Goal: Information Seeking & Learning: Learn about a topic

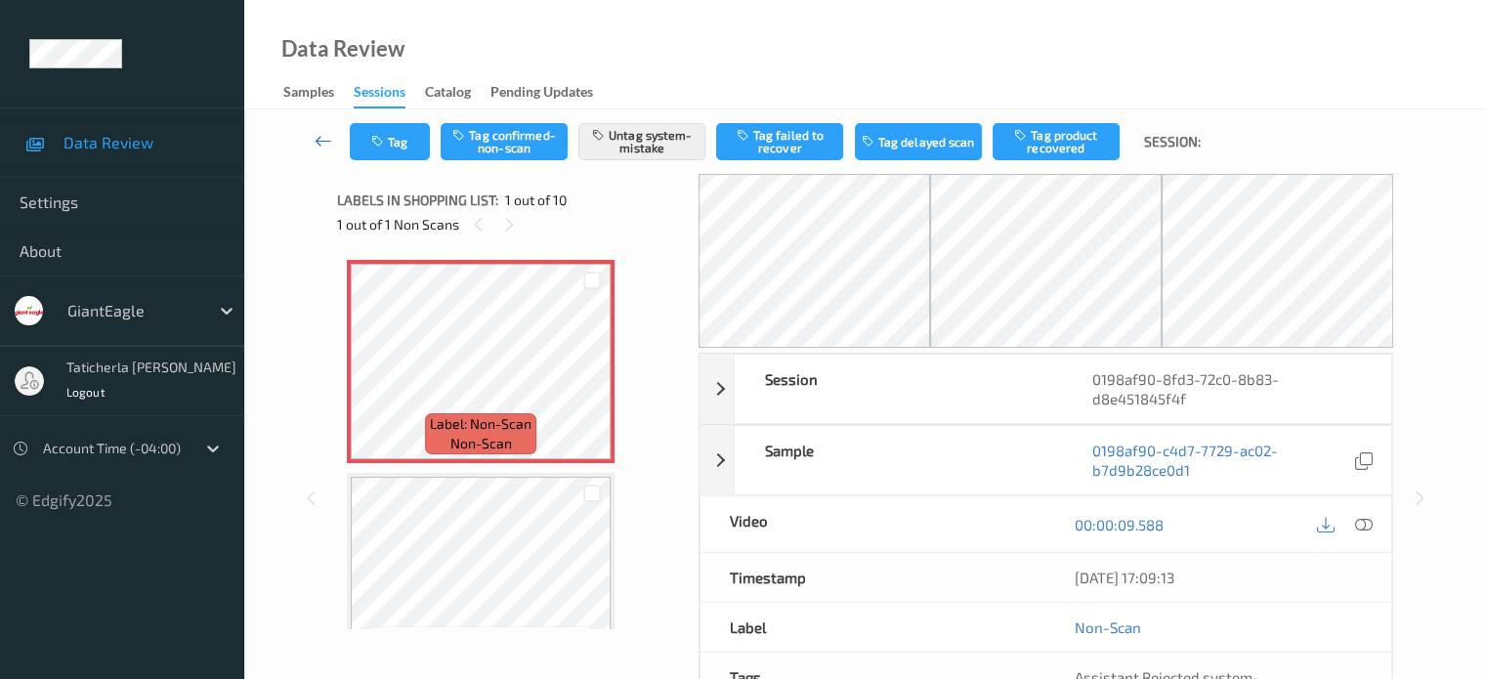
click at [316, 143] on icon at bounding box center [323, 141] width 18 height 20
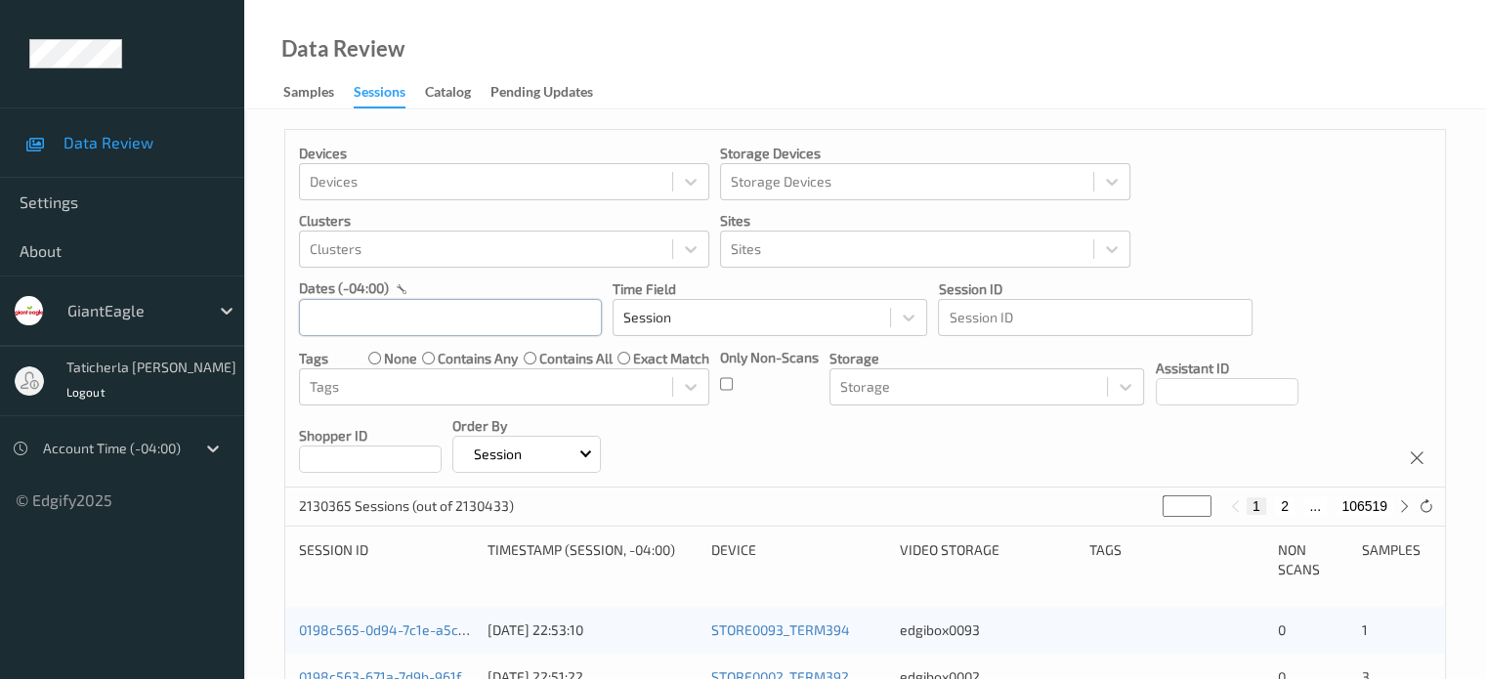
click at [414, 316] on input "text" at bounding box center [450, 317] width 303 height 37
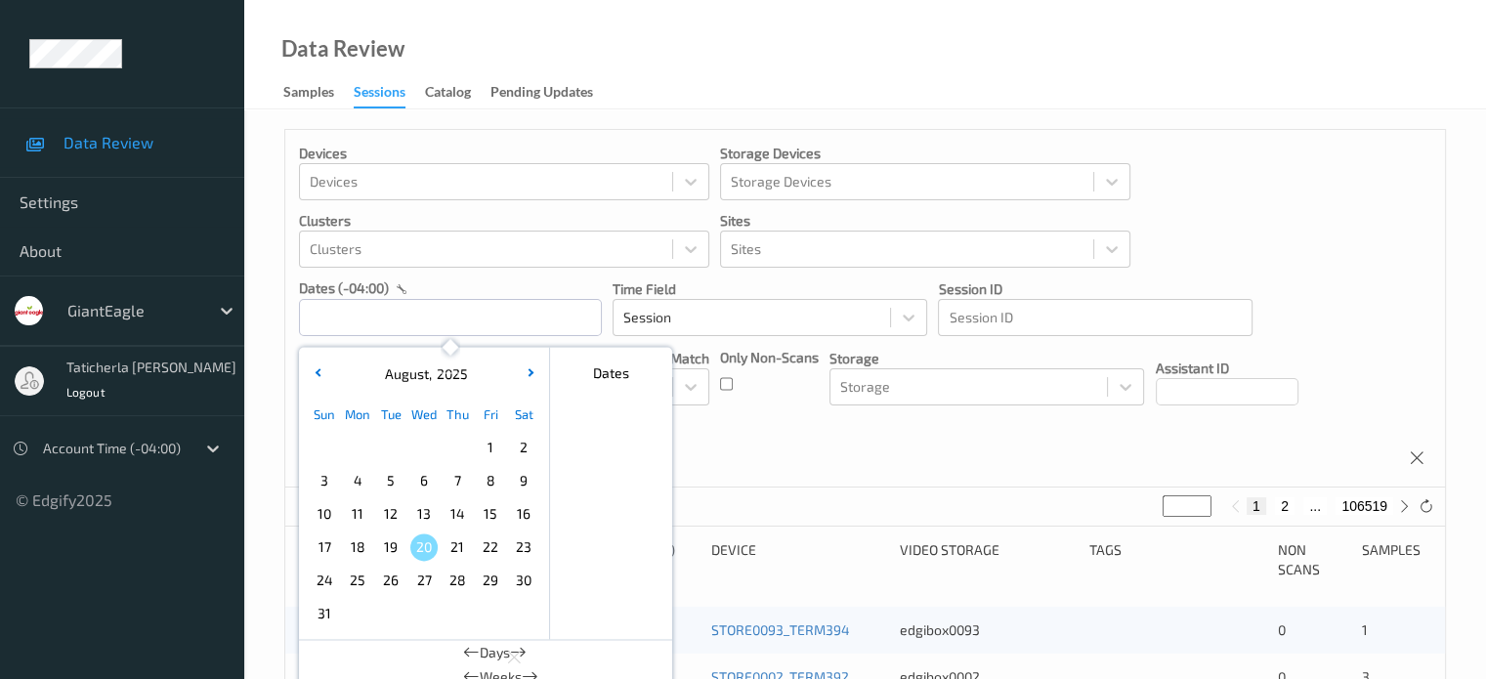
click at [491, 510] on span "15" at bounding box center [490, 513] width 27 height 27
type input "[DATE] 00:00 -> [DATE] 23:59"
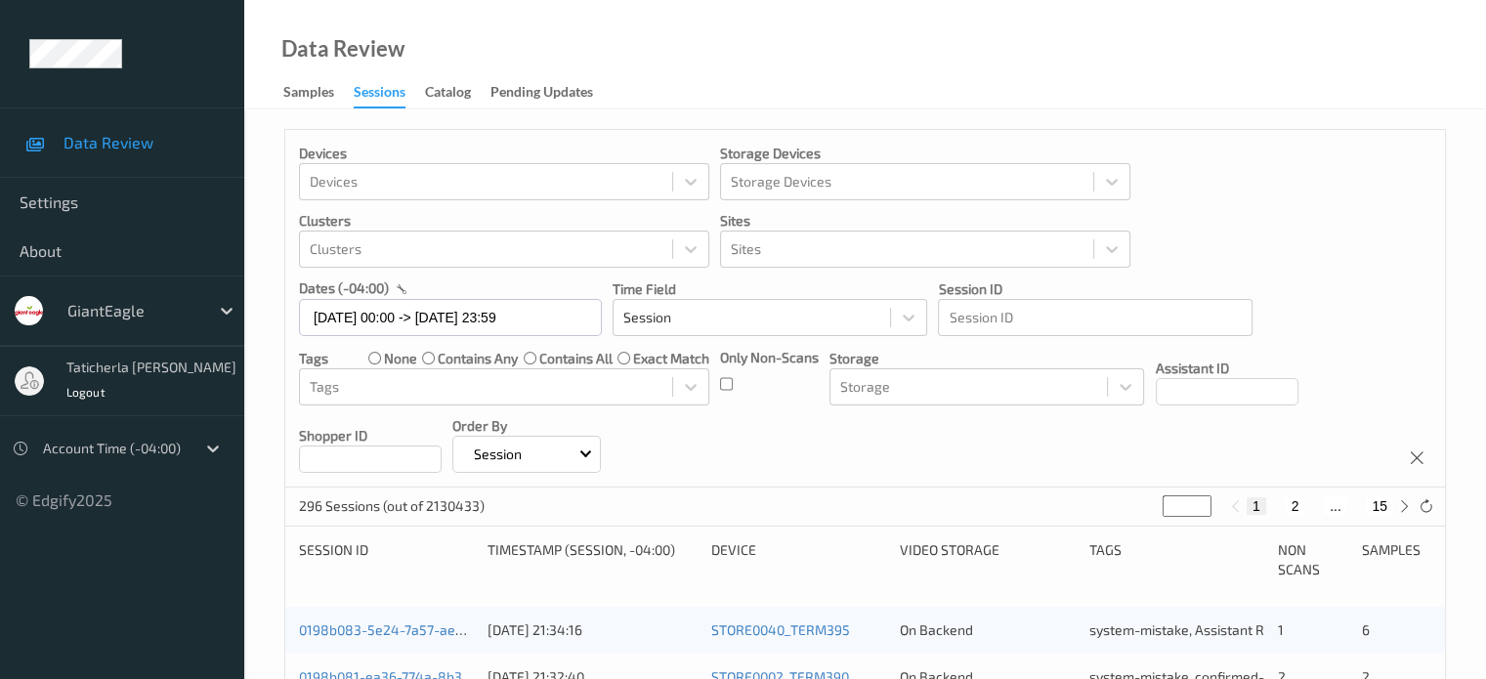
scroll to position [98, 0]
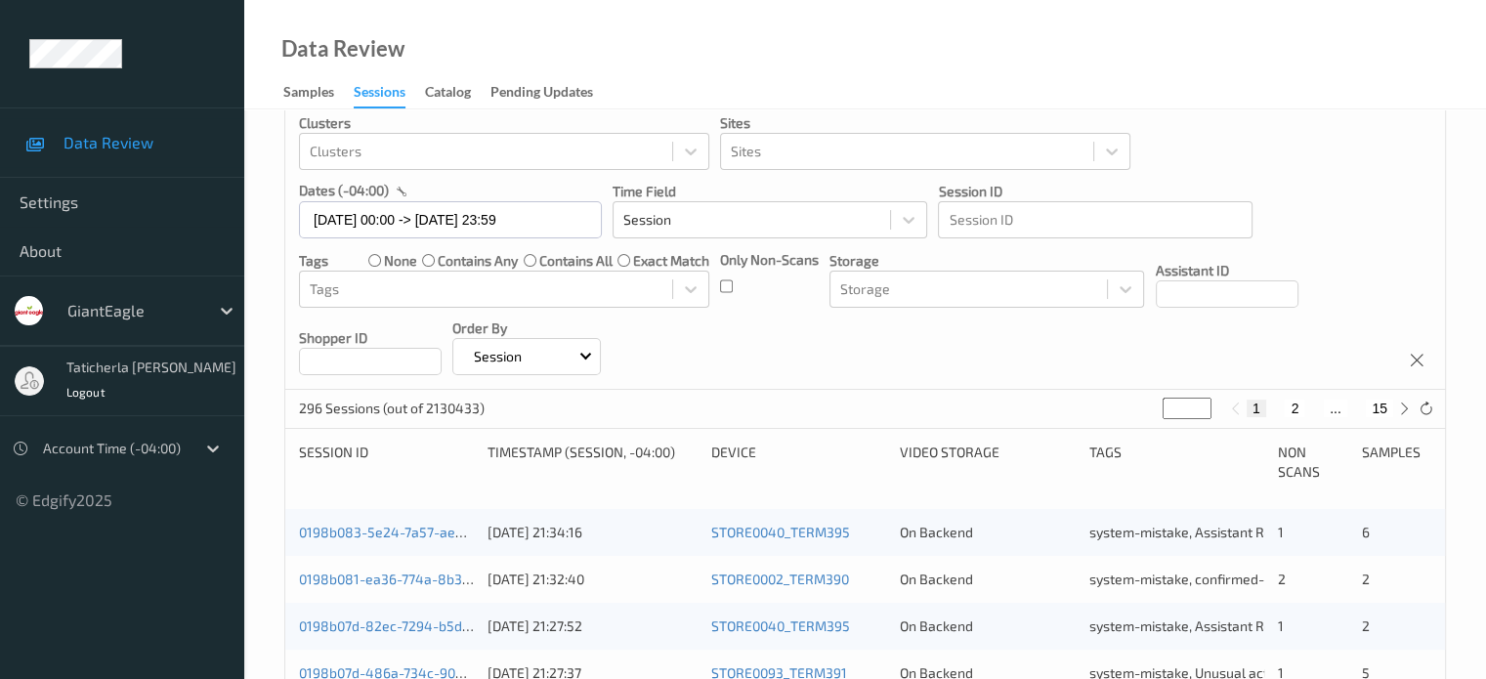
click at [1294, 405] on button "2" at bounding box center [1294, 408] width 20 height 18
type input "*"
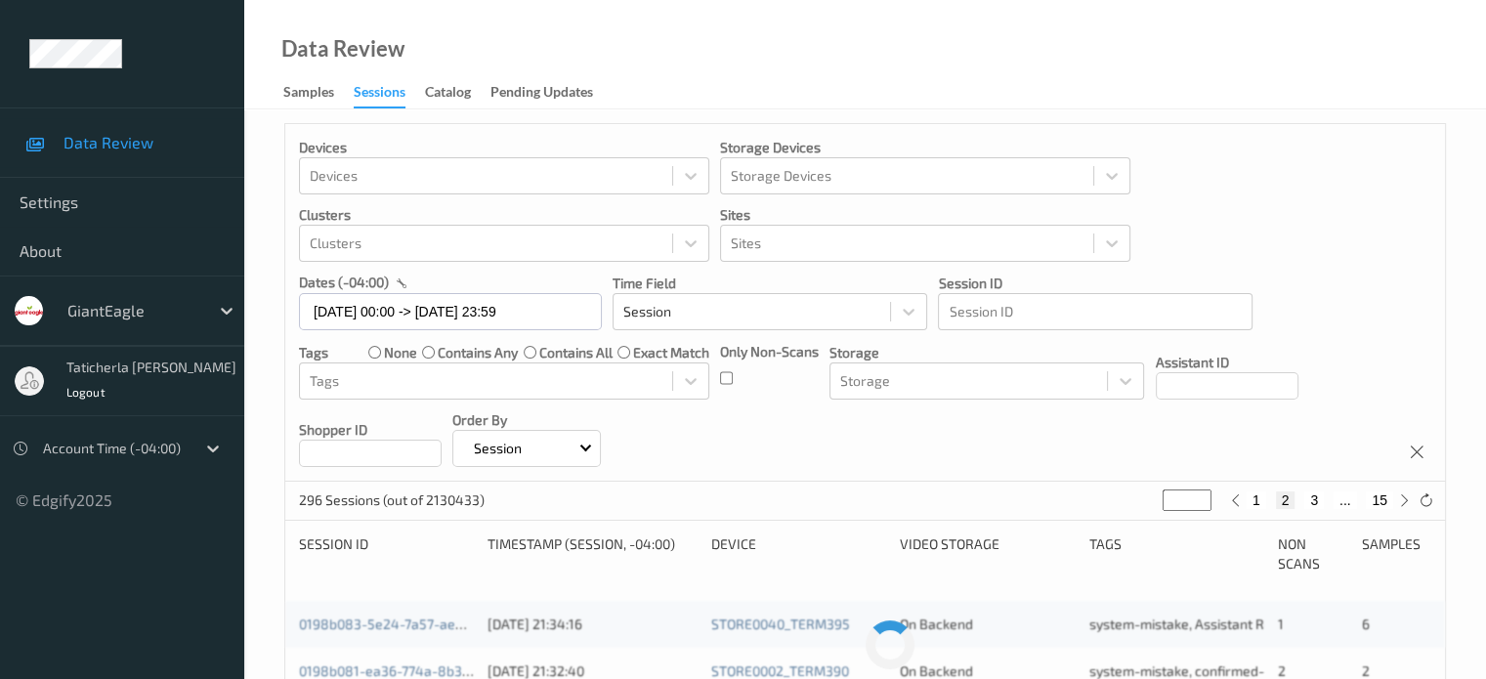
scroll to position [0, 0]
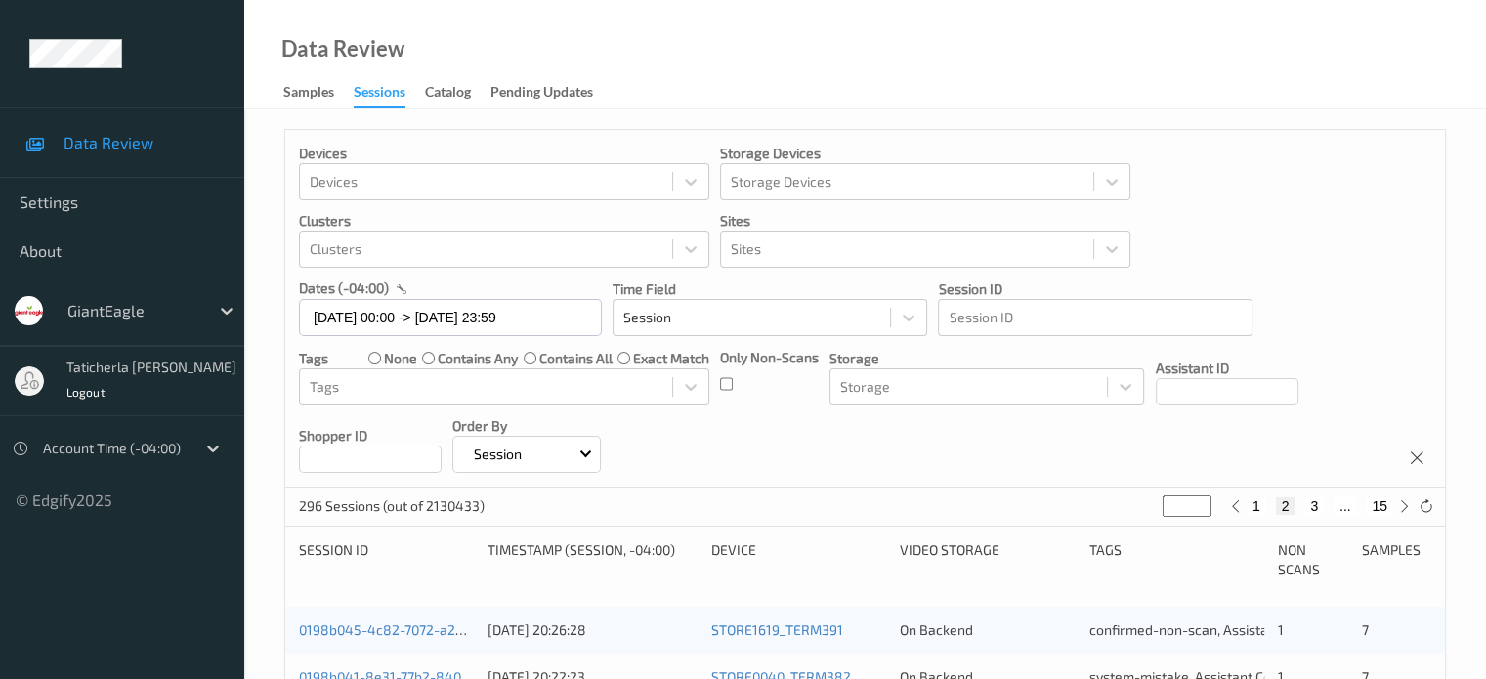
click at [1309, 507] on button "3" at bounding box center [1314, 506] width 20 height 18
type input "*"
click at [1325, 504] on button "4" at bounding box center [1326, 506] width 20 height 18
type input "*"
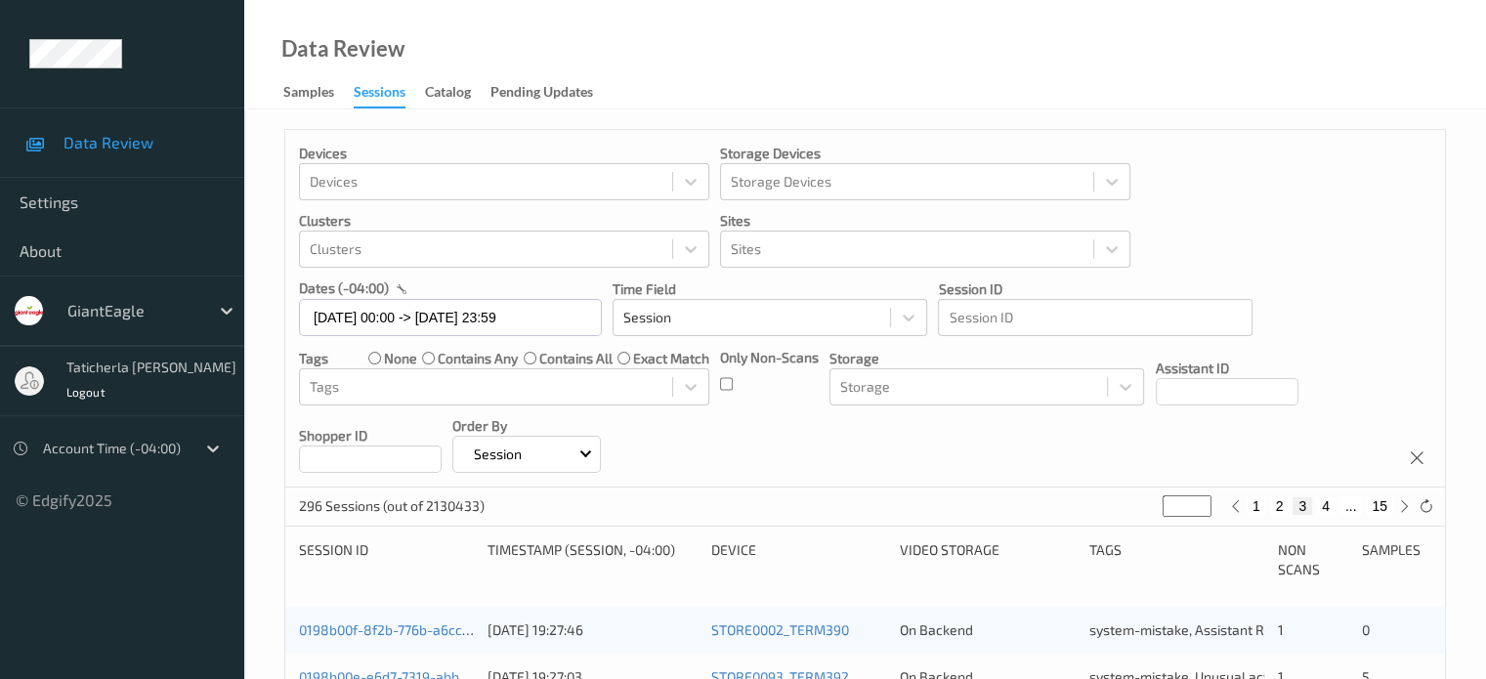
type input "*"
click at [1335, 505] on button "5" at bounding box center [1333, 506] width 20 height 18
type input "*"
click at [1333, 506] on button "6" at bounding box center [1333, 506] width 20 height 18
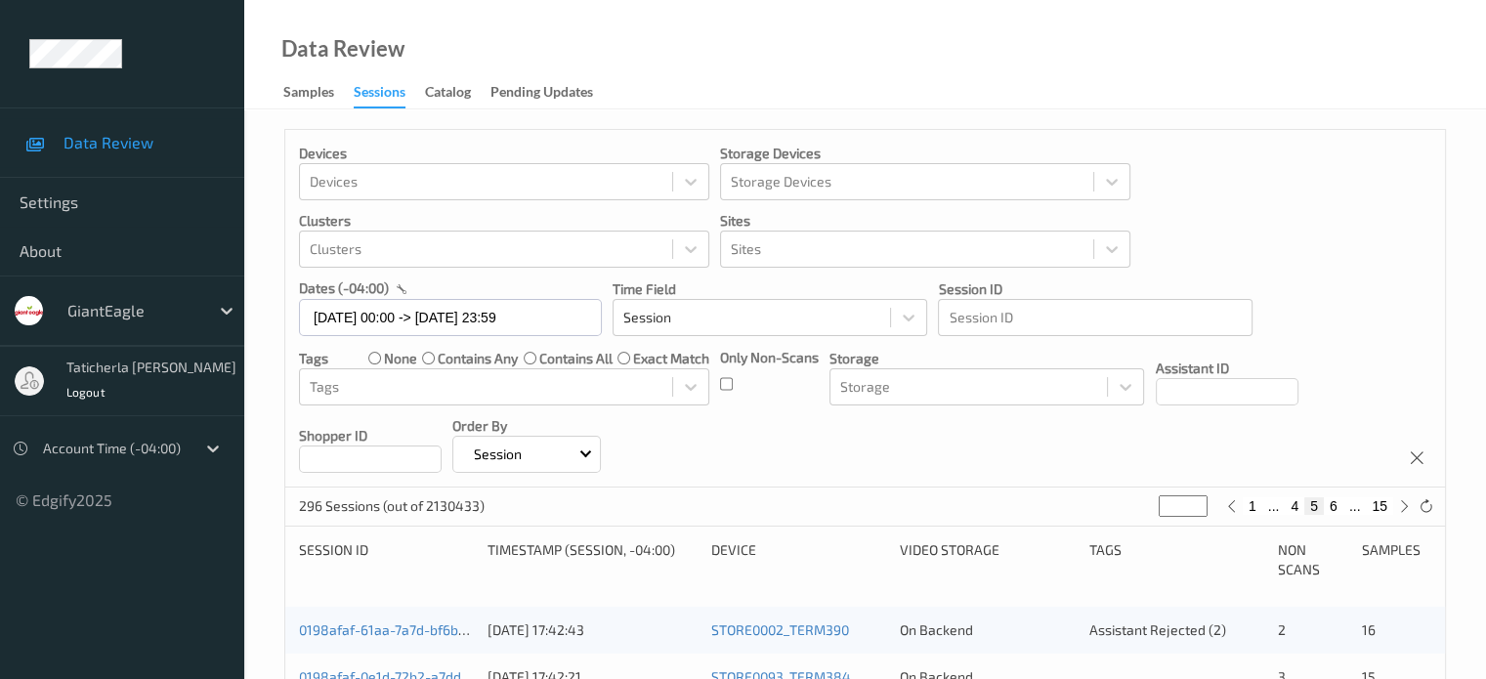
type input "*"
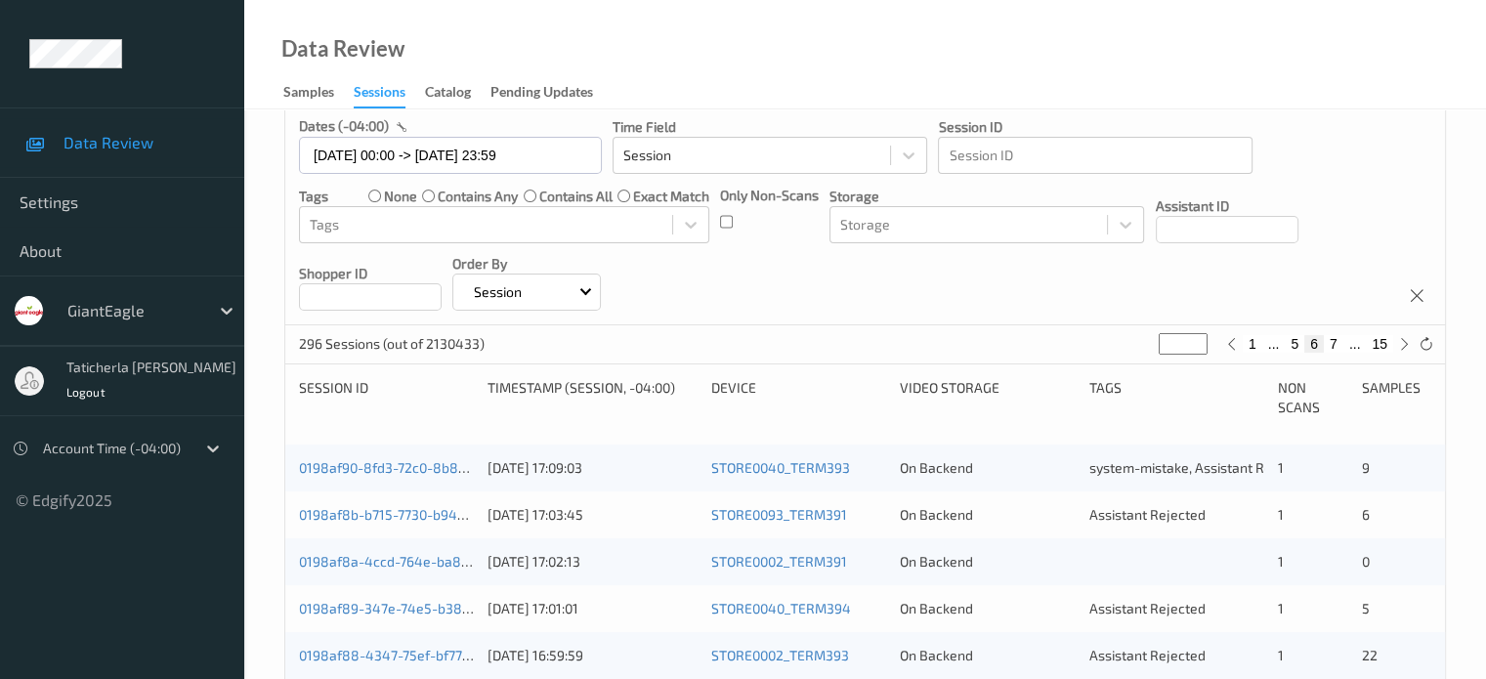
scroll to position [195, 0]
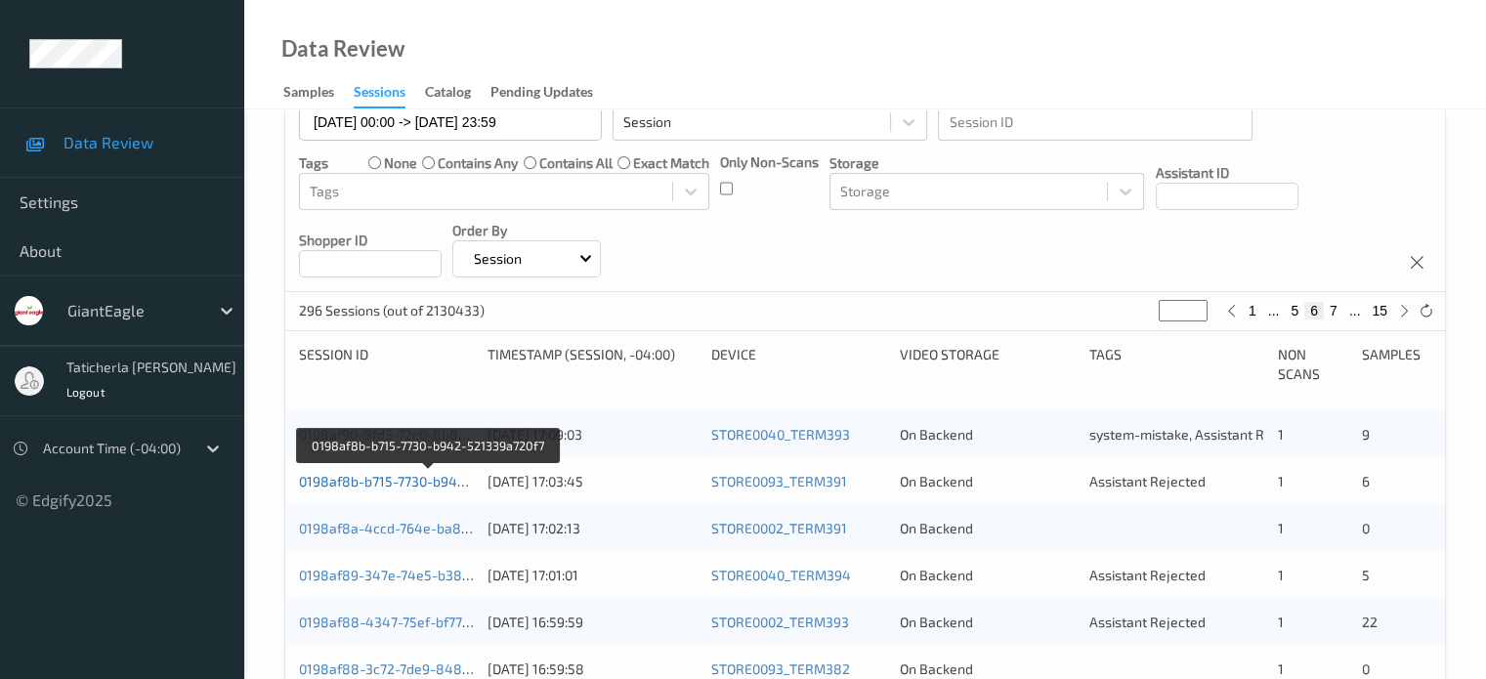
click at [412, 483] on link "0198af8b-b715-7730-b942-521339a720f7" at bounding box center [428, 481] width 259 height 17
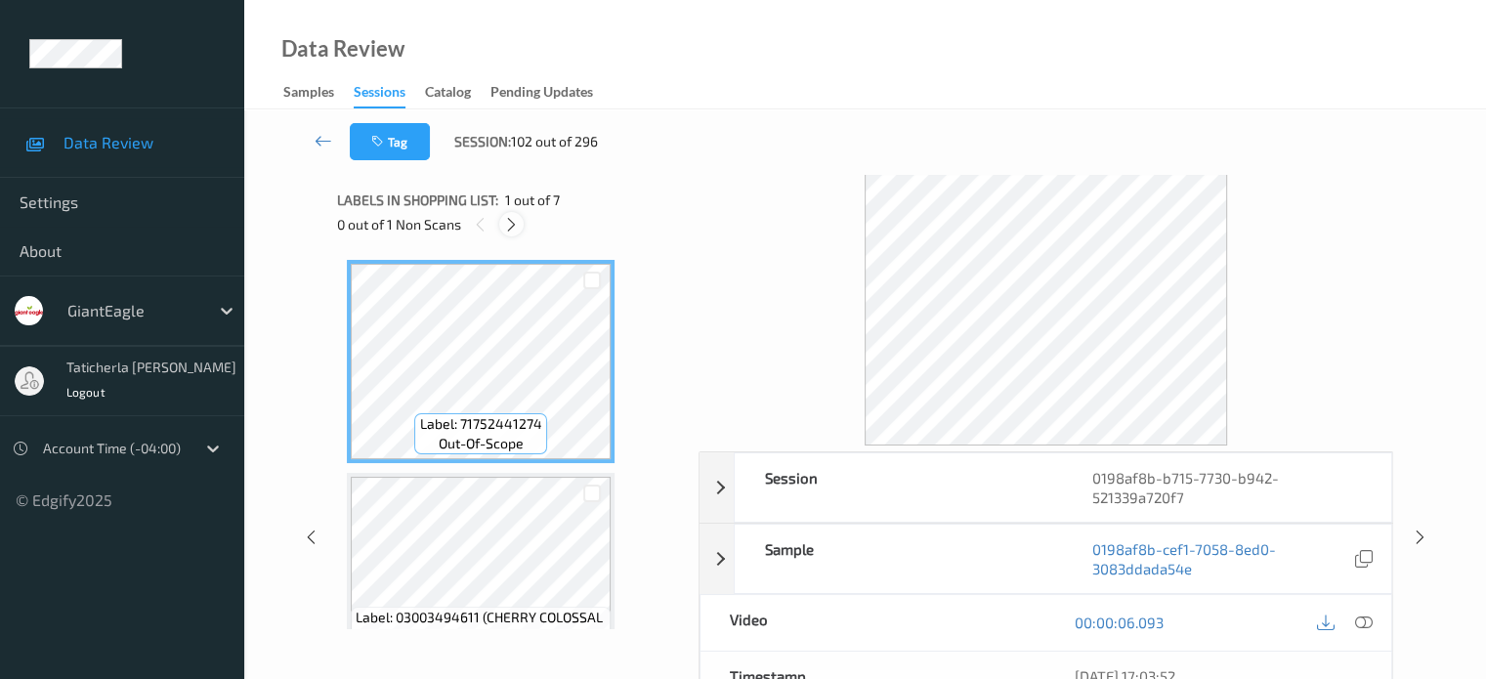
click at [512, 226] on icon at bounding box center [511, 225] width 17 height 18
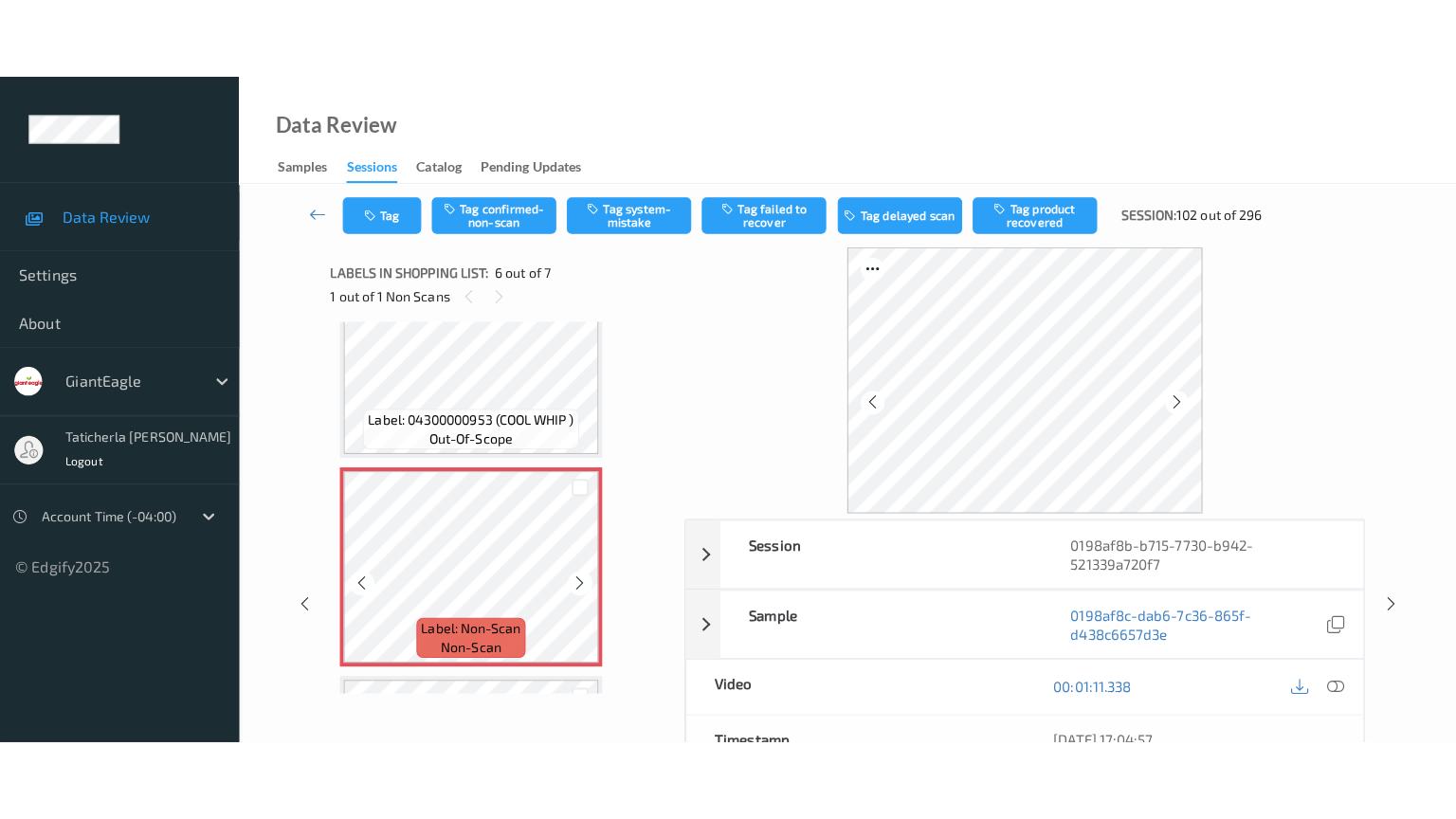
scroll to position [931, 0]
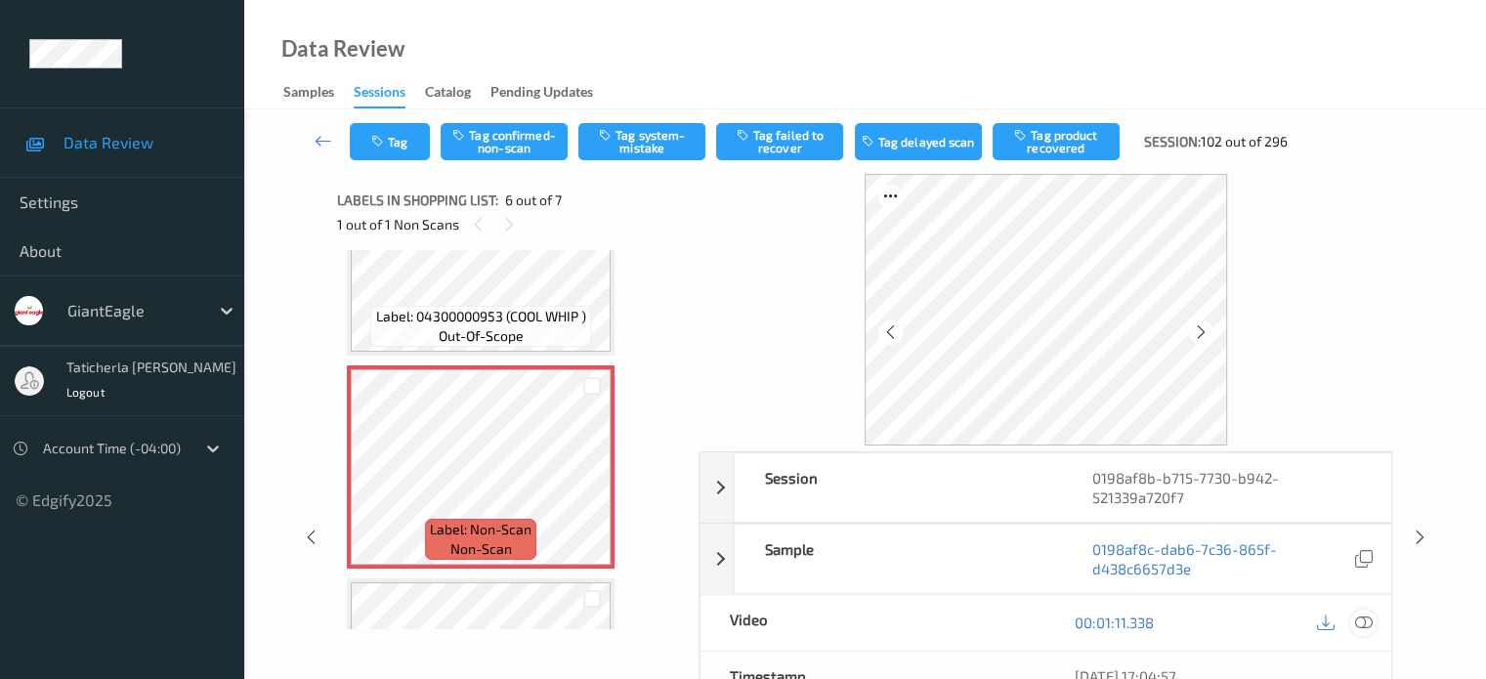
click at [1360, 617] on icon at bounding box center [1363, 622] width 18 height 18
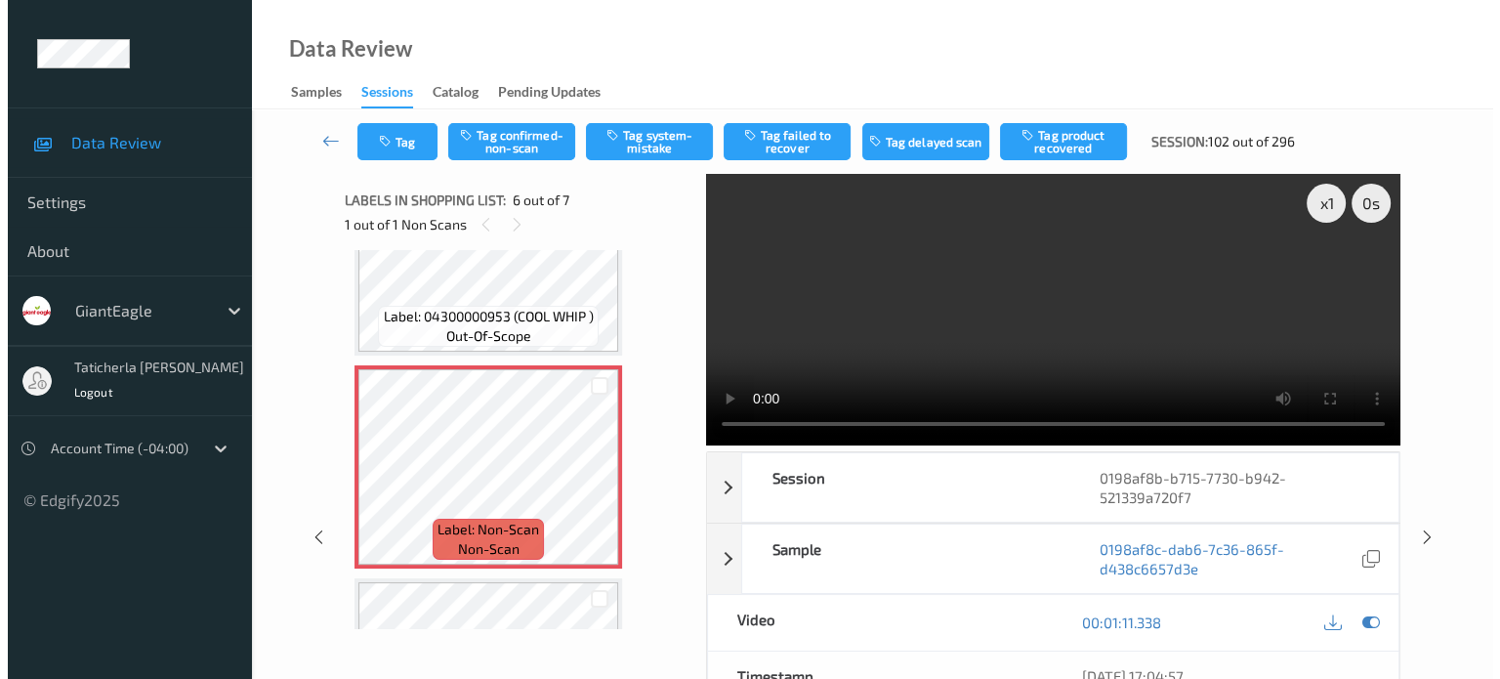
scroll to position [956, 0]
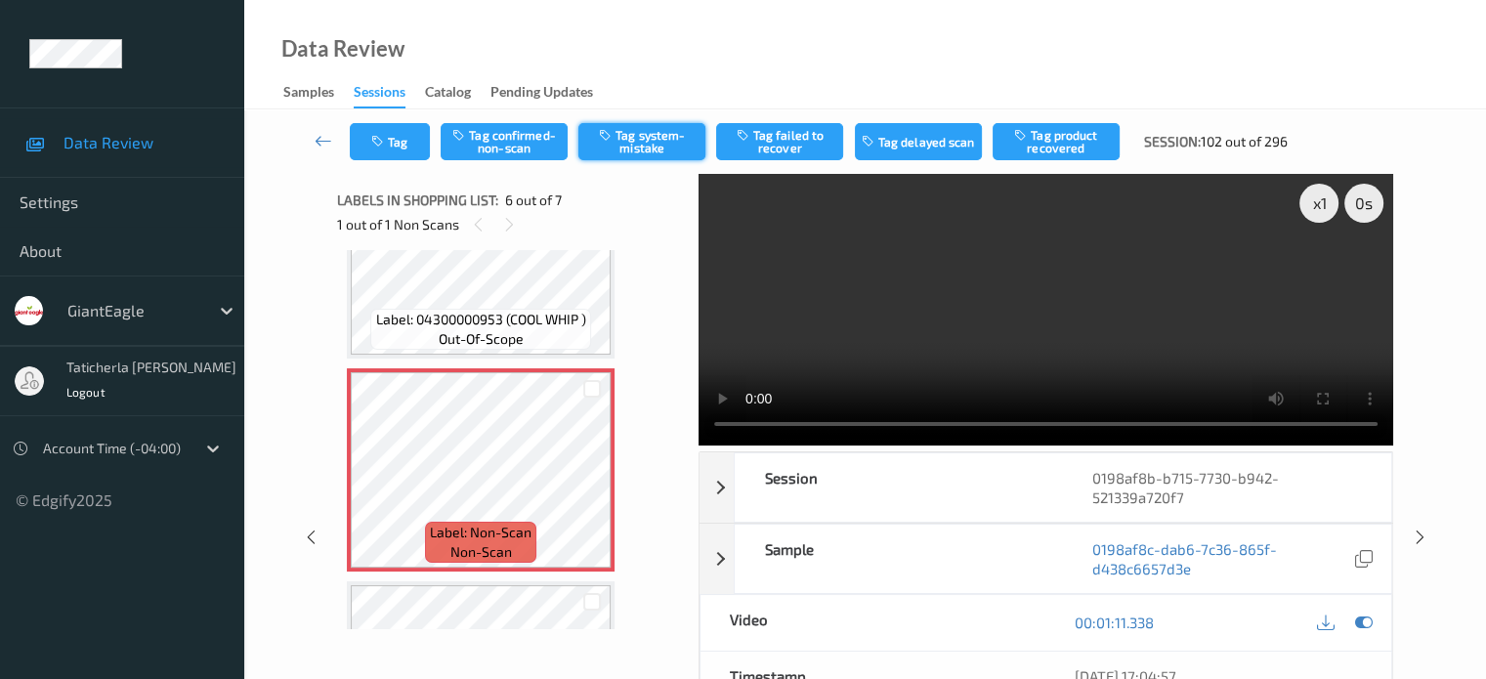
click at [645, 138] on button "Tag system-mistake" at bounding box center [641, 141] width 127 height 37
click at [403, 147] on button "Tag" at bounding box center [390, 141] width 80 height 37
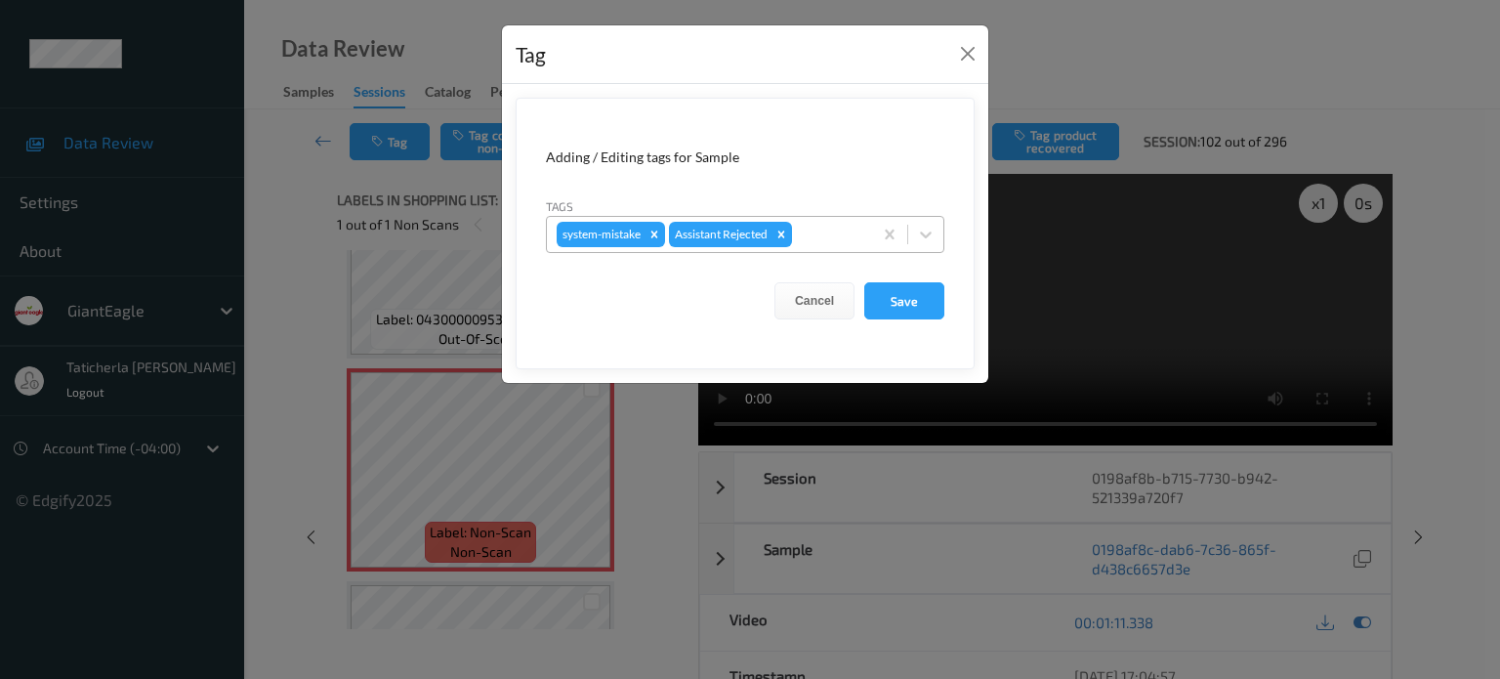
click at [833, 233] on div at bounding box center [829, 234] width 66 height 23
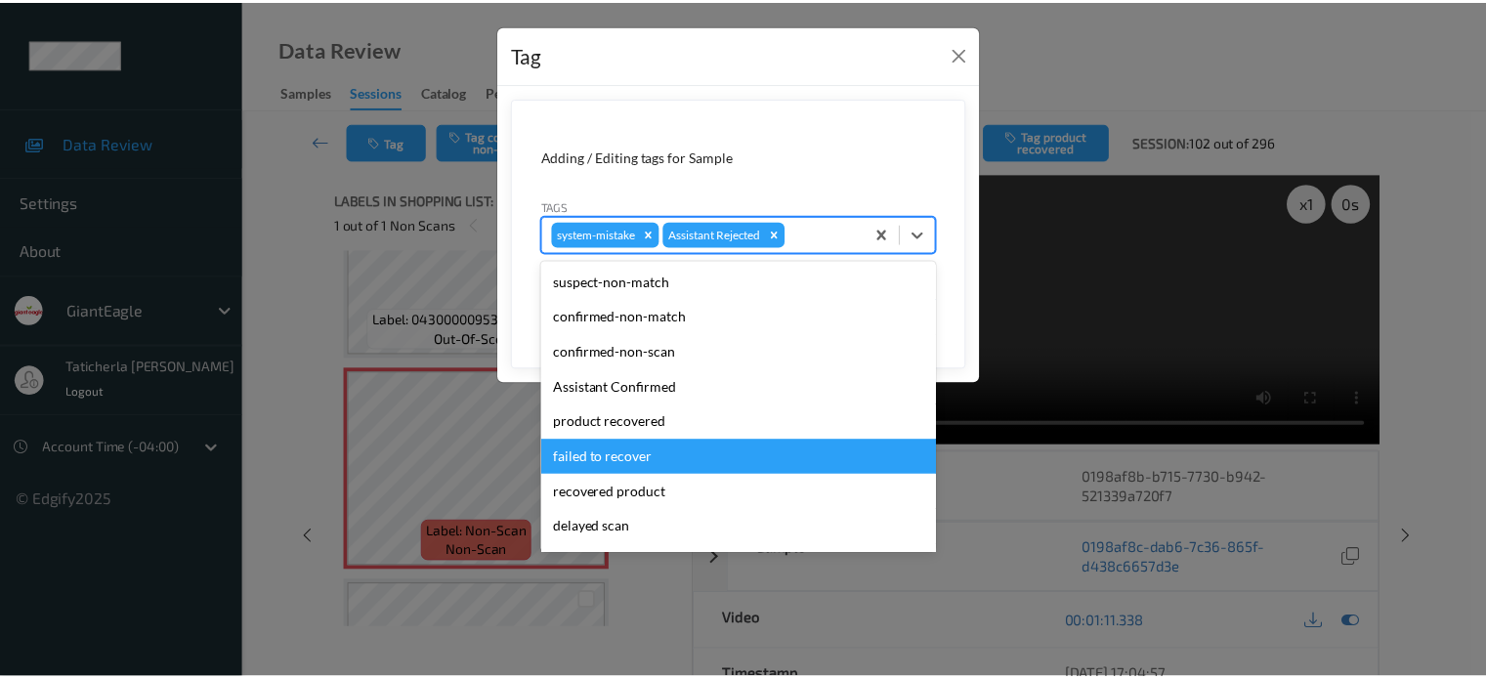
scroll to position [98, 0]
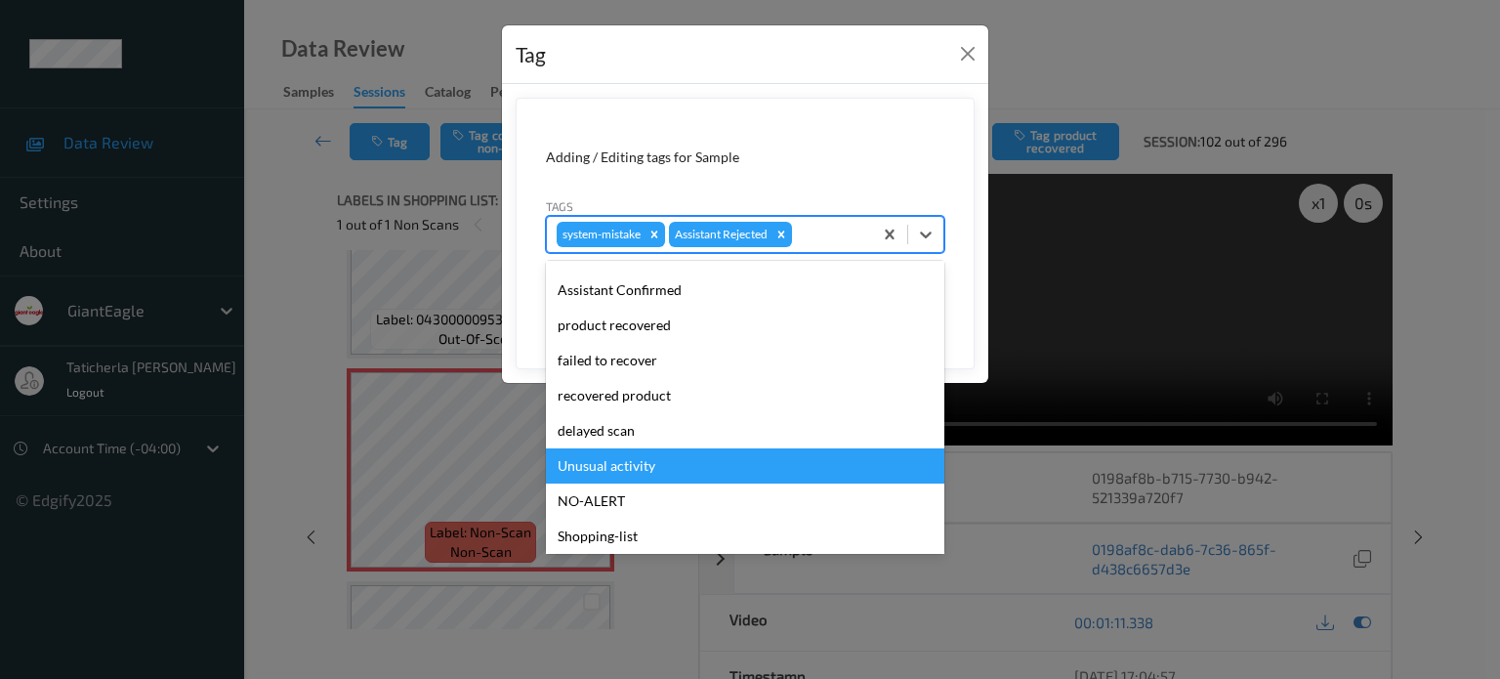
click at [737, 467] on div "Unusual activity" at bounding box center [745, 465] width 398 height 35
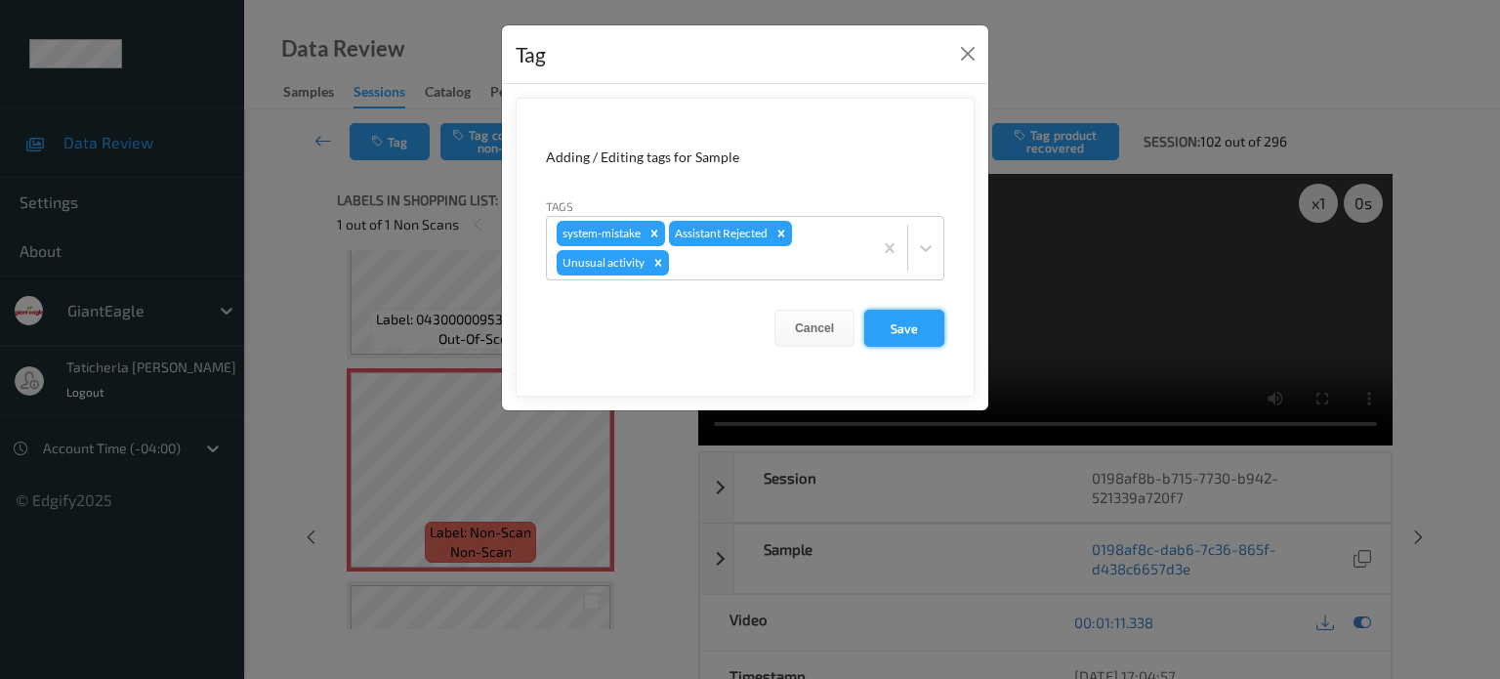
click at [899, 322] on button "Save" at bounding box center [904, 328] width 80 height 37
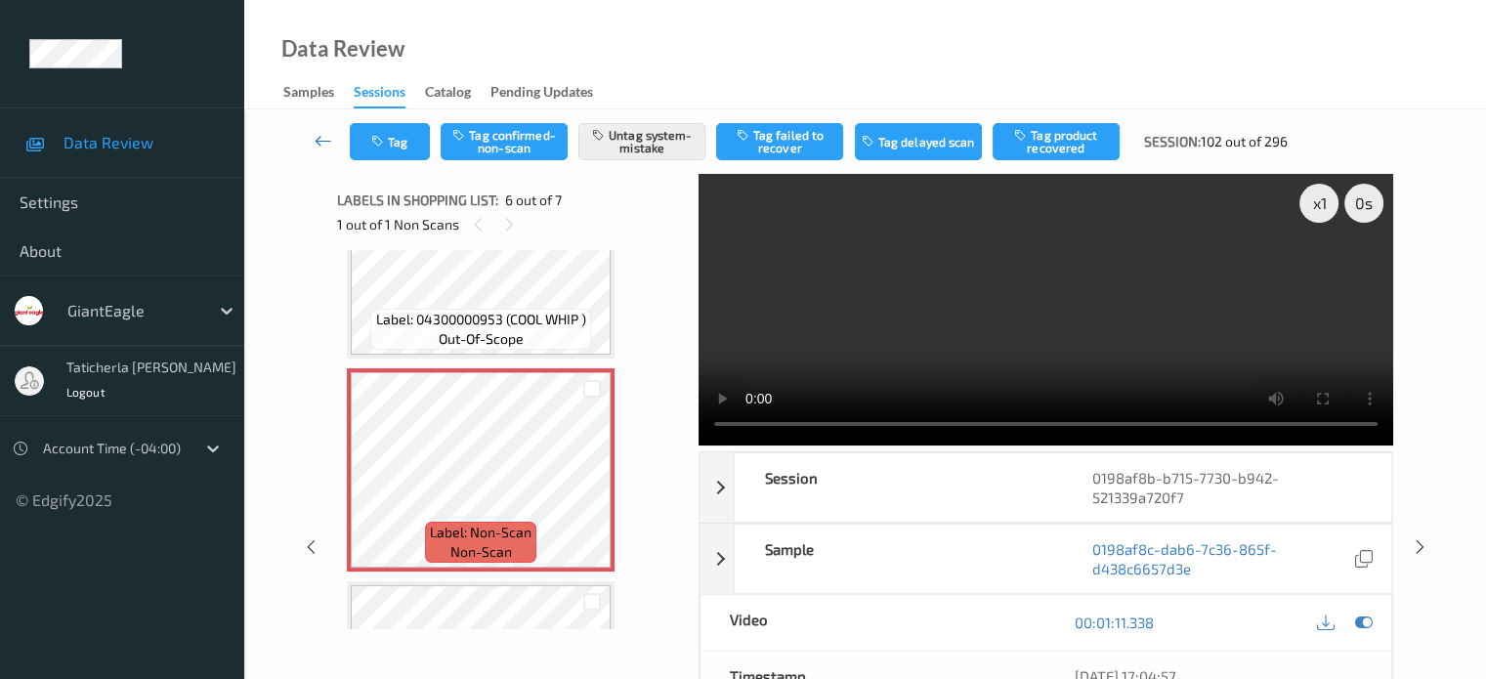
click at [324, 132] on icon at bounding box center [323, 141] width 18 height 20
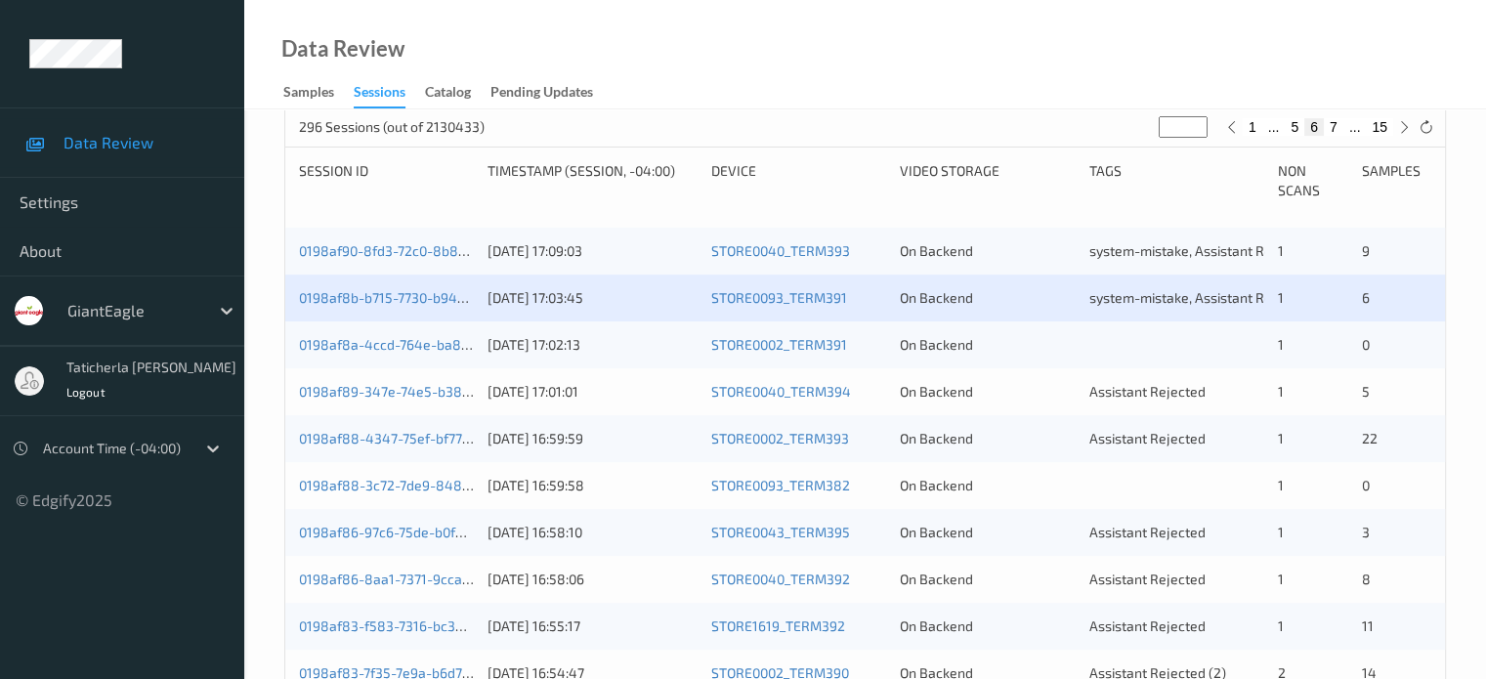
scroll to position [391, 0]
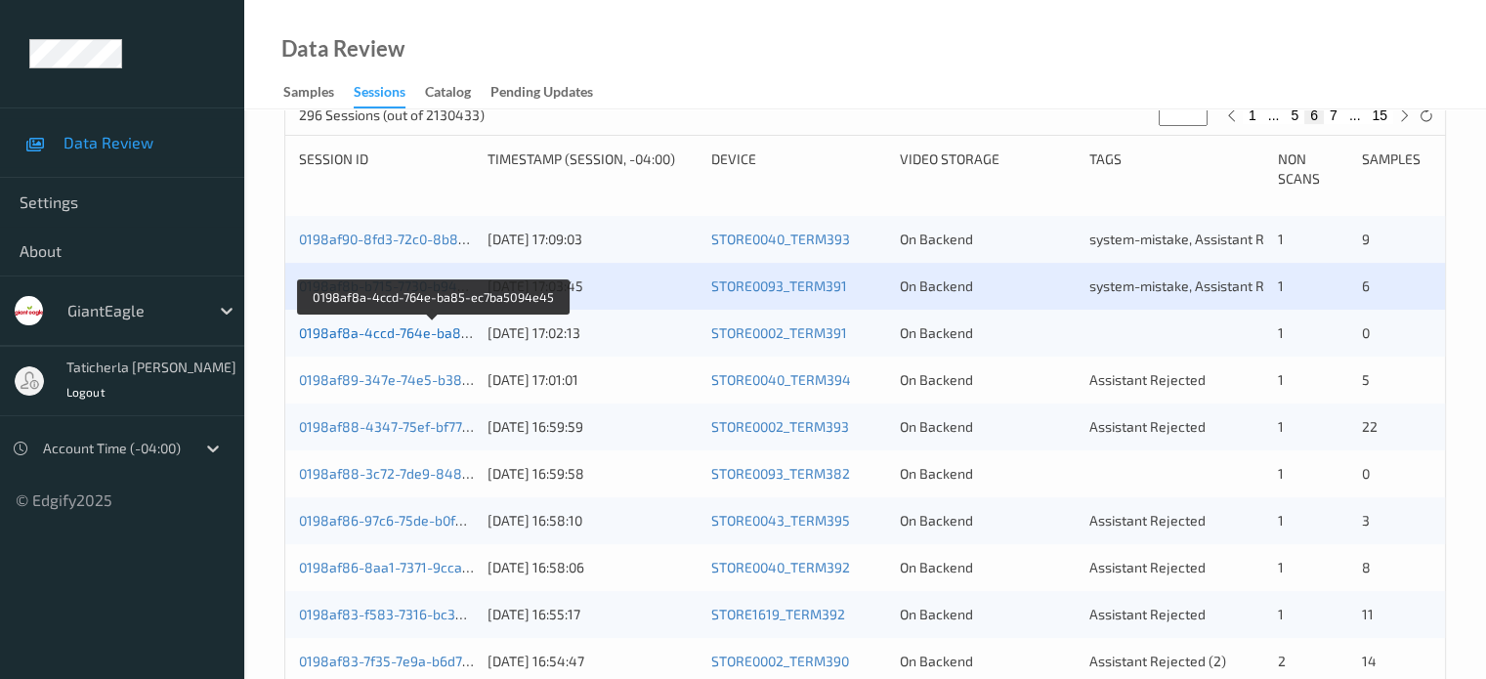
click at [416, 339] on link "0198af8a-4ccd-764e-ba85-ec7ba5094e45" at bounding box center [434, 332] width 270 height 17
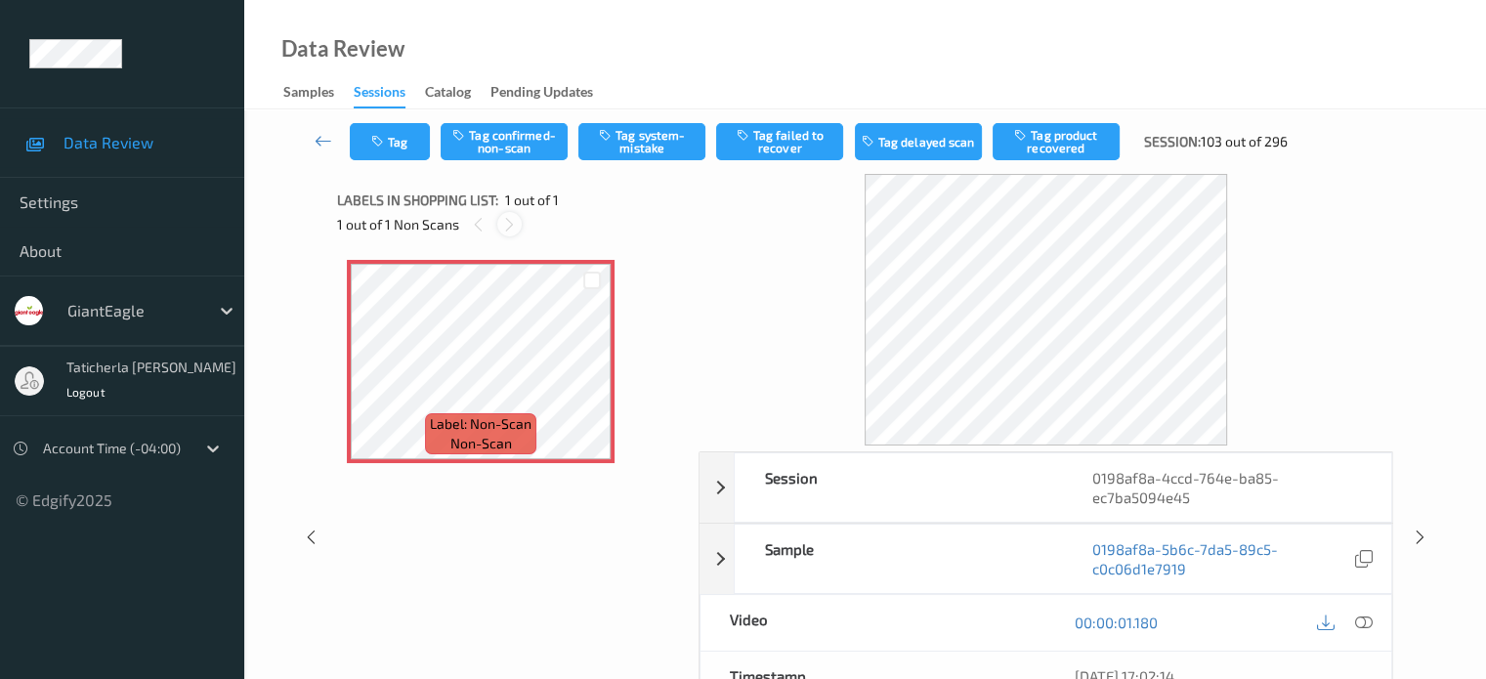
click at [510, 225] on icon at bounding box center [509, 225] width 17 height 18
click at [1360, 621] on icon at bounding box center [1363, 622] width 18 height 18
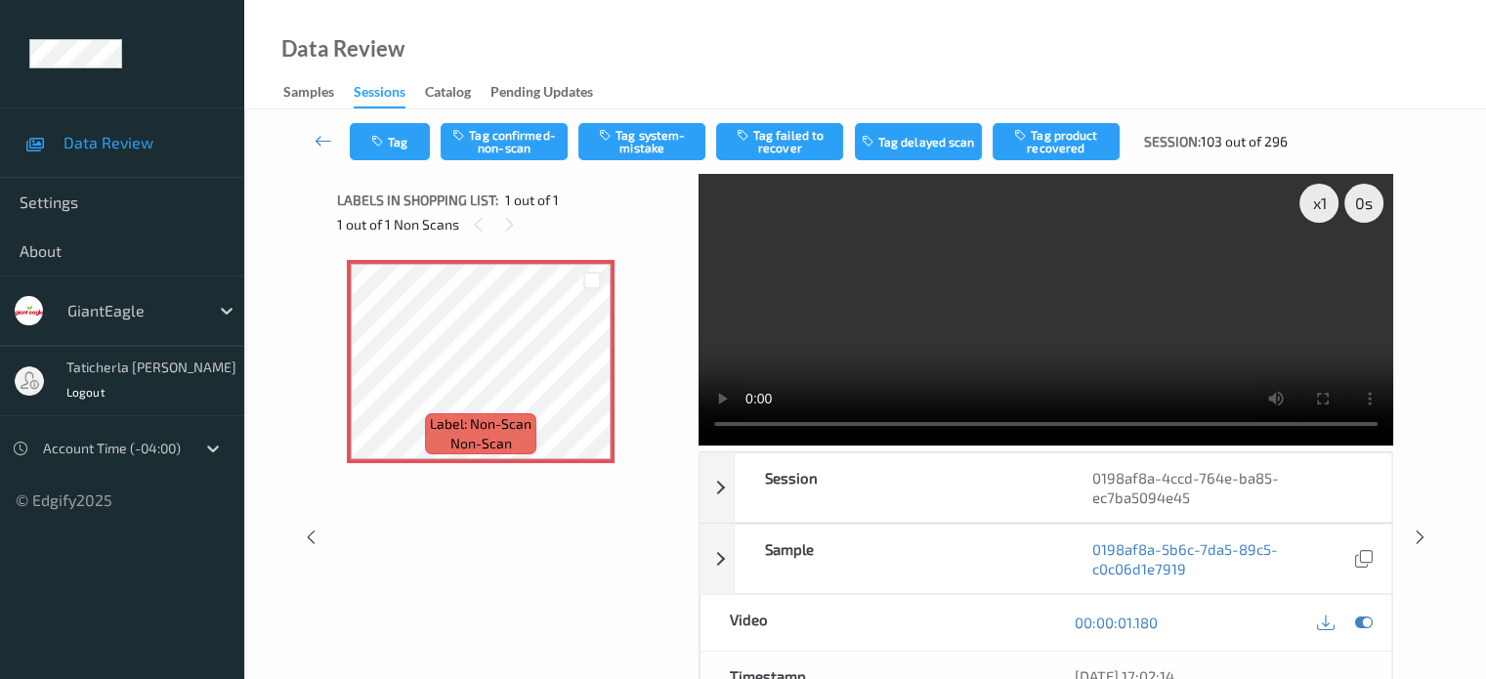
click at [1320, 269] on video at bounding box center [1045, 310] width 694 height 272
click at [511, 142] on button "Tag confirmed-non-scan" at bounding box center [503, 141] width 127 height 37
click at [316, 140] on icon at bounding box center [323, 141] width 18 height 20
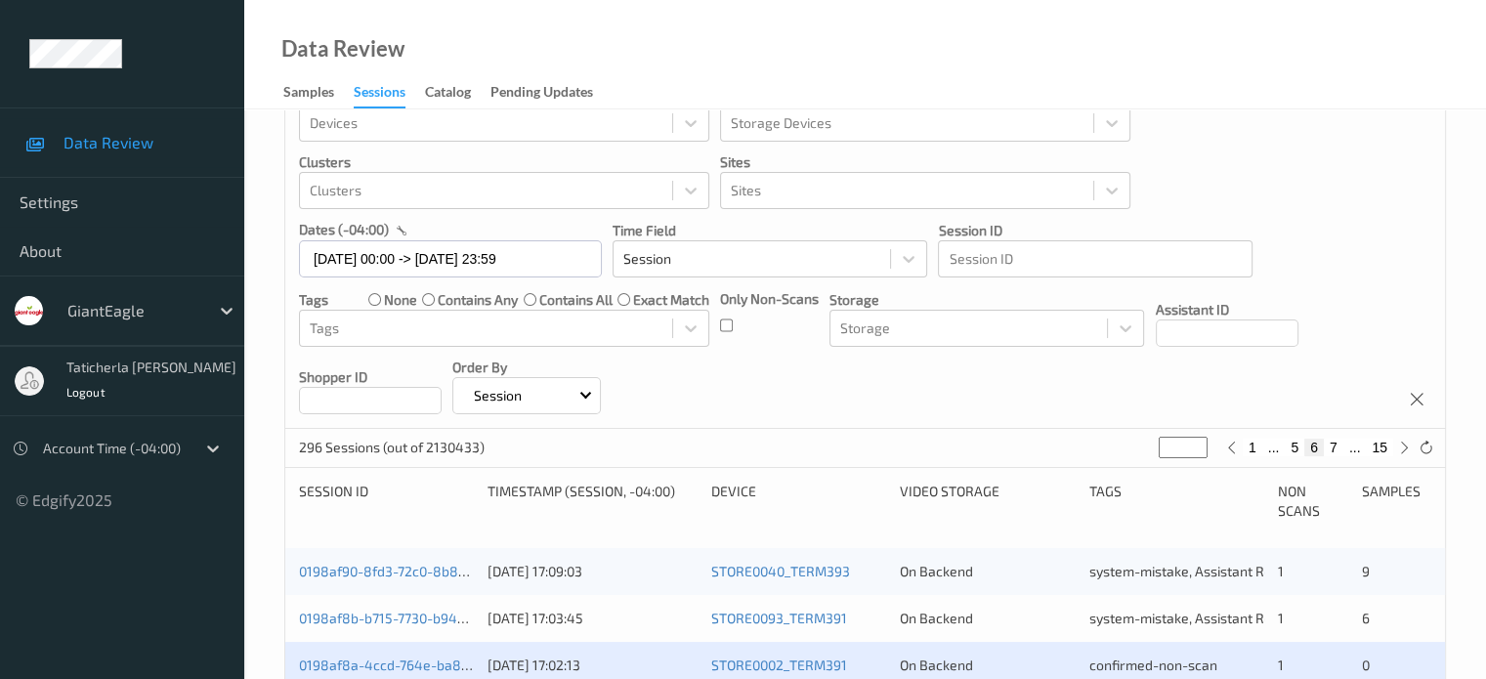
scroll to position [293, 0]
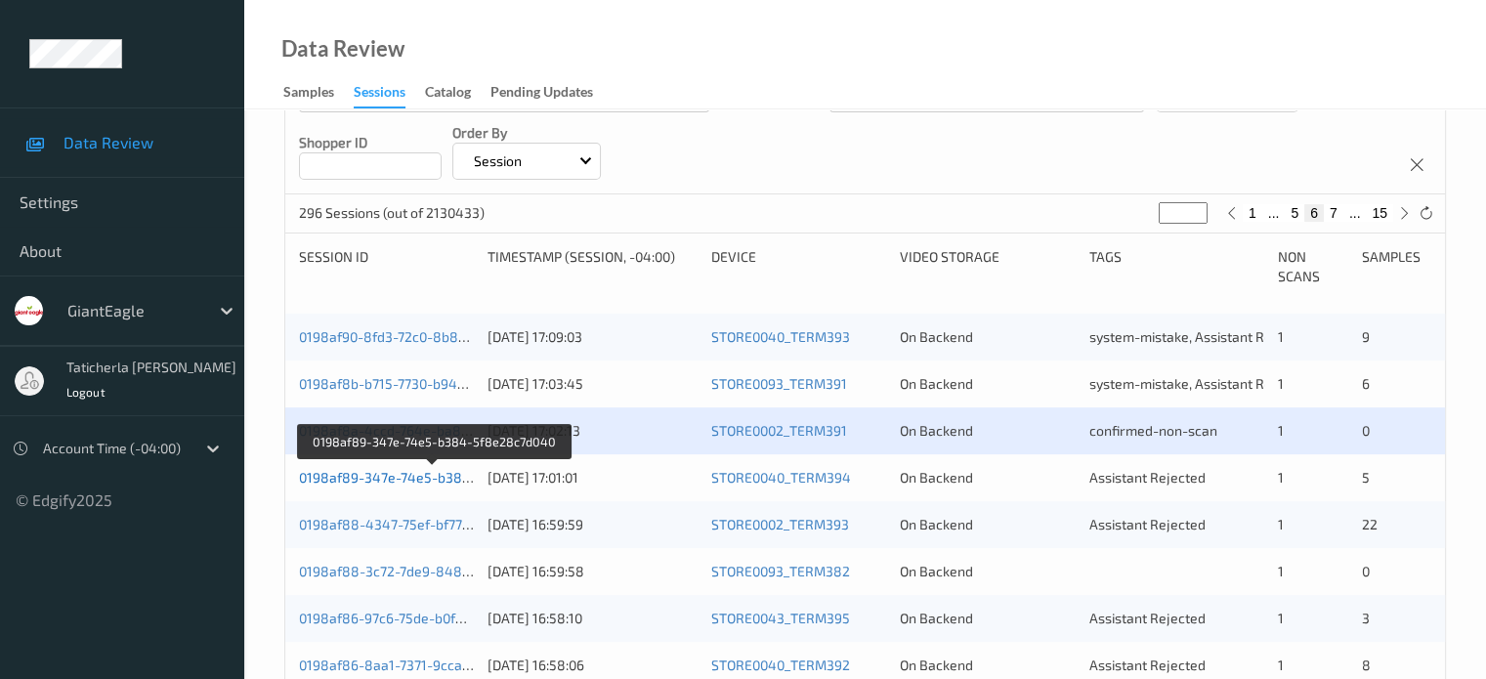
click at [357, 475] on link "0198af89-347e-74e5-b384-5f8e28c7d040" at bounding box center [434, 477] width 270 height 17
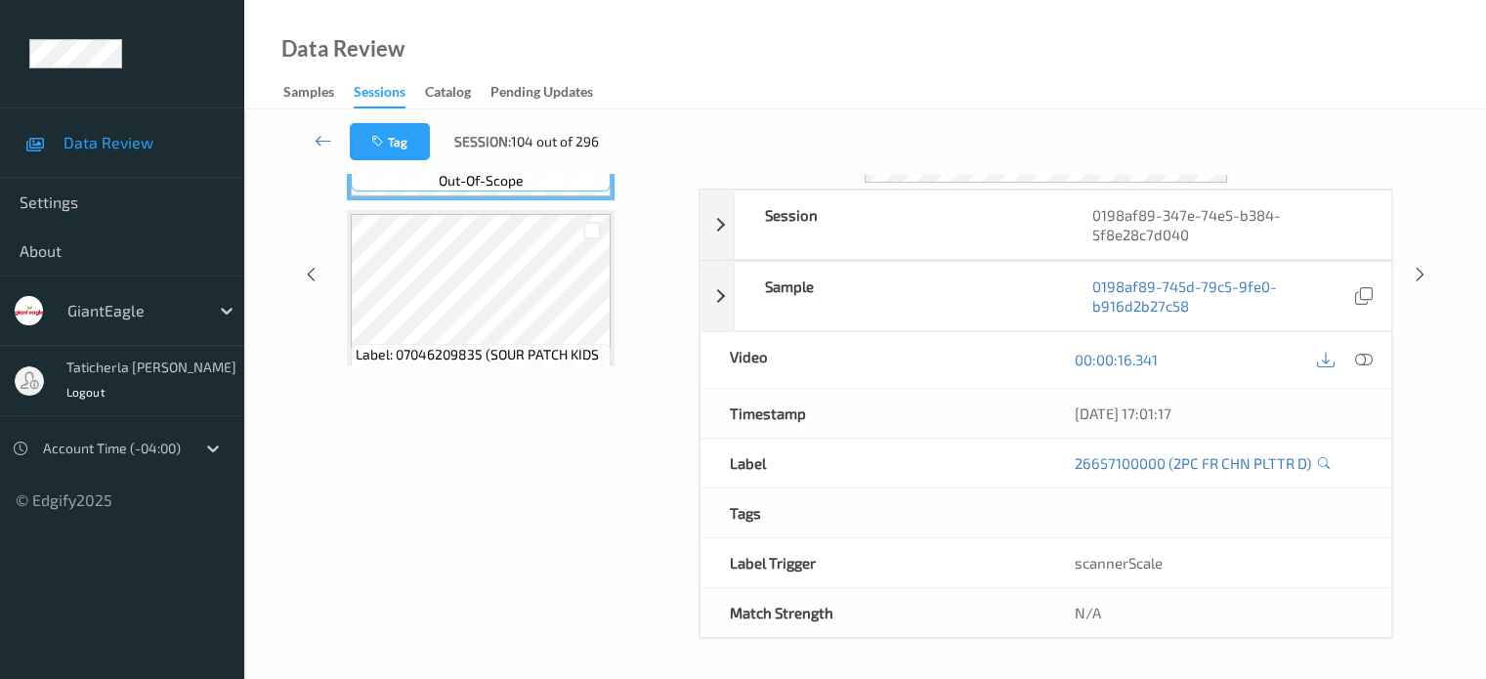
scroll to position [259, 0]
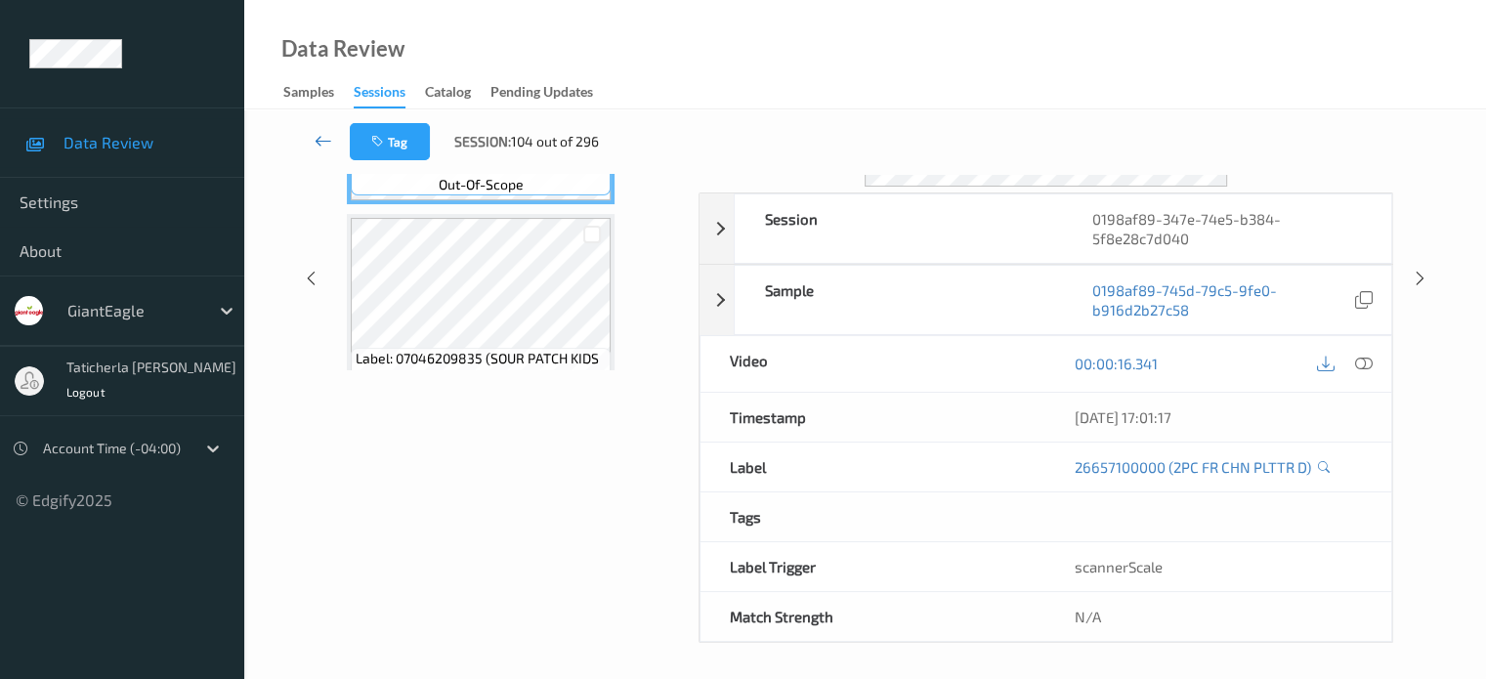
click at [319, 140] on icon at bounding box center [323, 141] width 18 height 20
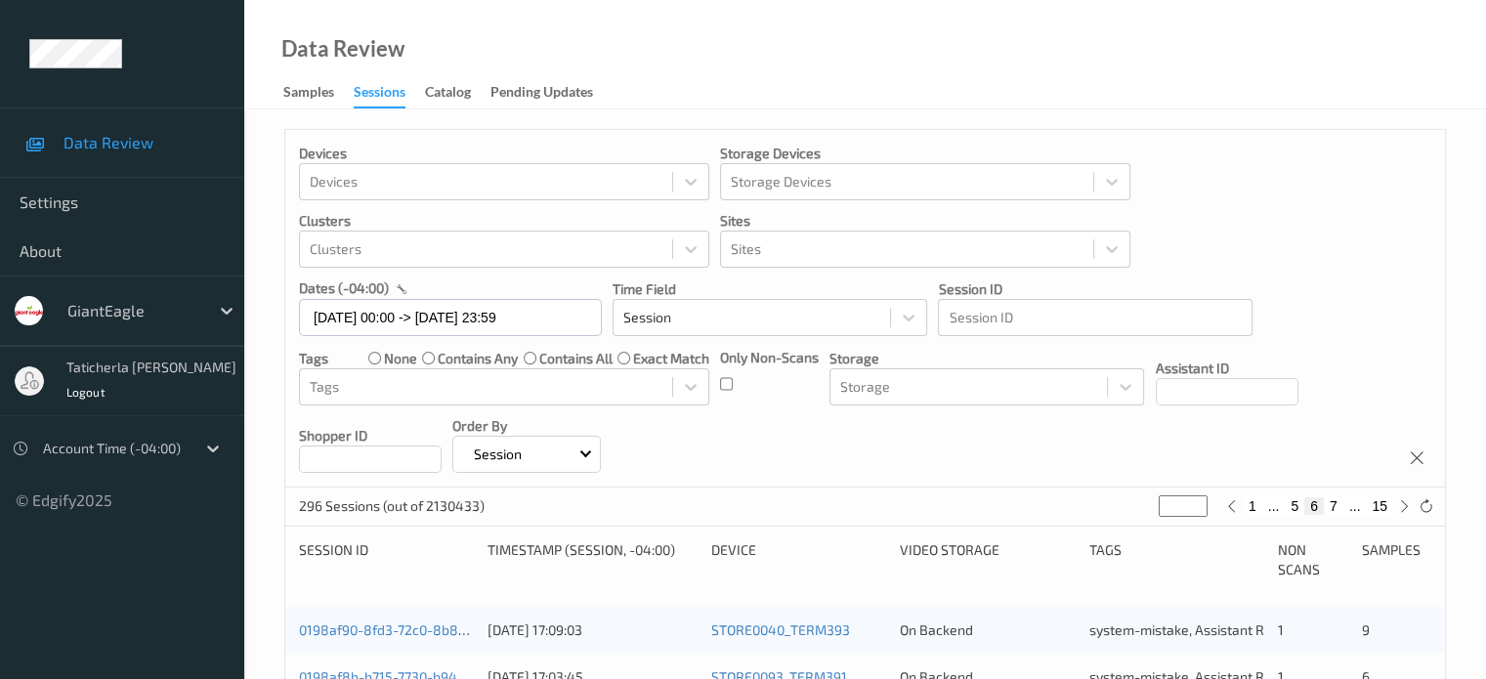
scroll to position [293, 0]
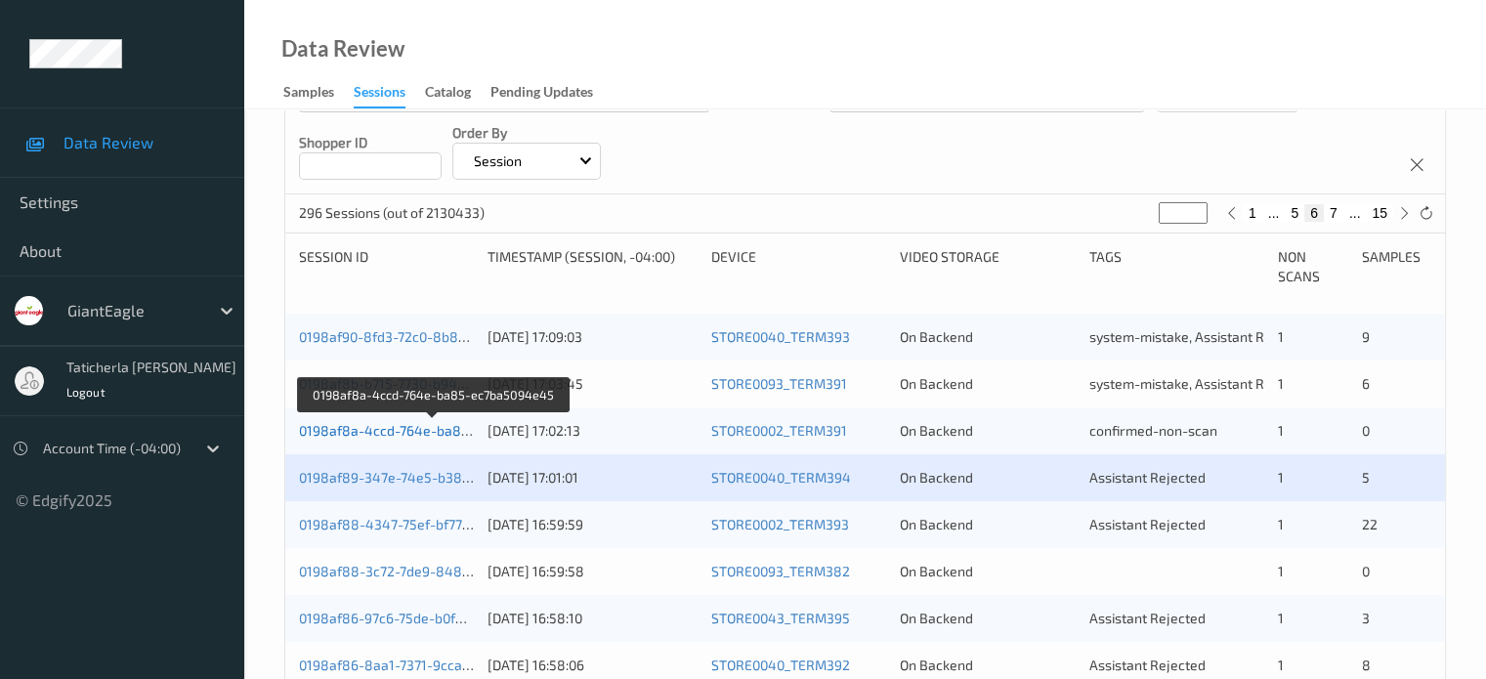
click at [407, 432] on link "0198af8a-4ccd-764e-ba85-ec7ba5094e45" at bounding box center [434, 430] width 270 height 17
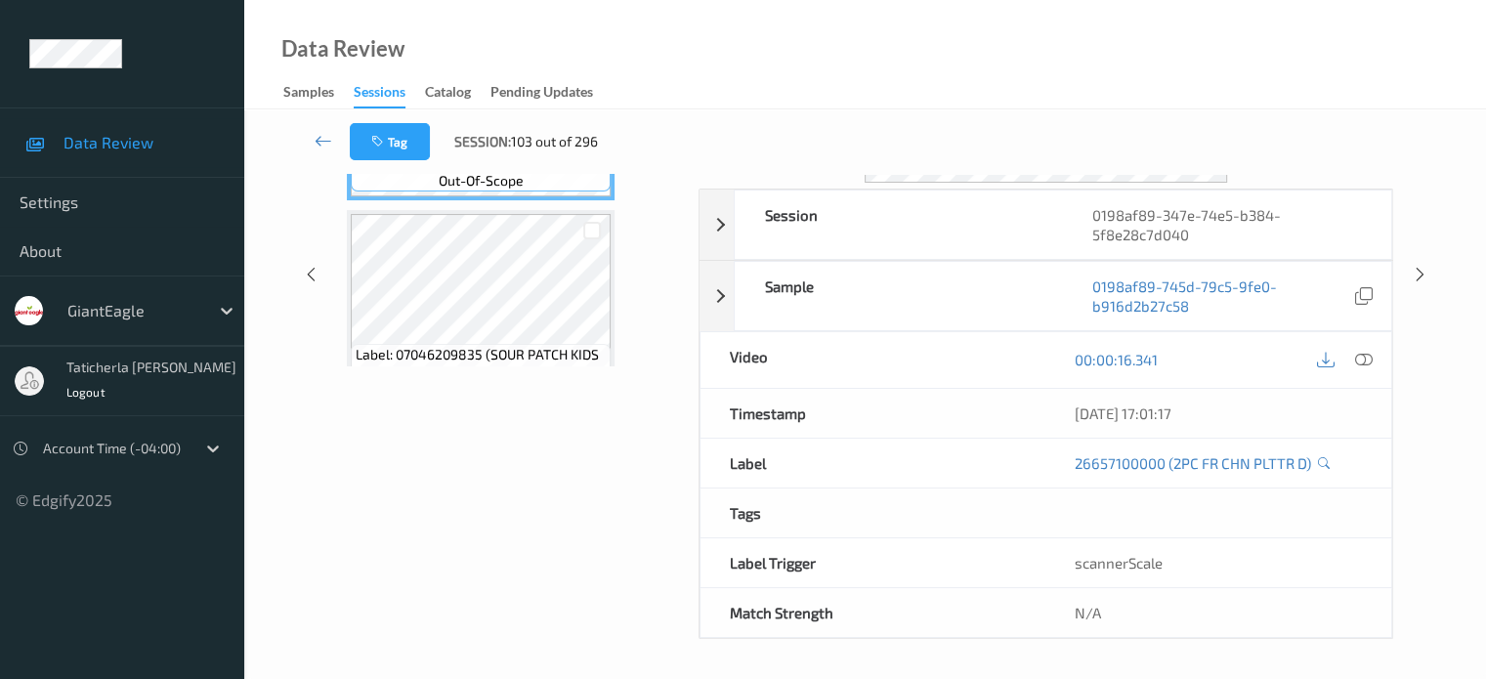
scroll to position [259, 0]
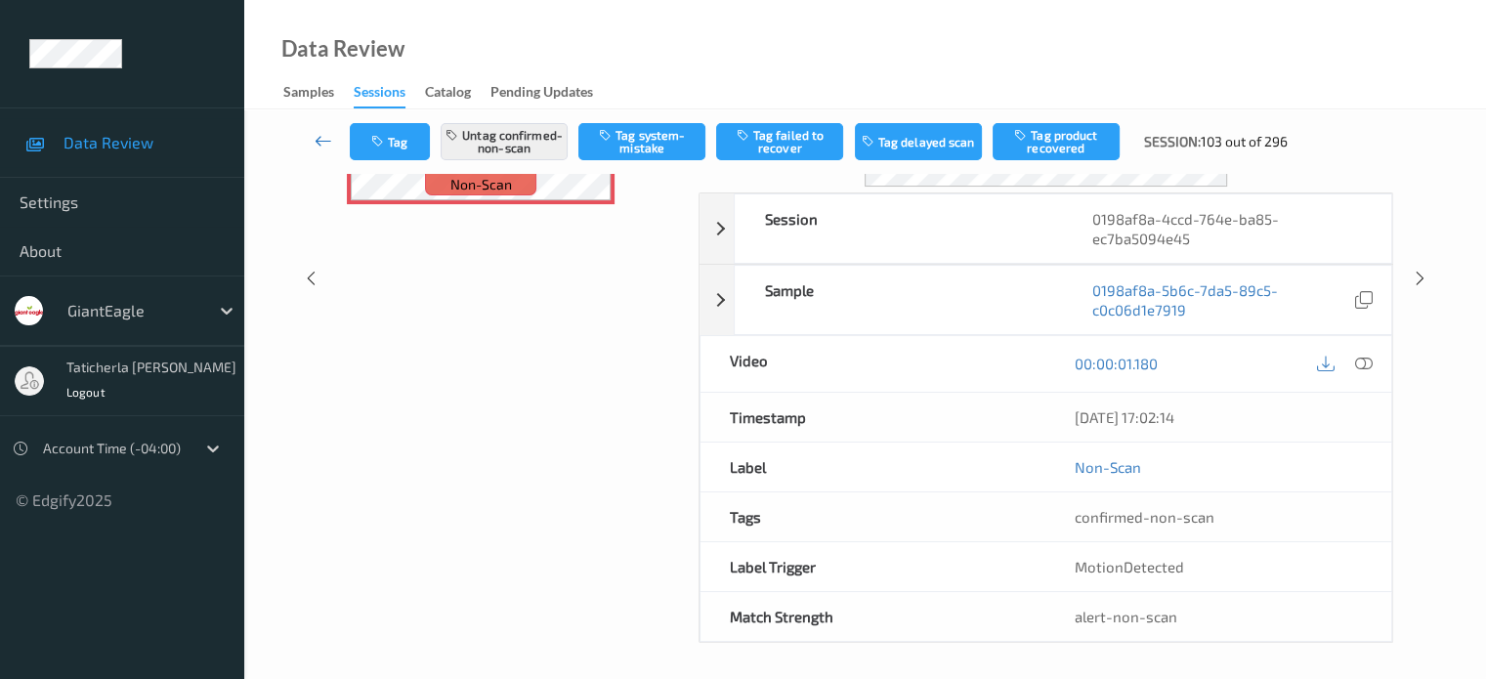
click at [318, 145] on icon at bounding box center [323, 141] width 18 height 20
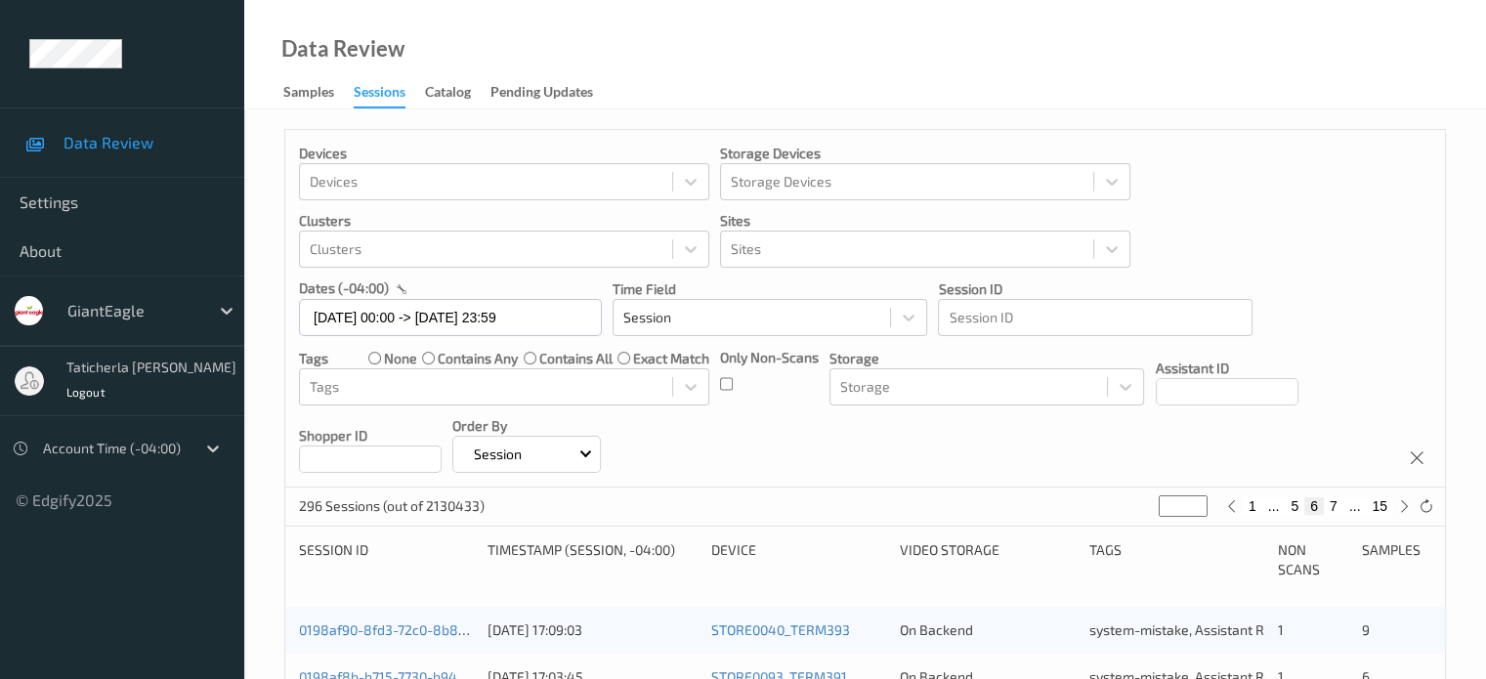
scroll to position [293, 0]
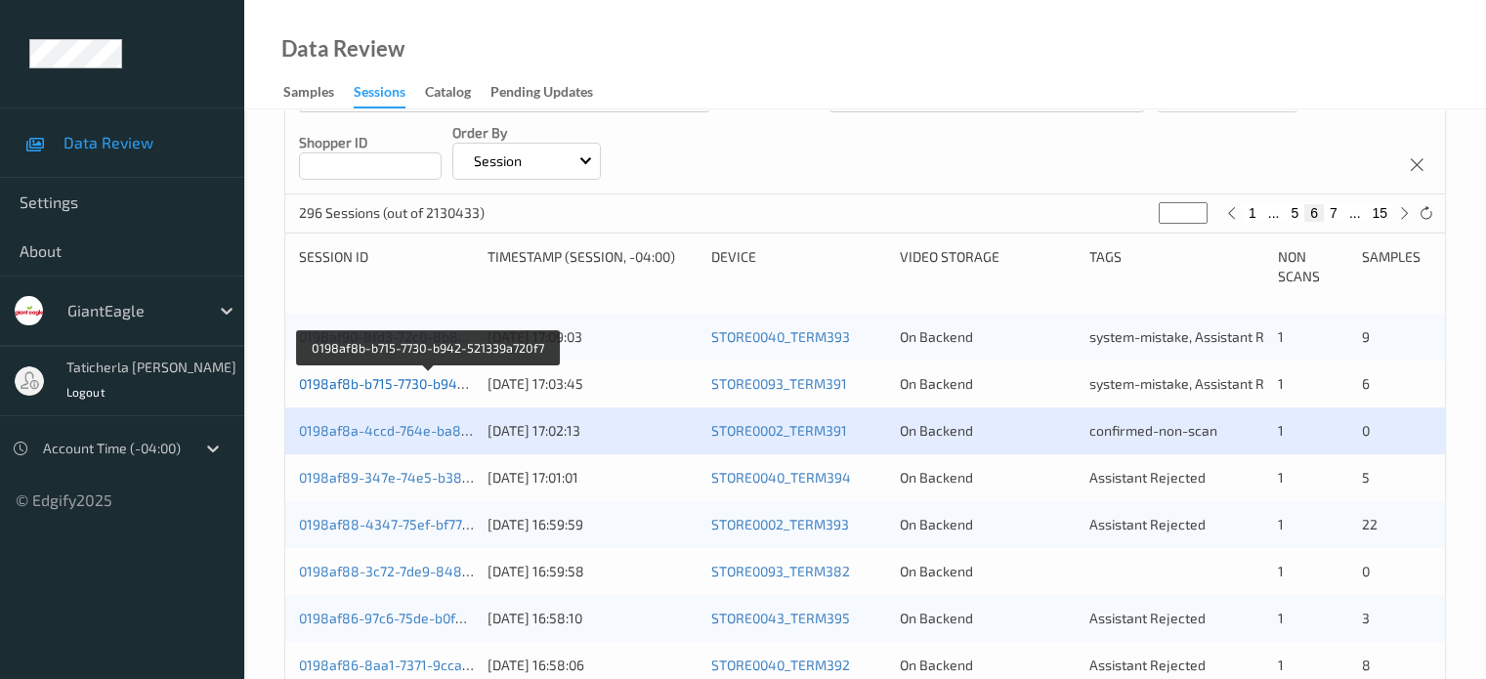
click at [391, 380] on link "0198af8b-b715-7730-b942-521339a720f7" at bounding box center [428, 383] width 259 height 17
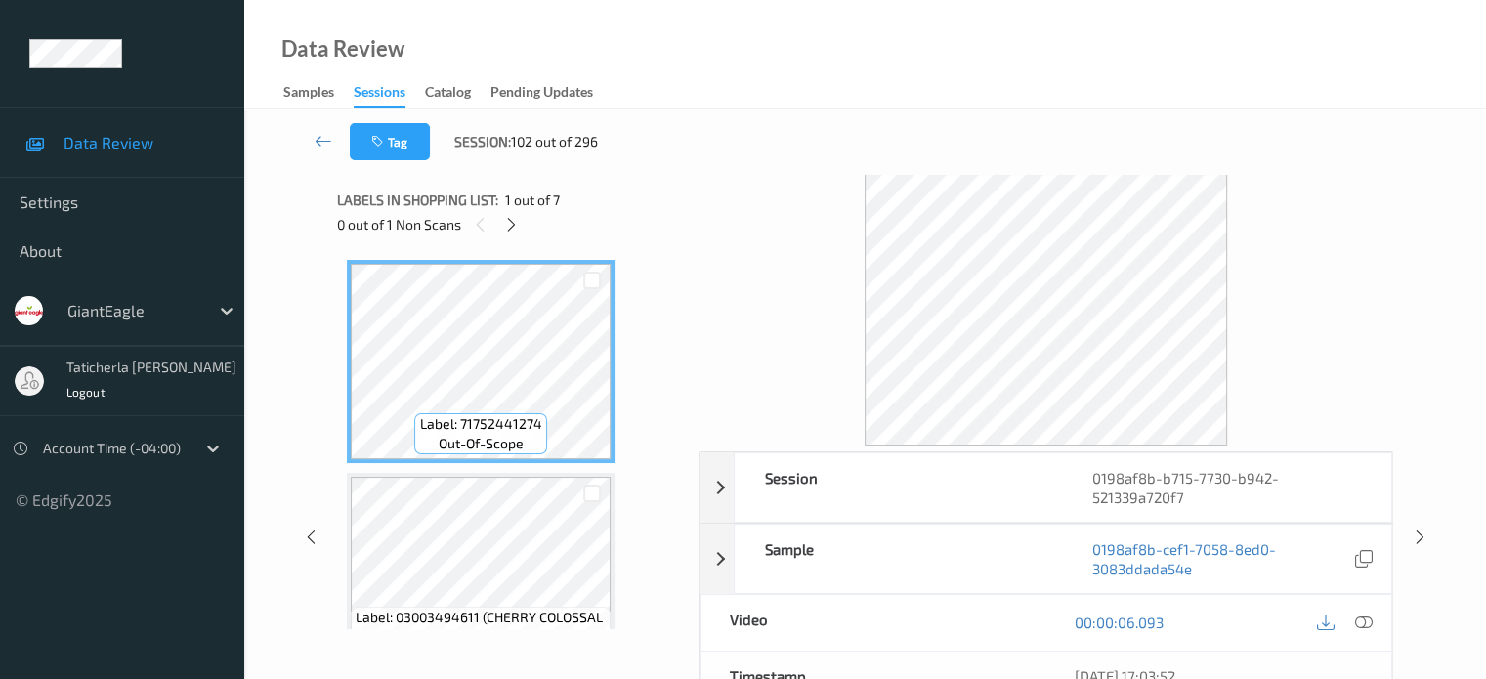
scroll to position [98, 0]
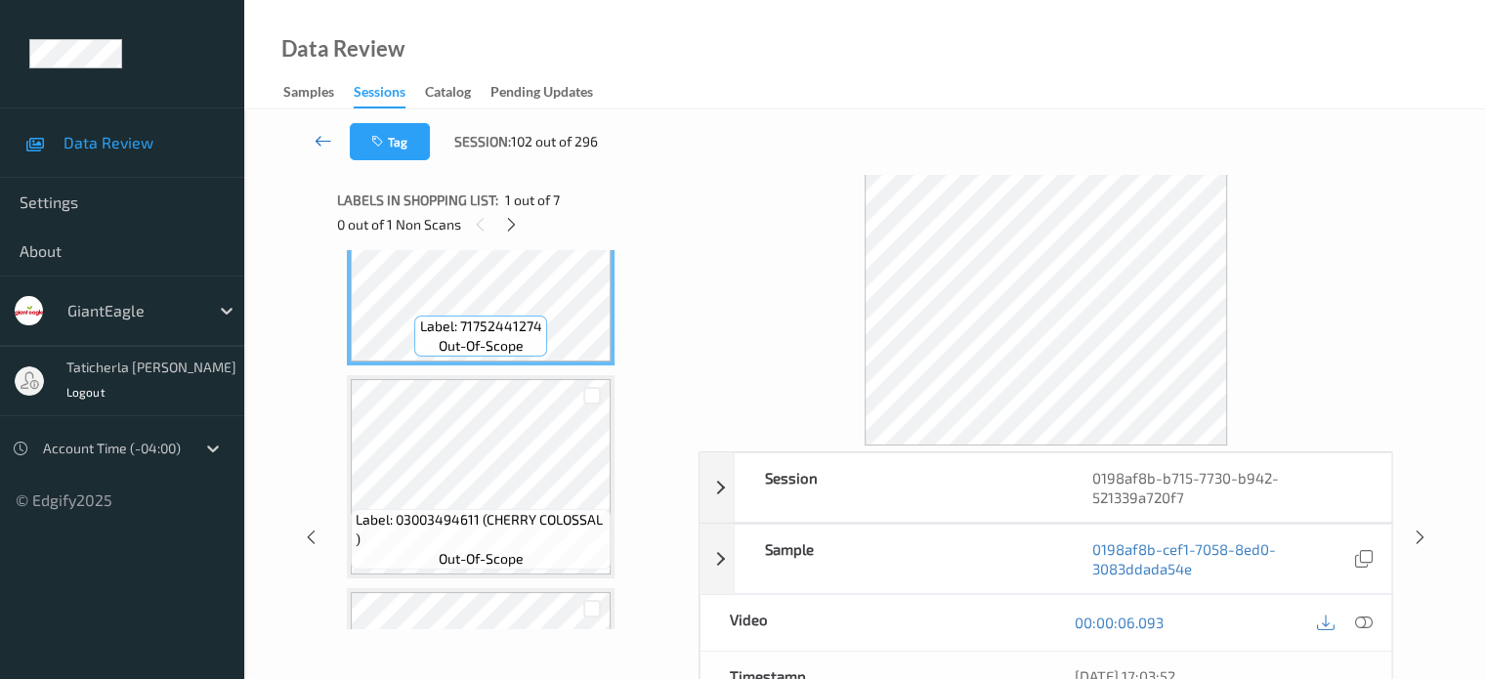
click at [320, 136] on icon at bounding box center [323, 141] width 18 height 20
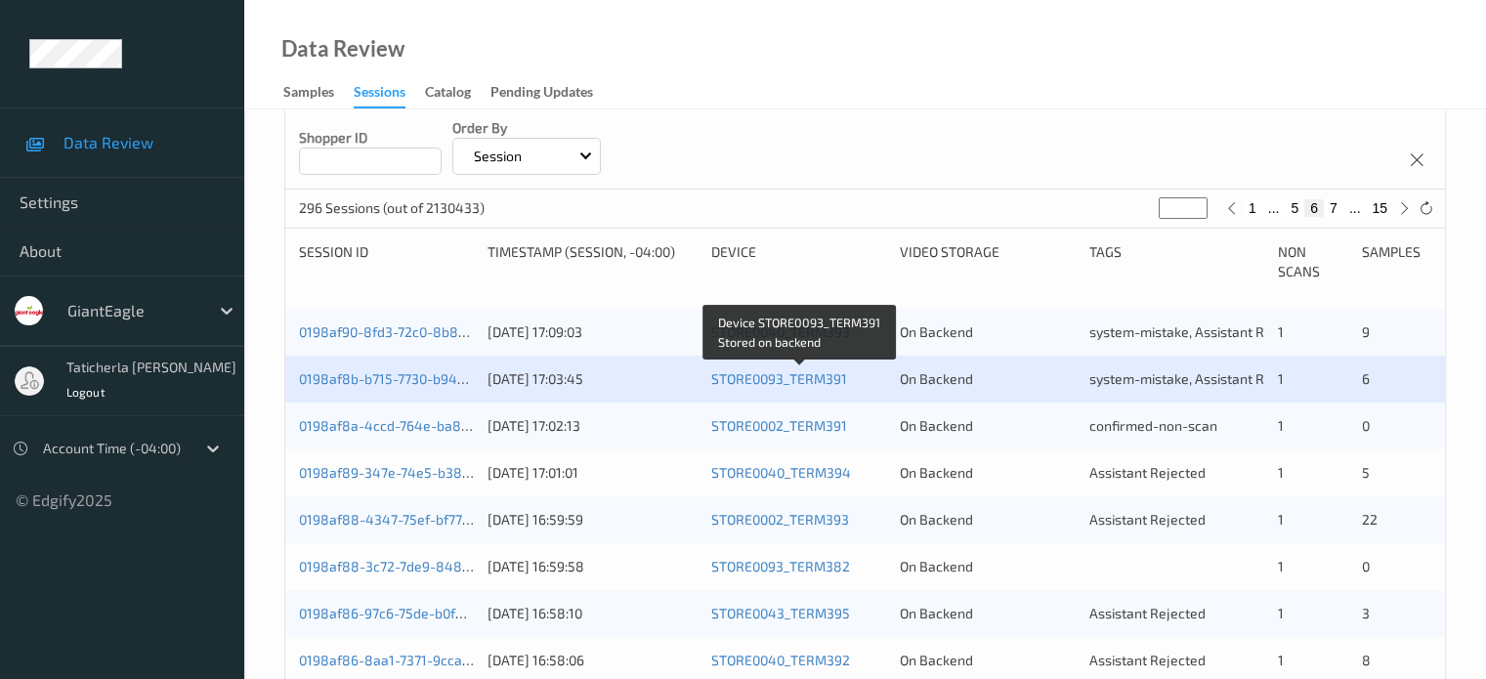
scroll to position [391, 0]
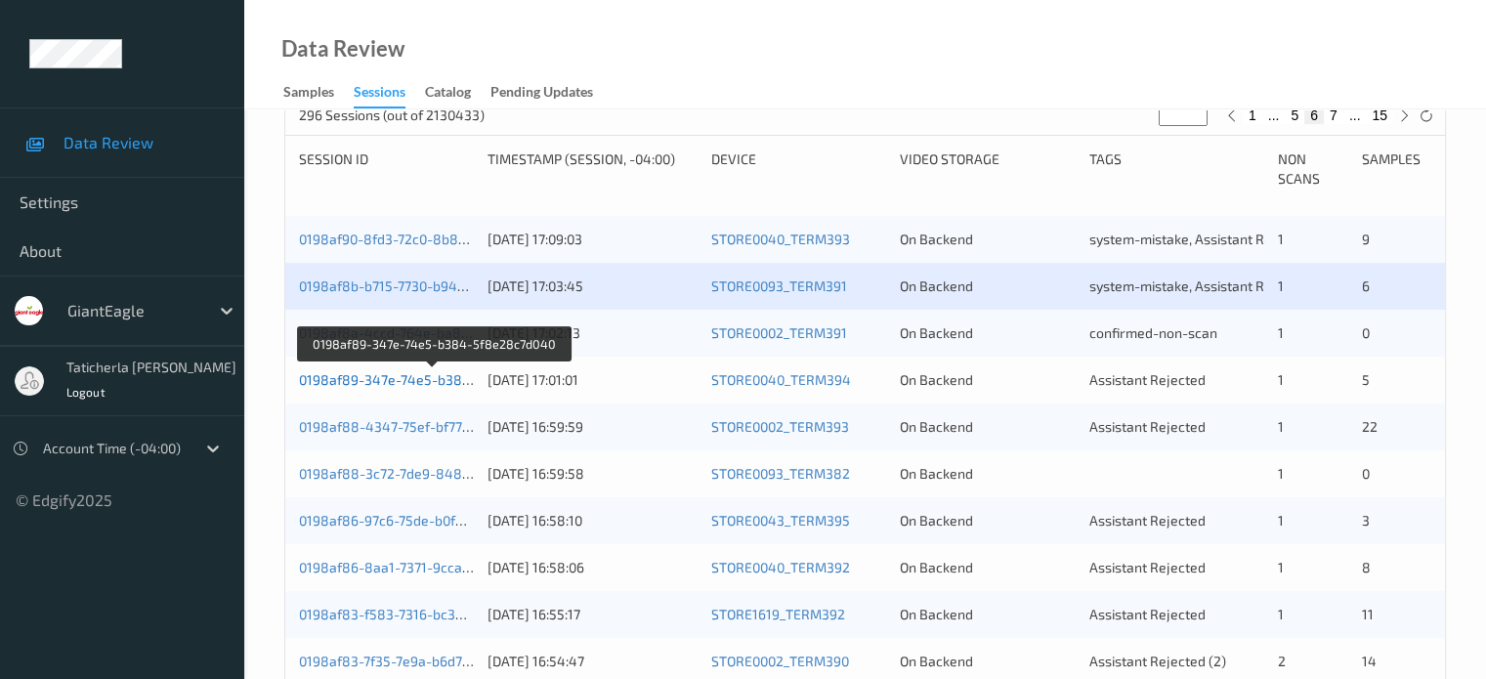
click at [419, 375] on link "0198af89-347e-74e5-b384-5f8e28c7d040" at bounding box center [434, 379] width 270 height 17
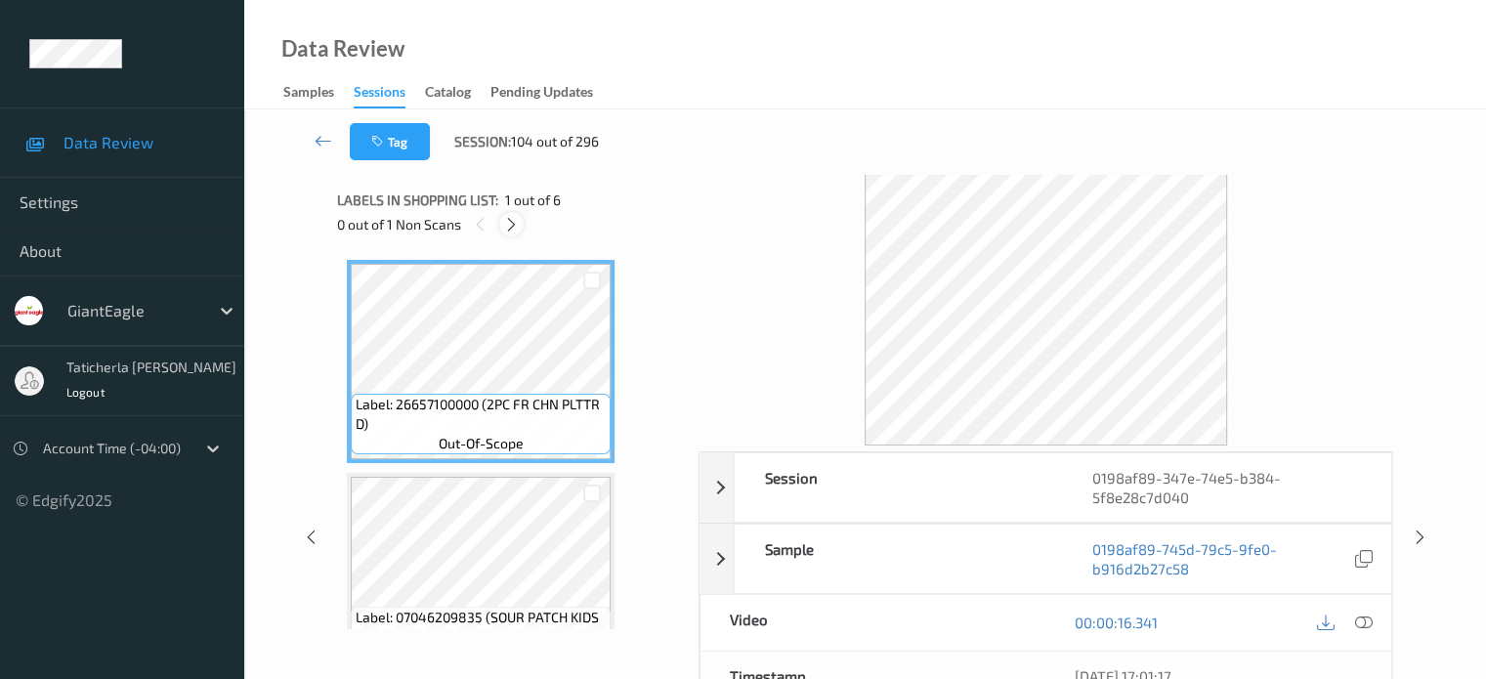
click at [518, 219] on icon at bounding box center [511, 225] width 17 height 18
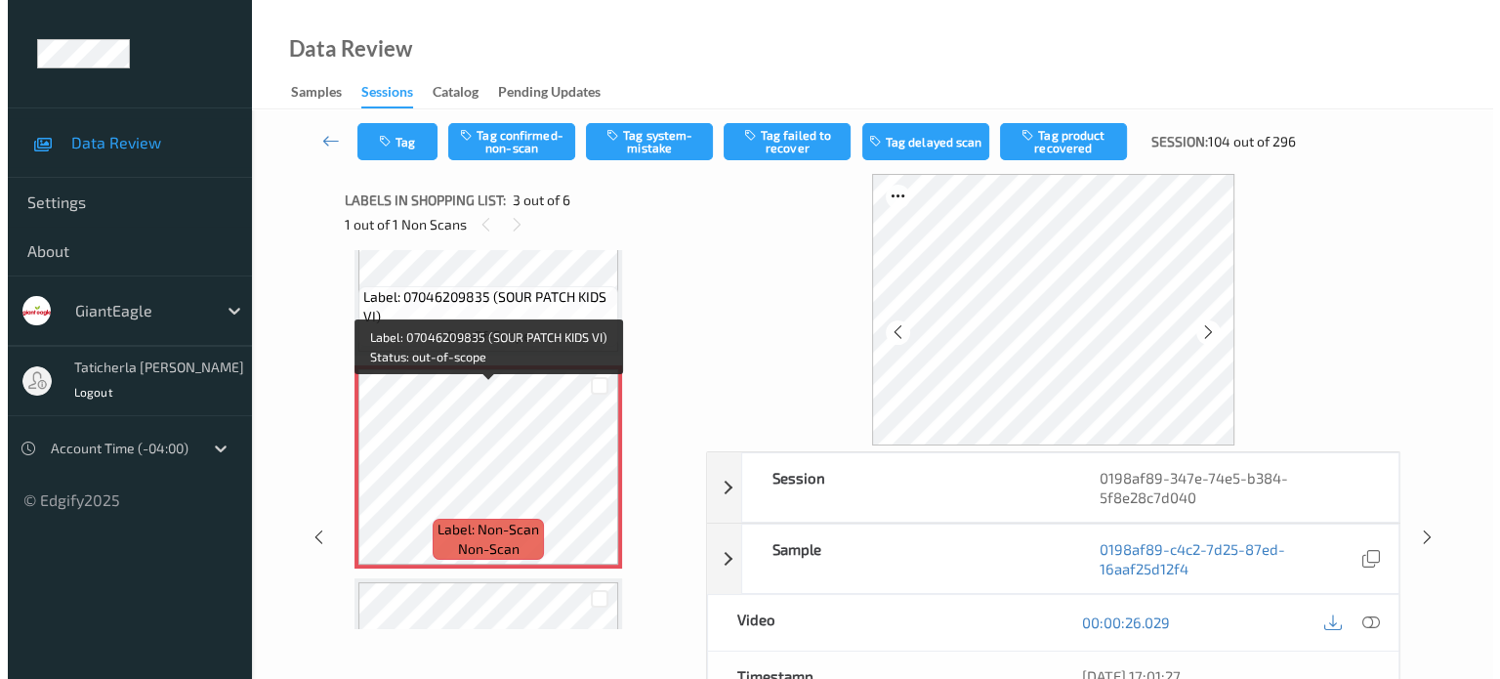
scroll to position [418, 0]
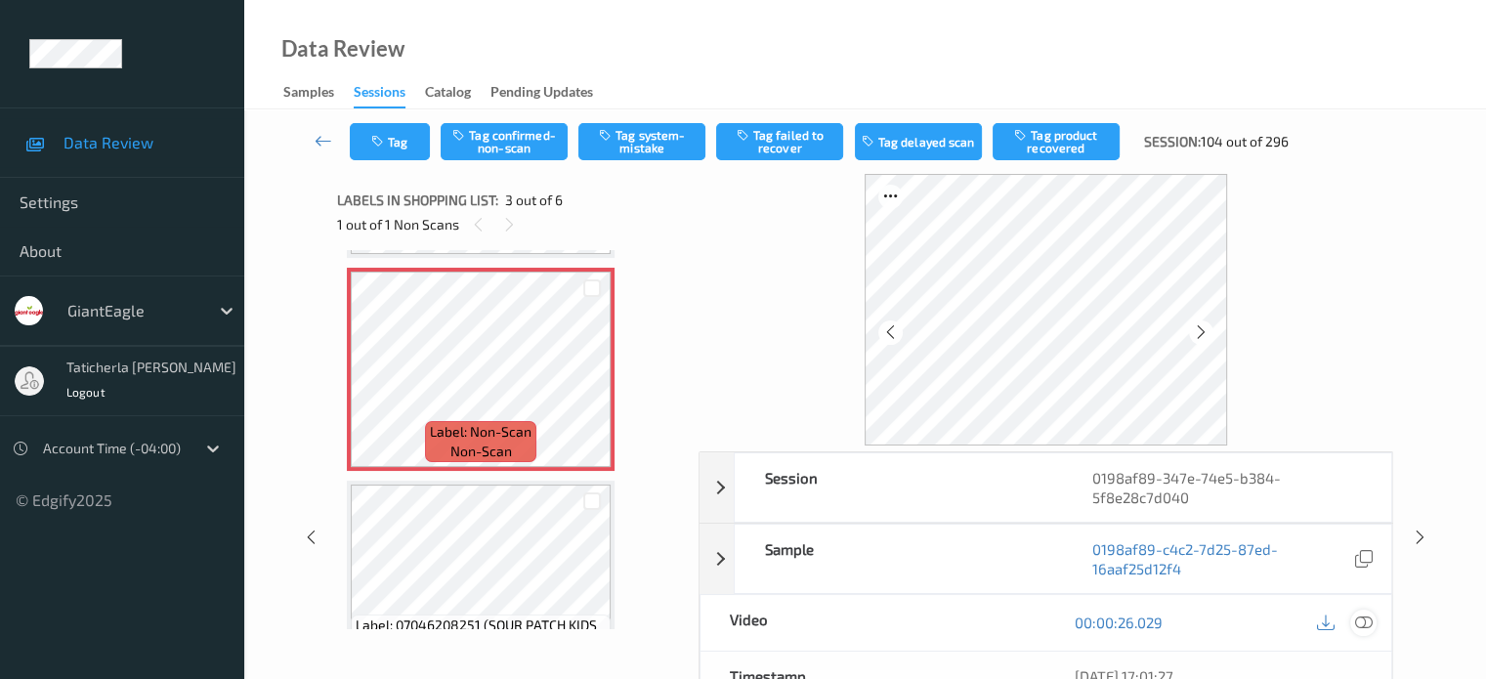
click at [1363, 617] on icon at bounding box center [1363, 622] width 18 height 18
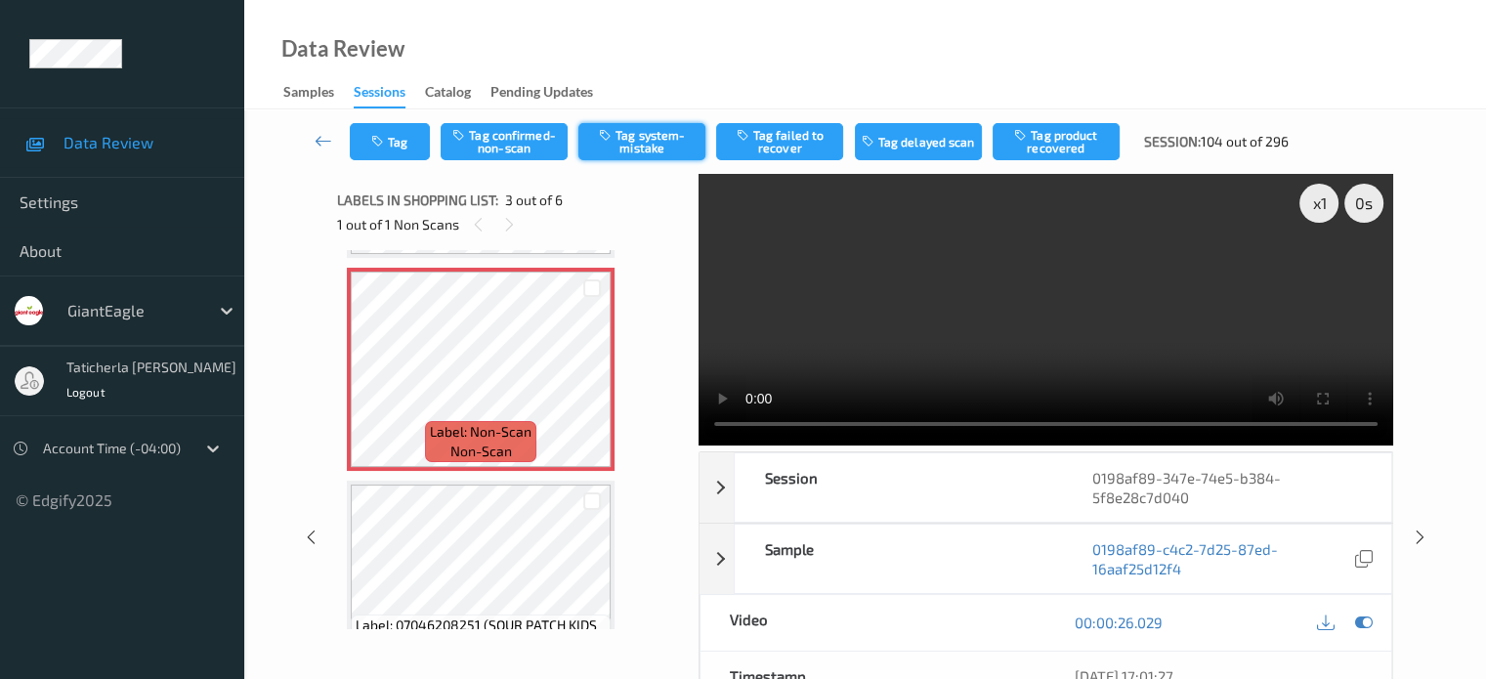
click at [684, 143] on button "Tag system-mistake" at bounding box center [641, 141] width 127 height 37
click at [407, 167] on div "Tag Tag confirmed-non-scan Untag system-mistake Tag failed to recover Tag delay…" at bounding box center [864, 141] width 1161 height 64
click at [409, 145] on button "Tag" at bounding box center [390, 141] width 80 height 37
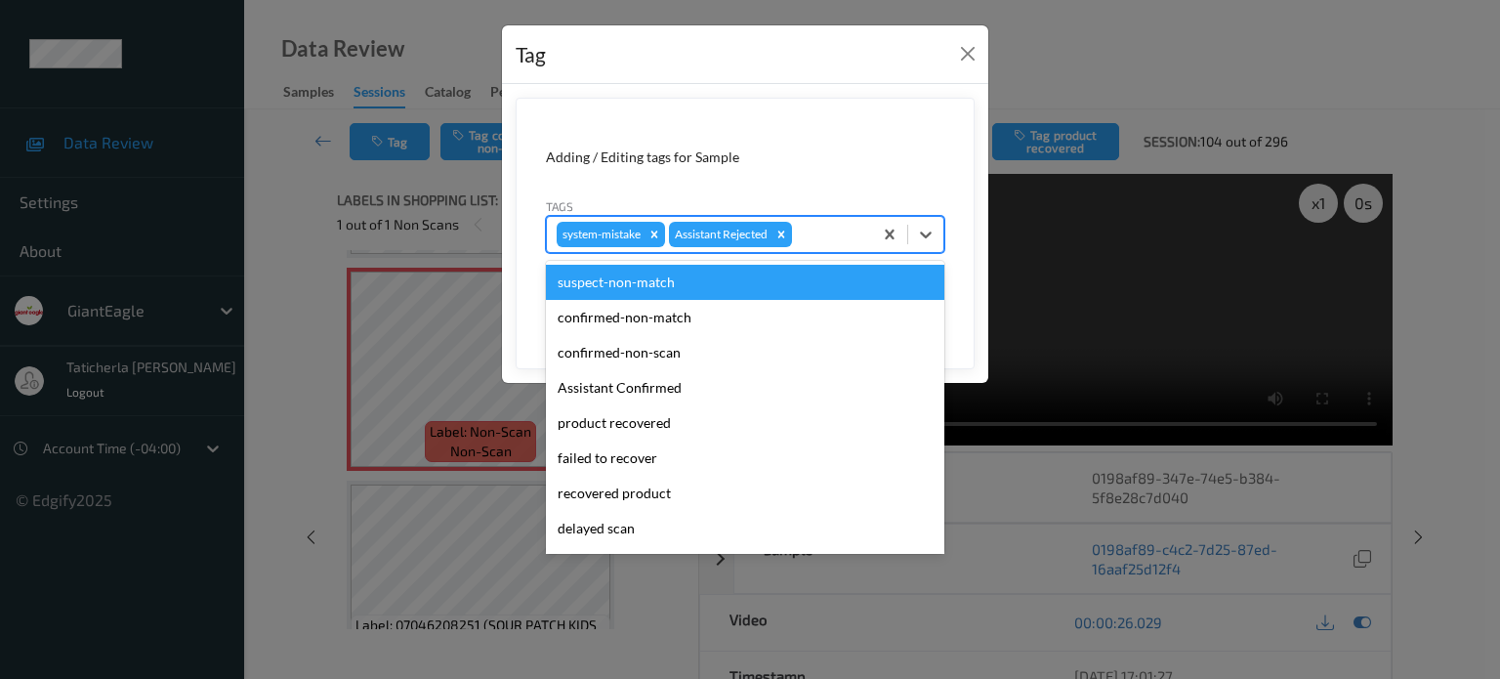
click at [844, 236] on div at bounding box center [829, 234] width 66 height 23
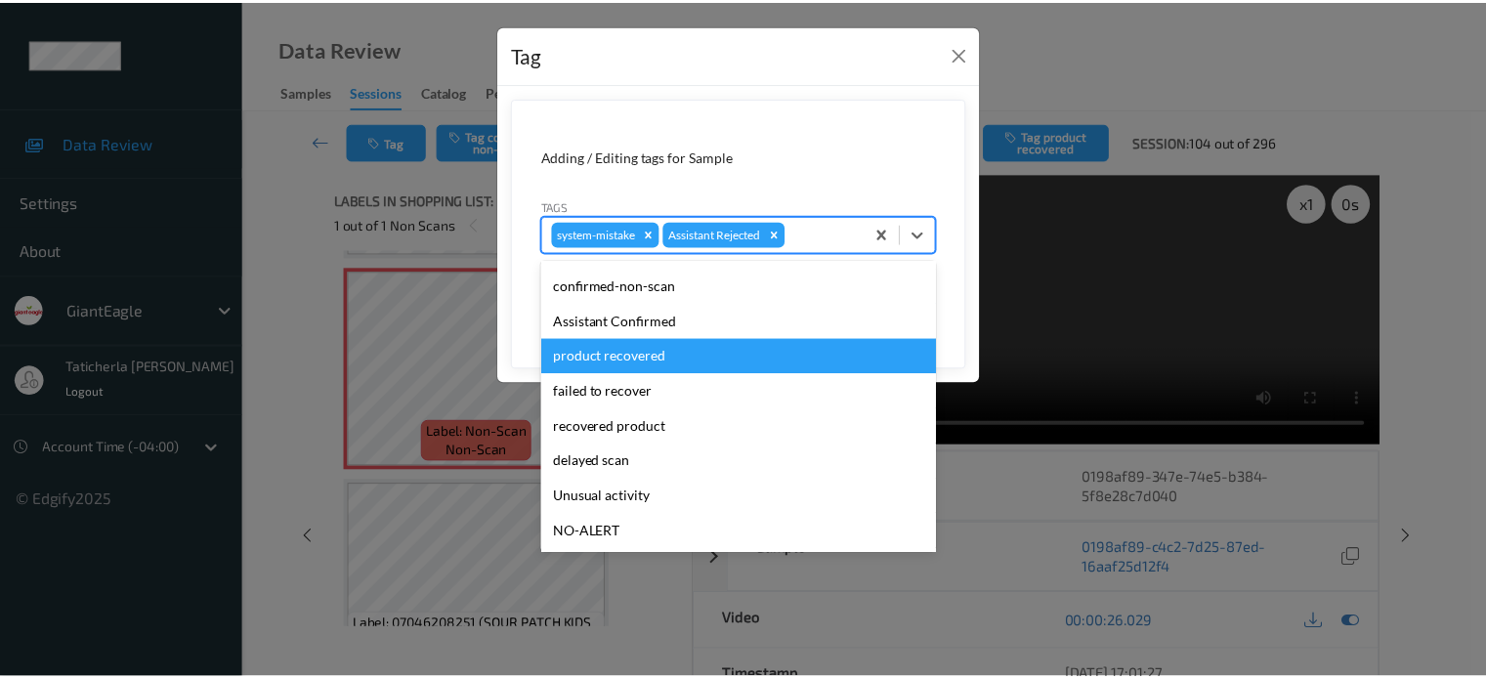
scroll to position [98, 0]
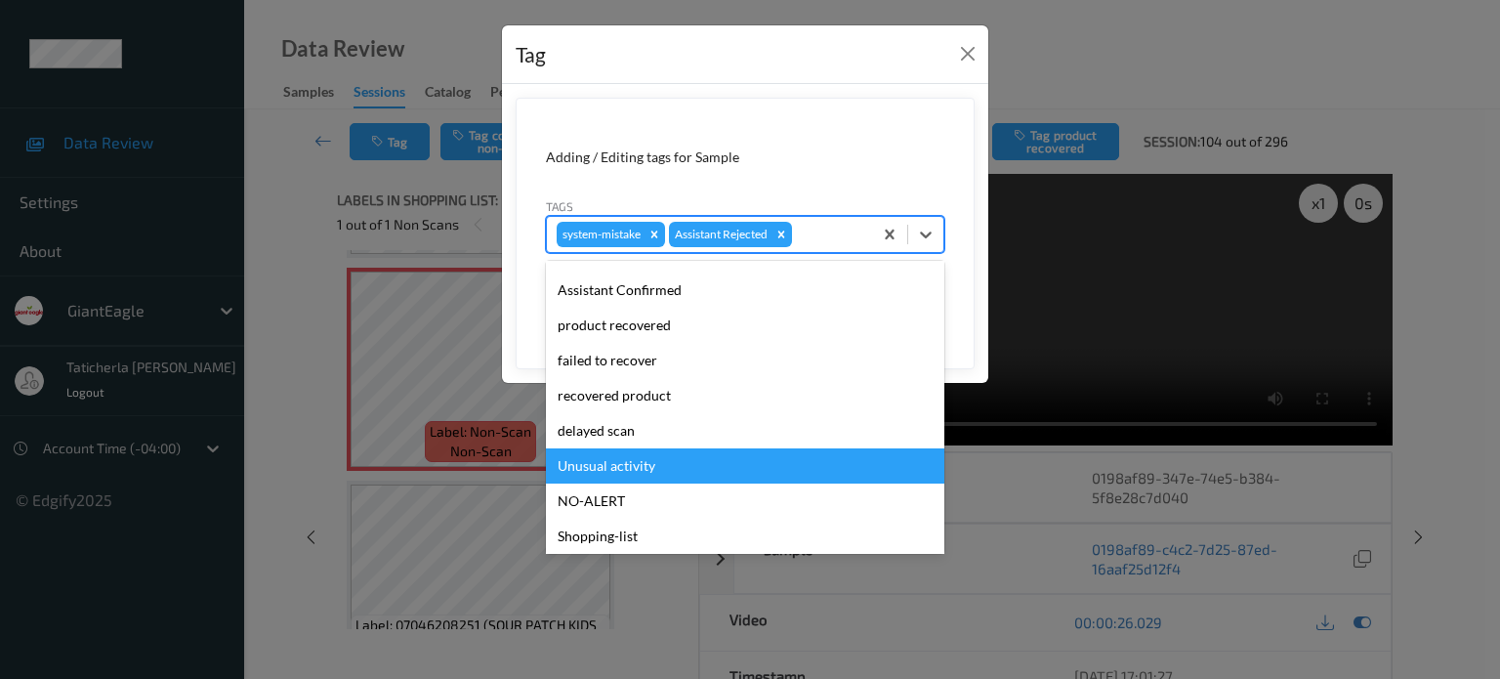
click at [623, 470] on div "Unusual activity" at bounding box center [745, 465] width 398 height 35
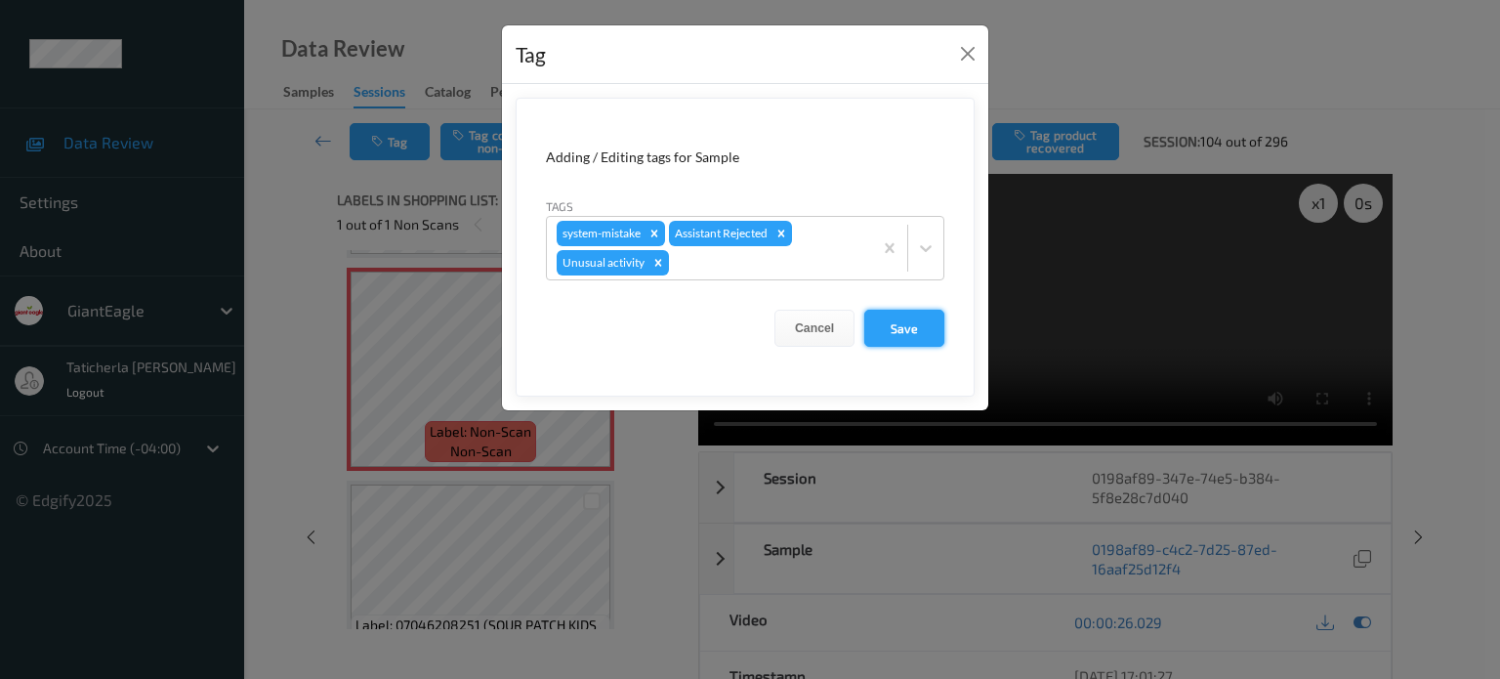
click at [926, 311] on button "Save" at bounding box center [904, 328] width 80 height 37
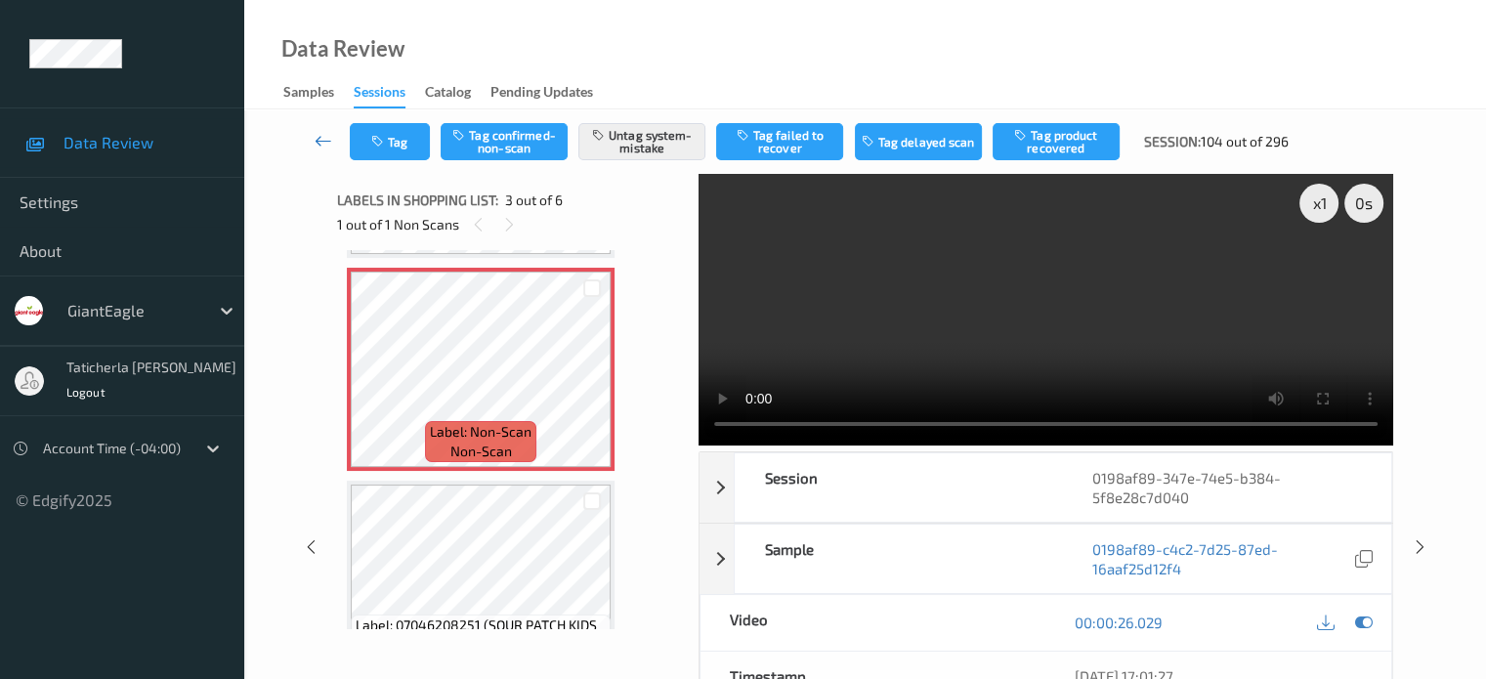
click at [322, 140] on icon at bounding box center [323, 141] width 18 height 20
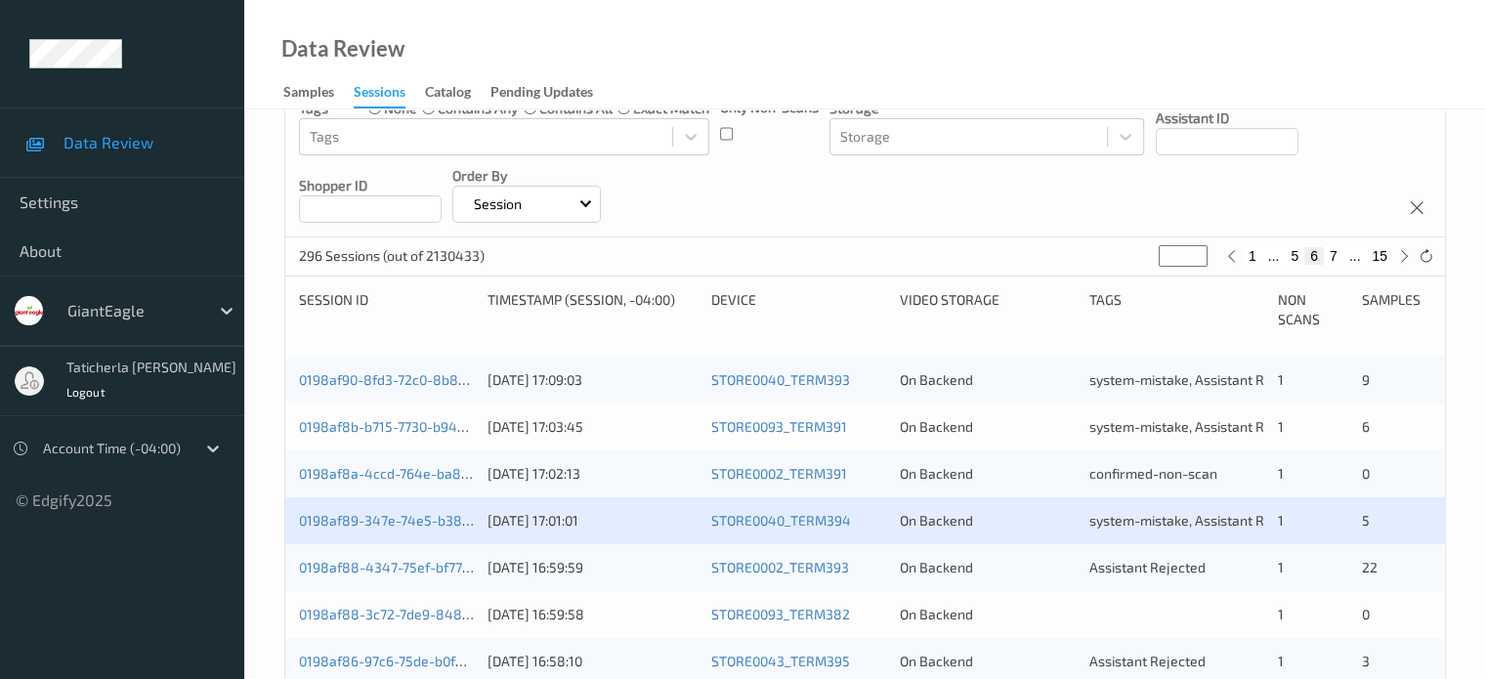
scroll to position [391, 0]
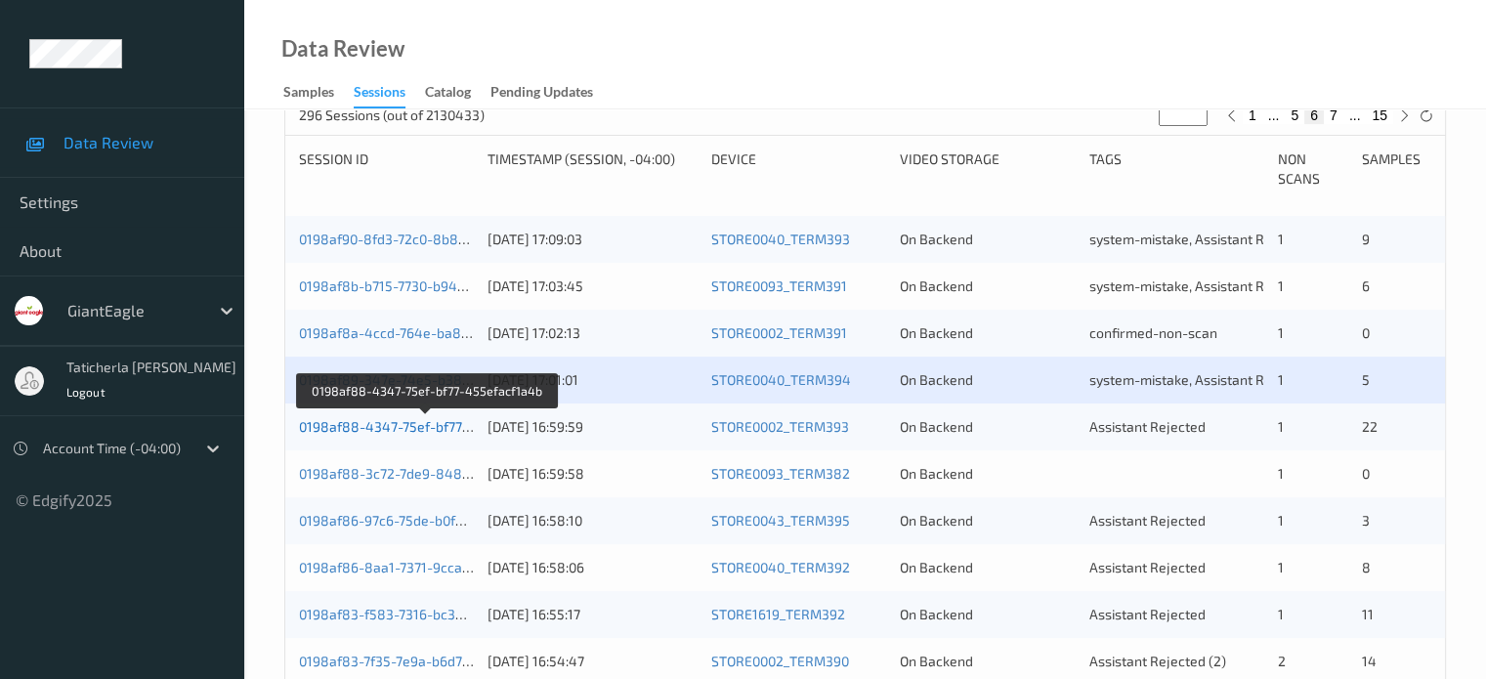
click at [394, 420] on link "0198af88-4347-75ef-bf77-455efacf1a4b" at bounding box center [427, 426] width 256 height 17
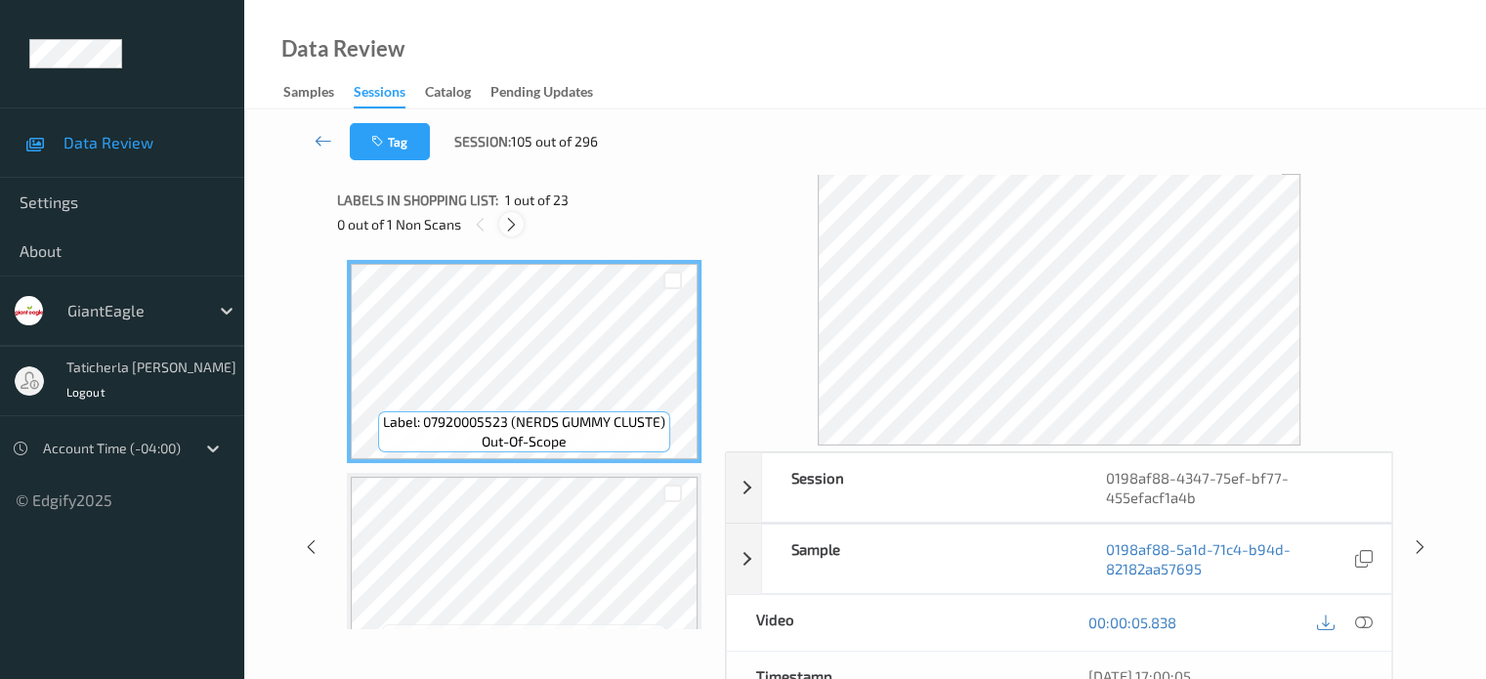
click at [510, 228] on icon at bounding box center [511, 225] width 17 height 18
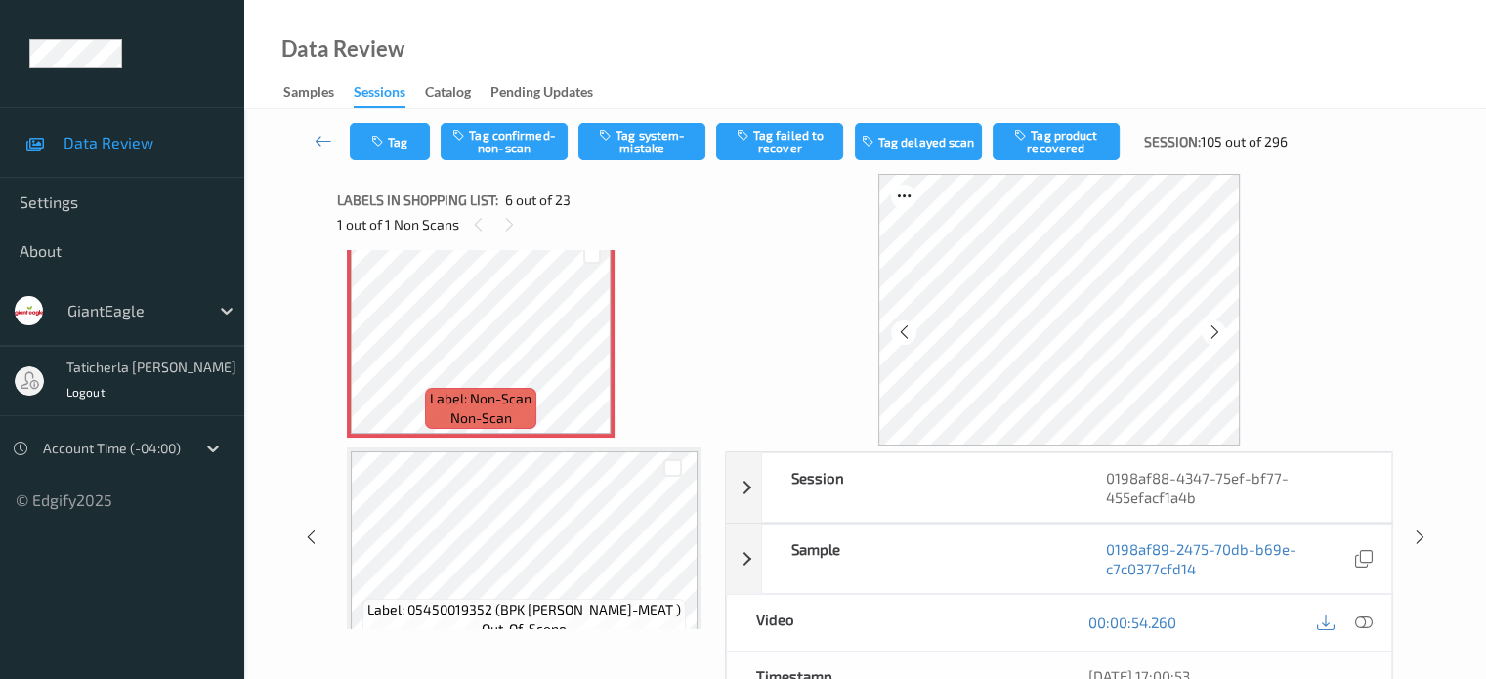
scroll to position [1057, 0]
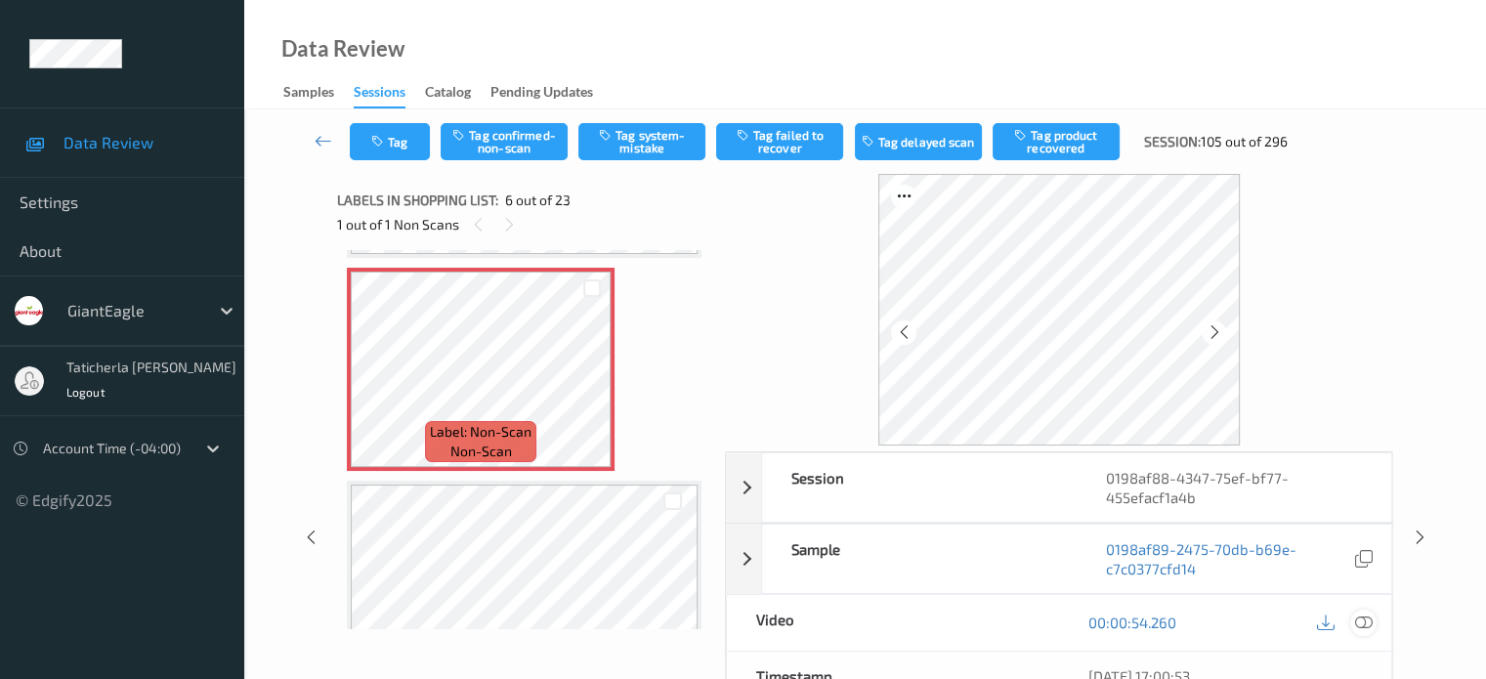
click at [1359, 620] on icon at bounding box center [1363, 622] width 18 height 18
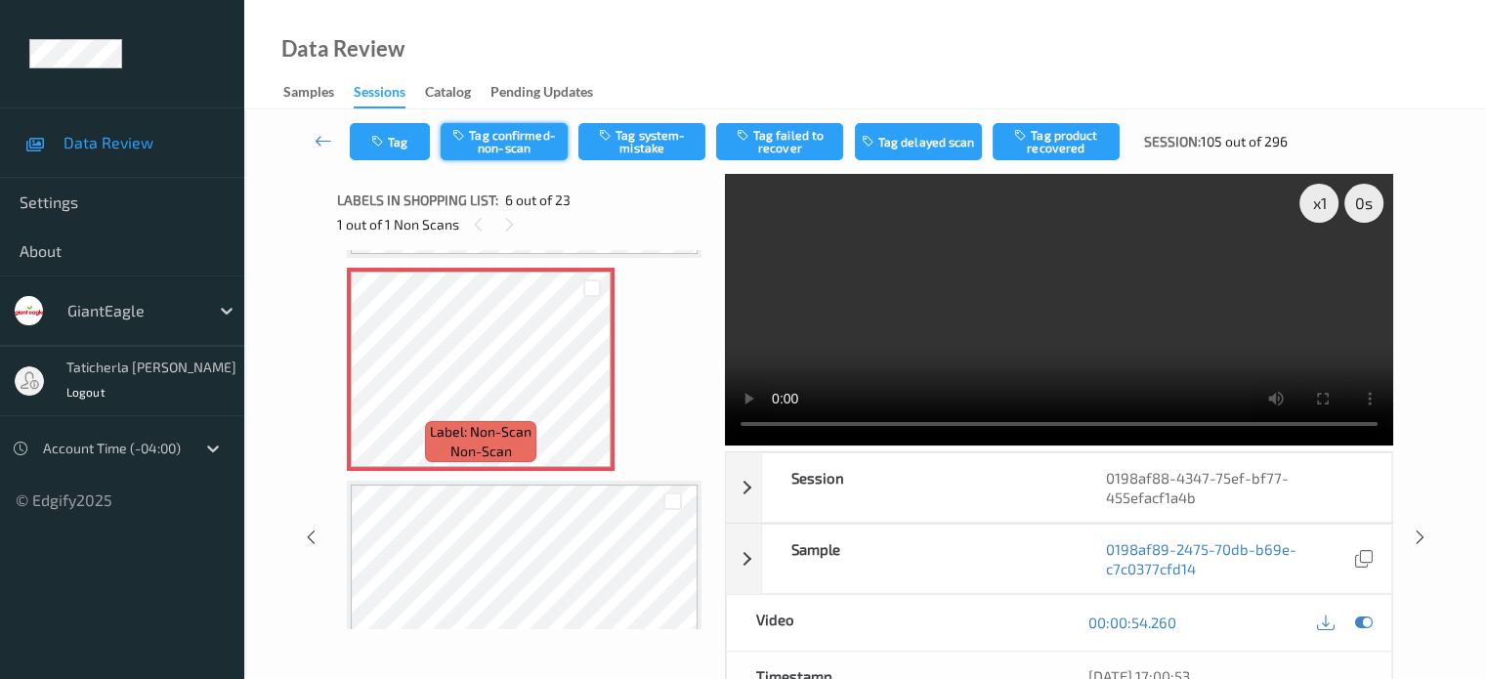
click at [494, 136] on button "Tag confirmed-non-scan" at bounding box center [503, 141] width 127 height 37
click at [787, 149] on button "Tag failed to recover" at bounding box center [779, 141] width 127 height 37
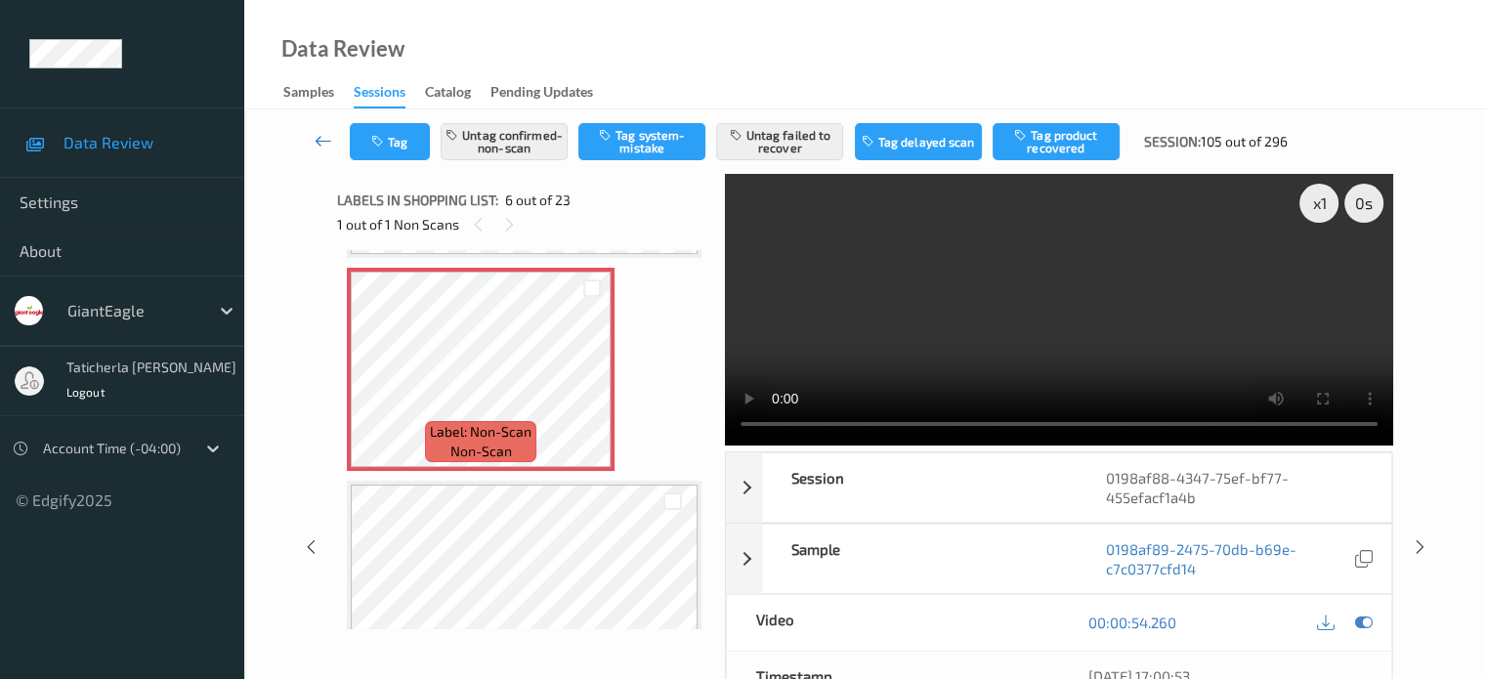
click at [316, 143] on icon at bounding box center [323, 141] width 18 height 20
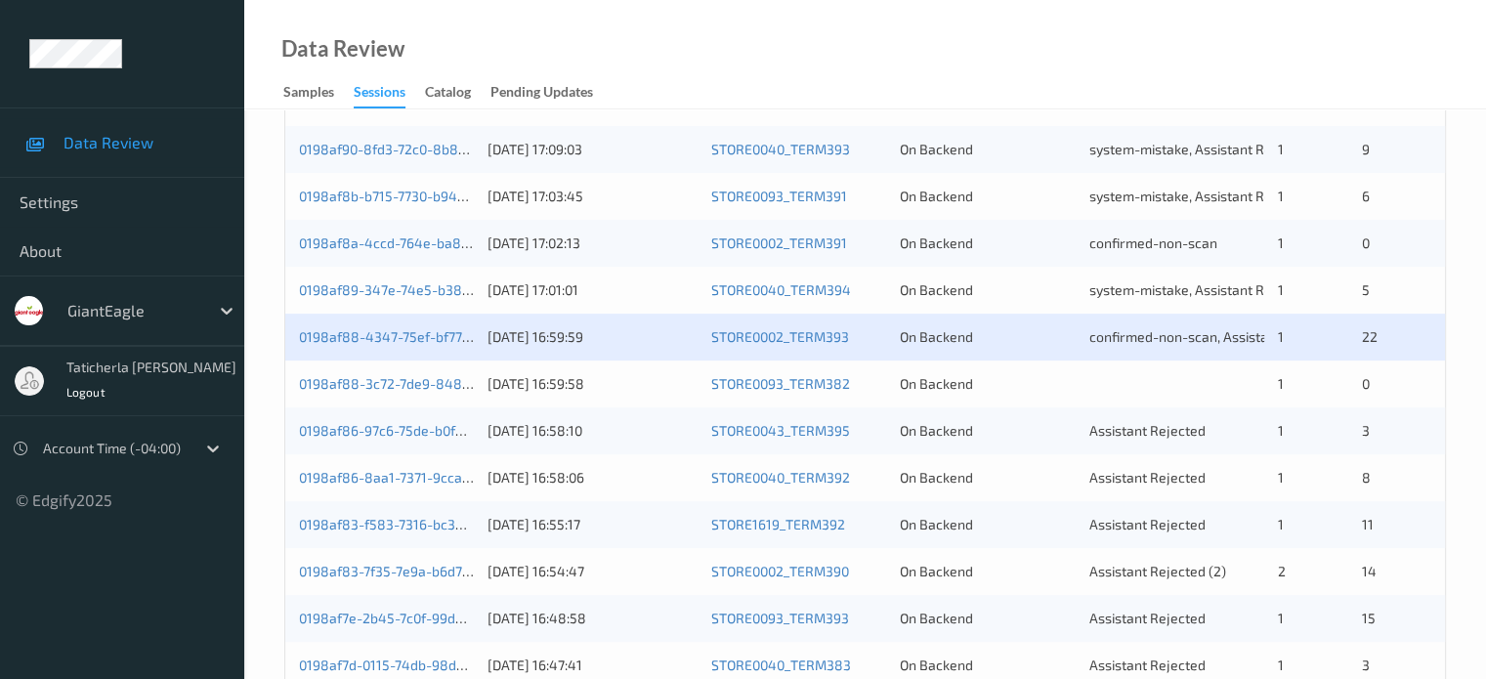
scroll to position [488, 0]
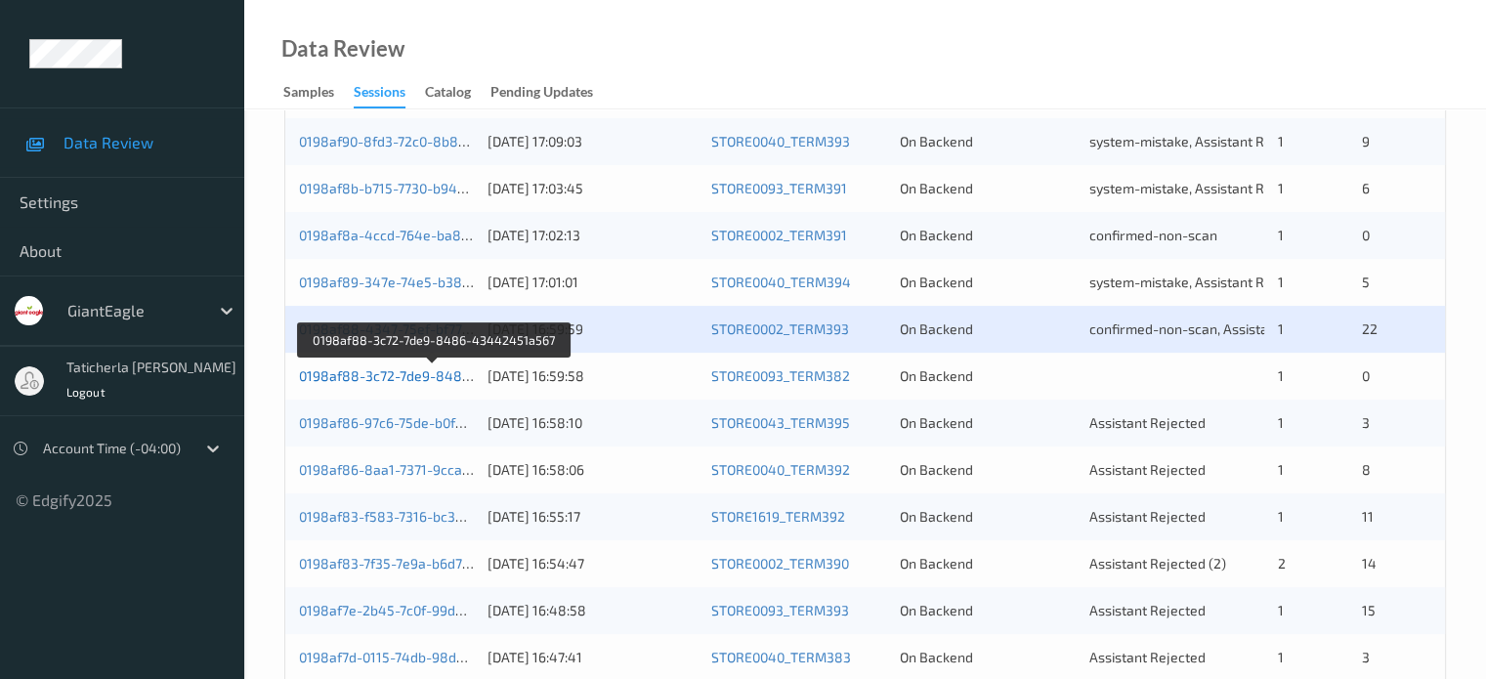
click at [395, 371] on link "0198af88-3c72-7de9-8486-43442451a567" at bounding box center [435, 375] width 272 height 17
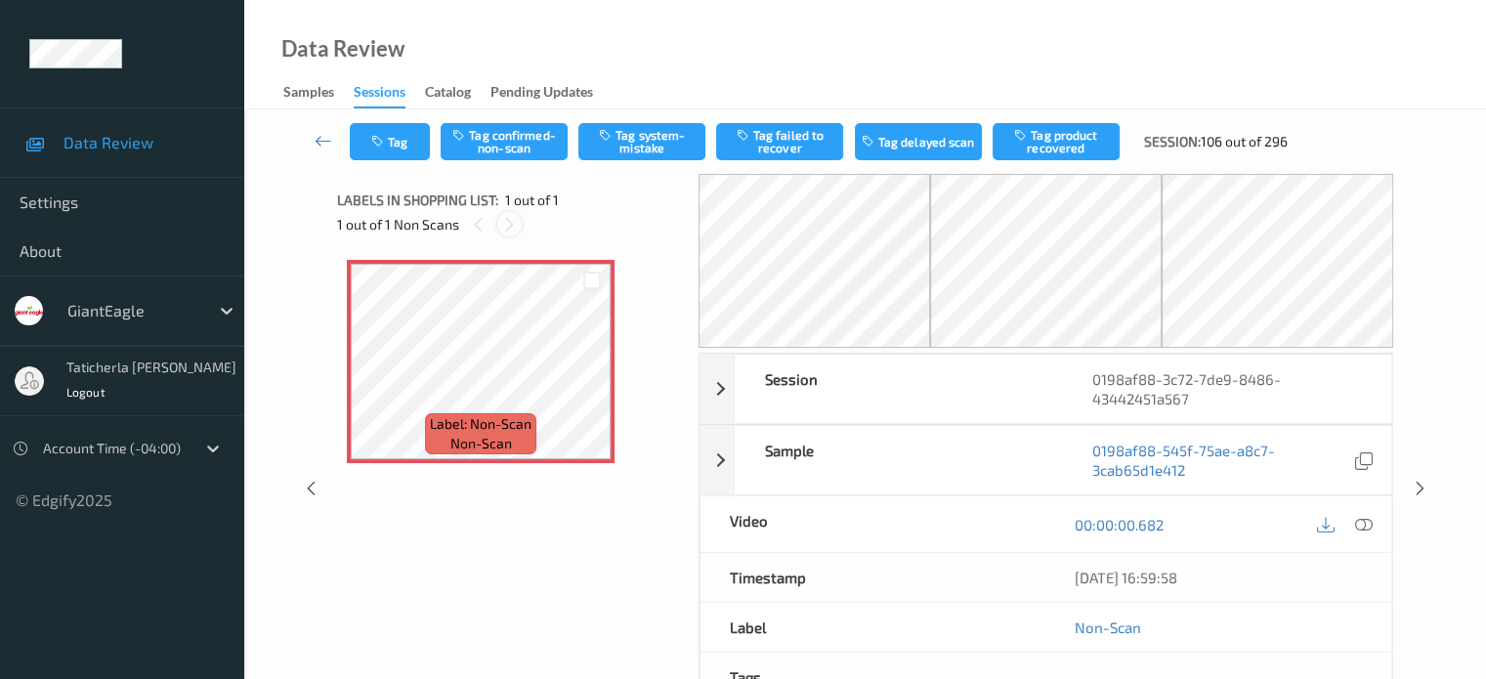
click at [512, 225] on icon at bounding box center [509, 225] width 17 height 18
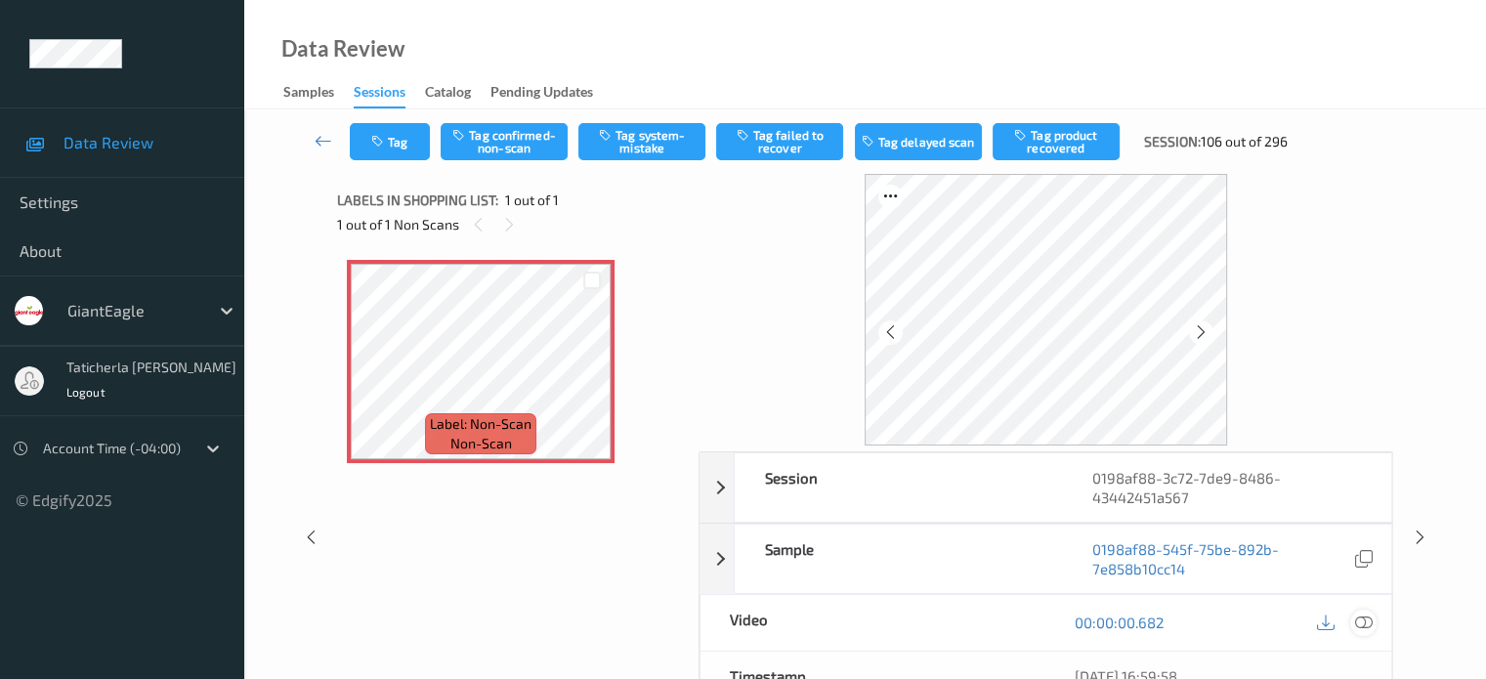
click at [1360, 620] on icon at bounding box center [1363, 622] width 18 height 18
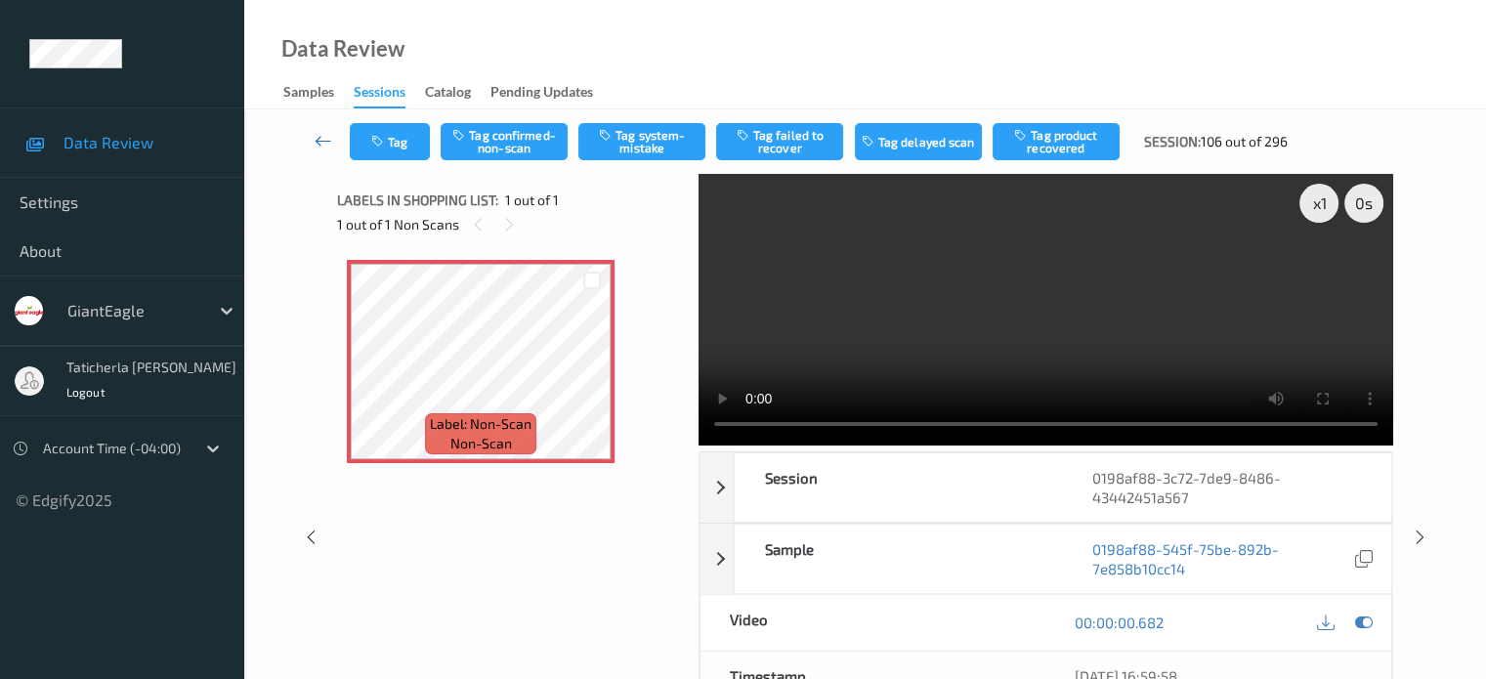
click at [314, 132] on icon at bounding box center [323, 141] width 18 height 20
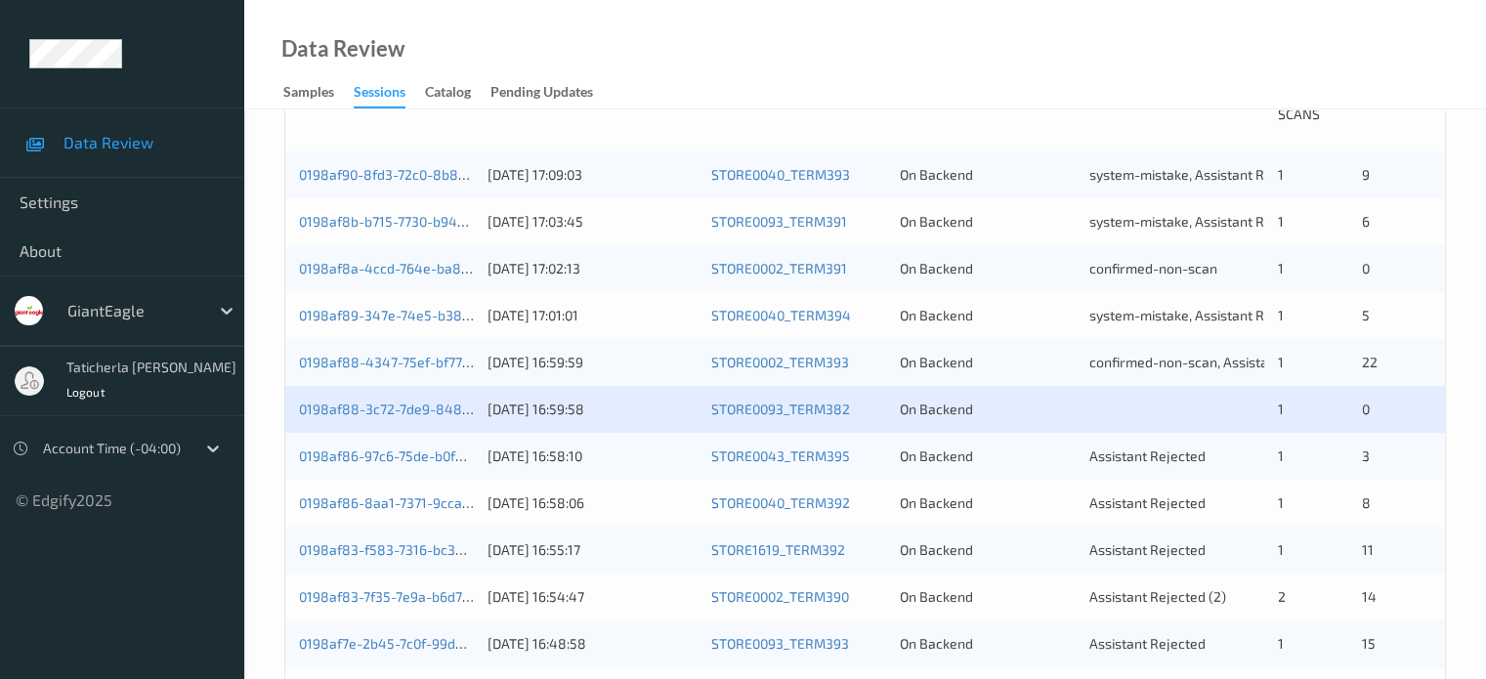
scroll to position [488, 0]
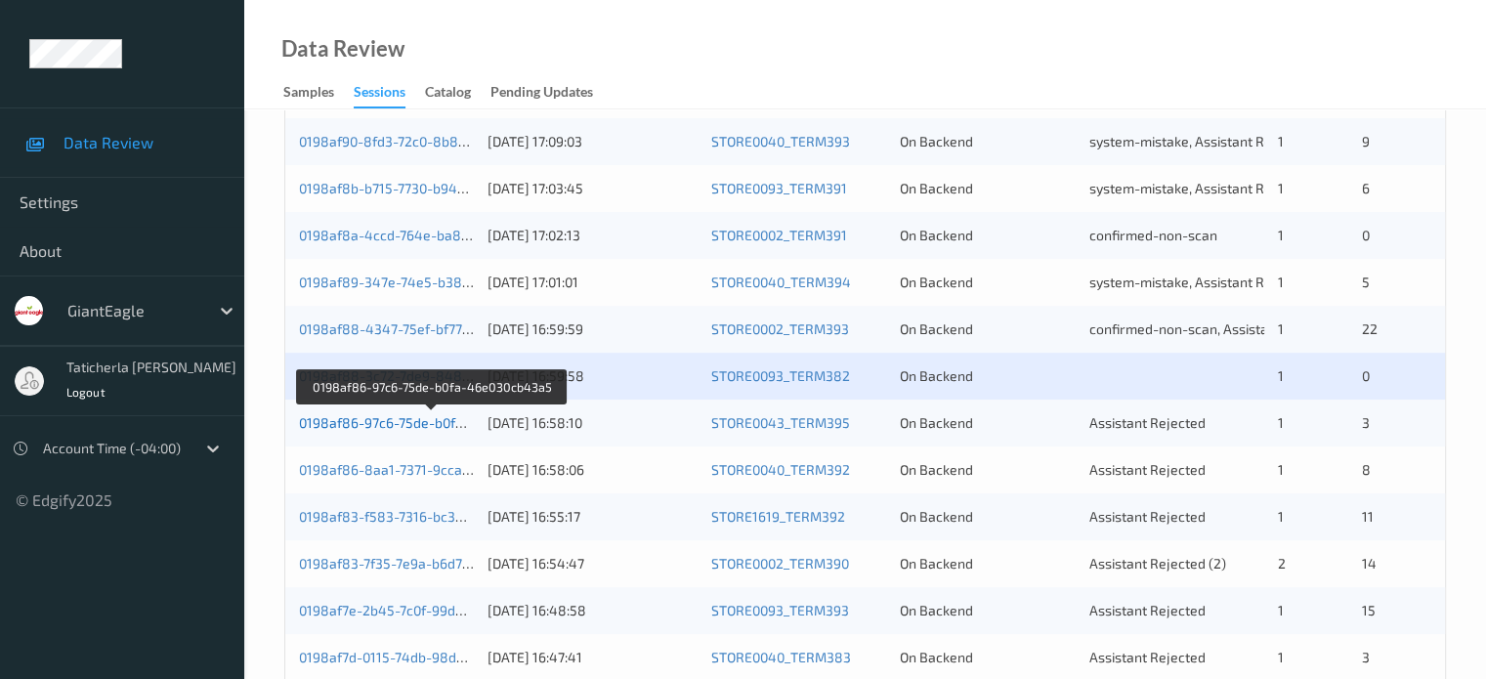
click at [422, 425] on link "0198af86-97c6-75de-b0fa-46e030cb43a5" at bounding box center [431, 422] width 265 height 17
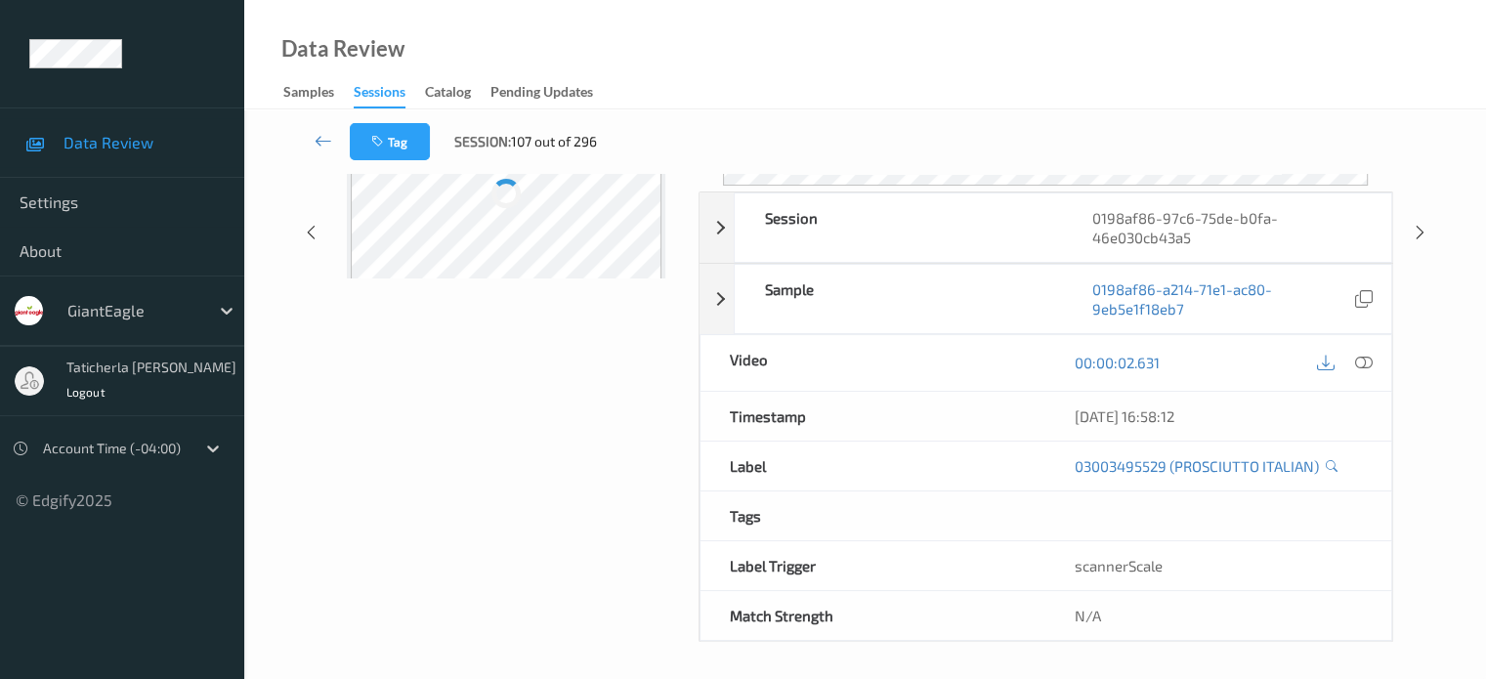
scroll to position [259, 0]
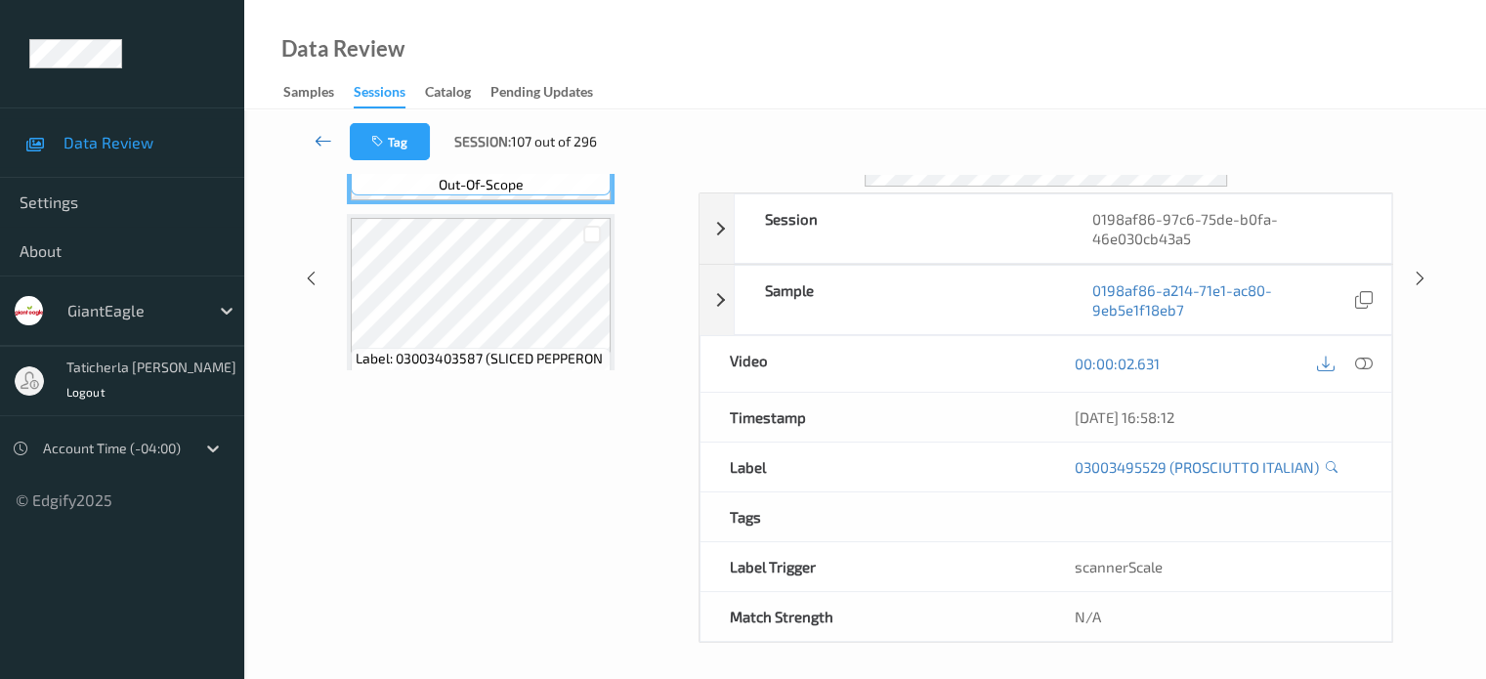
click at [328, 134] on icon at bounding box center [323, 141] width 18 height 20
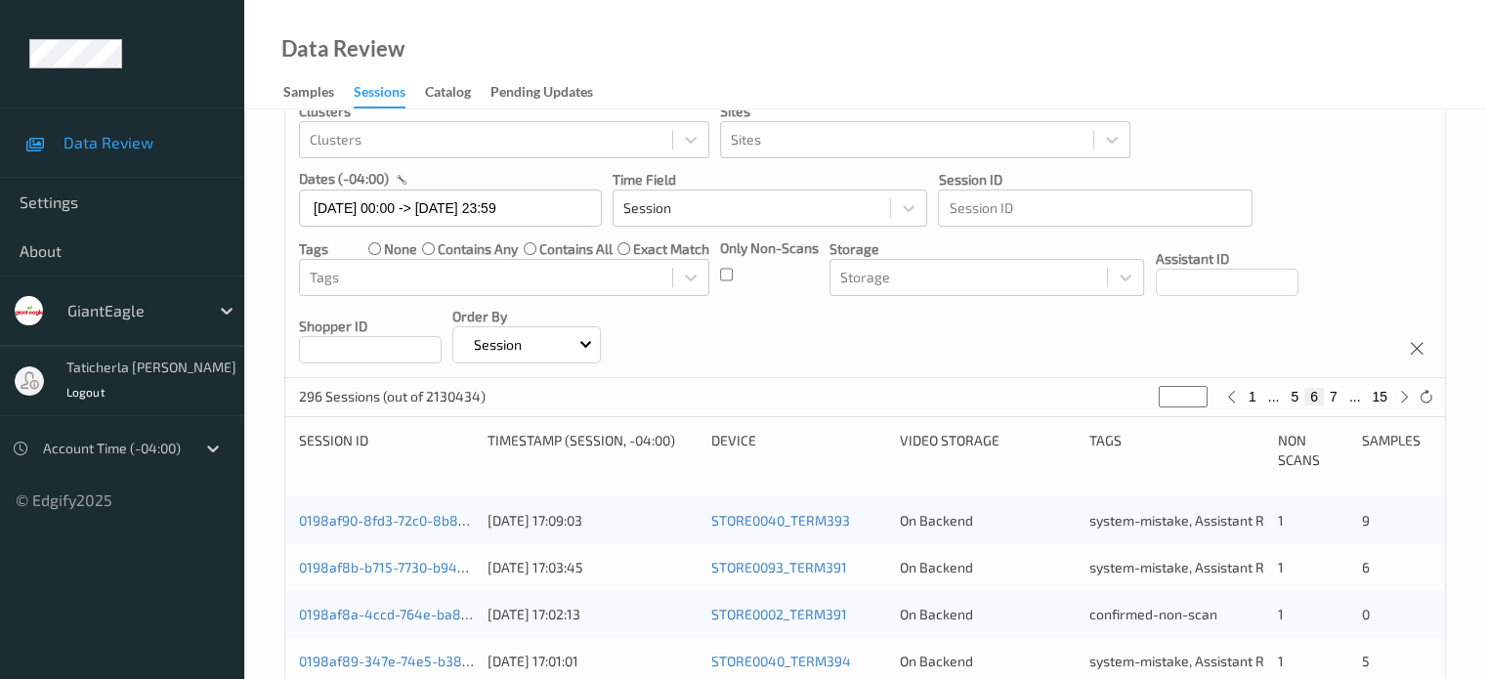
scroll to position [488, 0]
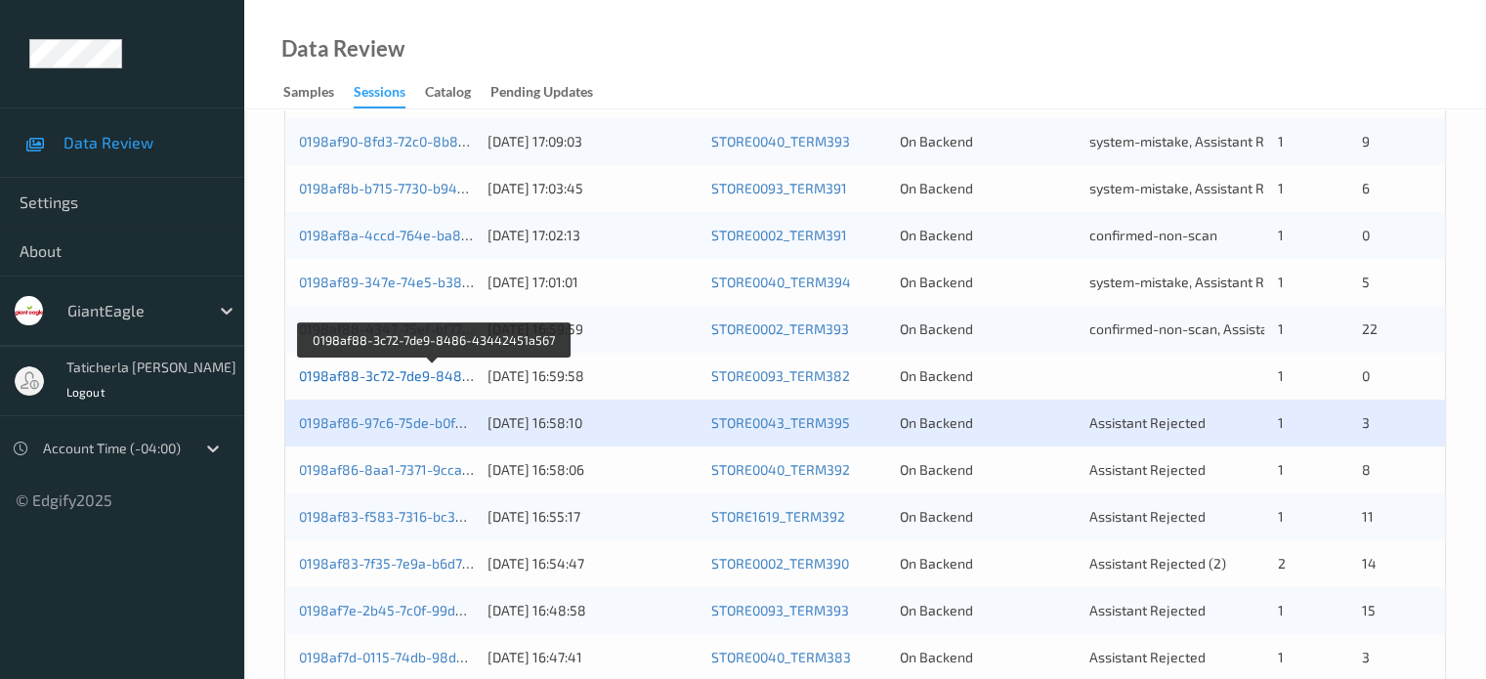
click at [410, 367] on link "0198af88-3c72-7de9-8486-43442451a567" at bounding box center [435, 375] width 272 height 17
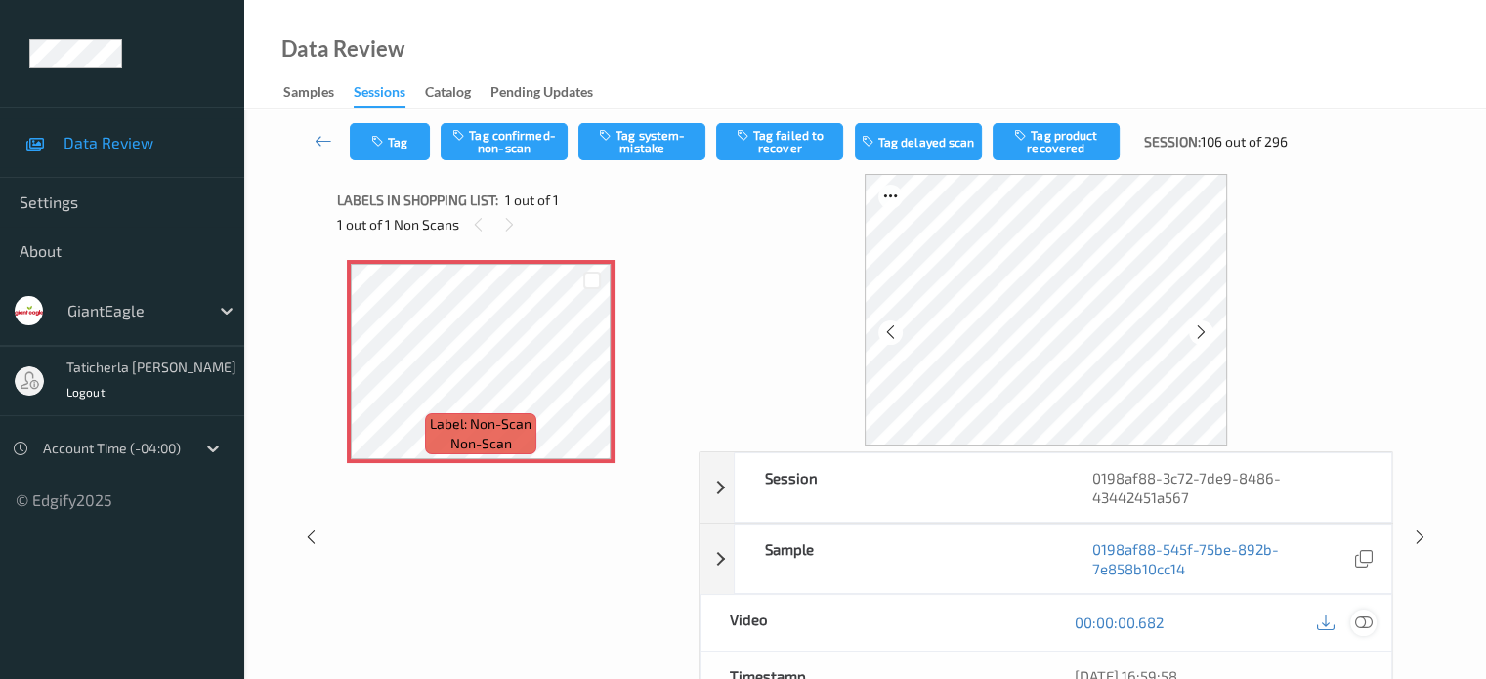
click at [1361, 624] on icon at bounding box center [1363, 622] width 18 height 18
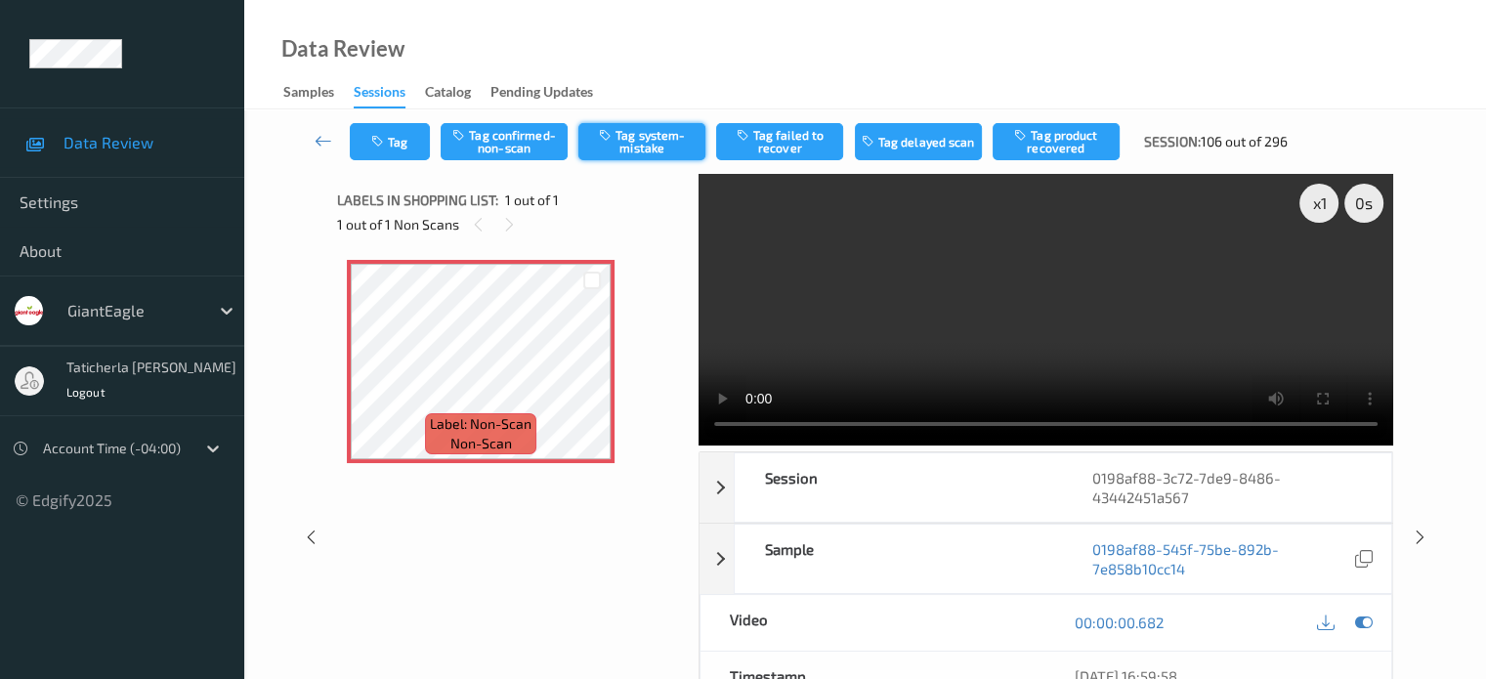
click at [671, 136] on button "Tag system-mistake" at bounding box center [641, 141] width 127 height 37
click at [326, 144] on icon at bounding box center [323, 141] width 18 height 20
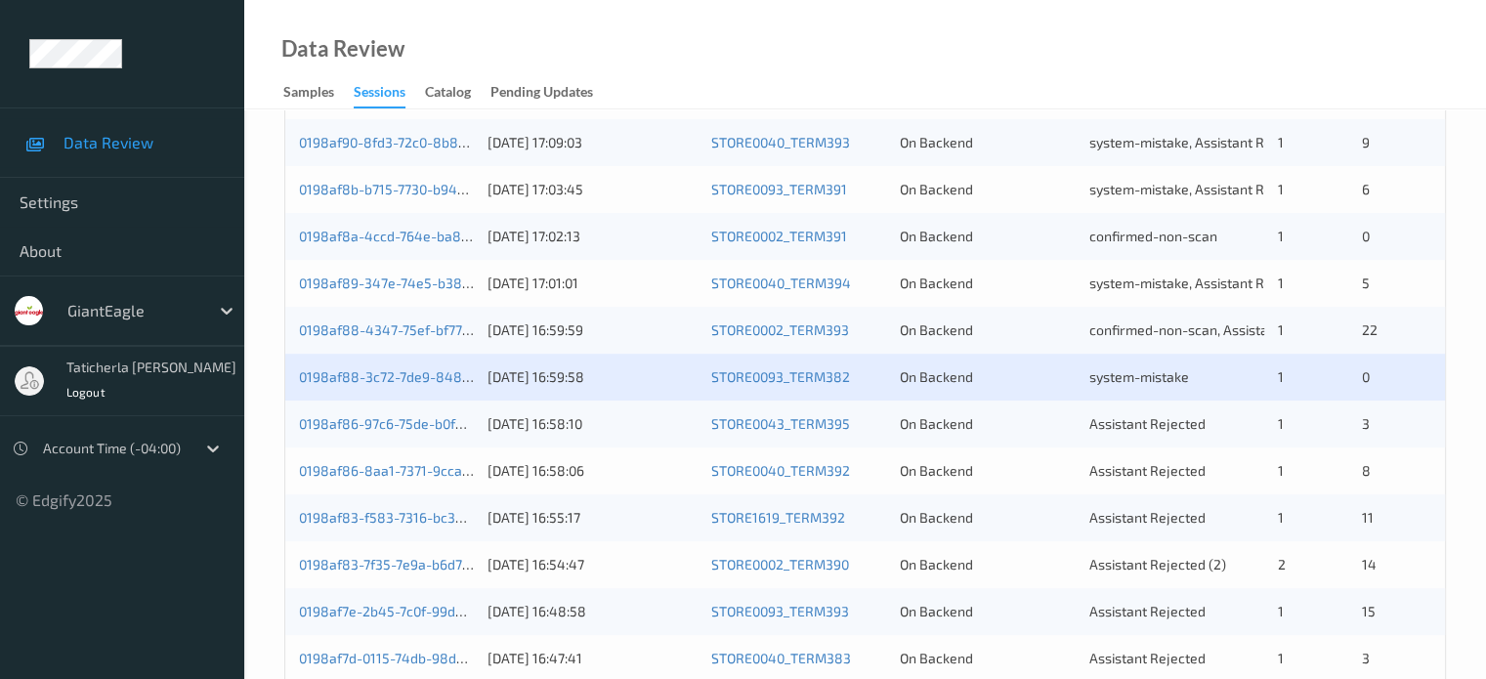
scroll to position [488, 0]
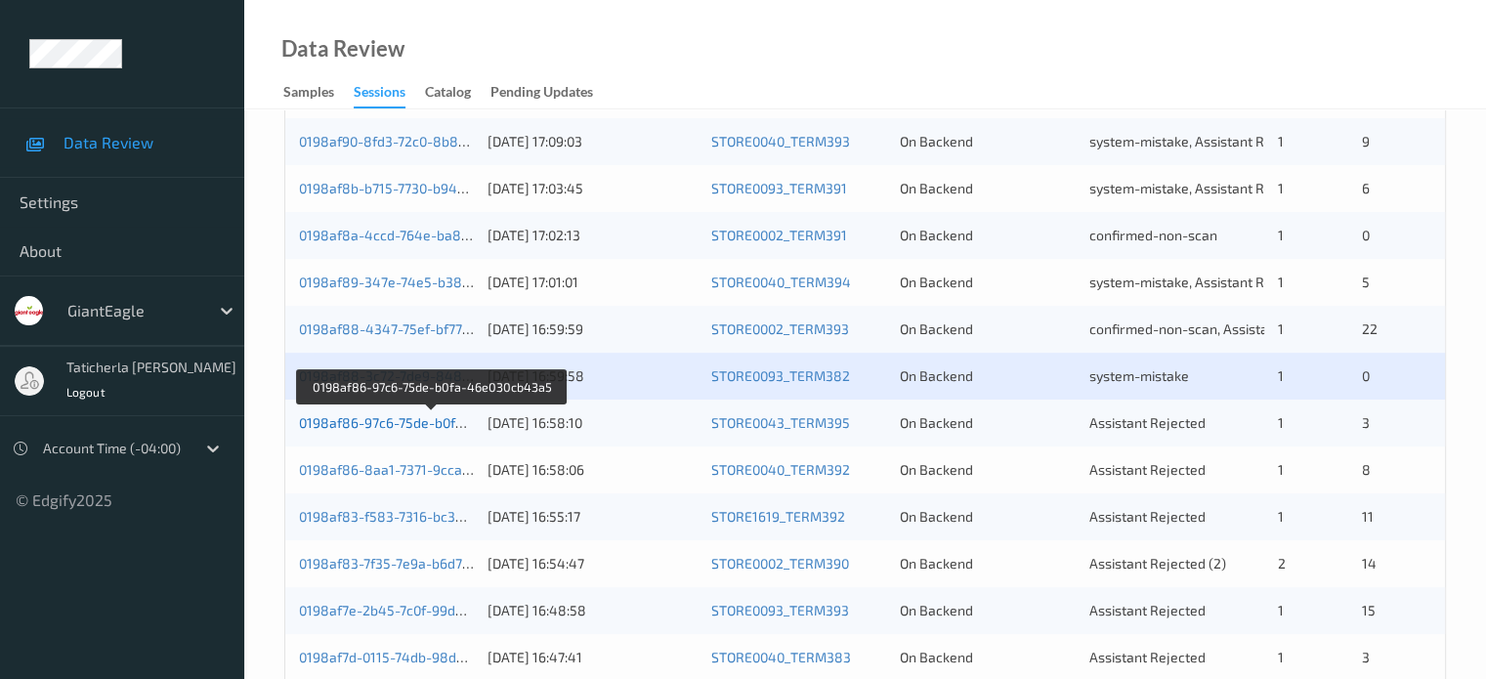
click at [423, 420] on link "0198af86-97c6-75de-b0fa-46e030cb43a5" at bounding box center [431, 422] width 265 height 17
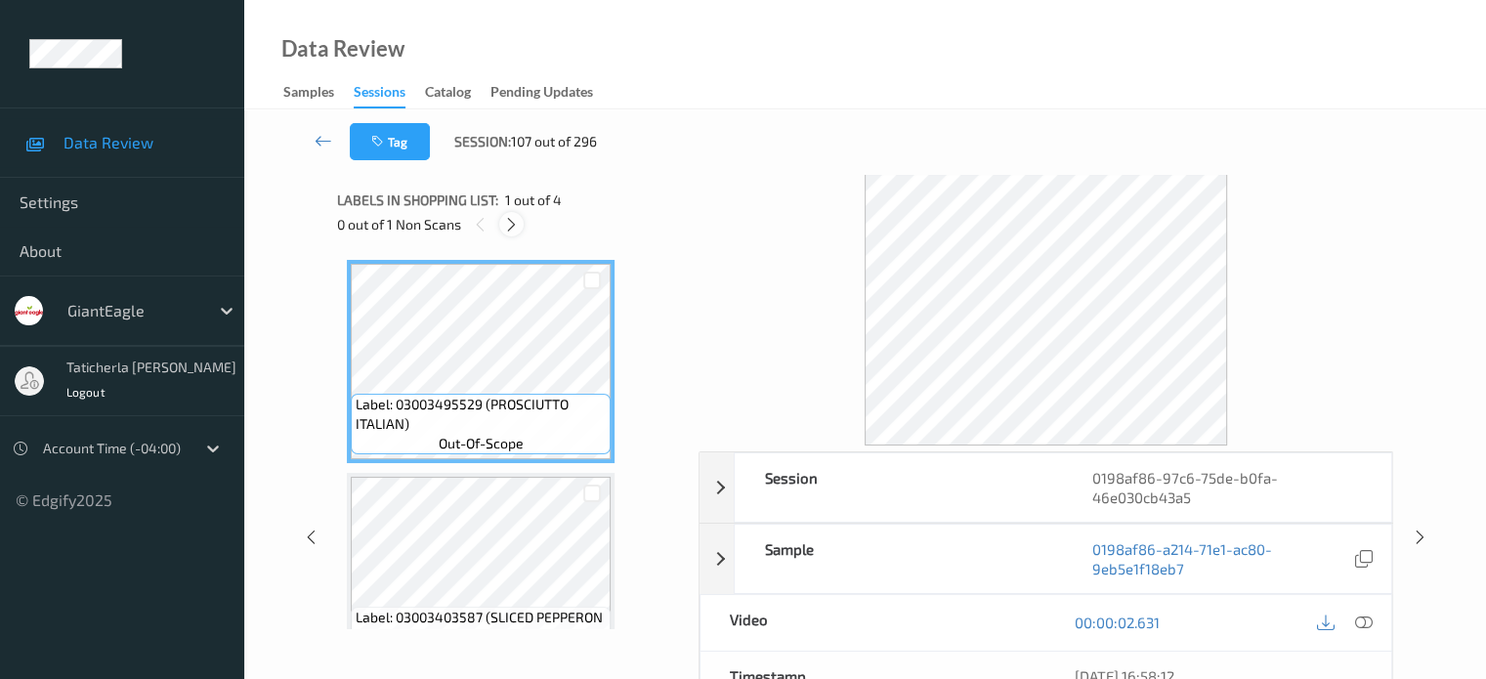
click at [506, 224] on icon at bounding box center [511, 225] width 17 height 18
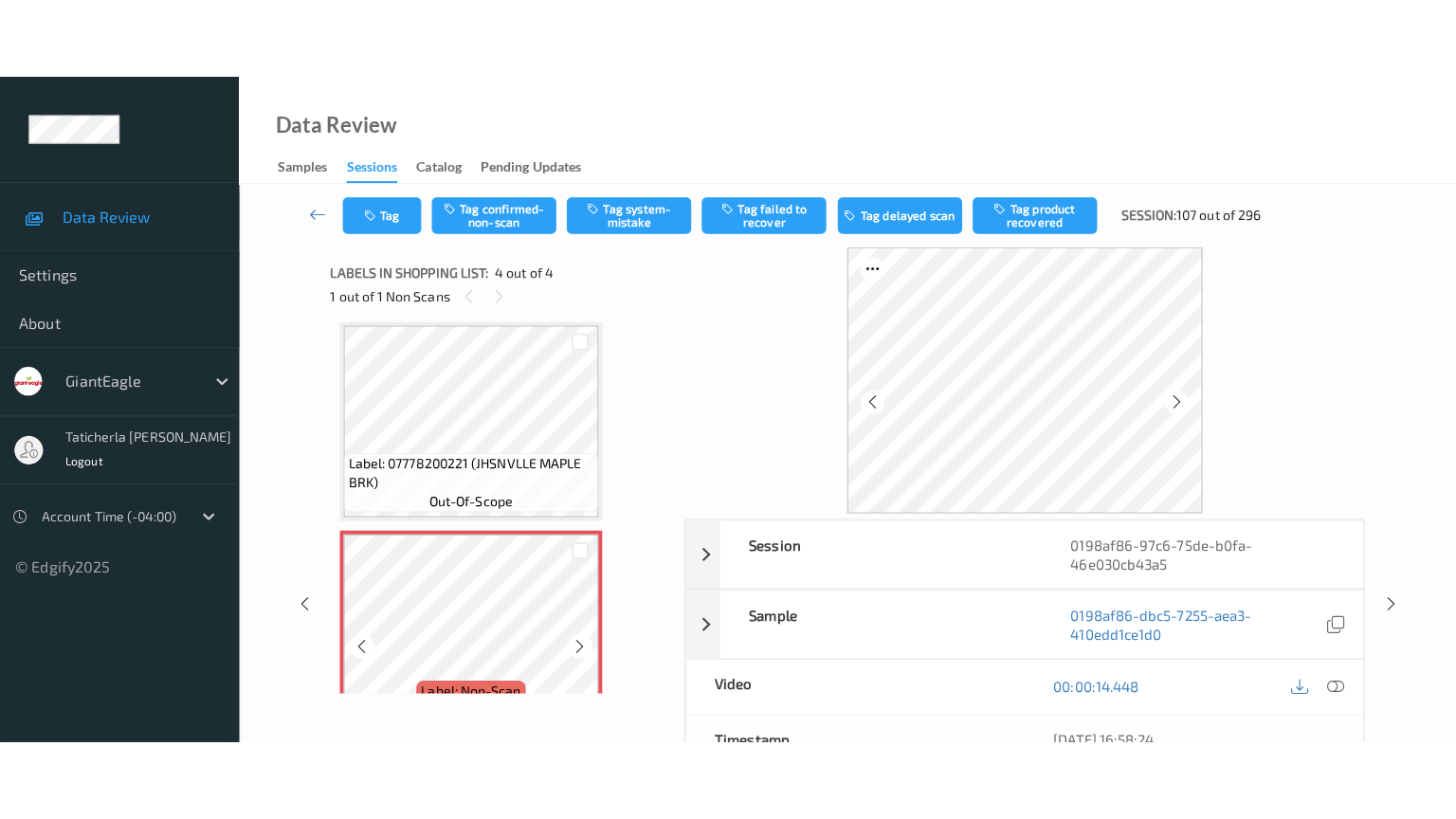
scroll to position [468, 0]
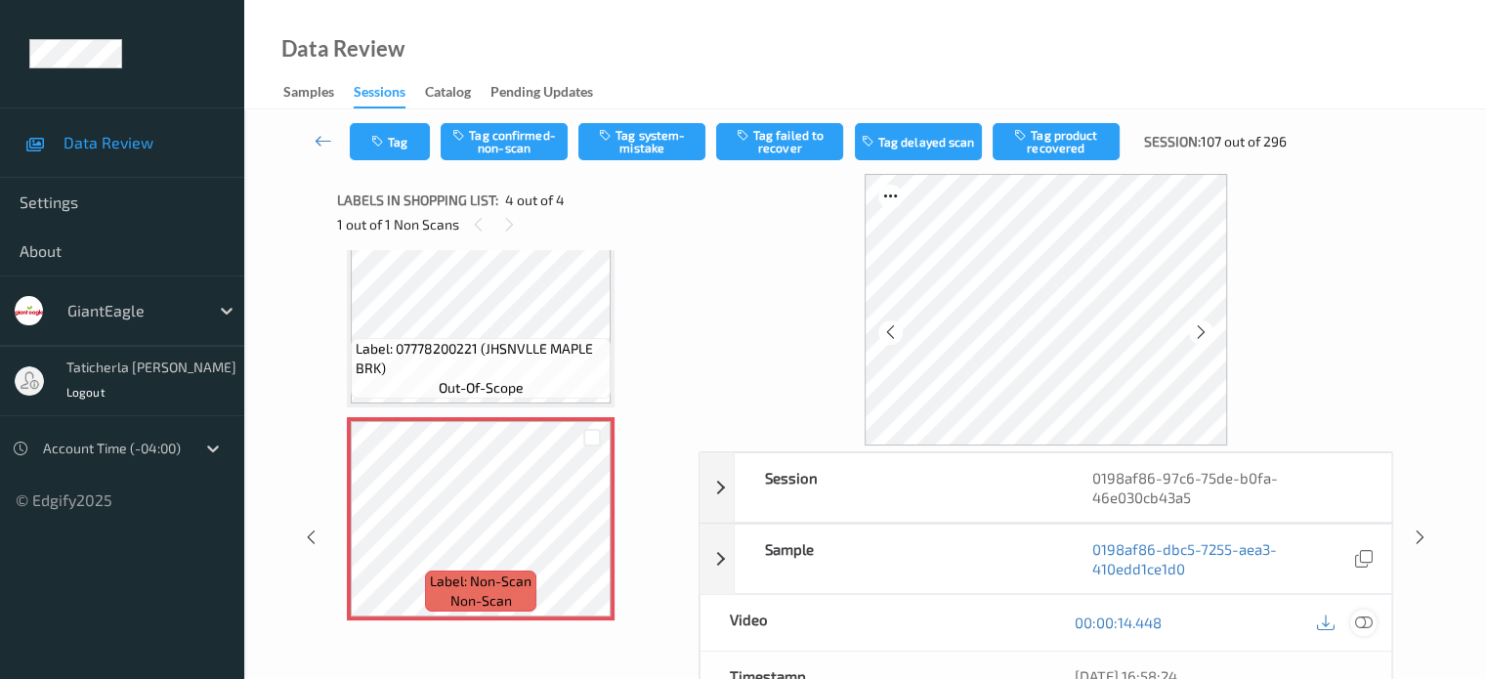
click at [1358, 618] on icon at bounding box center [1363, 622] width 18 height 18
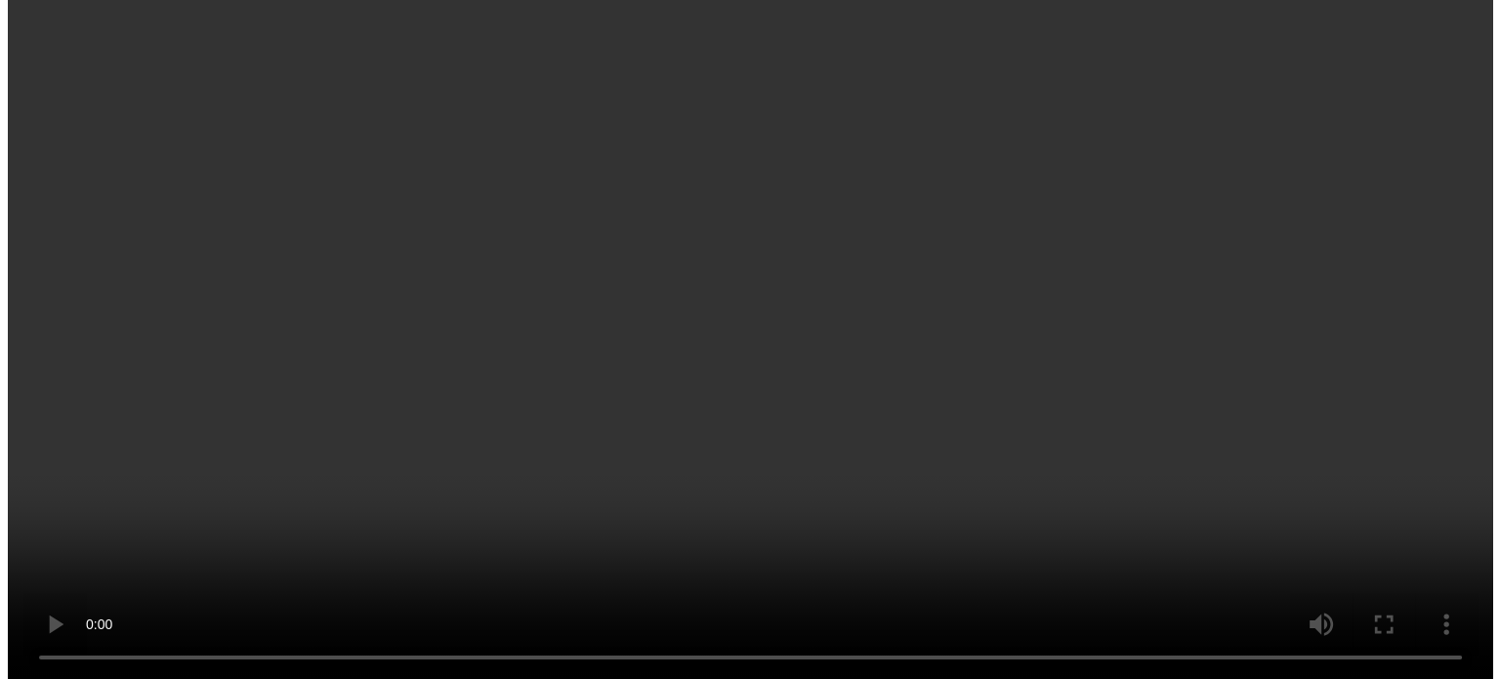
scroll to position [317, 0]
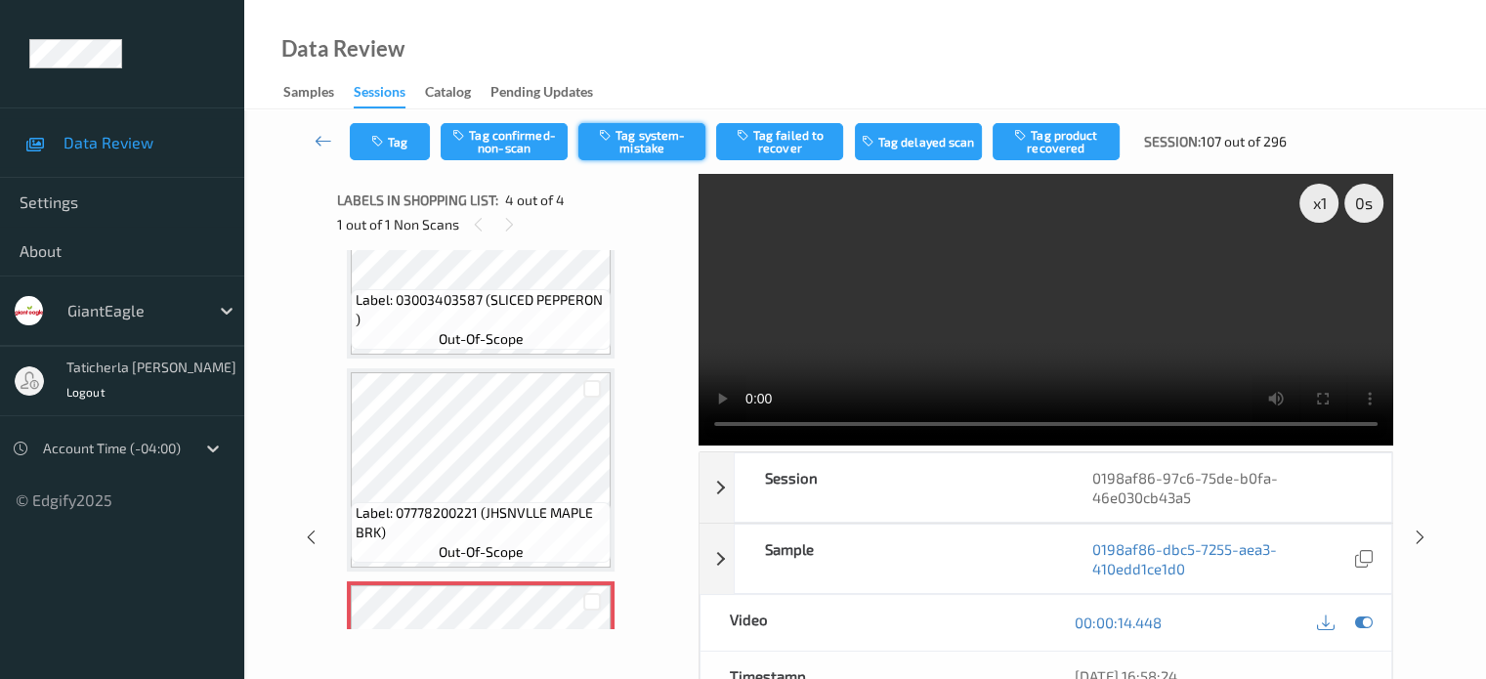
click at [653, 139] on button "Tag system-mistake" at bounding box center [641, 141] width 127 height 37
click at [400, 143] on button "Tag" at bounding box center [390, 141] width 80 height 37
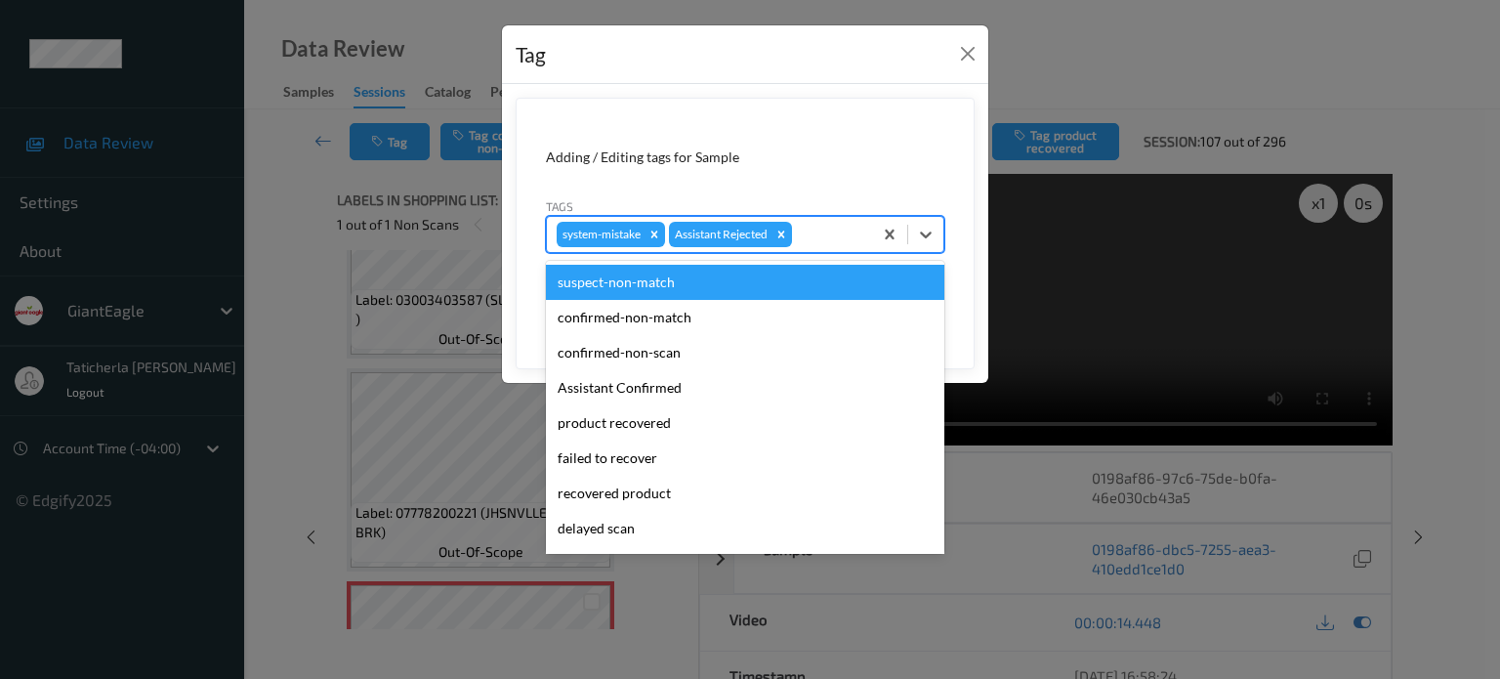
click at [820, 230] on div at bounding box center [829, 234] width 66 height 23
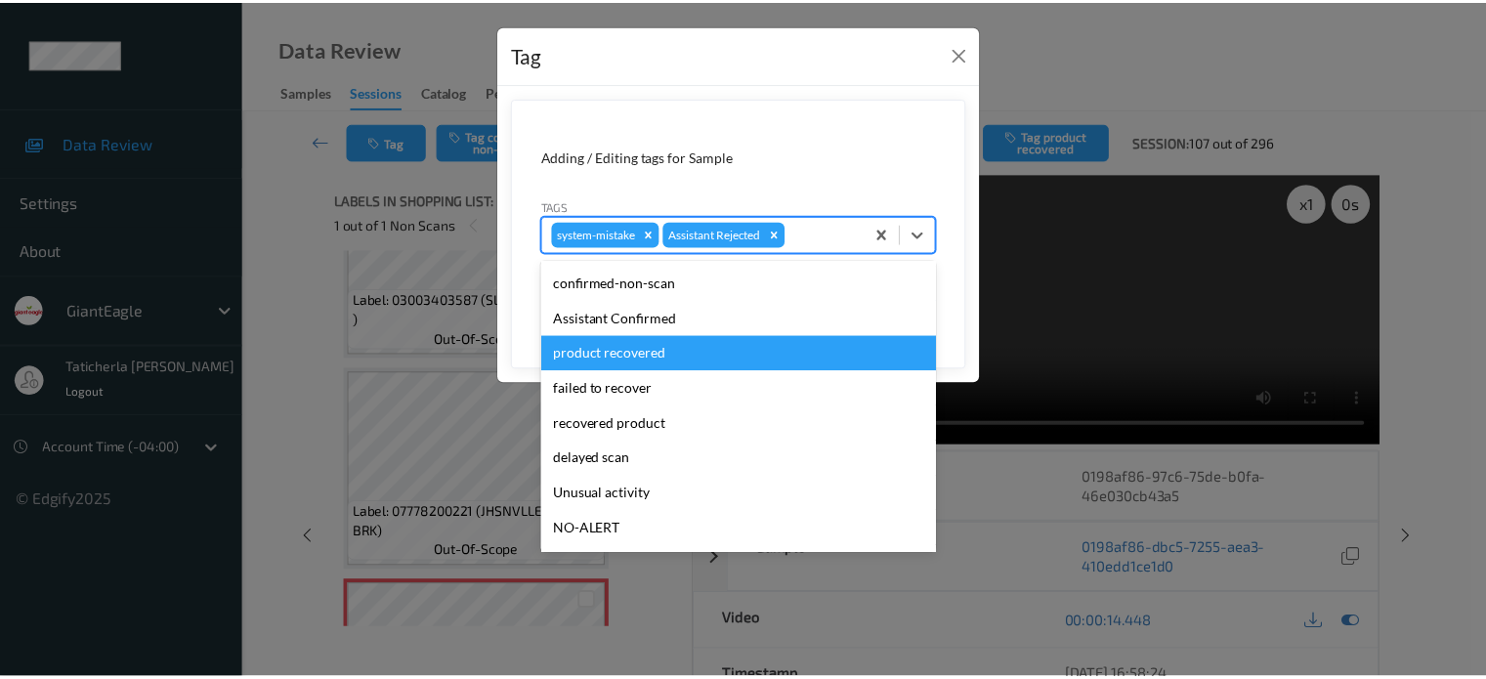
scroll to position [172, 0]
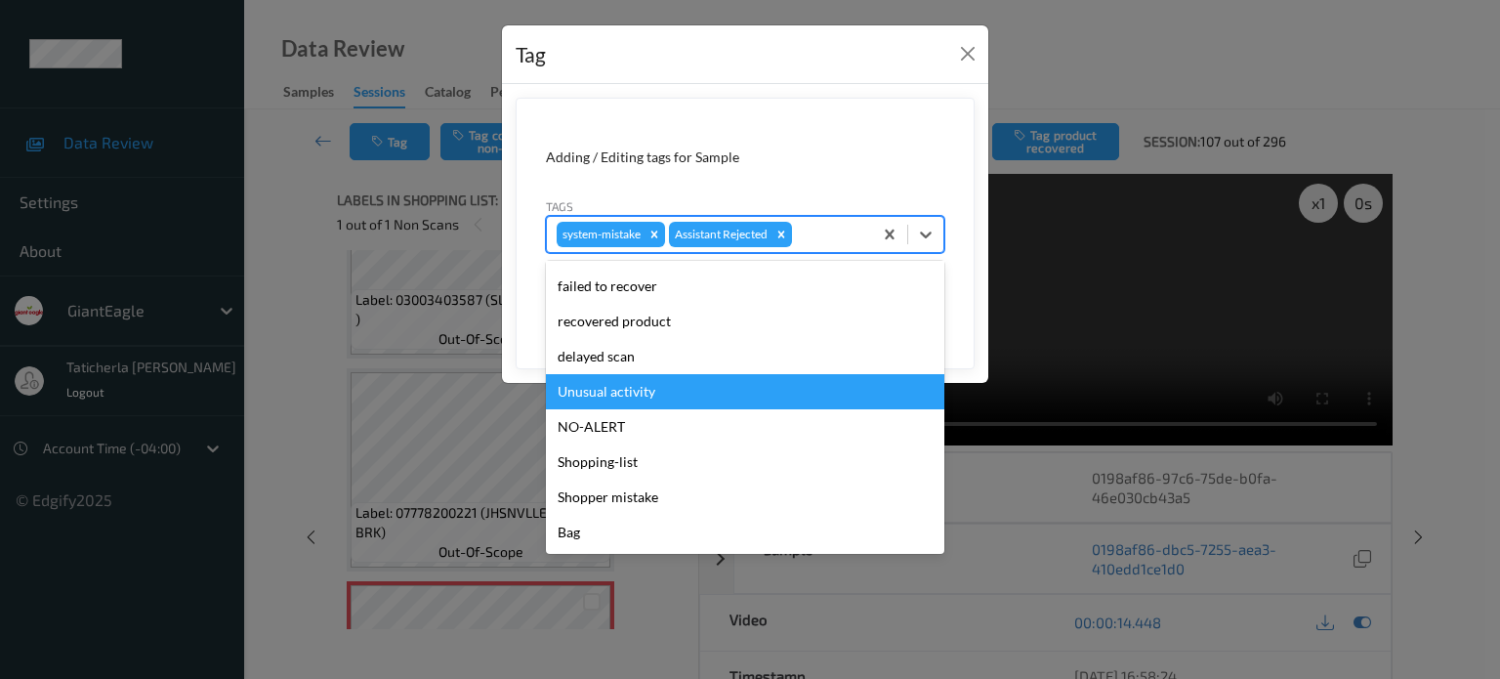
click at [678, 392] on div "Unusual activity" at bounding box center [745, 391] width 398 height 35
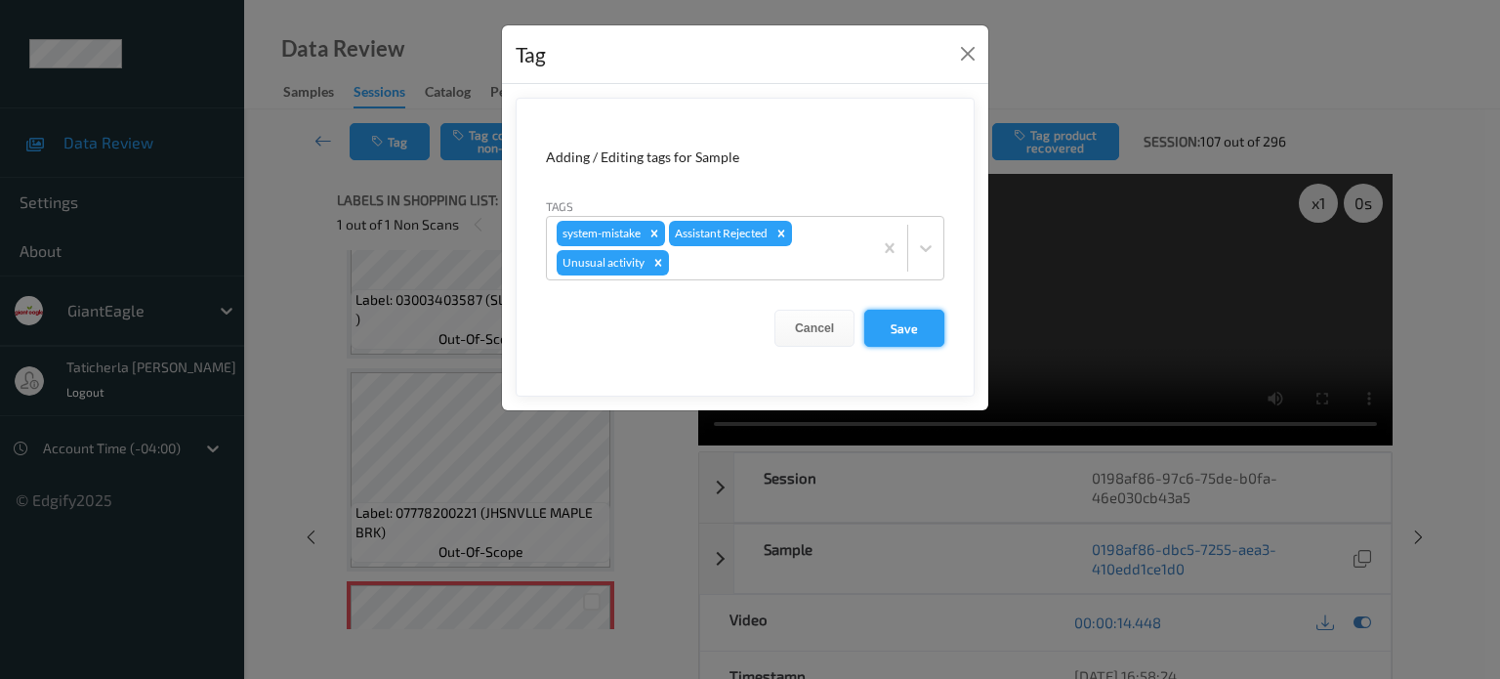
click at [906, 318] on button "Save" at bounding box center [904, 328] width 80 height 37
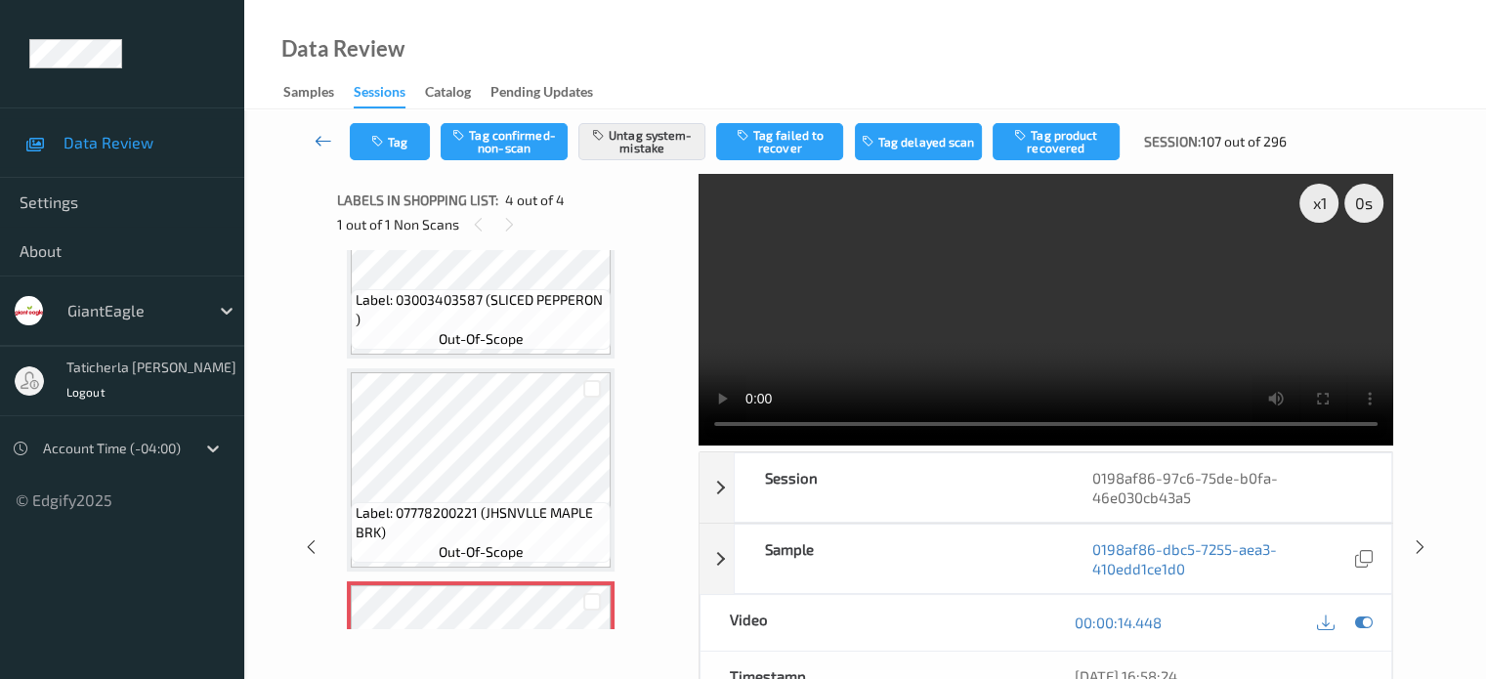
click at [329, 145] on icon at bounding box center [323, 141] width 18 height 20
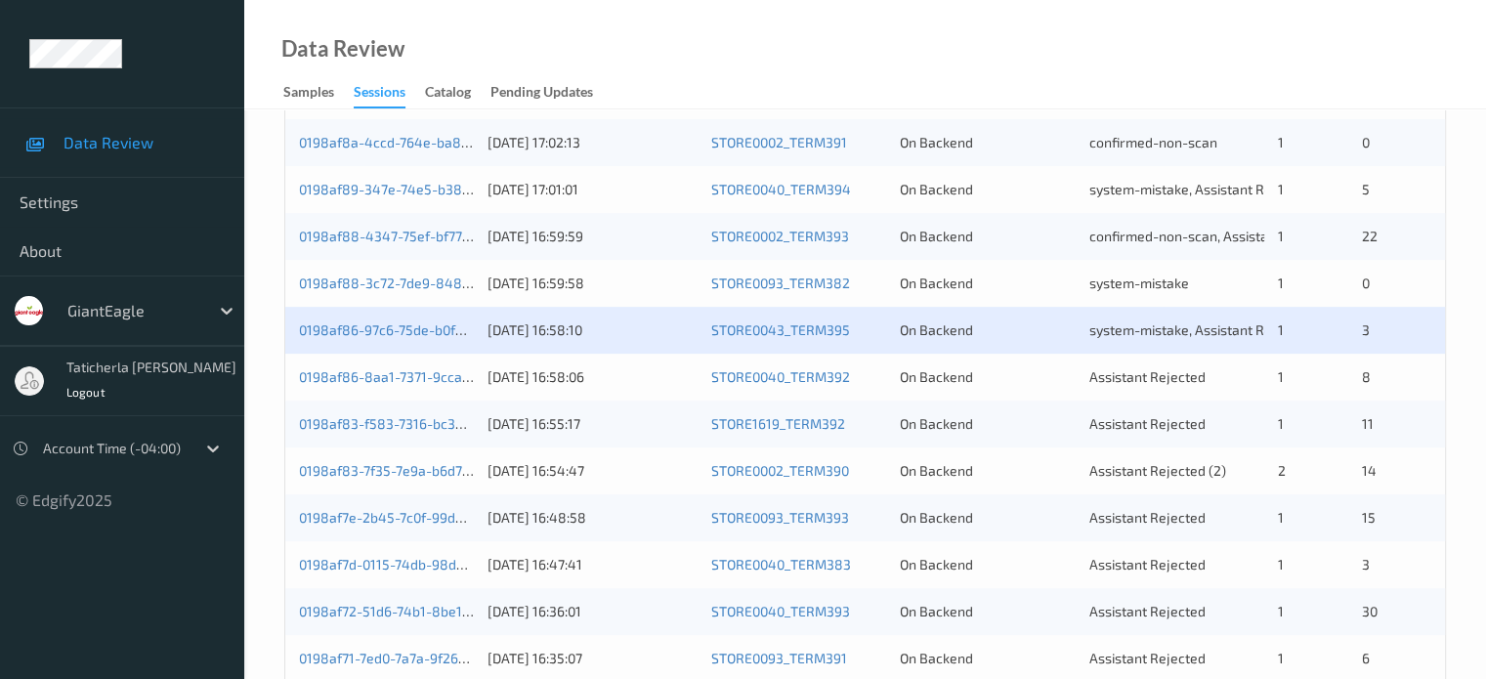
scroll to position [586, 0]
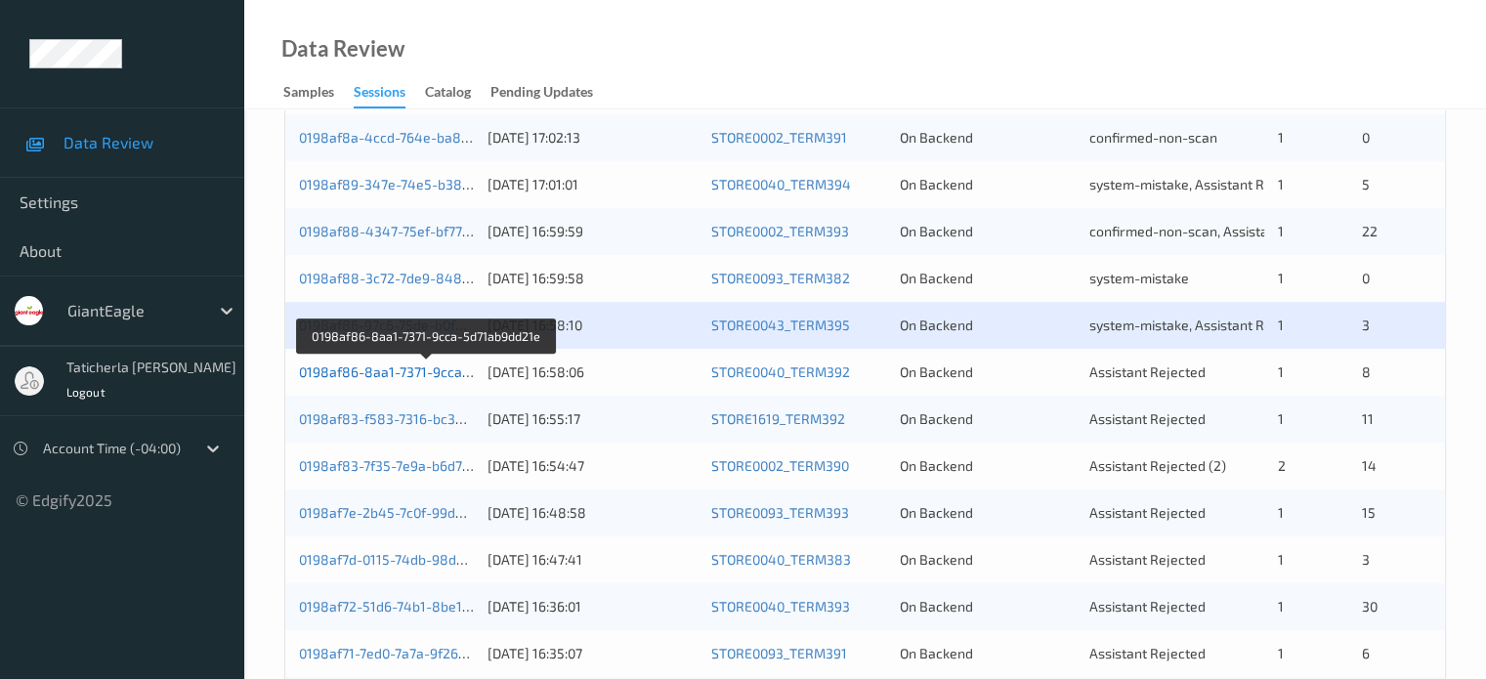
click at [421, 378] on link "0198af86-8aa1-7371-9cca-5d71ab9dd21e" at bounding box center [428, 371] width 258 height 17
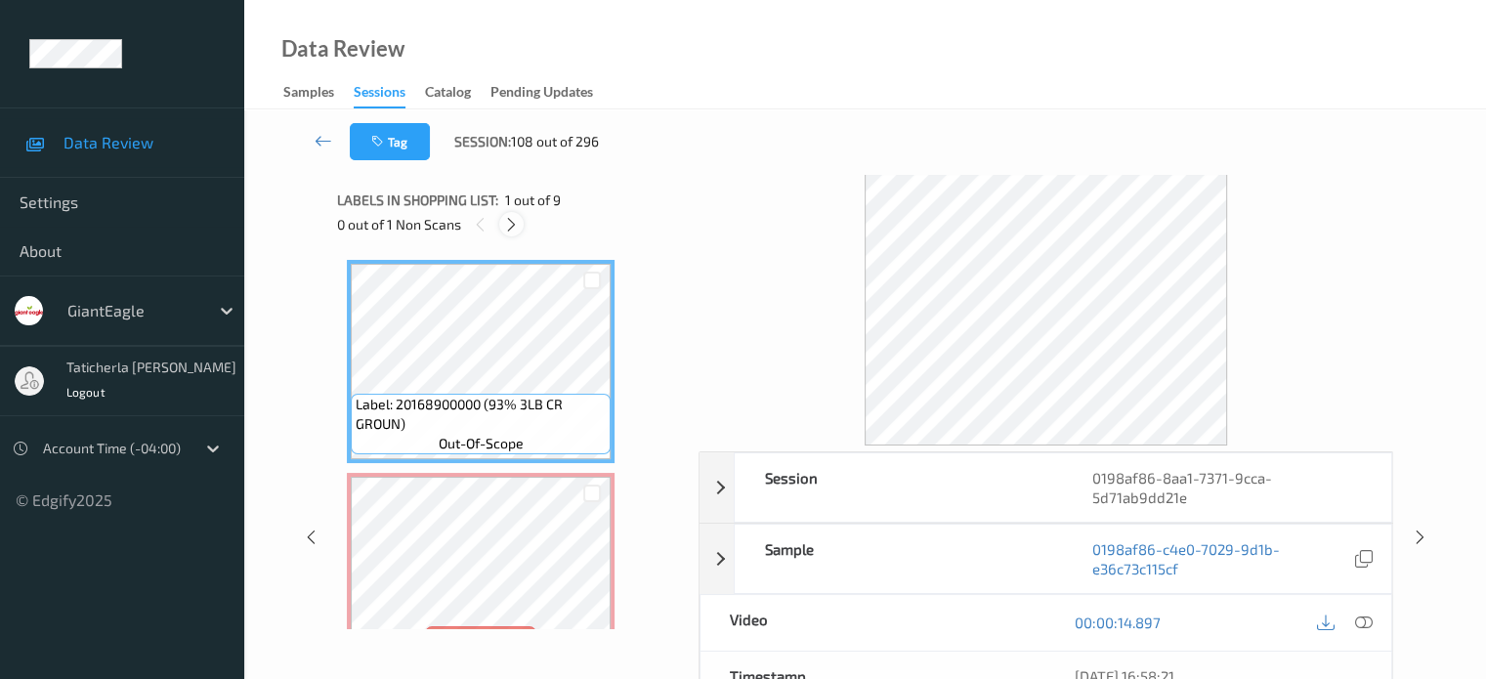
click at [512, 225] on icon at bounding box center [511, 225] width 17 height 18
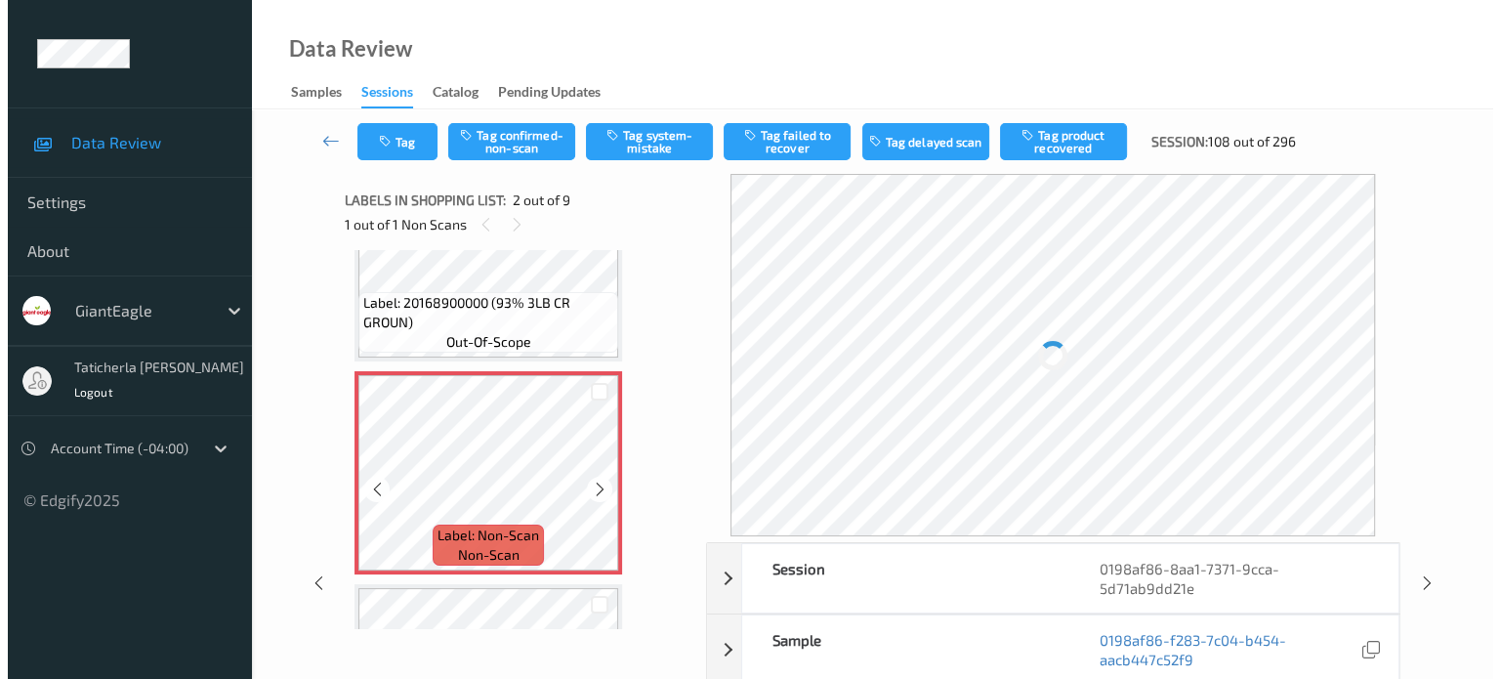
scroll to position [205, 0]
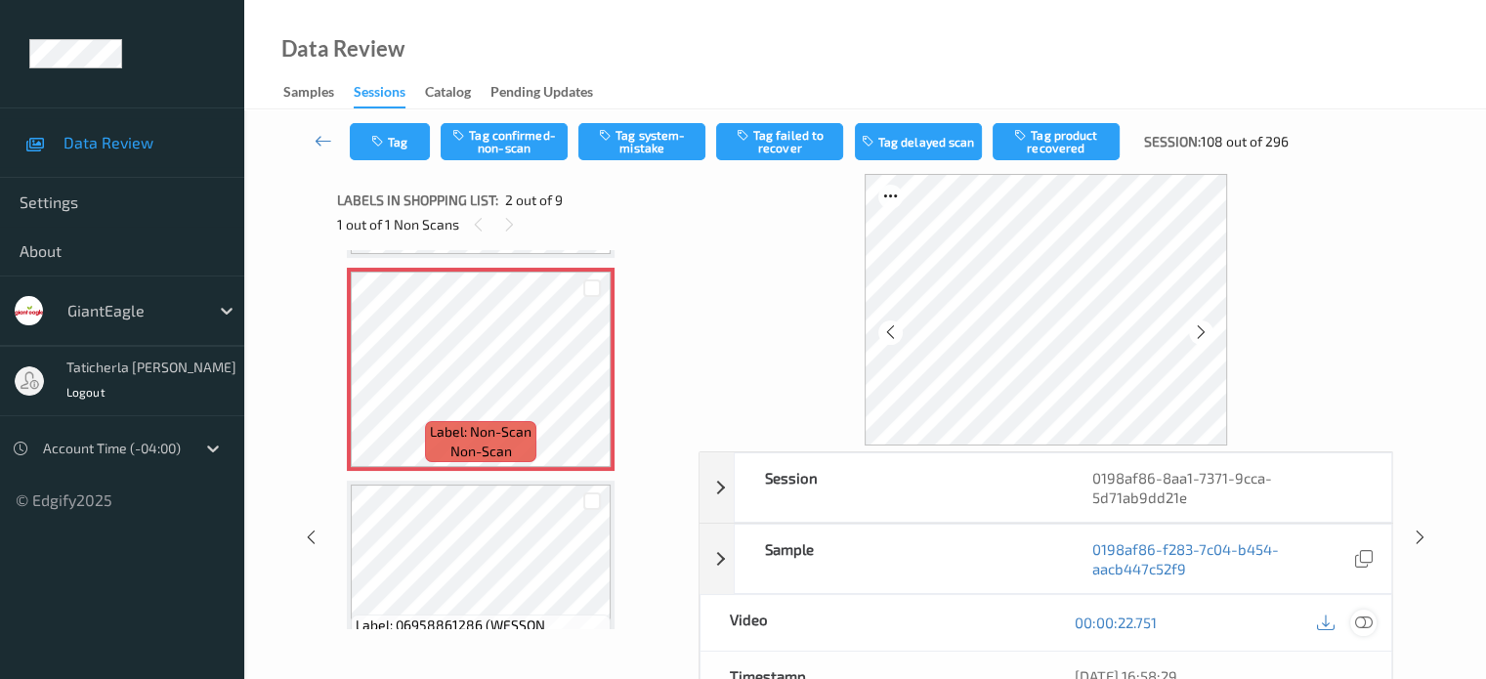
click at [1360, 619] on icon at bounding box center [1363, 622] width 18 height 18
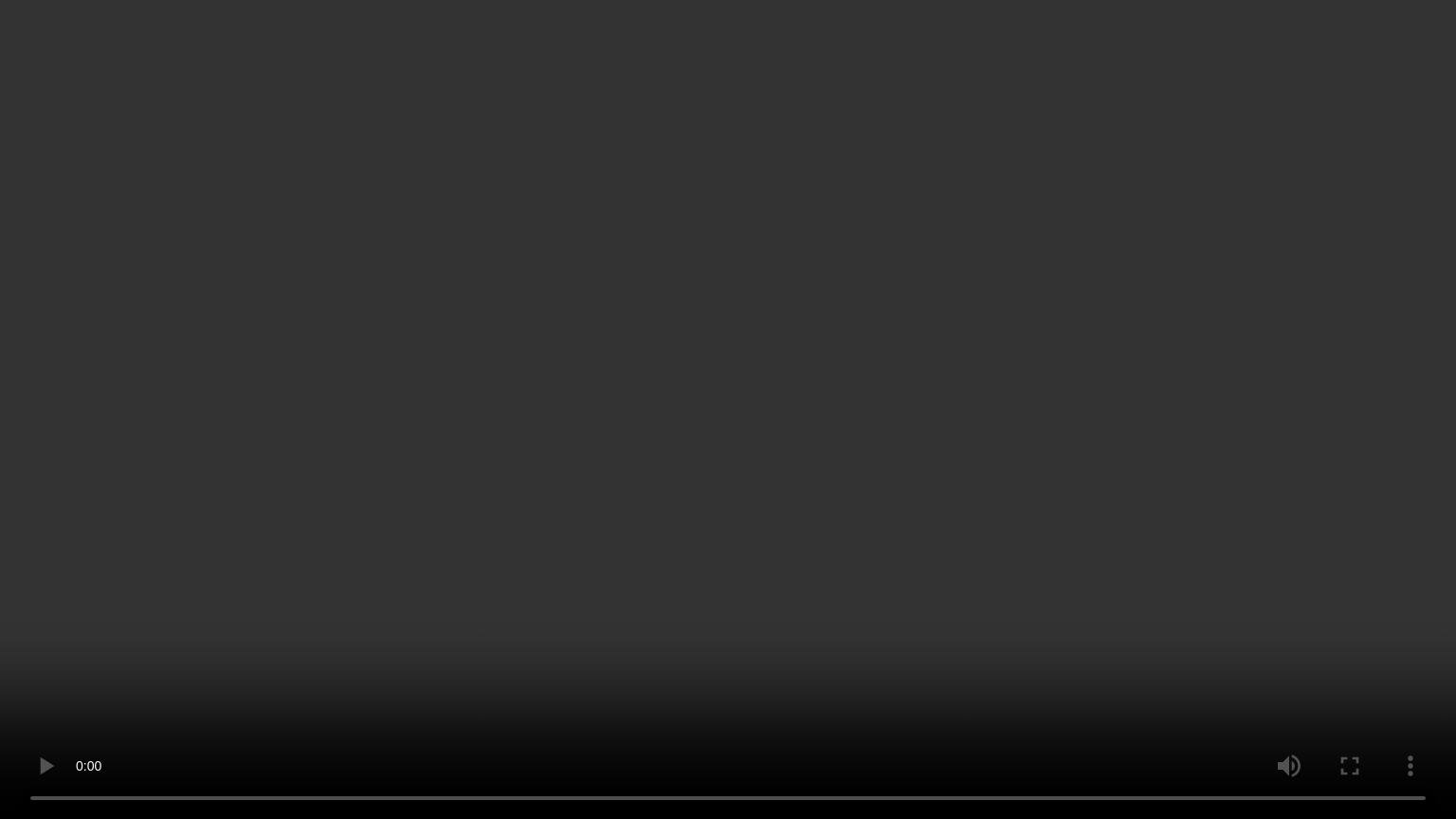
click at [1319, 657] on video at bounding box center [728, 410] width 1456 height 819
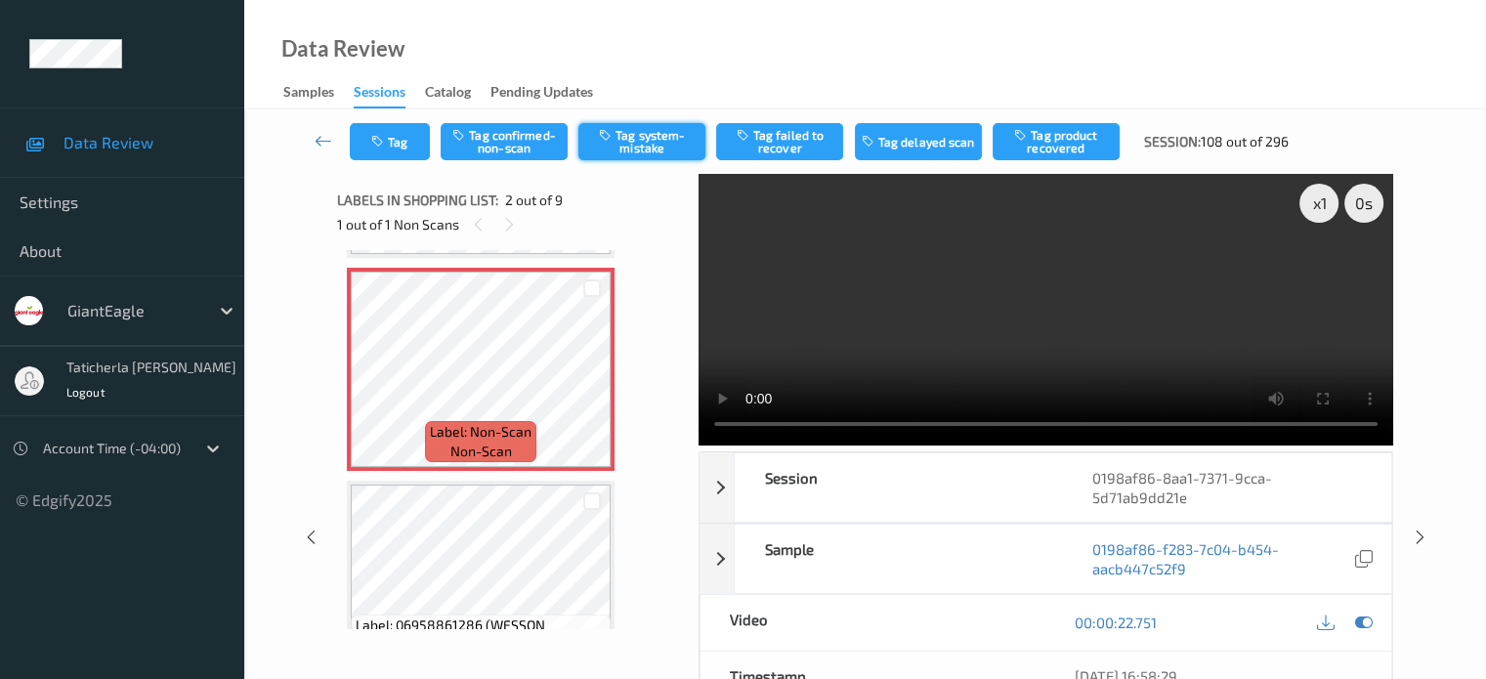
click at [661, 135] on button "Tag system-mistake" at bounding box center [641, 141] width 127 height 37
click at [400, 144] on button "Tag" at bounding box center [390, 141] width 80 height 37
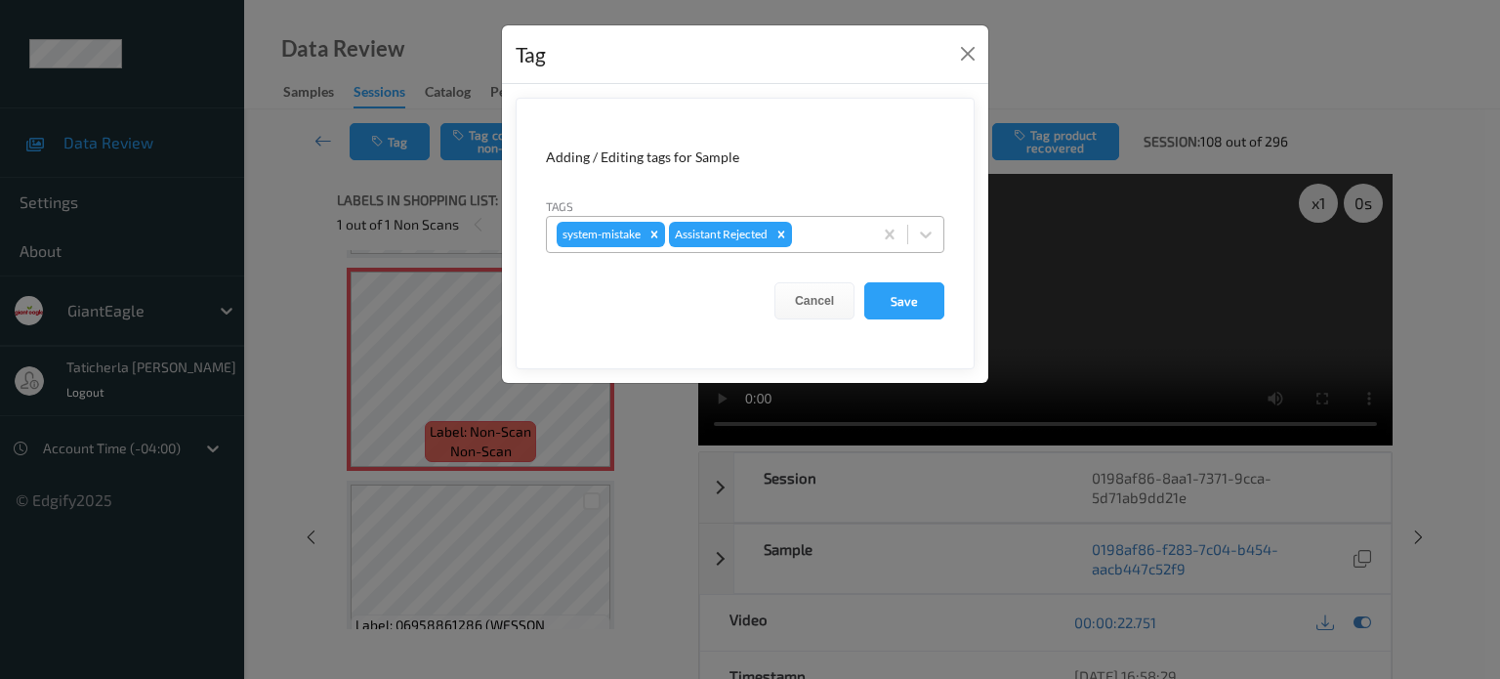
click at [811, 226] on div at bounding box center [829, 234] width 66 height 23
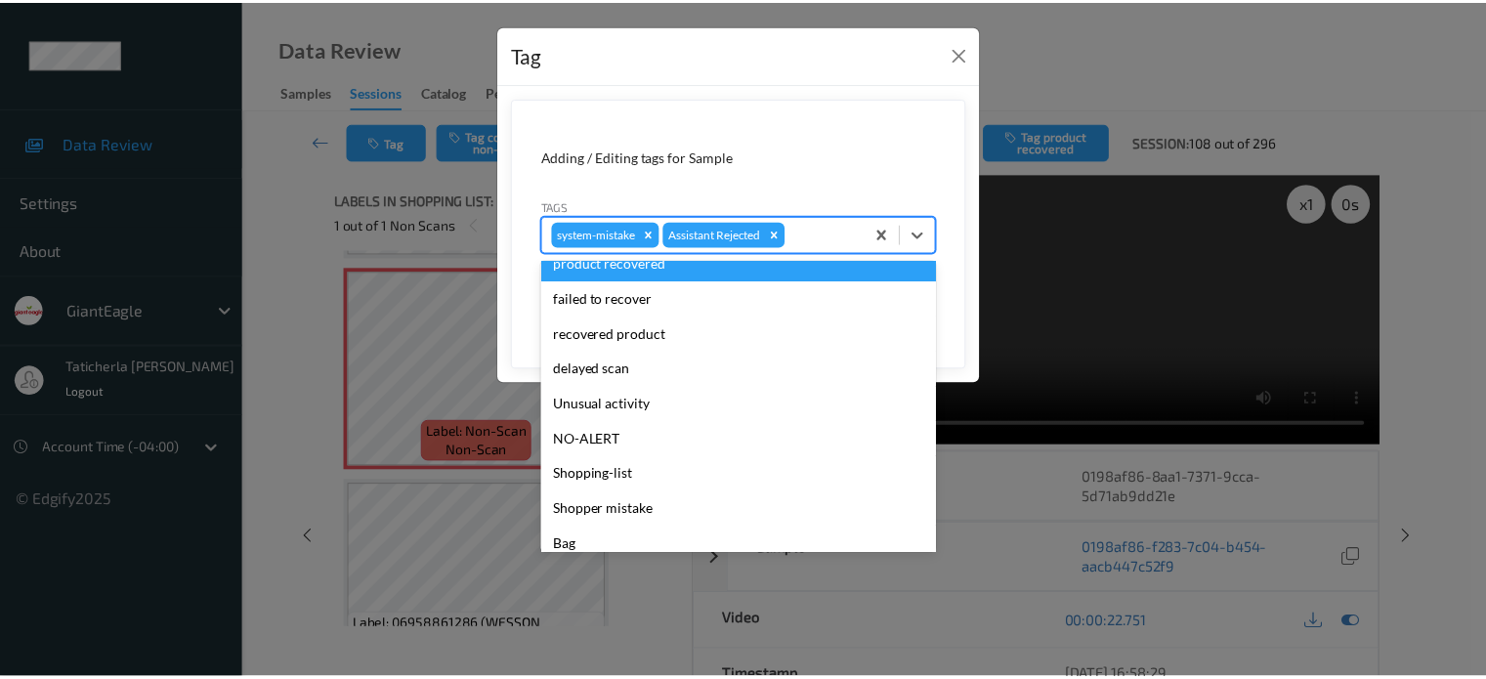
scroll to position [172, 0]
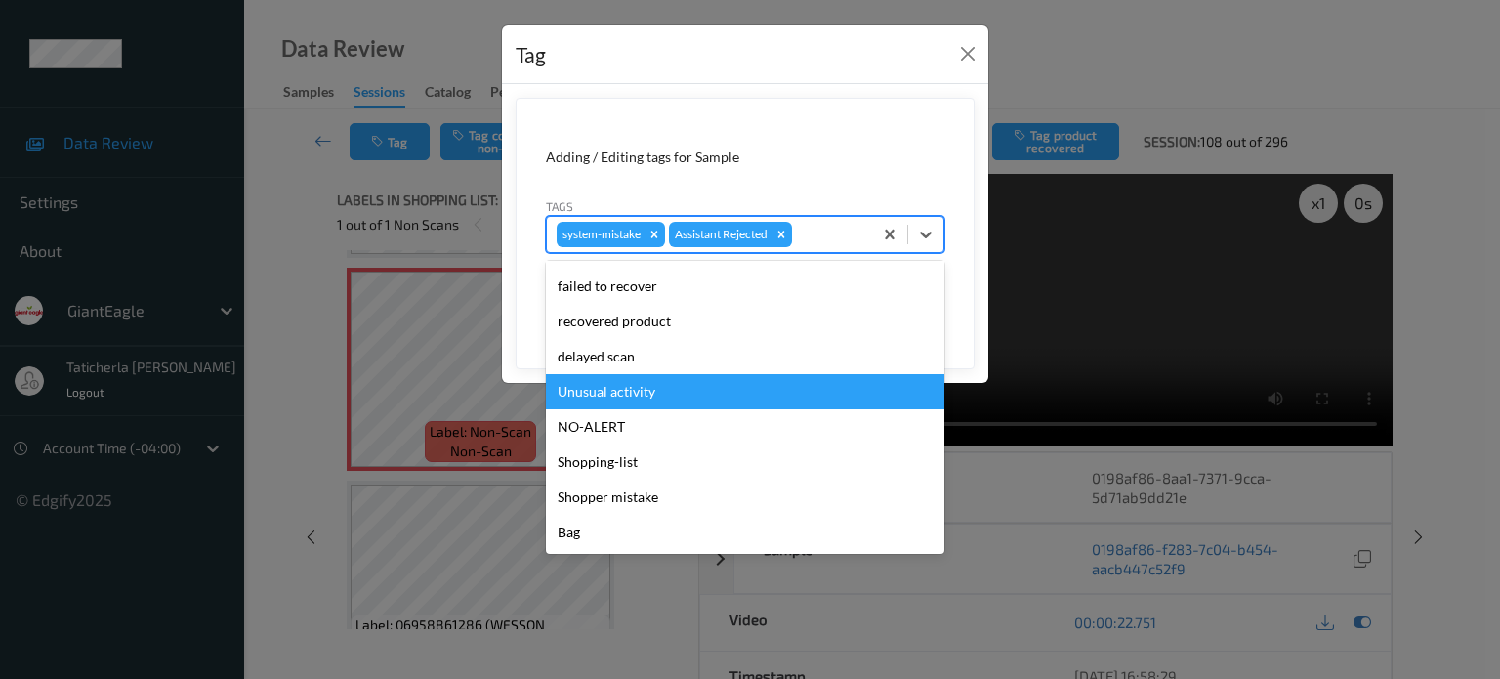
click at [660, 386] on div "Unusual activity" at bounding box center [745, 391] width 398 height 35
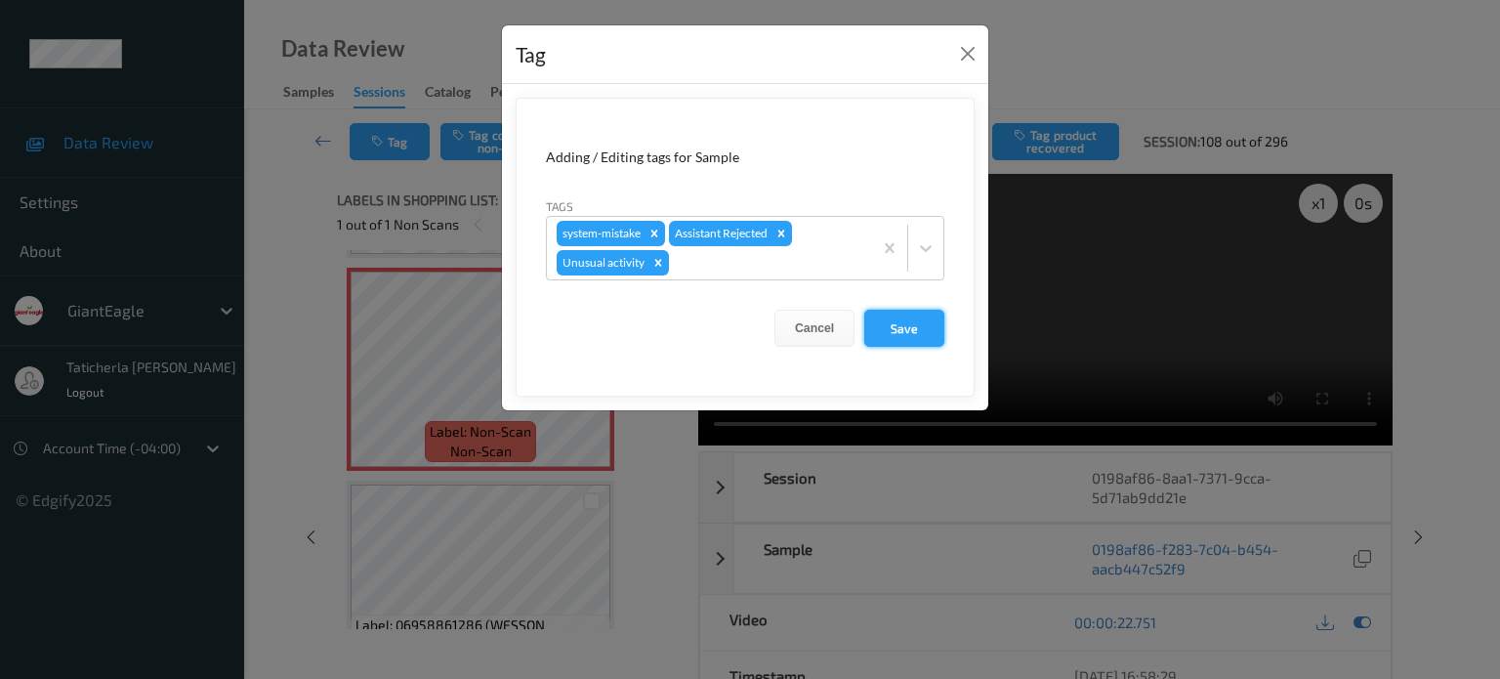
click at [912, 323] on button "Save" at bounding box center [904, 328] width 80 height 37
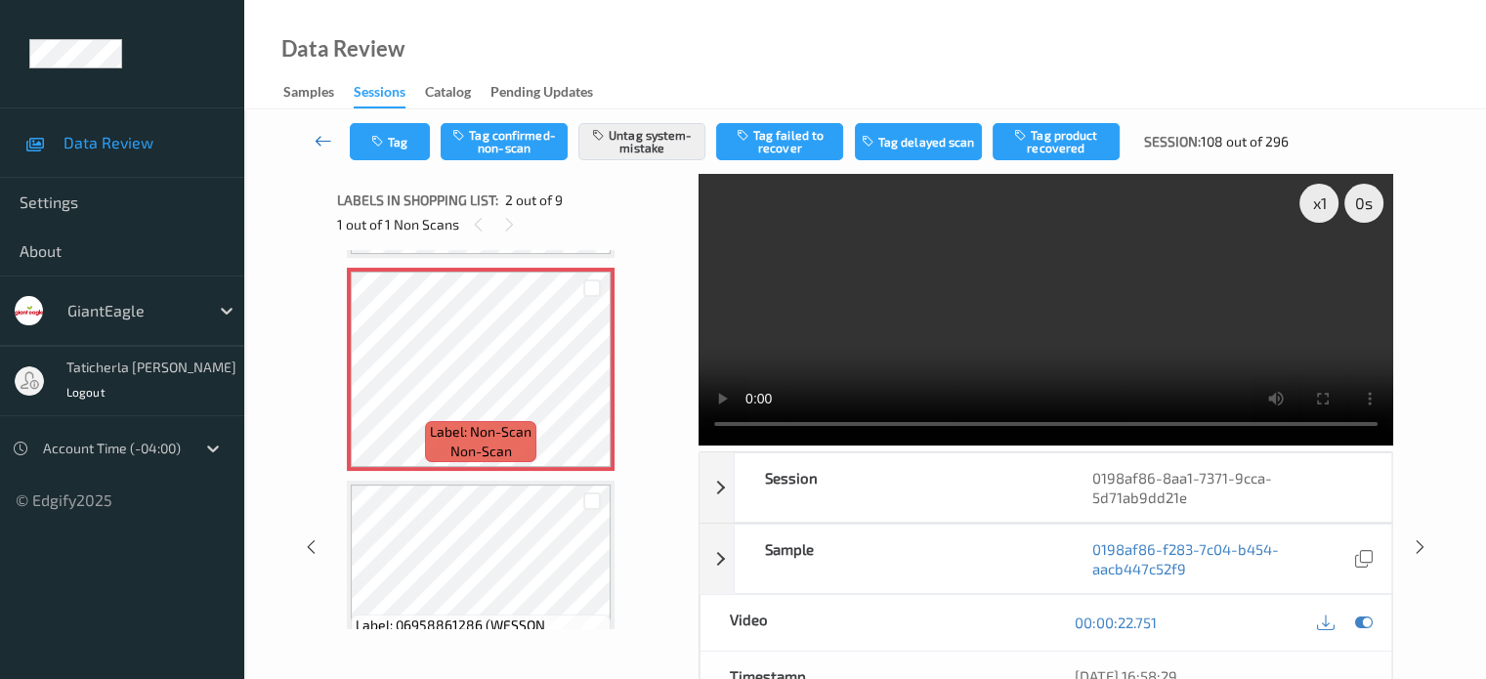
click at [328, 144] on icon at bounding box center [323, 141] width 18 height 20
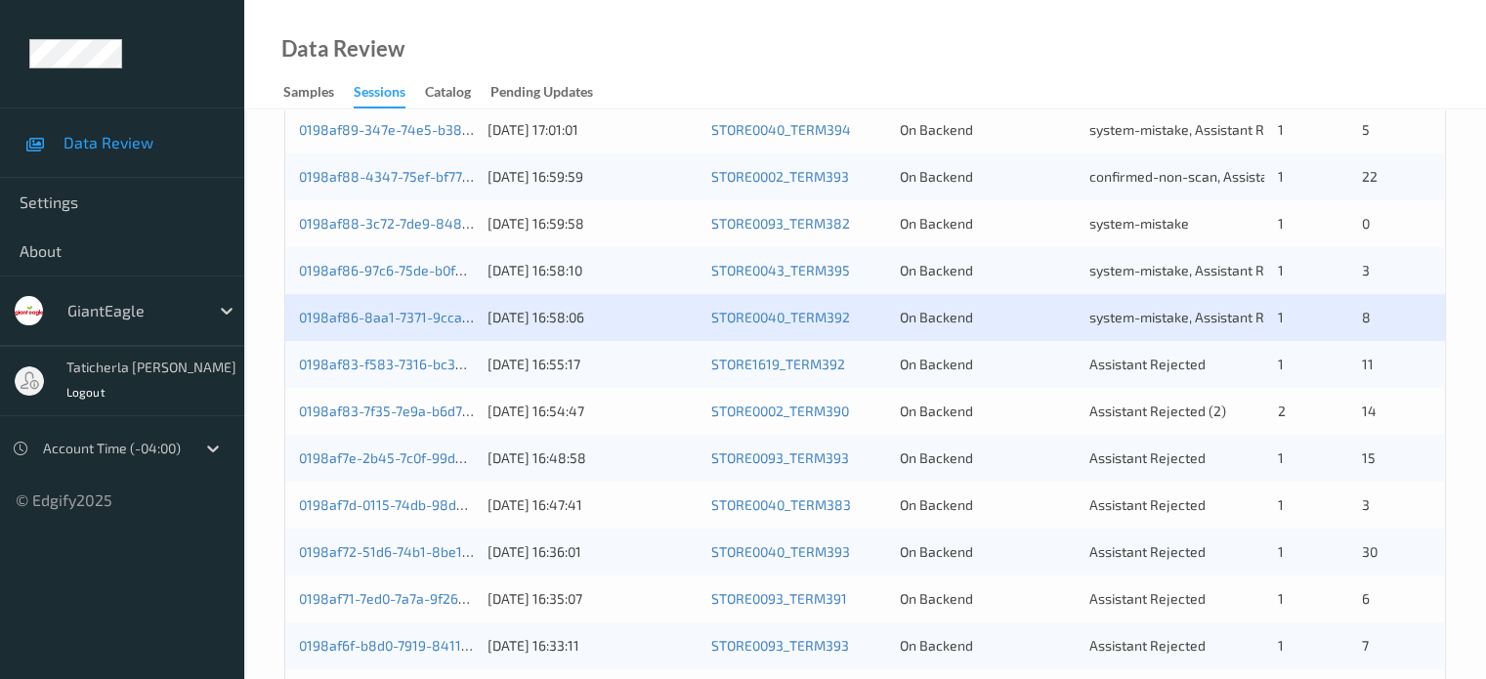
scroll to position [684, 0]
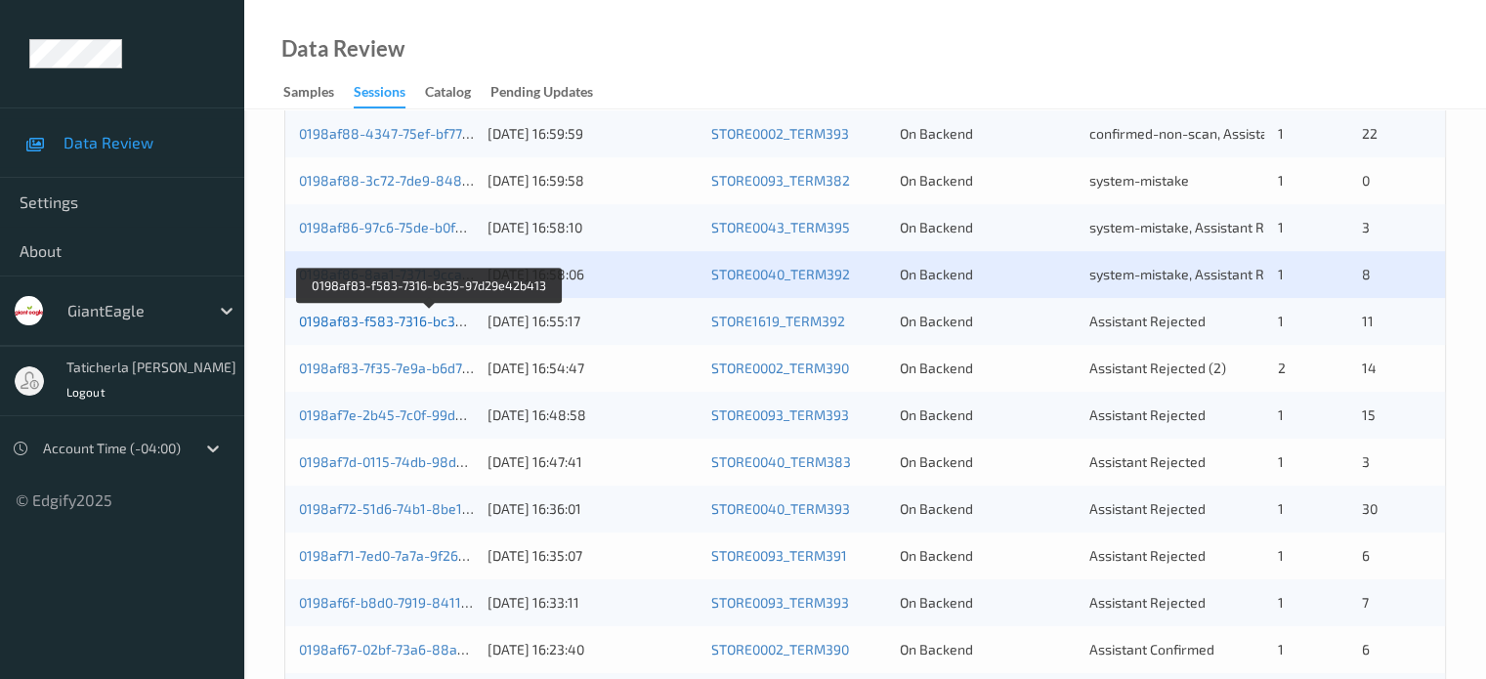
click at [445, 319] on link "0198af83-f583-7316-bc35-97d29e42b413" at bounding box center [430, 321] width 263 height 17
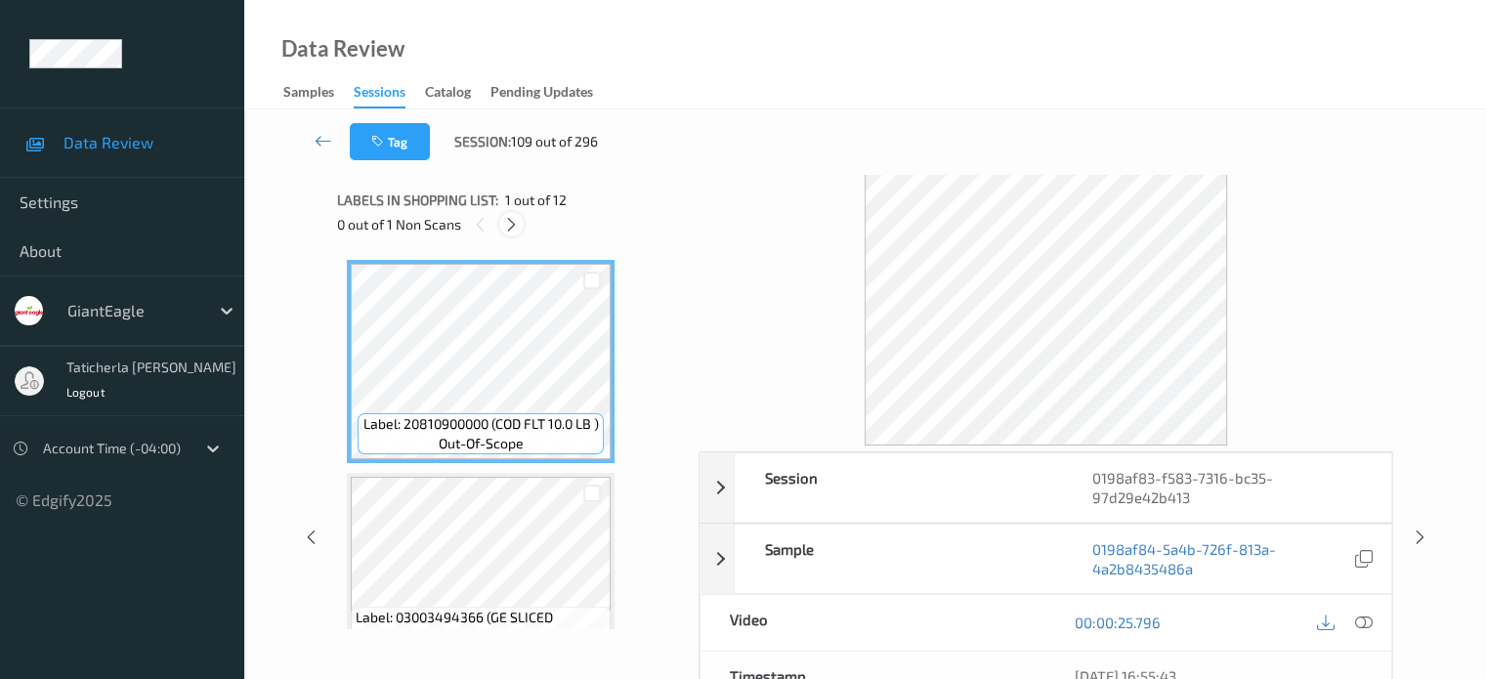
click at [509, 230] on icon at bounding box center [511, 225] width 17 height 18
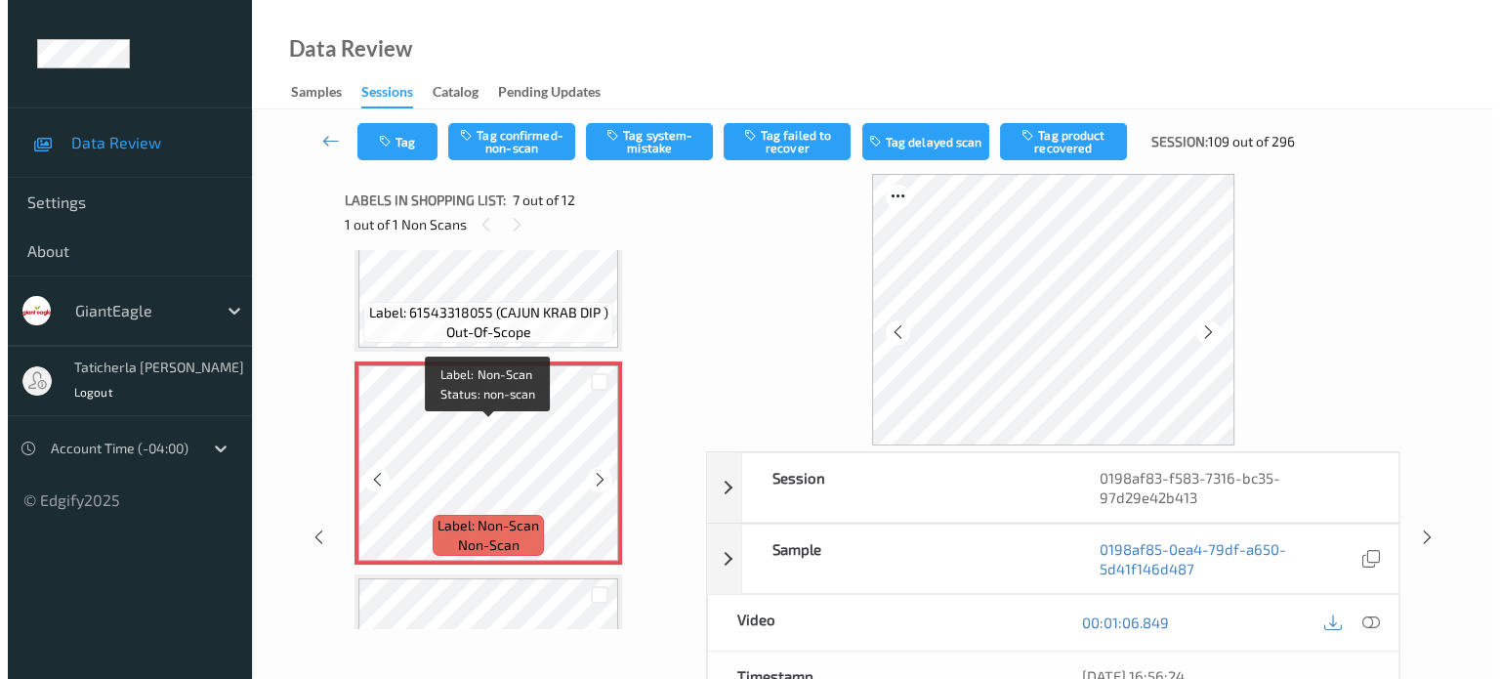
scroll to position [1172, 0]
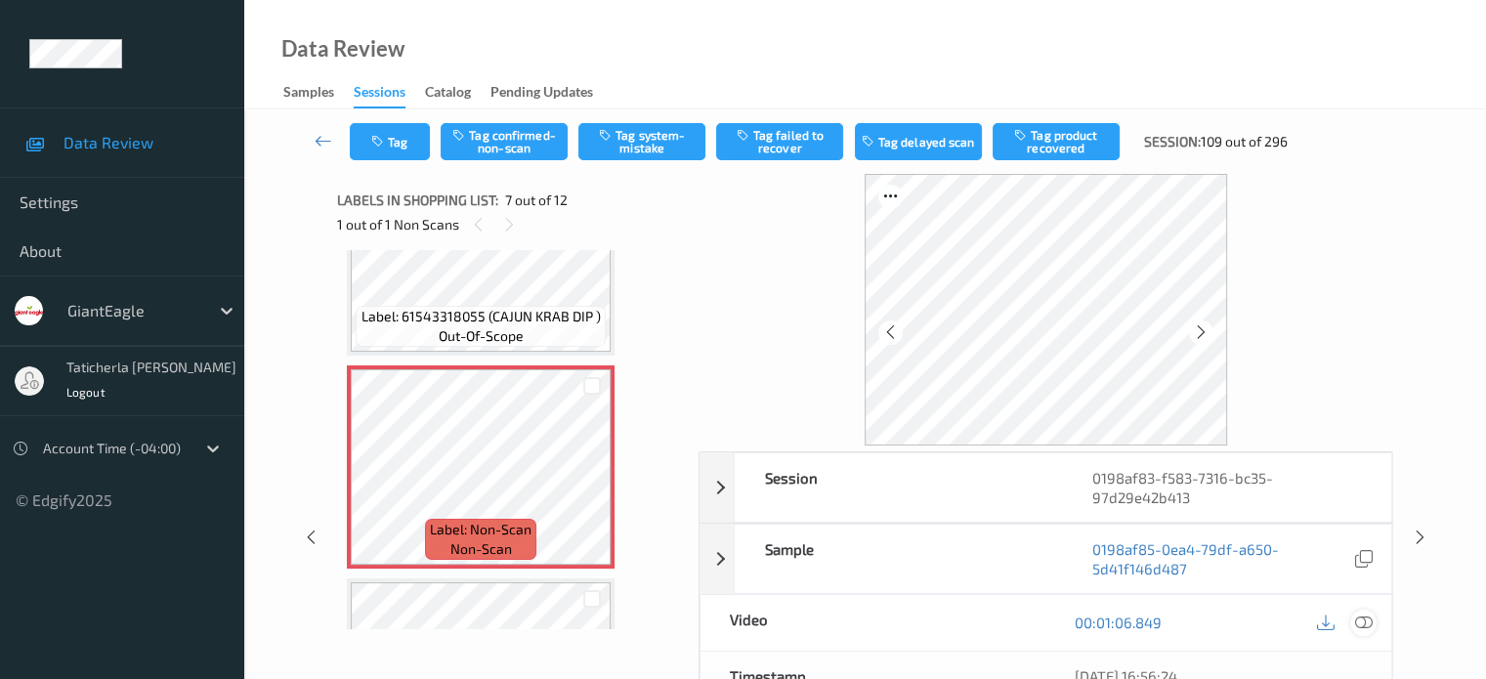
click at [1362, 621] on icon at bounding box center [1363, 622] width 18 height 18
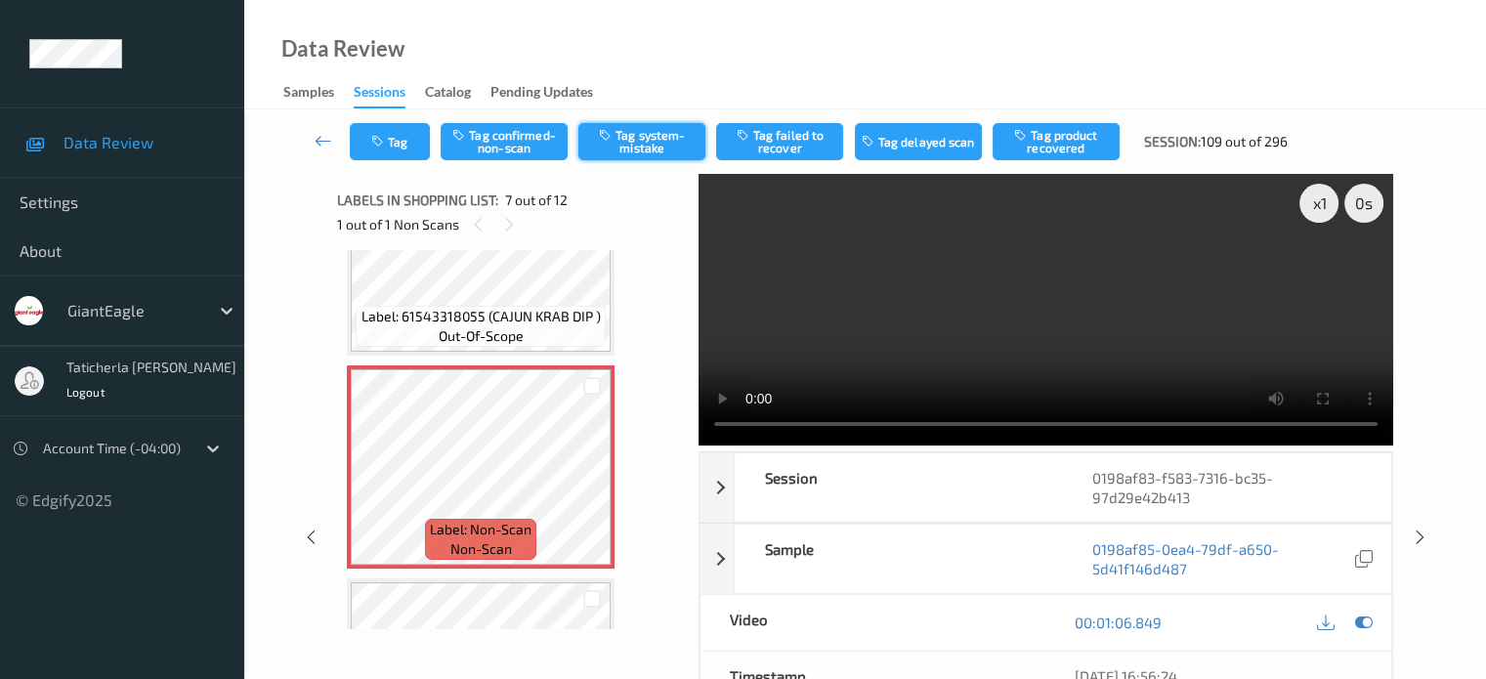
click at [627, 142] on button "Tag system-mistake" at bounding box center [641, 141] width 127 height 37
click at [394, 140] on button "Tag" at bounding box center [390, 141] width 80 height 37
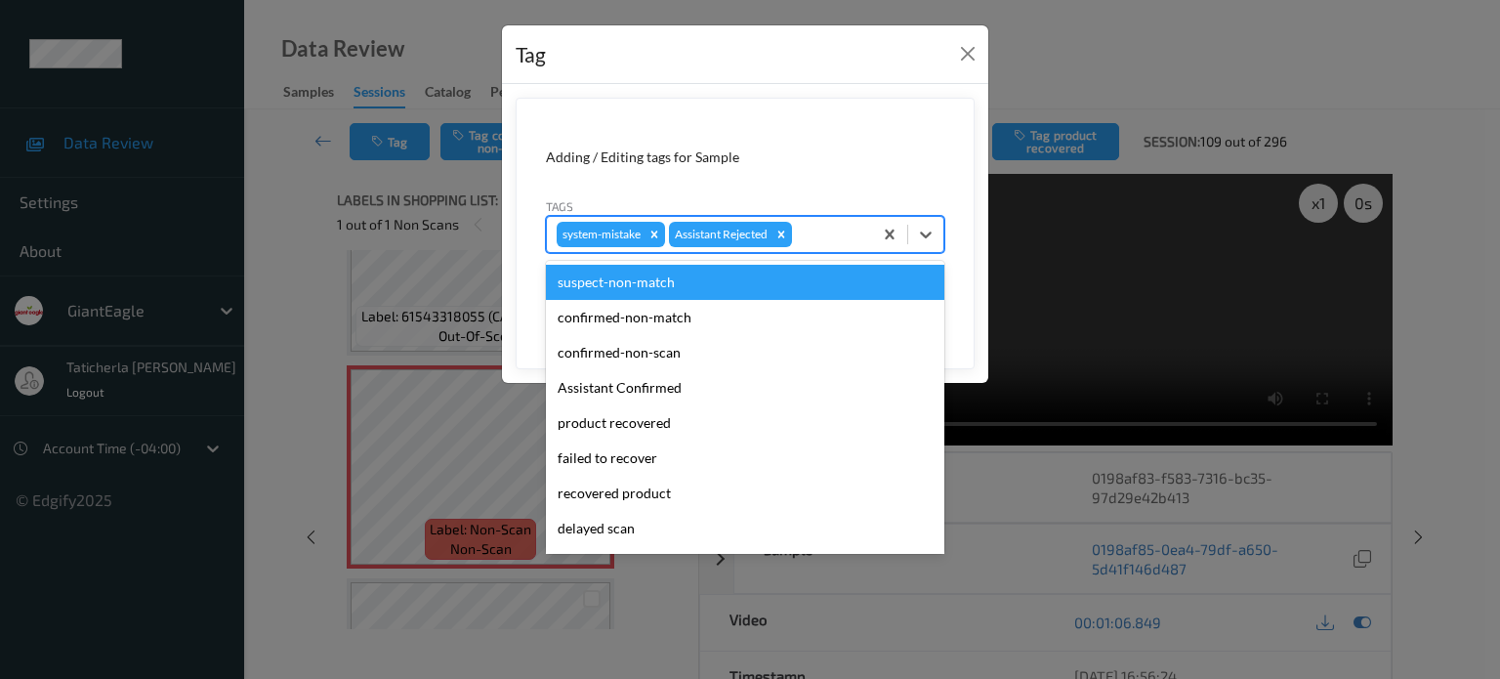
click at [829, 227] on div at bounding box center [829, 234] width 66 height 23
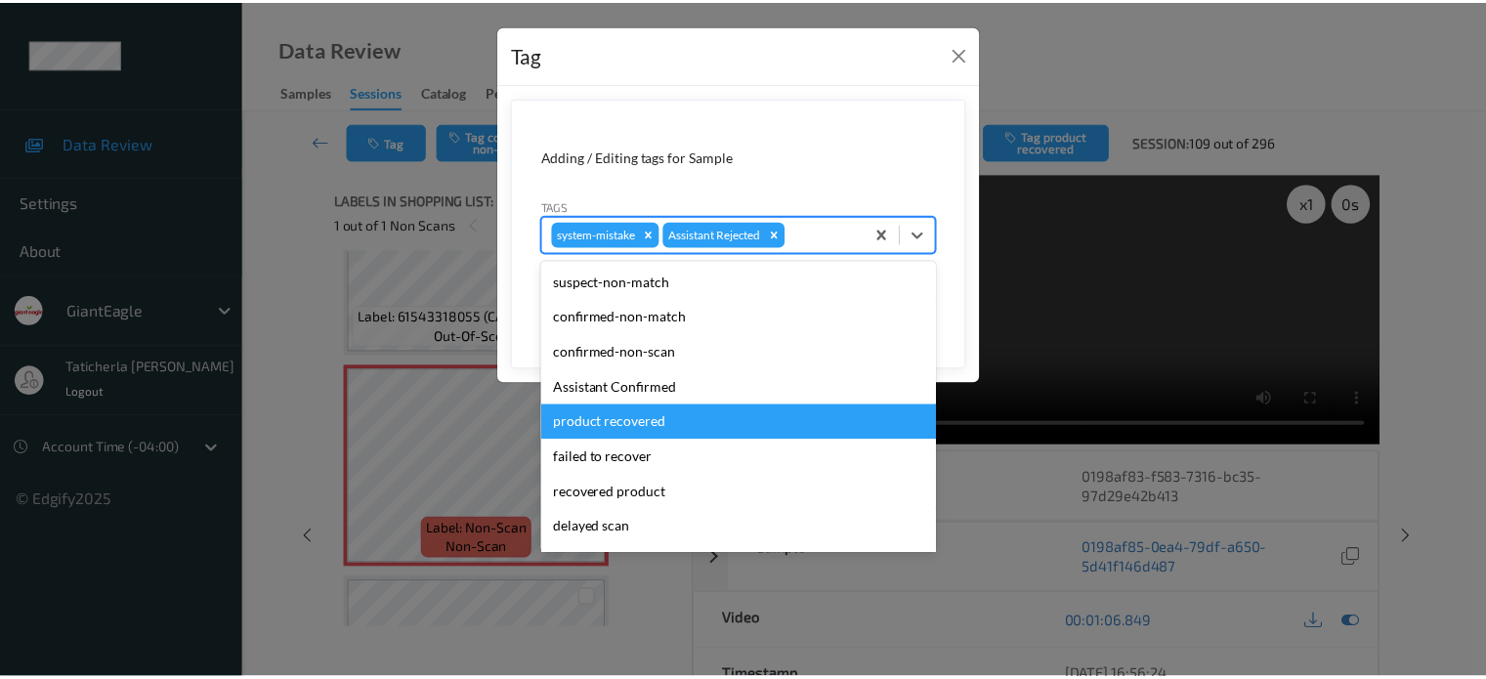
scroll to position [98, 0]
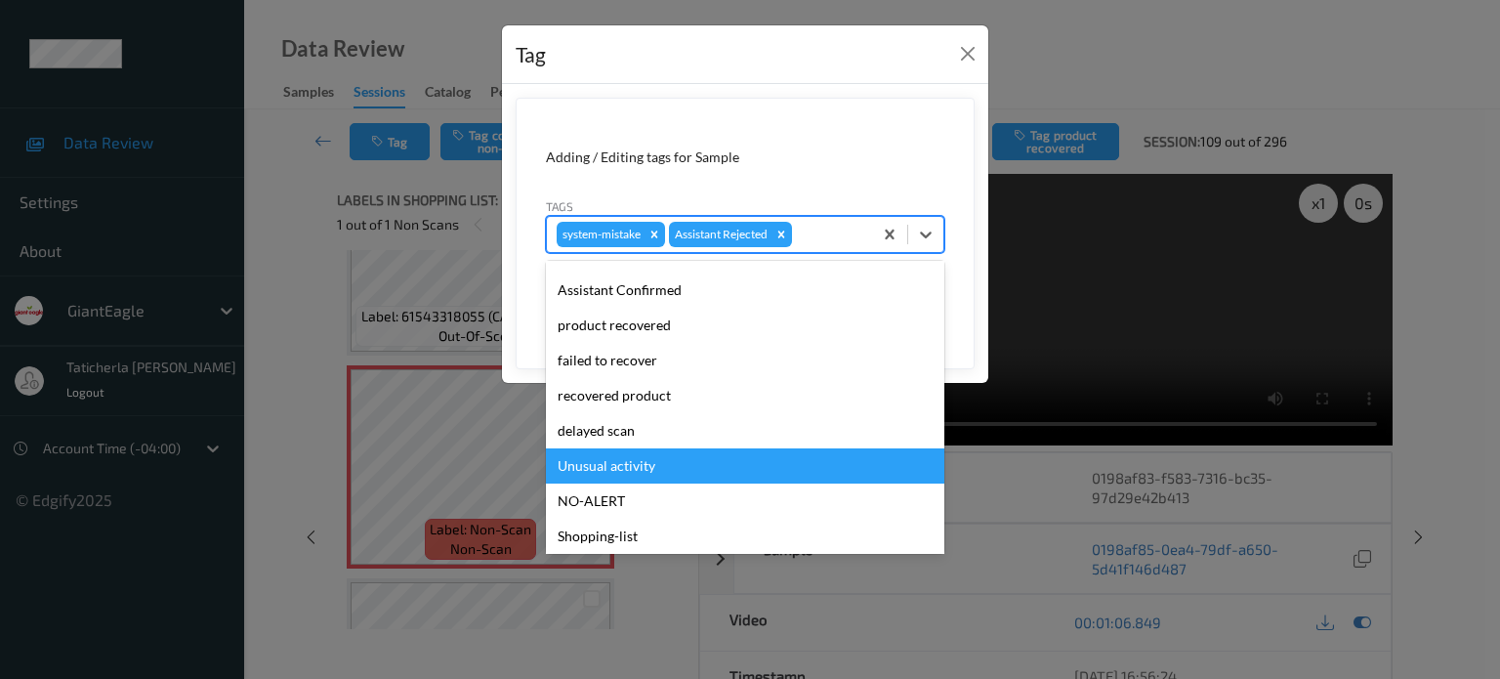
click at [700, 476] on div "Unusual activity" at bounding box center [745, 465] width 398 height 35
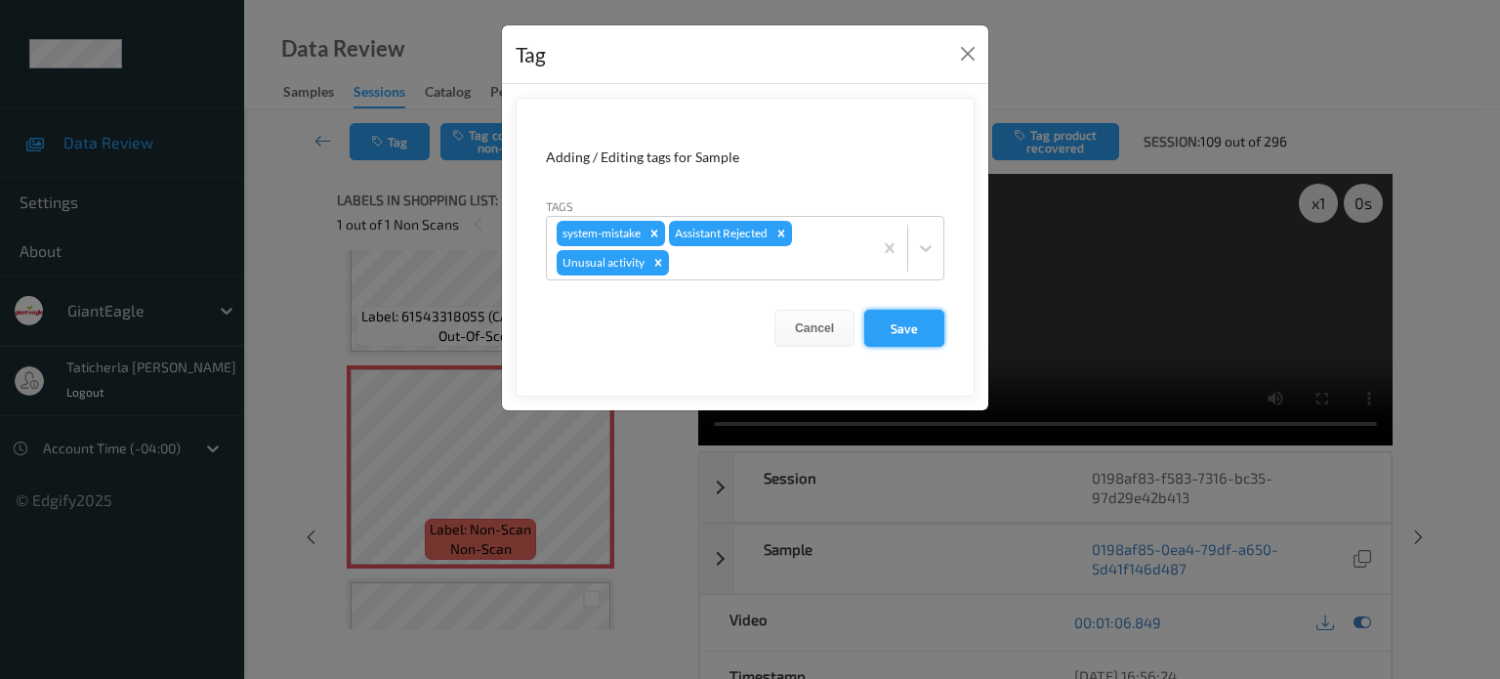
click at [919, 319] on button "Save" at bounding box center [904, 328] width 80 height 37
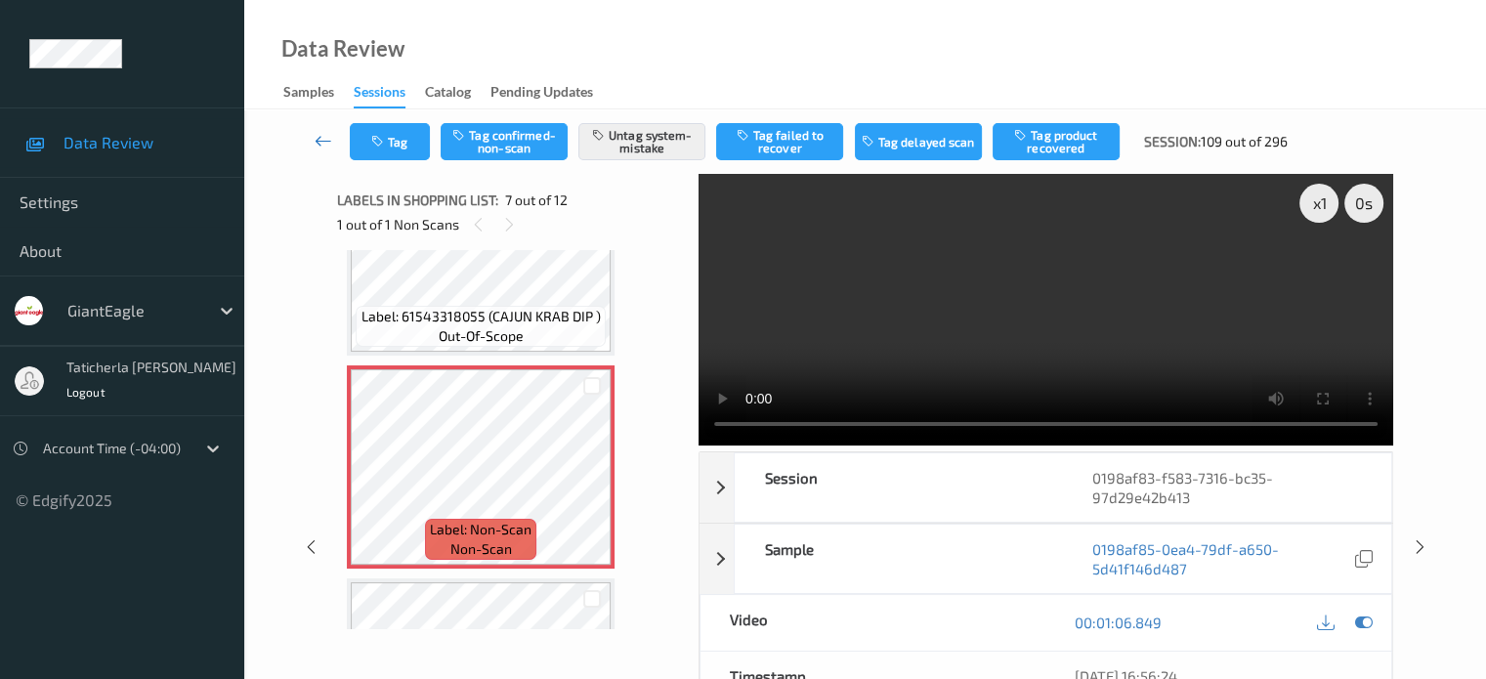
click at [324, 140] on icon at bounding box center [323, 141] width 18 height 20
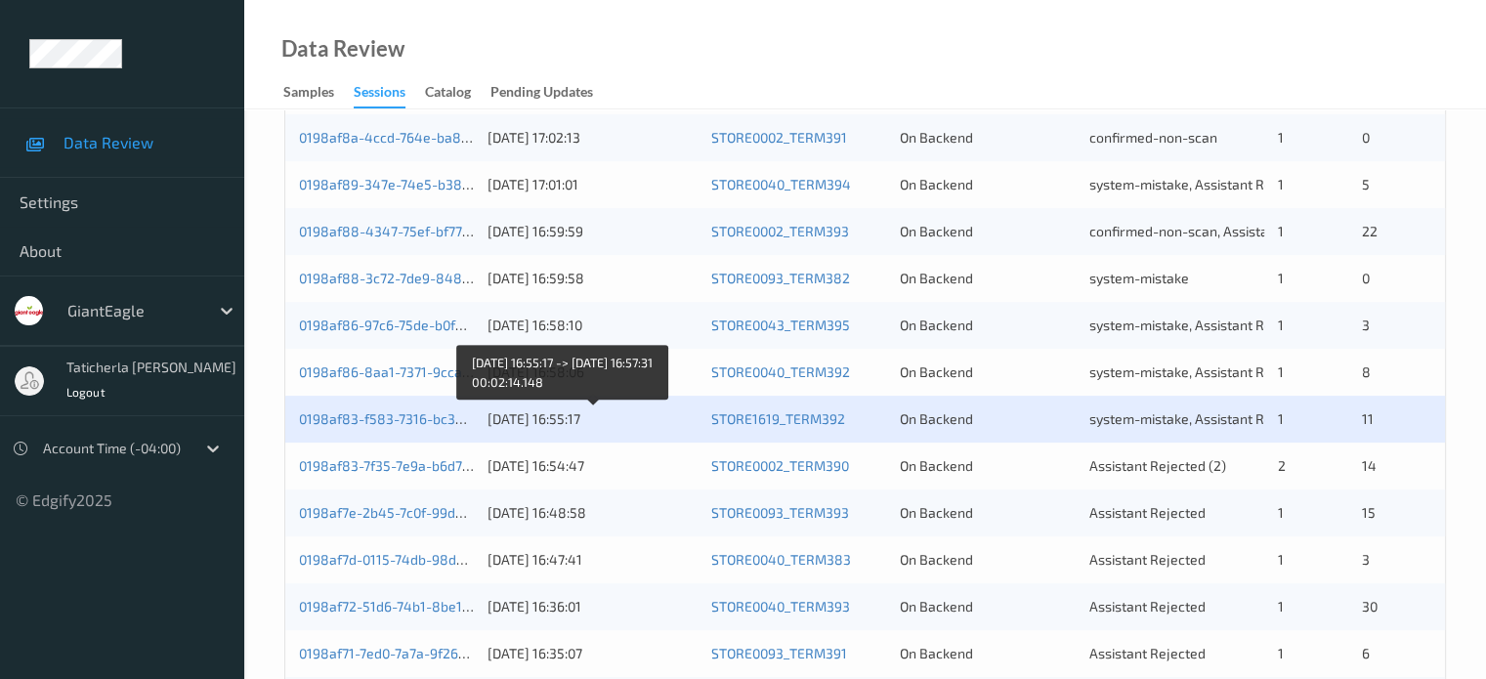
scroll to position [684, 0]
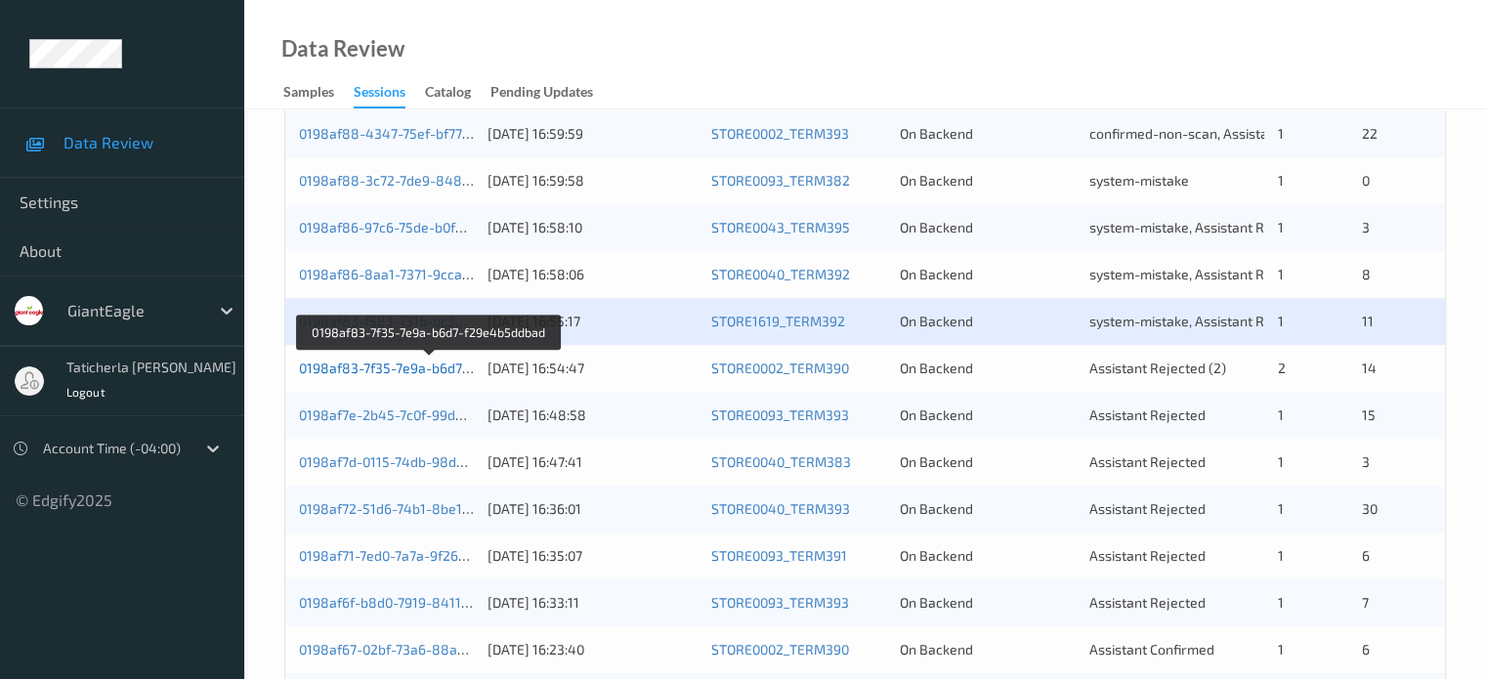
click at [422, 370] on link "0198af83-7f35-7e9a-b6d7-f29e4b5ddbad" at bounding box center [429, 367] width 261 height 17
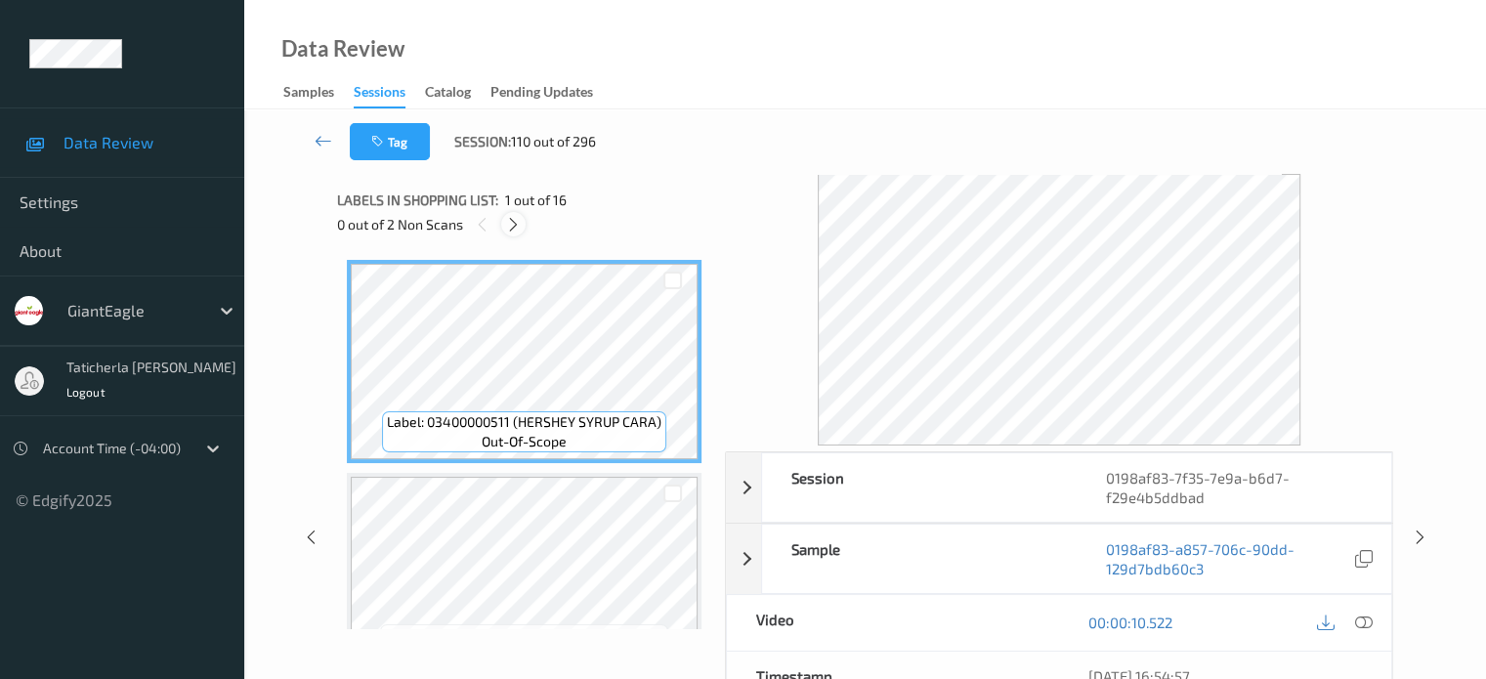
click at [518, 223] on icon at bounding box center [513, 225] width 17 height 18
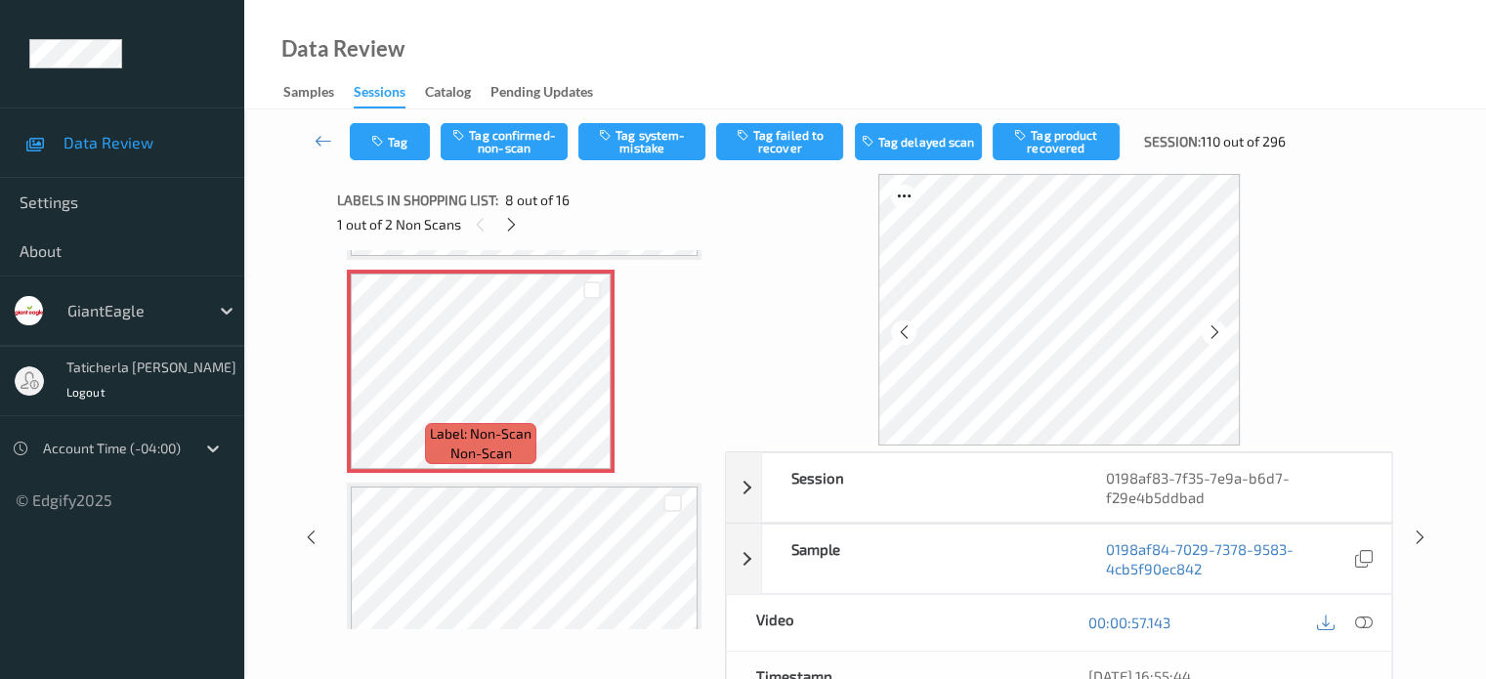
scroll to position [1483, 0]
click at [1360, 618] on icon at bounding box center [1363, 622] width 18 height 18
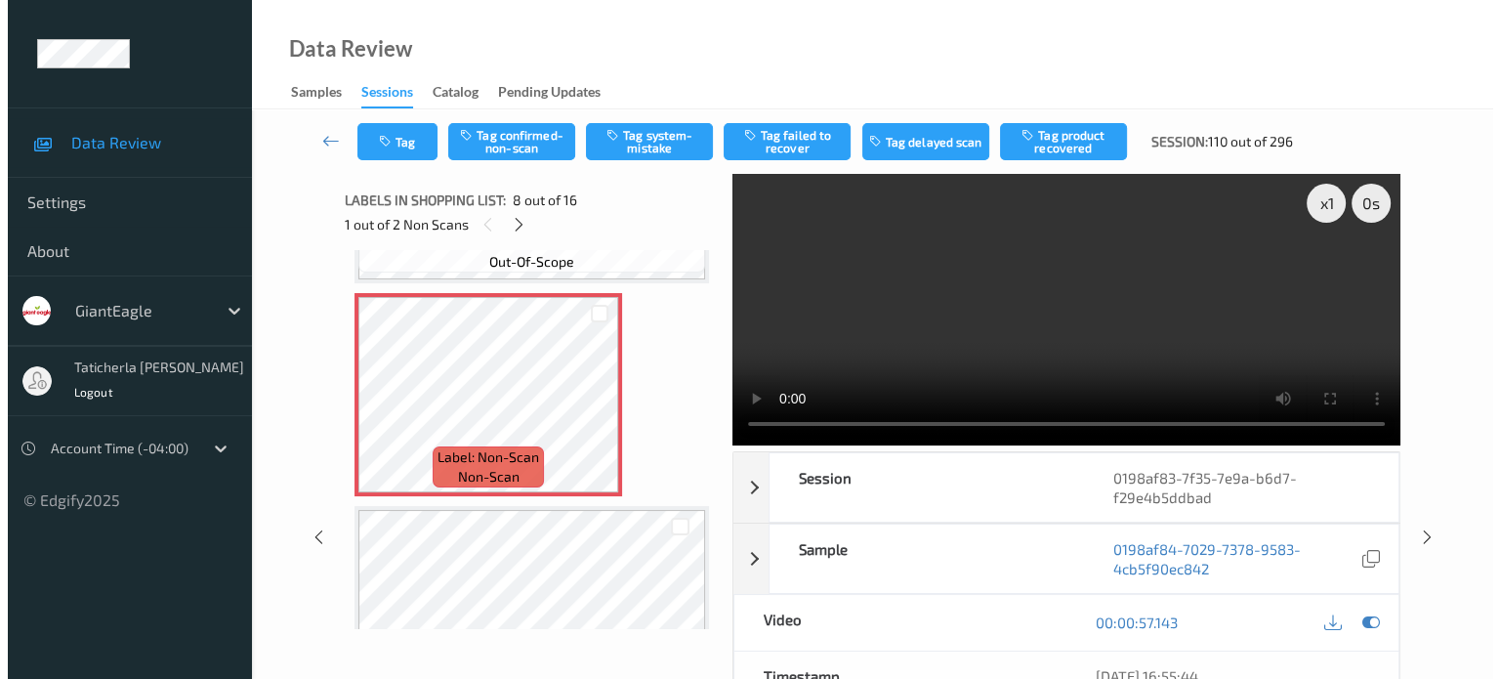
scroll to position [1385, 0]
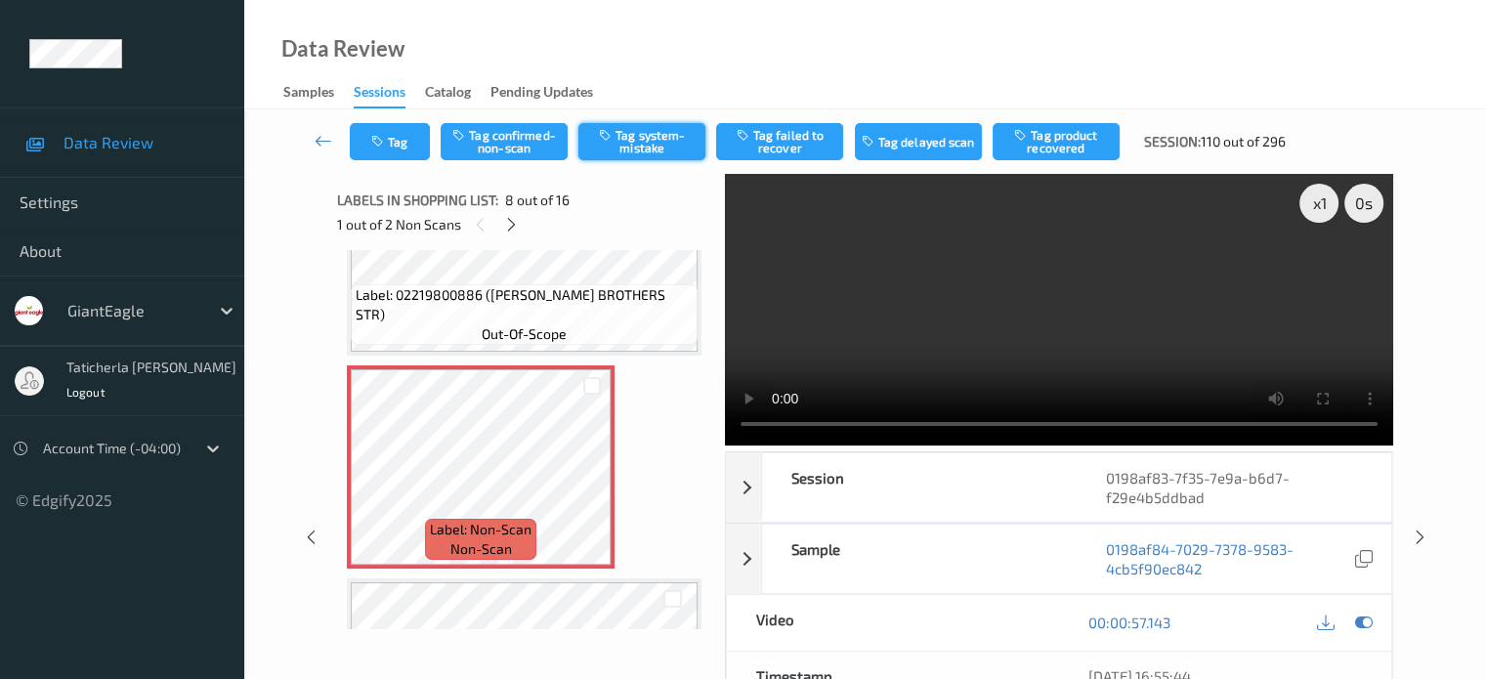
click at [639, 134] on button "Tag system-mistake" at bounding box center [641, 141] width 127 height 37
click at [398, 153] on button "Tag" at bounding box center [390, 141] width 80 height 37
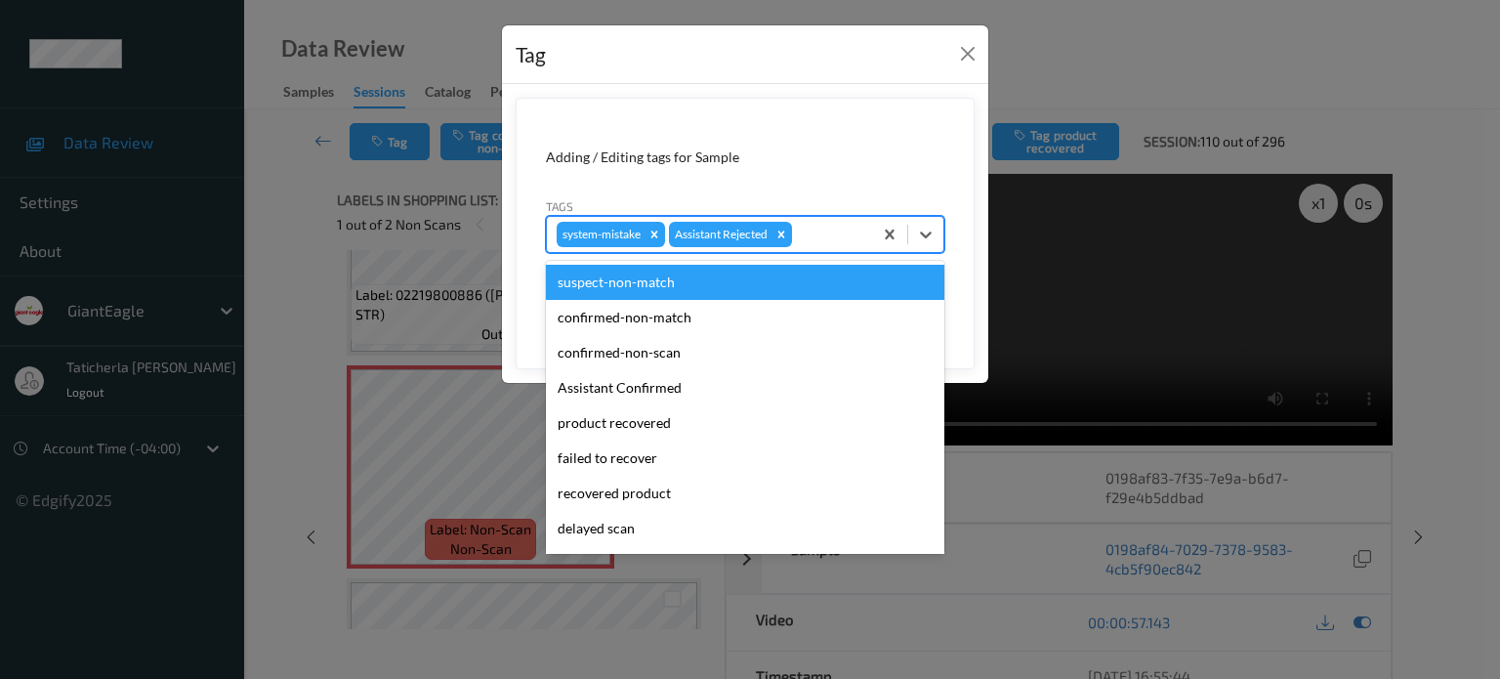
click at [844, 241] on div at bounding box center [829, 234] width 66 height 23
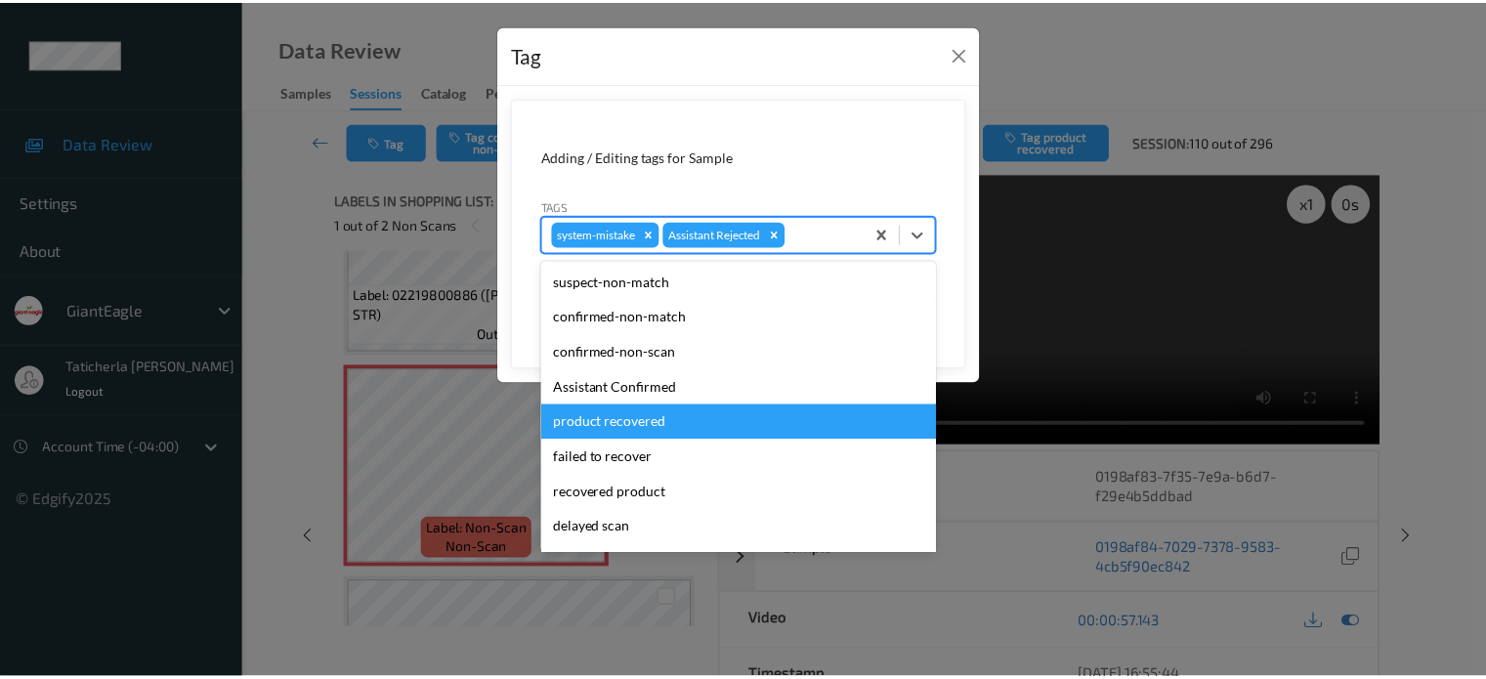
scroll to position [98, 0]
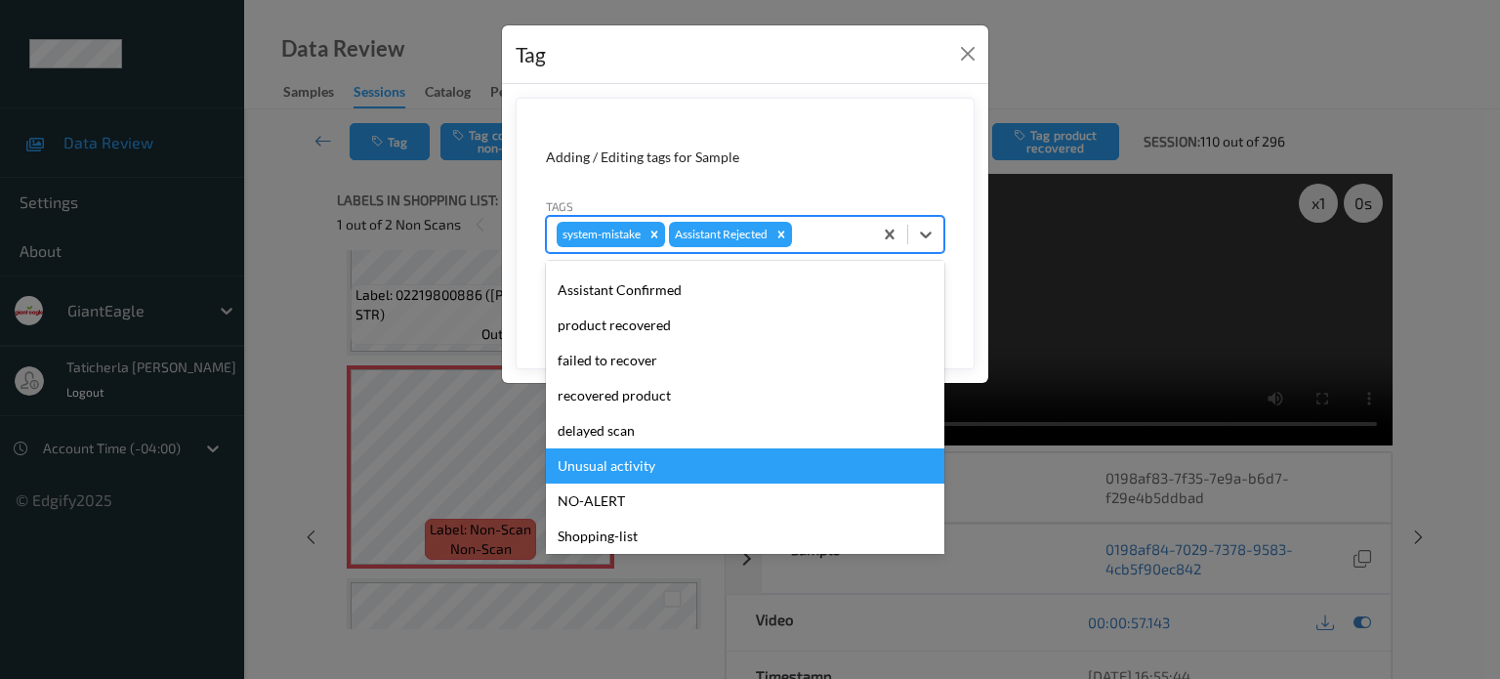
click at [666, 464] on div "Unusual activity" at bounding box center [745, 465] width 398 height 35
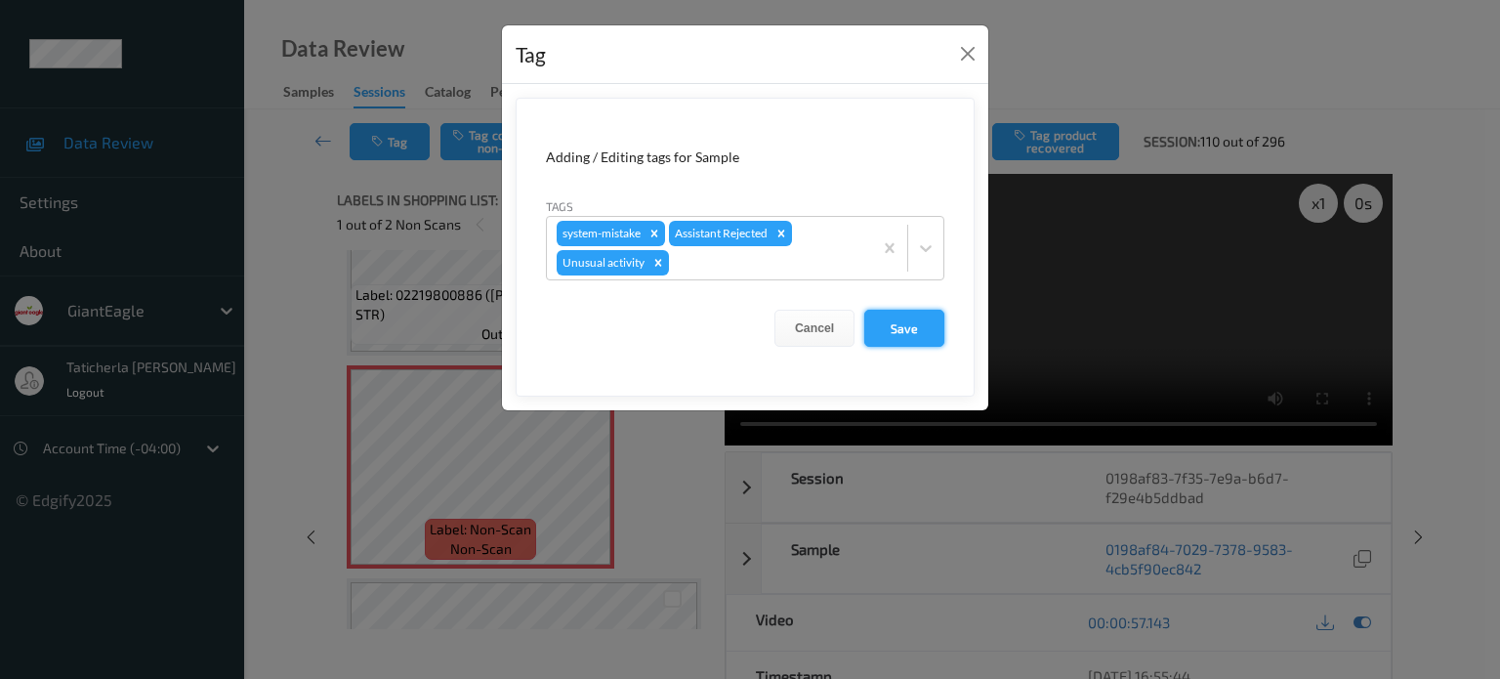
click at [910, 331] on button "Save" at bounding box center [904, 328] width 80 height 37
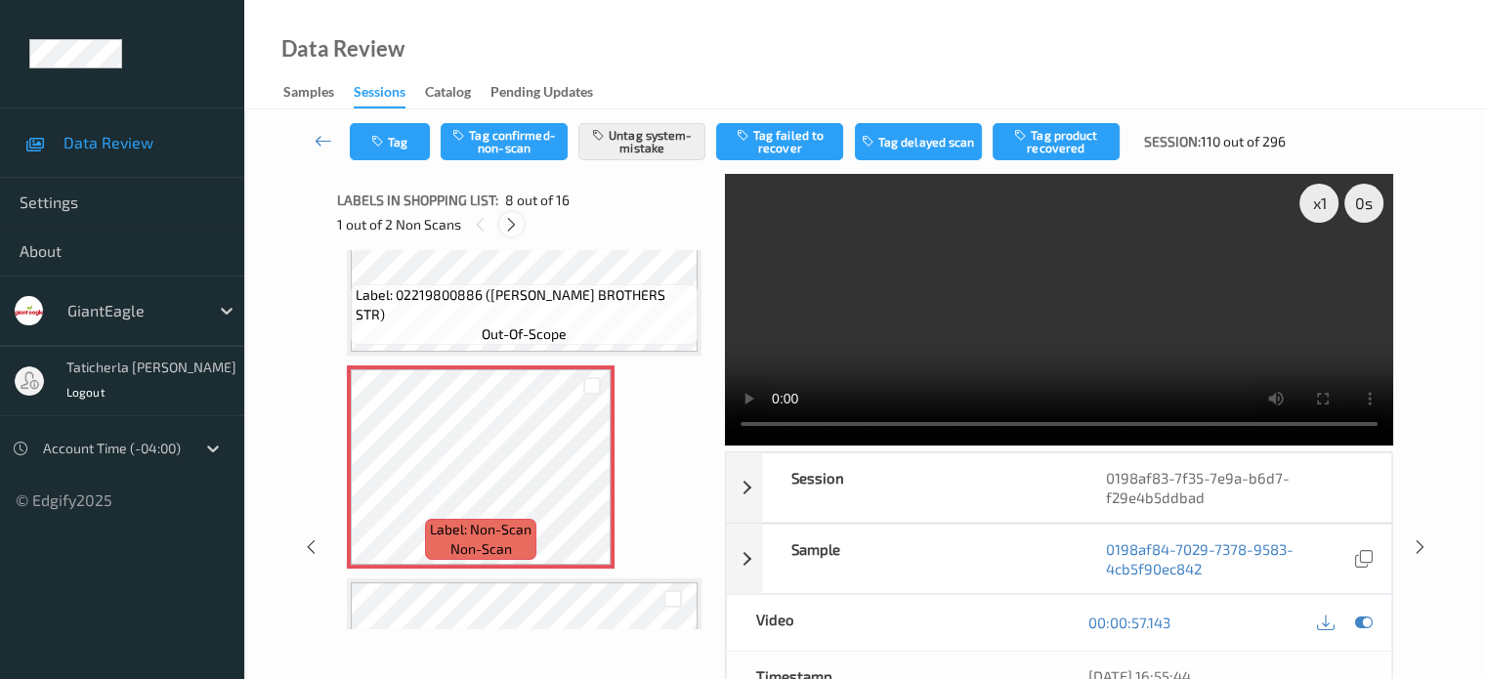
click at [511, 226] on icon at bounding box center [511, 225] width 17 height 18
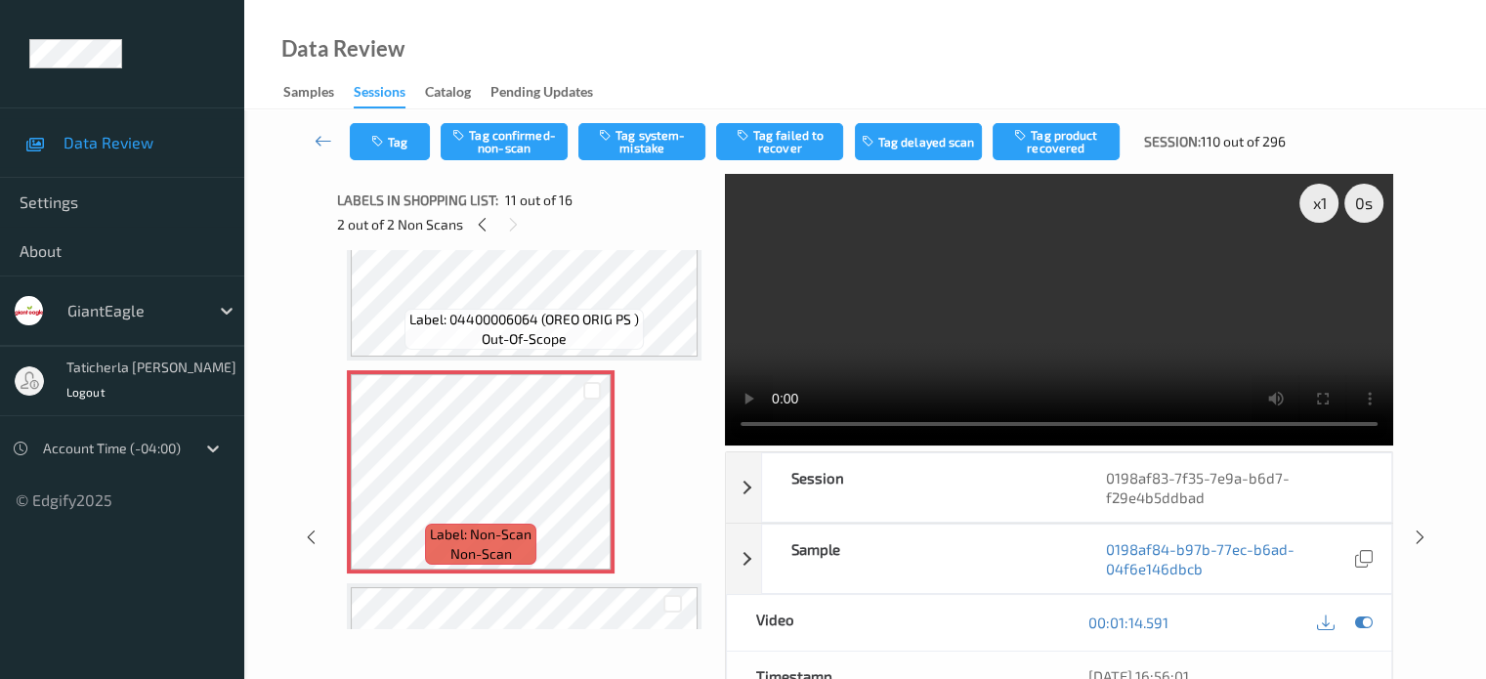
scroll to position [2024, 0]
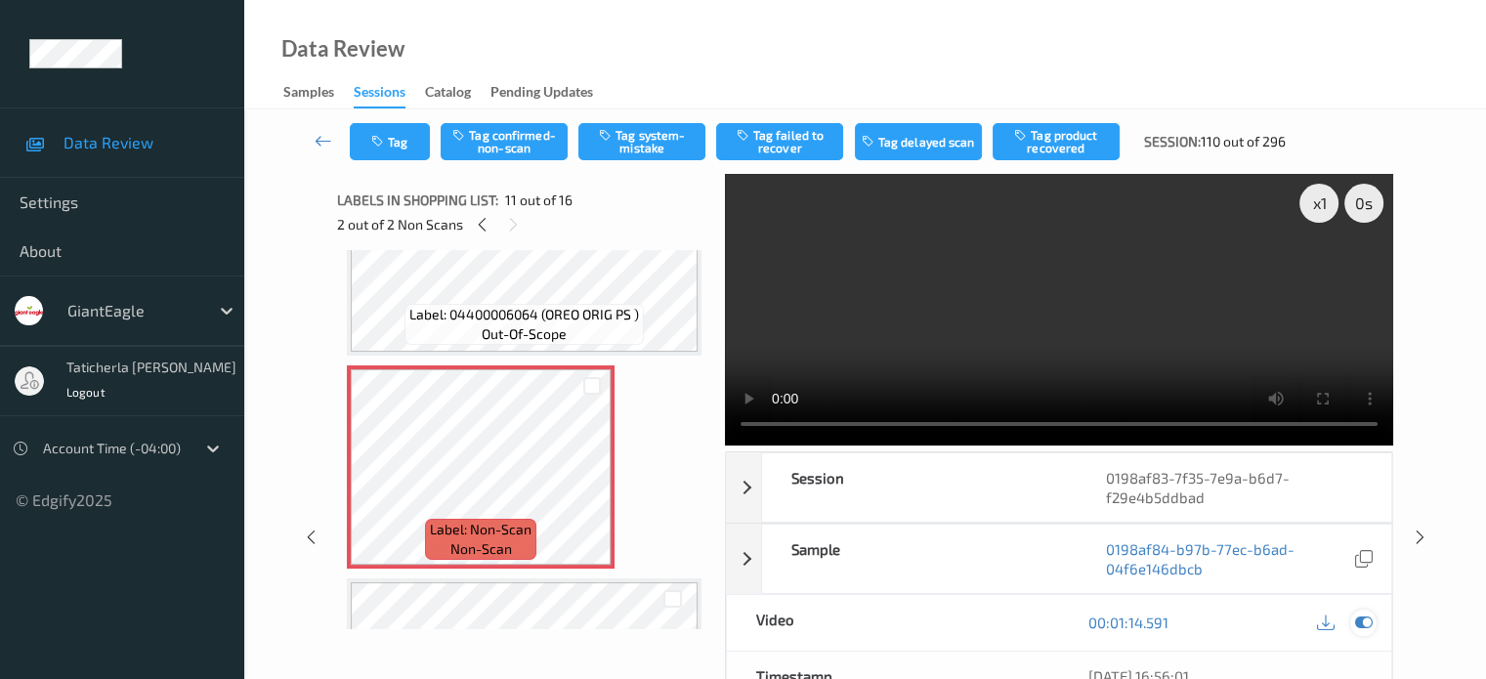
click at [1367, 619] on icon at bounding box center [1363, 622] width 18 height 18
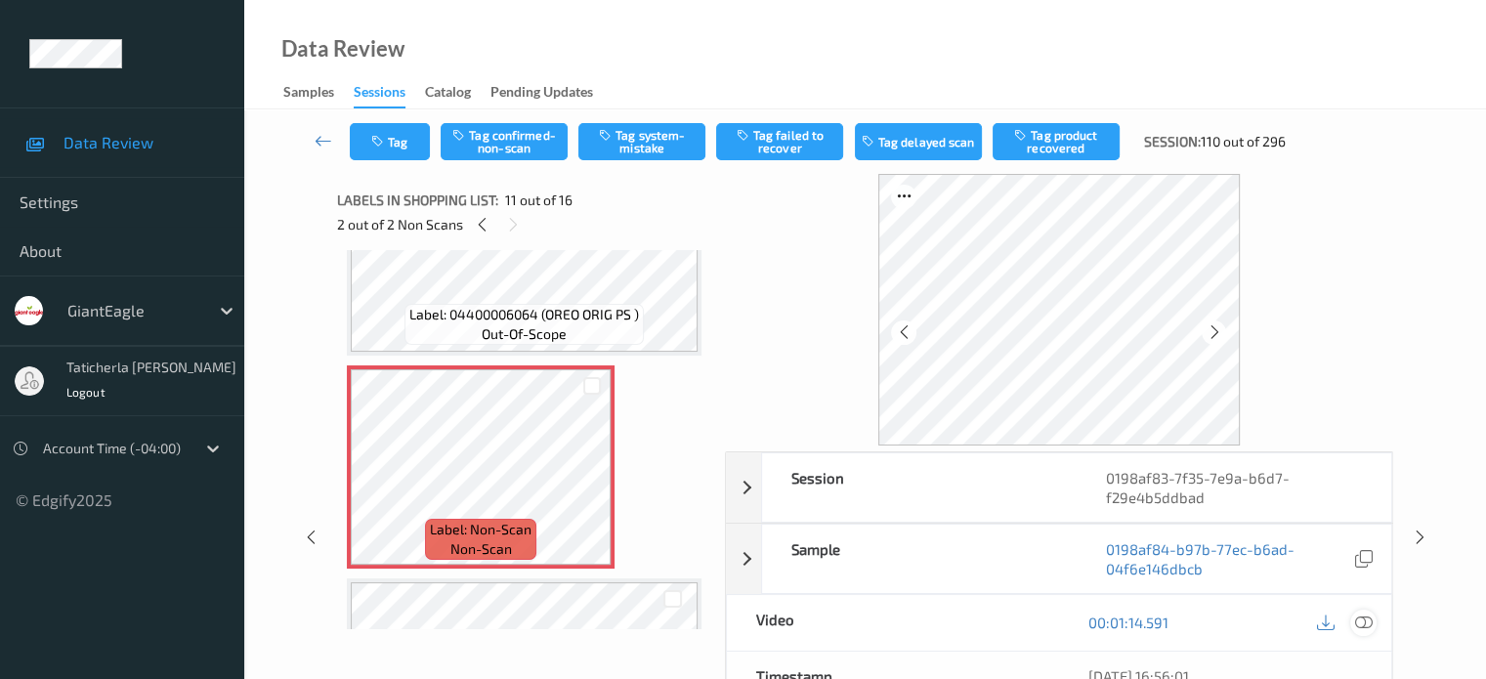
click at [1361, 621] on icon at bounding box center [1363, 622] width 18 height 18
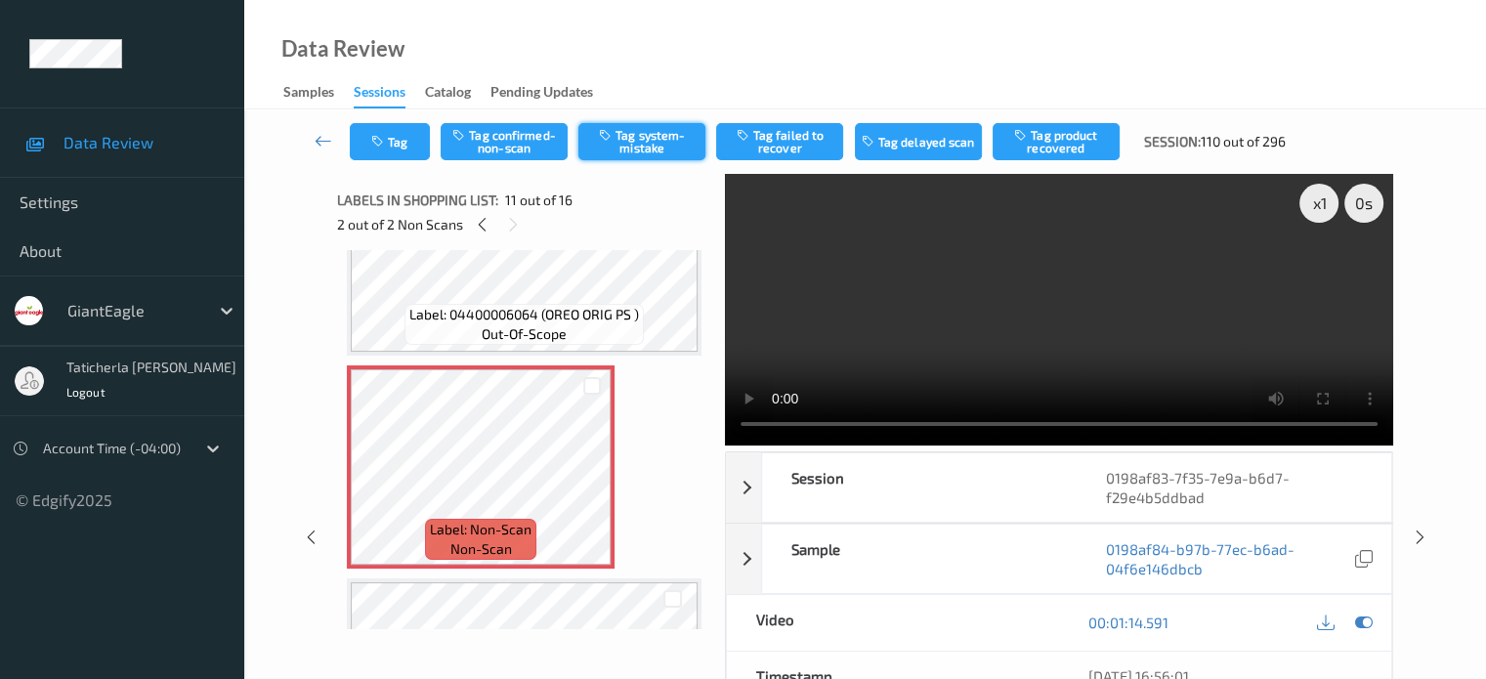
click at [656, 142] on button "Tag system-mistake" at bounding box center [641, 141] width 127 height 37
click at [407, 135] on button "Tag" at bounding box center [390, 141] width 80 height 37
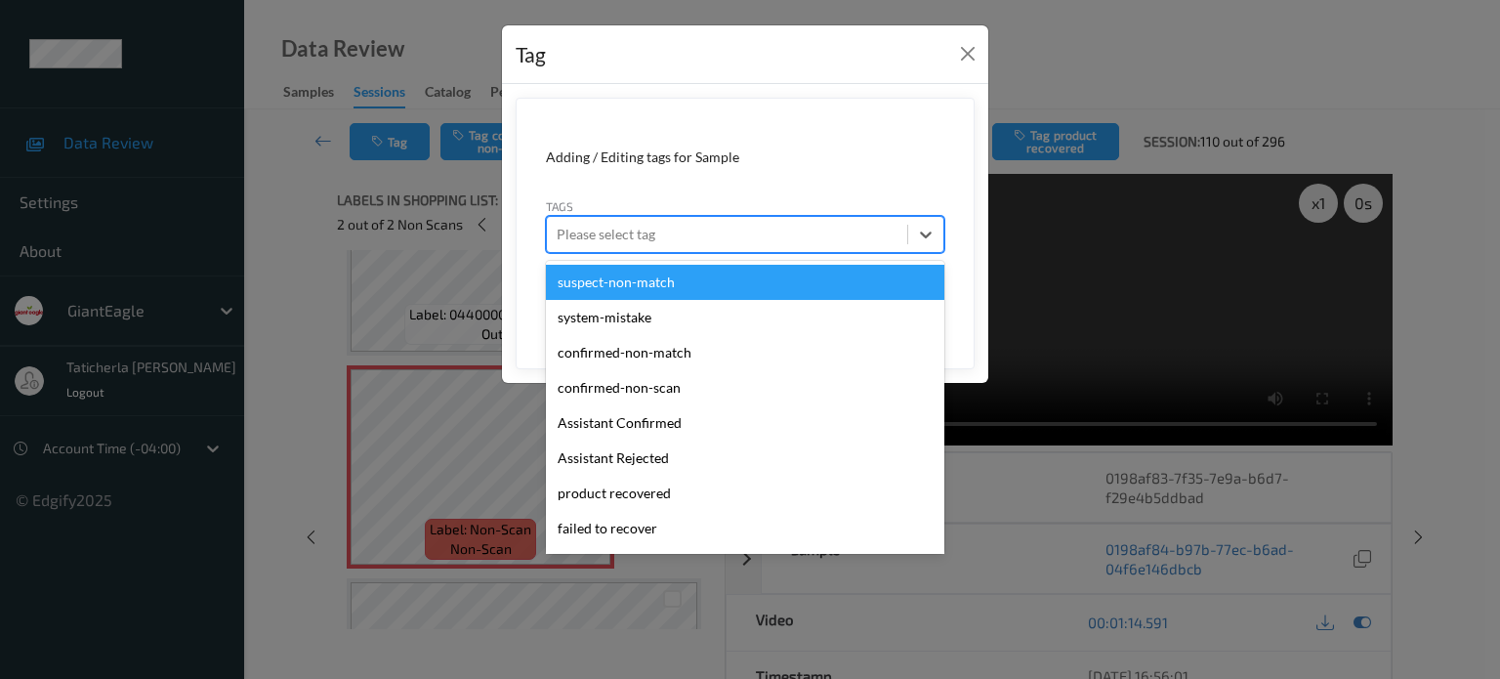
click at [776, 226] on div at bounding box center [727, 234] width 341 height 23
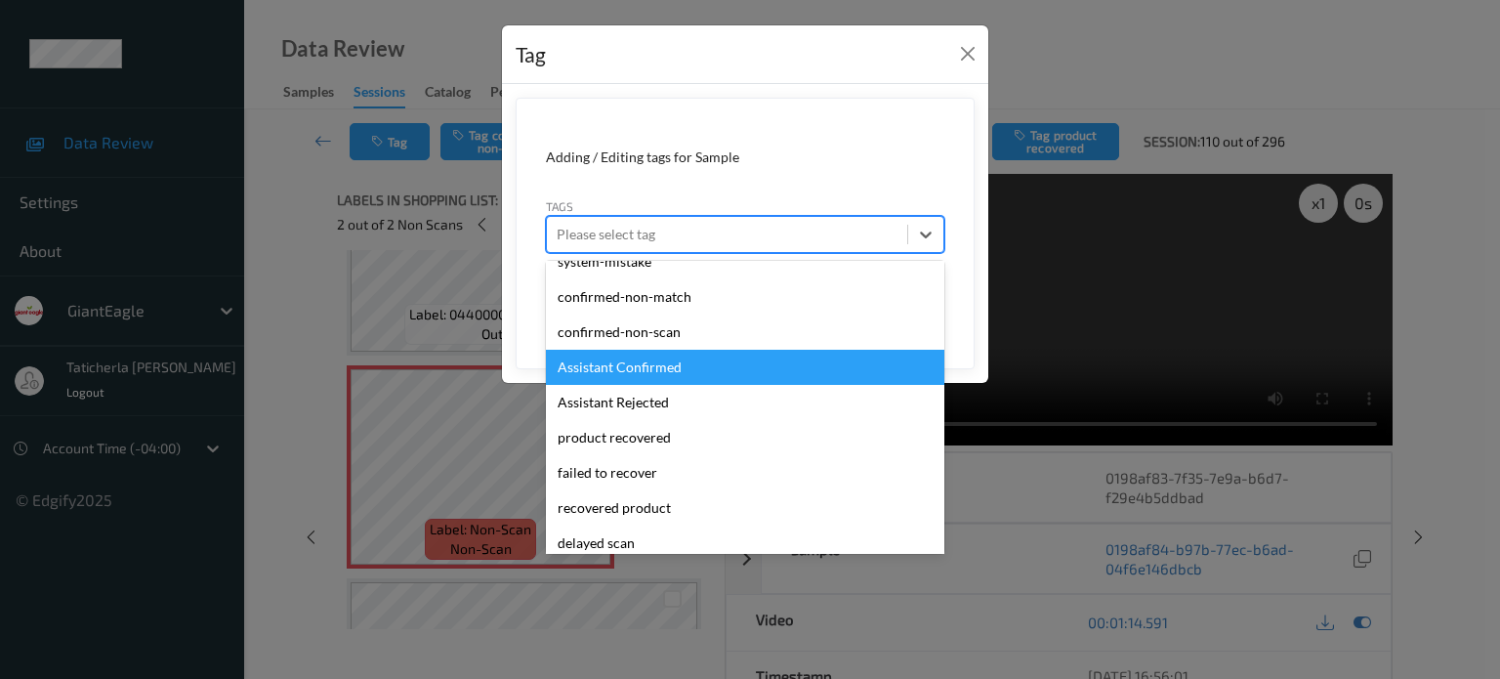
scroll to position [195, 0]
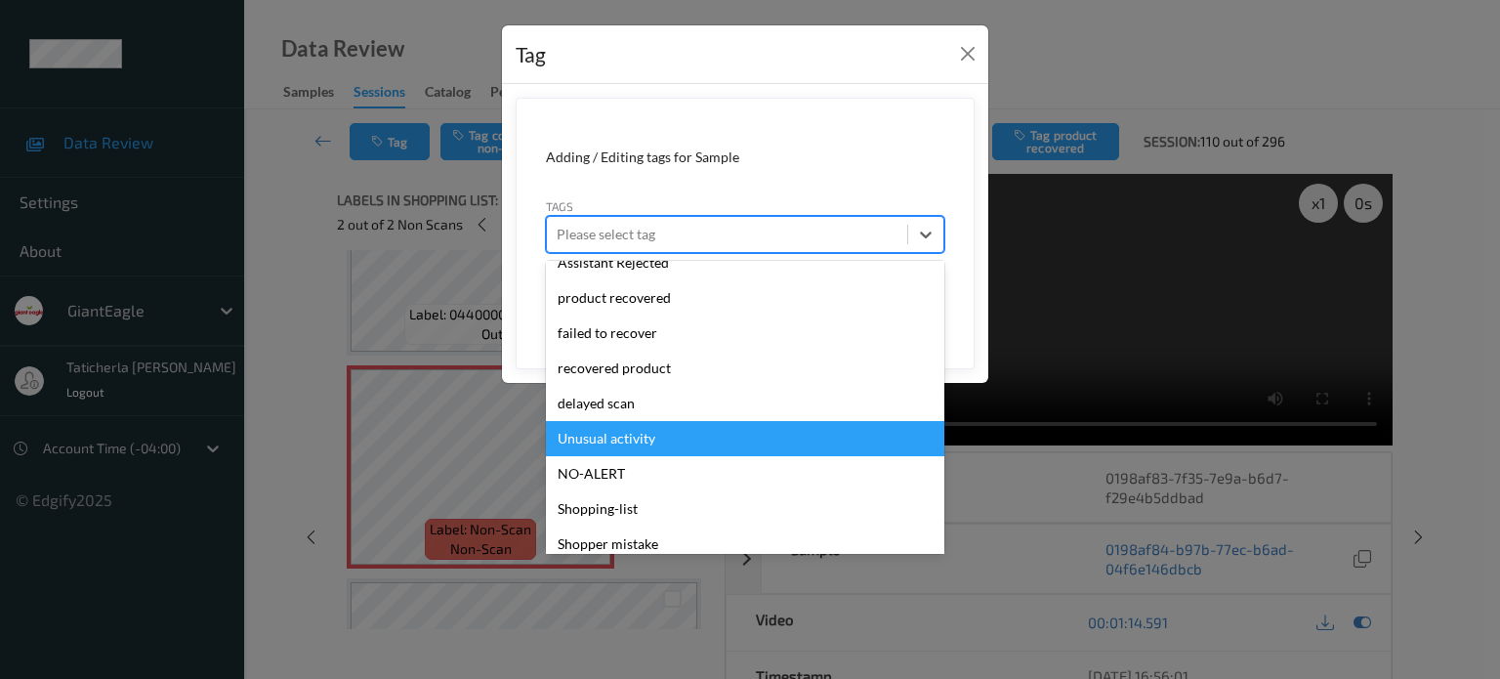
click at [680, 434] on div "Unusual activity" at bounding box center [745, 438] width 398 height 35
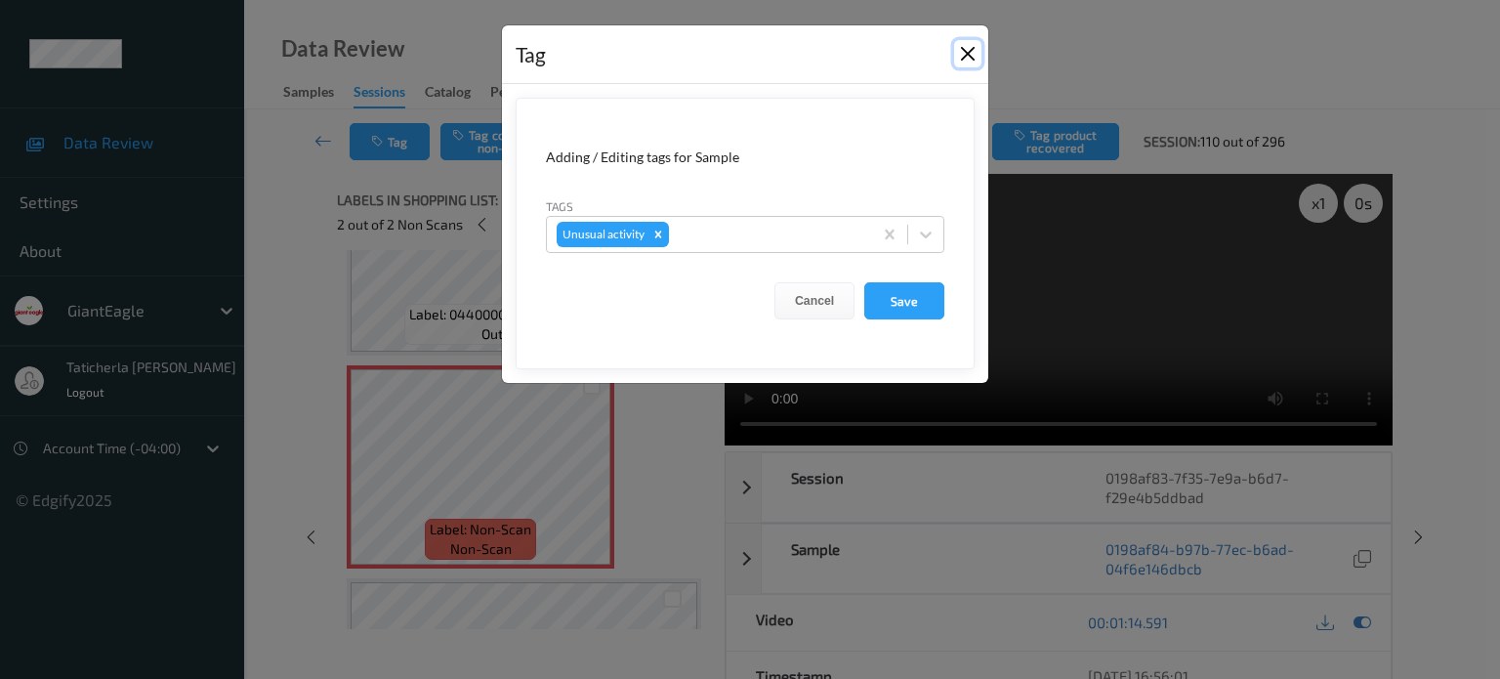
click at [969, 50] on button "Close" at bounding box center [967, 53] width 27 height 27
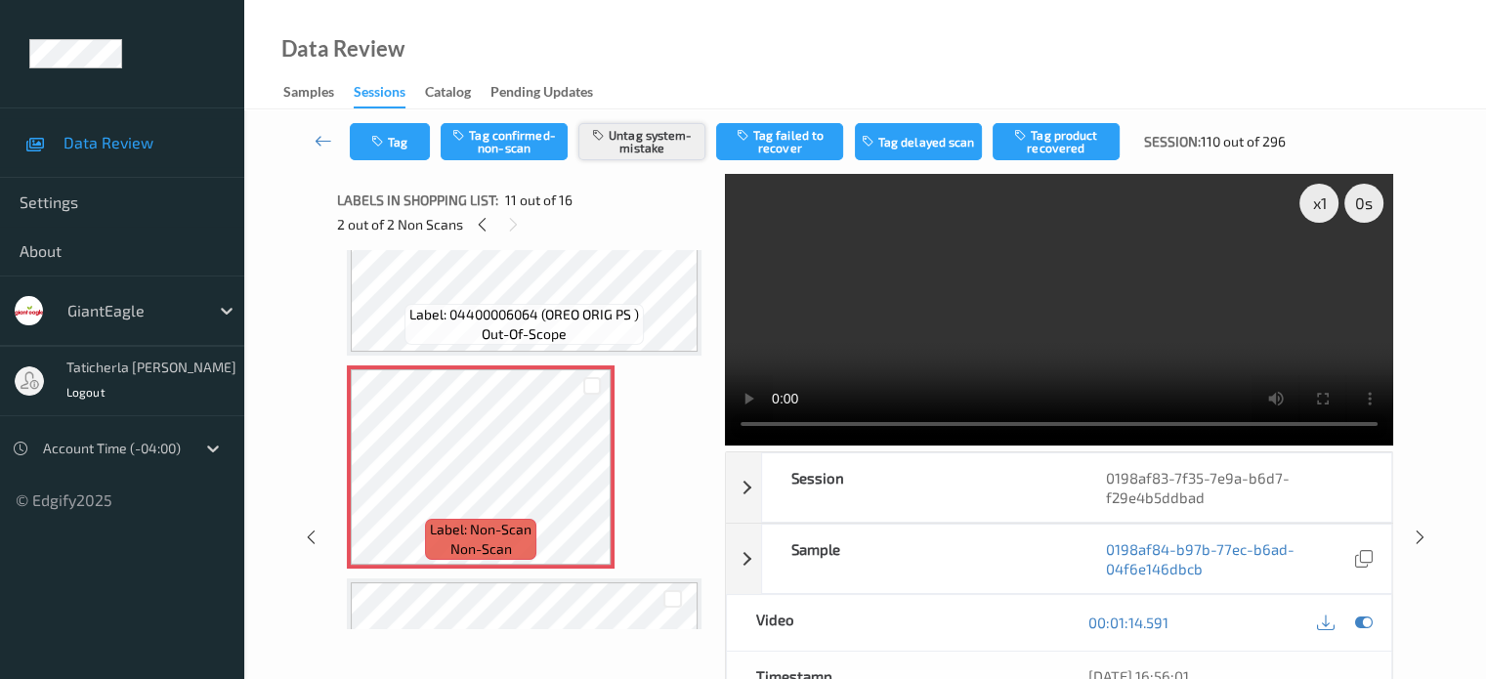
click at [635, 139] on button "Untag system-mistake" at bounding box center [641, 141] width 127 height 37
click at [651, 143] on button "Tag system-mistake" at bounding box center [641, 141] width 127 height 37
click at [395, 139] on button "Tag" at bounding box center [390, 141] width 80 height 37
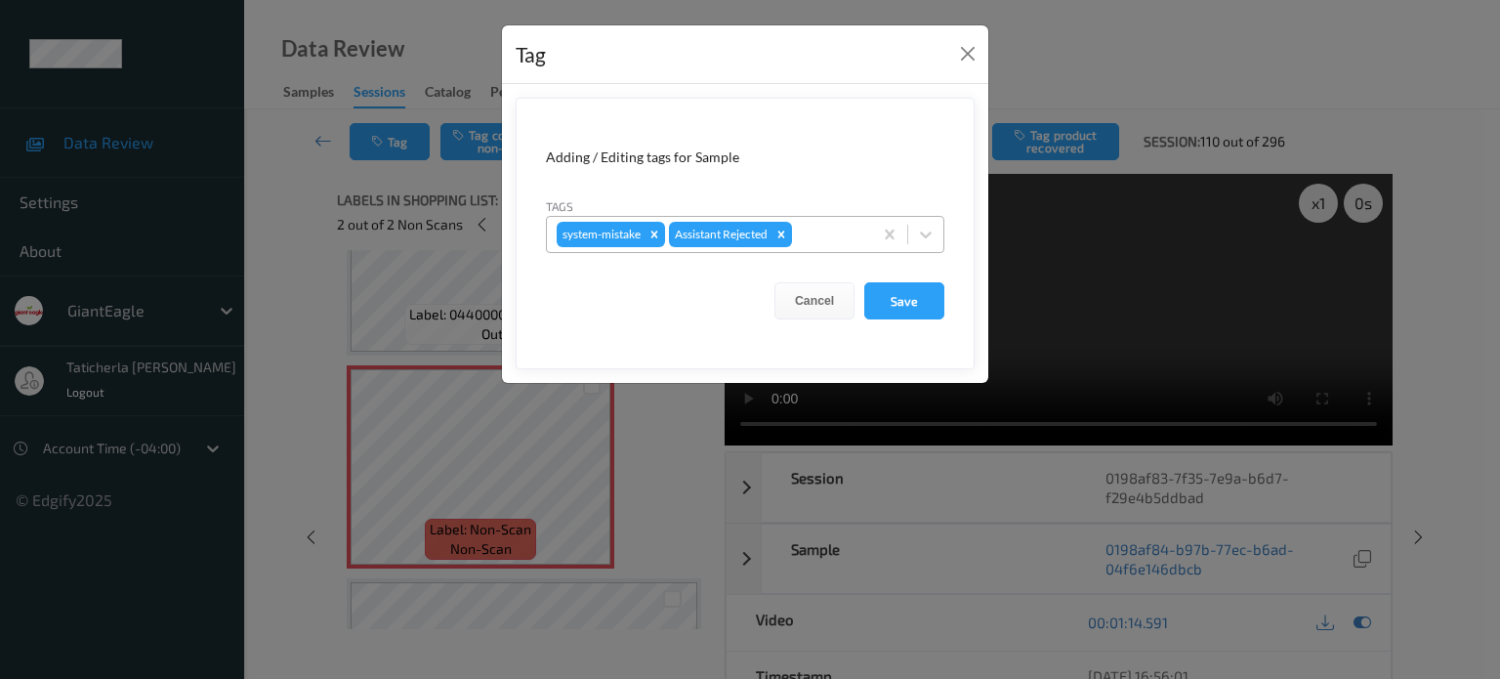
click at [813, 230] on div at bounding box center [829, 234] width 66 height 23
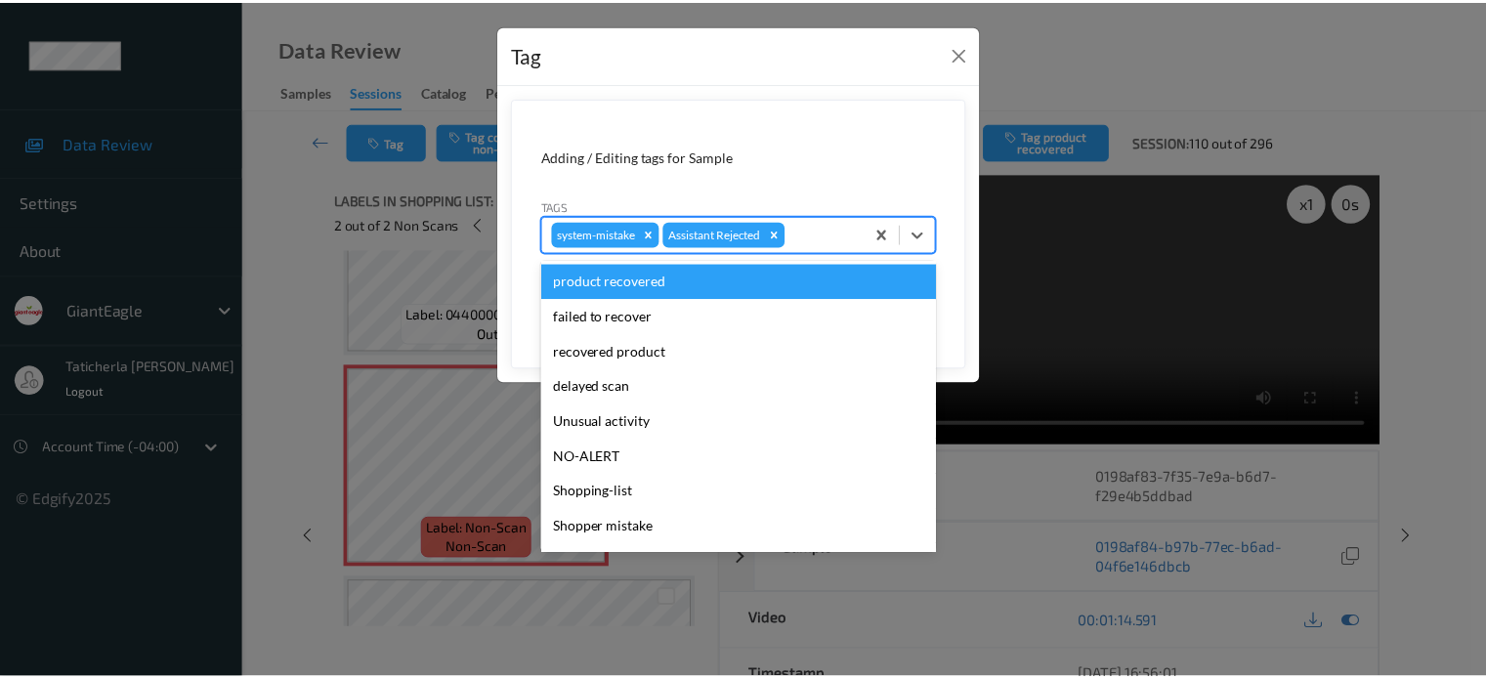
scroll to position [172, 0]
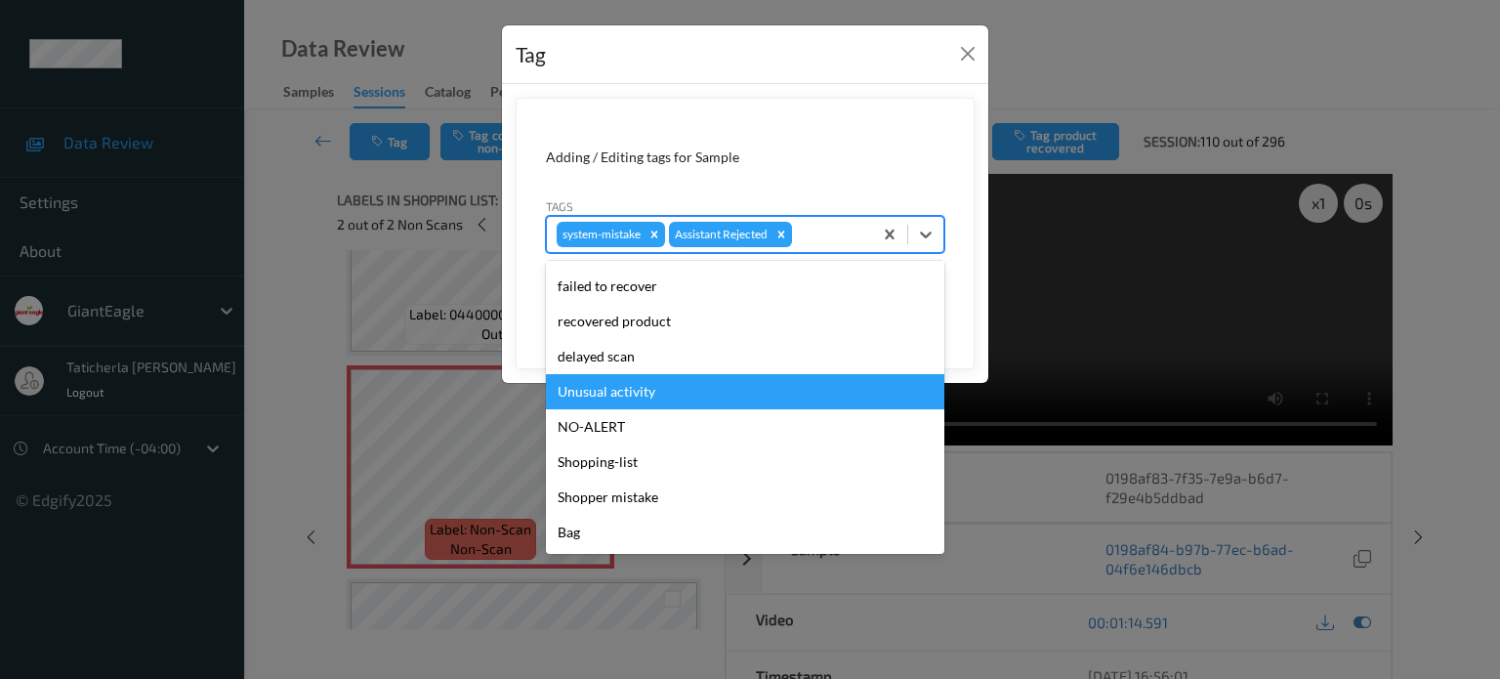
click at [695, 386] on div "Unusual activity" at bounding box center [745, 391] width 398 height 35
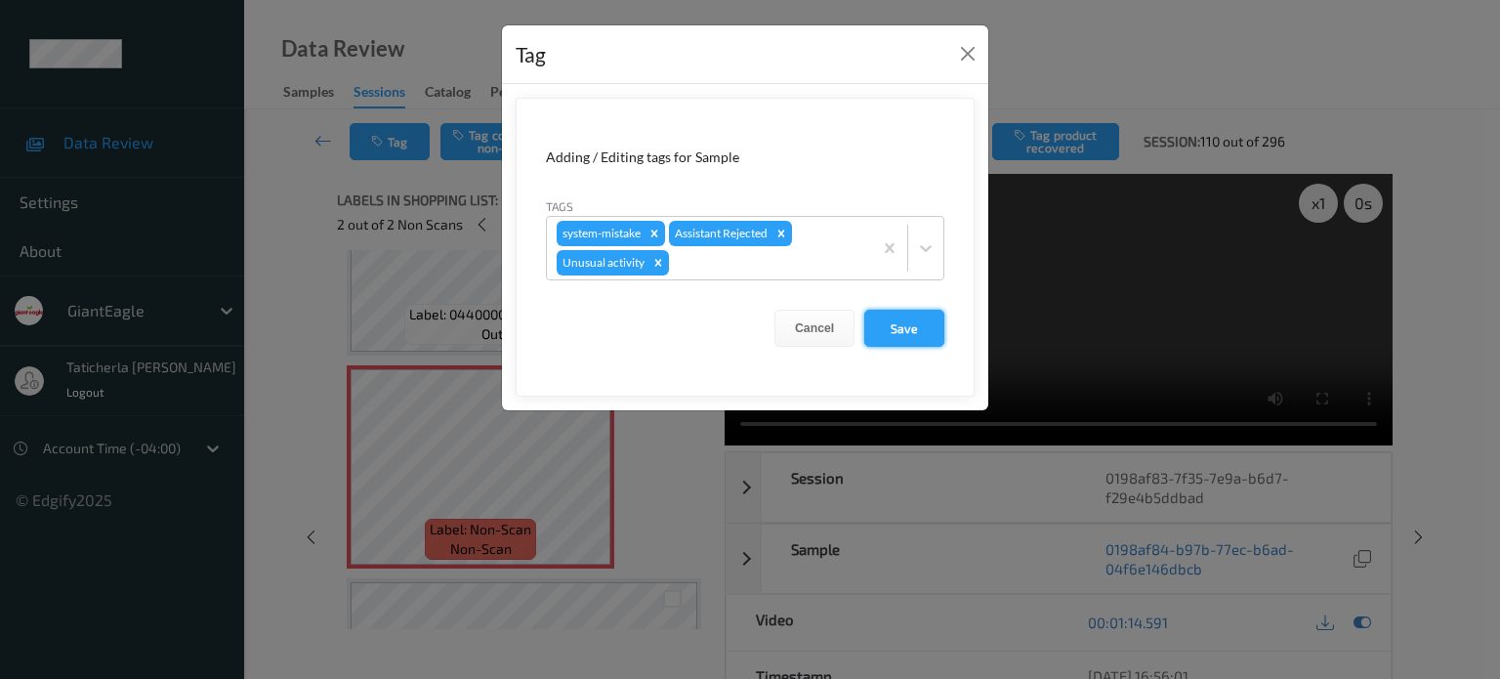
click at [906, 321] on button "Save" at bounding box center [904, 328] width 80 height 37
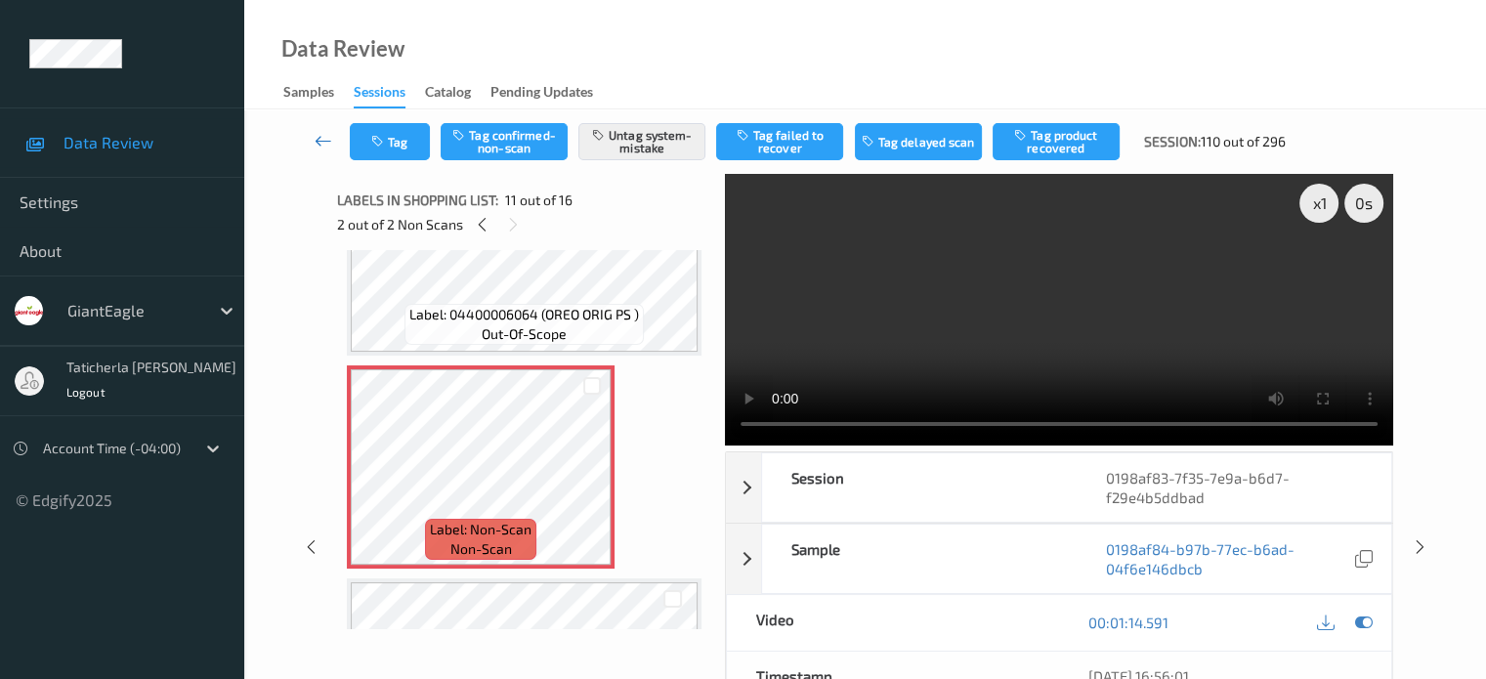
click at [314, 141] on icon at bounding box center [323, 141] width 18 height 20
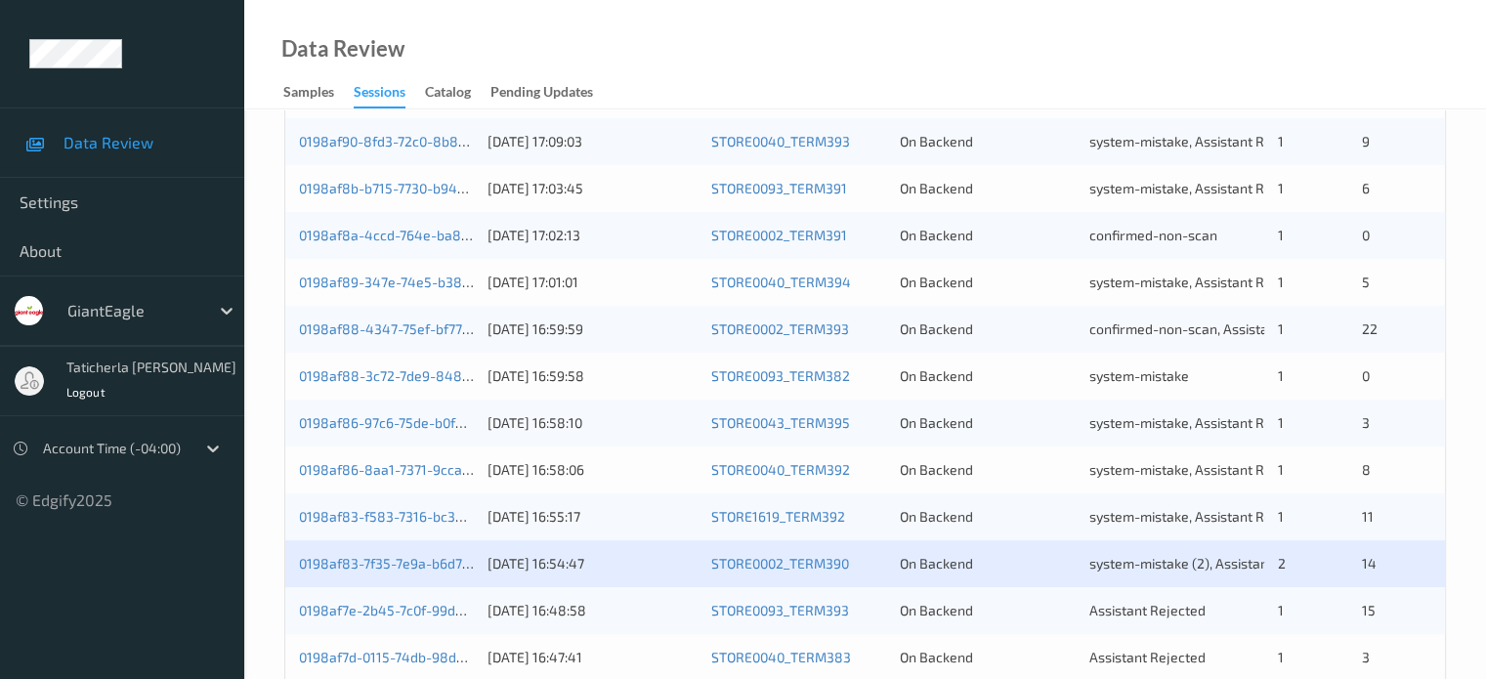
scroll to position [684, 0]
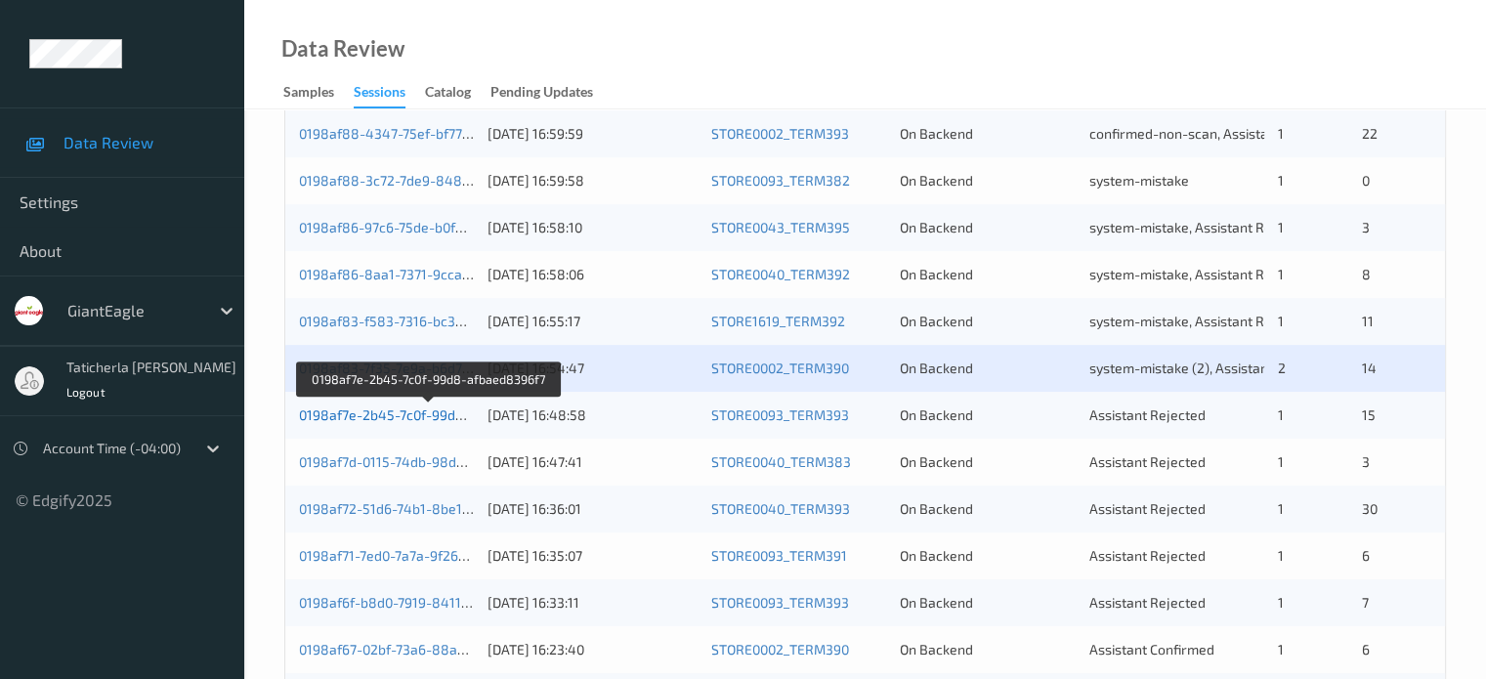
click at [418, 413] on link "0198af7e-2b45-7c0f-99d8-afbaed8396f7" at bounding box center [428, 414] width 259 height 17
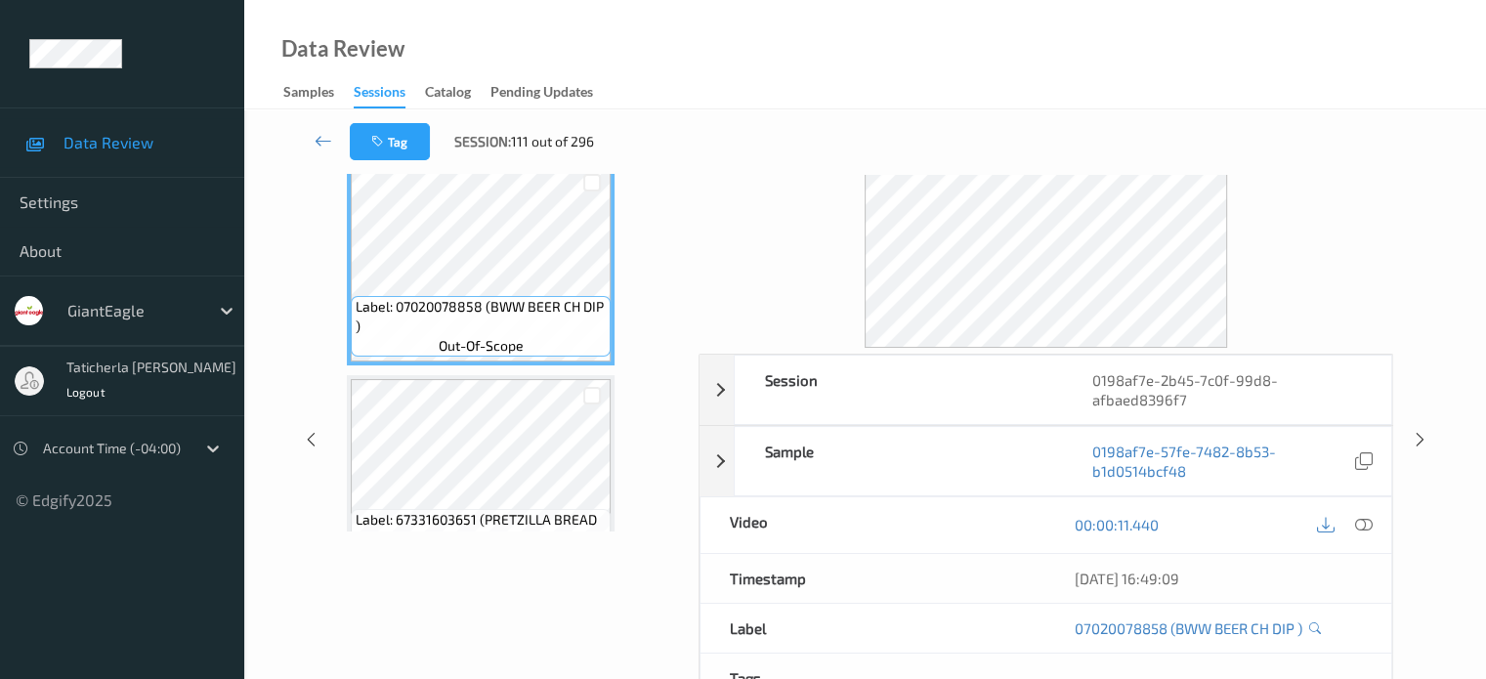
scroll to position [63, 0]
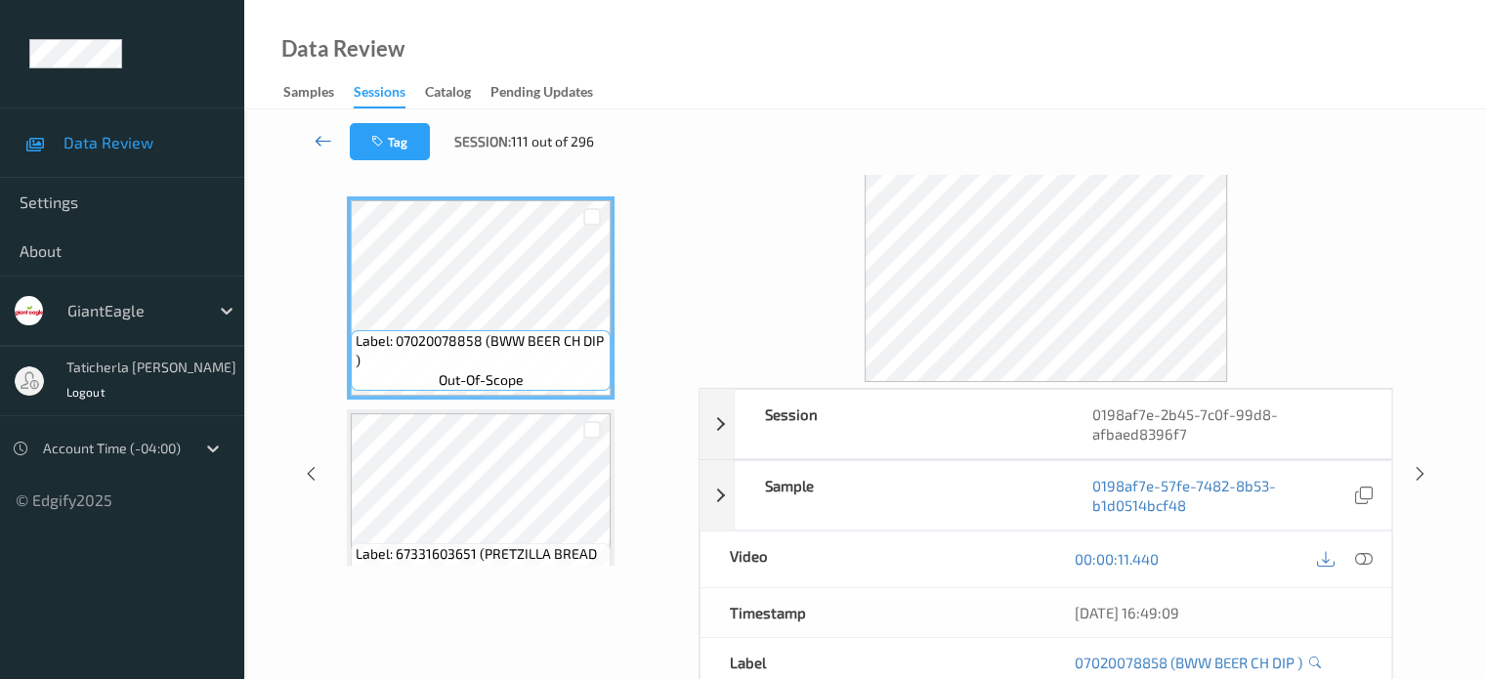
click at [314, 136] on icon at bounding box center [323, 141] width 18 height 20
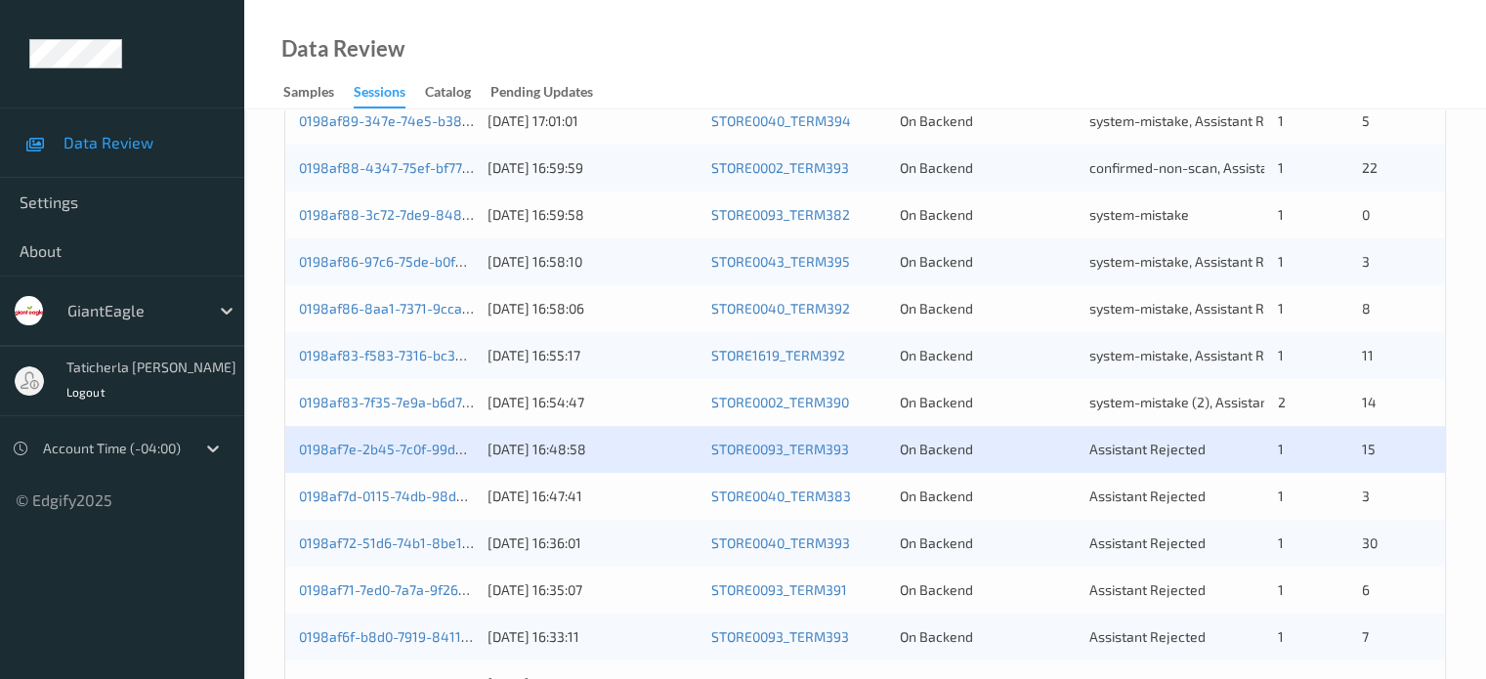
scroll to position [684, 0]
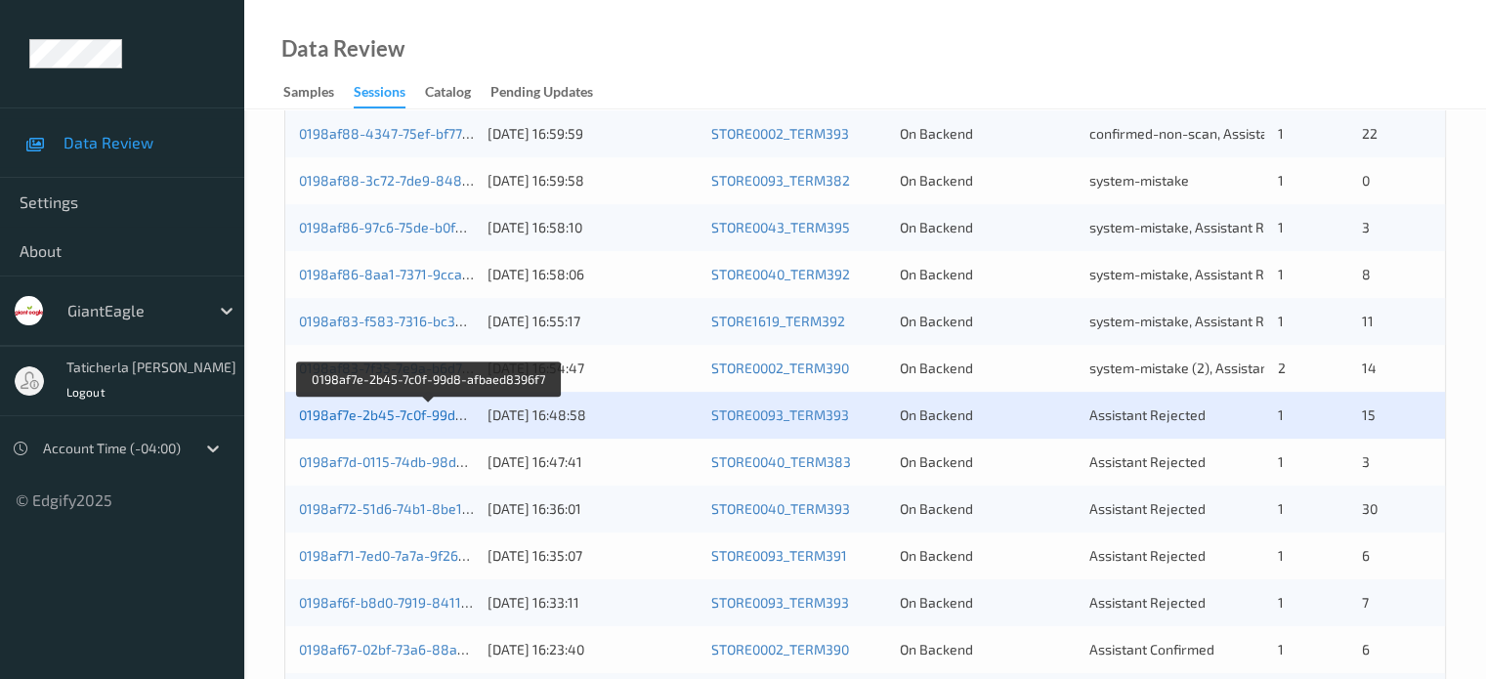
click at [417, 414] on link "0198af7e-2b45-7c0f-99d8-afbaed8396f7" at bounding box center [428, 414] width 259 height 17
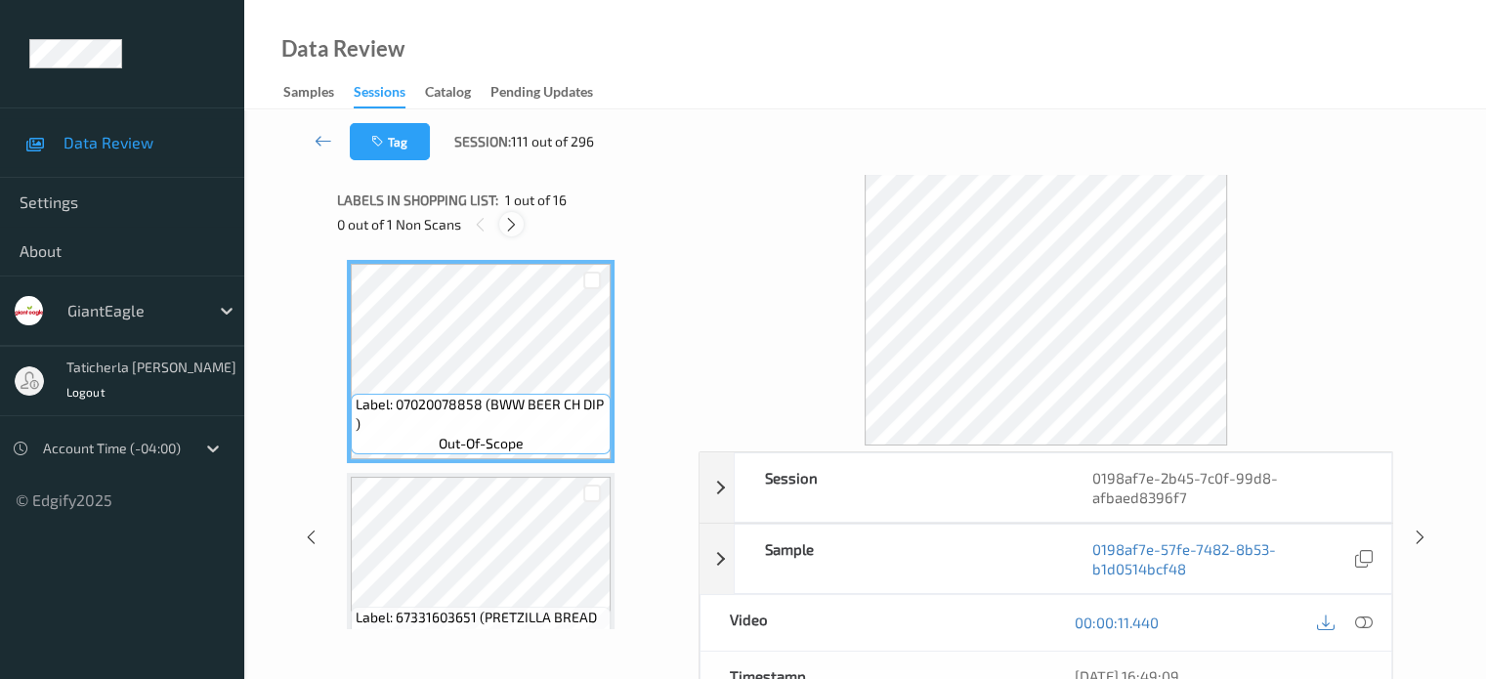
click at [519, 216] on icon at bounding box center [511, 225] width 17 height 18
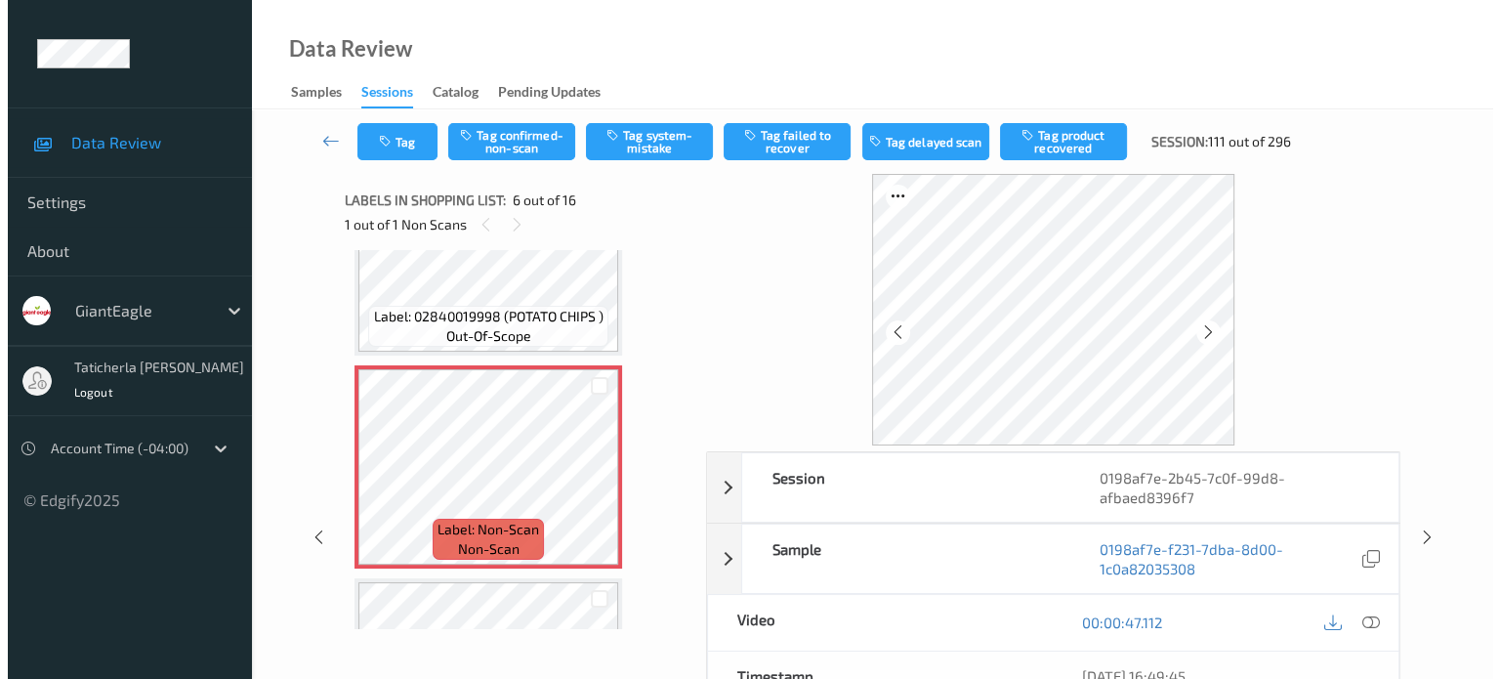
scroll to position [1057, 0]
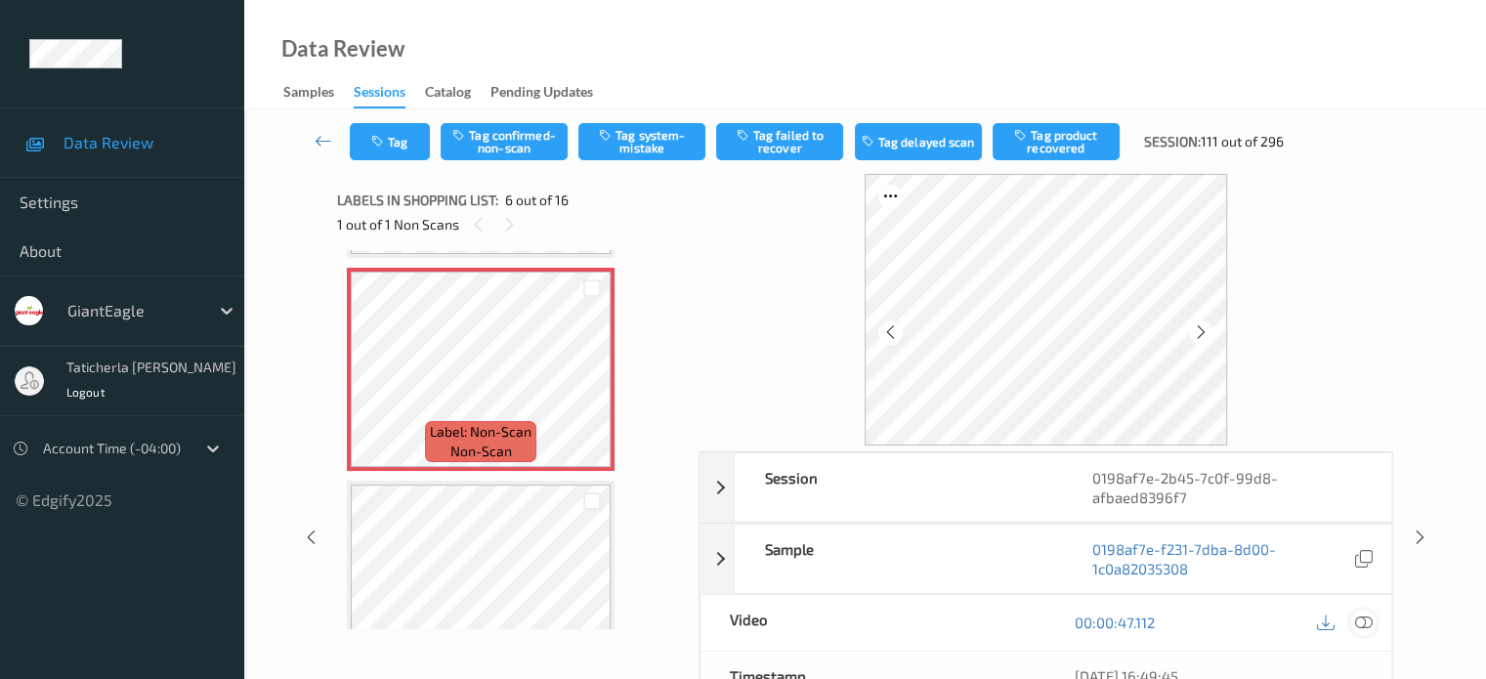
click at [1360, 616] on icon at bounding box center [1363, 622] width 18 height 18
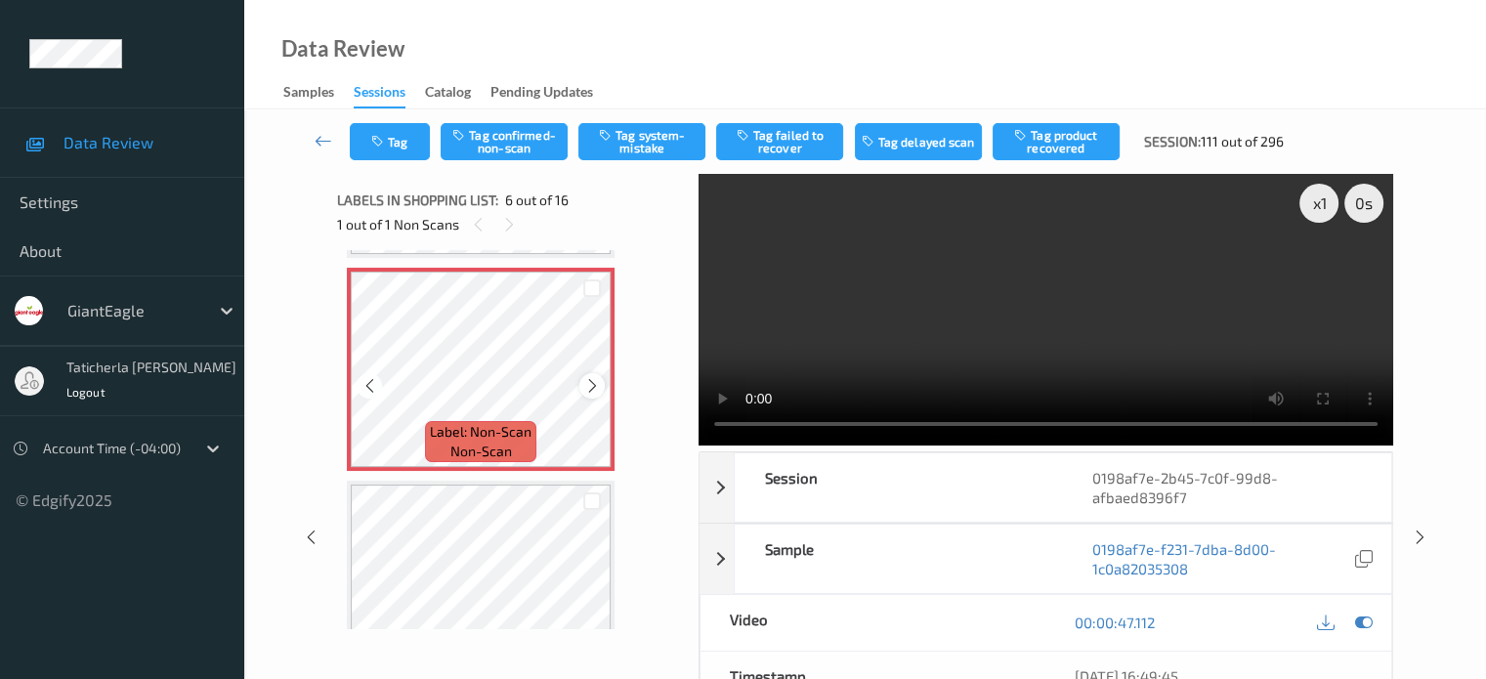
click at [587, 381] on icon at bounding box center [592, 386] width 17 height 18
click at [590, 381] on icon at bounding box center [592, 386] width 17 height 18
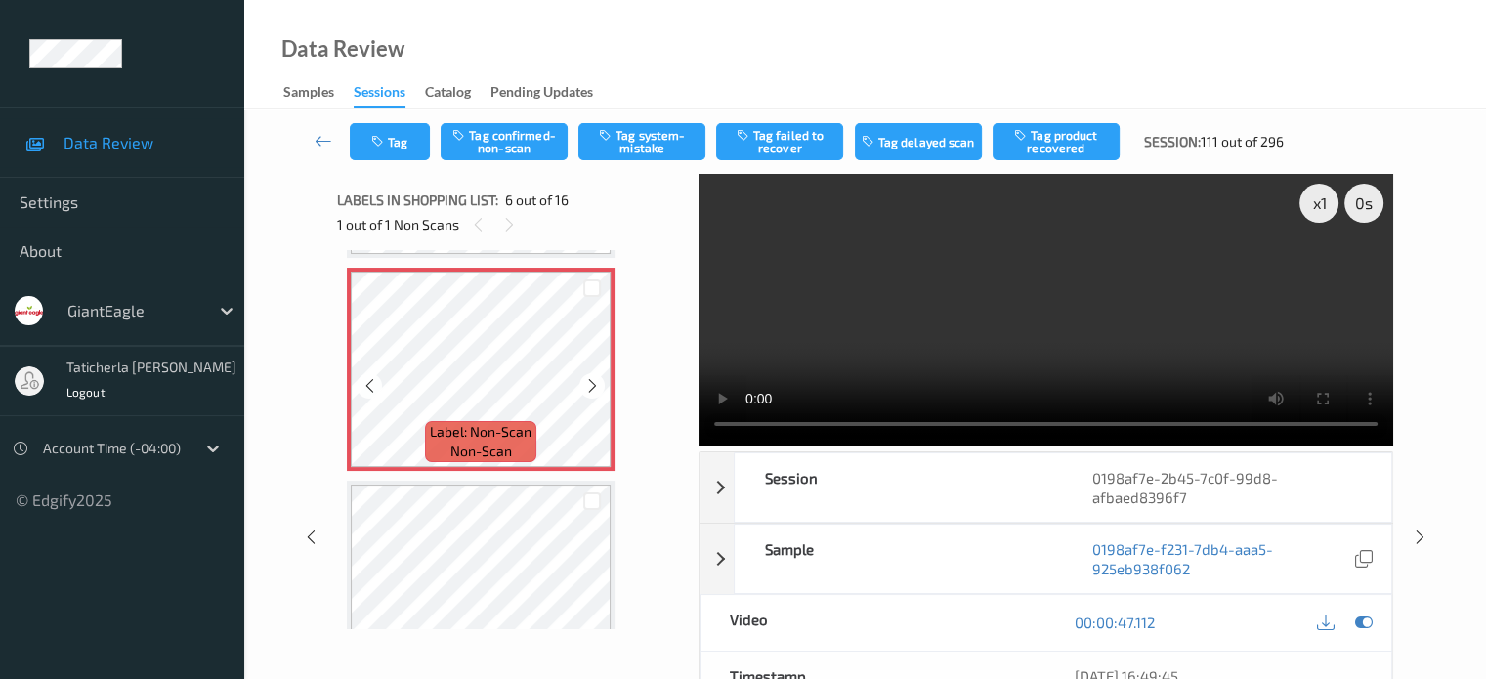
click at [590, 381] on icon at bounding box center [592, 386] width 17 height 18
click at [643, 156] on button "Tag system-mistake" at bounding box center [641, 141] width 127 height 37
click at [370, 140] on button "Tag" at bounding box center [390, 141] width 80 height 37
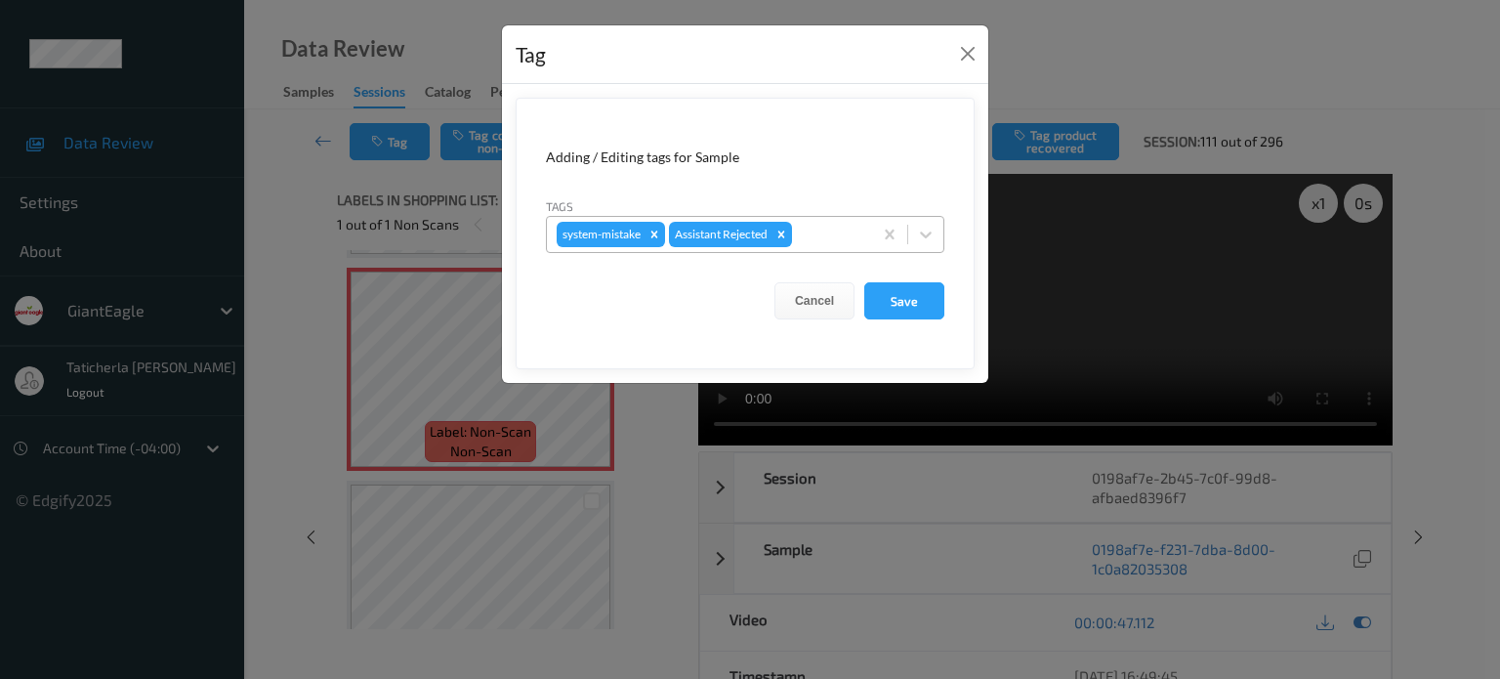
click at [842, 235] on div at bounding box center [829, 234] width 66 height 23
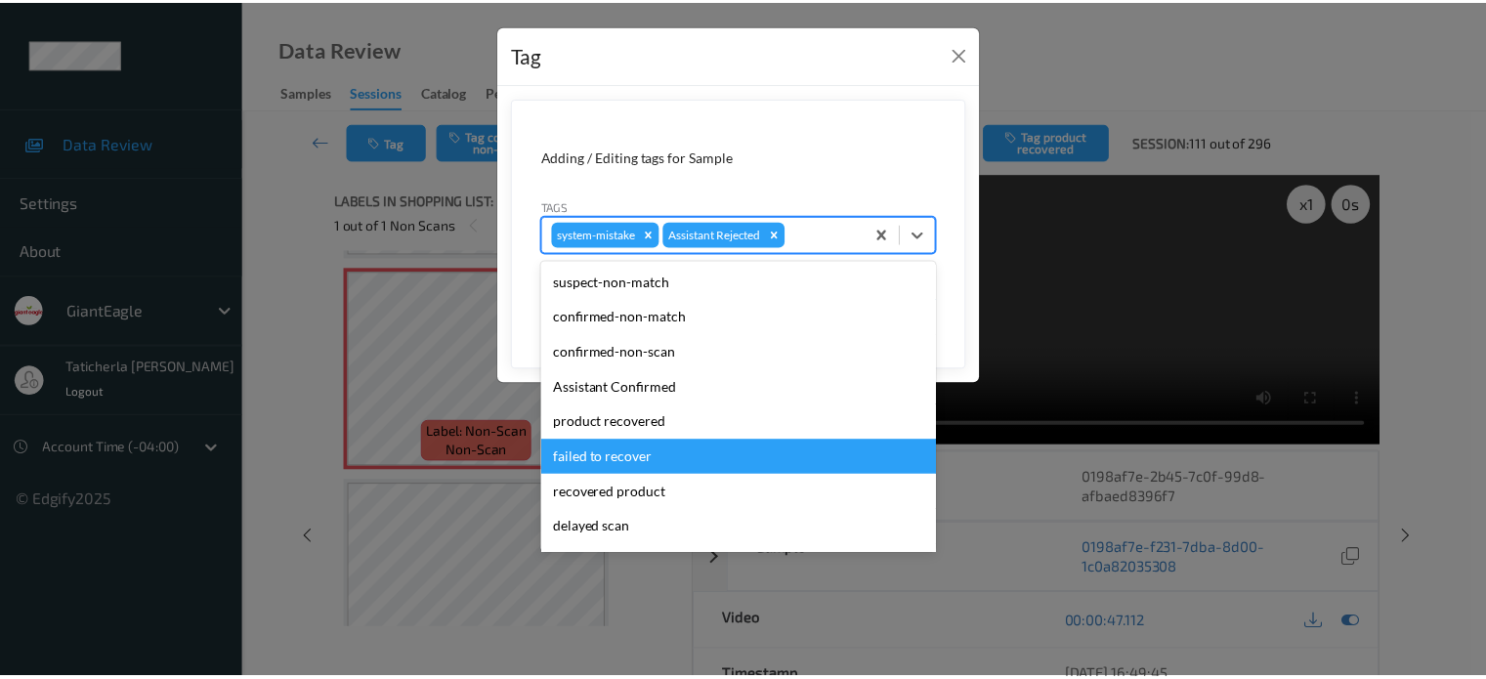
scroll to position [98, 0]
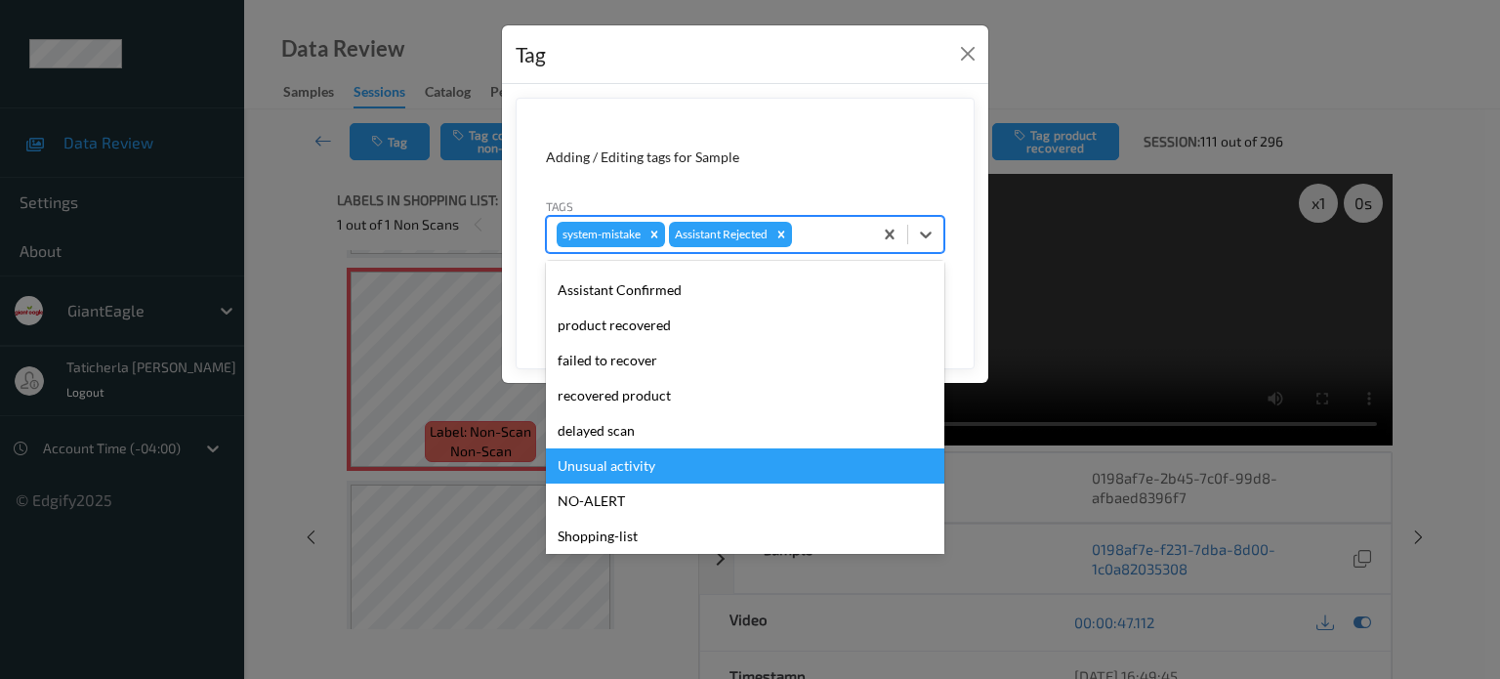
click at [665, 466] on div "Unusual activity" at bounding box center [745, 465] width 398 height 35
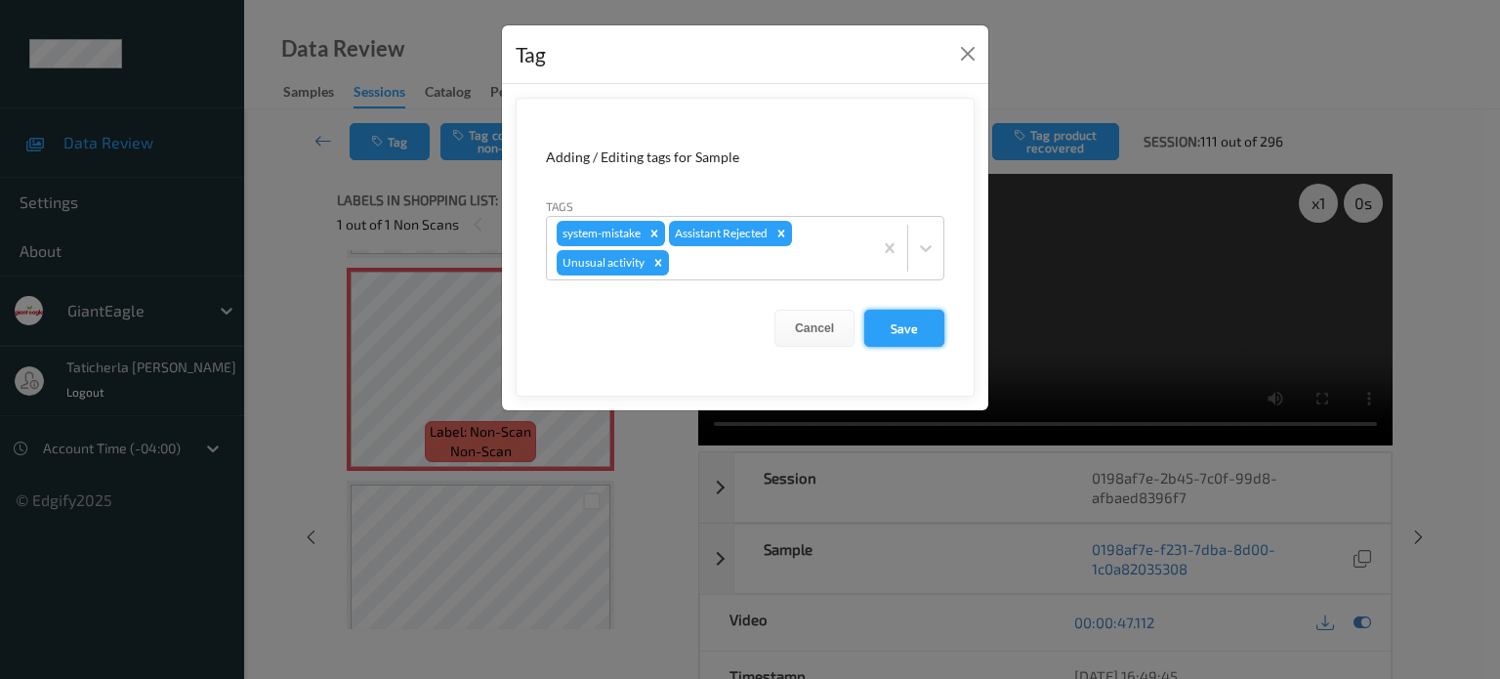
click at [906, 314] on button "Save" at bounding box center [904, 328] width 80 height 37
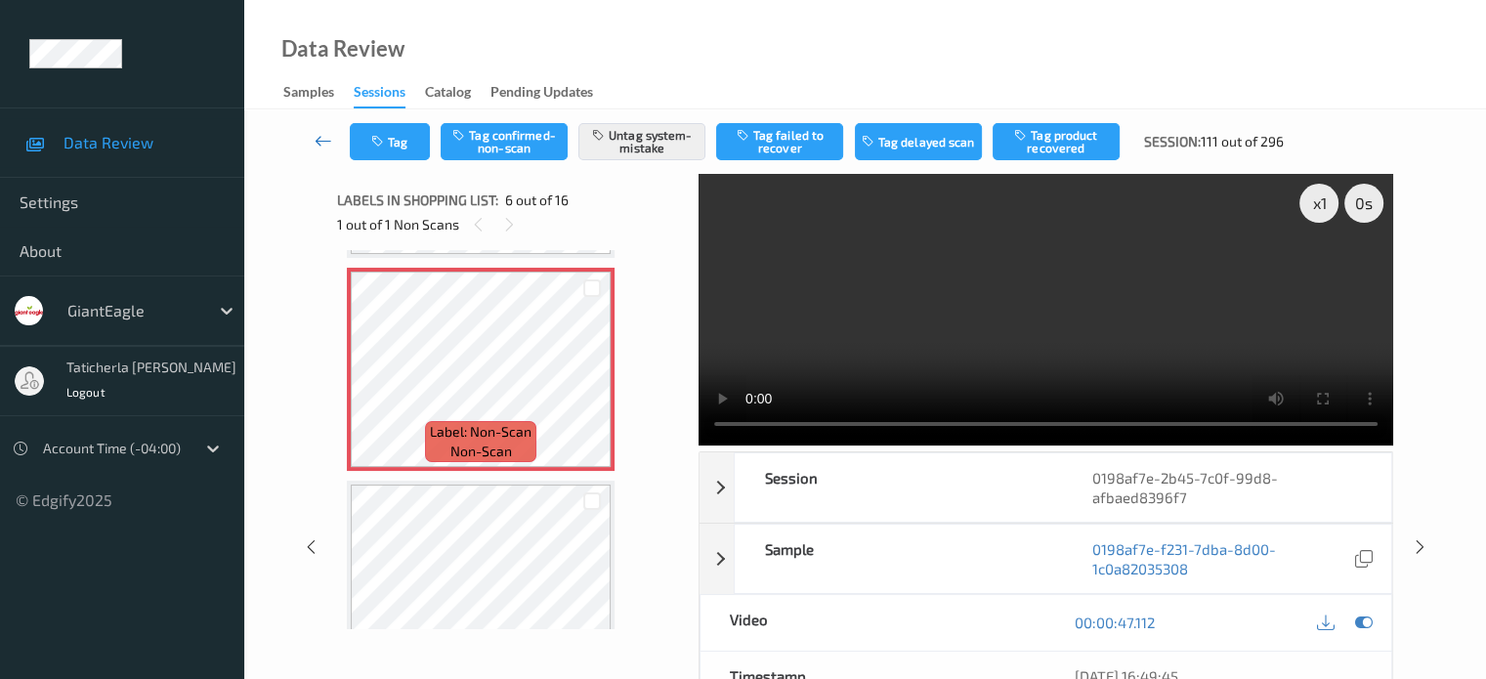
click at [324, 138] on icon at bounding box center [323, 141] width 18 height 20
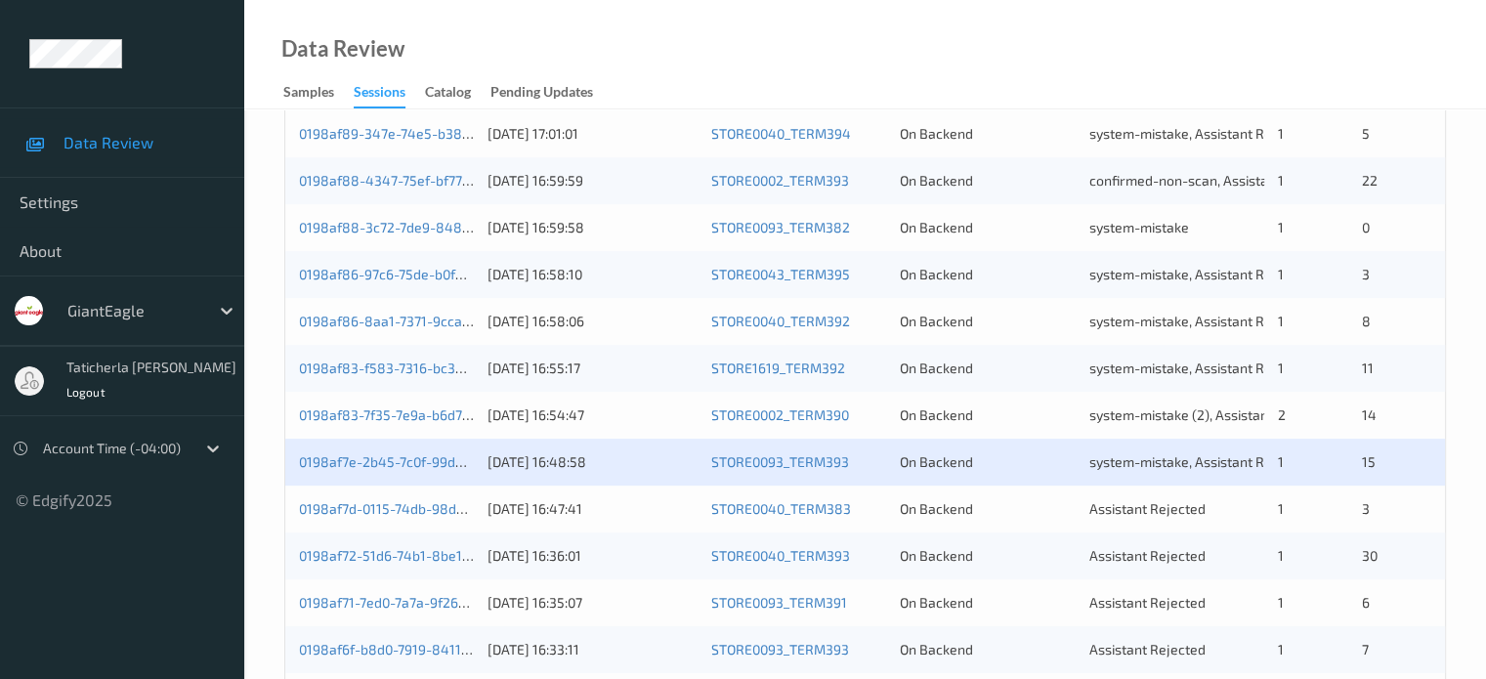
scroll to position [684, 0]
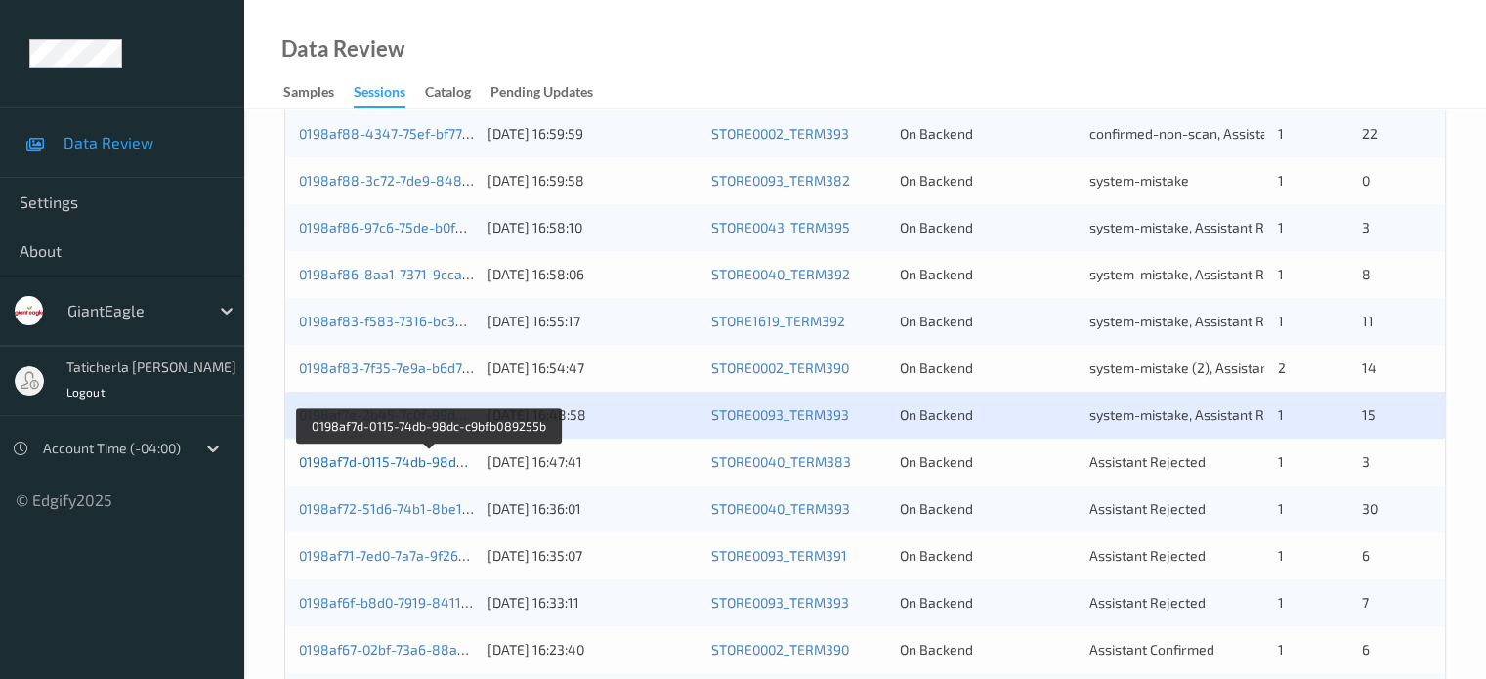
click at [441, 464] on link "0198af7d-0115-74db-98dc-c9bfb089255b" at bounding box center [429, 461] width 261 height 17
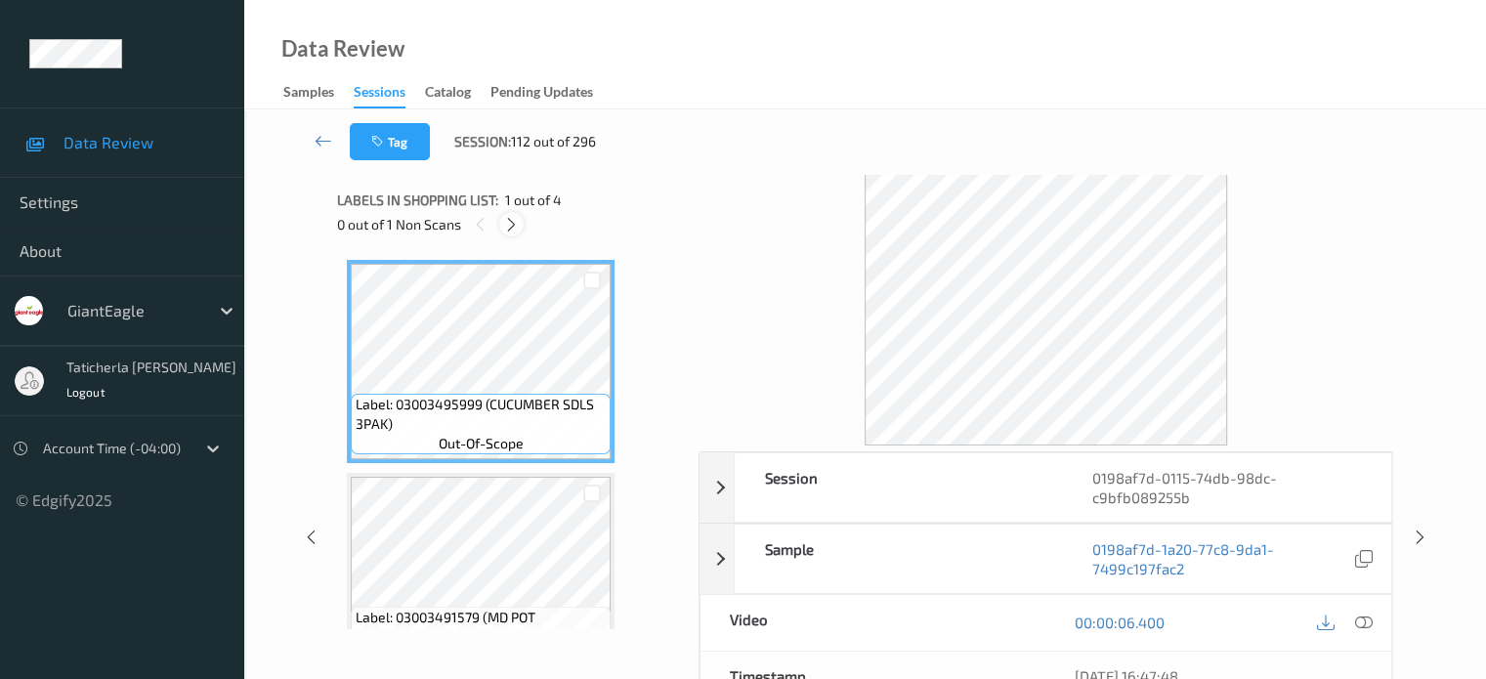
click at [507, 223] on icon at bounding box center [511, 225] width 17 height 18
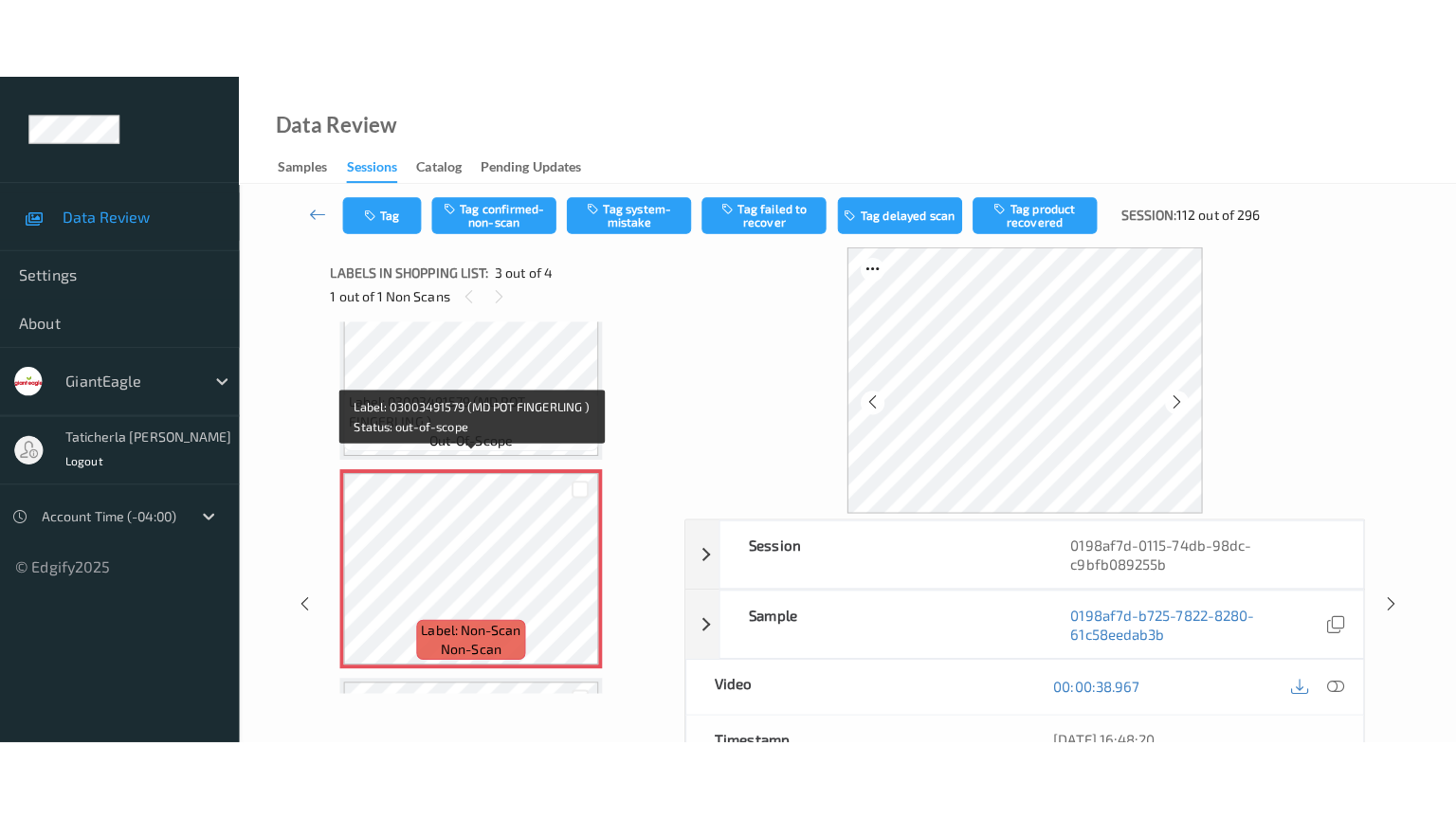
scroll to position [311, 0]
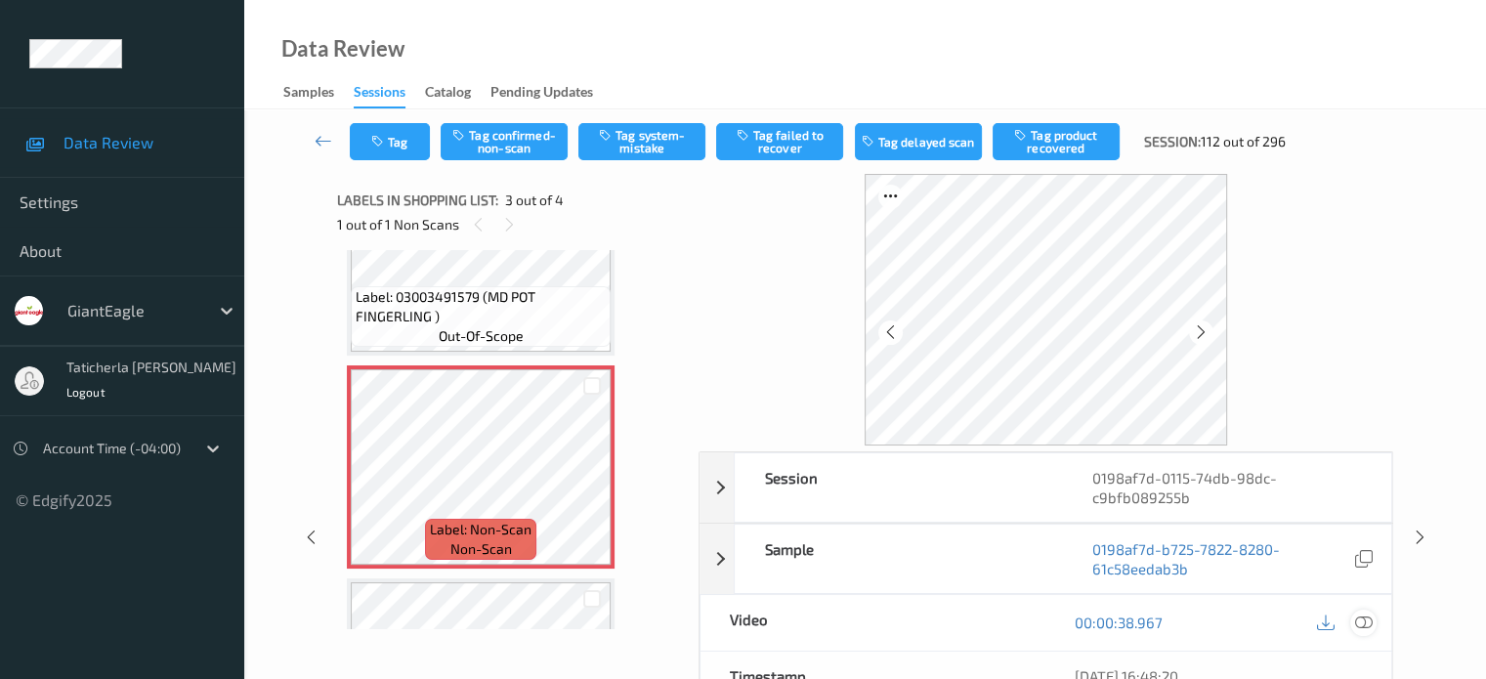
click at [1364, 620] on icon at bounding box center [1363, 622] width 18 height 18
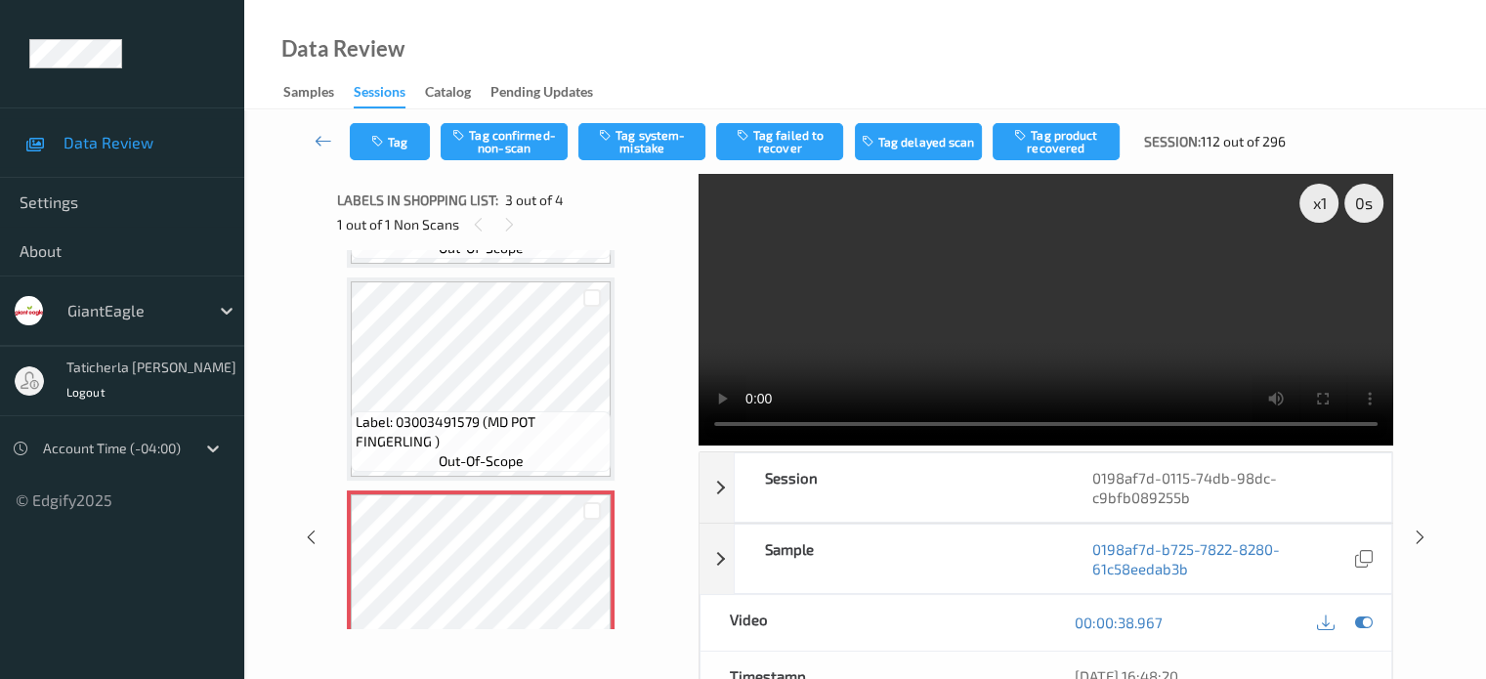
scroll to position [293, 0]
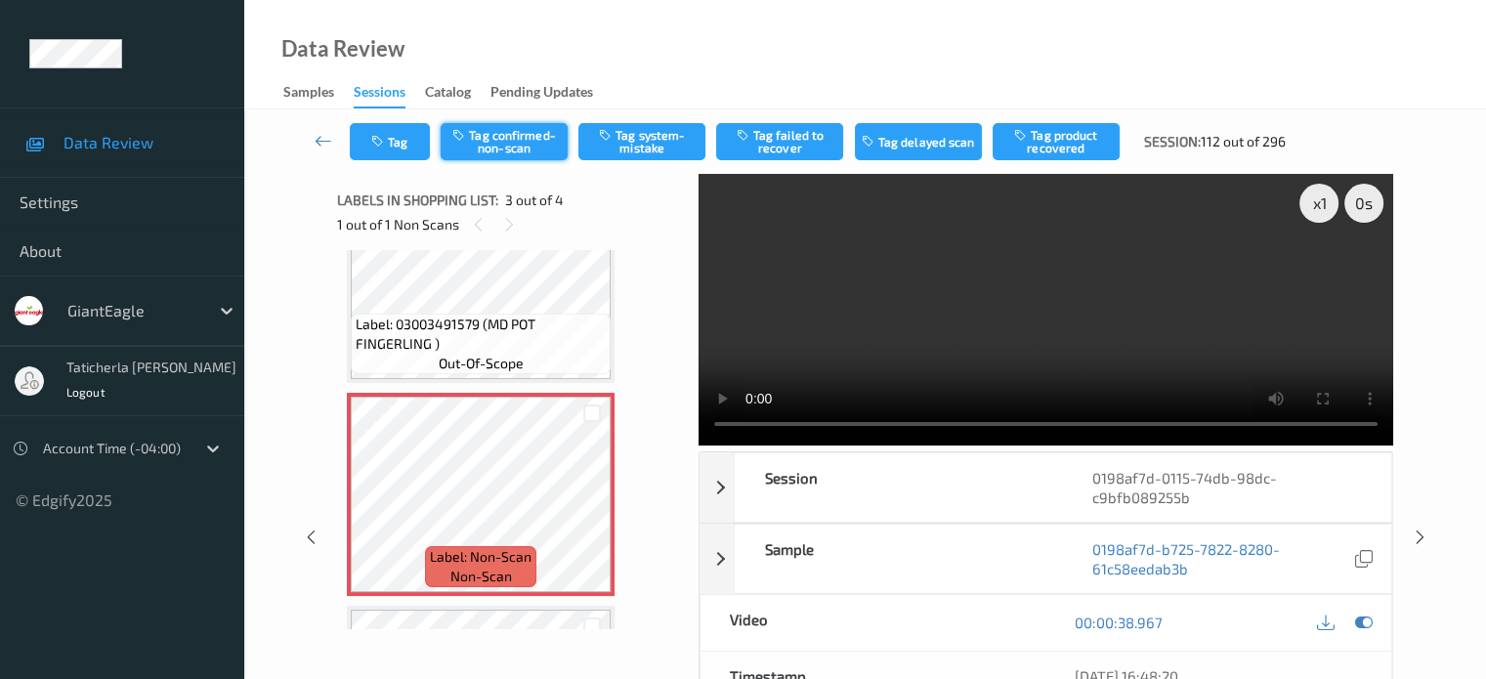
click at [531, 140] on button "Tag confirmed-non-scan" at bounding box center [503, 141] width 127 height 37
click at [316, 141] on icon at bounding box center [323, 141] width 18 height 20
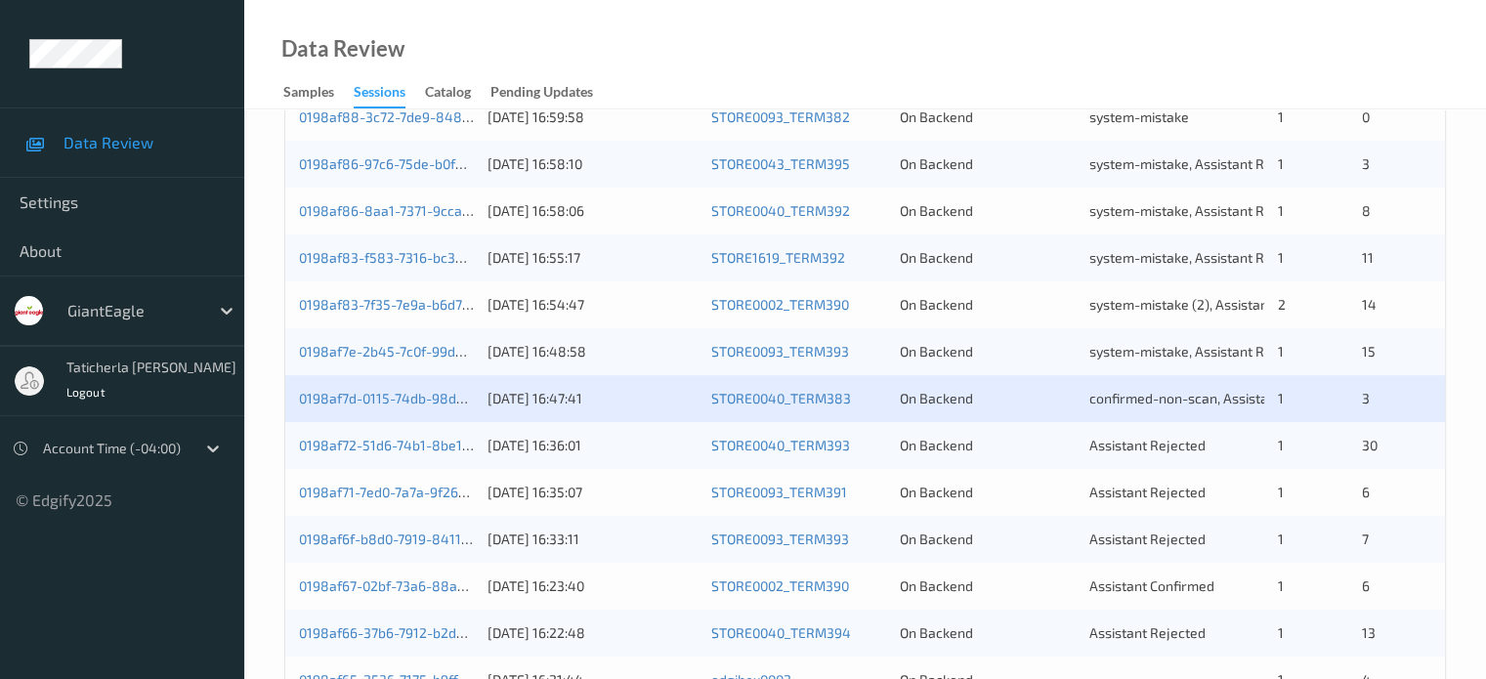
scroll to position [781, 0]
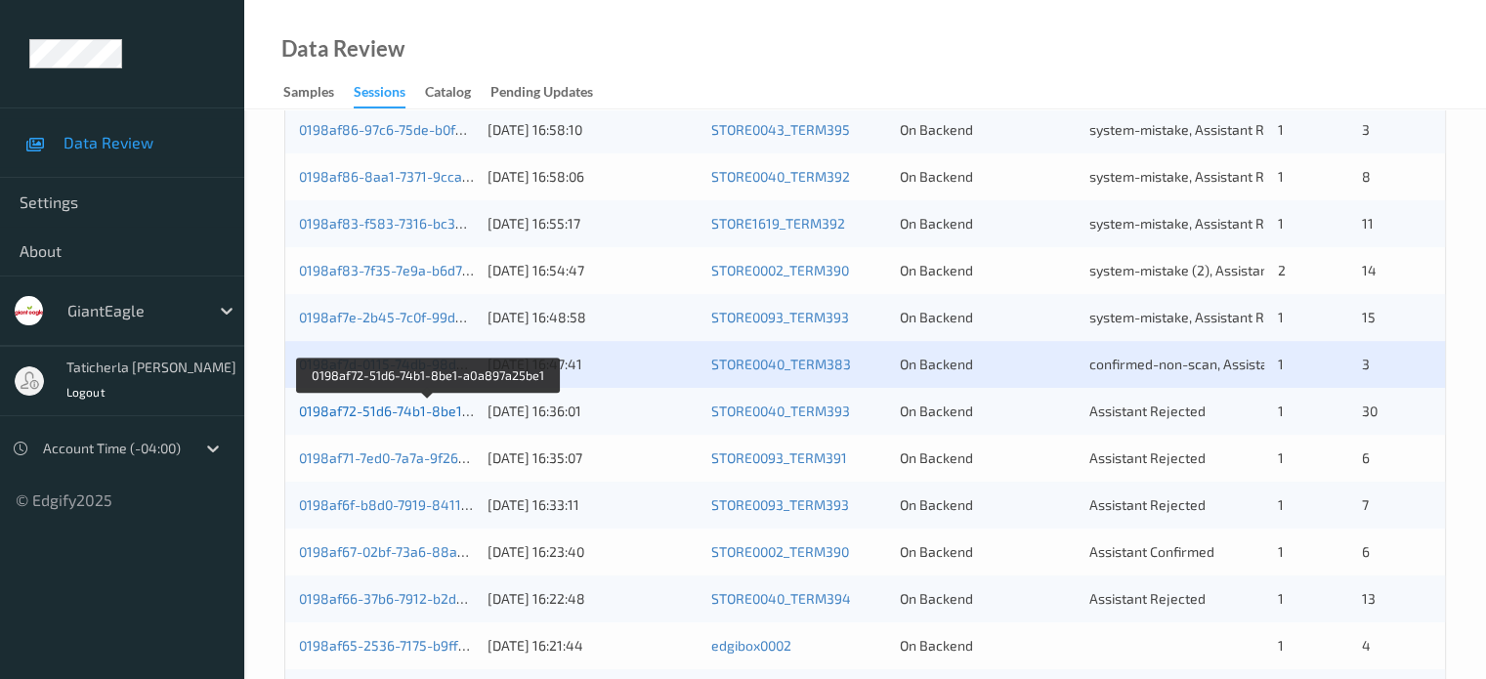
click at [416, 417] on link "0198af72-51d6-74b1-8be1-a0a897a25be1" at bounding box center [429, 410] width 261 height 17
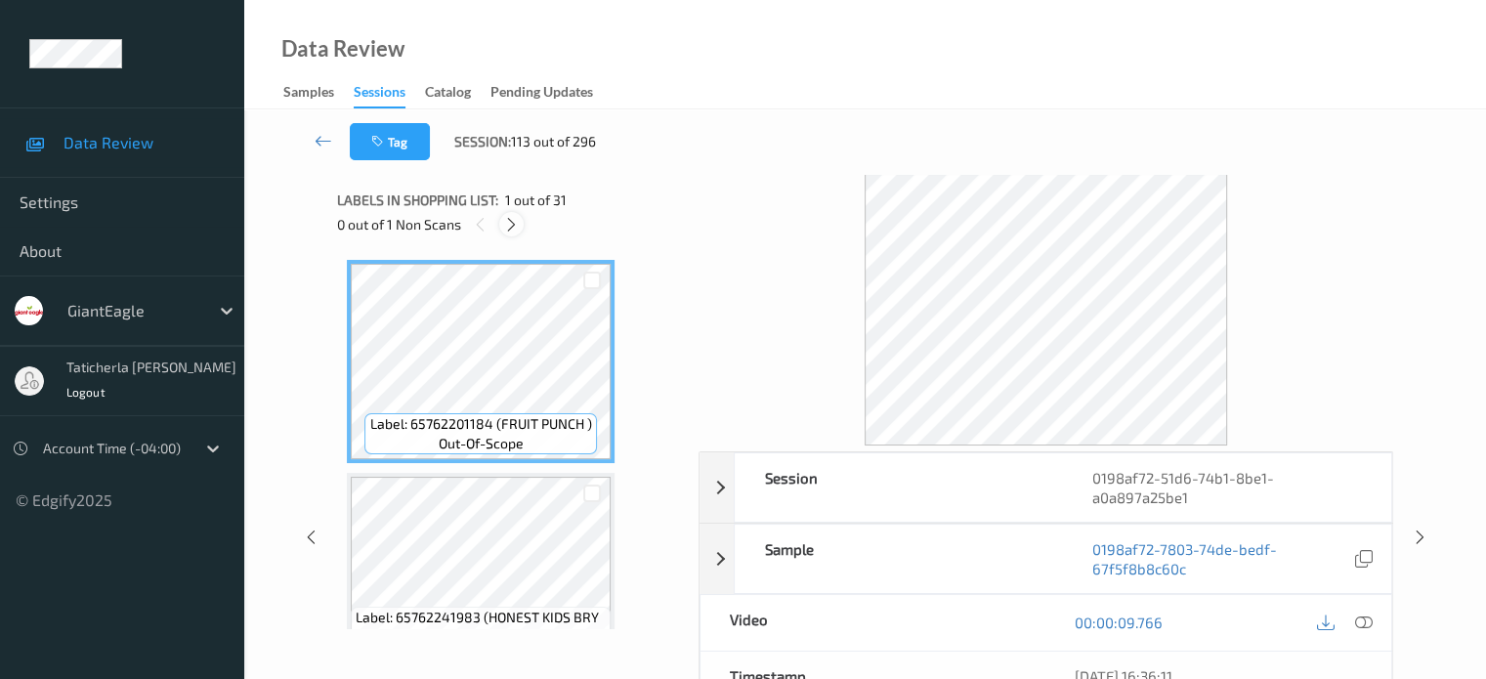
click at [512, 224] on icon at bounding box center [511, 225] width 17 height 18
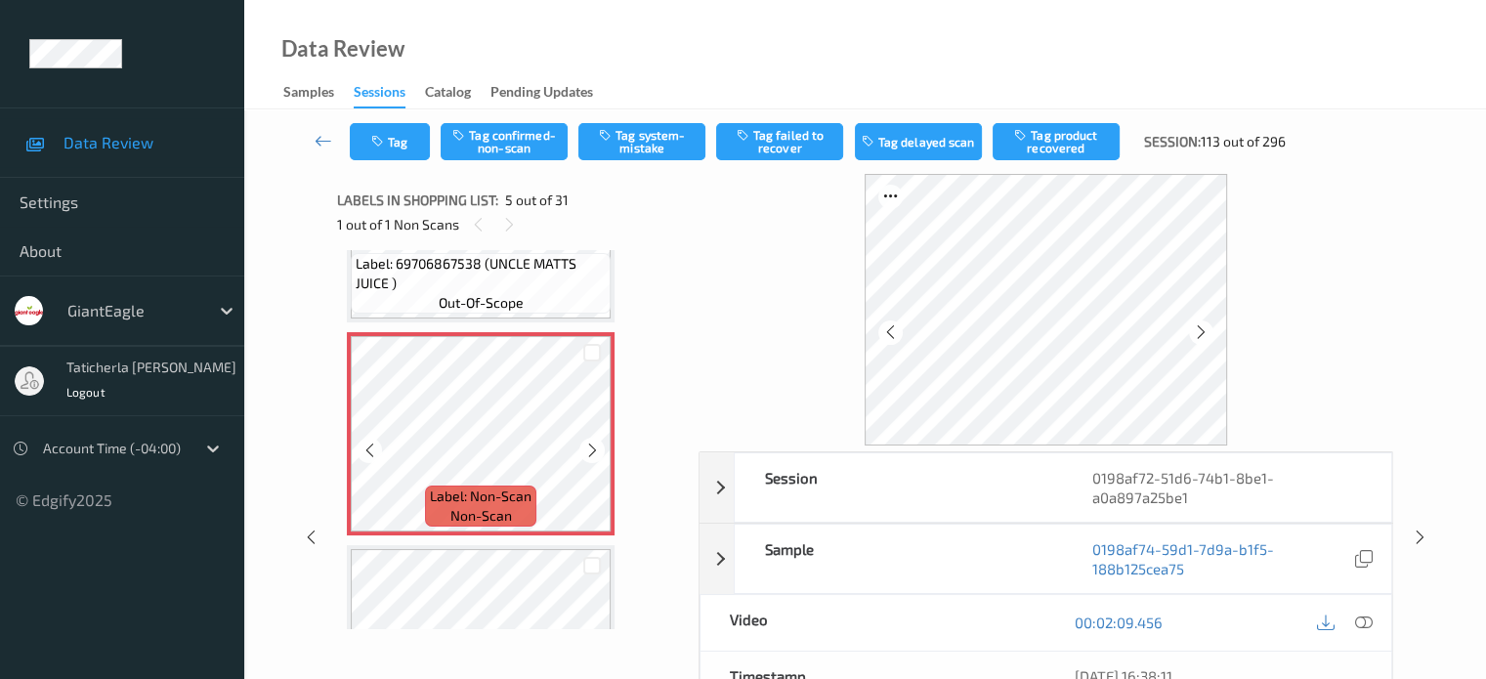
scroll to position [746, 0]
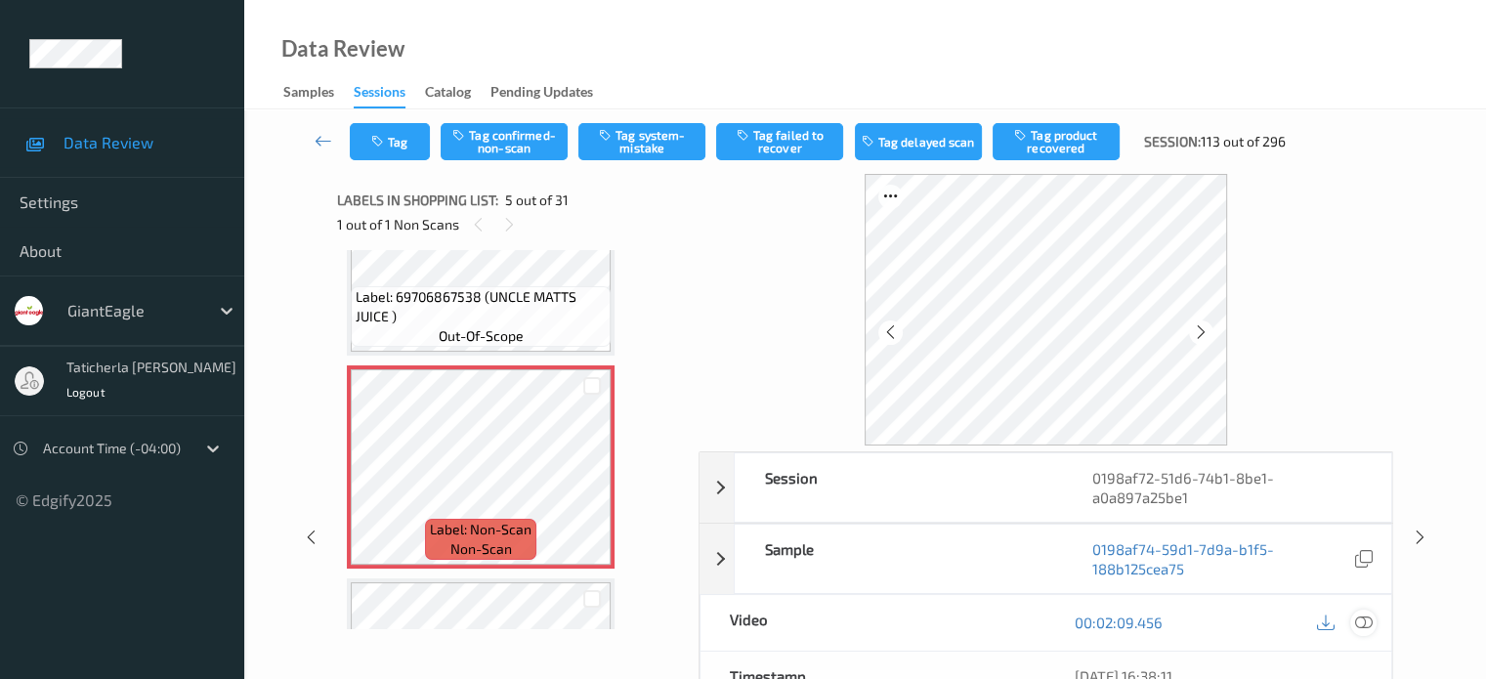
click at [1360, 620] on icon at bounding box center [1363, 622] width 18 height 18
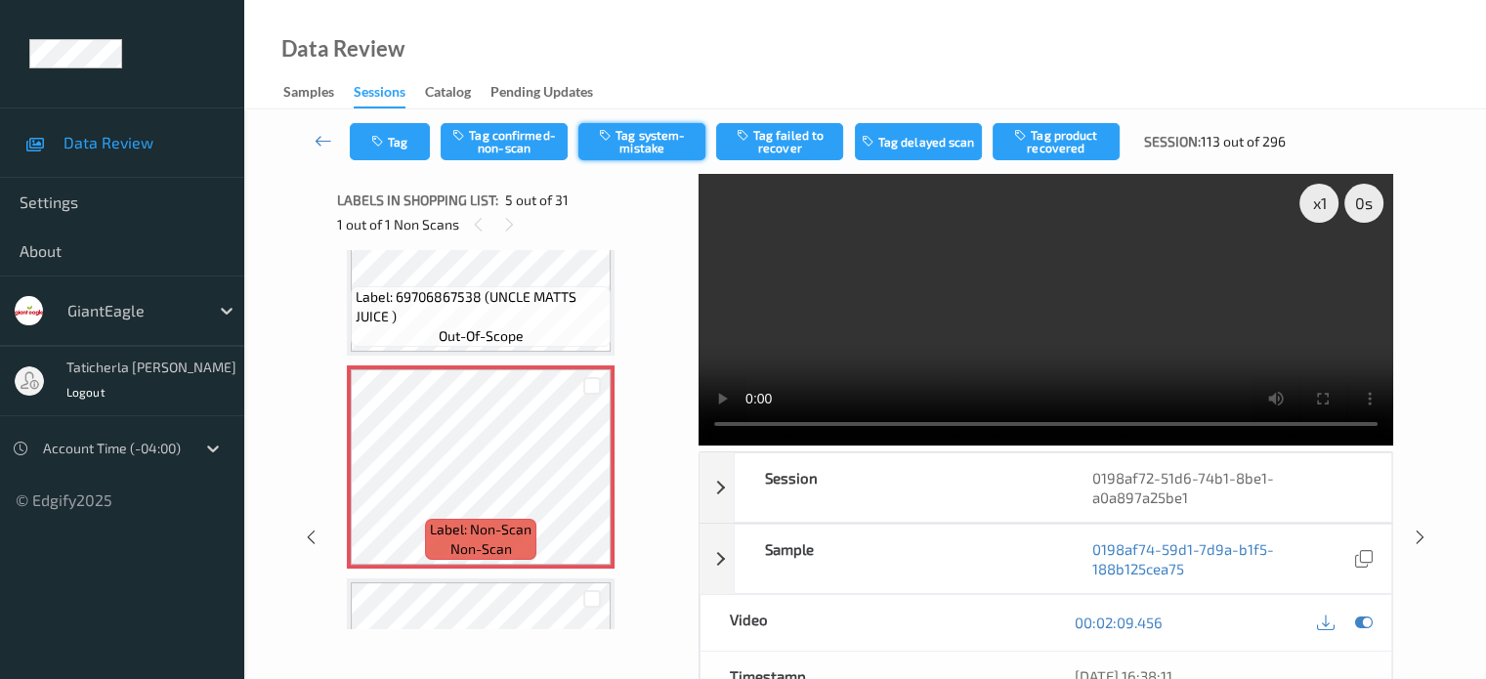
click at [628, 152] on button "Tag system-mistake" at bounding box center [641, 141] width 127 height 37
click at [402, 142] on button "Tag" at bounding box center [390, 141] width 80 height 37
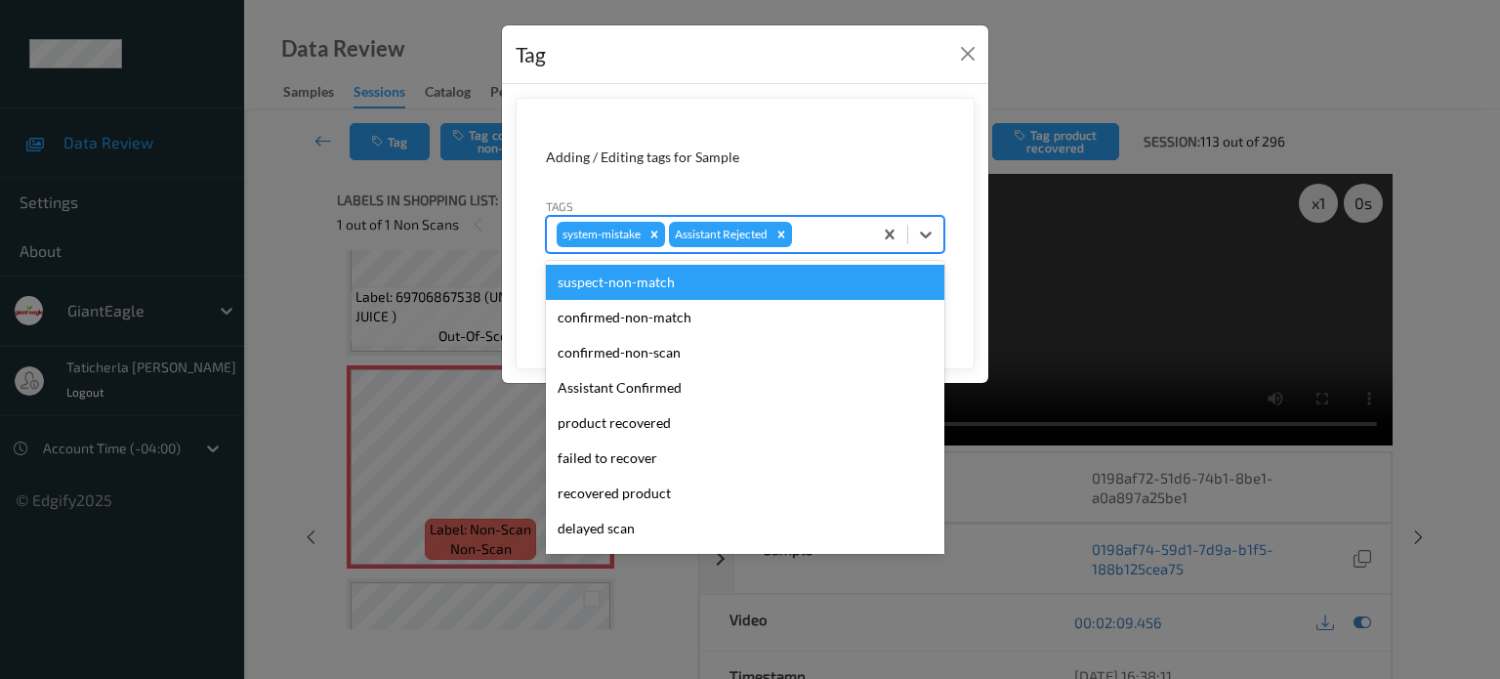
click at [845, 233] on div at bounding box center [829, 234] width 66 height 23
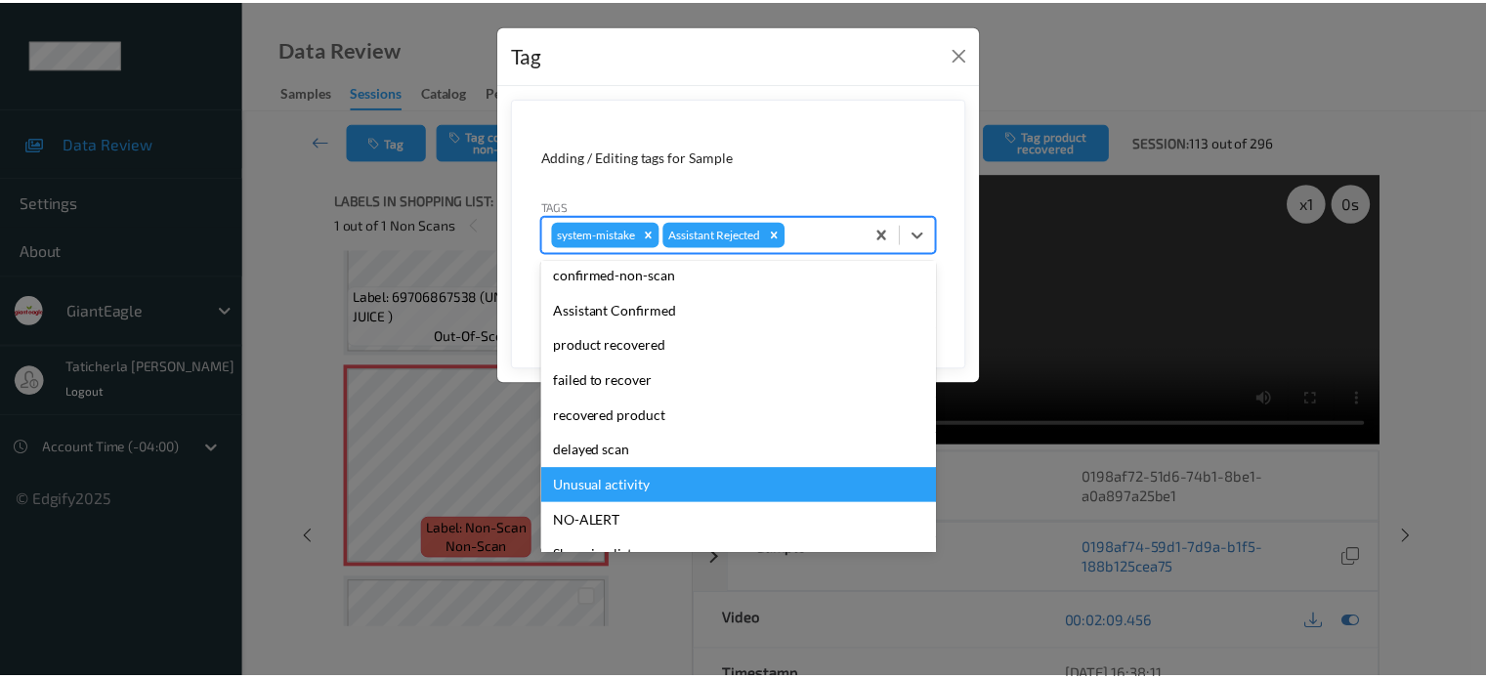
scroll to position [98, 0]
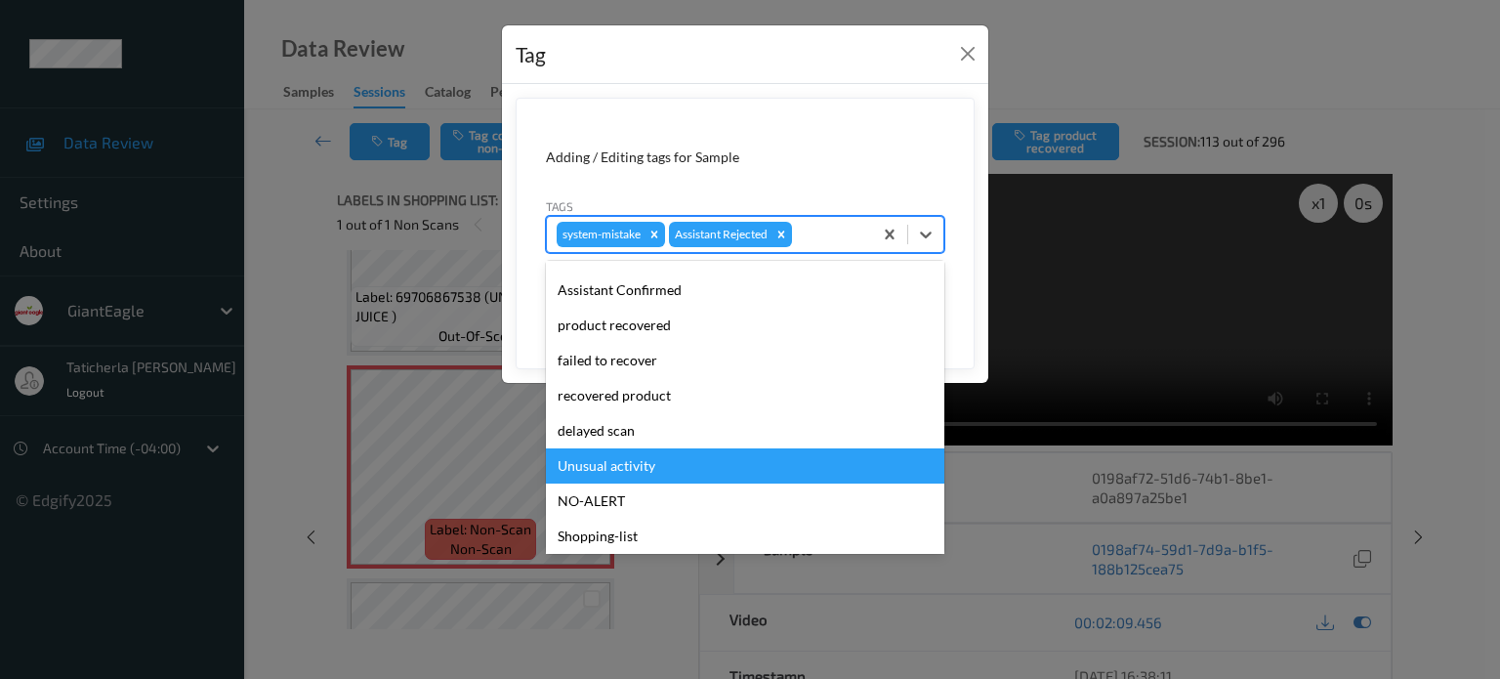
click at [629, 472] on div "Unusual activity" at bounding box center [745, 465] width 398 height 35
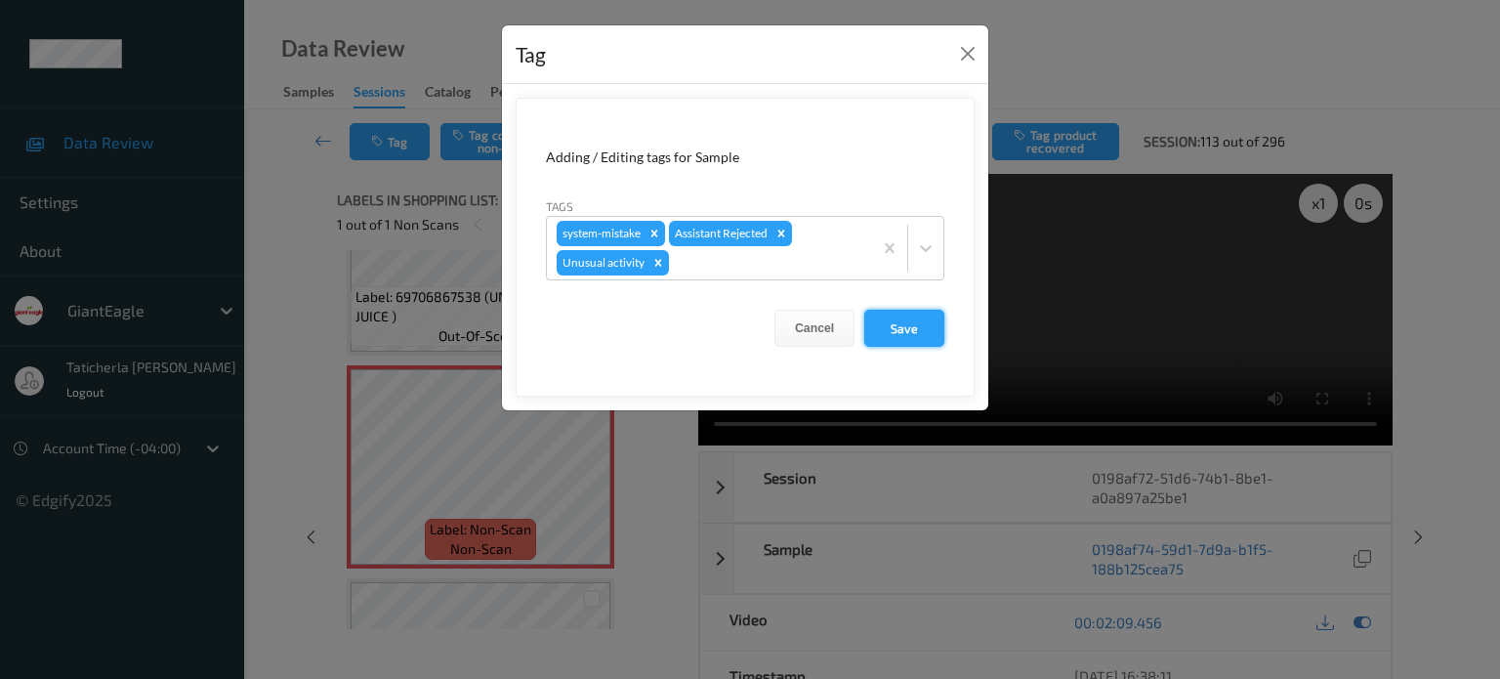
click at [922, 316] on button "Save" at bounding box center [904, 328] width 80 height 37
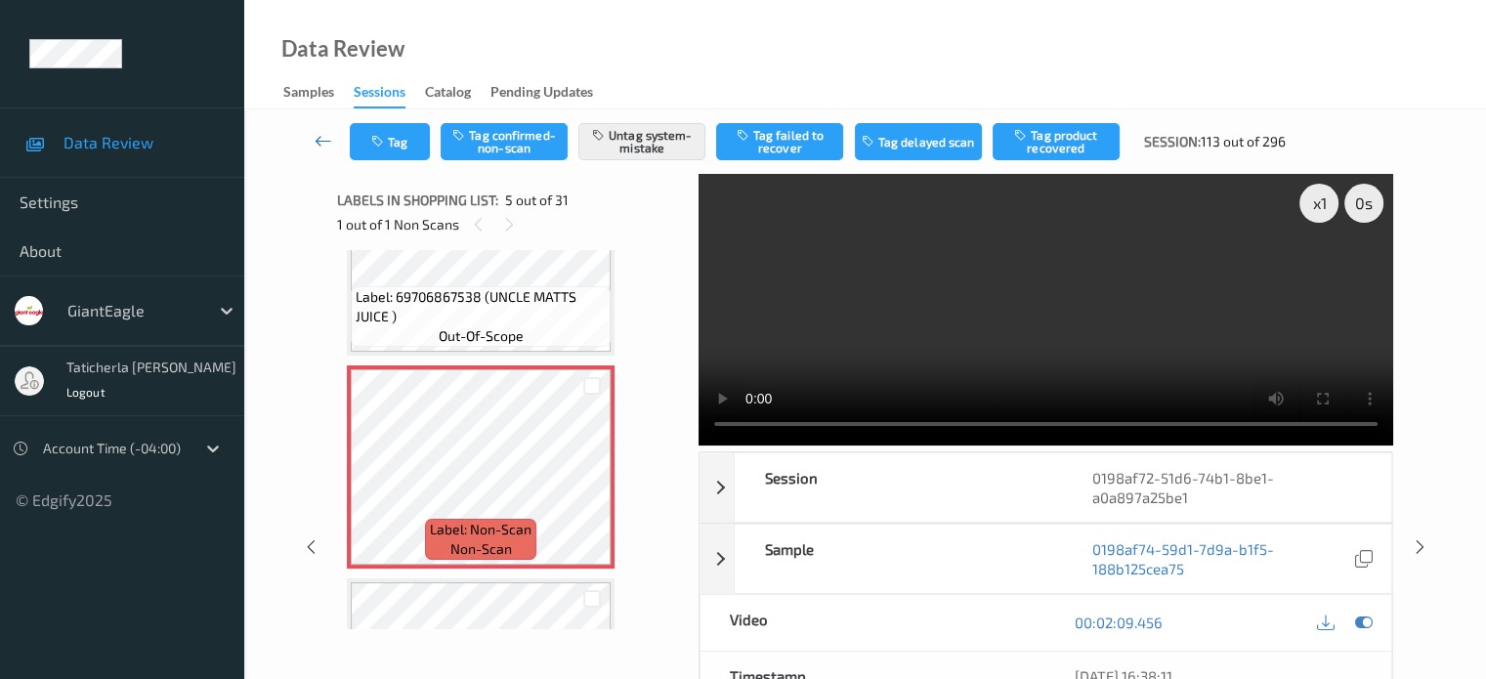
click at [318, 140] on icon at bounding box center [323, 141] width 18 height 20
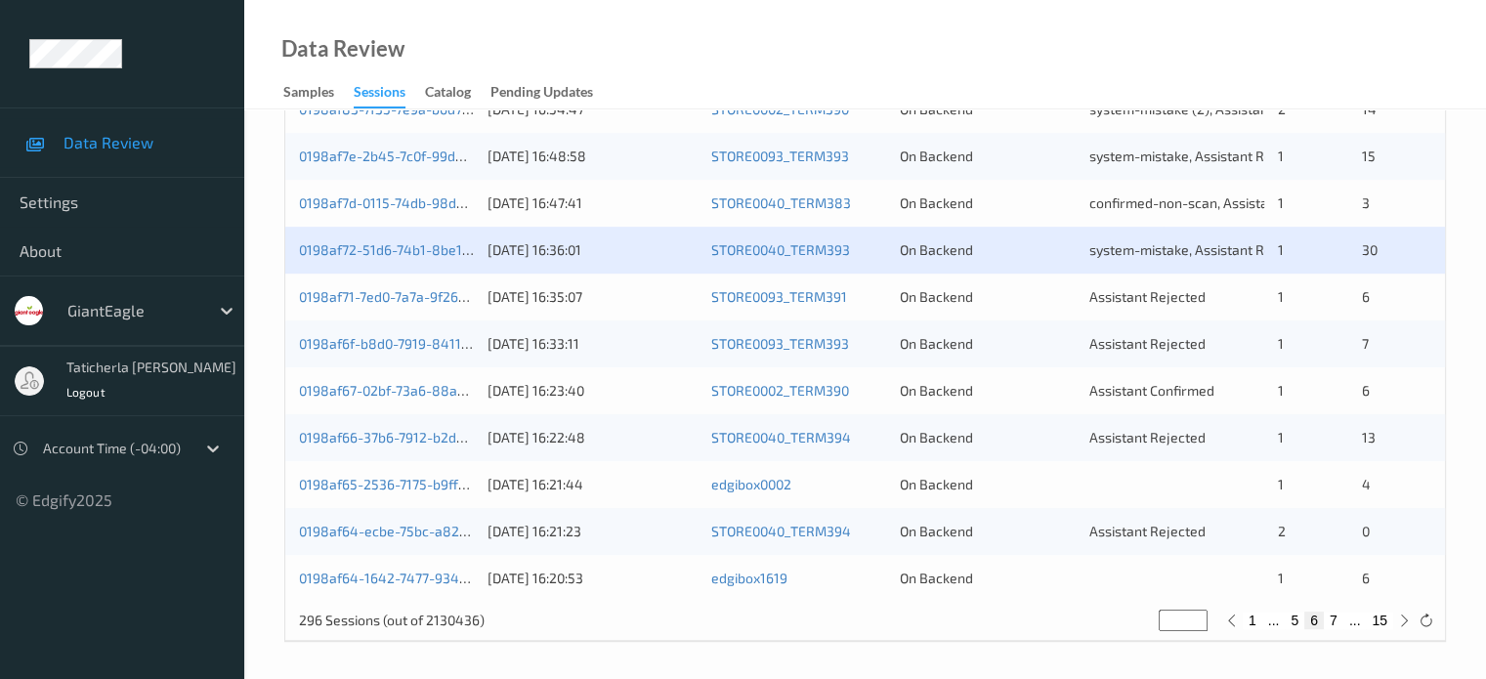
scroll to position [943, 0]
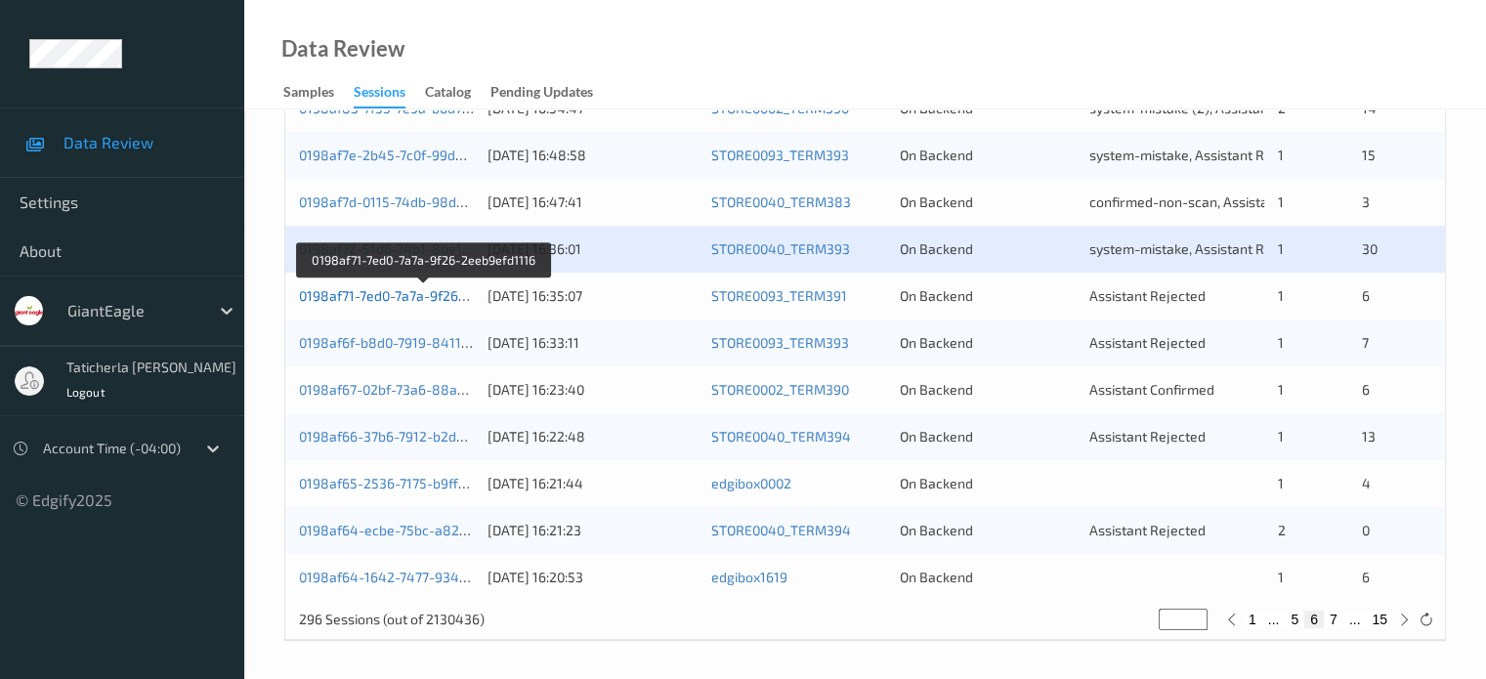
click at [429, 300] on link "0198af71-7ed0-7a7a-9f26-2eeb9efd1116" at bounding box center [424, 295] width 250 height 17
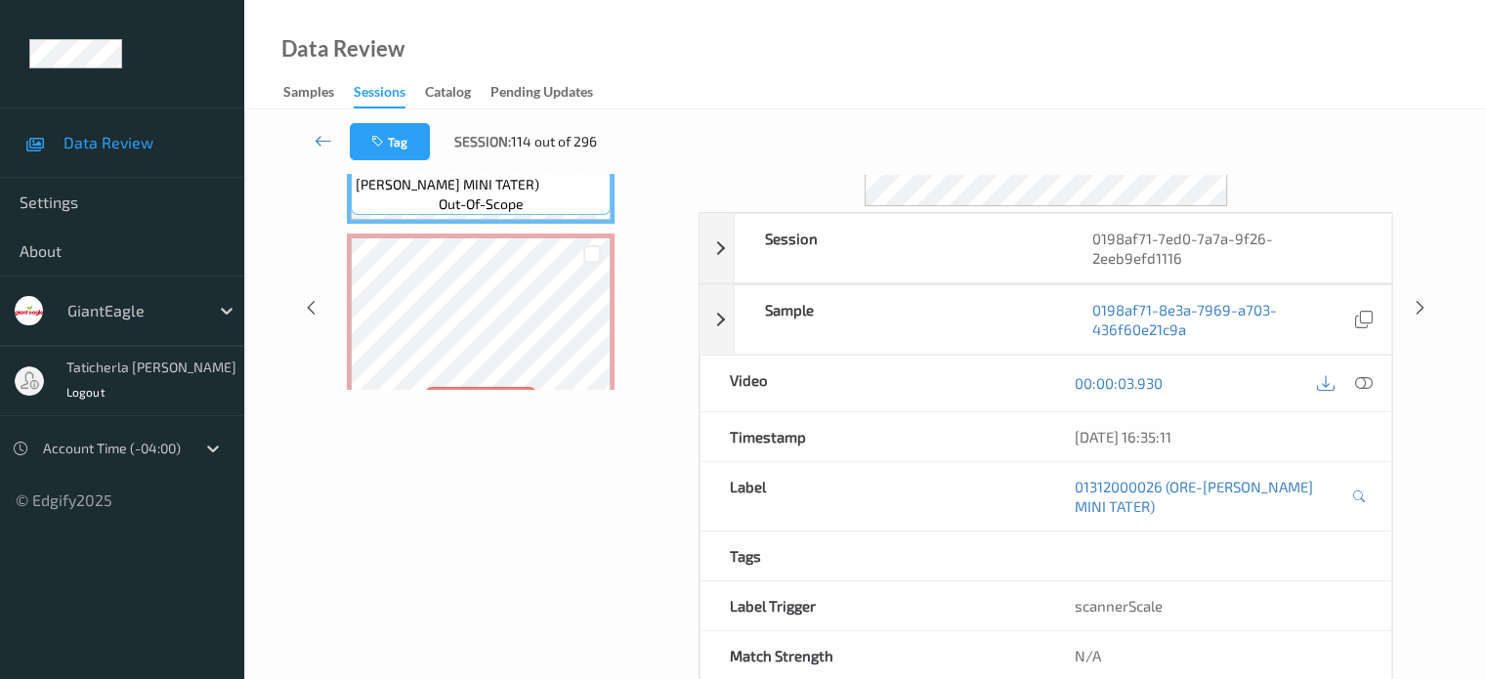
scroll to position [44, 0]
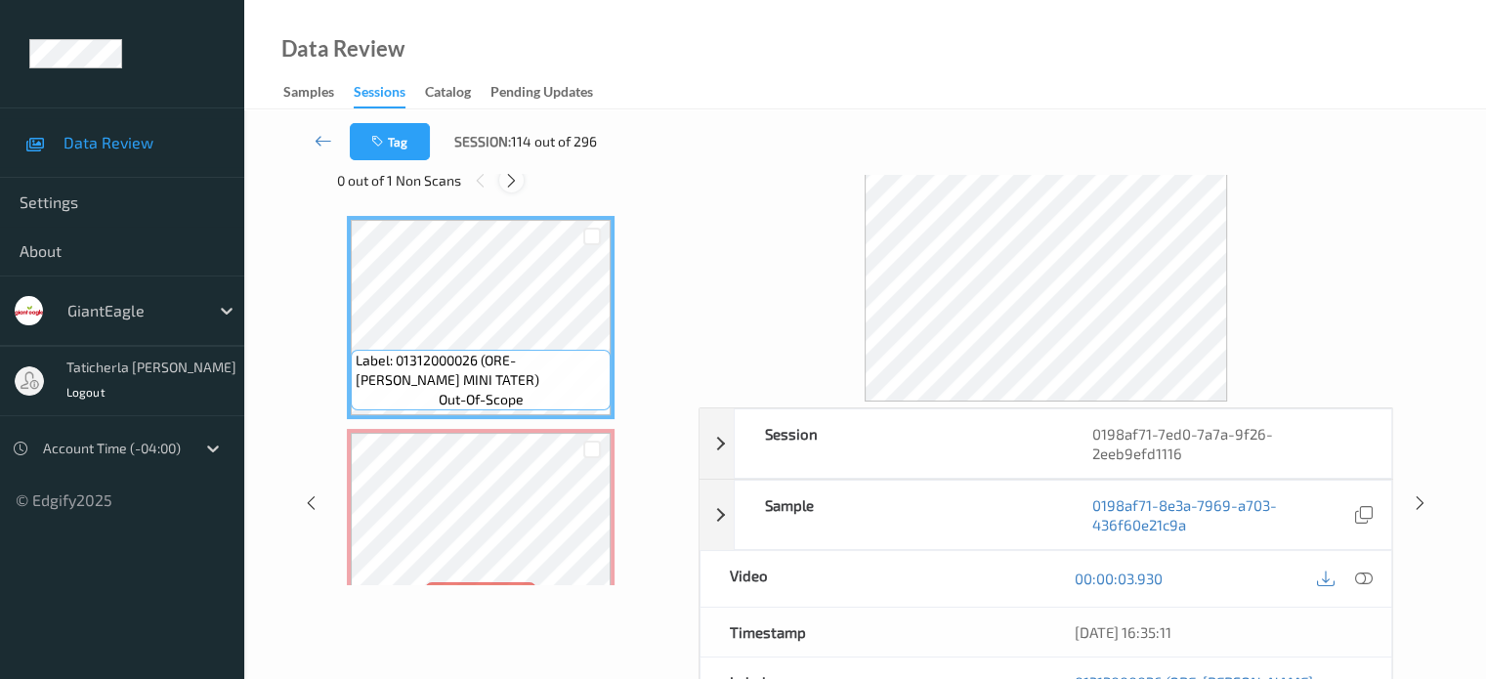
click at [508, 181] on icon at bounding box center [511, 181] width 17 height 18
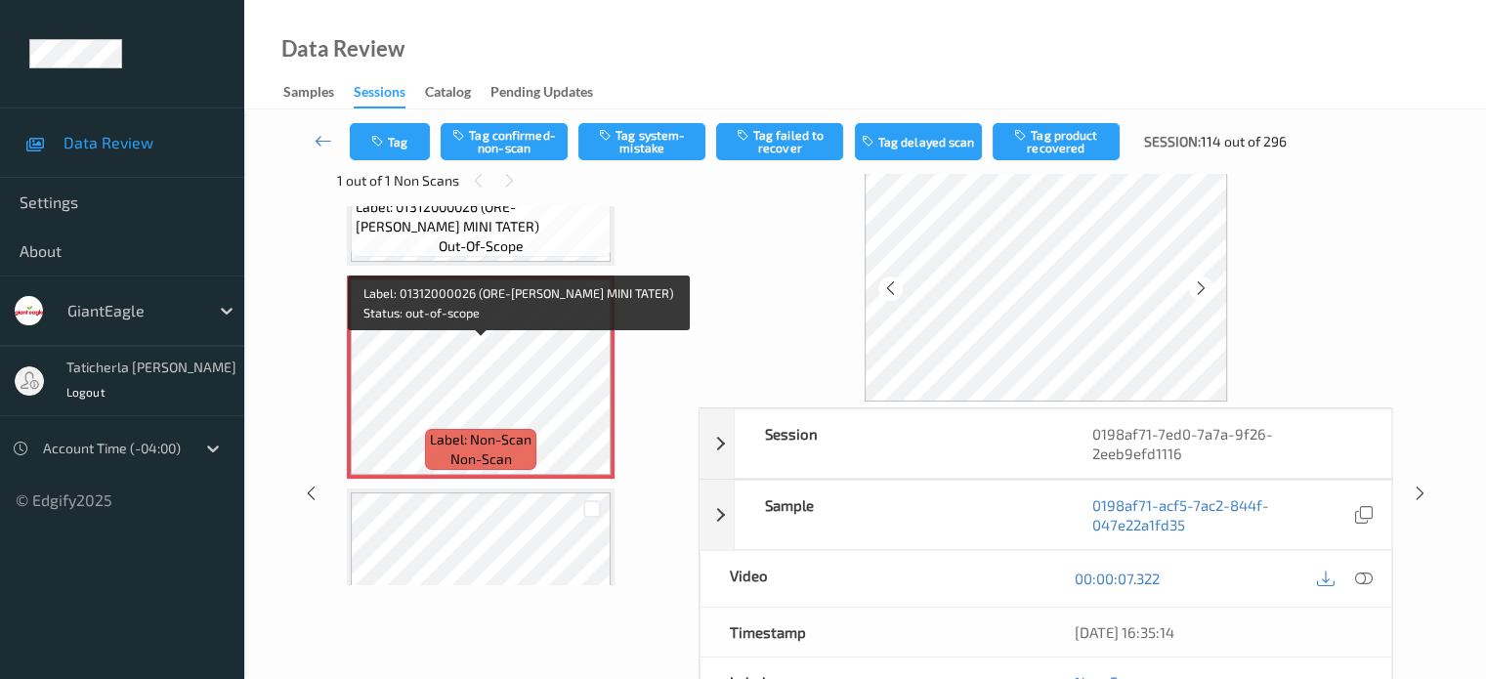
scroll to position [205, 0]
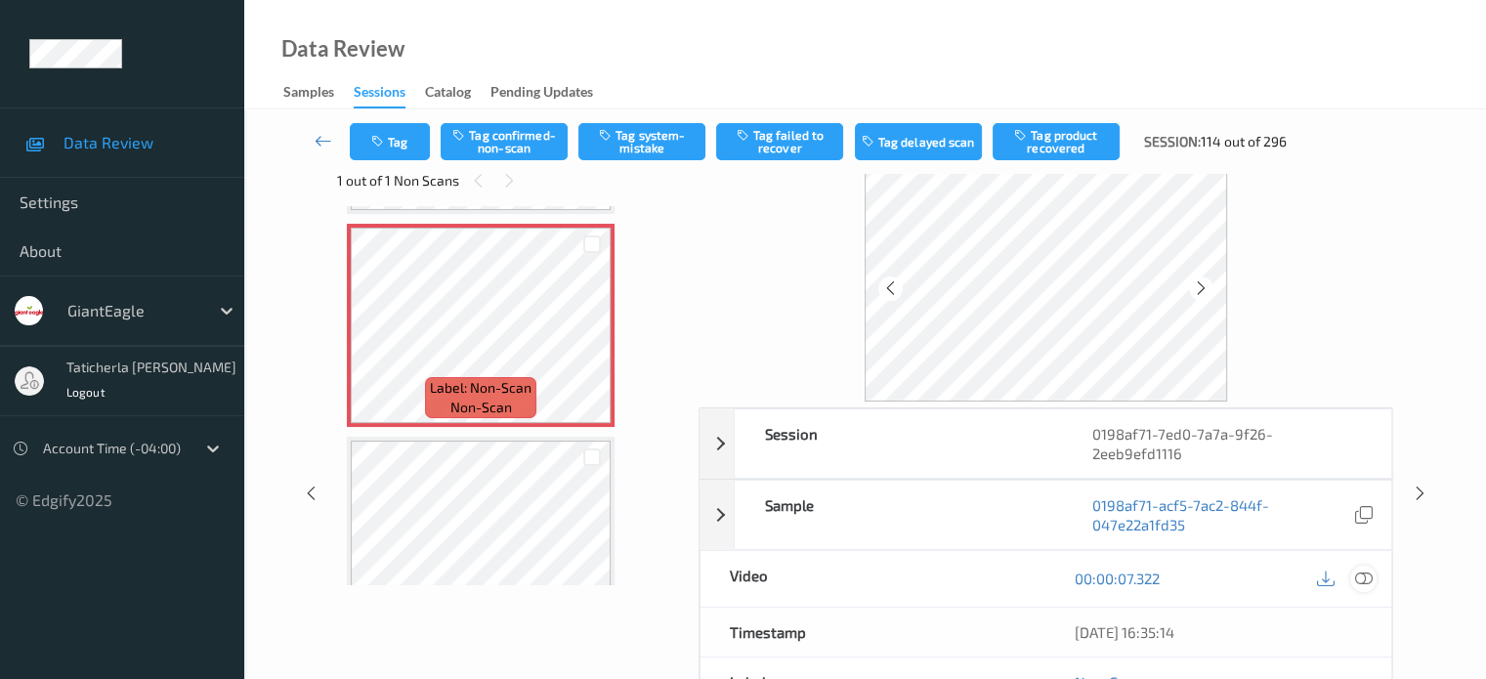
click at [1362, 569] on icon at bounding box center [1363, 578] width 18 height 18
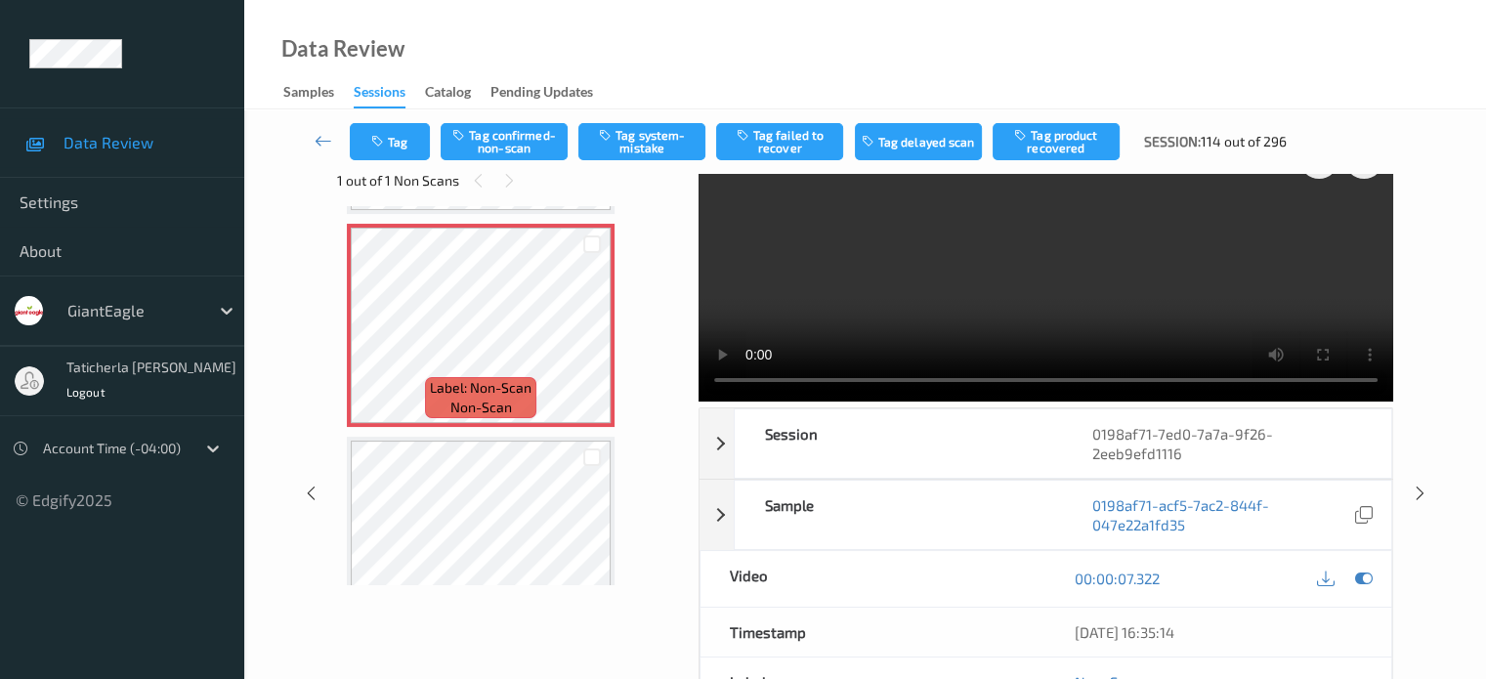
scroll to position [0, 0]
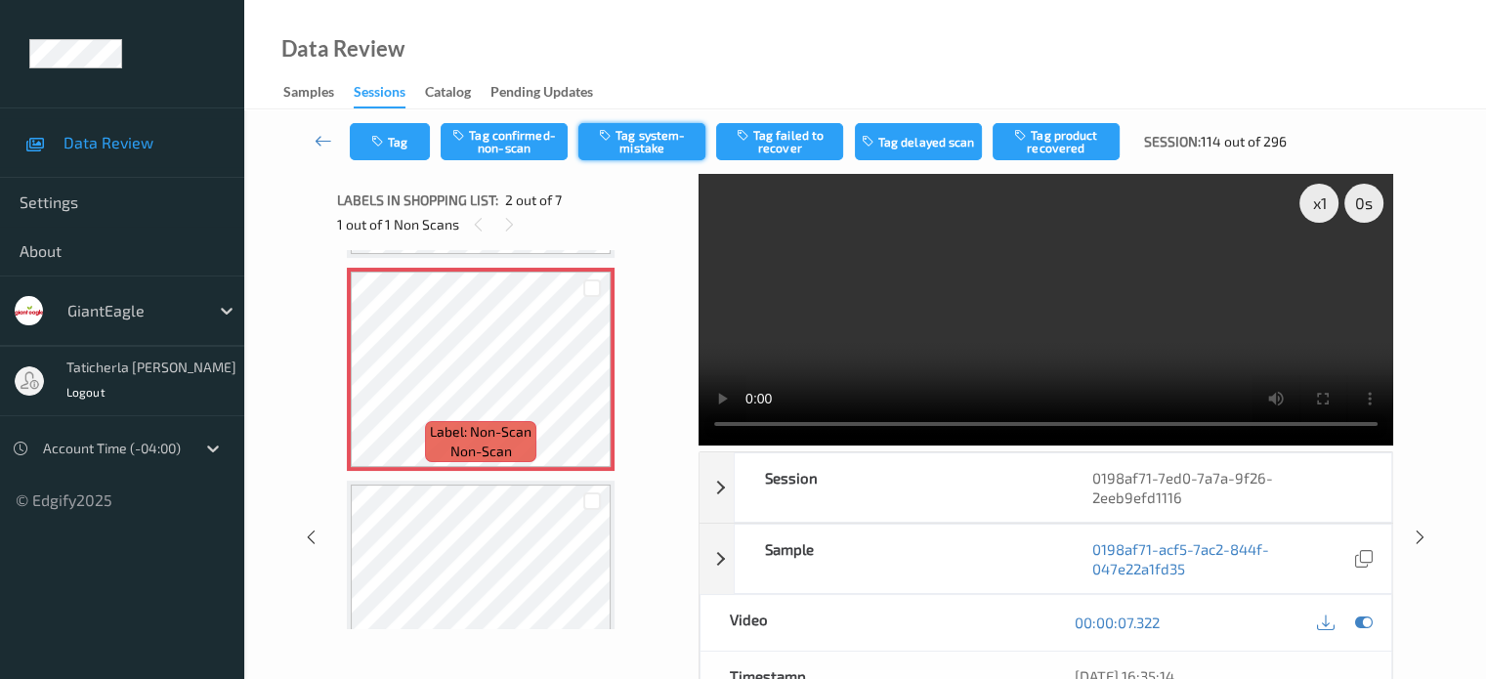
click at [668, 128] on button "Tag system-mistake" at bounding box center [641, 141] width 127 height 37
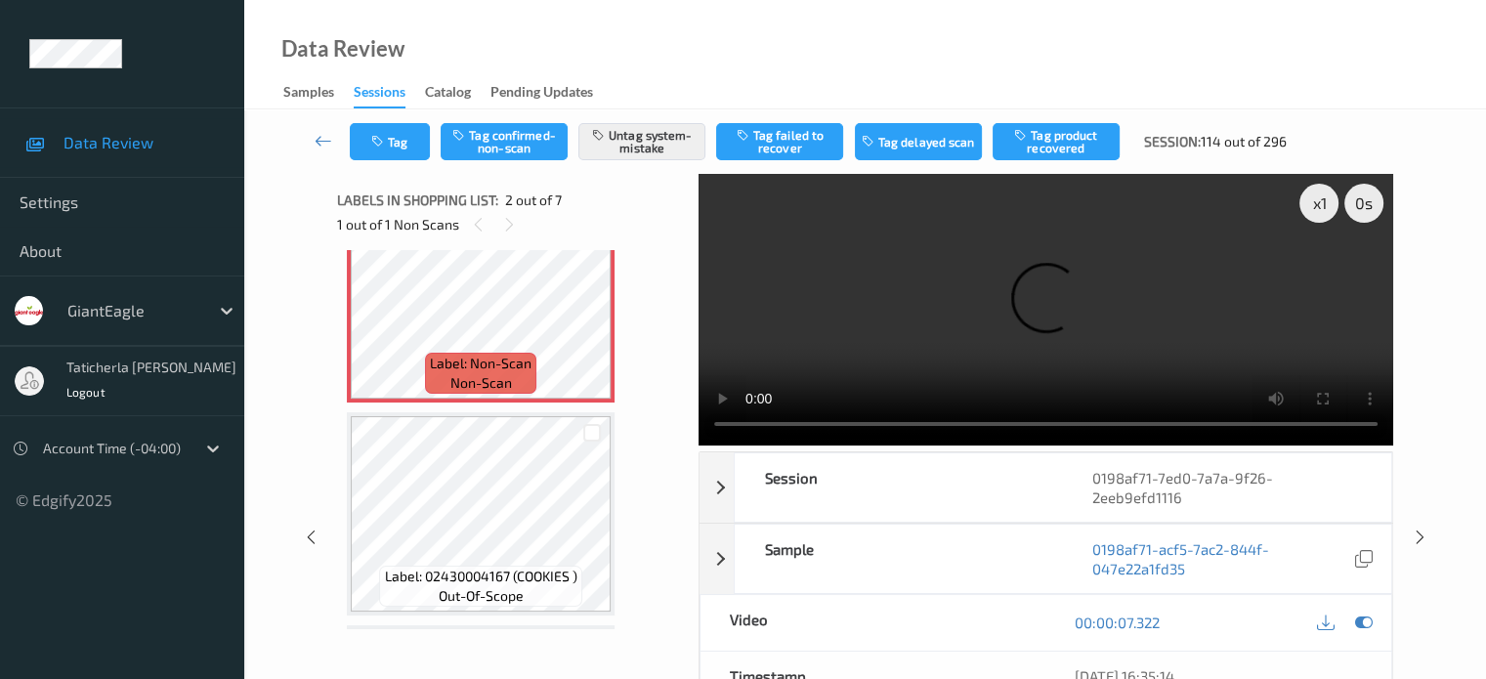
scroll to position [303, 0]
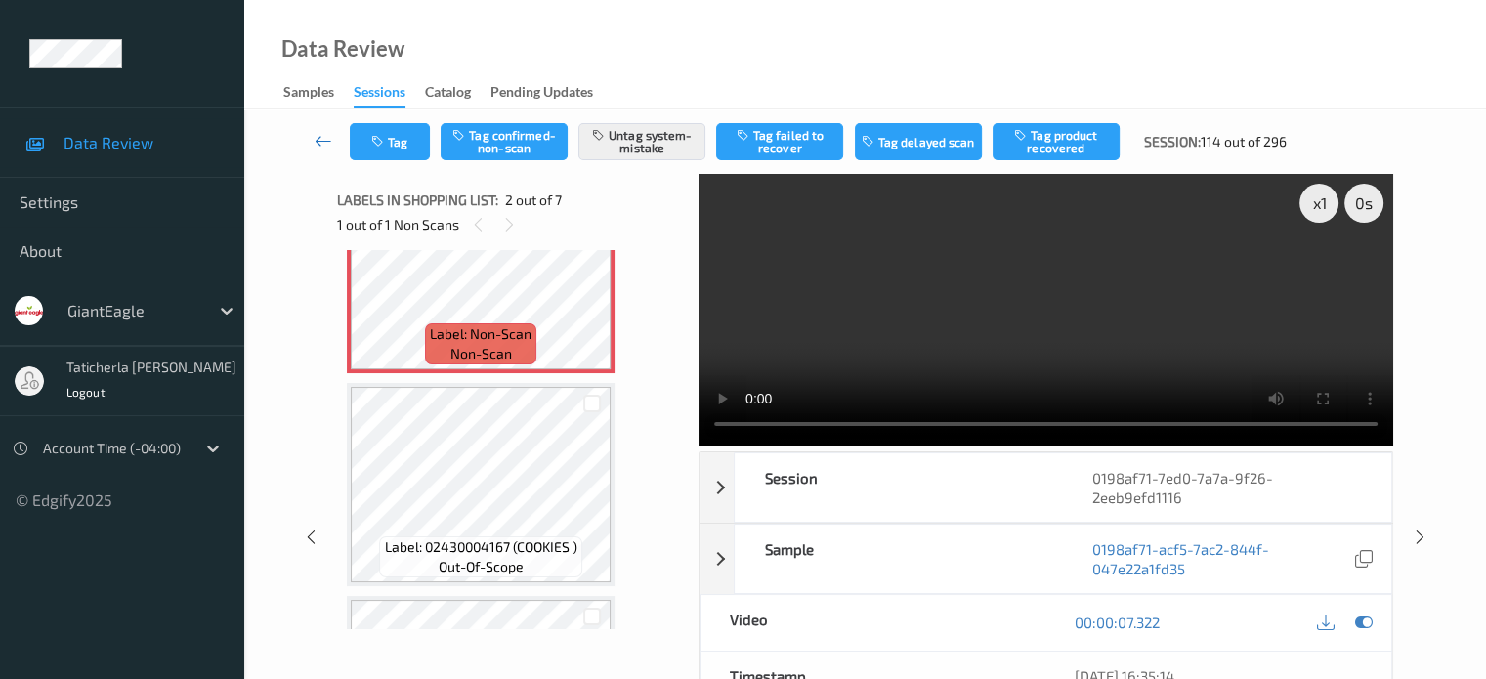
click at [318, 141] on icon at bounding box center [323, 141] width 18 height 20
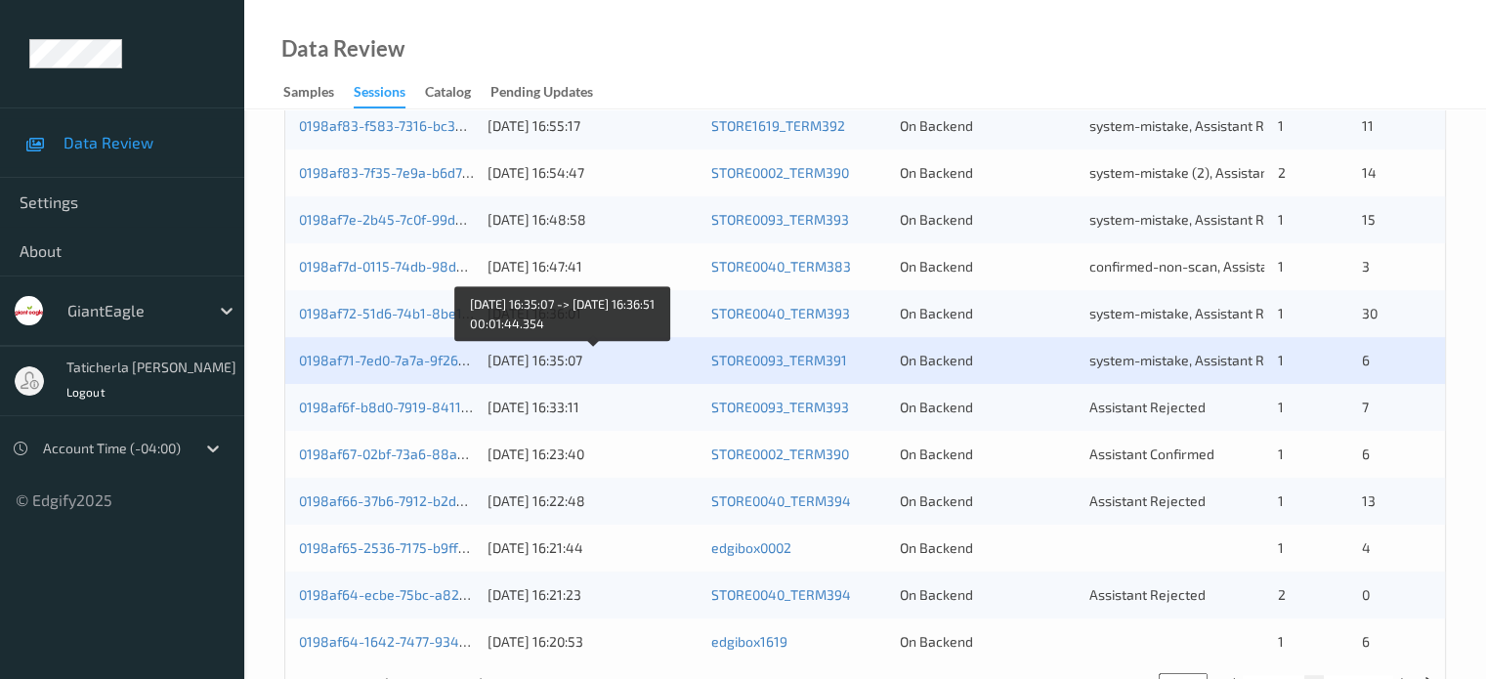
scroll to position [943, 0]
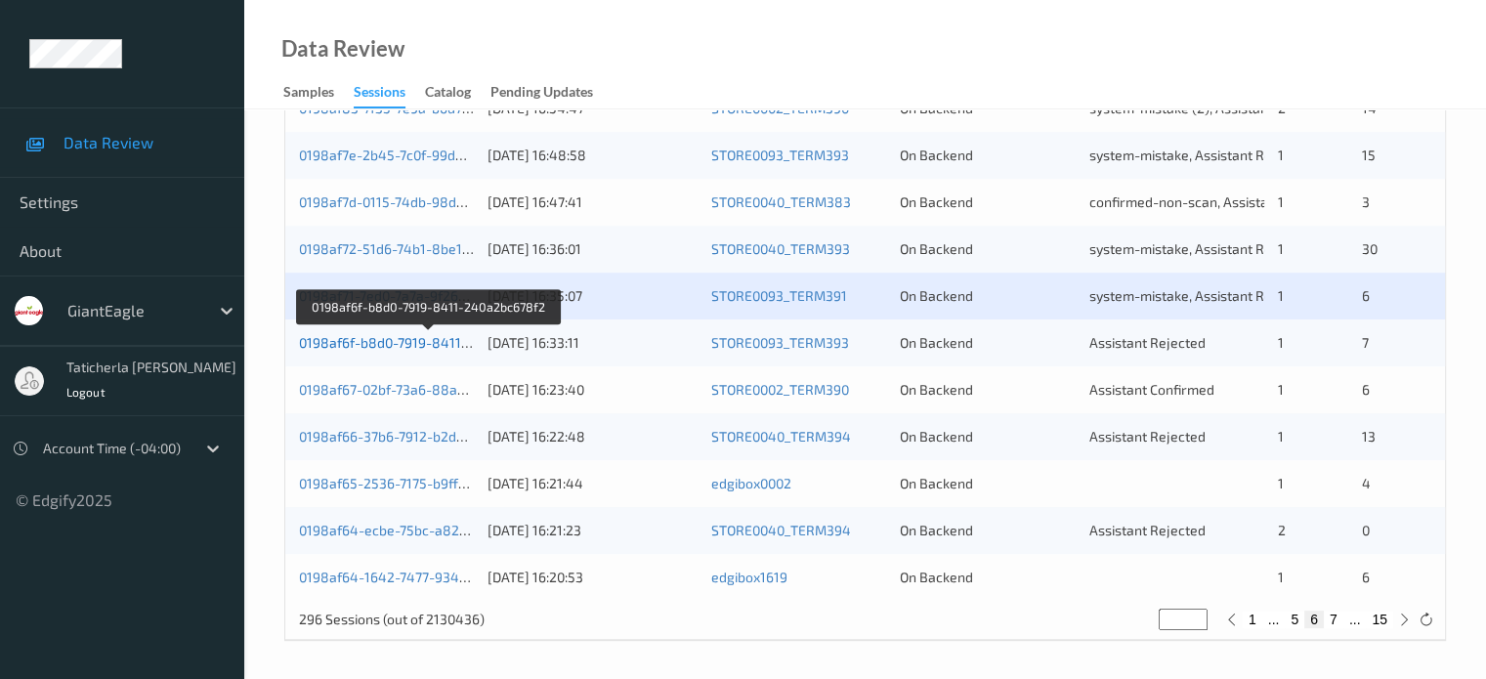
click at [430, 343] on link "0198af6f-b8d0-7919-8411-240a2bc678f2" at bounding box center [428, 342] width 259 height 17
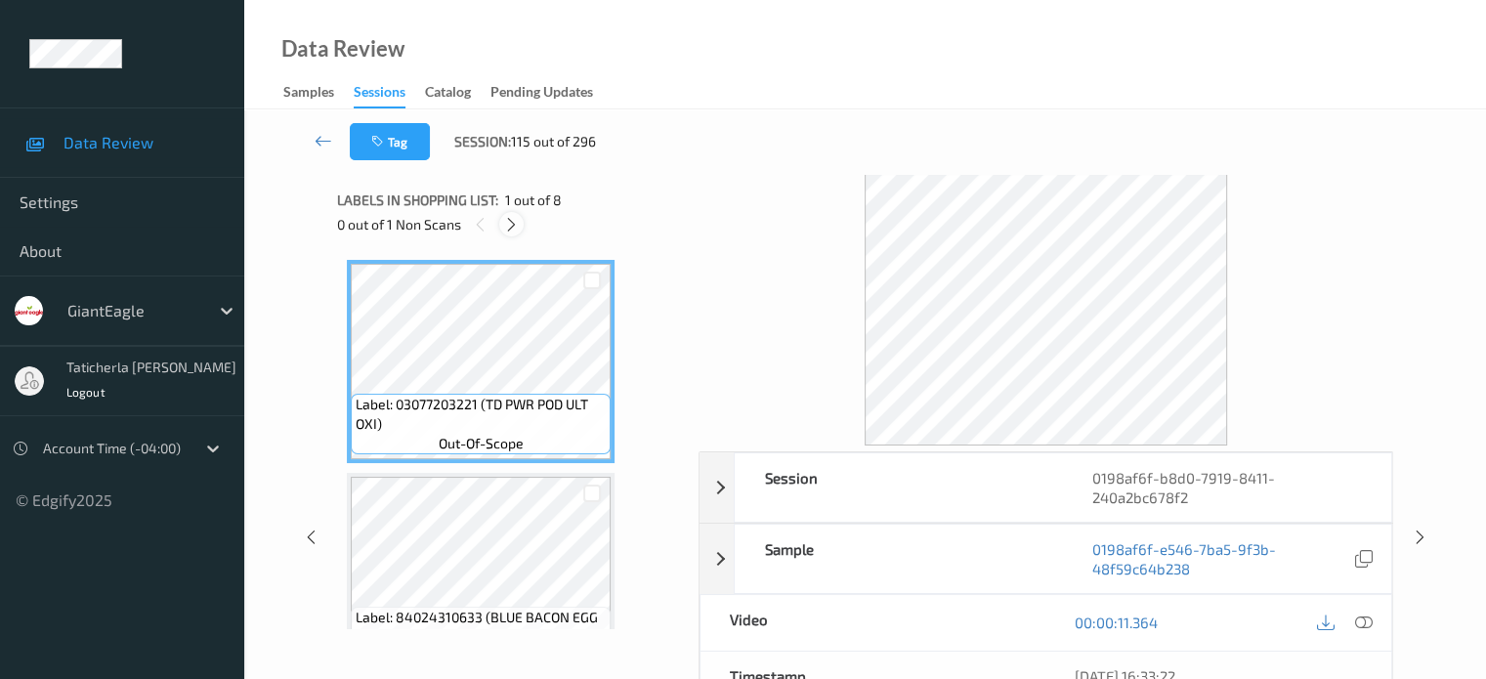
click at [517, 219] on icon at bounding box center [511, 225] width 17 height 18
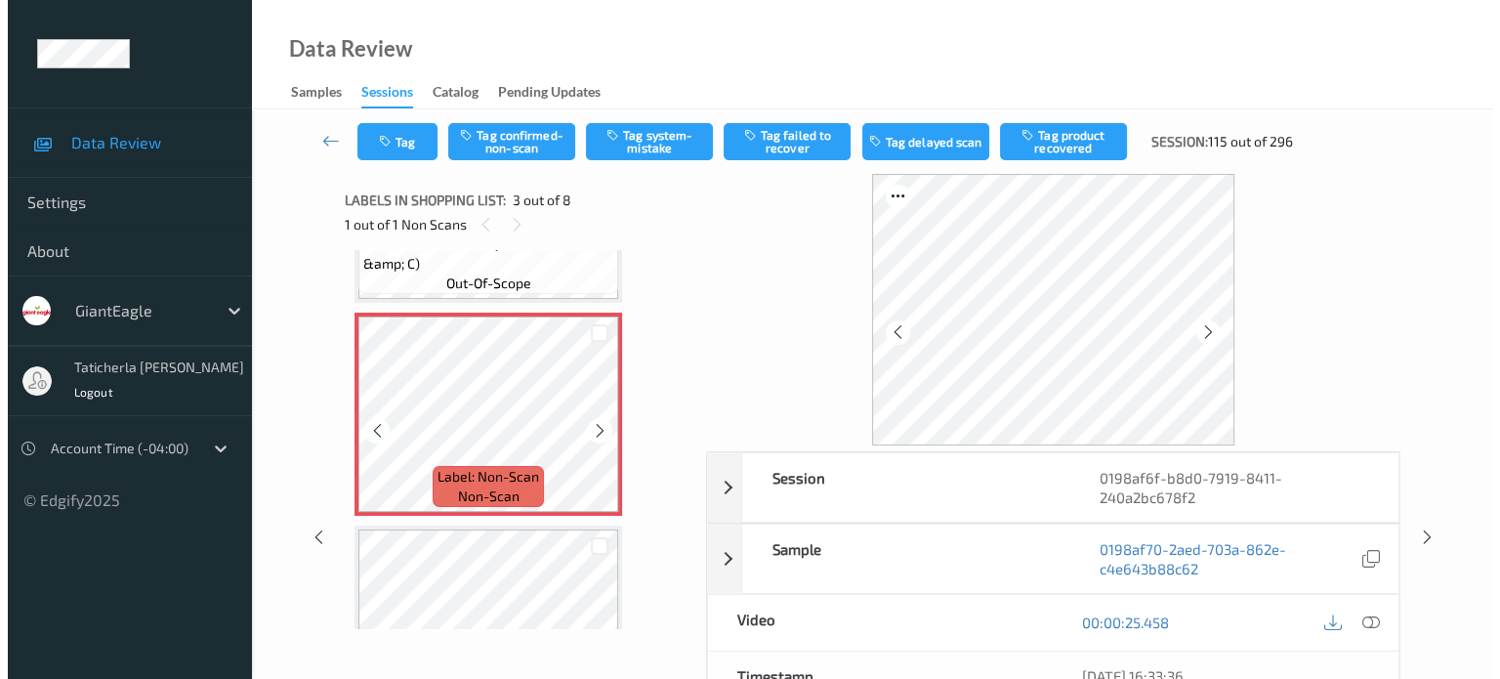
scroll to position [418, 0]
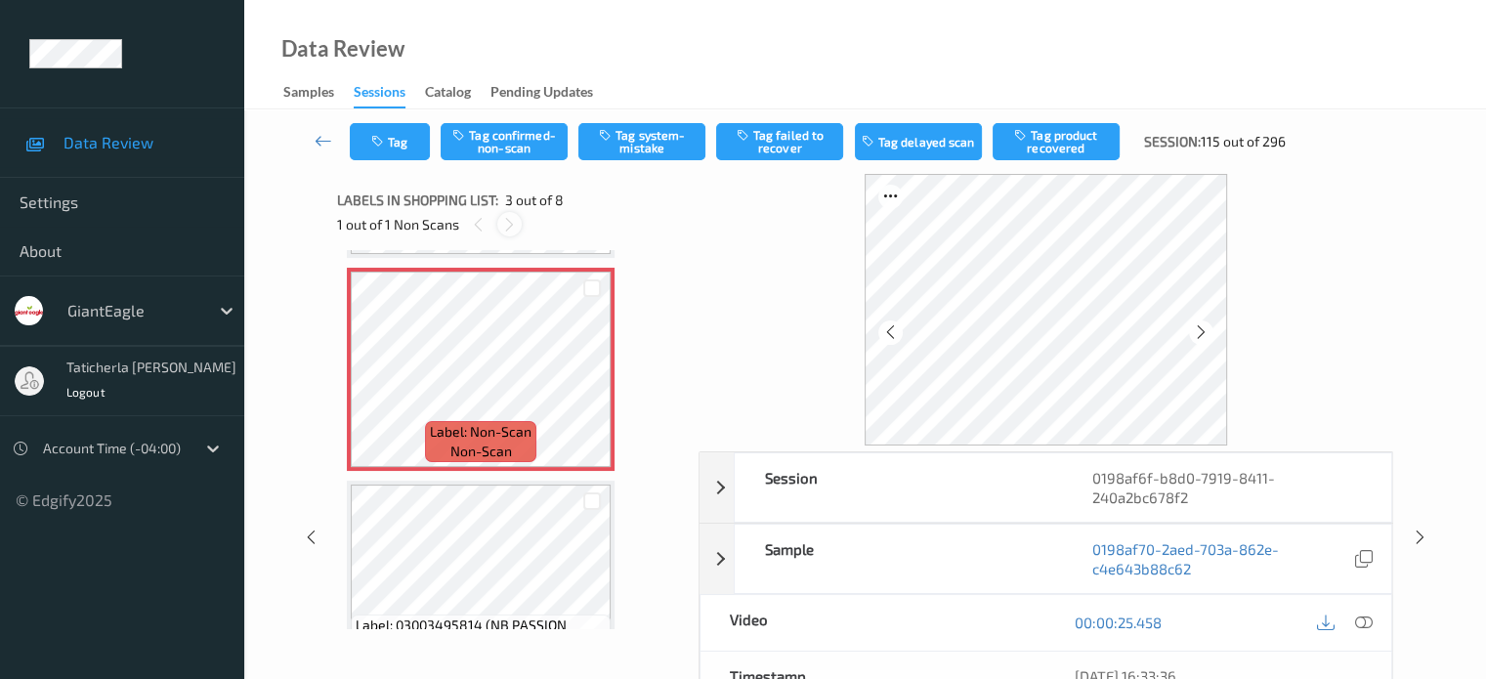
click at [512, 227] on icon at bounding box center [509, 225] width 17 height 18
click at [1365, 618] on icon at bounding box center [1363, 622] width 18 height 18
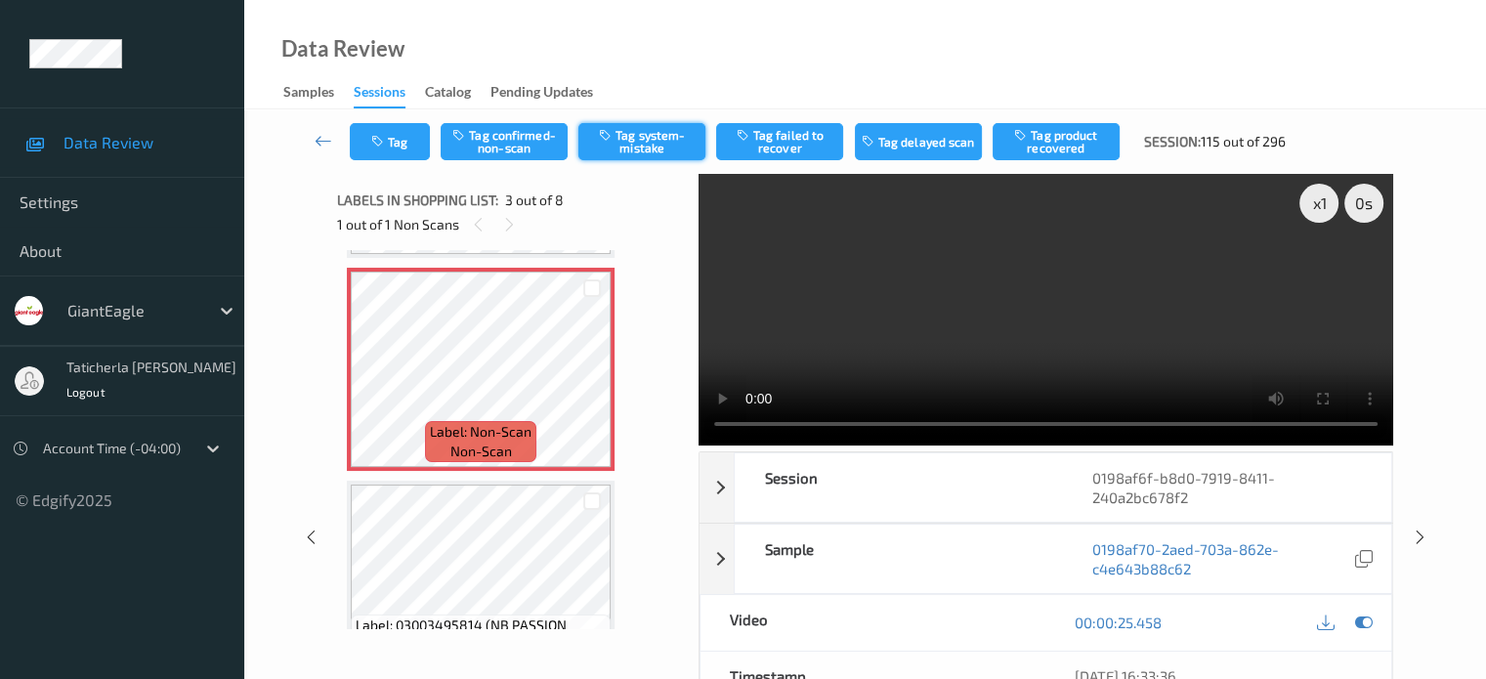
click at [663, 128] on button "Tag system-mistake" at bounding box center [641, 141] width 127 height 37
click at [416, 140] on button "Tag" at bounding box center [390, 141] width 80 height 37
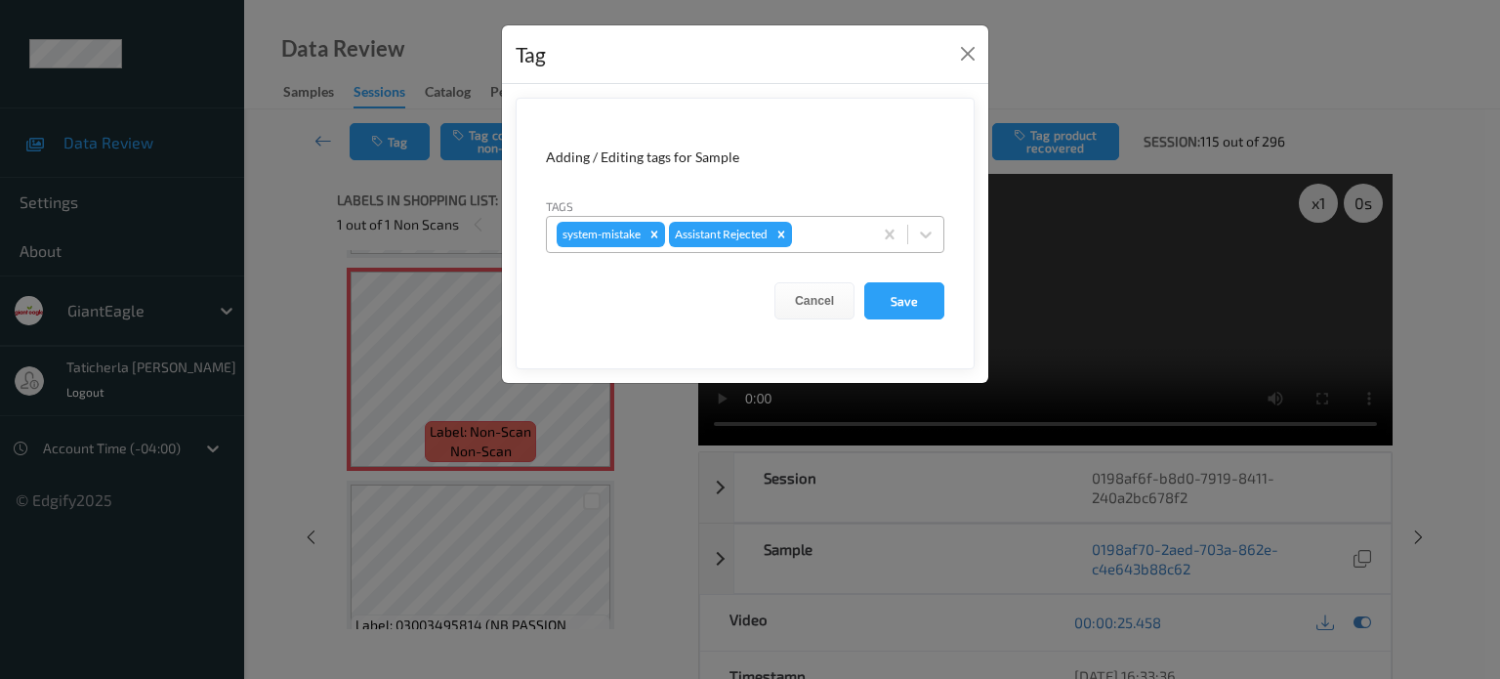
click at [853, 238] on div at bounding box center [829, 234] width 66 height 23
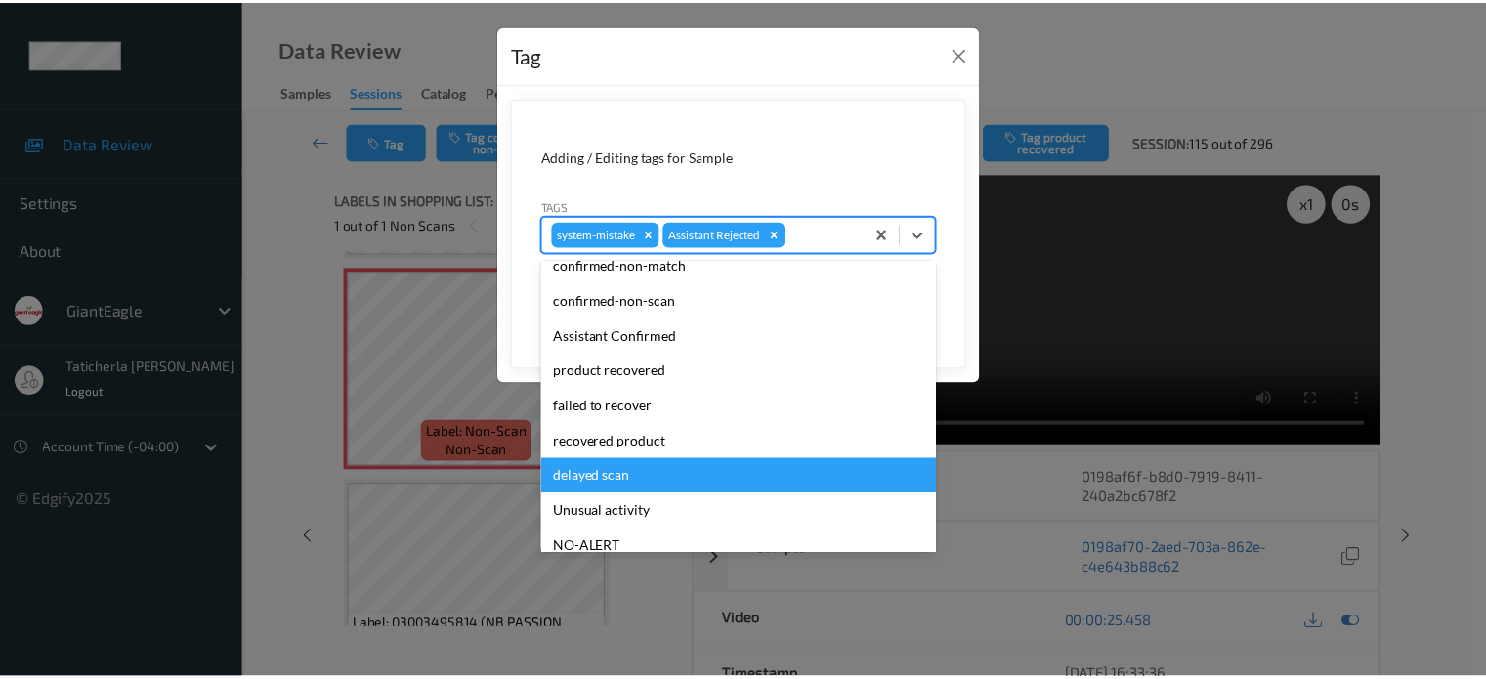
scroll to position [98, 0]
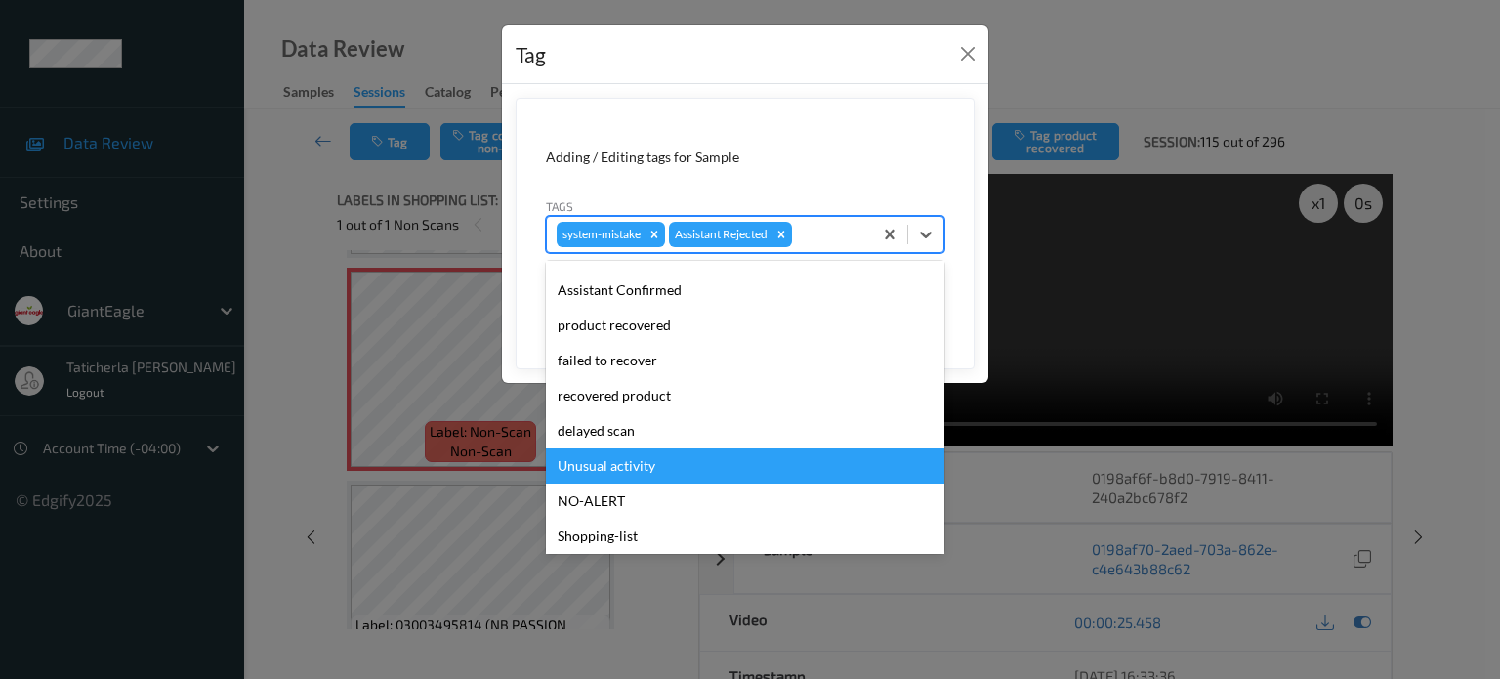
click at [679, 470] on div "Unusual activity" at bounding box center [745, 465] width 398 height 35
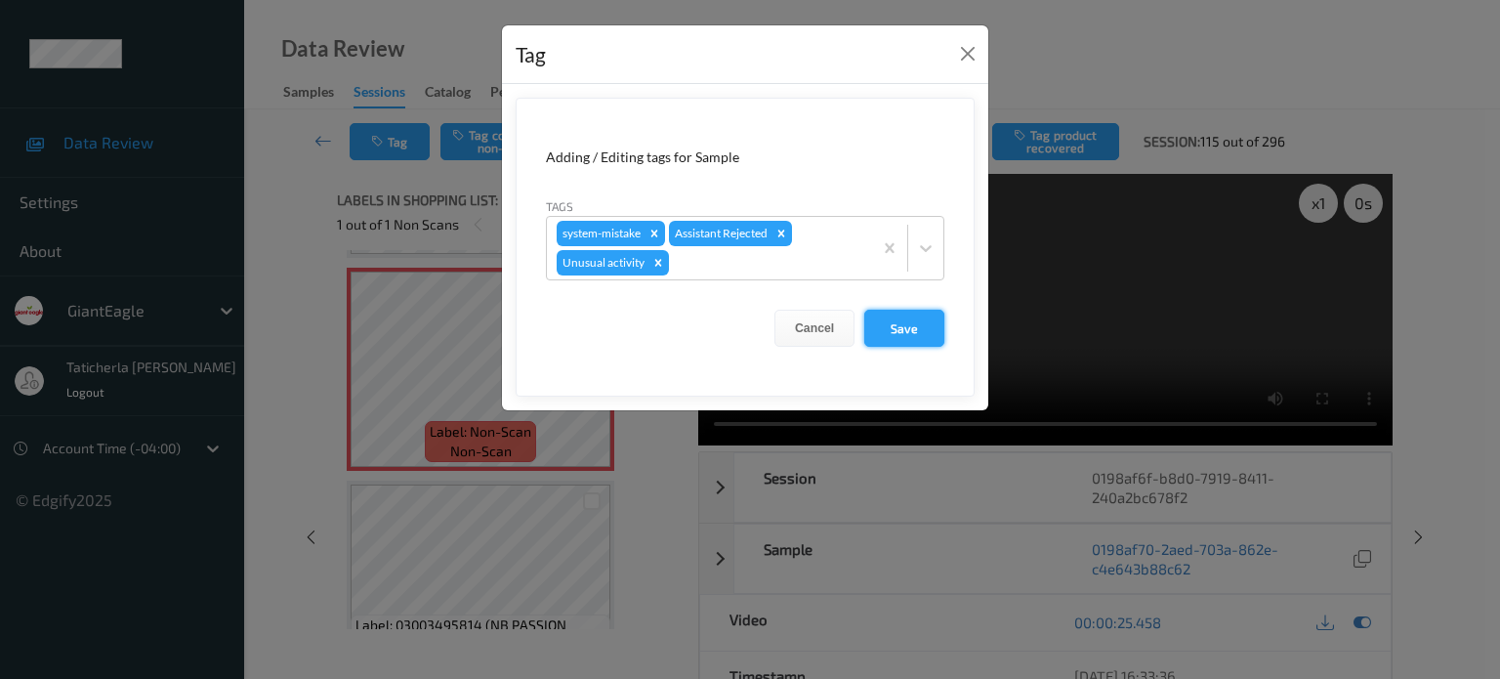
click at [914, 319] on button "Save" at bounding box center [904, 328] width 80 height 37
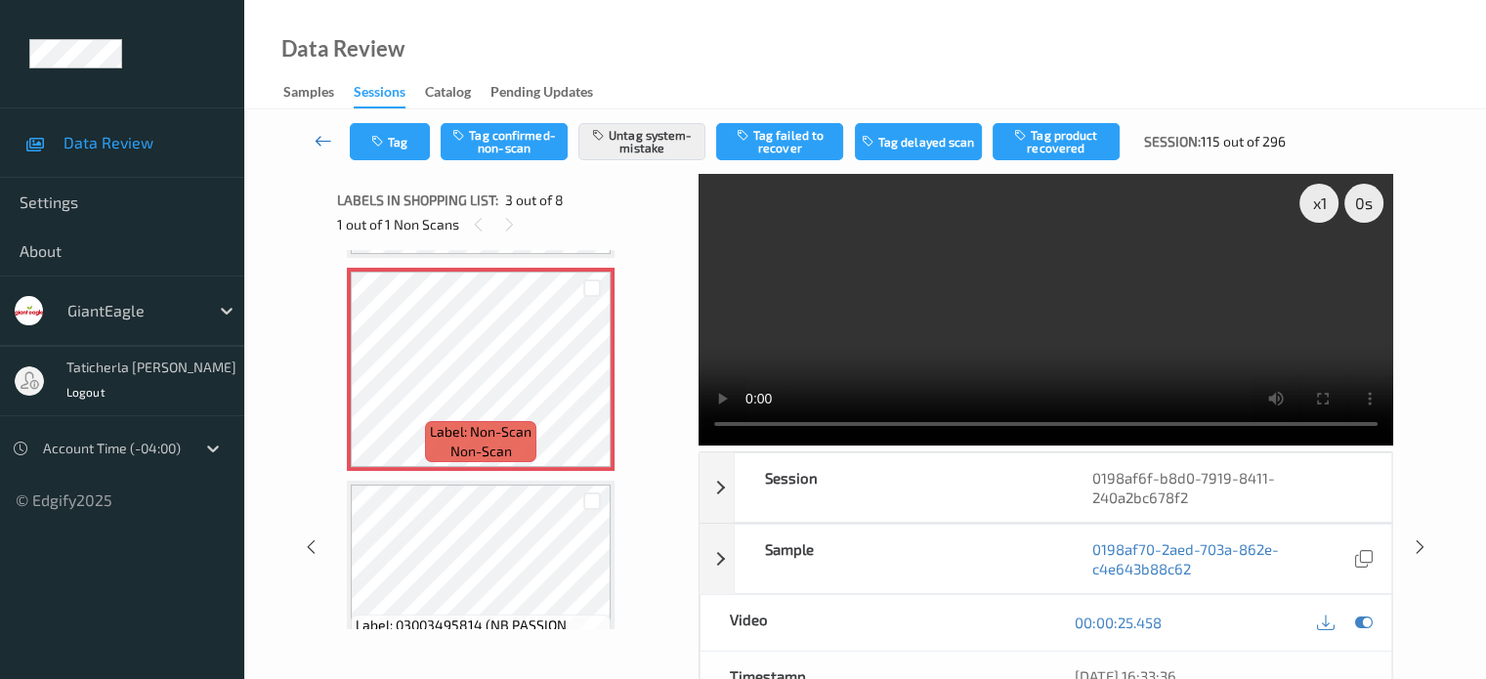
click at [311, 142] on link at bounding box center [324, 141] width 52 height 37
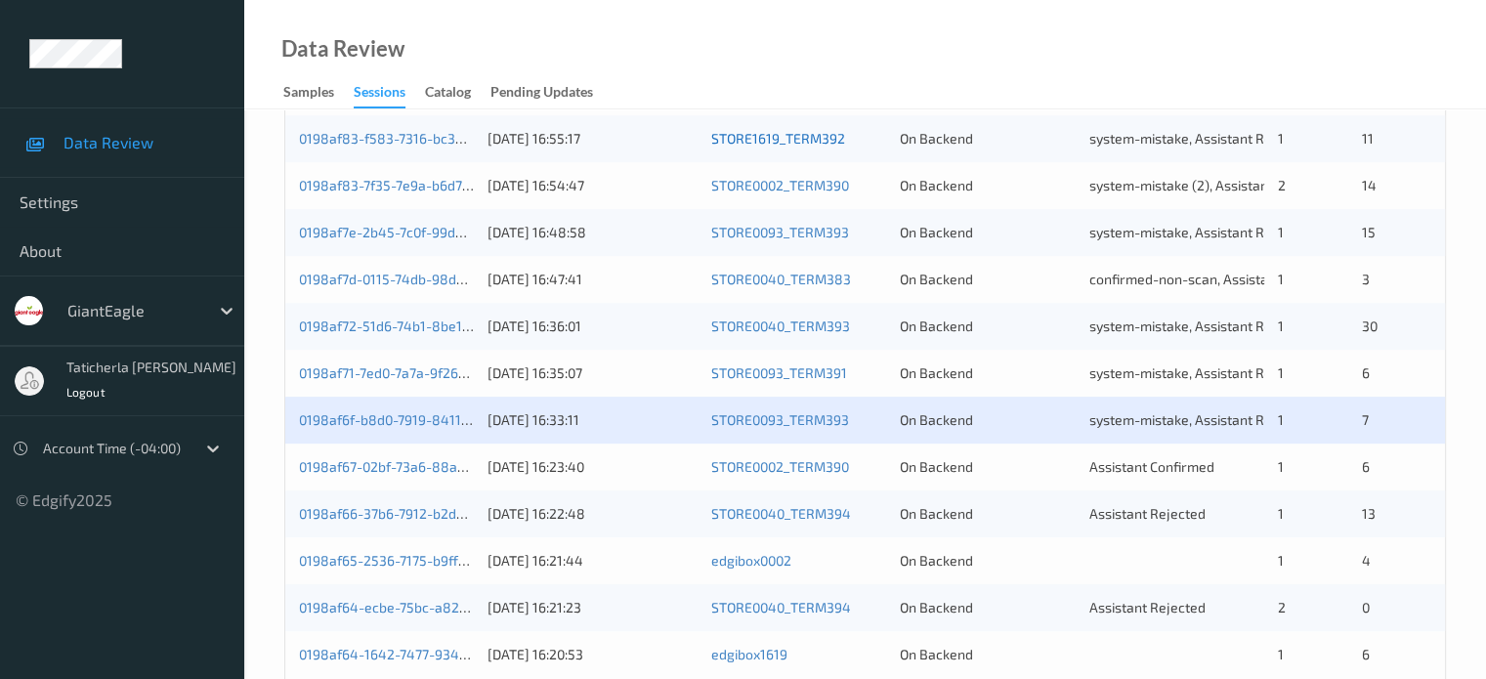
scroll to position [943, 0]
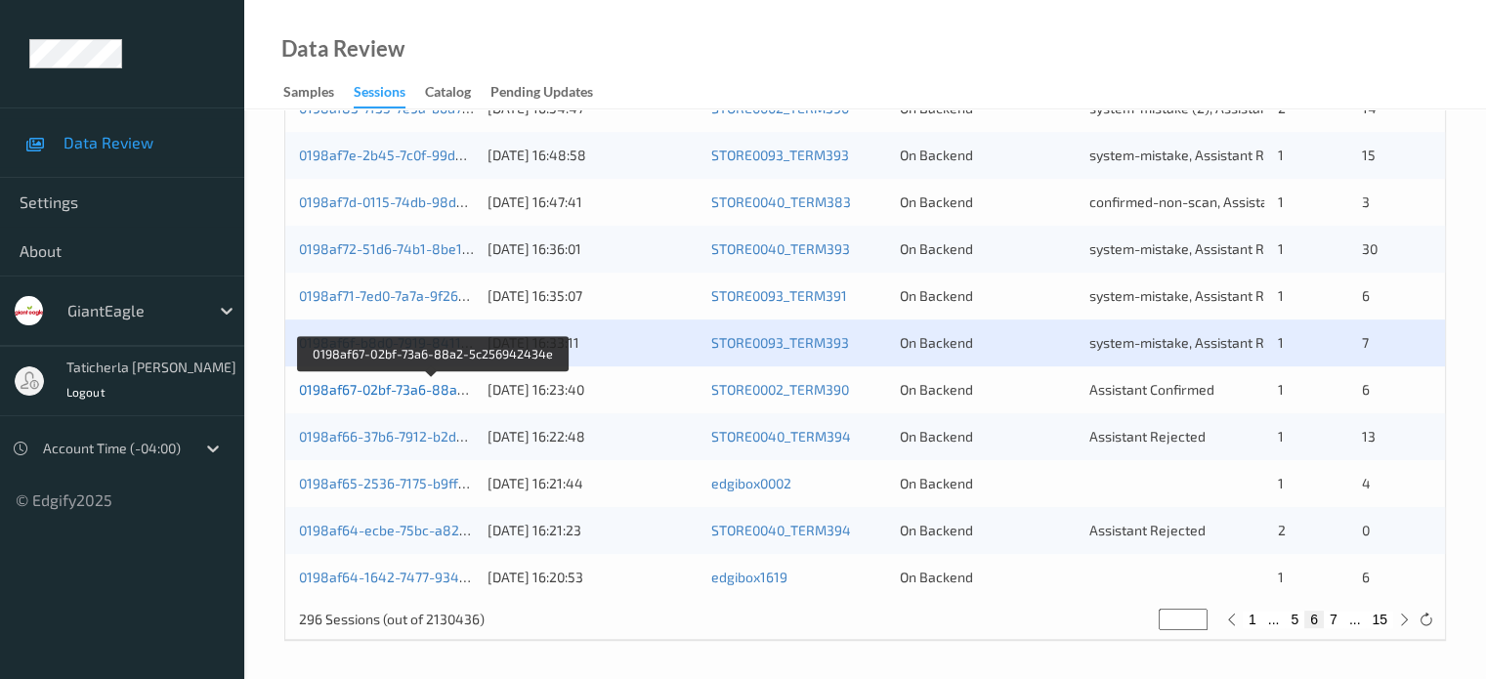
click at [418, 385] on link "0198af67-02bf-73a6-88a2-5c256942434e" at bounding box center [433, 389] width 268 height 17
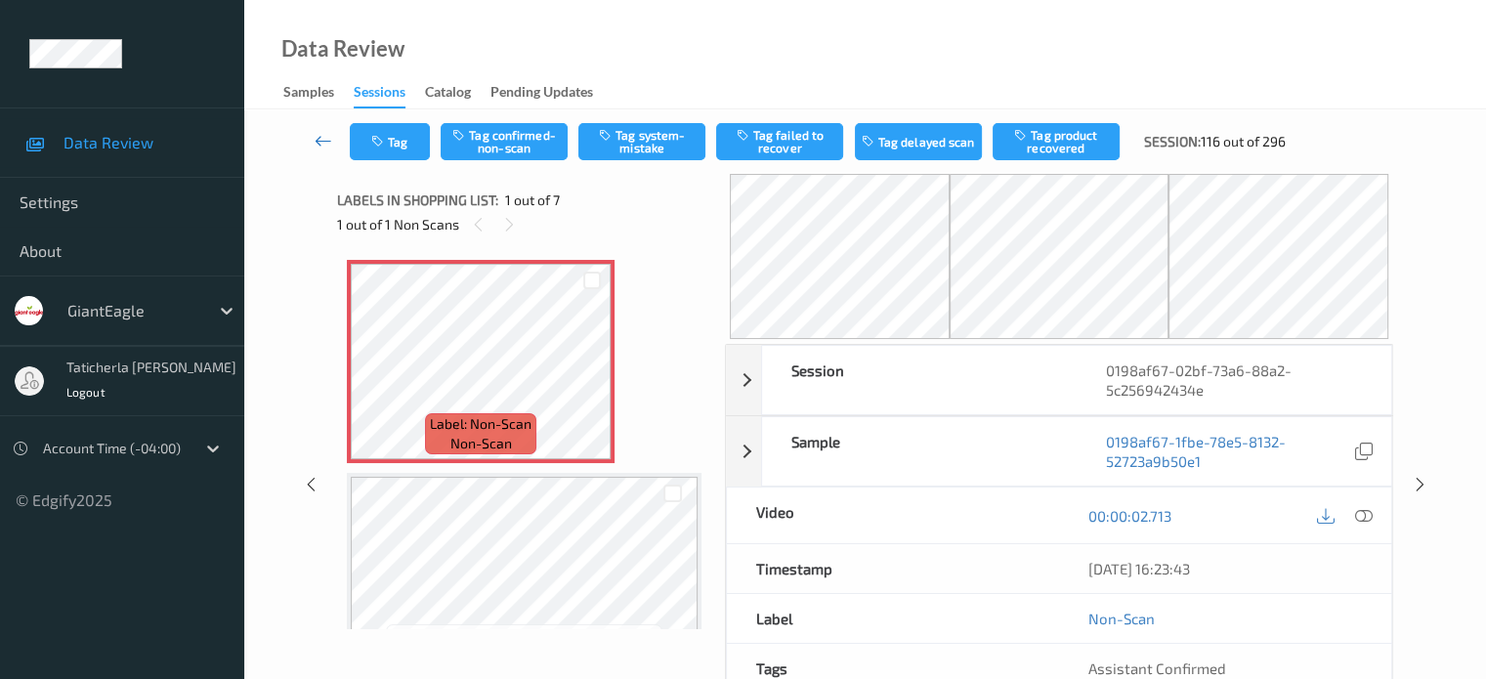
click at [324, 141] on icon at bounding box center [323, 141] width 18 height 20
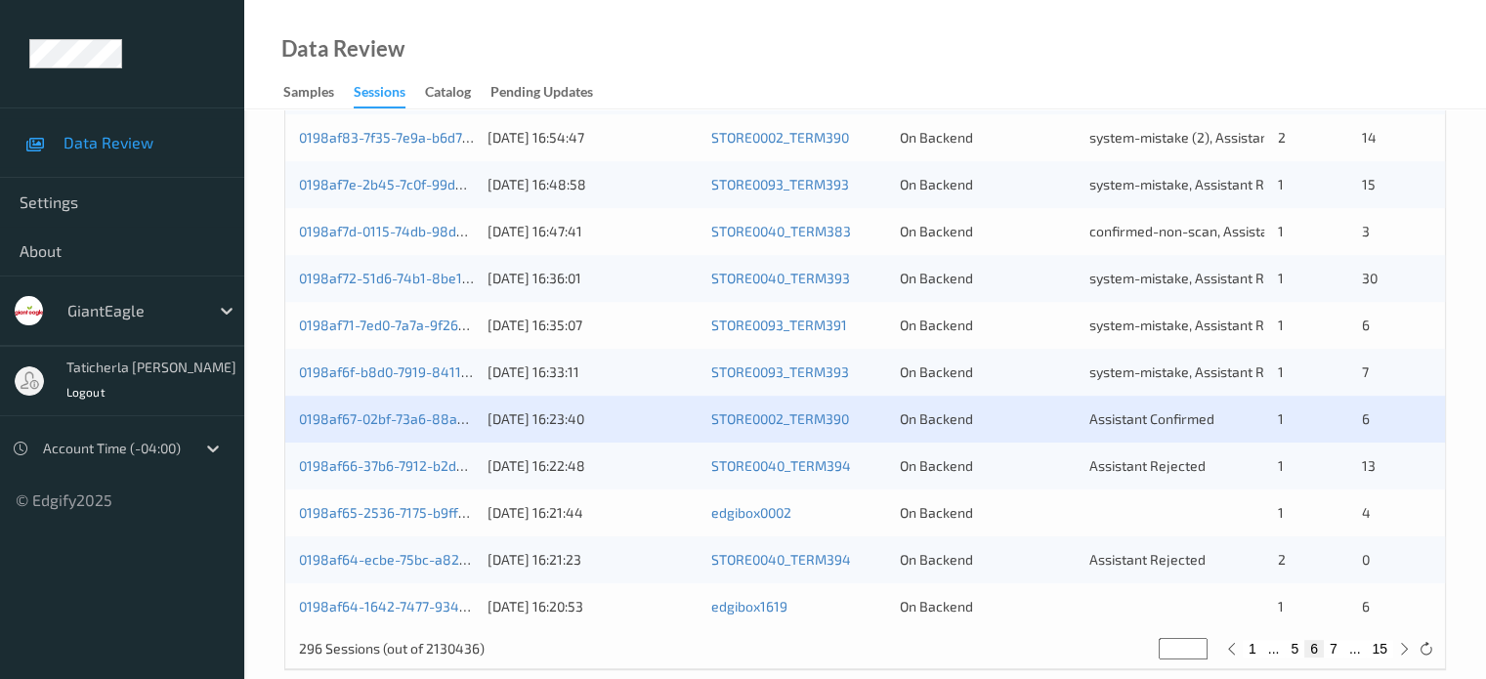
scroll to position [943, 0]
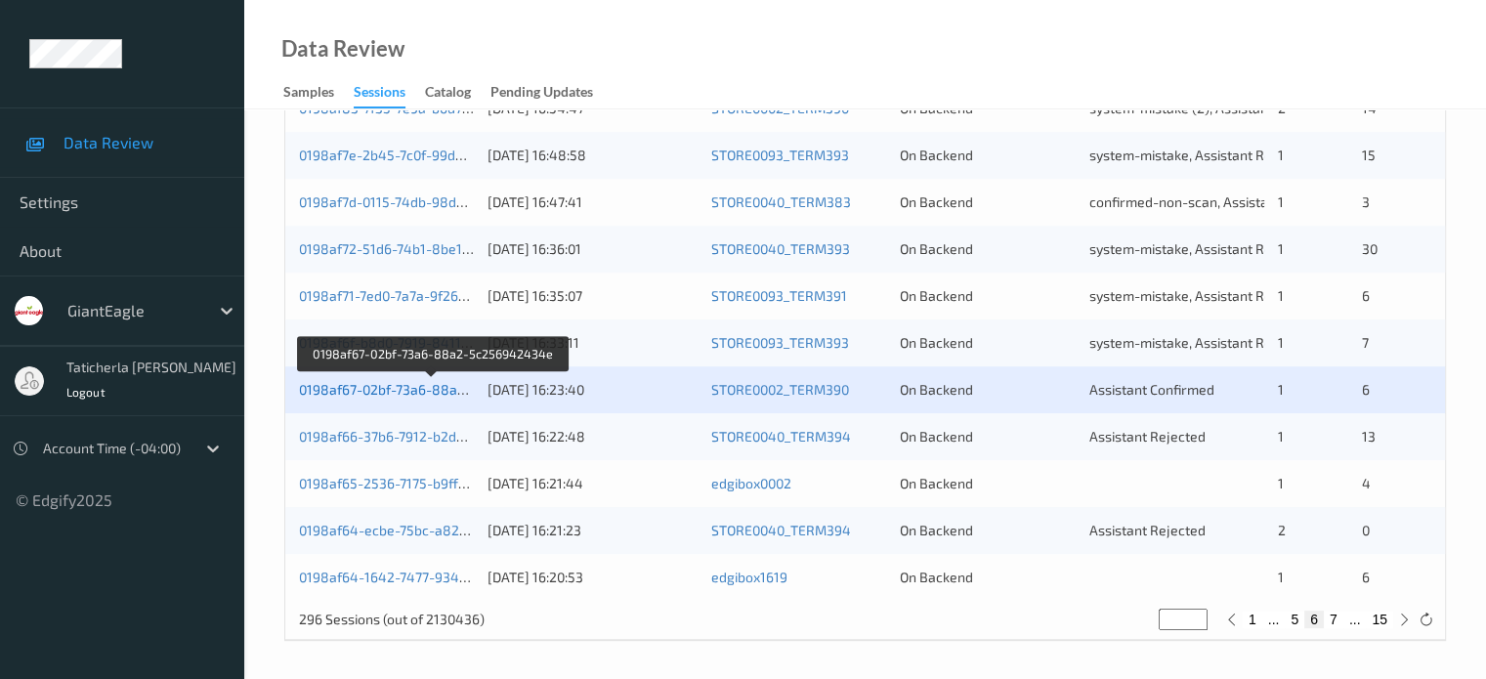
click at [365, 382] on link "0198af67-02bf-73a6-88a2-5c256942434e" at bounding box center [433, 389] width 268 height 17
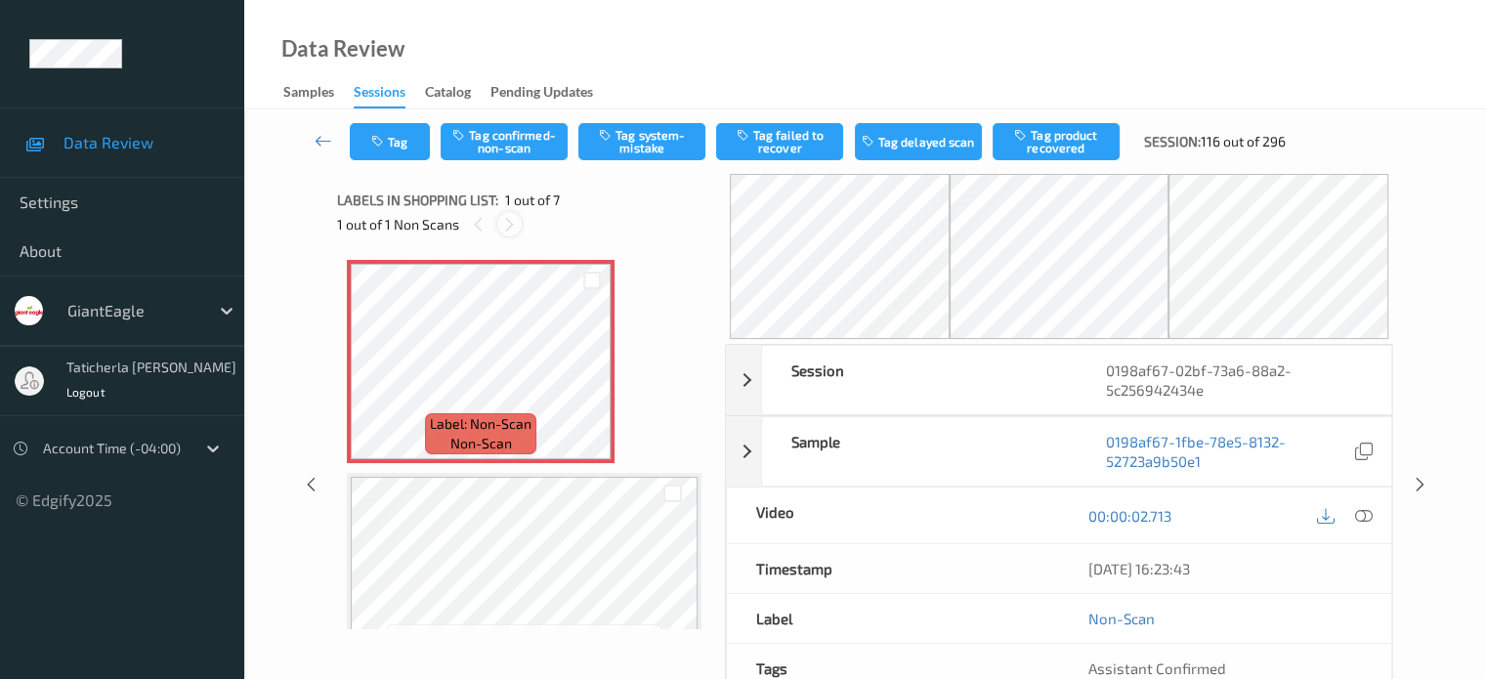
click at [512, 218] on icon at bounding box center [509, 225] width 17 height 18
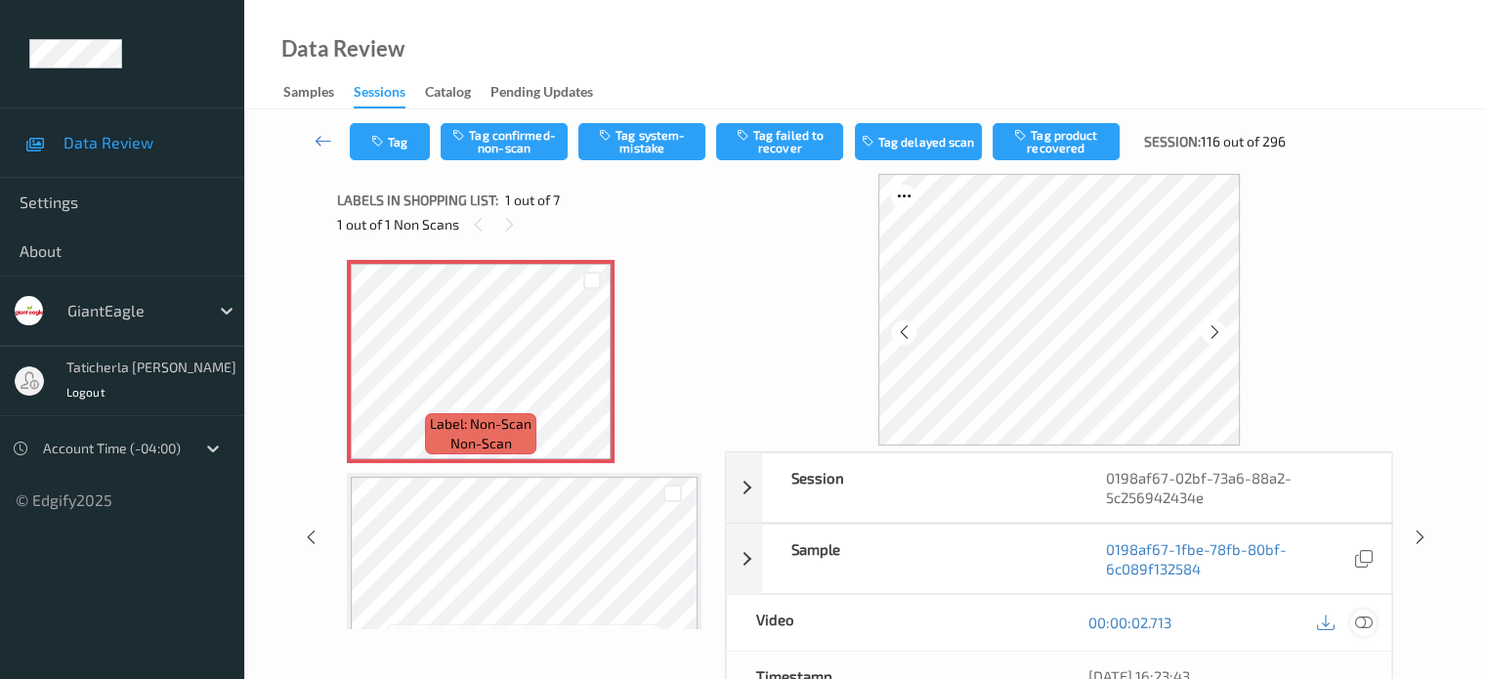
click at [1359, 620] on icon at bounding box center [1363, 622] width 18 height 18
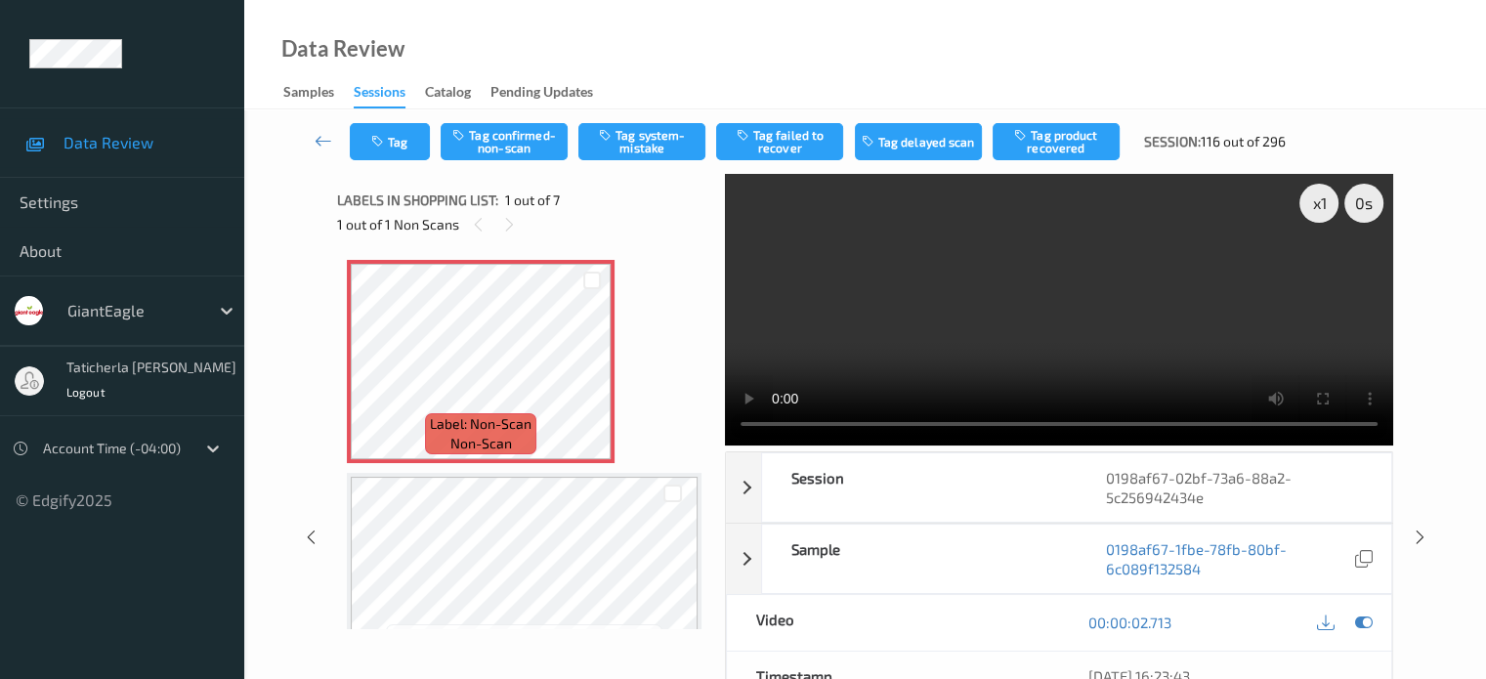
click at [758, 269] on video at bounding box center [1059, 310] width 668 height 272
click at [494, 129] on button "Tag confirmed-non-scan" at bounding box center [503, 141] width 127 height 37
click at [1047, 132] on button "Tag product recovered" at bounding box center [1055, 141] width 127 height 37
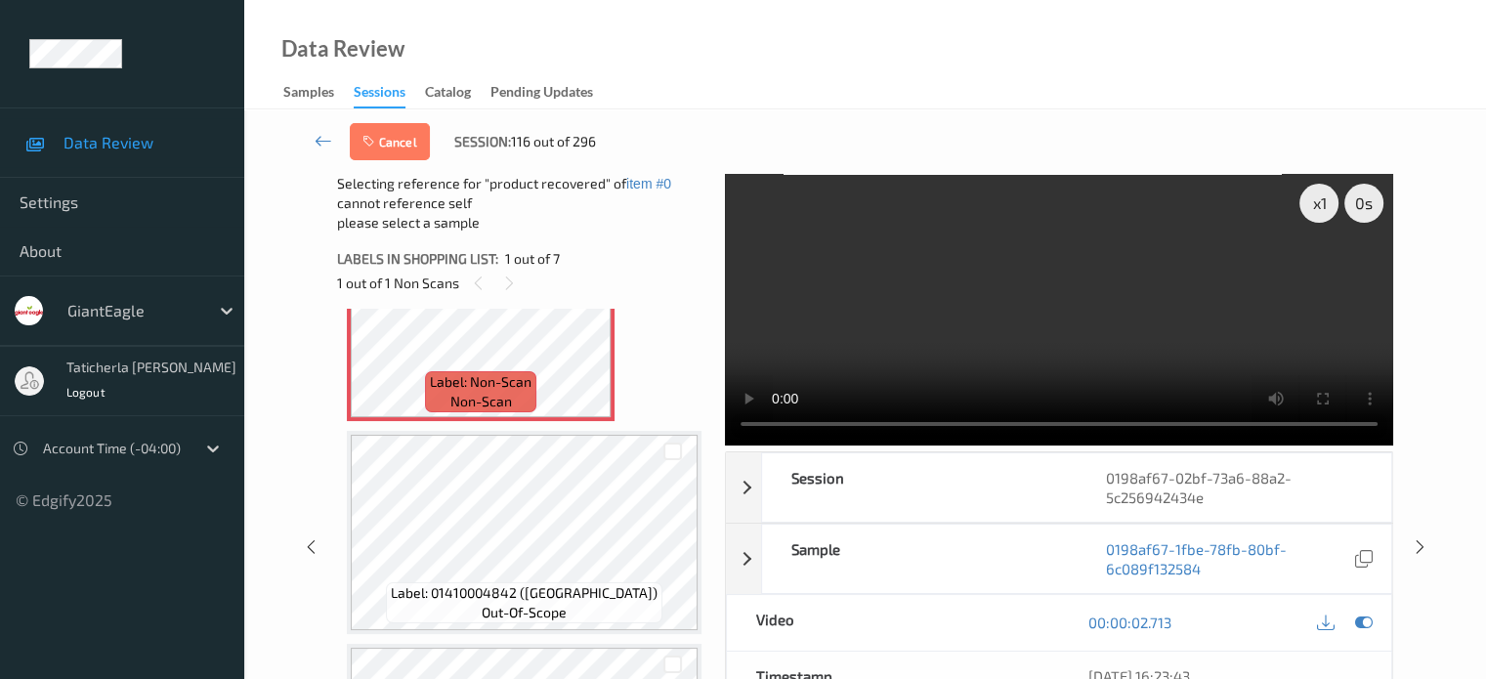
scroll to position [98, 0]
click at [672, 451] on div at bounding box center [672, 454] width 19 height 19
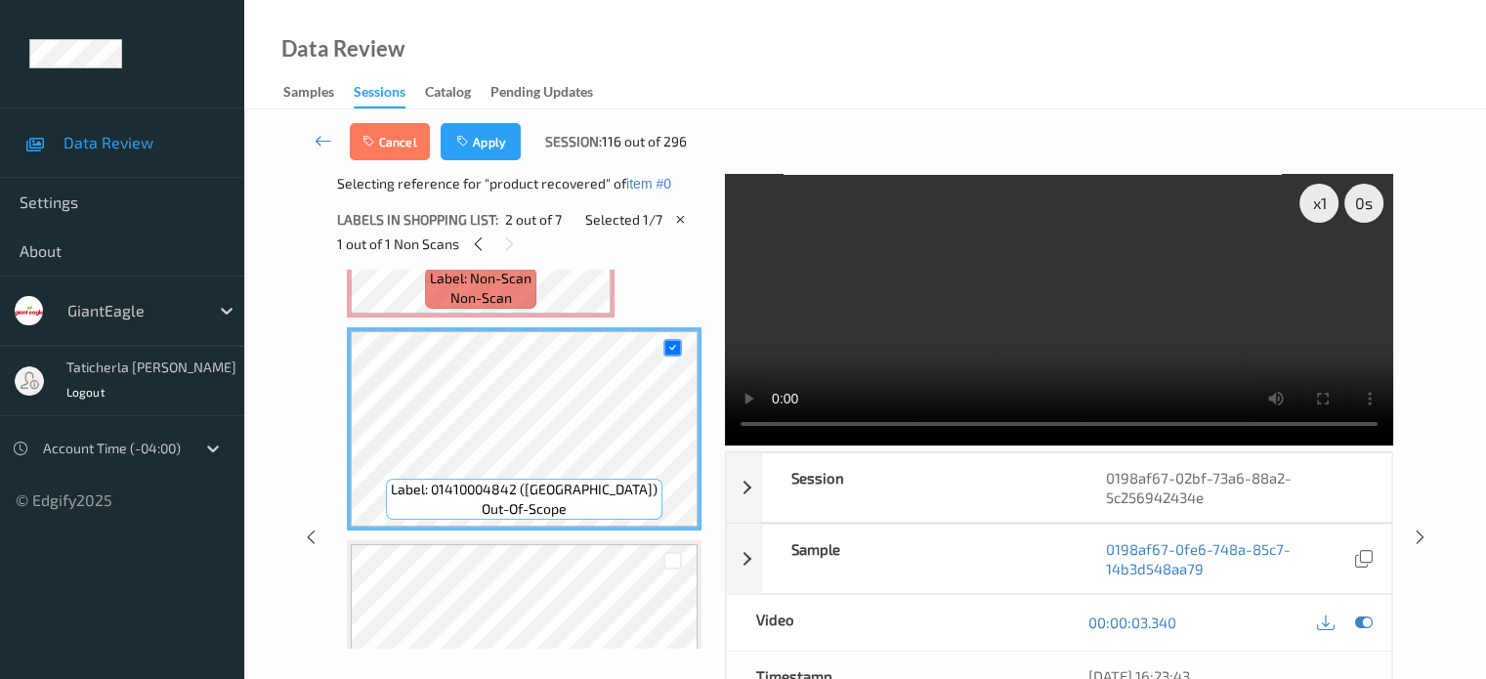
scroll to position [195, 0]
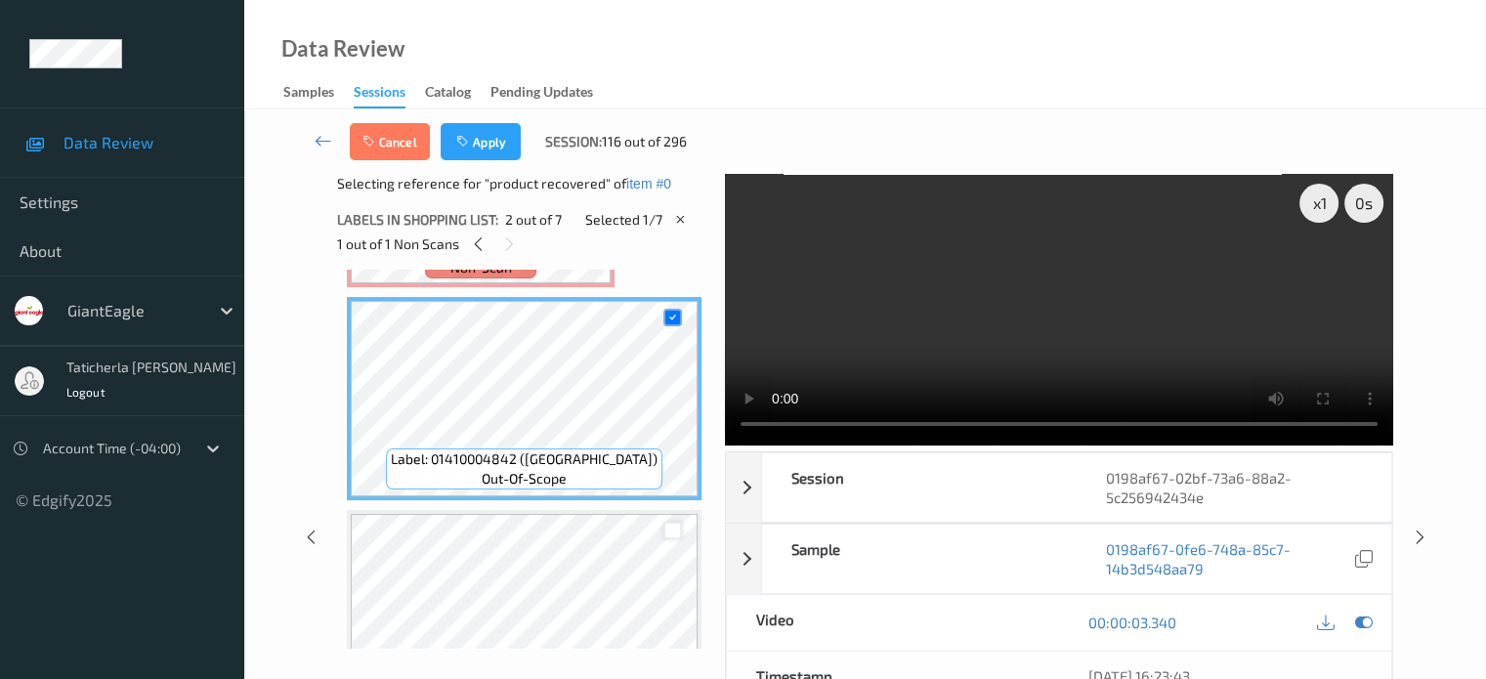
click at [677, 530] on div at bounding box center [672, 531] width 19 height 19
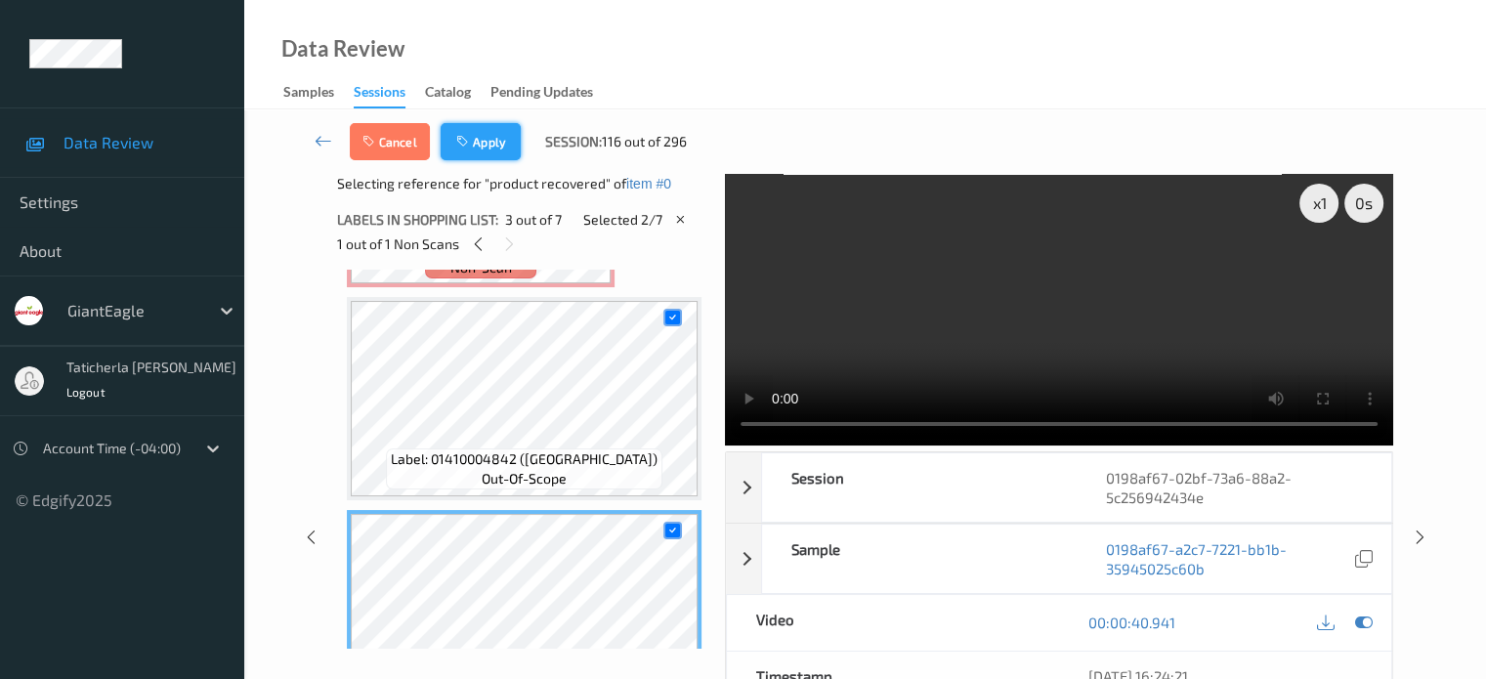
click at [469, 138] on icon "button" at bounding box center [464, 142] width 17 height 14
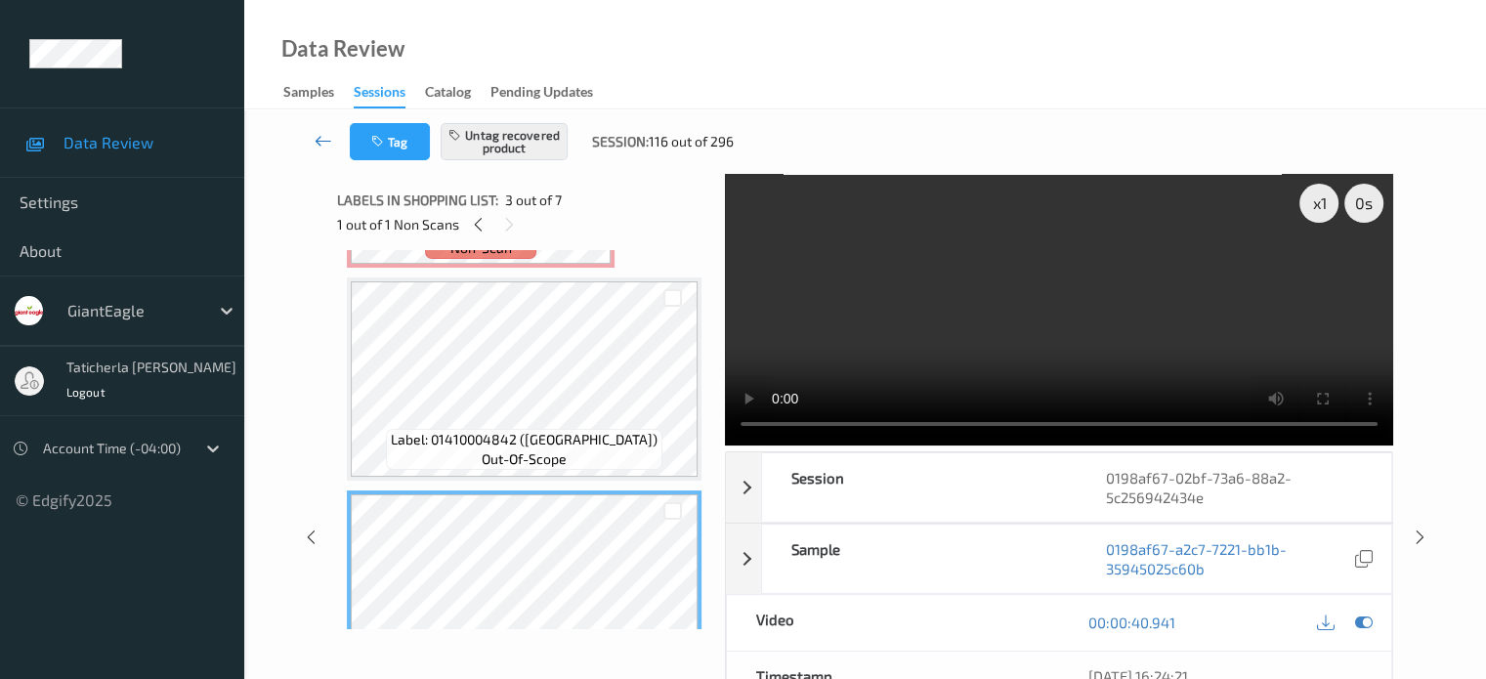
click at [315, 140] on icon at bounding box center [323, 141] width 18 height 20
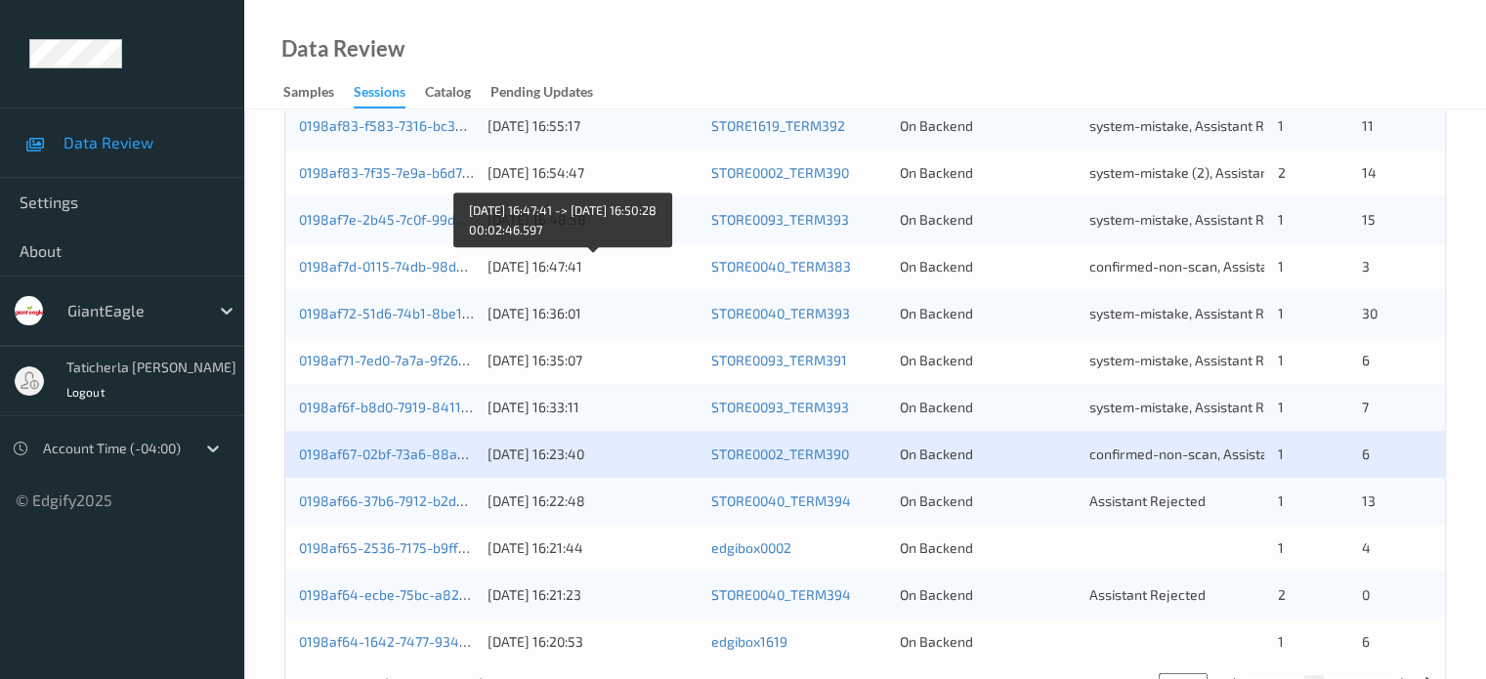
scroll to position [943, 0]
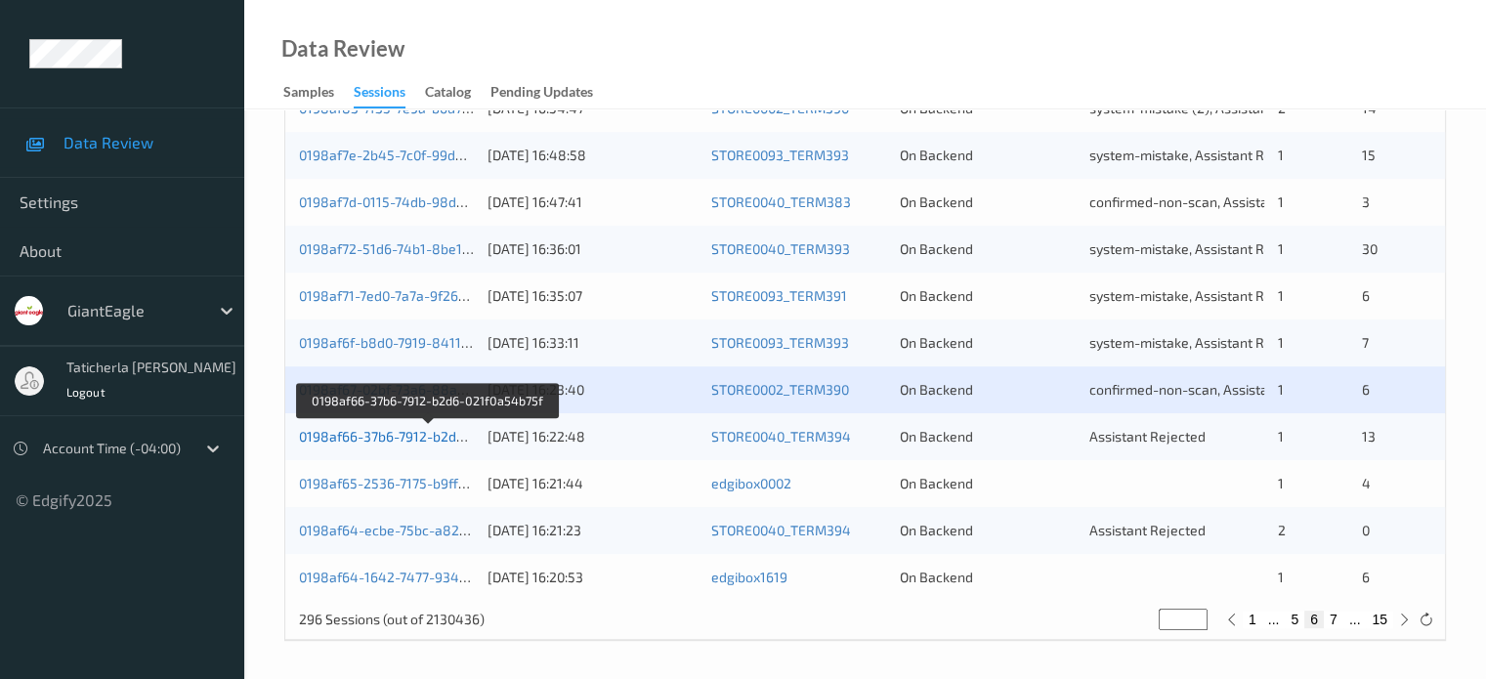
click at [414, 436] on link "0198af66-37b6-7912-b2d6-021f0a54b75f" at bounding box center [427, 436] width 257 height 17
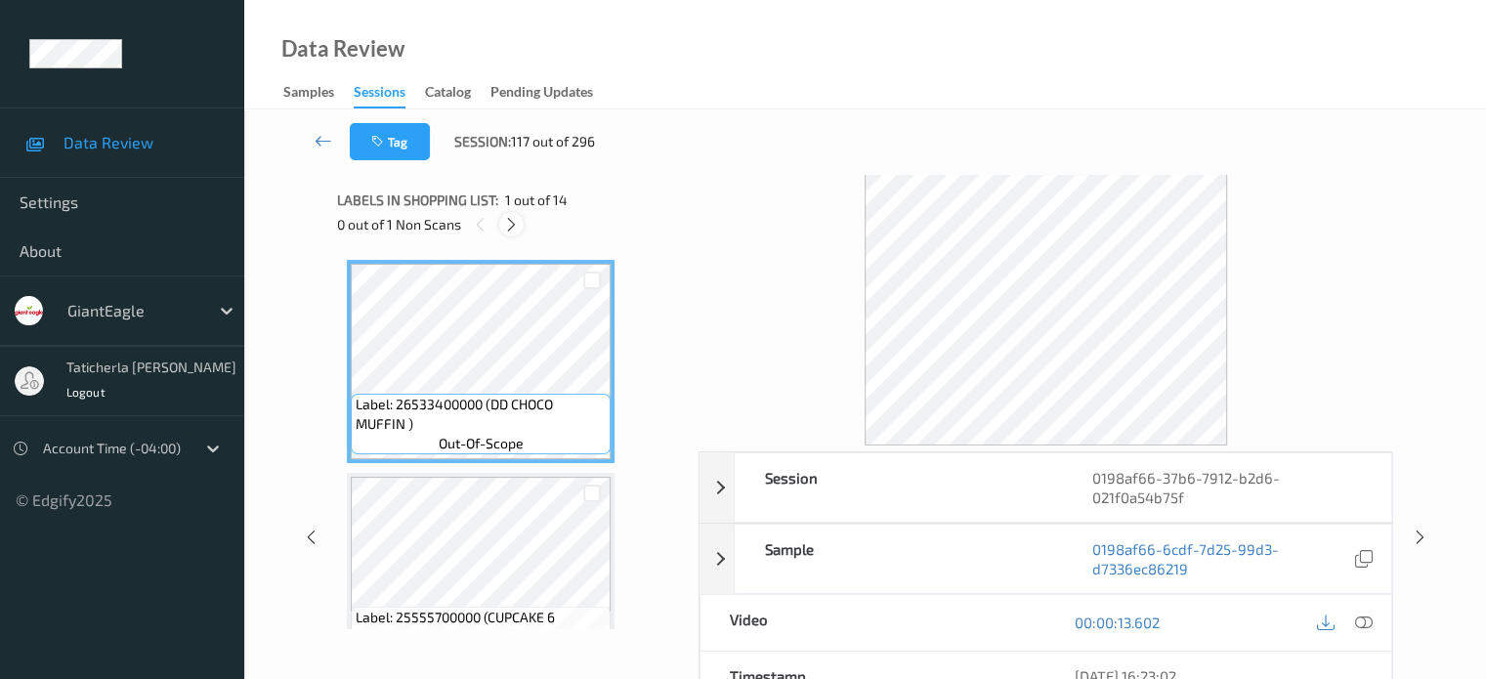
click at [512, 225] on icon at bounding box center [511, 225] width 17 height 18
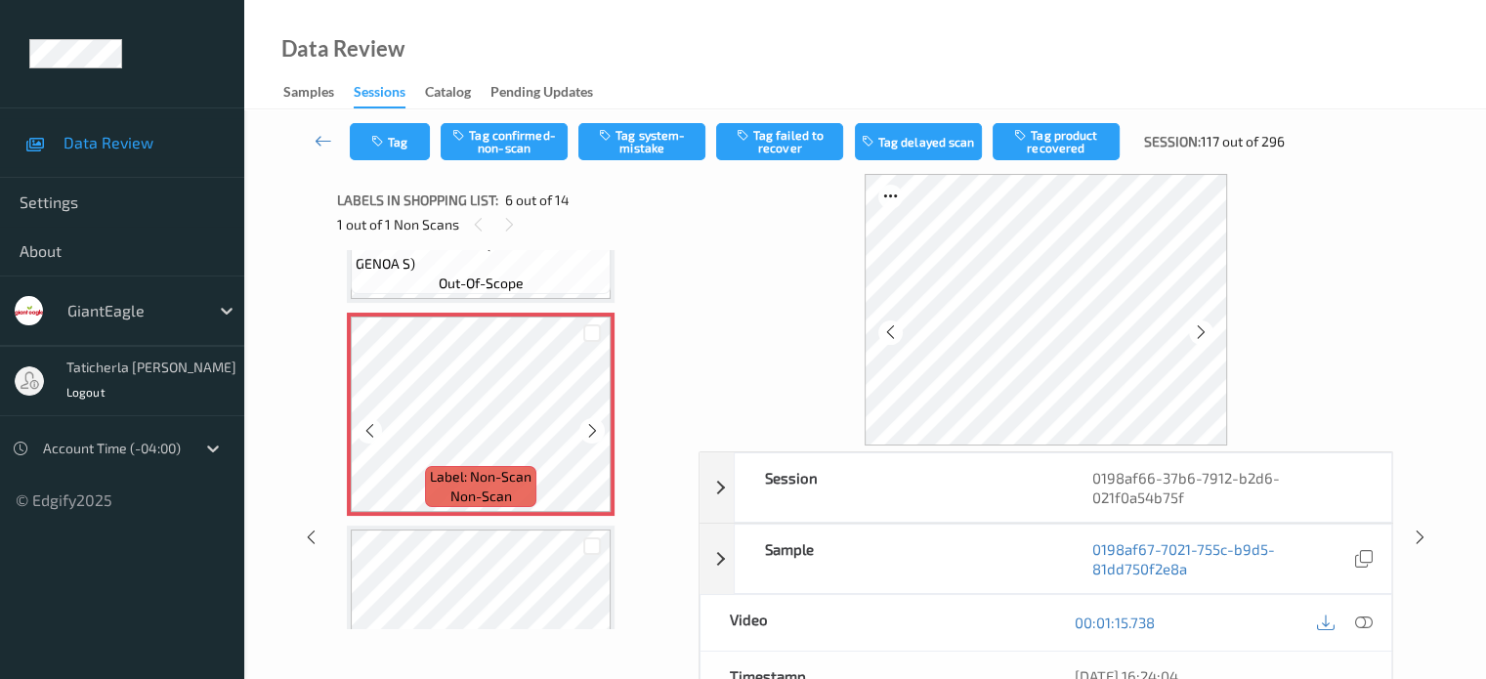
scroll to position [1057, 0]
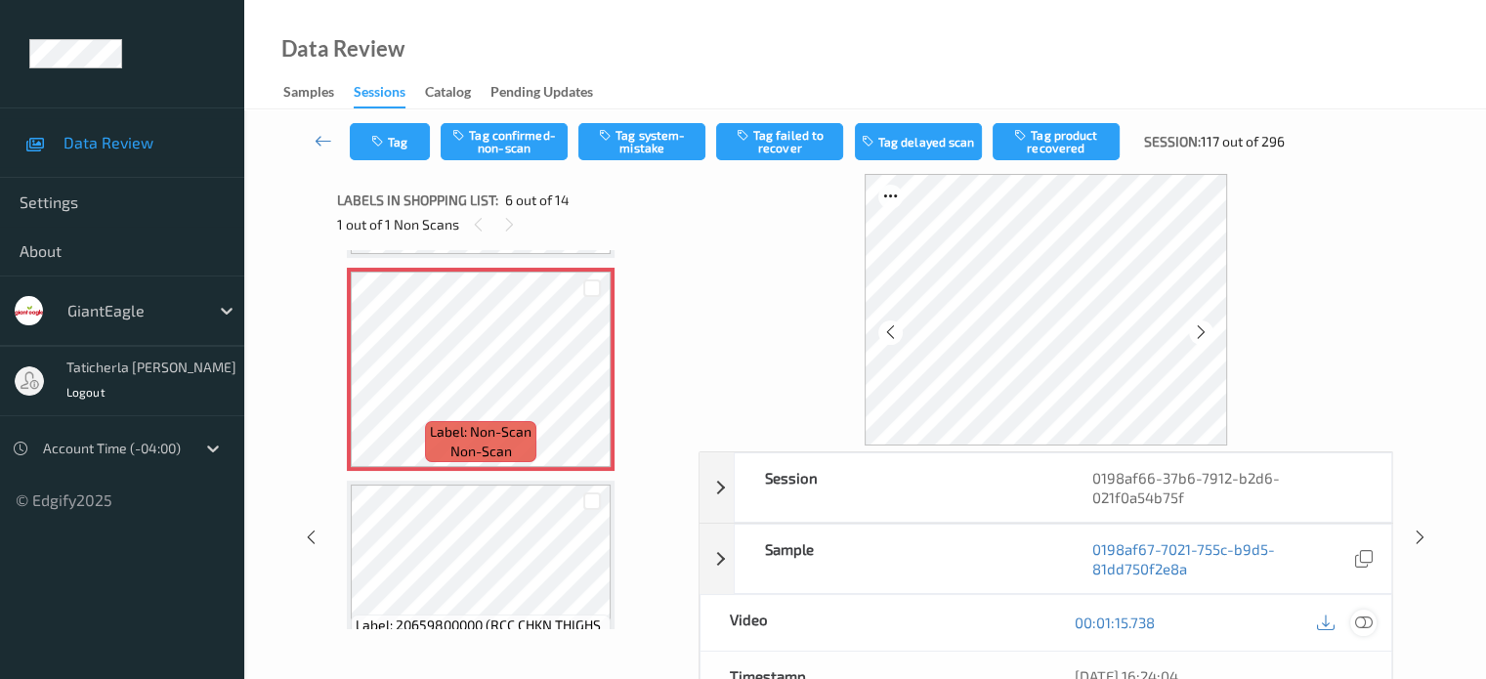
click at [1360, 619] on icon at bounding box center [1363, 622] width 18 height 18
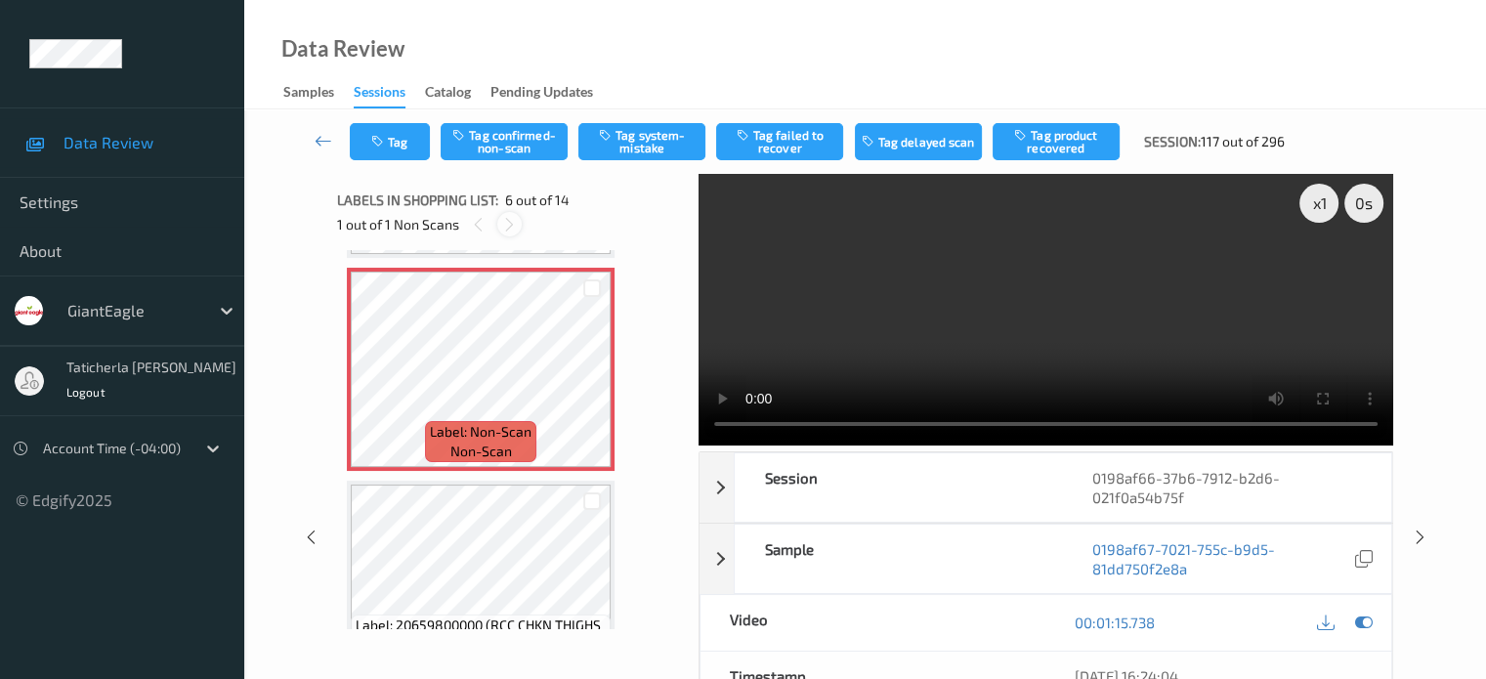
click at [508, 226] on icon at bounding box center [509, 225] width 17 height 18
click at [493, 135] on button "Tag confirmed-non-scan" at bounding box center [503, 141] width 127 height 37
click at [1070, 139] on button "Tag product recovered" at bounding box center [1055, 141] width 127 height 37
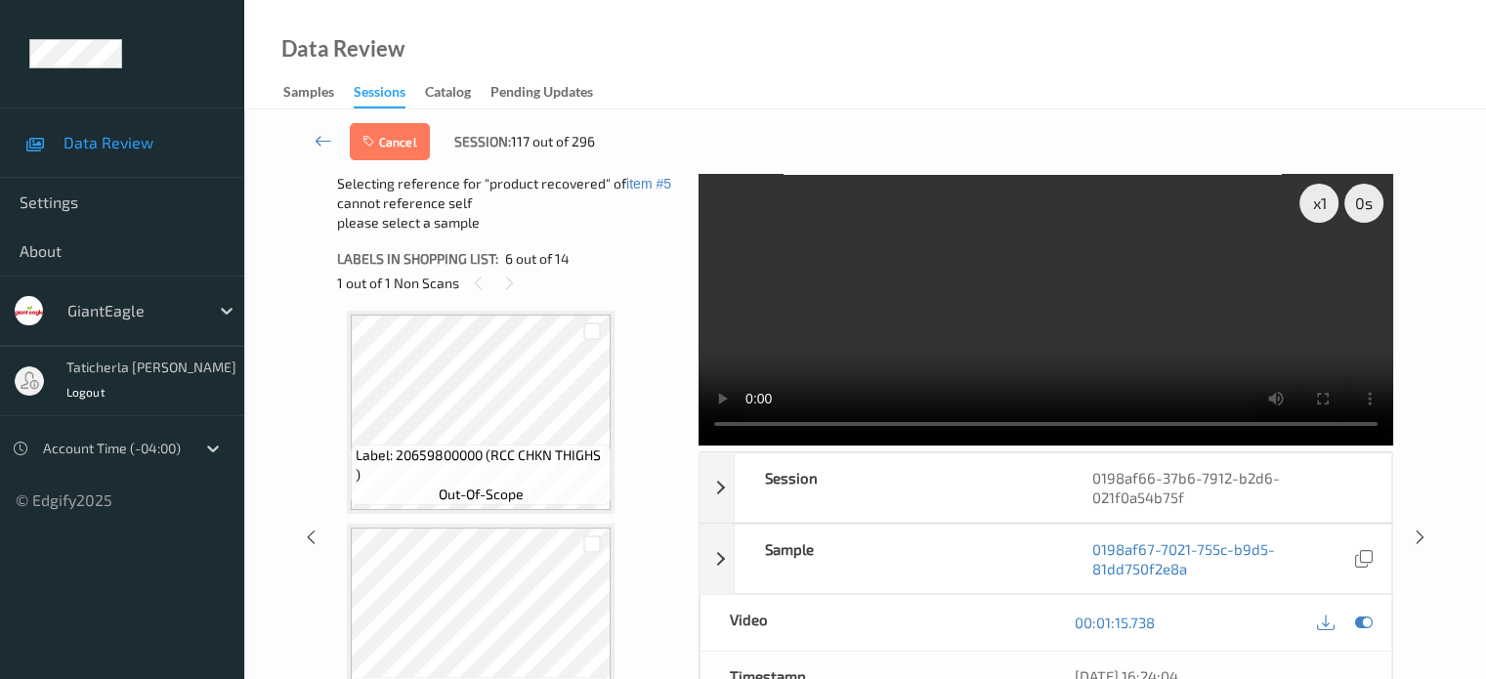
scroll to position [1252, 0]
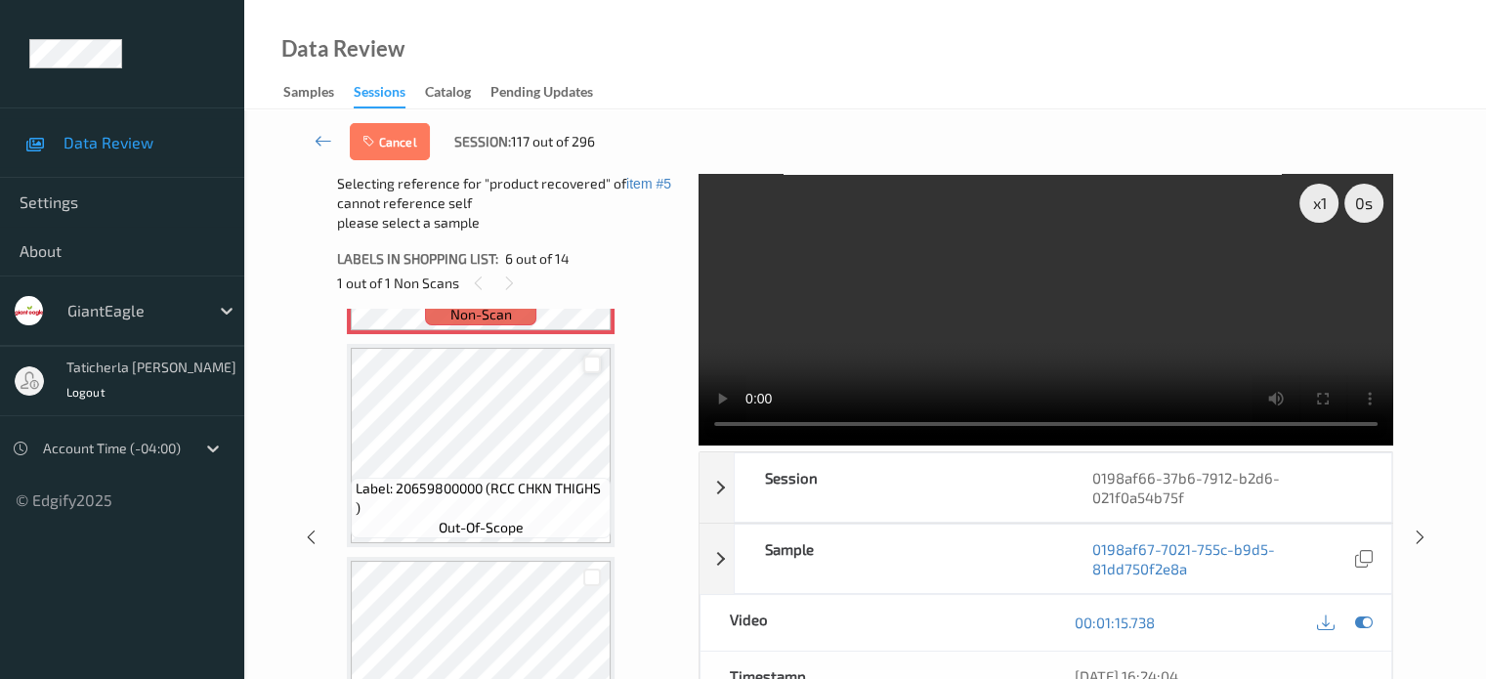
click at [593, 362] on div at bounding box center [592, 365] width 19 height 19
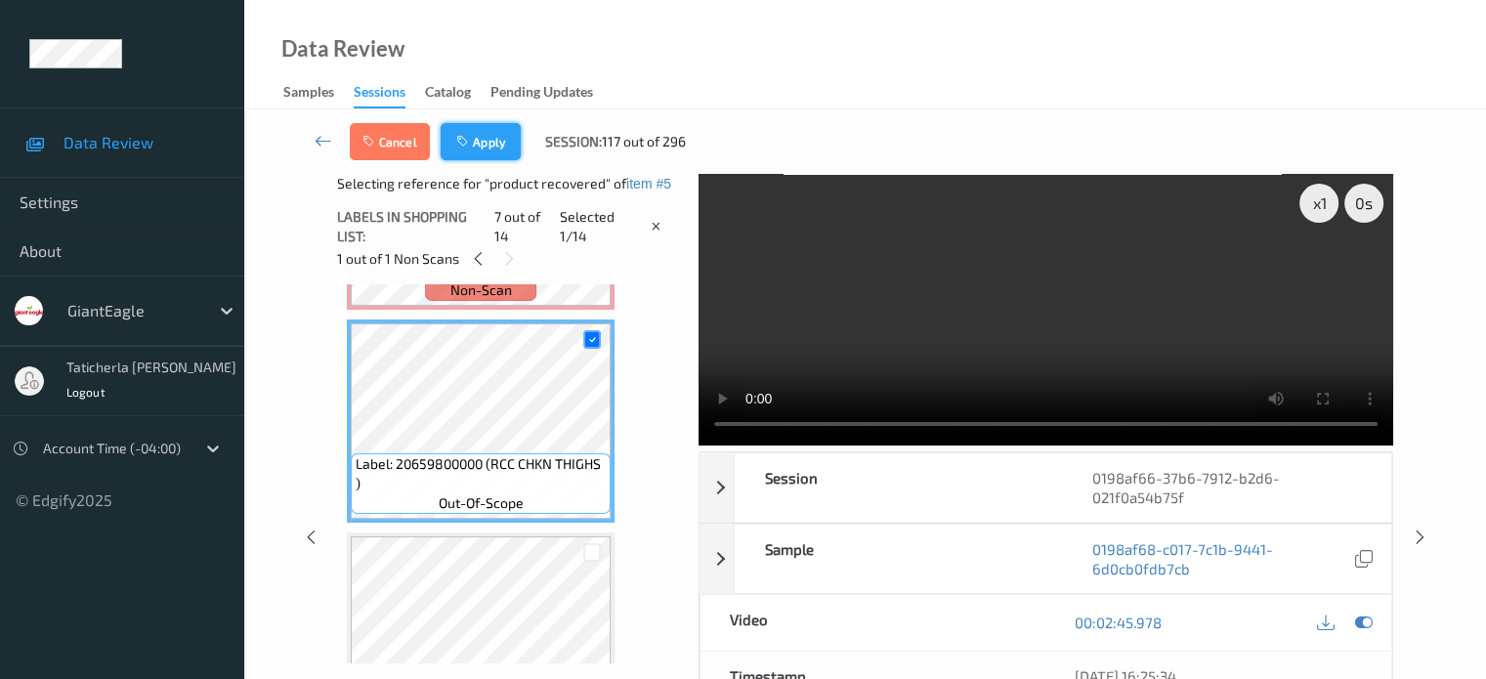
click at [473, 136] on button "Apply" at bounding box center [480, 141] width 80 height 37
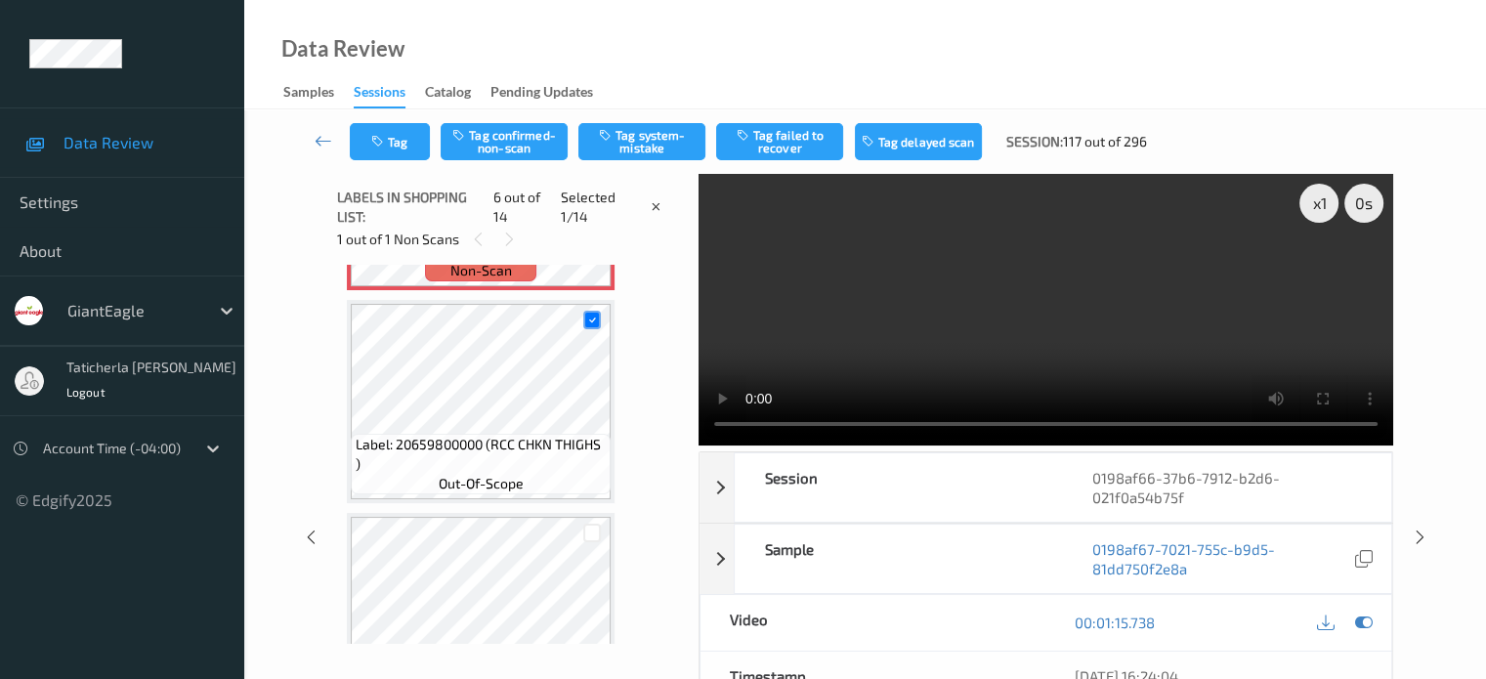
scroll to position [861, 0]
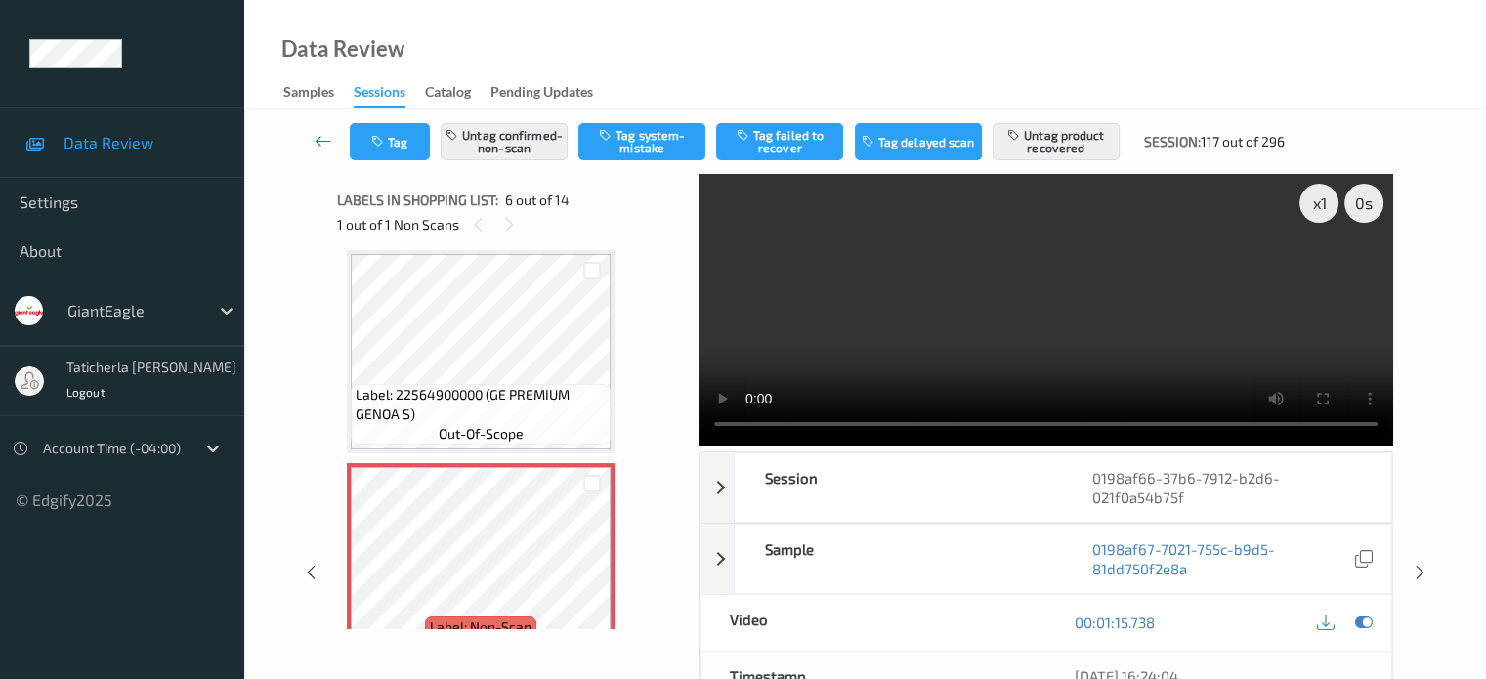
click at [315, 139] on icon at bounding box center [323, 141] width 18 height 20
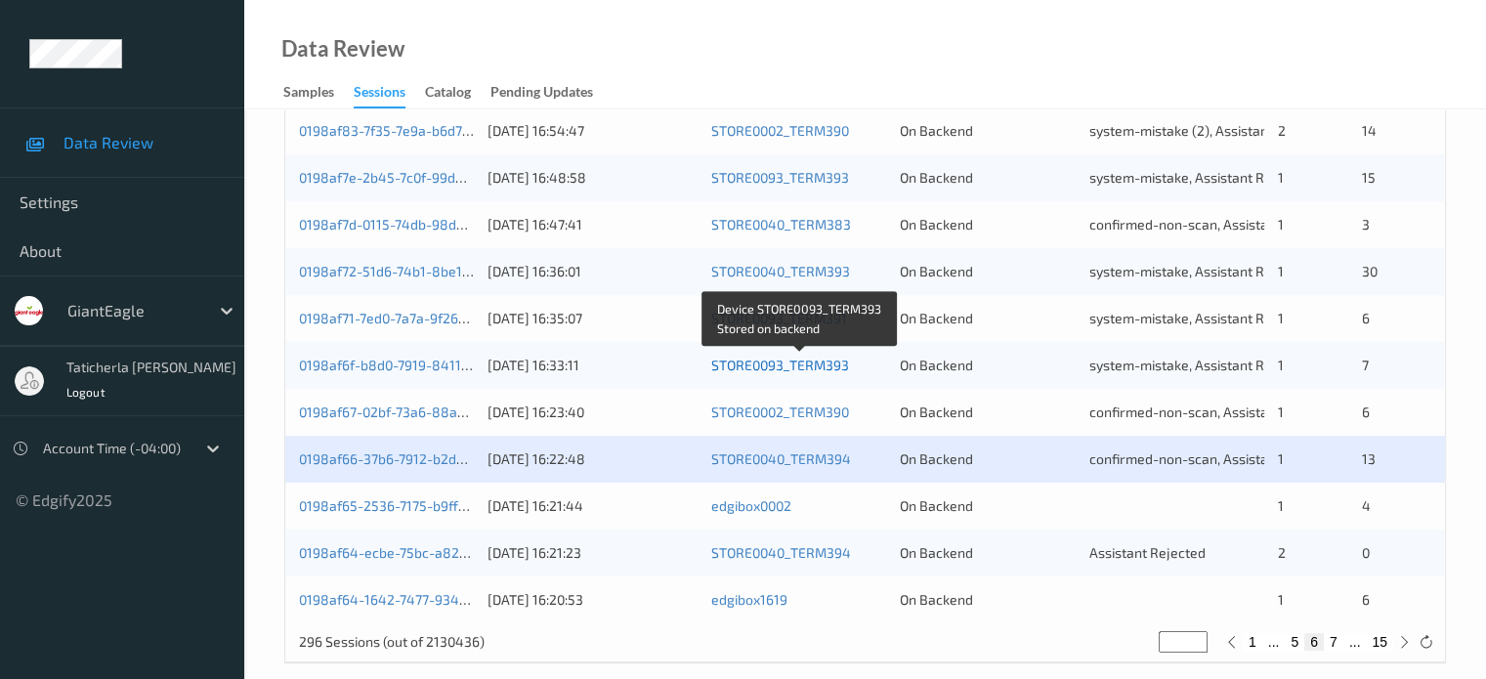
scroll to position [943, 0]
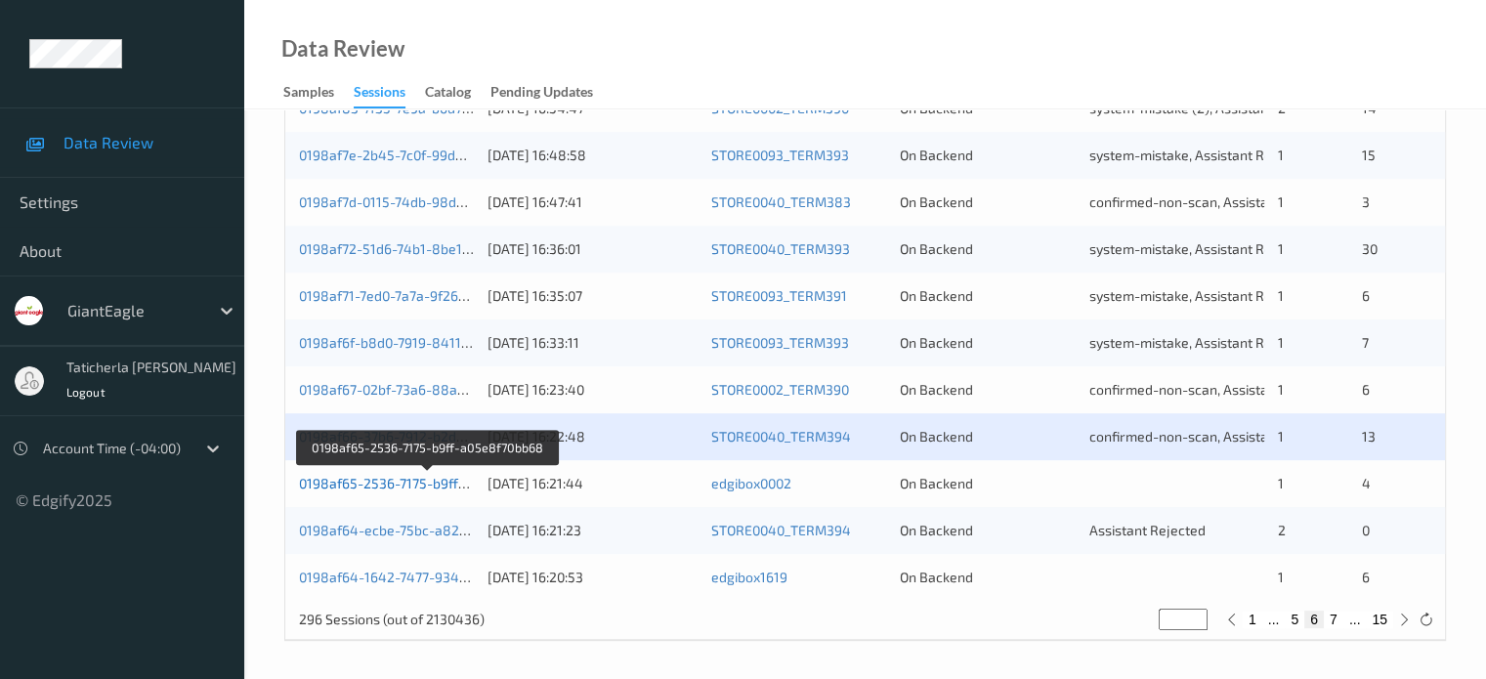
click at [395, 480] on link "0198af65-2536-7175-b9ff-a05e8f70bb68" at bounding box center [427, 483] width 257 height 17
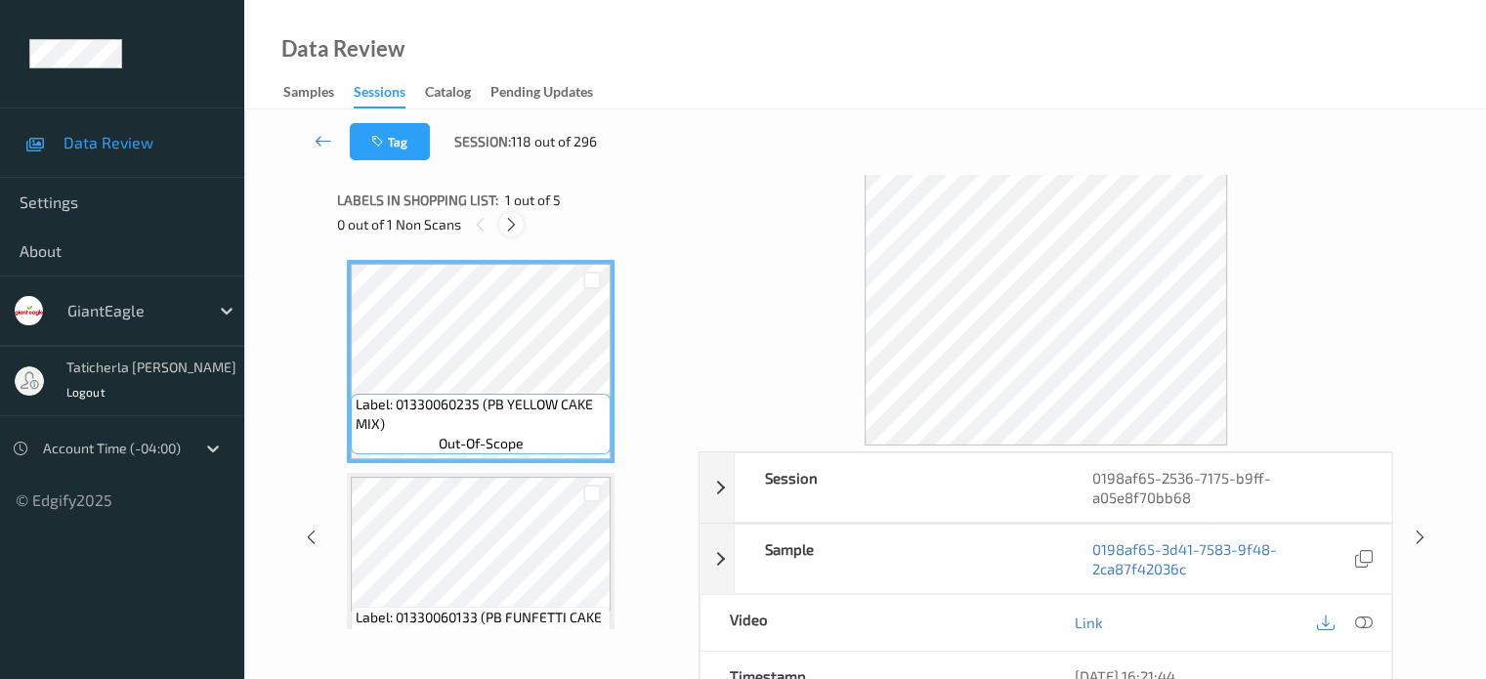
click at [508, 226] on icon at bounding box center [511, 225] width 17 height 18
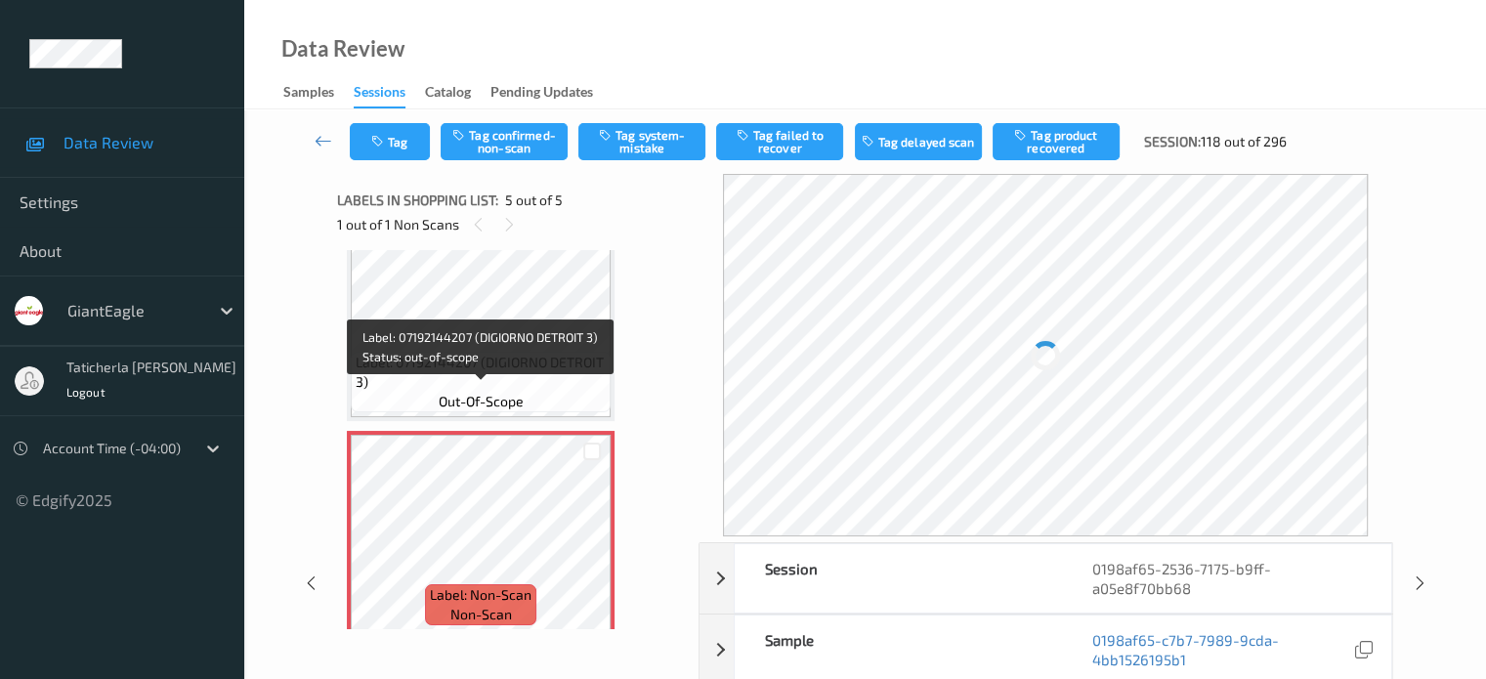
scroll to position [695, 0]
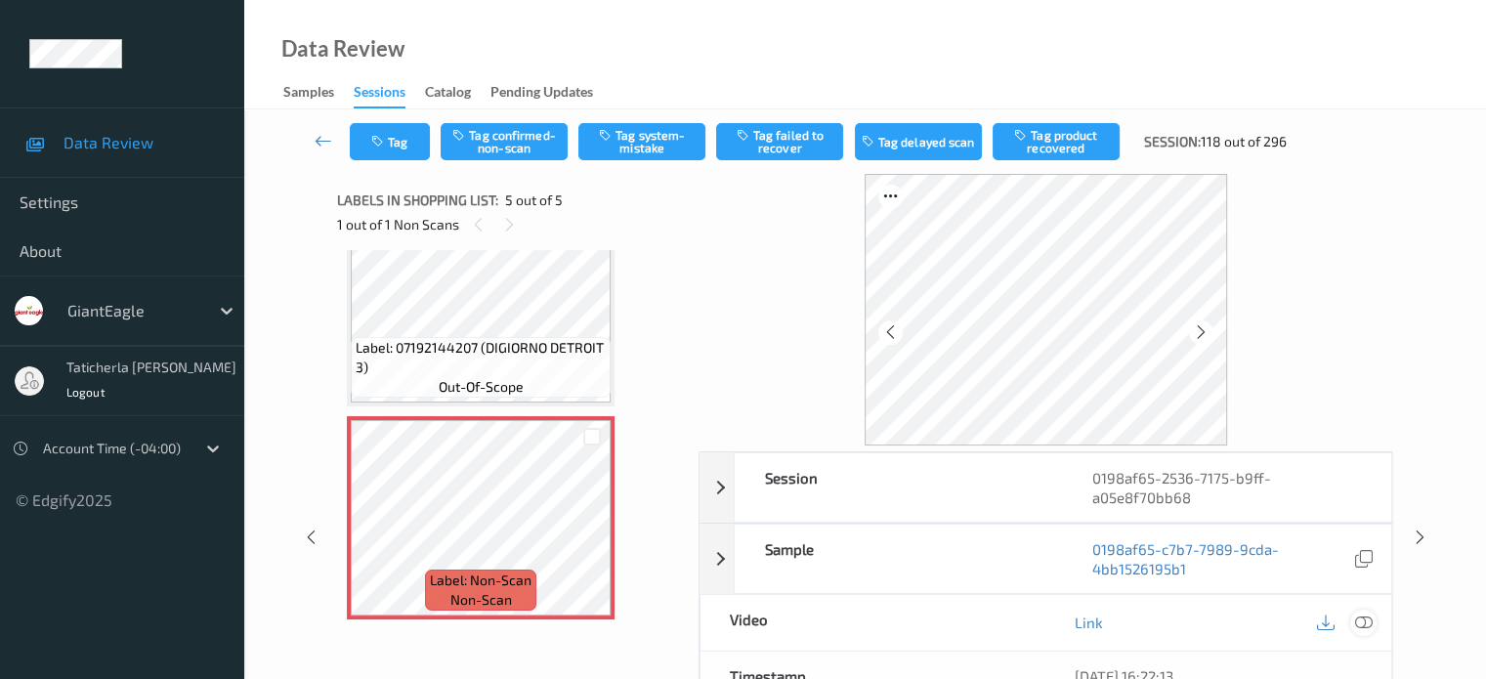
click at [1362, 621] on icon at bounding box center [1363, 622] width 18 height 18
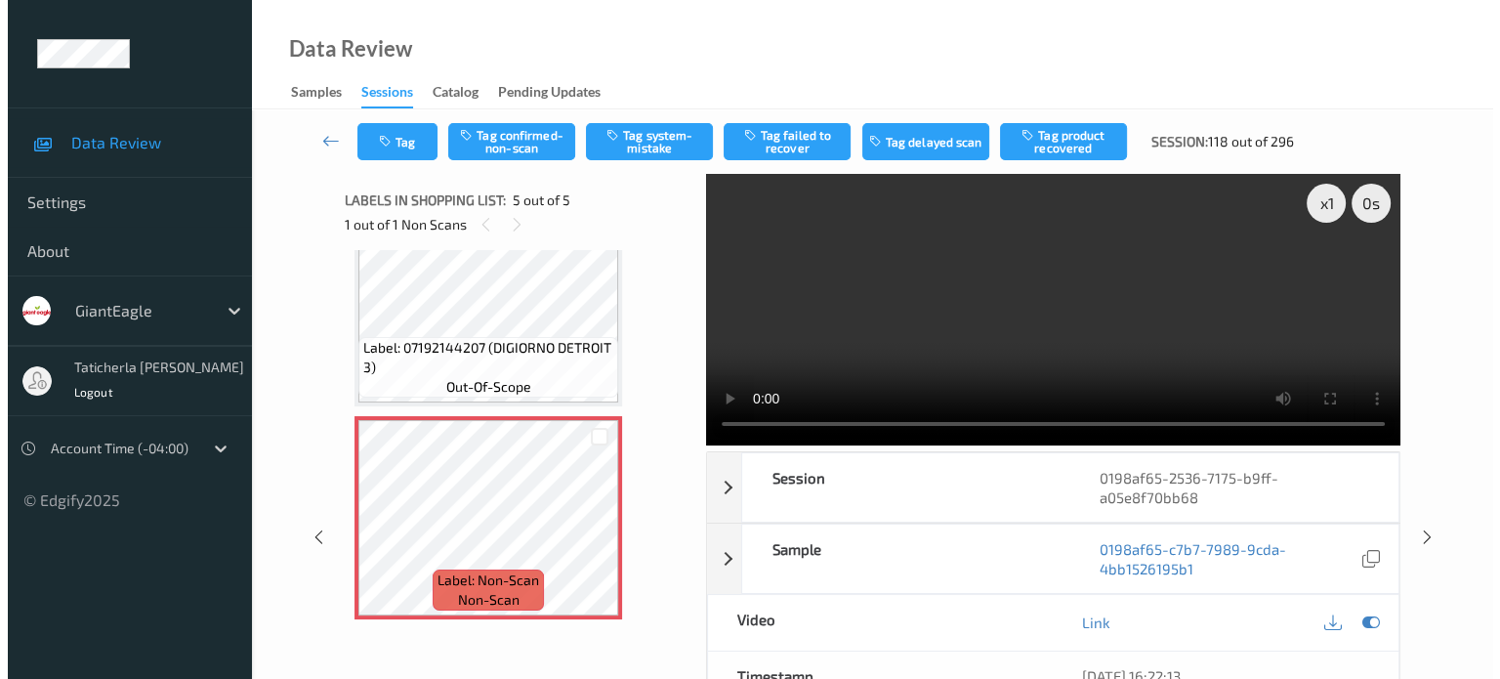
scroll to position [530, 0]
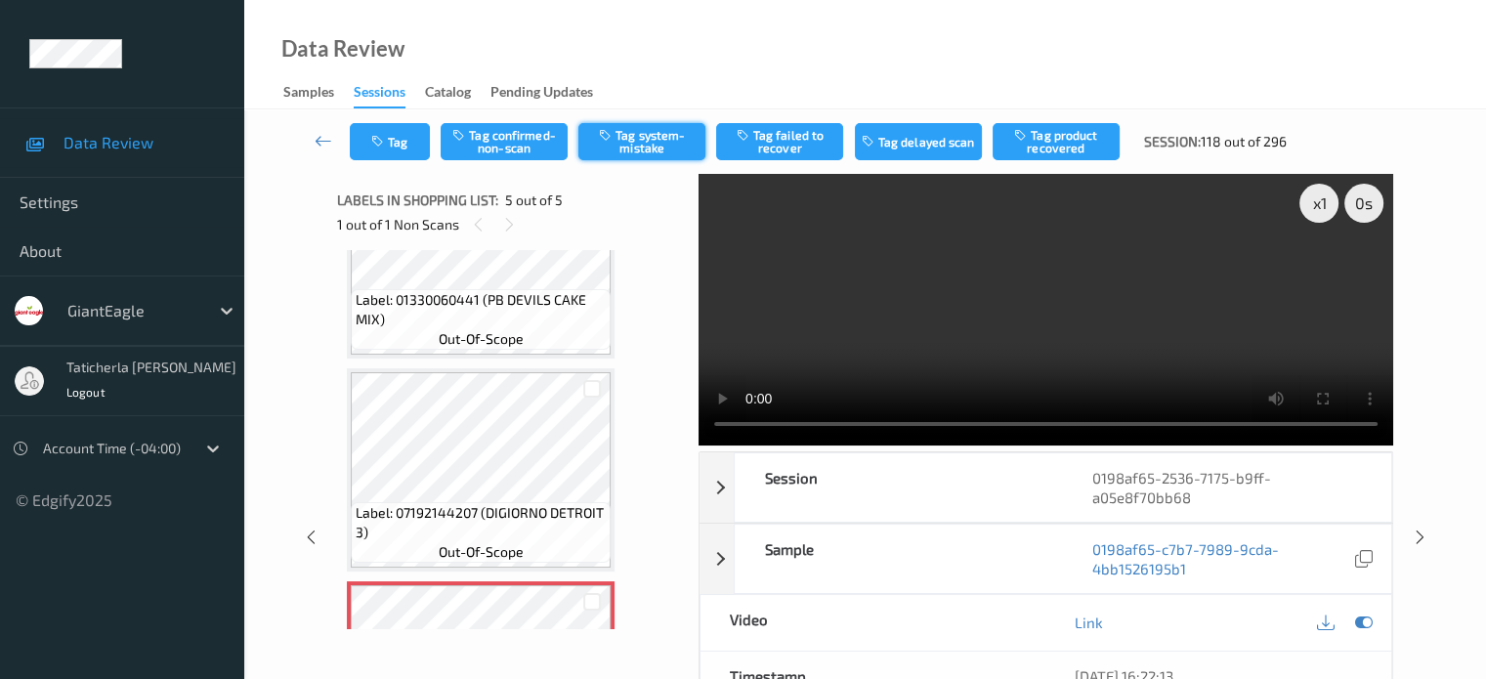
click at [666, 145] on button "Tag system-mistake" at bounding box center [641, 141] width 127 height 37
click at [402, 143] on button "Tag" at bounding box center [390, 141] width 80 height 37
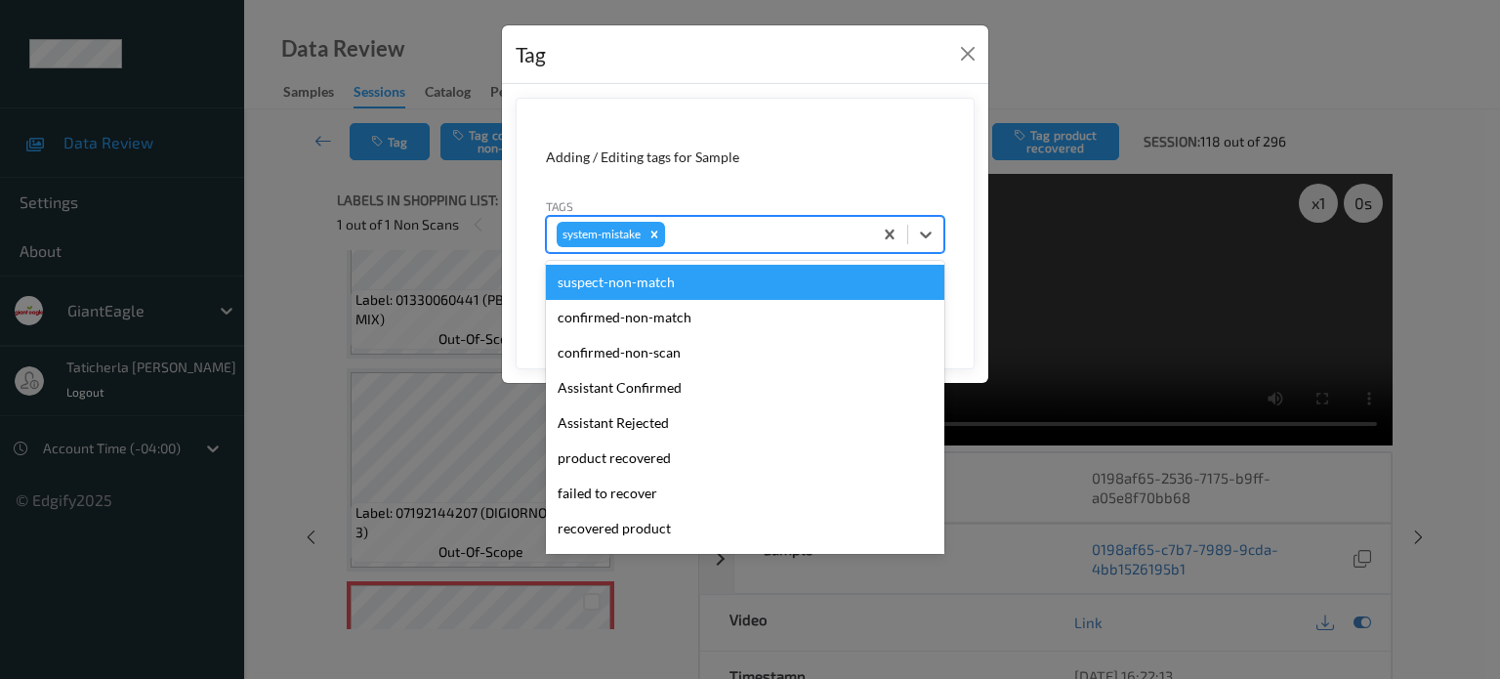
click at [785, 240] on div at bounding box center [765, 234] width 193 height 23
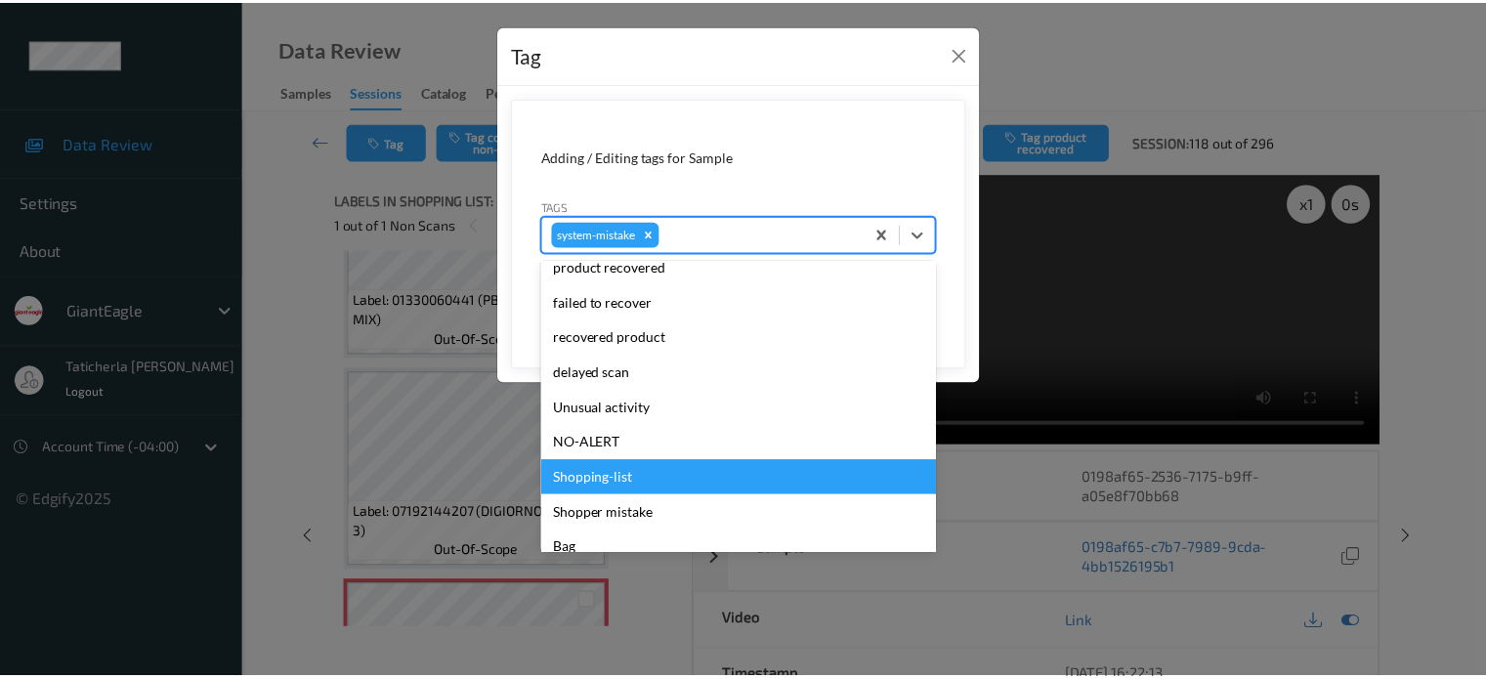
scroll to position [195, 0]
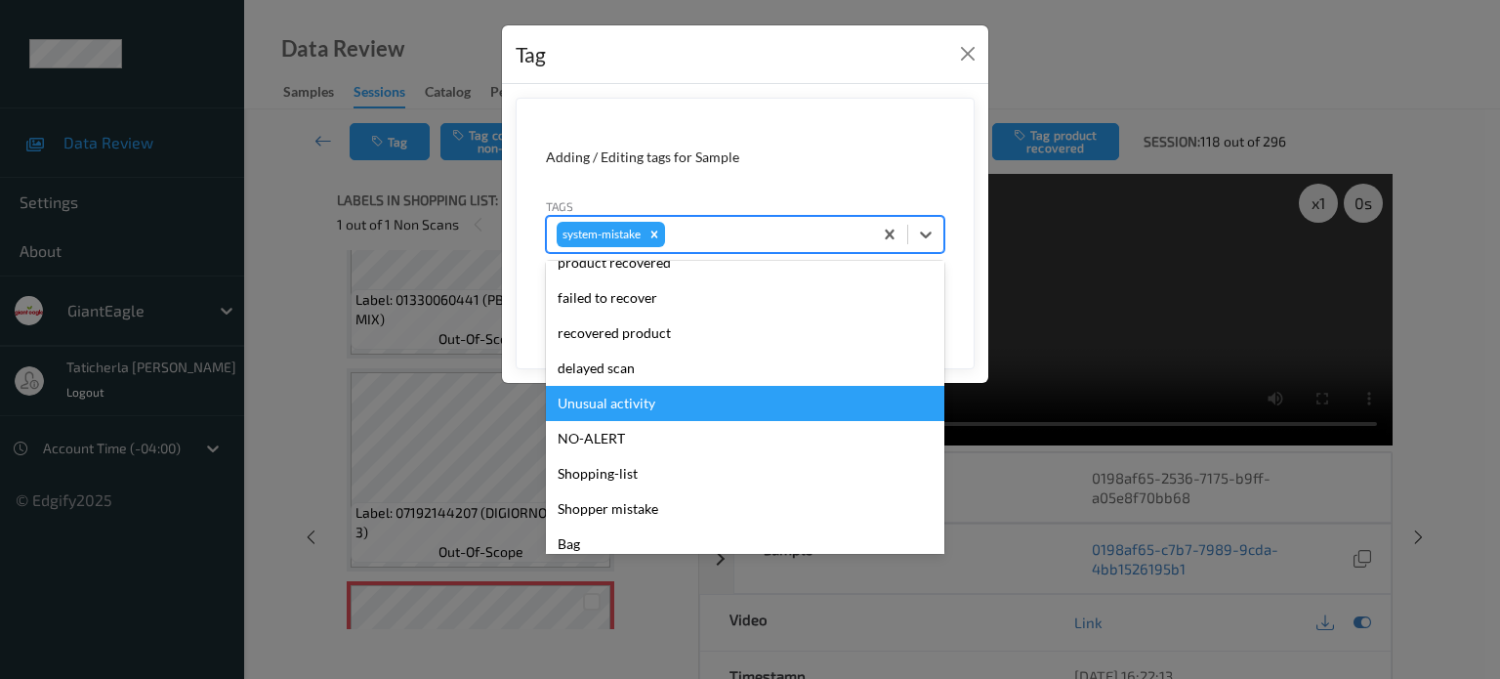
click at [684, 400] on div "Unusual activity" at bounding box center [745, 403] width 398 height 35
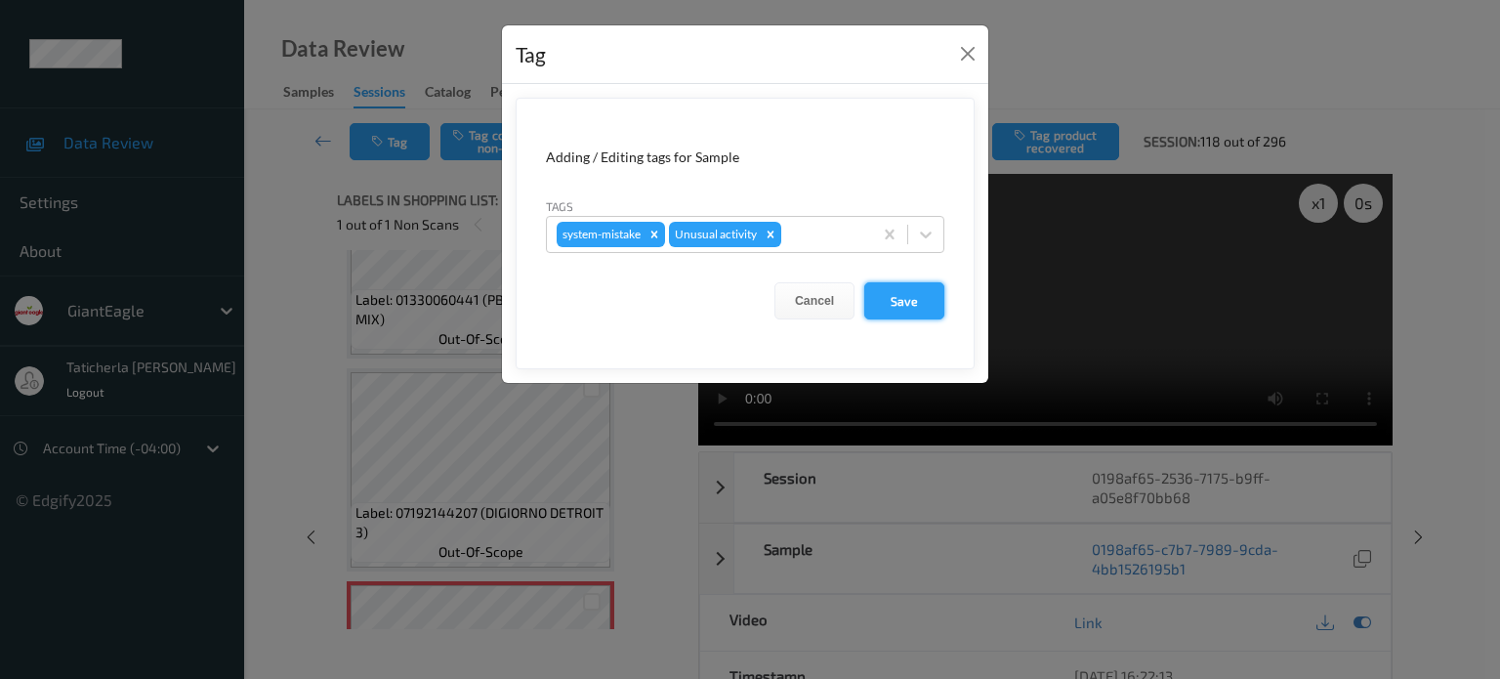
click at [926, 305] on button "Save" at bounding box center [904, 300] width 80 height 37
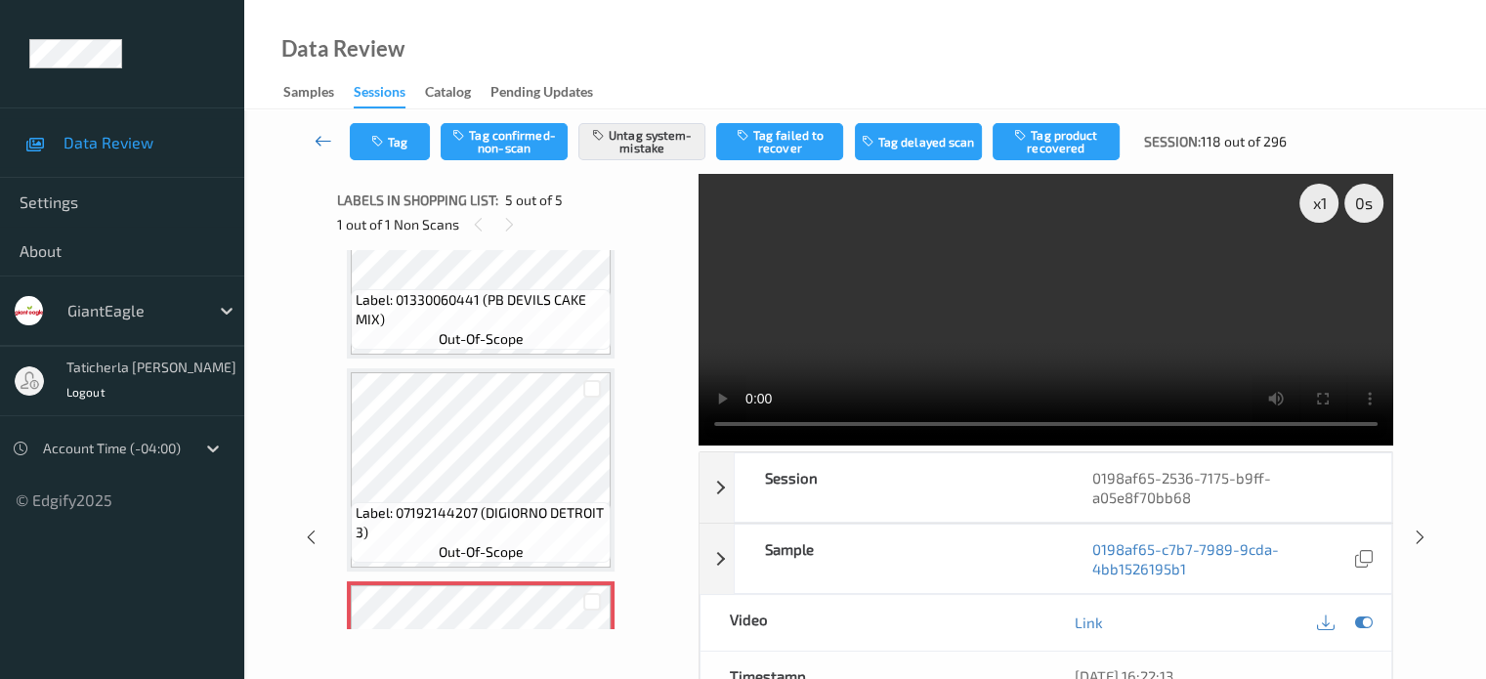
click at [320, 138] on icon at bounding box center [323, 141] width 18 height 20
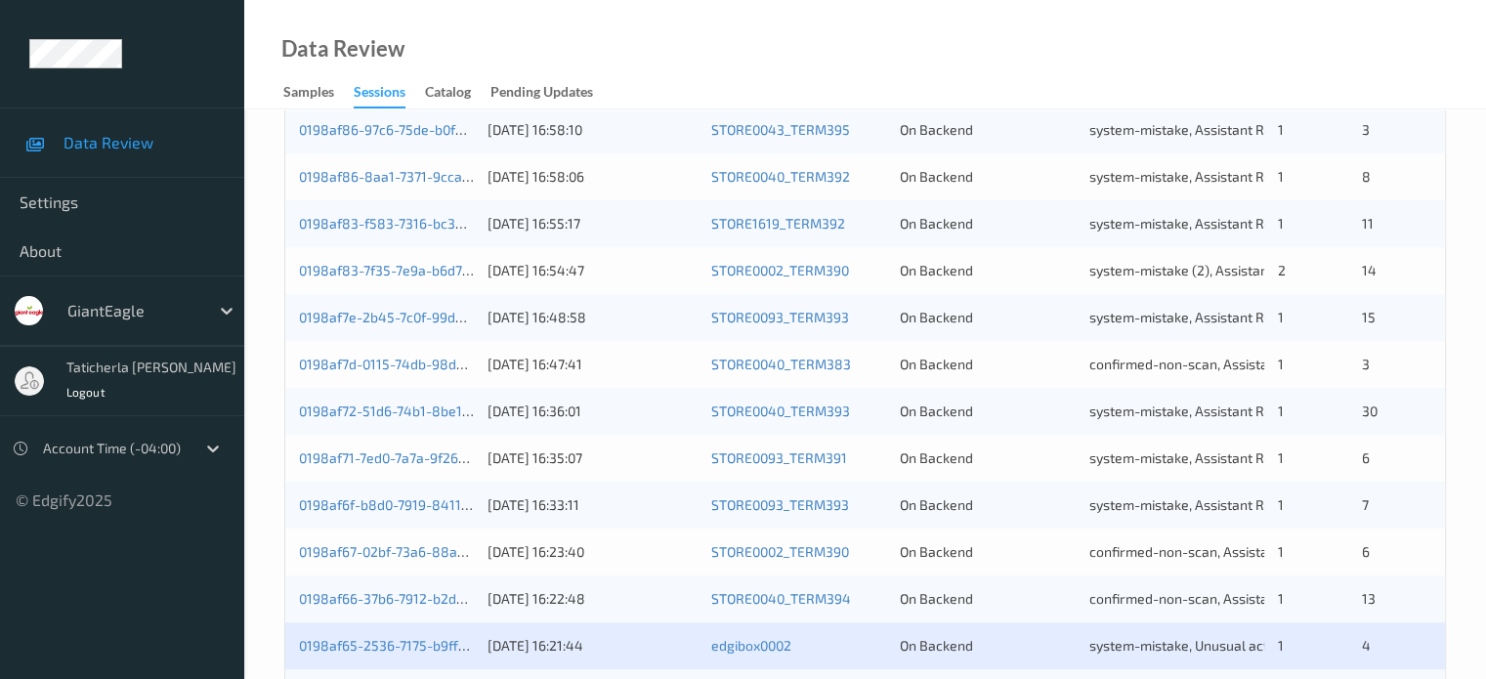
scroll to position [943, 0]
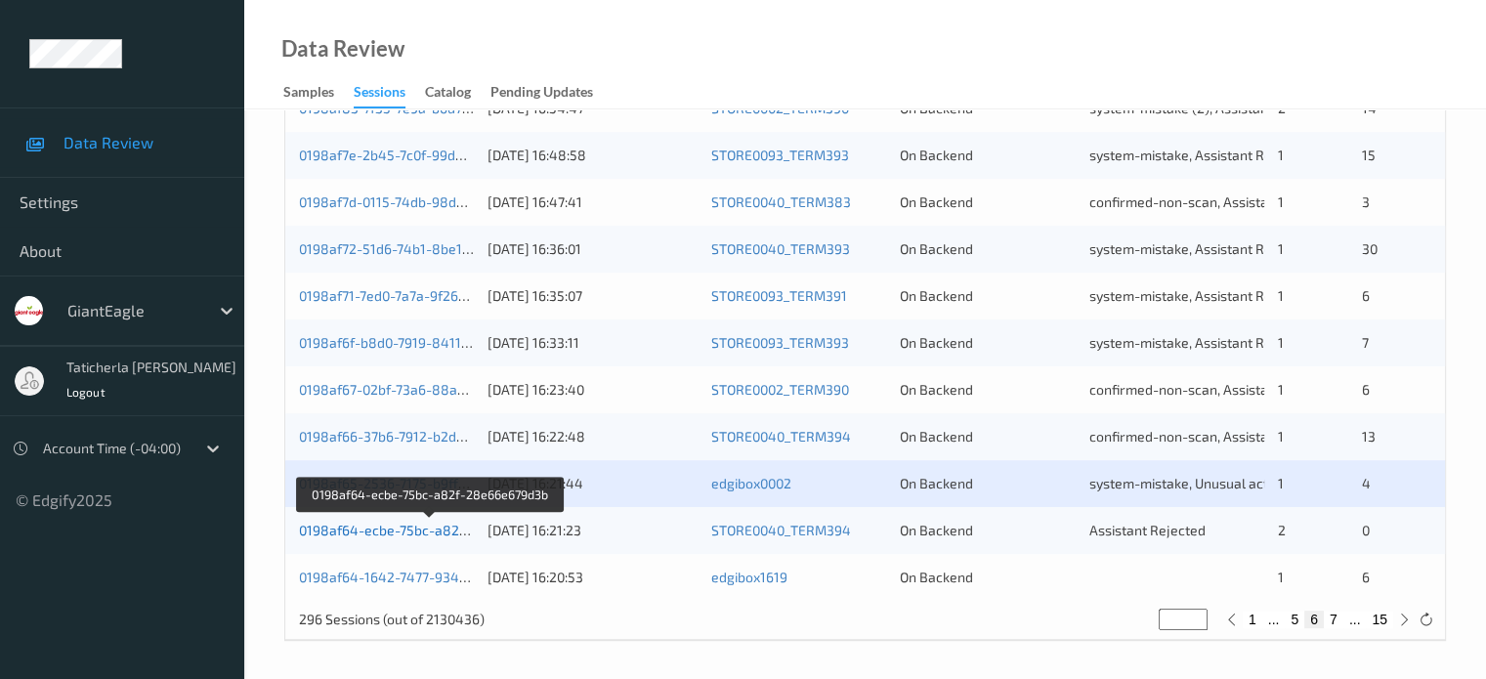
click at [383, 524] on link "0198af64-ecbe-75bc-a82f-28e66e679d3b" at bounding box center [431, 530] width 265 height 17
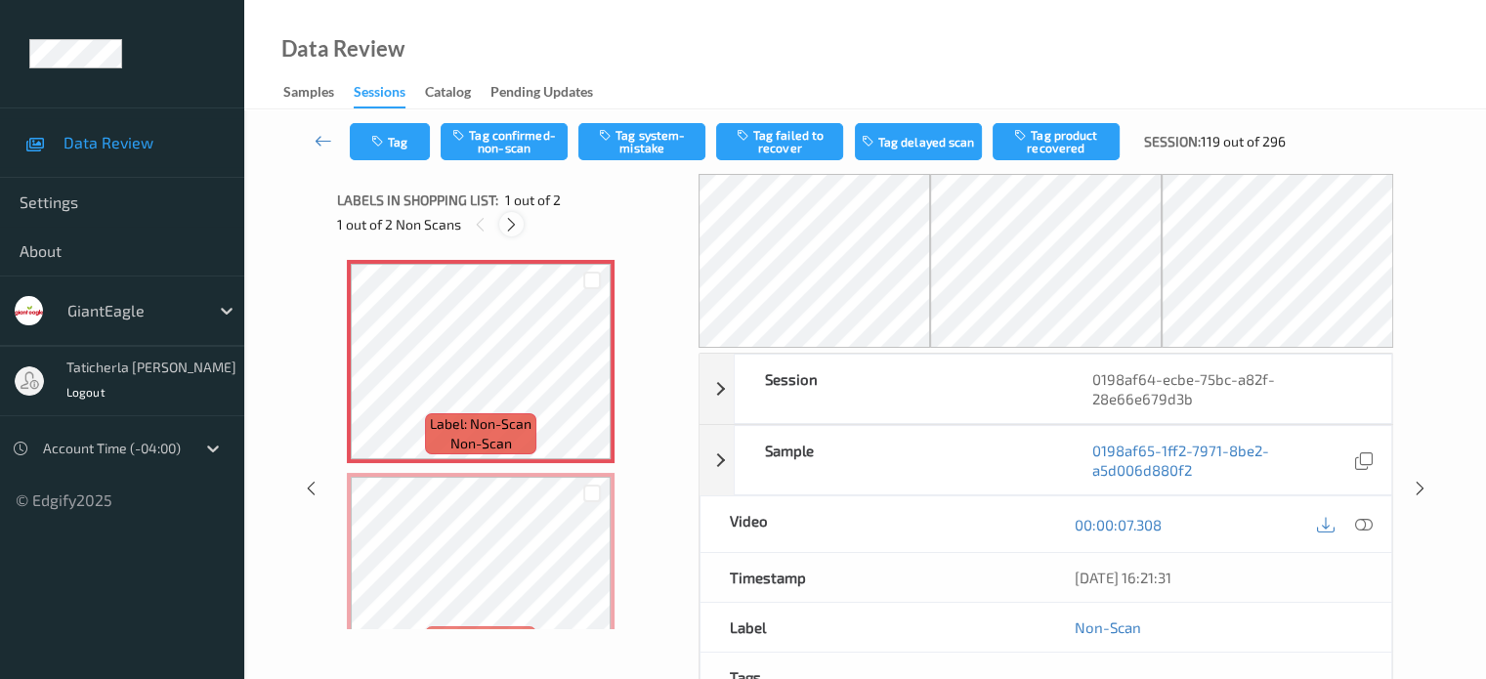
click at [509, 226] on icon at bounding box center [511, 225] width 17 height 18
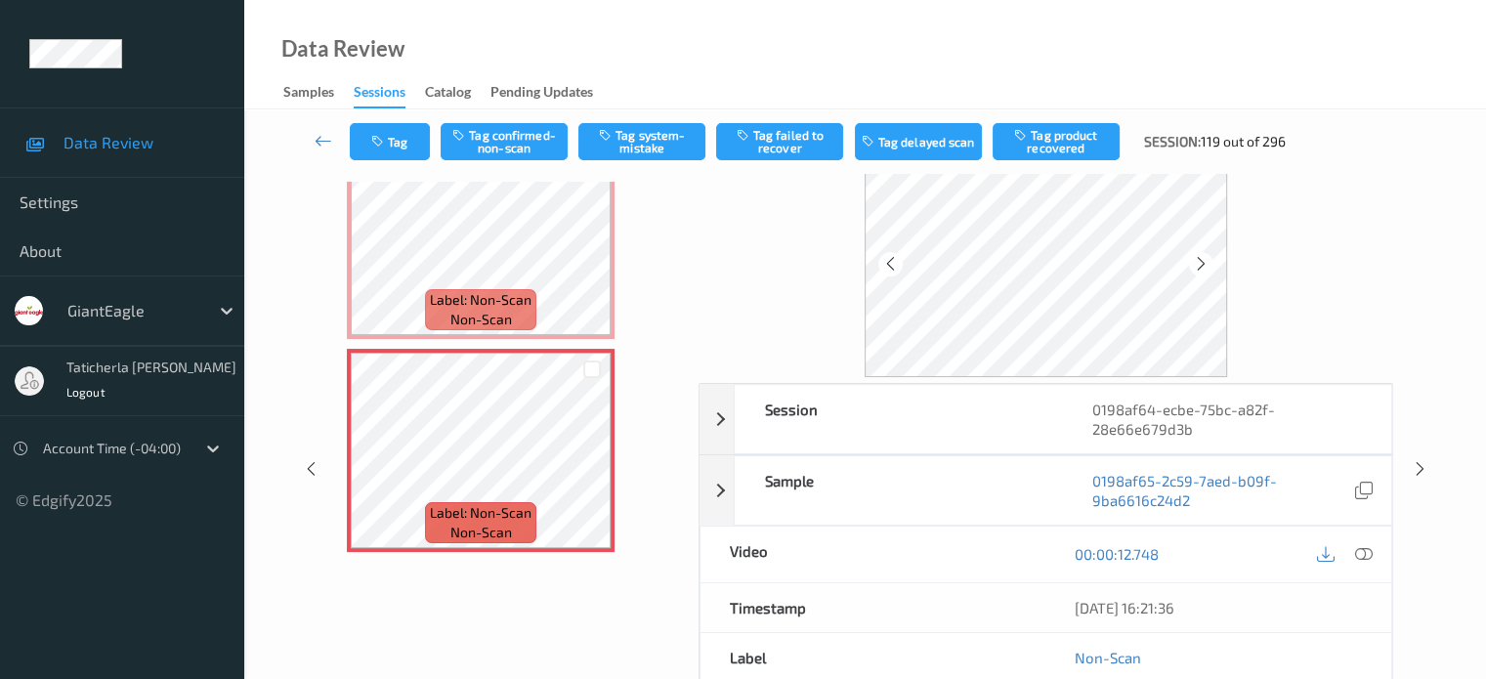
scroll to position [98, 0]
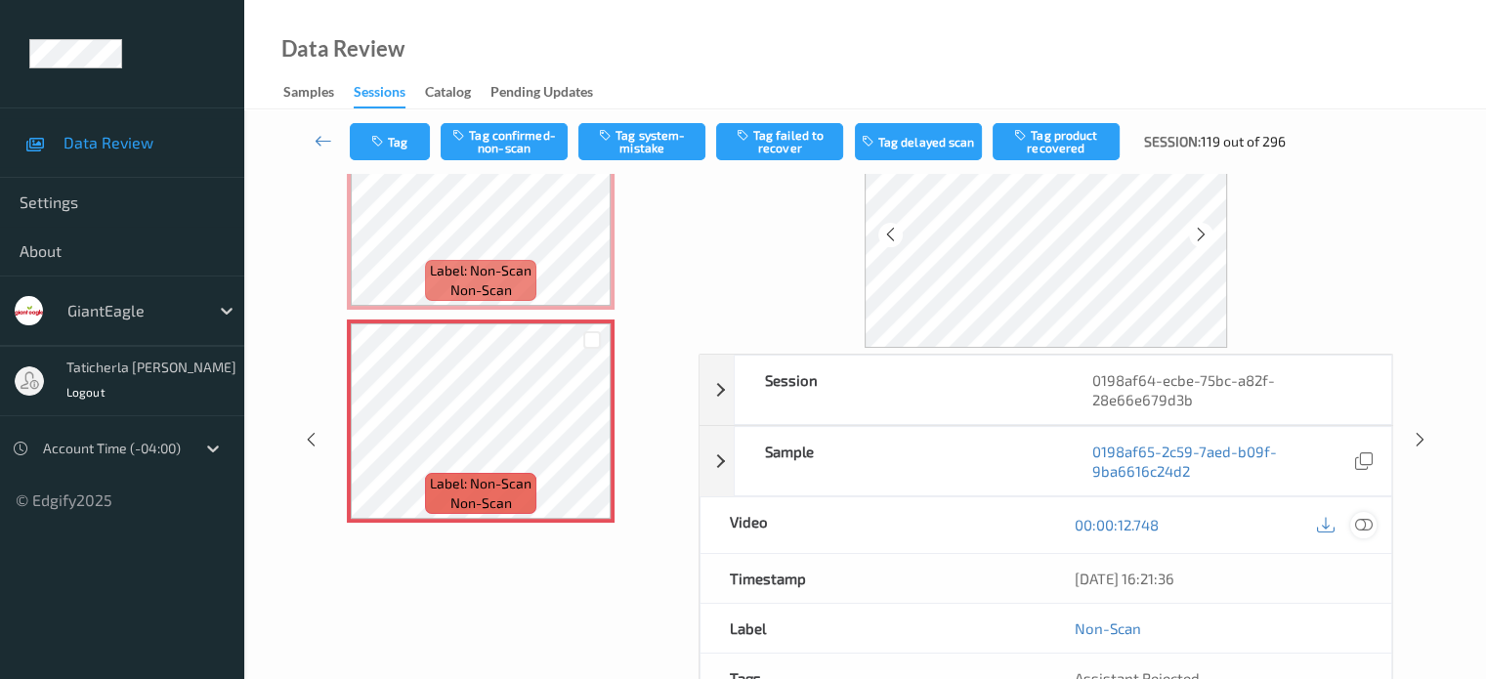
click at [1362, 521] on icon at bounding box center [1363, 525] width 18 height 18
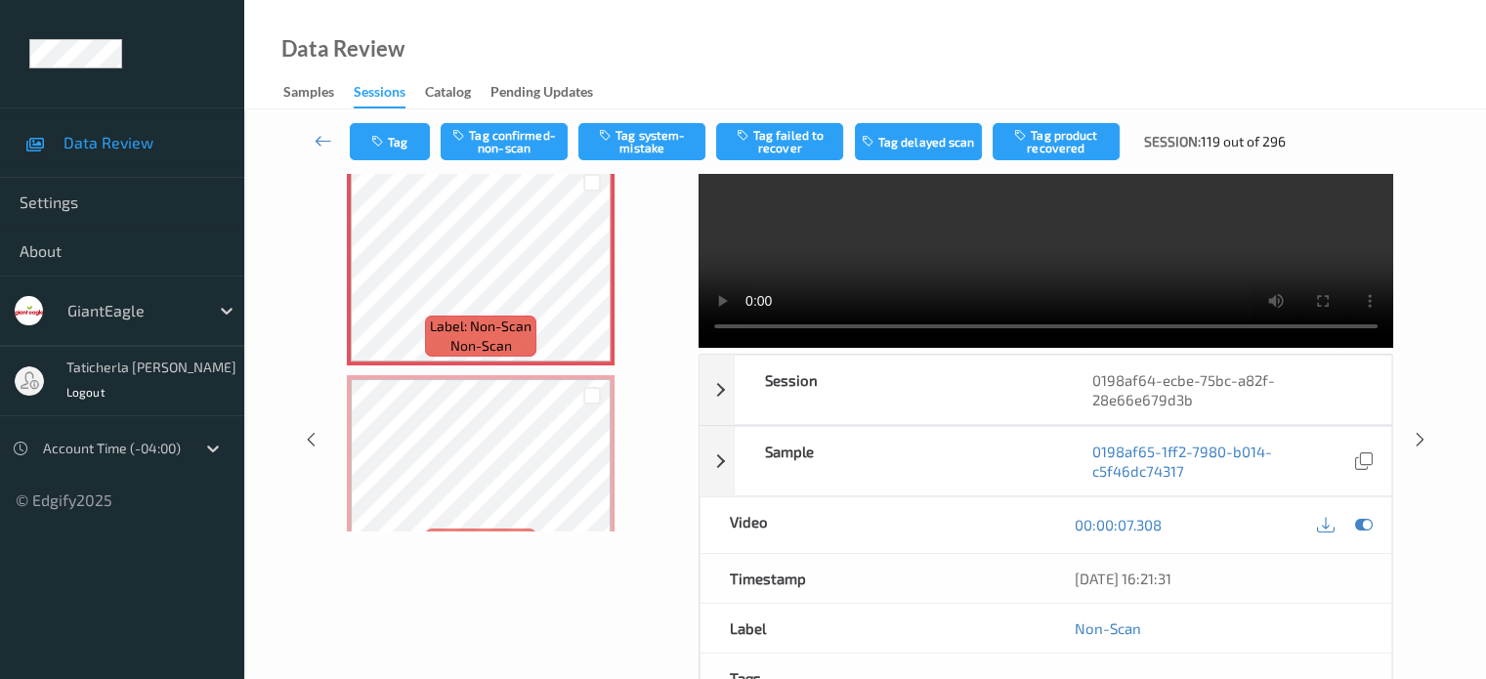
scroll to position [0, 0]
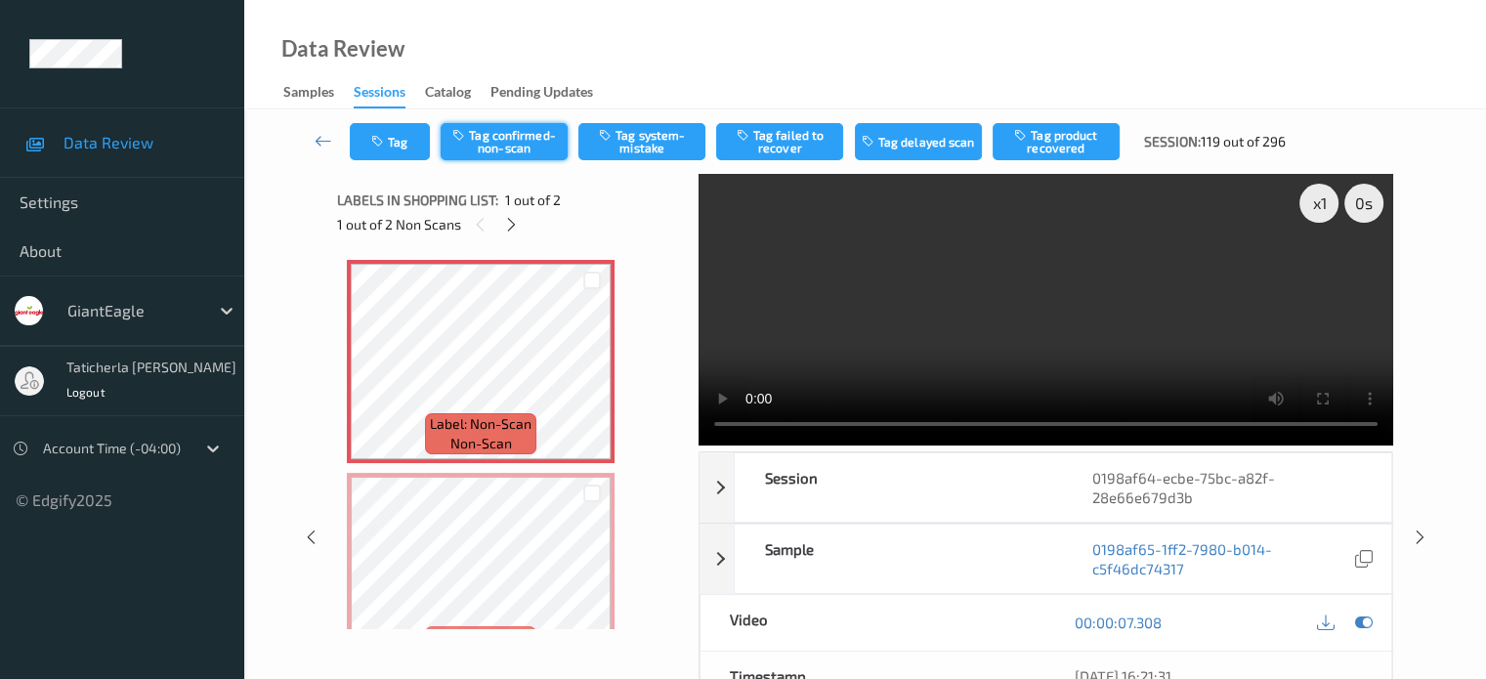
click at [518, 141] on button "Tag confirmed-non-scan" at bounding box center [503, 141] width 127 height 37
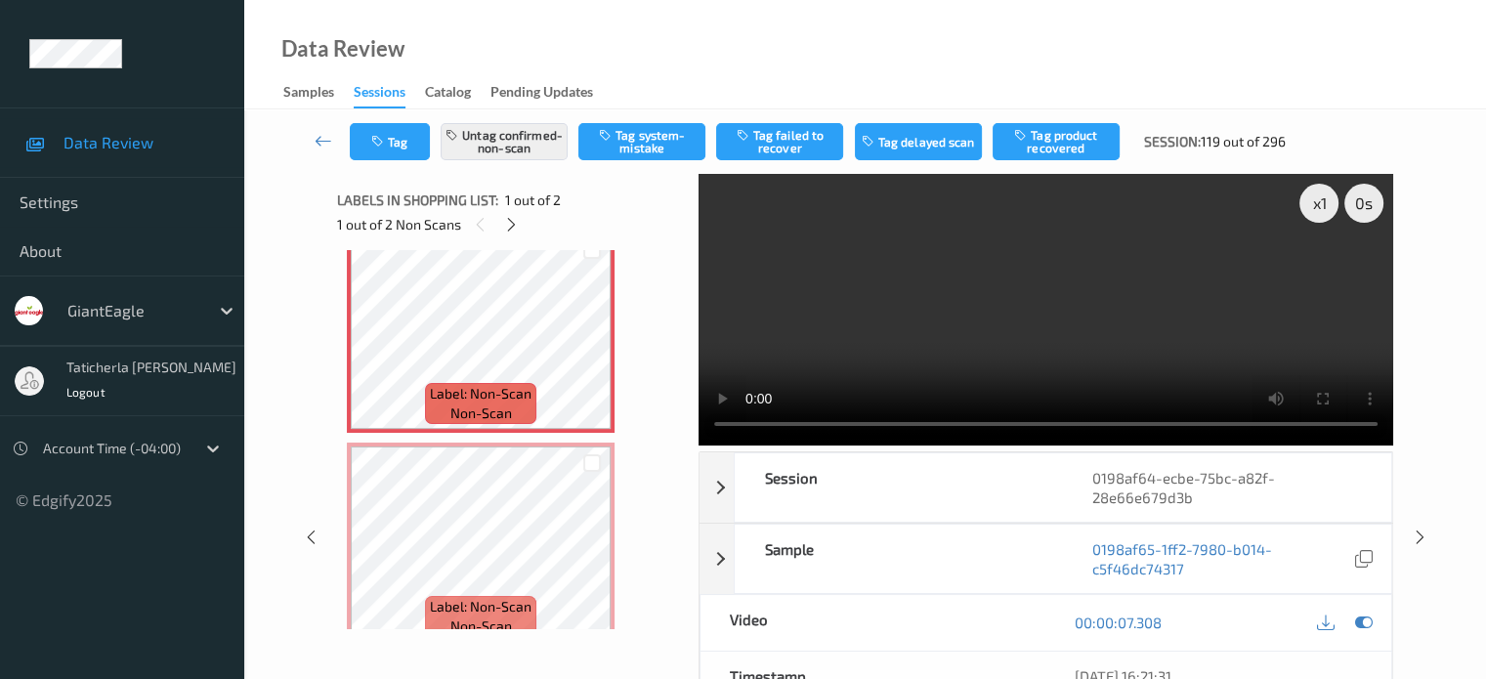
scroll to position [56, 0]
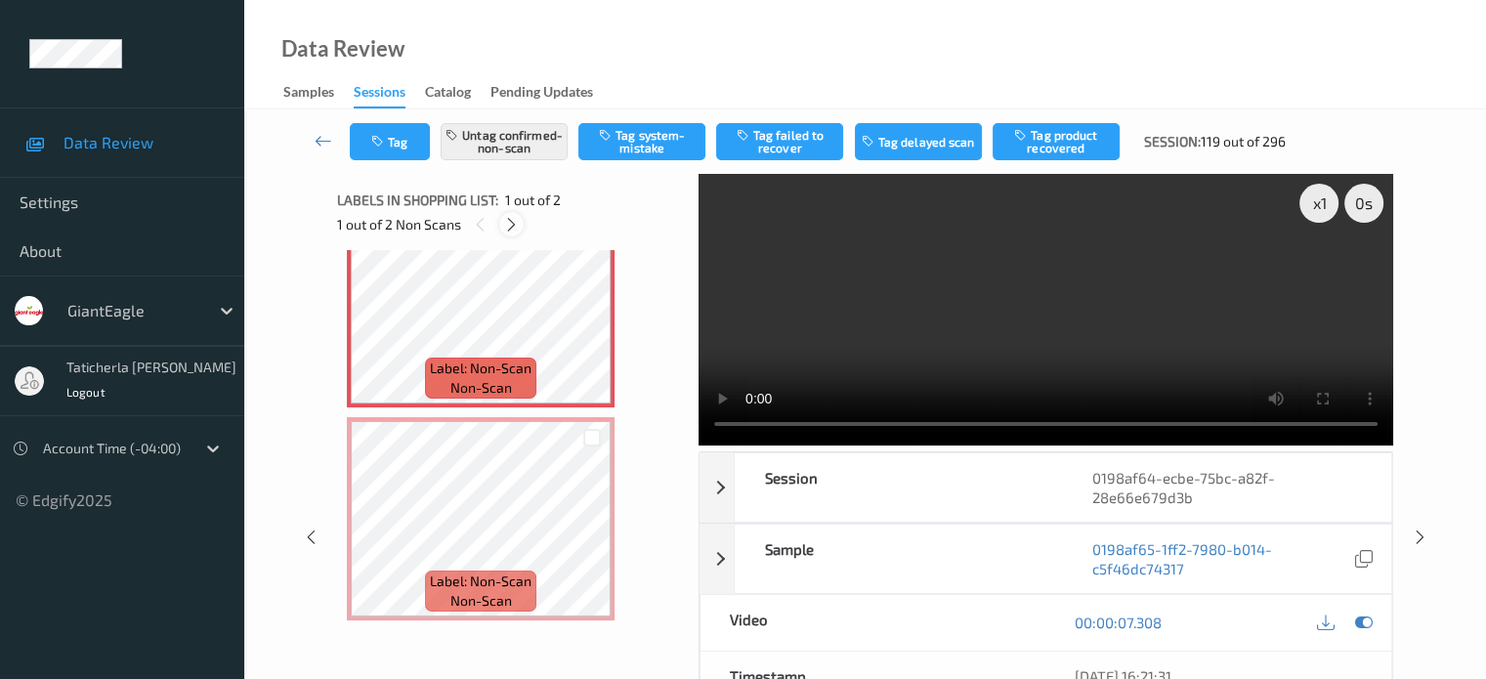
click at [508, 224] on icon at bounding box center [511, 225] width 17 height 18
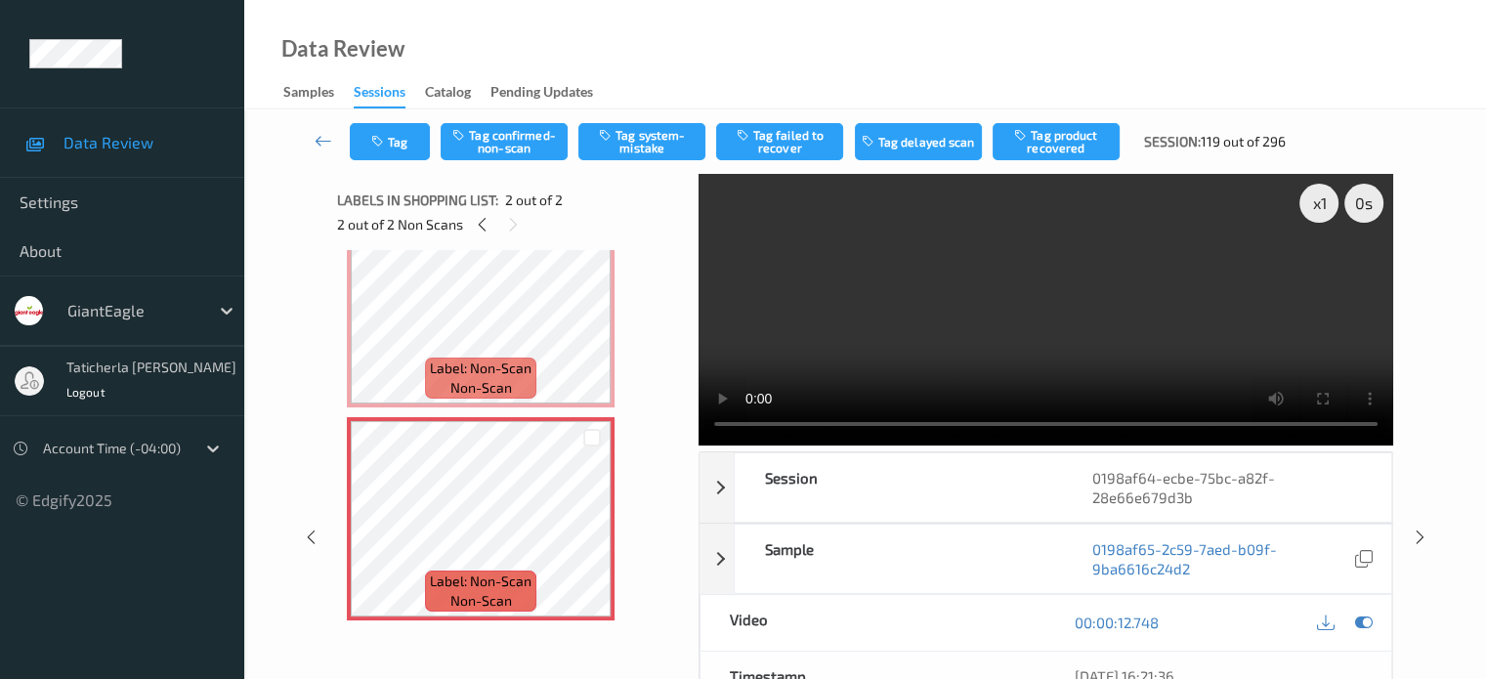
scroll to position [0, 0]
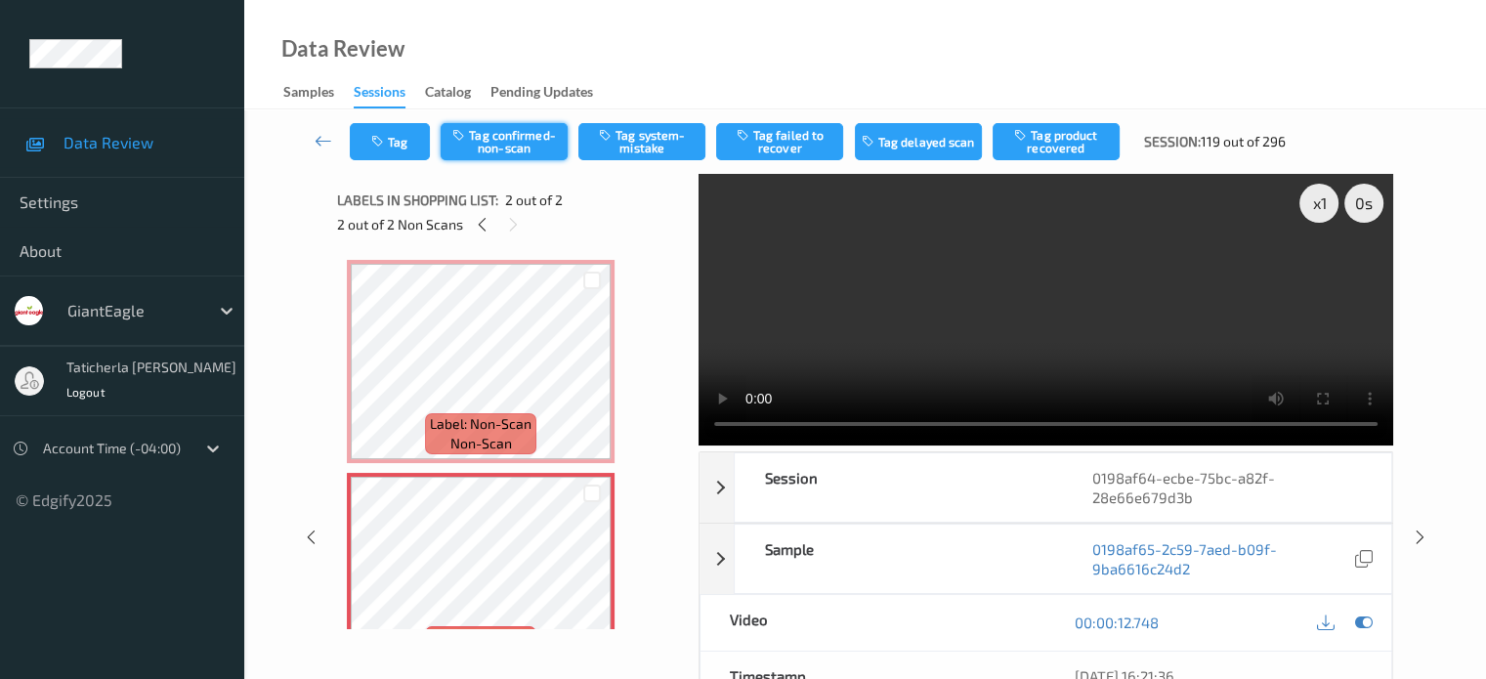
click at [508, 141] on button "Tag confirmed-non-scan" at bounding box center [503, 141] width 127 height 37
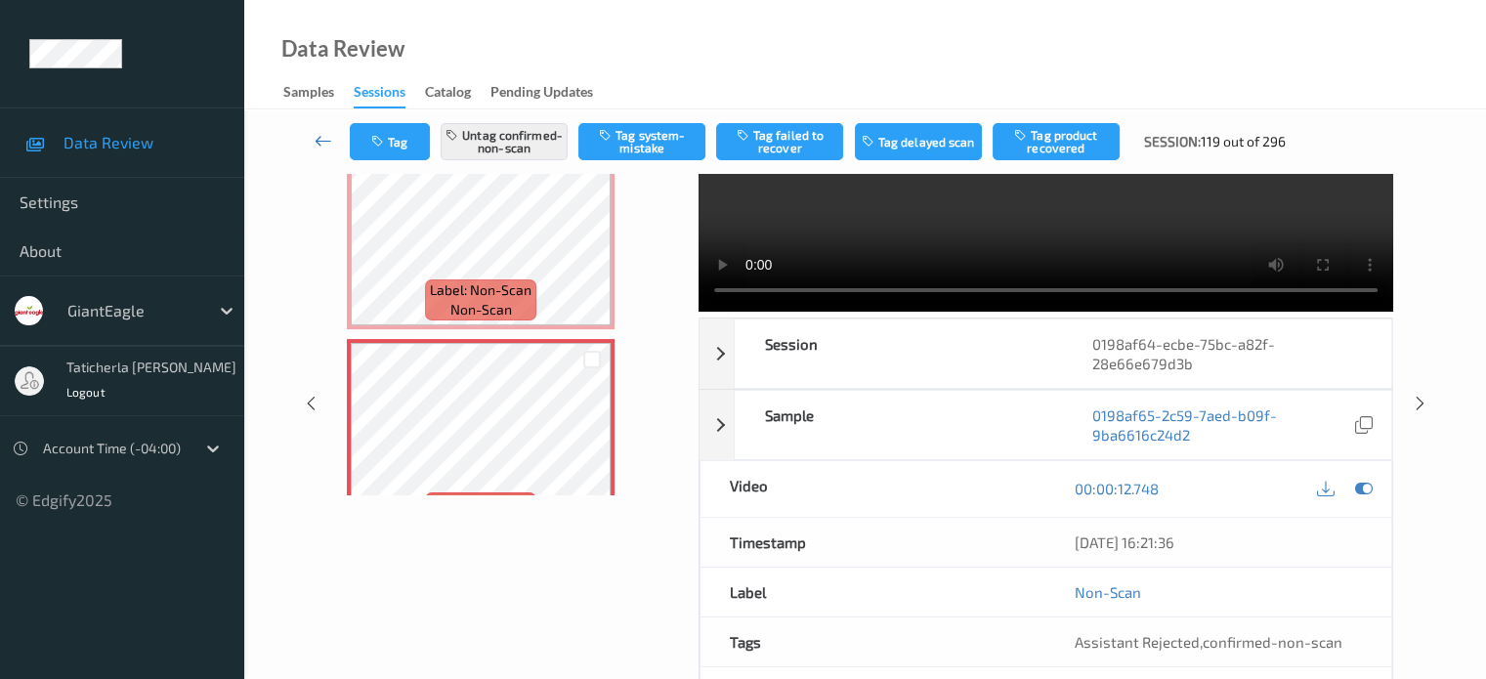
click at [324, 139] on icon at bounding box center [323, 141] width 18 height 20
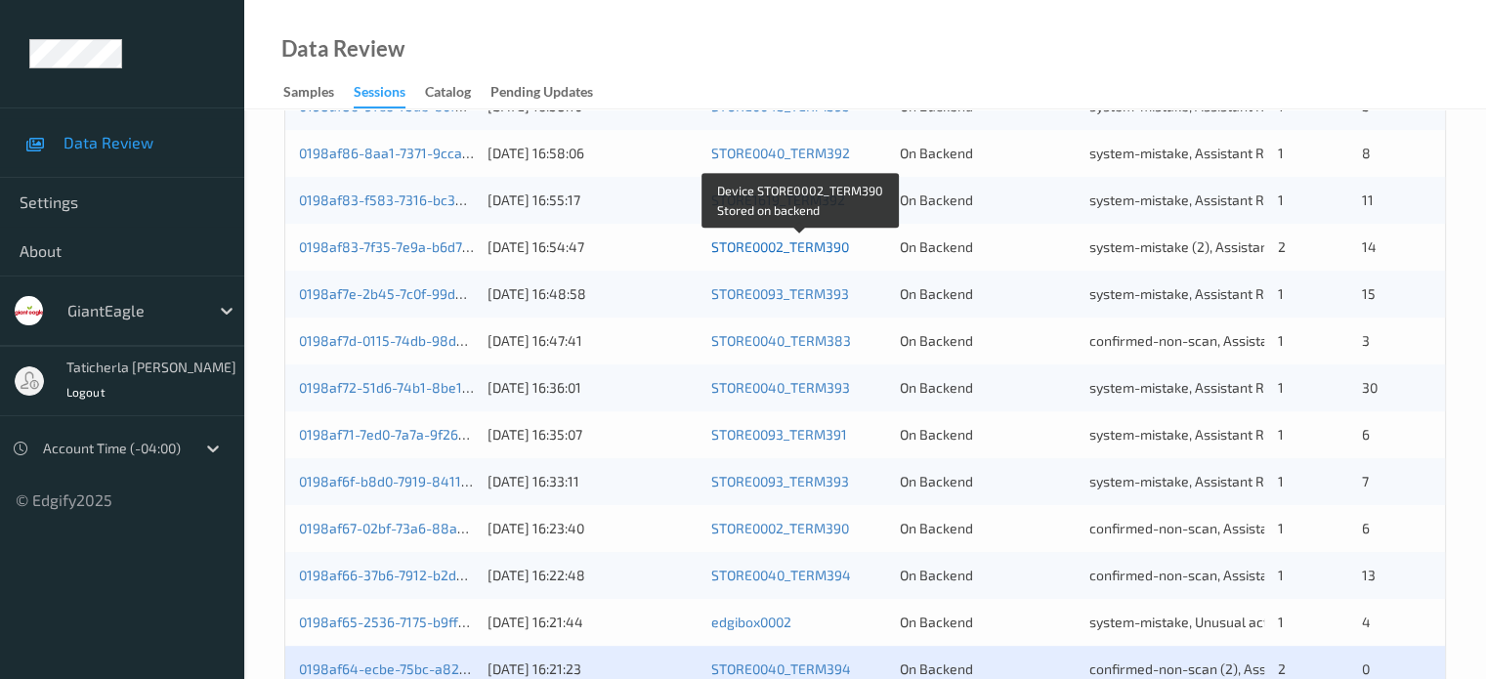
scroll to position [943, 0]
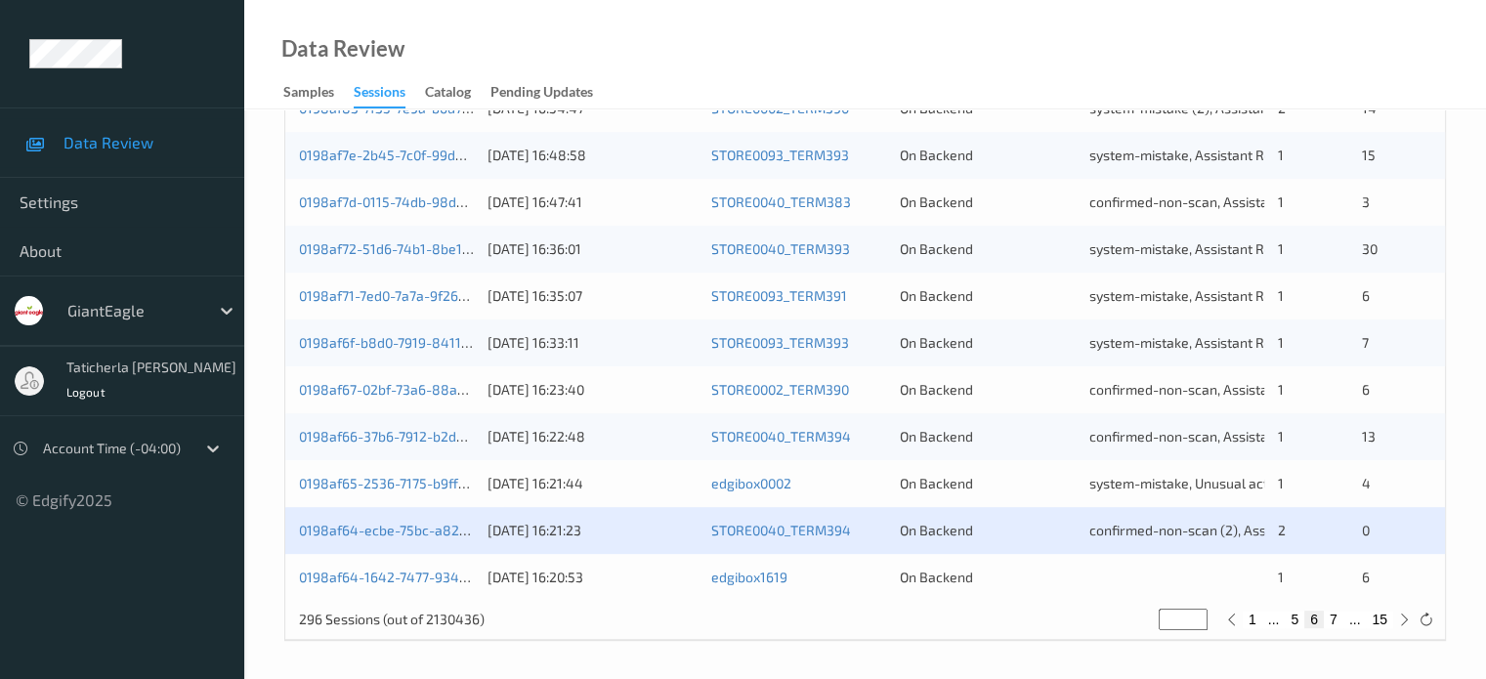
click at [392, 567] on div "0198af64-1642-7477-934a-72b138976618" at bounding box center [386, 577] width 175 height 20
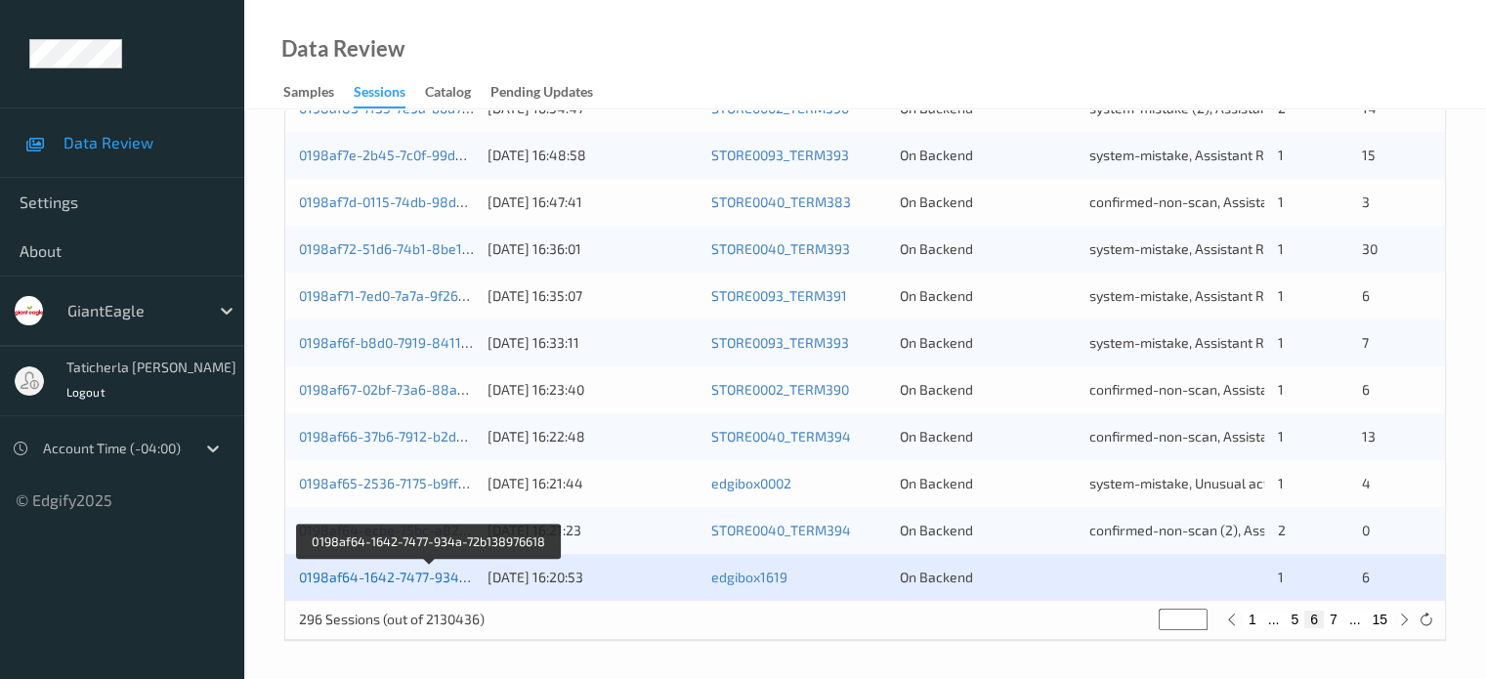
click at [422, 575] on link "0198af64-1642-7477-934a-72b138976618" at bounding box center [430, 576] width 263 height 17
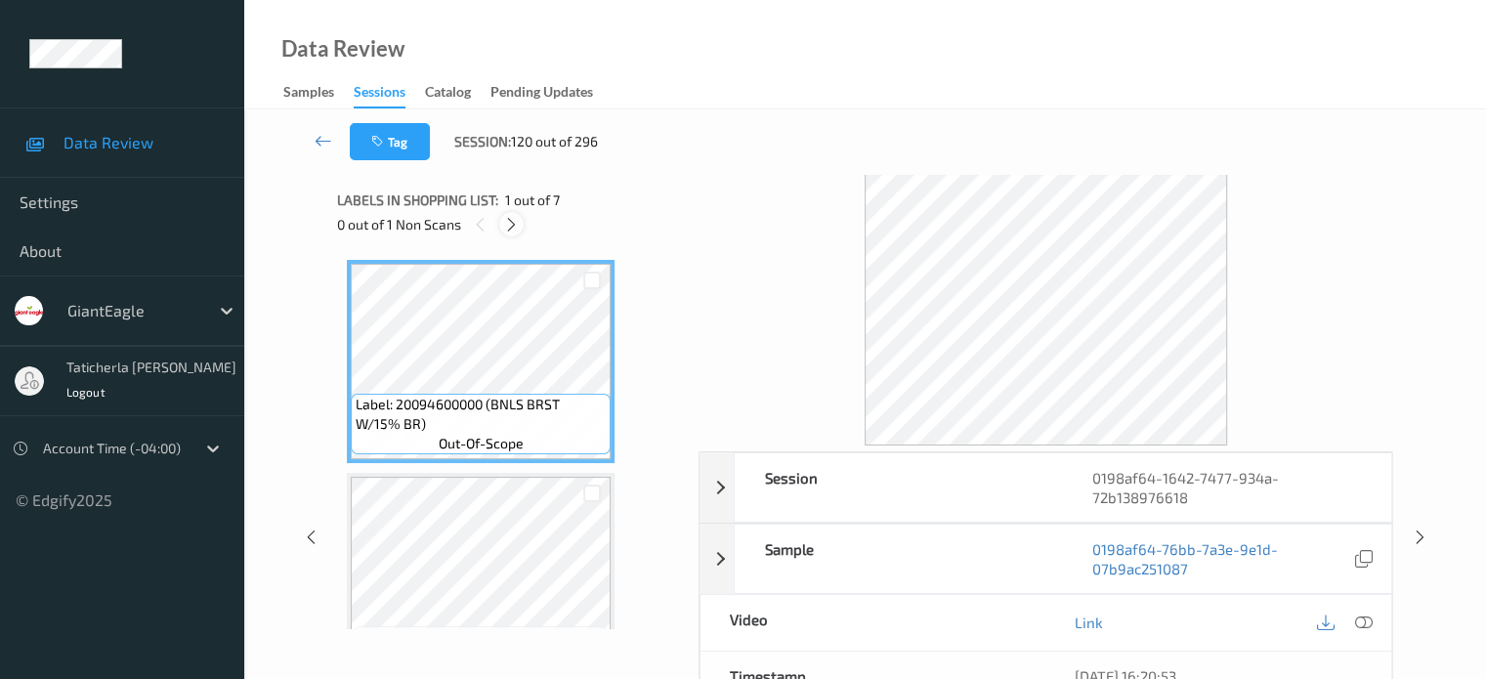
click at [512, 223] on icon at bounding box center [511, 225] width 17 height 18
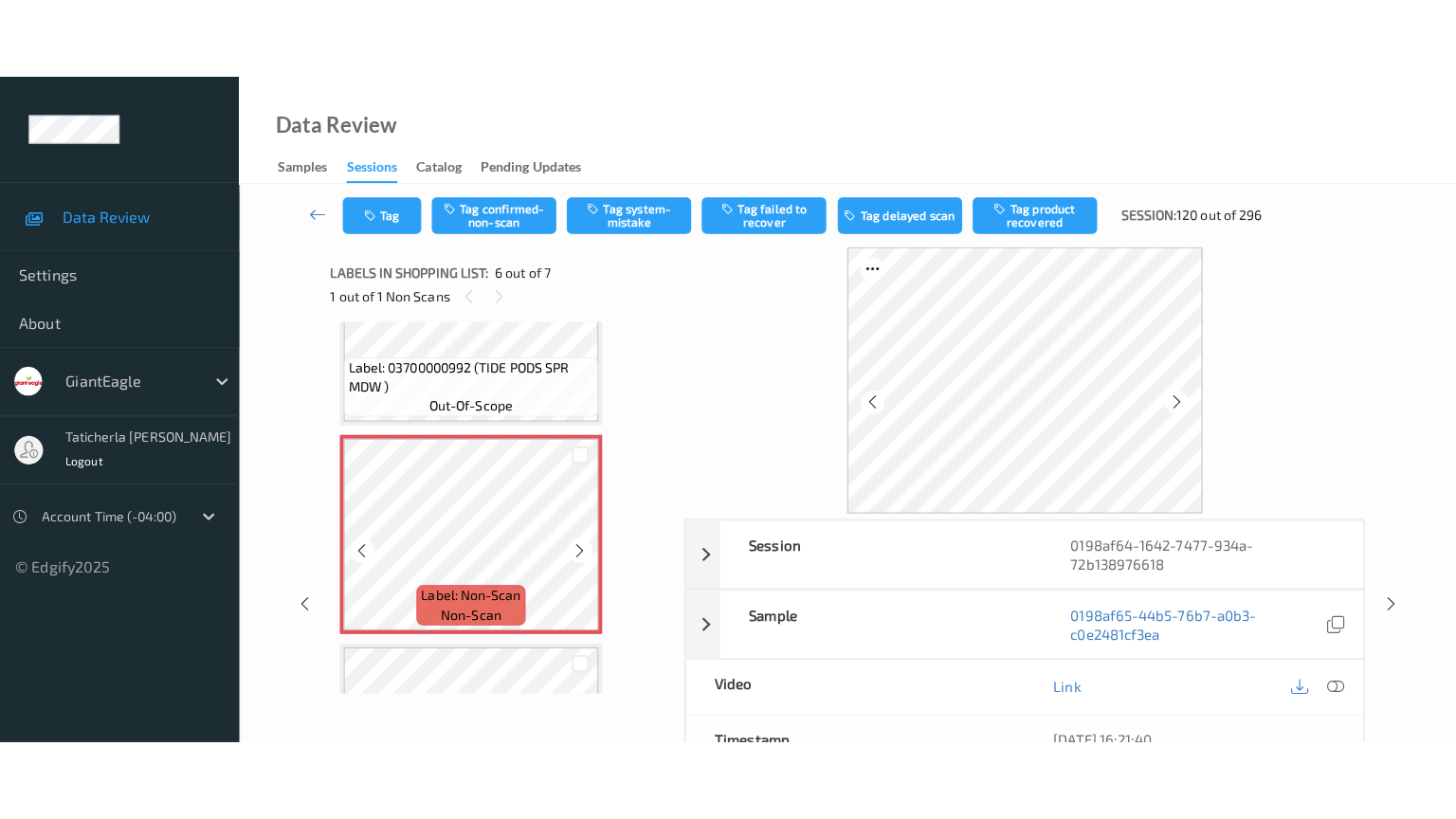
scroll to position [1026, 0]
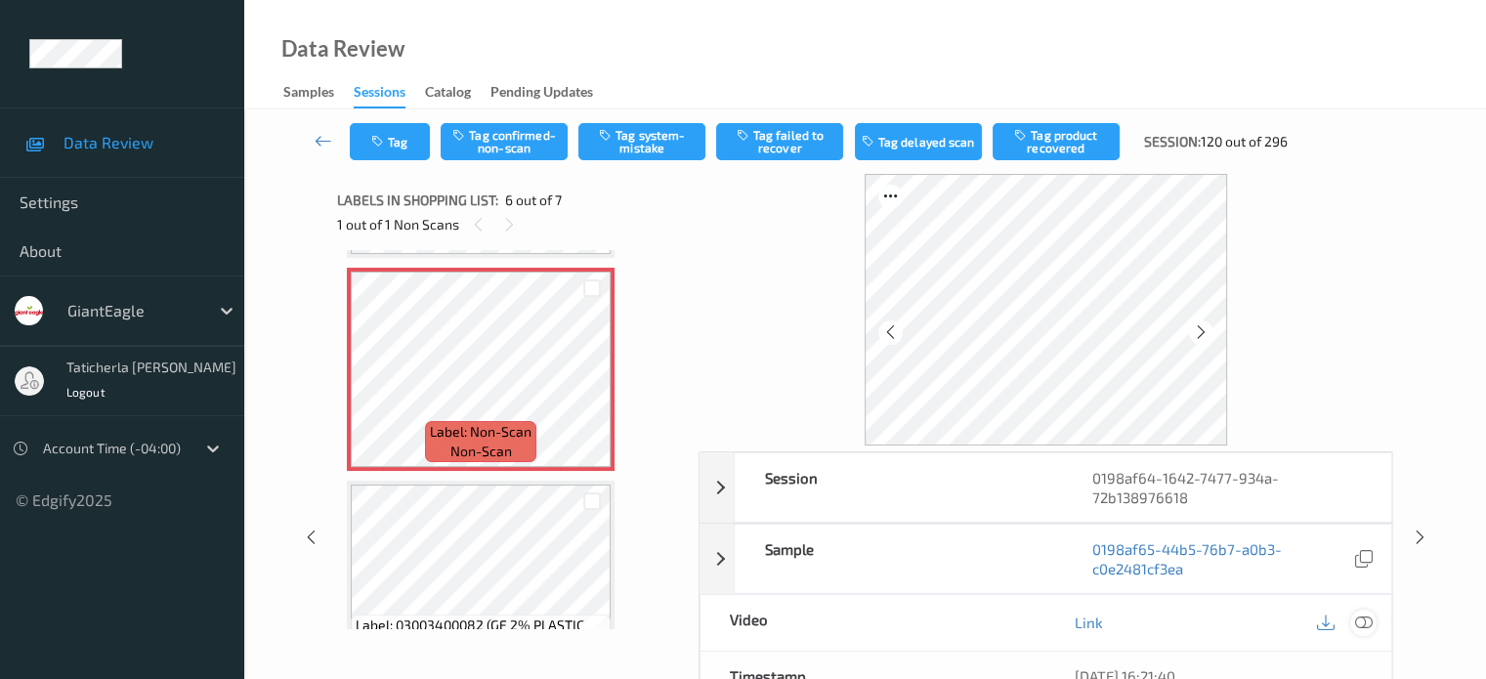
click at [1358, 616] on icon at bounding box center [1363, 622] width 18 height 18
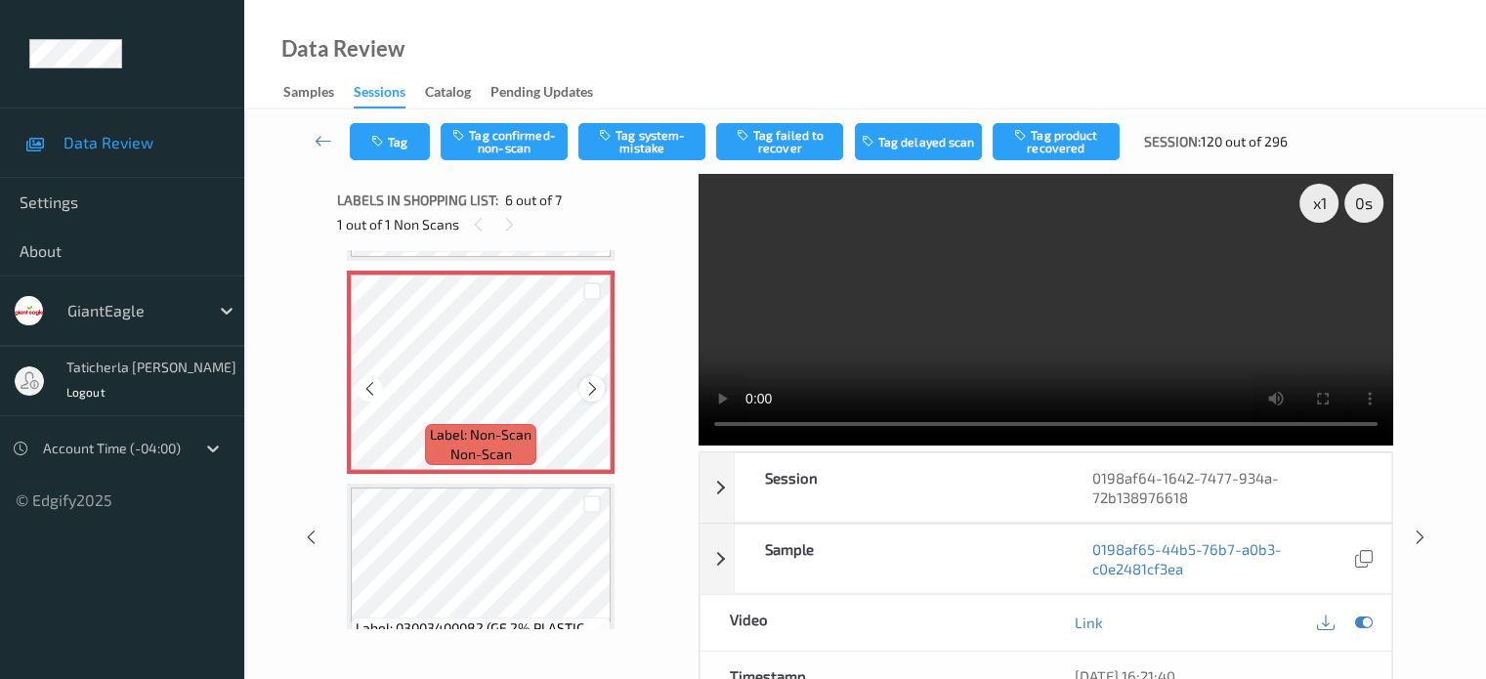
scroll to position [956, 0]
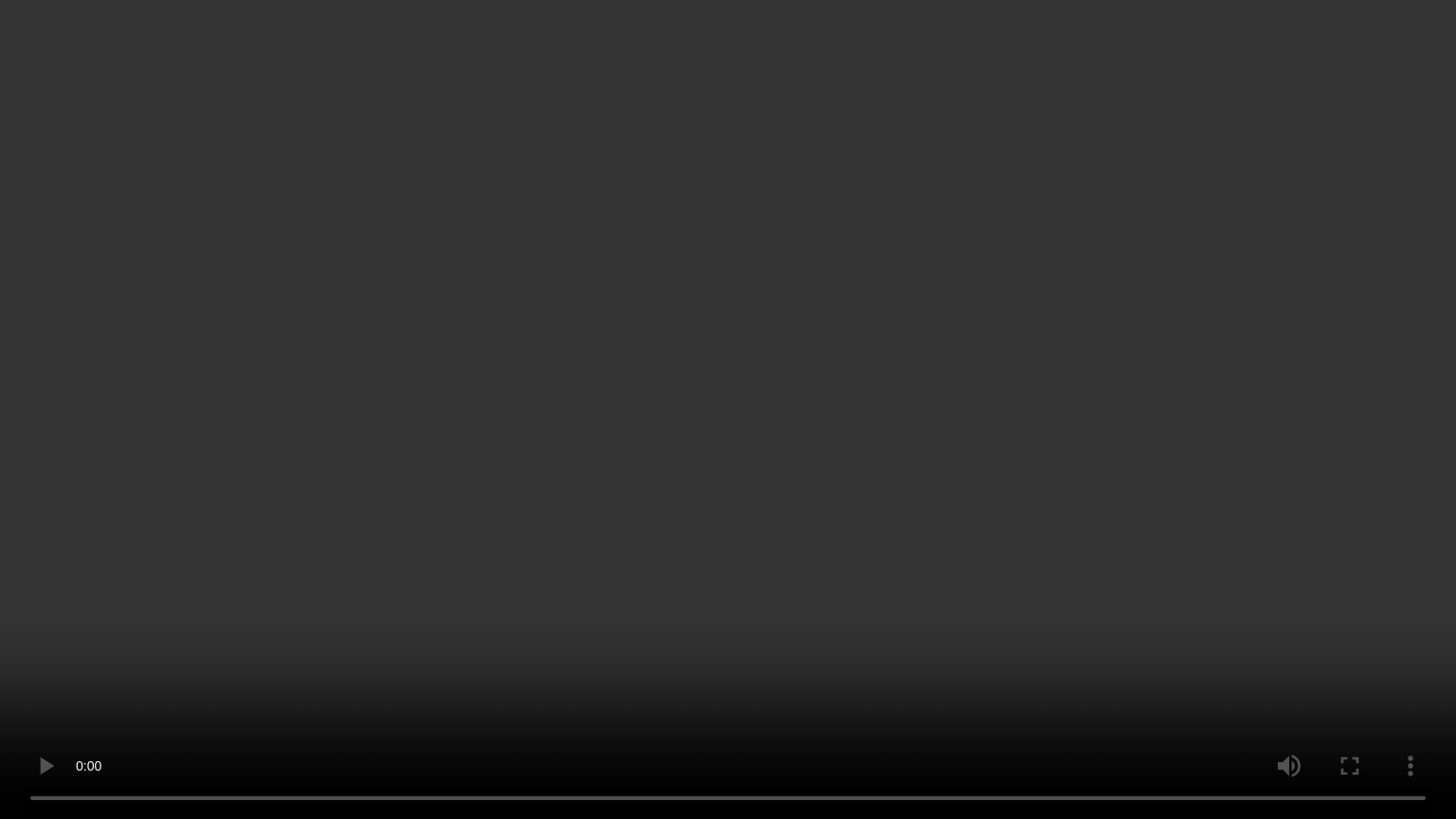
click at [445, 635] on video at bounding box center [728, 410] width 1456 height 819
click at [1014, 657] on video at bounding box center [728, 410] width 1456 height 819
click at [453, 644] on video at bounding box center [728, 410] width 1456 height 819
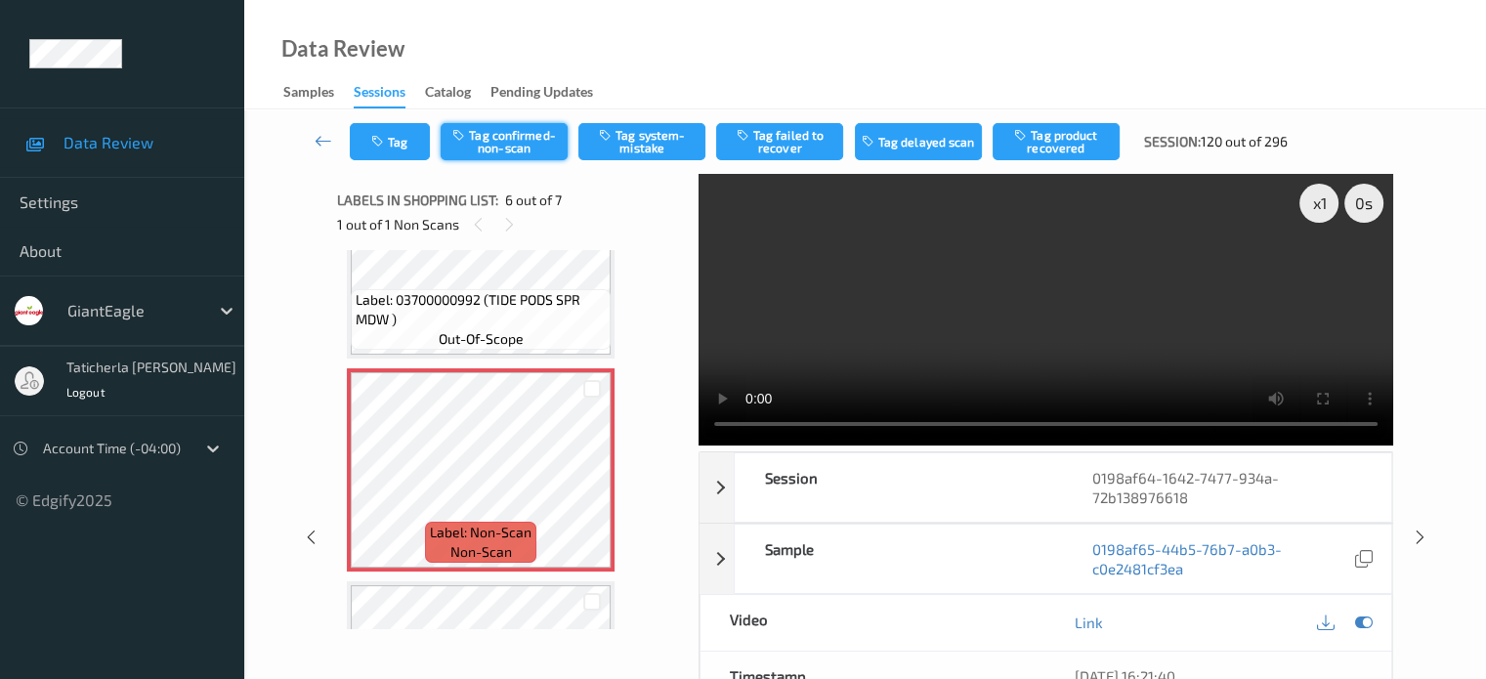
click at [538, 154] on button "Tag confirmed-non-scan" at bounding box center [503, 141] width 127 height 37
click at [762, 137] on button "Tag failed to recover" at bounding box center [779, 141] width 127 height 37
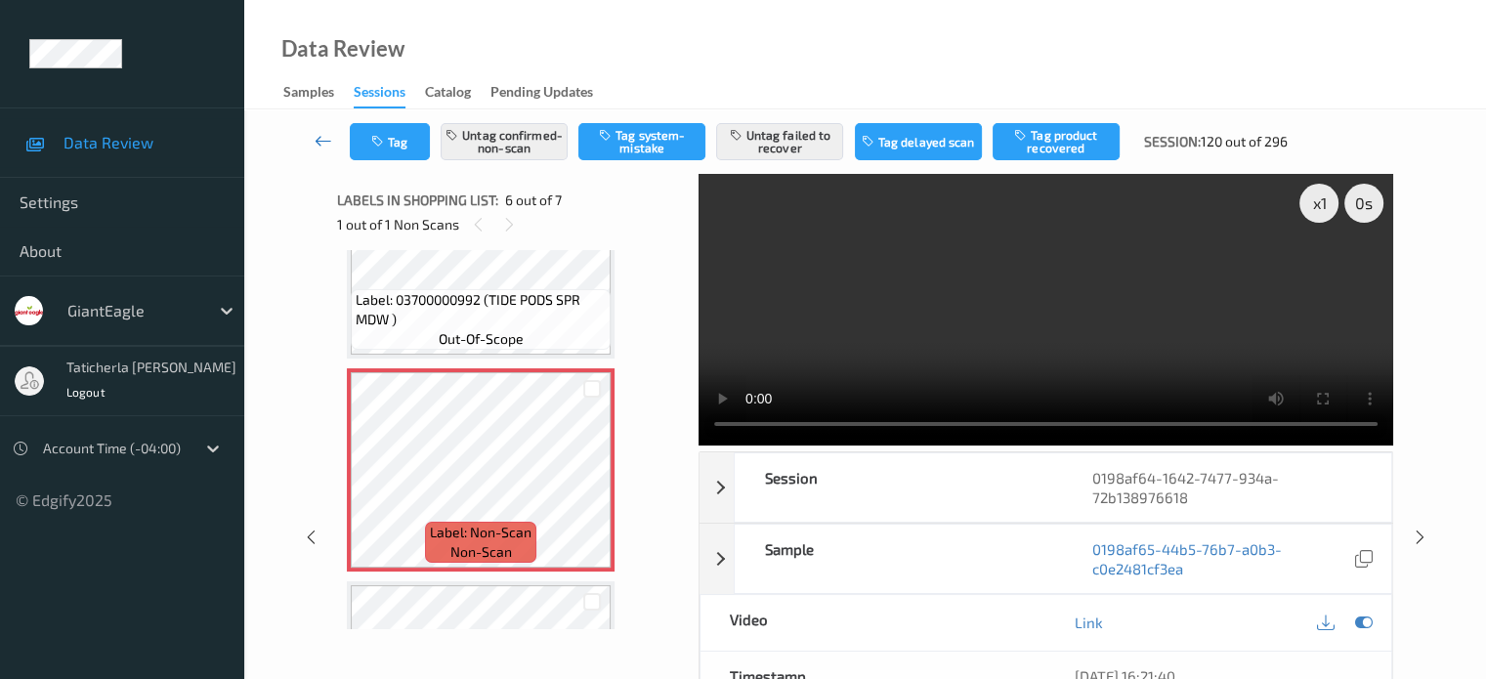
click at [313, 140] on link at bounding box center [324, 141] width 52 height 37
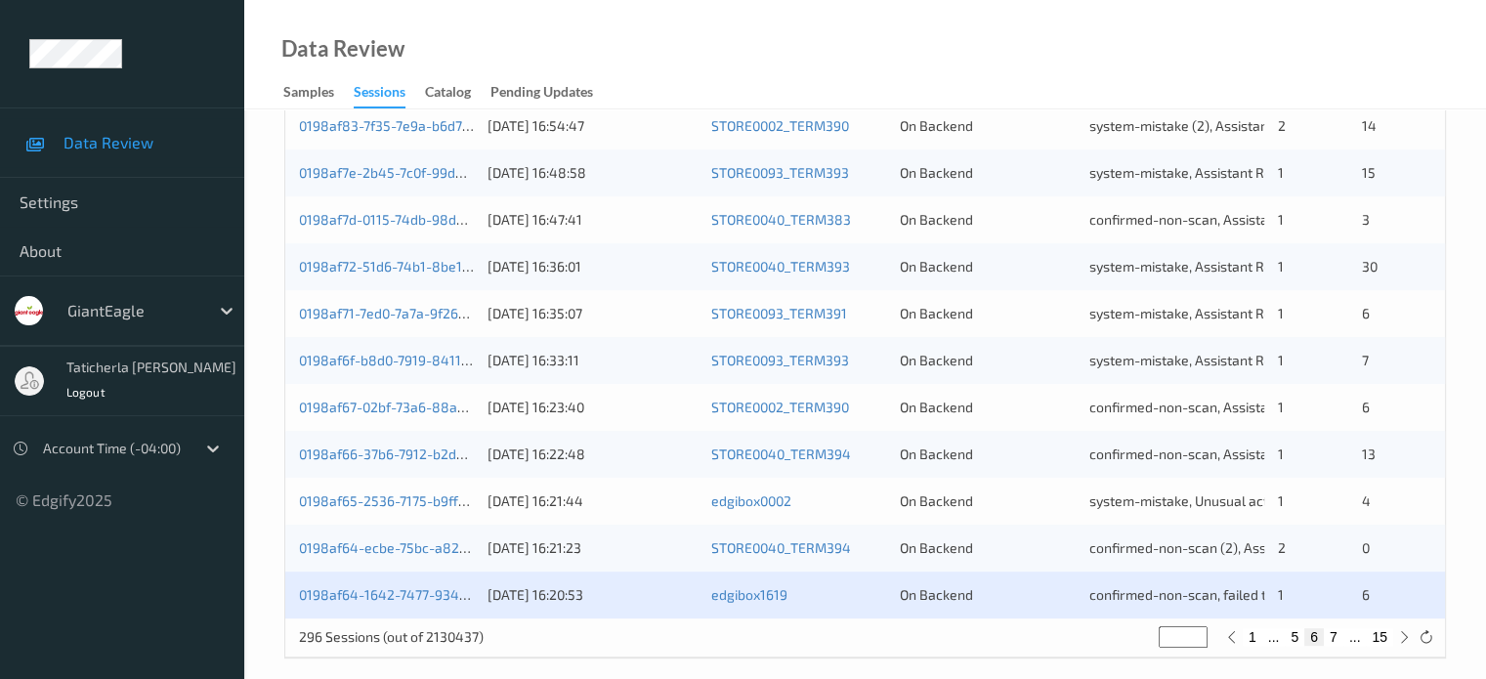
scroll to position [943, 0]
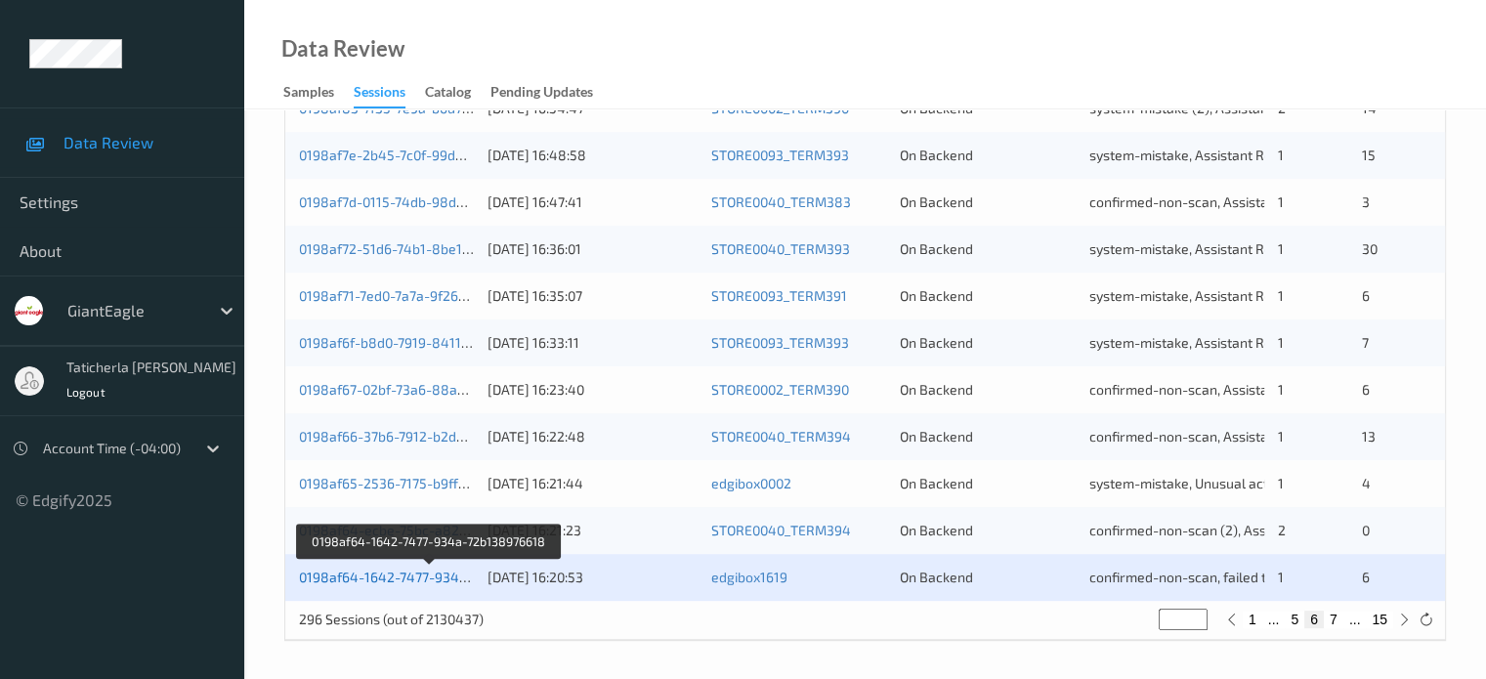
click at [435, 568] on link "0198af64-1642-7477-934a-72b138976618" at bounding box center [430, 576] width 263 height 17
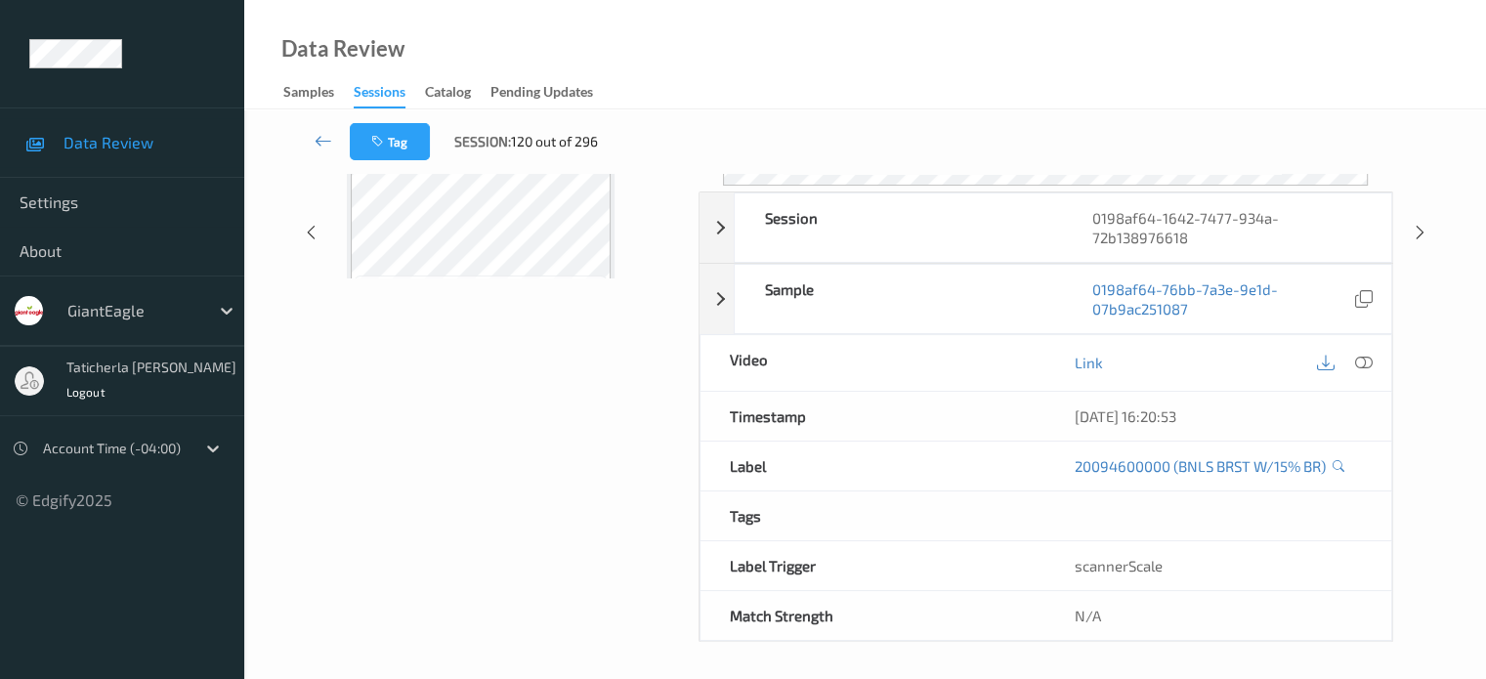
scroll to position [259, 0]
click at [320, 147] on icon at bounding box center [323, 141] width 18 height 20
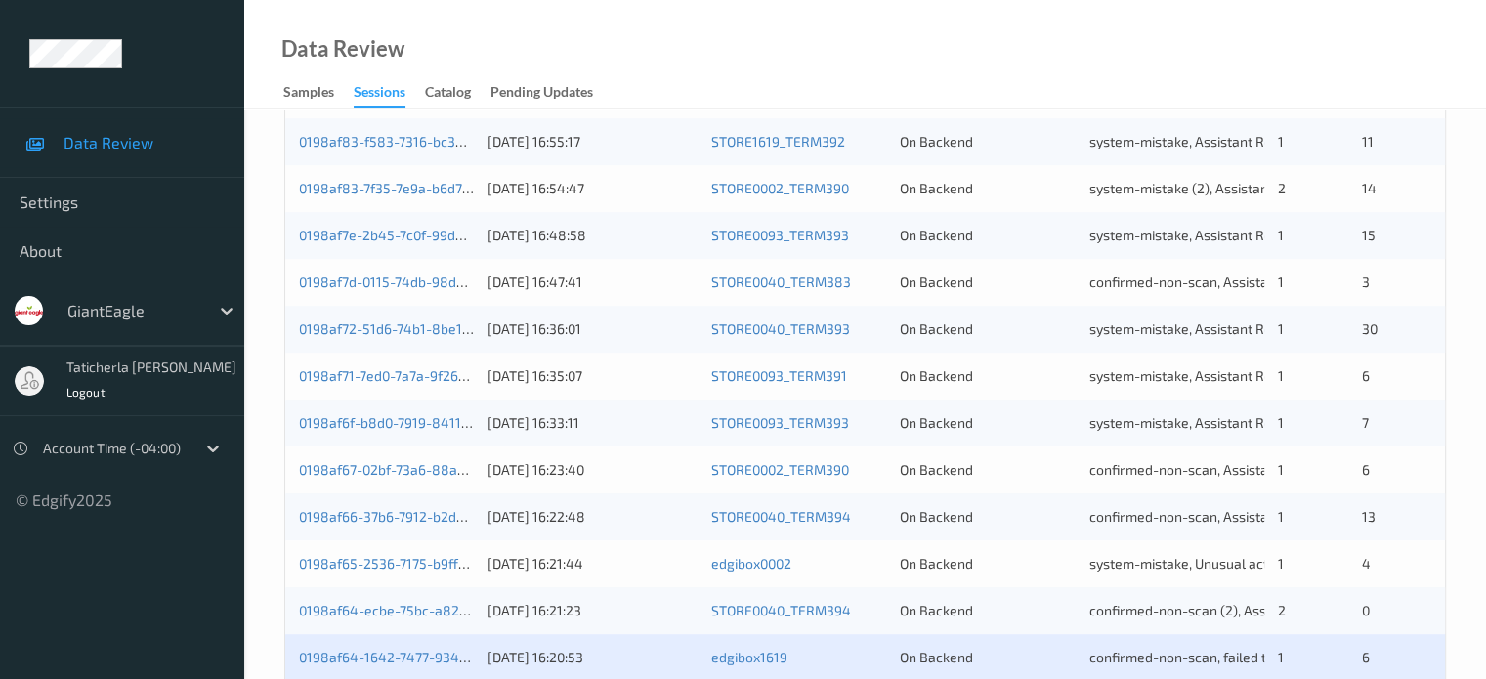
scroll to position [943, 0]
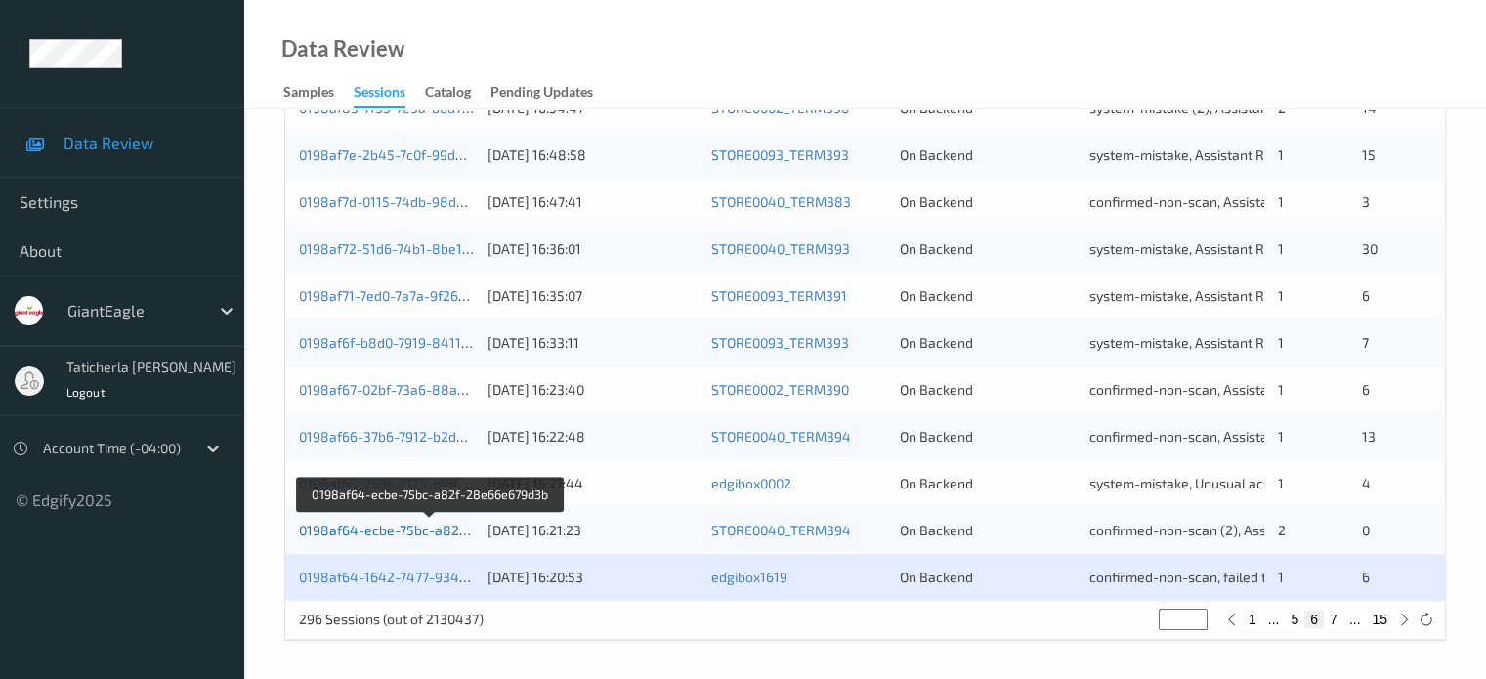
click at [428, 535] on link "0198af64-ecbe-75bc-a82f-28e66e679d3b" at bounding box center [431, 530] width 265 height 17
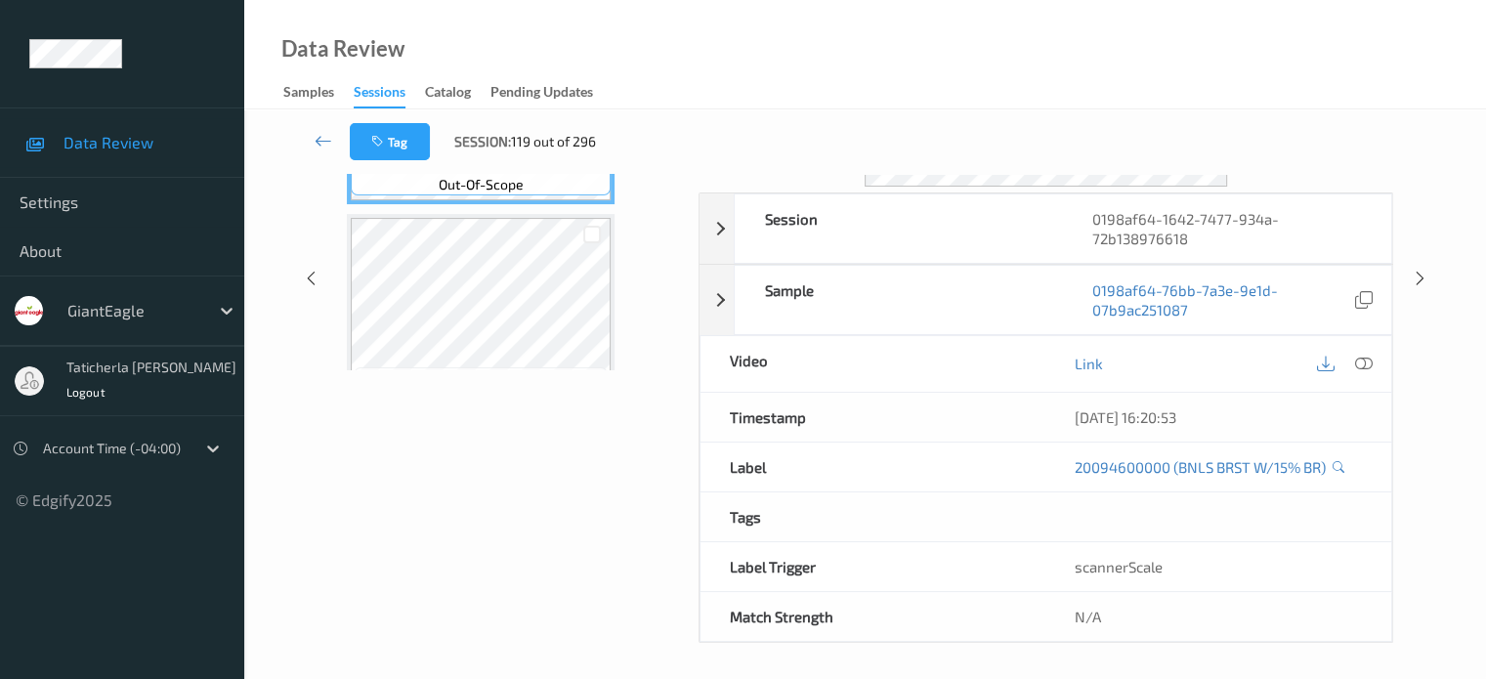
scroll to position [161, 0]
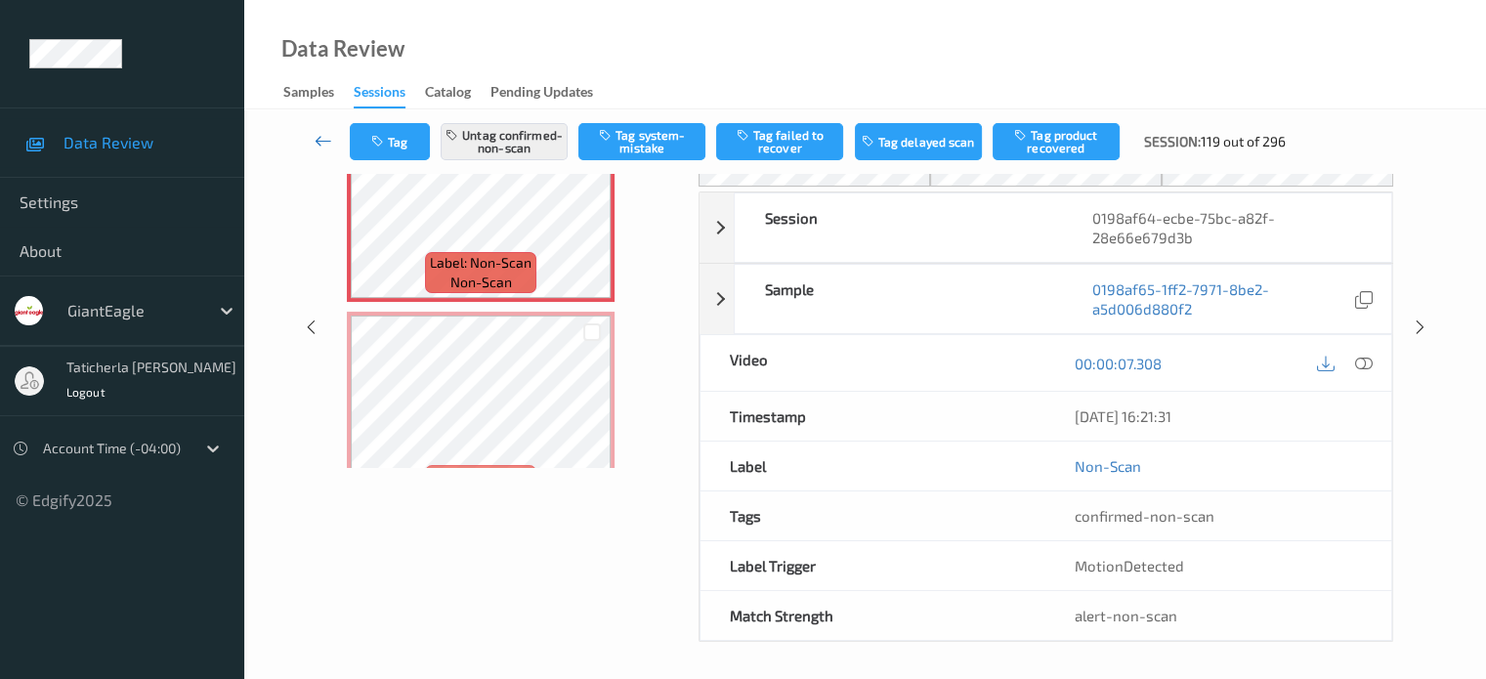
click at [314, 132] on icon at bounding box center [323, 141] width 18 height 20
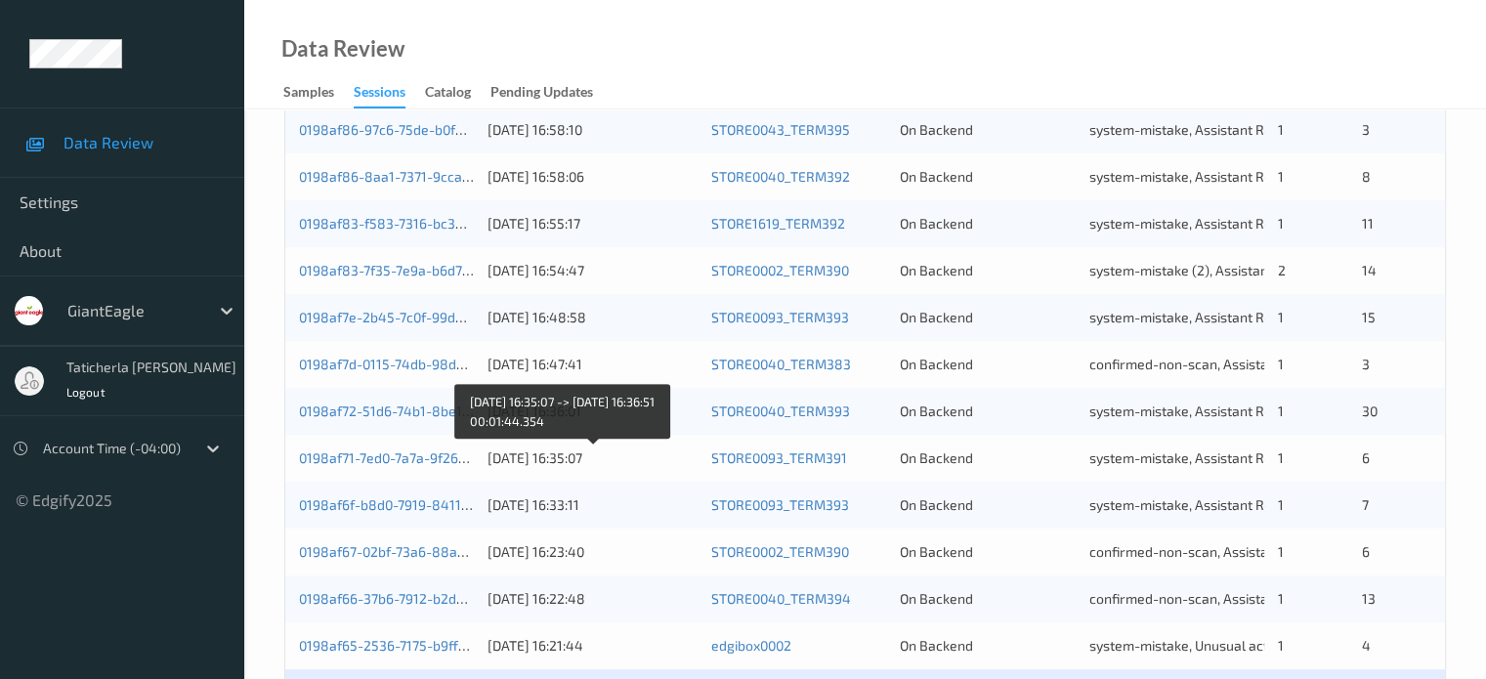
scroll to position [943, 0]
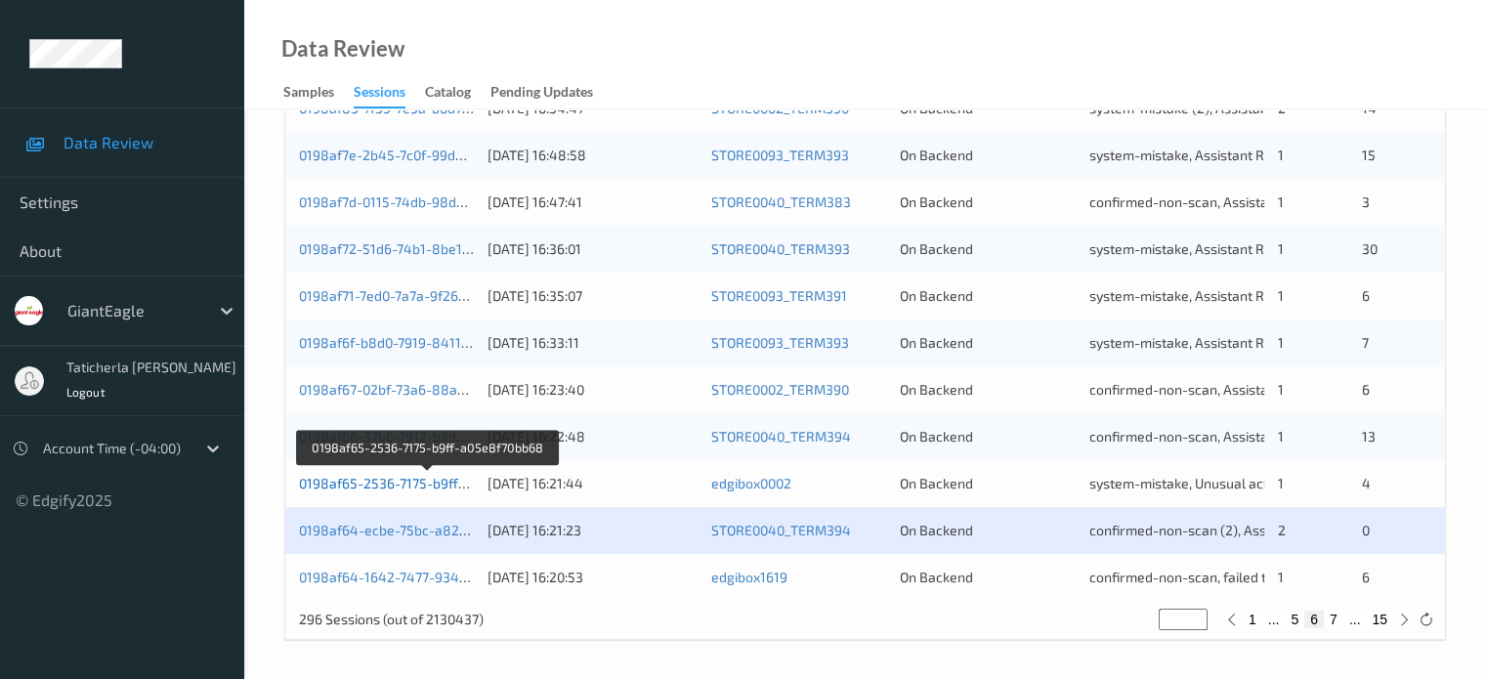
click at [371, 483] on link "0198af65-2536-7175-b9ff-a05e8f70bb68" at bounding box center [427, 483] width 257 height 17
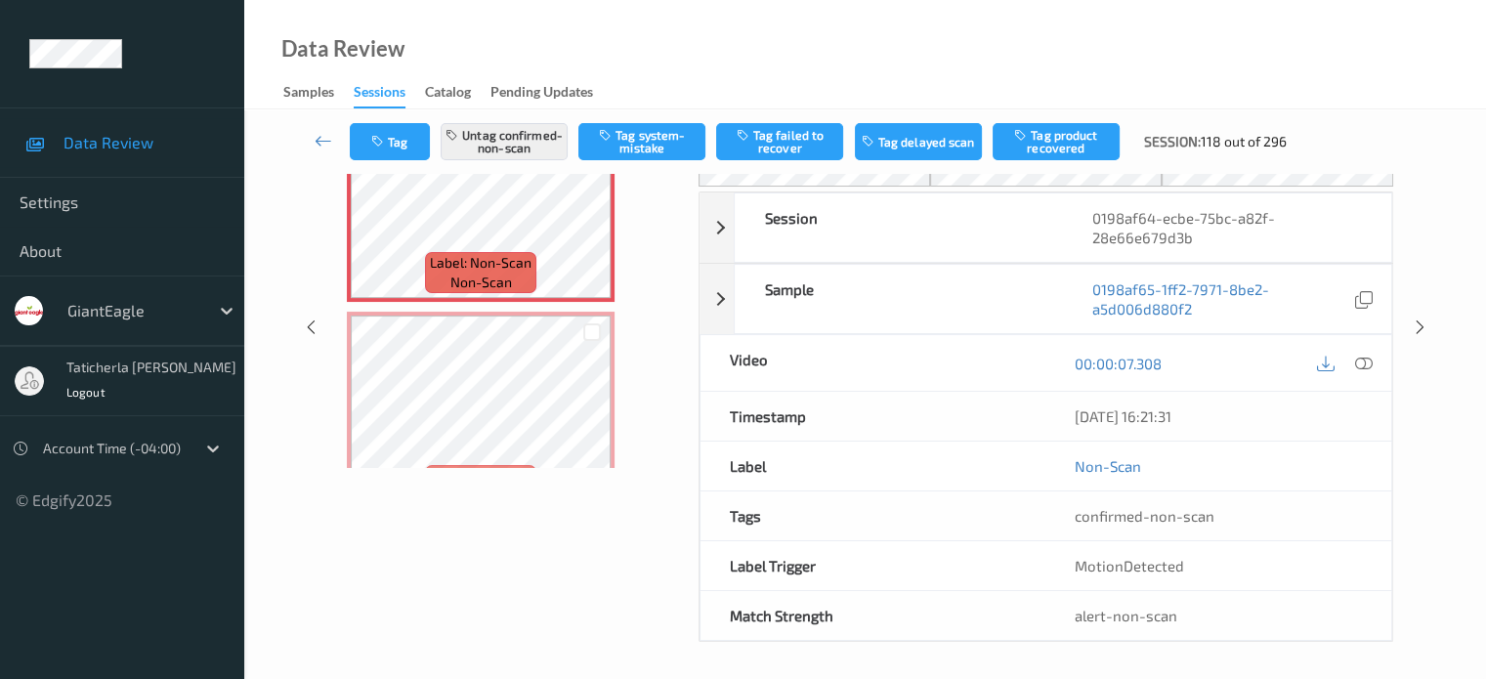
scroll to position [259, 0]
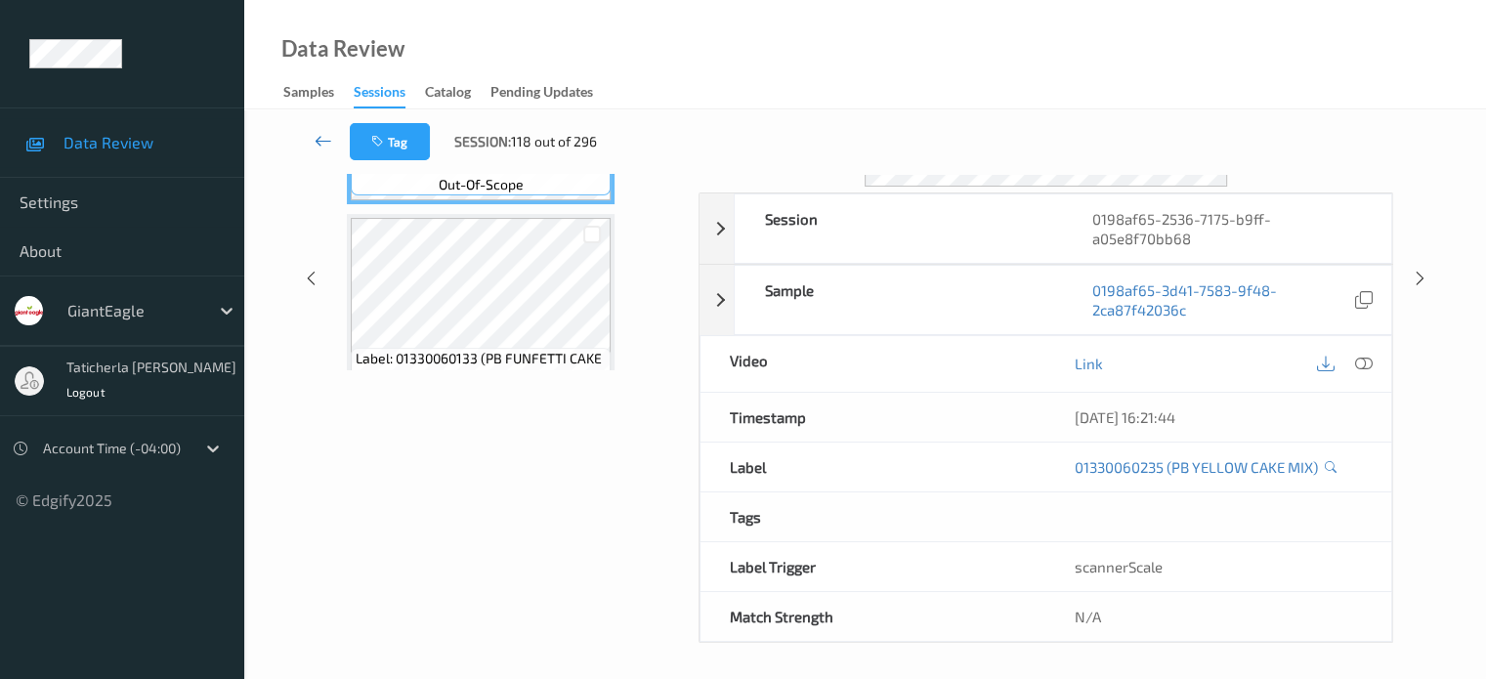
click at [330, 144] on icon at bounding box center [323, 141] width 18 height 20
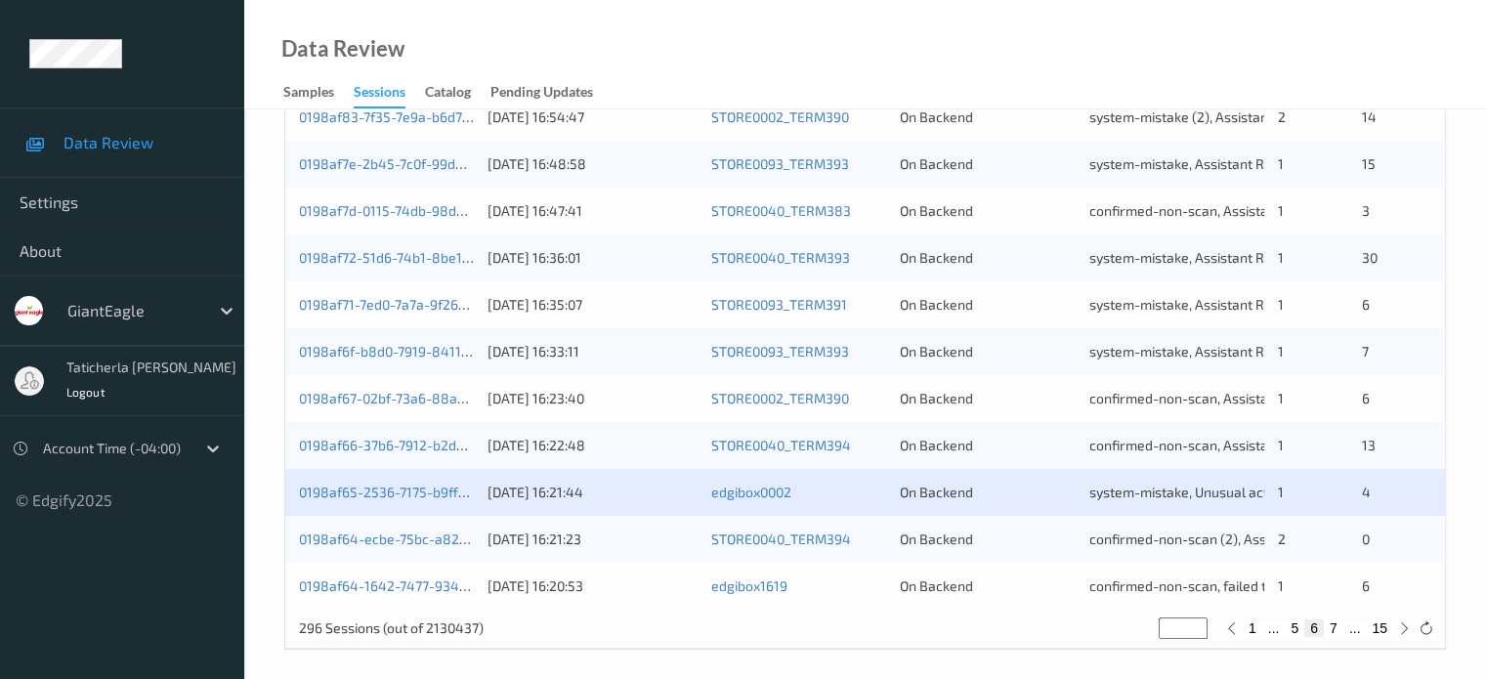
scroll to position [943, 0]
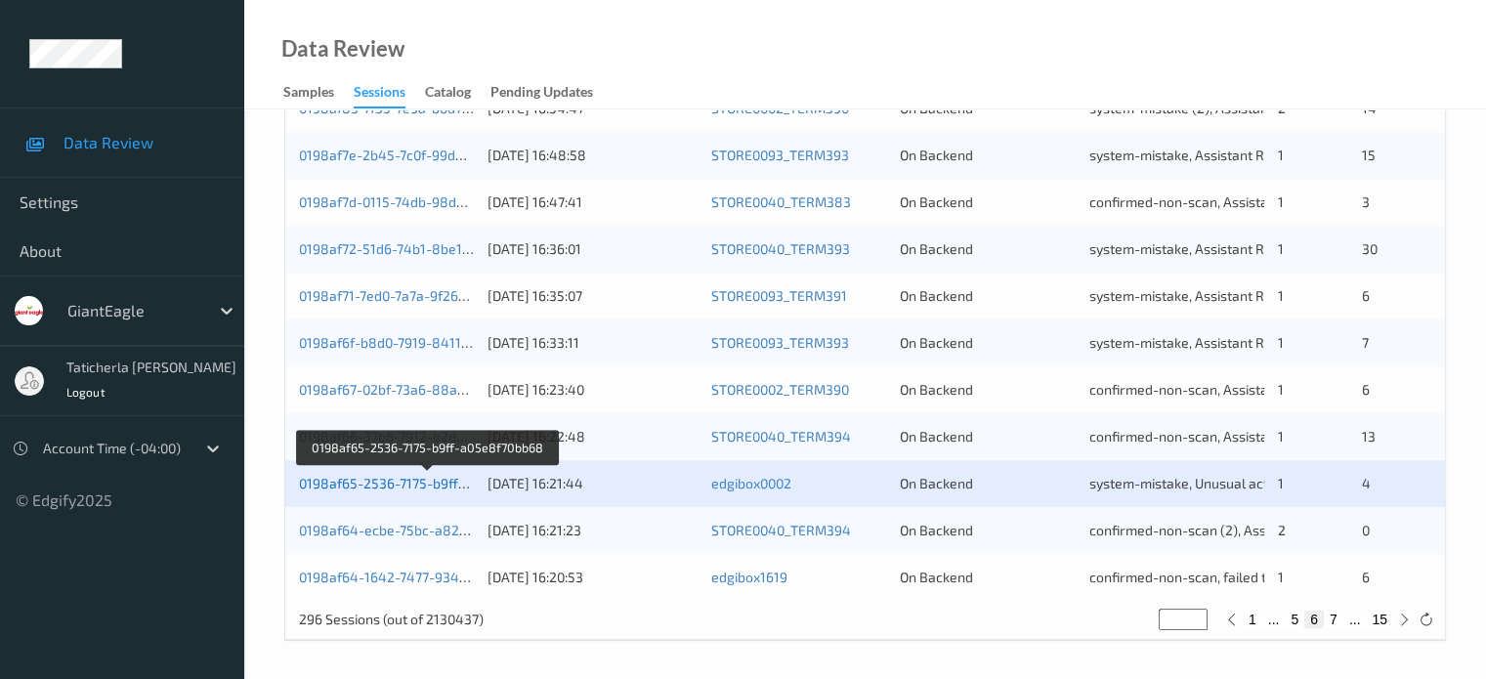
click at [418, 480] on link "0198af65-2536-7175-b9ff-a05e8f70bb68" at bounding box center [427, 483] width 257 height 17
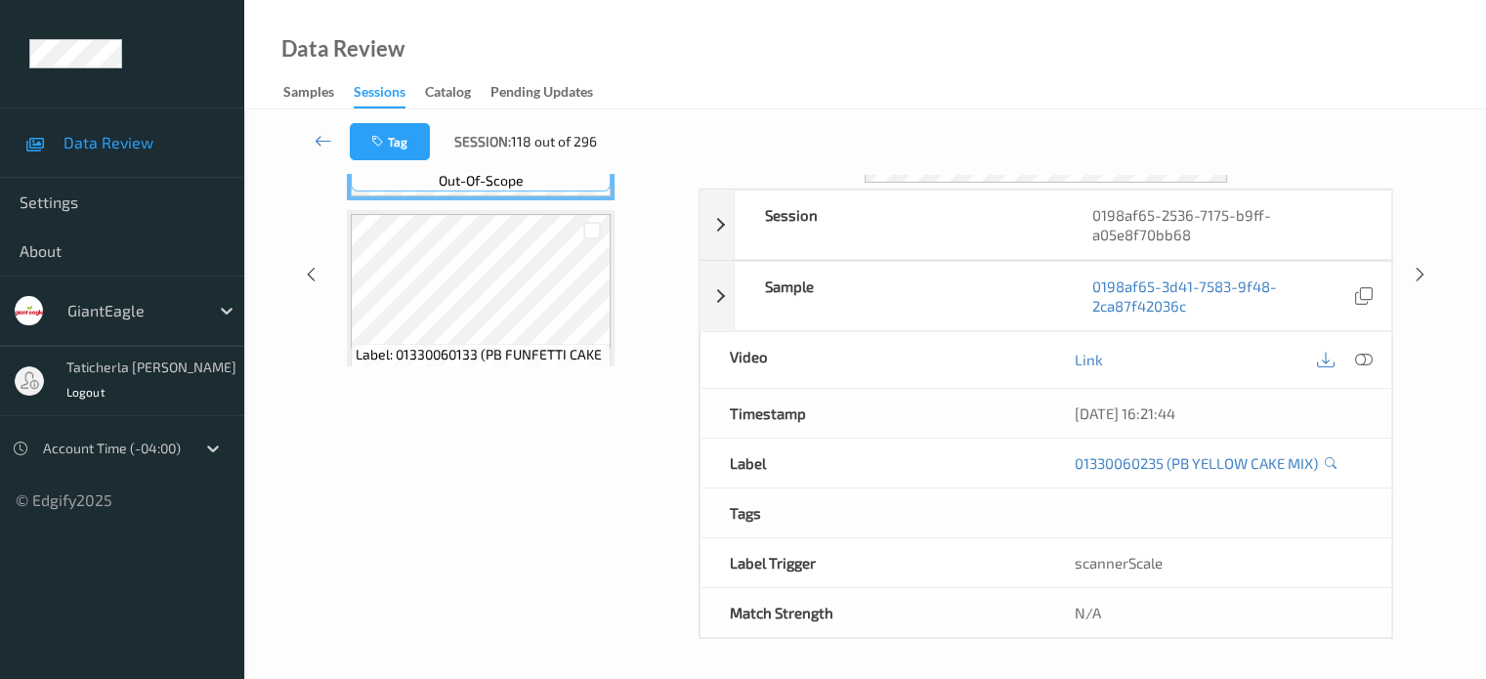
scroll to position [259, 0]
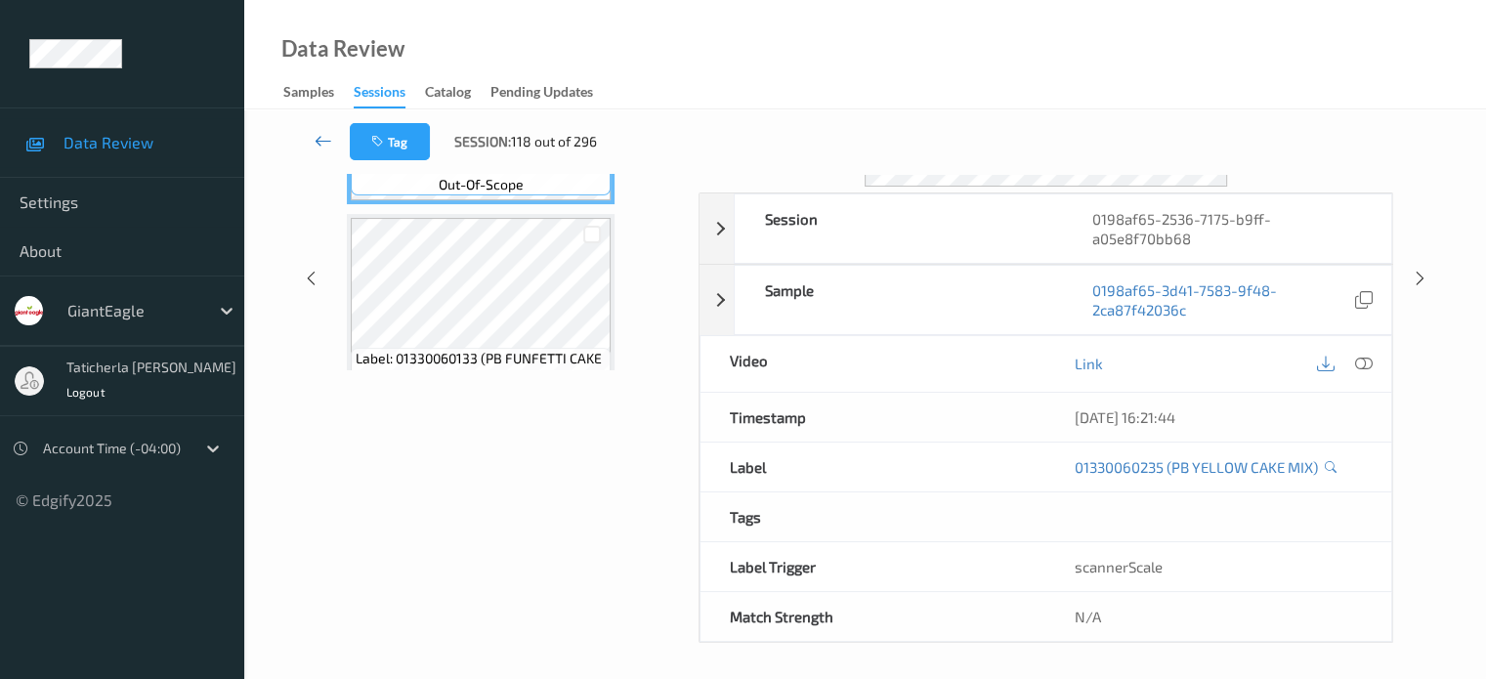
click at [320, 134] on icon at bounding box center [323, 141] width 18 height 20
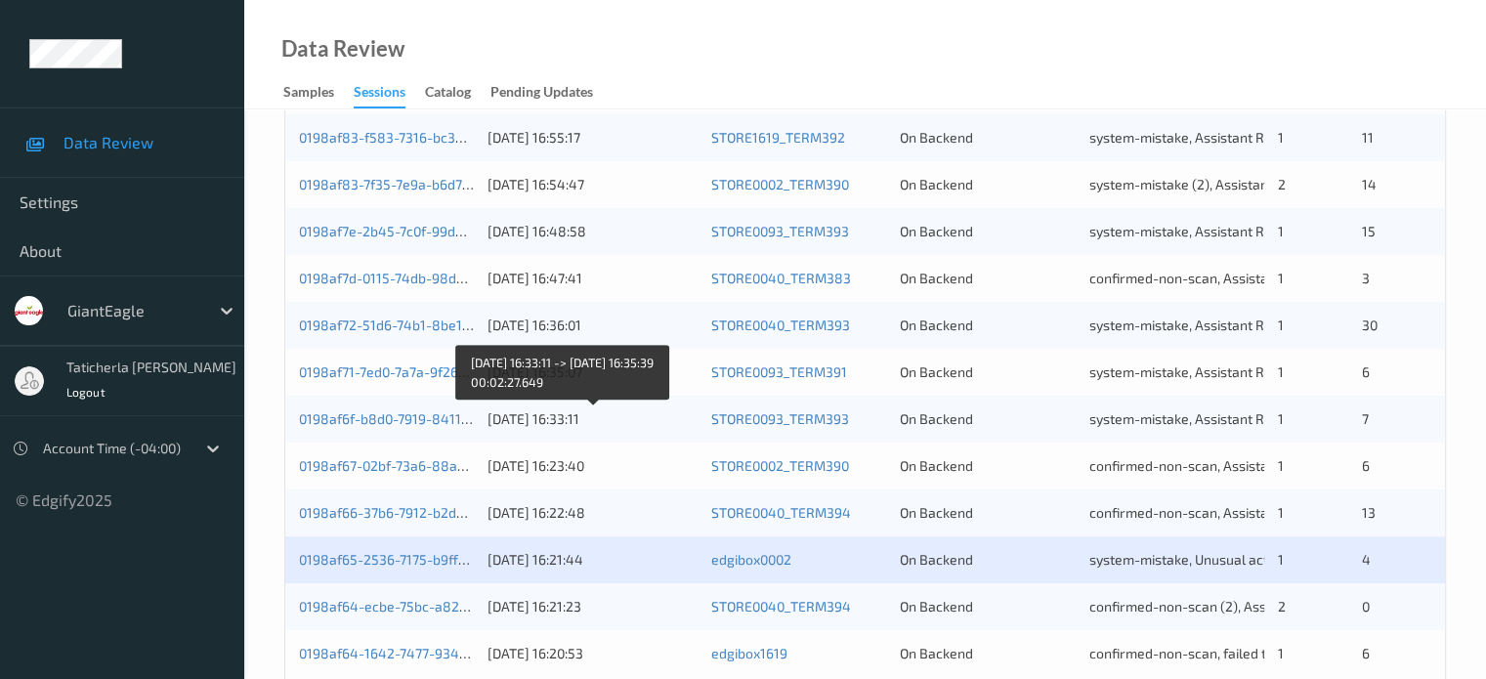
scroll to position [943, 0]
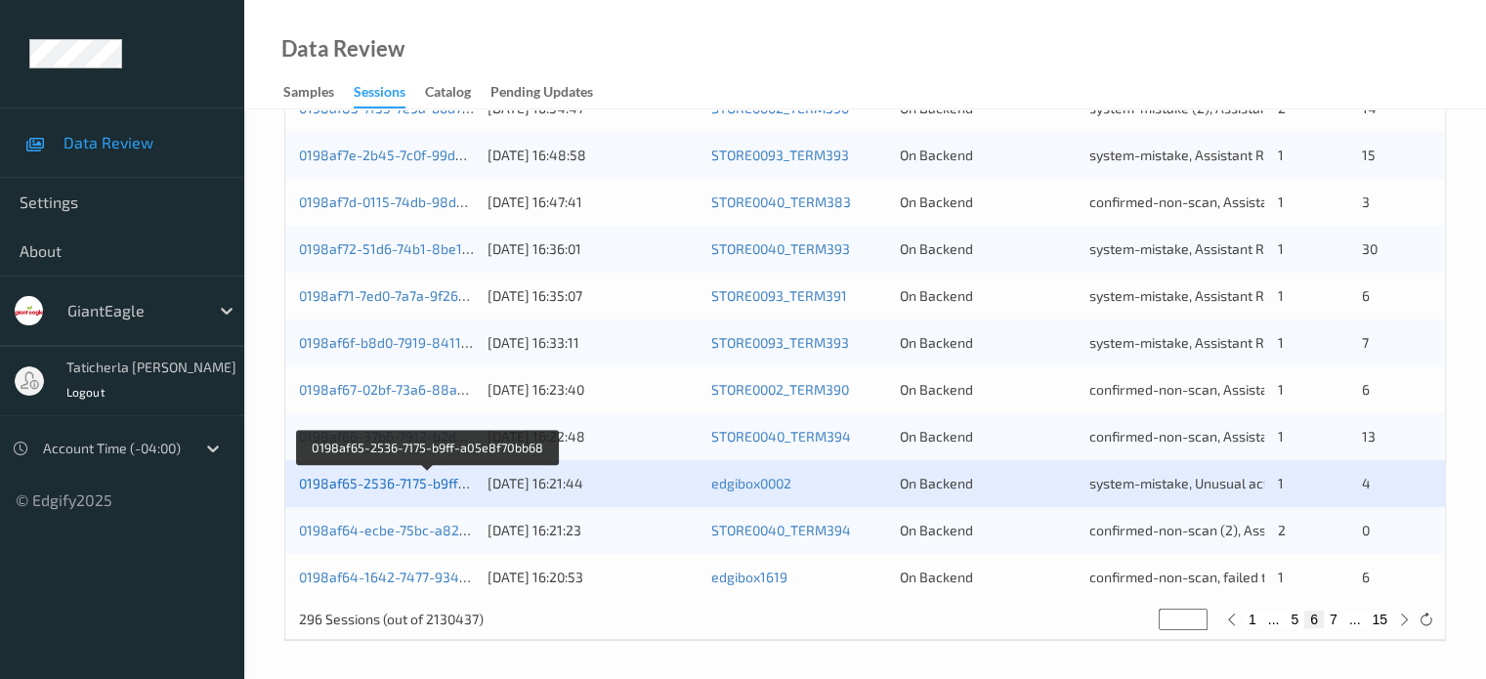
click at [338, 482] on link "0198af65-2536-7175-b9ff-a05e8f70bb68" at bounding box center [427, 483] width 257 height 17
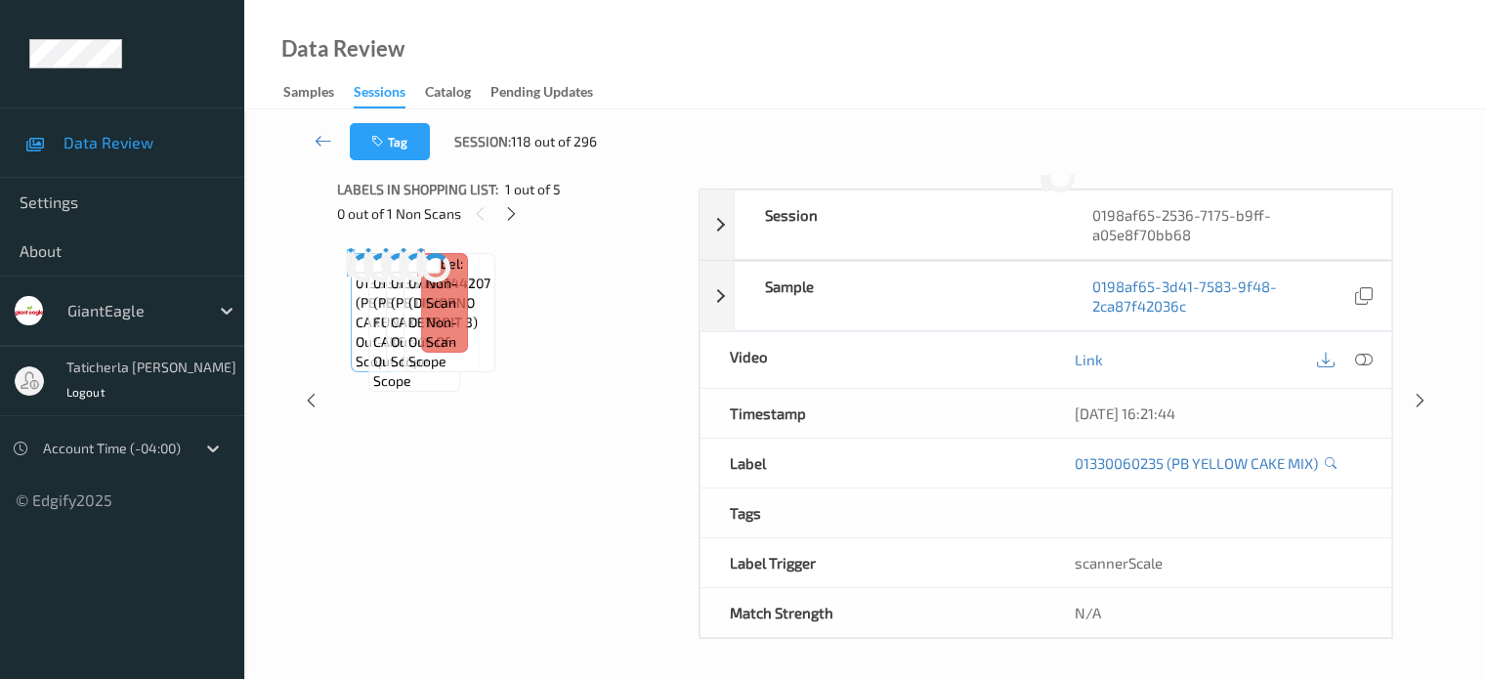
scroll to position [259, 0]
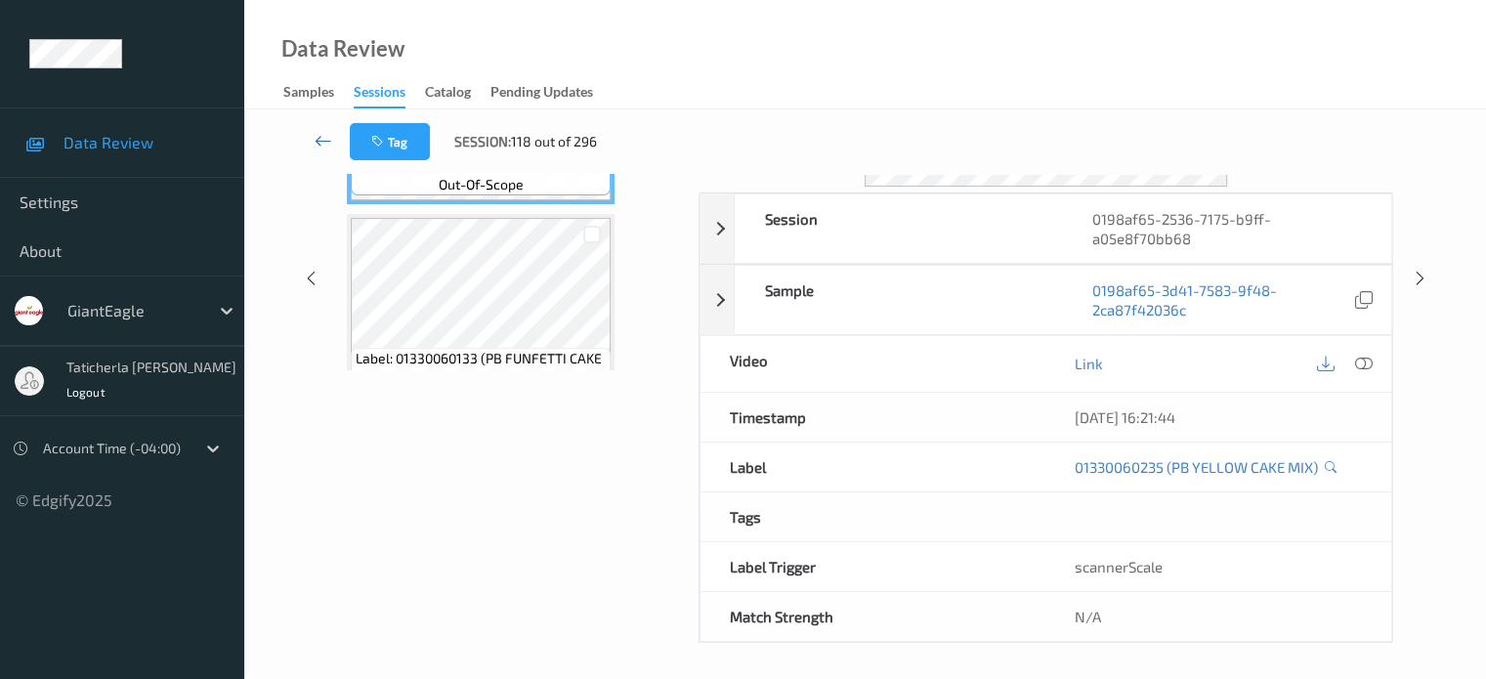
click at [322, 139] on icon at bounding box center [323, 141] width 18 height 20
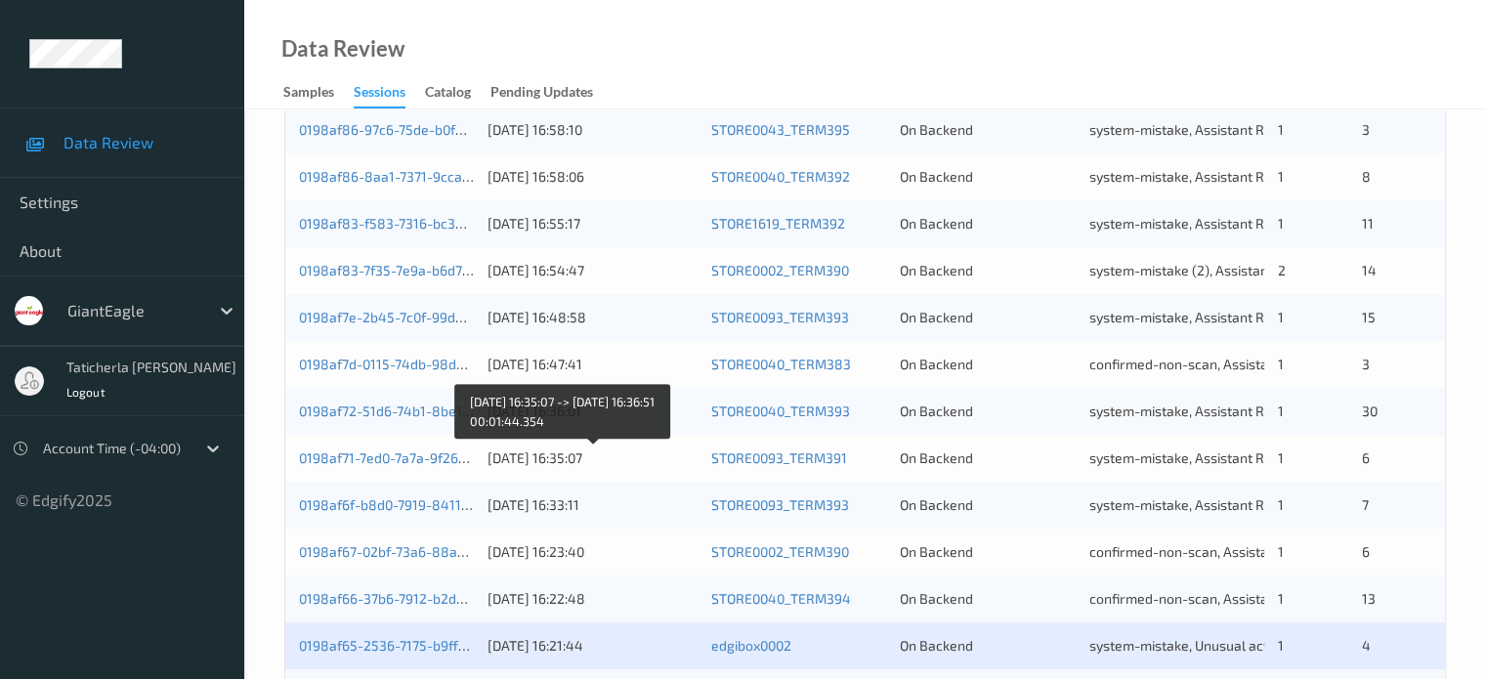
scroll to position [943, 0]
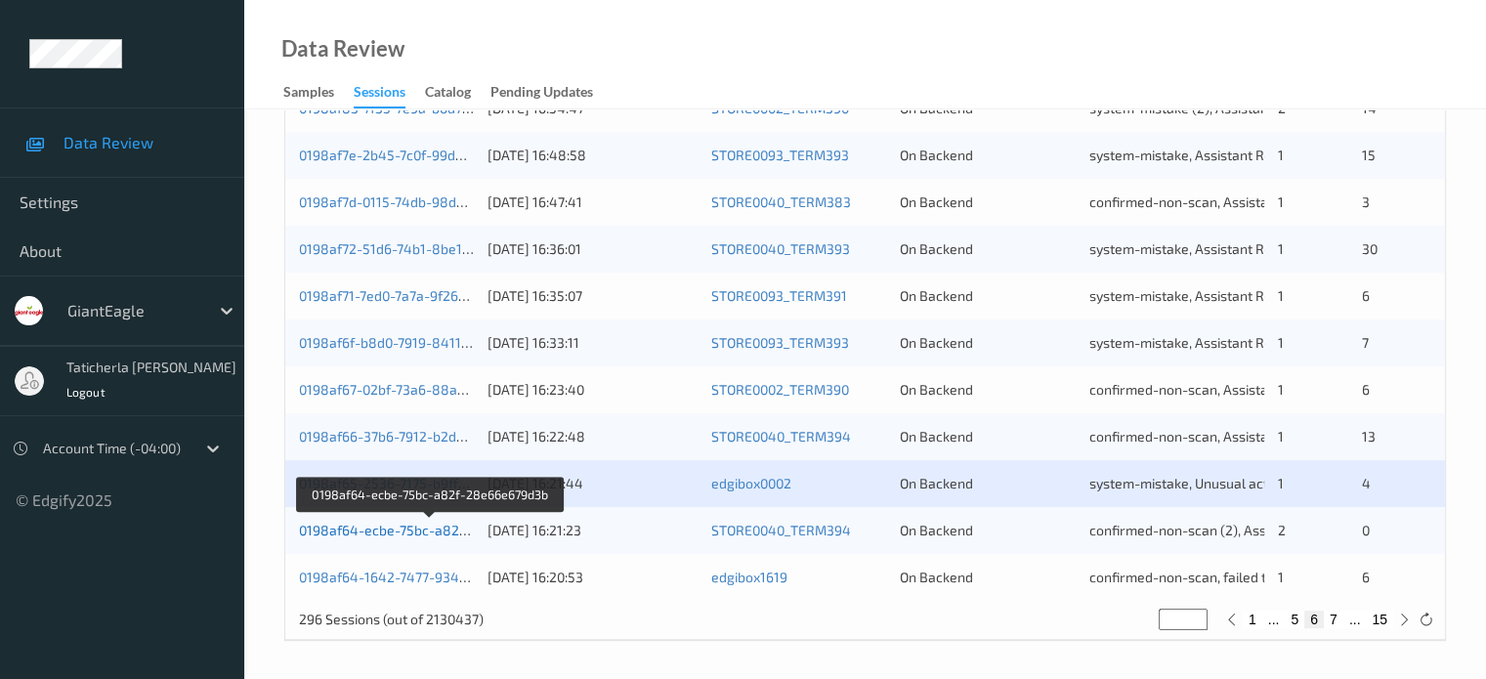
click at [438, 531] on link "0198af64-ecbe-75bc-a82f-28e66e679d3b" at bounding box center [431, 530] width 265 height 17
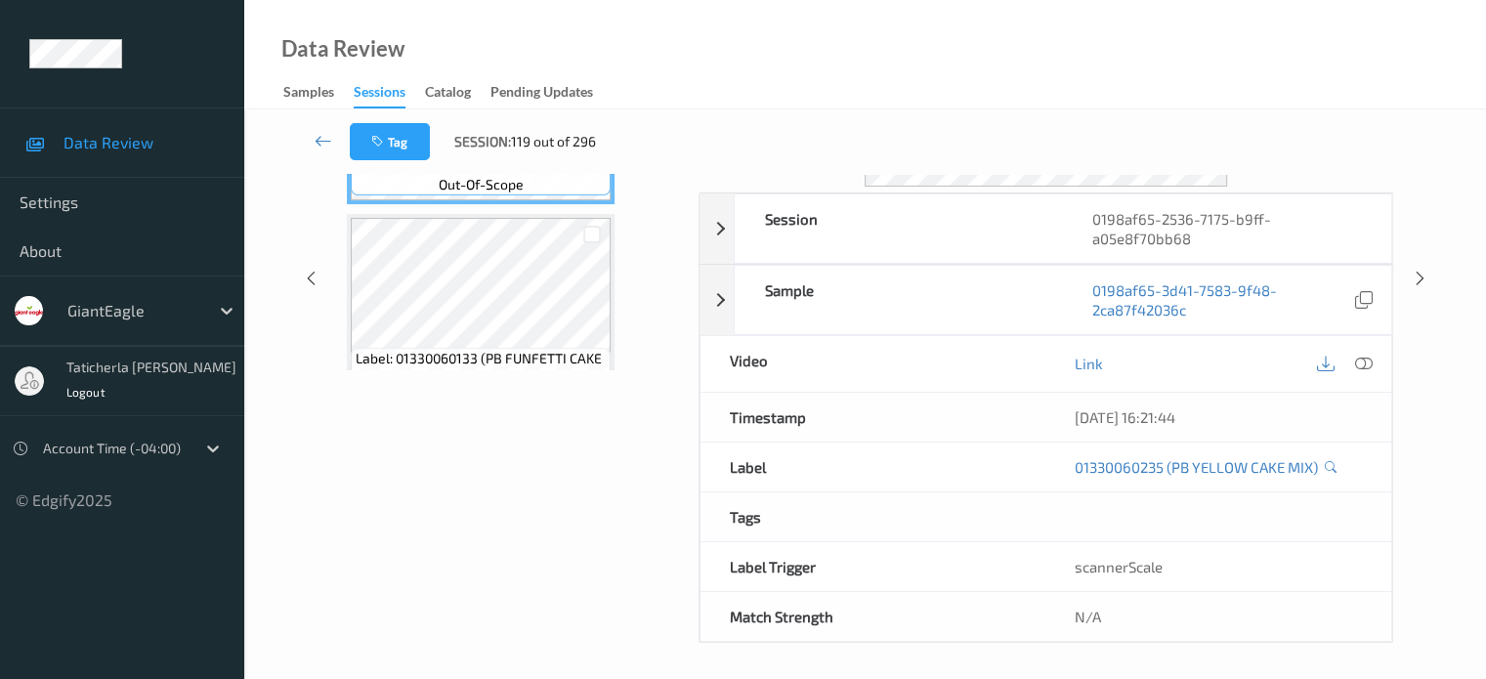
scroll to position [161, 0]
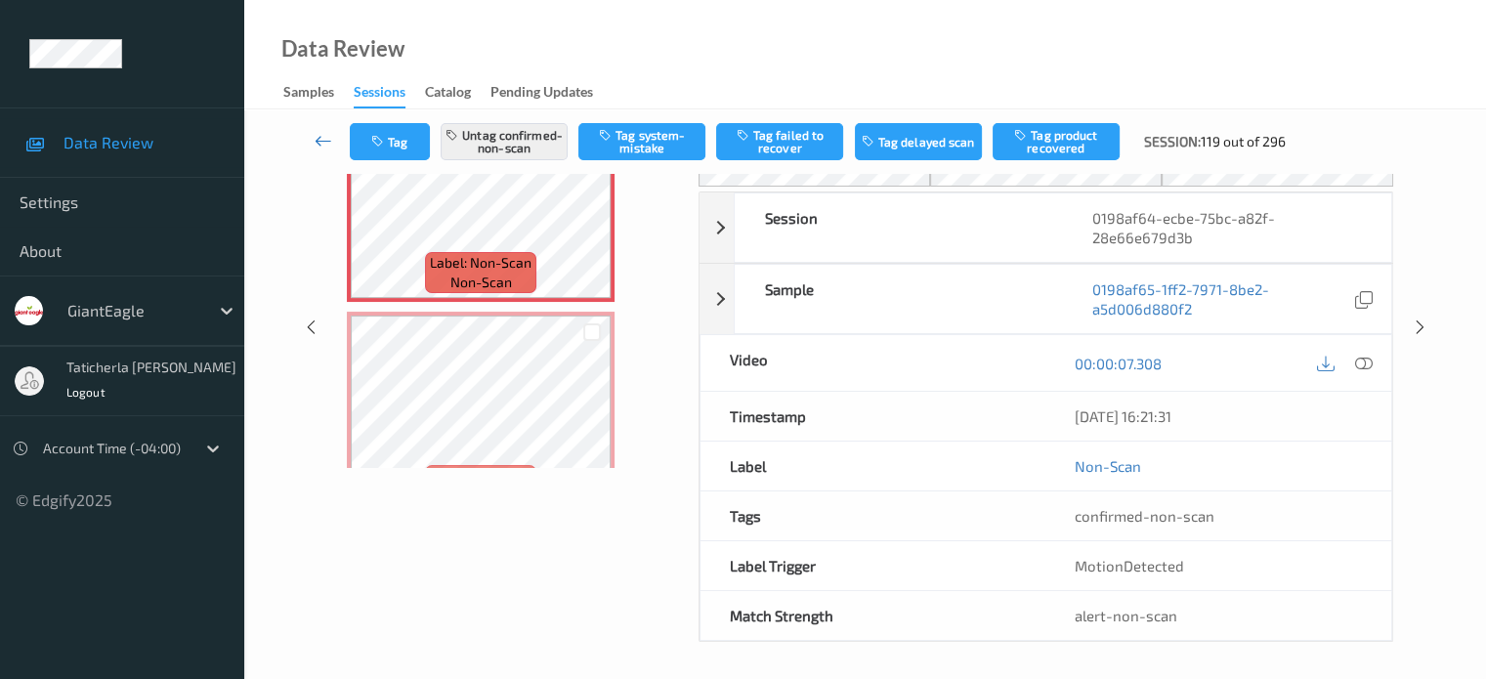
click at [326, 145] on icon at bounding box center [323, 141] width 18 height 20
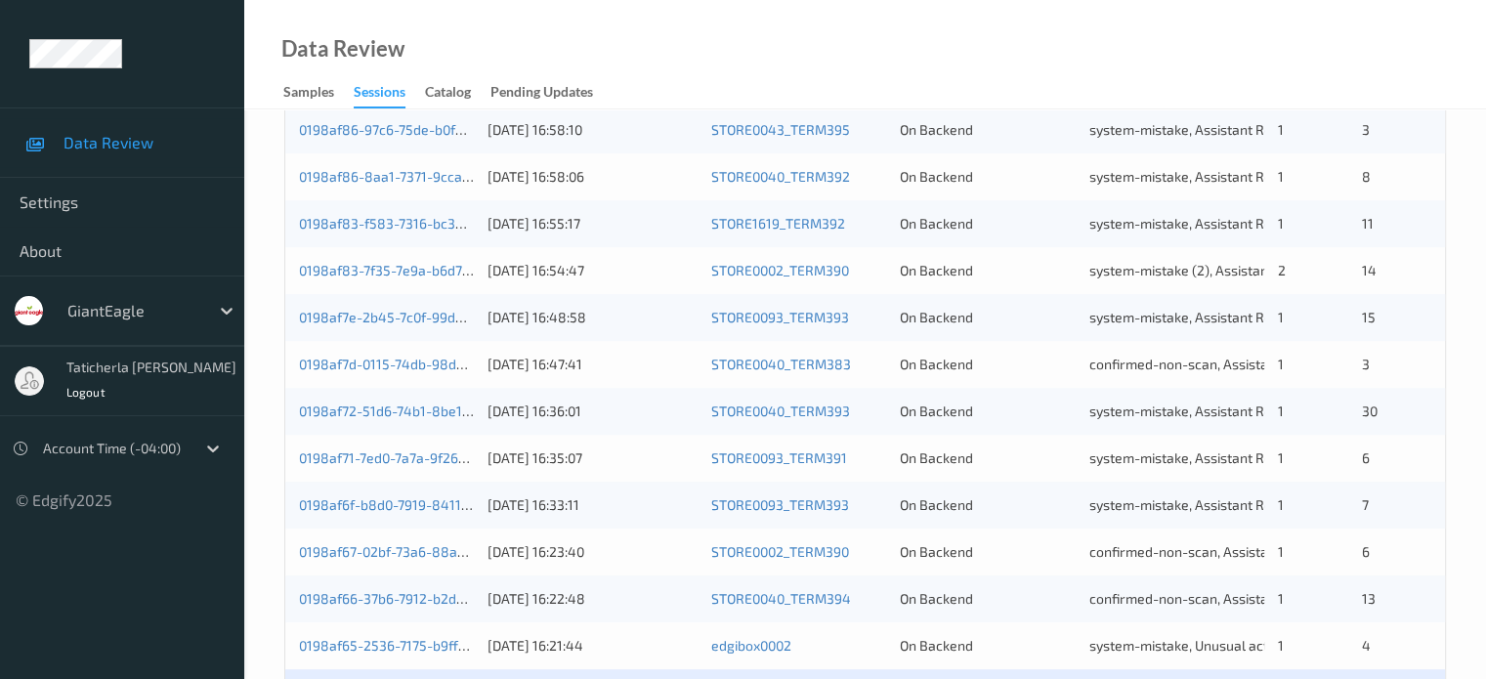
scroll to position [943, 0]
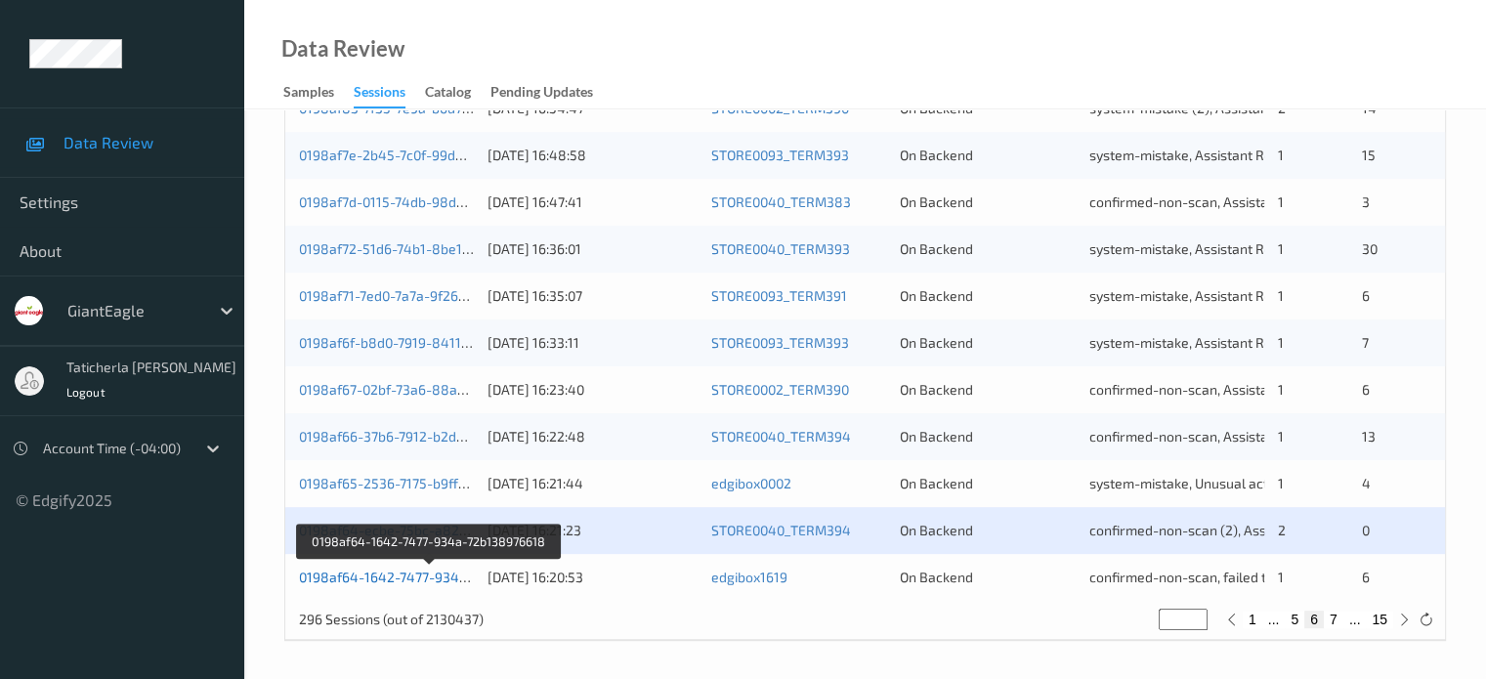
click at [416, 574] on link "0198af64-1642-7477-934a-72b138976618" at bounding box center [430, 576] width 263 height 17
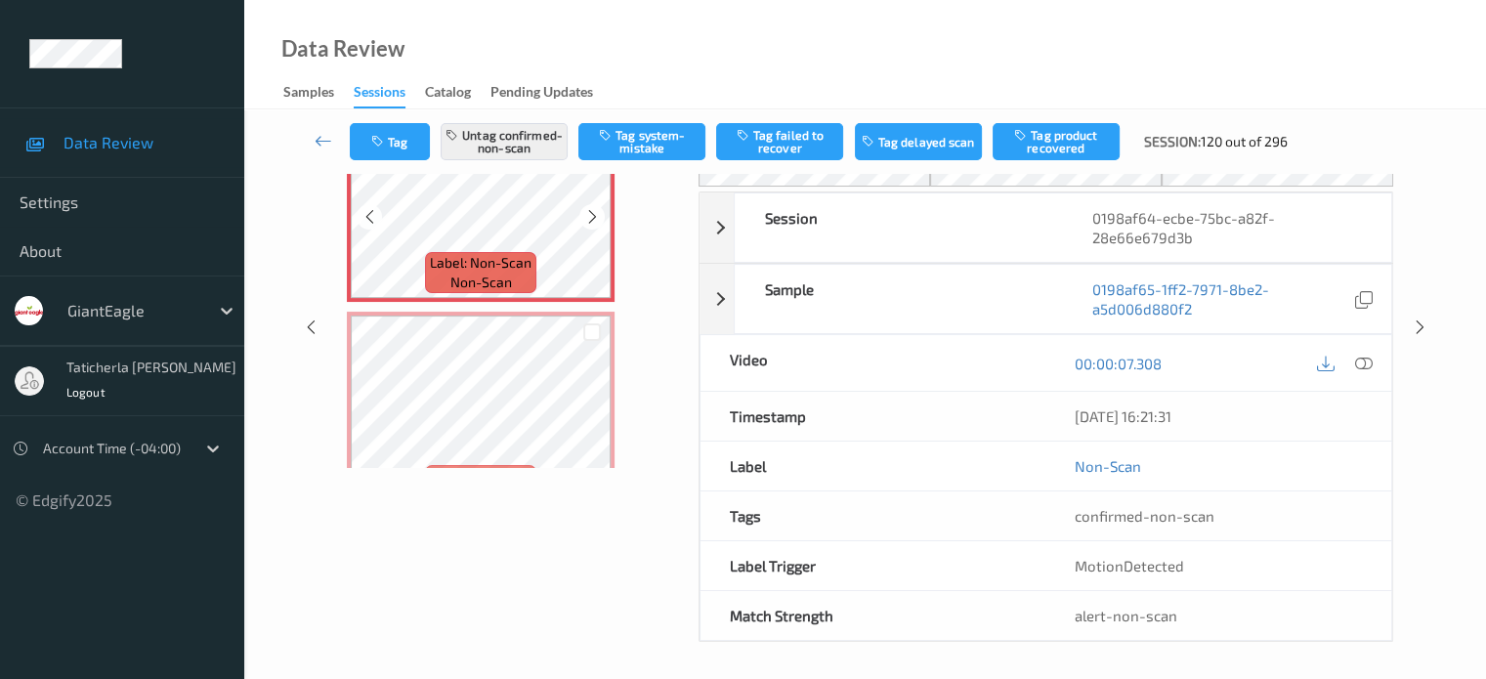
scroll to position [259, 0]
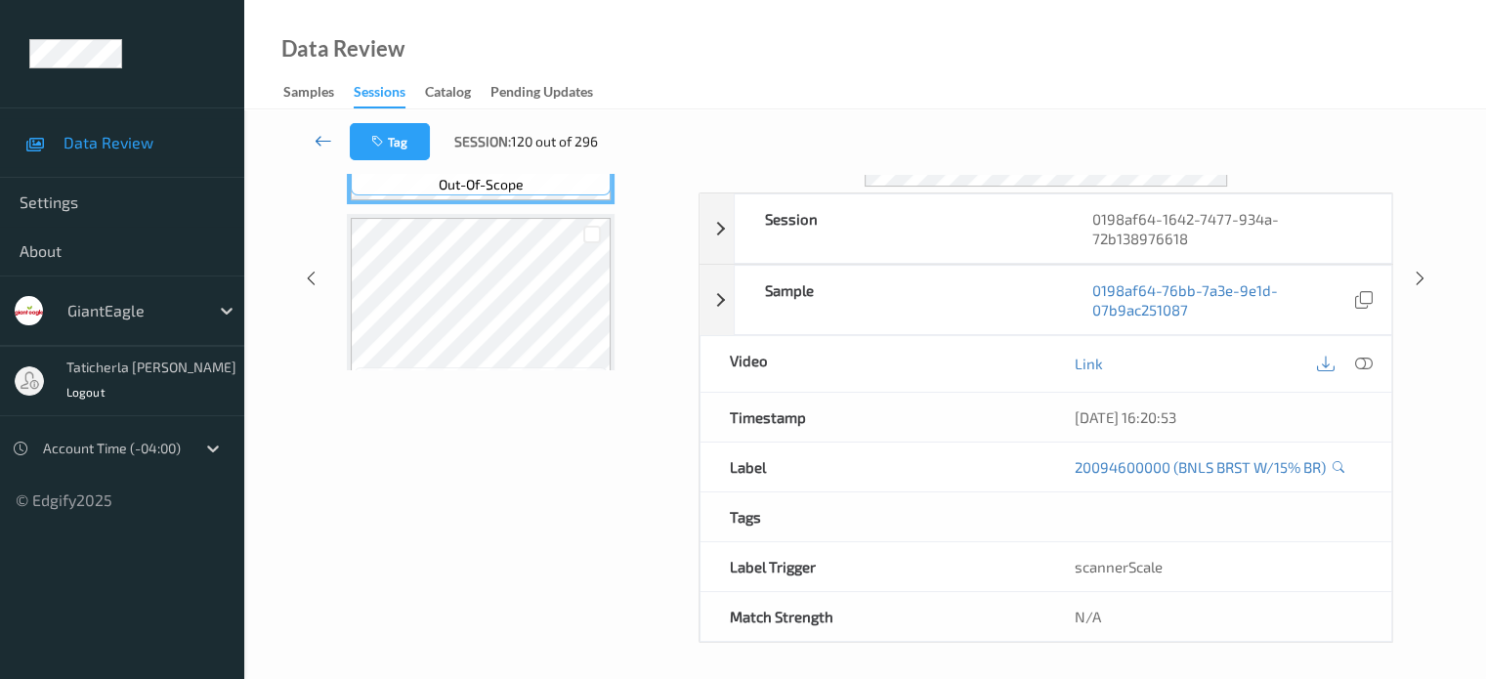
click at [324, 129] on link at bounding box center [324, 141] width 52 height 37
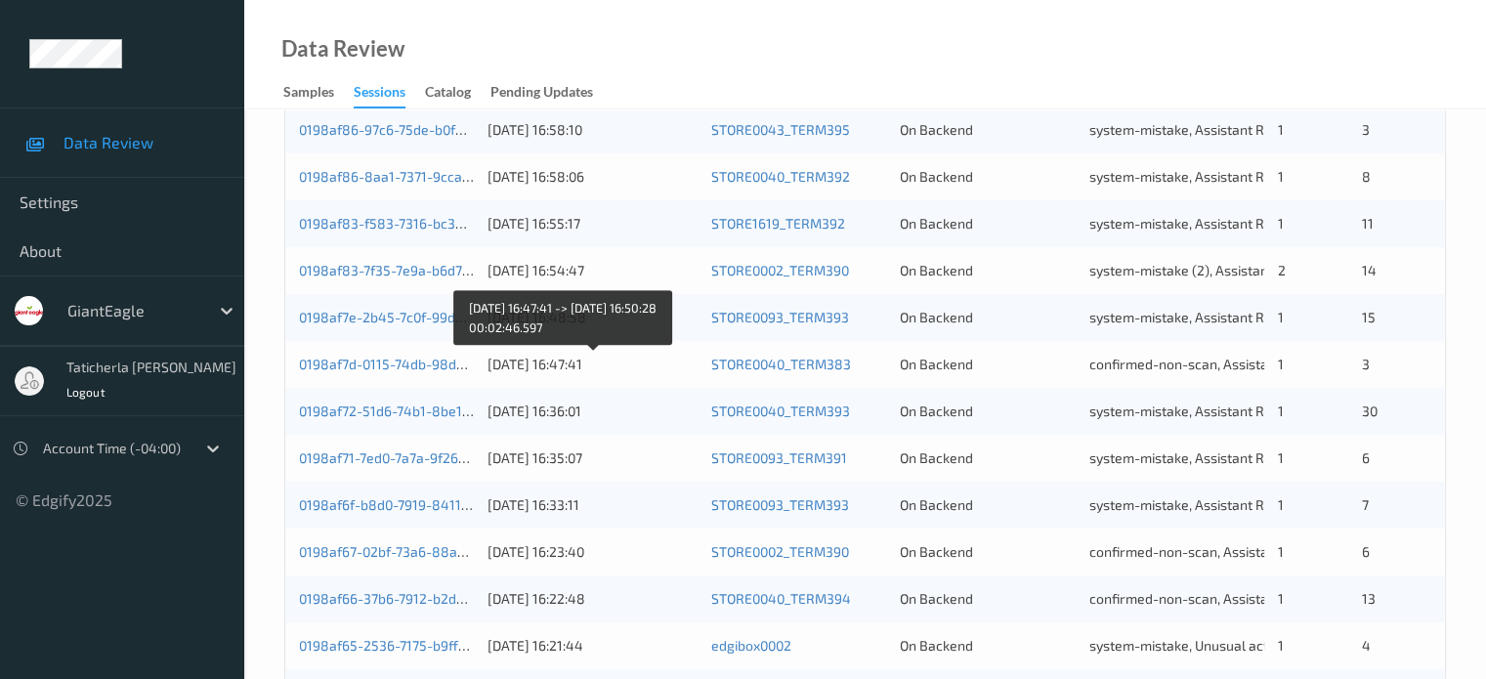
scroll to position [943, 0]
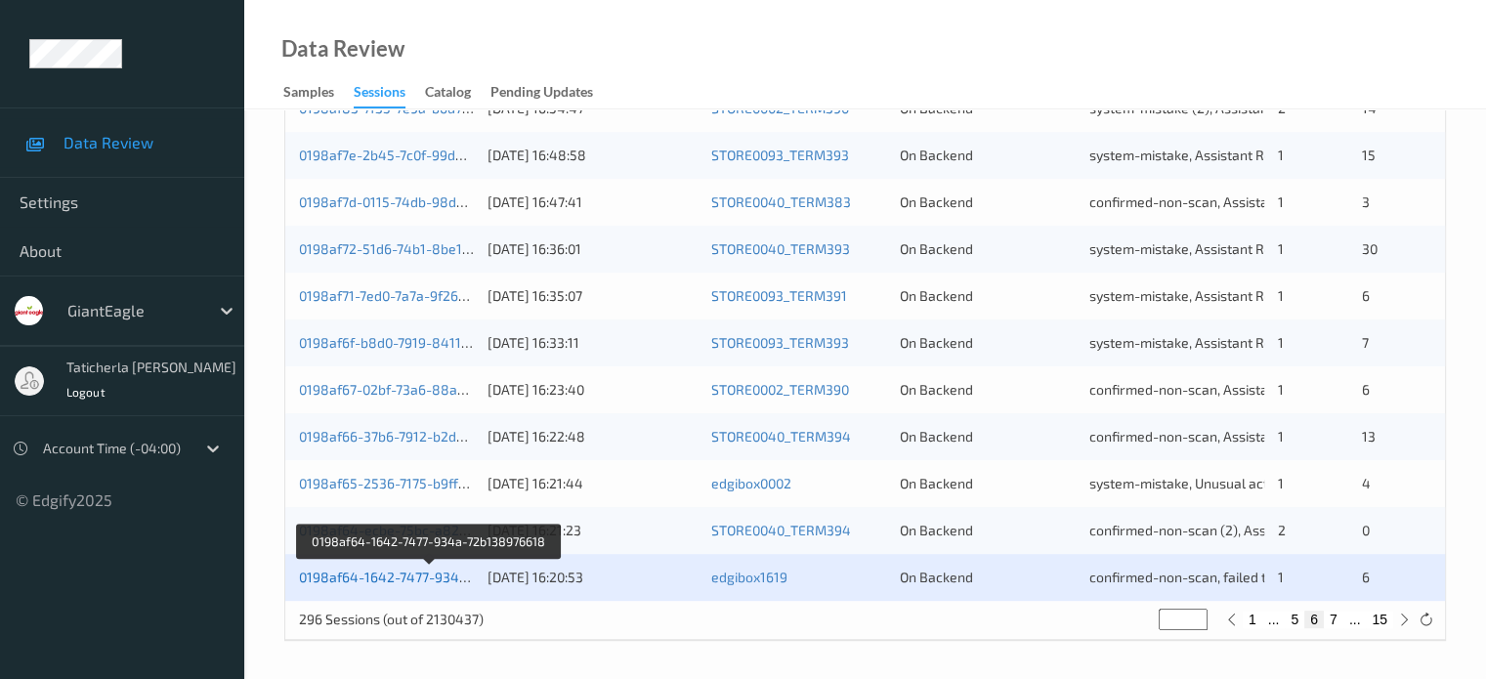
click at [440, 571] on link "0198af64-1642-7477-934a-72b138976618" at bounding box center [430, 576] width 263 height 17
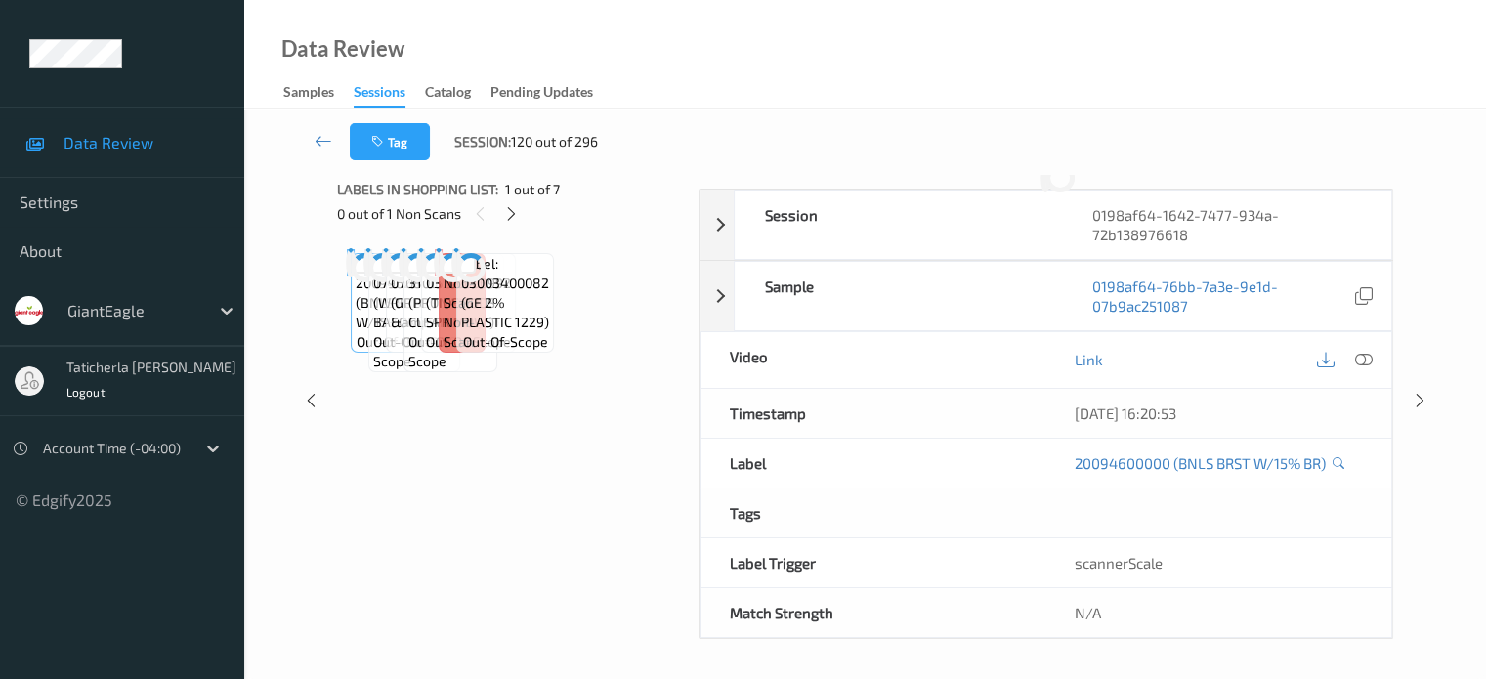
scroll to position [259, 0]
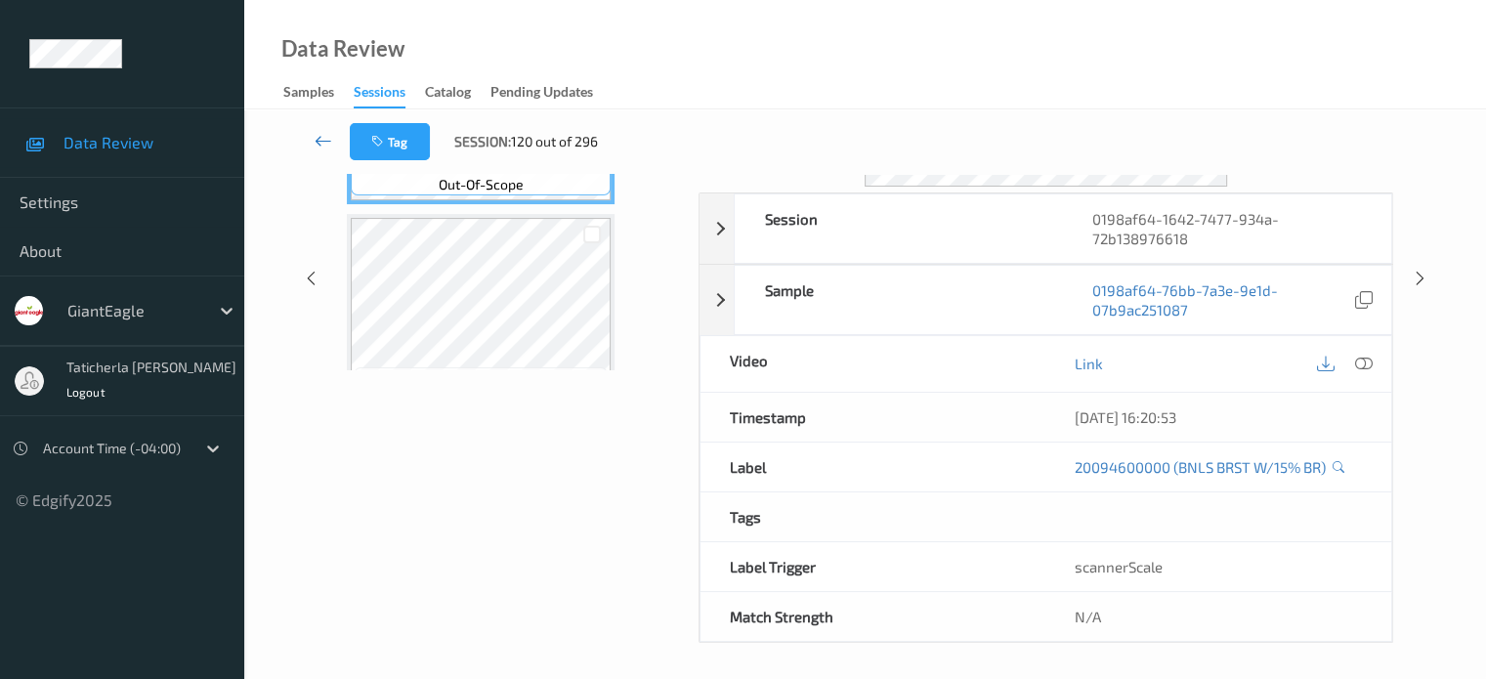
click at [320, 137] on icon at bounding box center [323, 141] width 18 height 20
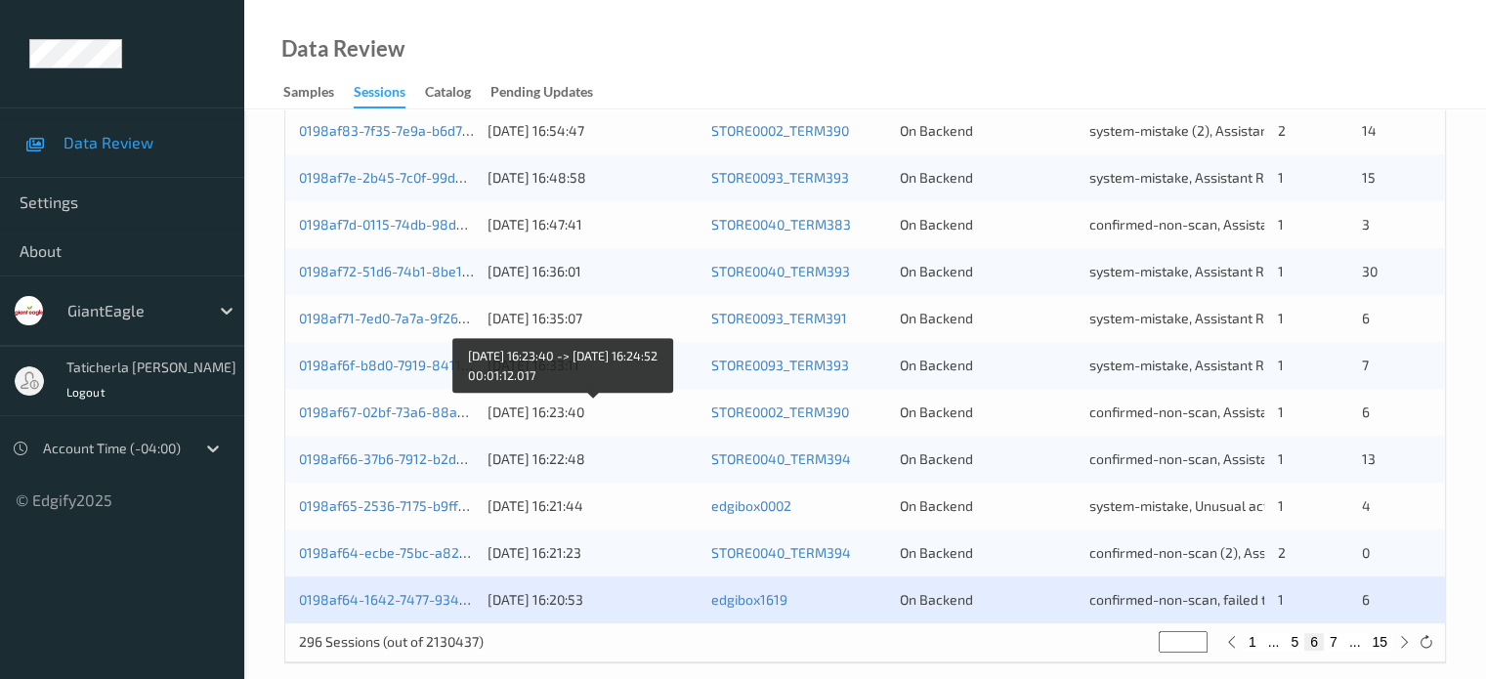
scroll to position [943, 0]
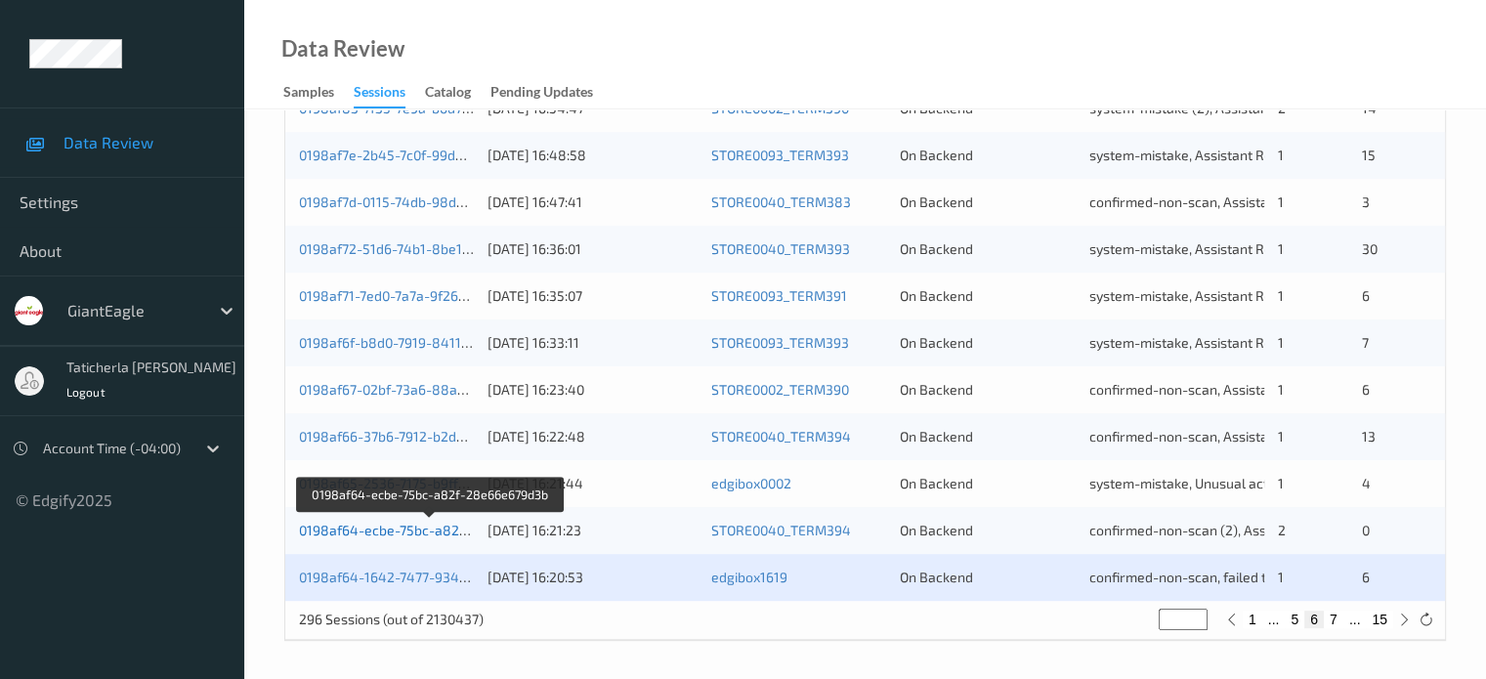
click at [439, 526] on link "0198af64-ecbe-75bc-a82f-28e66e679d3b" at bounding box center [431, 530] width 265 height 17
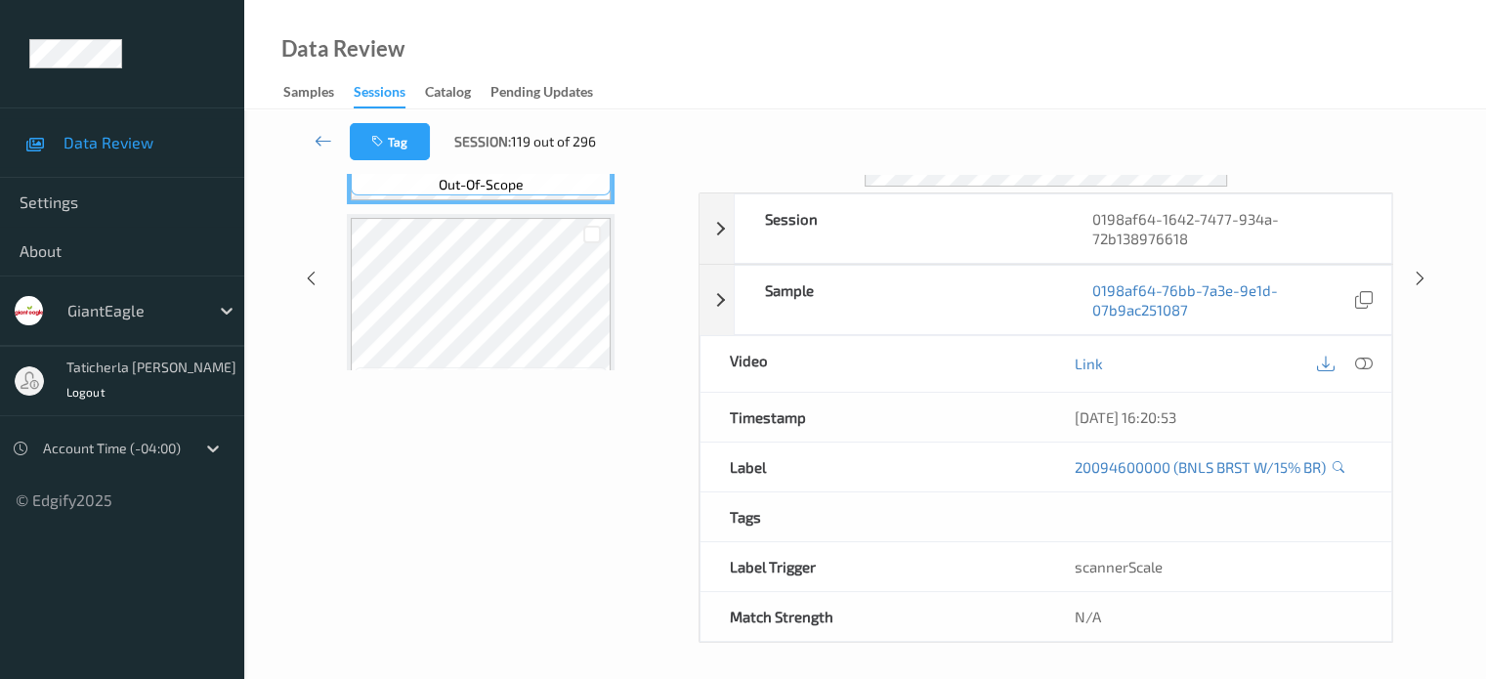
scroll to position [161, 0]
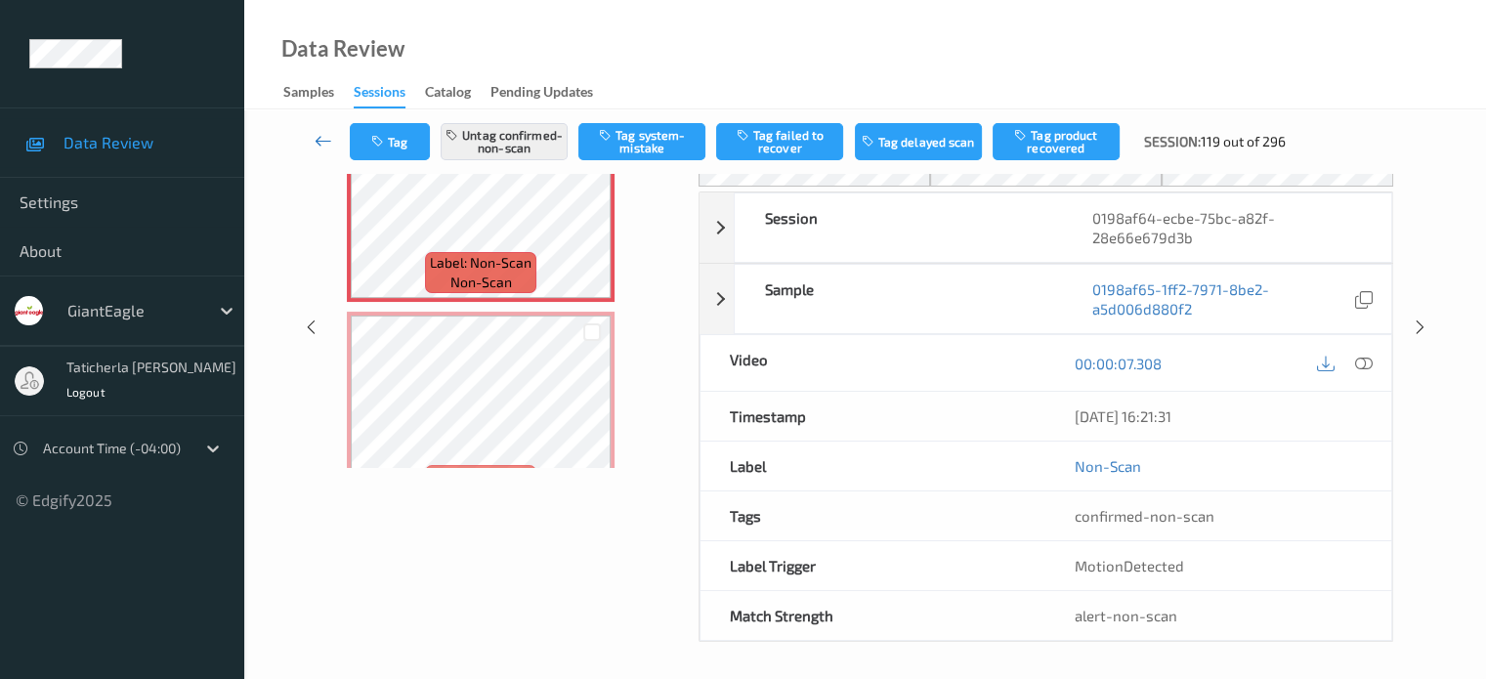
click at [315, 135] on icon at bounding box center [323, 141] width 18 height 20
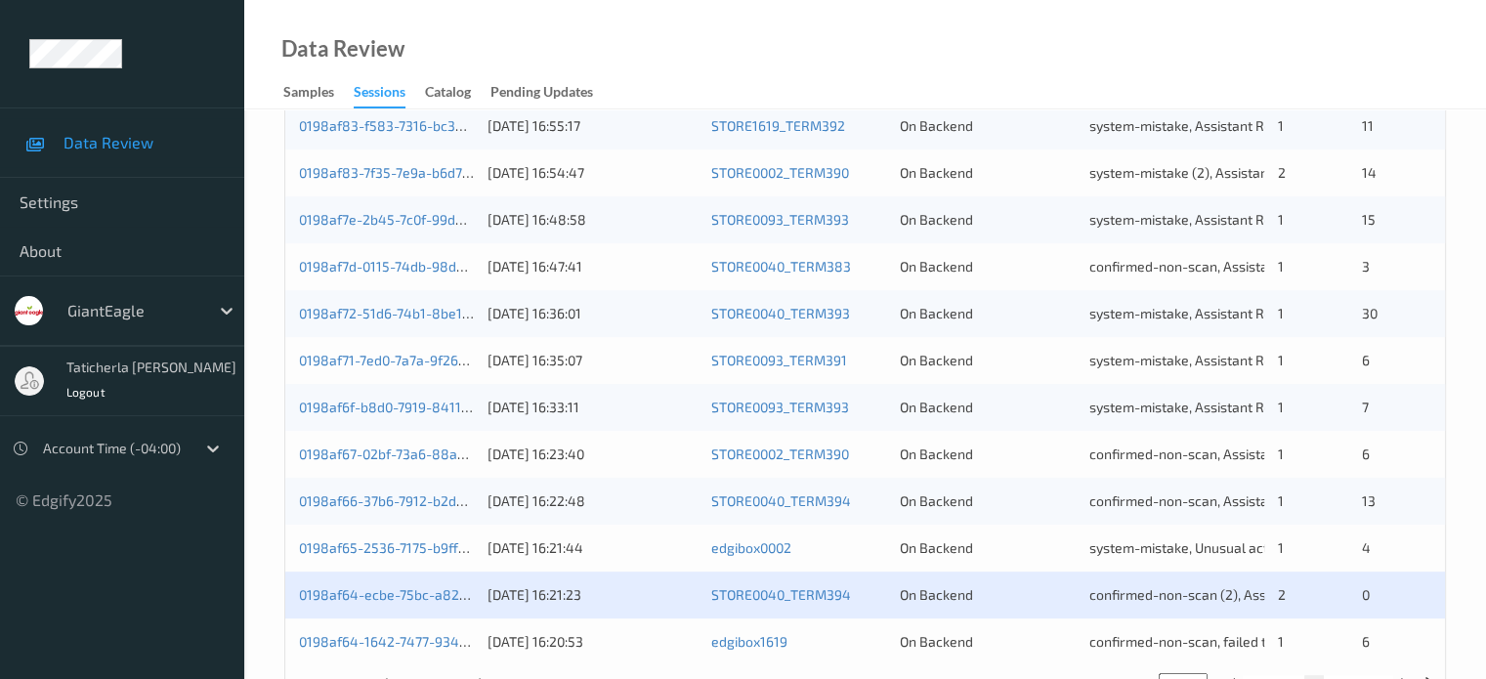
scroll to position [943, 0]
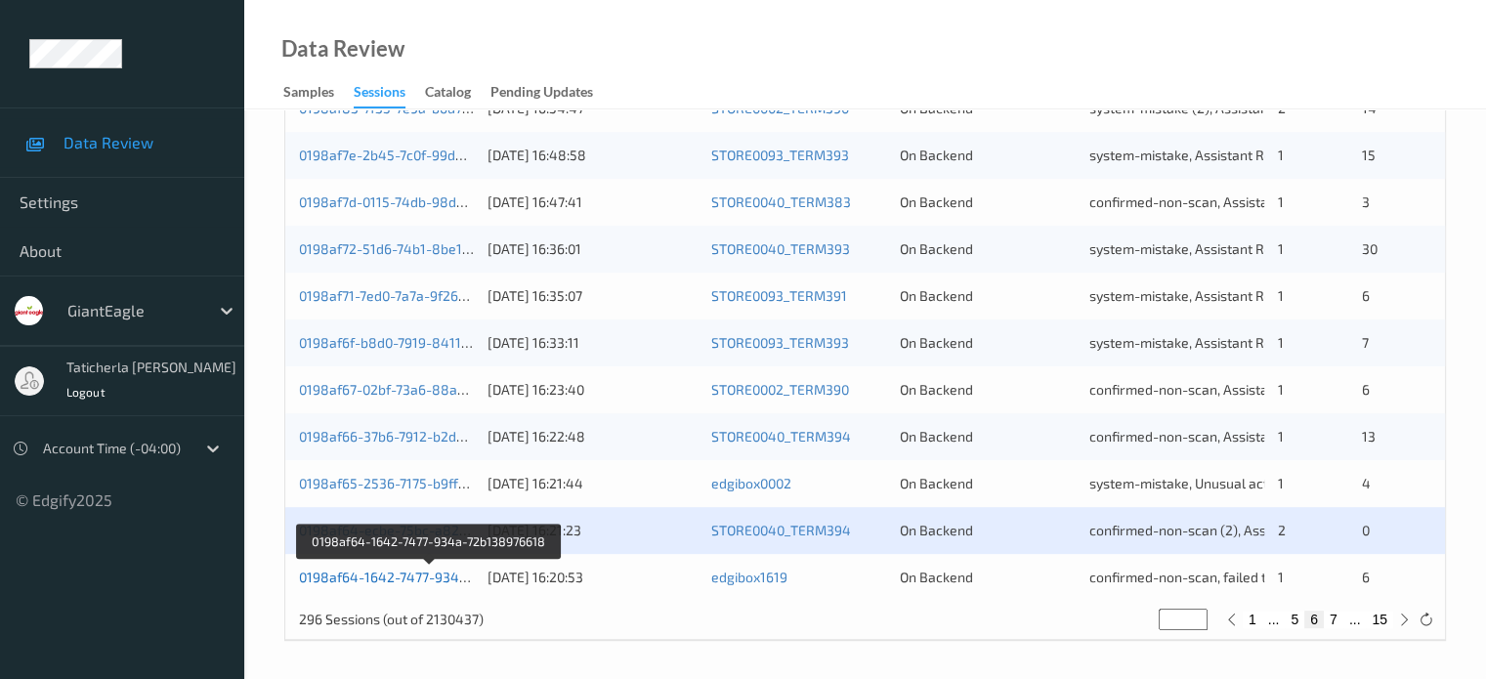
click at [389, 568] on link "0198af64-1642-7477-934a-72b138976618" at bounding box center [430, 576] width 263 height 17
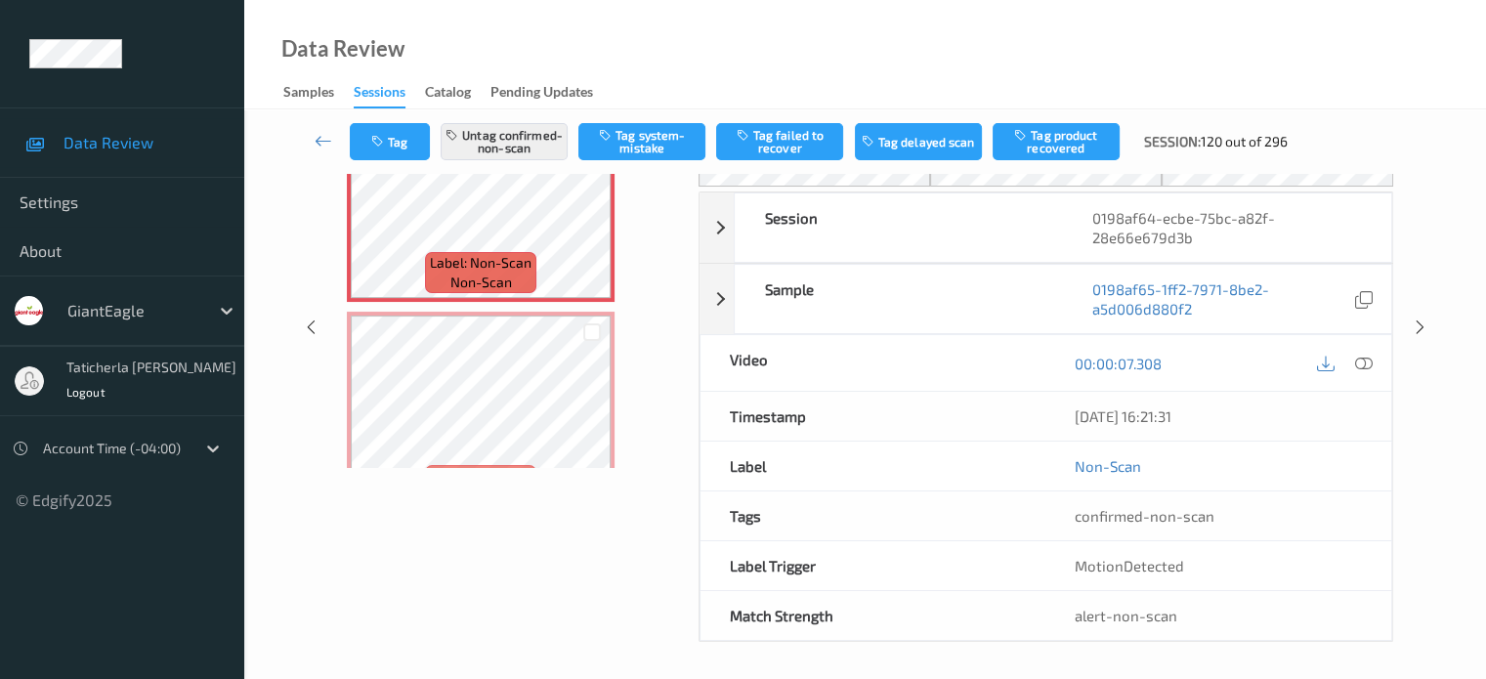
scroll to position [259, 0]
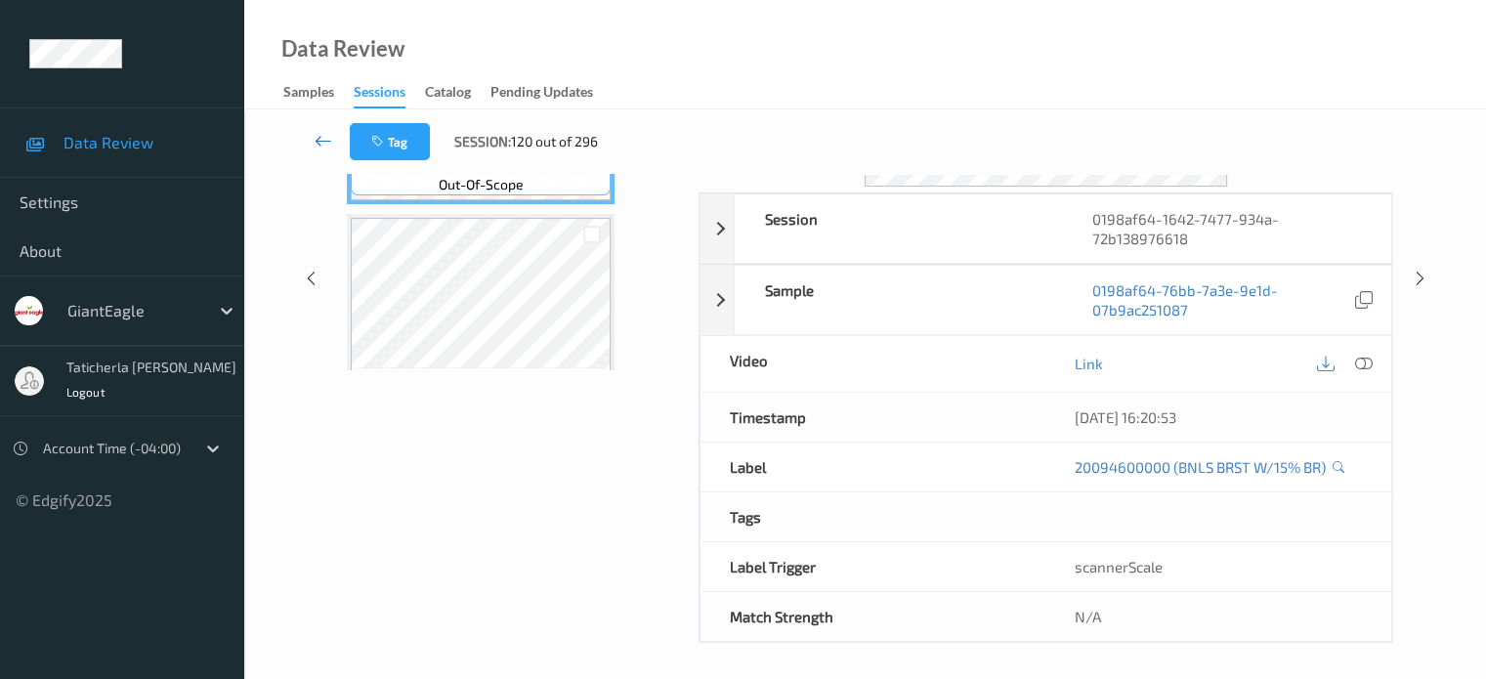
click at [336, 146] on link at bounding box center [324, 141] width 52 height 37
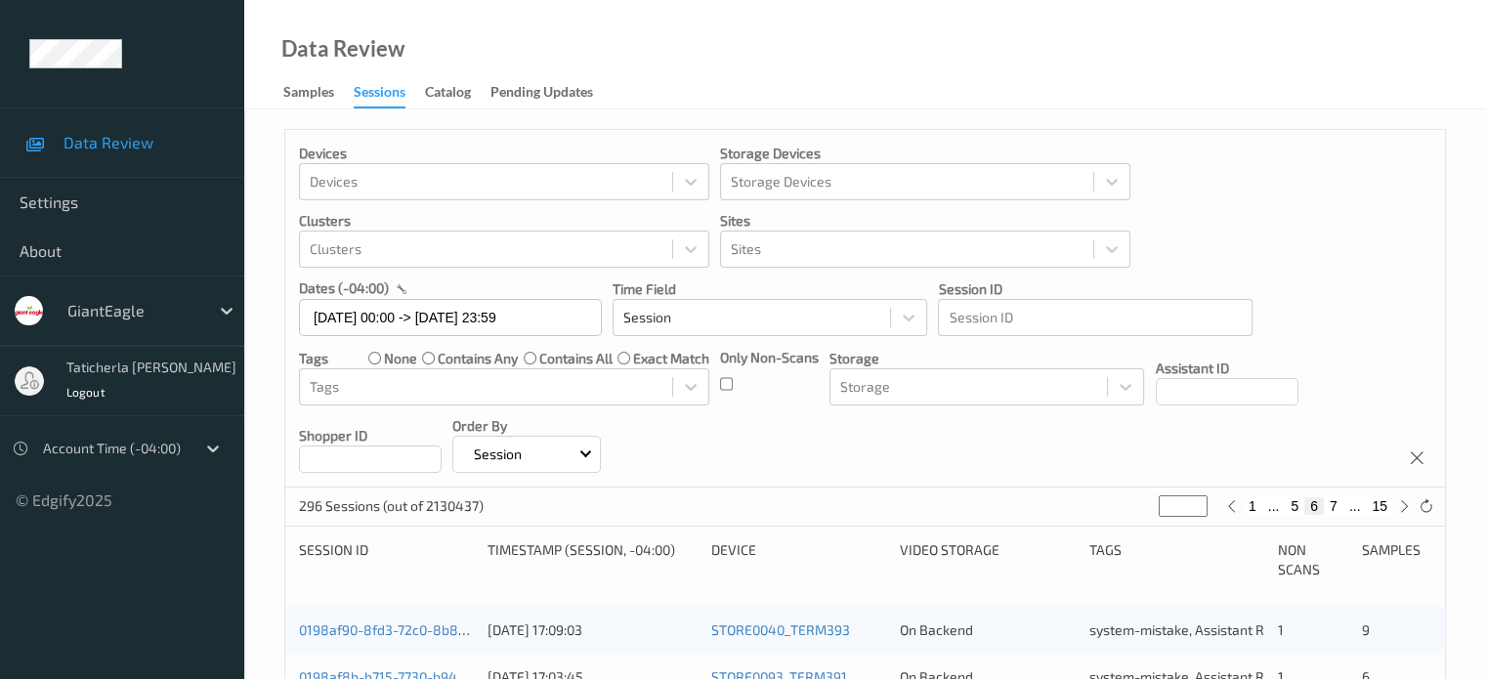
click at [1332, 506] on button "7" at bounding box center [1333, 506] width 20 height 18
type input "*"
click at [1332, 506] on button "8" at bounding box center [1333, 506] width 20 height 18
type input "*"
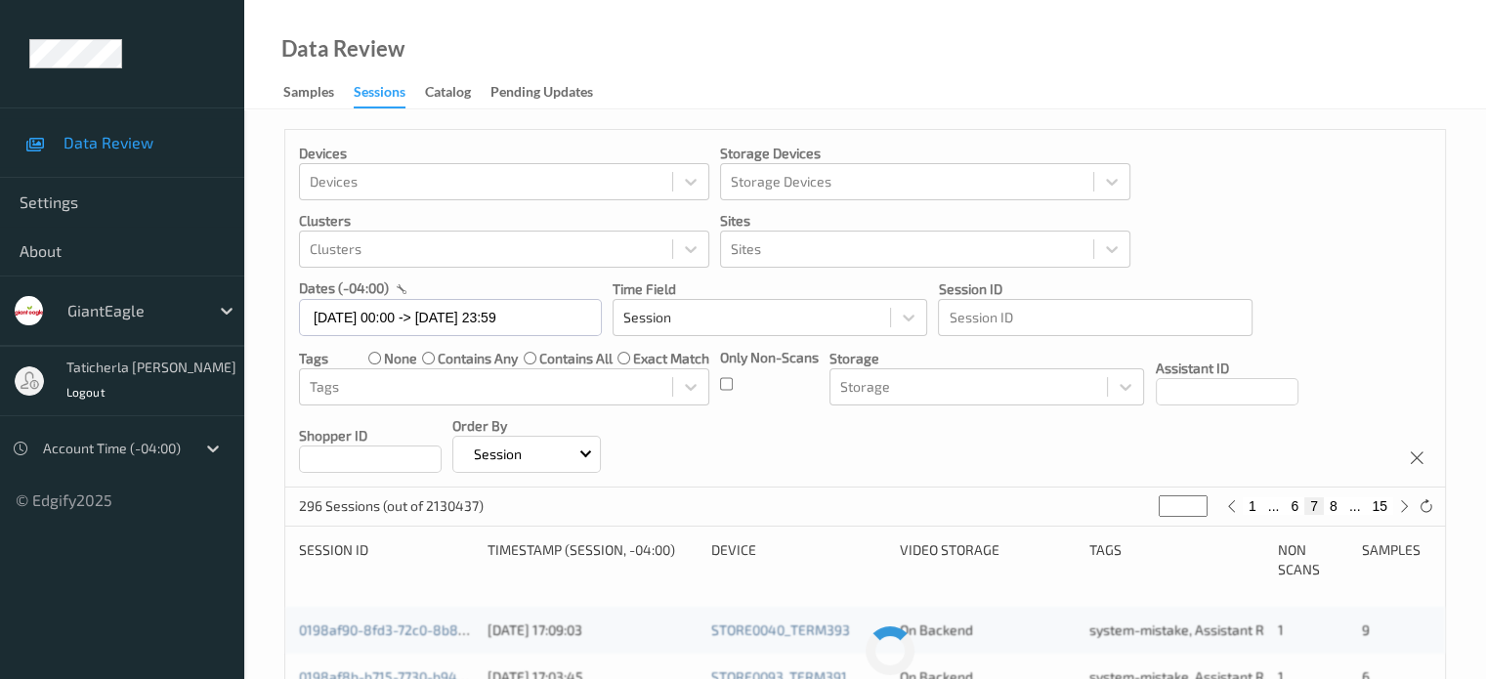
type input "*"
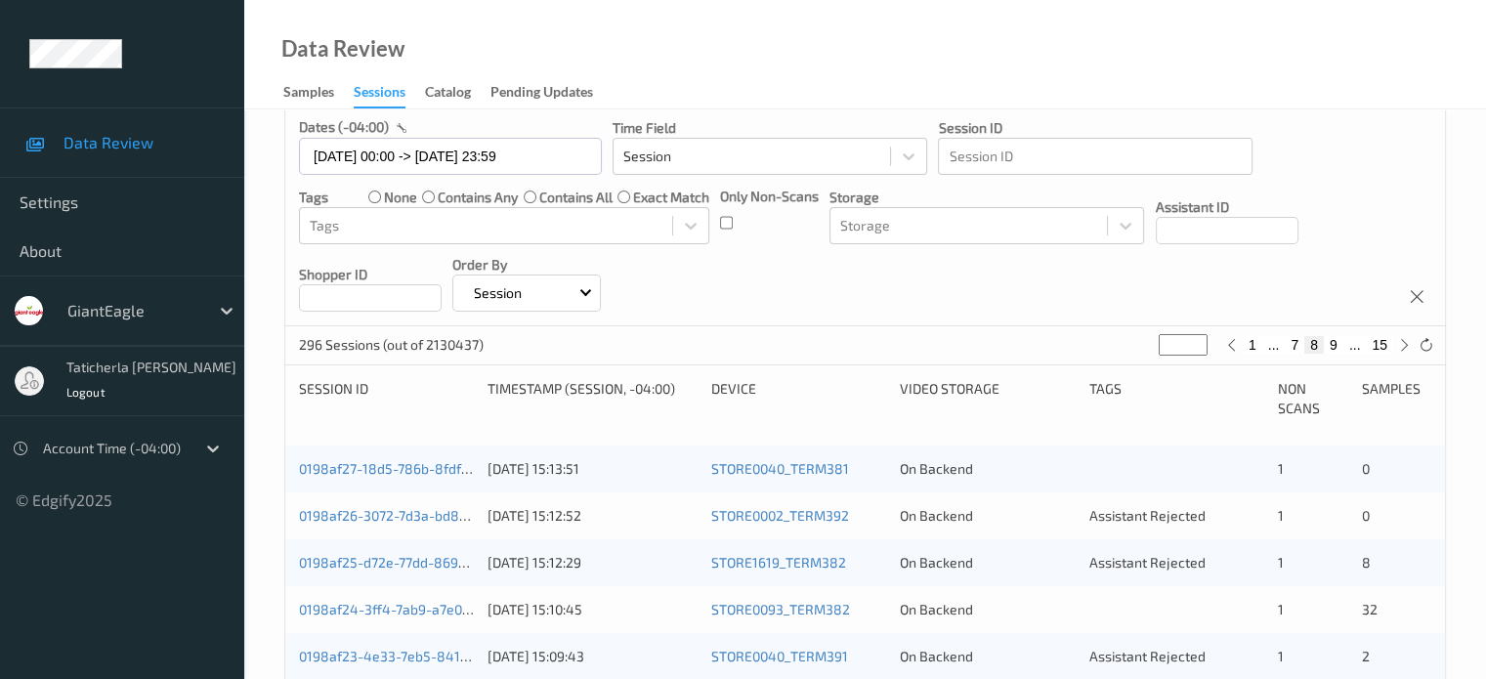
scroll to position [195, 0]
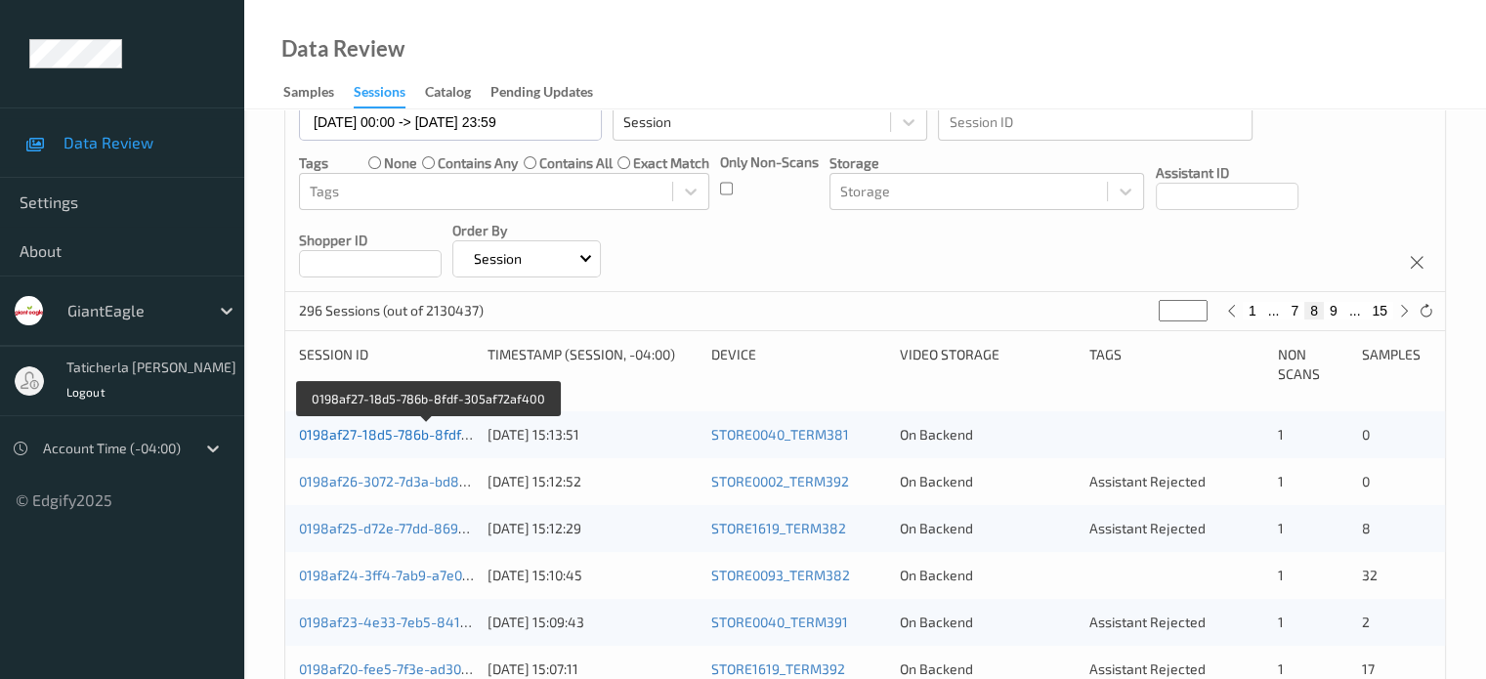
click at [336, 429] on link "0198af27-18d5-786b-8fdf-305af72af400" at bounding box center [427, 434] width 256 height 17
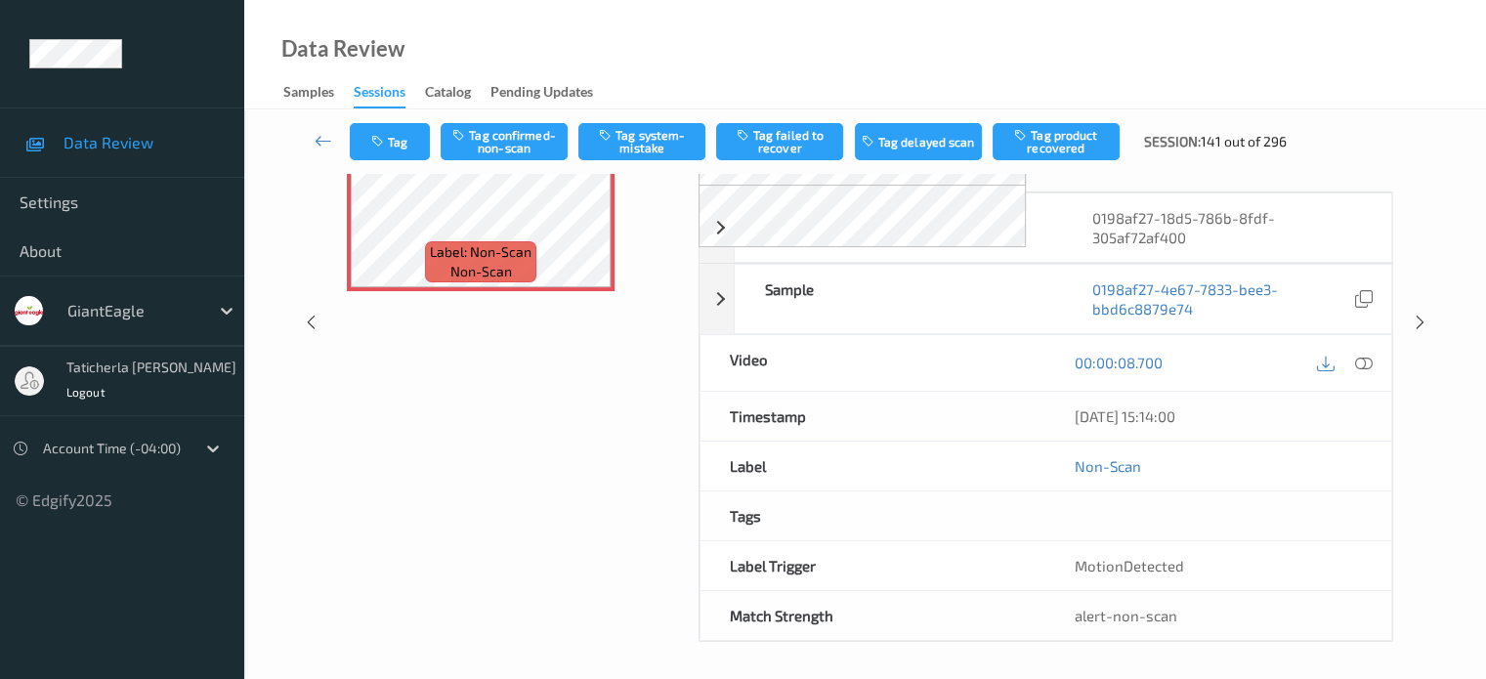
scroll to position [161, 0]
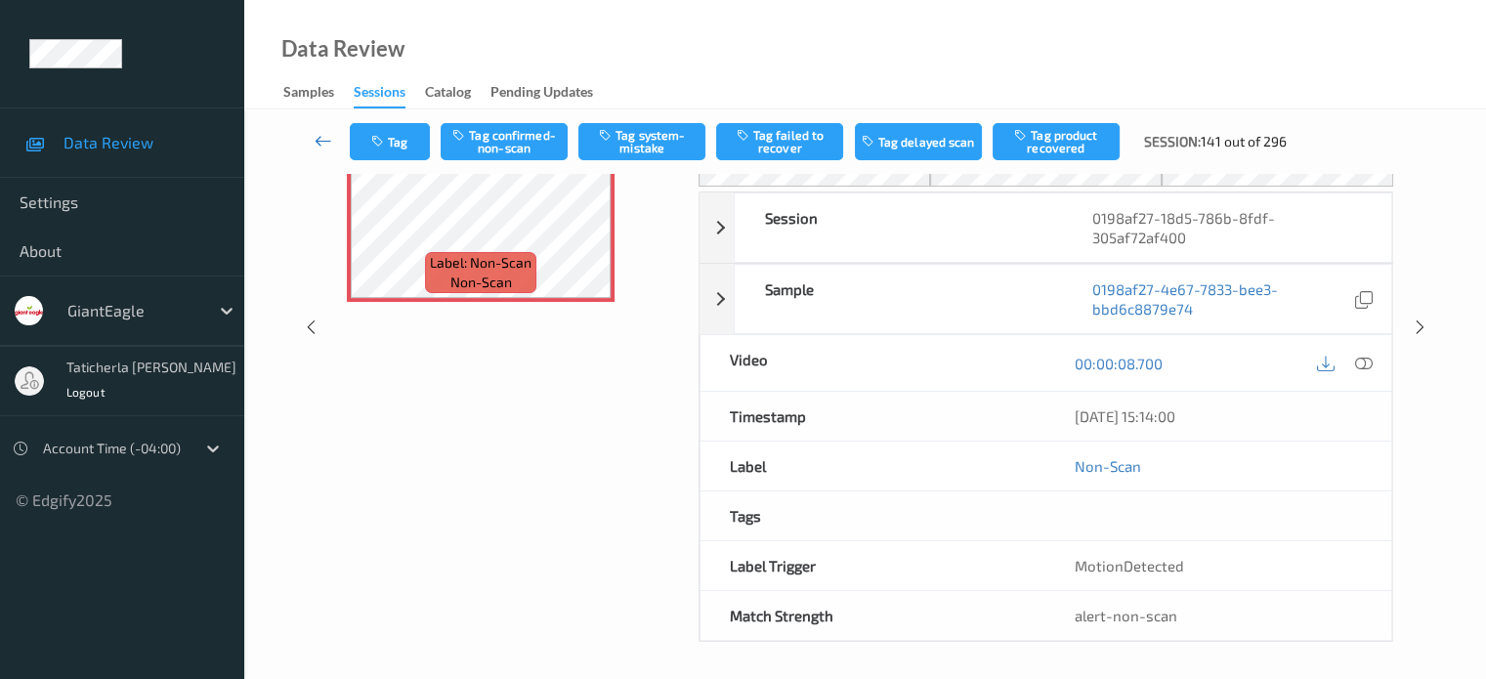
click at [332, 133] on icon at bounding box center [323, 141] width 18 height 20
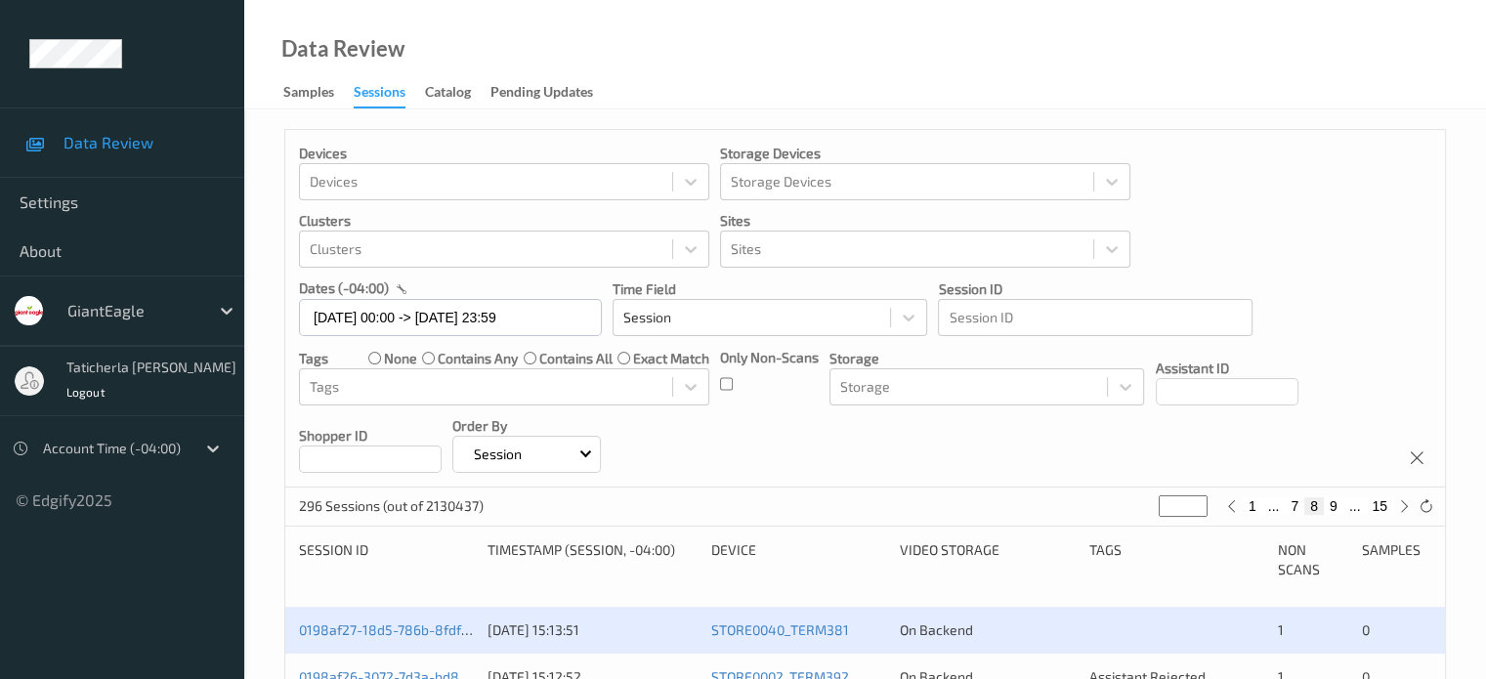
scroll to position [293, 0]
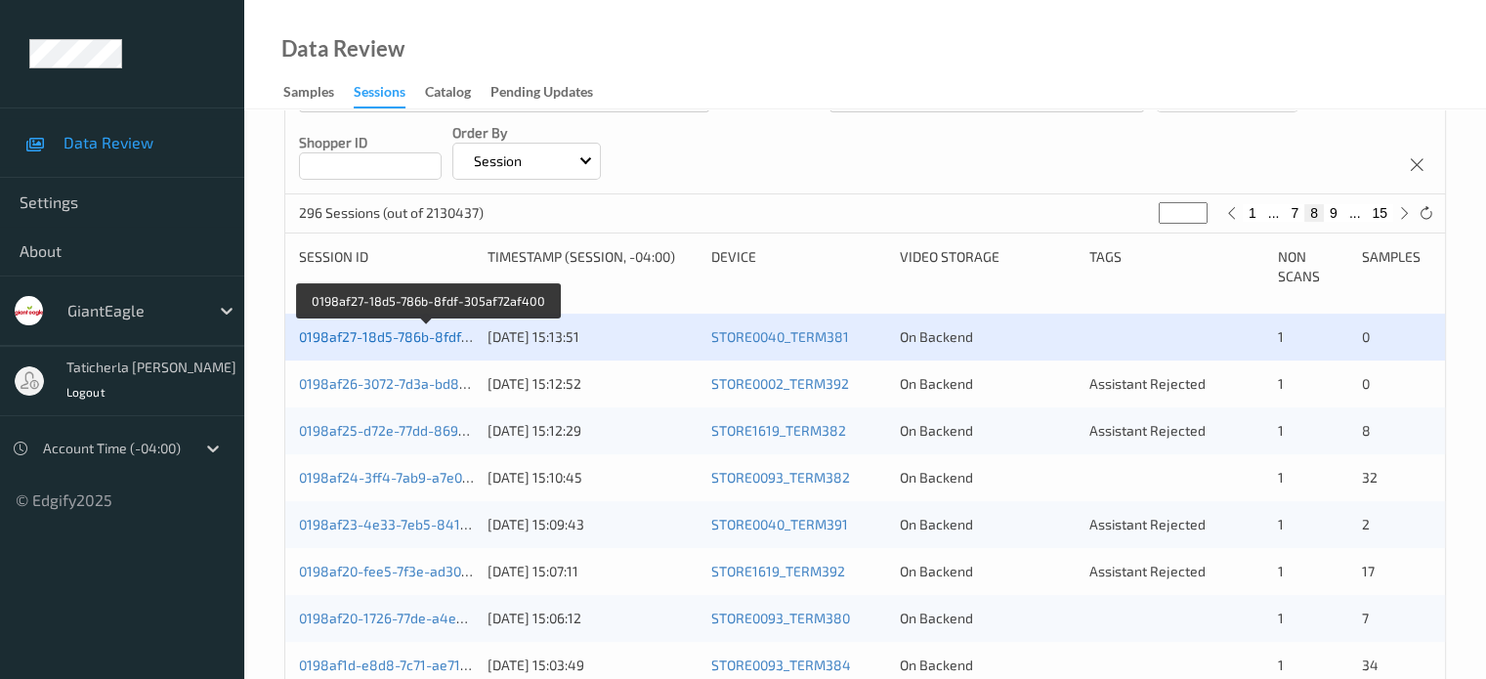
click at [434, 331] on link "0198af27-18d5-786b-8fdf-305af72af400" at bounding box center [427, 336] width 256 height 17
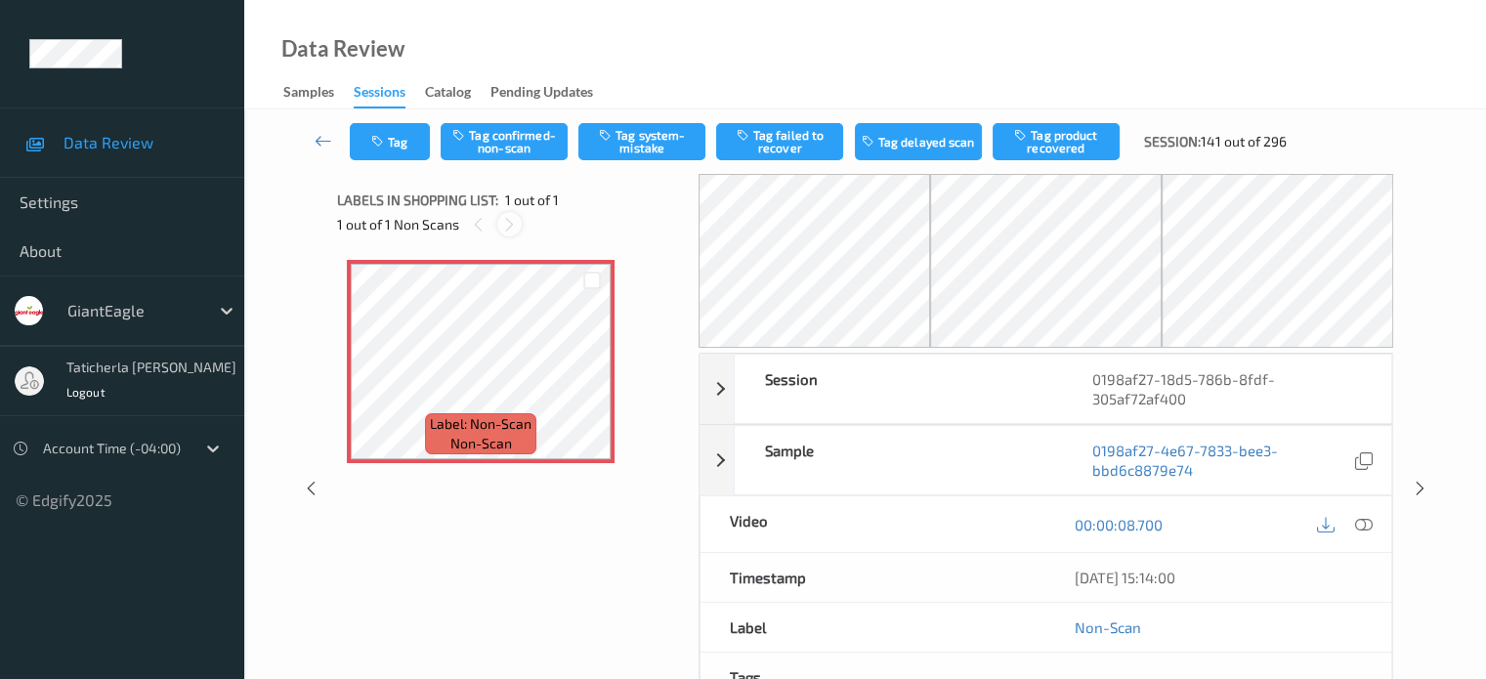
click at [508, 217] on icon at bounding box center [509, 225] width 17 height 18
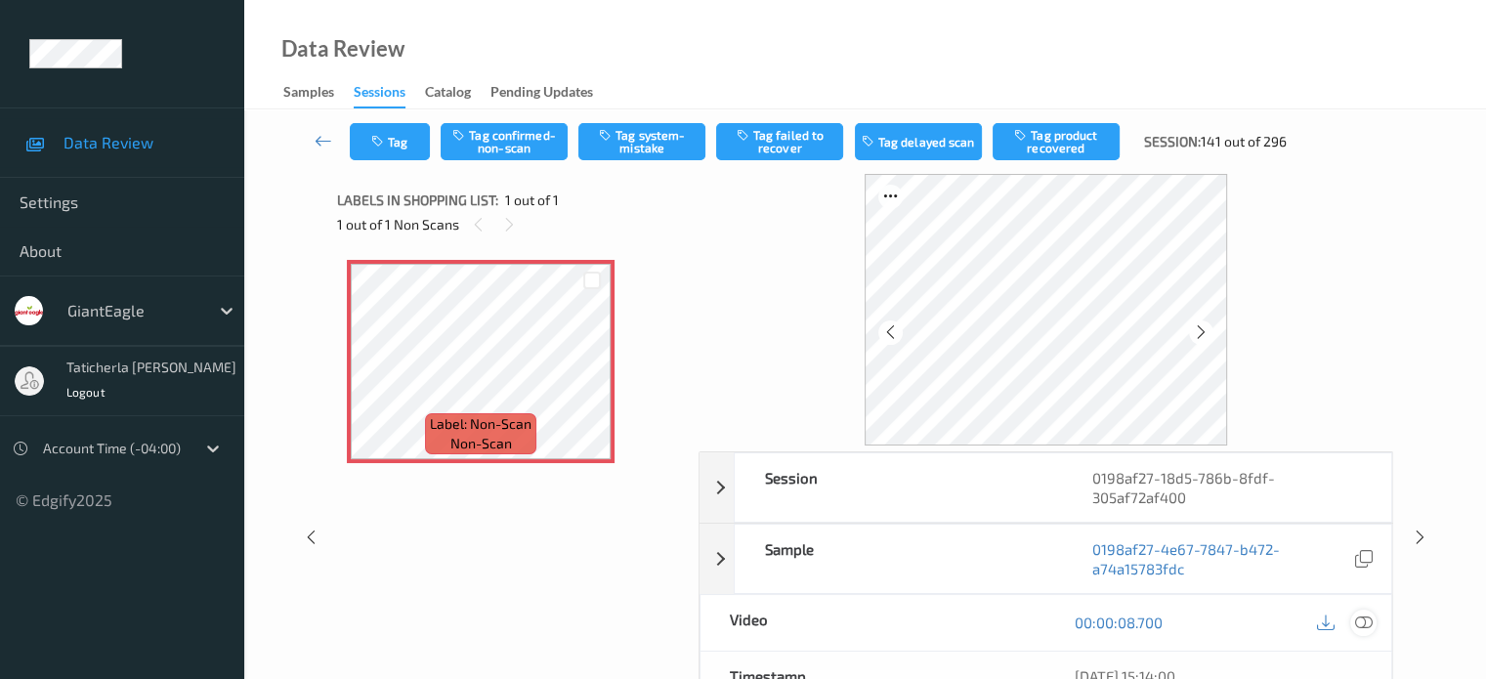
click at [1360, 616] on icon at bounding box center [1363, 622] width 18 height 18
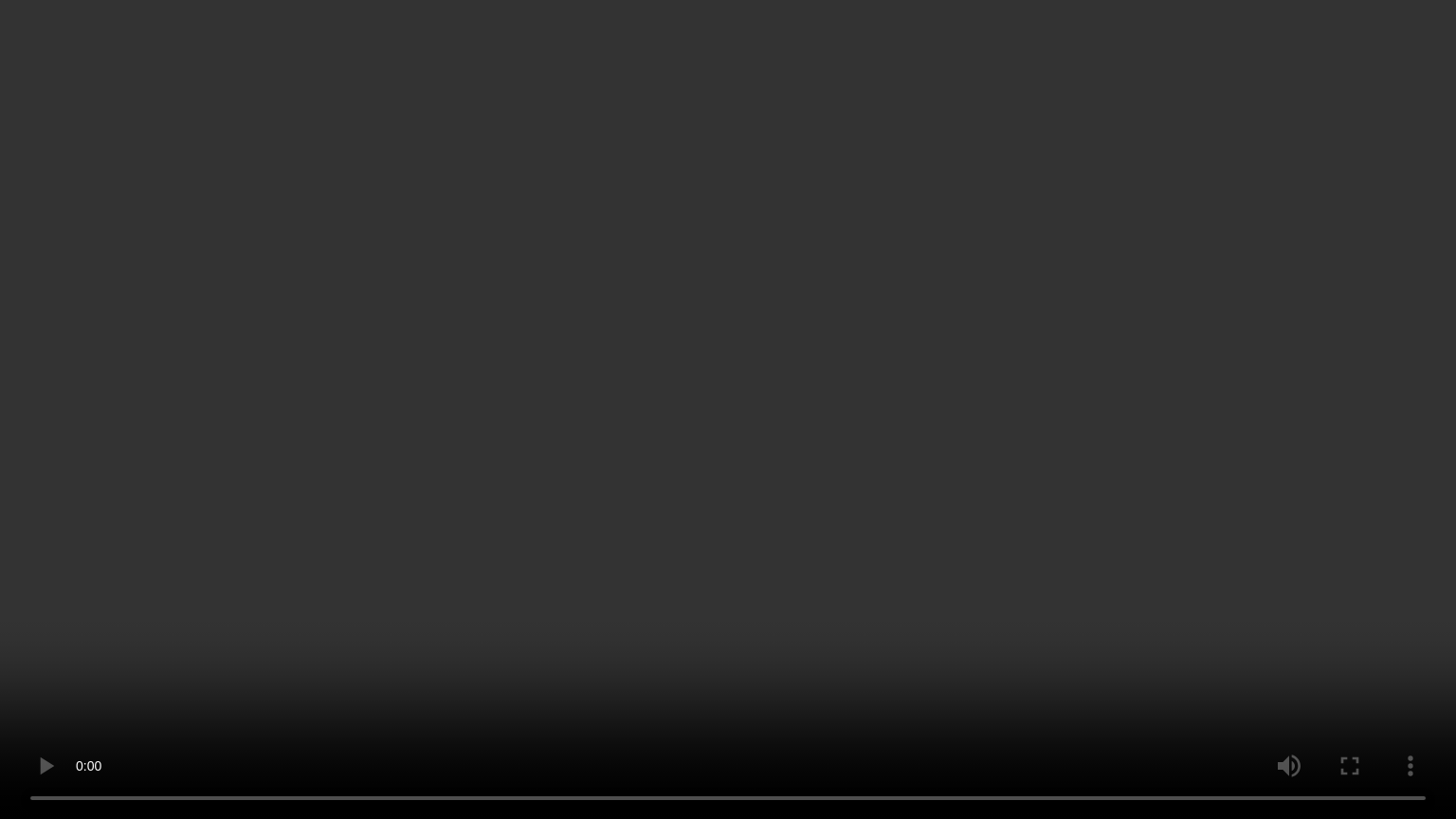
click at [1191, 441] on video at bounding box center [728, 410] width 1456 height 819
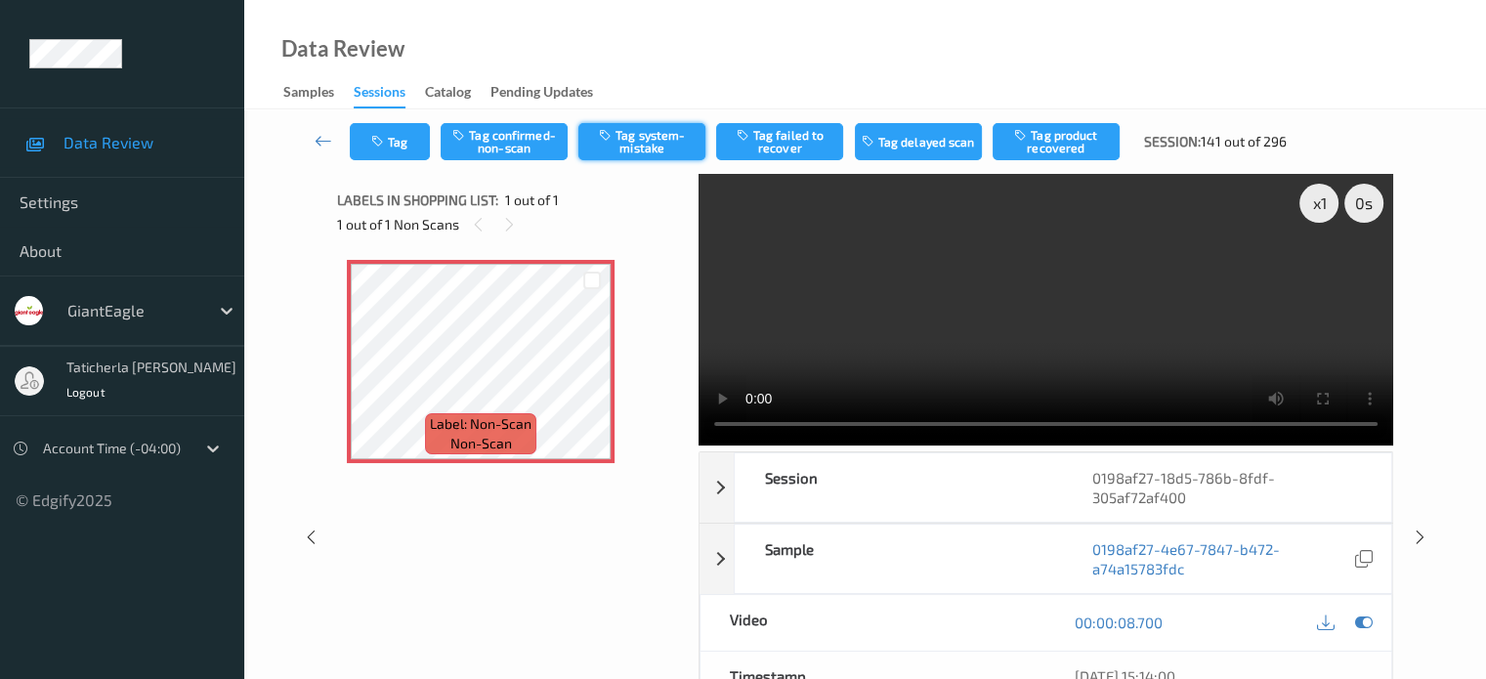
click at [637, 151] on button "Tag system-mistake" at bounding box center [641, 141] width 127 height 37
click at [383, 133] on button "Tag" at bounding box center [390, 141] width 80 height 37
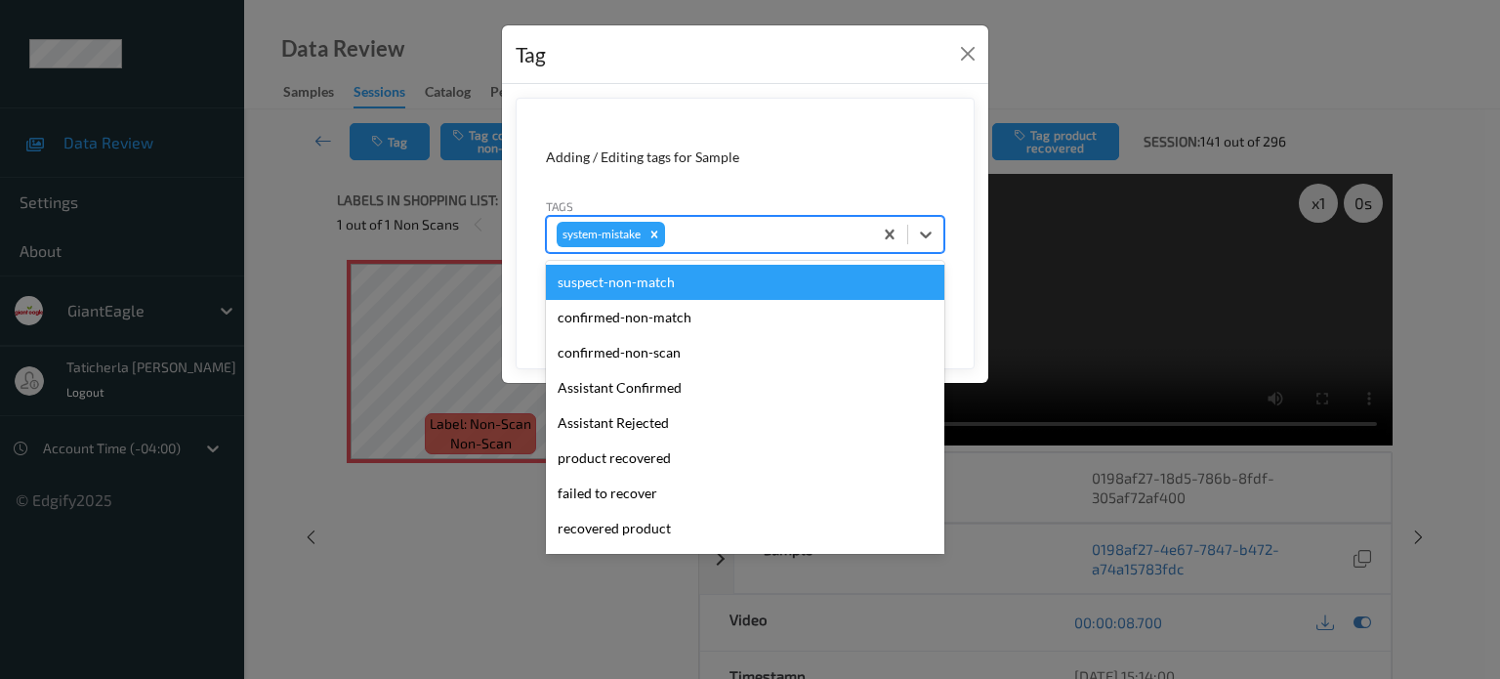
click at [759, 226] on div at bounding box center [765, 234] width 193 height 23
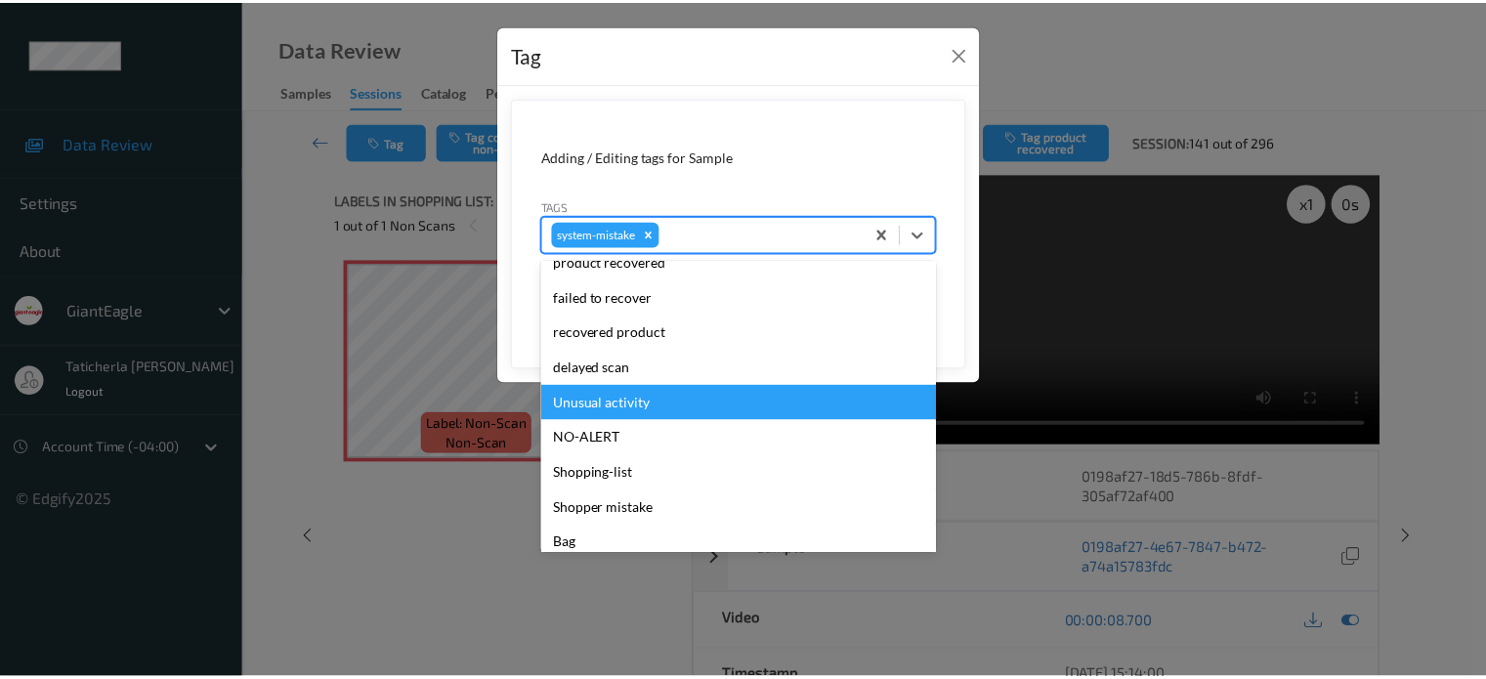
scroll to position [207, 0]
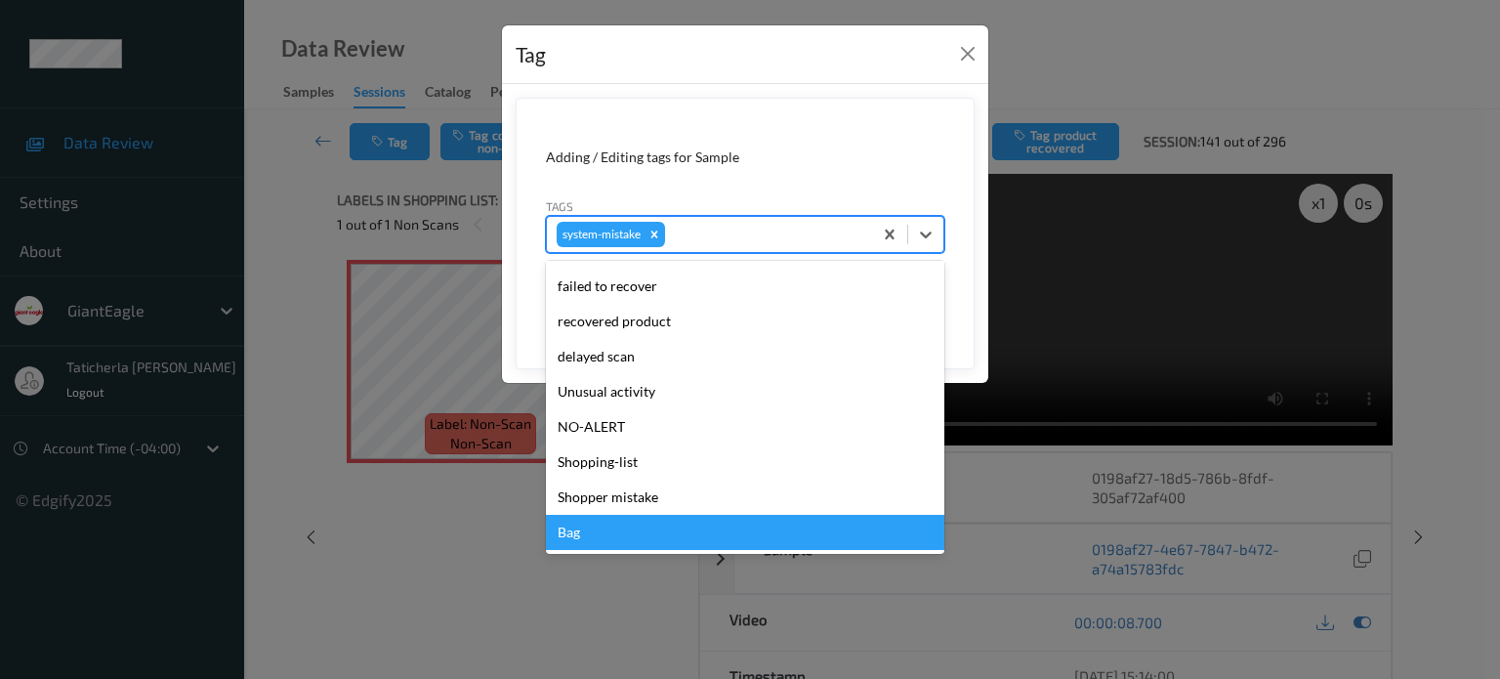
click at [671, 538] on div "Bag" at bounding box center [745, 532] width 398 height 35
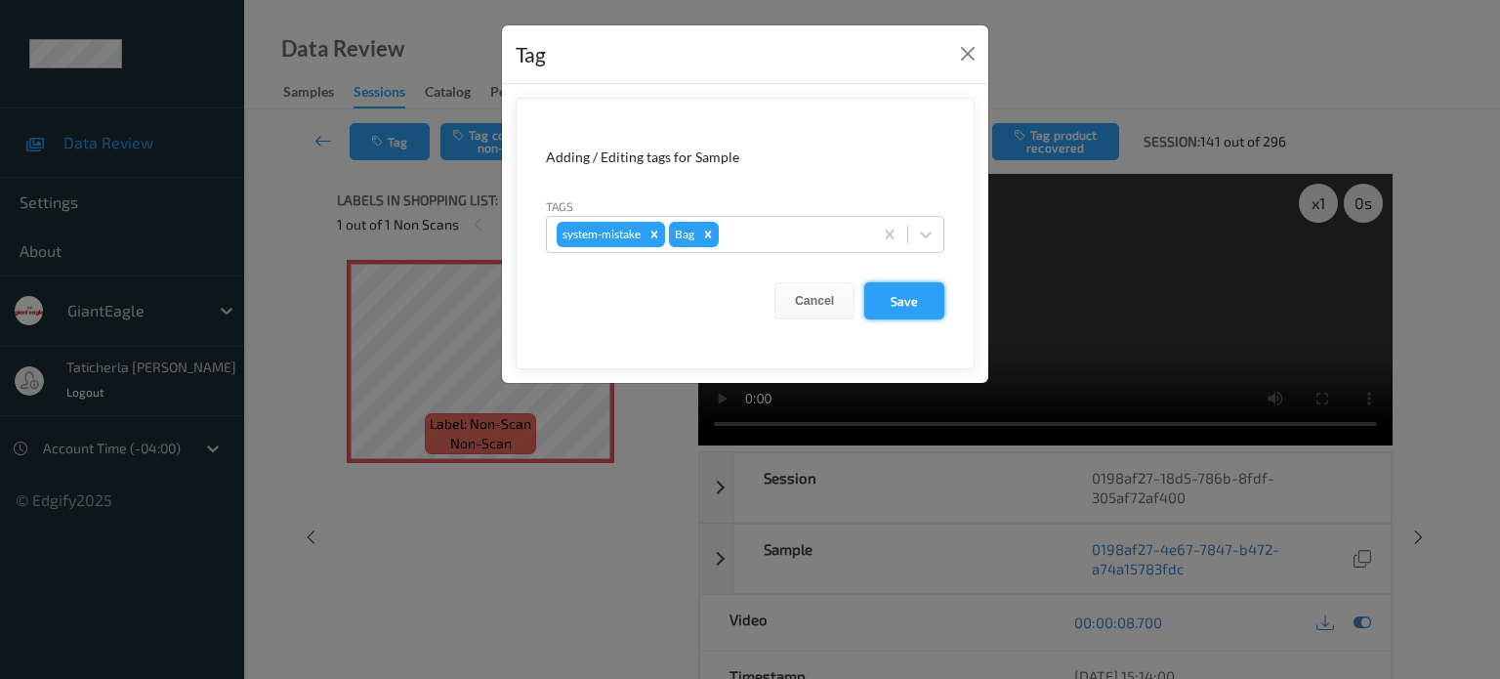
click at [899, 295] on button "Save" at bounding box center [904, 300] width 80 height 37
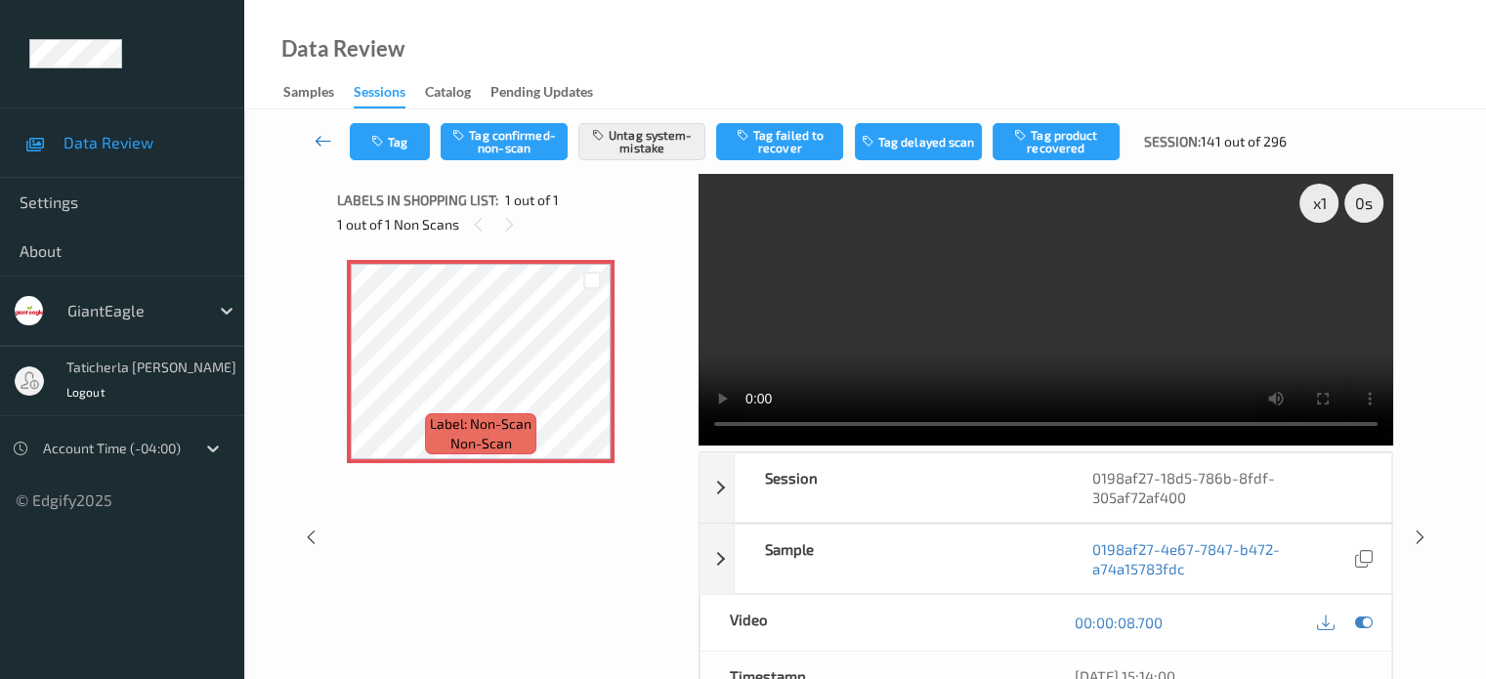
click at [332, 138] on link at bounding box center [324, 141] width 52 height 37
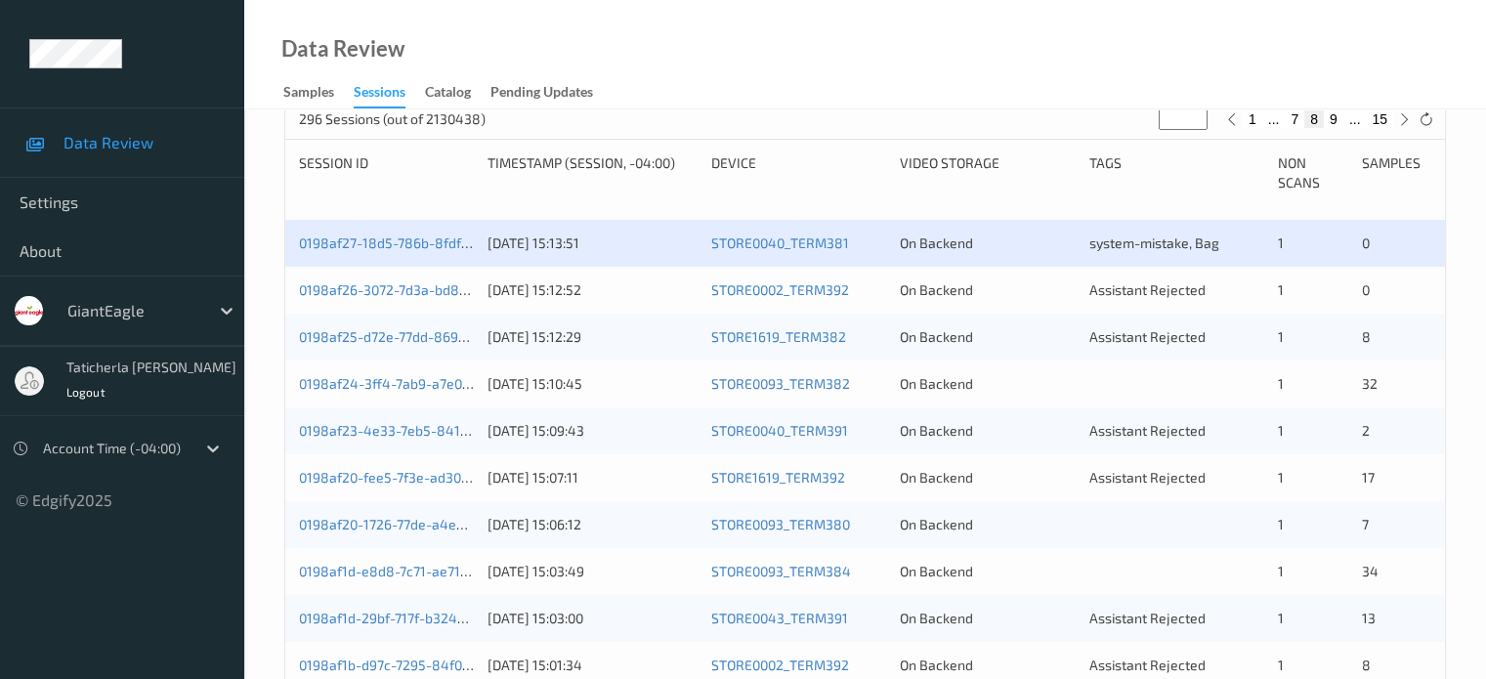
scroll to position [391, 0]
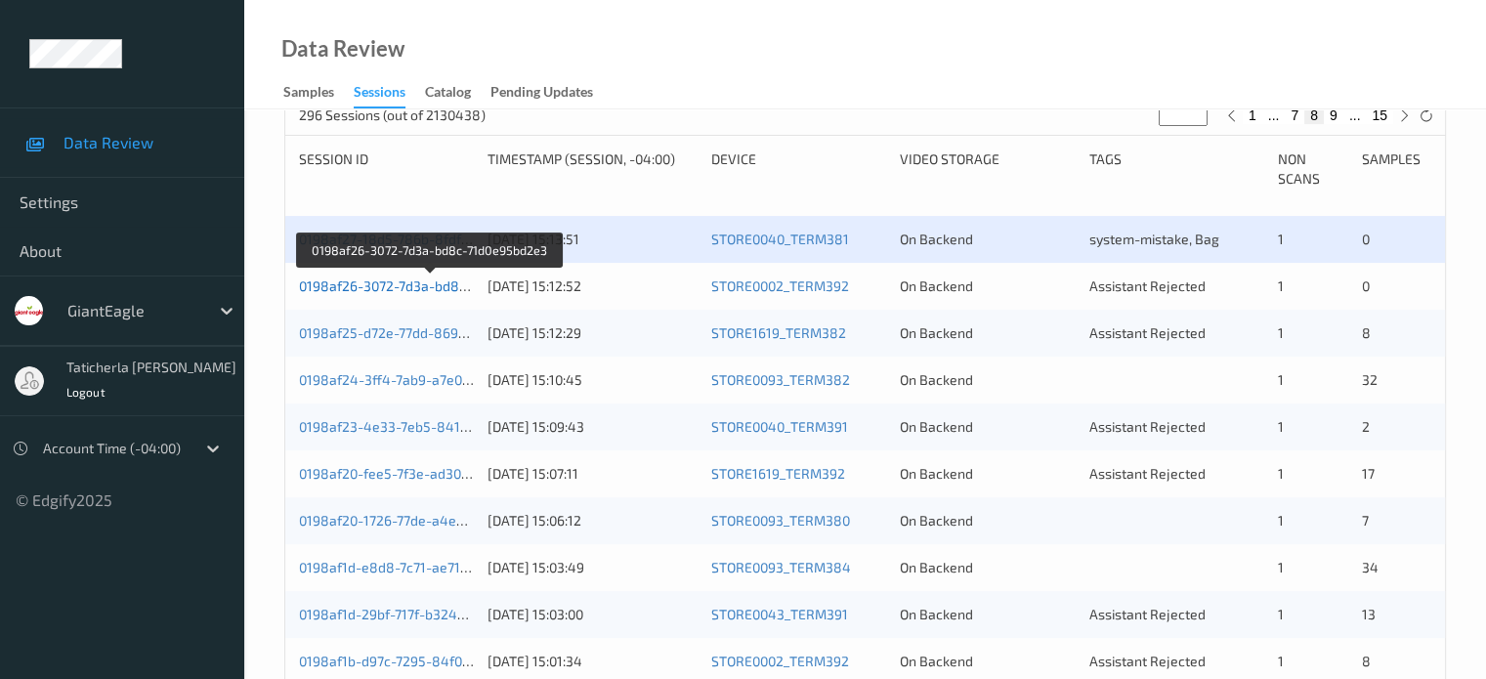
click at [394, 281] on link "0198af26-3072-7d3a-bd8c-71d0e95bd2e3" at bounding box center [430, 285] width 263 height 17
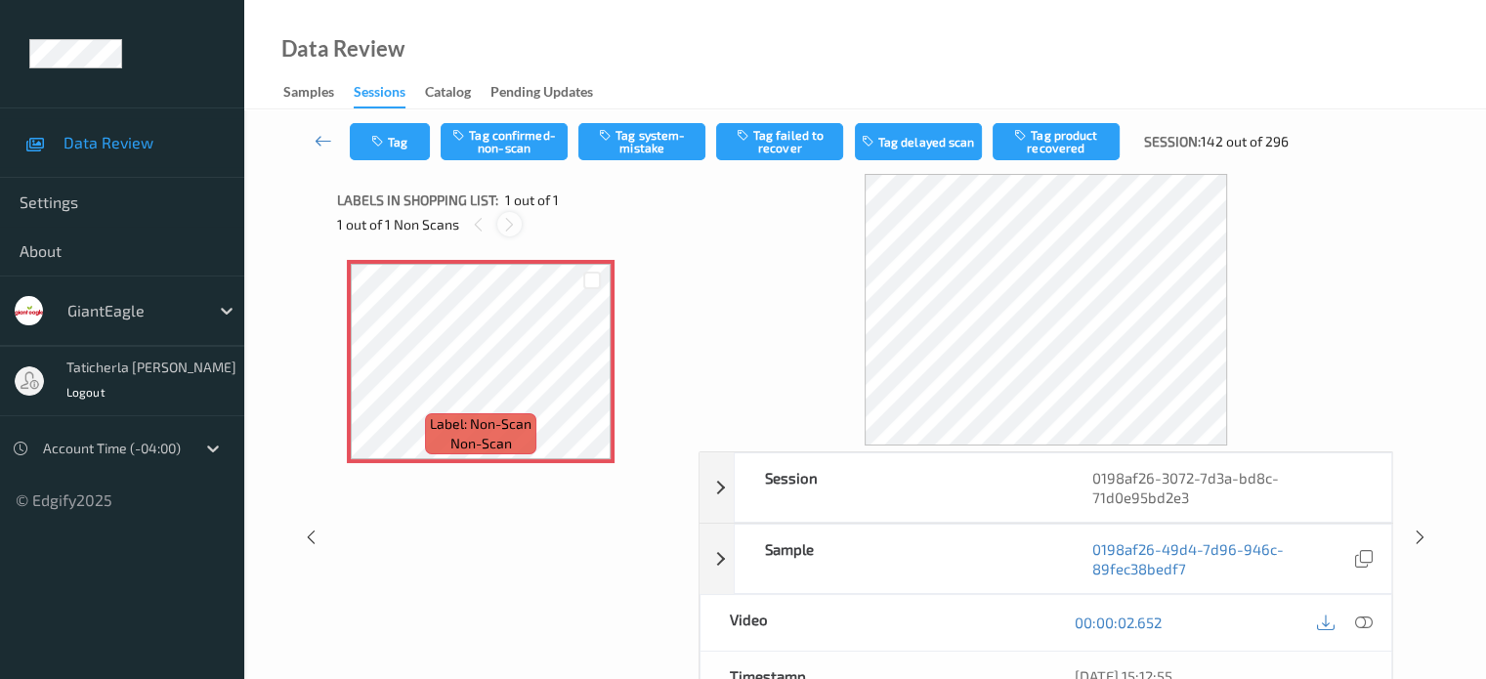
click at [509, 222] on icon at bounding box center [509, 225] width 17 height 18
click at [1362, 624] on icon at bounding box center [1363, 622] width 18 height 18
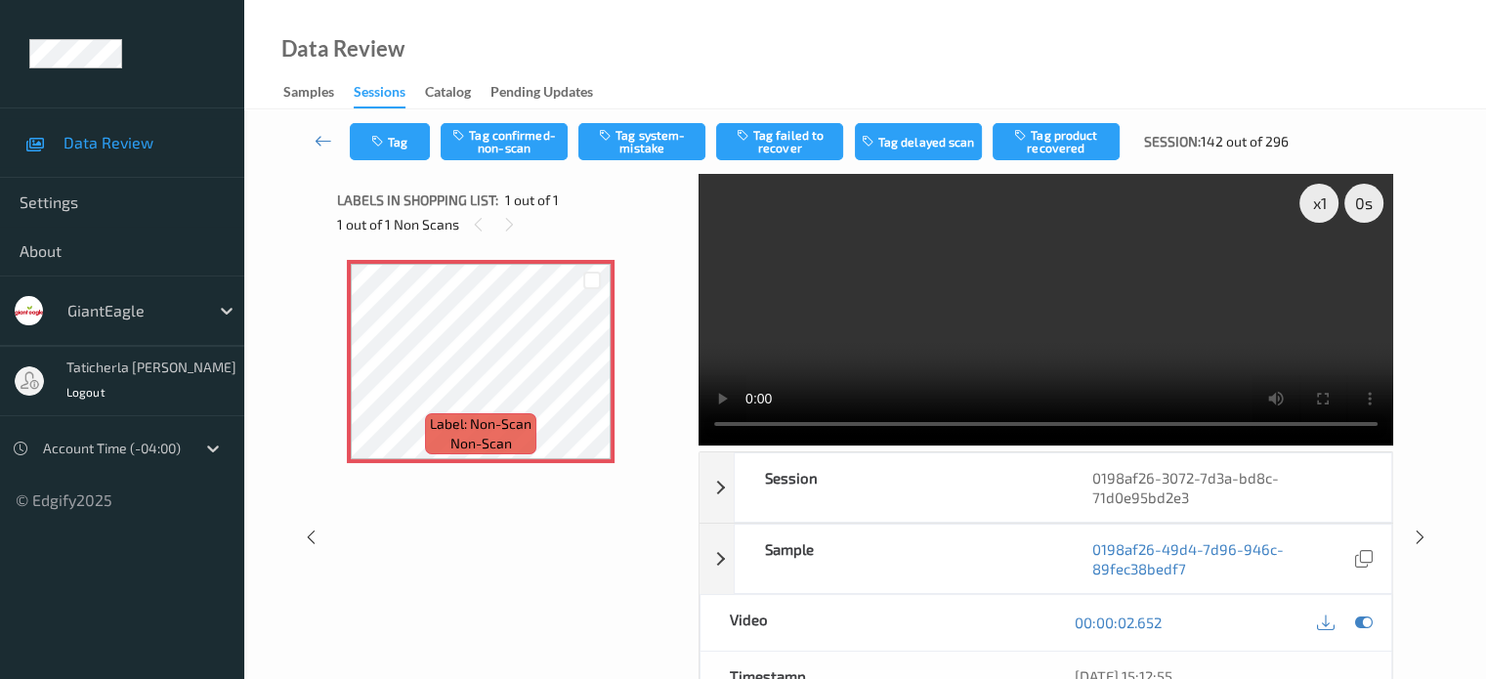
click at [1327, 269] on video at bounding box center [1045, 310] width 694 height 272
click at [489, 125] on button "Tag confirmed-non-scan" at bounding box center [503, 141] width 127 height 37
click at [334, 142] on link at bounding box center [324, 141] width 52 height 37
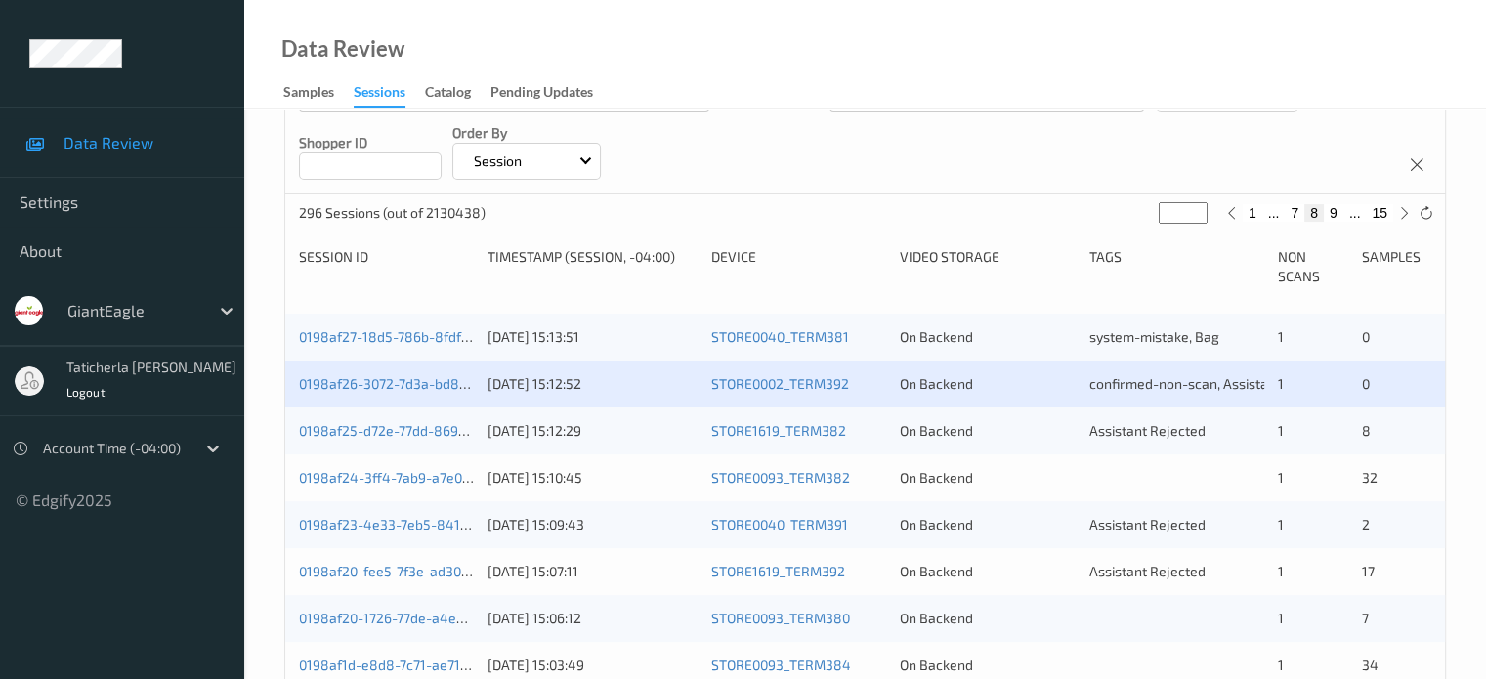
scroll to position [488, 0]
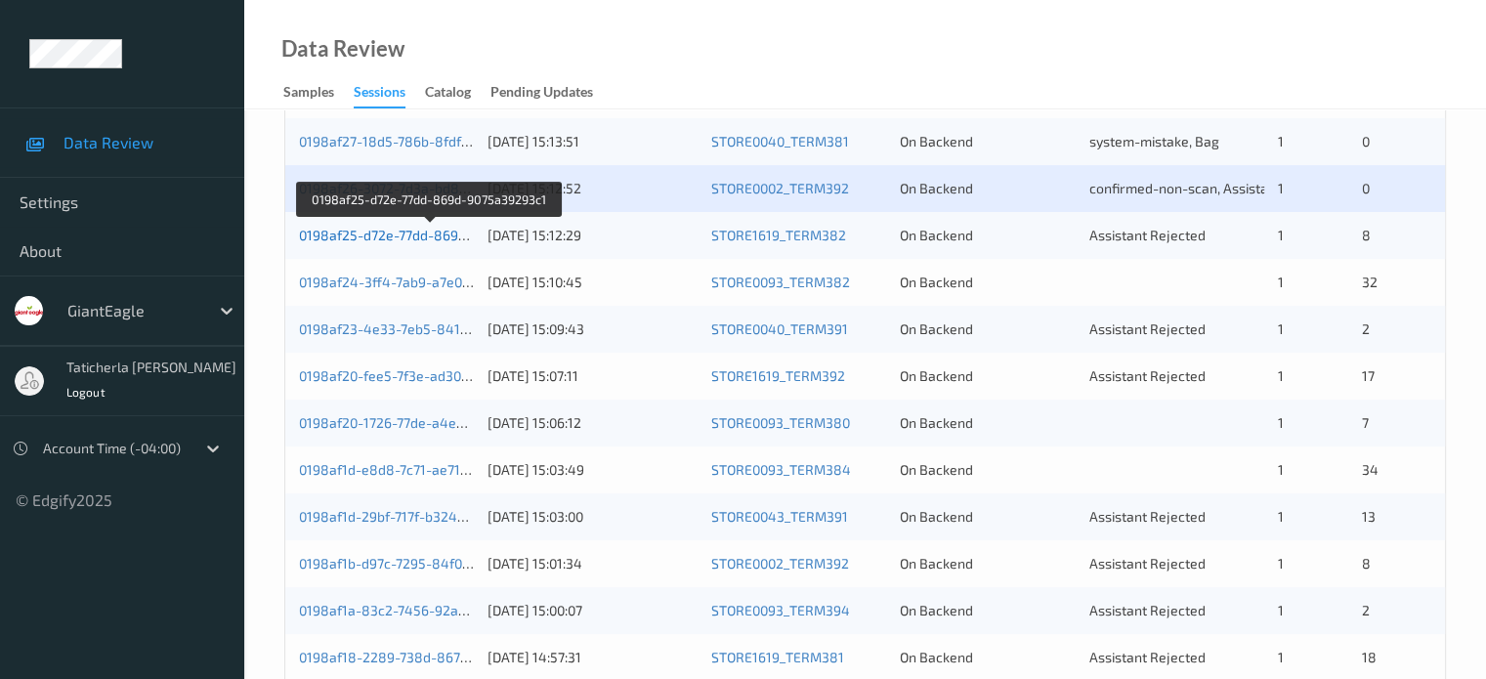
click at [422, 236] on link "0198af25-d72e-77dd-869d-9075a39293c1" at bounding box center [430, 235] width 263 height 17
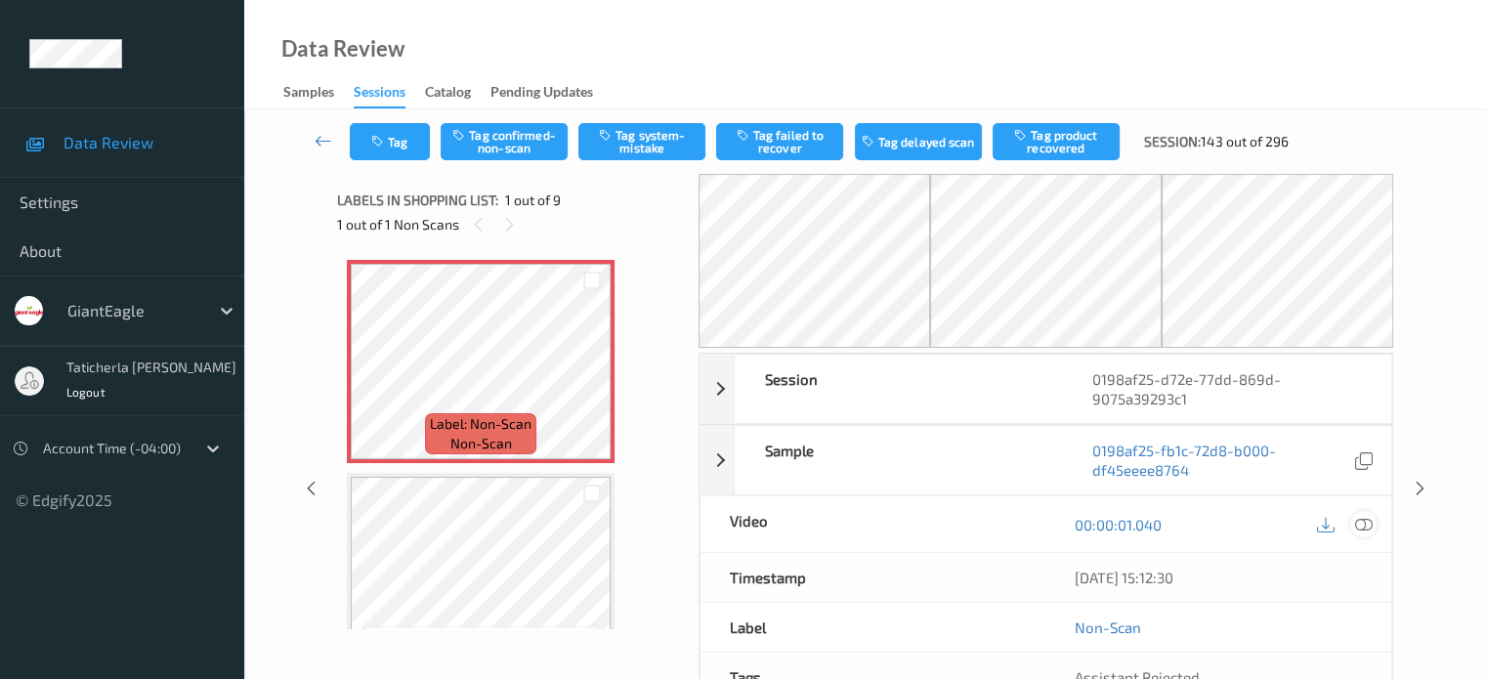
click at [1358, 526] on icon at bounding box center [1363, 525] width 18 height 18
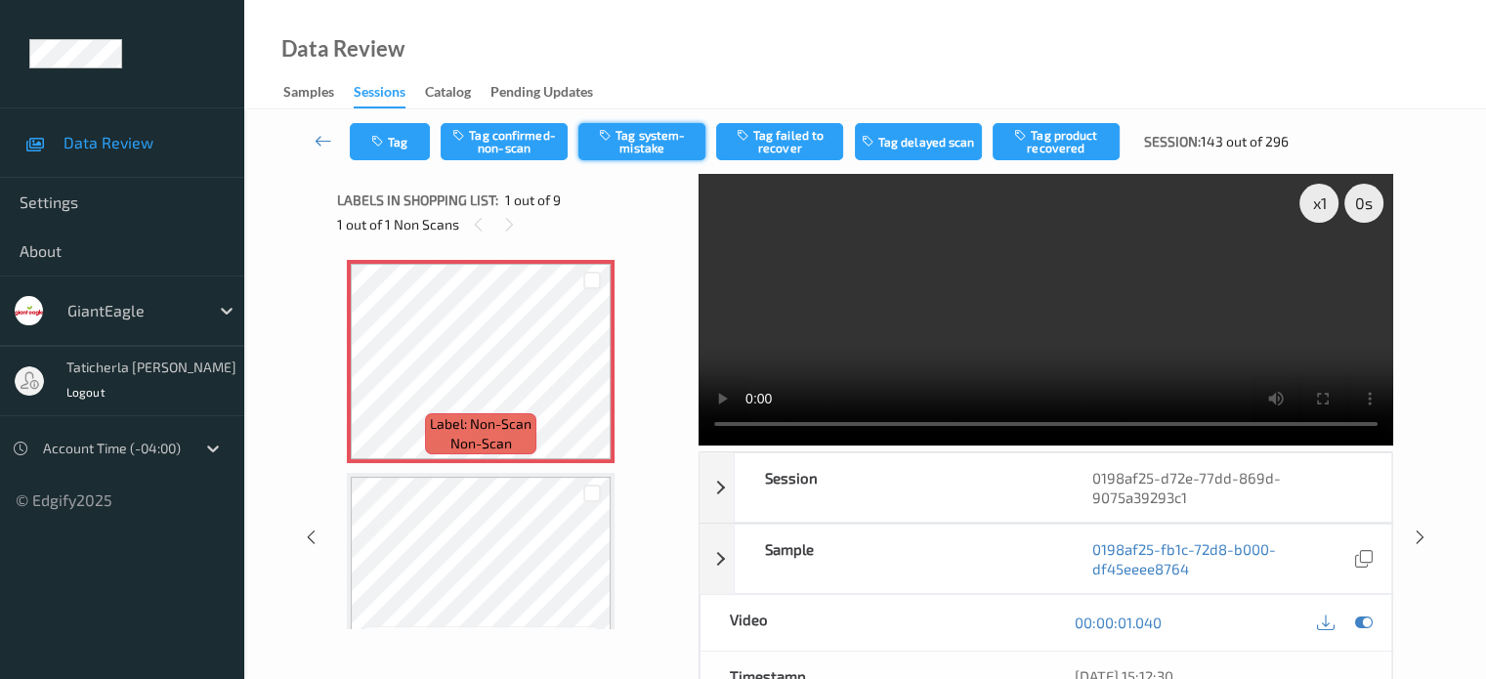
click at [680, 132] on button "Tag system-mistake" at bounding box center [641, 141] width 127 height 37
click at [401, 146] on button "Tag" at bounding box center [390, 141] width 80 height 37
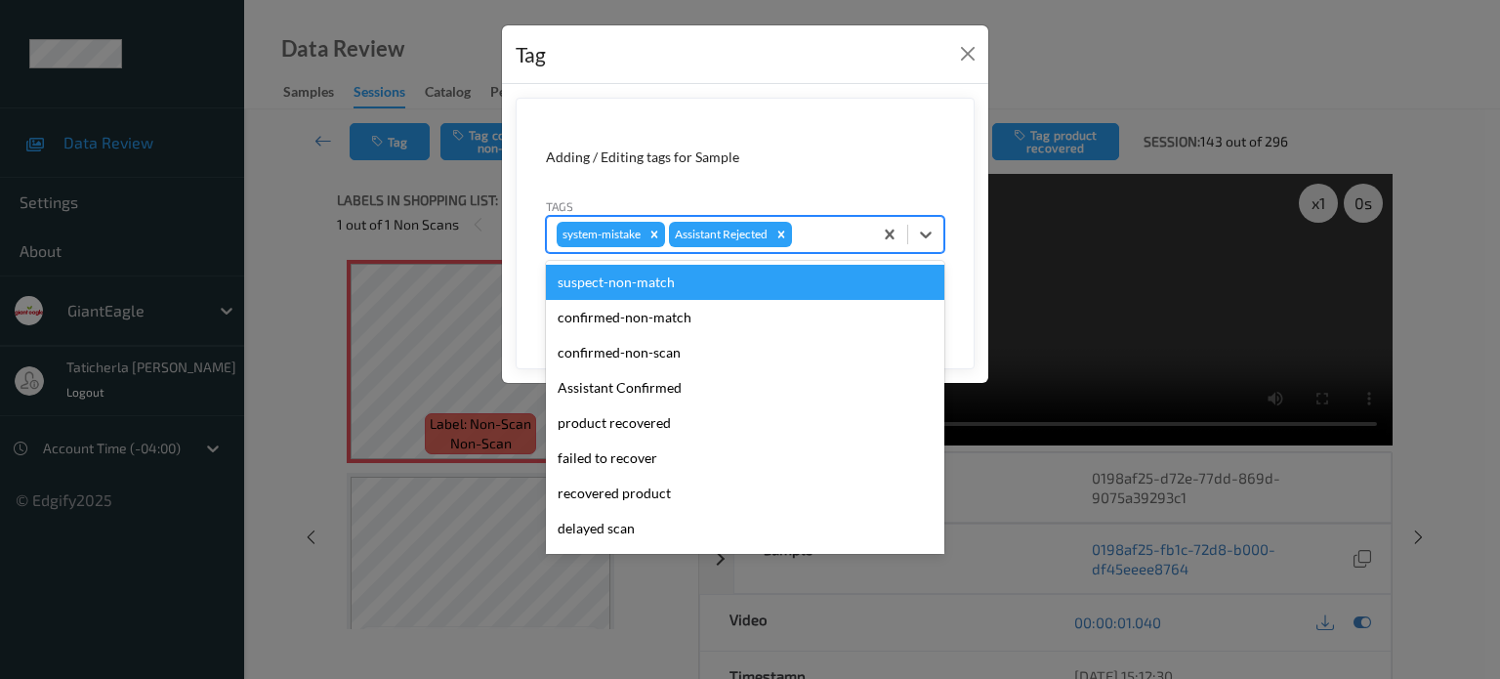
click at [824, 229] on div at bounding box center [829, 234] width 66 height 23
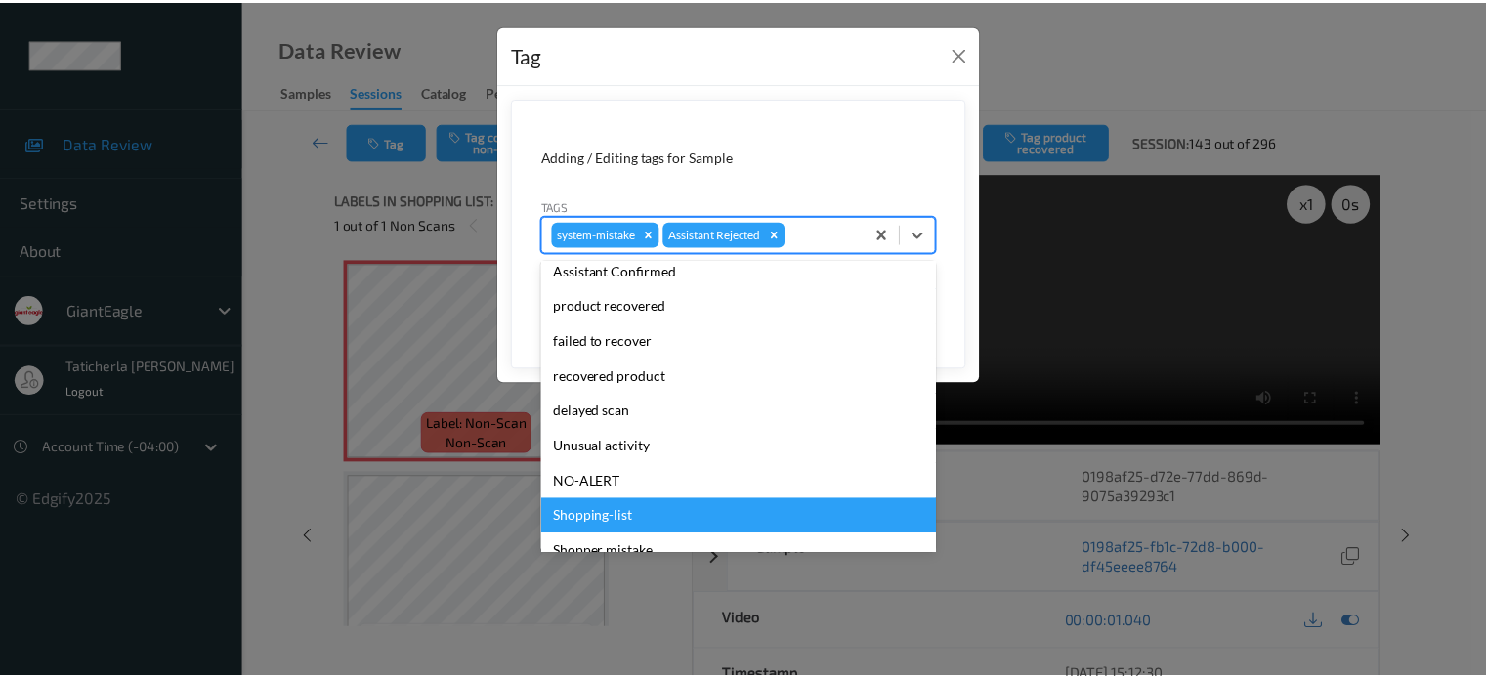
scroll to position [172, 0]
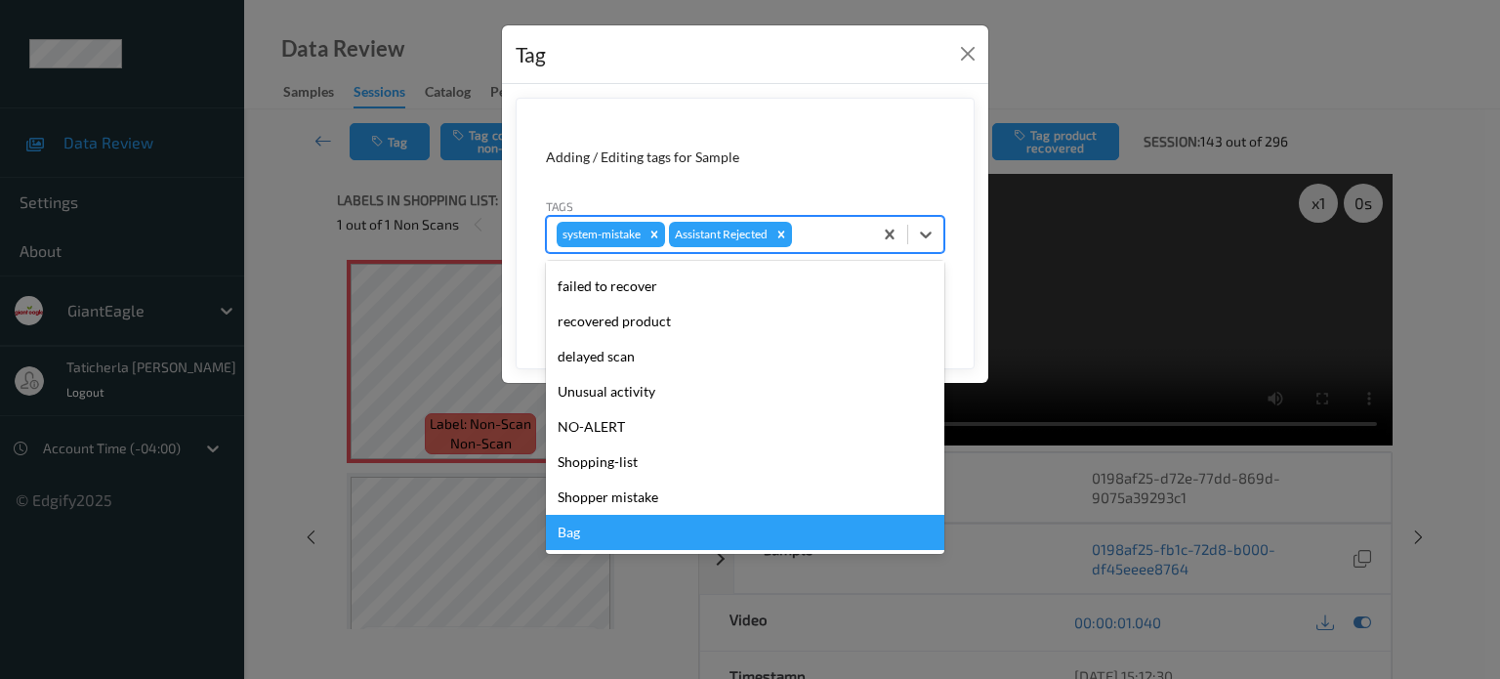
click at [662, 524] on div "Bag" at bounding box center [745, 532] width 398 height 35
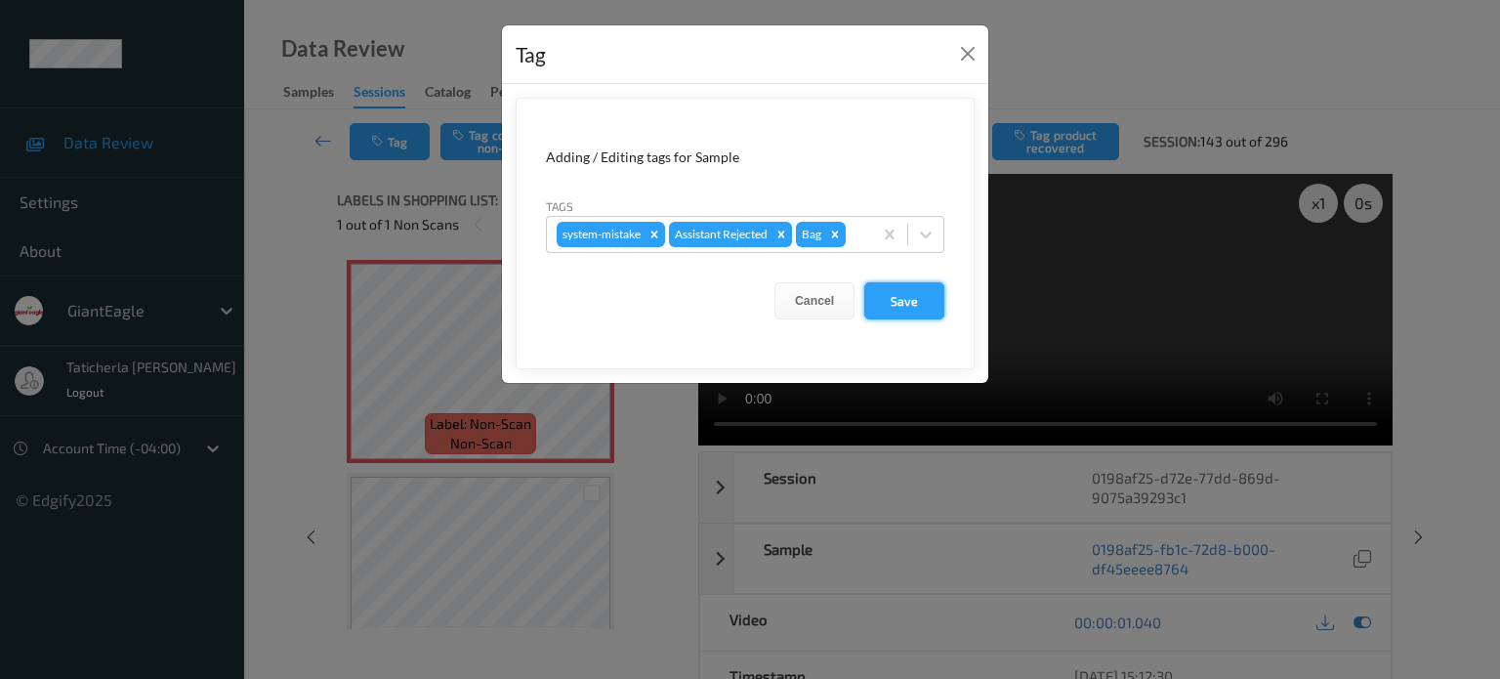
click at [900, 301] on button "Save" at bounding box center [904, 300] width 80 height 37
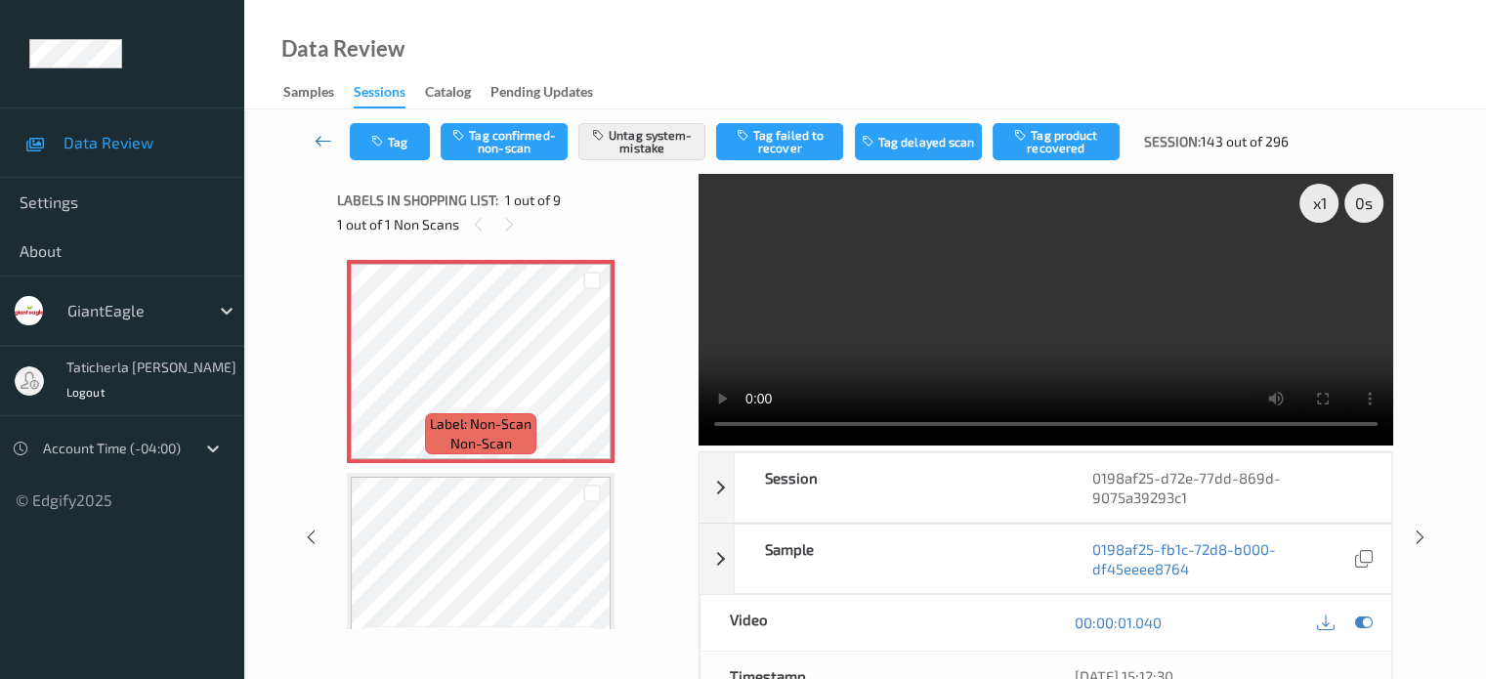
click at [309, 143] on link at bounding box center [324, 141] width 52 height 37
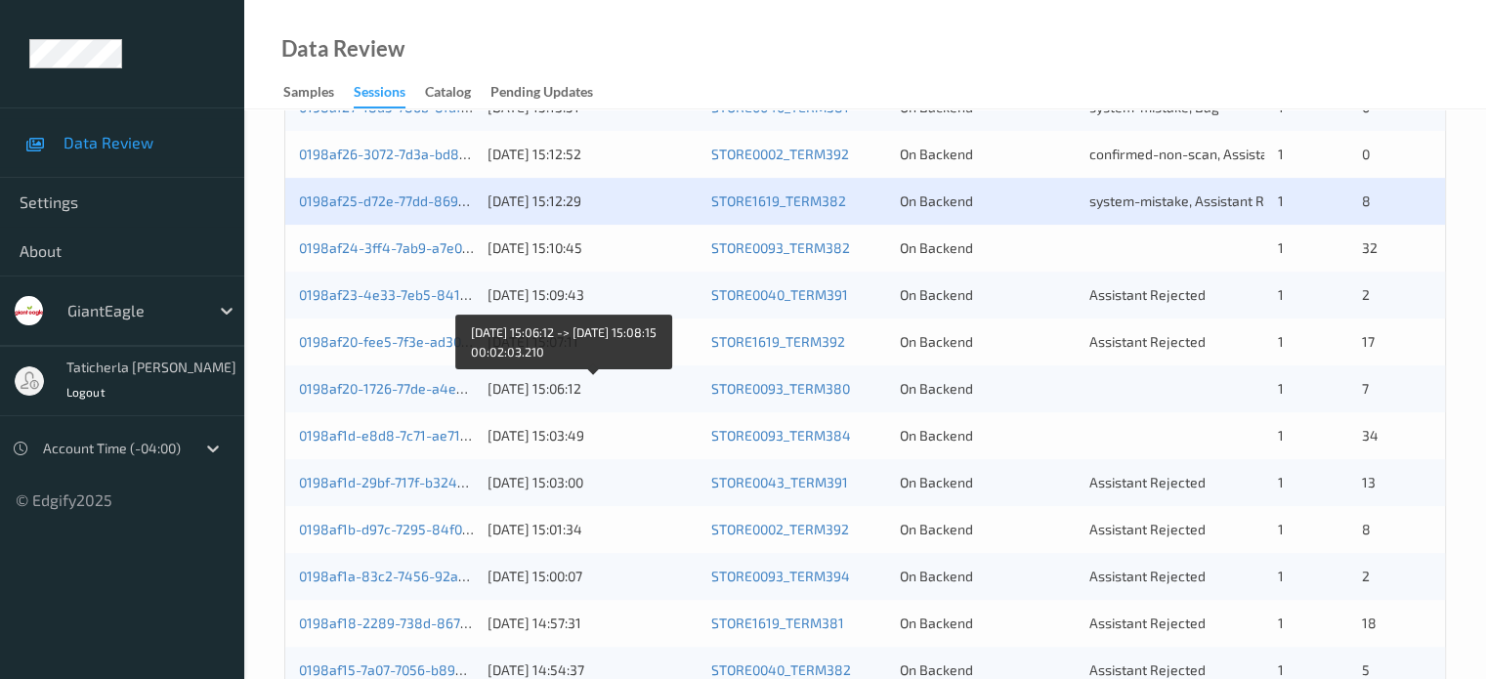
scroll to position [488, 0]
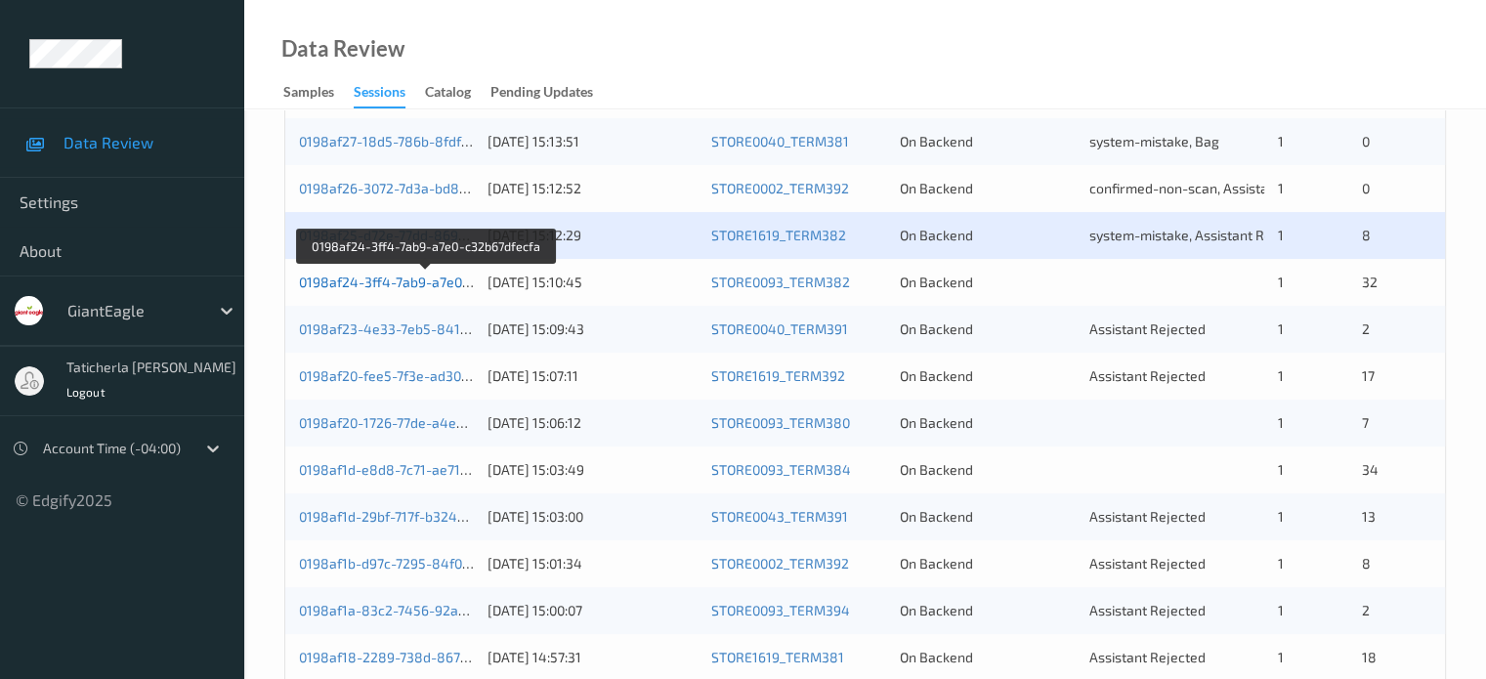
click at [415, 287] on link "0198af24-3ff4-7ab9-a7e0-c32b67dfecfa" at bounding box center [426, 281] width 254 height 17
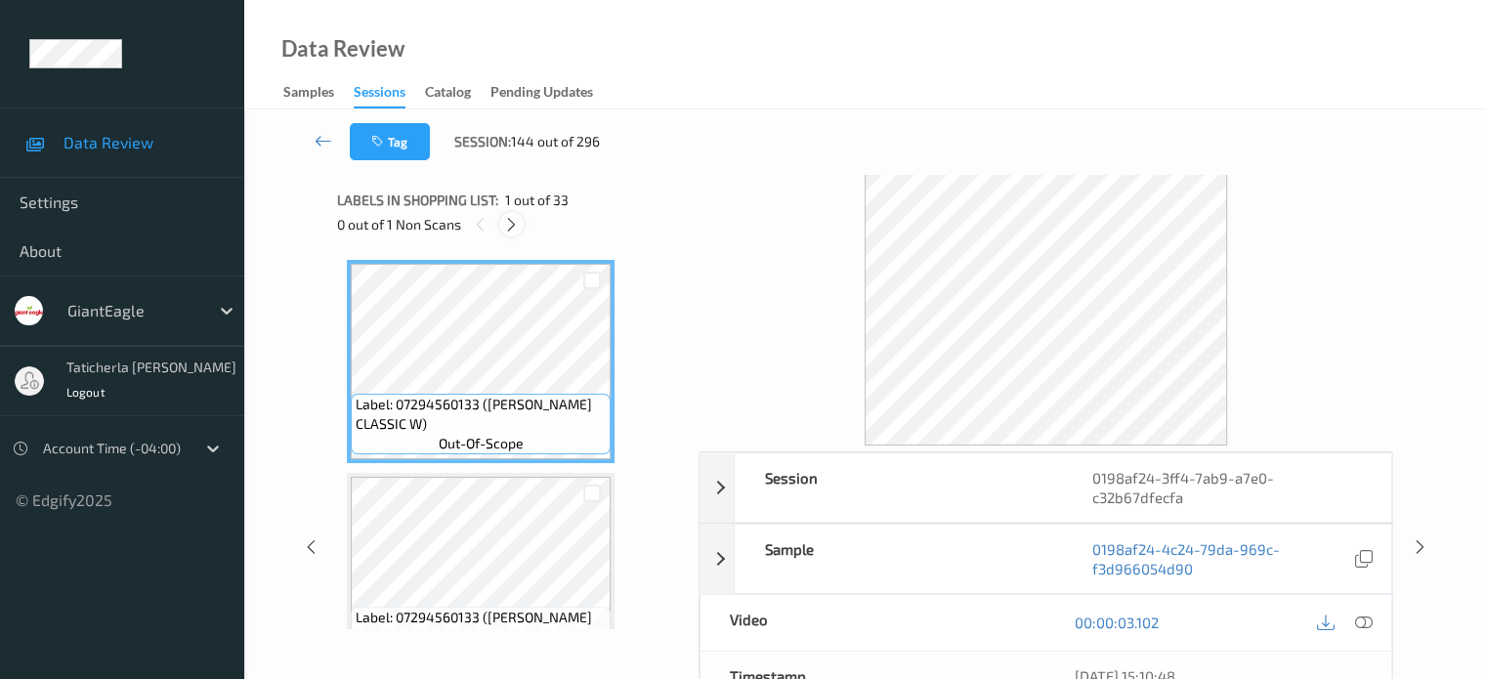
click at [512, 230] on icon at bounding box center [511, 225] width 17 height 18
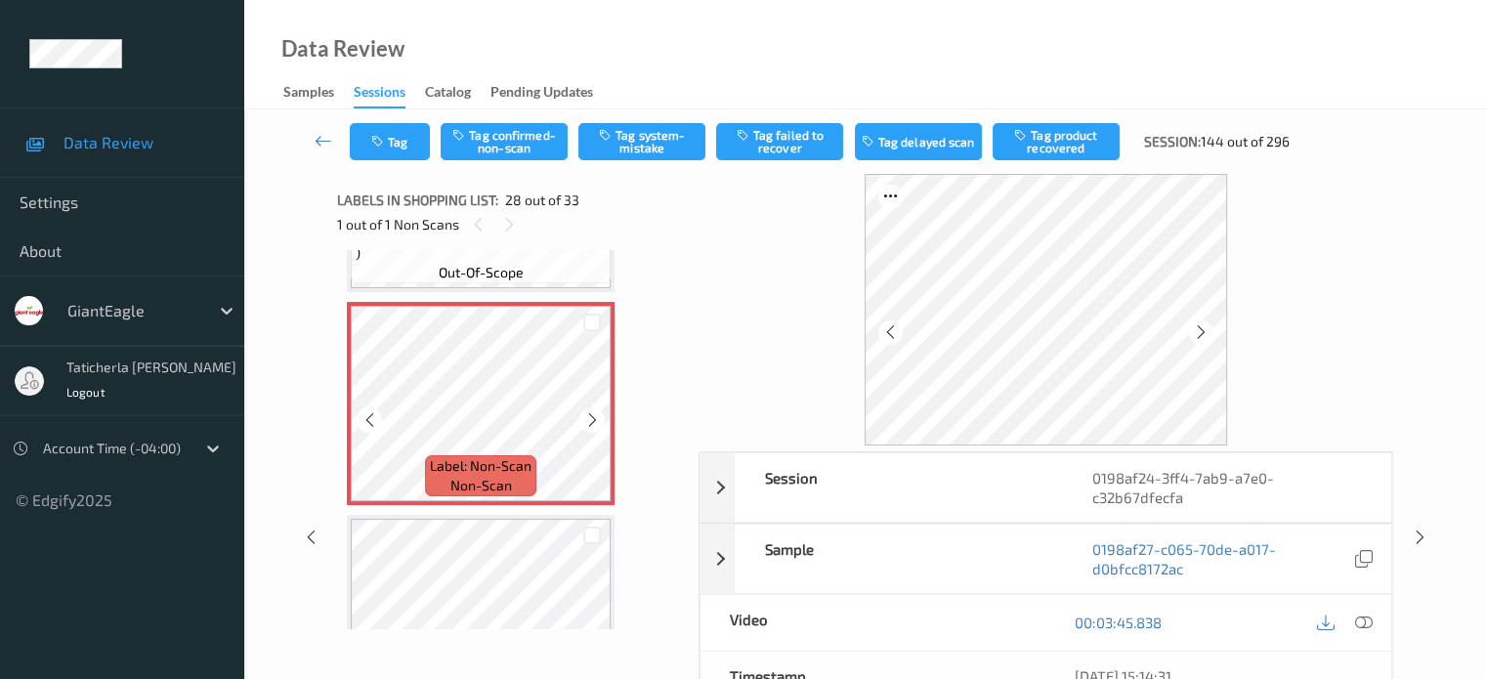
scroll to position [5741, 0]
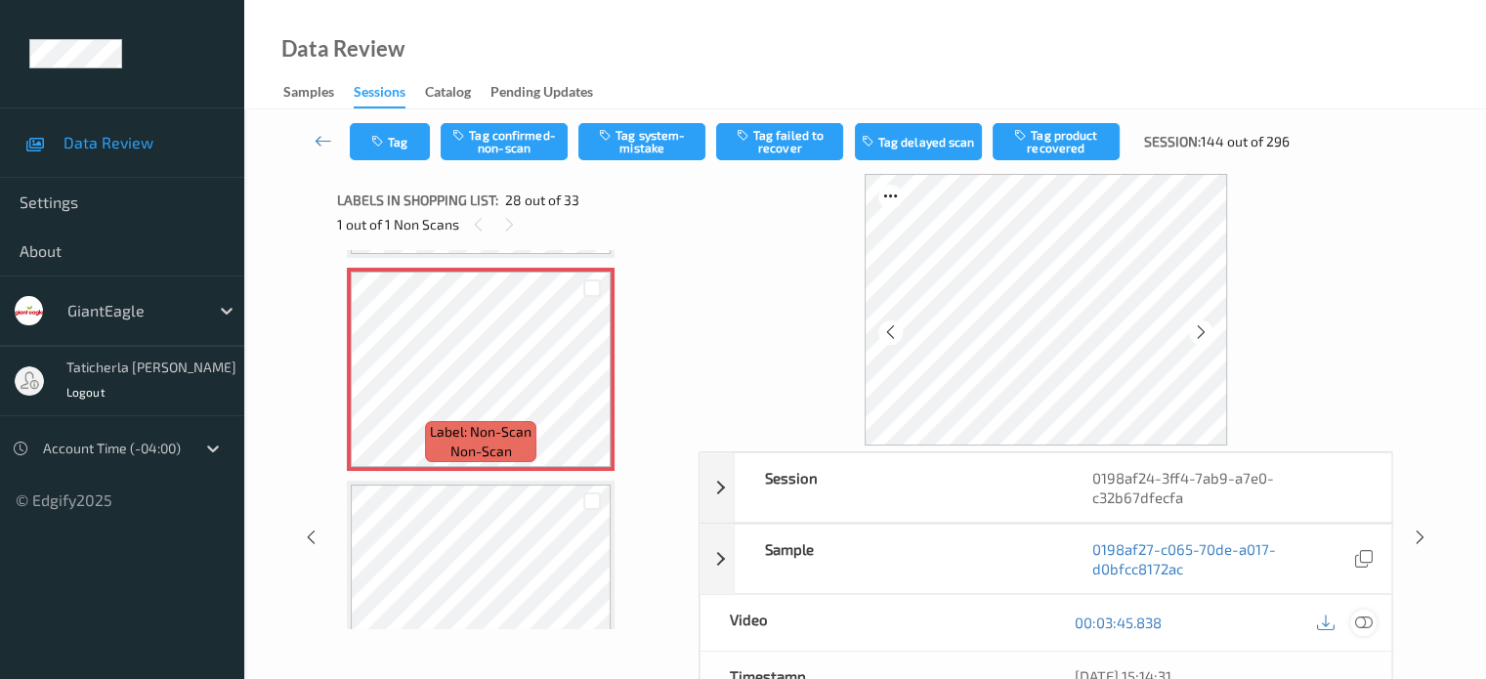
click at [1360, 620] on icon at bounding box center [1363, 622] width 18 height 18
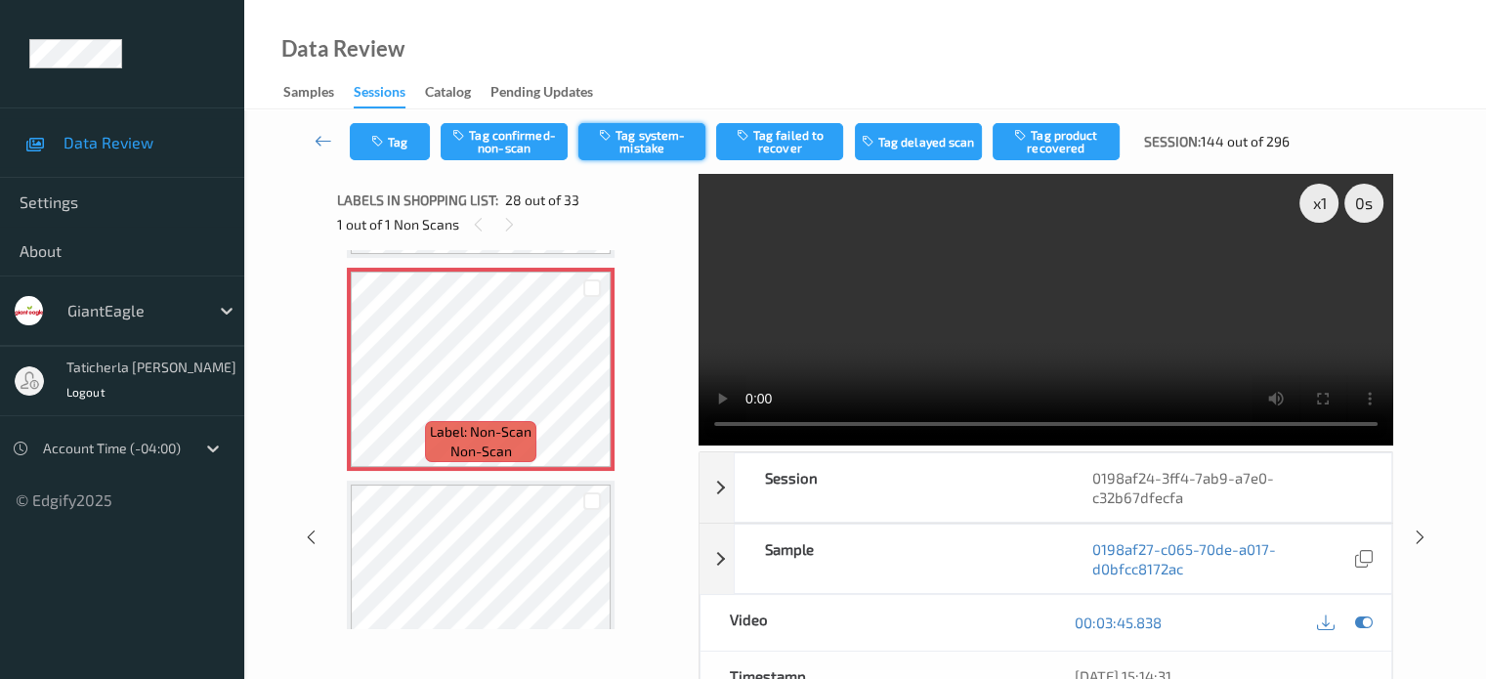
click at [664, 137] on button "Tag system-mistake" at bounding box center [641, 141] width 127 height 37
click at [331, 144] on icon at bounding box center [323, 141] width 18 height 20
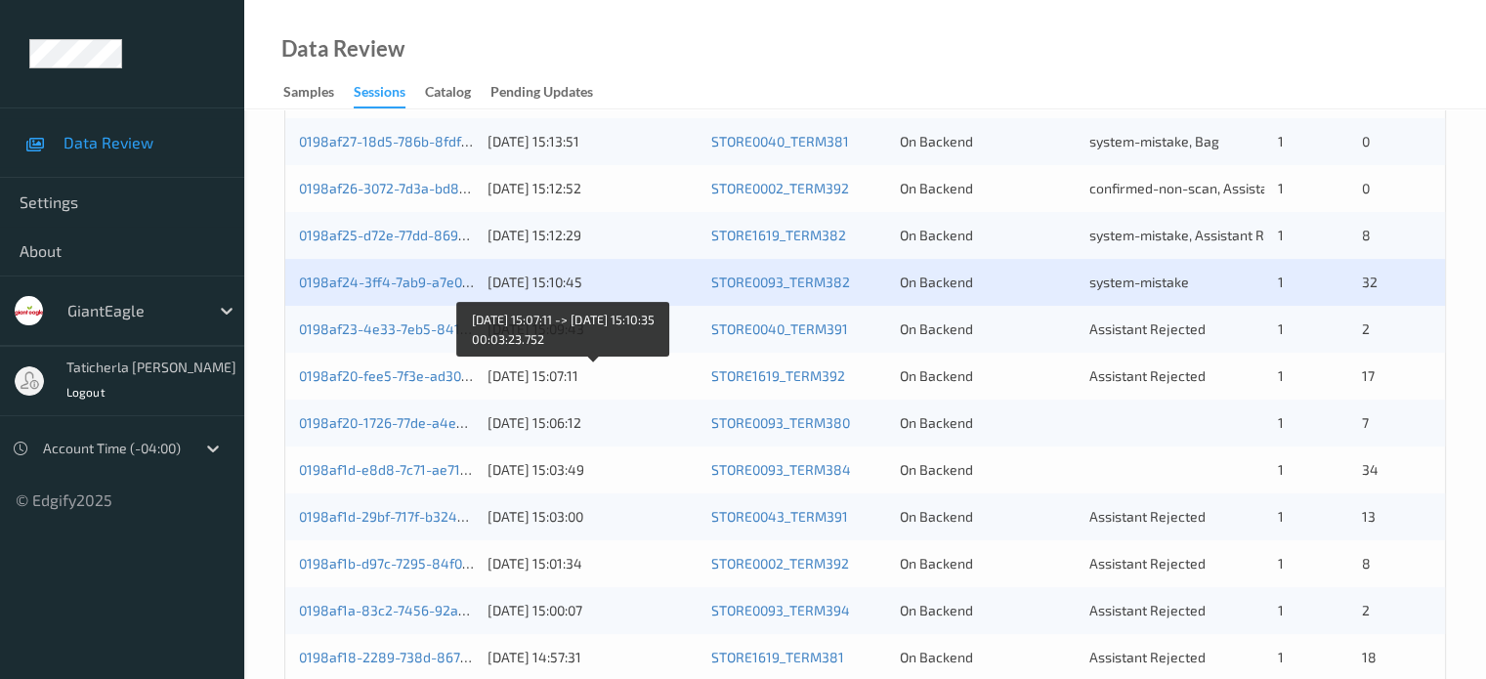
scroll to position [586, 0]
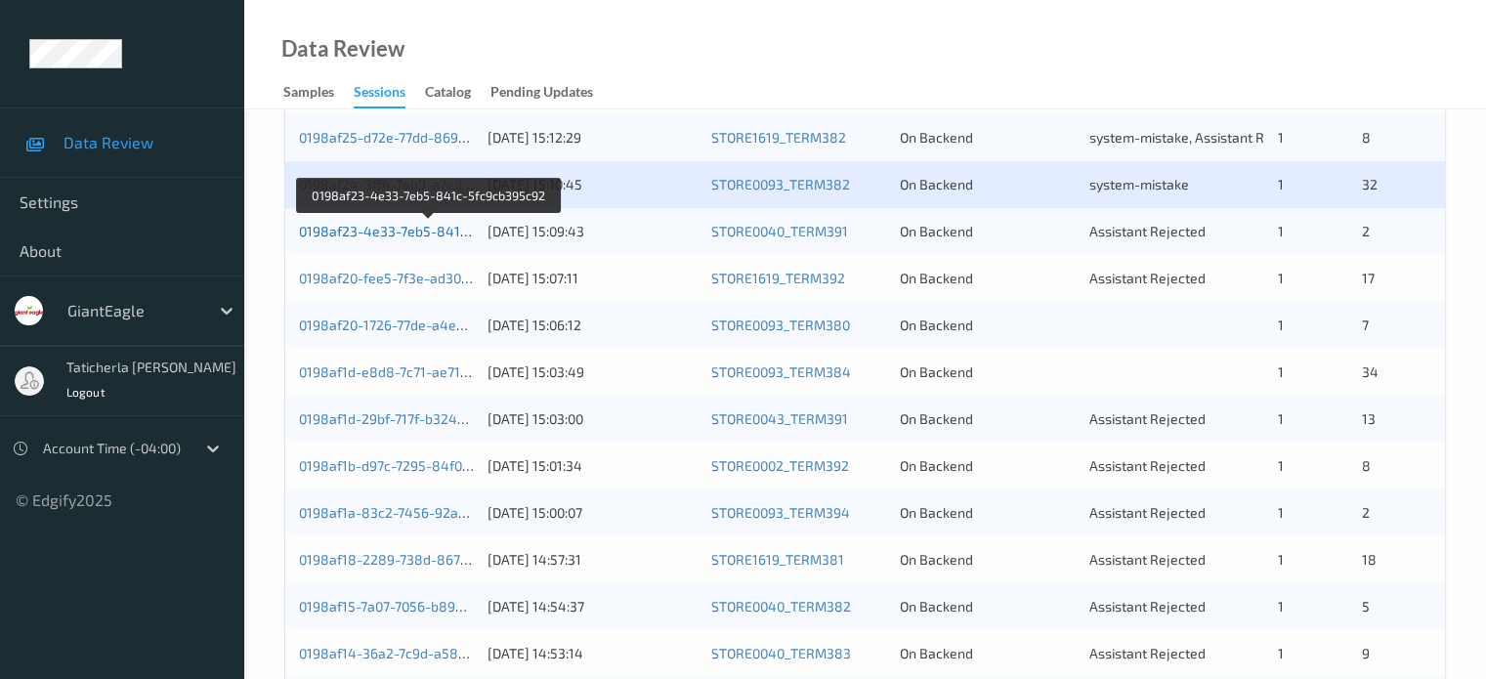
click at [408, 230] on link "0198af23-4e33-7eb5-841c-5fc9cb395c92" at bounding box center [430, 231] width 262 height 17
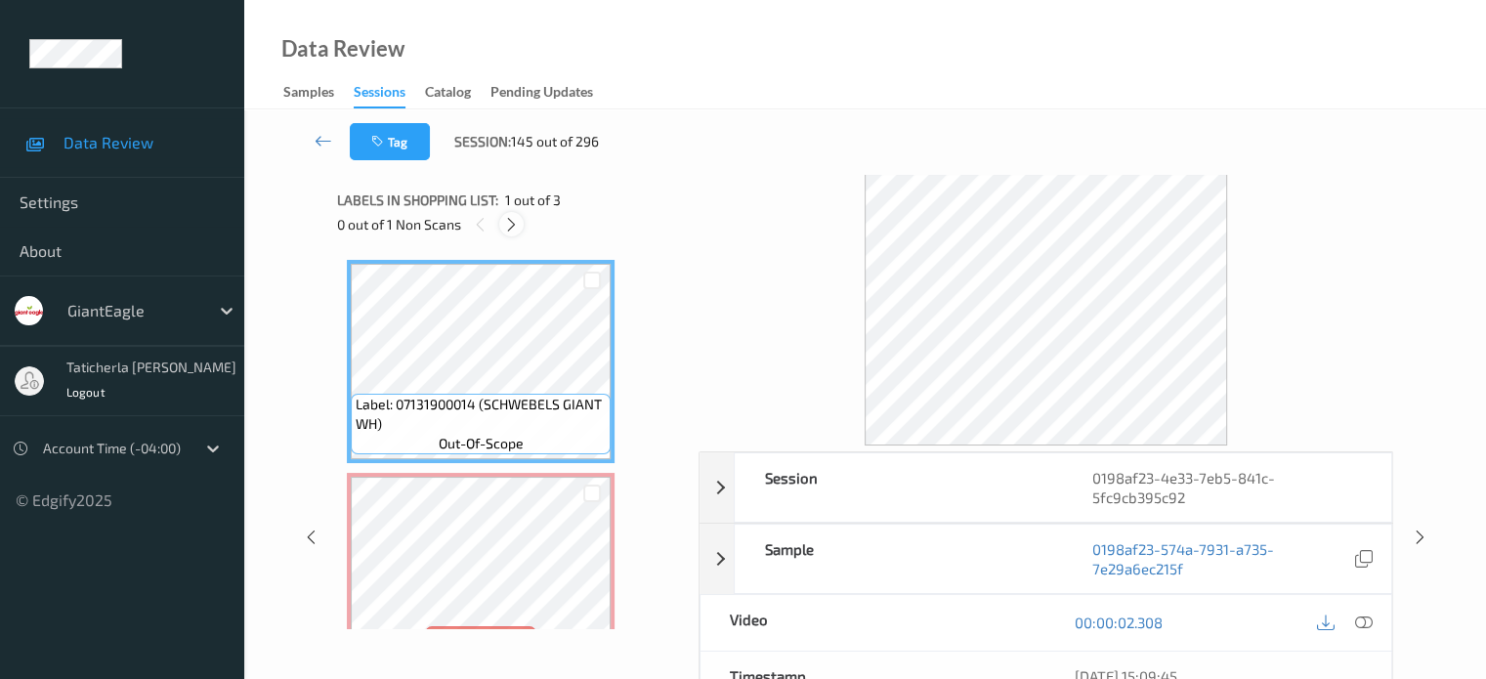
click at [510, 229] on icon at bounding box center [511, 225] width 17 height 18
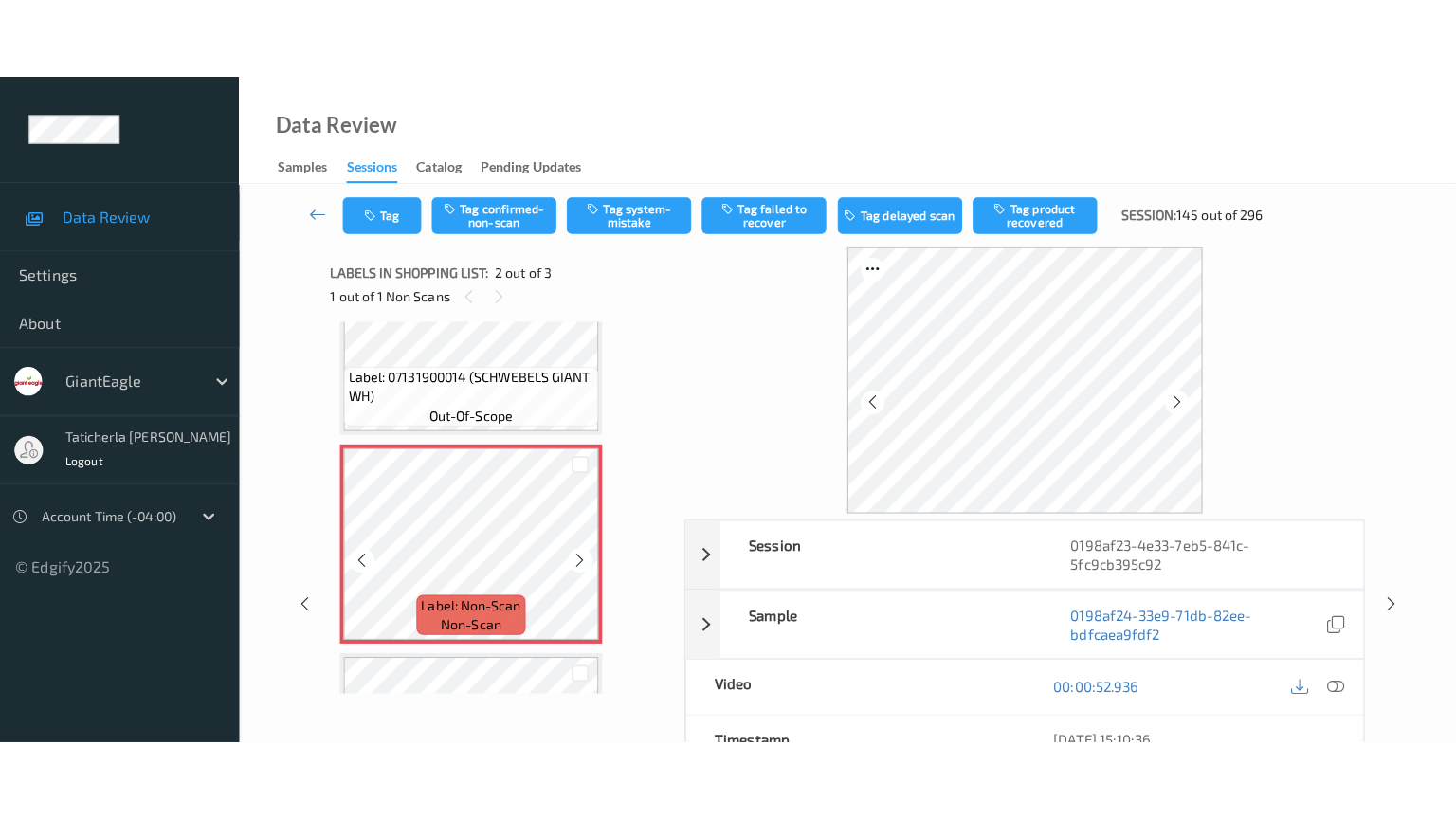
scroll to position [189, 0]
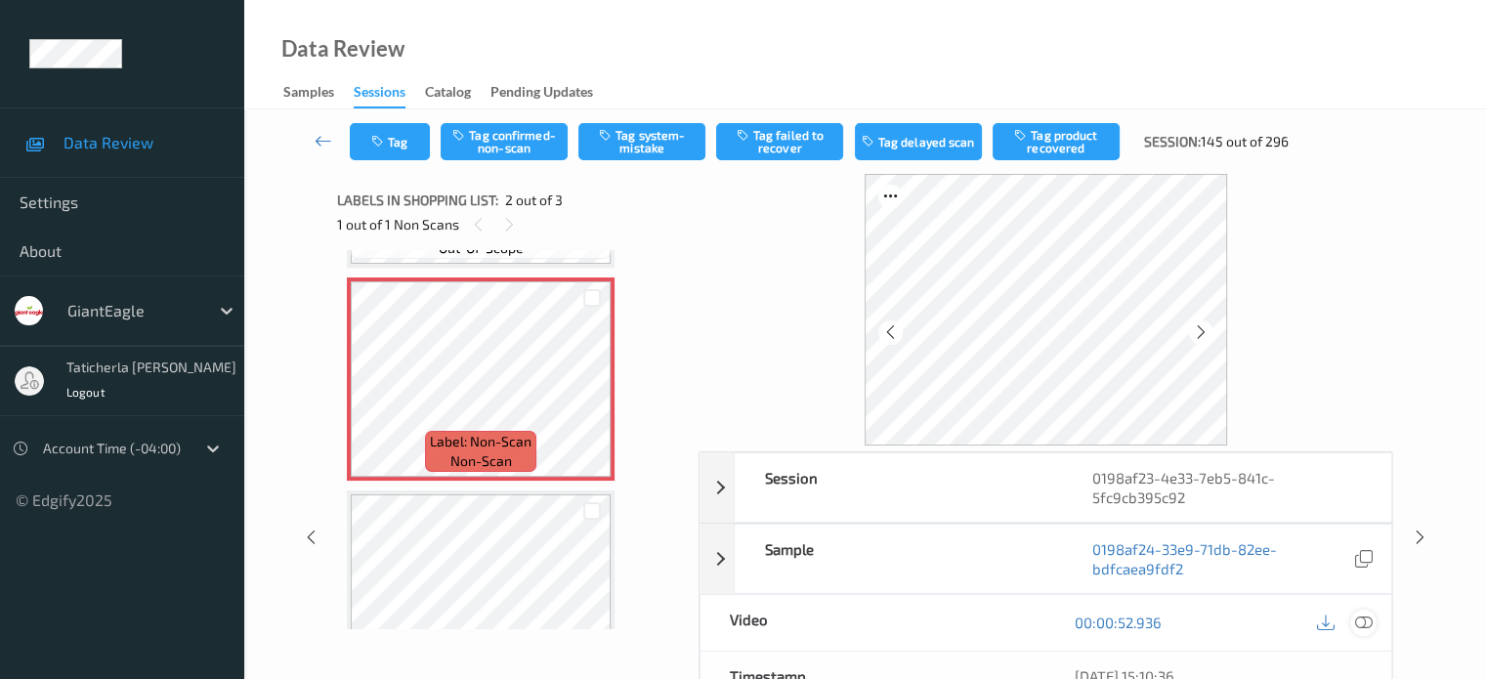
click at [1360, 619] on icon at bounding box center [1363, 622] width 18 height 18
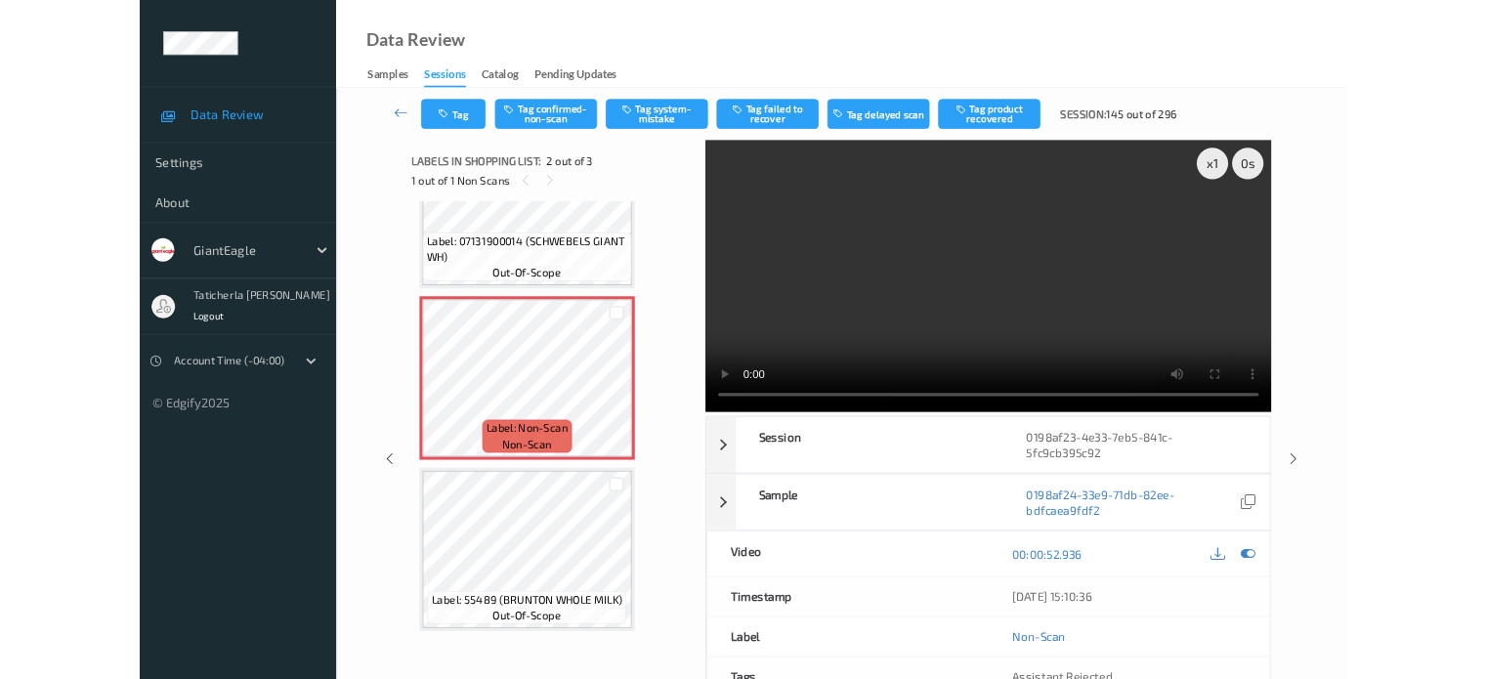
scroll to position [105, 0]
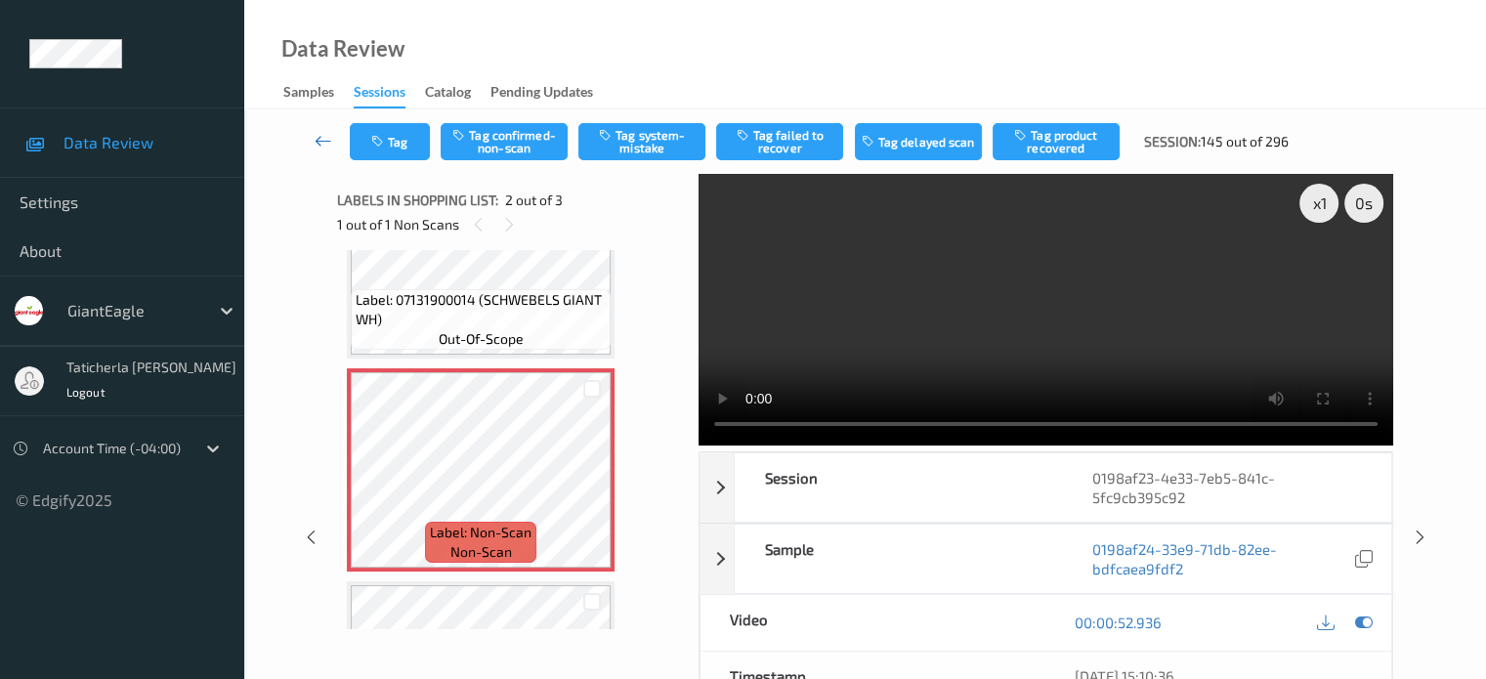
click at [316, 137] on icon at bounding box center [323, 141] width 18 height 20
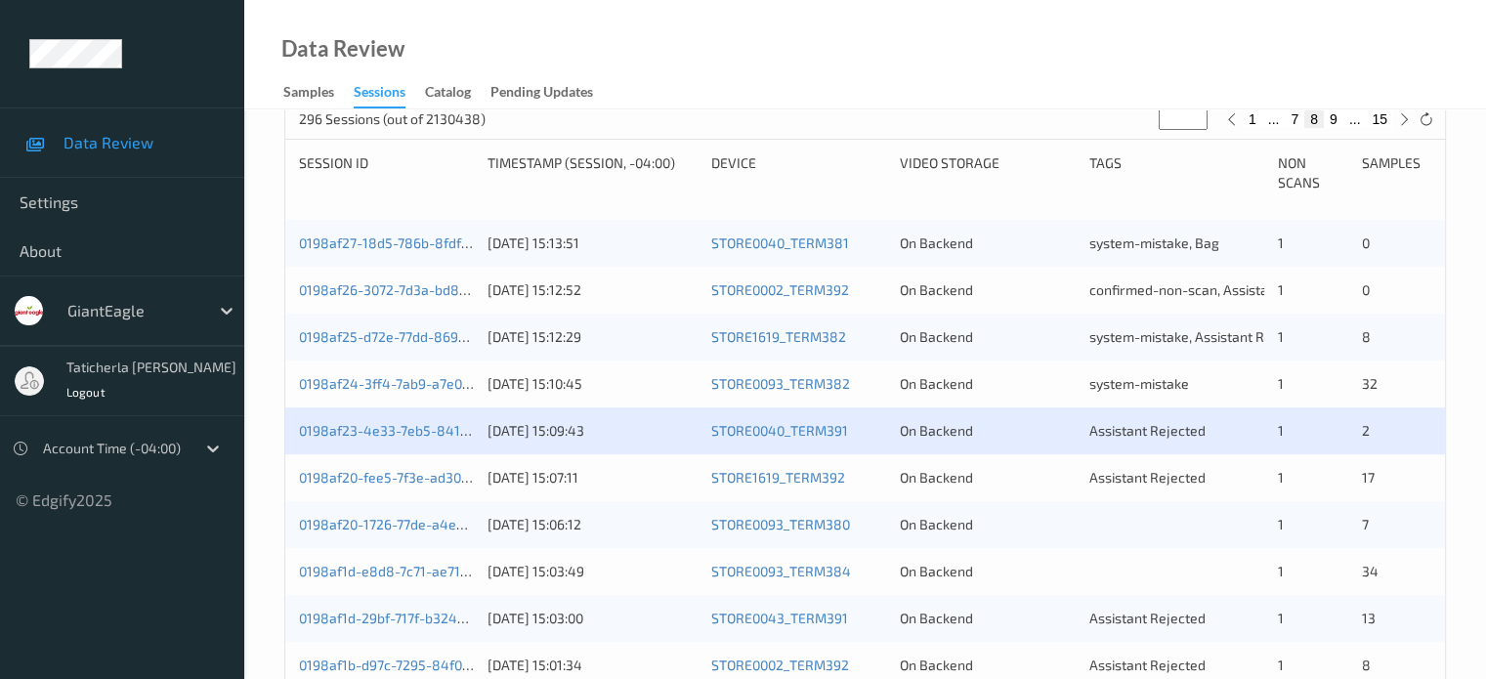
scroll to position [391, 0]
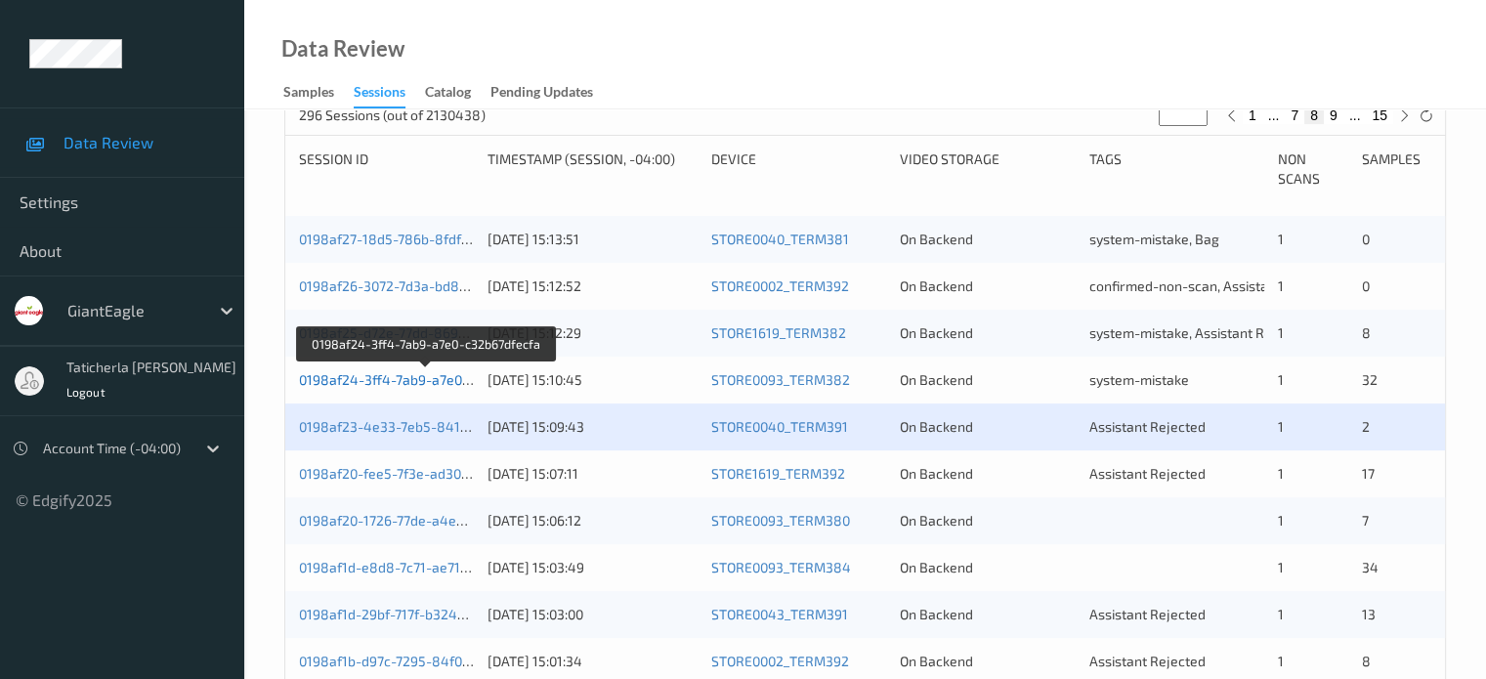
click at [402, 380] on link "0198af24-3ff4-7ab9-a7e0-c32b67dfecfa" at bounding box center [426, 379] width 254 height 17
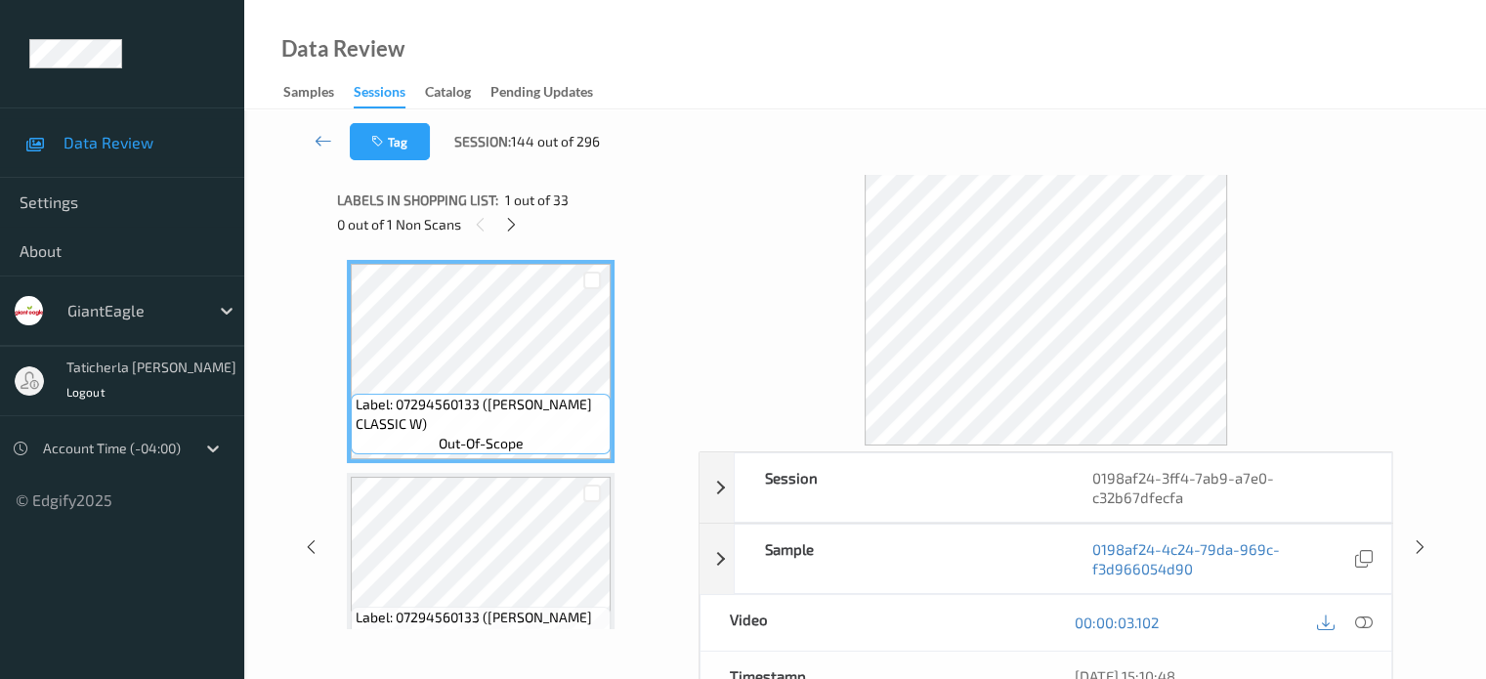
scroll to position [98, 0]
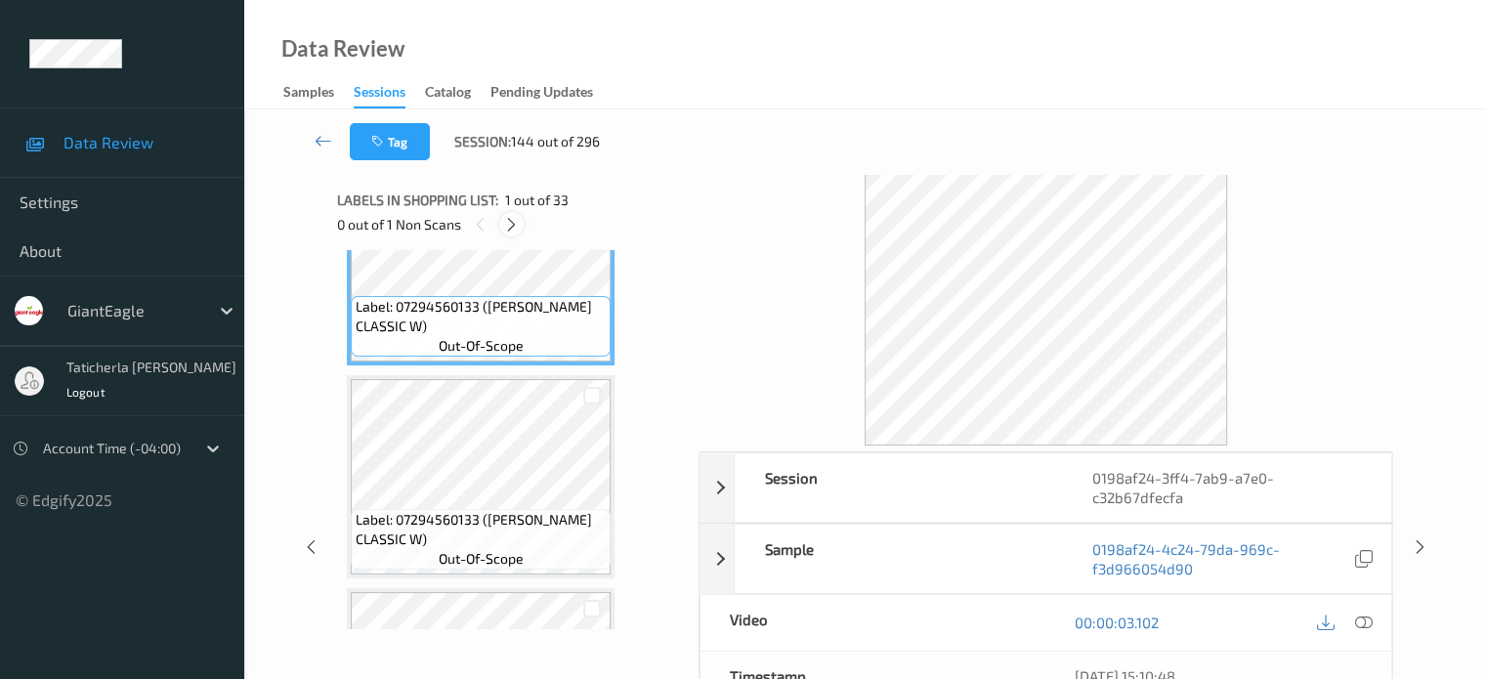
click at [512, 224] on icon at bounding box center [511, 225] width 17 height 18
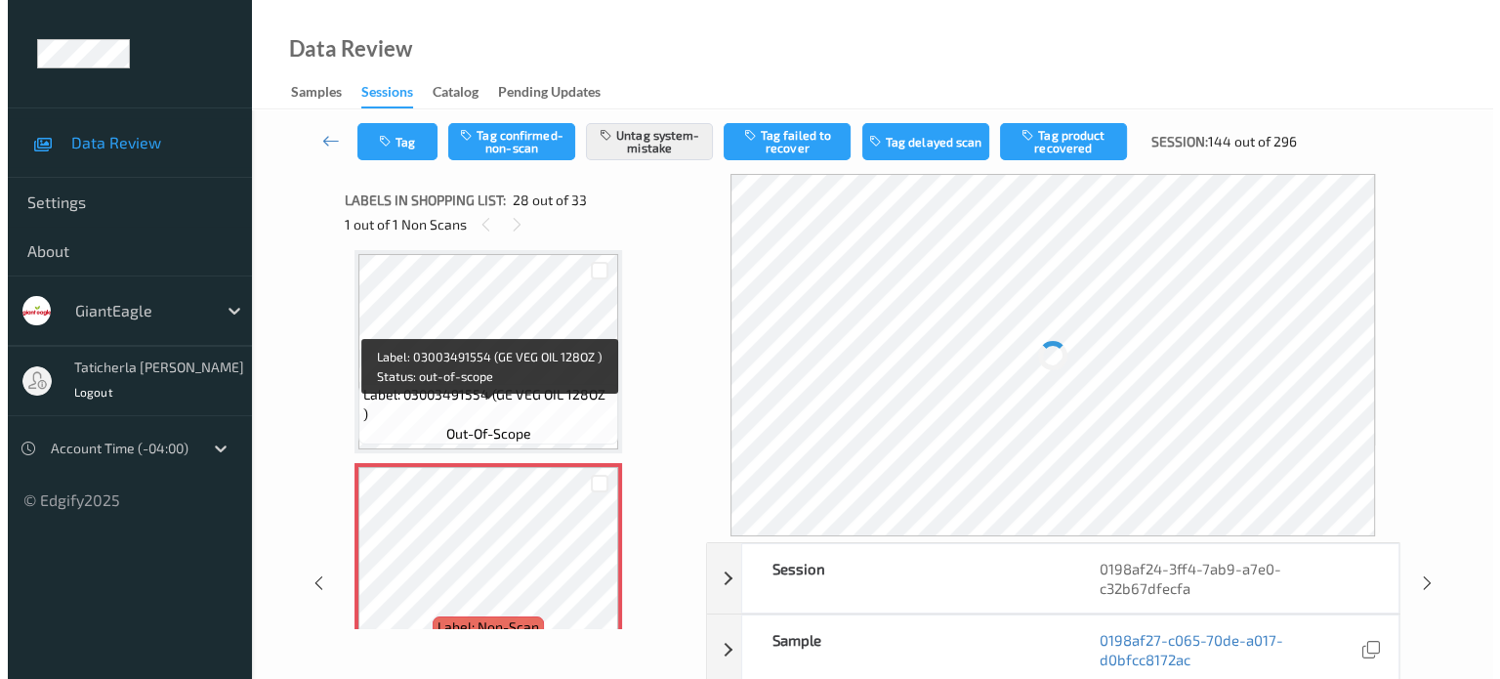
scroll to position [5643, 0]
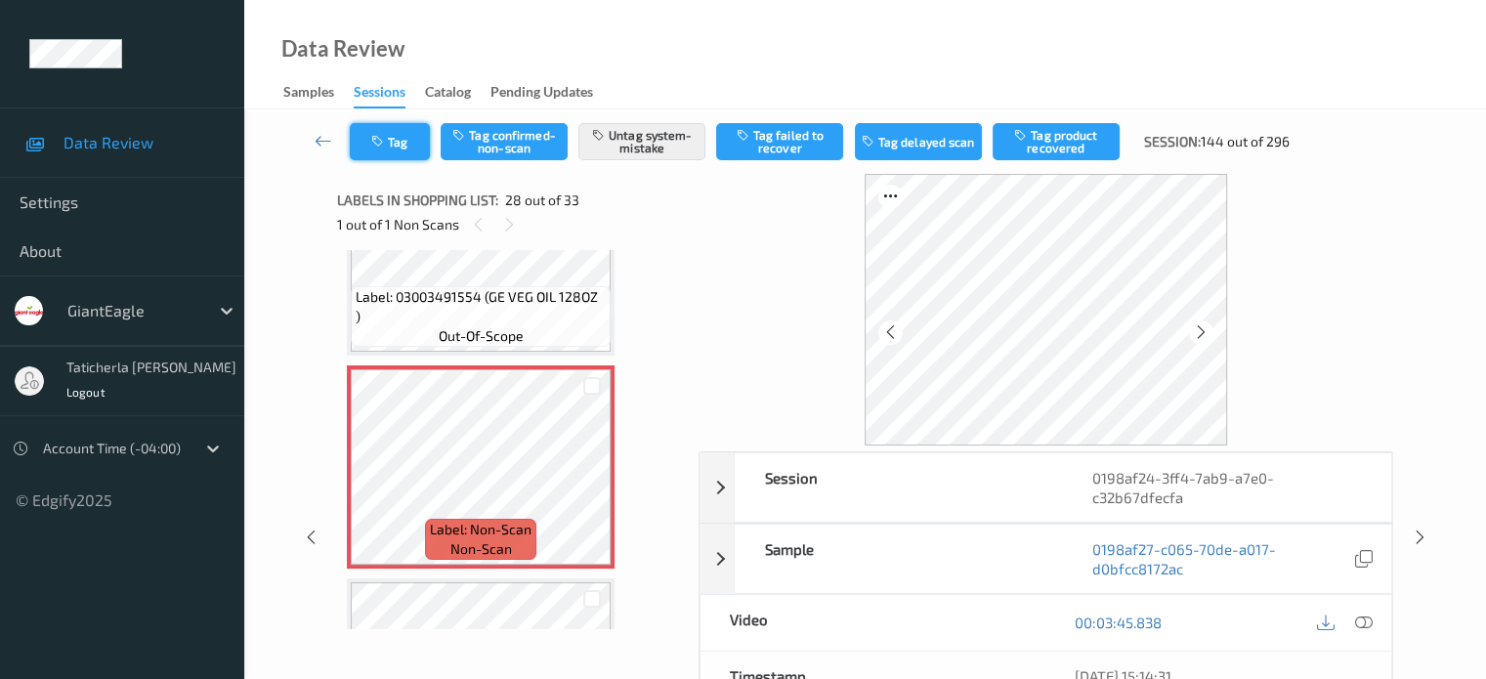
click at [404, 130] on button "Tag" at bounding box center [390, 141] width 80 height 37
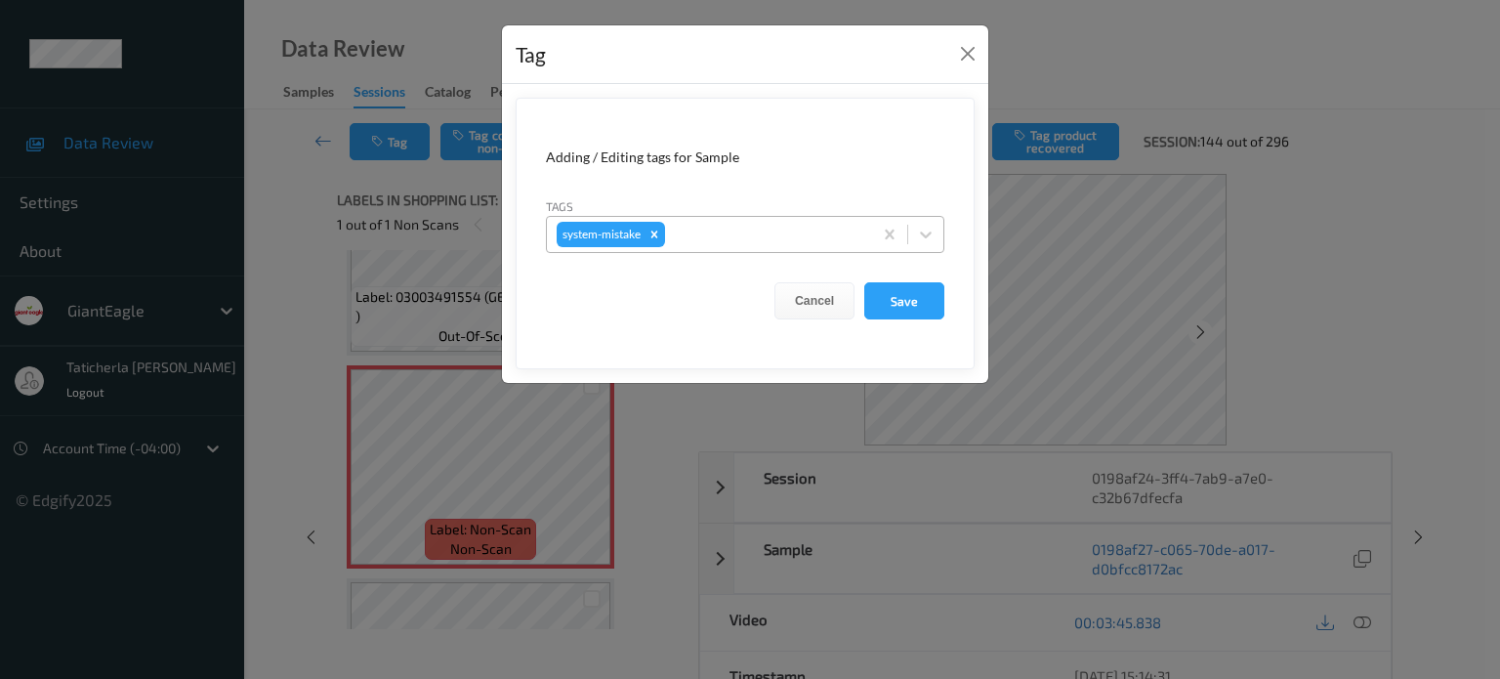
click at [715, 230] on div at bounding box center [765, 234] width 193 height 23
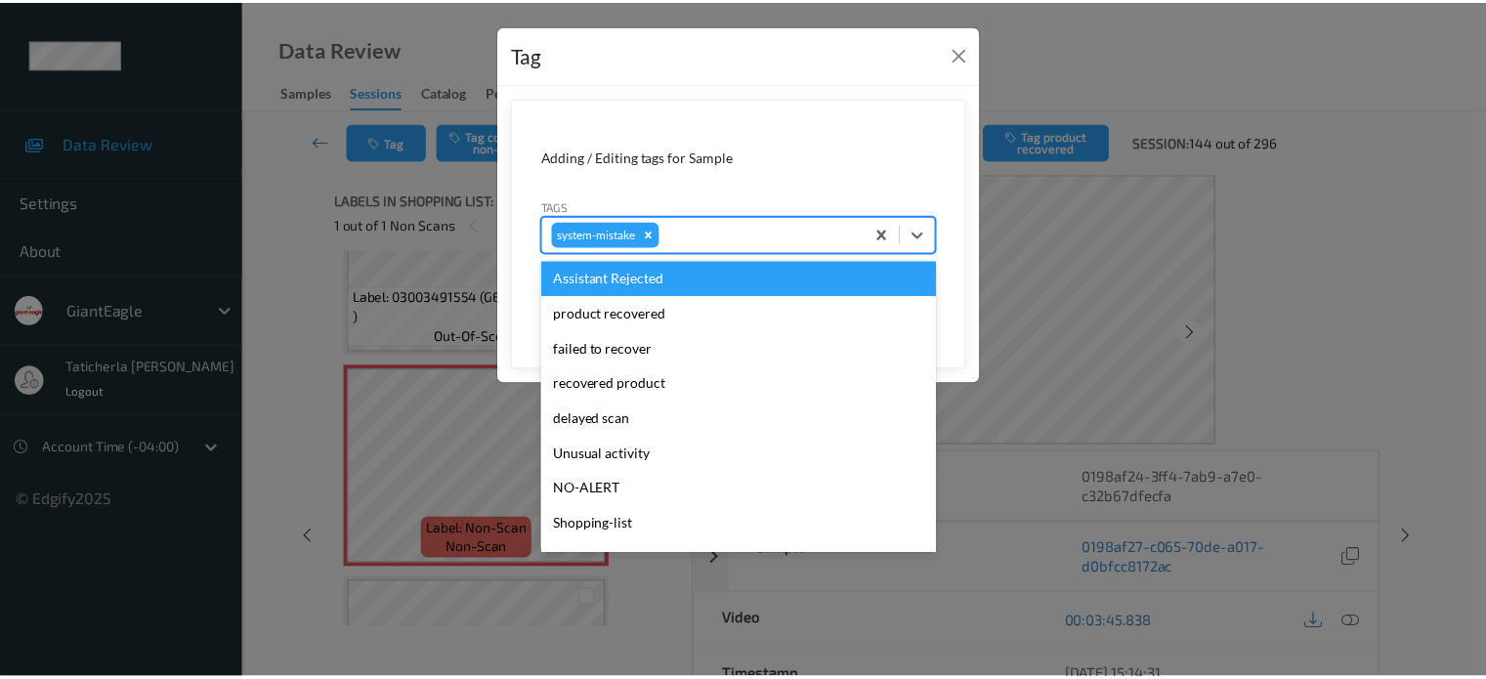
scroll to position [195, 0]
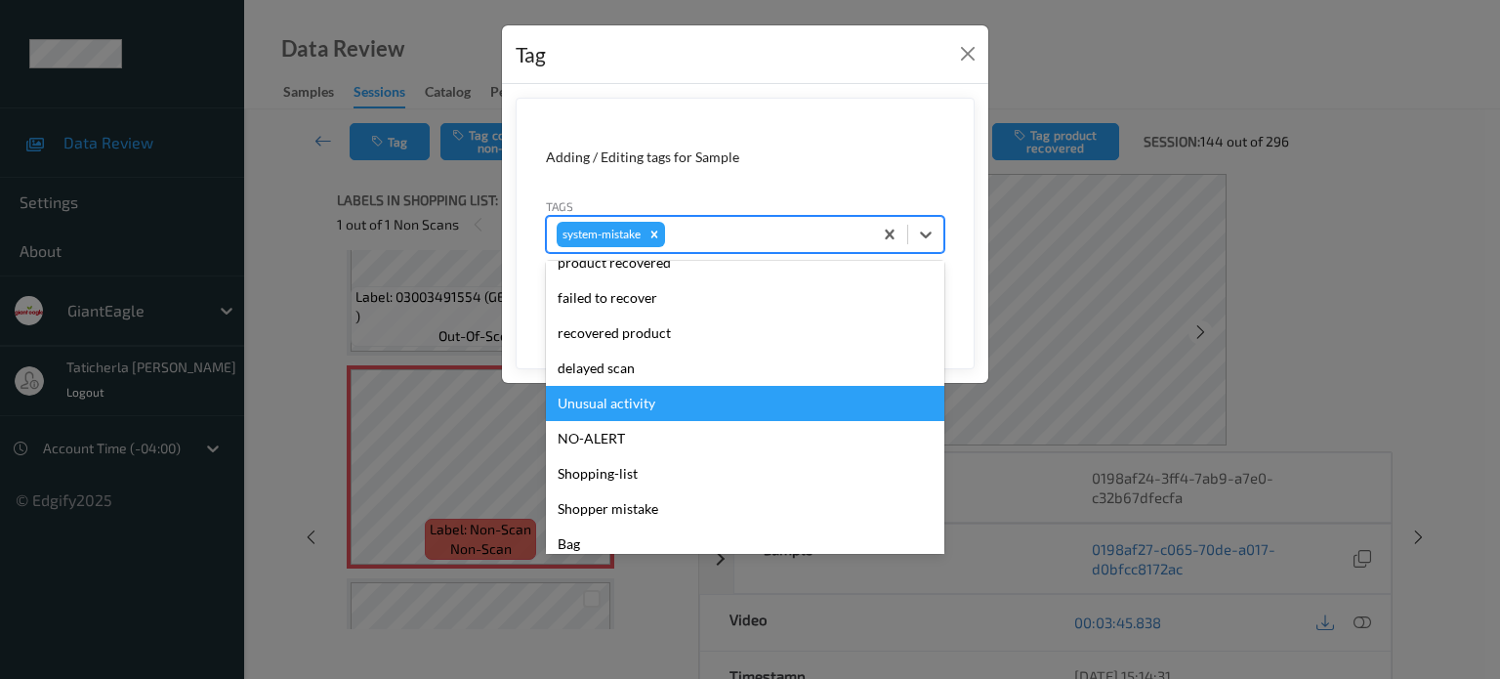
click at [645, 409] on div "Unusual activity" at bounding box center [745, 403] width 398 height 35
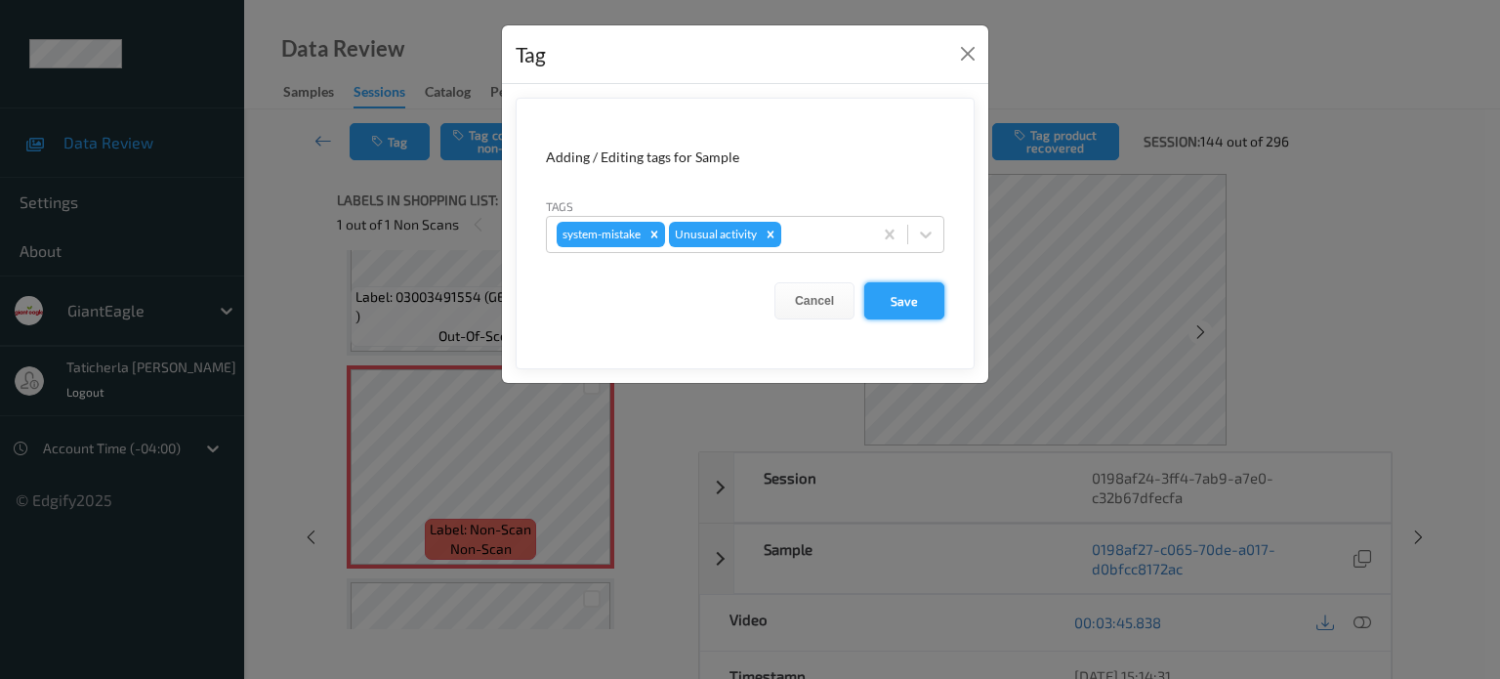
click at [916, 295] on button "Save" at bounding box center [904, 300] width 80 height 37
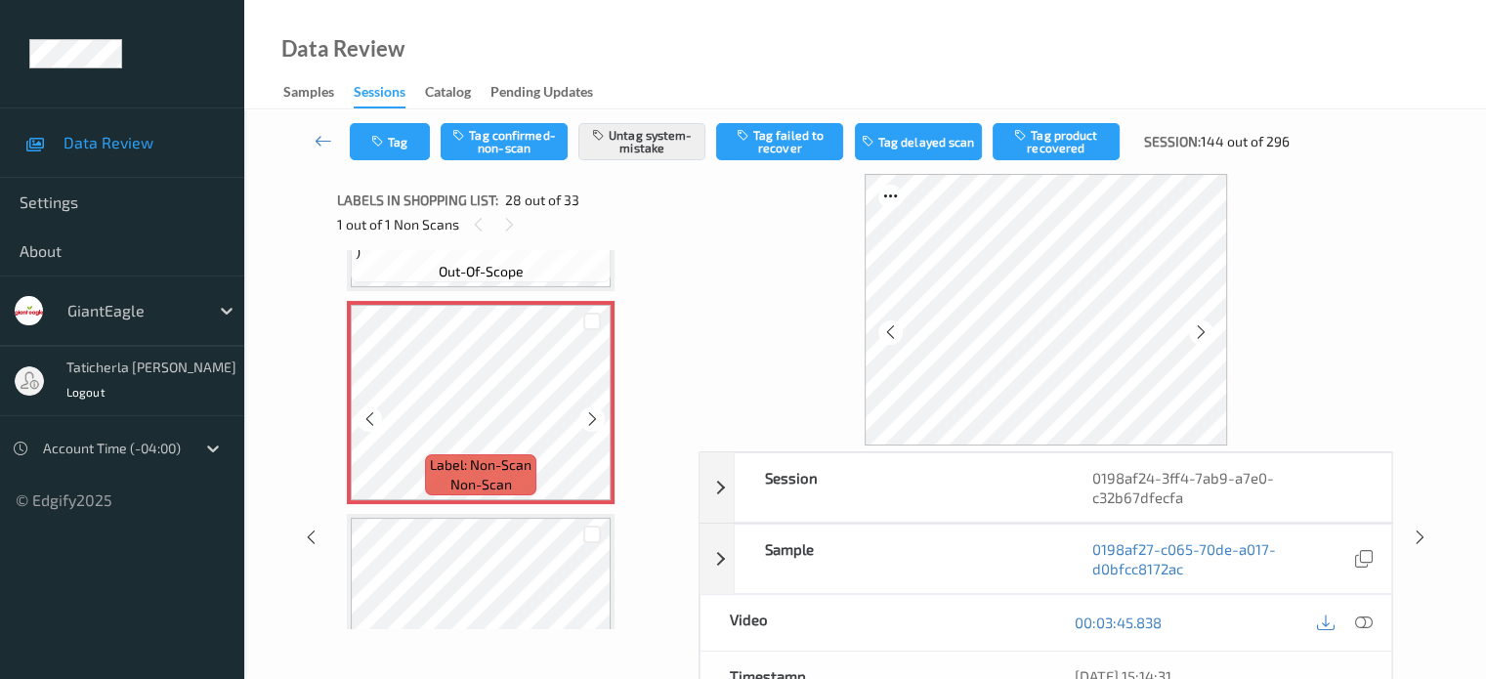
scroll to position [5741, 0]
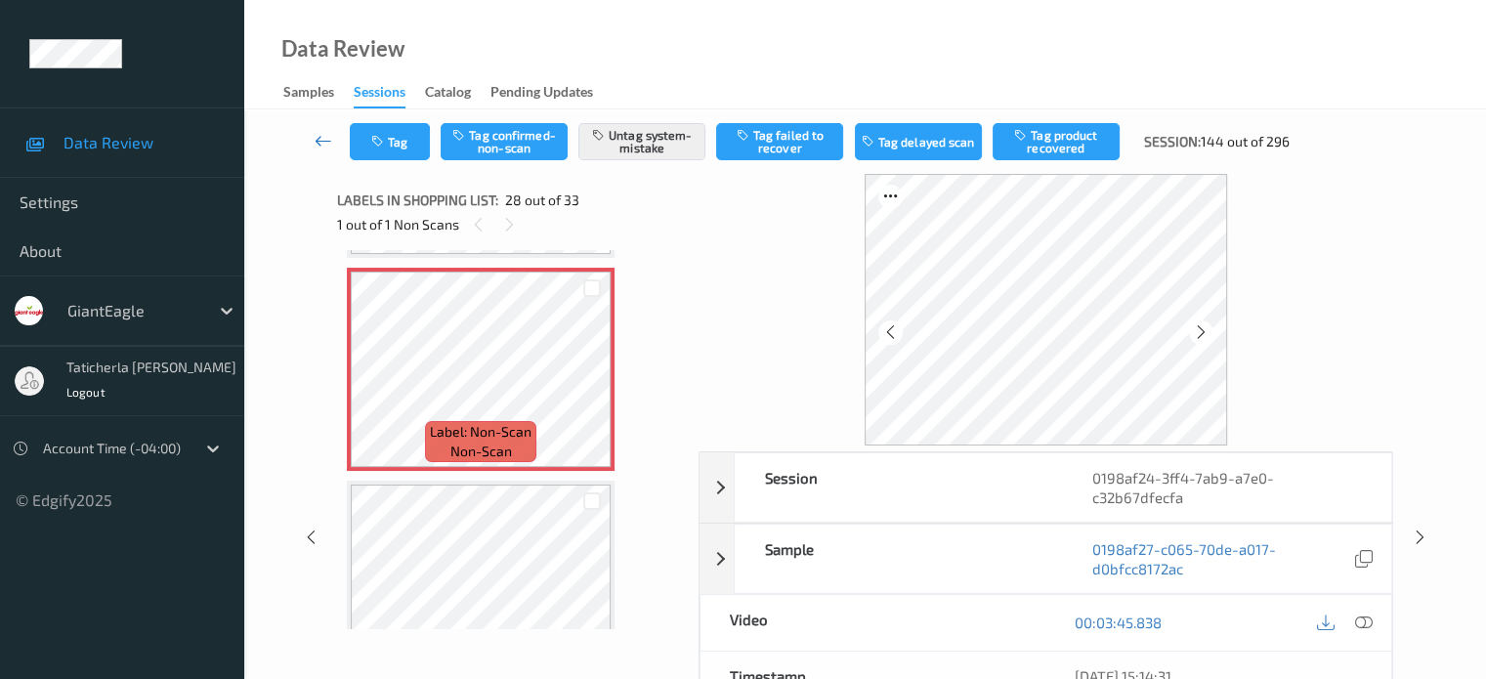
click at [316, 140] on icon at bounding box center [323, 141] width 18 height 20
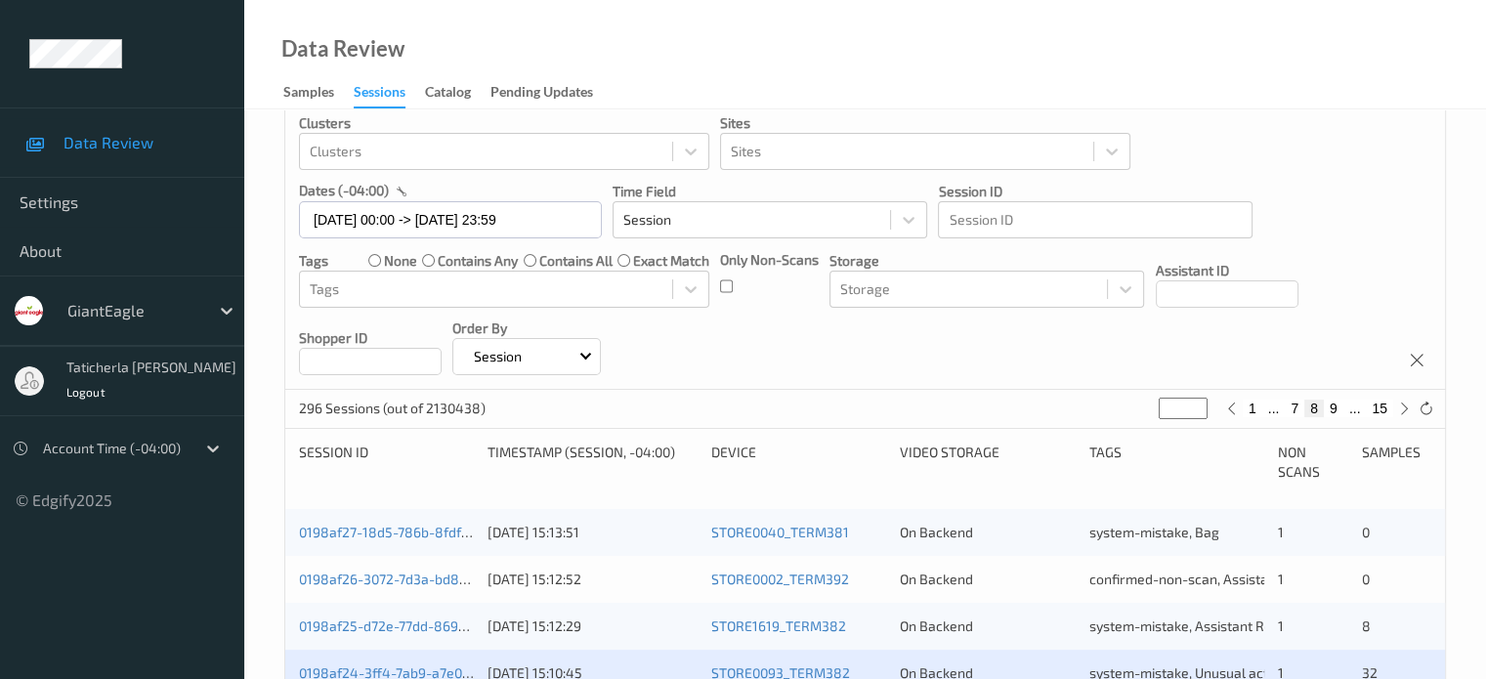
scroll to position [293, 0]
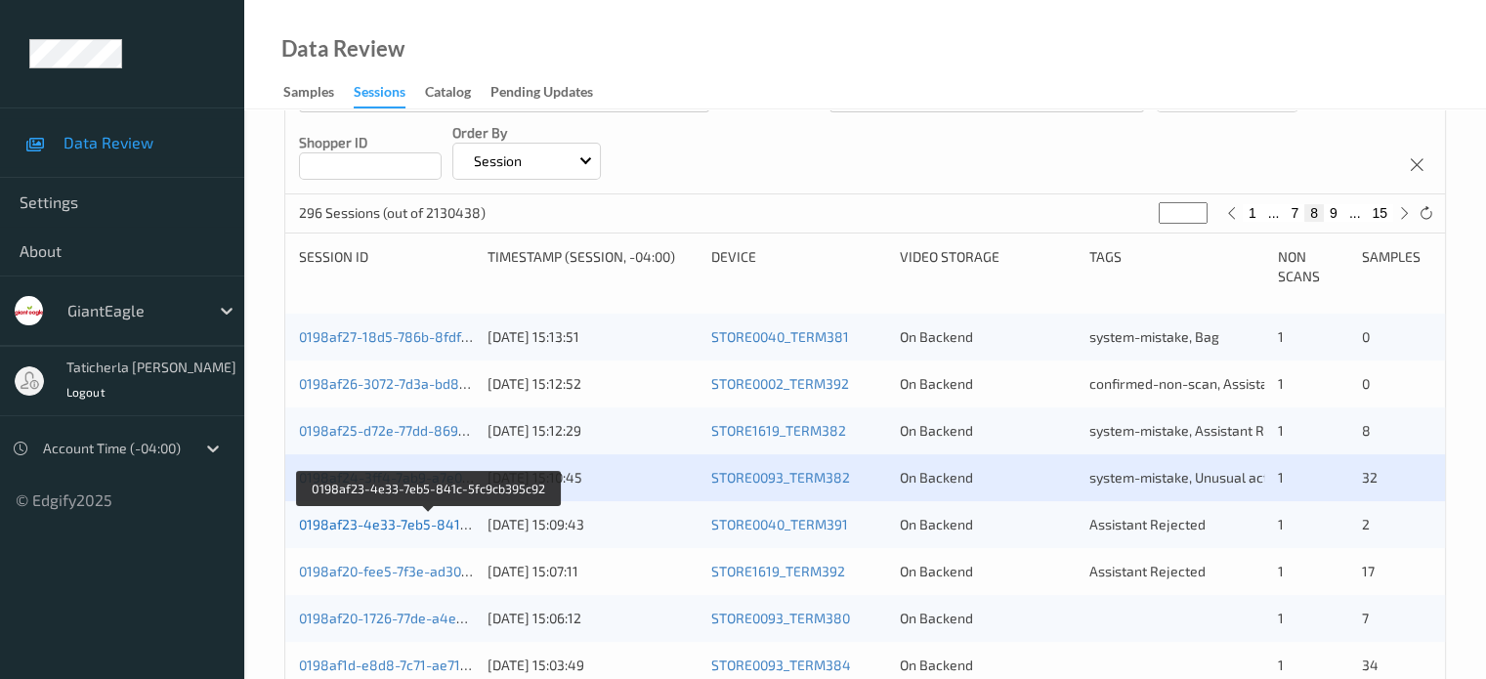
click at [419, 523] on link "0198af23-4e33-7eb5-841c-5fc9cb395c92" at bounding box center [430, 524] width 262 height 17
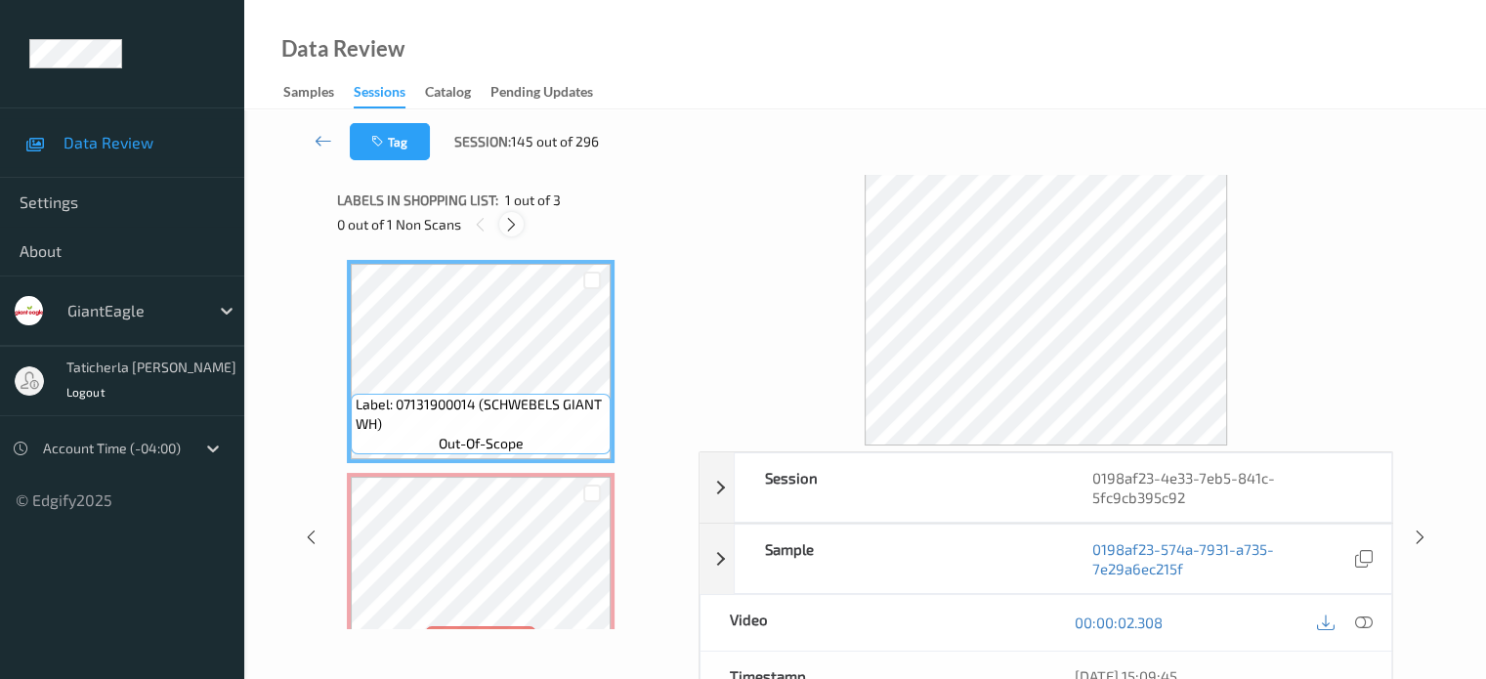
click at [515, 225] on icon at bounding box center [511, 225] width 17 height 18
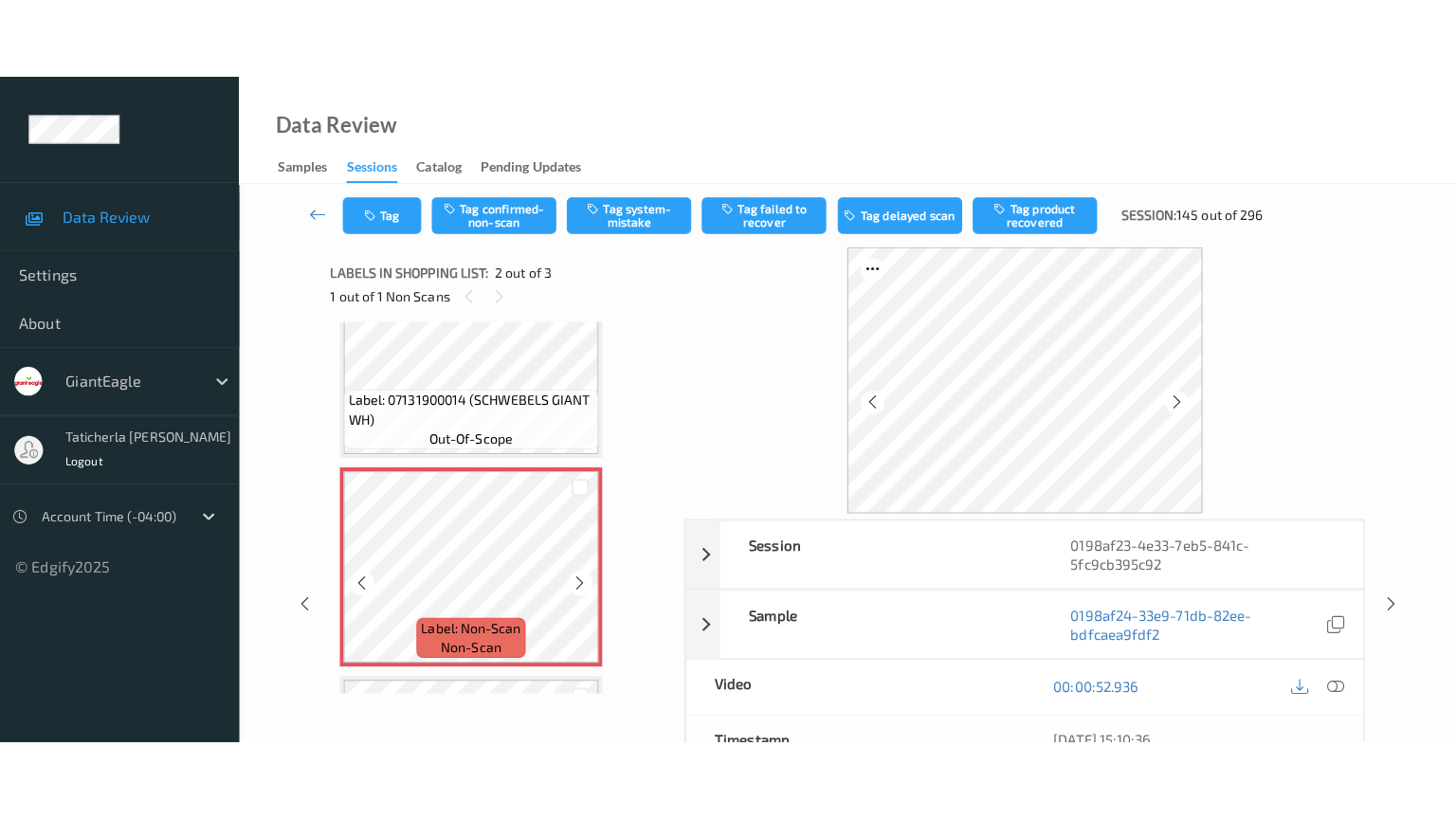
scroll to position [104, 0]
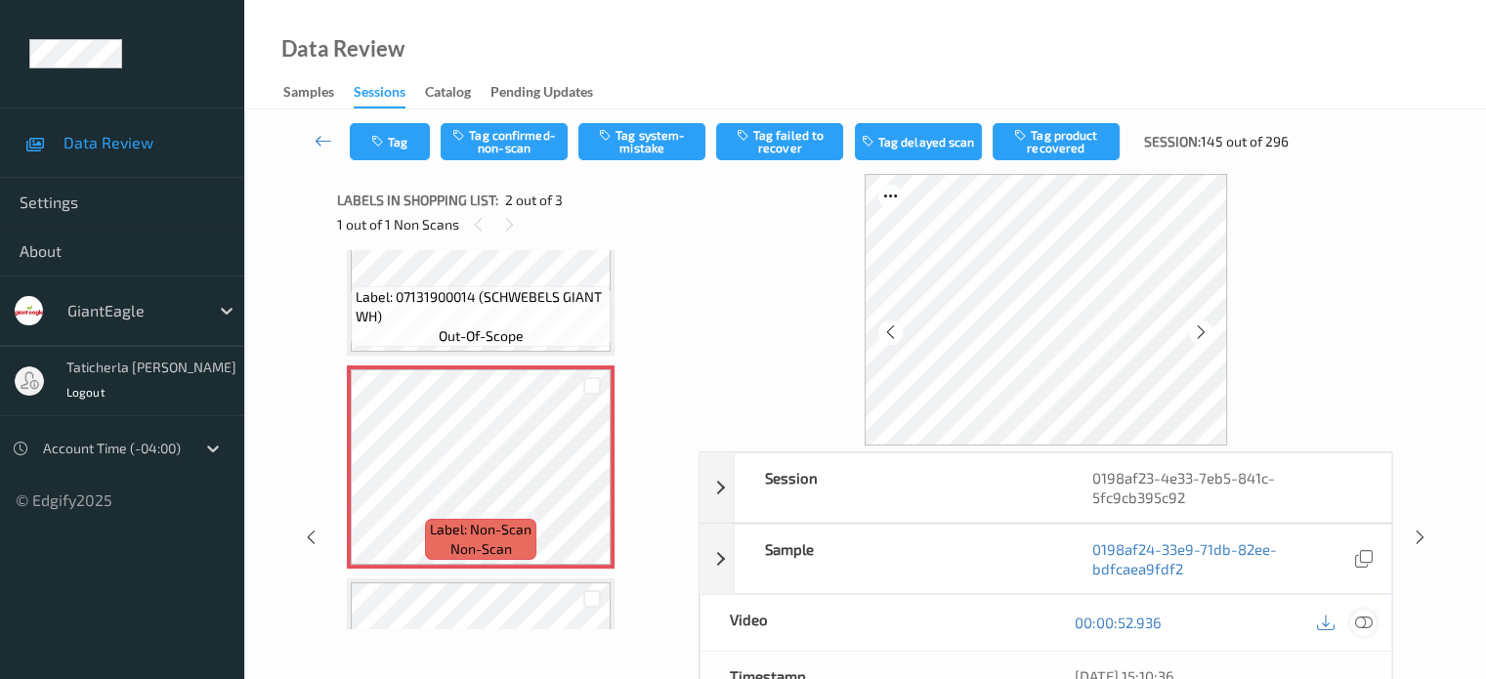
click at [1362, 621] on icon at bounding box center [1363, 622] width 18 height 18
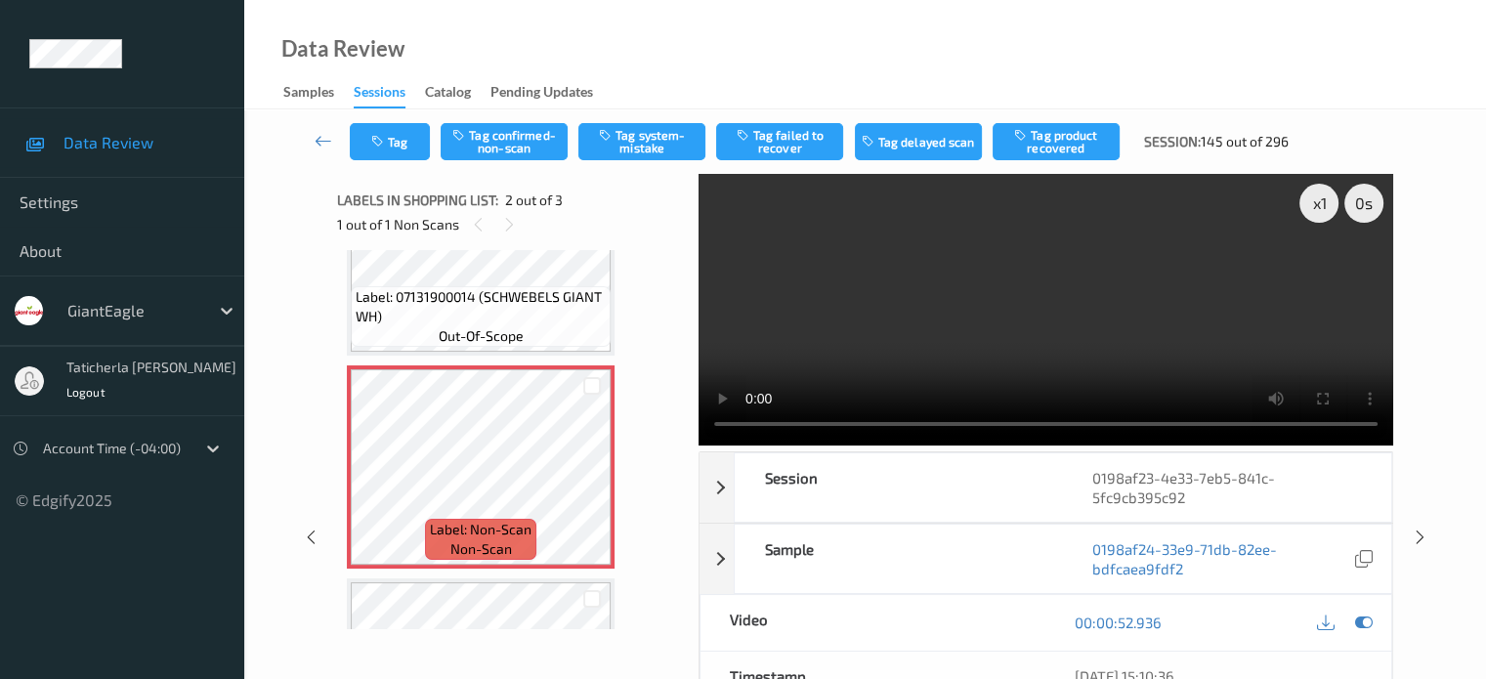
scroll to position [105, 0]
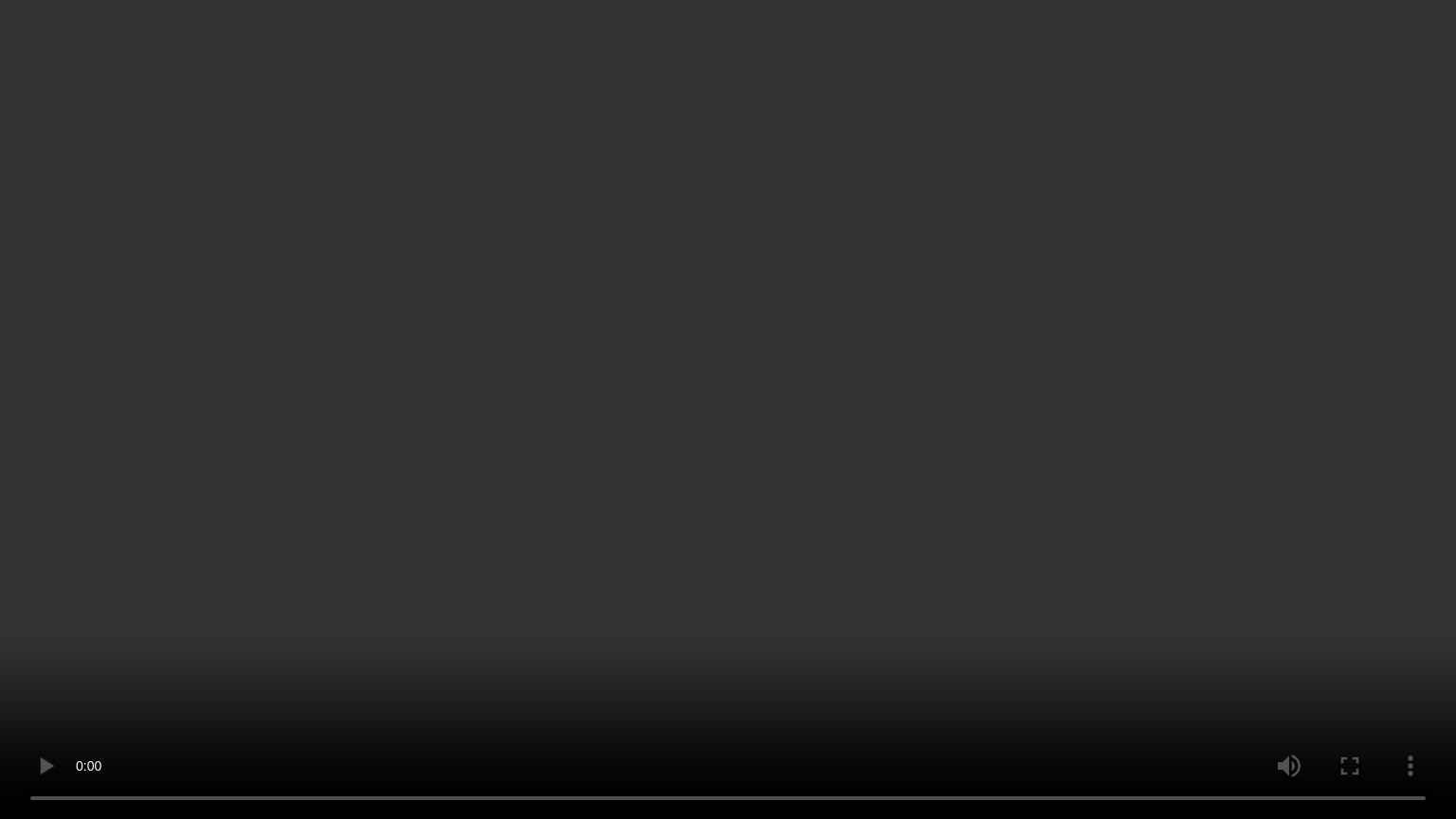
click at [402, 657] on video at bounding box center [728, 410] width 1456 height 819
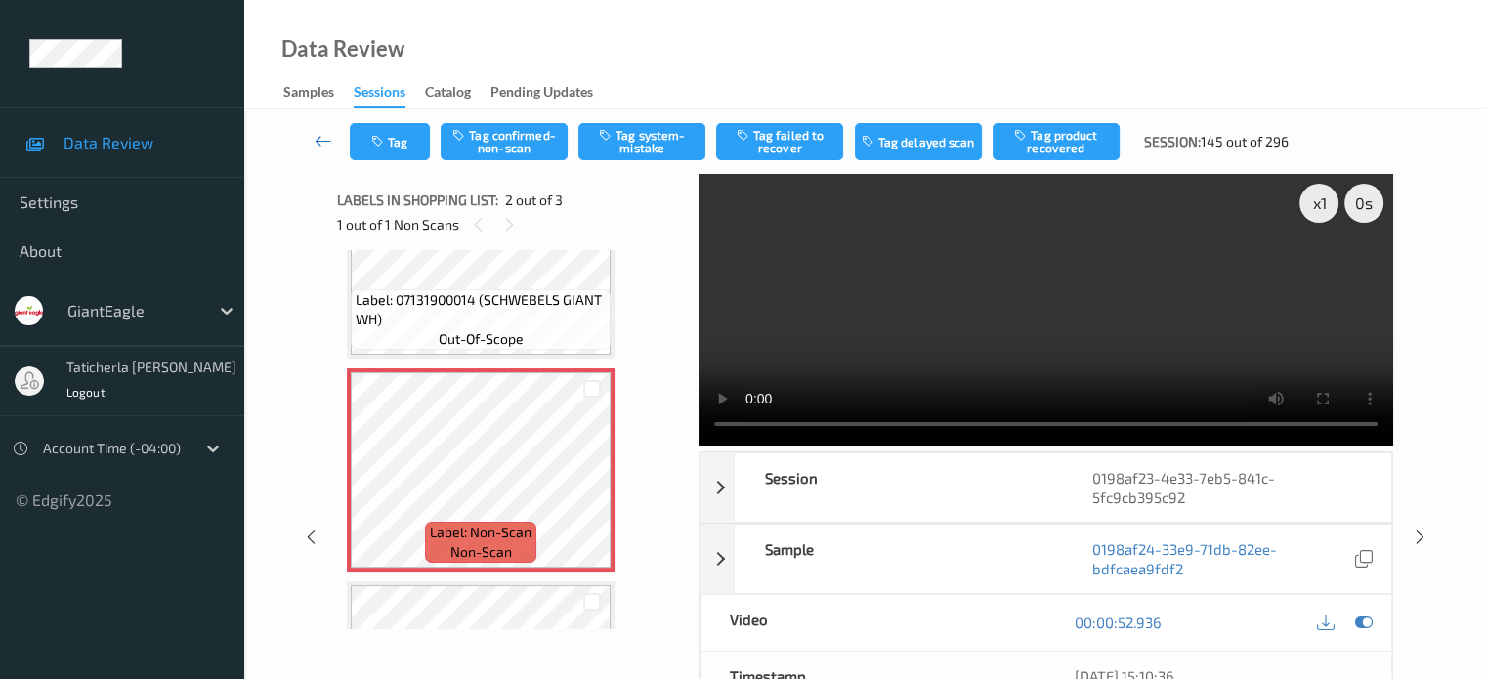
click at [315, 136] on icon at bounding box center [323, 141] width 18 height 20
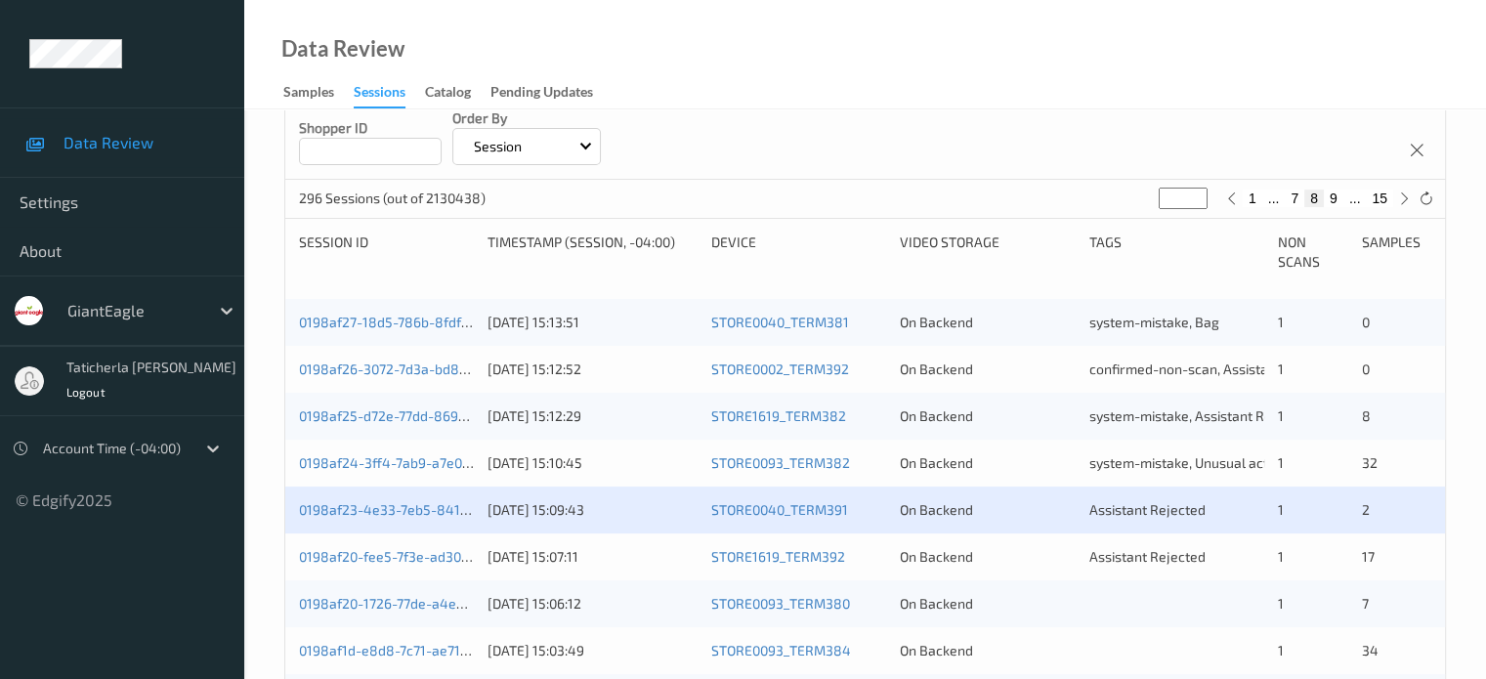
scroll to position [391, 0]
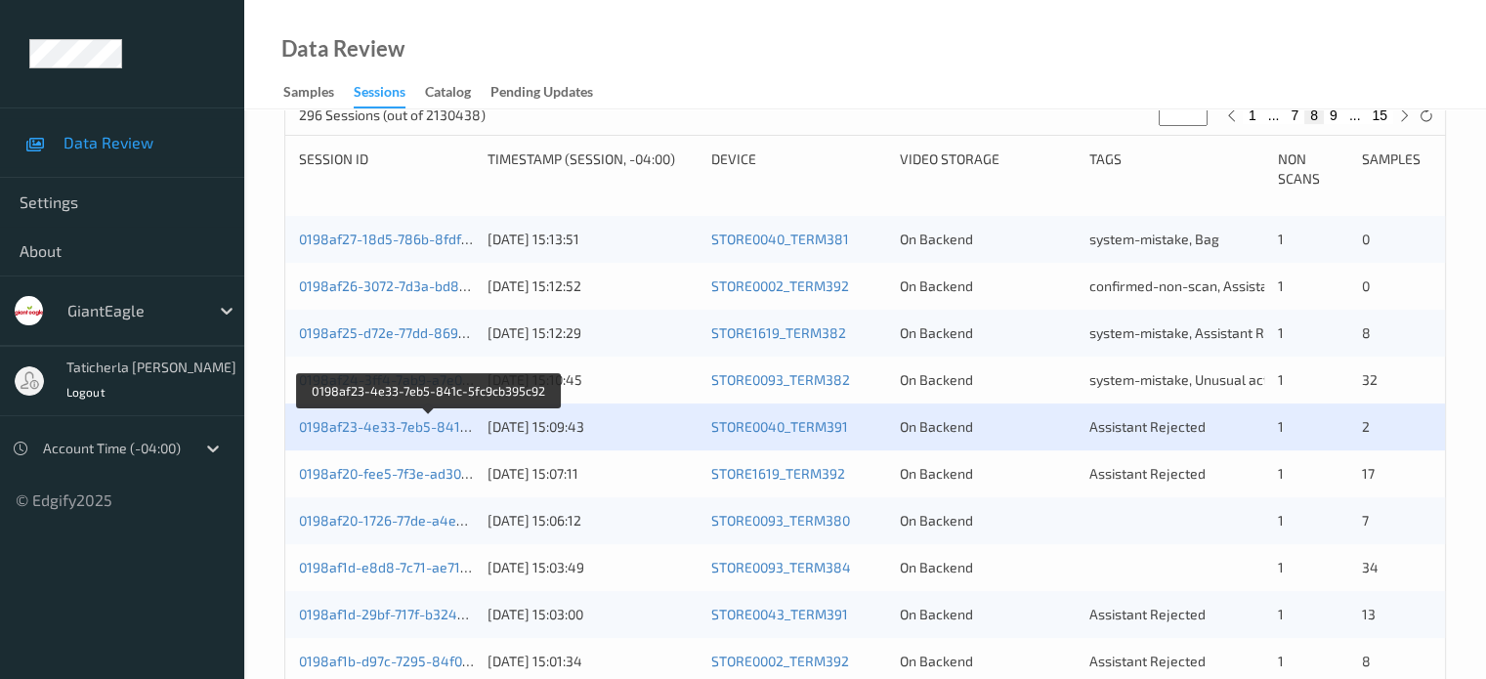
click at [394, 417] on div "0198af23-4e33-7eb5-841c-5fc9cb395c92" at bounding box center [386, 427] width 175 height 20
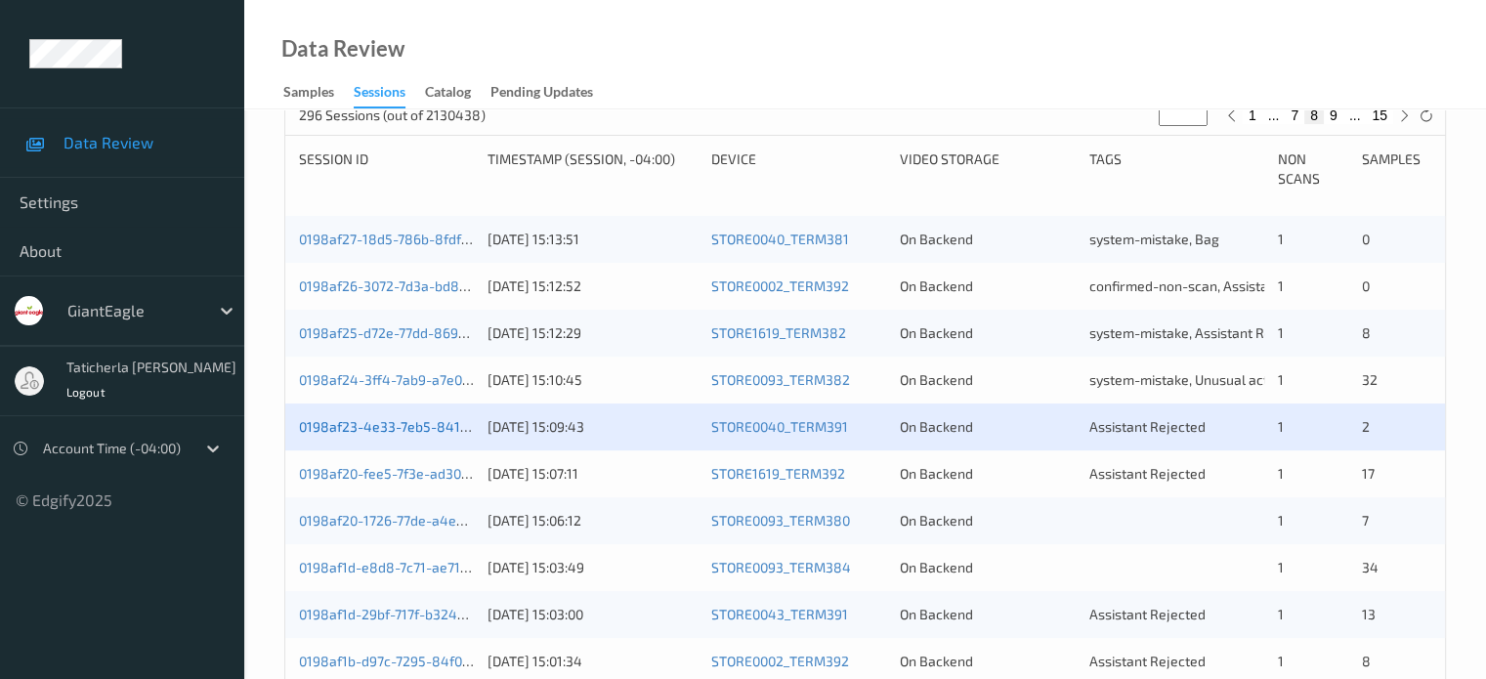
click at [419, 422] on link "0198af23-4e33-7eb5-841c-5fc9cb395c92" at bounding box center [430, 426] width 262 height 17
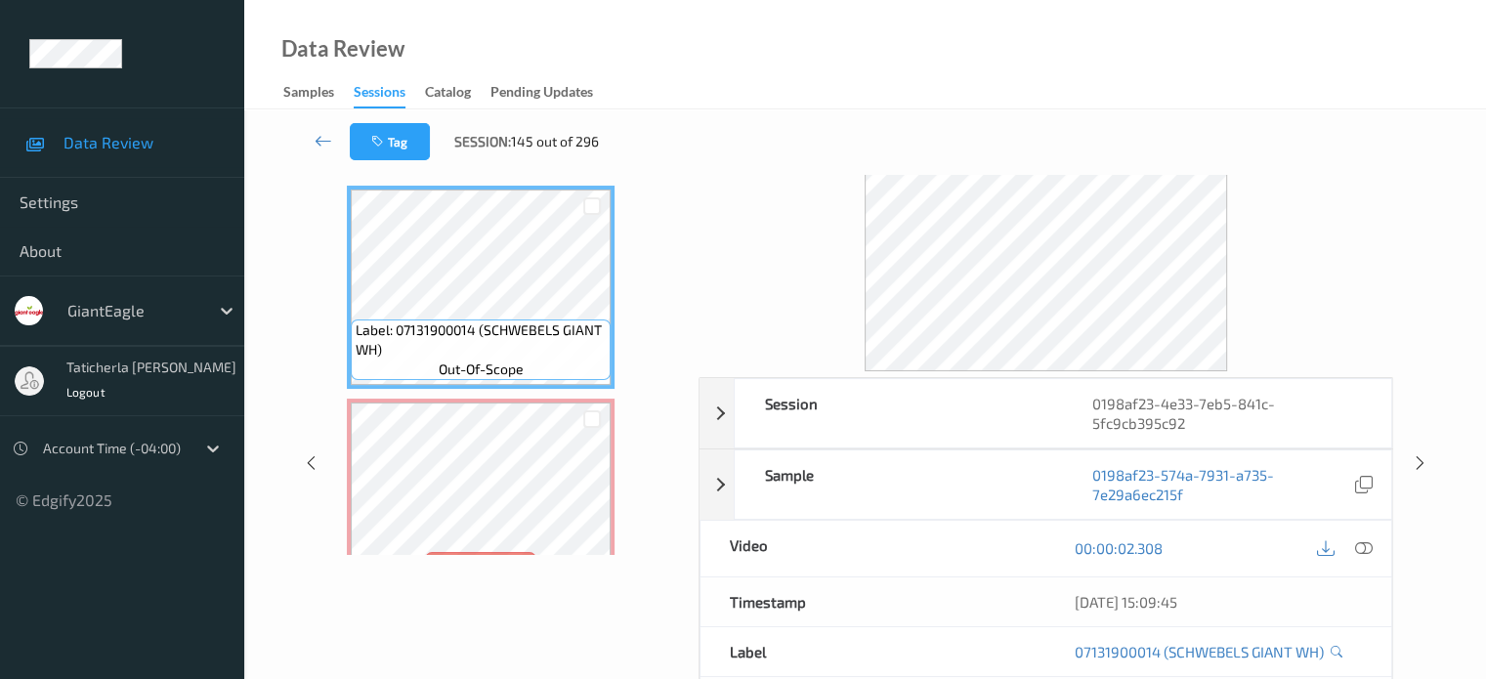
scroll to position [63, 0]
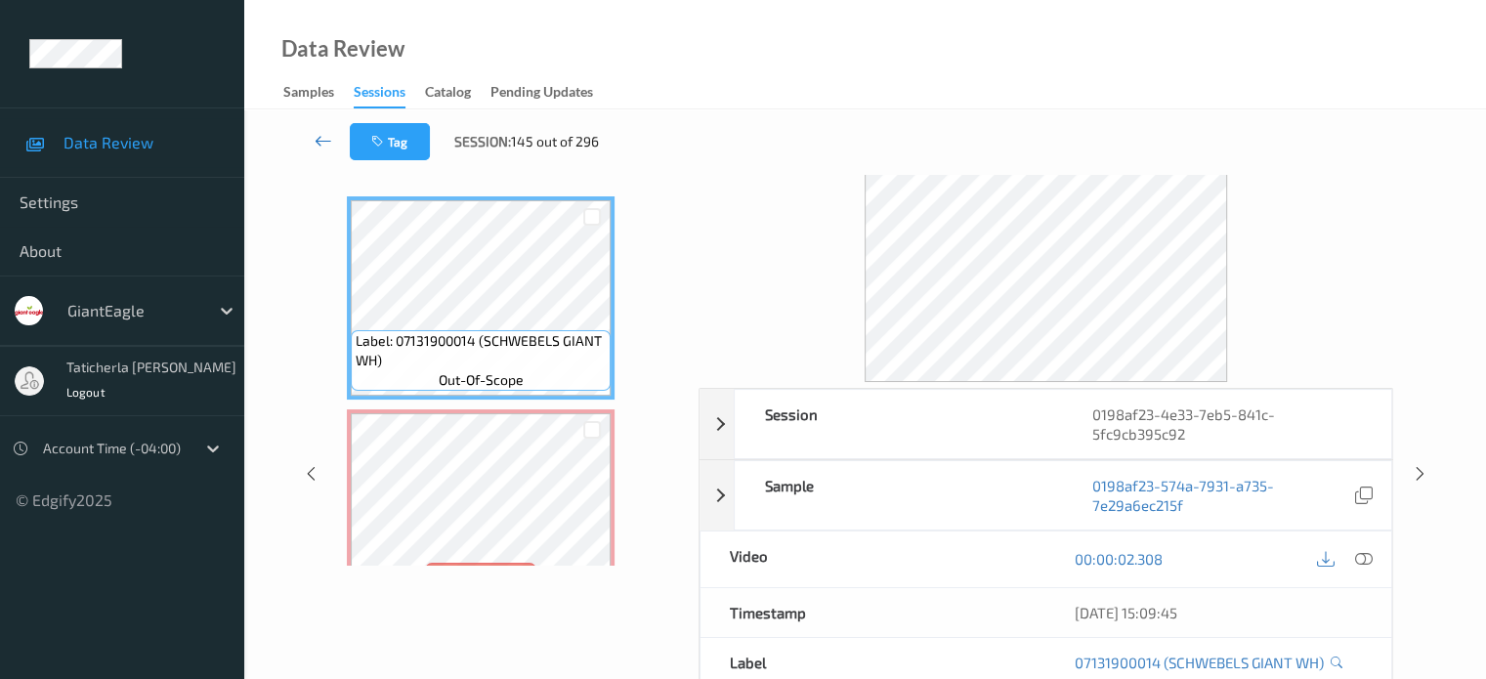
click at [317, 133] on icon at bounding box center [323, 141] width 18 height 20
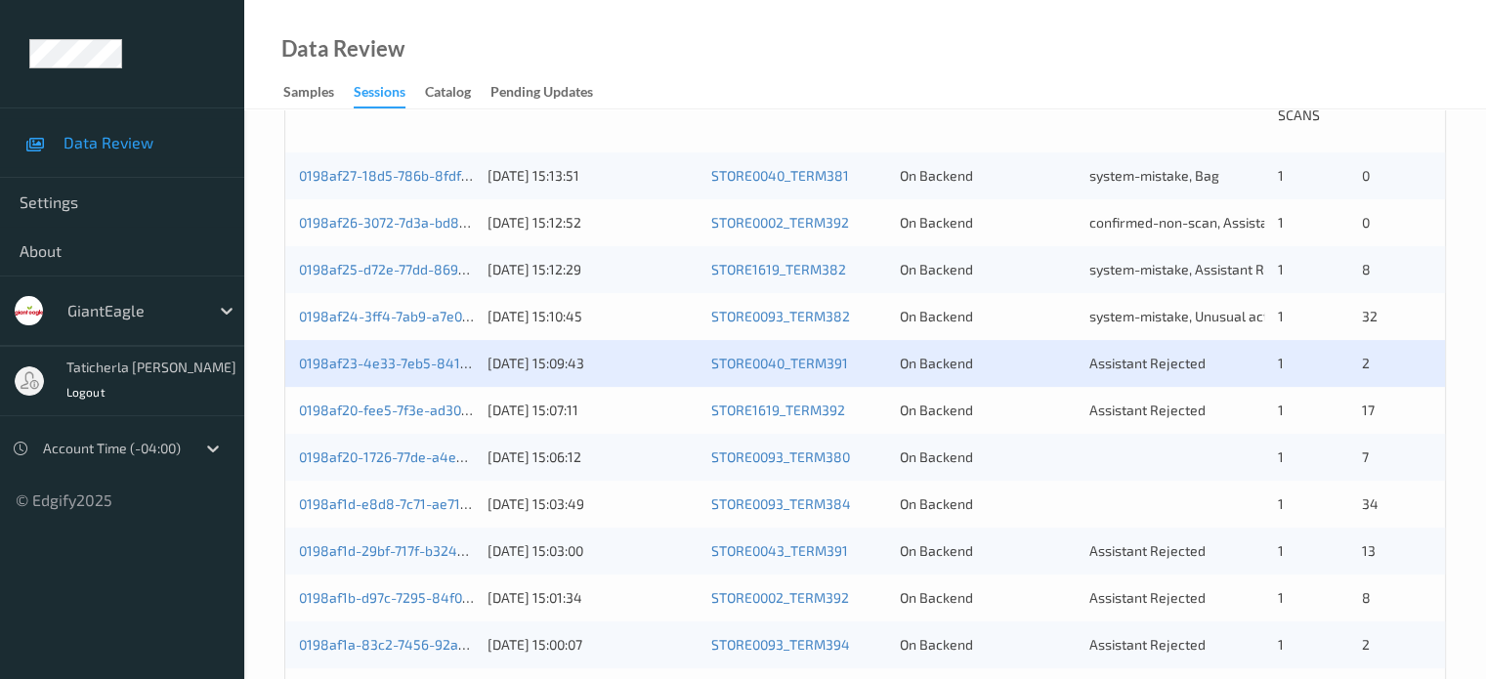
scroll to position [488, 0]
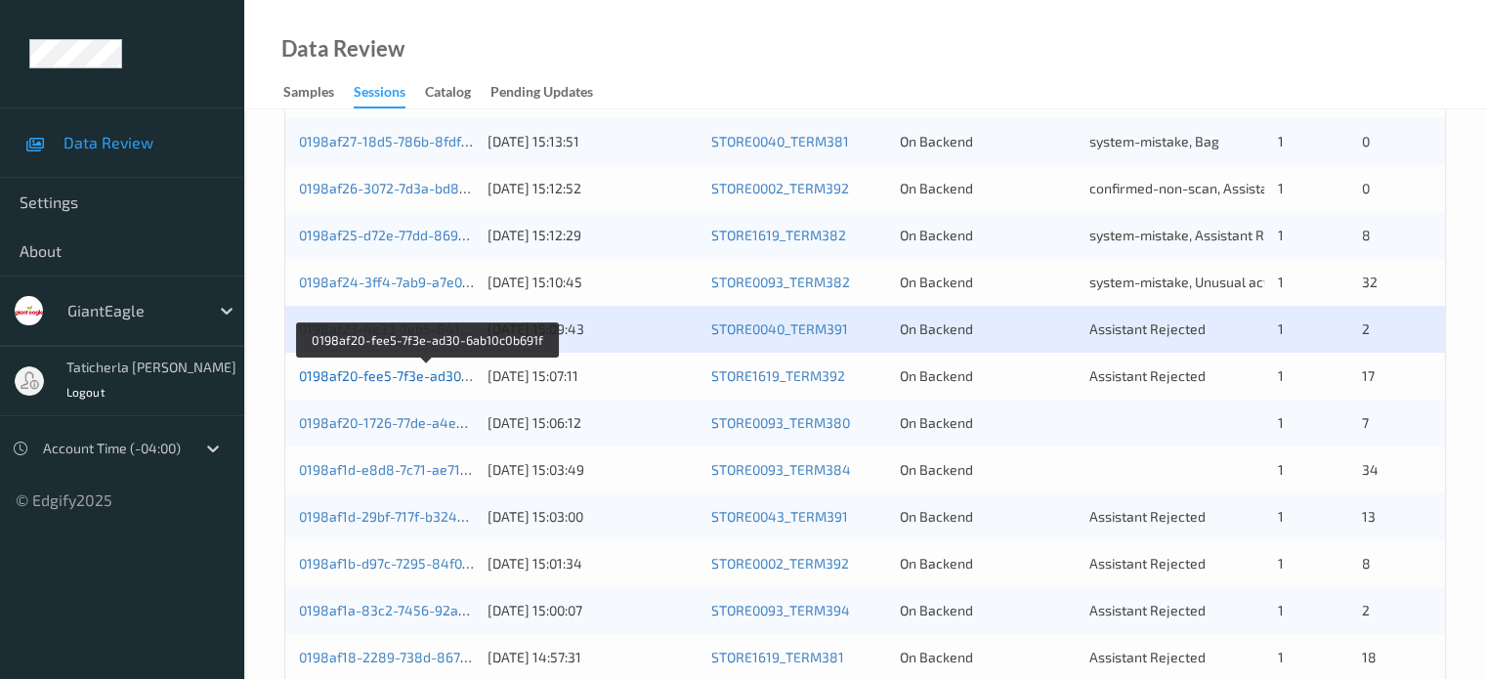
click at [366, 383] on link "0198af20-fee5-7f3e-ad30-6ab10c0b691f" at bounding box center [426, 375] width 254 height 17
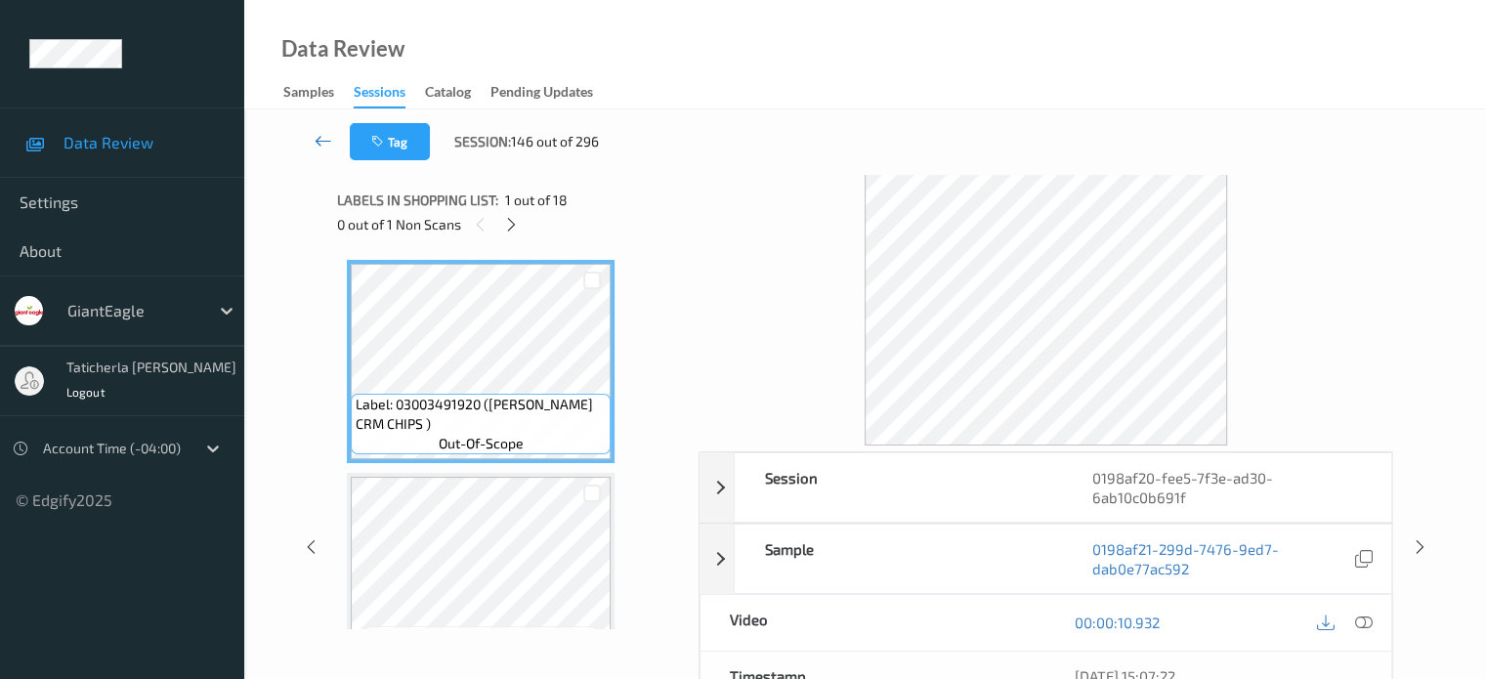
click at [316, 139] on icon at bounding box center [323, 141] width 18 height 20
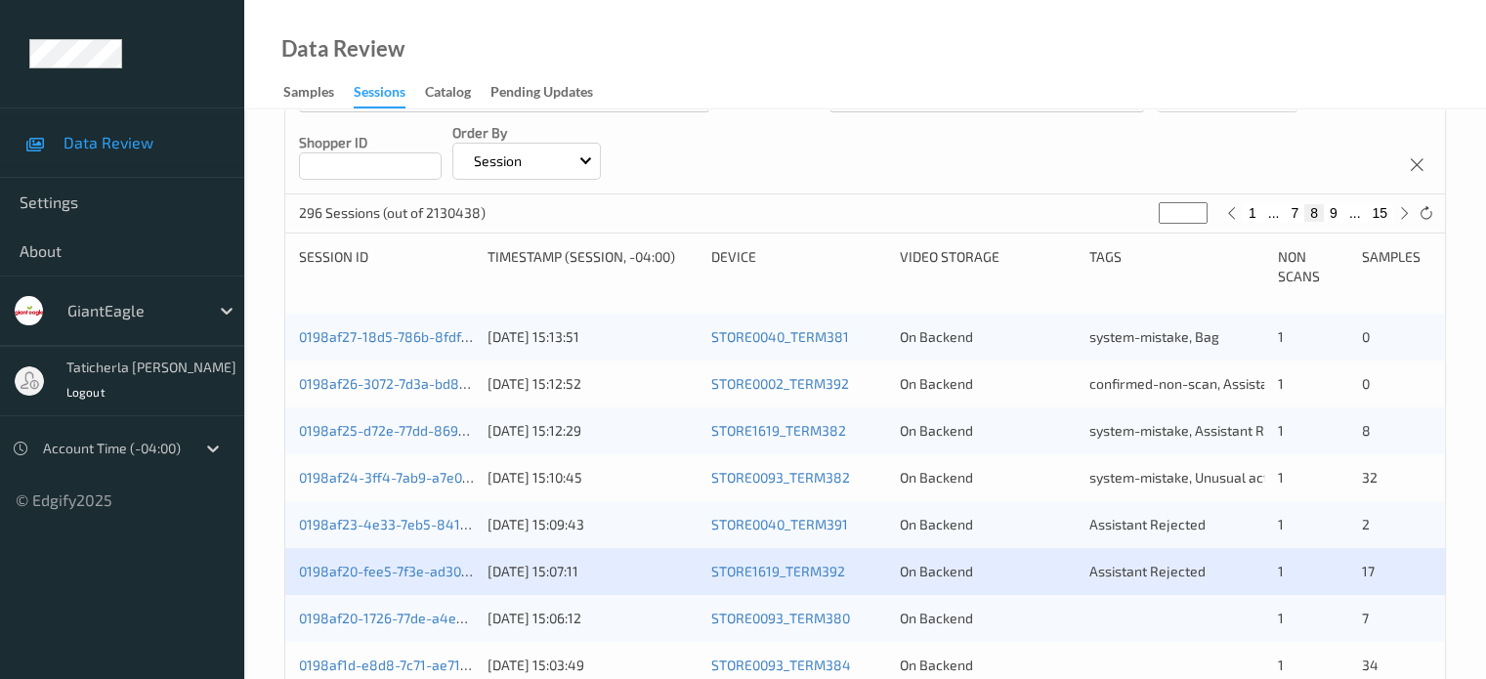
scroll to position [391, 0]
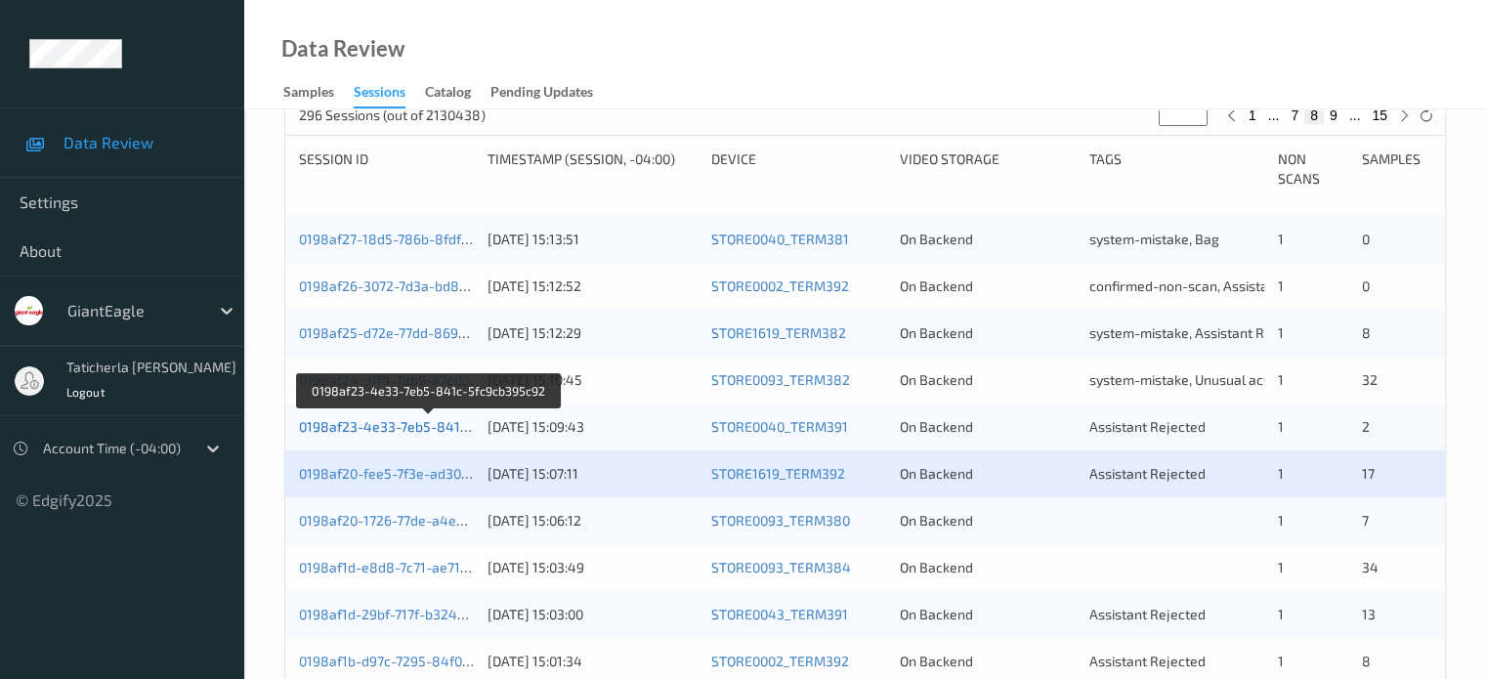
click at [403, 423] on link "0198af23-4e33-7eb5-841c-5fc9cb395c92" at bounding box center [430, 426] width 262 height 17
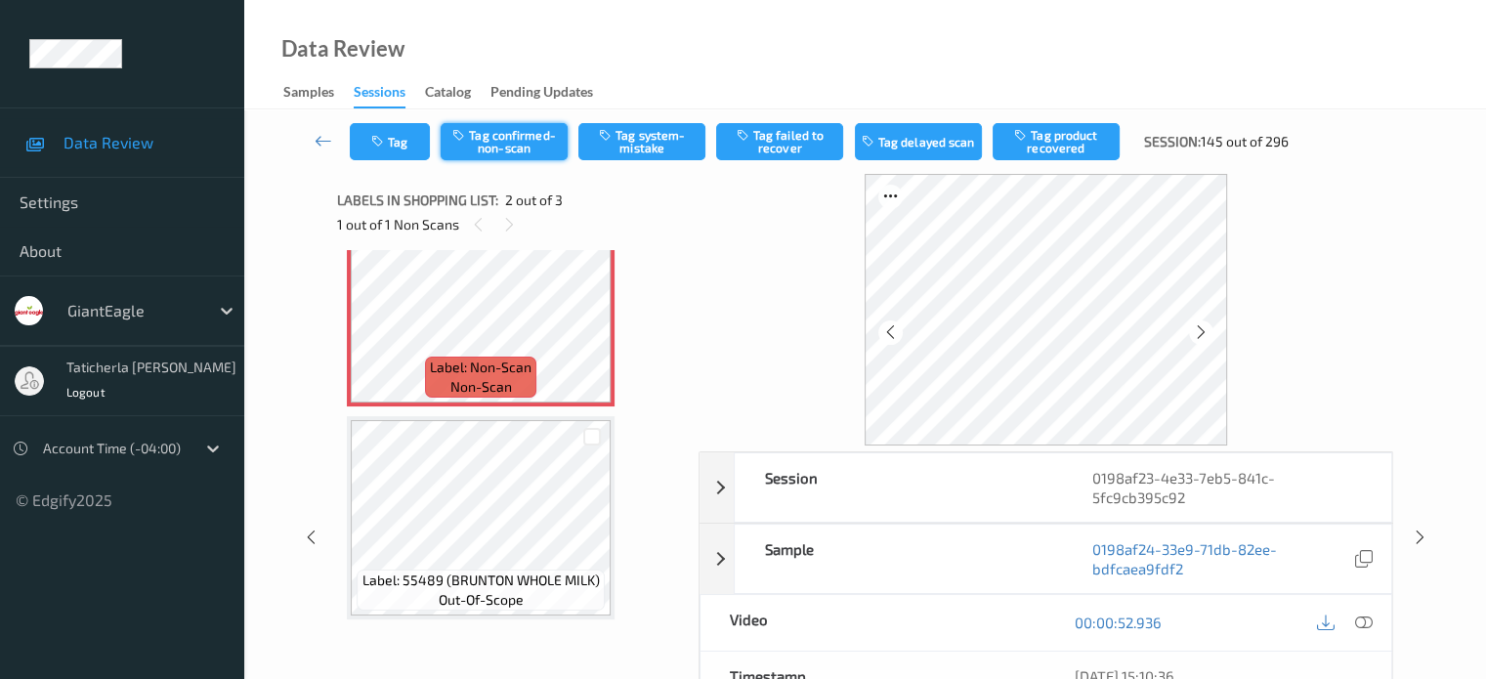
click at [517, 138] on button "Tag confirmed-non-scan" at bounding box center [503, 141] width 127 height 37
click at [1057, 137] on button "Tag product recovered" at bounding box center [1055, 141] width 127 height 37
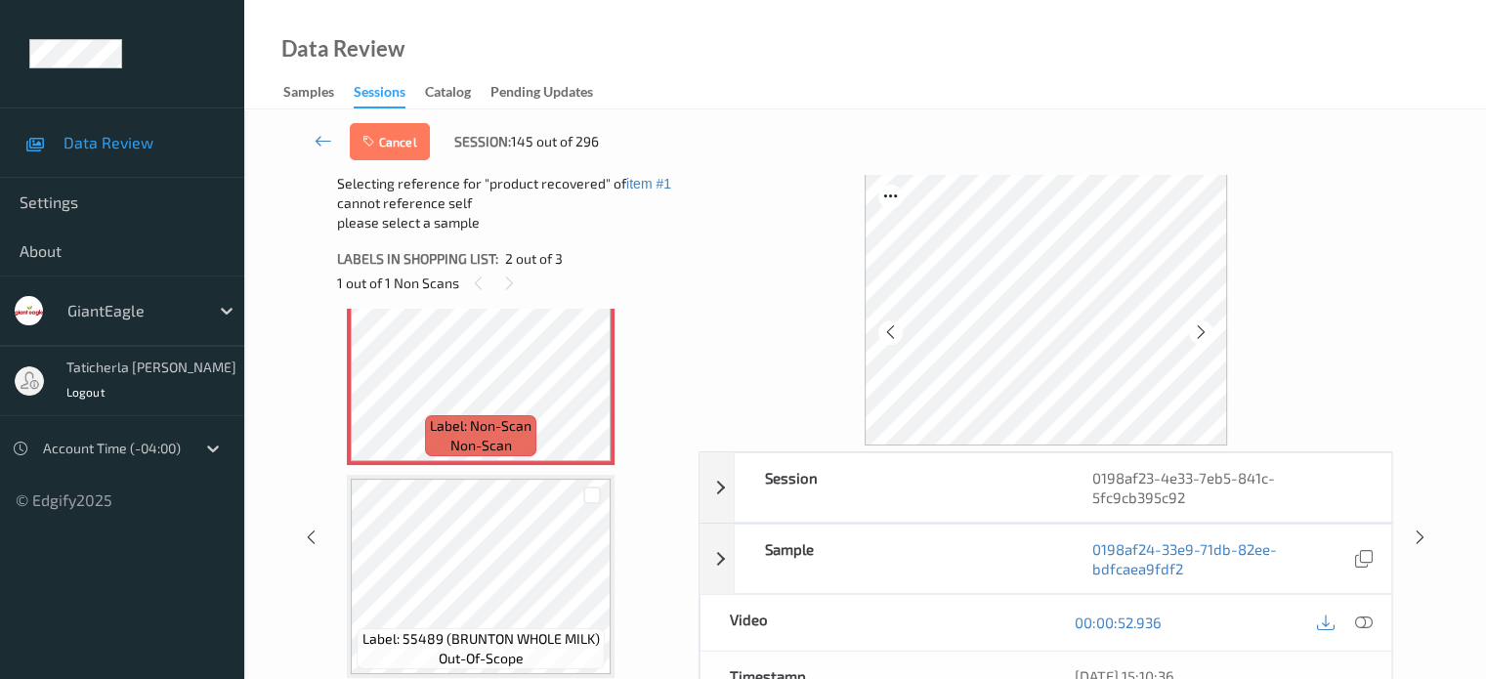
scroll to position [195, 0]
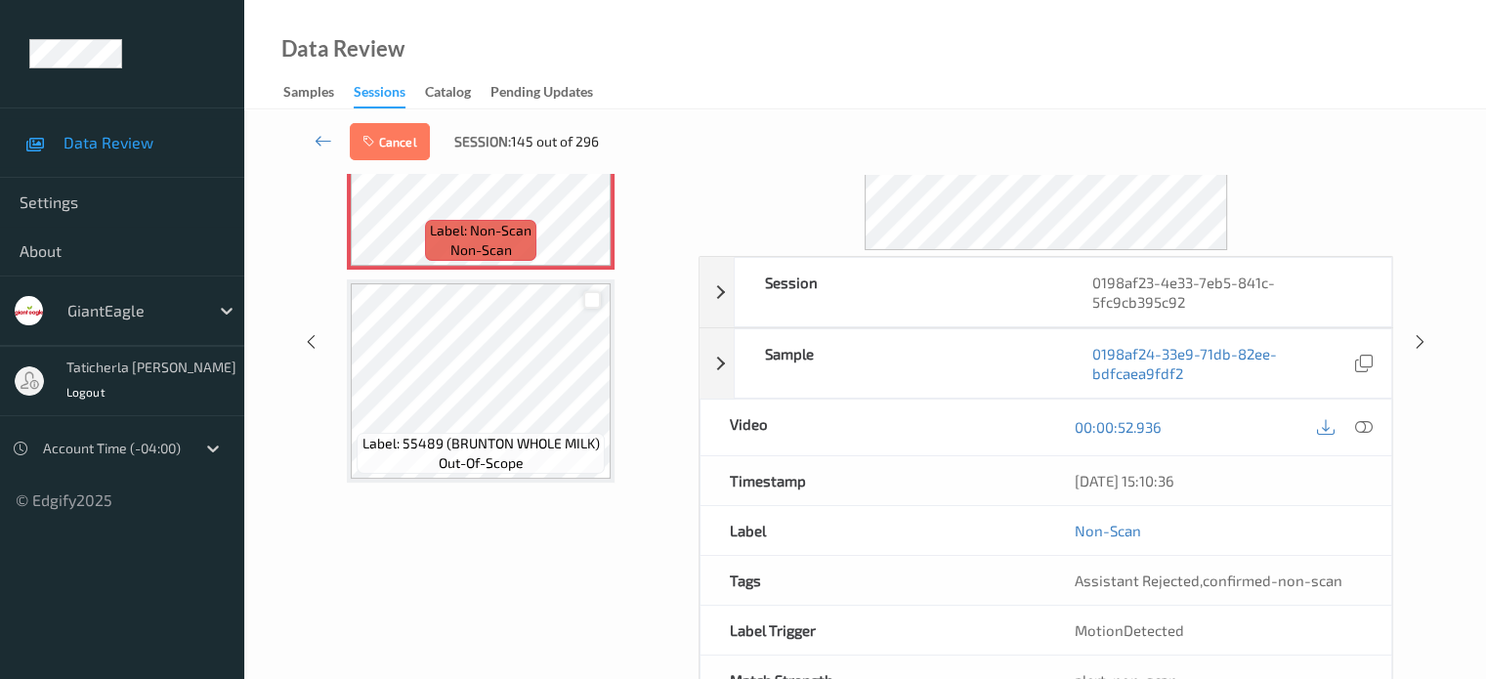
click at [594, 301] on div at bounding box center [592, 300] width 19 height 19
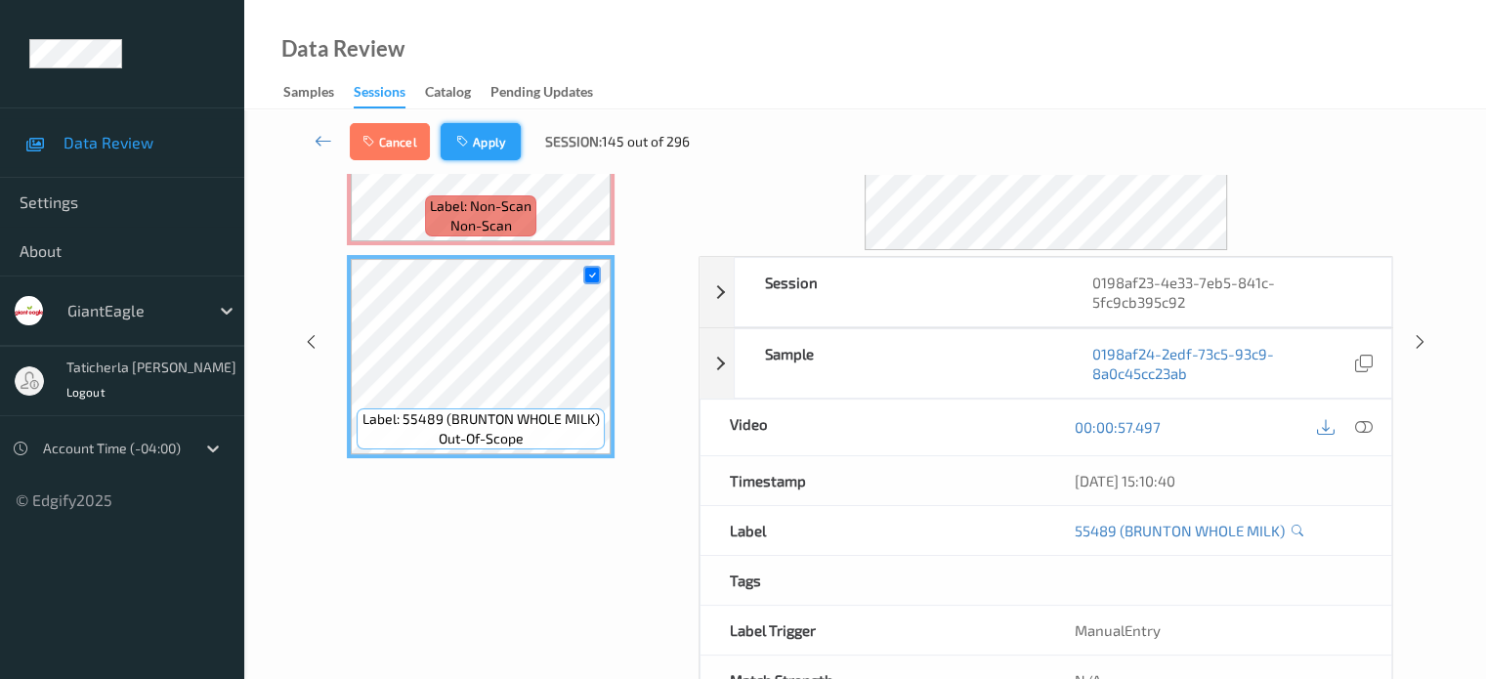
click at [491, 131] on button "Apply" at bounding box center [480, 141] width 80 height 37
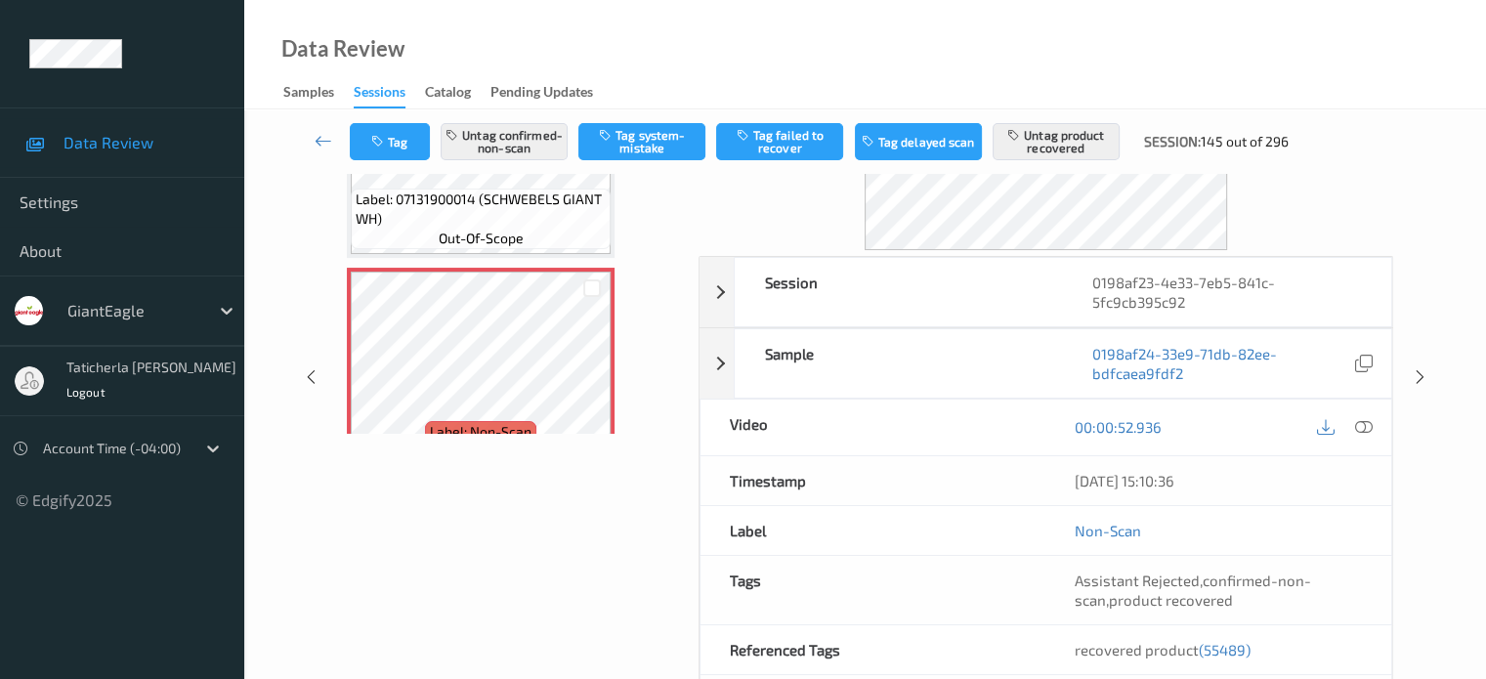
scroll to position [0, 0]
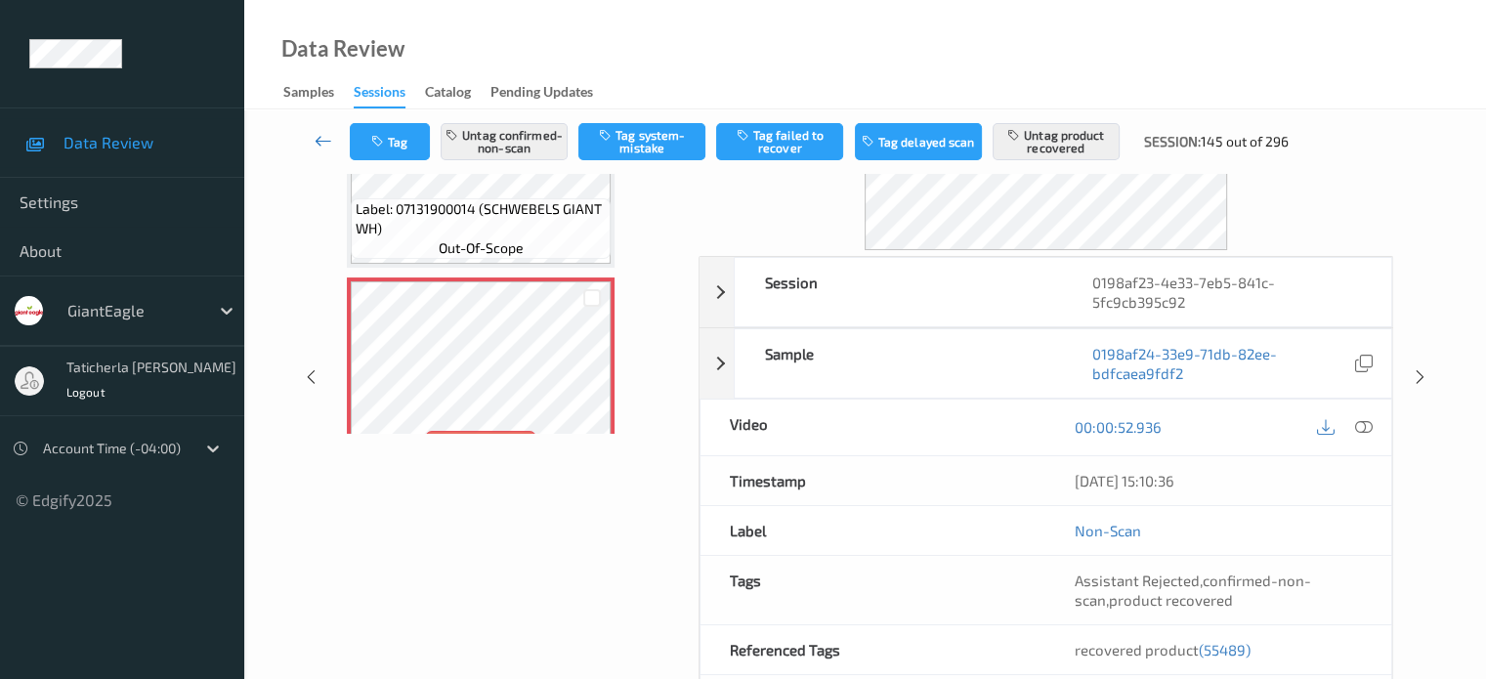
click at [323, 142] on icon at bounding box center [323, 141] width 18 height 20
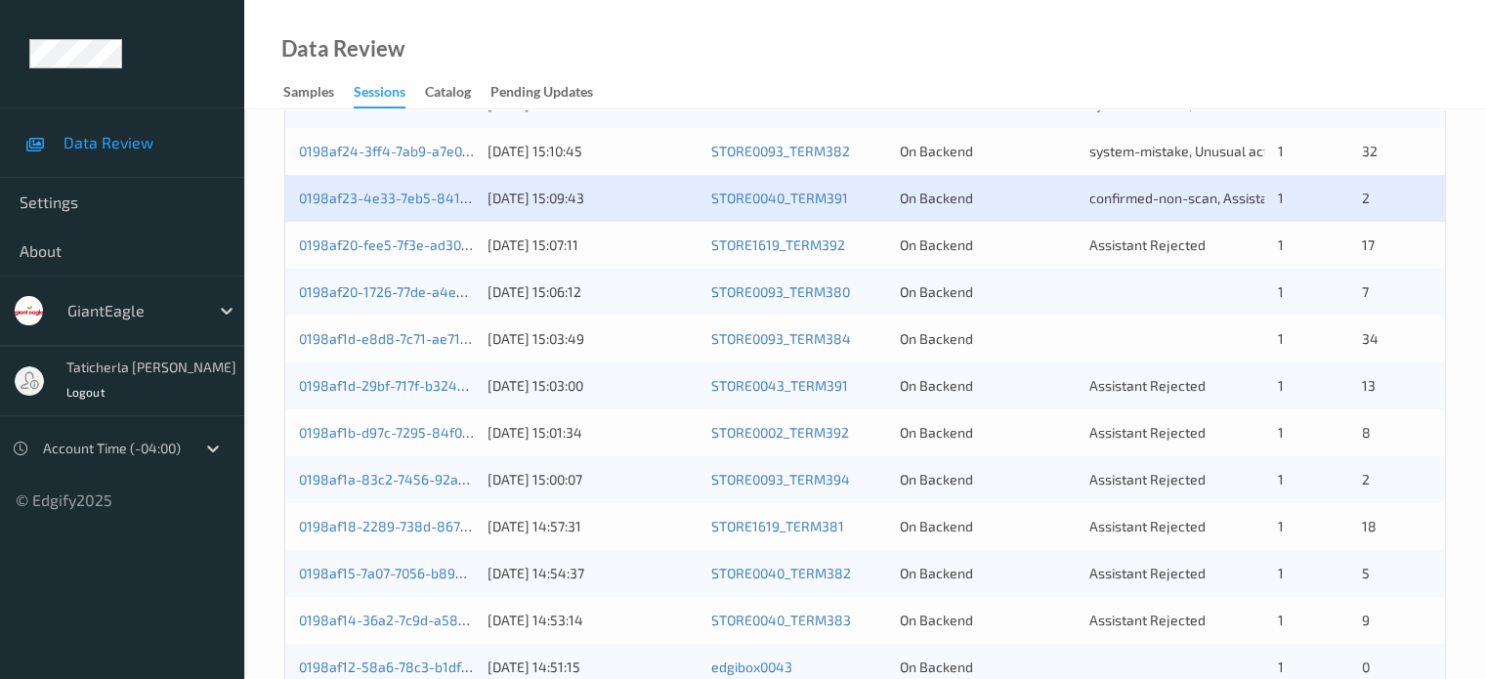
scroll to position [586, 0]
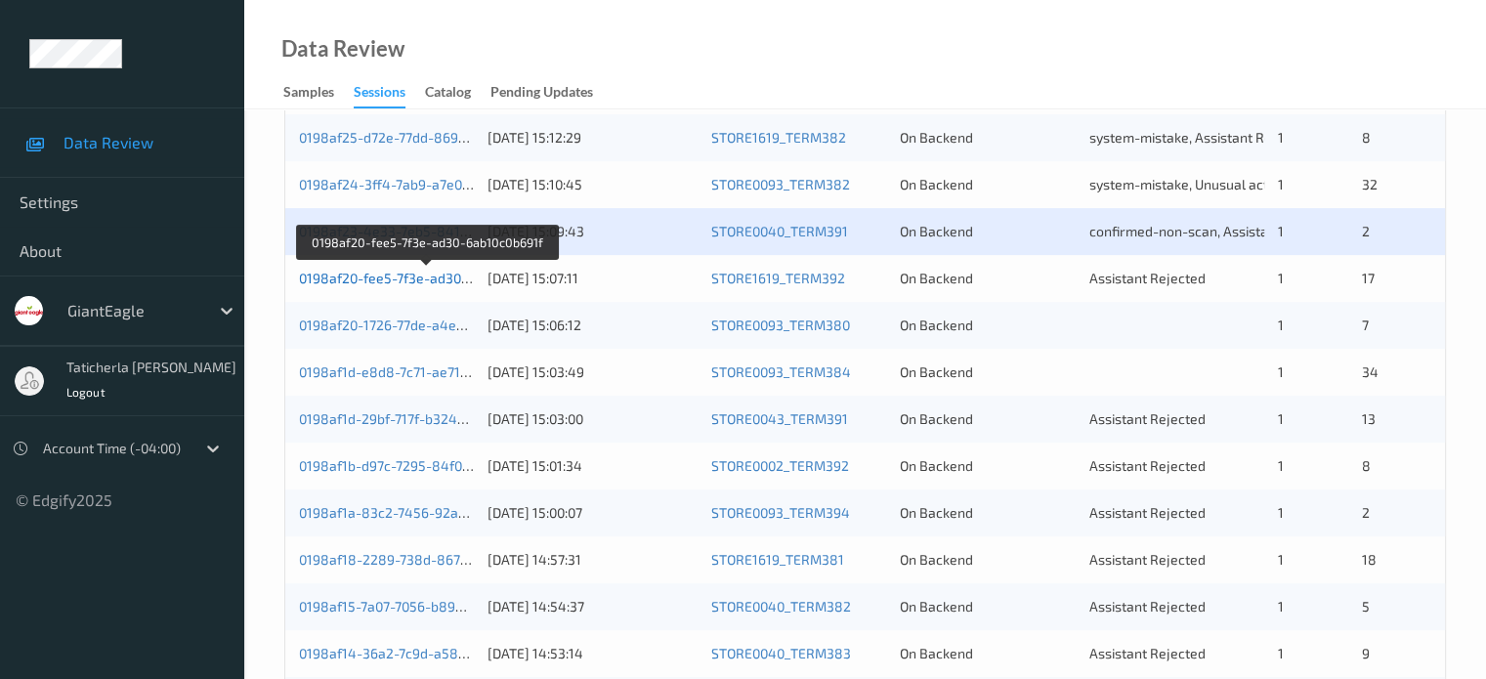
click at [412, 273] on link "0198af20-fee5-7f3e-ad30-6ab10c0b691f" at bounding box center [426, 278] width 254 height 17
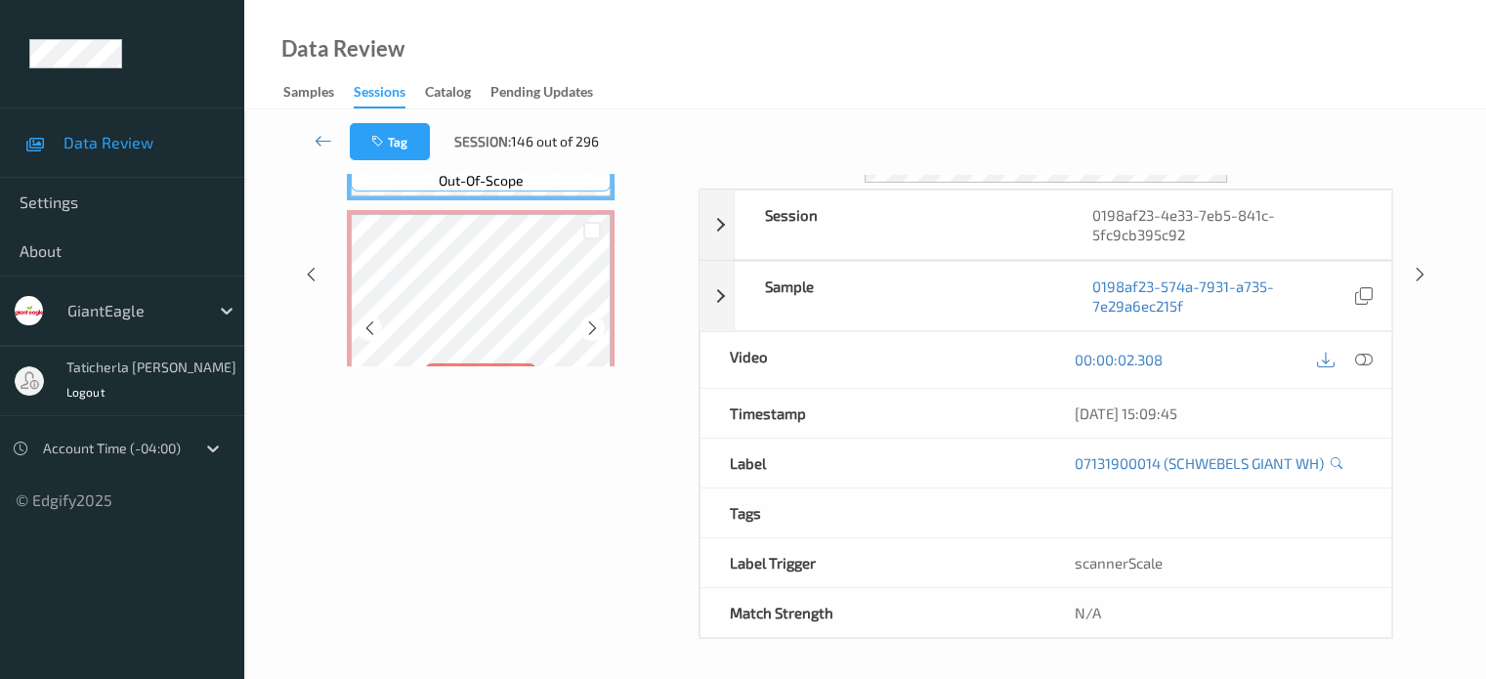
scroll to position [259, 0]
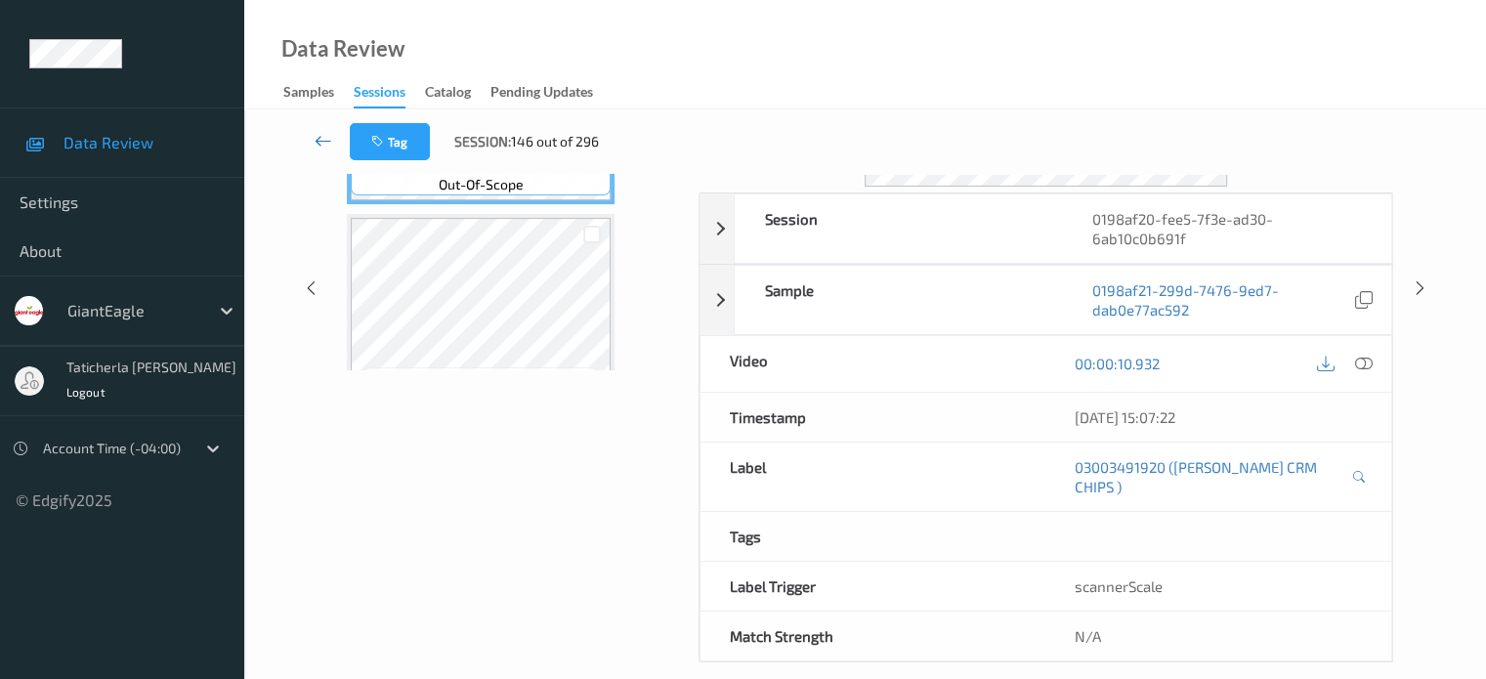
click at [321, 138] on icon at bounding box center [323, 141] width 18 height 20
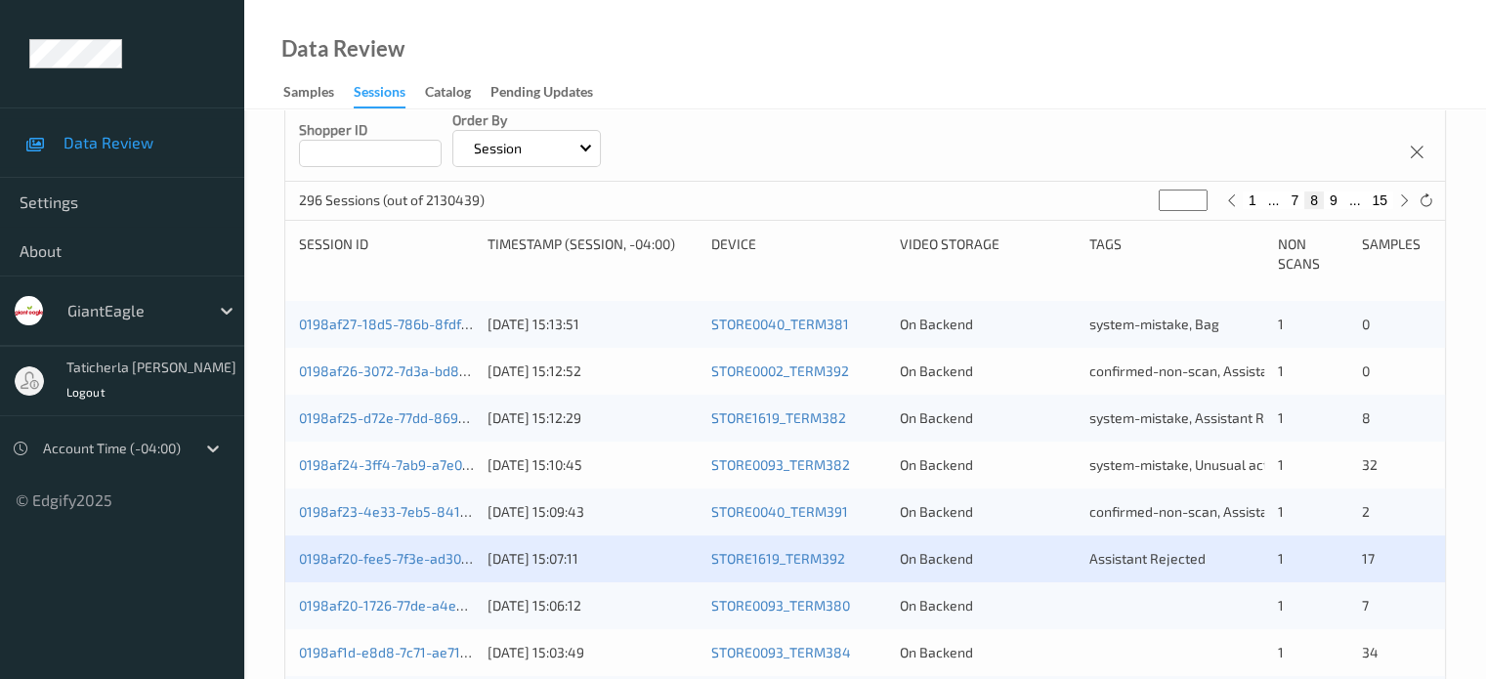
scroll to position [391, 0]
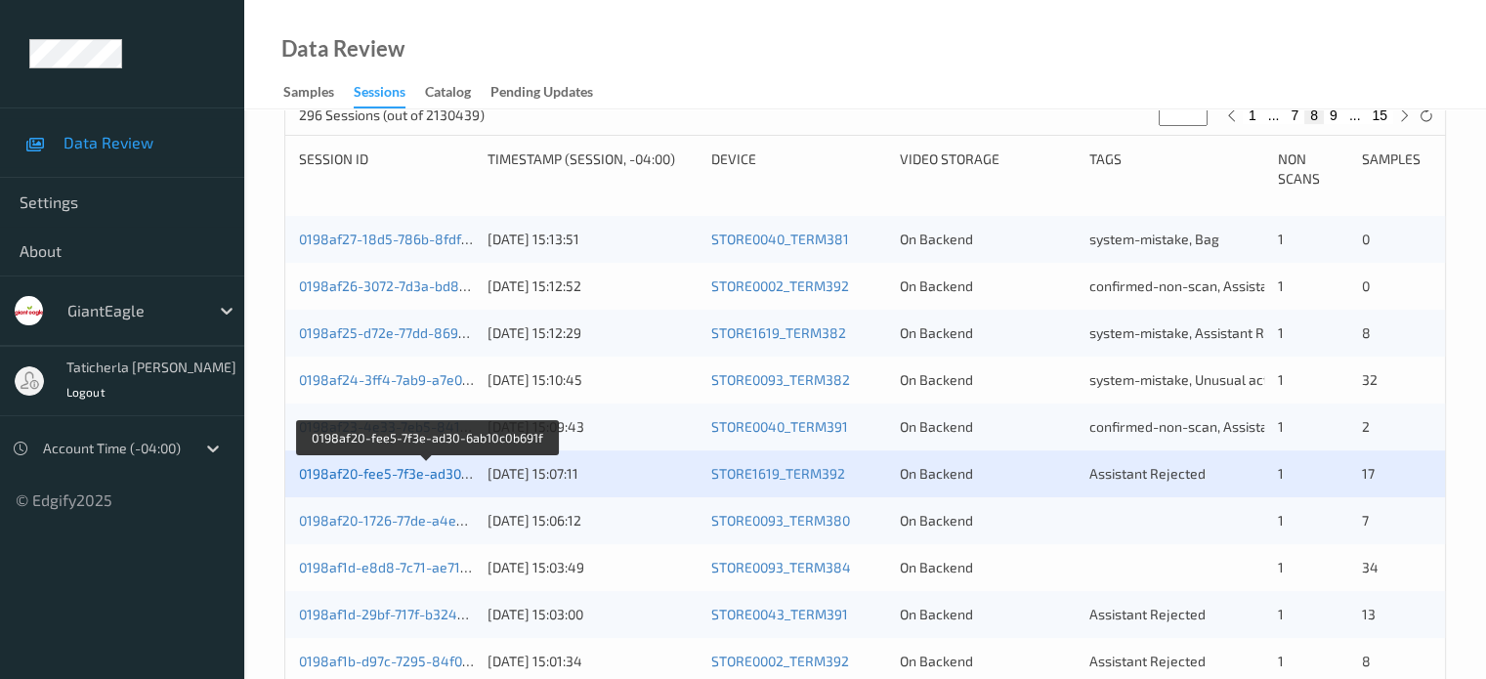
click at [440, 468] on link "0198af20-fee5-7f3e-ad30-6ab10c0b691f" at bounding box center [426, 473] width 254 height 17
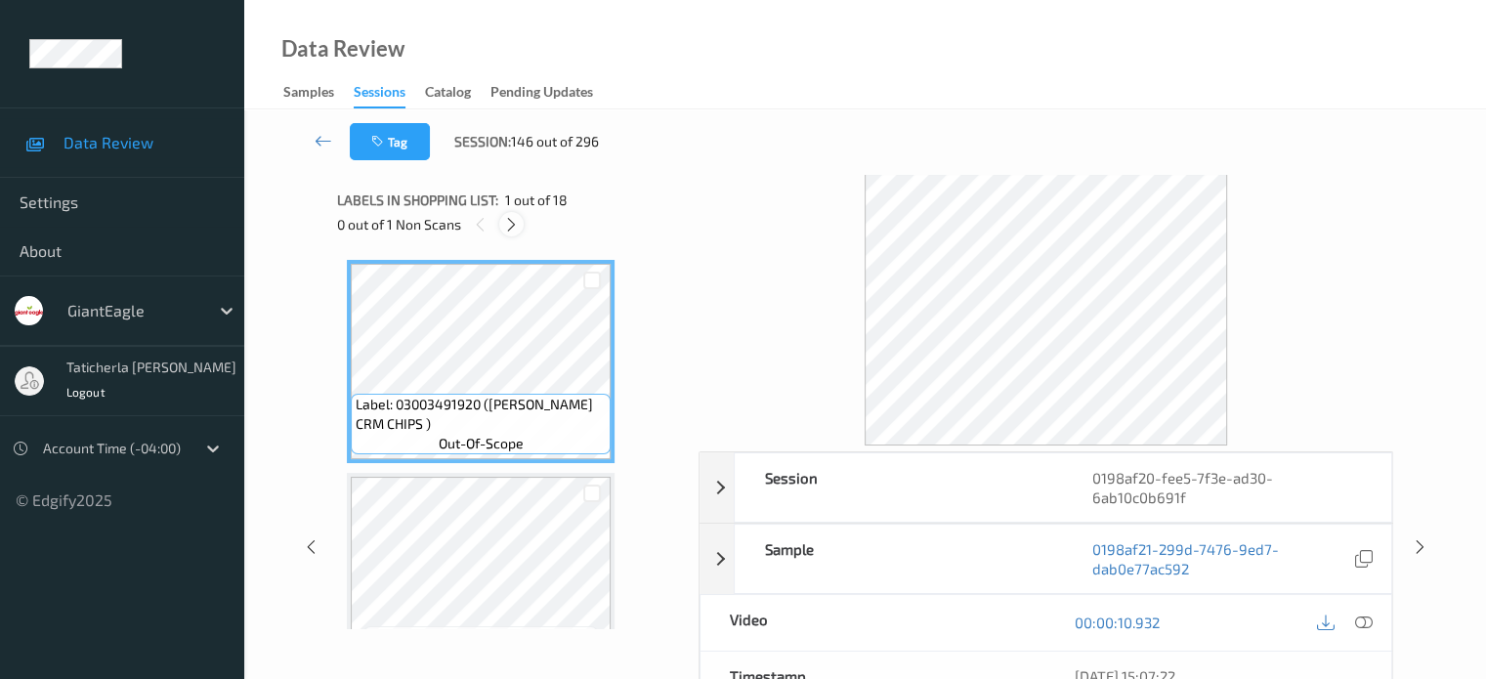
click at [514, 230] on icon at bounding box center [511, 225] width 17 height 18
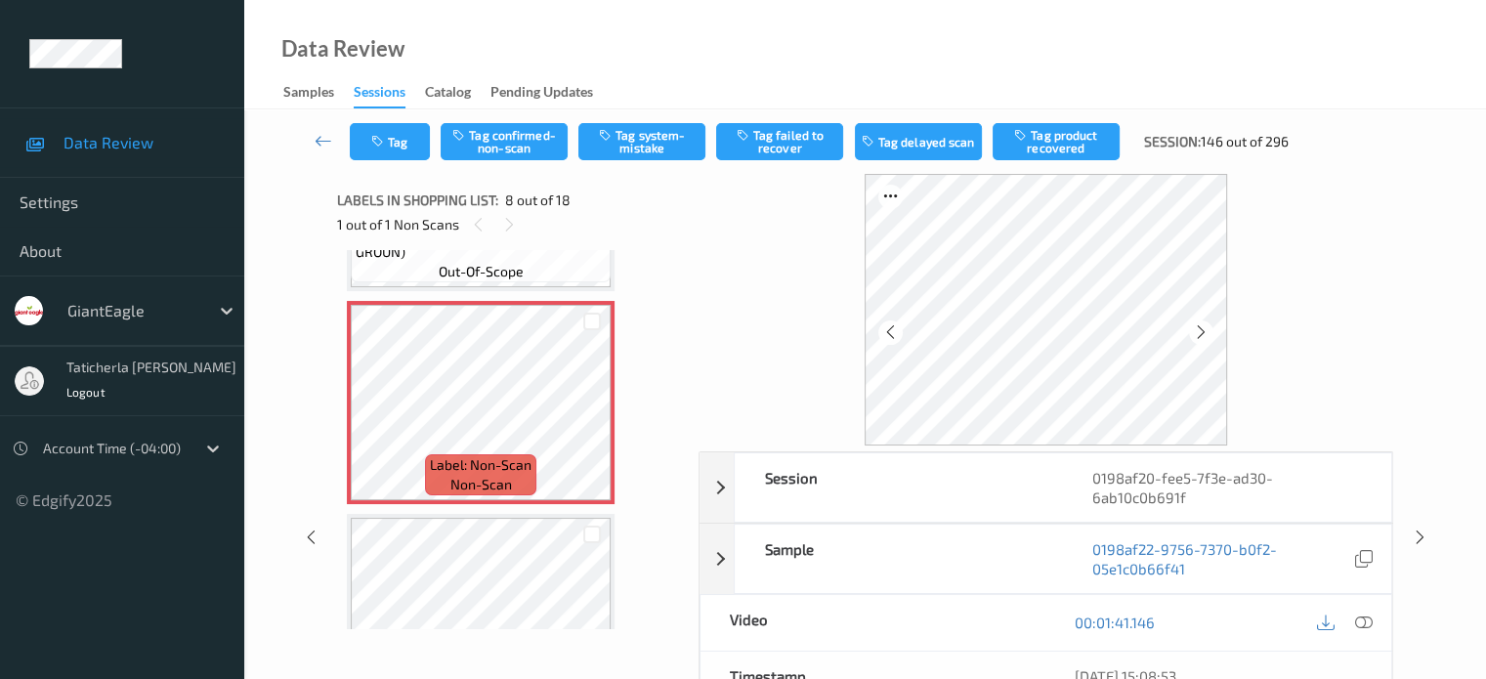
scroll to position [1483, 0]
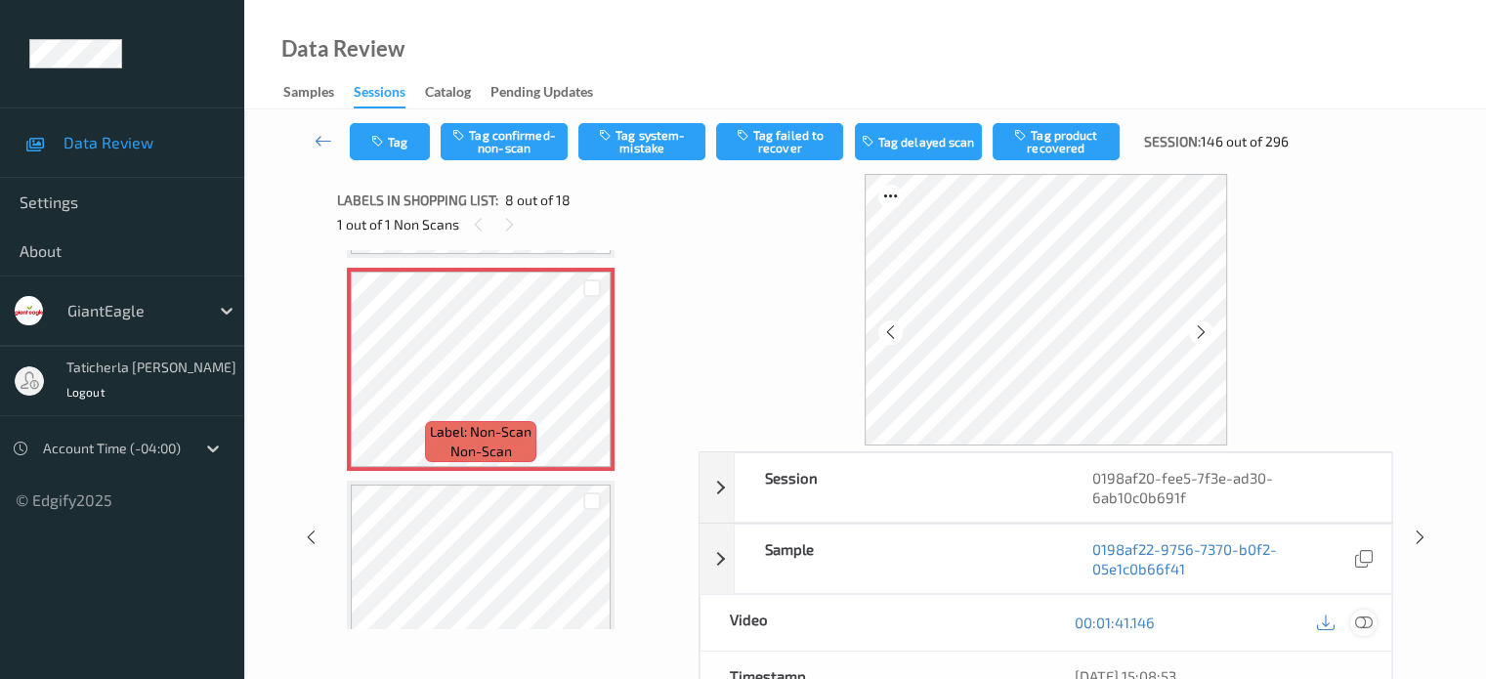
click at [1363, 620] on icon at bounding box center [1363, 622] width 18 height 18
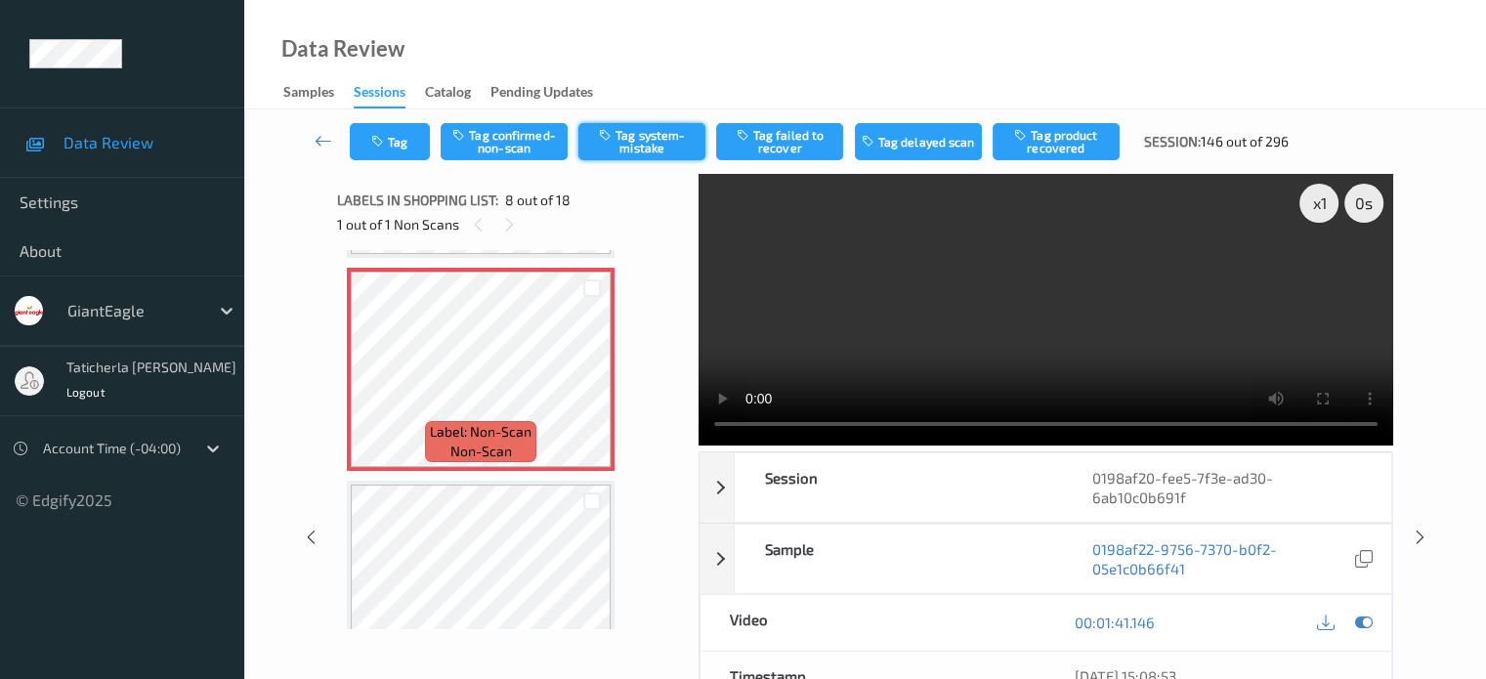
click at [663, 144] on button "Tag system-mistake" at bounding box center [641, 141] width 127 height 37
click at [403, 158] on button "Tag" at bounding box center [390, 141] width 80 height 37
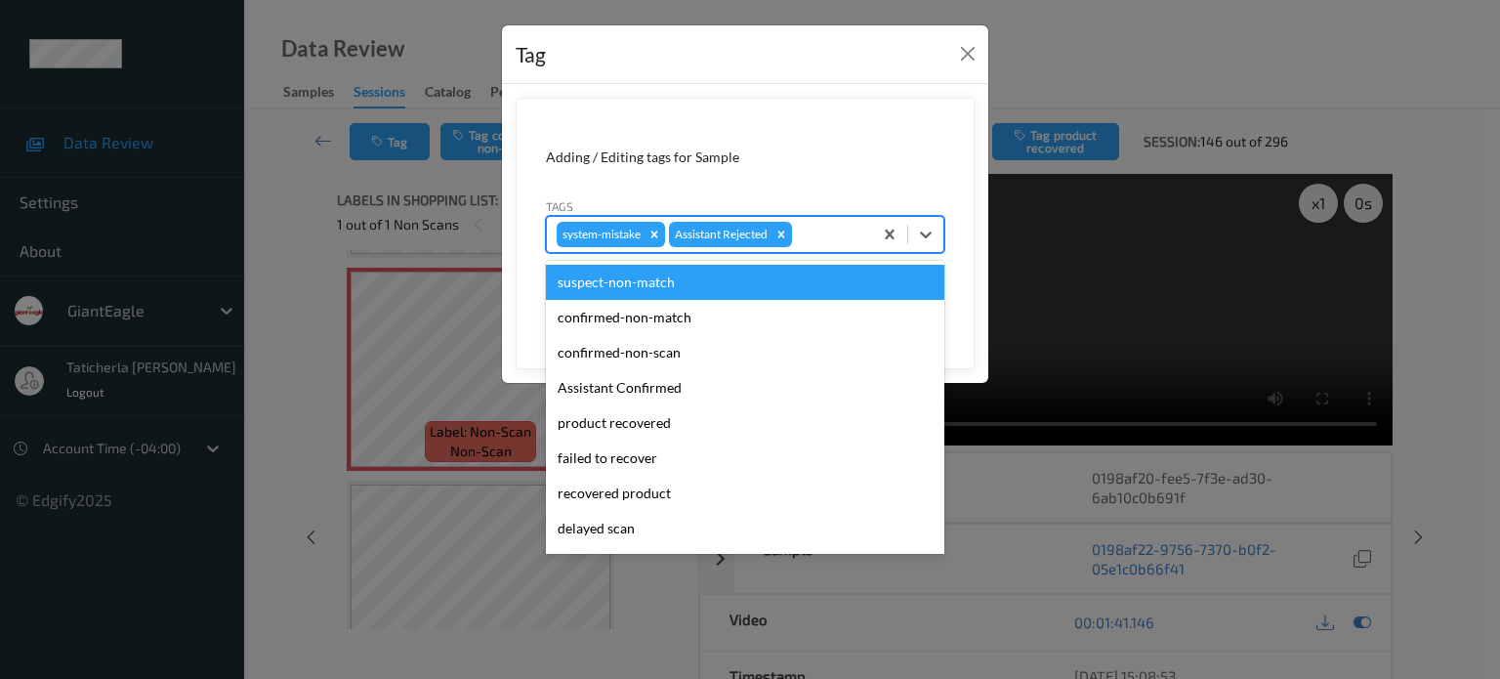
click at [820, 226] on div at bounding box center [829, 234] width 66 height 23
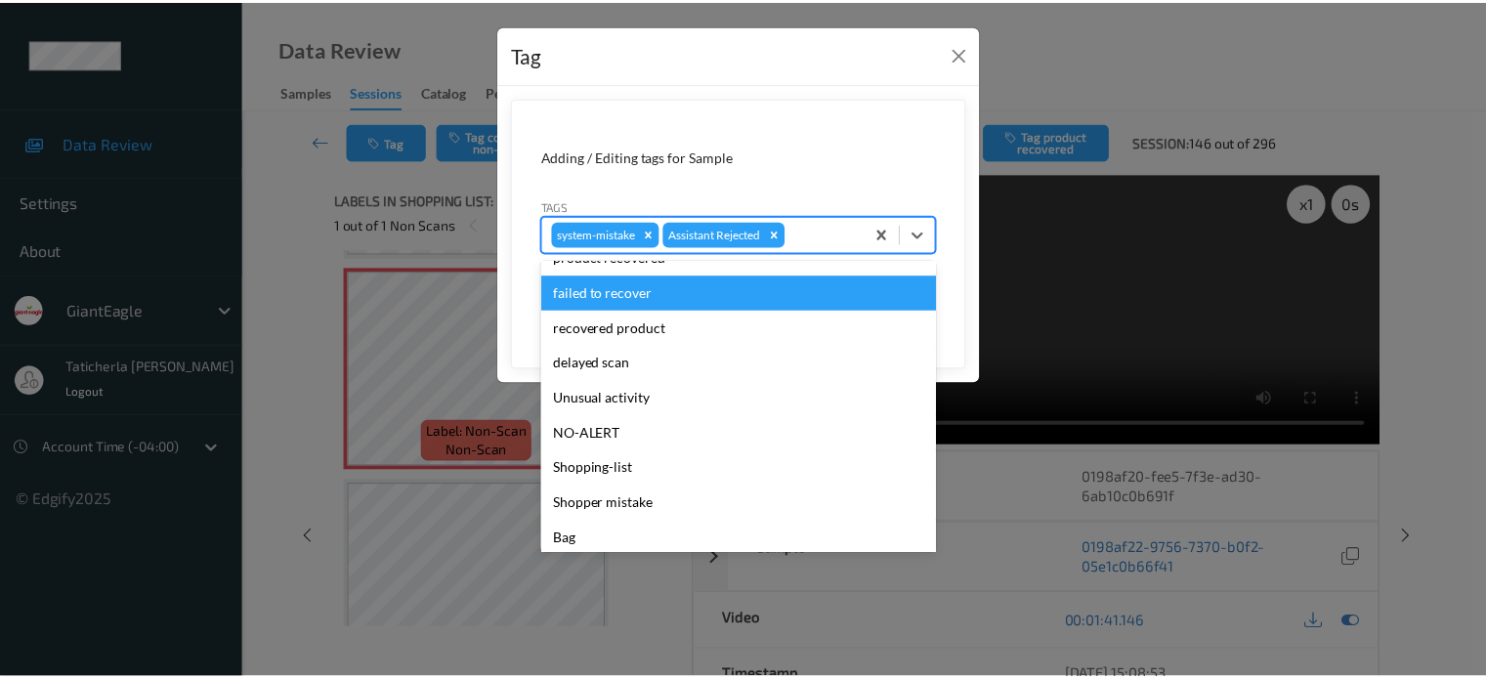
scroll to position [172, 0]
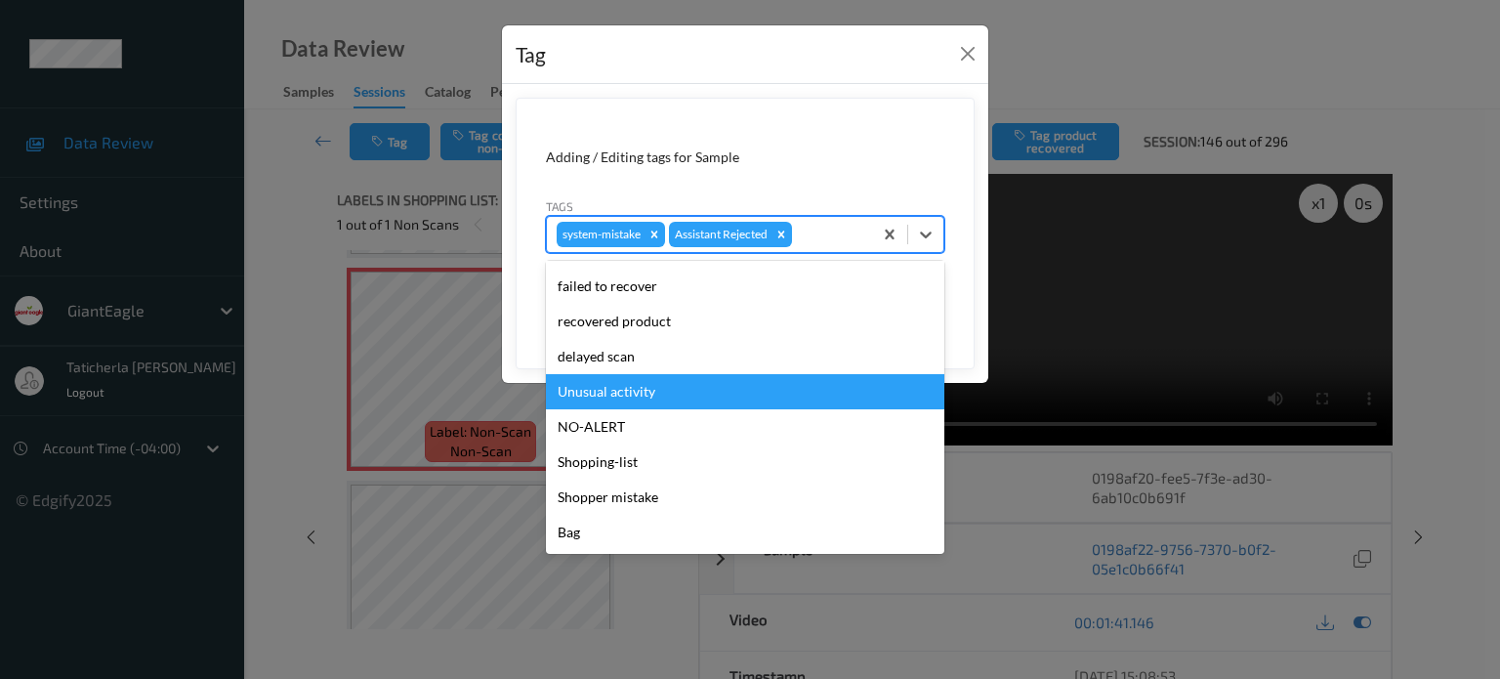
click at [655, 390] on div "Unusual activity" at bounding box center [745, 391] width 398 height 35
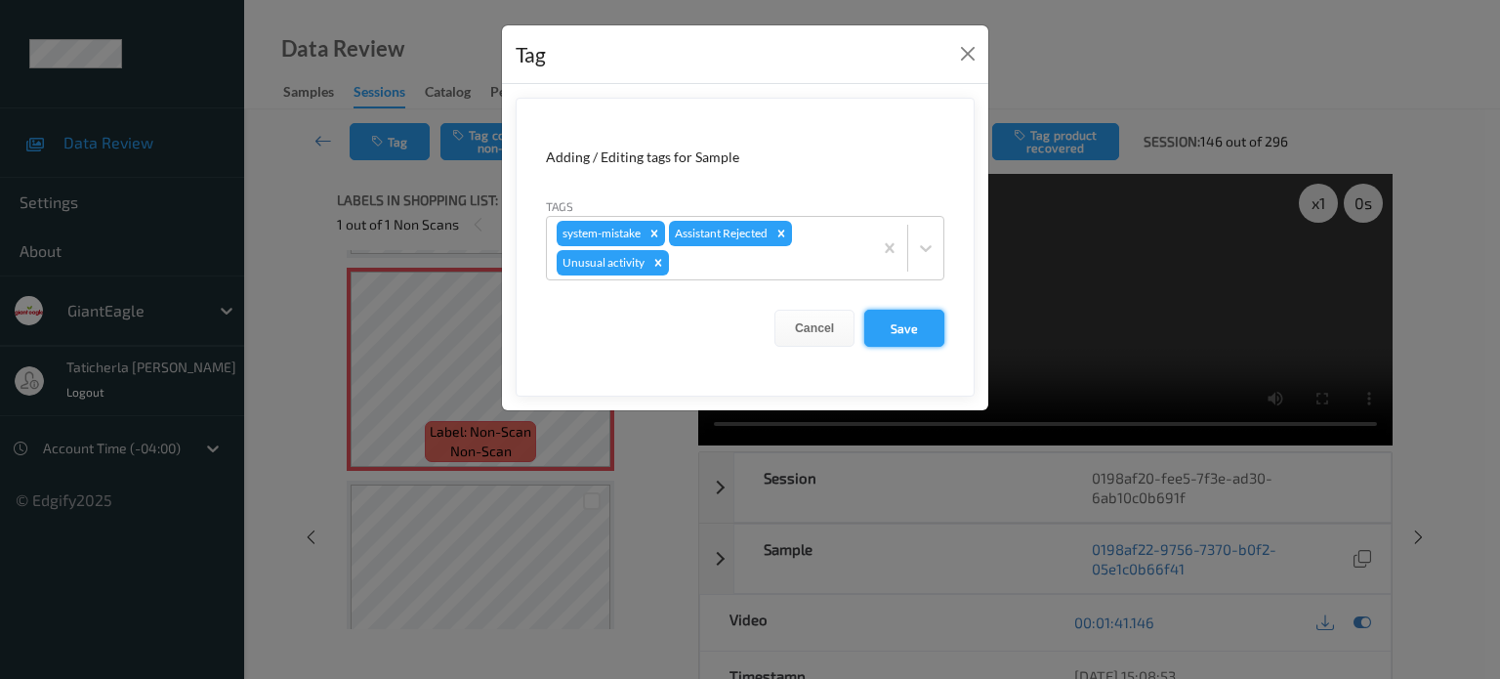
click at [908, 323] on button "Save" at bounding box center [904, 328] width 80 height 37
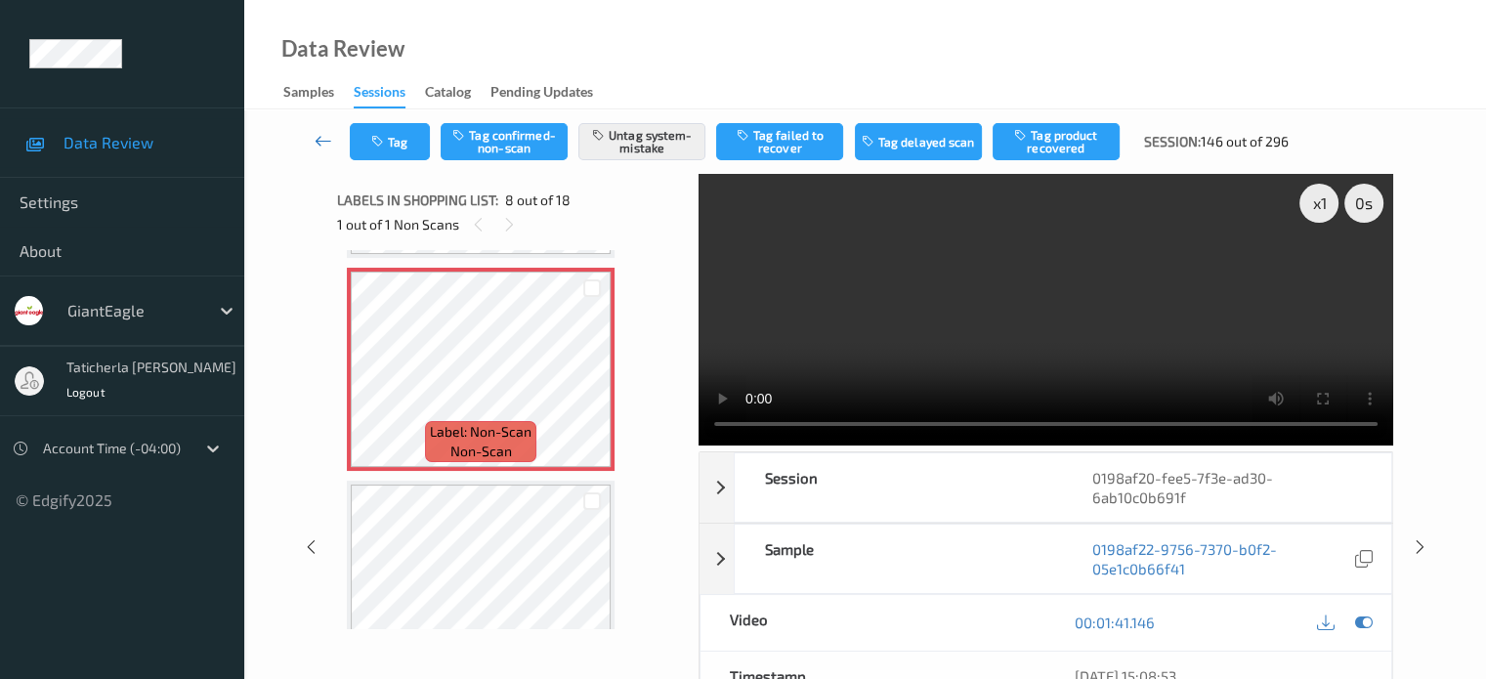
click at [321, 135] on icon at bounding box center [323, 141] width 18 height 20
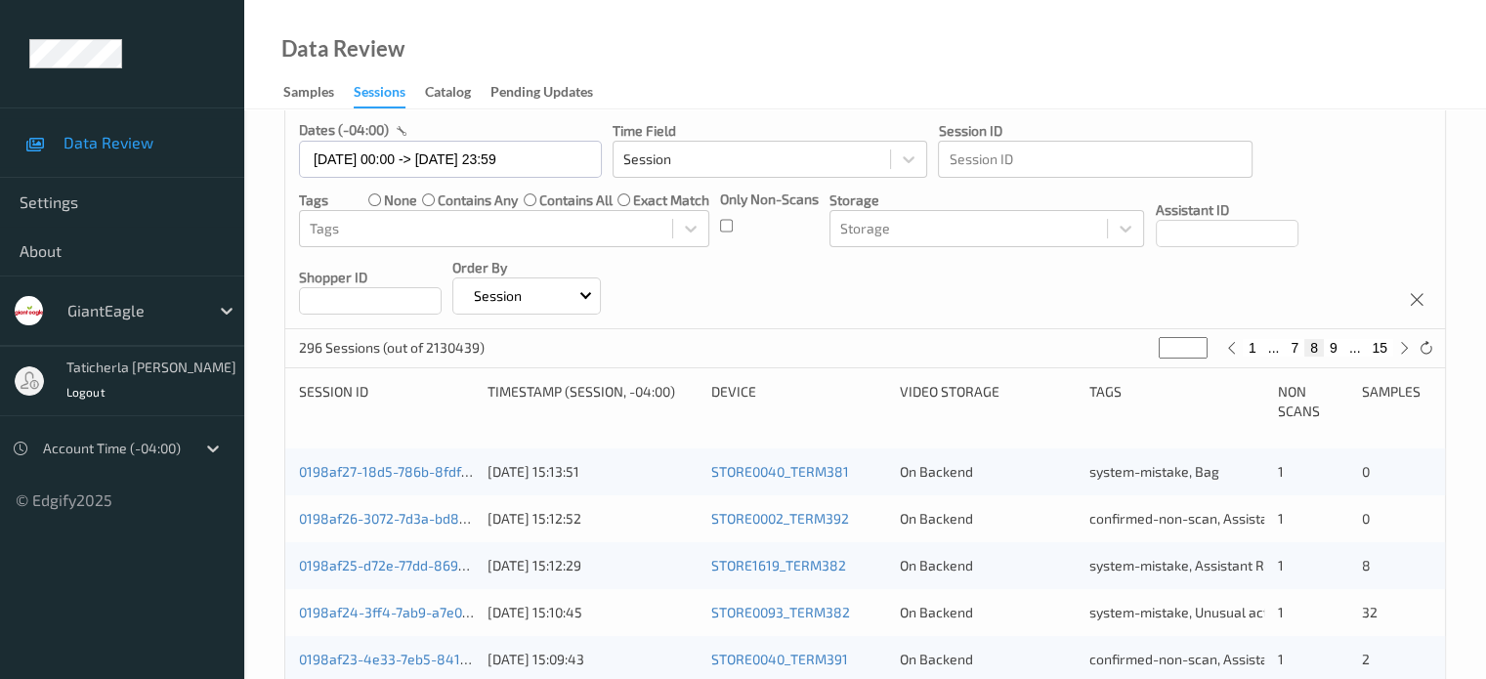
scroll to position [391, 0]
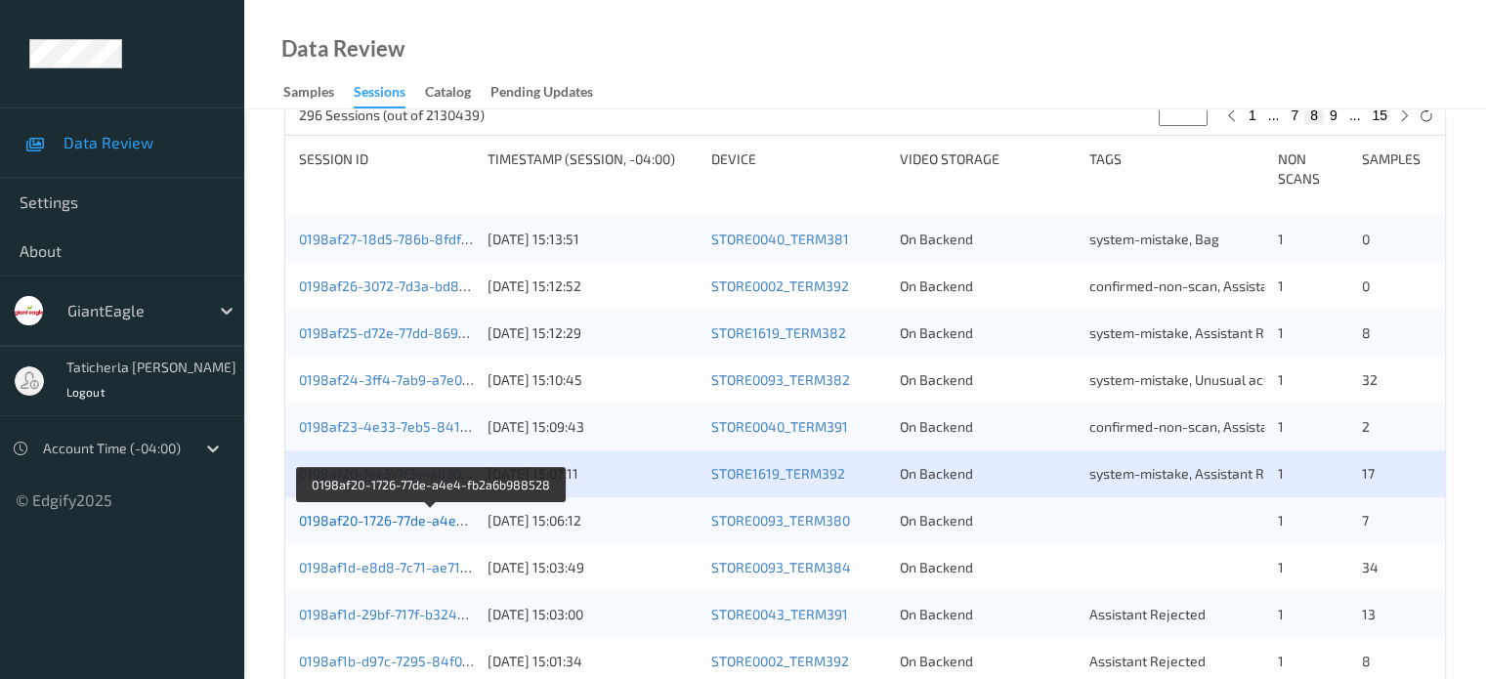
click at [403, 518] on link "0198af20-1726-77de-a4e4-fb2a6b988528" at bounding box center [432, 520] width 266 height 17
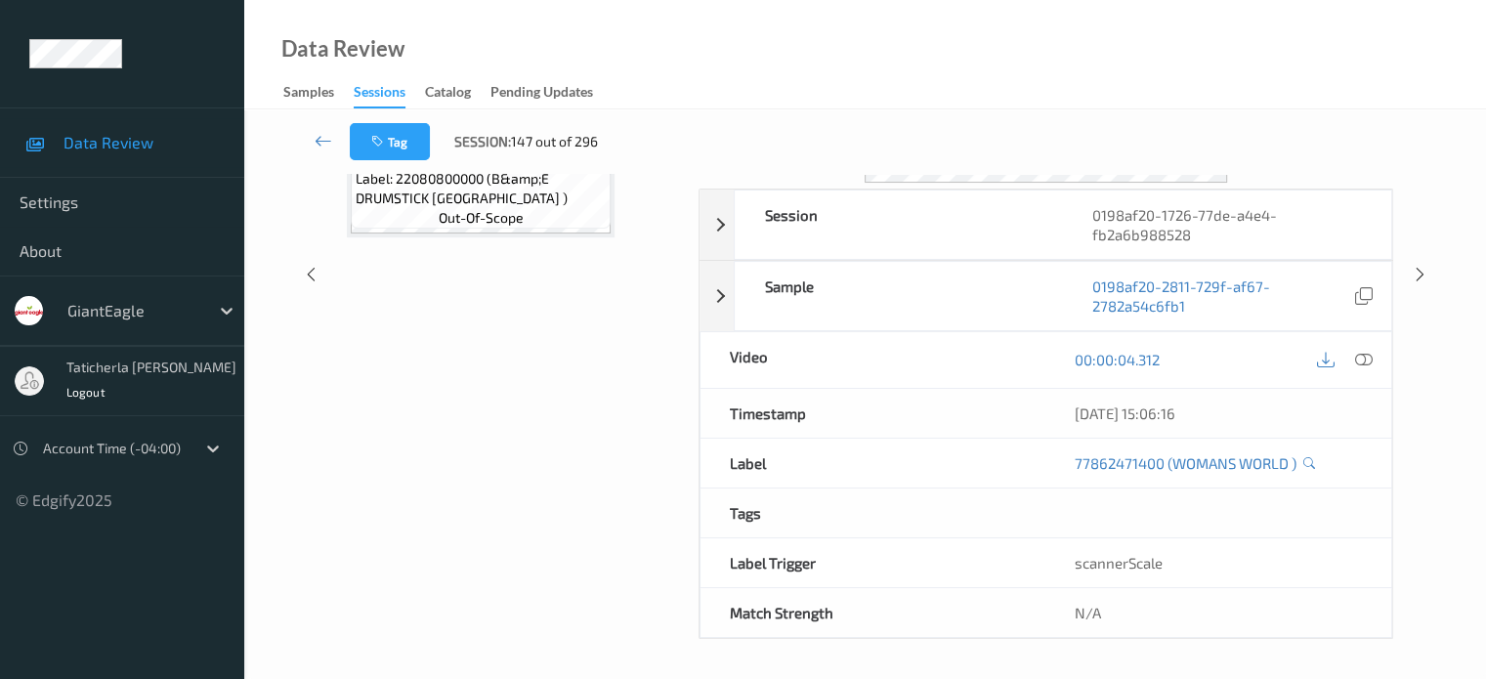
scroll to position [259, 0]
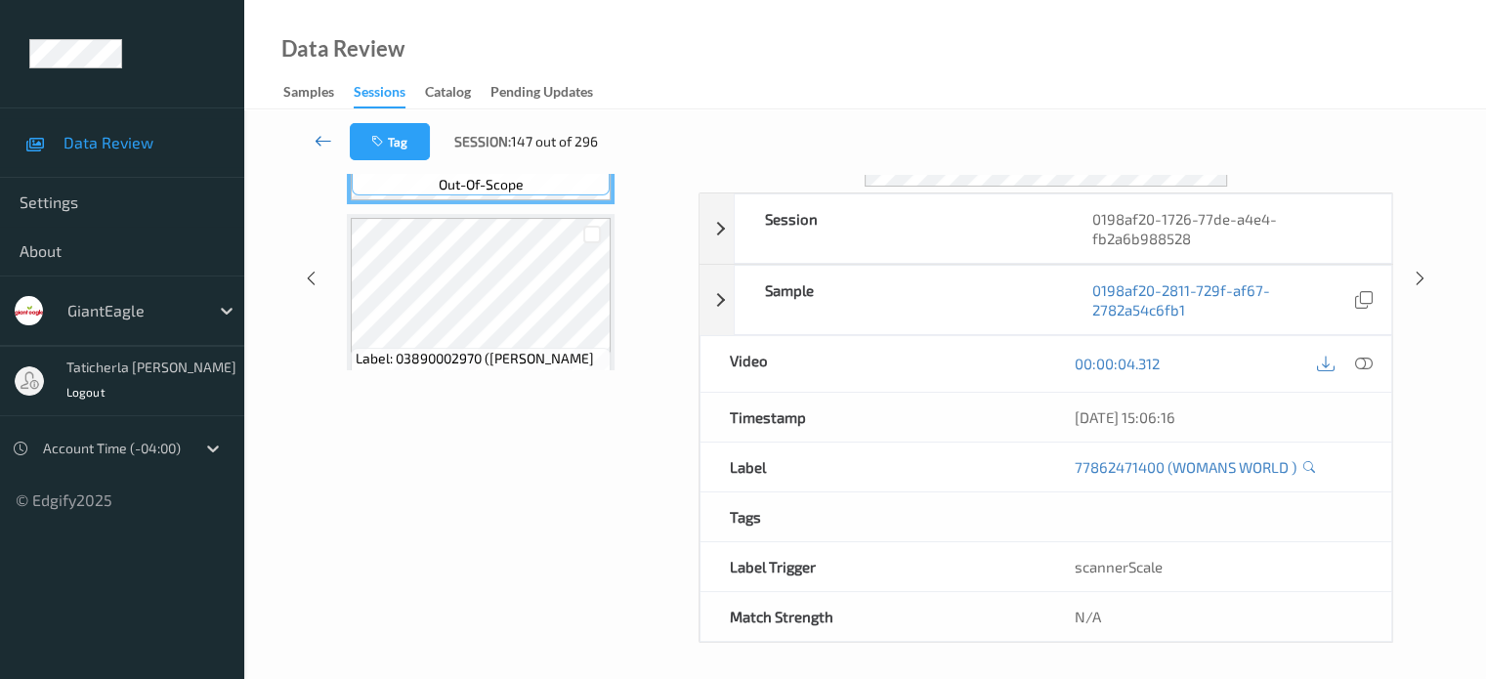
click at [324, 136] on icon at bounding box center [323, 141] width 18 height 20
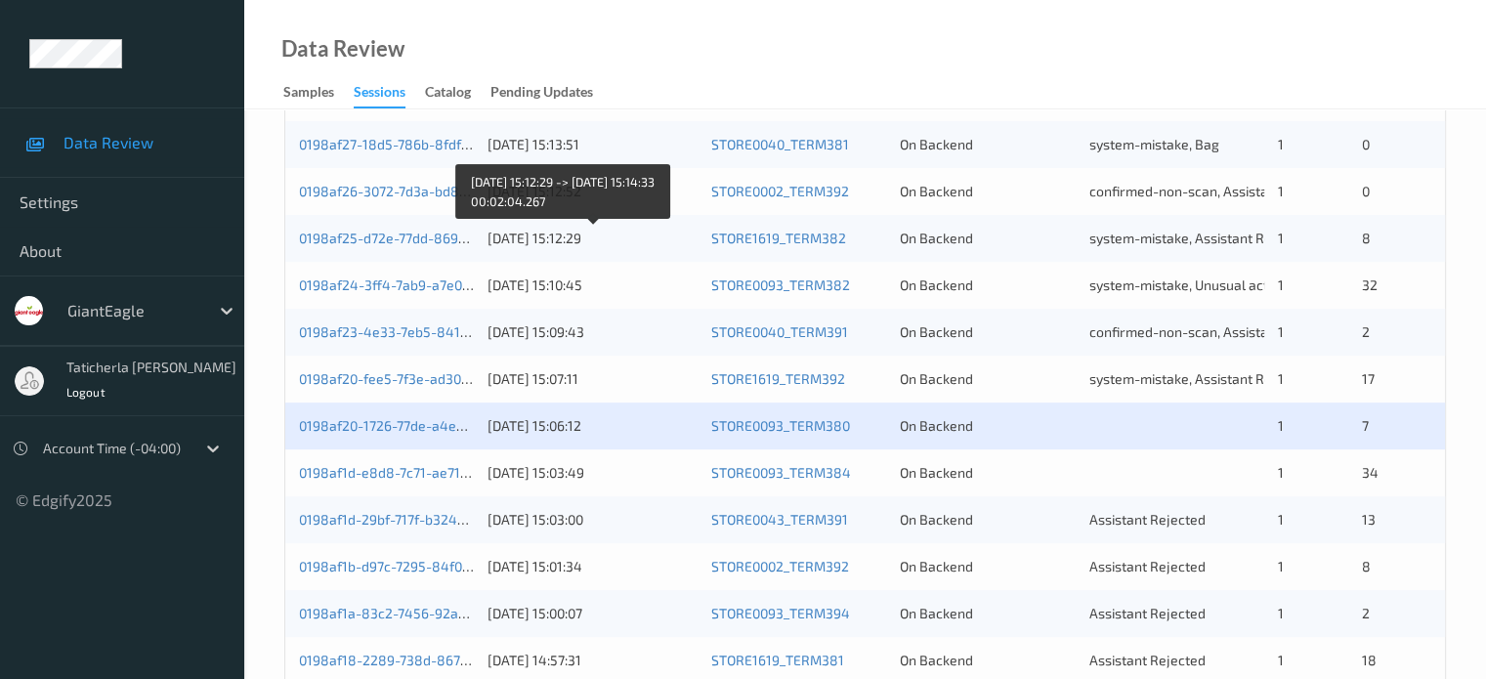
scroll to position [488, 0]
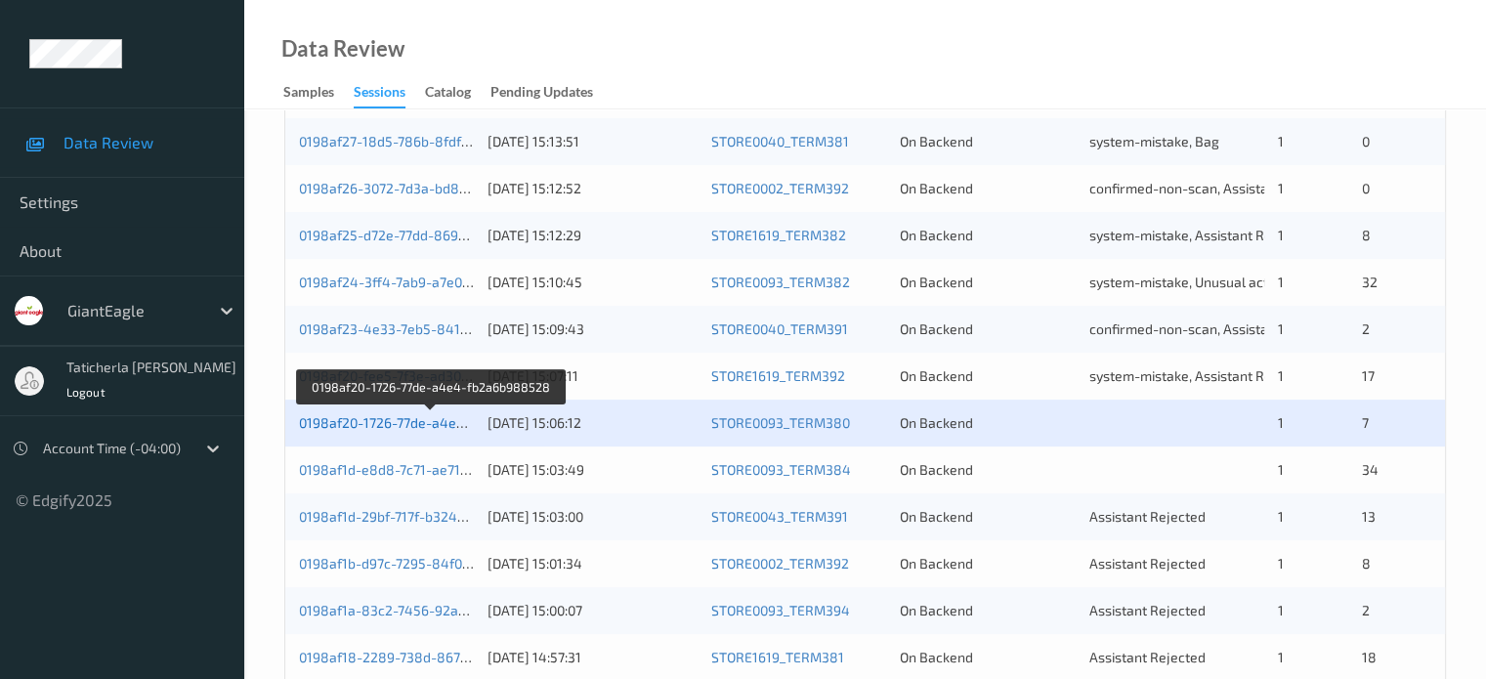
click at [409, 427] on link "0198af20-1726-77de-a4e4-fb2a6b988528" at bounding box center [432, 422] width 266 height 17
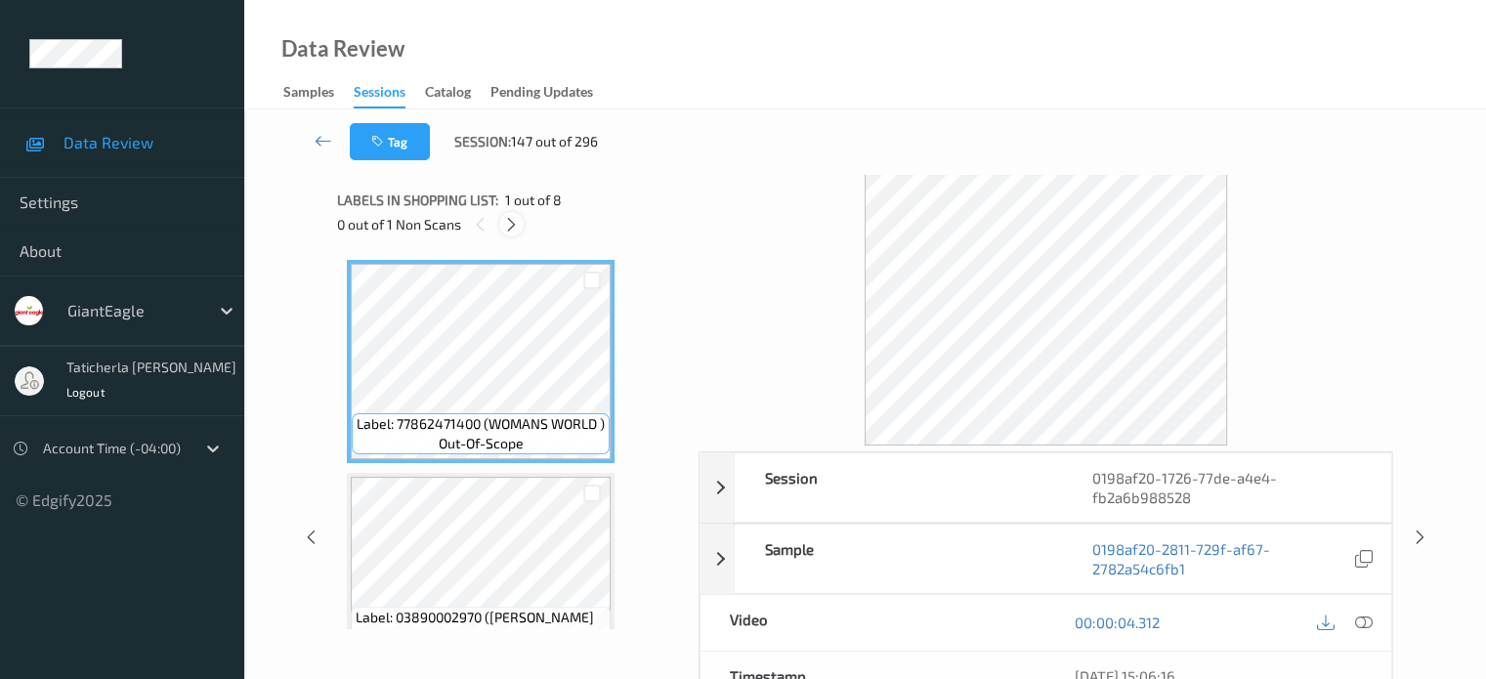
click at [511, 224] on icon at bounding box center [511, 225] width 17 height 18
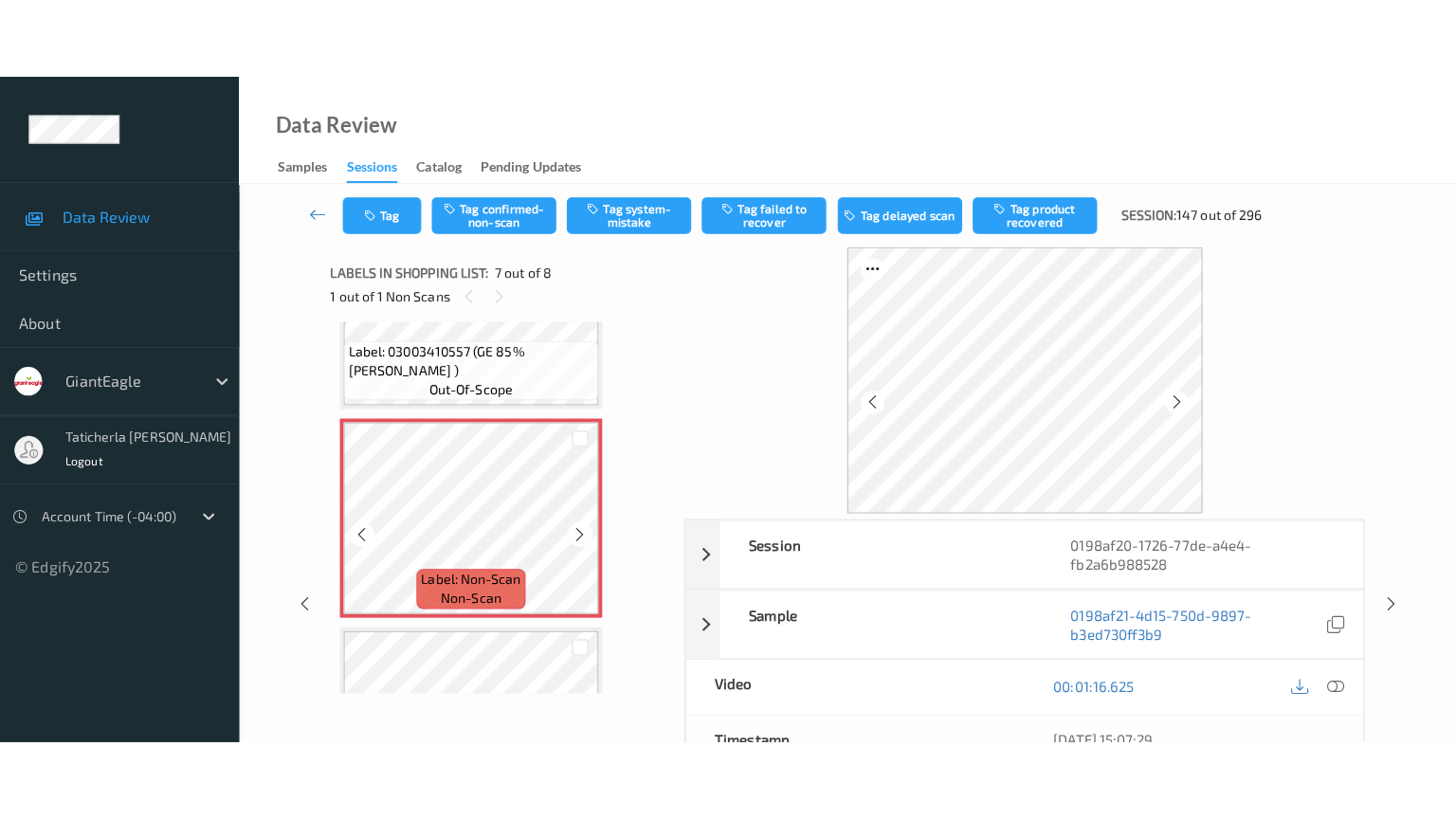
scroll to position [1232, 0]
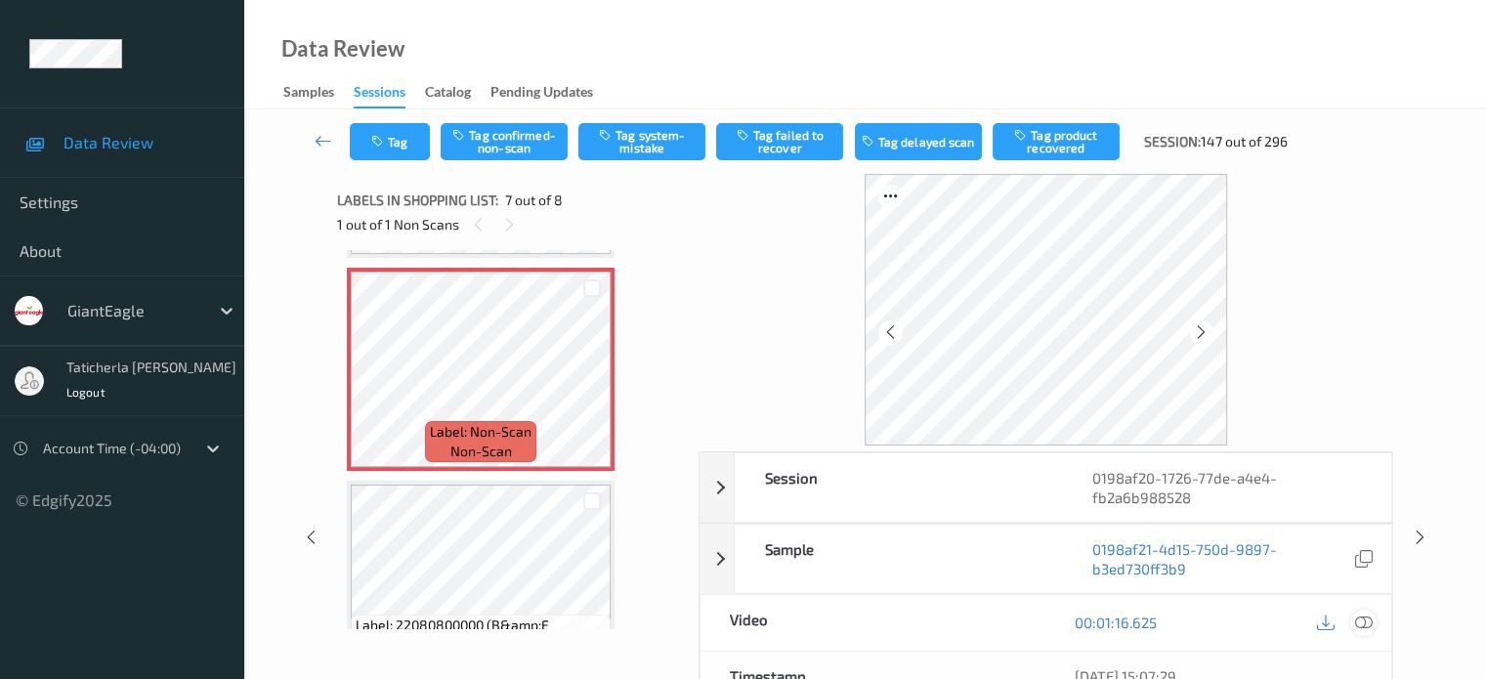
click at [1363, 618] on icon at bounding box center [1363, 622] width 18 height 18
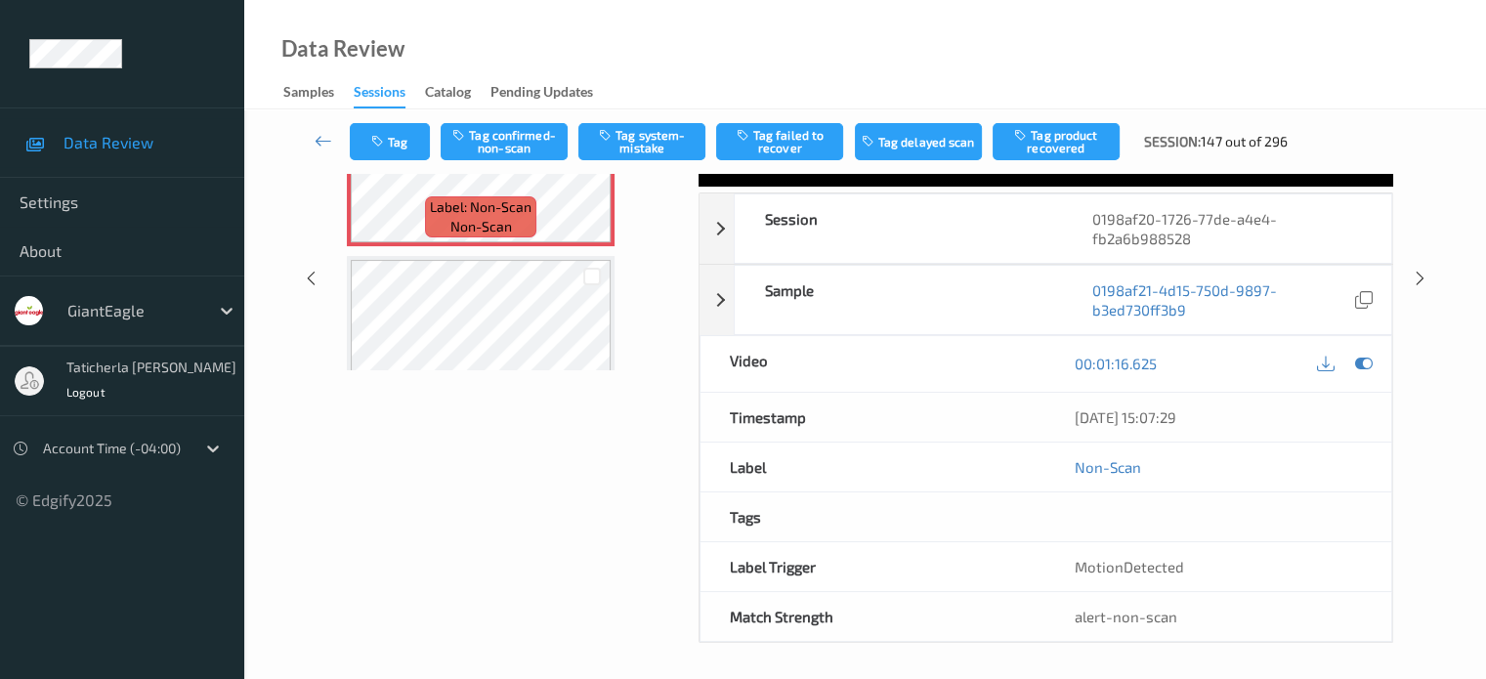
scroll to position [1138, 0]
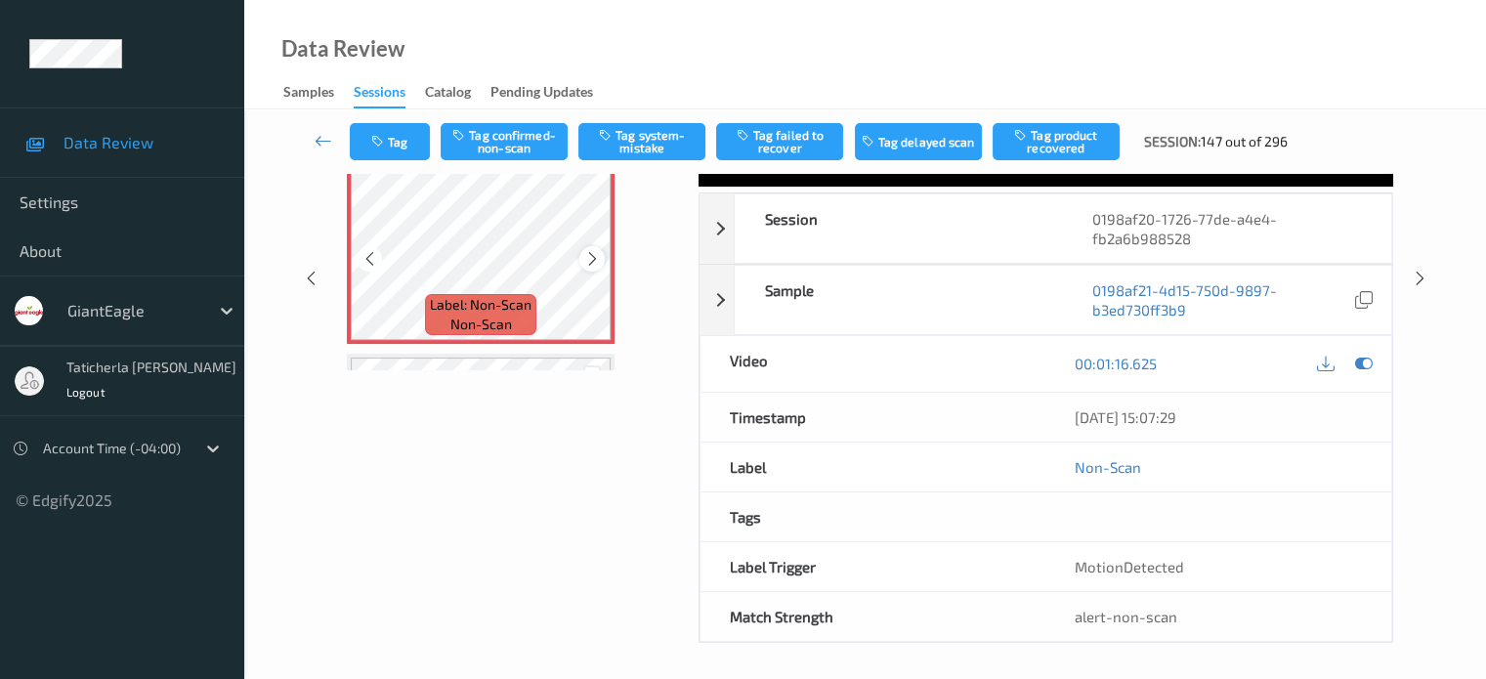
click at [591, 250] on icon at bounding box center [592, 259] width 17 height 18
click at [589, 254] on icon at bounding box center [592, 259] width 17 height 18
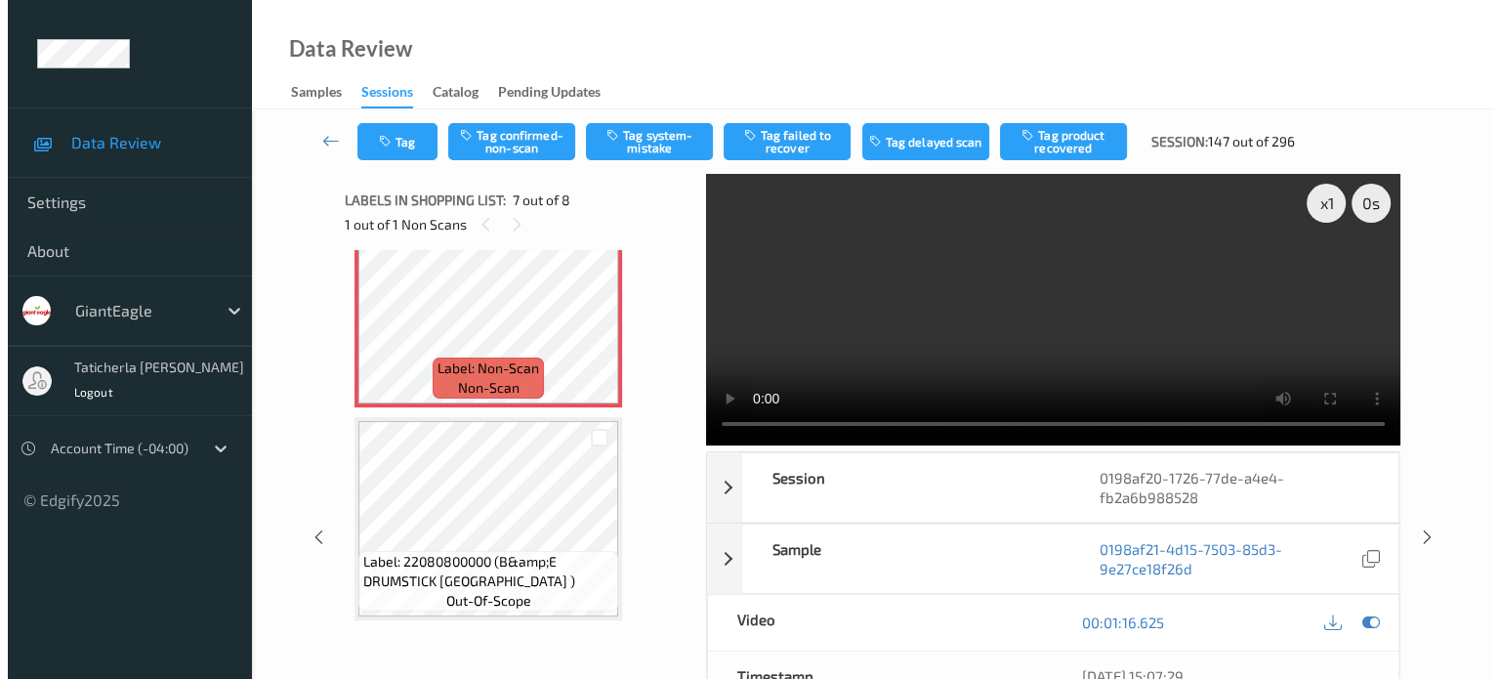
scroll to position [1169, 0]
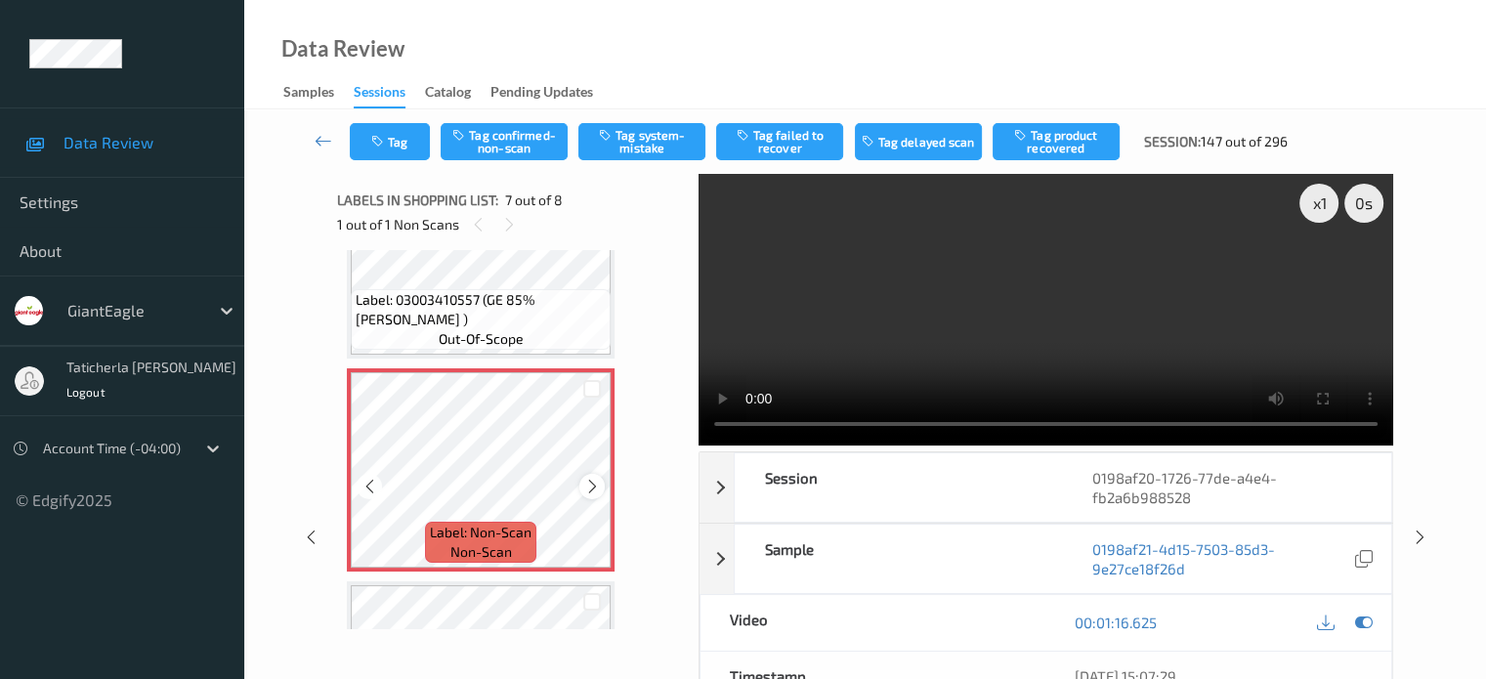
click at [592, 485] on icon at bounding box center [592, 487] width 17 height 18
click at [677, 132] on button "Tag system-mistake" at bounding box center [641, 141] width 127 height 37
click at [400, 147] on button "Tag" at bounding box center [390, 141] width 80 height 37
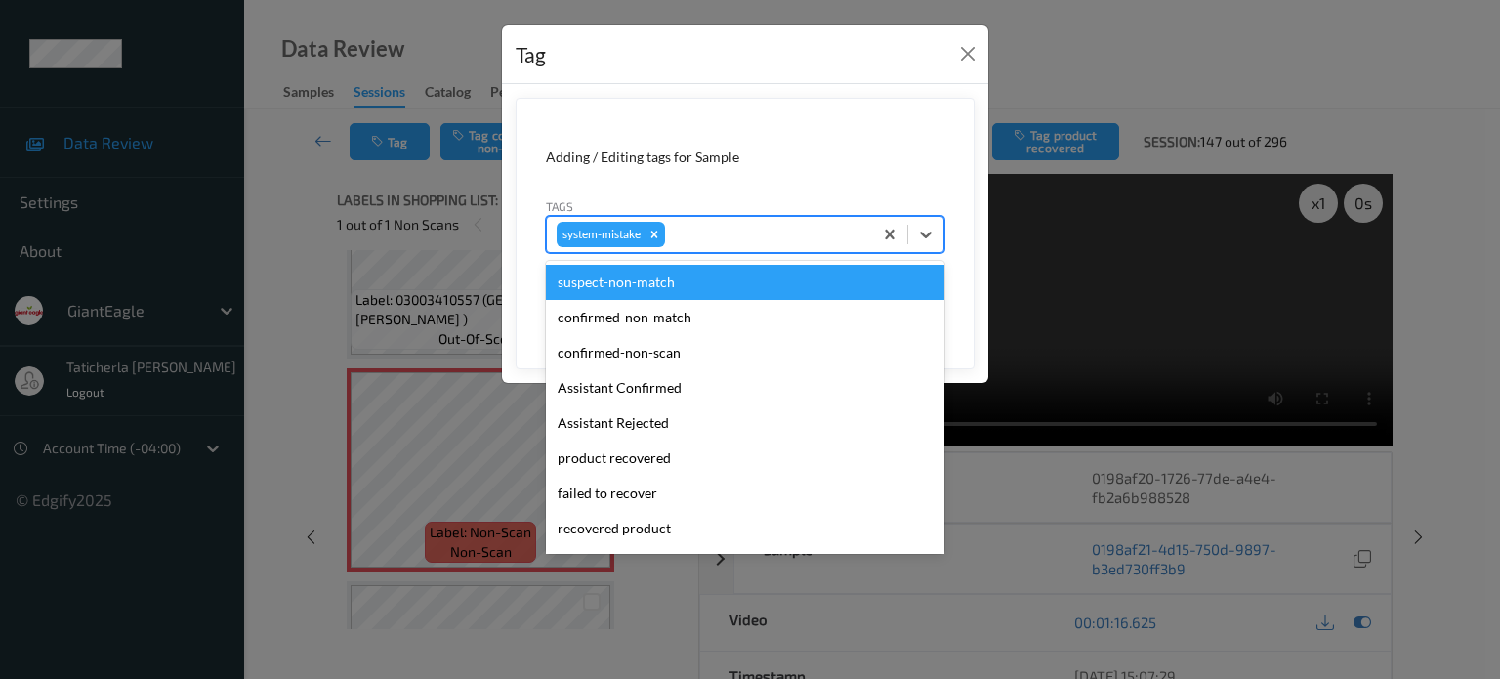
click at [691, 223] on div at bounding box center [765, 234] width 193 height 23
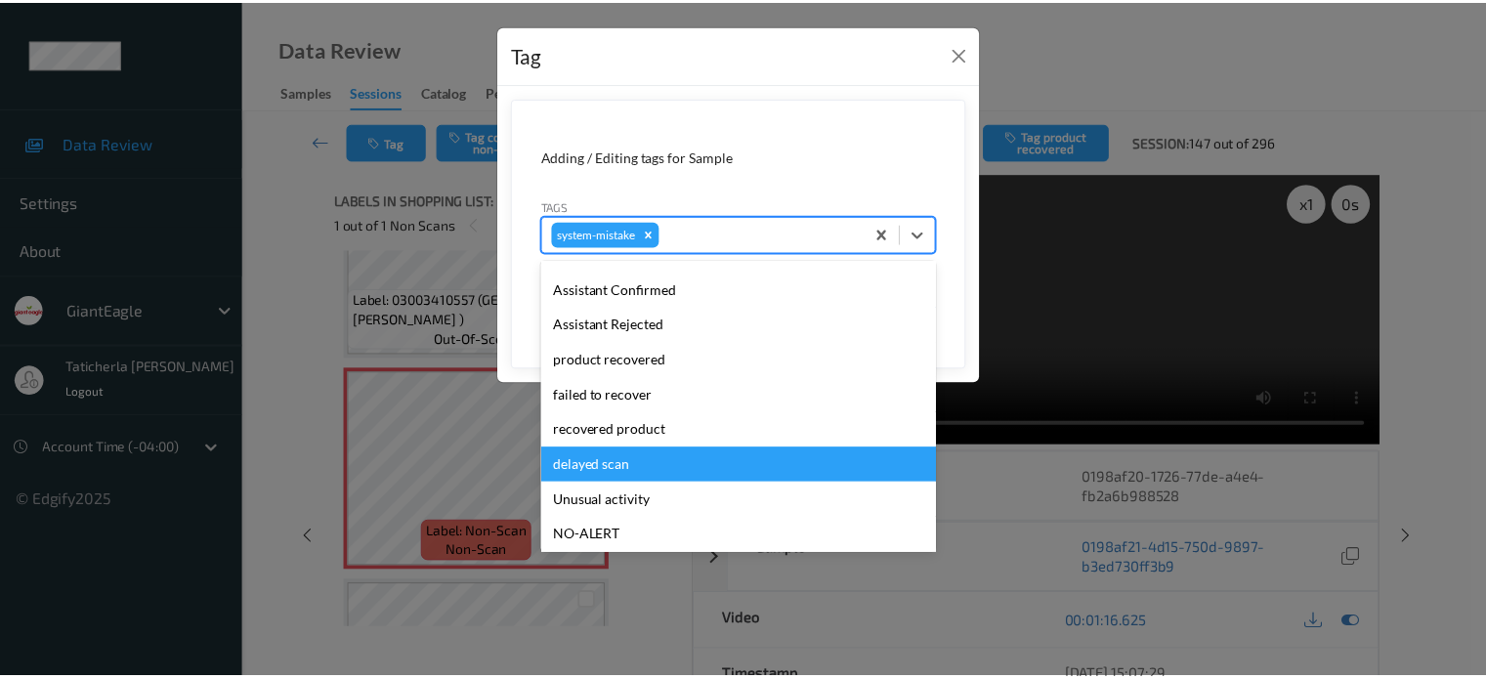
scroll to position [195, 0]
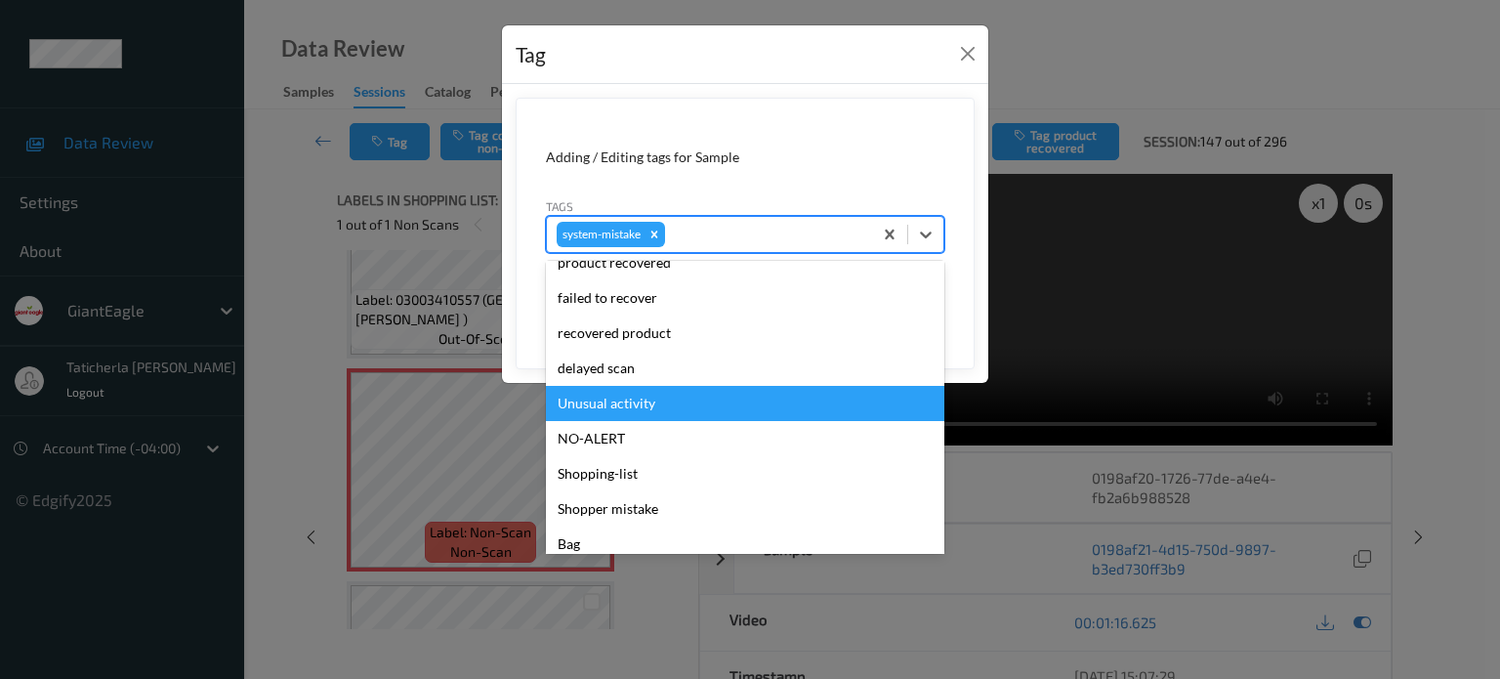
click at [653, 394] on div "Unusual activity" at bounding box center [745, 403] width 398 height 35
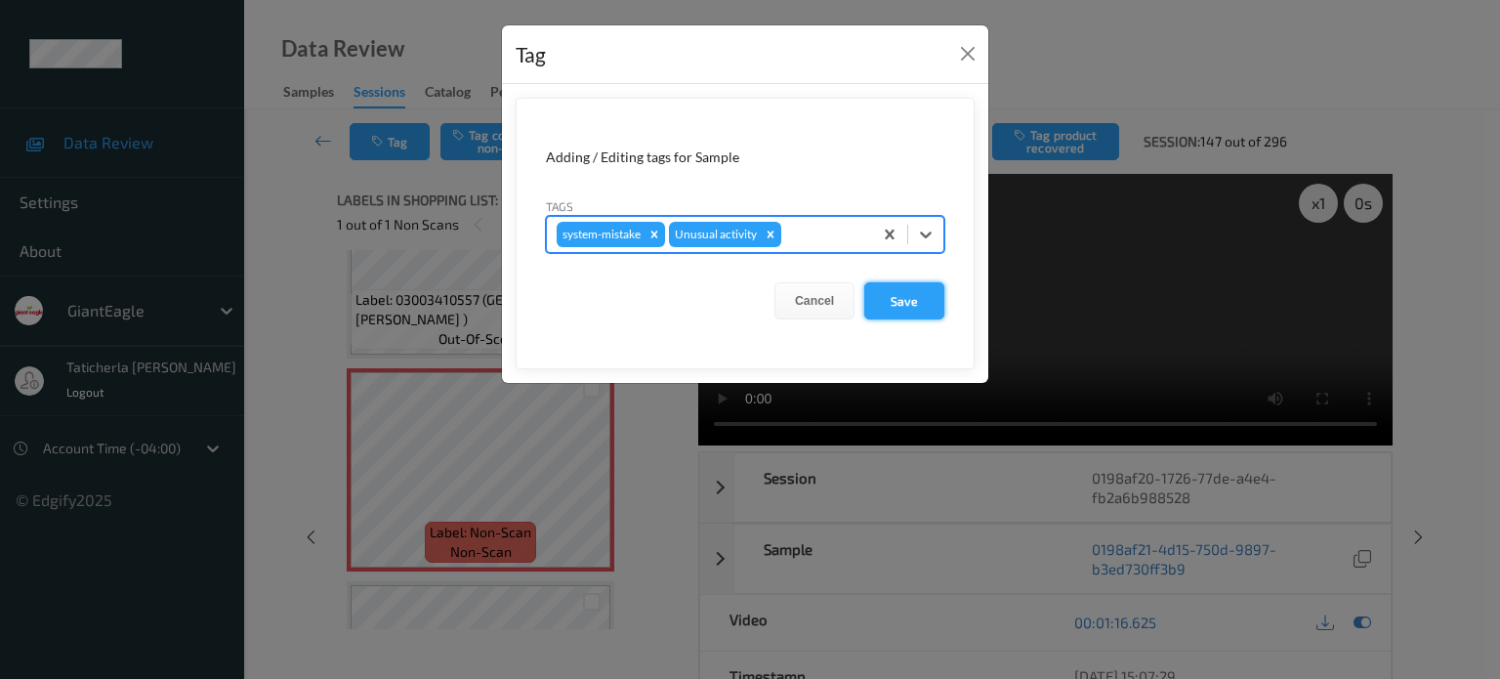
click at [906, 296] on button "Save" at bounding box center [904, 300] width 80 height 37
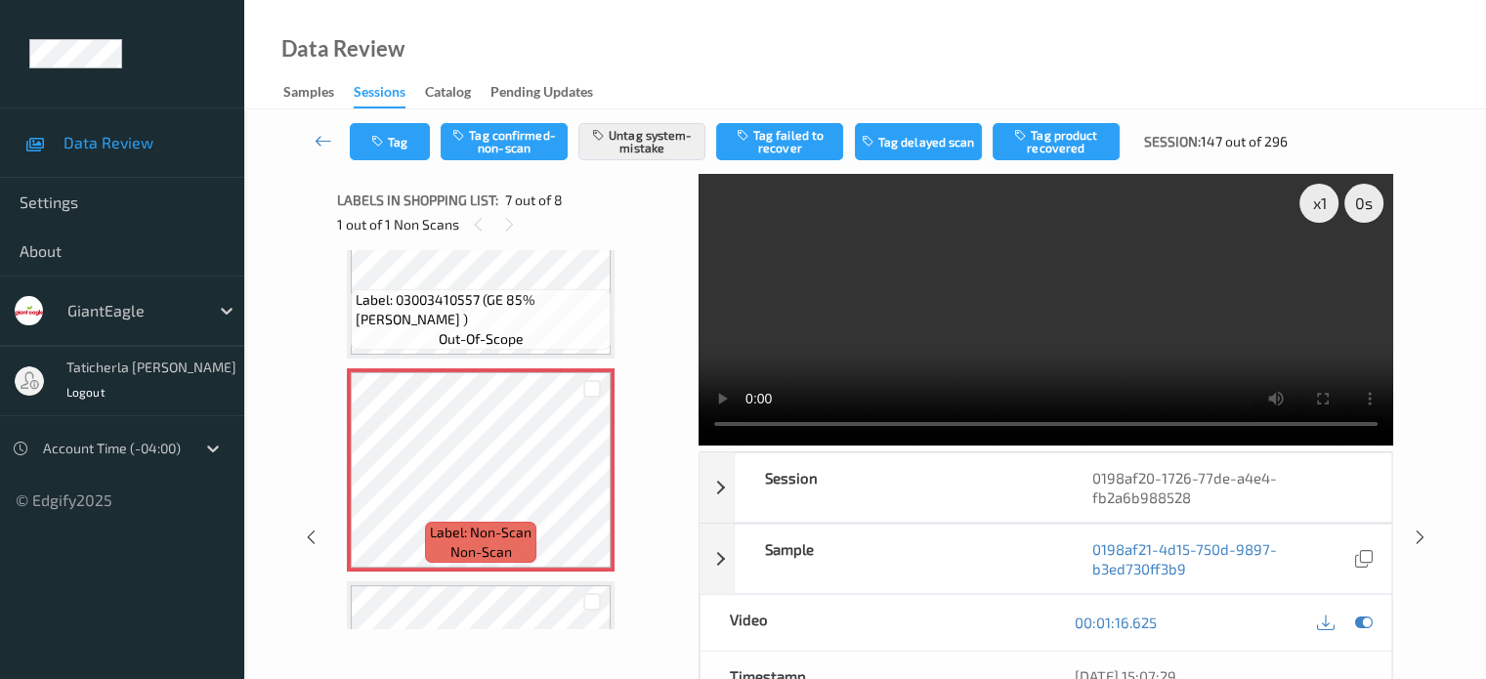
click at [985, 421] on video at bounding box center [1045, 310] width 694 height 272
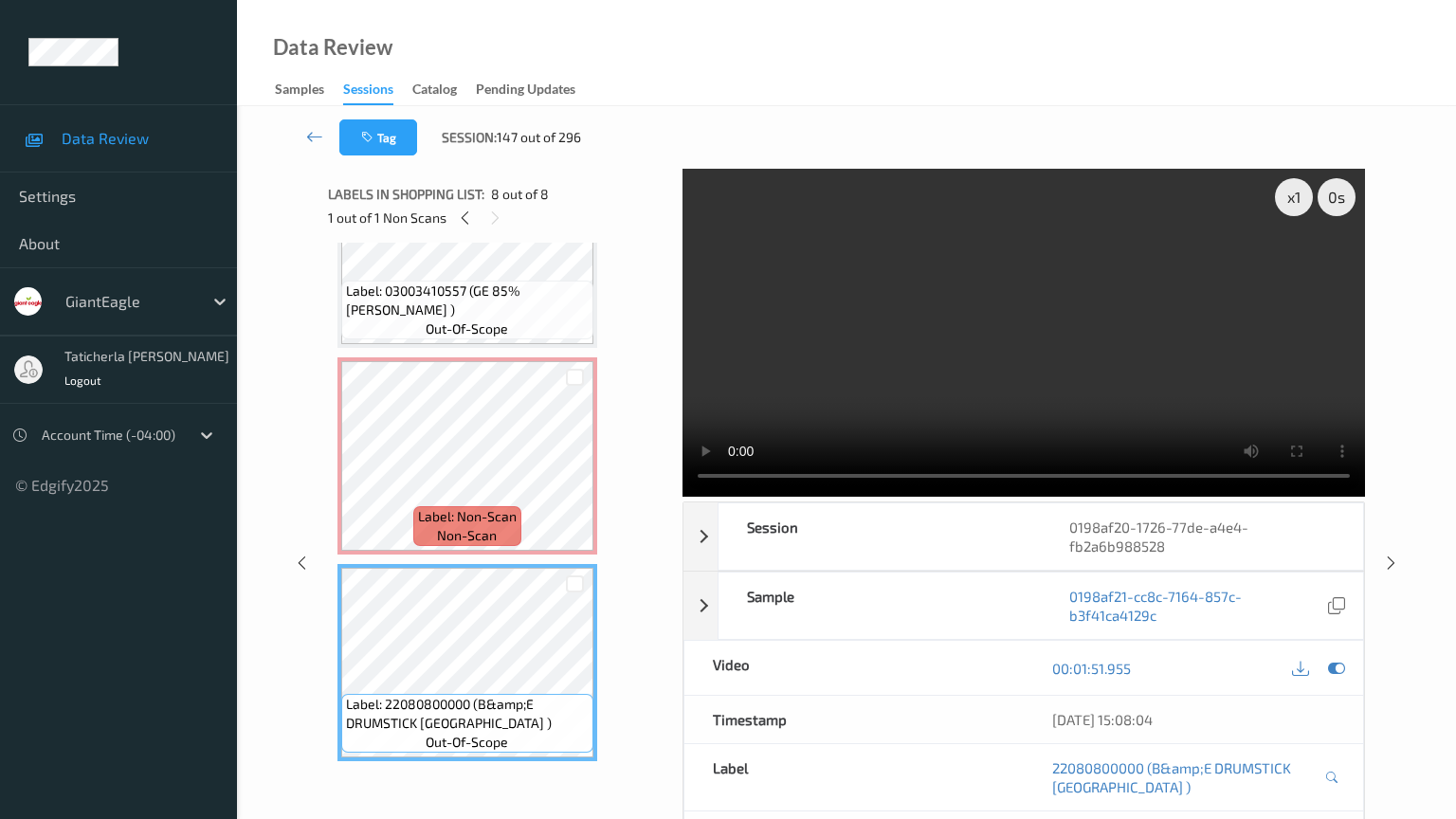
click at [745, 497] on video at bounding box center [1023, 333] width 682 height 328
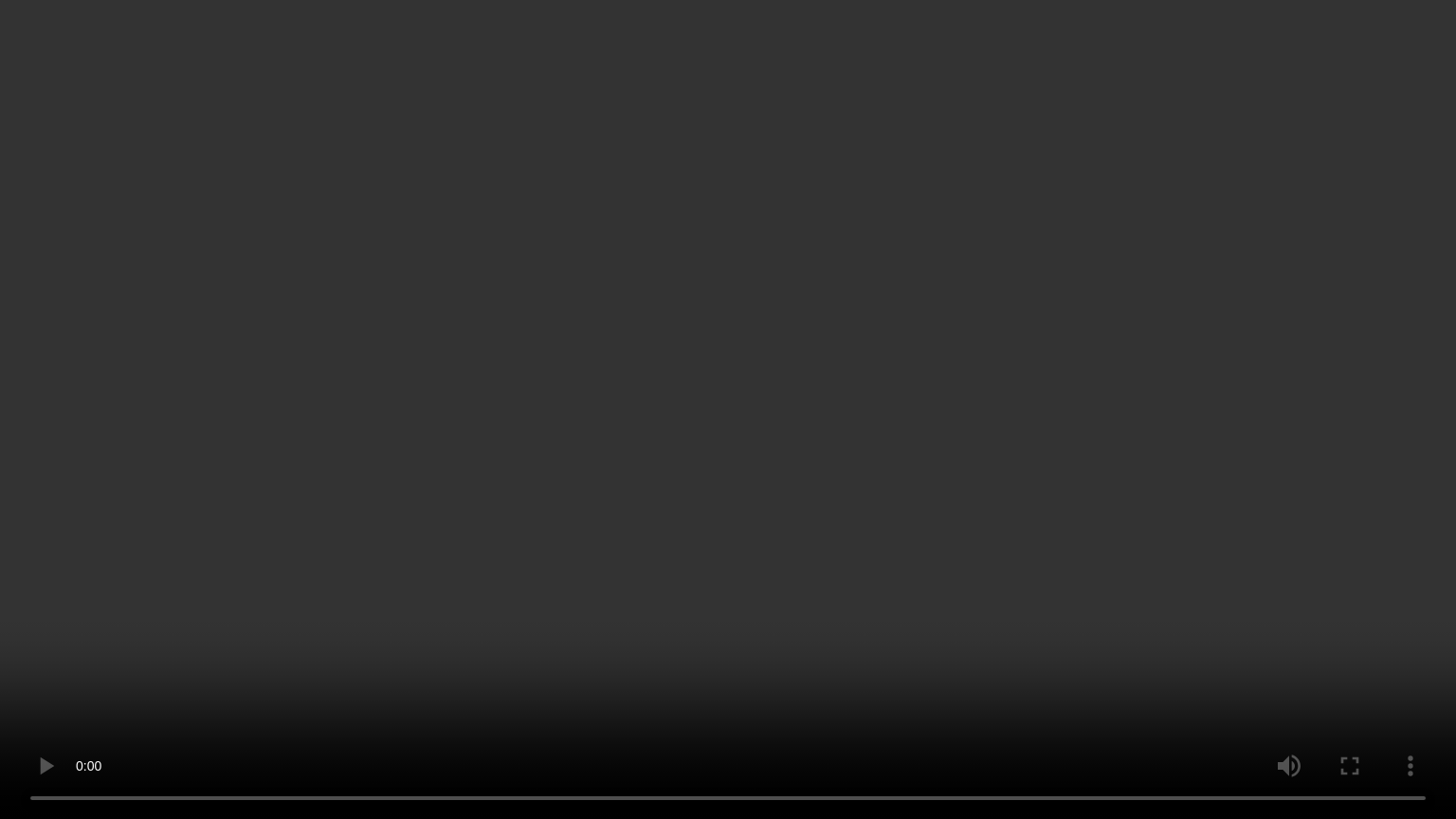
click at [602, 657] on video at bounding box center [728, 410] width 1456 height 819
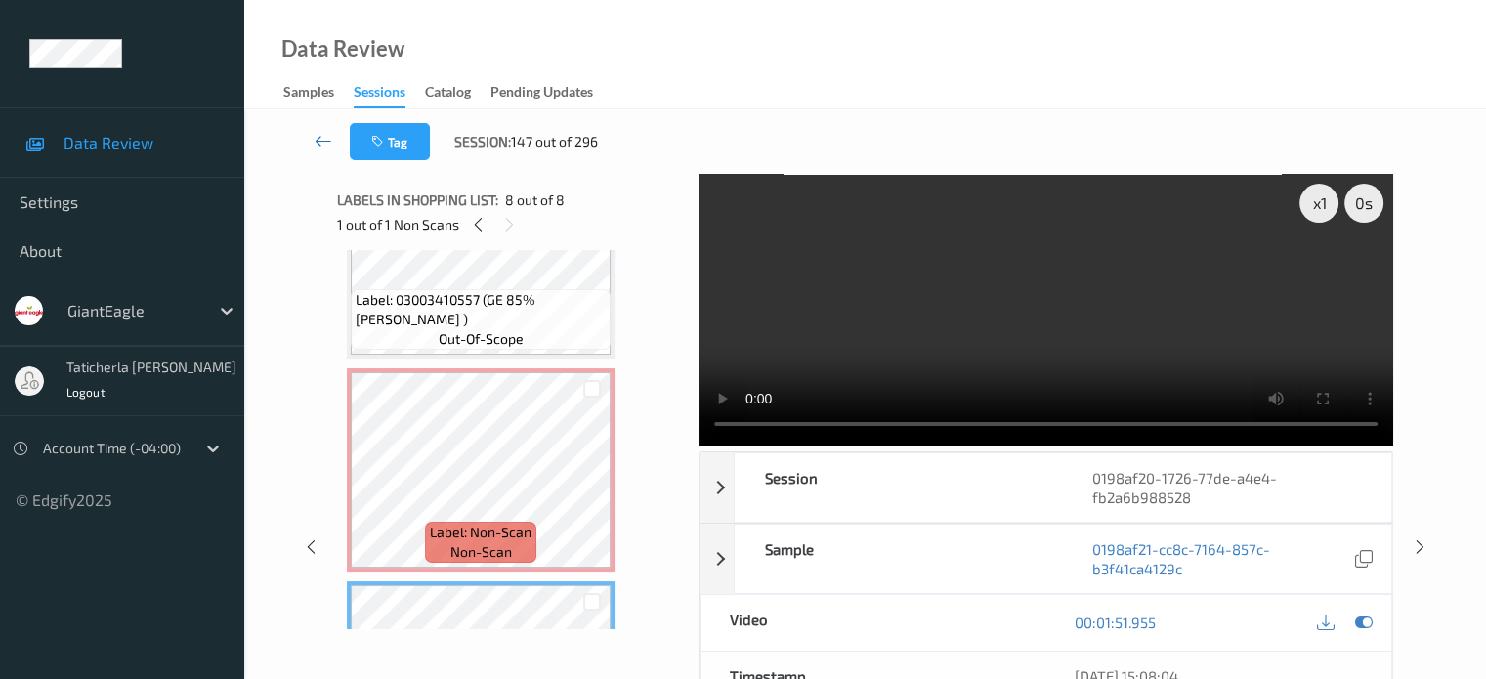
click at [320, 135] on icon at bounding box center [323, 141] width 18 height 20
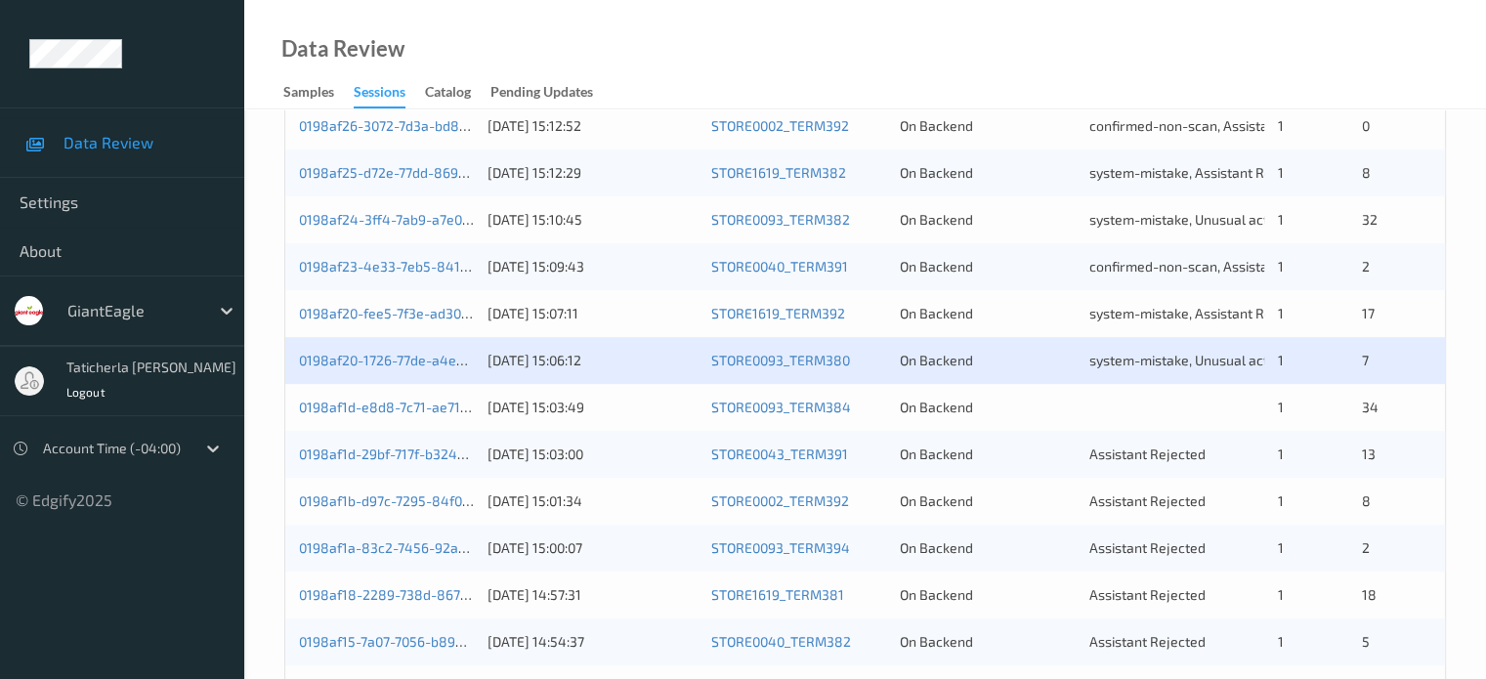
scroll to position [586, 0]
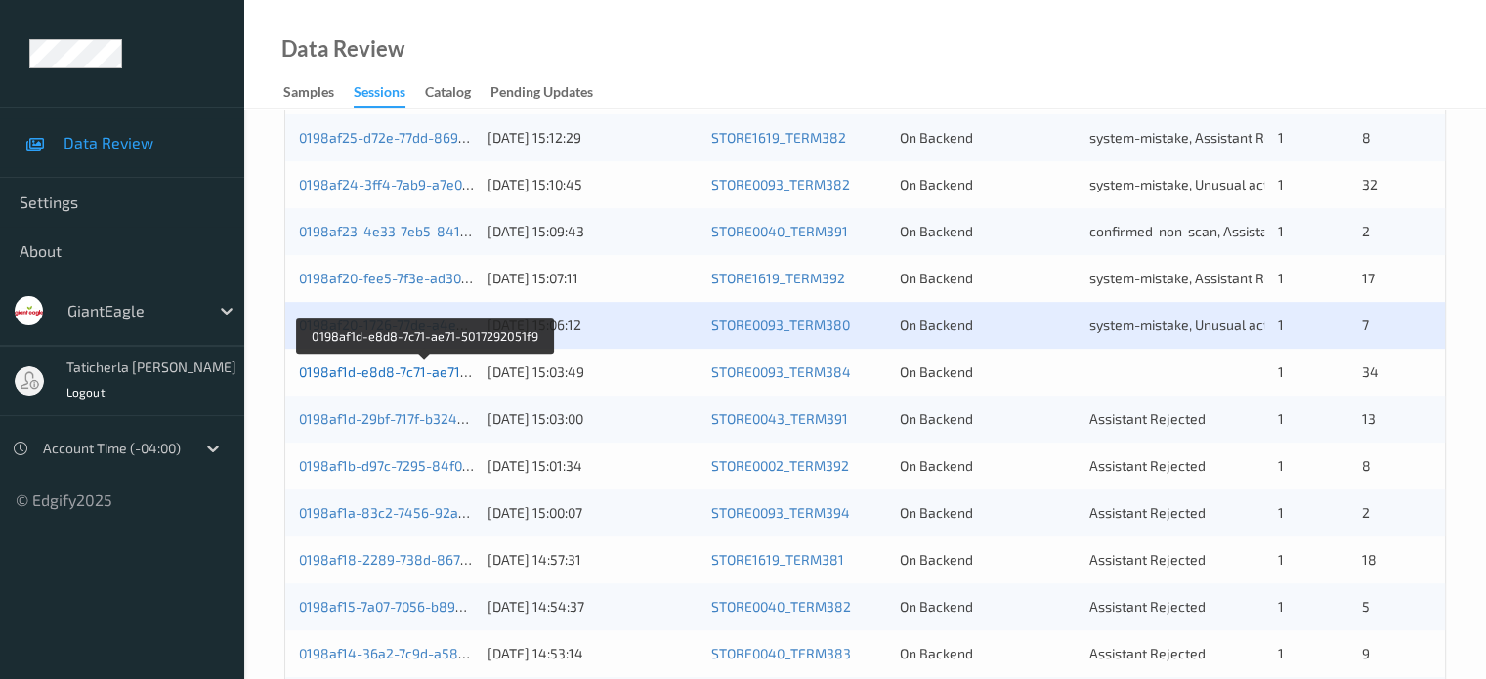
click at [344, 369] on link "0198af1d-e8d8-7c71-ae71-5017292051f9" at bounding box center [425, 371] width 253 height 17
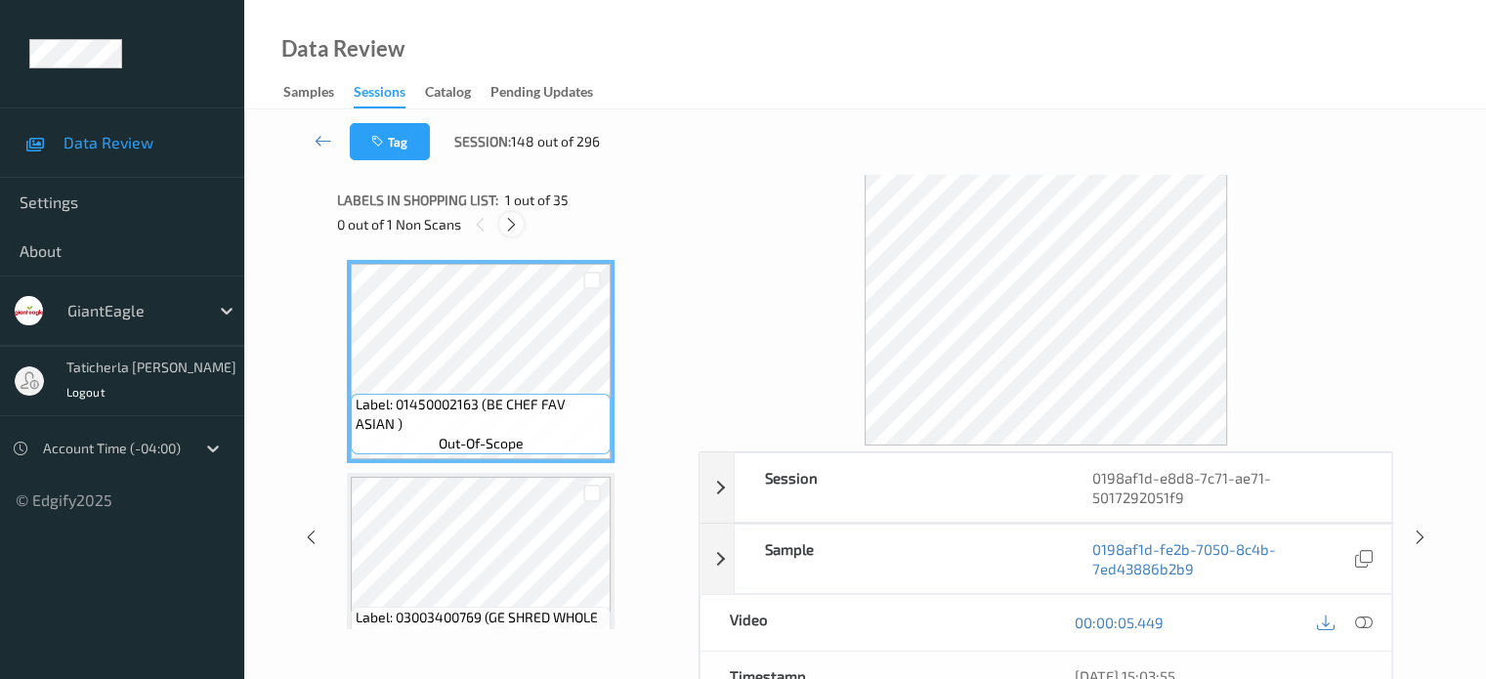
click at [518, 218] on icon at bounding box center [511, 225] width 17 height 18
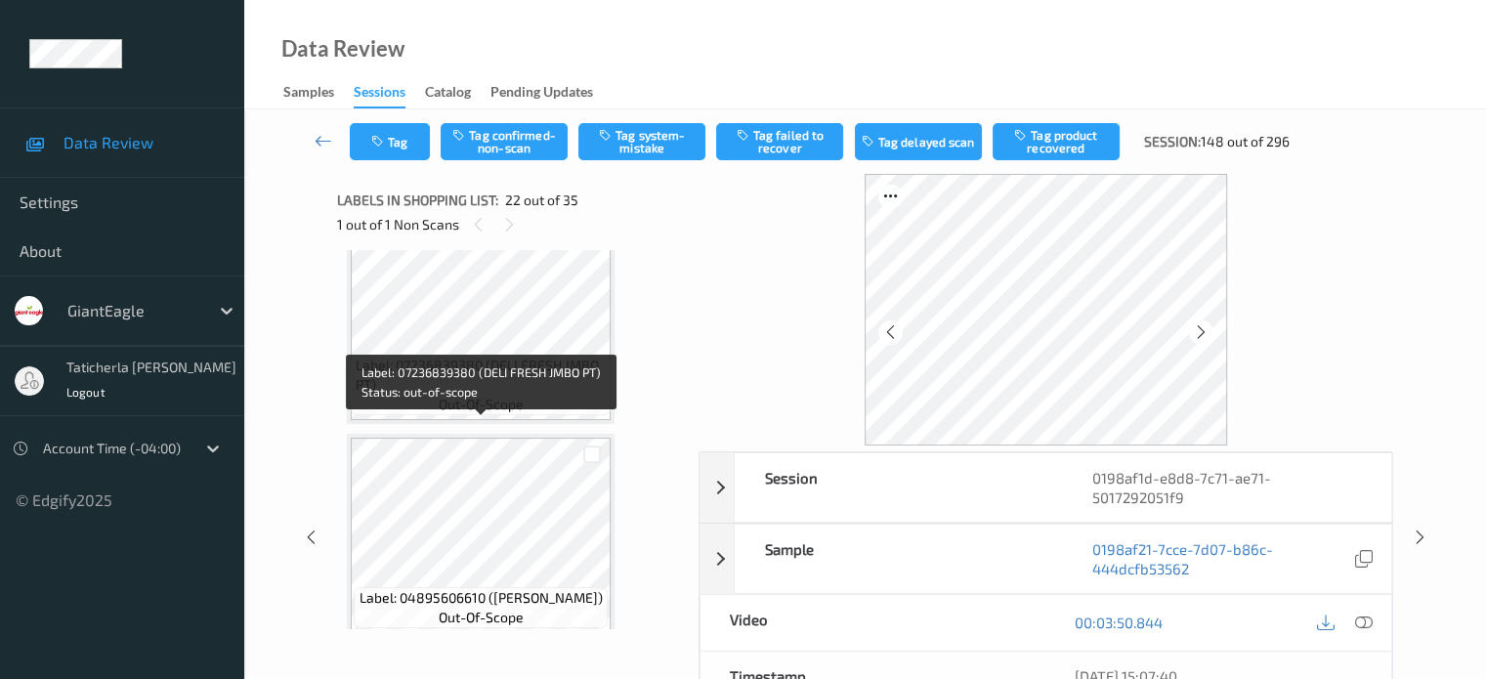
scroll to position [4757, 0]
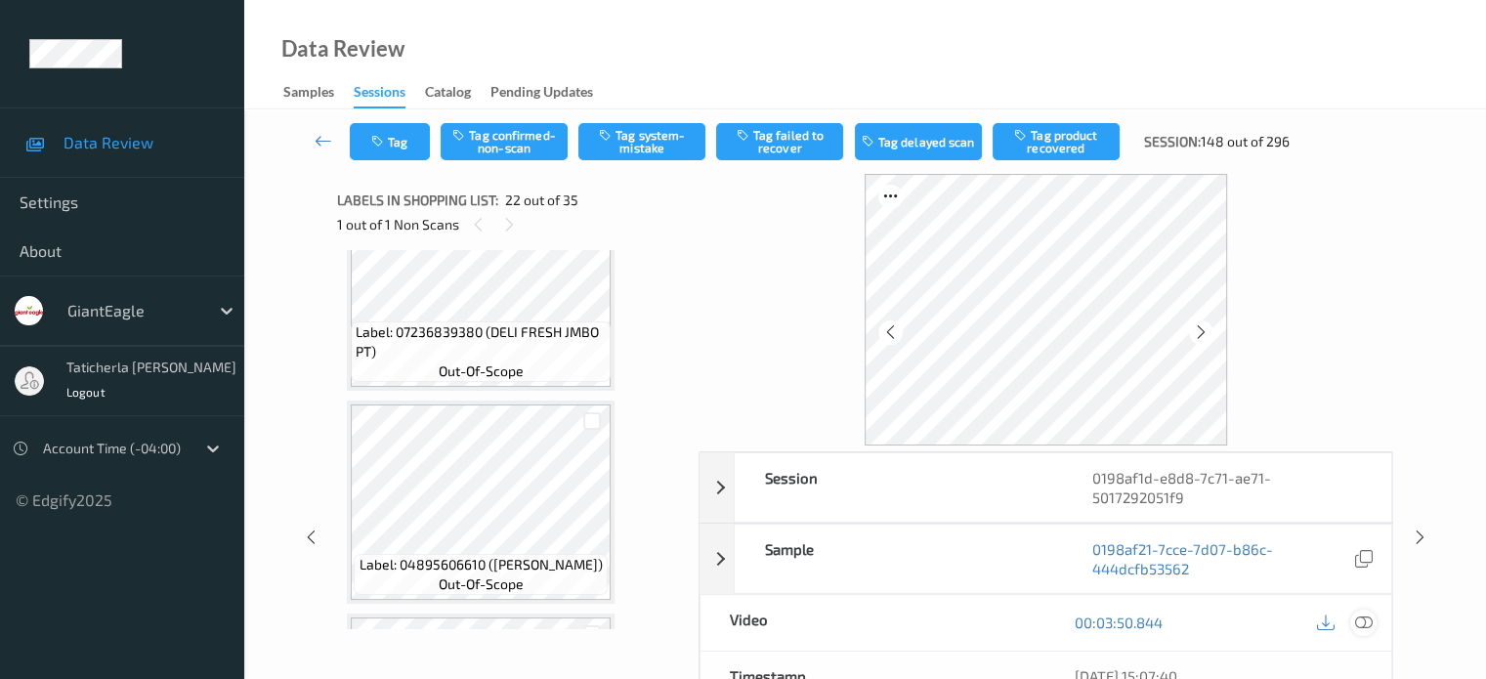
click at [1360, 613] on icon at bounding box center [1363, 622] width 18 height 18
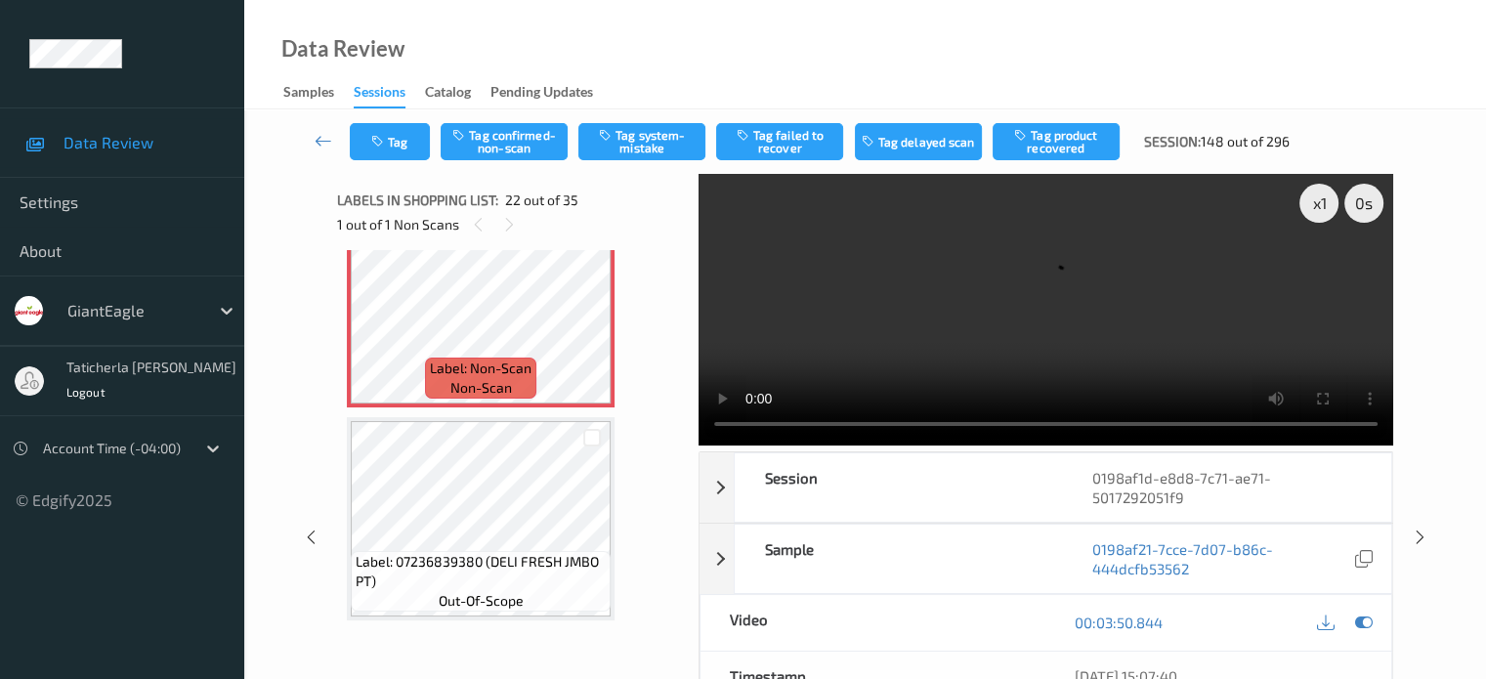
scroll to position [4463, 0]
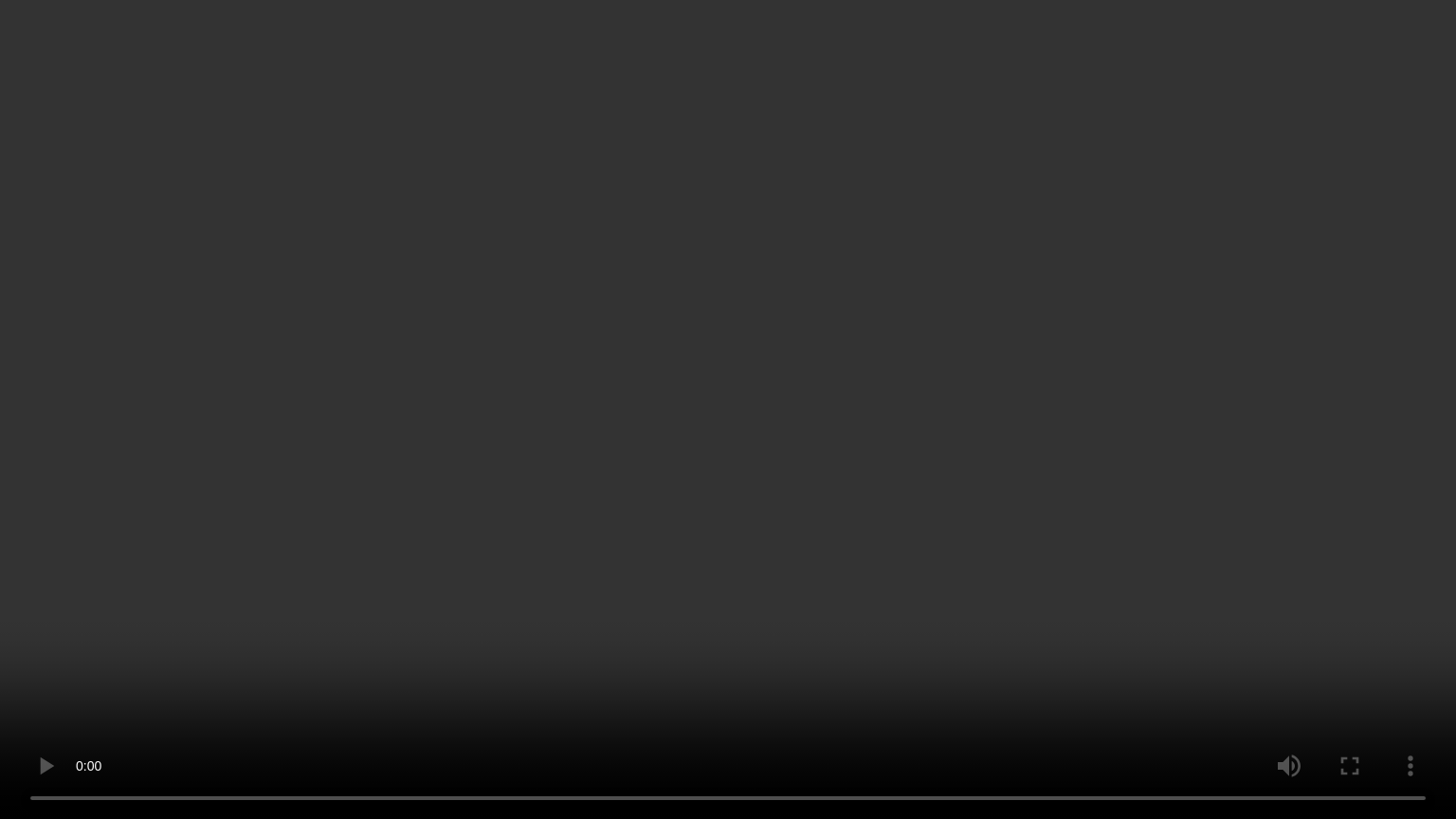
click at [143, 657] on video at bounding box center [728, 410] width 1456 height 819
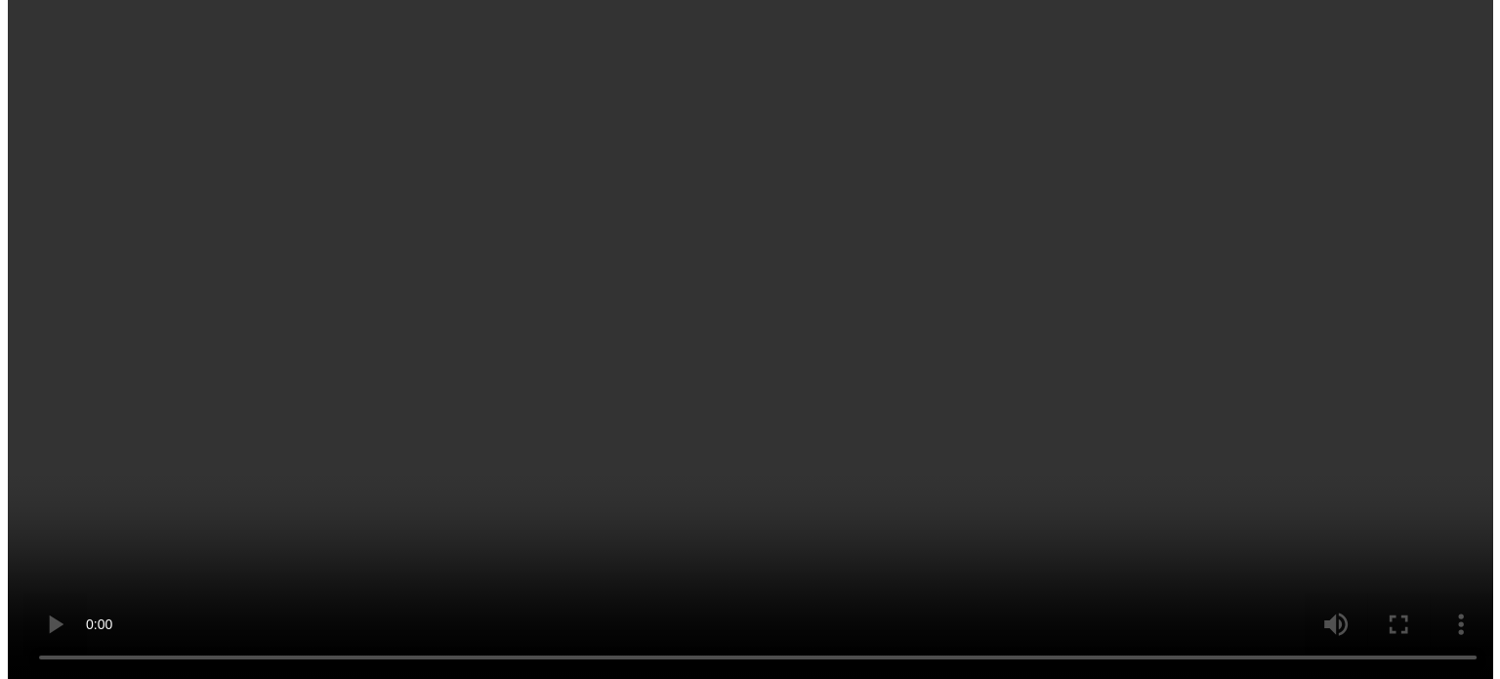
scroll to position [4757, 0]
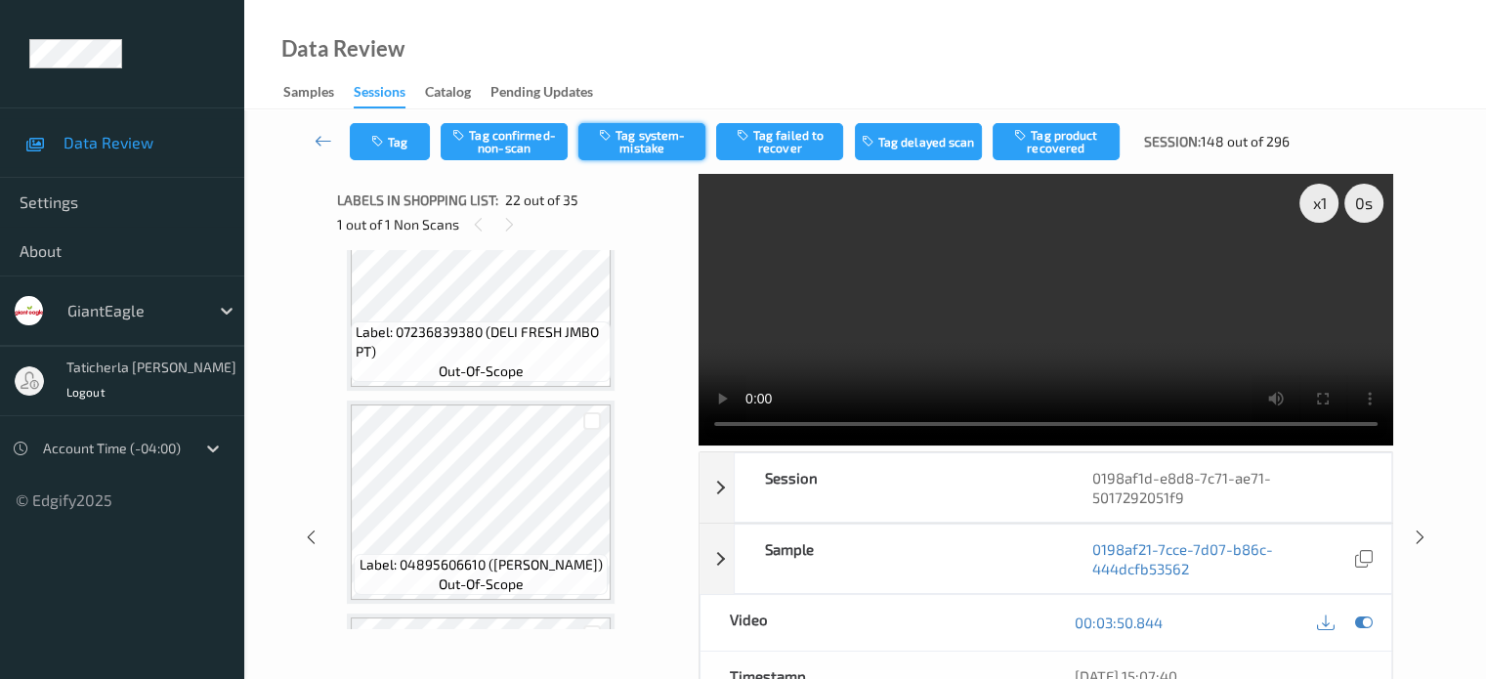
drag, startPoint x: 656, startPoint y: 147, endPoint x: 626, endPoint y: 154, distance: 31.3
click at [650, 146] on button "Tag system-mistake" at bounding box center [641, 141] width 127 height 37
click at [400, 148] on button "Tag" at bounding box center [390, 141] width 80 height 37
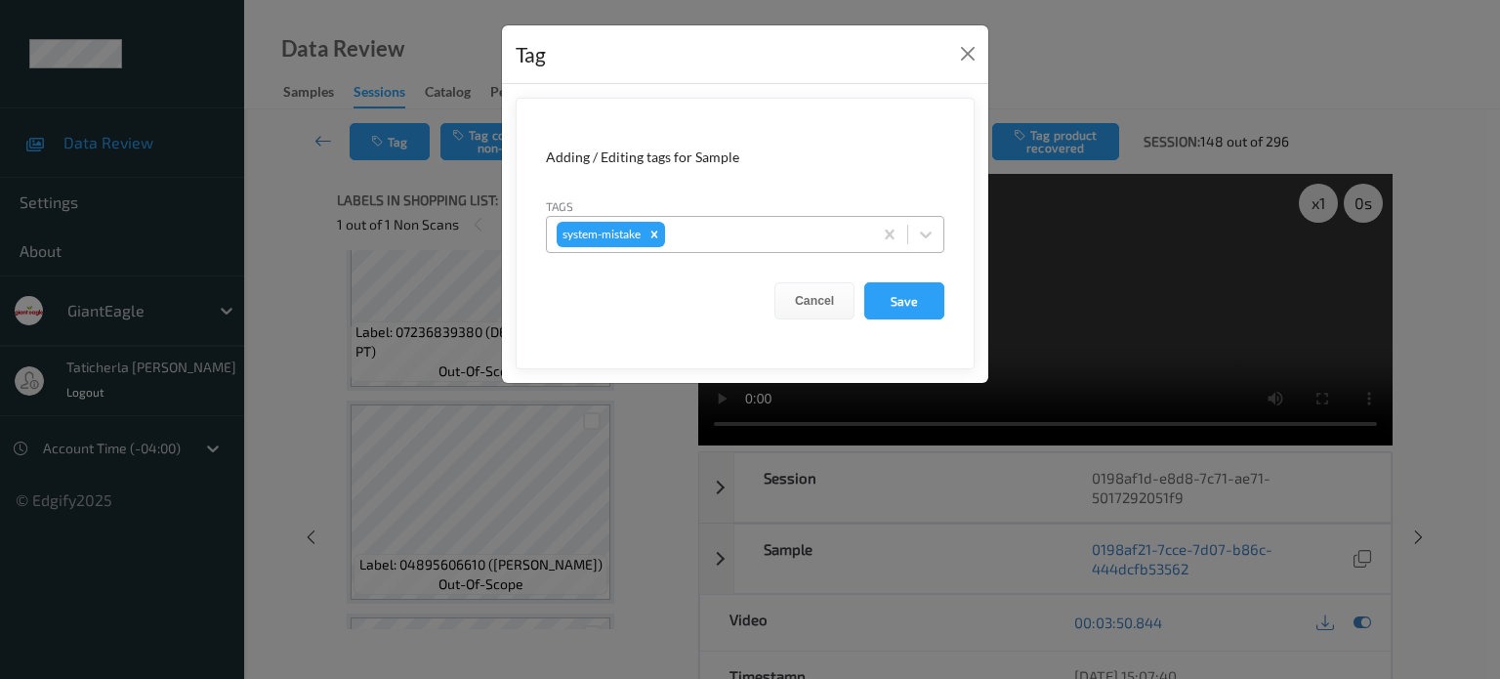
click at [751, 237] on div at bounding box center [765, 234] width 193 height 23
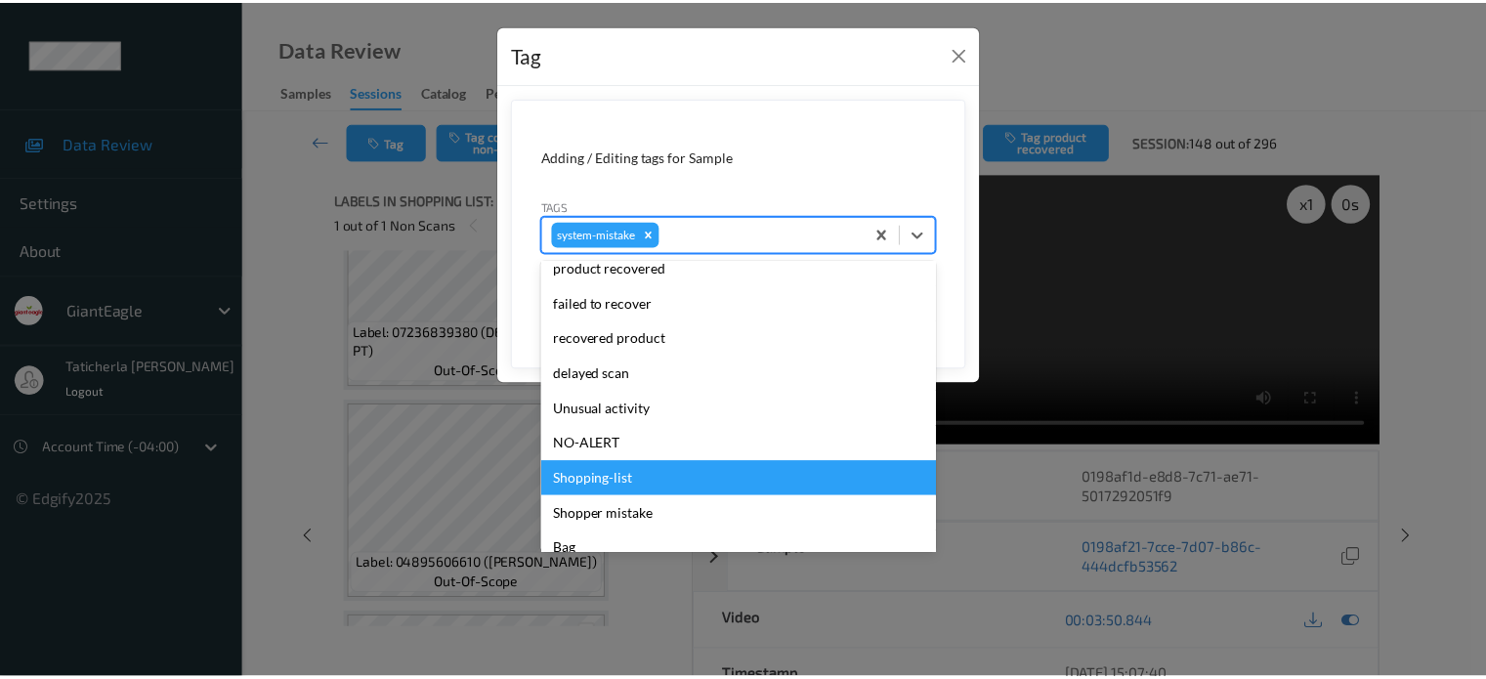
scroll to position [195, 0]
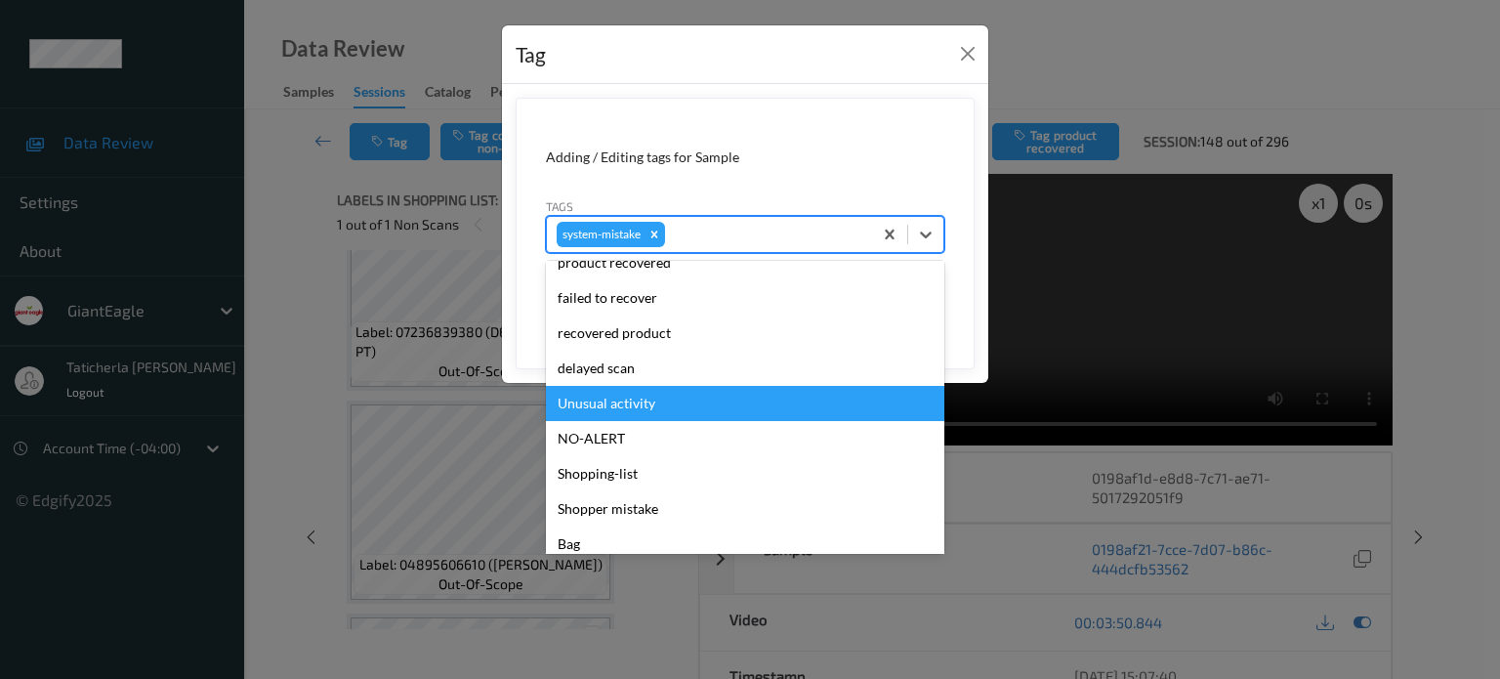
click at [692, 401] on div "Unusual activity" at bounding box center [745, 403] width 398 height 35
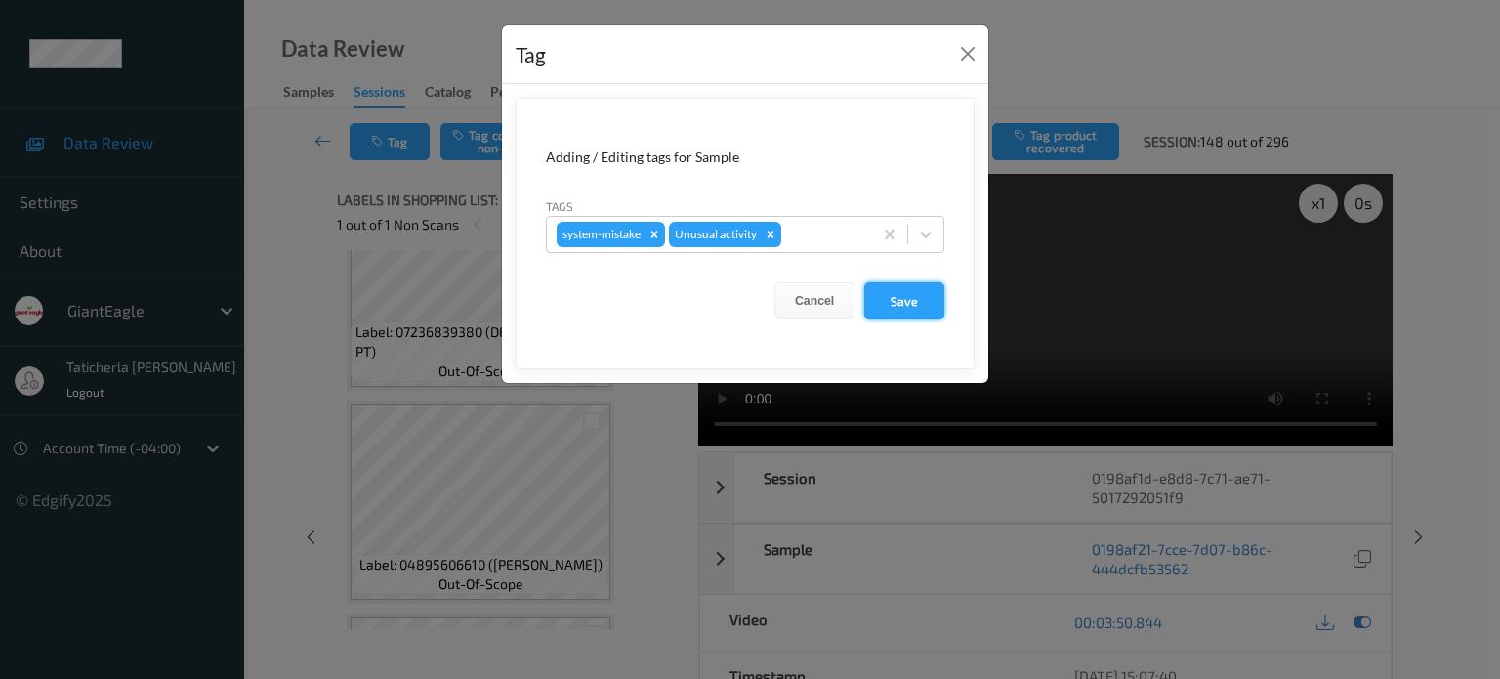
click at [901, 294] on button "Save" at bounding box center [904, 300] width 80 height 37
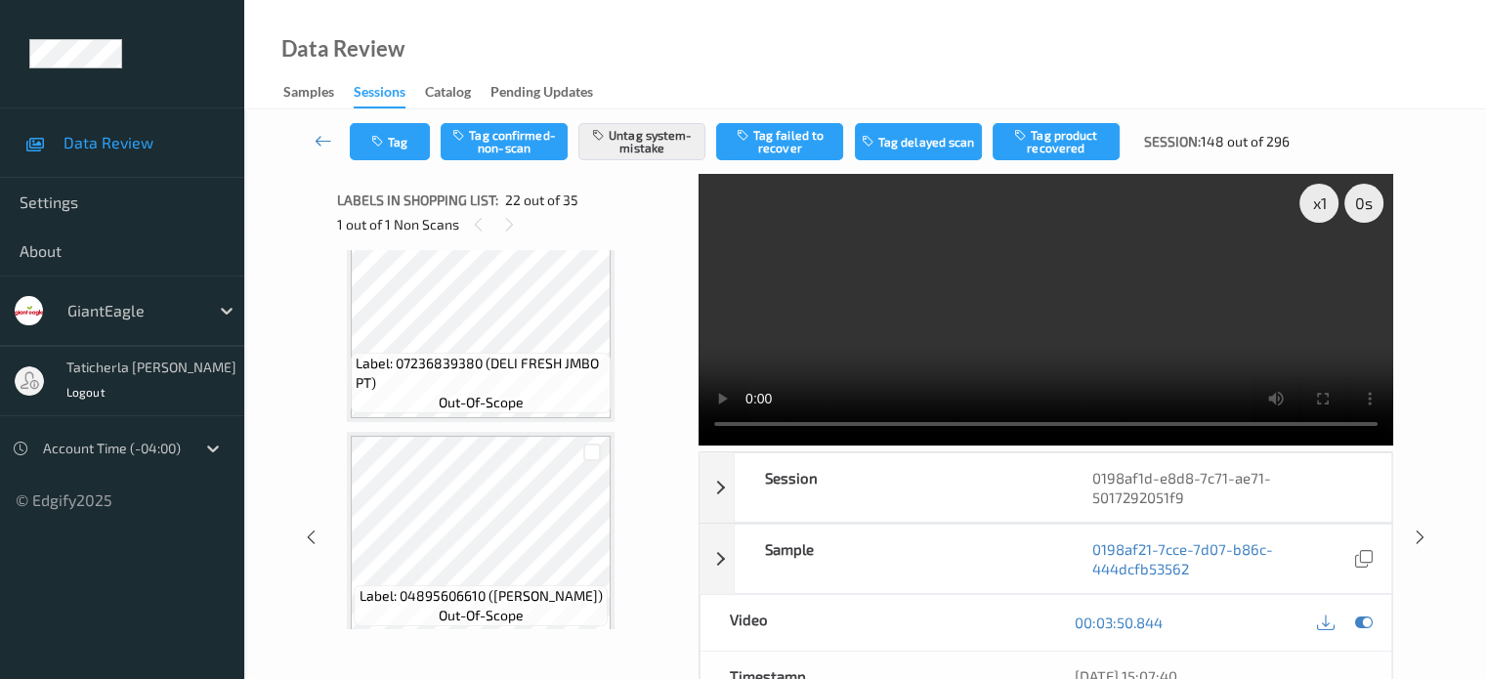
scroll to position [4659, 0]
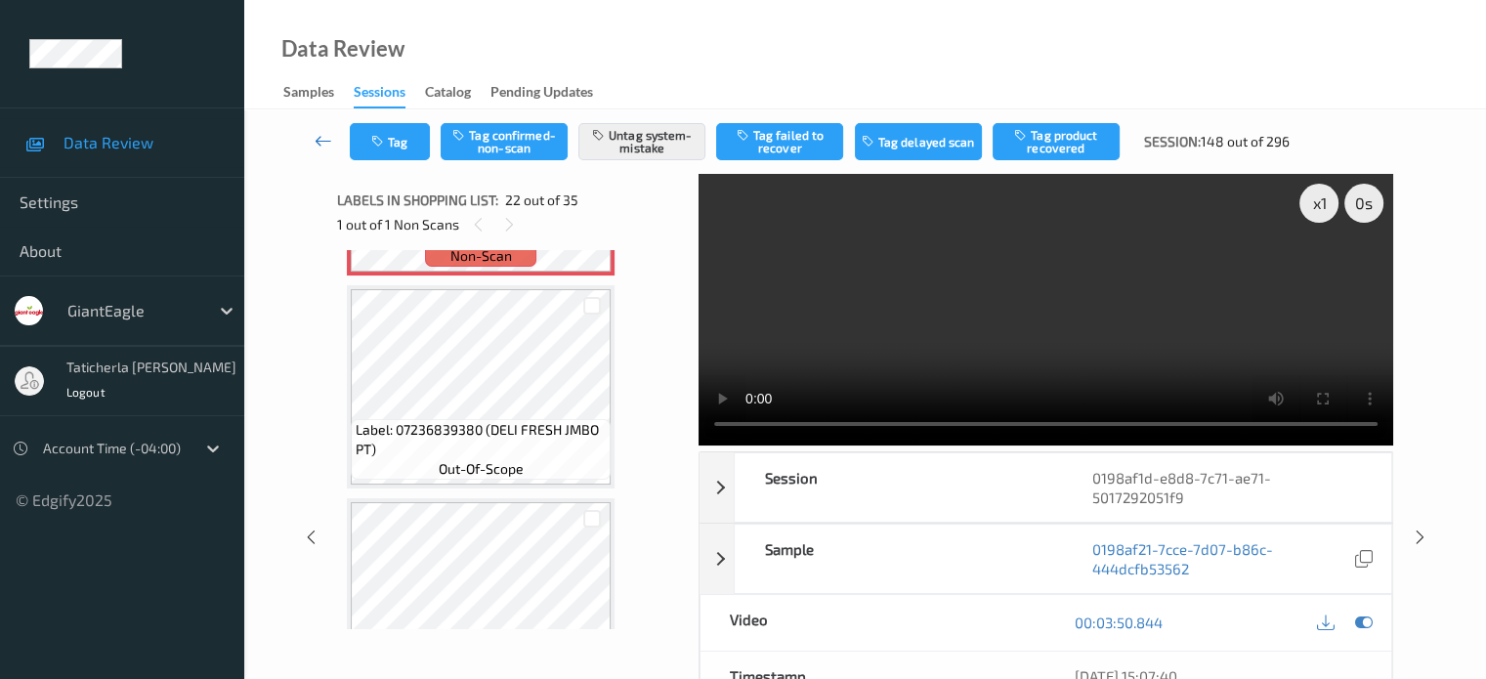
click at [326, 147] on icon at bounding box center [323, 141] width 18 height 20
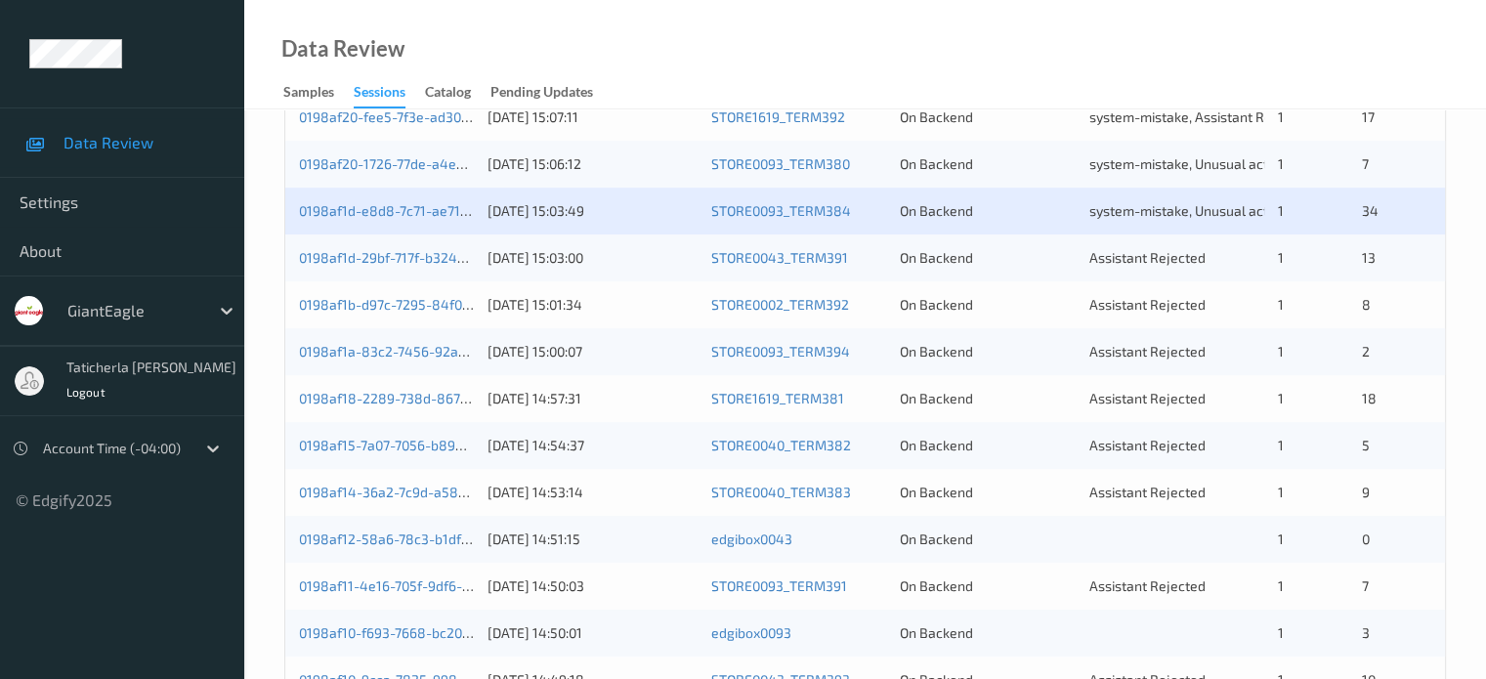
scroll to position [781, 0]
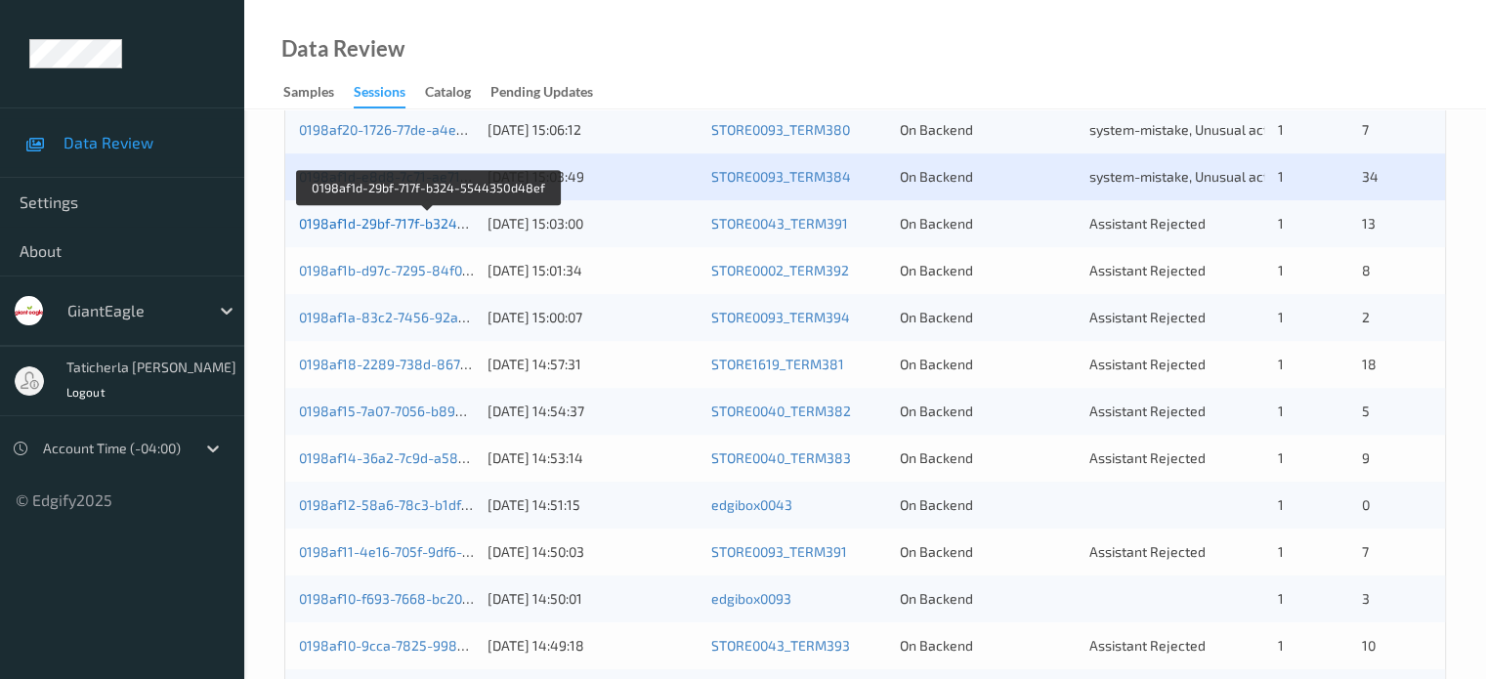
click at [422, 222] on link "0198af1d-29bf-717f-b324-5544350d48ef" at bounding box center [428, 223] width 259 height 17
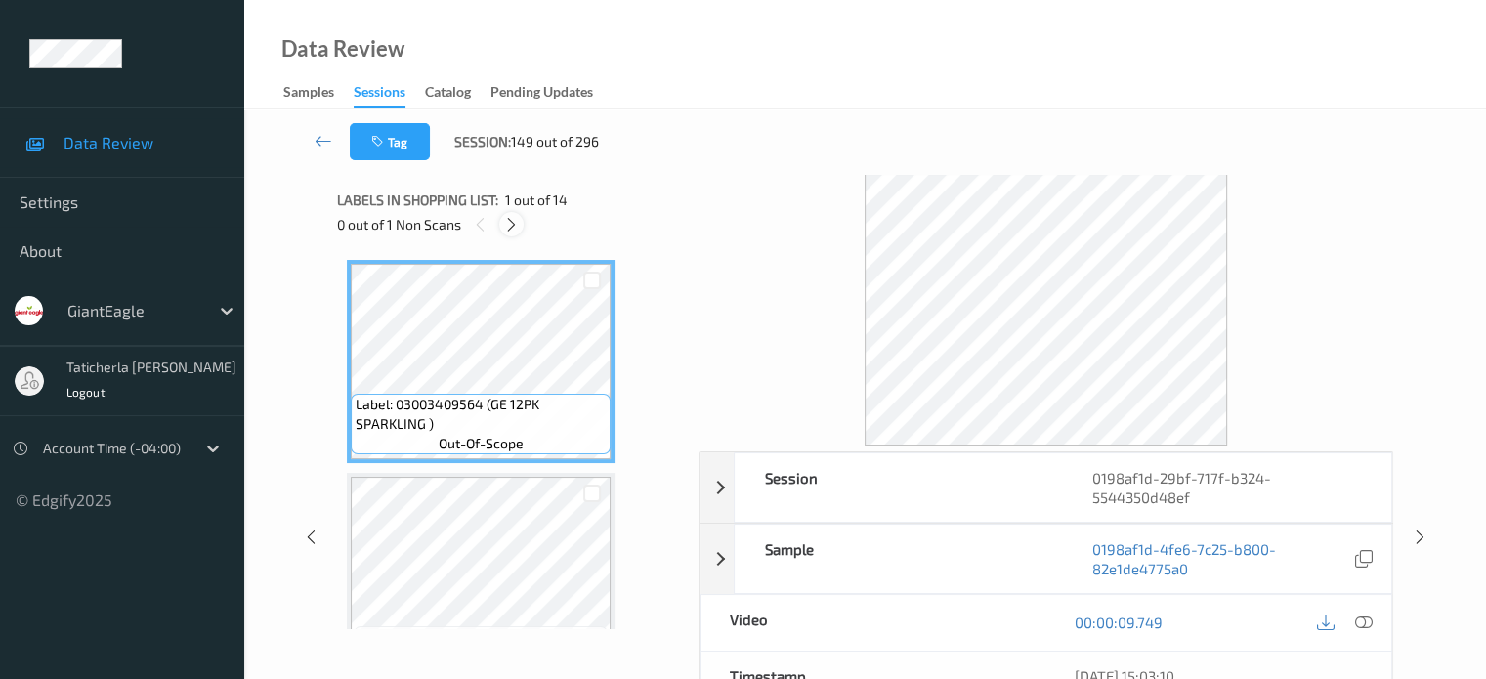
click at [515, 224] on icon at bounding box center [511, 225] width 17 height 18
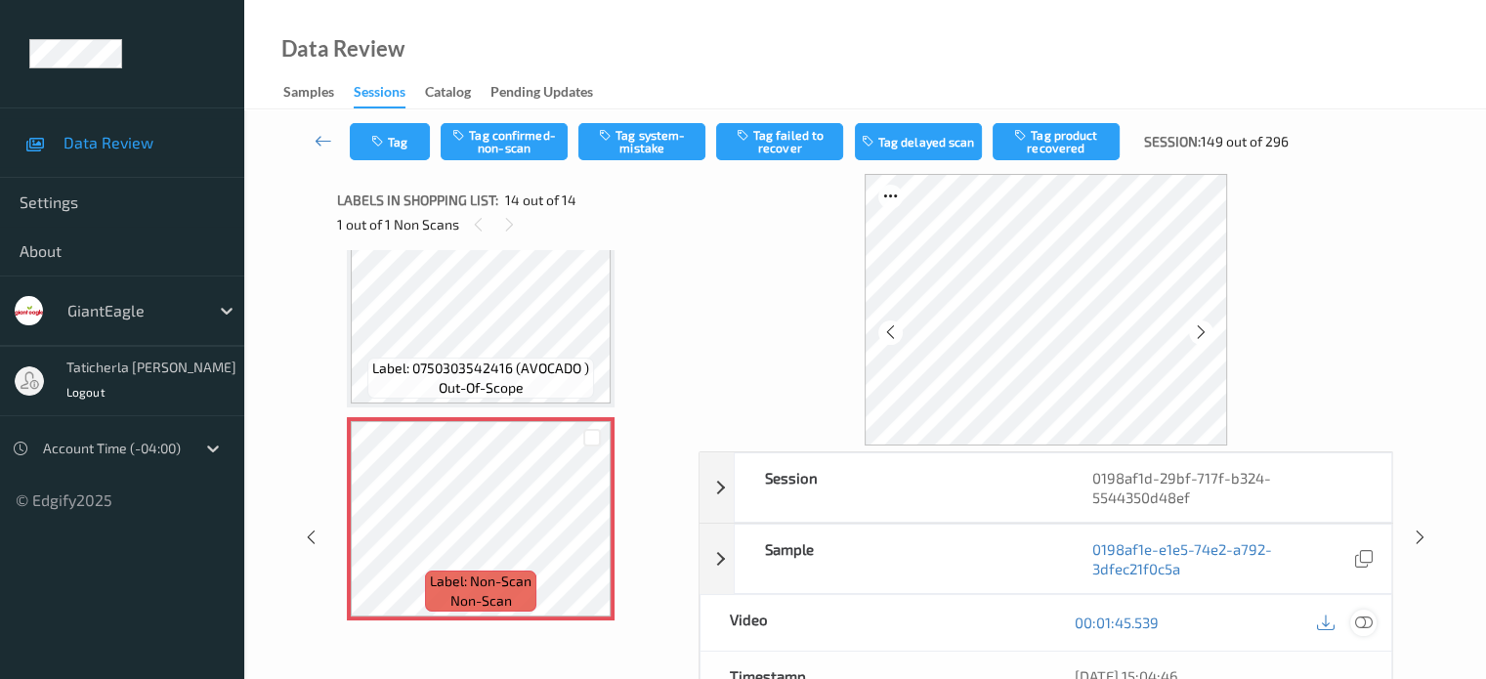
click at [1358, 620] on icon at bounding box center [1363, 622] width 18 height 18
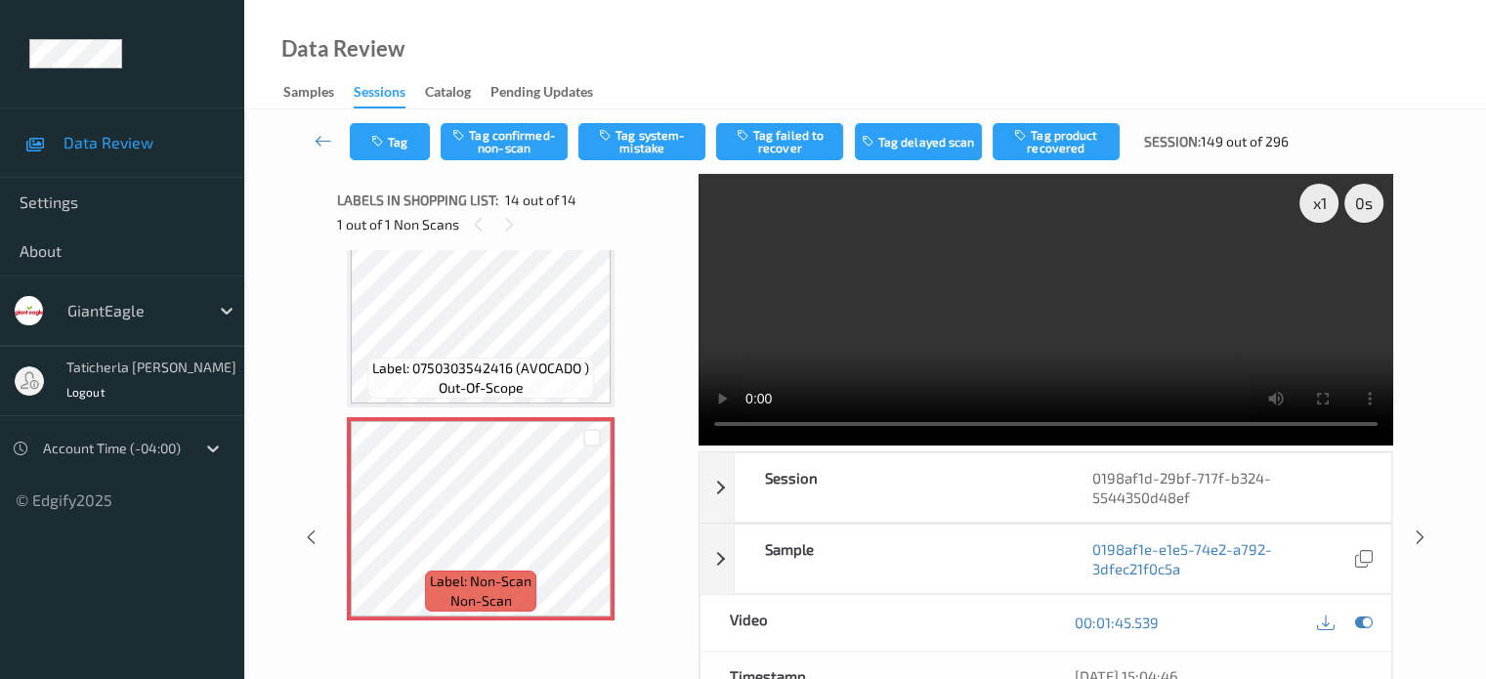
click at [715, 279] on video at bounding box center [1045, 310] width 694 height 272
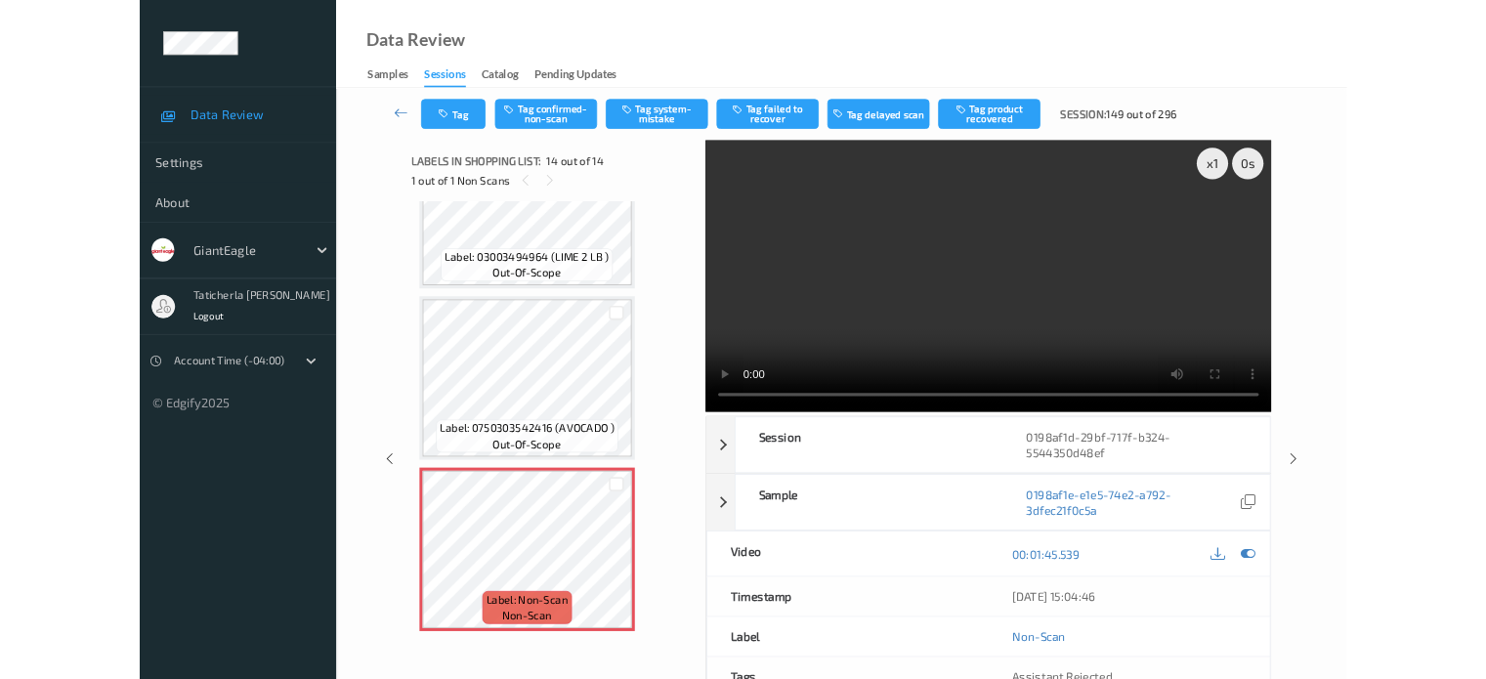
scroll to position [2447, 0]
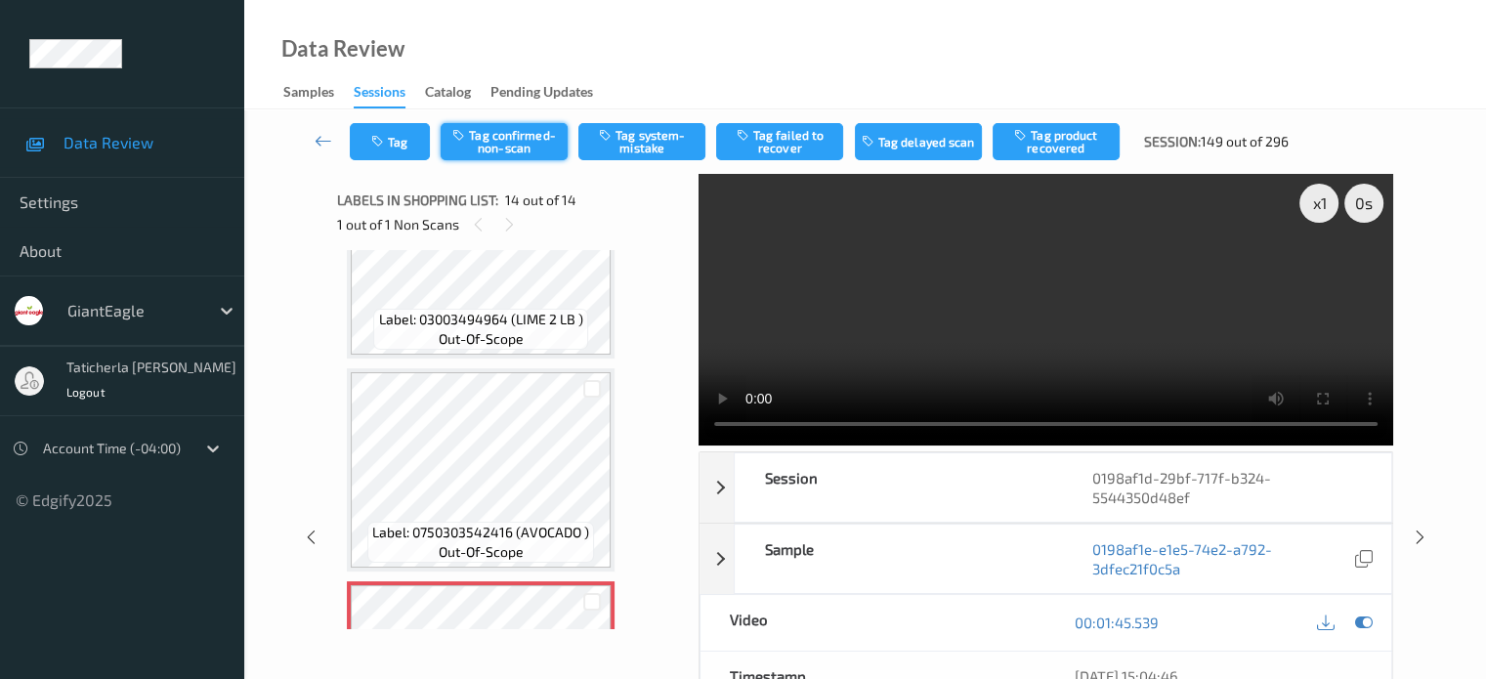
click at [527, 145] on button "Tag confirmed-non-scan" at bounding box center [503, 141] width 127 height 37
click at [800, 128] on button "Tag failed to recover" at bounding box center [779, 141] width 127 height 37
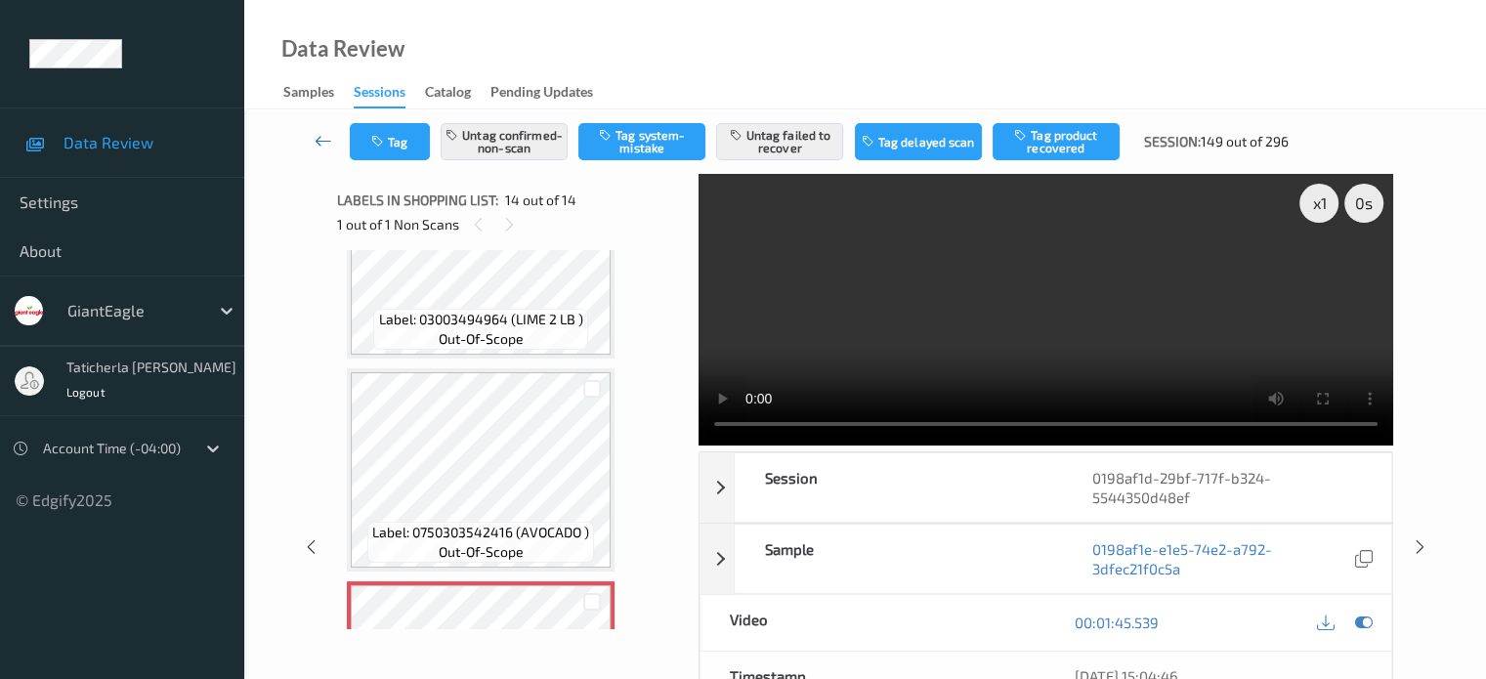
click at [315, 142] on icon at bounding box center [323, 141] width 18 height 20
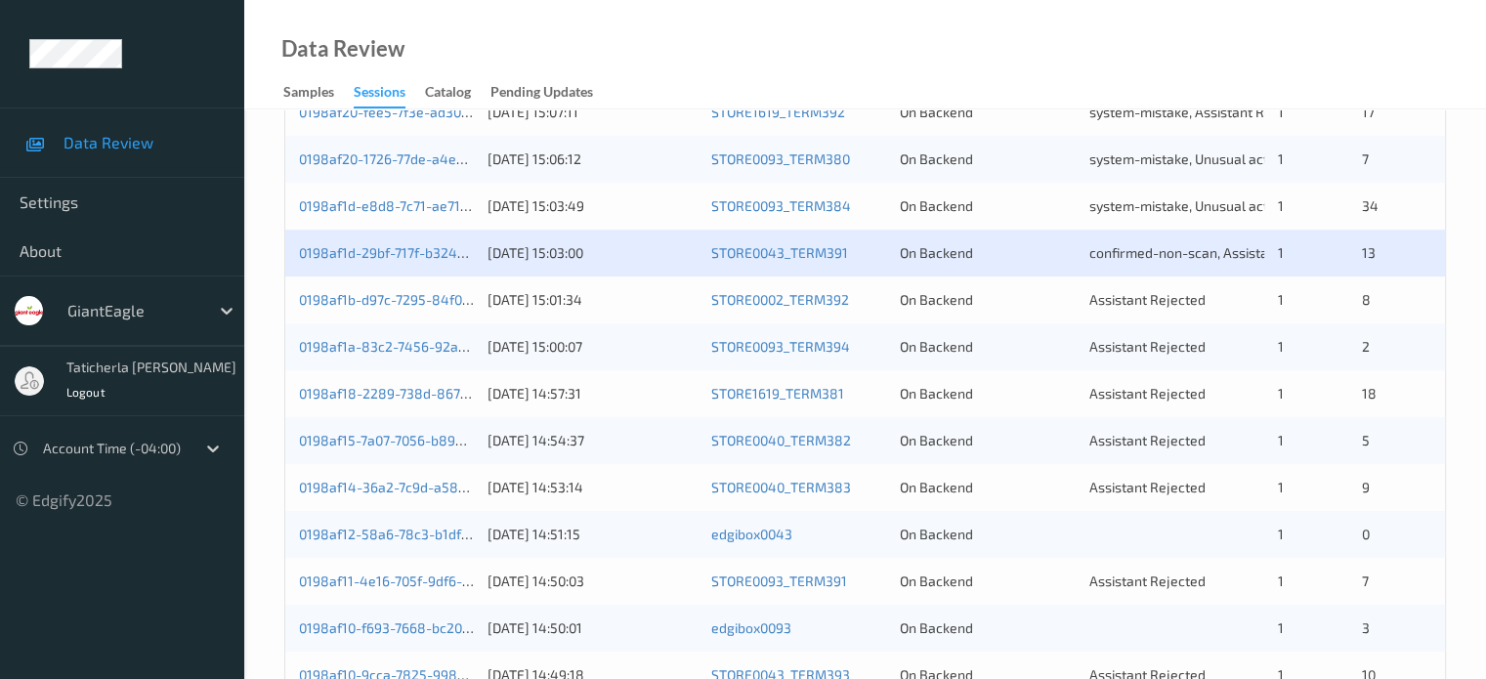
scroll to position [748, 0]
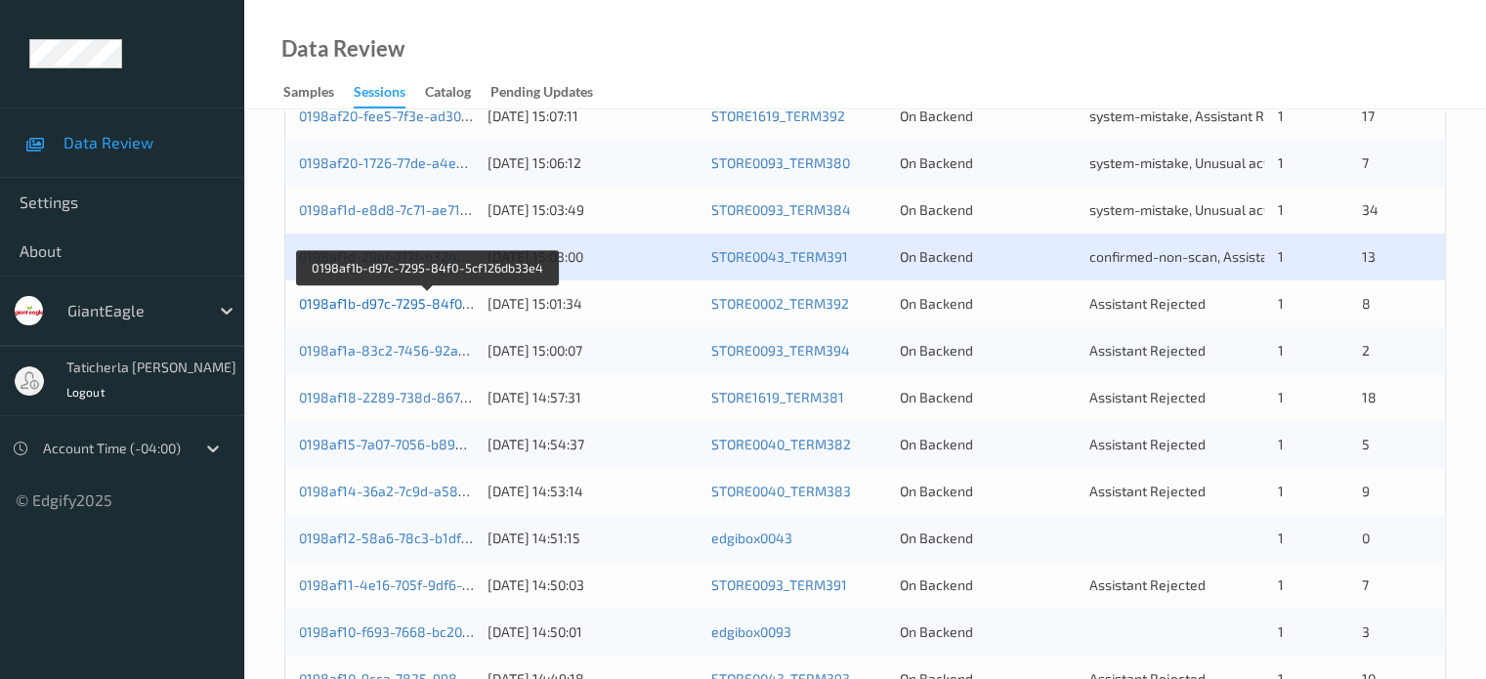
click at [416, 304] on link "0198af1b-d97c-7295-84f0-5cf126db33e4" at bounding box center [428, 303] width 258 height 17
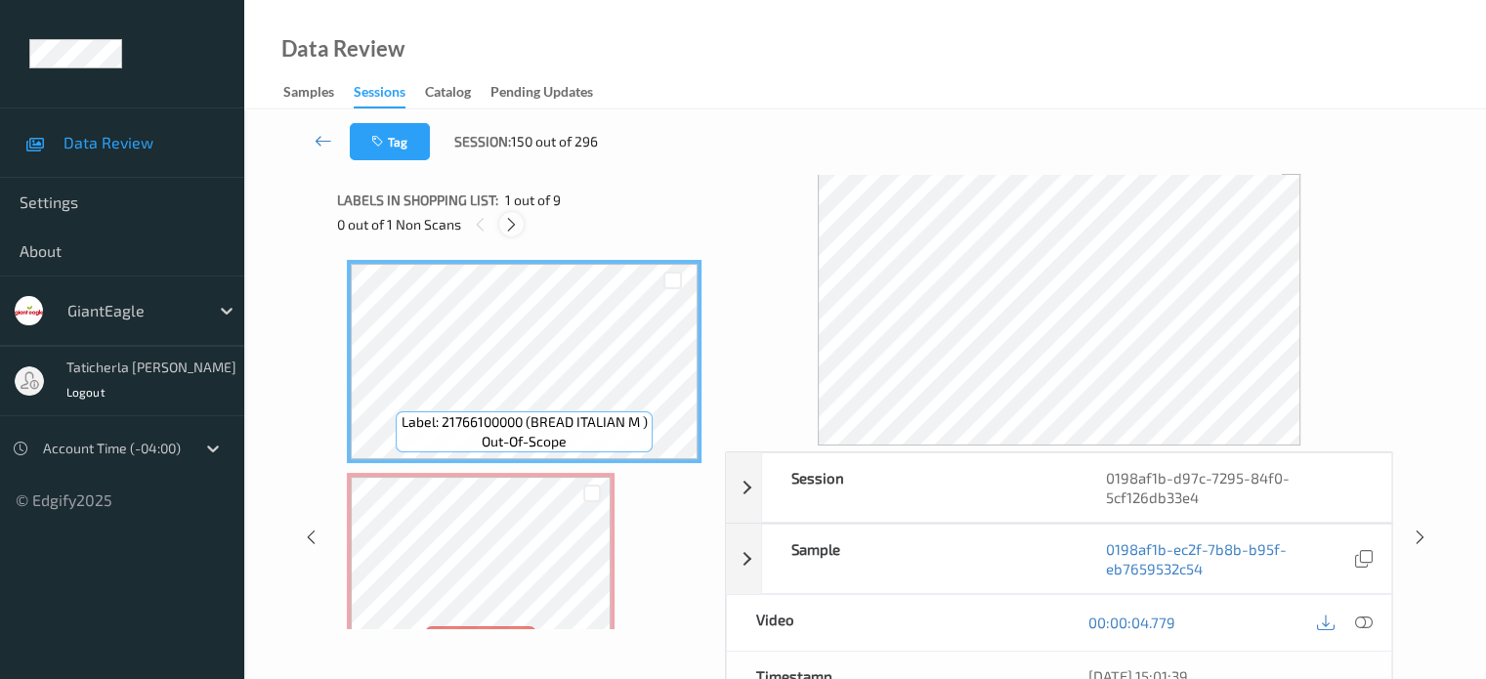
click at [514, 224] on icon at bounding box center [511, 225] width 17 height 18
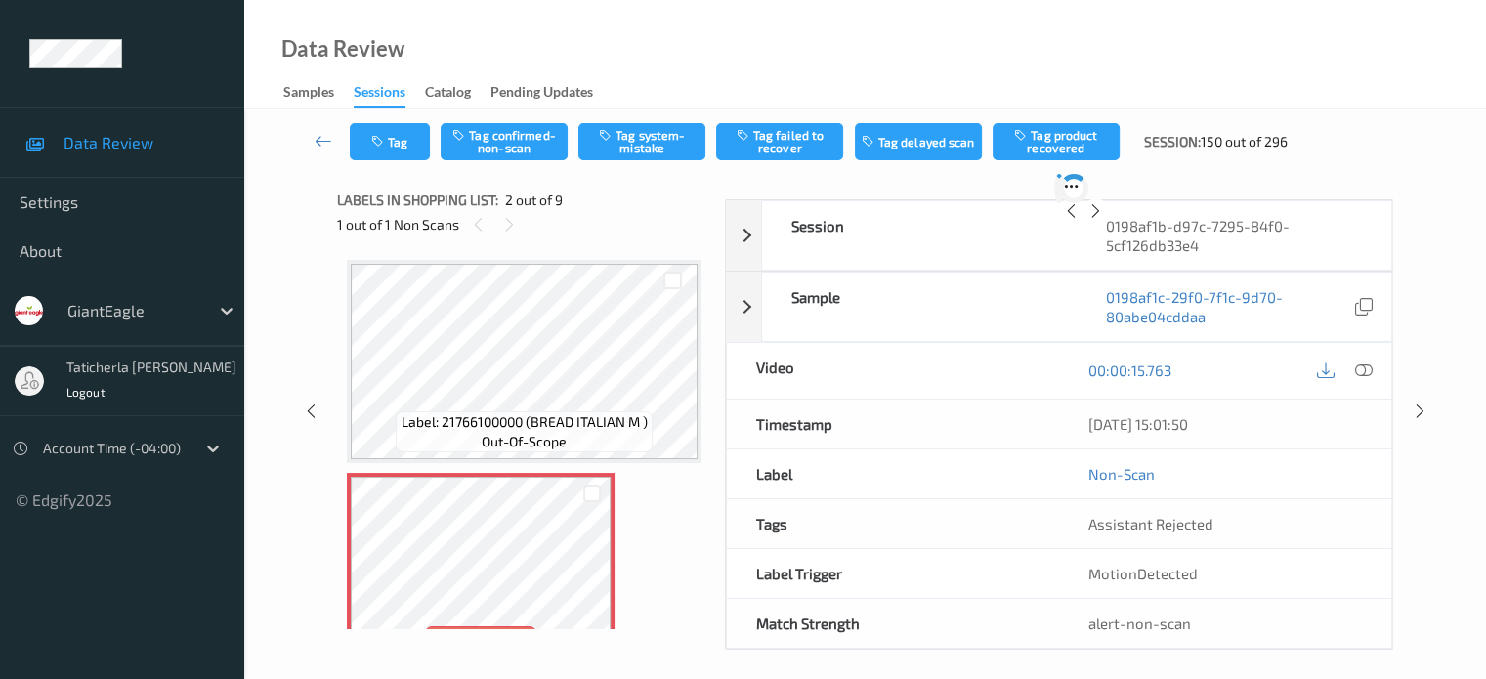
scroll to position [10, 0]
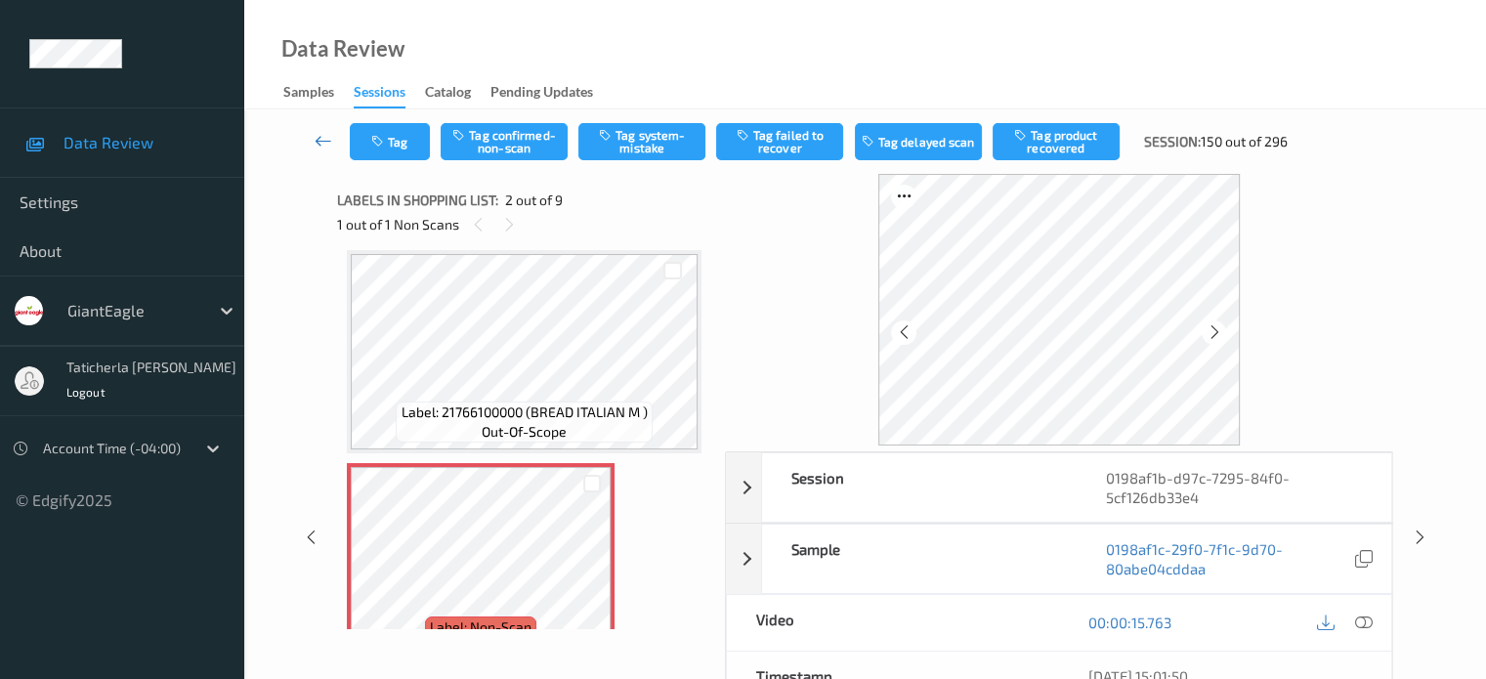
click at [322, 142] on icon at bounding box center [323, 141] width 18 height 20
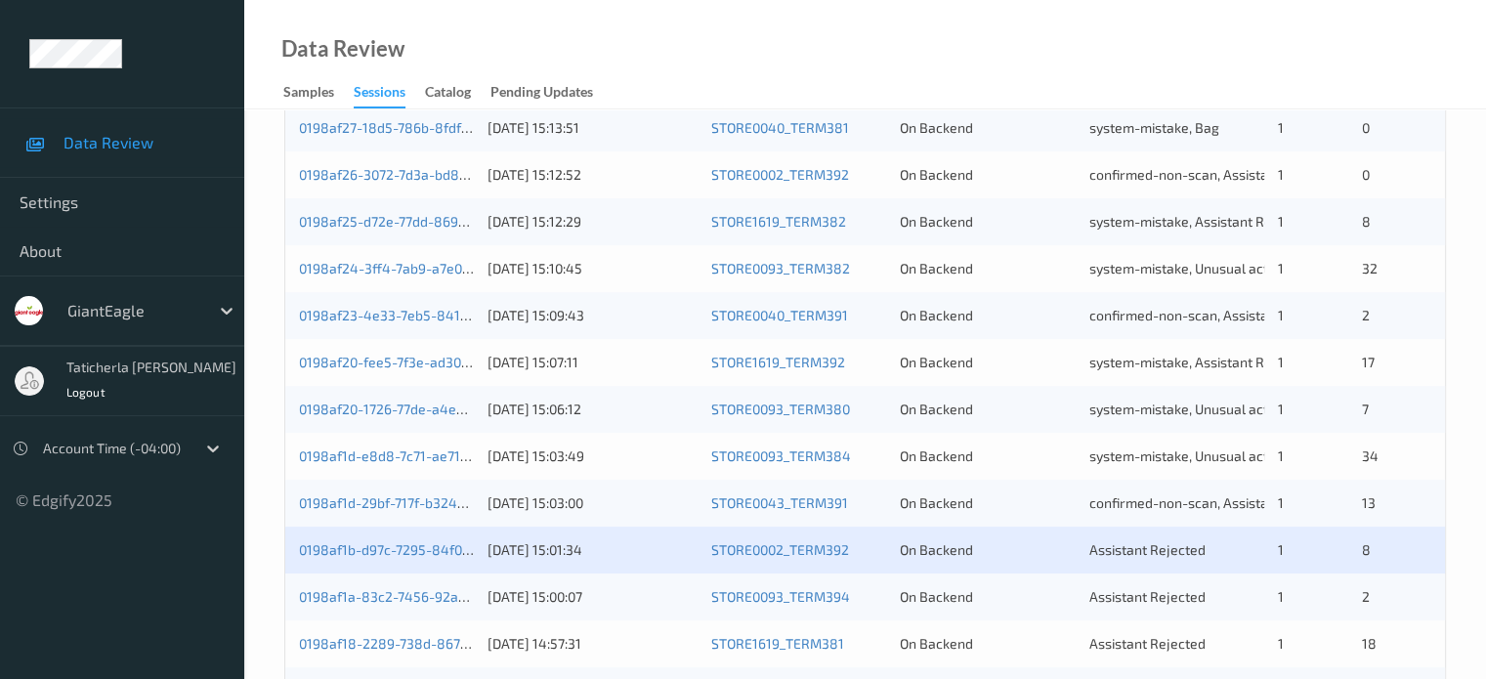
scroll to position [586, 0]
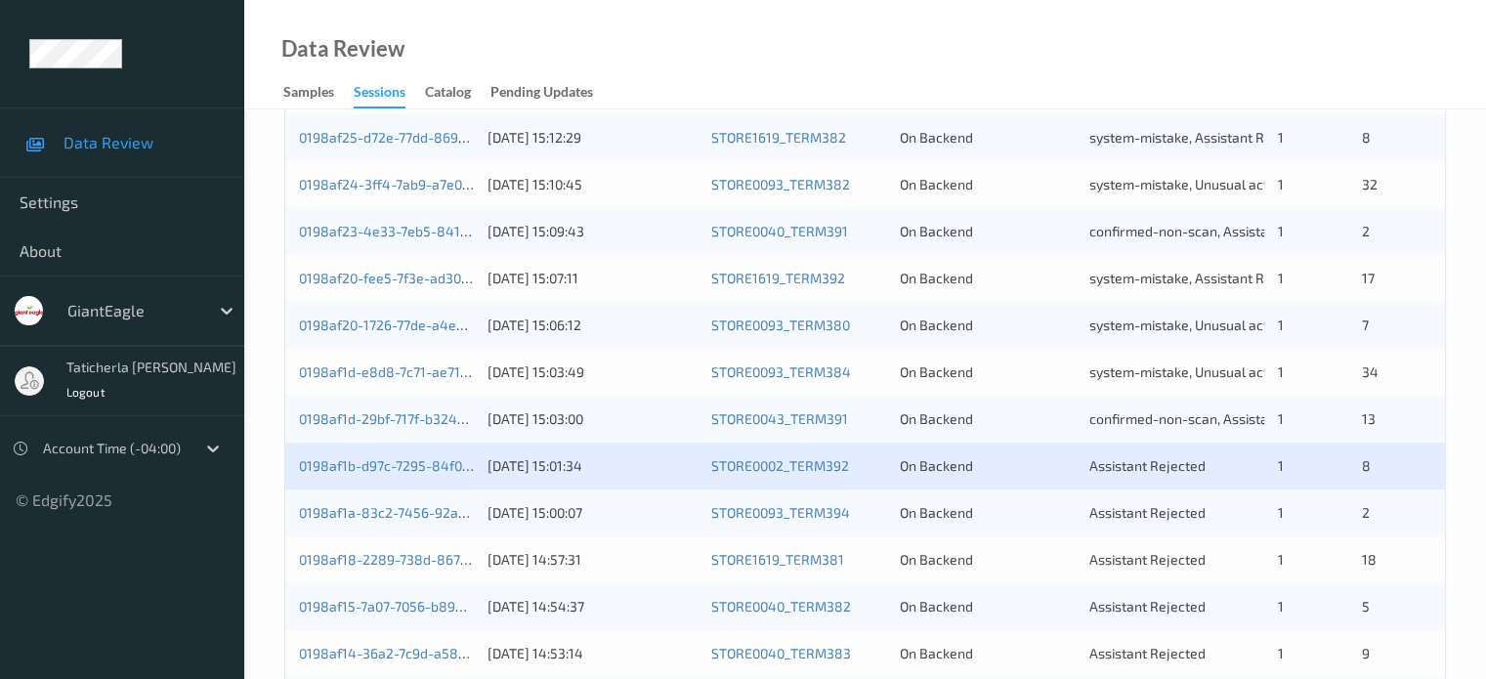
click at [433, 476] on div "0198af1b-d97c-7295-84f0-5cf126db33e4 [DATE] 15:01:34 STORE0002_TERM392 On Backe…" at bounding box center [864, 465] width 1159 height 47
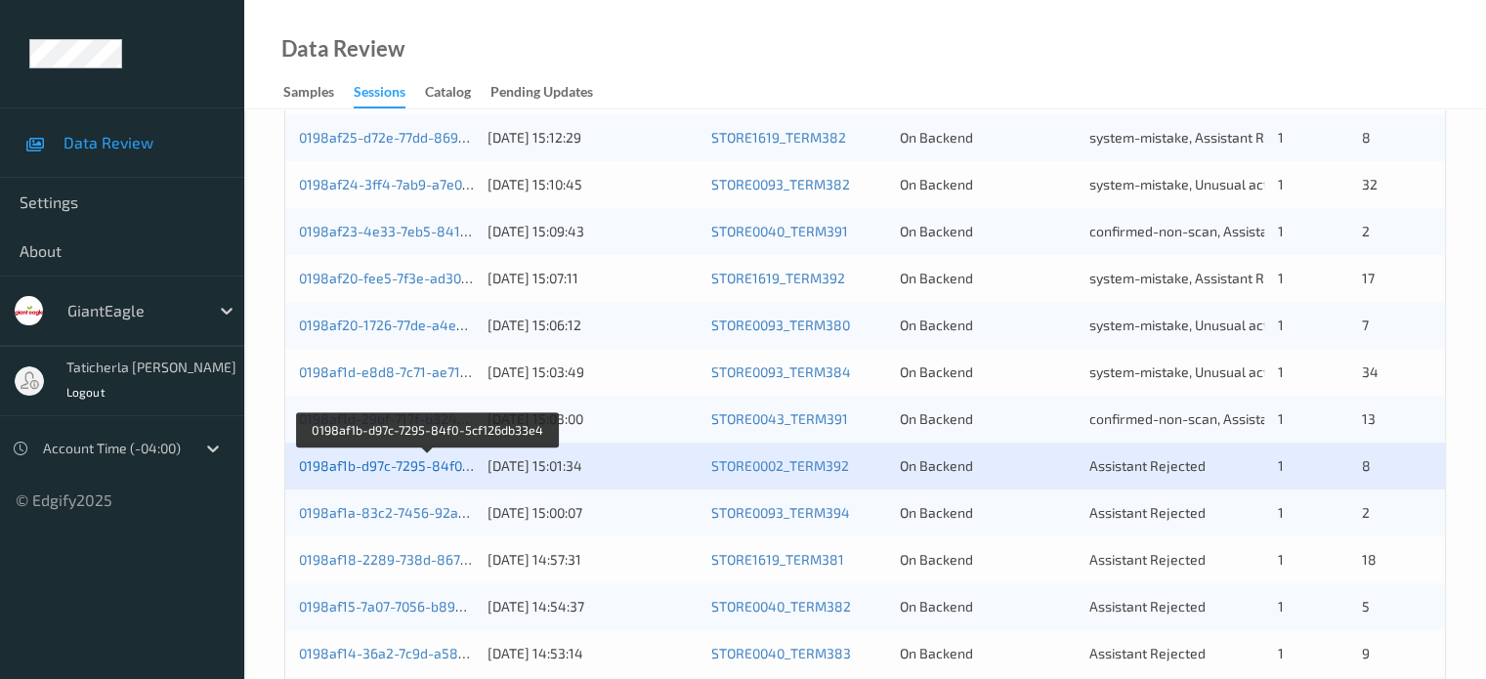
click at [409, 468] on link "0198af1b-d97c-7295-84f0-5cf126db33e4" at bounding box center [428, 465] width 258 height 17
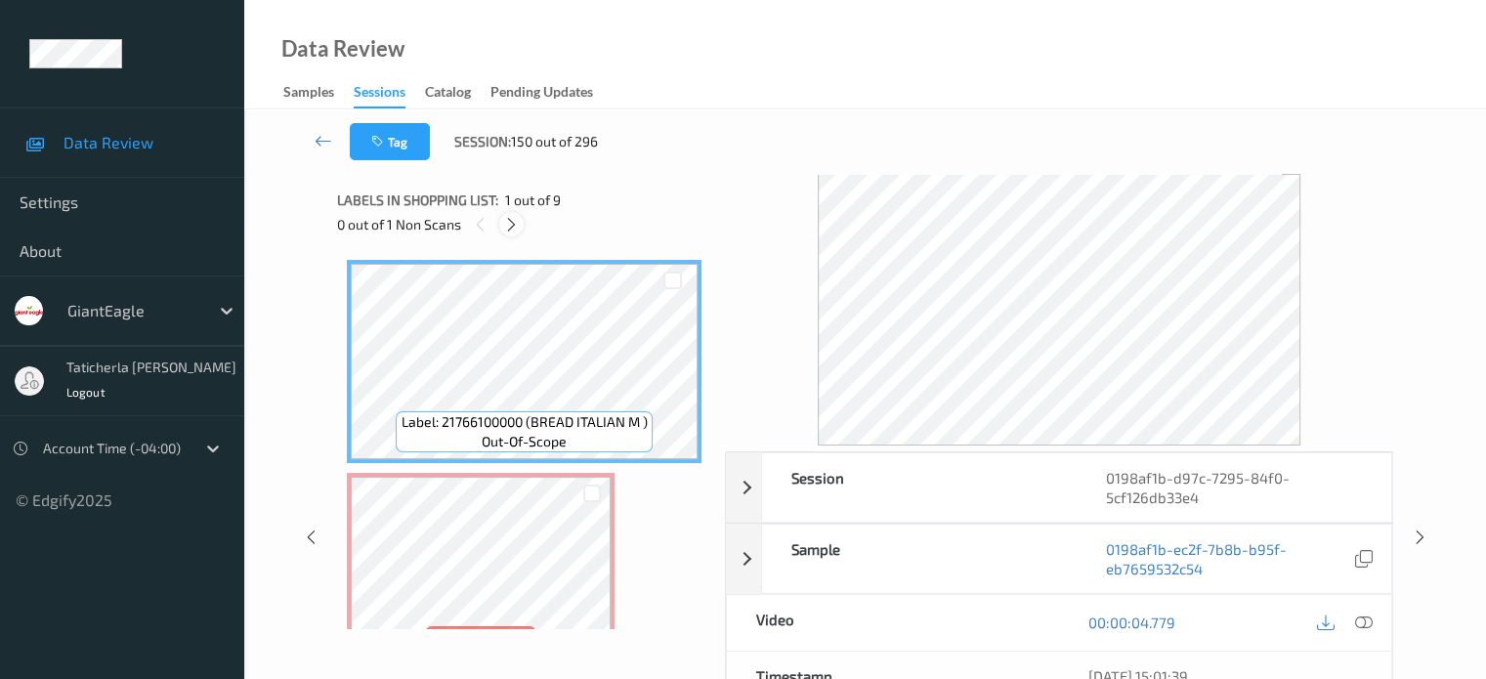
click at [512, 226] on icon at bounding box center [511, 225] width 17 height 18
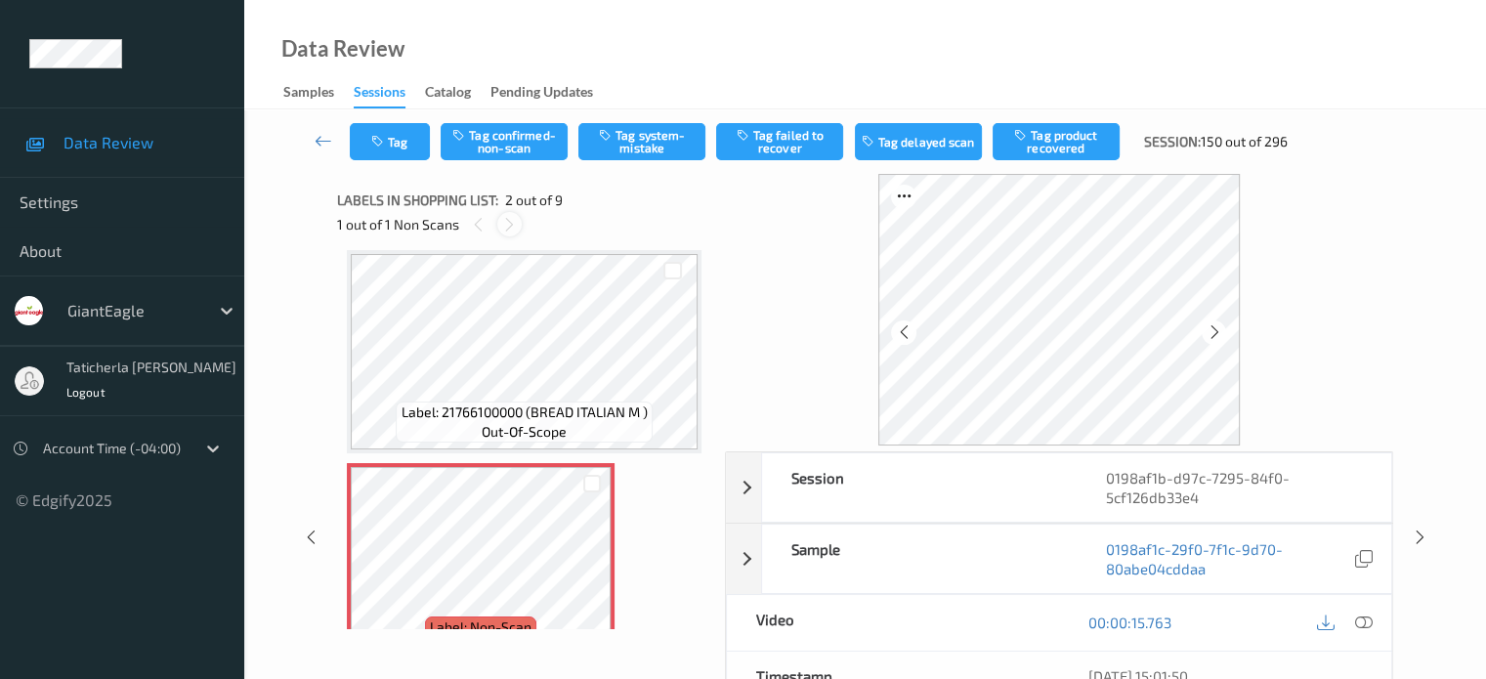
click at [511, 227] on icon at bounding box center [509, 225] width 17 height 18
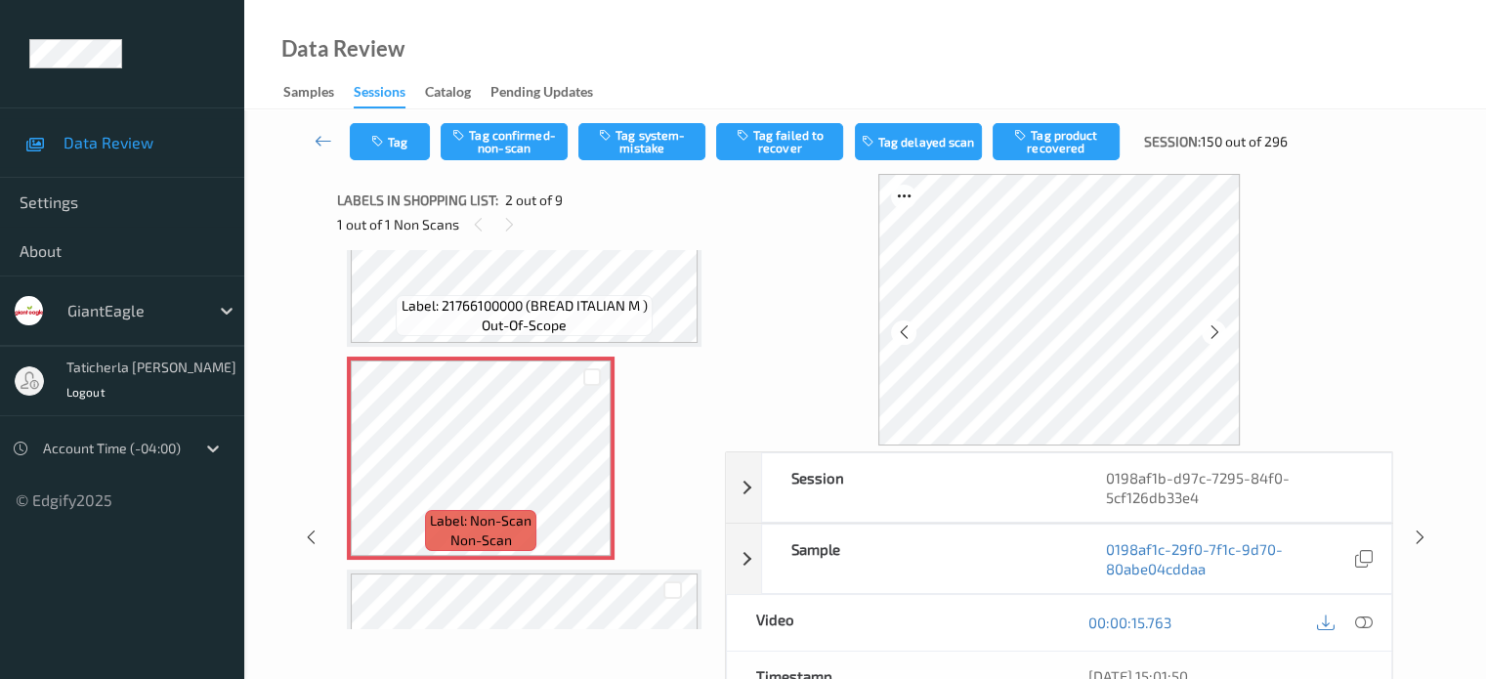
scroll to position [107, 0]
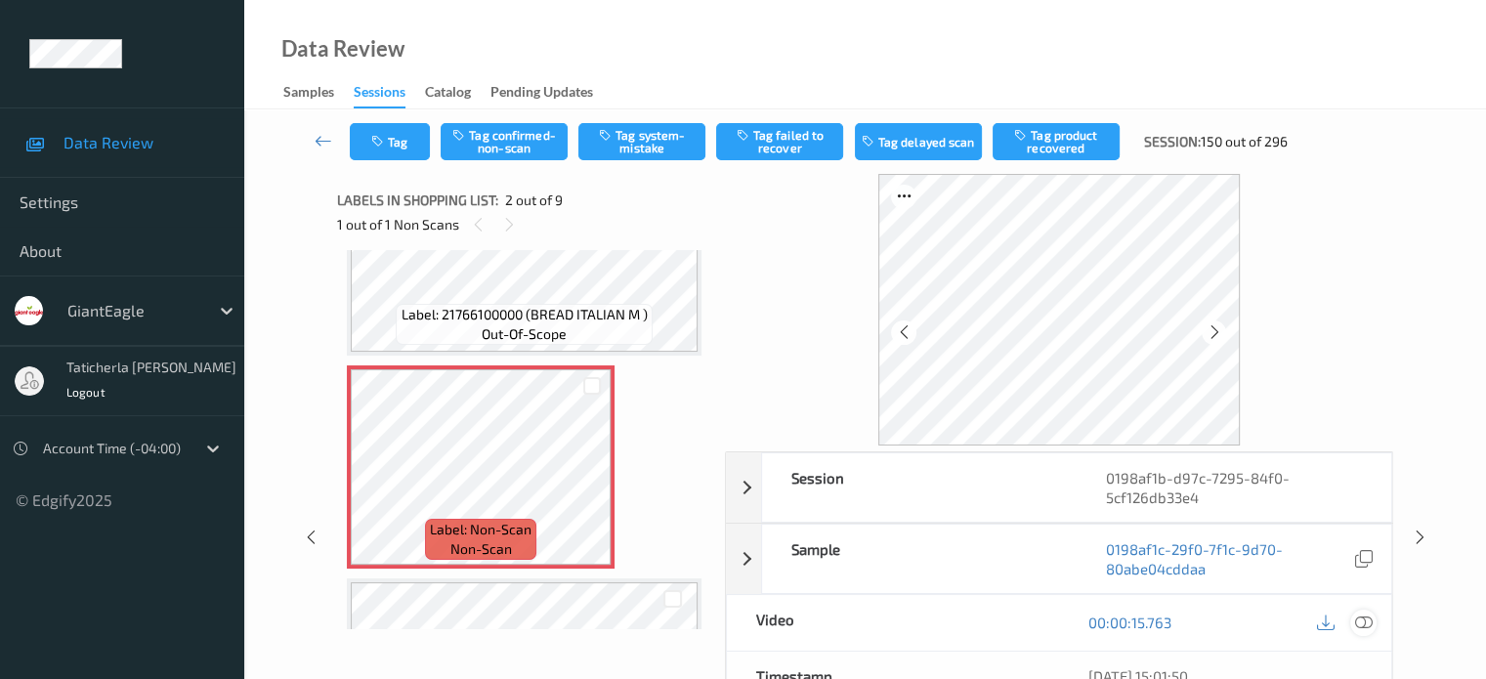
click at [1362, 619] on icon at bounding box center [1363, 622] width 18 height 18
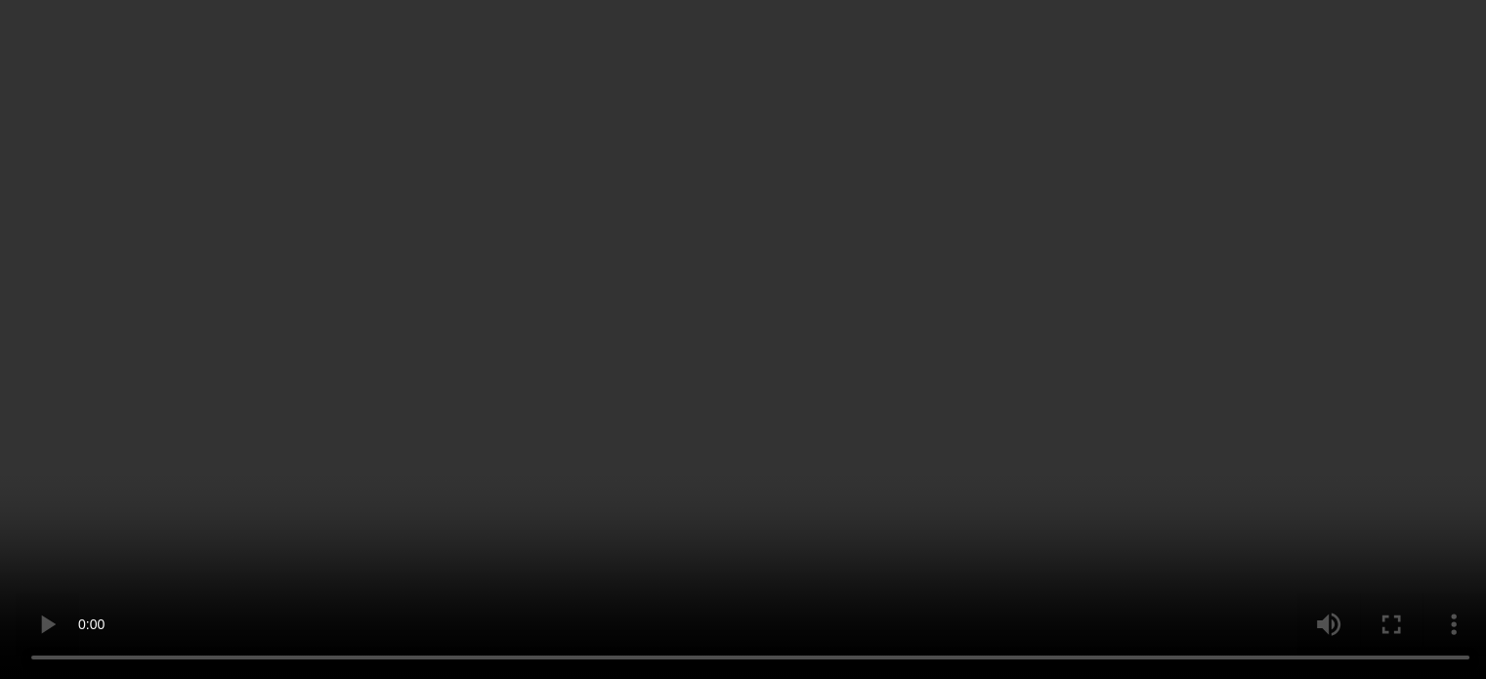
scroll to position [195, 0]
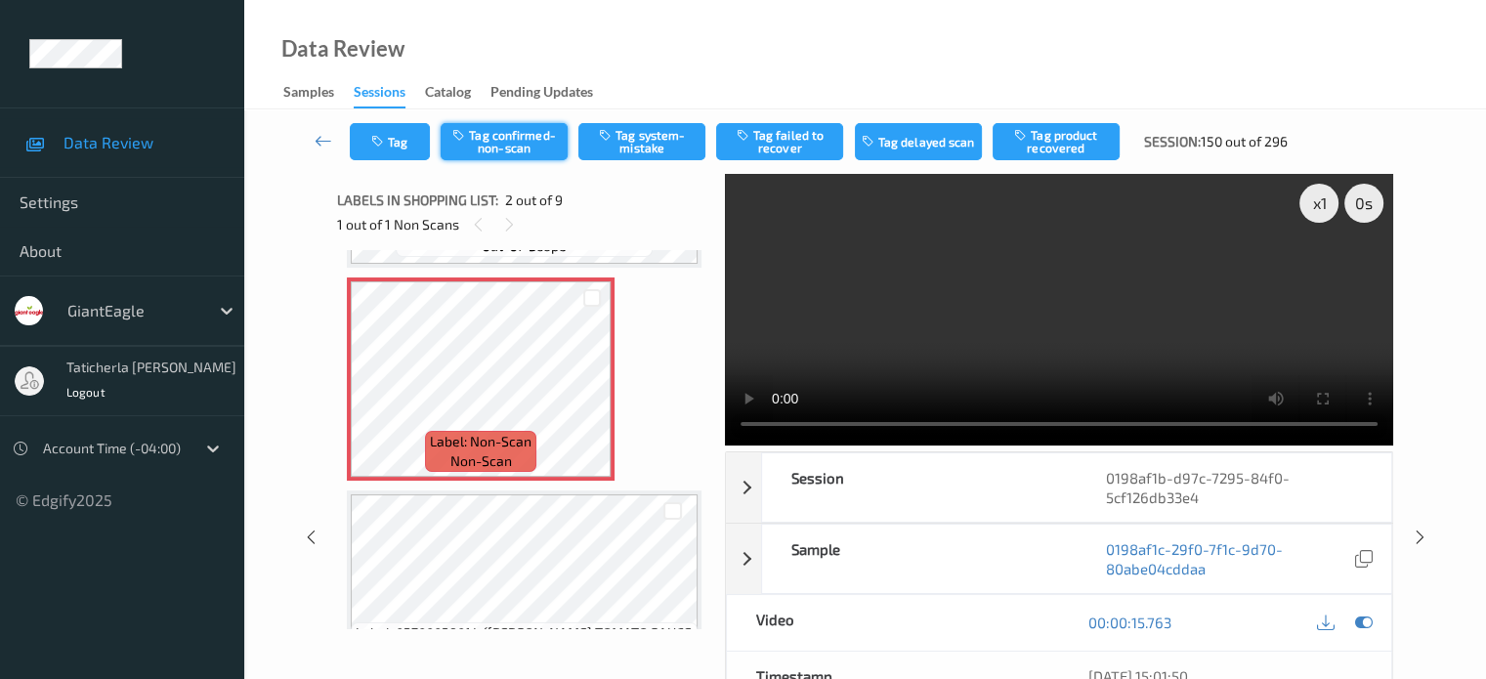
click at [524, 147] on button "Tag confirmed-non-scan" at bounding box center [503, 141] width 127 height 37
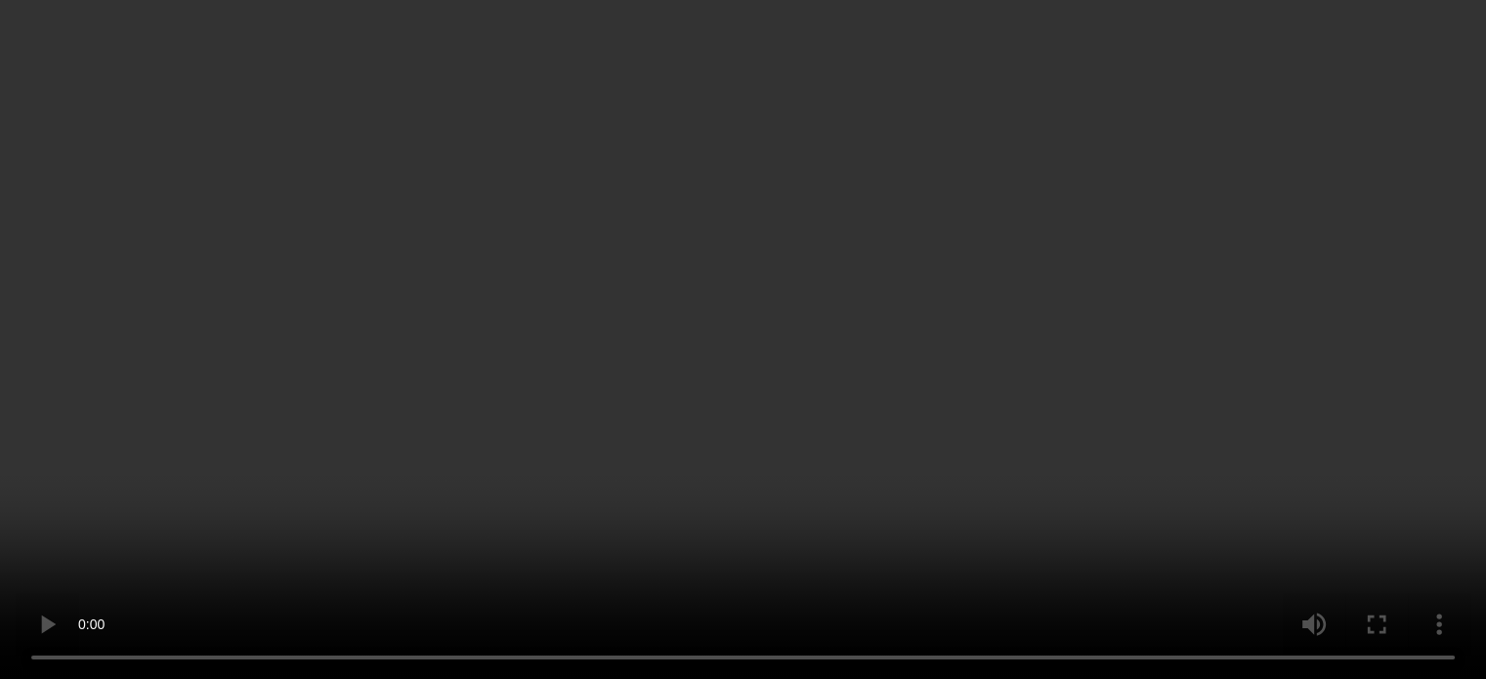
scroll to position [1156, 0]
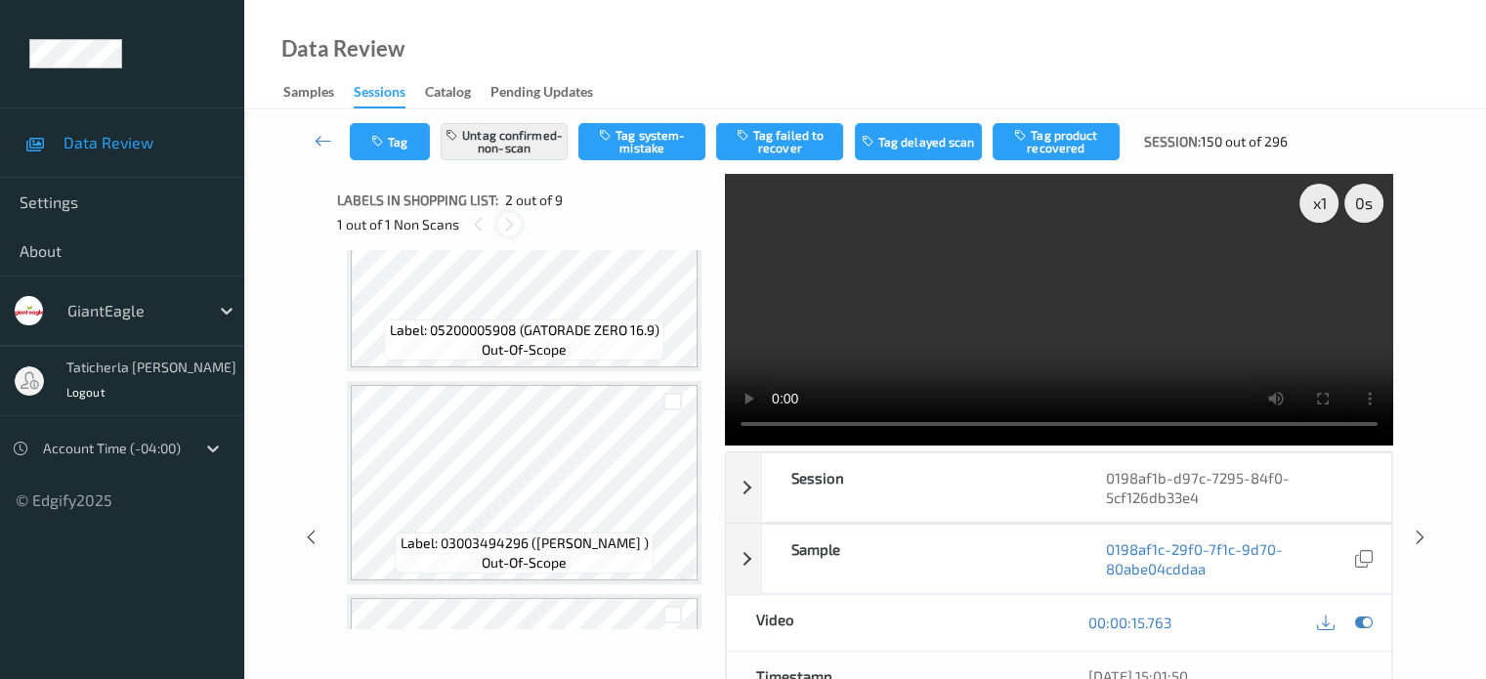
click at [513, 225] on icon at bounding box center [509, 225] width 17 height 18
click at [506, 226] on icon at bounding box center [509, 225] width 17 height 18
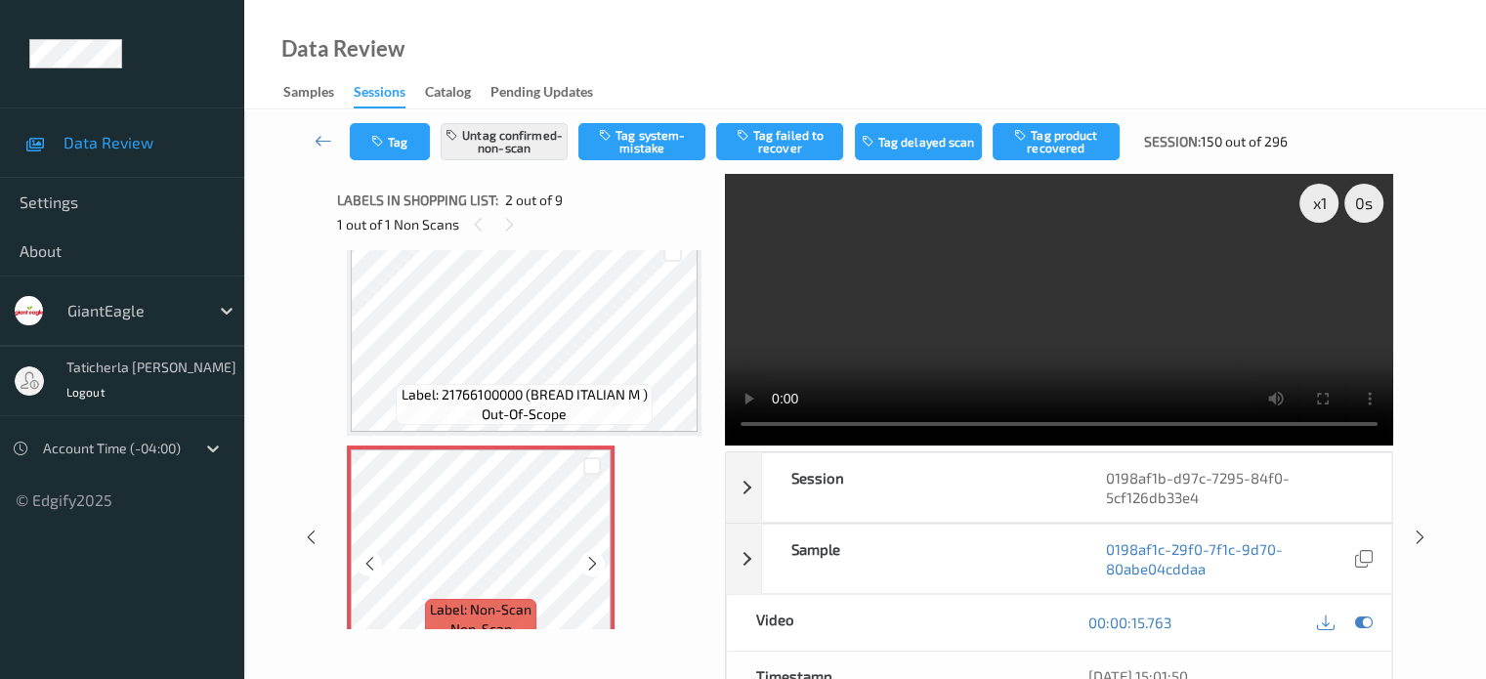
scroll to position [0, 0]
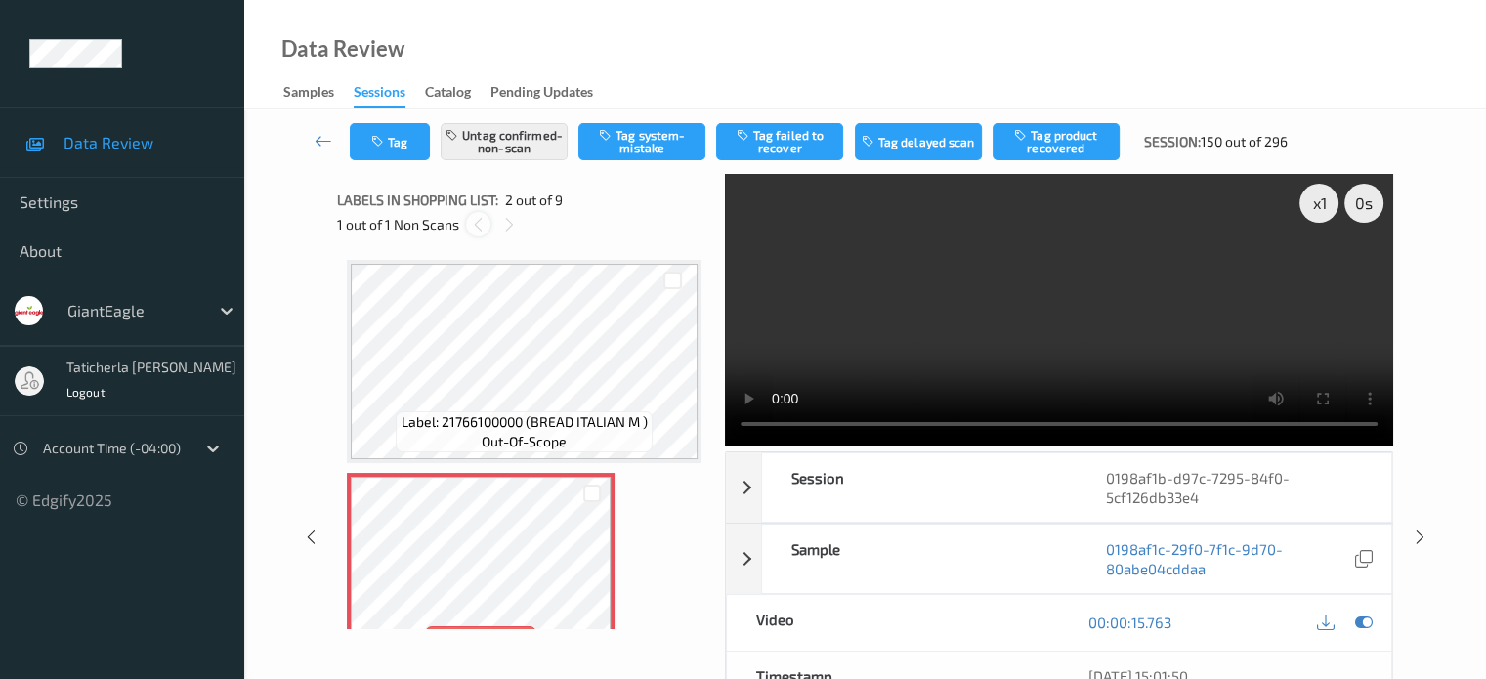
click at [477, 226] on icon at bounding box center [478, 225] width 17 height 18
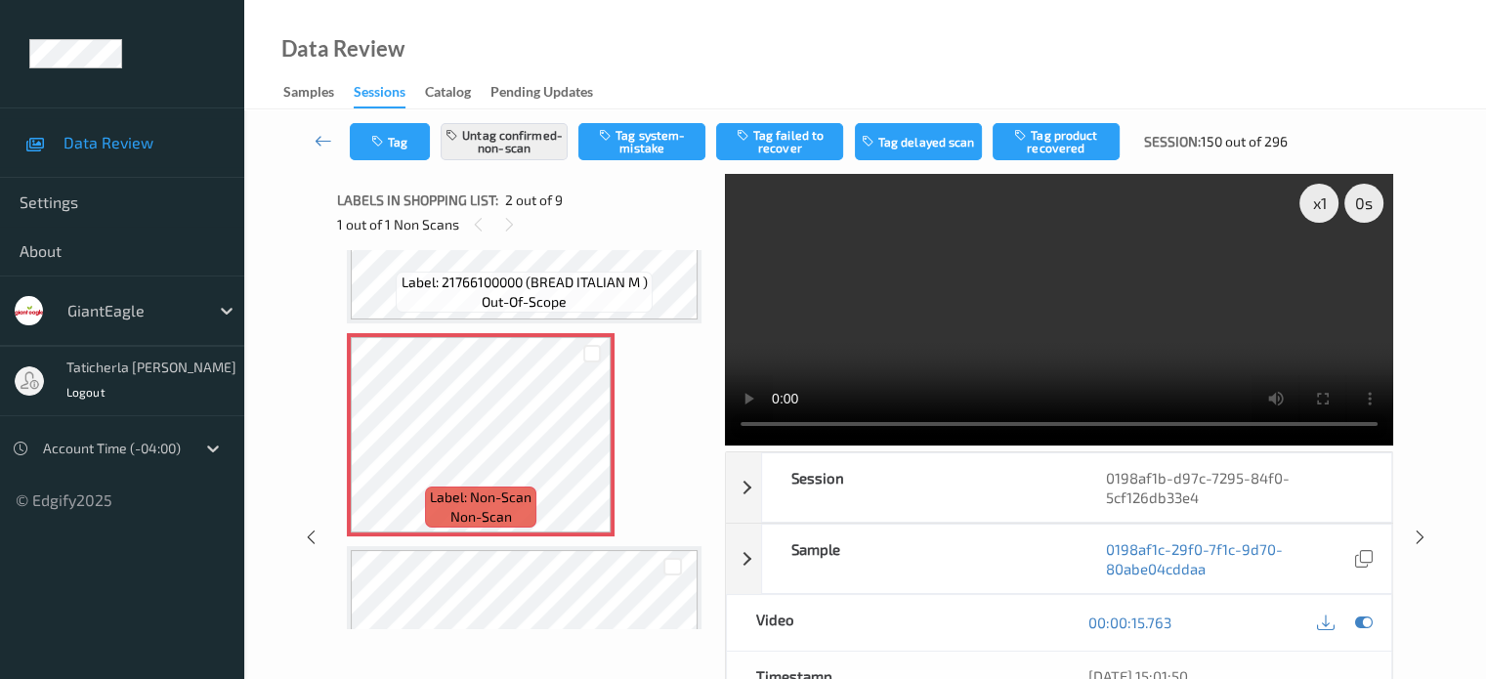
scroll to position [98, 0]
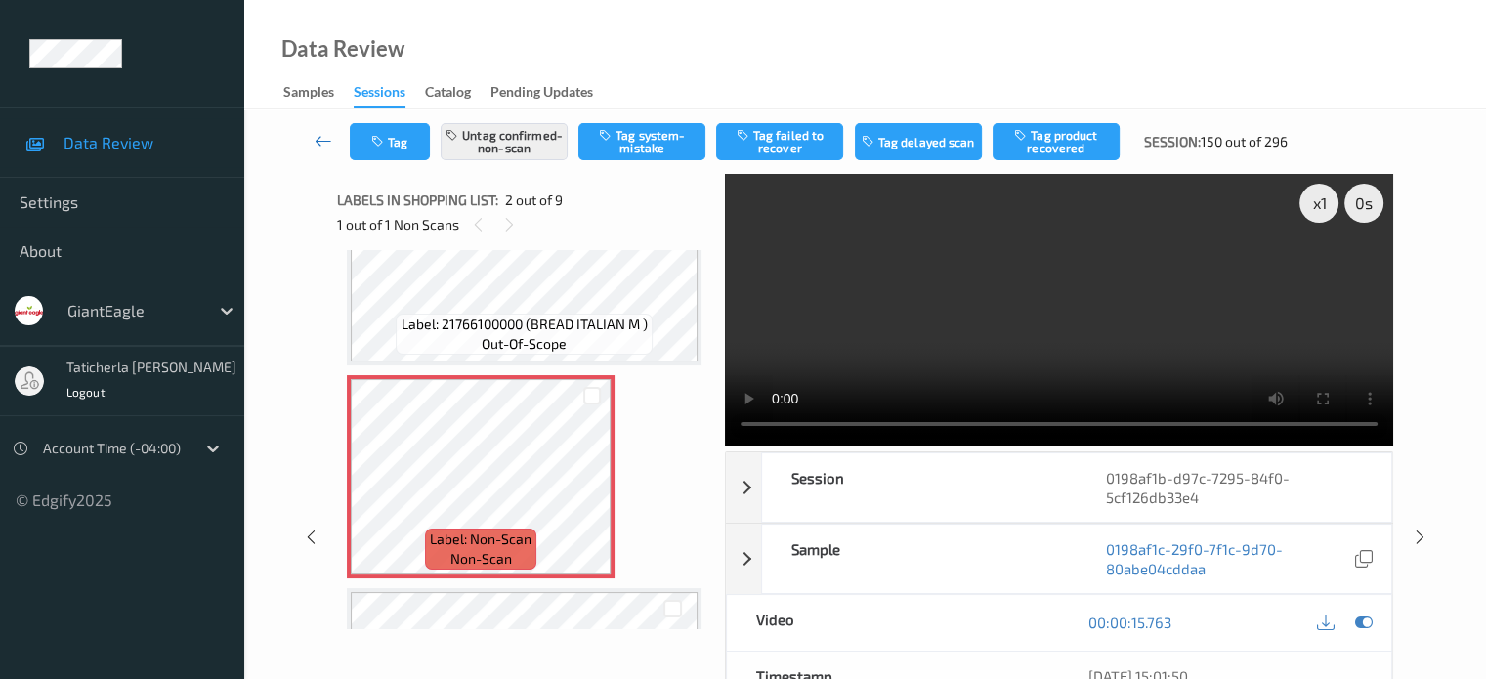
click at [323, 143] on icon at bounding box center [323, 141] width 18 height 20
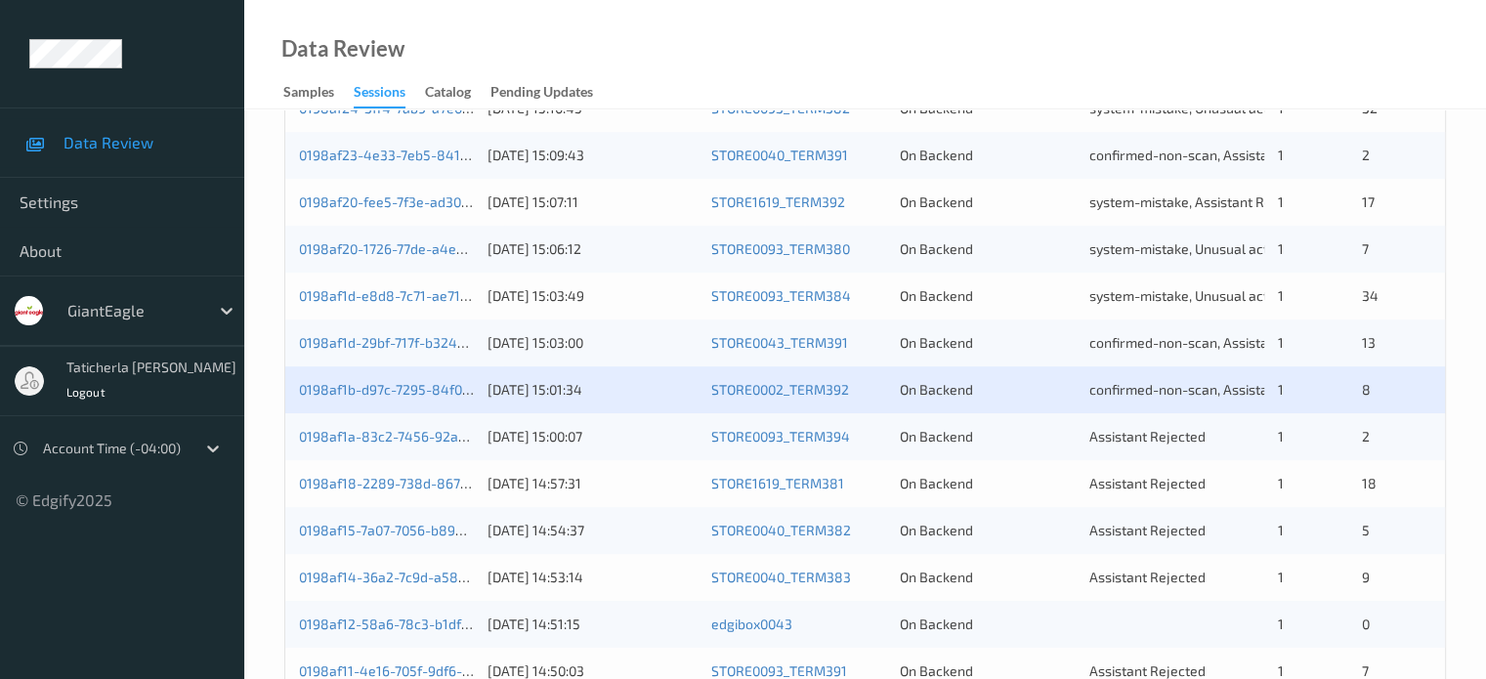
scroll to position [684, 0]
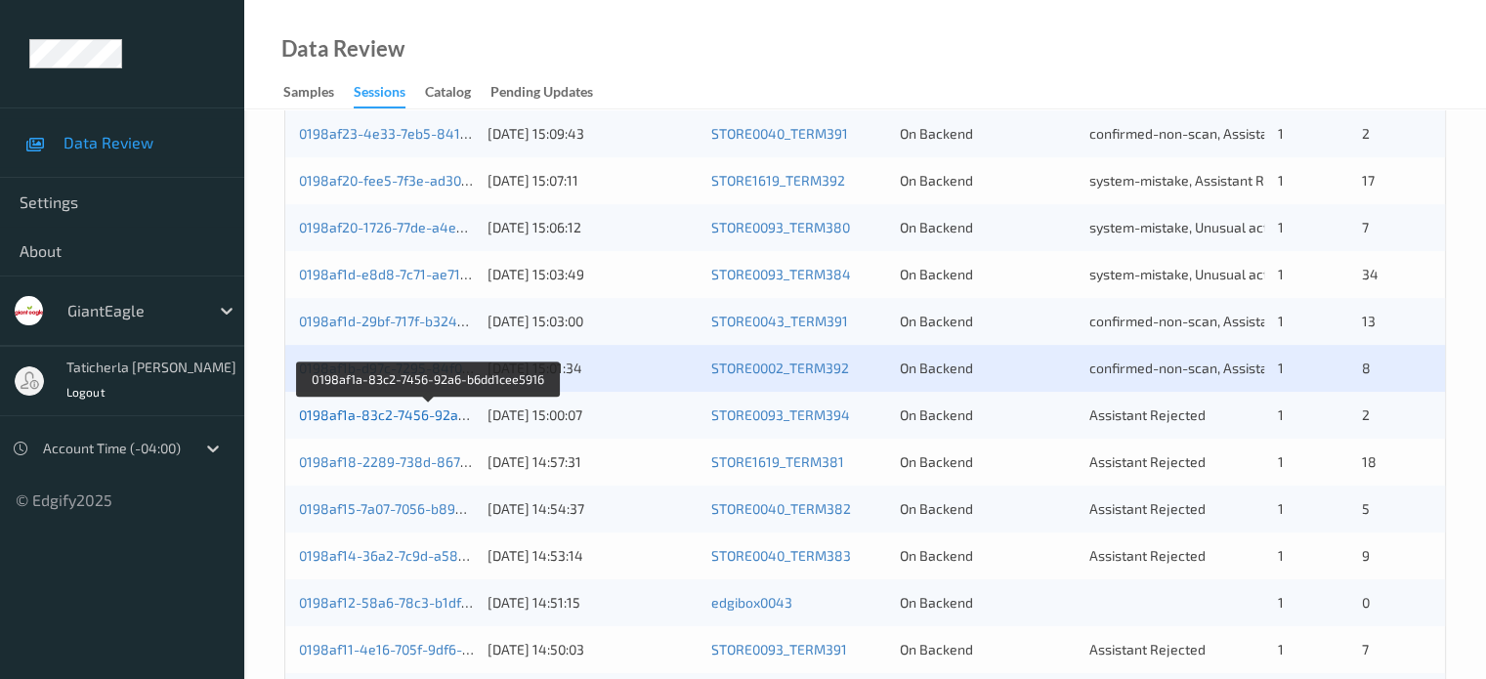
click at [441, 412] on link "0198af1a-83c2-7456-92a6-b6dd1cee5916" at bounding box center [430, 414] width 262 height 17
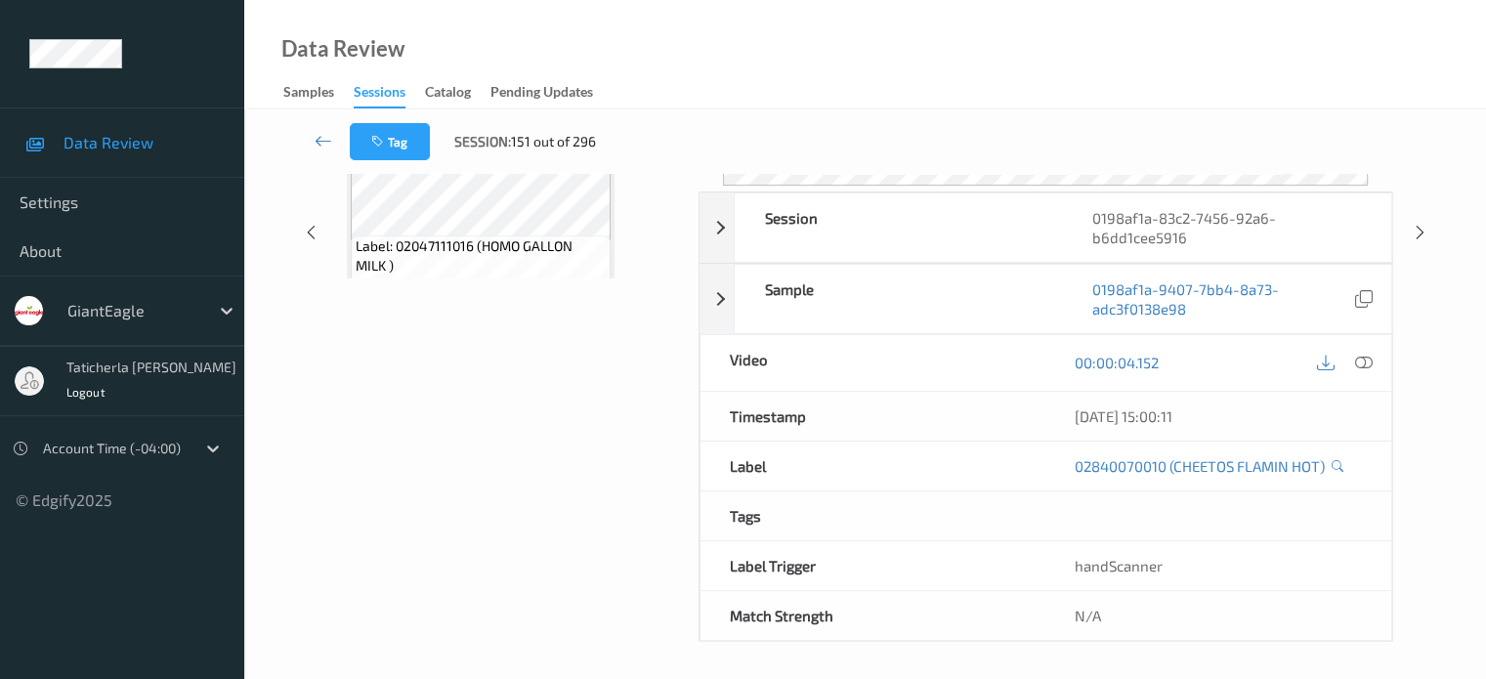
scroll to position [259, 0]
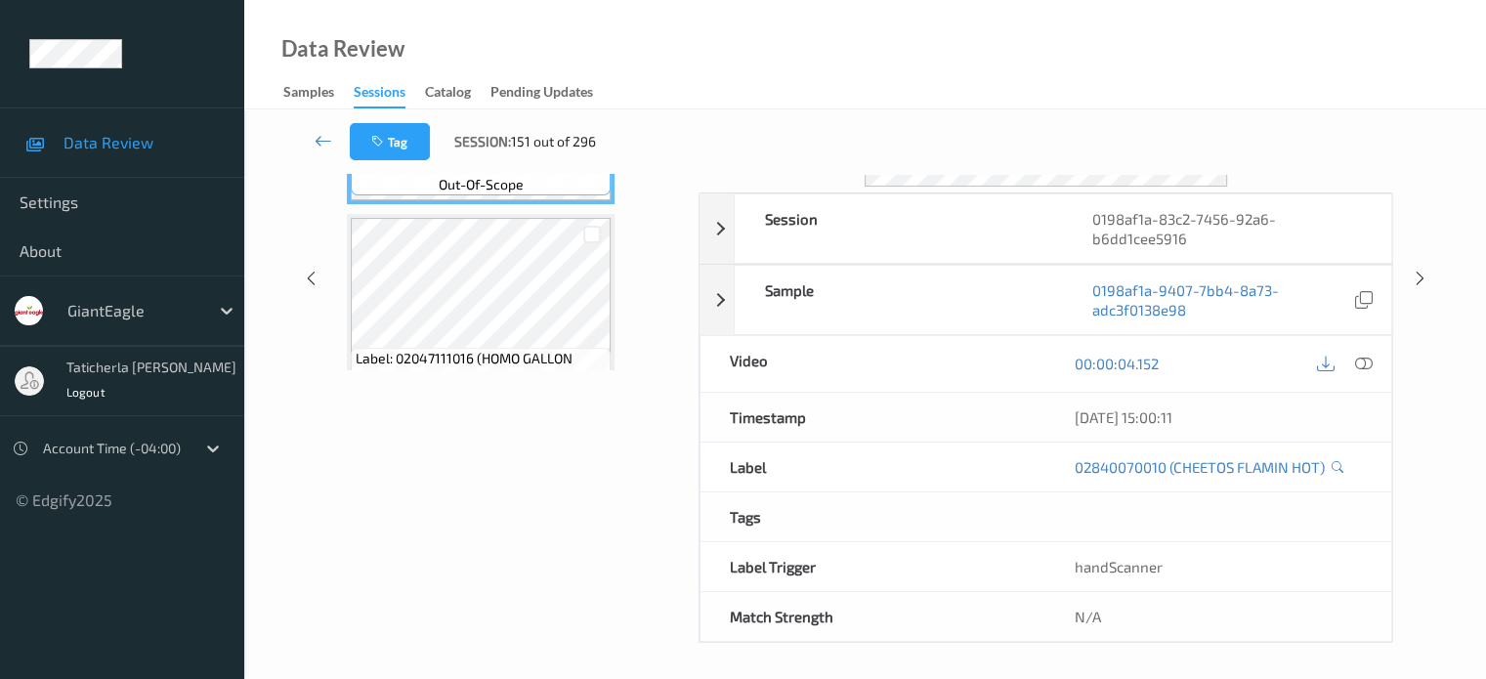
click at [293, 150] on div "Tag Session: 151 out of 296" at bounding box center [864, 141] width 1161 height 64
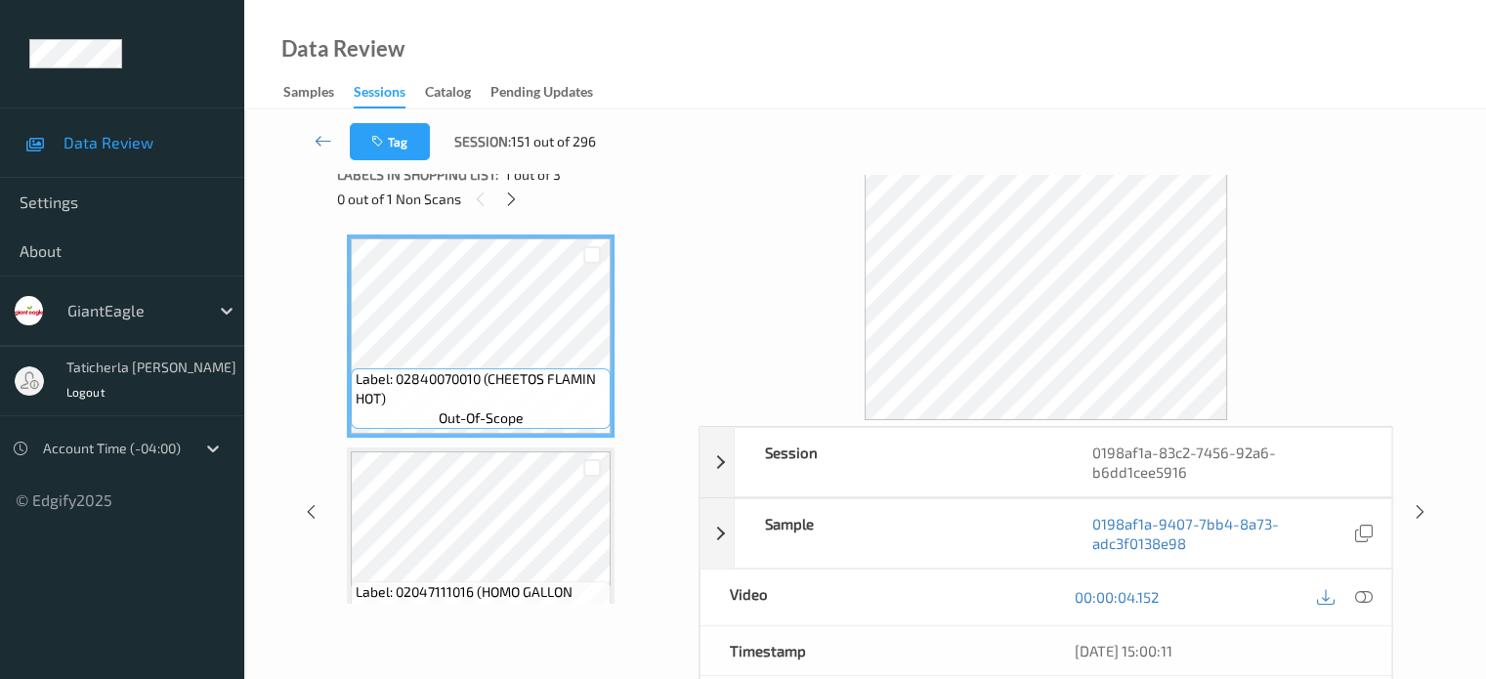
scroll to position [0, 0]
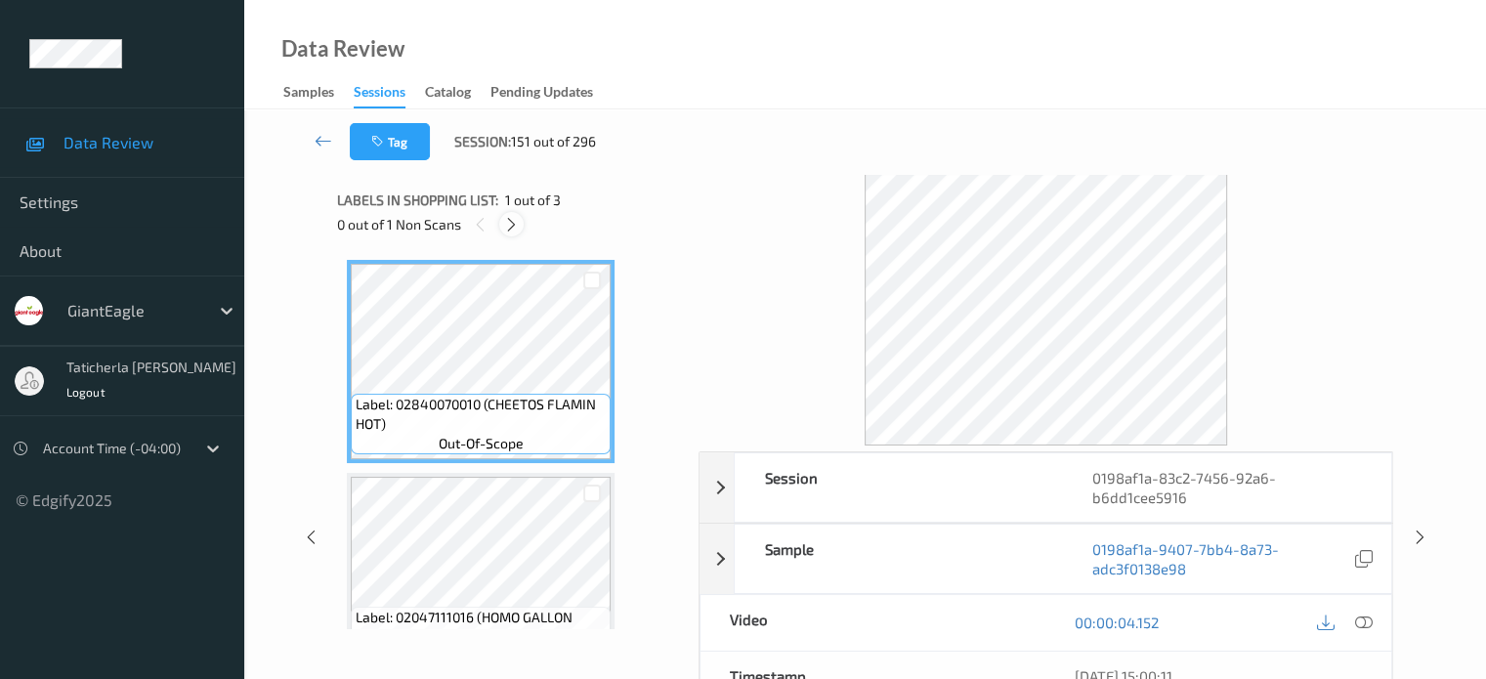
click at [507, 223] on icon at bounding box center [511, 225] width 17 height 18
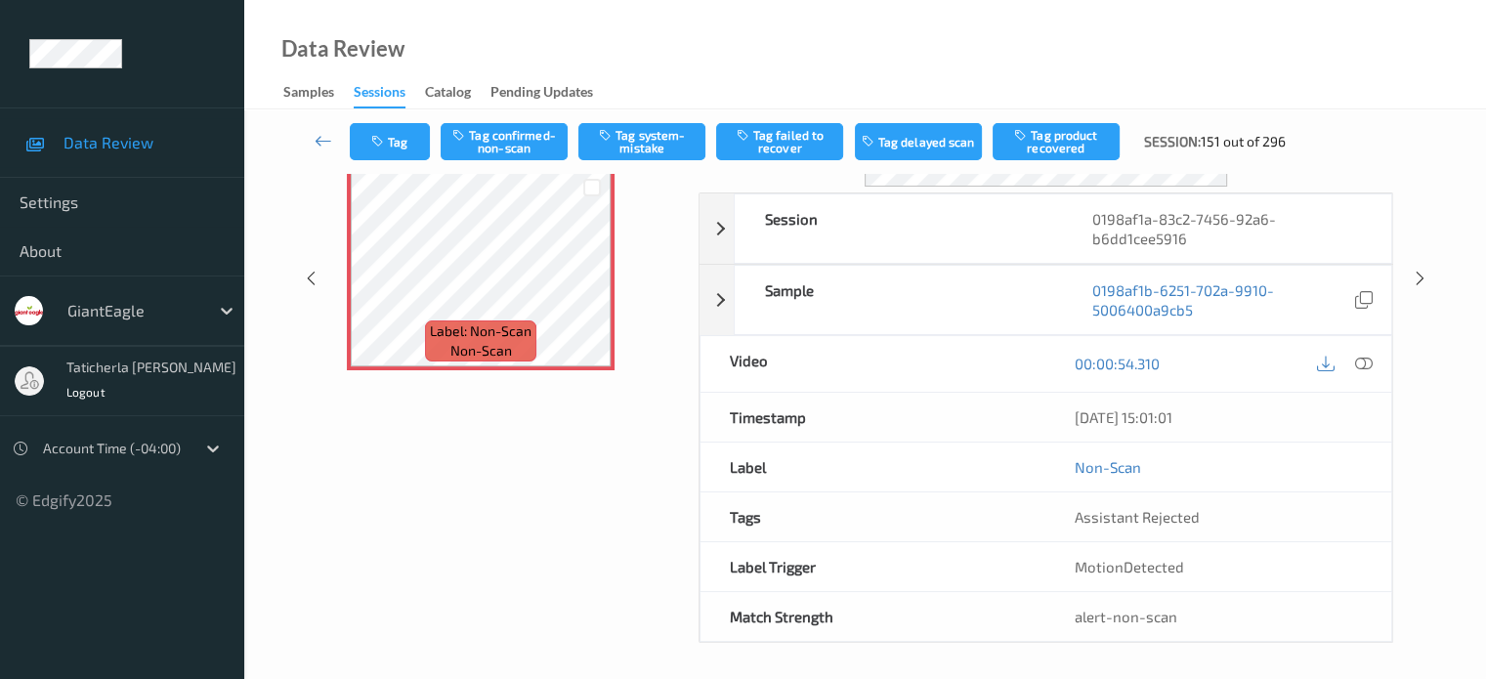
scroll to position [270, 0]
click at [519, 473] on div "Labels in shopping list: 3 out of 3 1 out of 1 Non Scans Label: 02840070010 (CH…" at bounding box center [511, 279] width 348 height 728
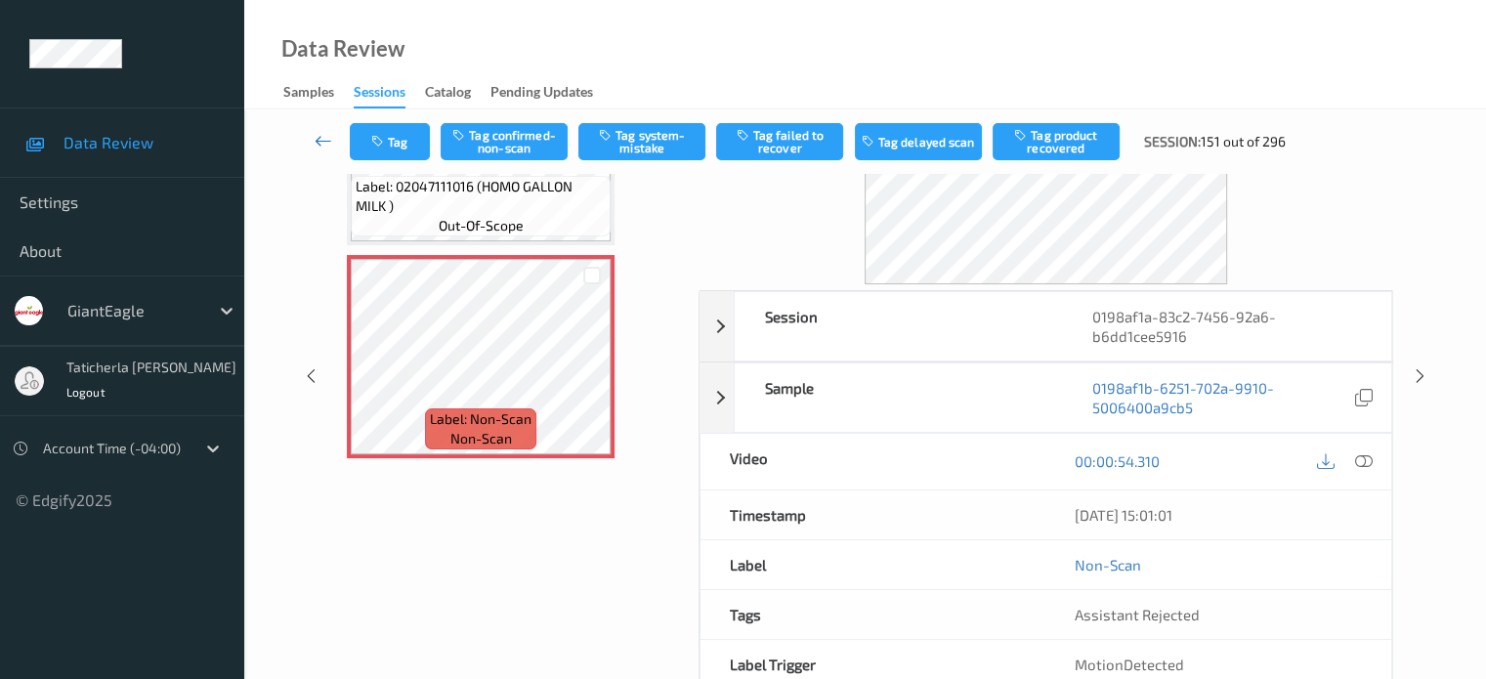
click at [324, 136] on icon at bounding box center [323, 141] width 18 height 20
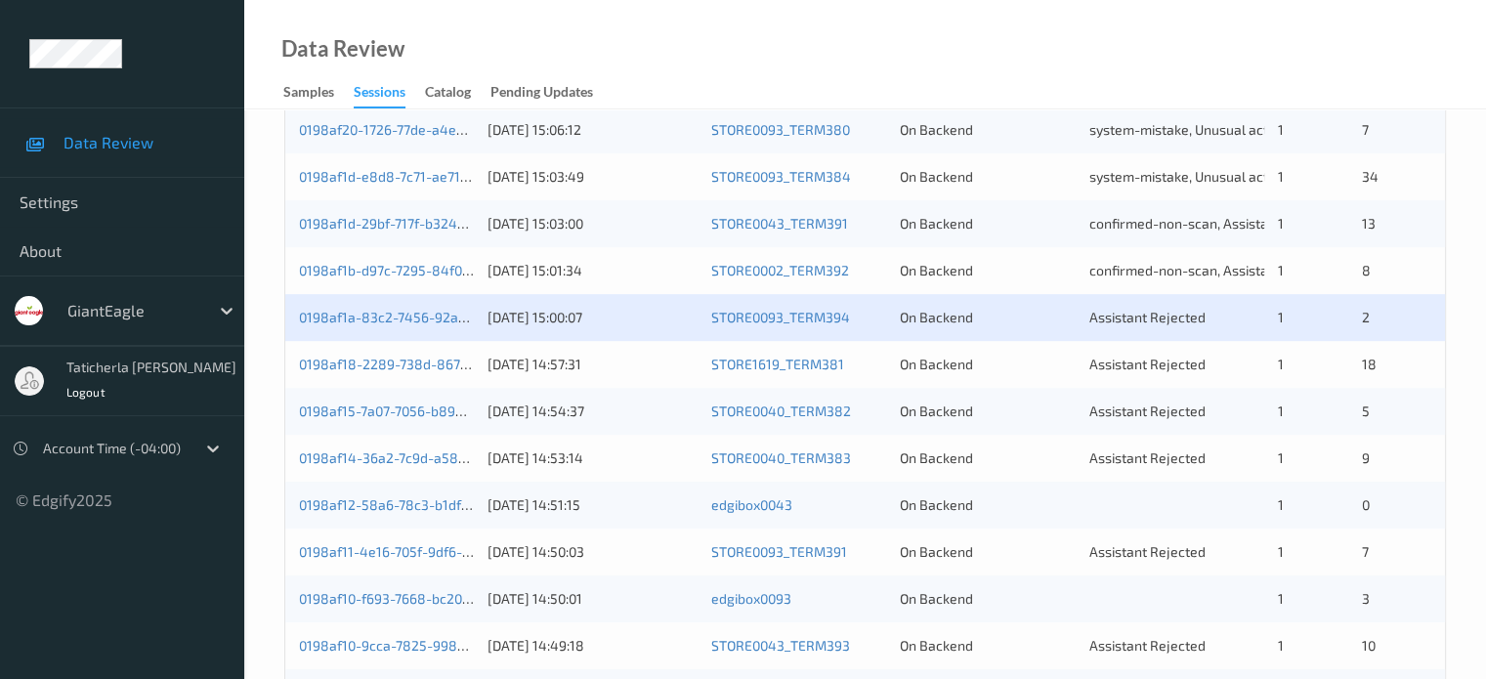
scroll to position [684, 0]
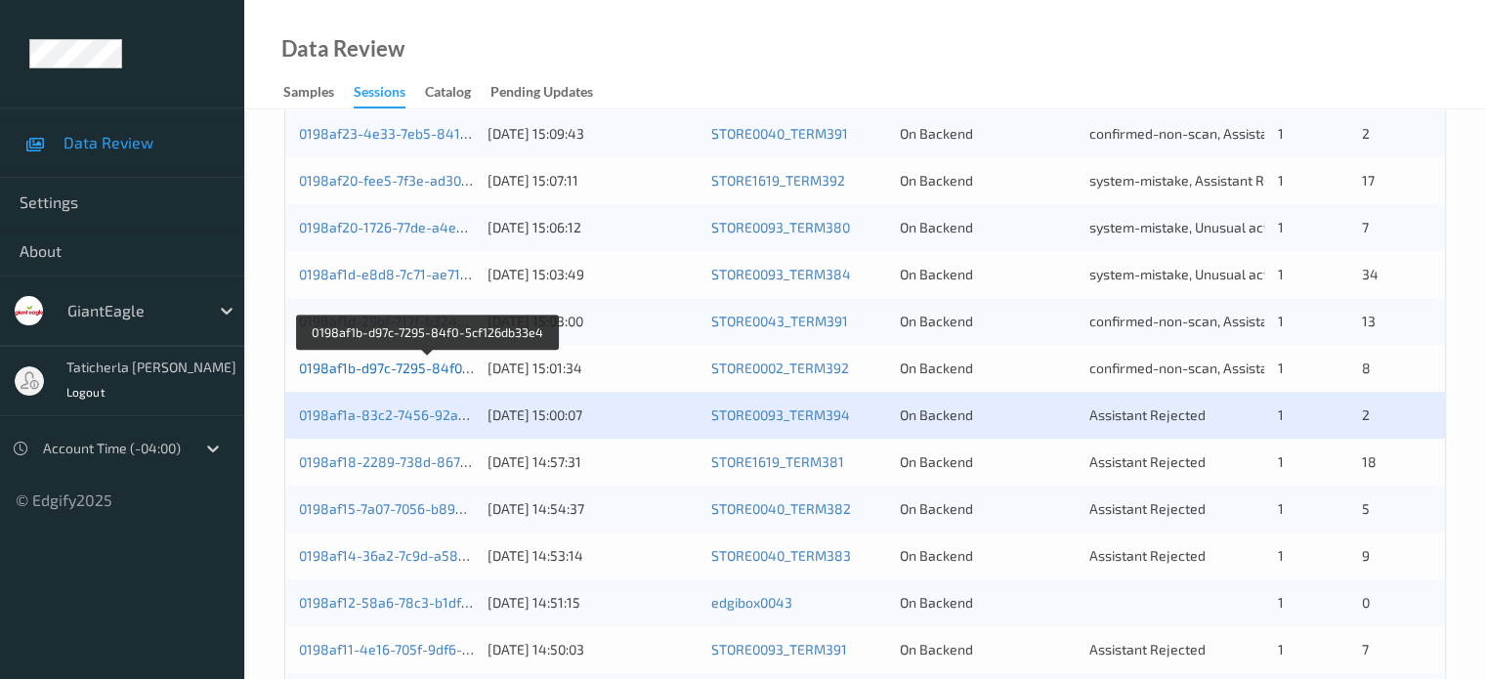
click at [430, 362] on link "0198af1b-d97c-7295-84f0-5cf126db33e4" at bounding box center [428, 367] width 258 height 17
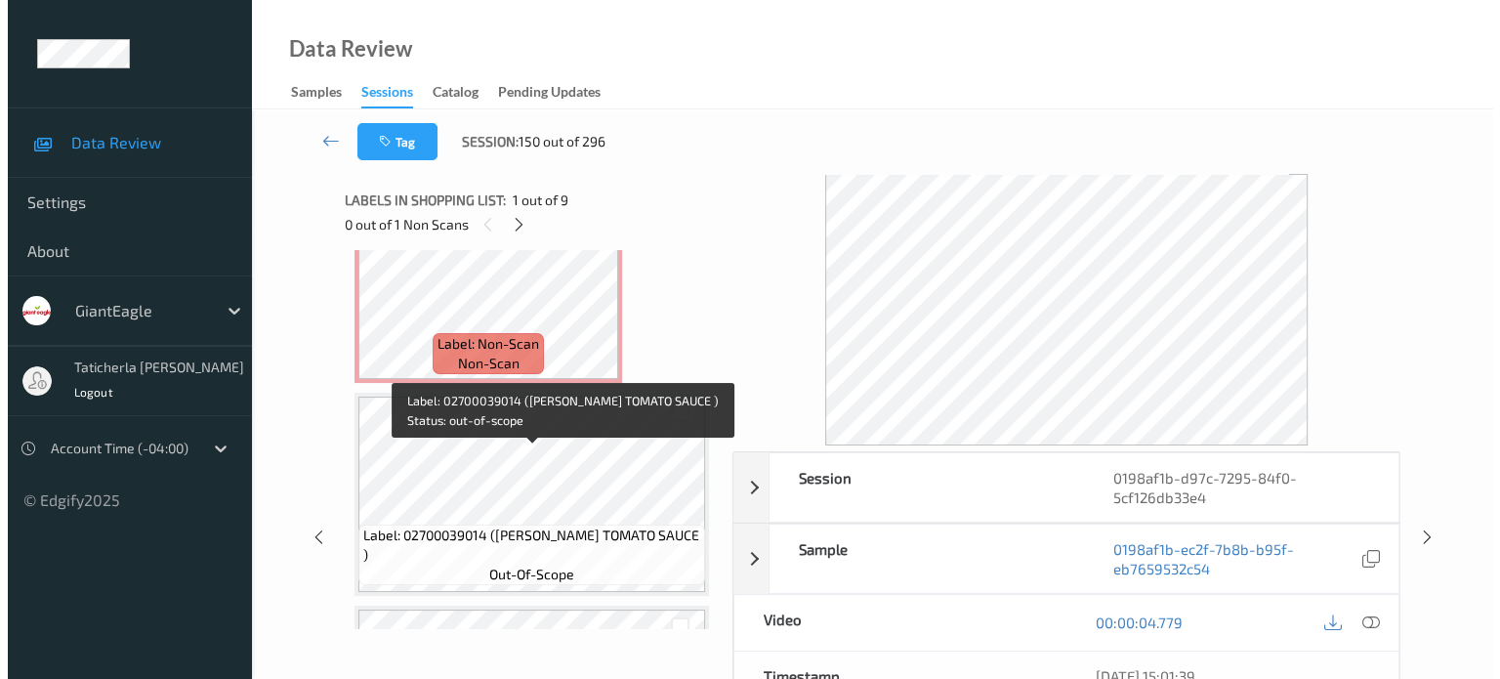
scroll to position [195, 0]
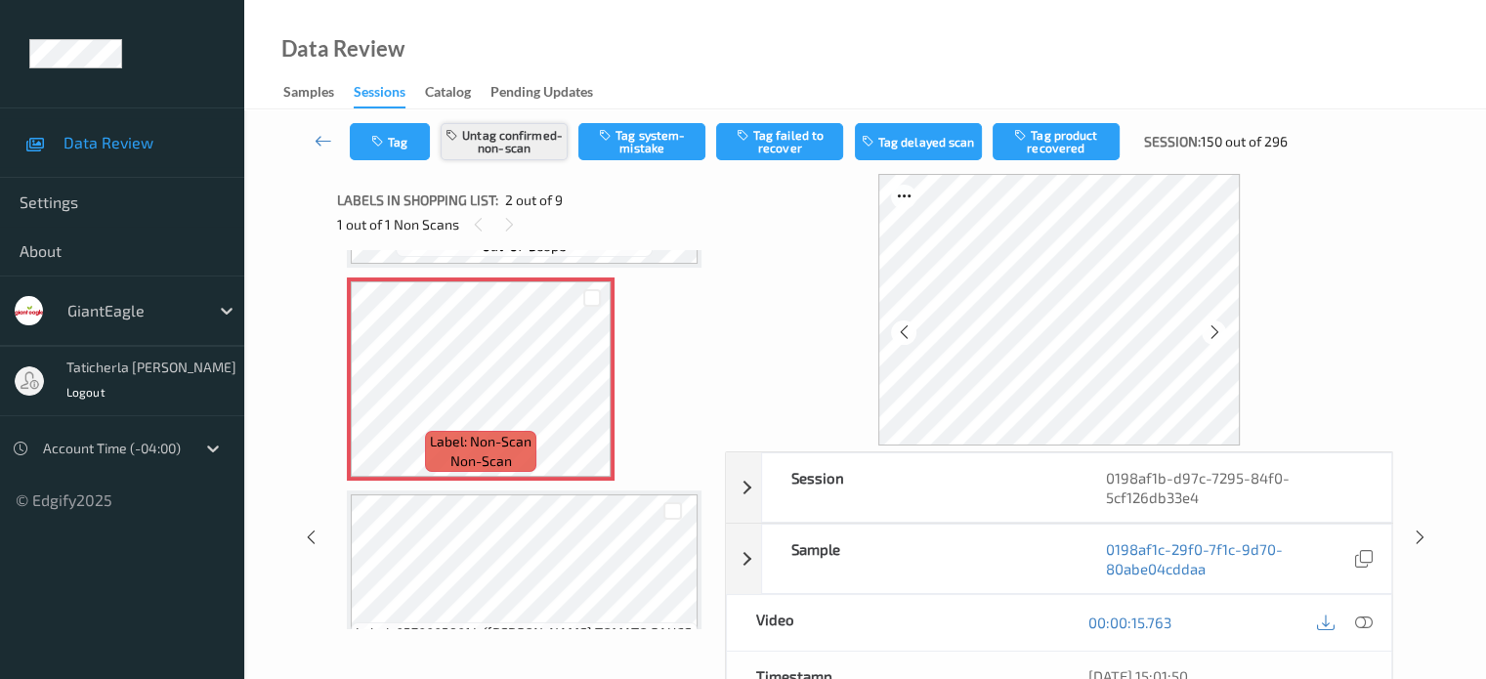
click at [528, 137] on button "Untag confirmed-non-scan" at bounding box center [503, 141] width 127 height 37
click at [501, 140] on button "Untag confirmed-non-scan" at bounding box center [503, 141] width 127 height 37
click at [683, 133] on button "Tag system-mistake" at bounding box center [641, 141] width 127 height 37
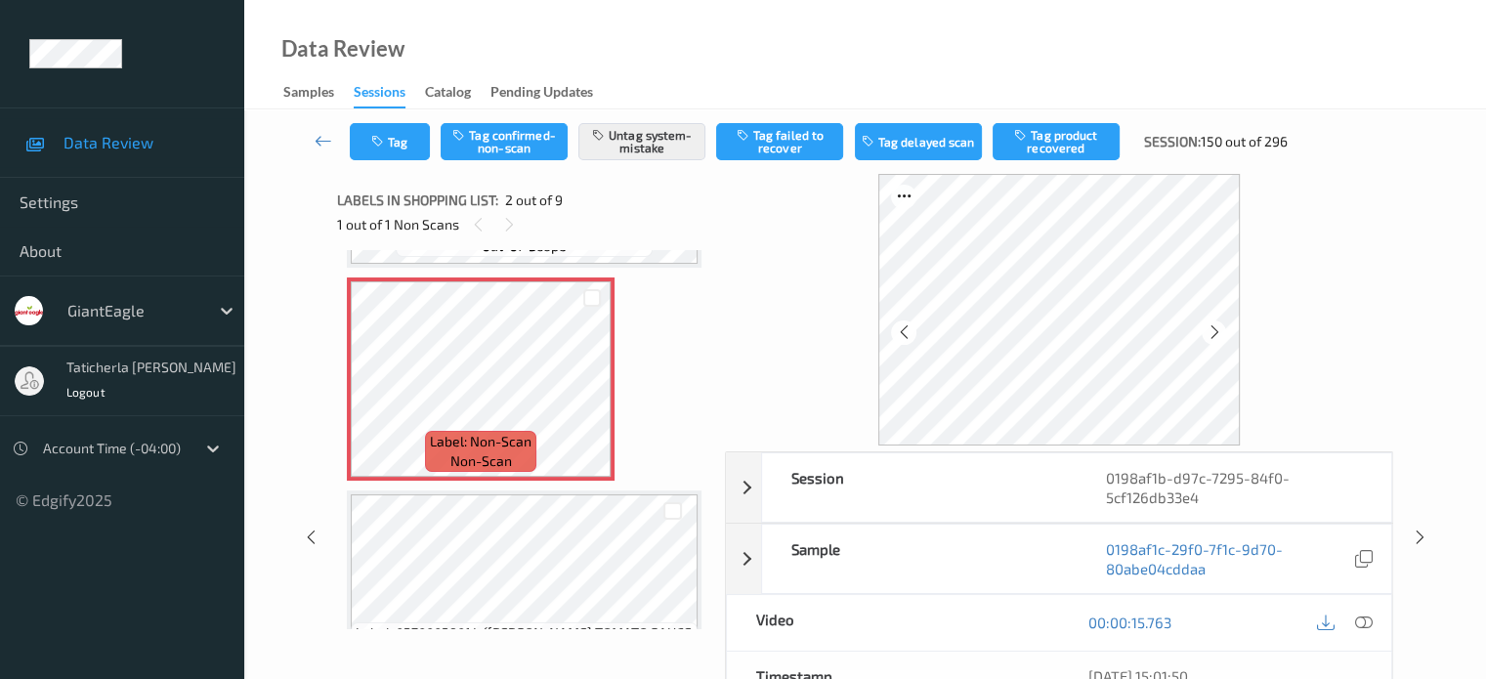
click at [395, 123] on div "Tag Tag confirmed-non-scan Untag system-mistake Tag failed to recover Tag delay…" at bounding box center [825, 141] width 951 height 37
click at [386, 139] on icon "button" at bounding box center [379, 142] width 17 height 14
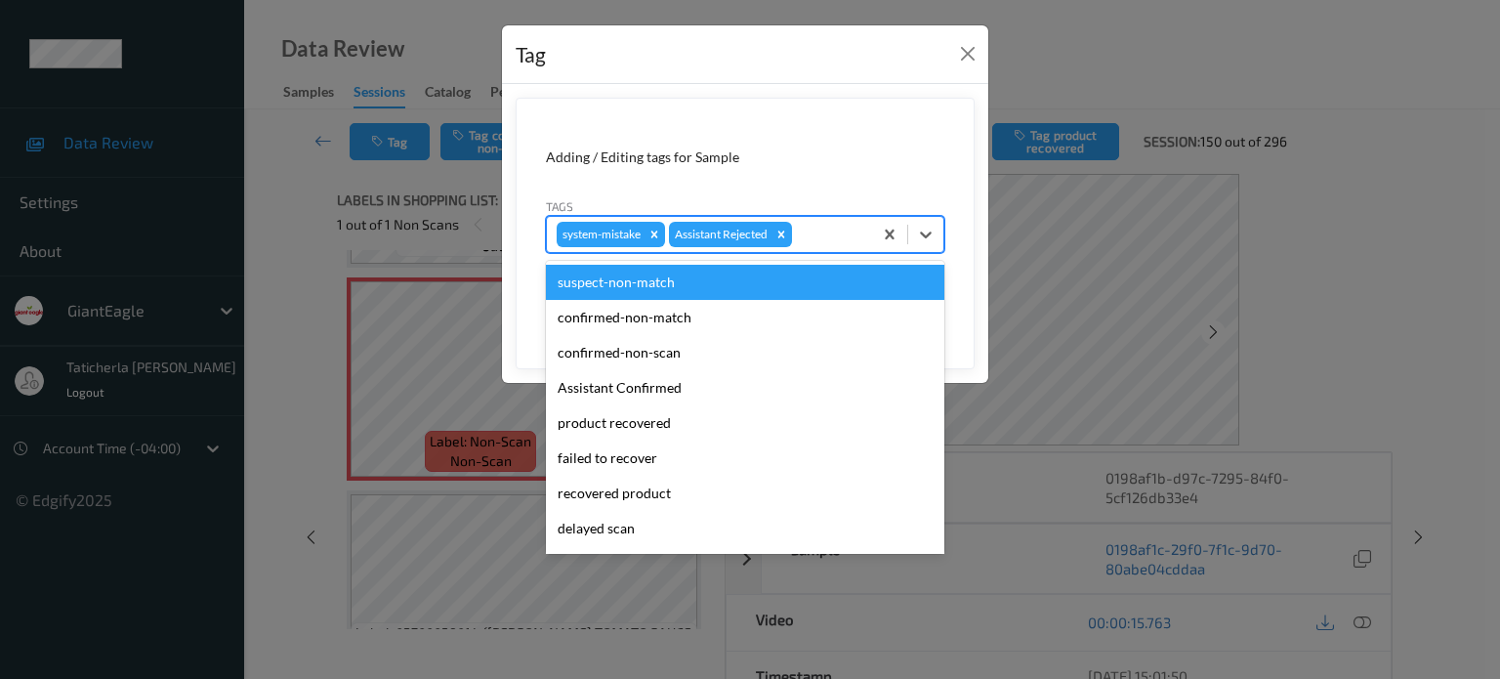
click at [855, 233] on div at bounding box center [829, 234] width 66 height 23
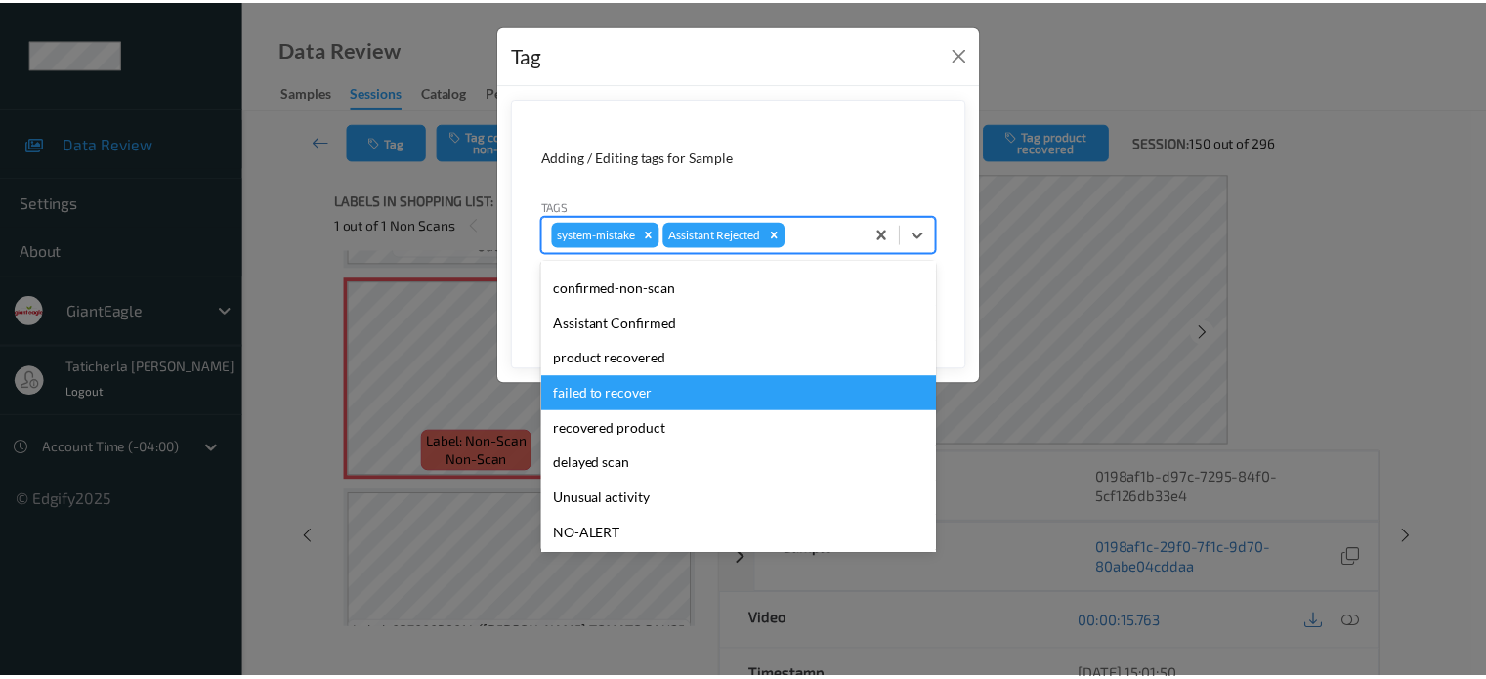
scroll to position [98, 0]
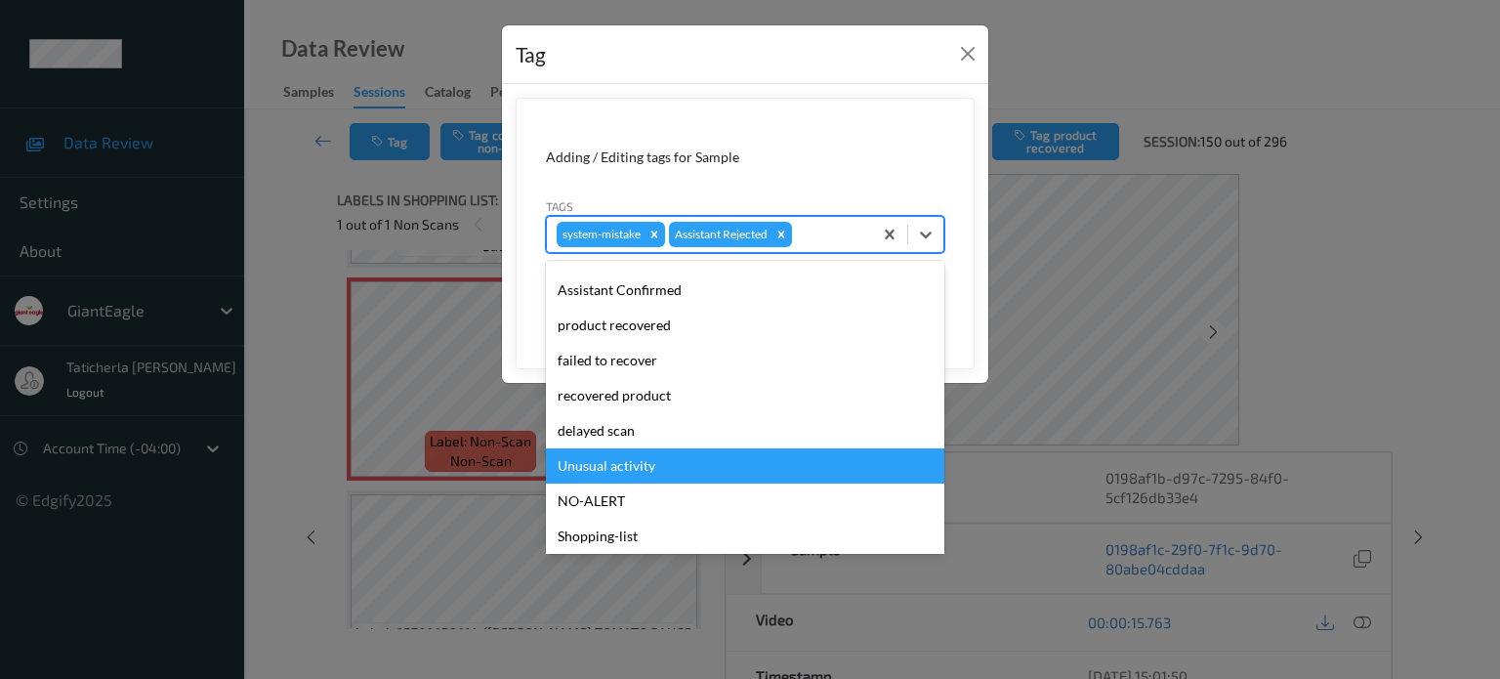
click at [680, 460] on div "Unusual activity" at bounding box center [745, 465] width 398 height 35
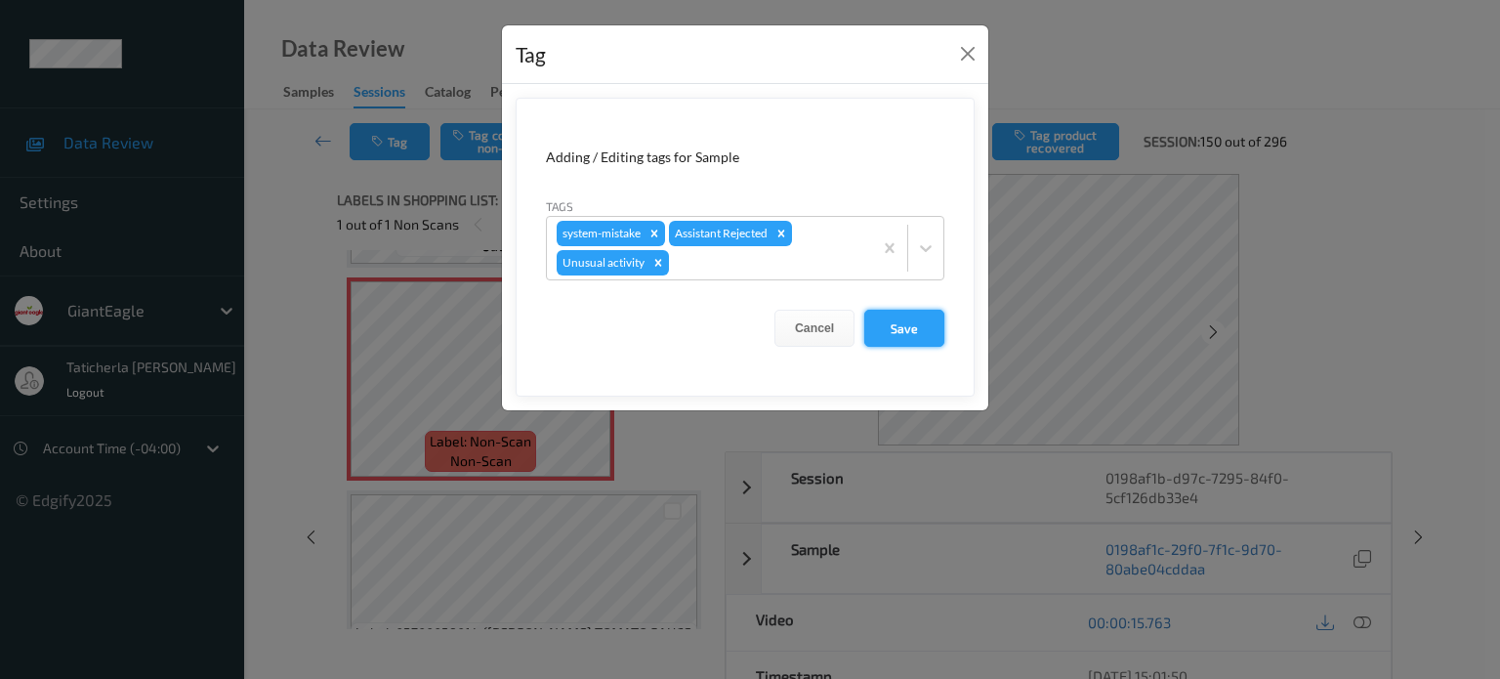
click at [929, 324] on button "Save" at bounding box center [904, 328] width 80 height 37
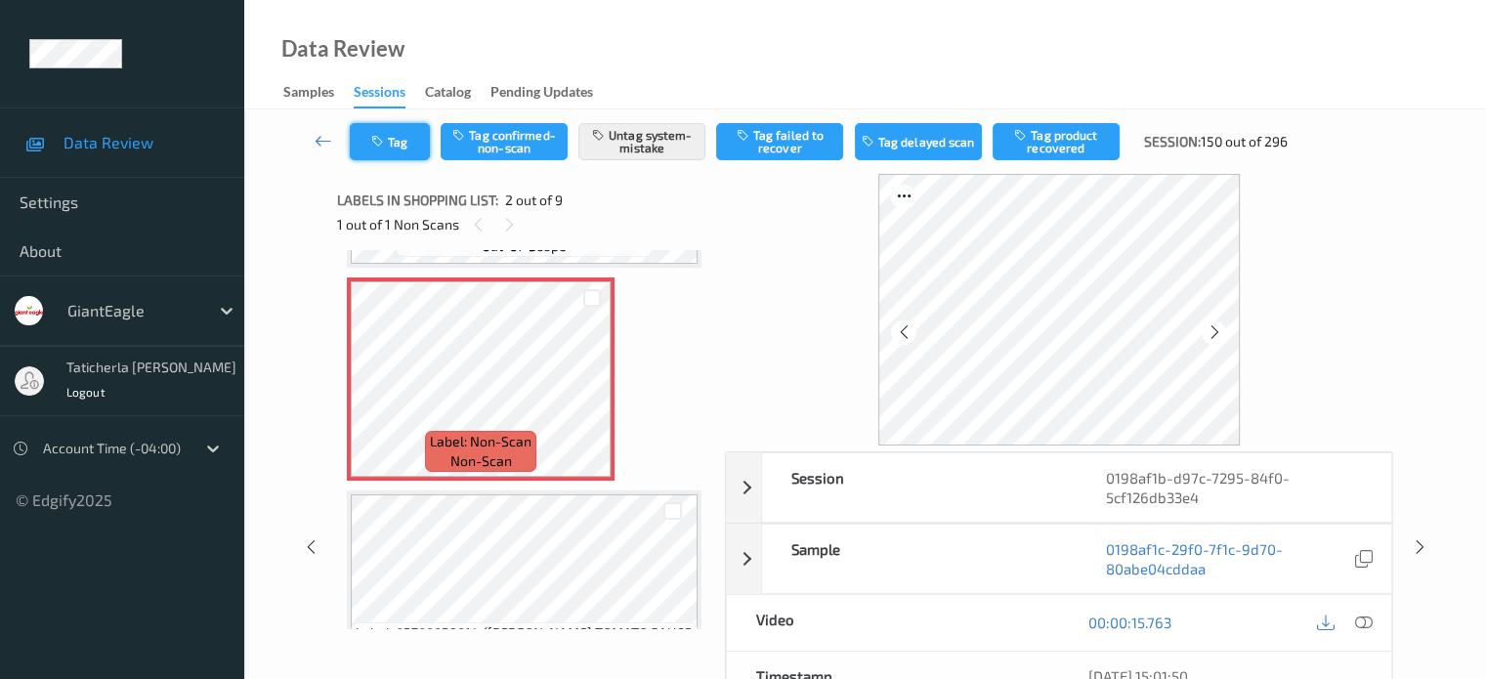
click at [403, 140] on button "Tag" at bounding box center [390, 141] width 80 height 37
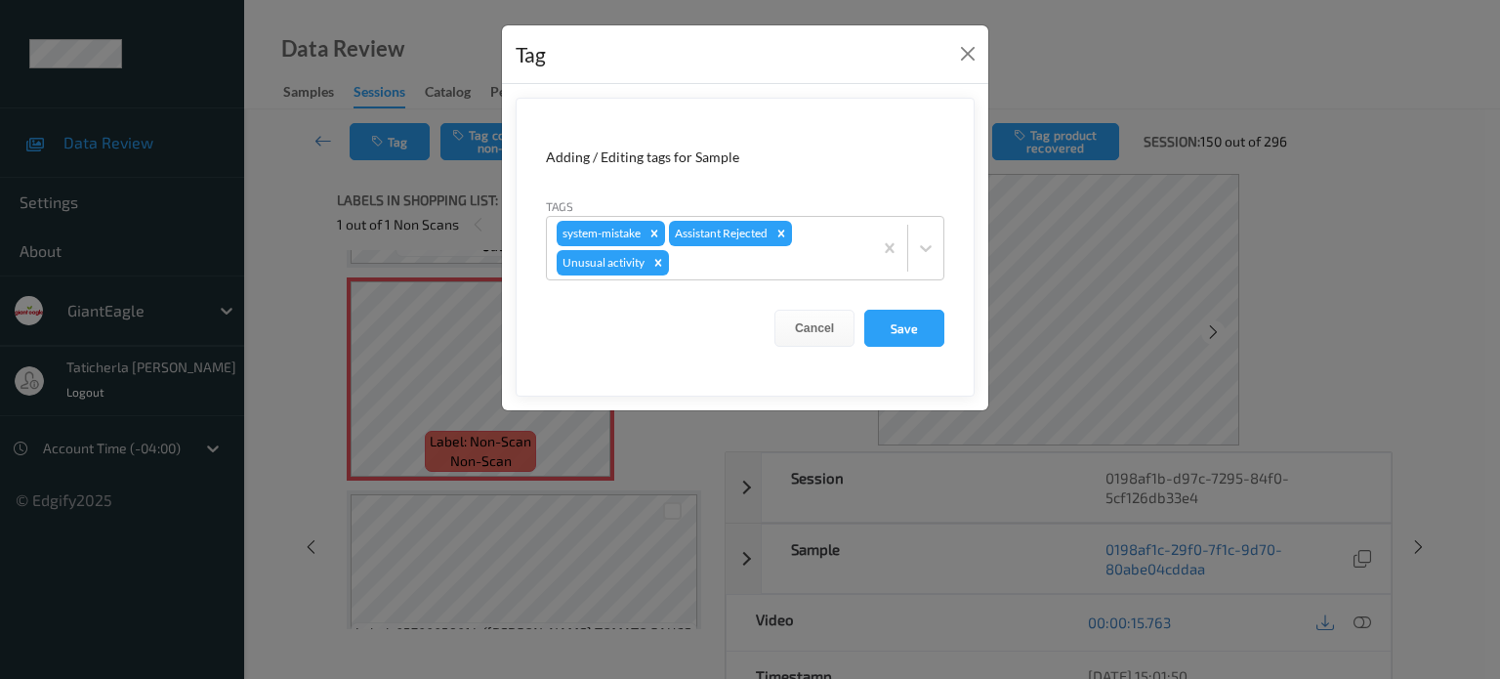
click at [762, 483] on div "Tag Adding / Editing tags for Sample Tags system-mistake Assistant Rejected Unu…" at bounding box center [750, 339] width 1500 height 679
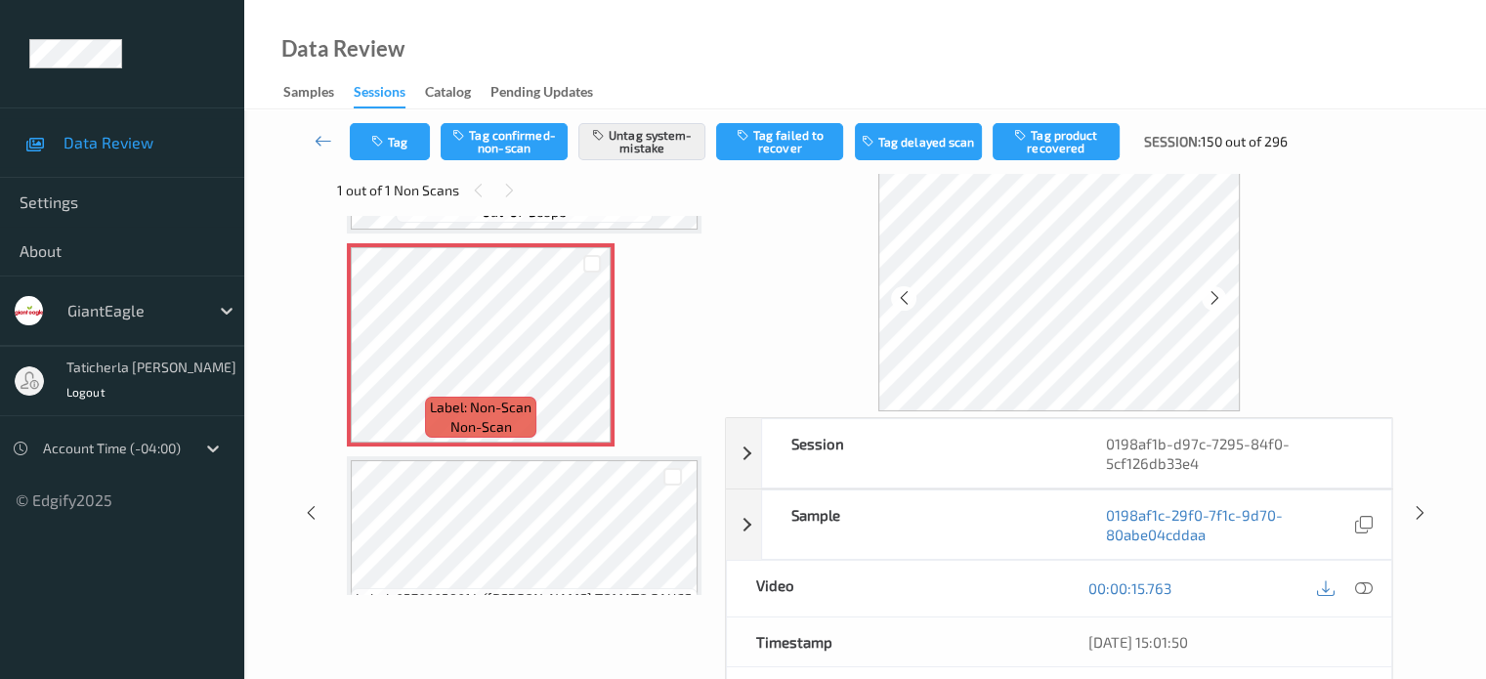
scroll to position [0, 0]
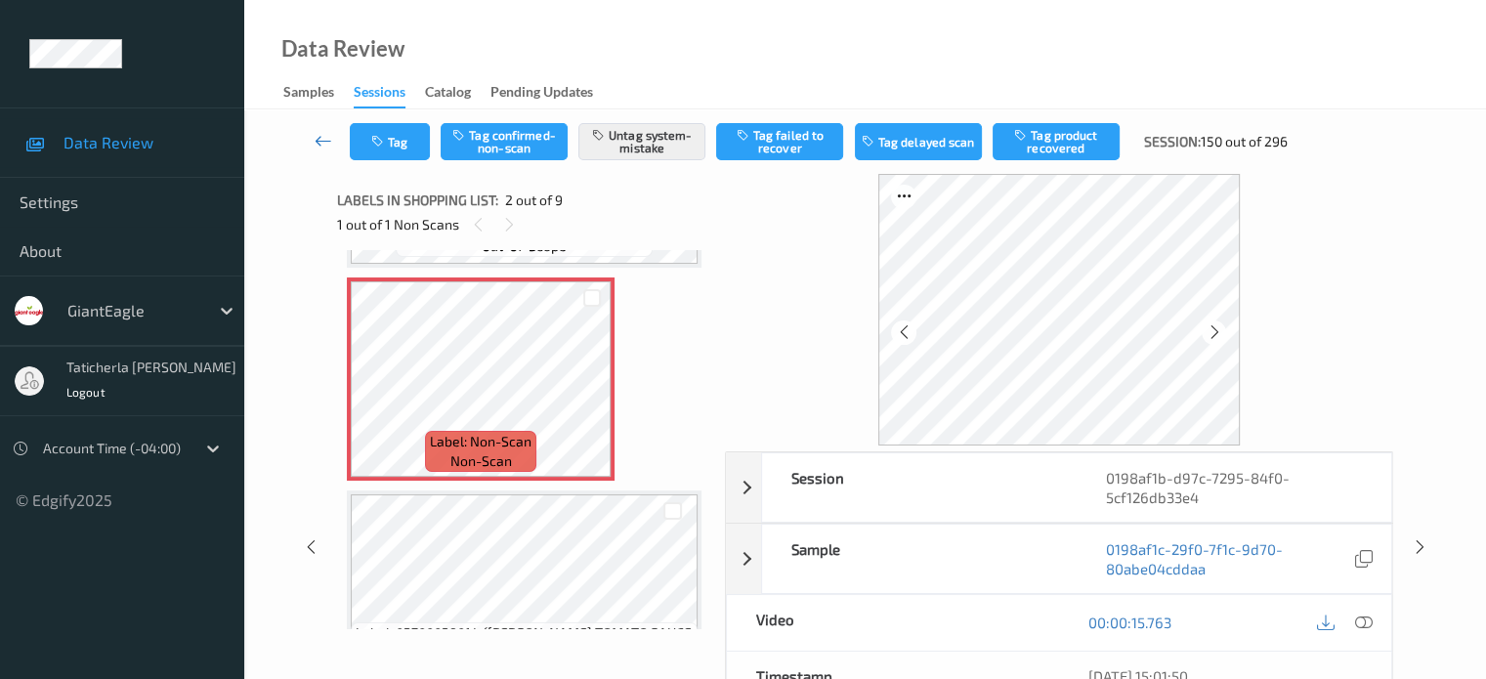
click at [322, 136] on icon at bounding box center [323, 141] width 18 height 20
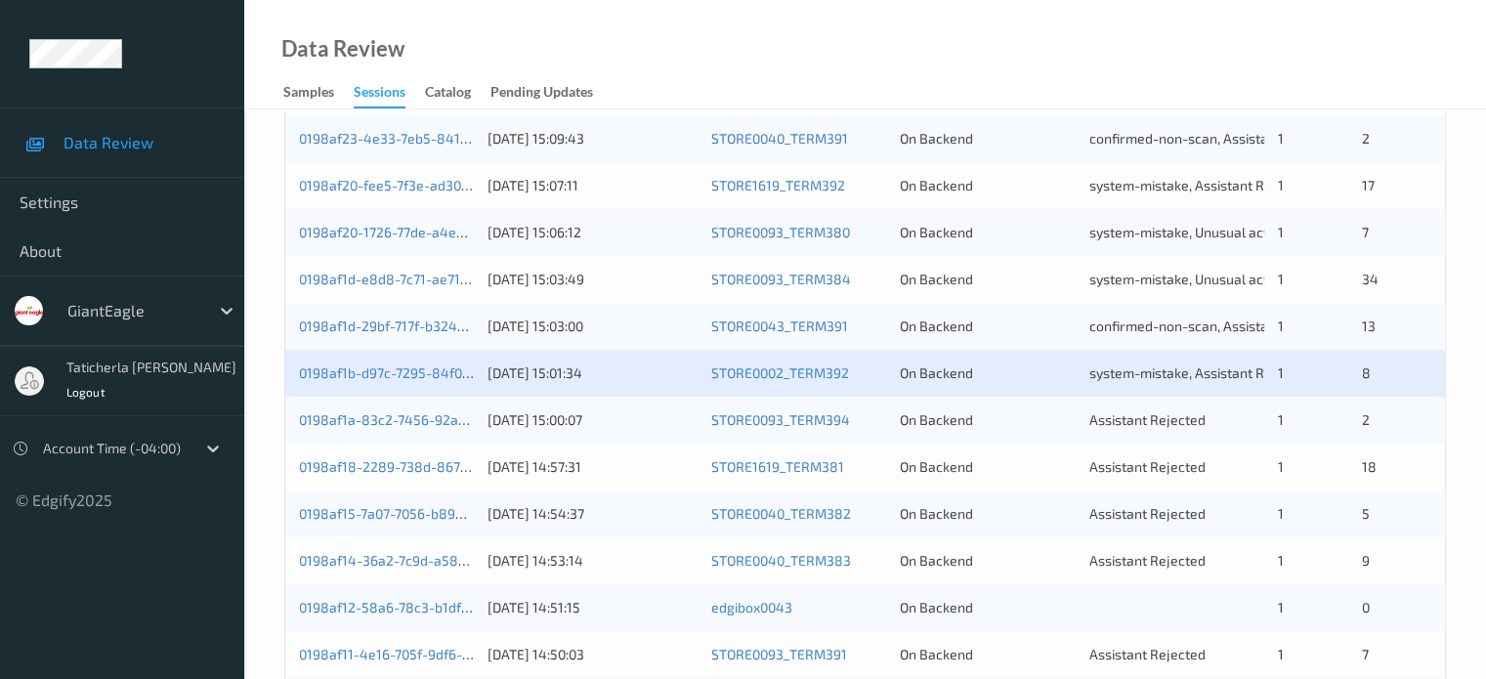
scroll to position [684, 0]
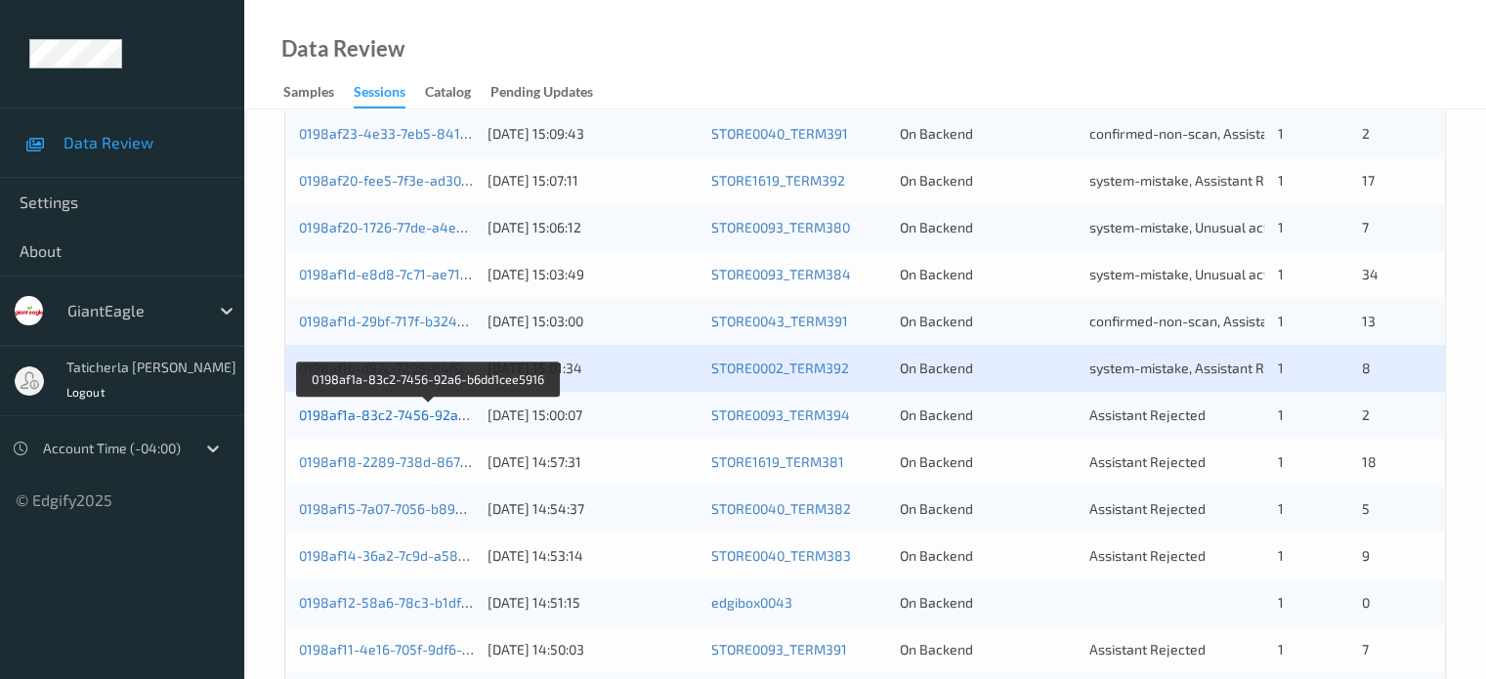
click at [415, 422] on link "0198af1a-83c2-7456-92a6-b6dd1cee5916" at bounding box center [430, 414] width 262 height 17
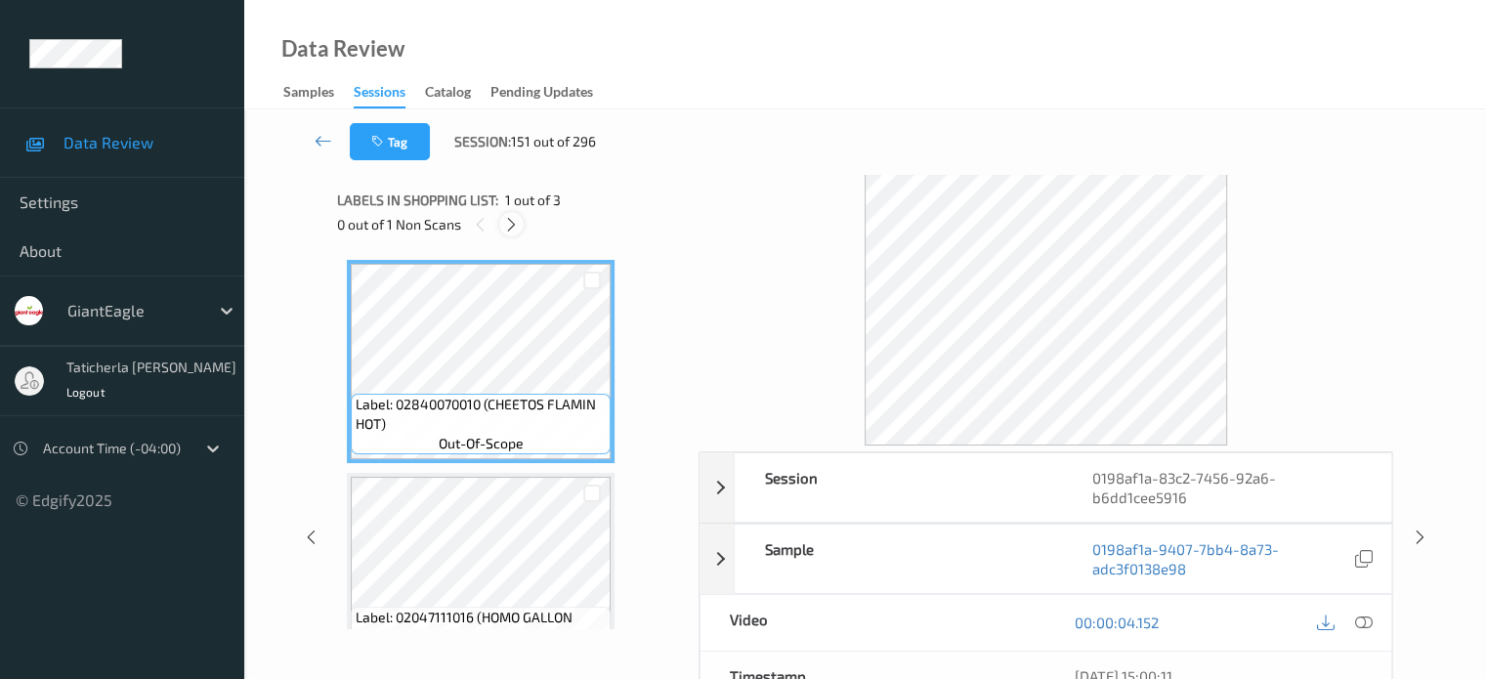
click at [518, 225] on icon at bounding box center [511, 225] width 17 height 18
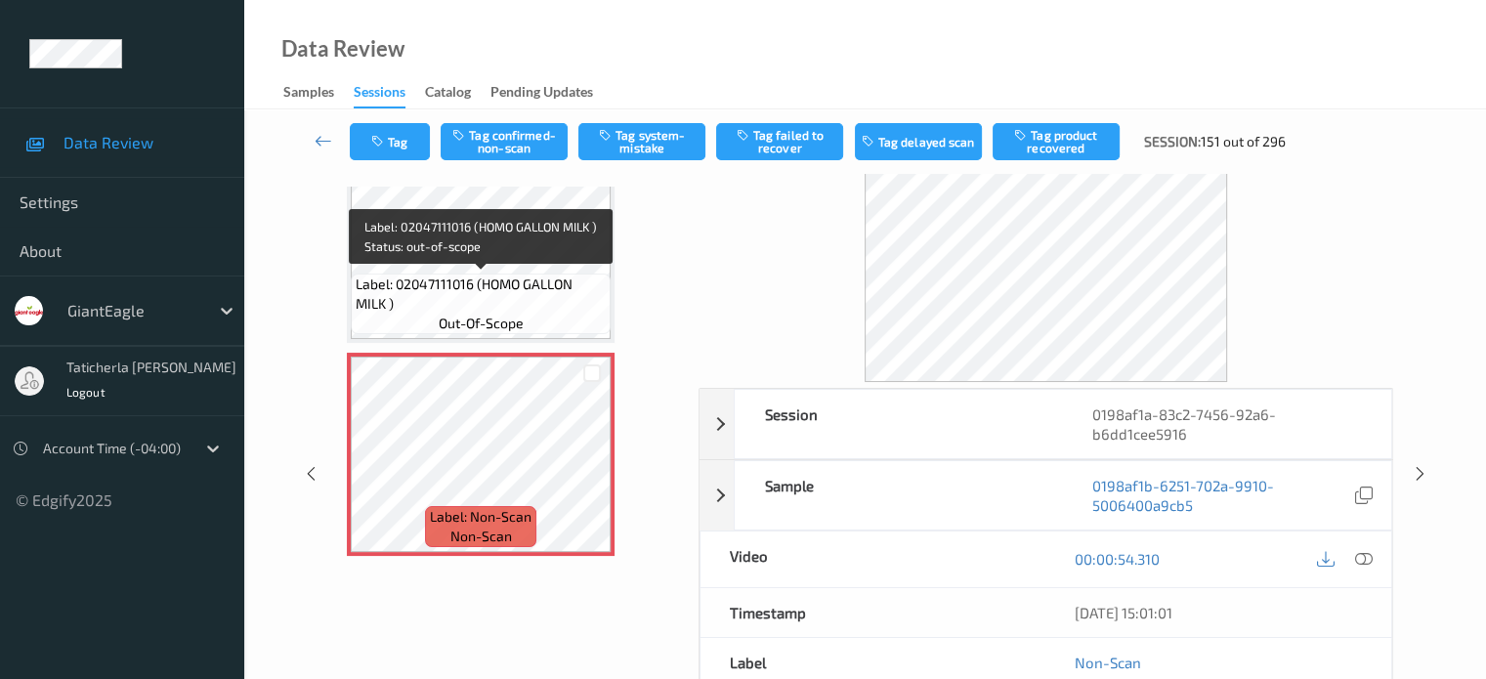
scroll to position [98, 0]
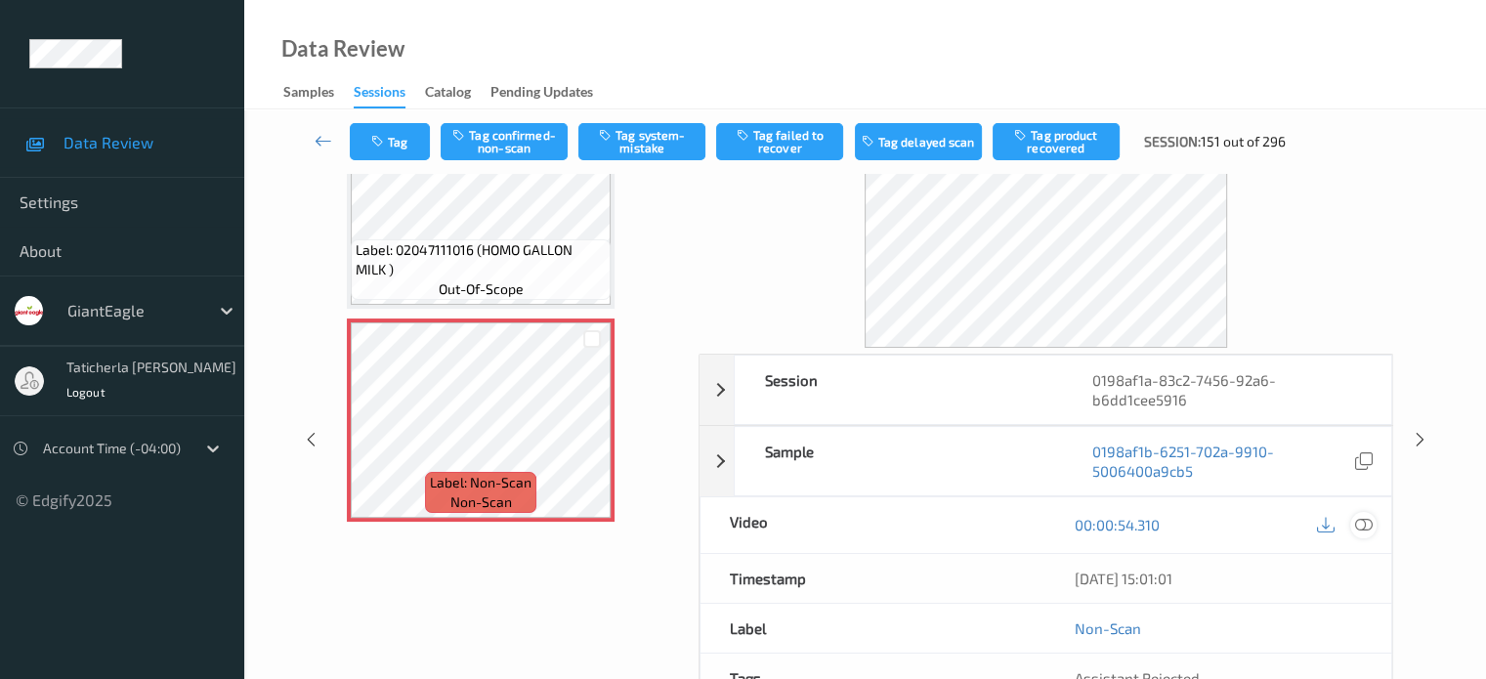
click at [1363, 520] on icon at bounding box center [1363, 525] width 18 height 18
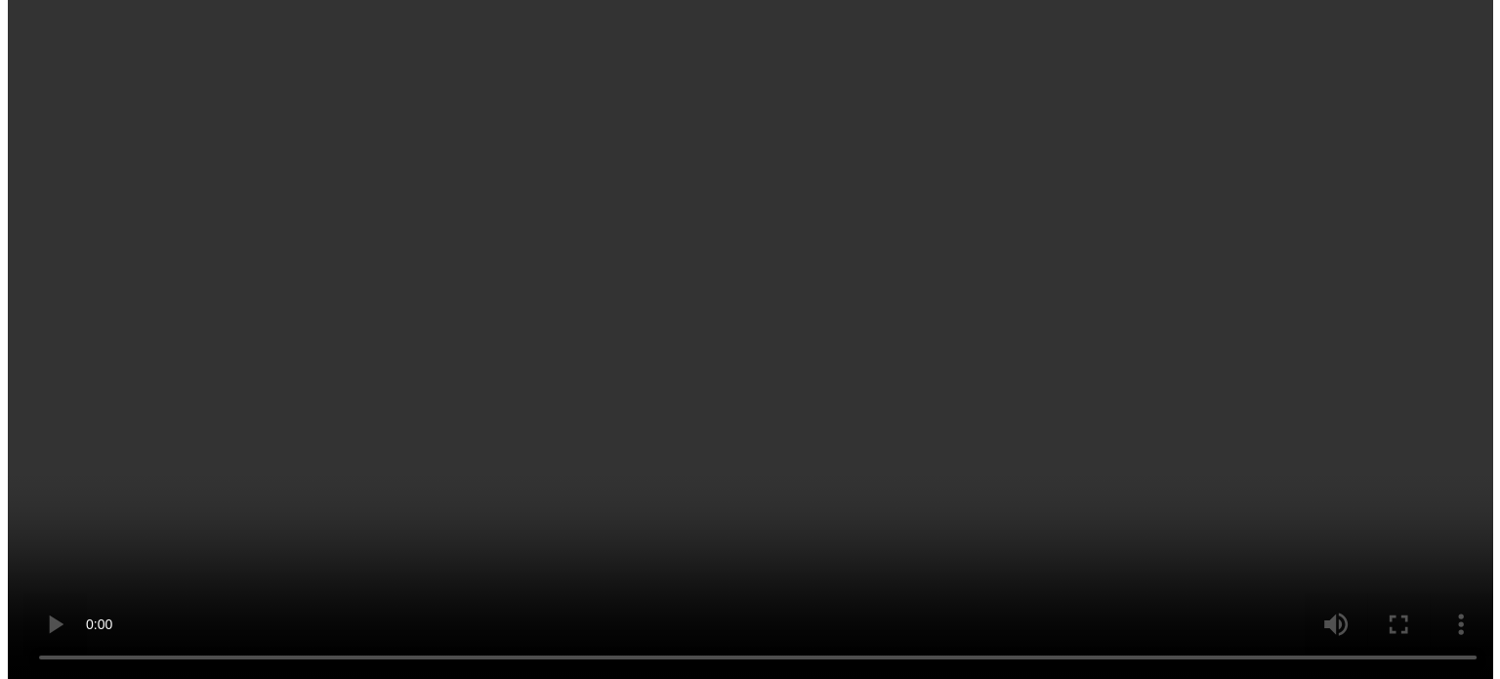
scroll to position [270, 0]
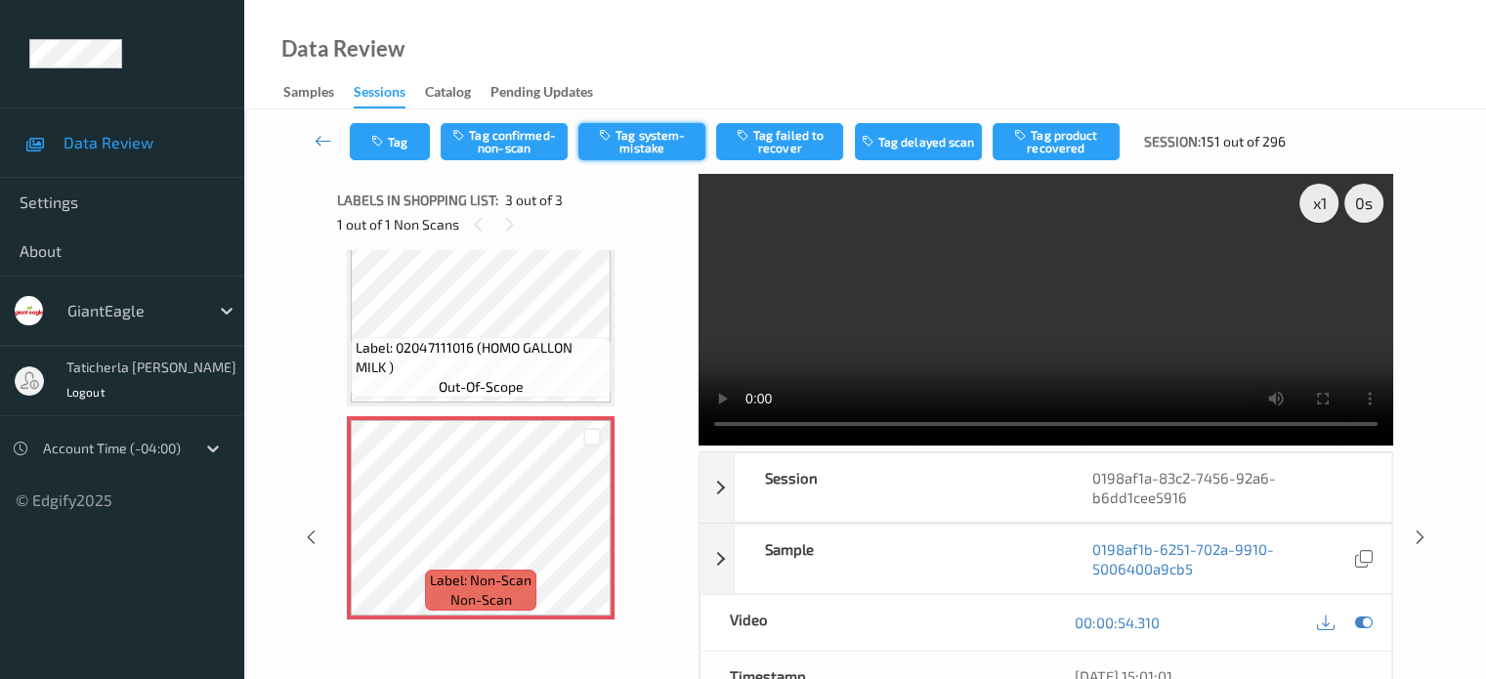
click at [660, 142] on button "Tag system-mistake" at bounding box center [641, 141] width 127 height 37
click at [395, 161] on div "Tag Tag confirmed-non-scan Untag system-mistake Tag failed to recover Tag delay…" at bounding box center [864, 141] width 1161 height 64
click at [398, 151] on button "Tag" at bounding box center [390, 141] width 80 height 37
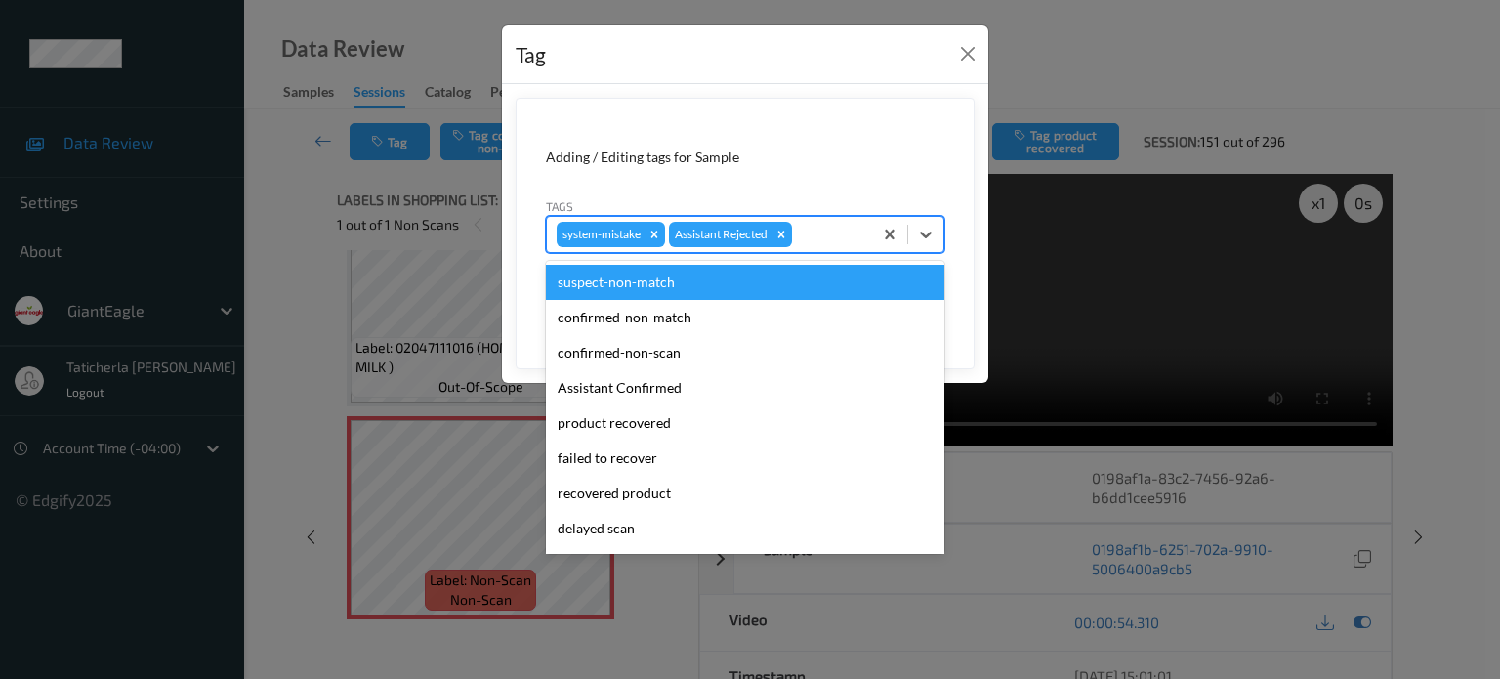
click at [809, 234] on div at bounding box center [829, 234] width 66 height 23
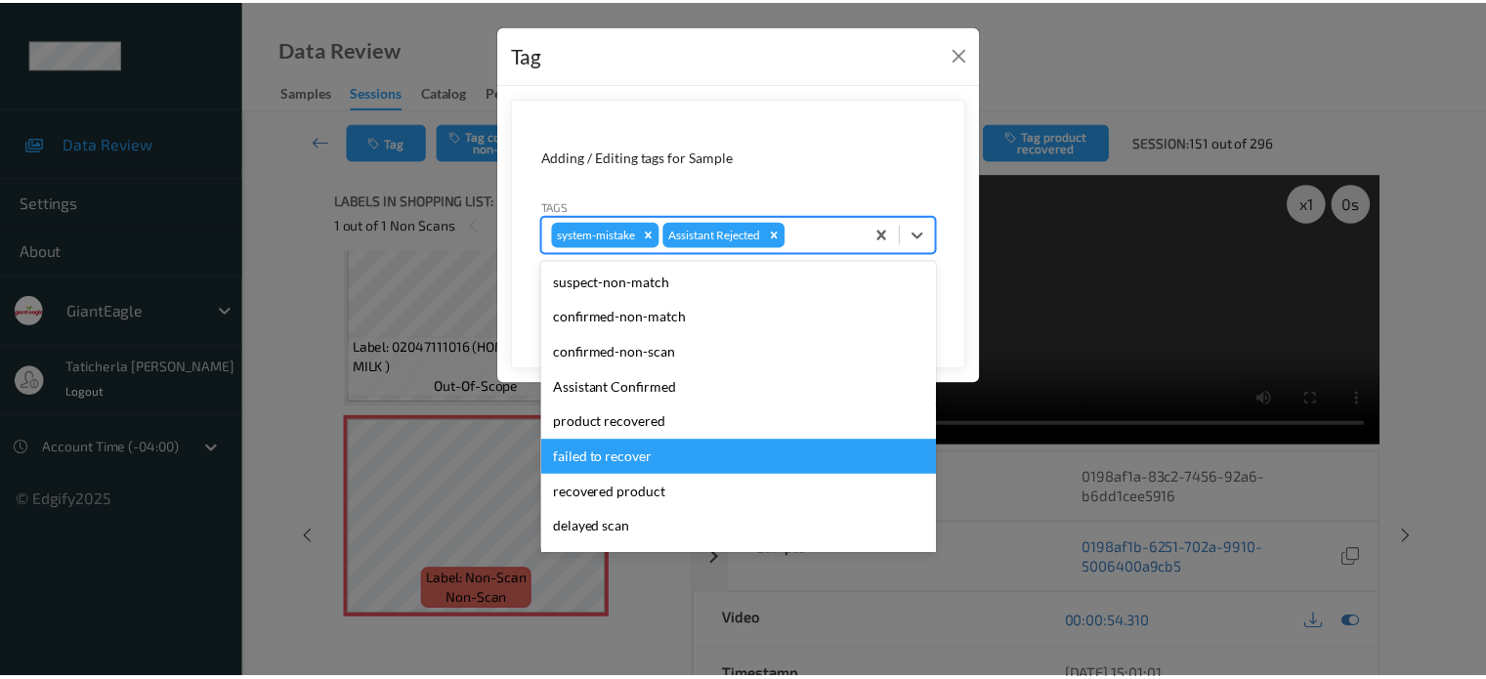
scroll to position [172, 0]
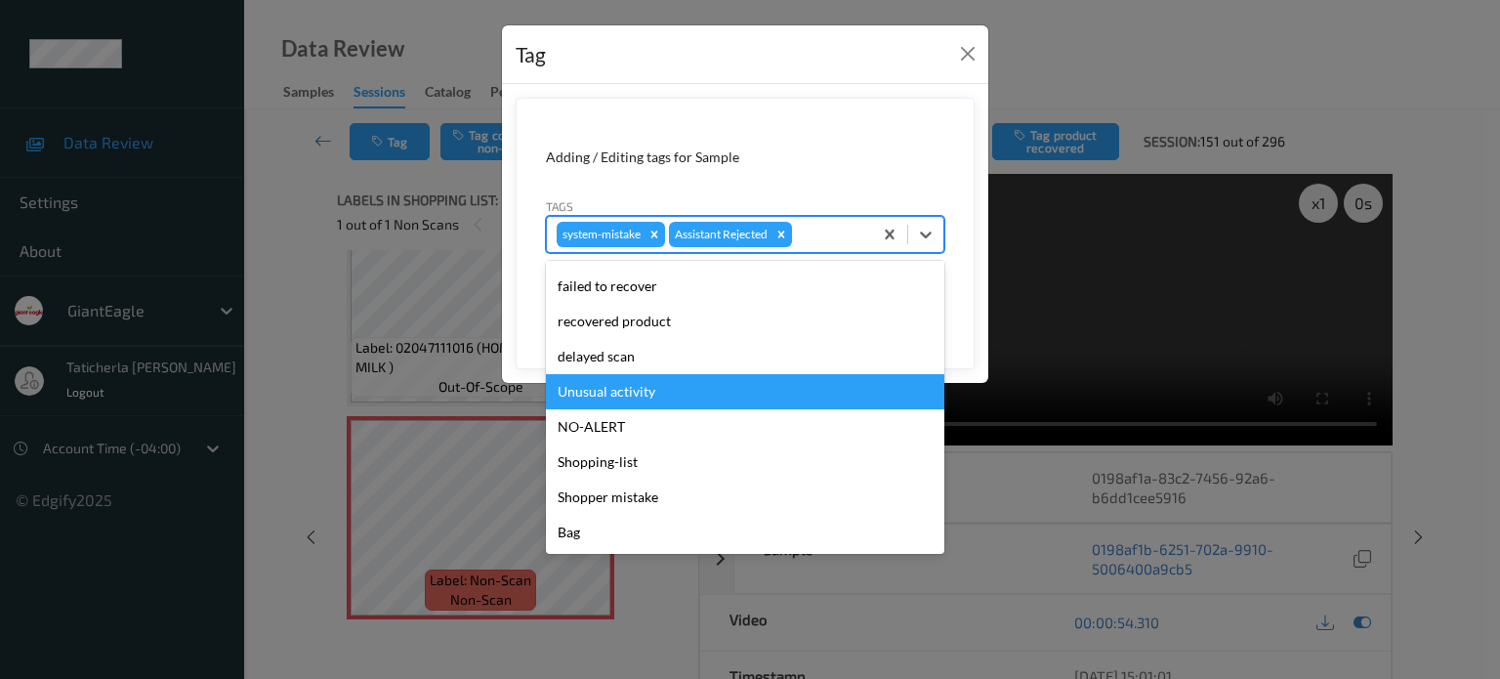
click at [660, 394] on div "Unusual activity" at bounding box center [745, 391] width 398 height 35
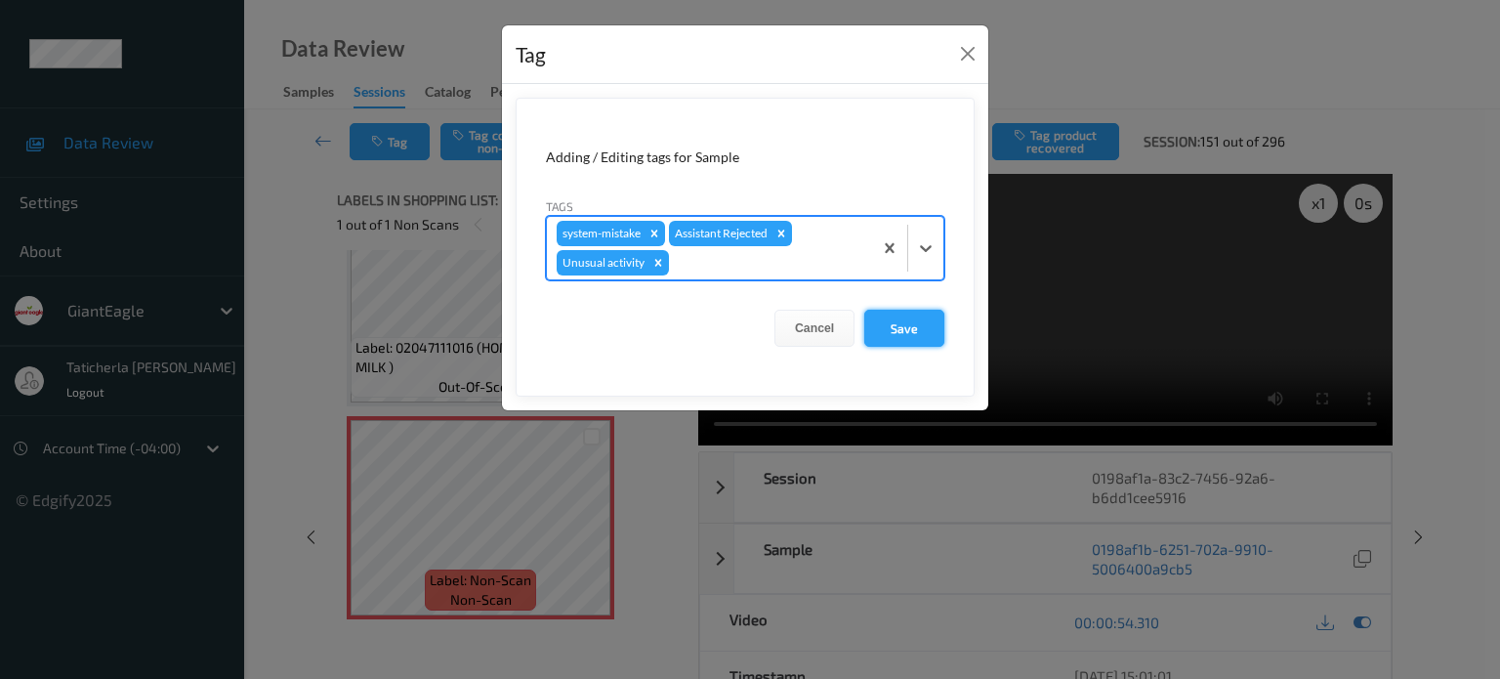
click at [912, 331] on button "Save" at bounding box center [904, 328] width 80 height 37
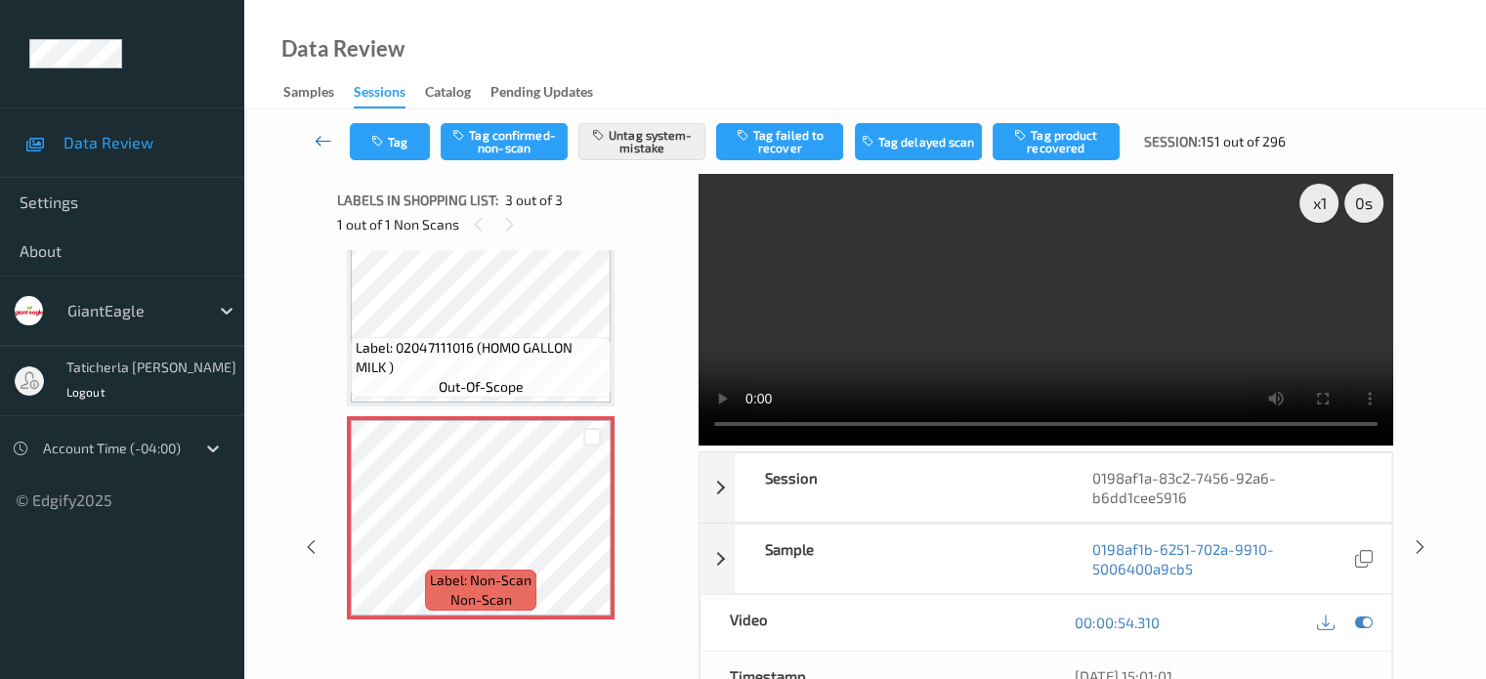
click at [315, 129] on link at bounding box center [324, 141] width 52 height 37
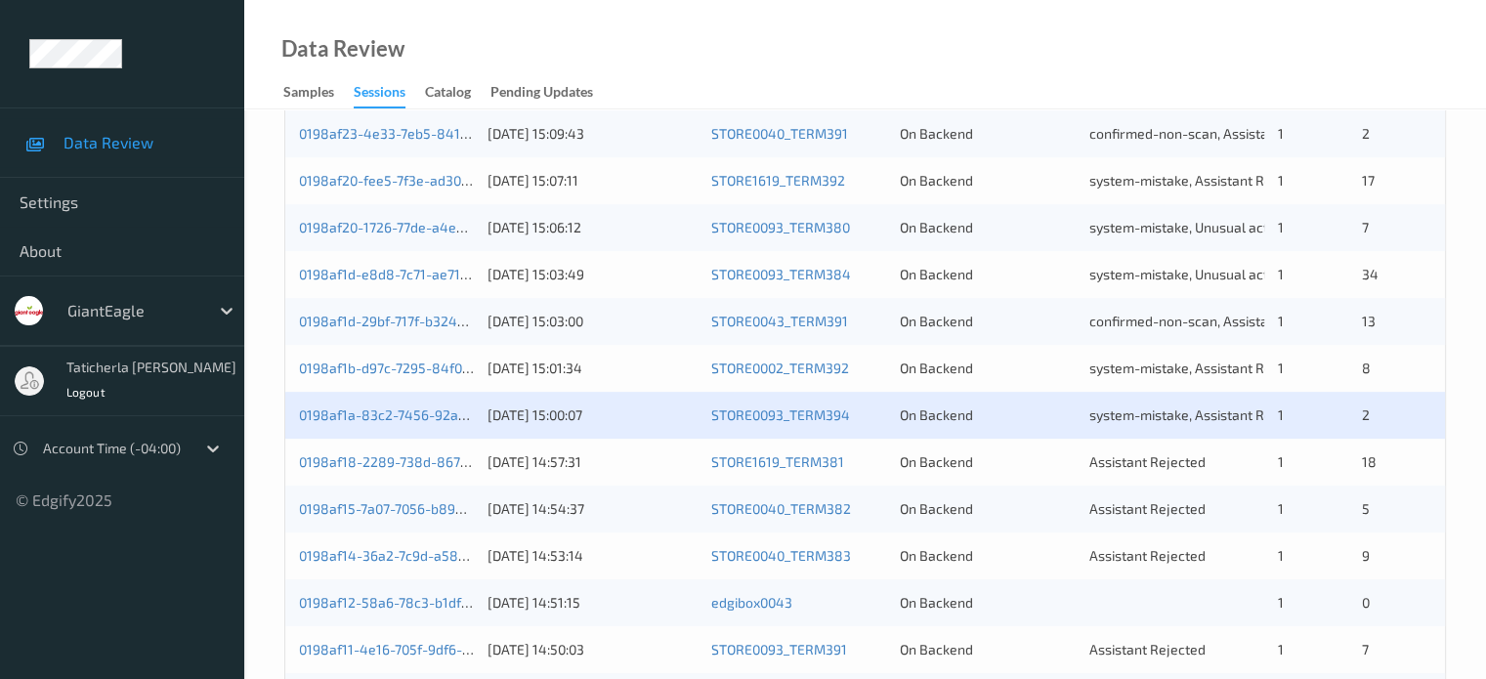
scroll to position [781, 0]
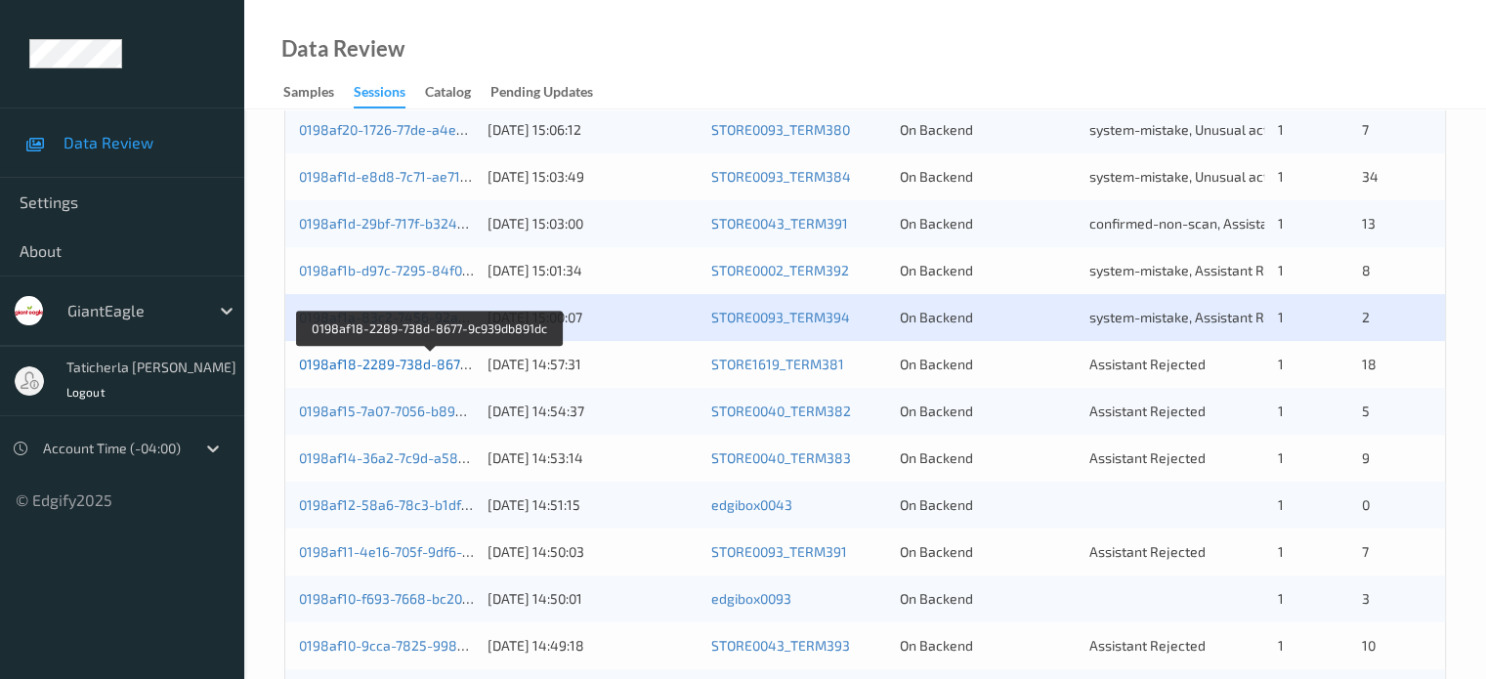
click at [409, 366] on link "0198af18-2289-738d-8677-9c939db891dc" at bounding box center [431, 364] width 265 height 17
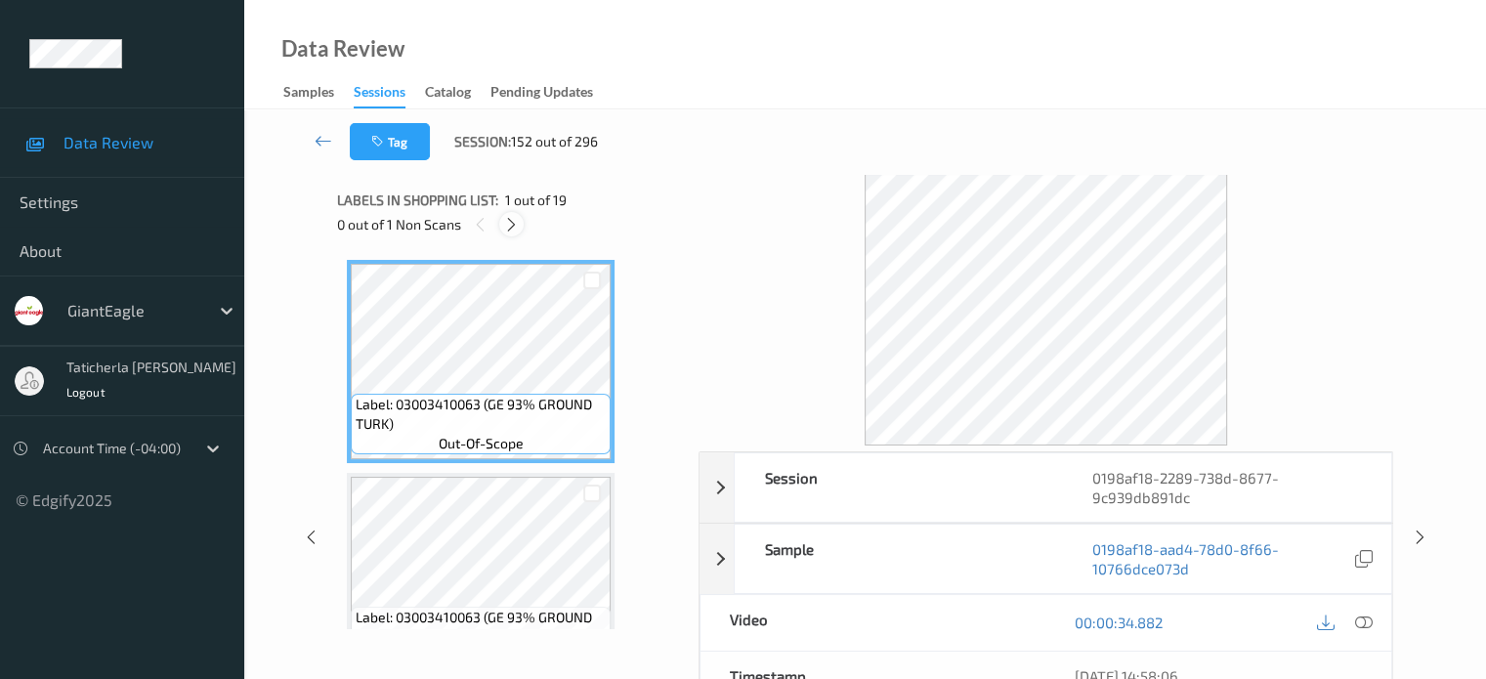
click at [508, 230] on icon at bounding box center [511, 225] width 17 height 18
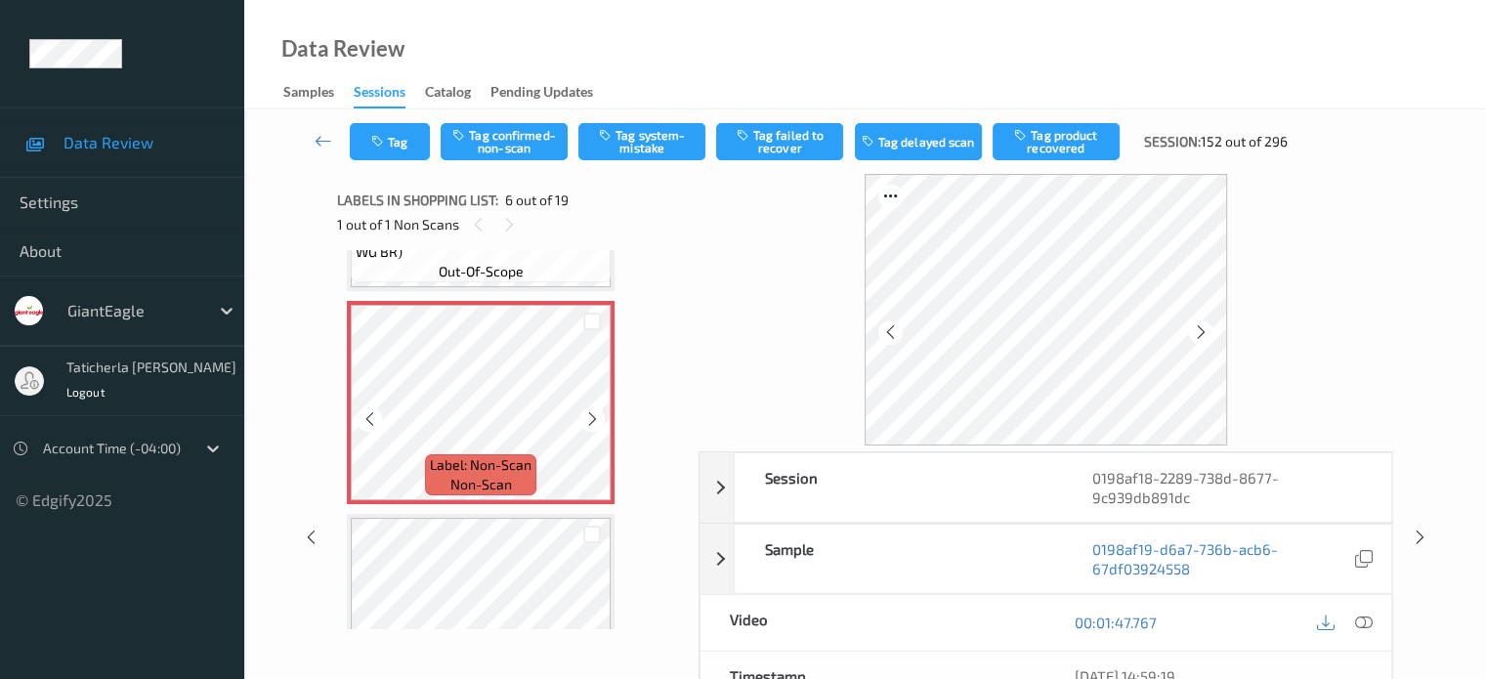
scroll to position [1057, 0]
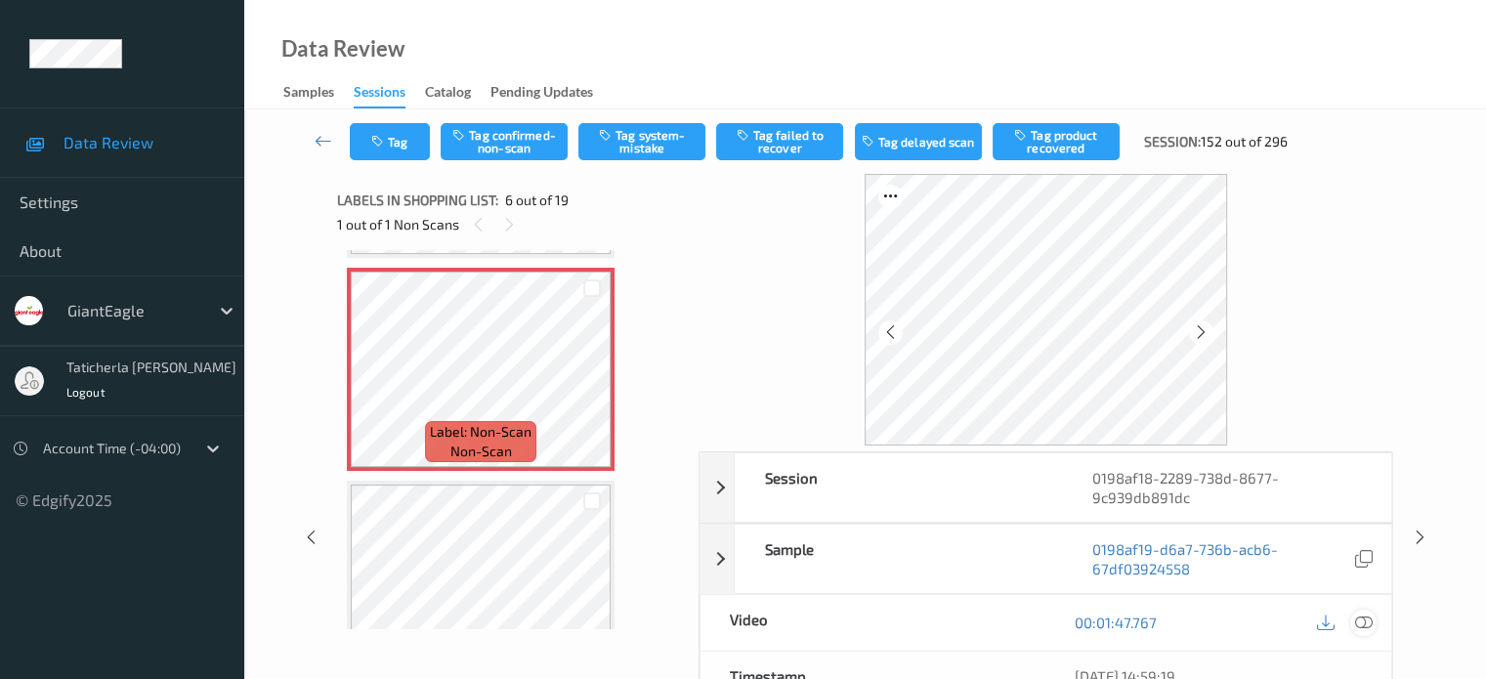
drag, startPoint x: 1359, startPoint y: 621, endPoint x: 1333, endPoint y: 608, distance: 28.8
click at [1356, 621] on icon at bounding box center [1363, 622] width 18 height 18
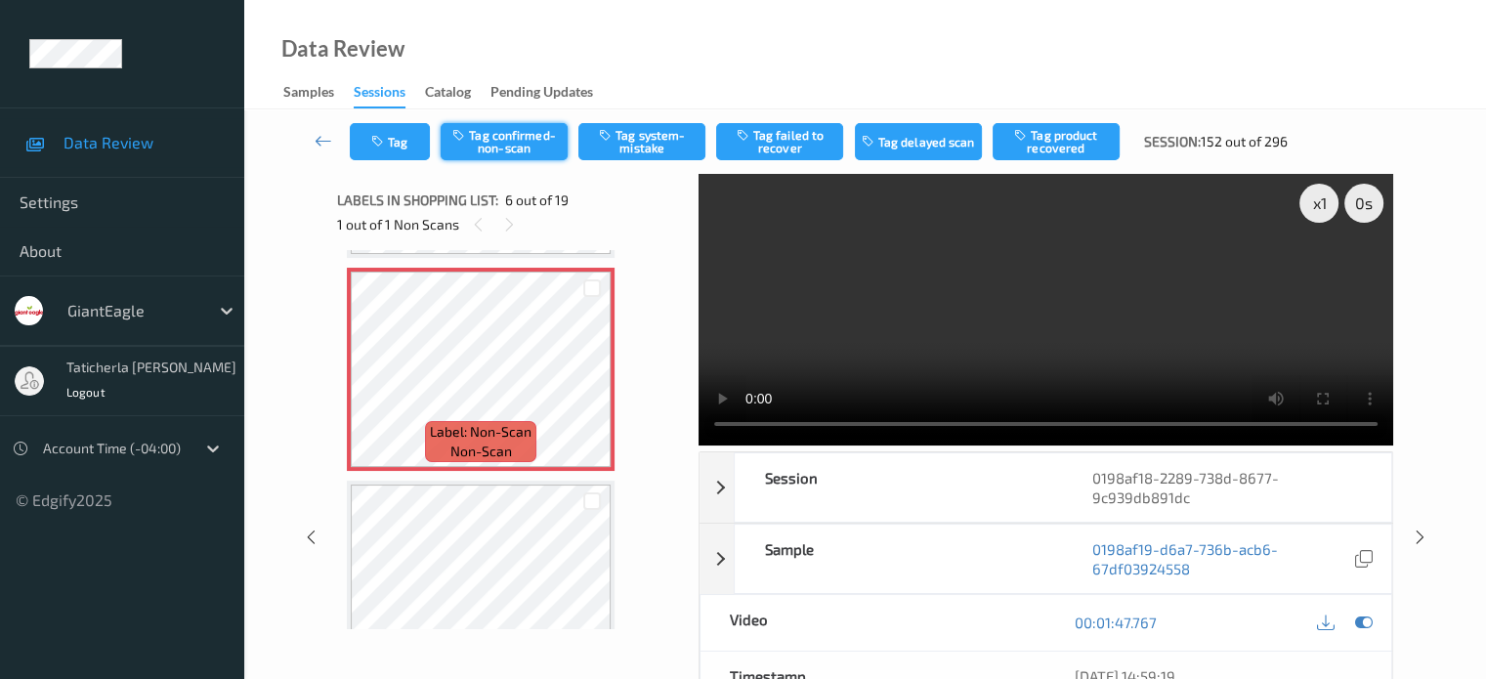
click at [517, 140] on button "Tag confirmed-non-scan" at bounding box center [503, 141] width 127 height 37
click at [323, 144] on icon at bounding box center [323, 141] width 18 height 20
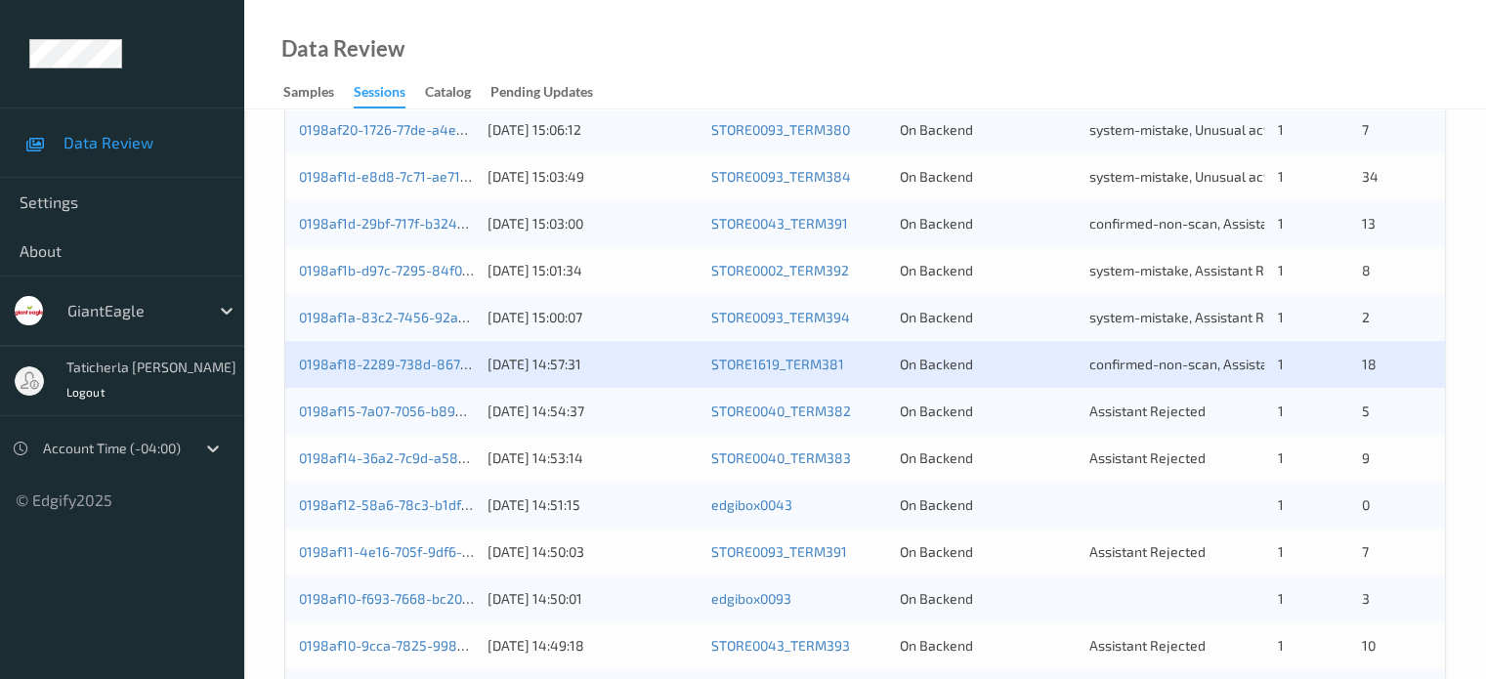
scroll to position [879, 0]
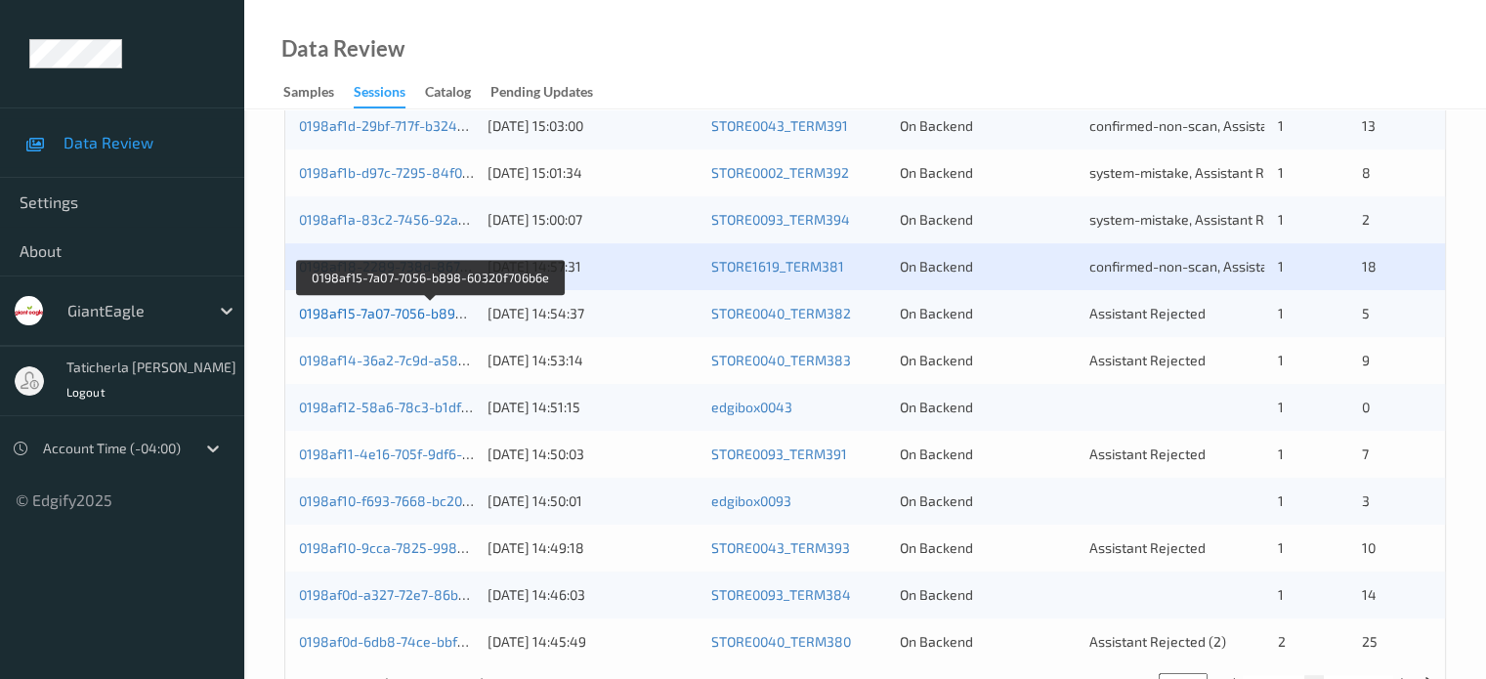
click at [415, 305] on link "0198af15-7a07-7056-b898-60320f706b6e" at bounding box center [429, 313] width 261 height 17
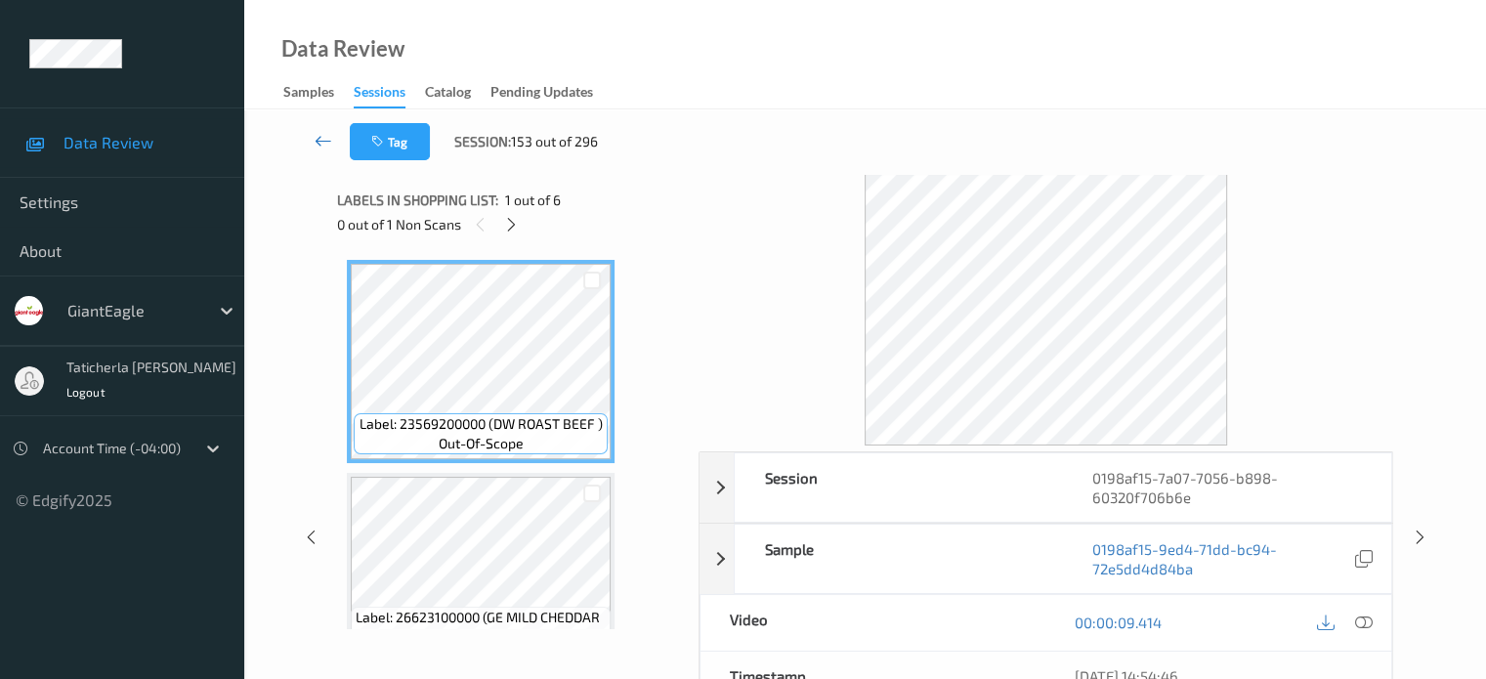
click at [323, 142] on icon at bounding box center [323, 141] width 18 height 20
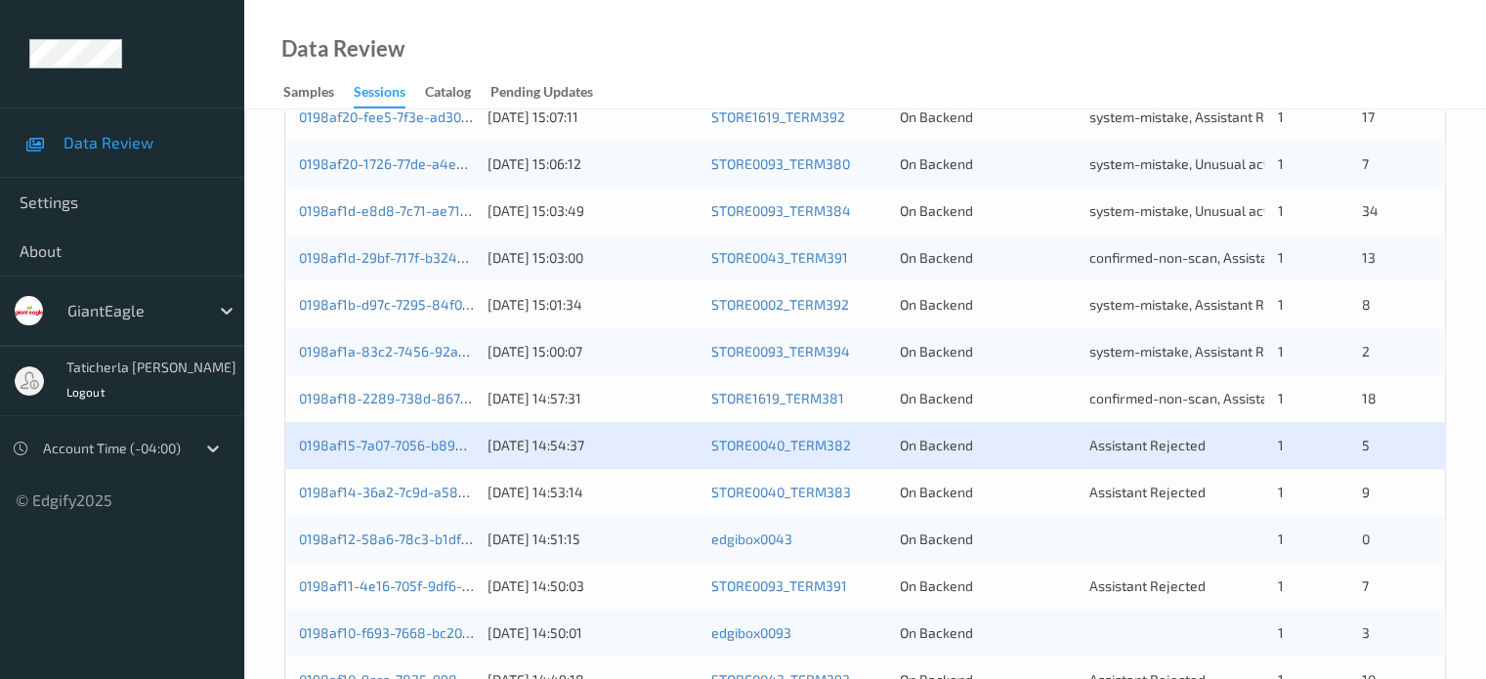
scroll to position [781, 0]
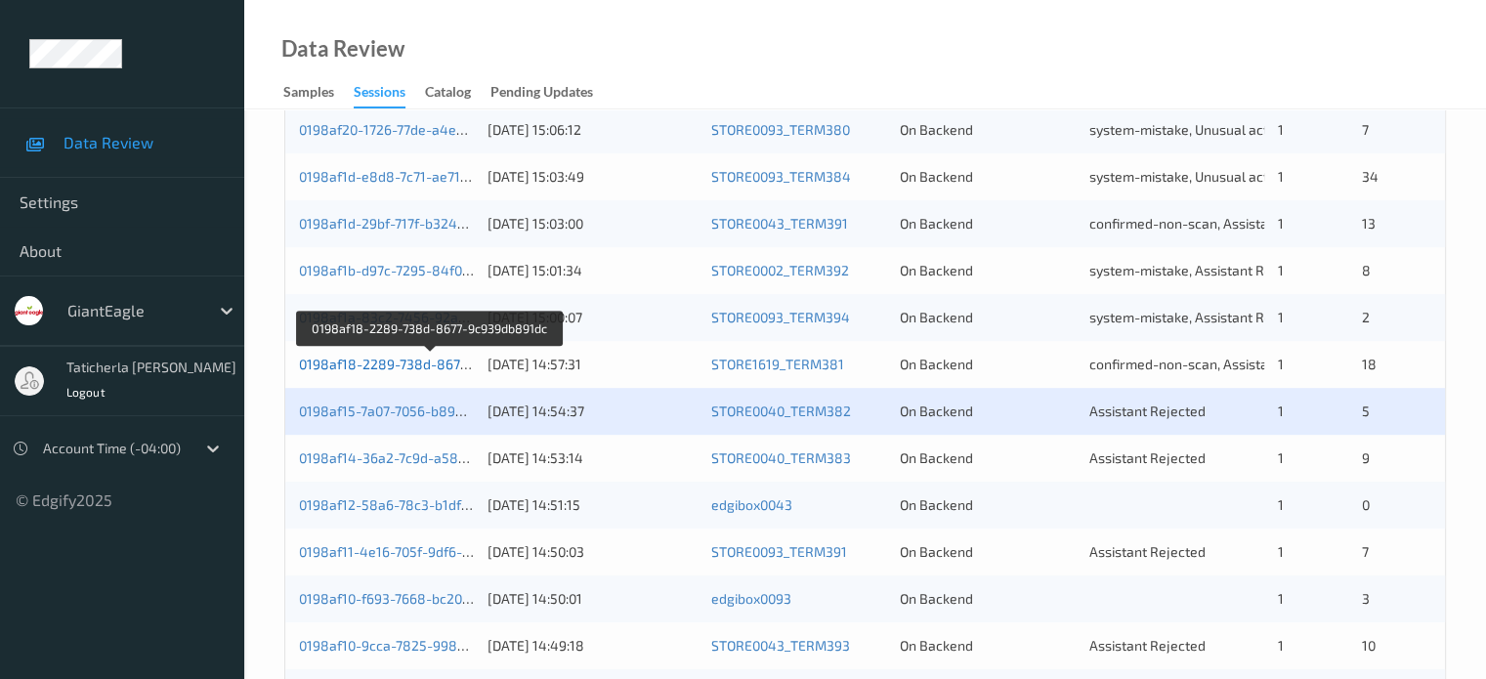
click at [426, 366] on link "0198af18-2289-738d-8677-9c939db891dc" at bounding box center [431, 364] width 265 height 17
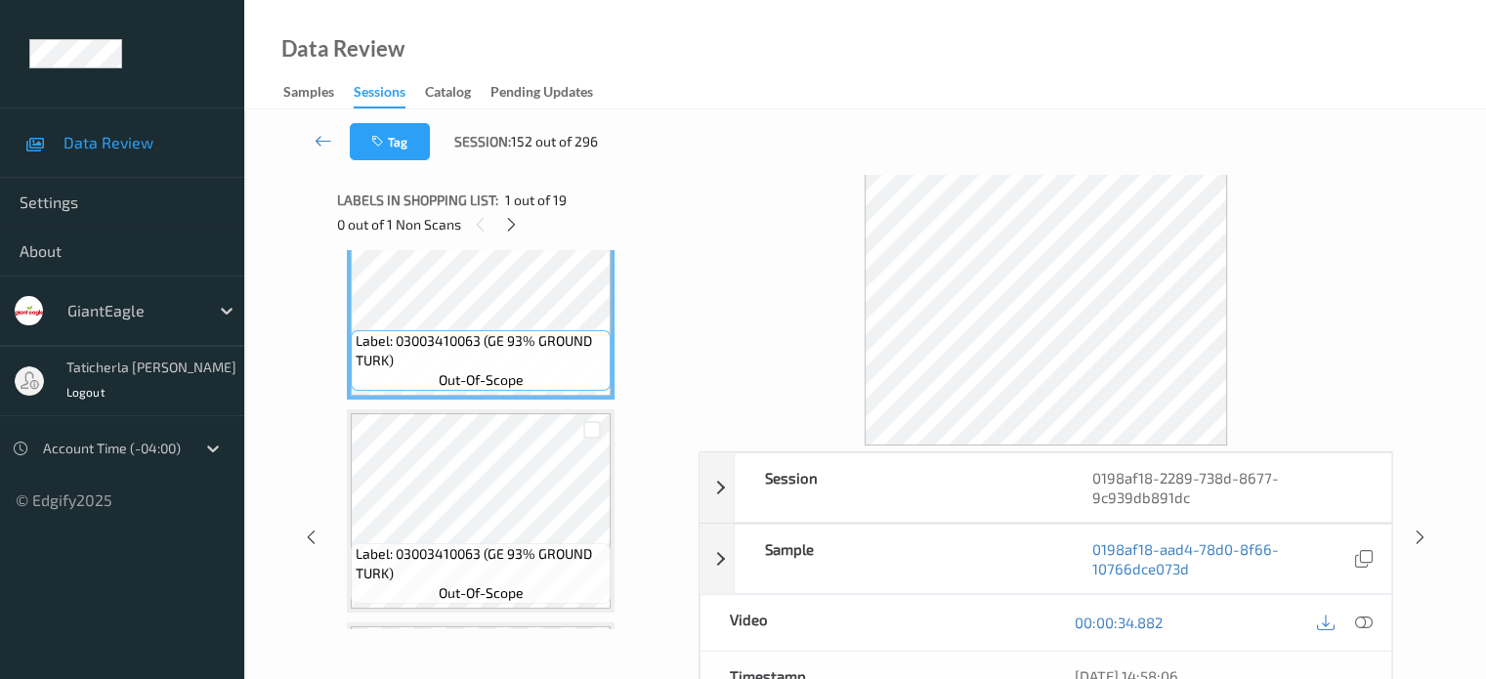
scroll to position [98, 0]
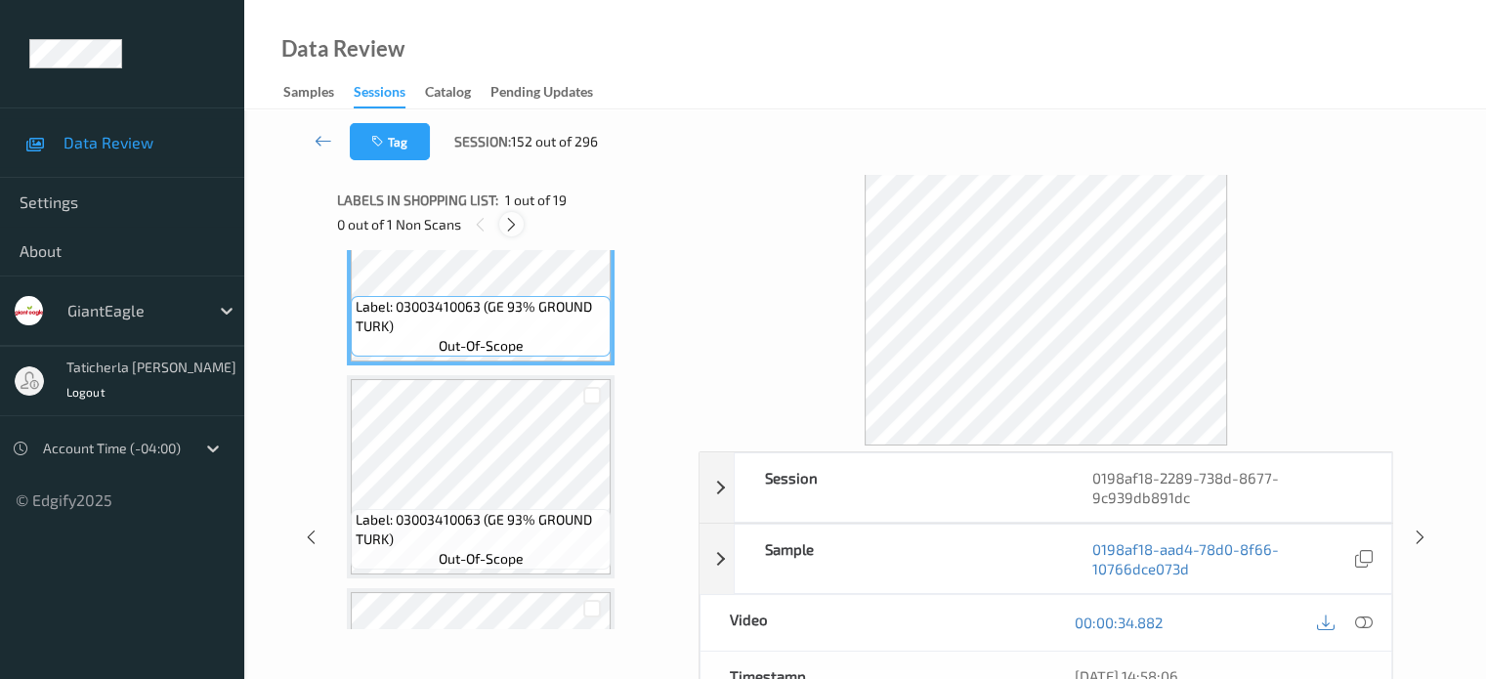
click at [515, 225] on icon at bounding box center [511, 225] width 17 height 18
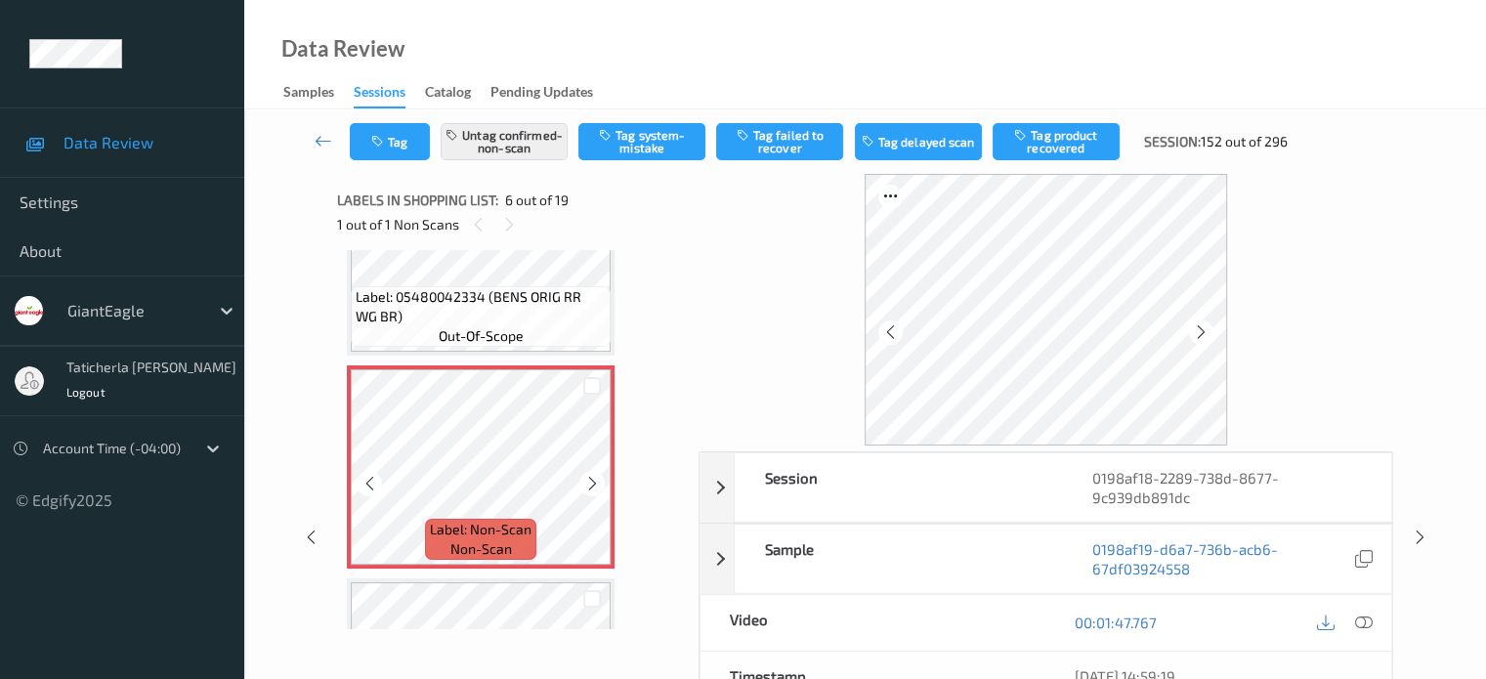
scroll to position [1057, 0]
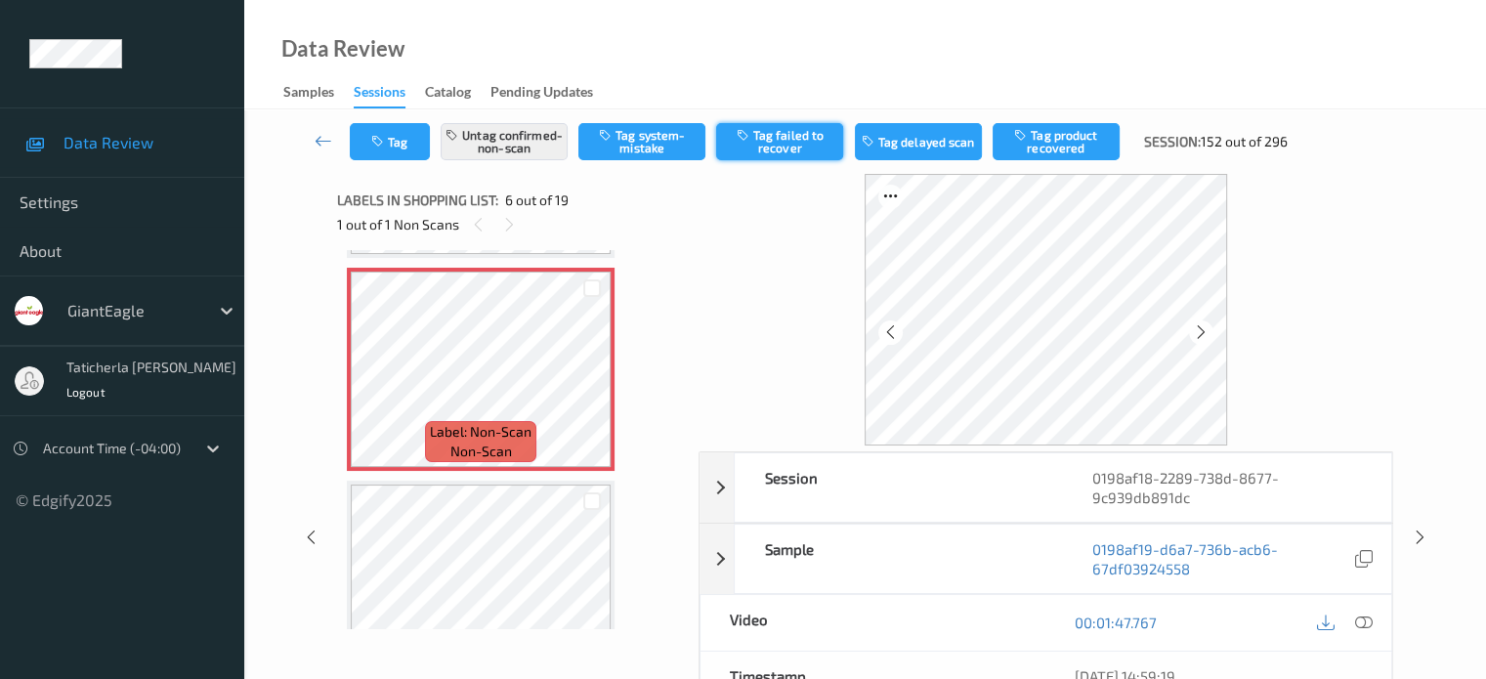
click at [801, 133] on button "Tag failed to recover" at bounding box center [779, 141] width 127 height 37
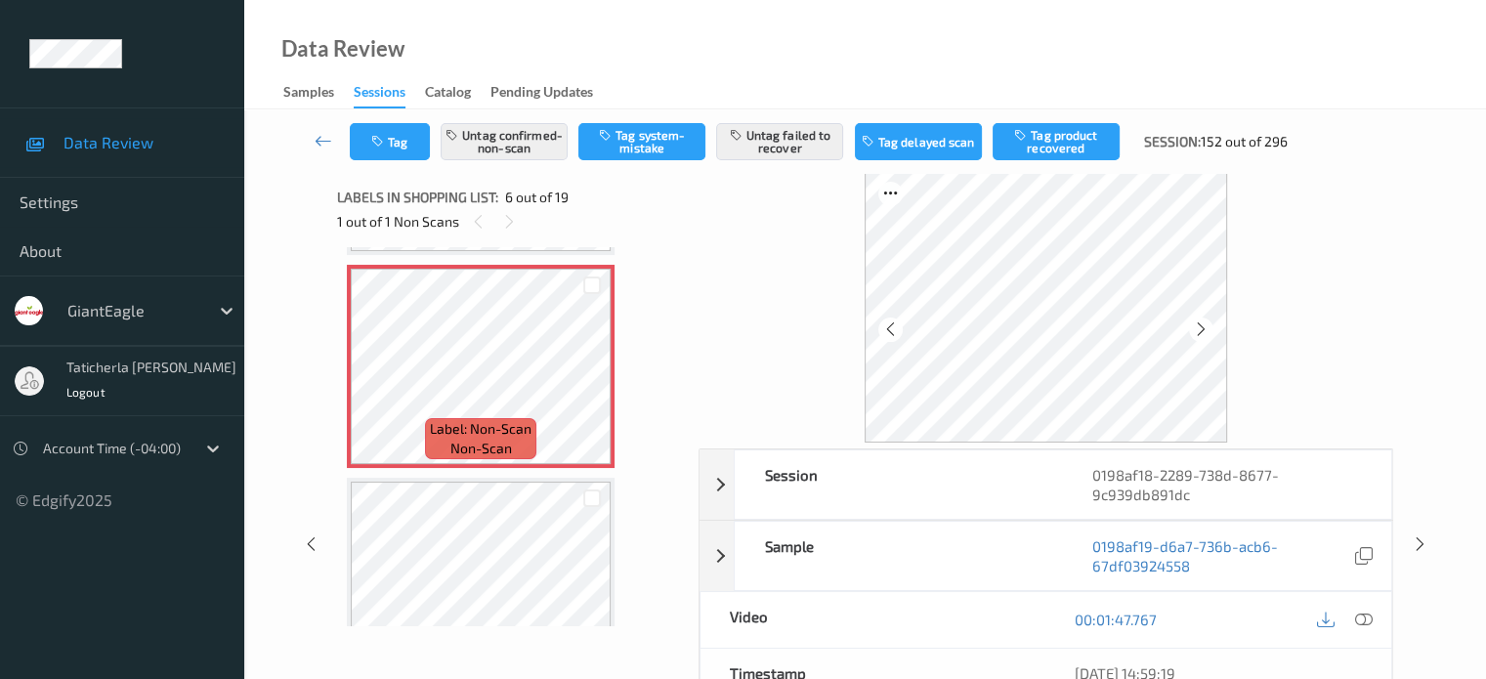
scroll to position [0, 0]
click at [323, 137] on icon at bounding box center [323, 141] width 18 height 20
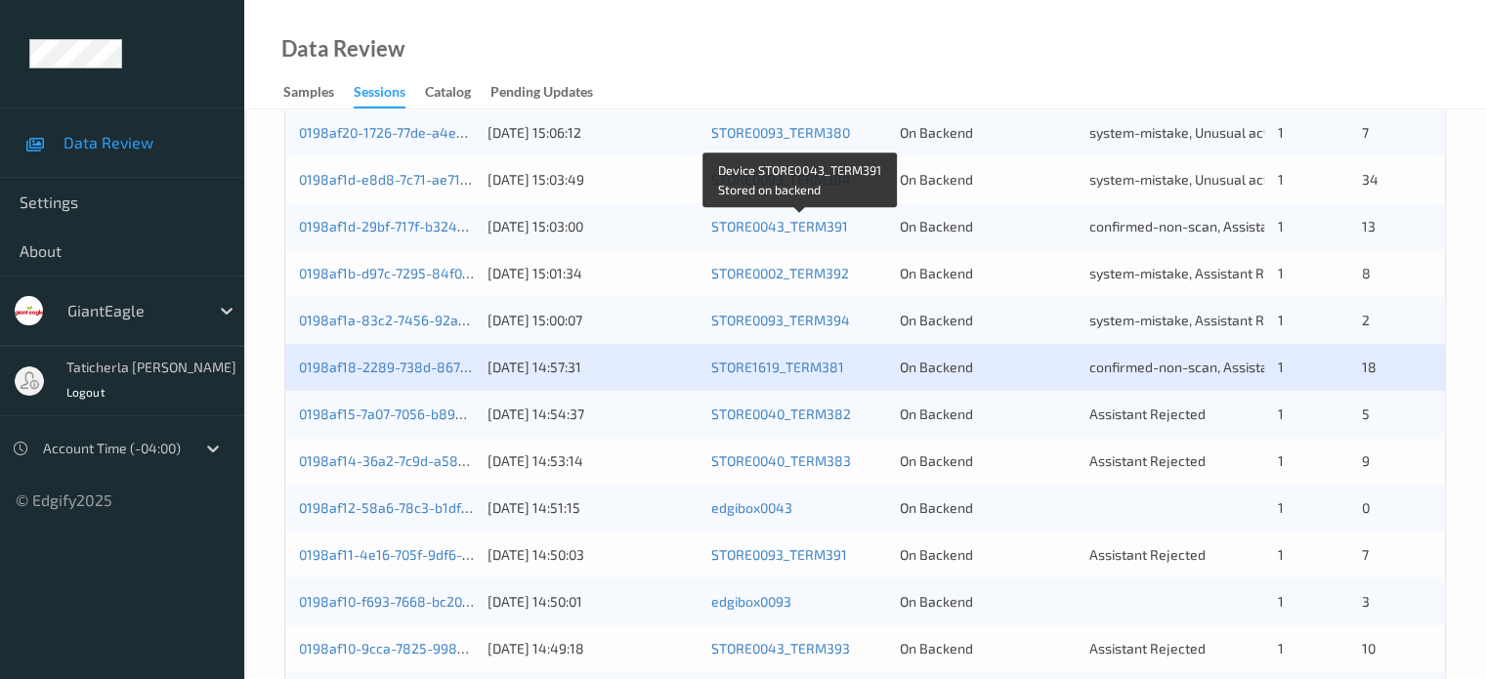
scroll to position [879, 0]
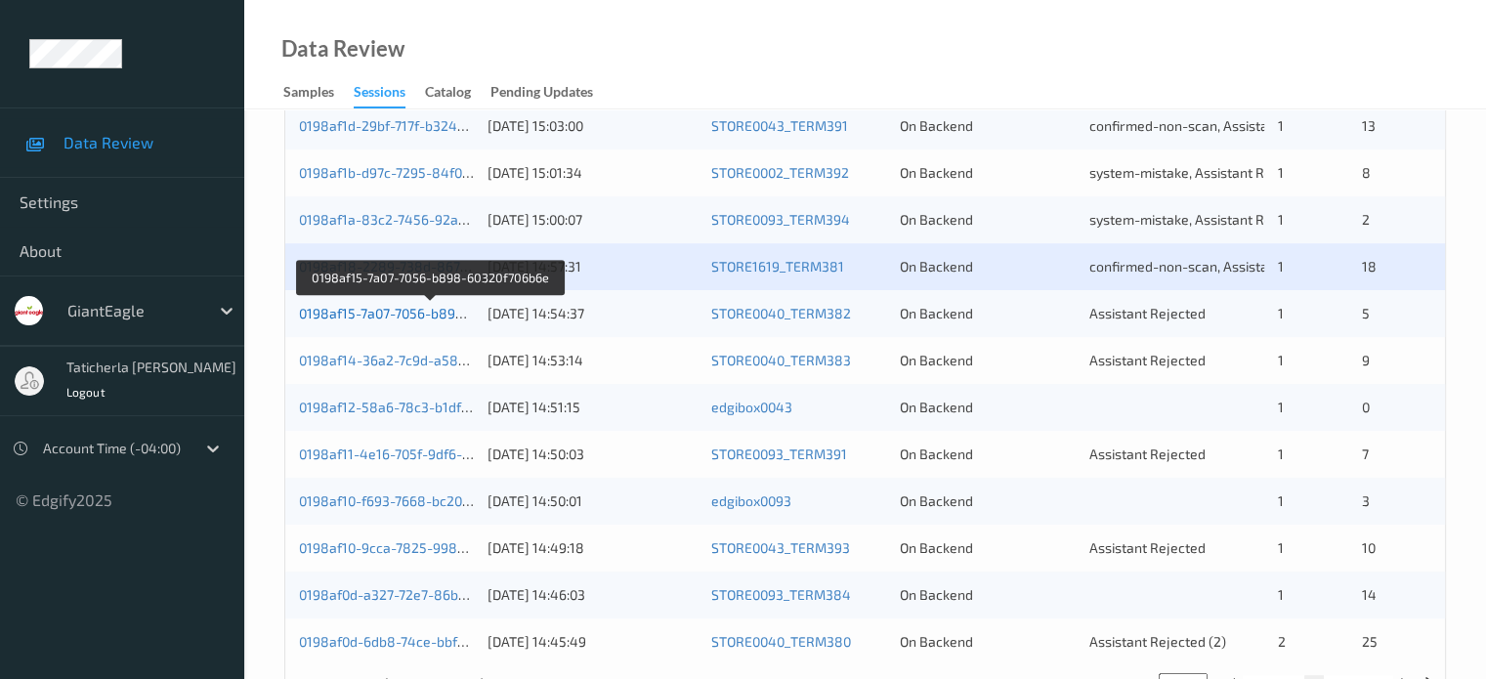
click at [422, 315] on link "0198af15-7a07-7056-b898-60320f706b6e" at bounding box center [429, 313] width 261 height 17
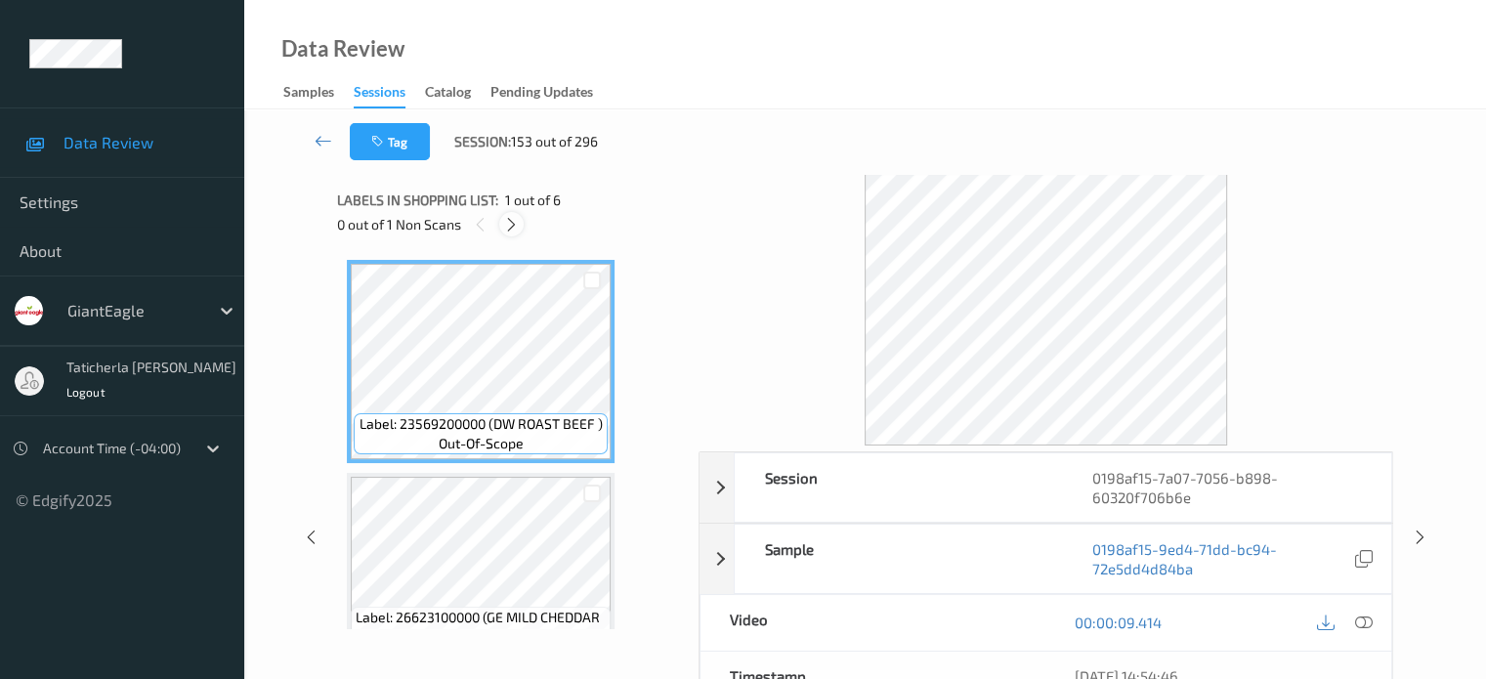
click at [508, 219] on icon at bounding box center [511, 225] width 17 height 18
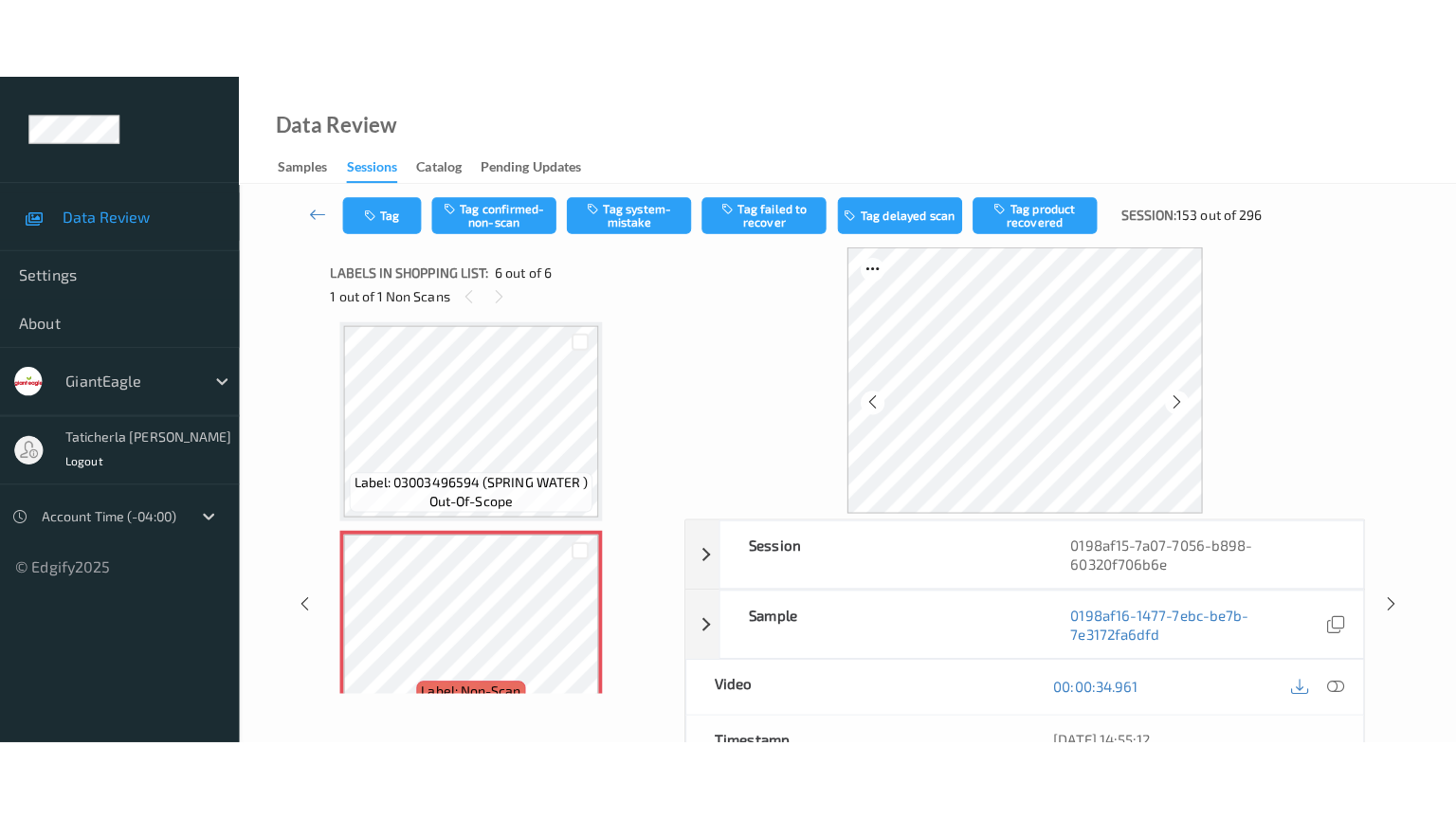
scroll to position [880, 0]
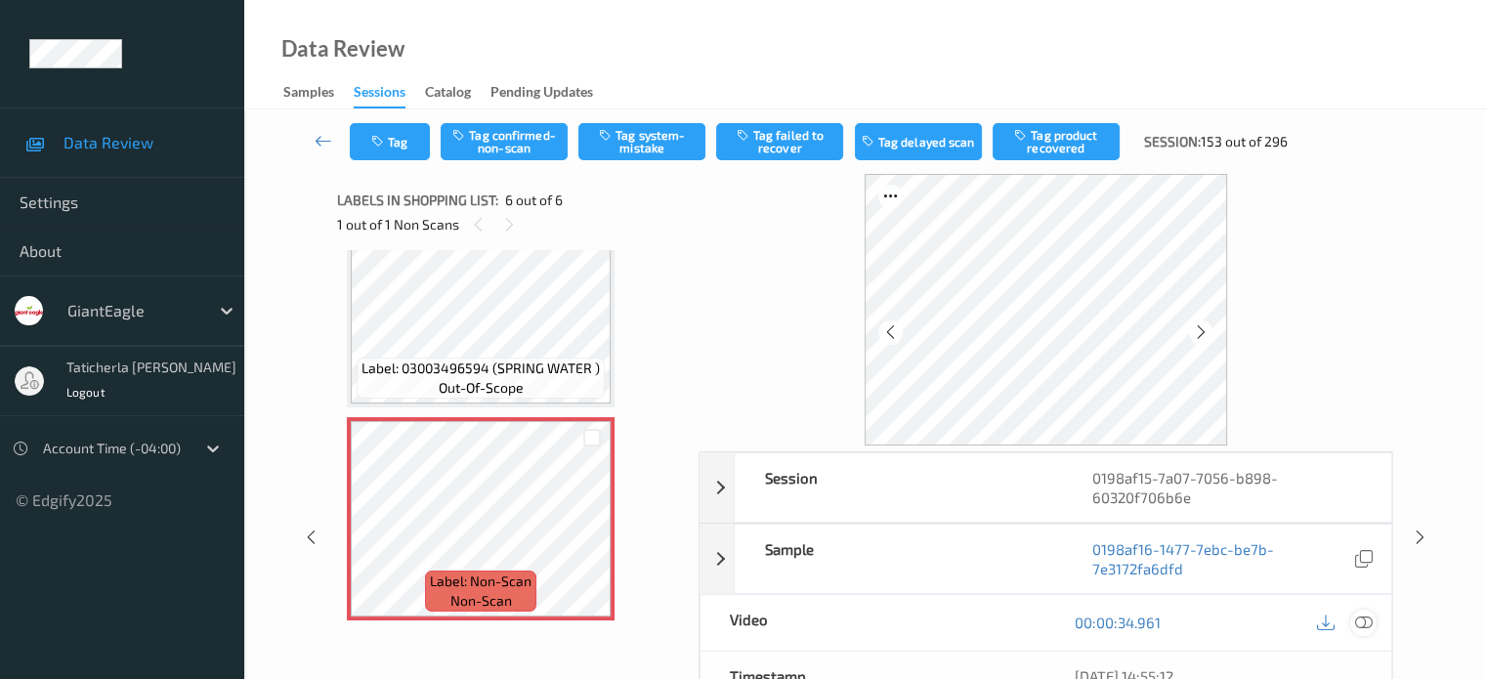
click at [1359, 616] on icon at bounding box center [1363, 622] width 18 height 18
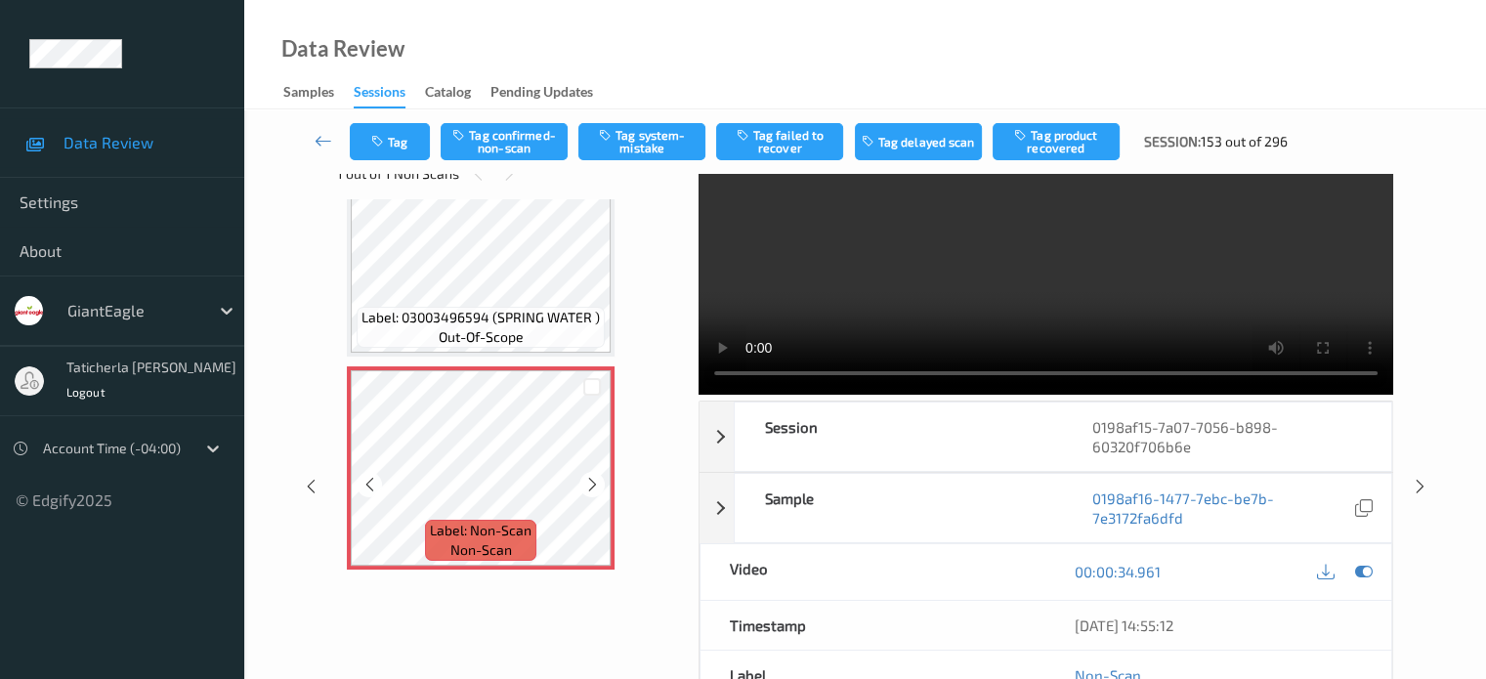
scroll to position [98, 0]
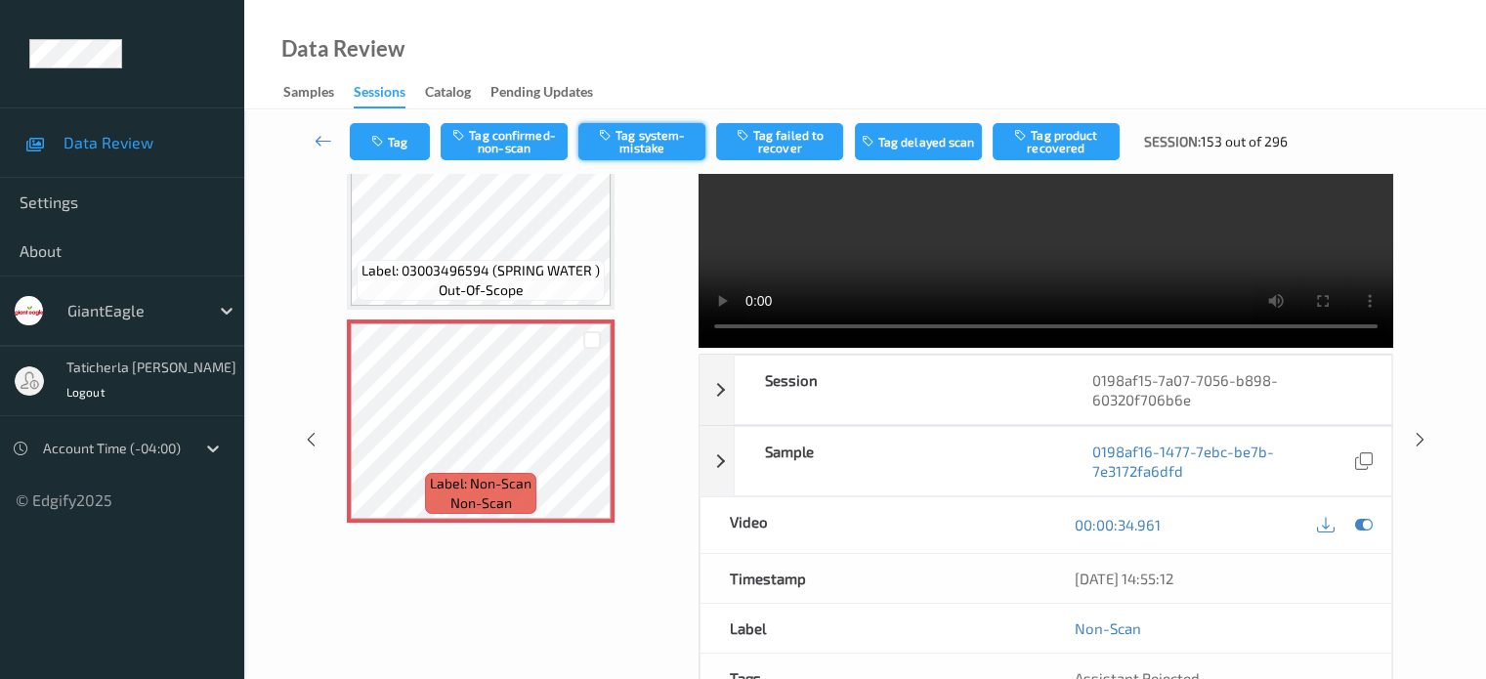
click at [625, 135] on button "Tag system-mistake" at bounding box center [641, 141] width 127 height 37
click at [326, 135] on icon at bounding box center [323, 141] width 18 height 20
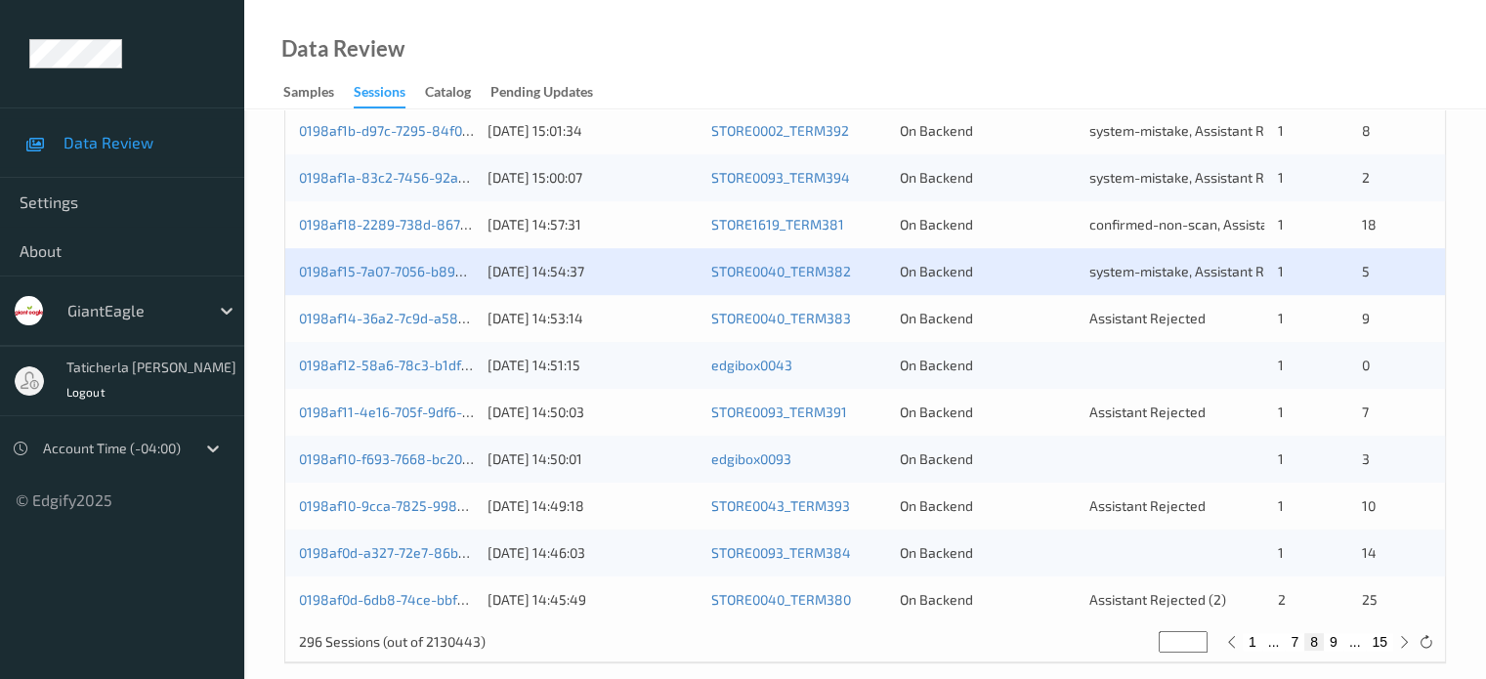
scroll to position [943, 0]
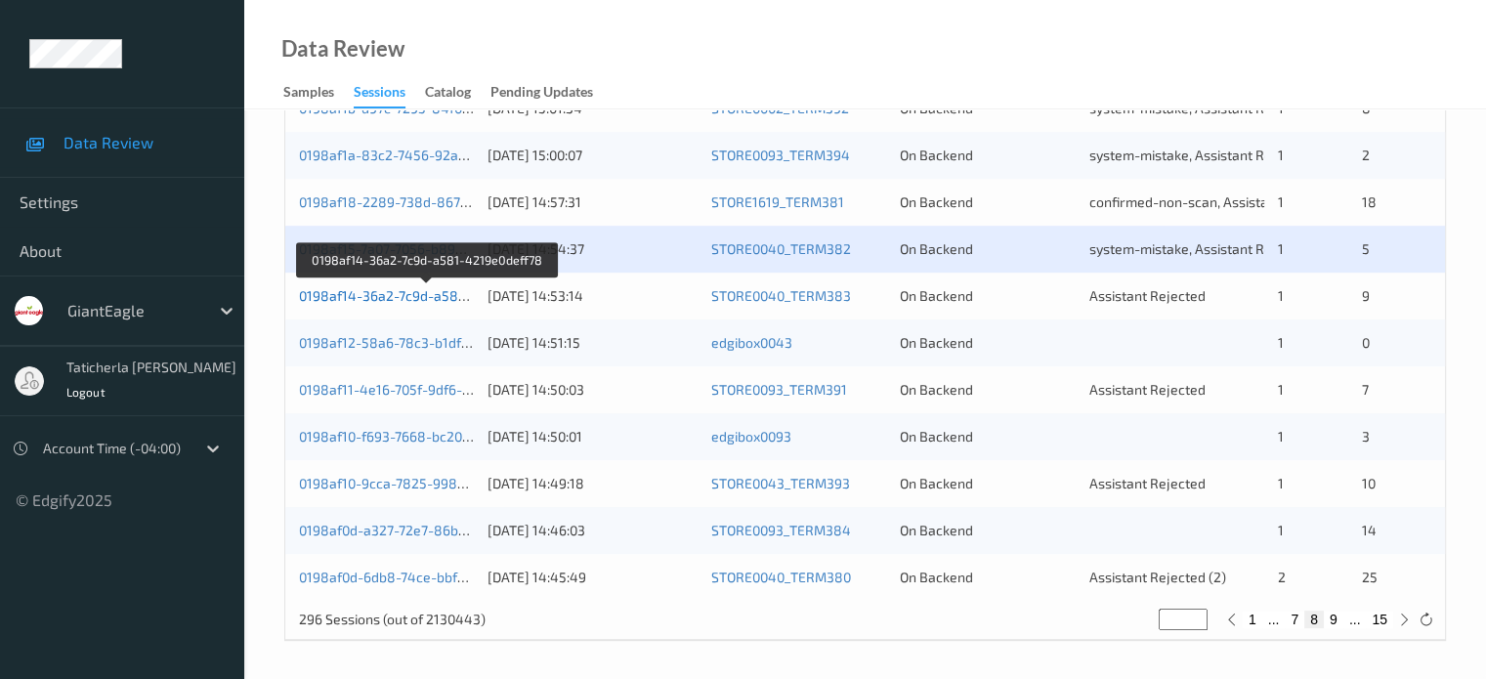
click at [356, 288] on link "0198af14-36a2-7c9d-a581-4219e0deff78" at bounding box center [428, 295] width 258 height 17
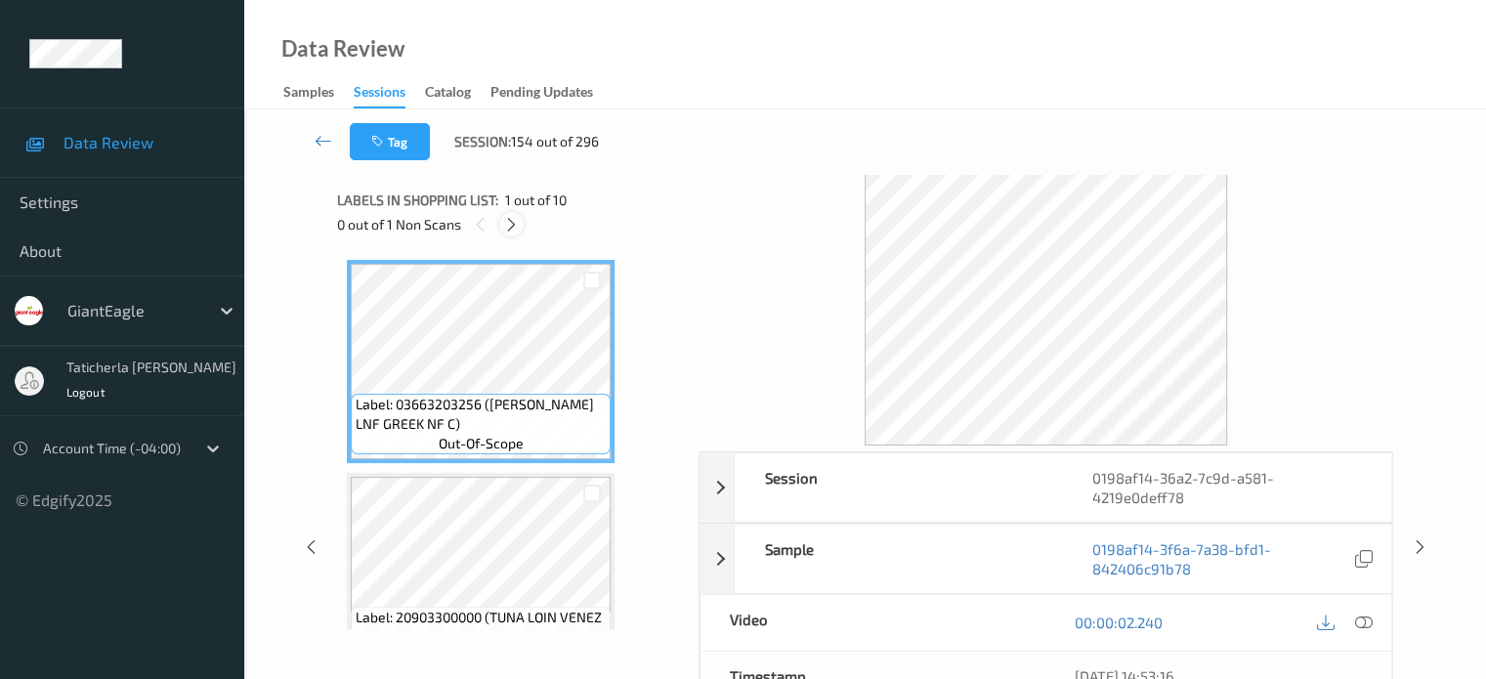
click at [518, 218] on icon at bounding box center [511, 225] width 17 height 18
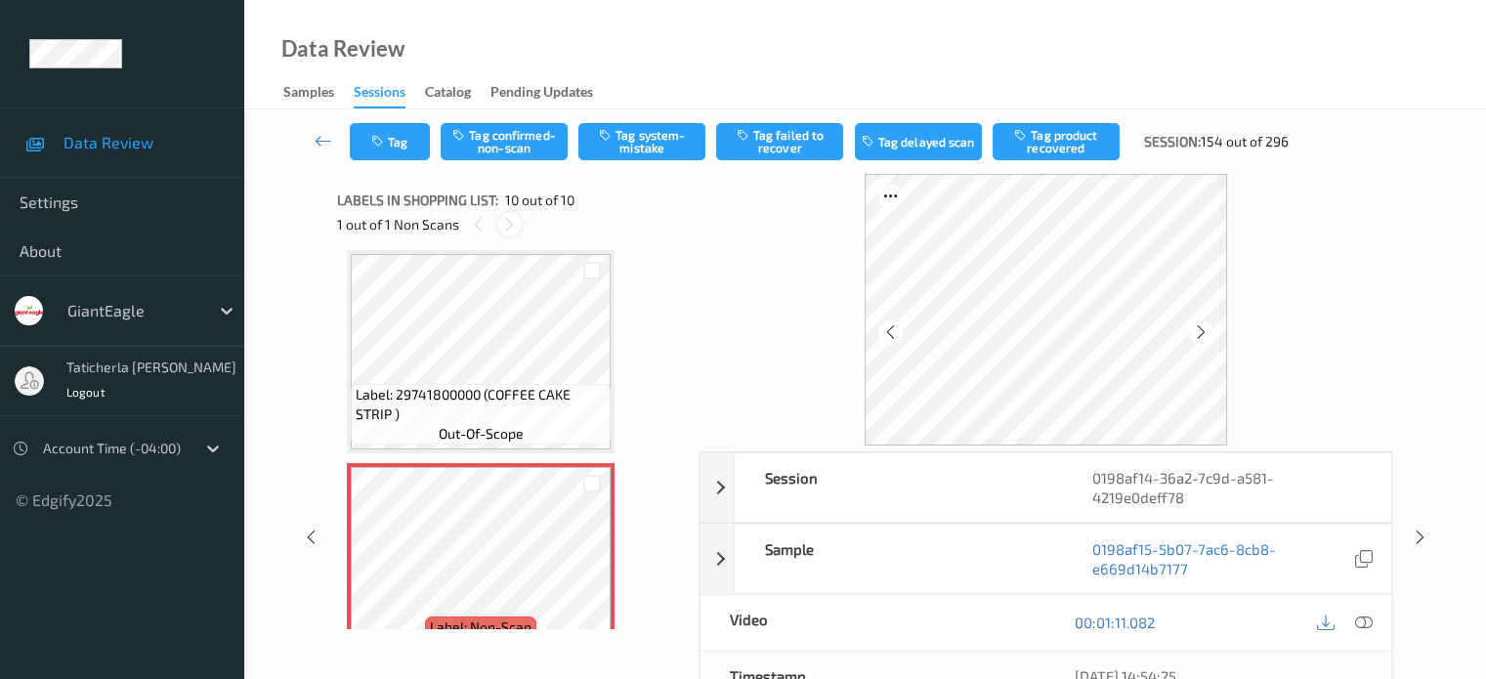
click at [515, 221] on icon at bounding box center [509, 225] width 17 height 18
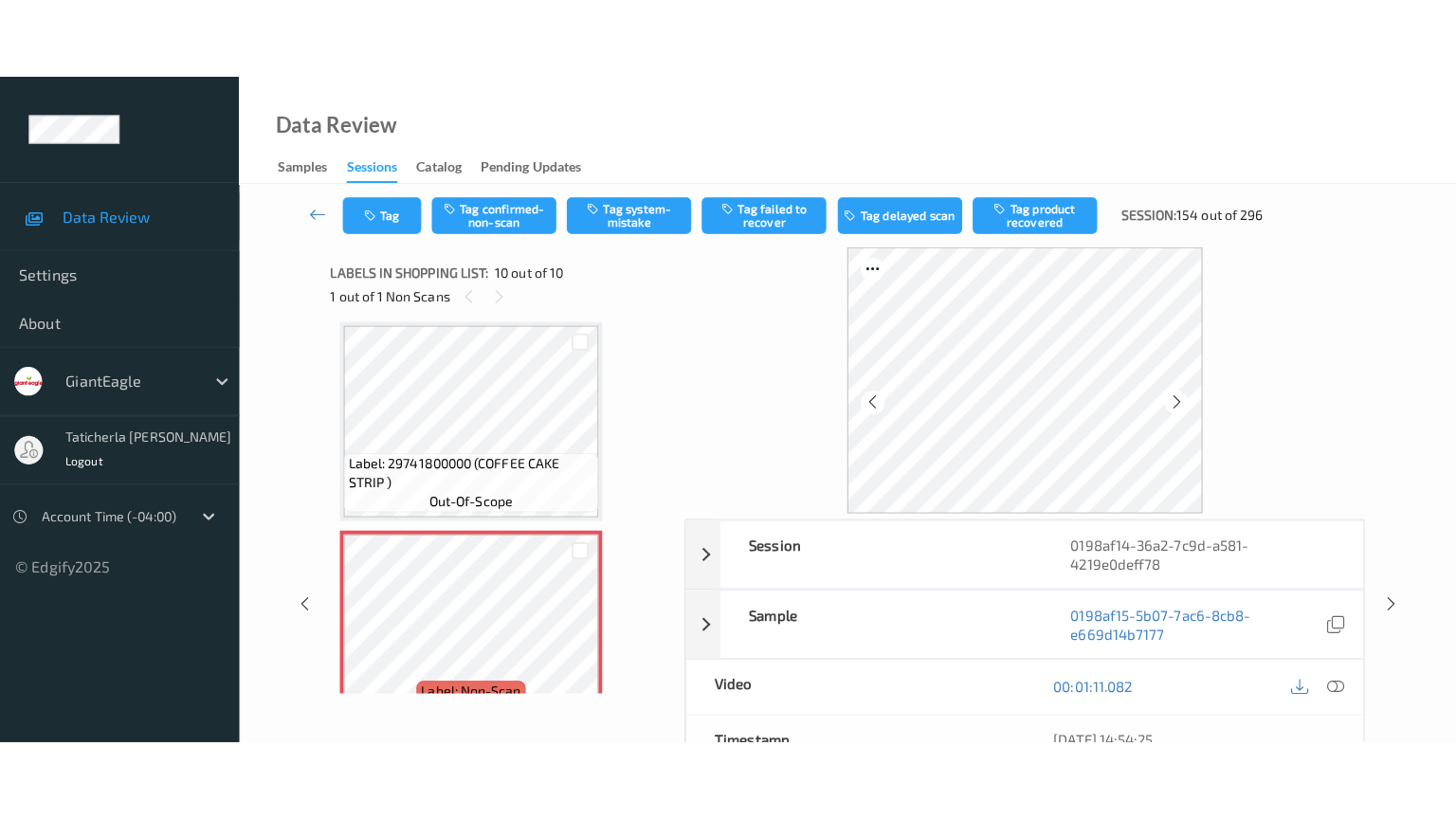
scroll to position [1707, 0]
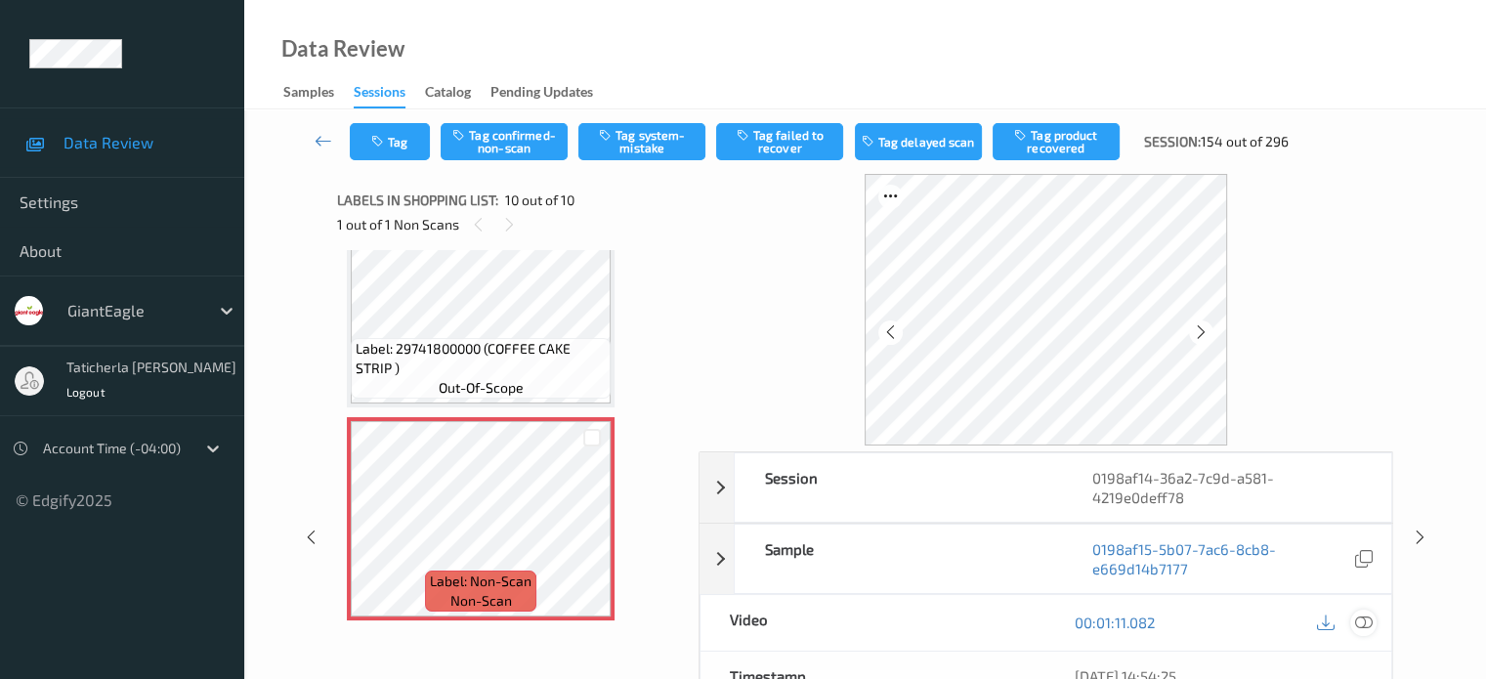
click at [1362, 619] on icon at bounding box center [1363, 622] width 18 height 18
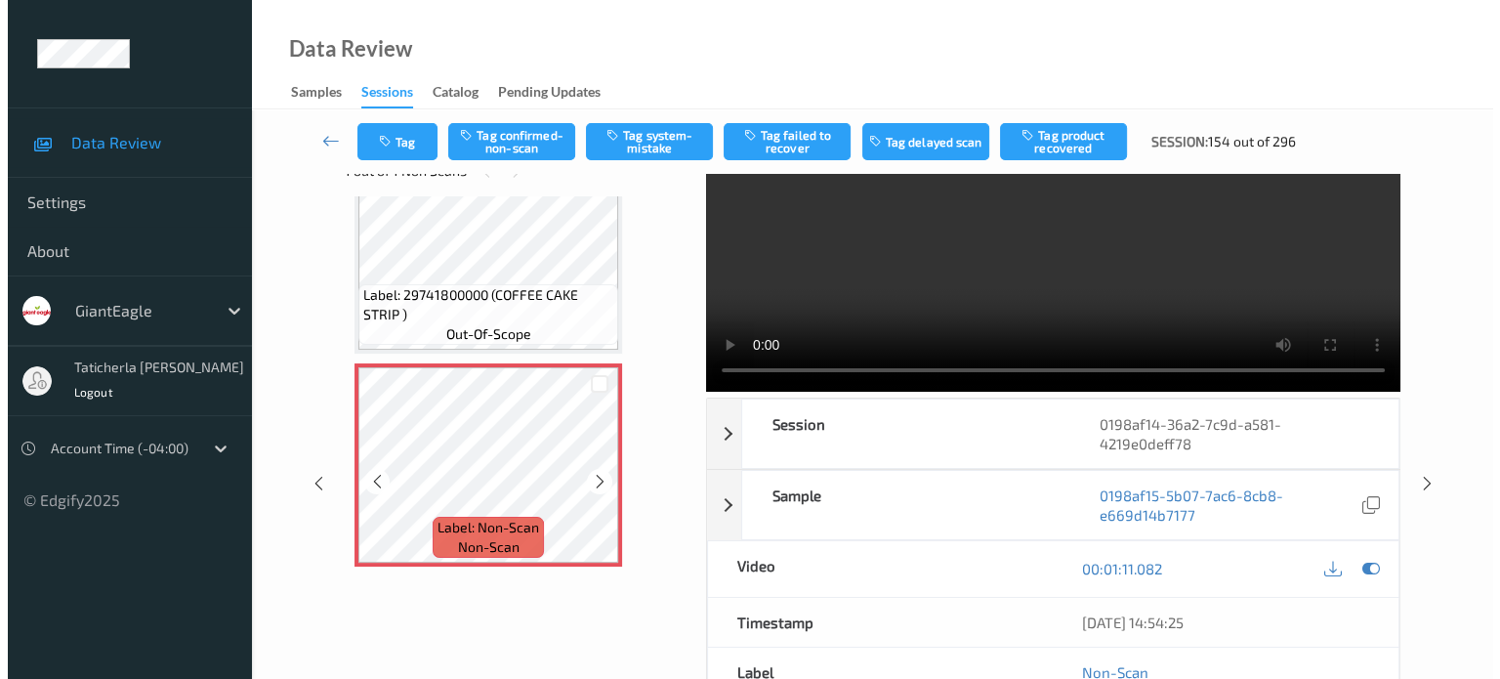
scroll to position [98, 0]
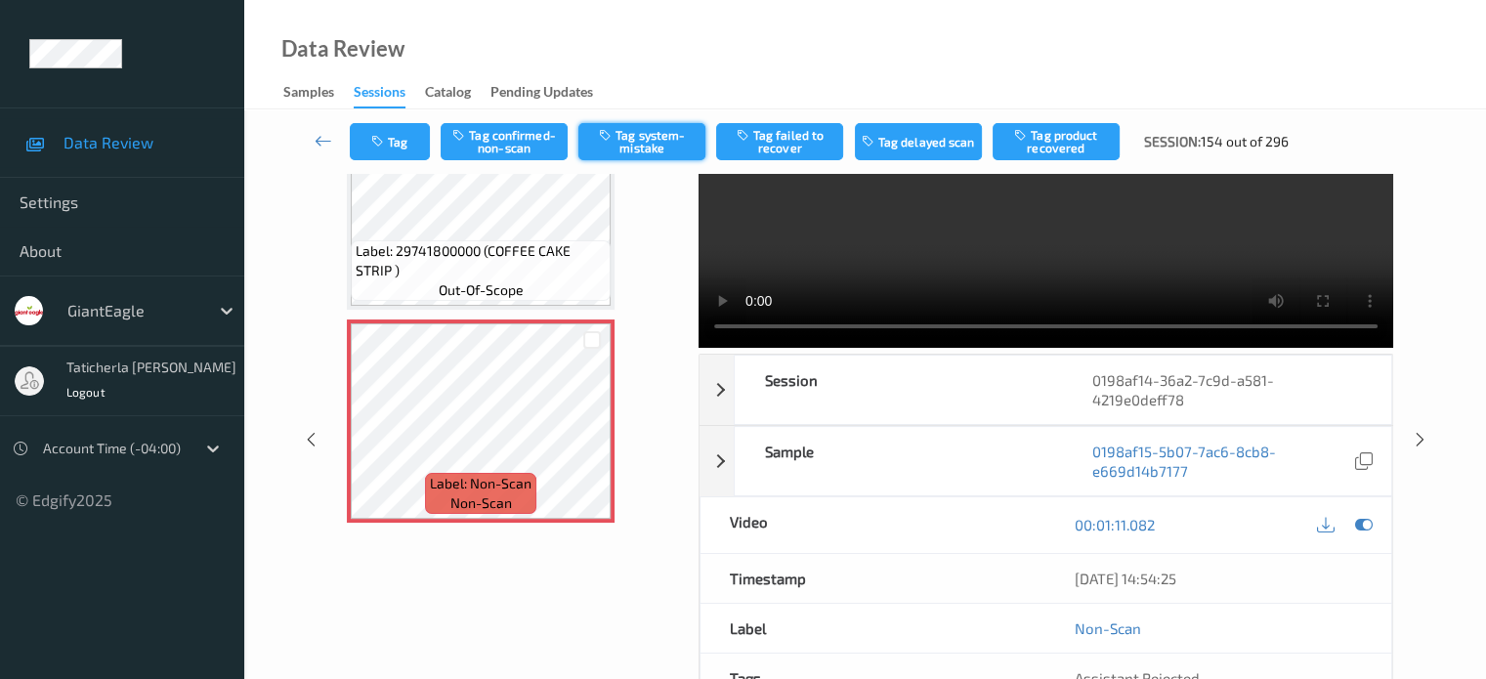
click at [633, 132] on button "Tag system-mistake" at bounding box center [641, 141] width 127 height 37
click at [409, 141] on button "Tag" at bounding box center [390, 141] width 80 height 37
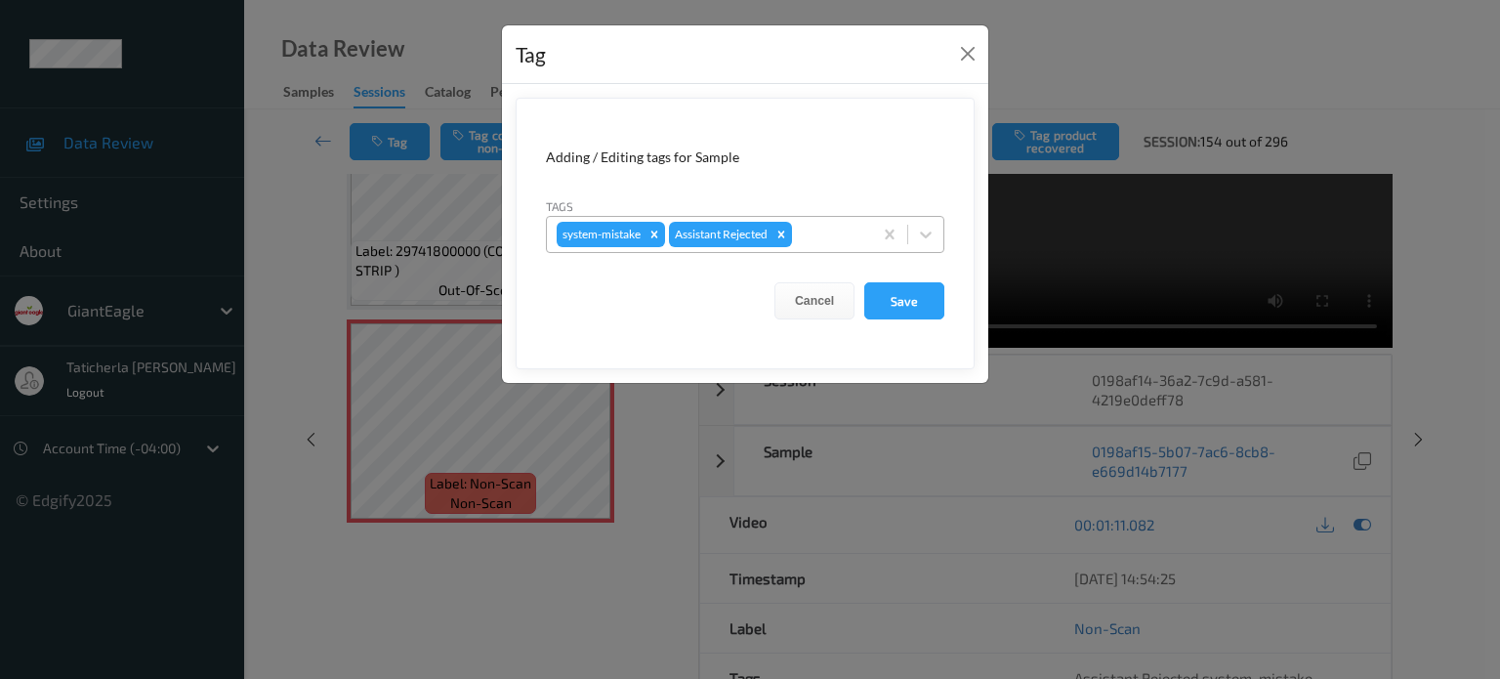
click at [845, 236] on div at bounding box center [829, 234] width 66 height 23
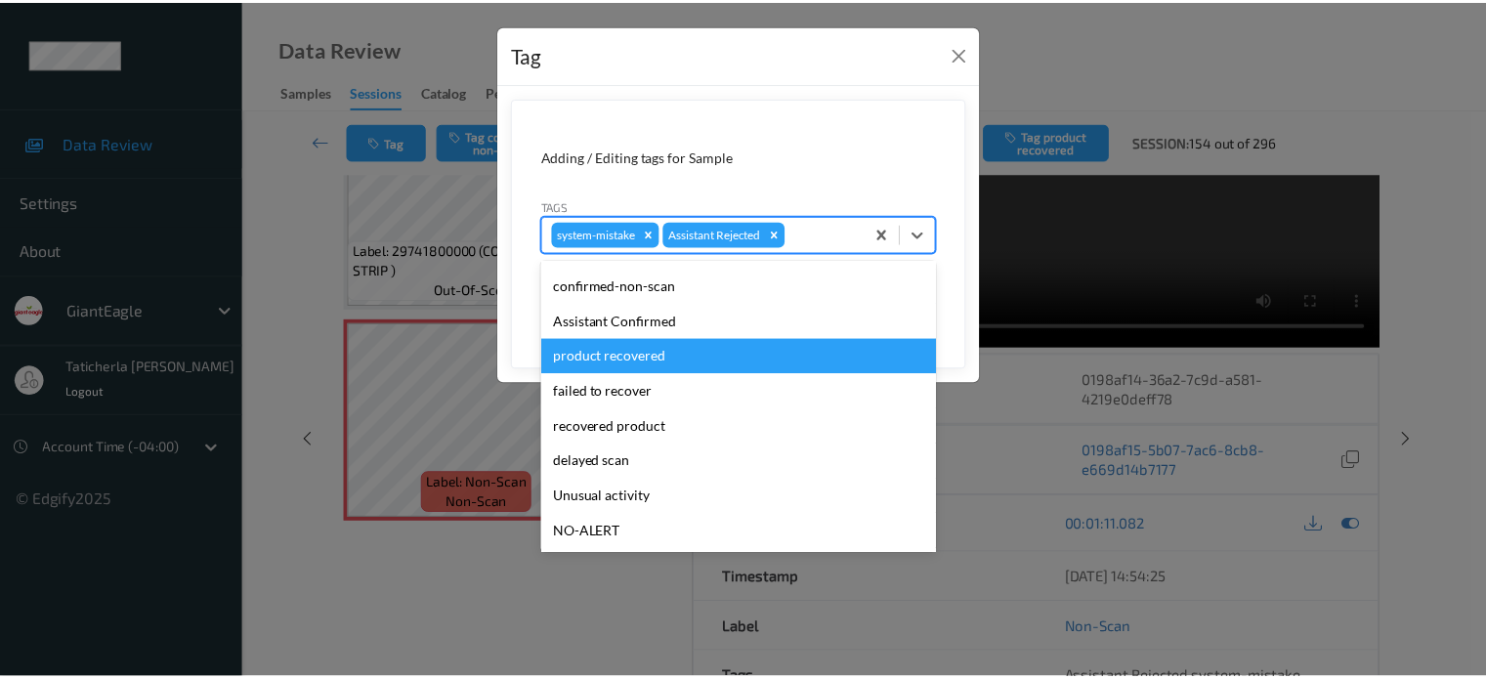
scroll to position [172, 0]
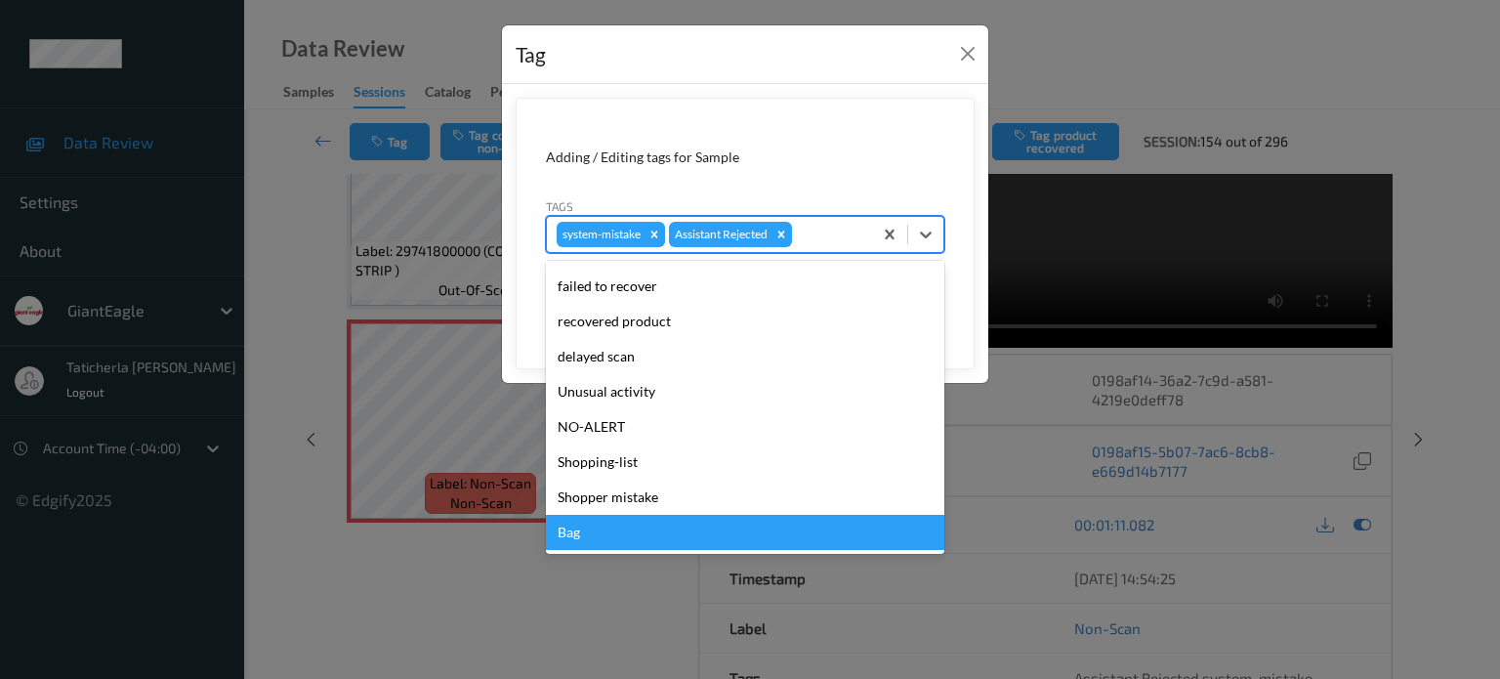
click at [702, 534] on div "Bag" at bounding box center [745, 532] width 398 height 35
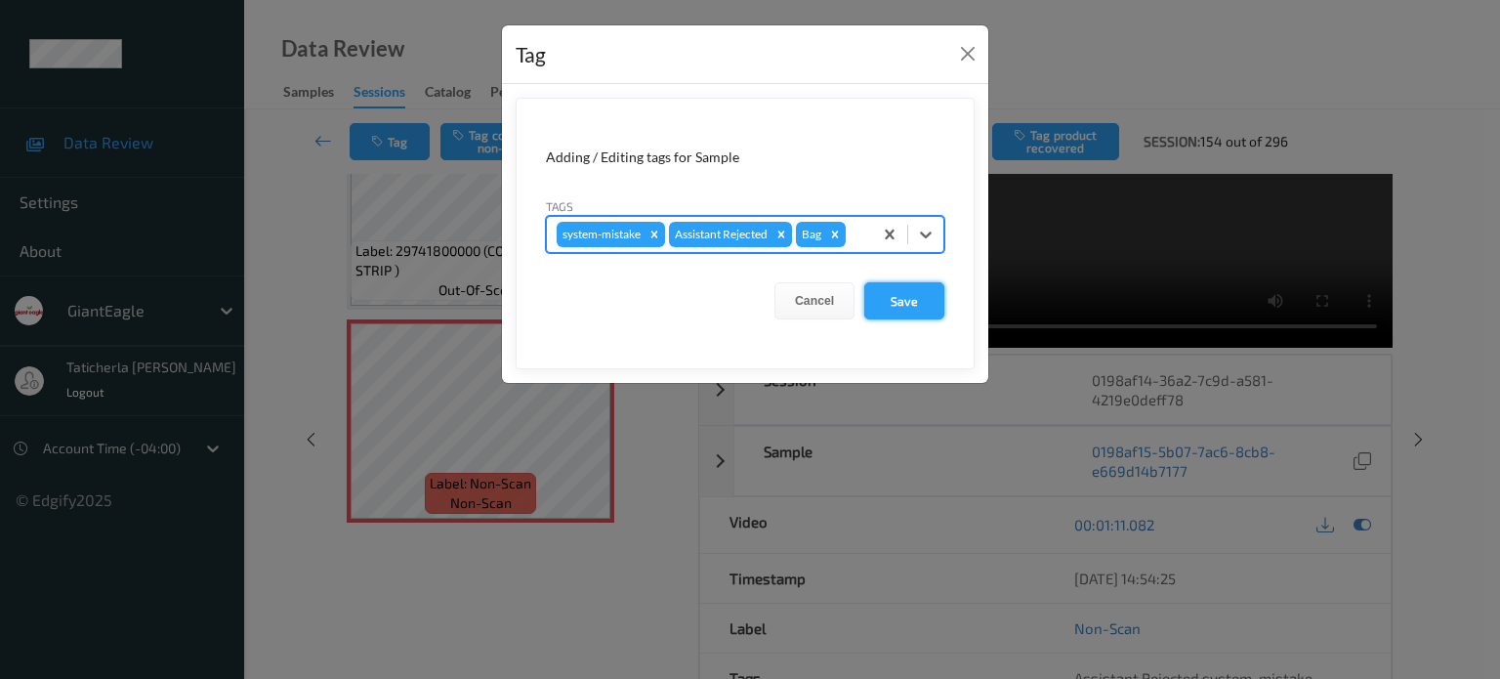
click at [904, 286] on button "Save" at bounding box center [904, 300] width 80 height 37
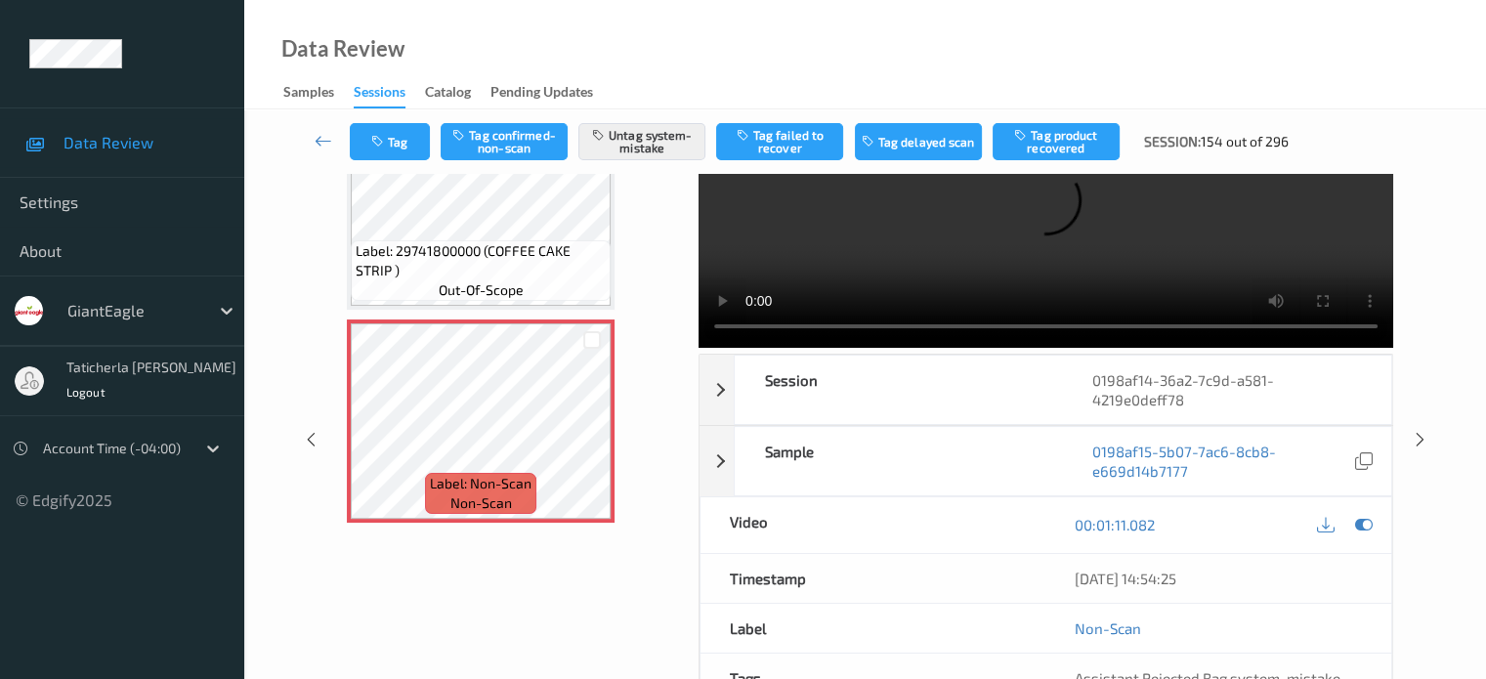
scroll to position [0, 0]
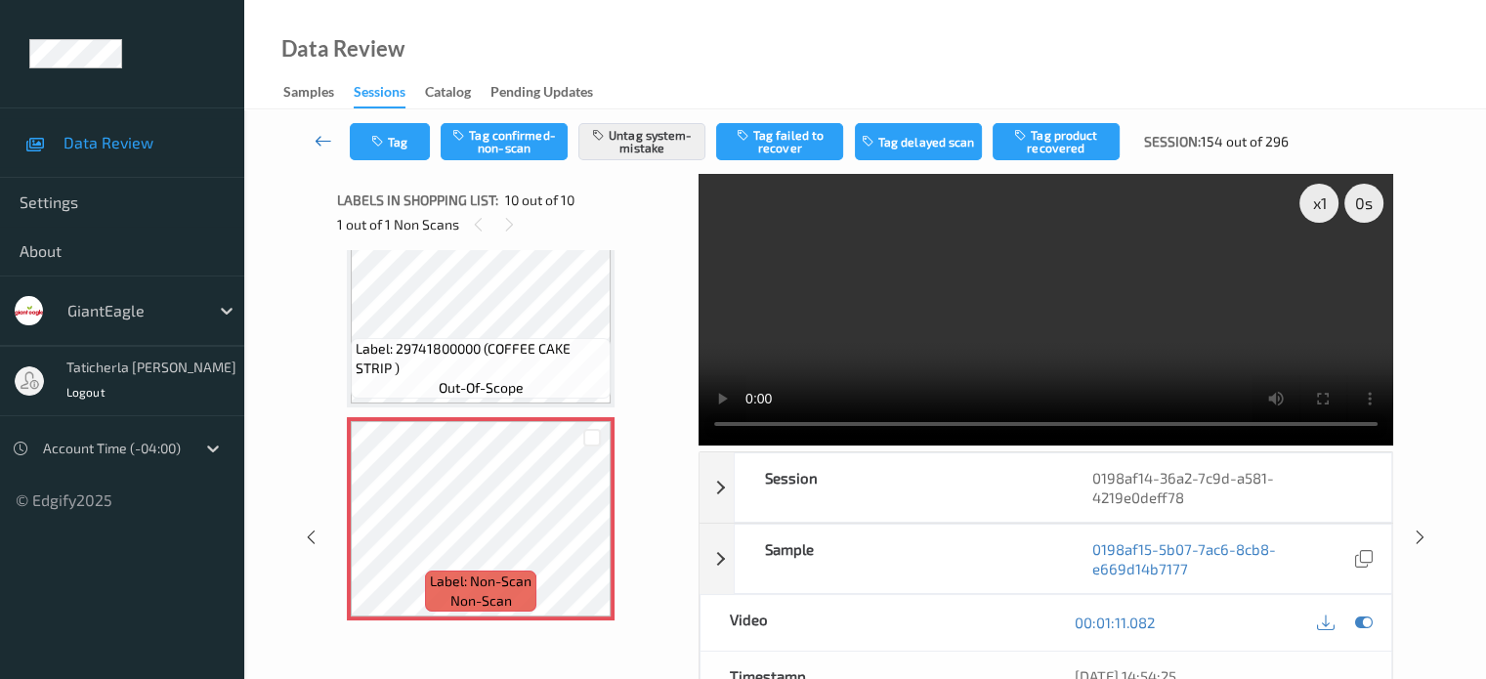
click at [322, 146] on icon at bounding box center [323, 141] width 18 height 20
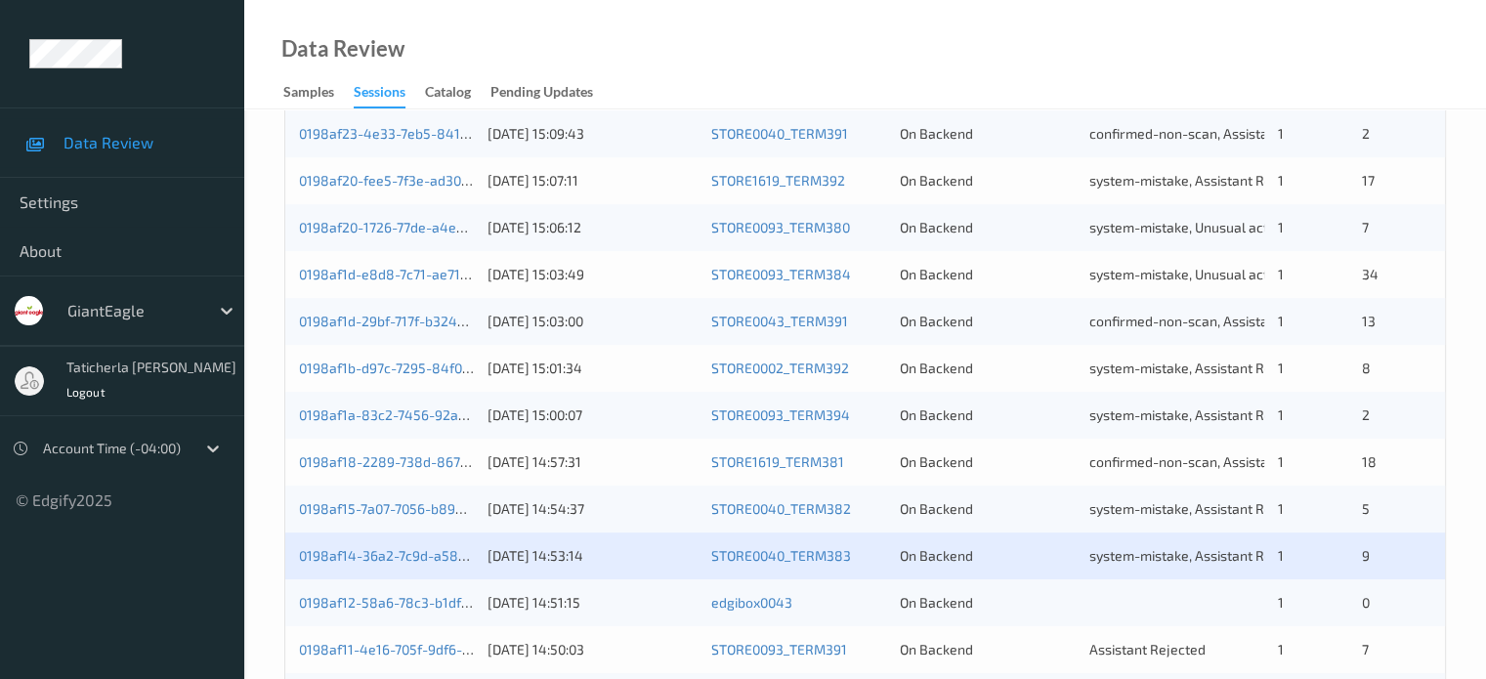
scroll to position [943, 0]
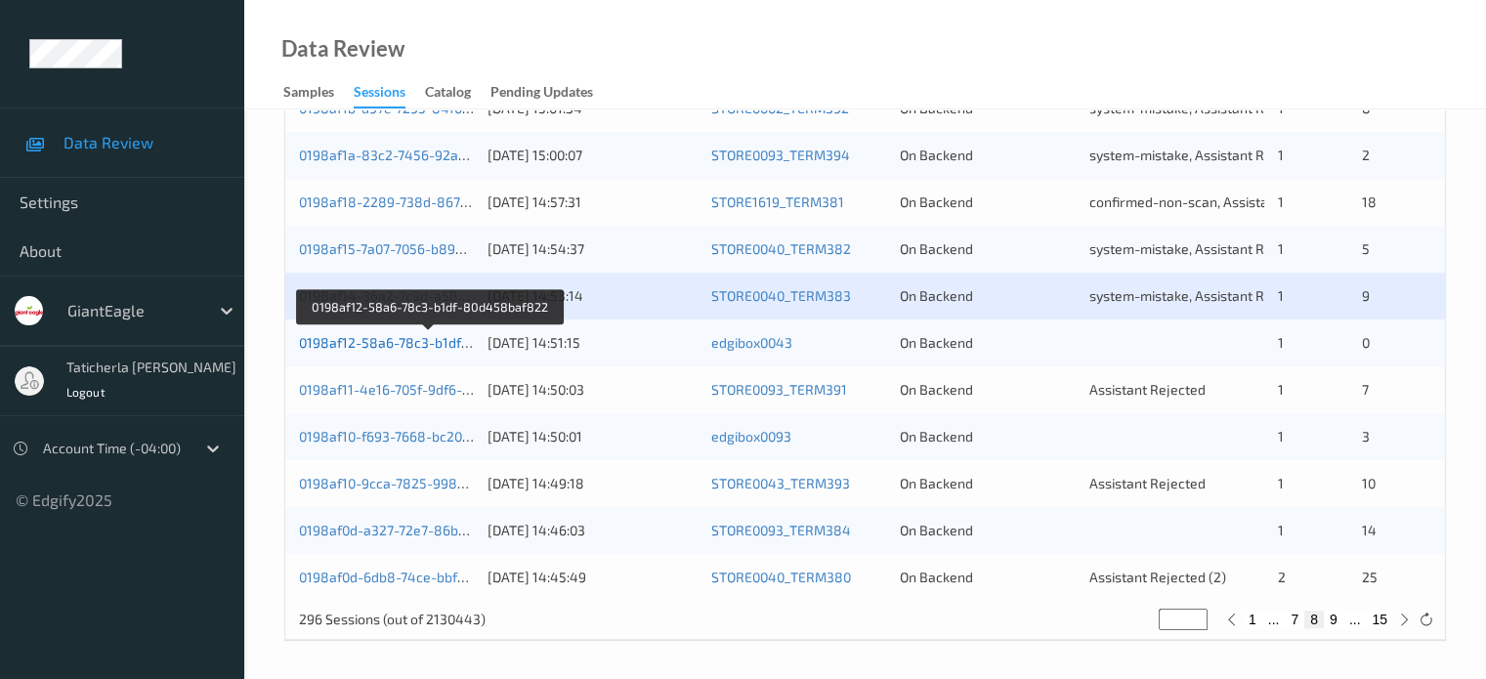
click at [406, 339] on link "0198af12-58a6-78c3-b1df-80d458baf822" at bounding box center [430, 342] width 263 height 17
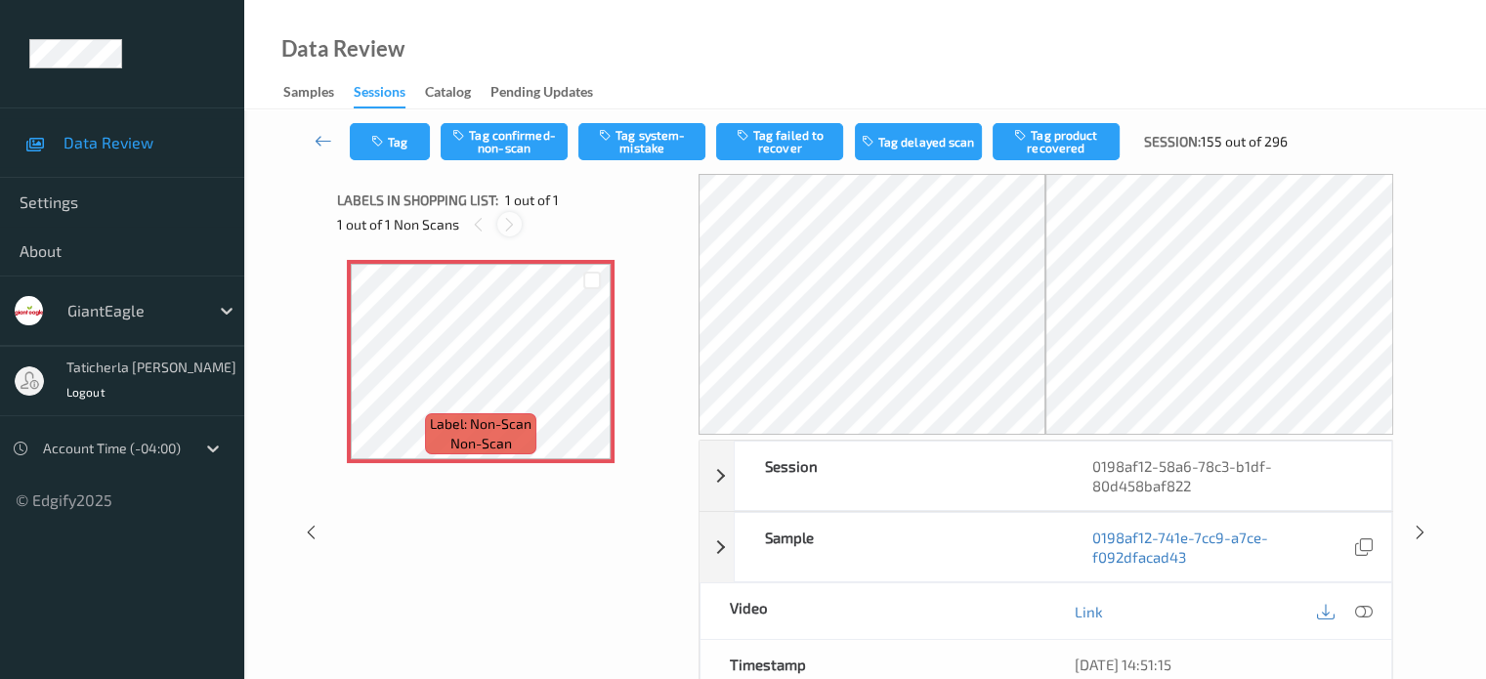
click at [502, 230] on icon at bounding box center [509, 225] width 17 height 18
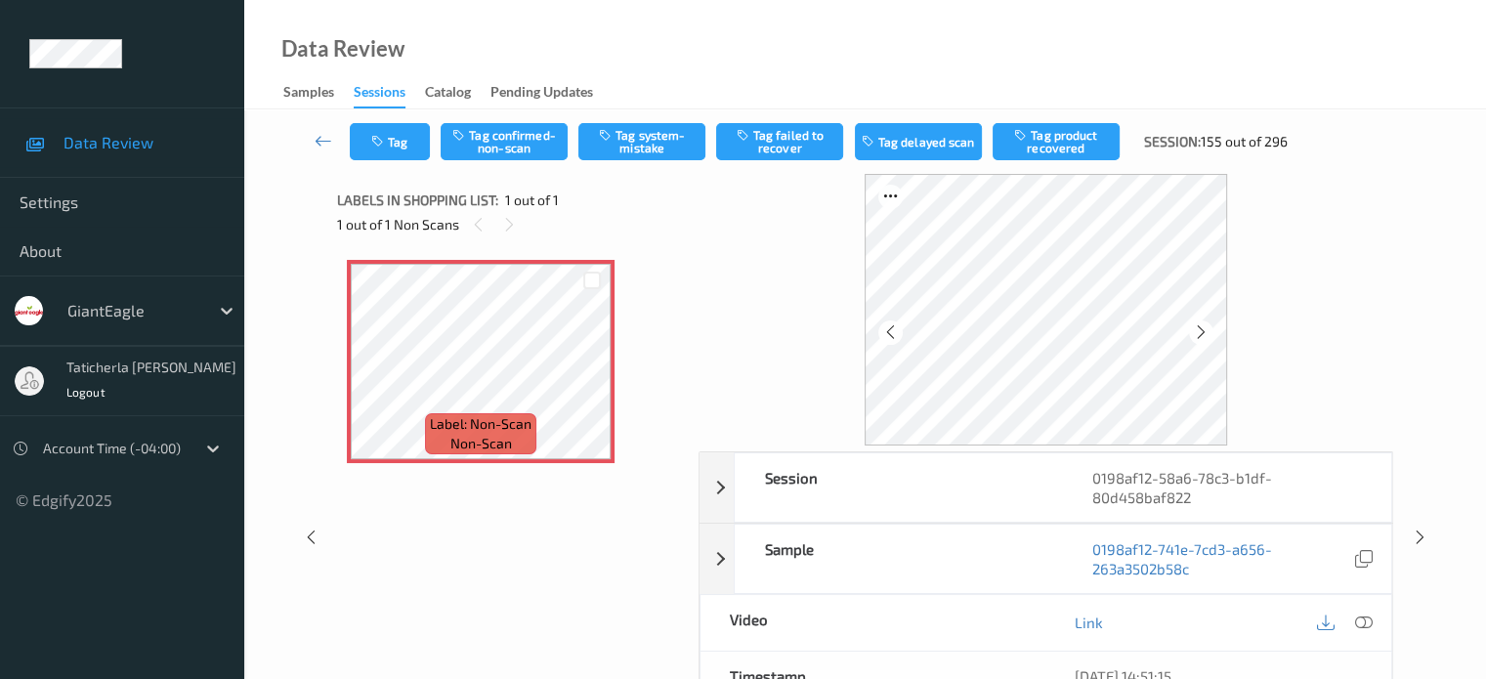
click at [1361, 619] on icon at bounding box center [1363, 622] width 18 height 18
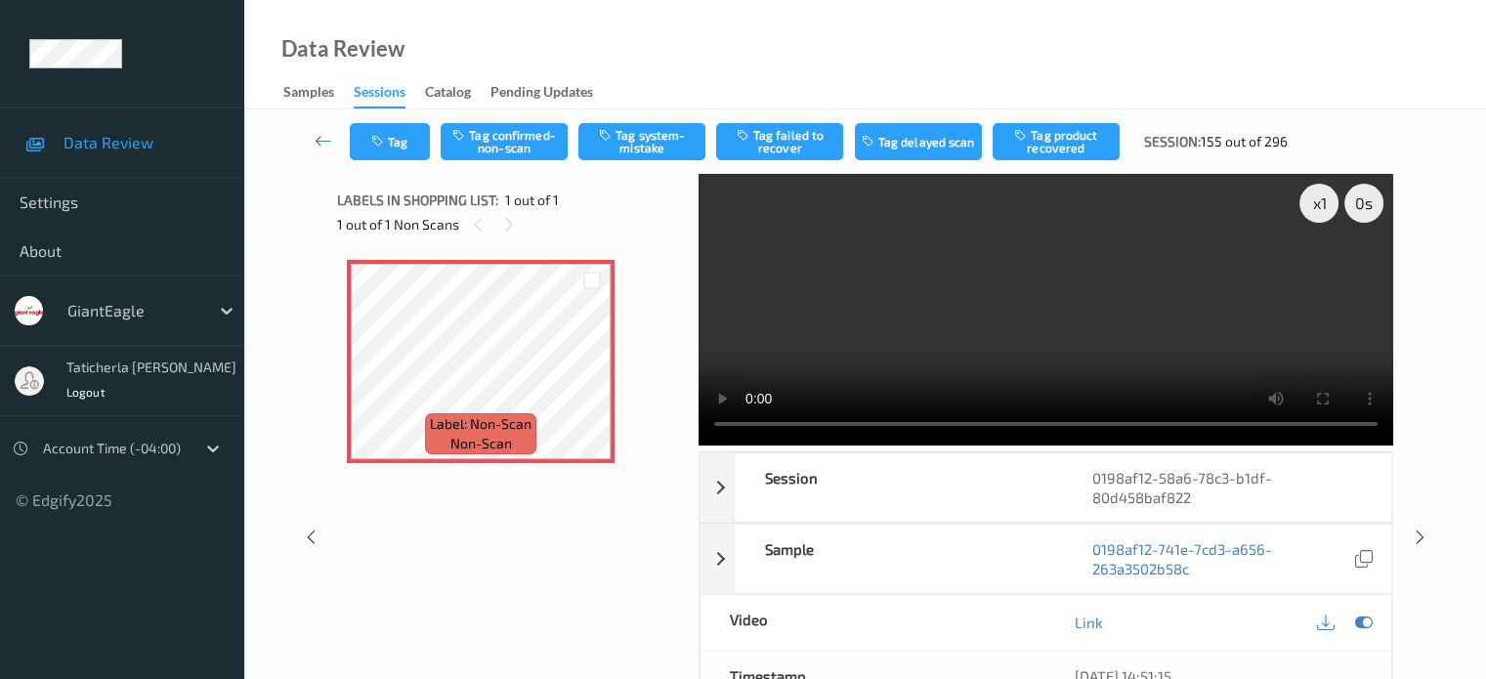
click at [1320, 272] on video at bounding box center [1045, 310] width 694 height 272
click at [528, 141] on button "Tag confirmed-non-scan" at bounding box center [503, 141] width 127 height 37
click at [782, 137] on button "Tag failed to recover" at bounding box center [779, 141] width 127 height 37
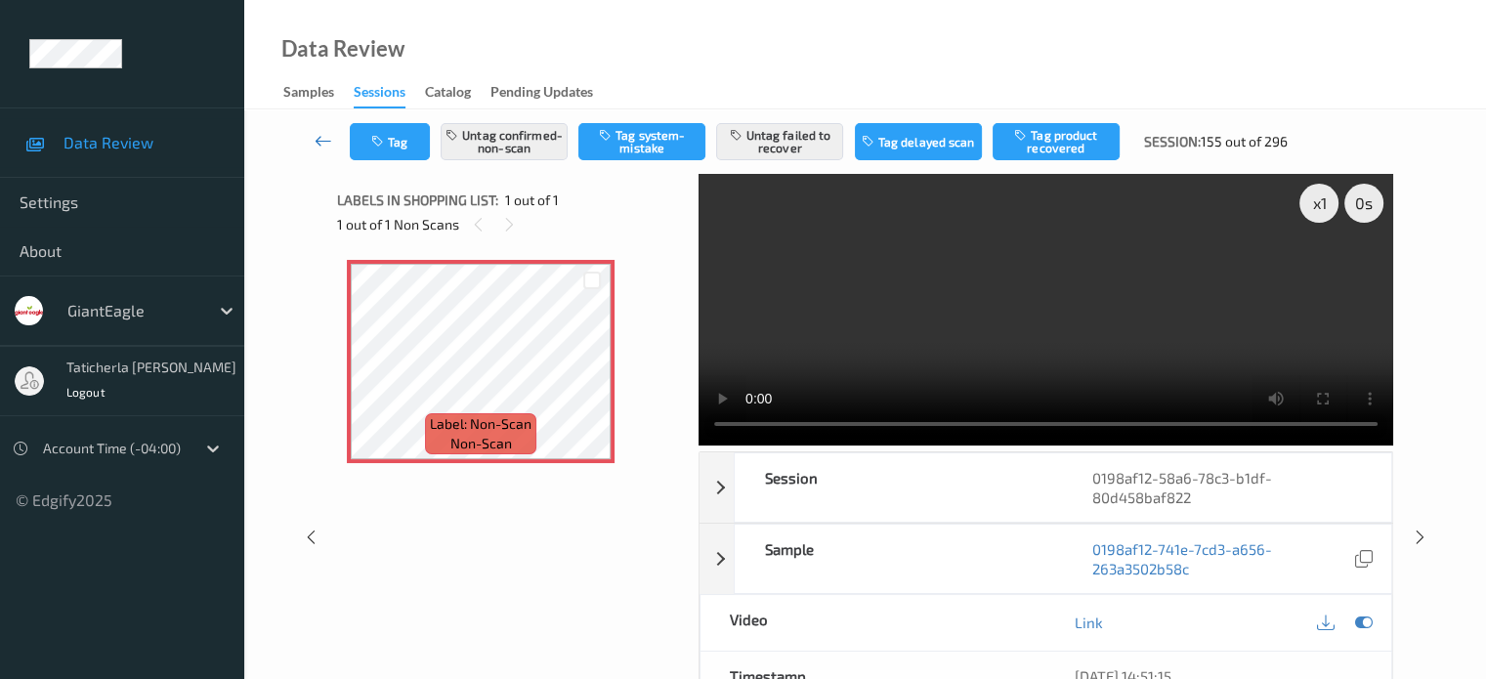
click at [322, 144] on icon at bounding box center [323, 141] width 18 height 20
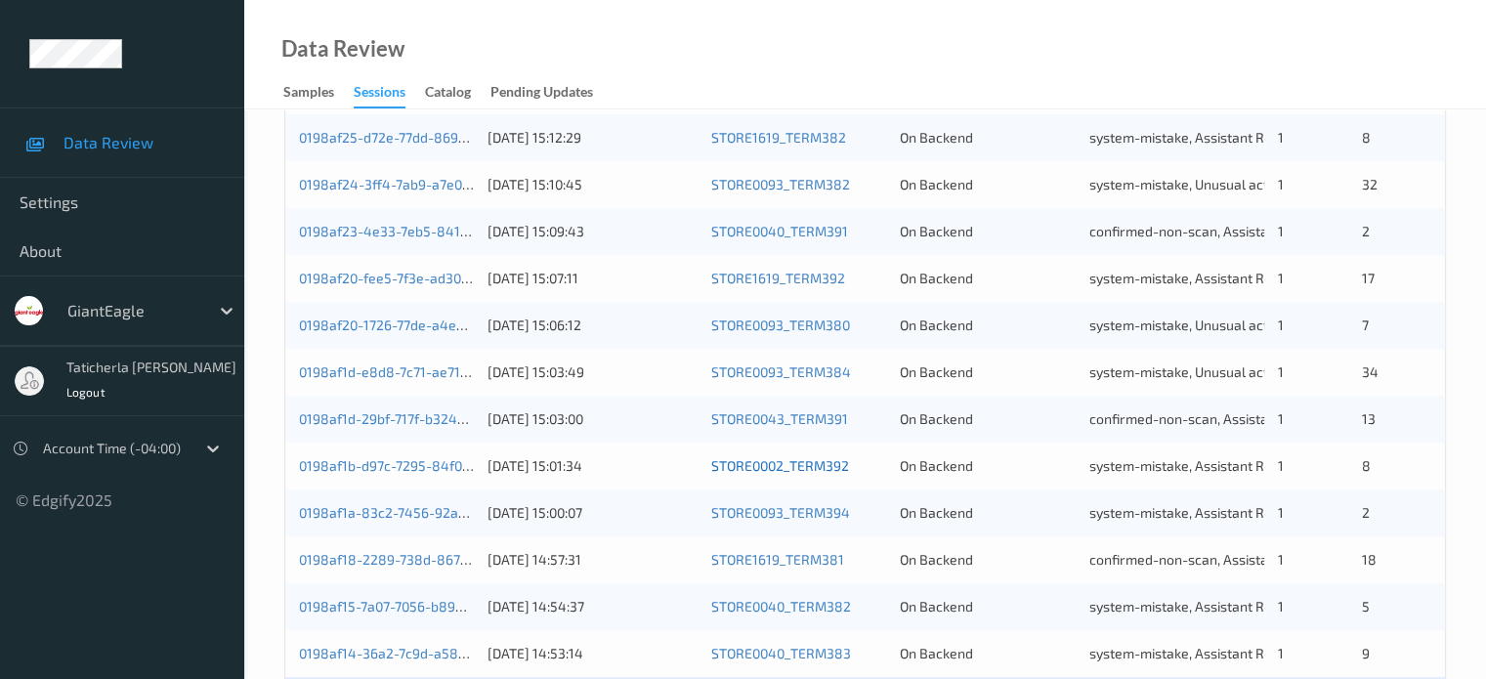
scroll to position [943, 0]
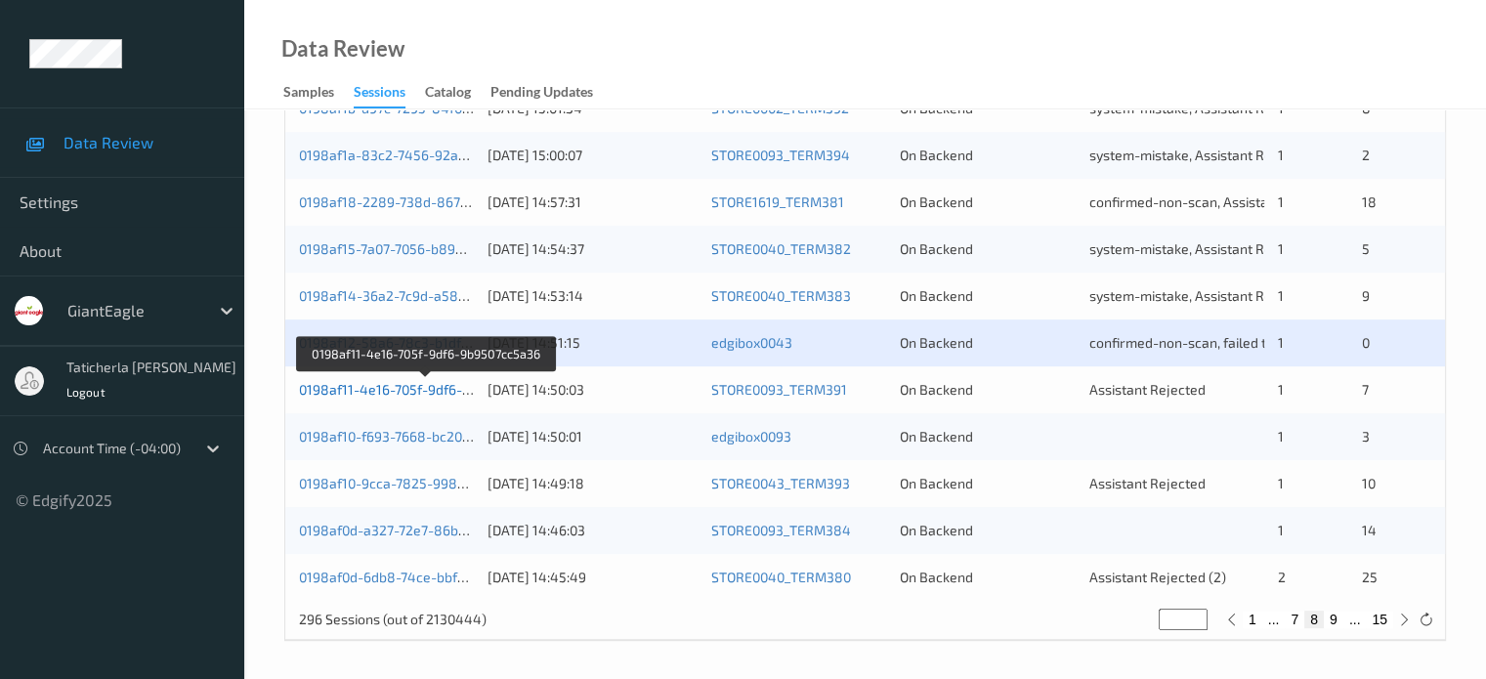
click at [400, 392] on link "0198af11-4e16-705f-9df6-9b9507cc5a36" at bounding box center [426, 389] width 254 height 17
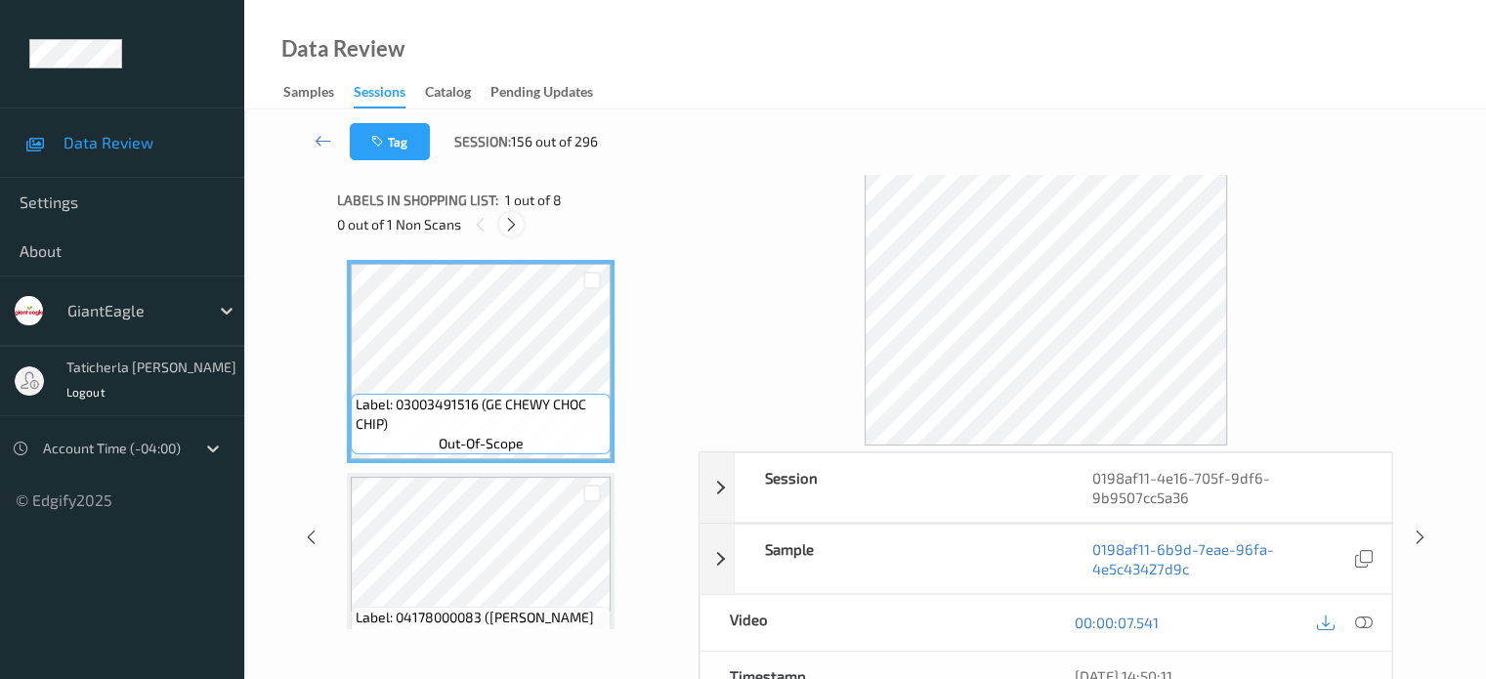
click at [514, 216] on icon at bounding box center [511, 225] width 17 height 18
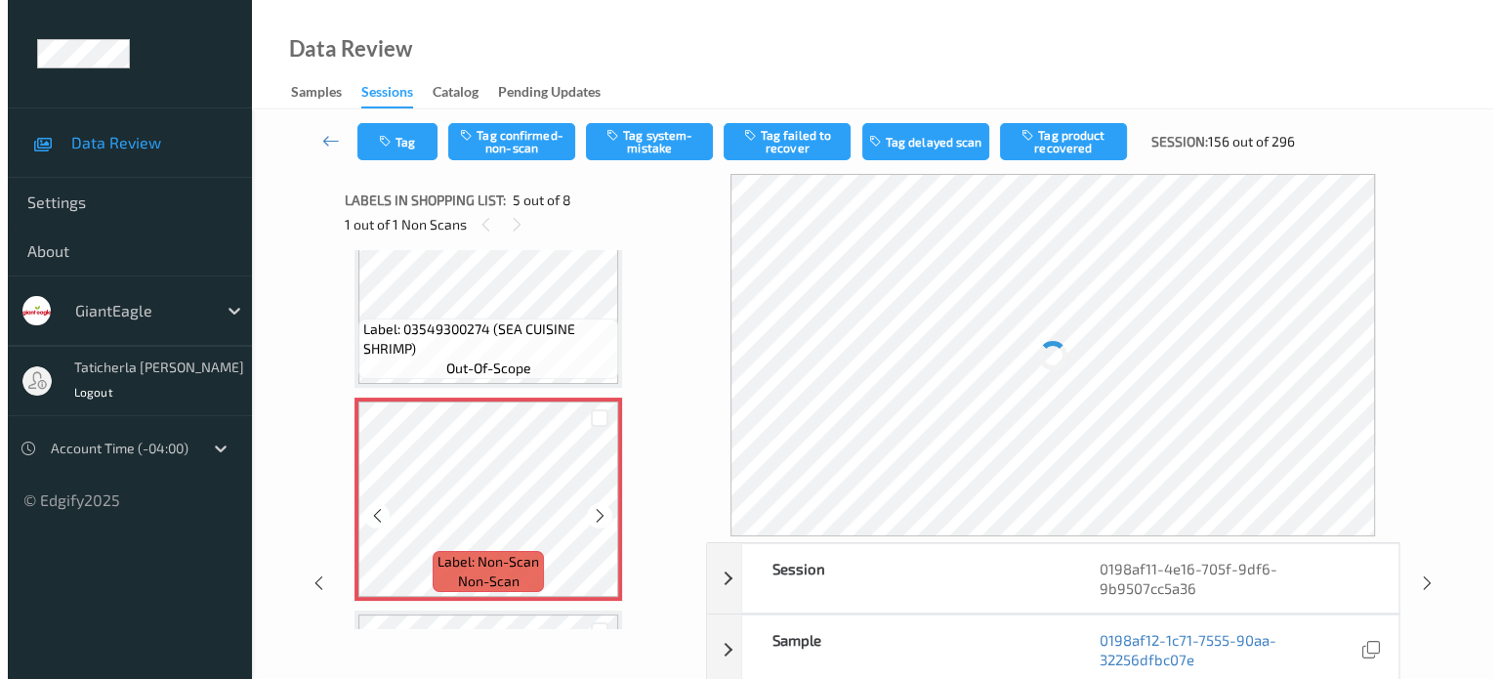
scroll to position [746, 0]
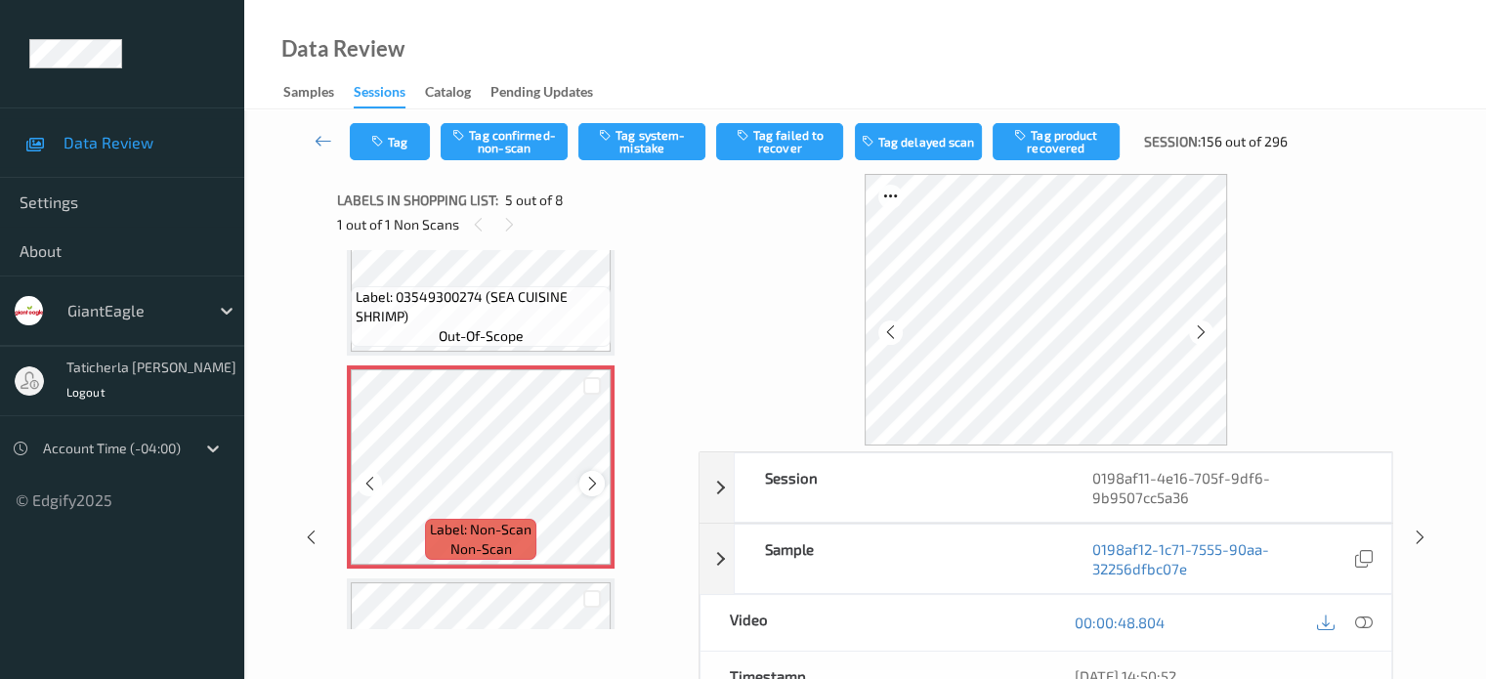
click at [592, 482] on icon at bounding box center [592, 484] width 17 height 18
click at [1360, 620] on icon at bounding box center [1363, 622] width 18 height 18
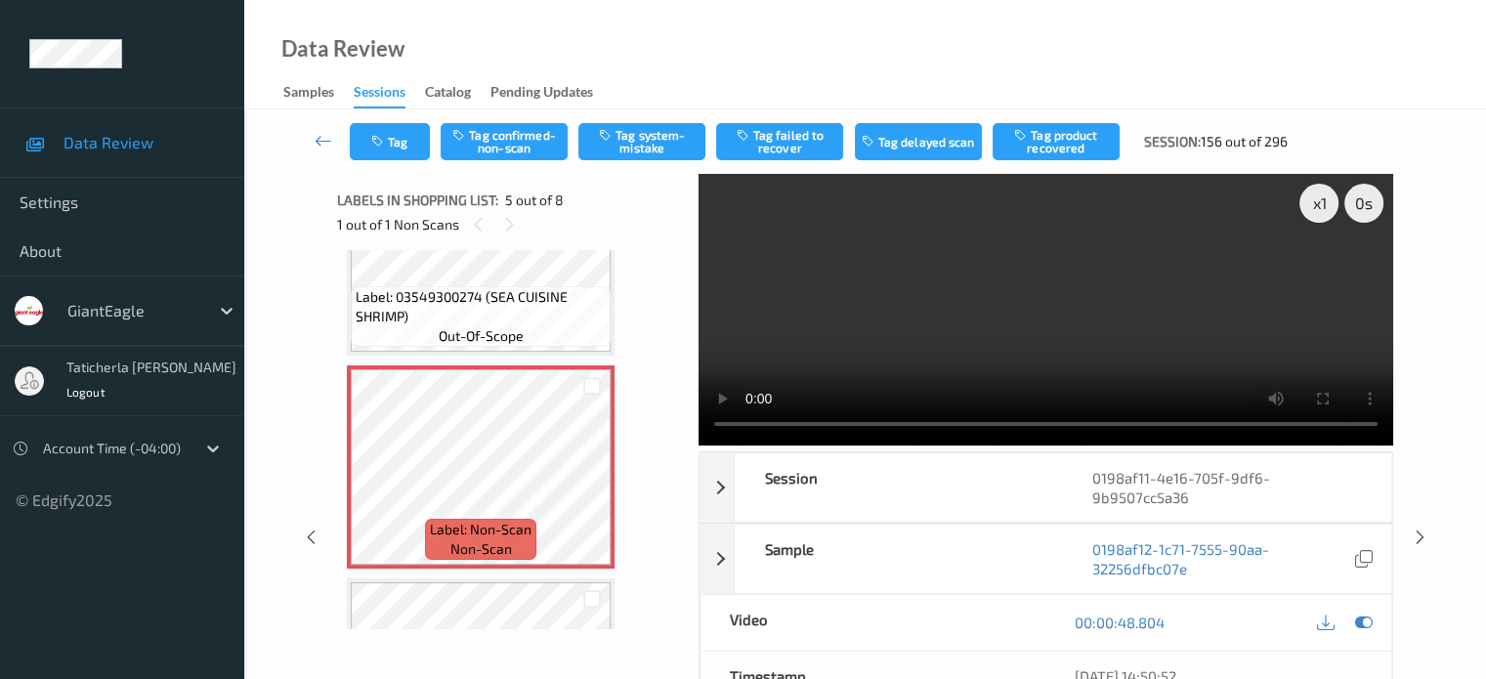
click at [719, 272] on video at bounding box center [1045, 310] width 694 height 272
click at [625, 124] on button "Tag system-mistake" at bounding box center [641, 141] width 127 height 37
click at [411, 140] on button "Tag" at bounding box center [390, 141] width 80 height 37
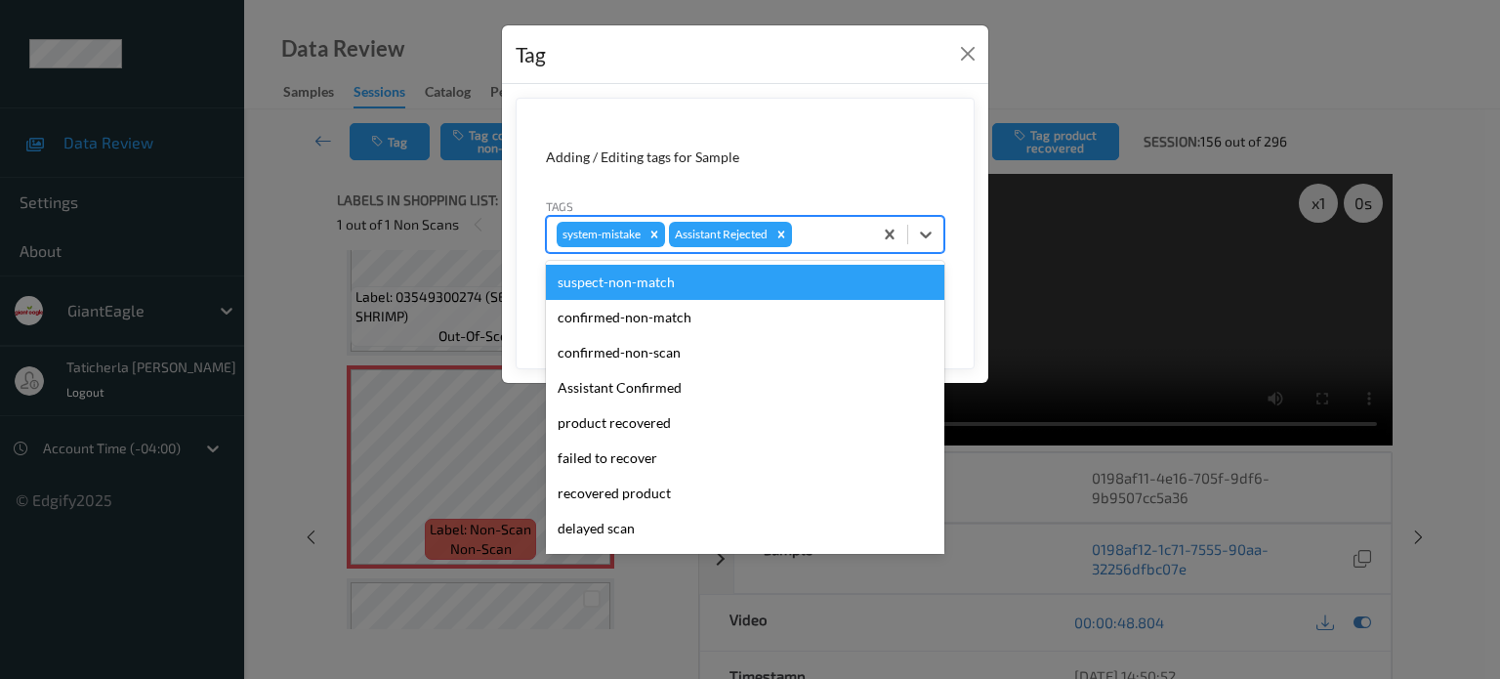
click at [841, 237] on div at bounding box center [829, 234] width 66 height 23
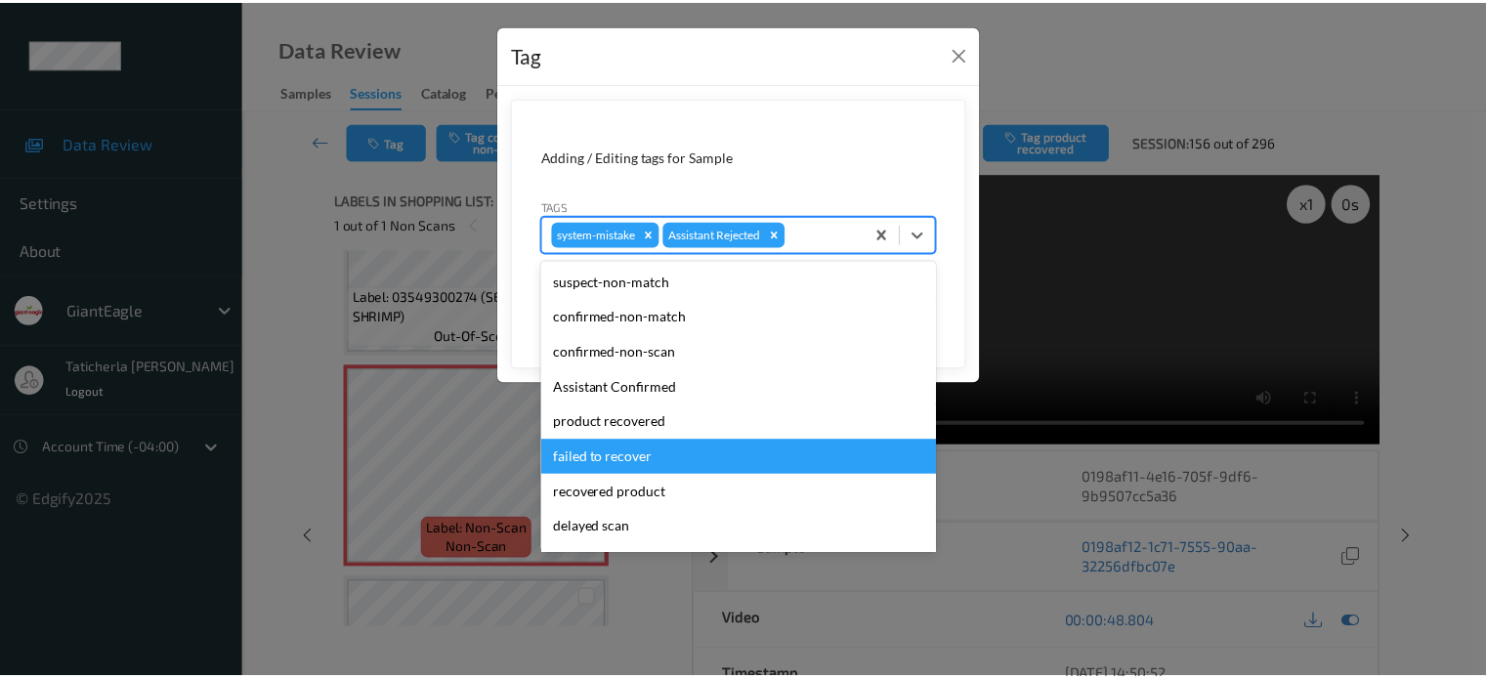
scroll to position [98, 0]
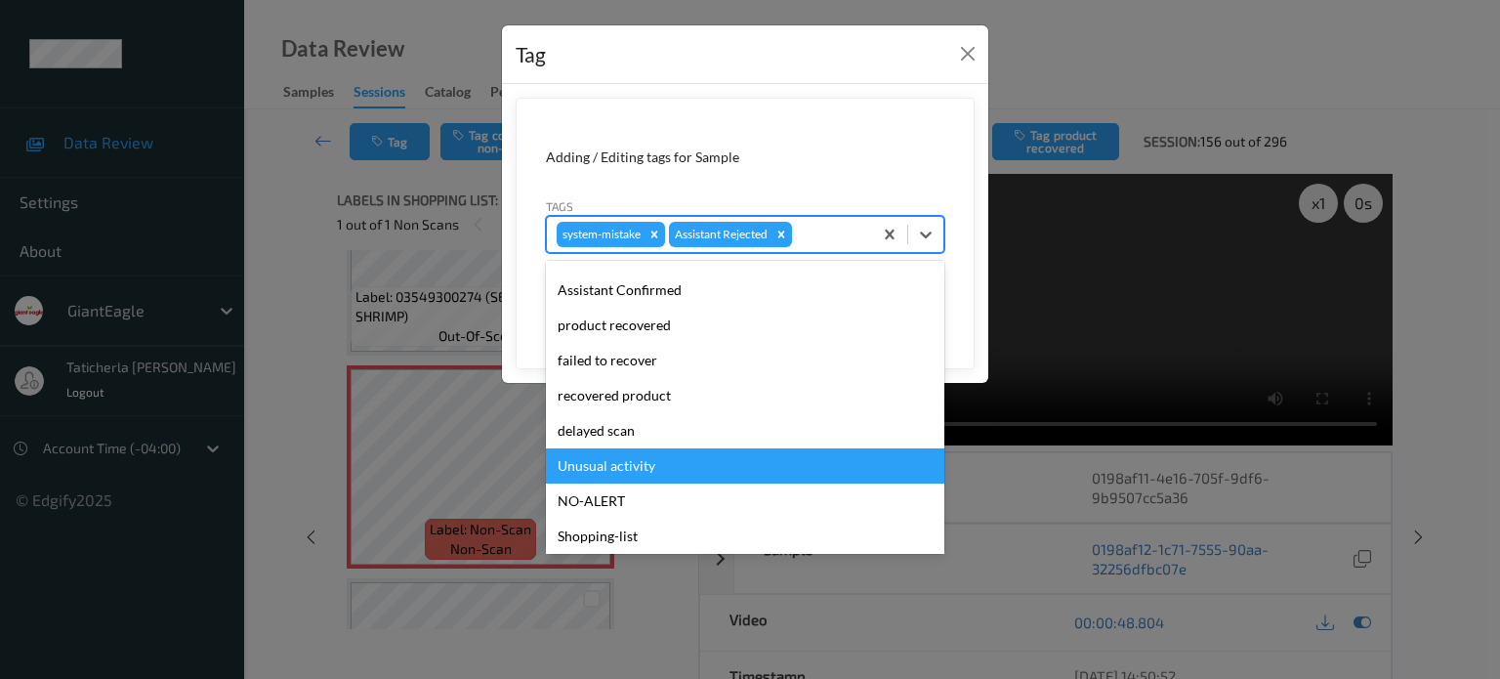
click at [687, 468] on div "Unusual activity" at bounding box center [745, 465] width 398 height 35
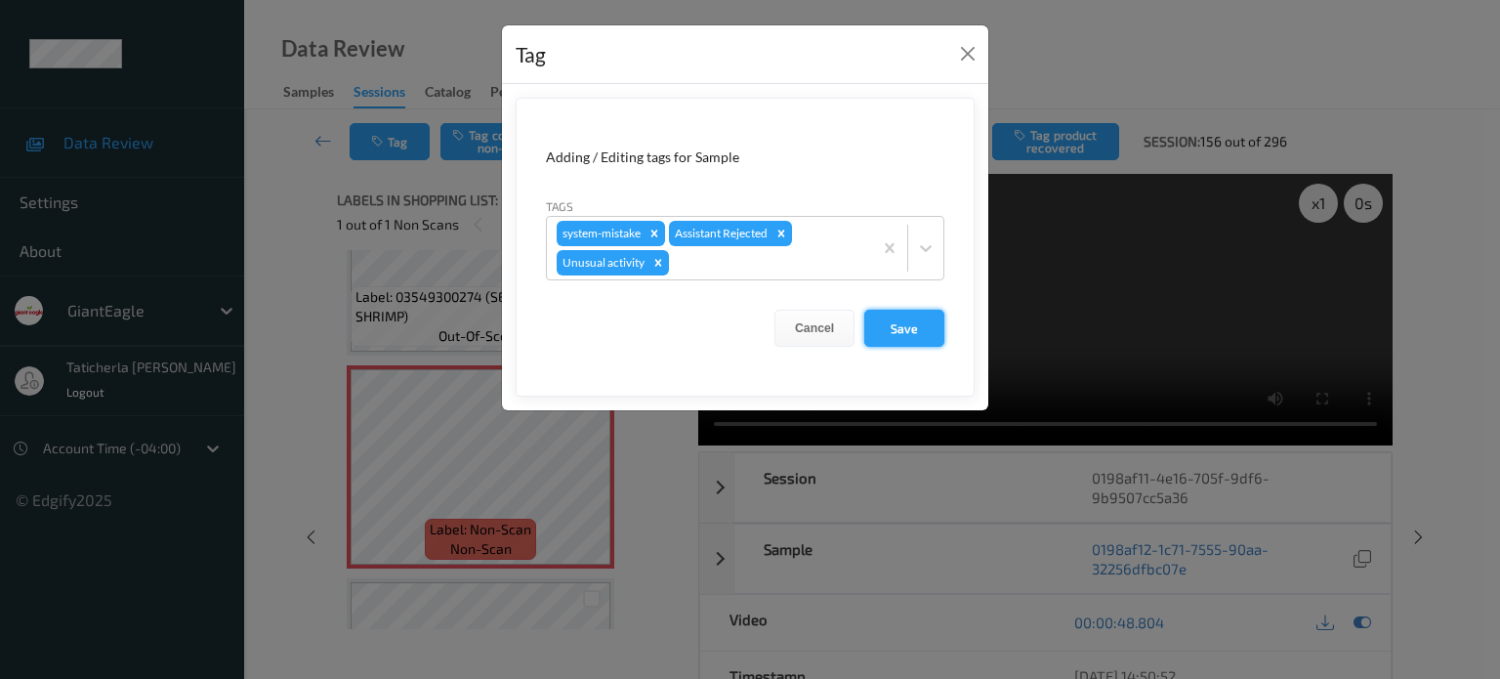
click at [914, 319] on button "Save" at bounding box center [904, 328] width 80 height 37
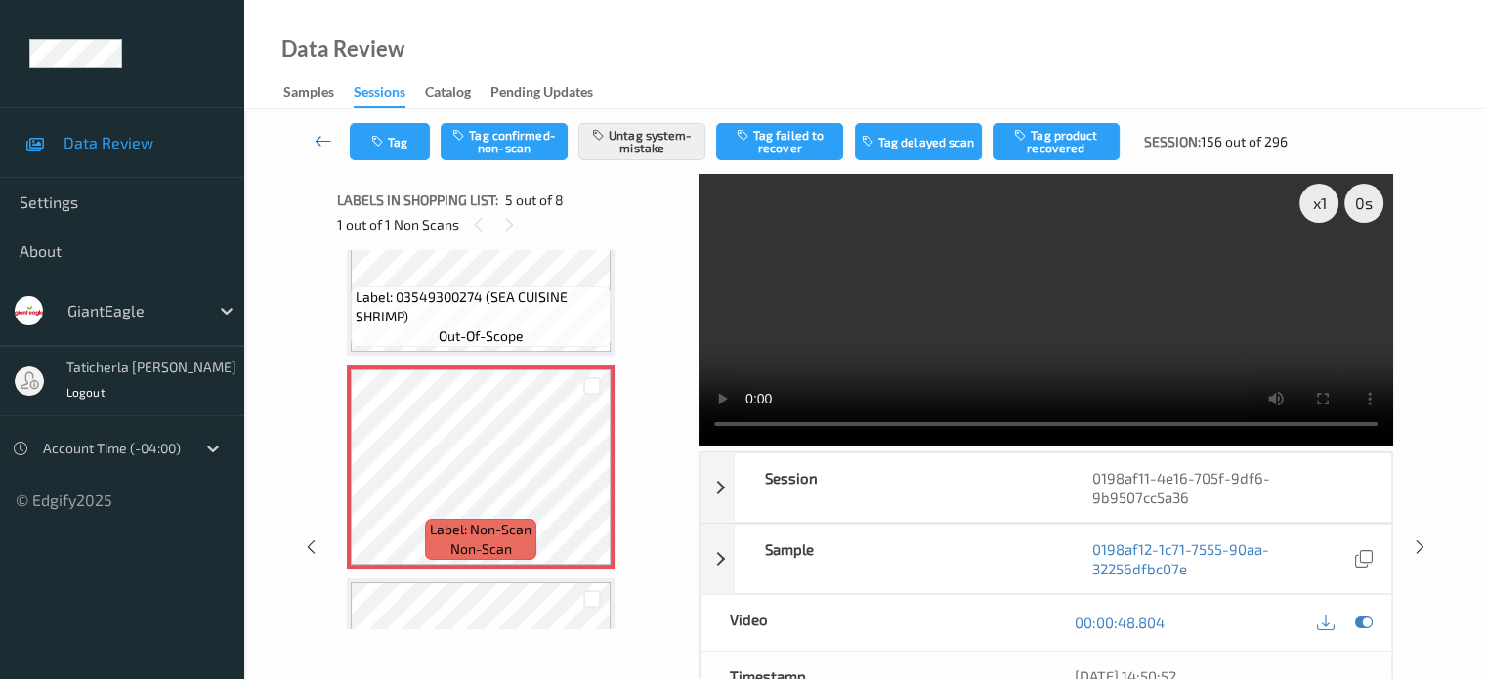
click at [320, 136] on icon at bounding box center [323, 141] width 18 height 20
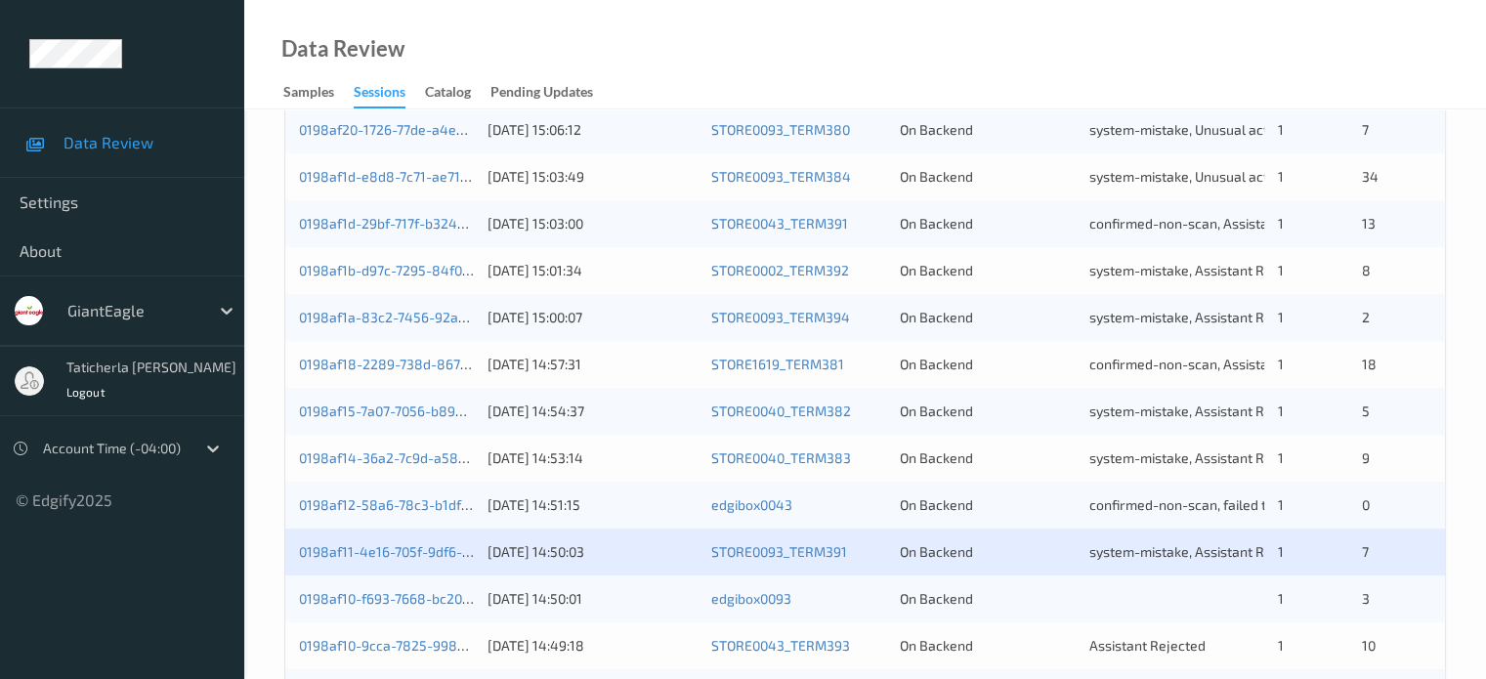
scroll to position [943, 0]
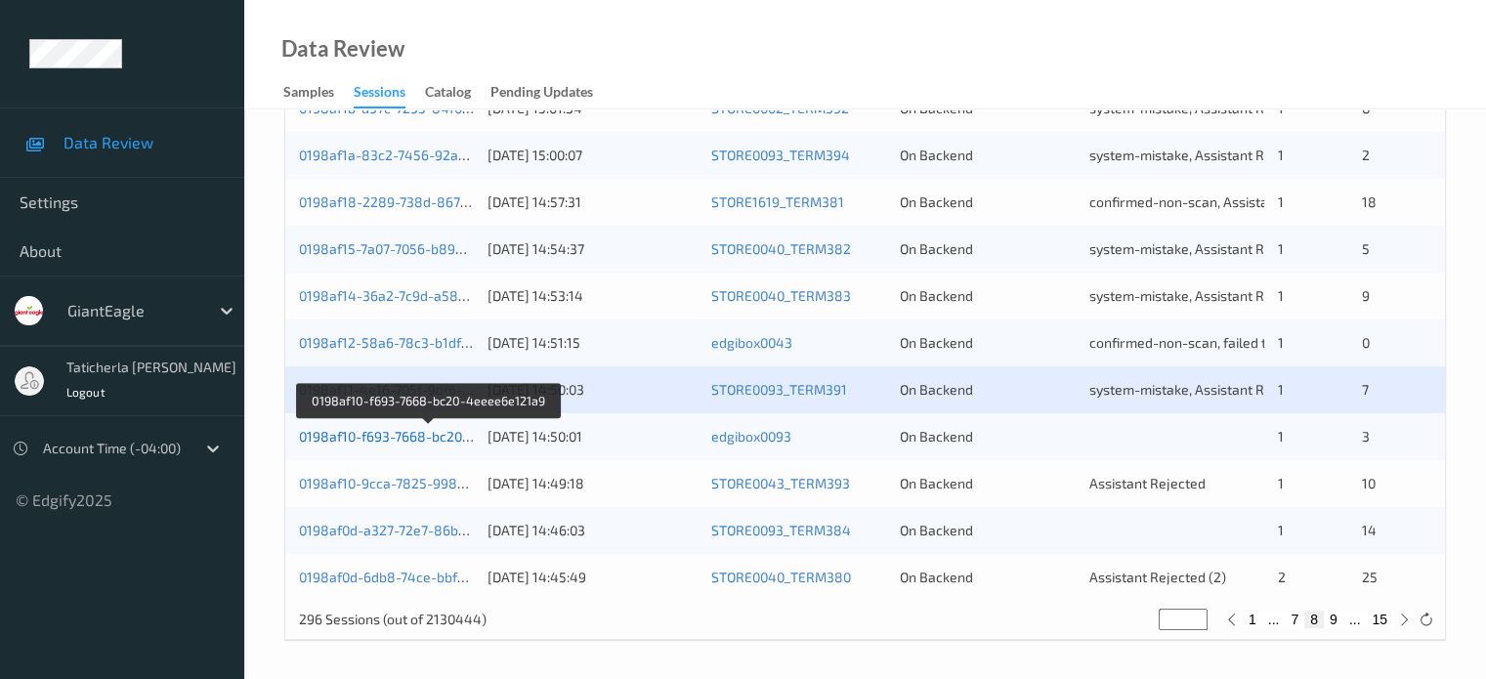
click at [383, 435] on link "0198af10-f693-7668-bc20-4eeee6e121a9" at bounding box center [429, 436] width 260 height 17
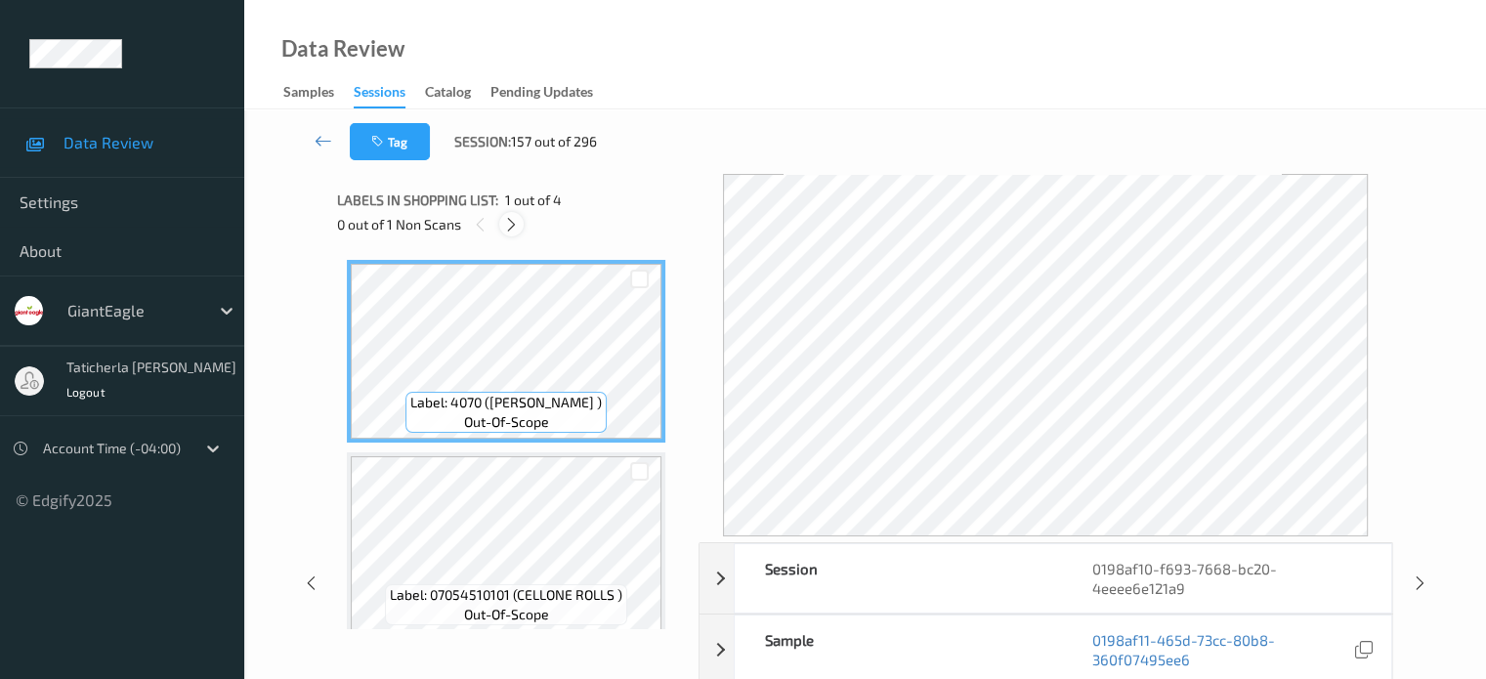
click at [512, 226] on icon at bounding box center [511, 225] width 17 height 18
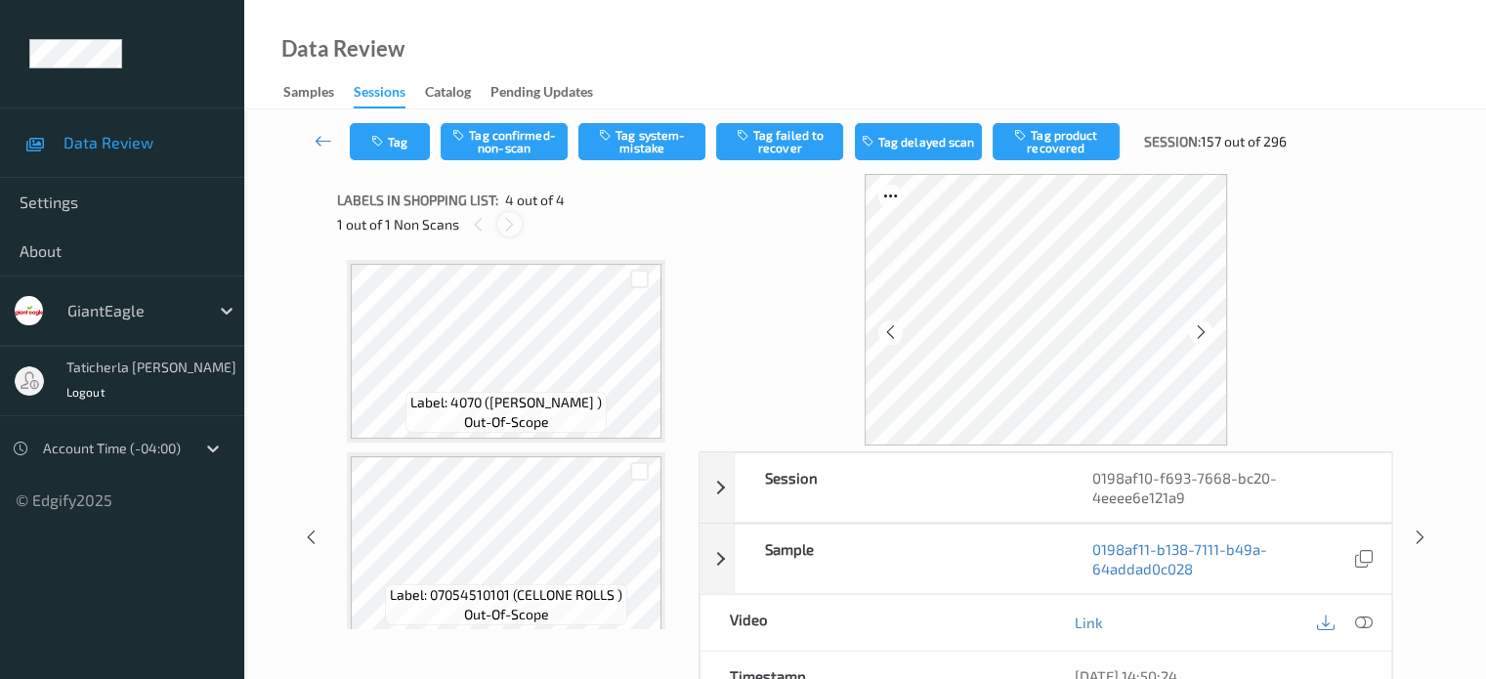
click at [508, 226] on icon at bounding box center [509, 225] width 17 height 18
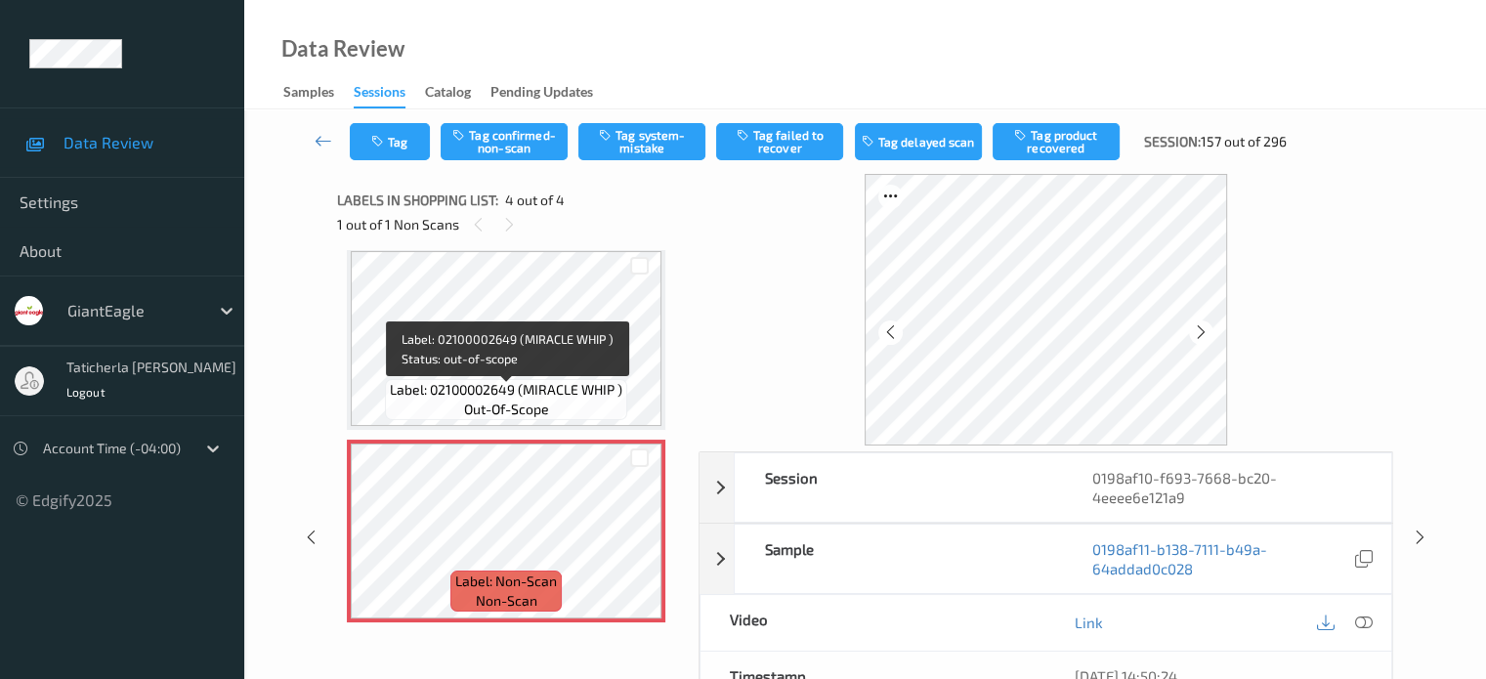
scroll to position [398, 0]
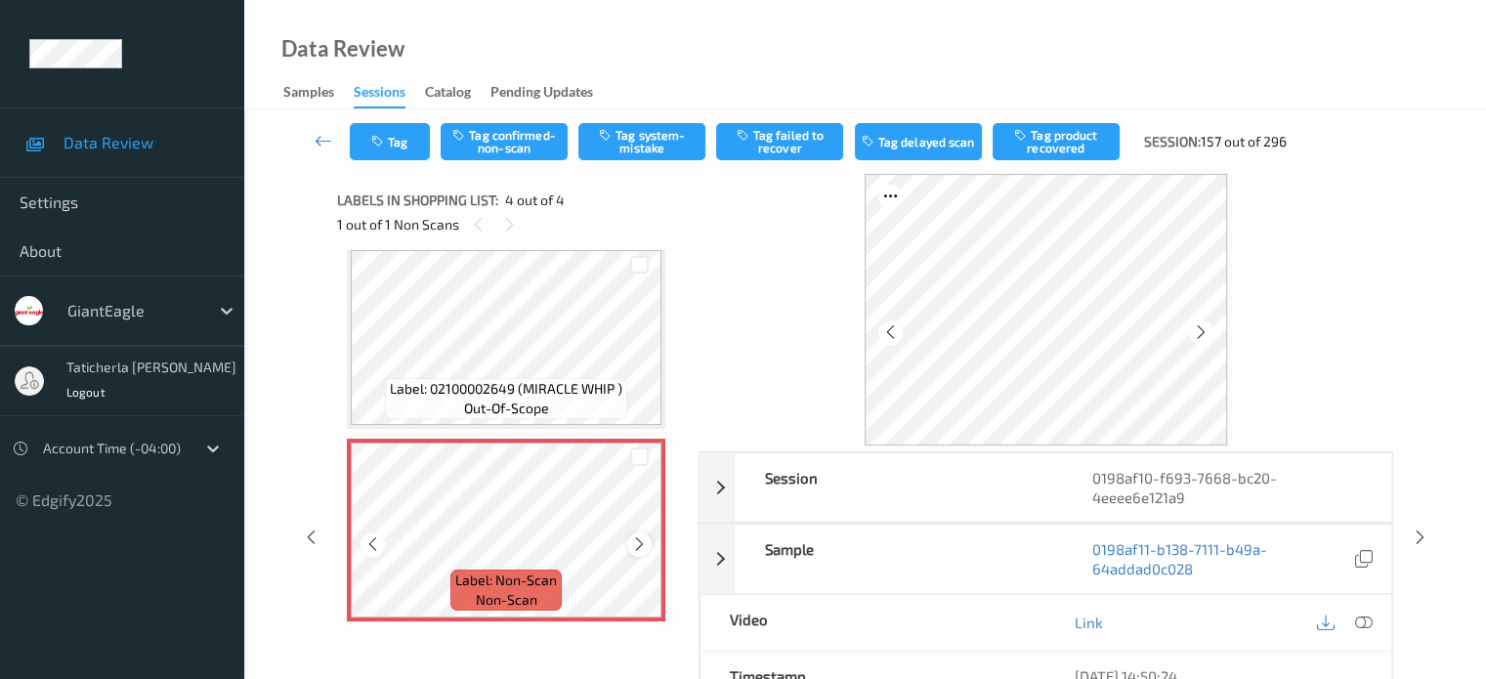
click at [632, 543] on icon at bounding box center [639, 544] width 17 height 18
click at [633, 543] on icon at bounding box center [639, 544] width 17 height 18
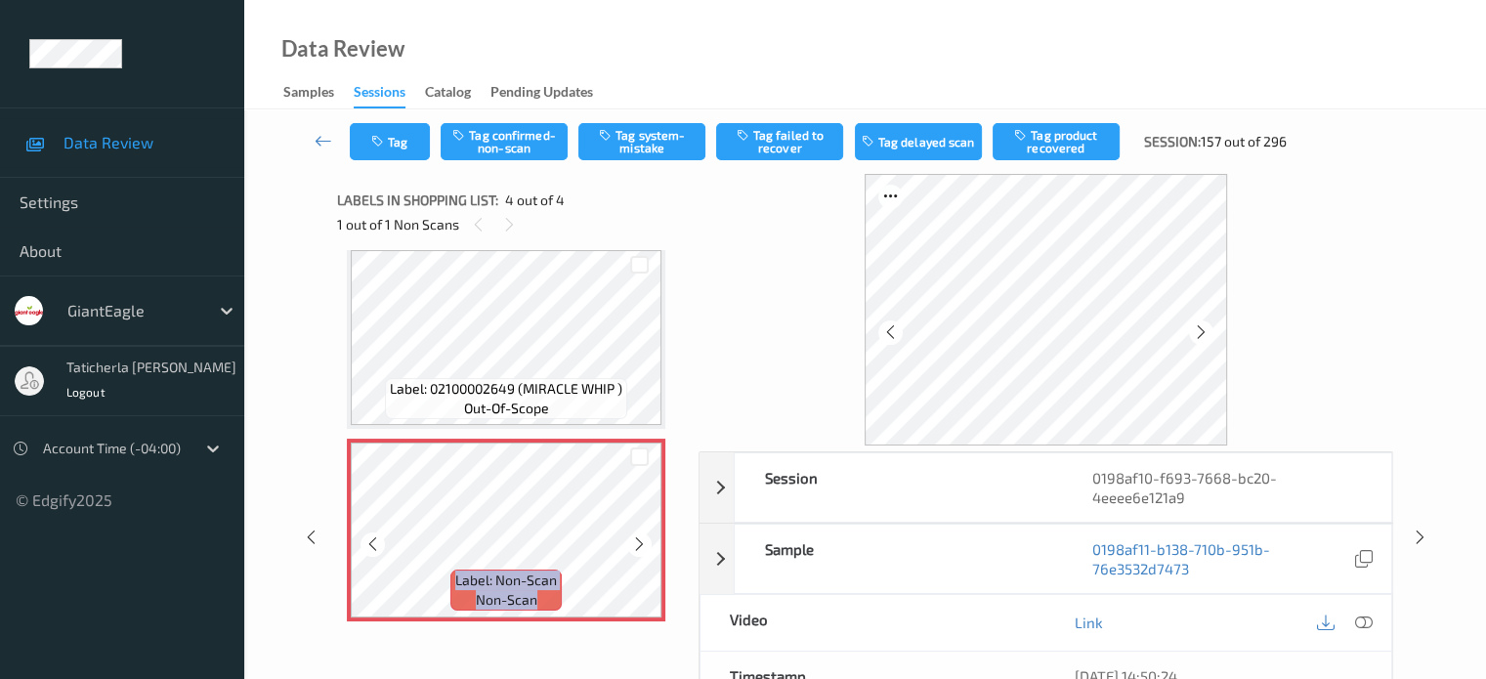
click at [633, 543] on icon at bounding box center [639, 544] width 17 height 18
click at [1362, 620] on icon at bounding box center [1363, 622] width 18 height 18
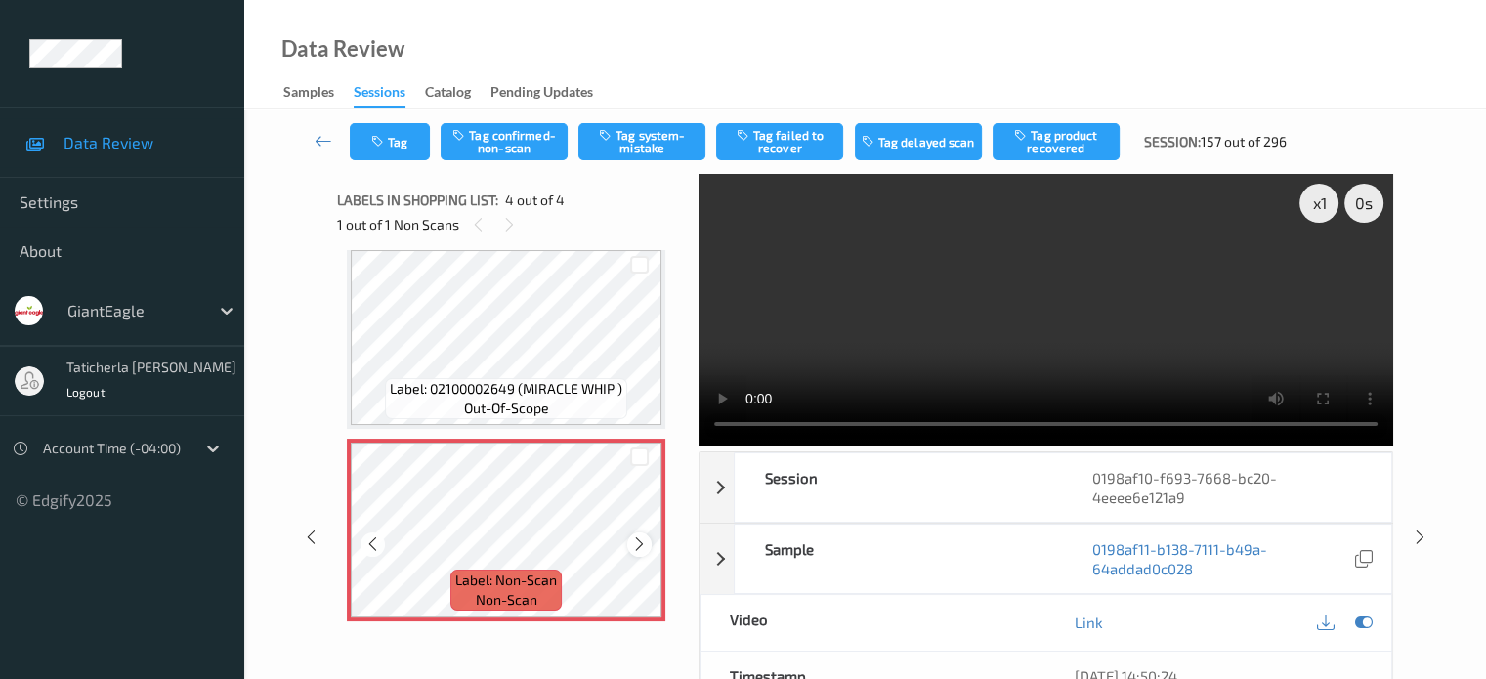
click at [644, 550] on icon at bounding box center [639, 544] width 17 height 18
click at [632, 552] on div at bounding box center [639, 544] width 24 height 24
click at [633, 550] on icon at bounding box center [639, 544] width 17 height 18
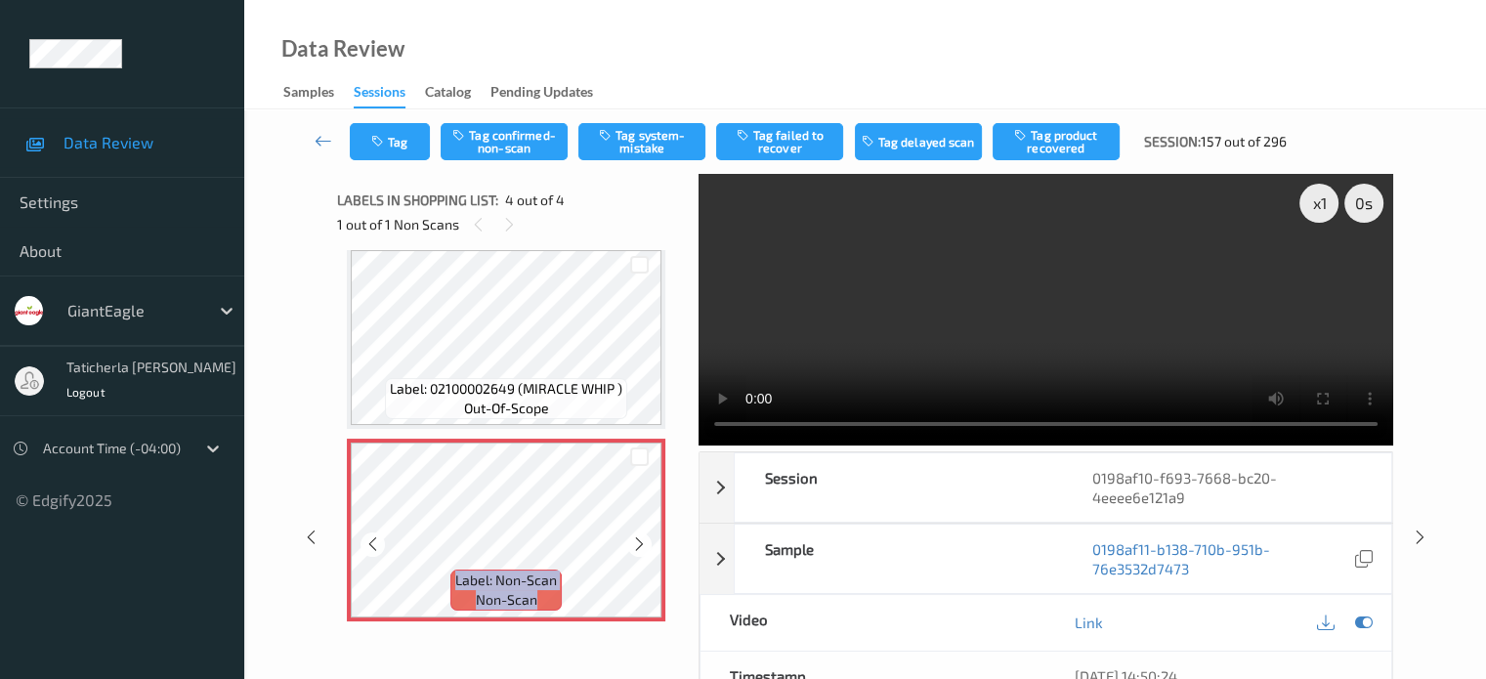
click at [633, 550] on icon at bounding box center [639, 544] width 17 height 18
click at [635, 541] on icon at bounding box center [639, 544] width 17 height 18
click at [1367, 622] on icon at bounding box center [1363, 622] width 18 height 18
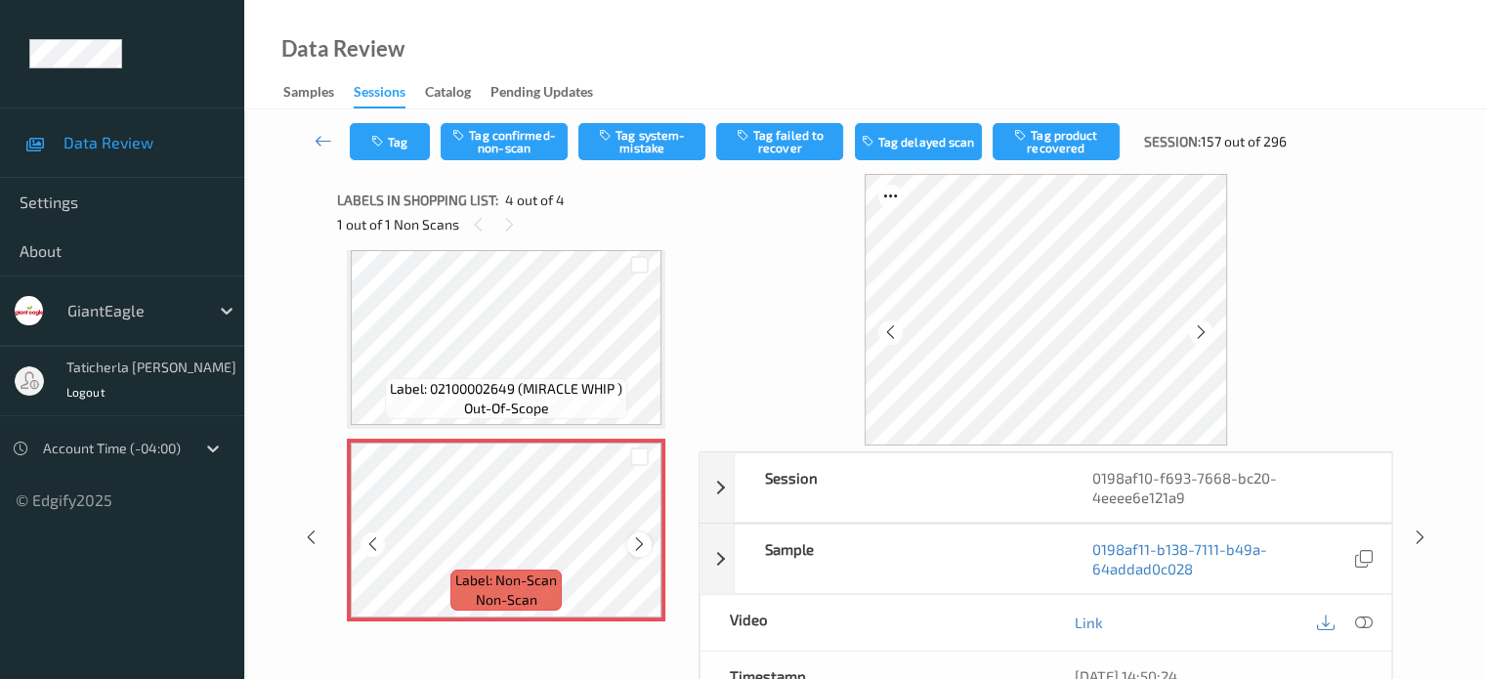
click at [649, 541] on div at bounding box center [639, 544] width 24 height 24
click at [1362, 620] on icon at bounding box center [1363, 622] width 18 height 18
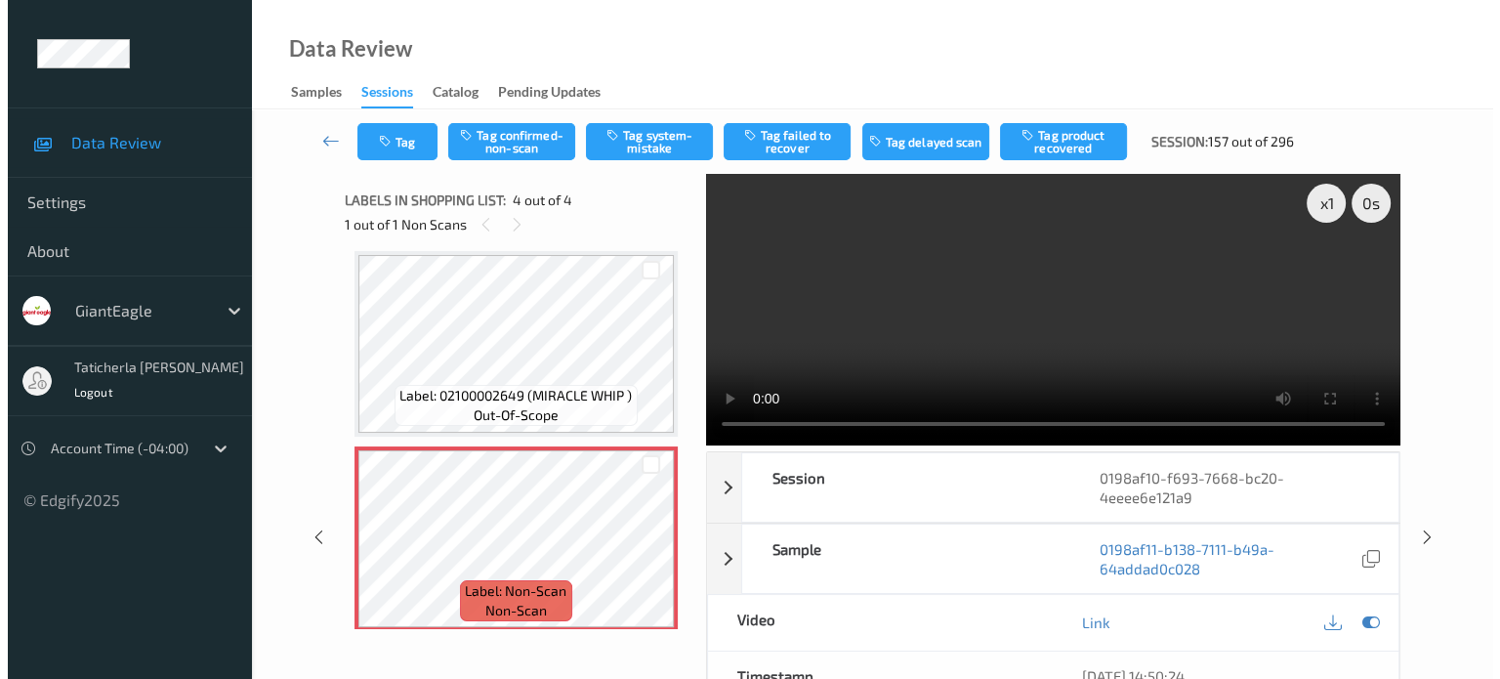
scroll to position [245, 0]
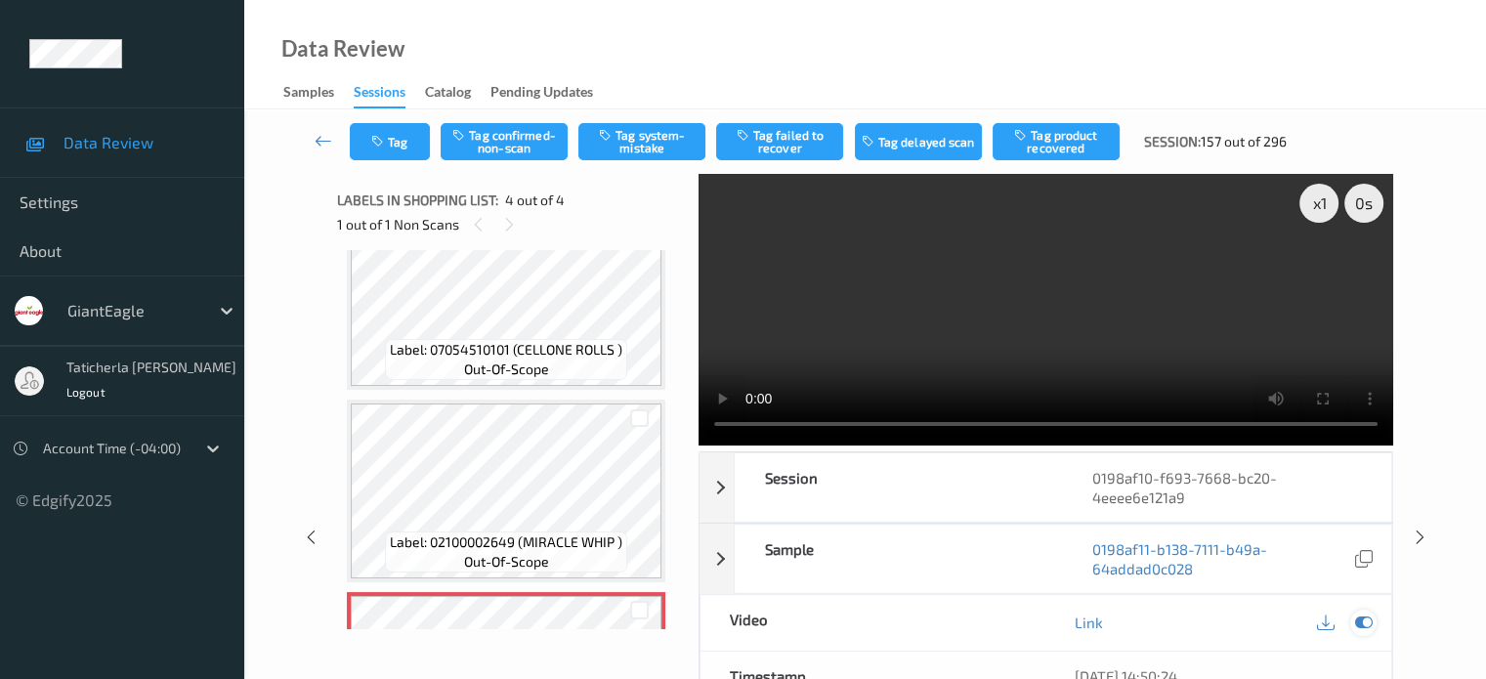
click at [1363, 616] on icon at bounding box center [1363, 622] width 18 height 18
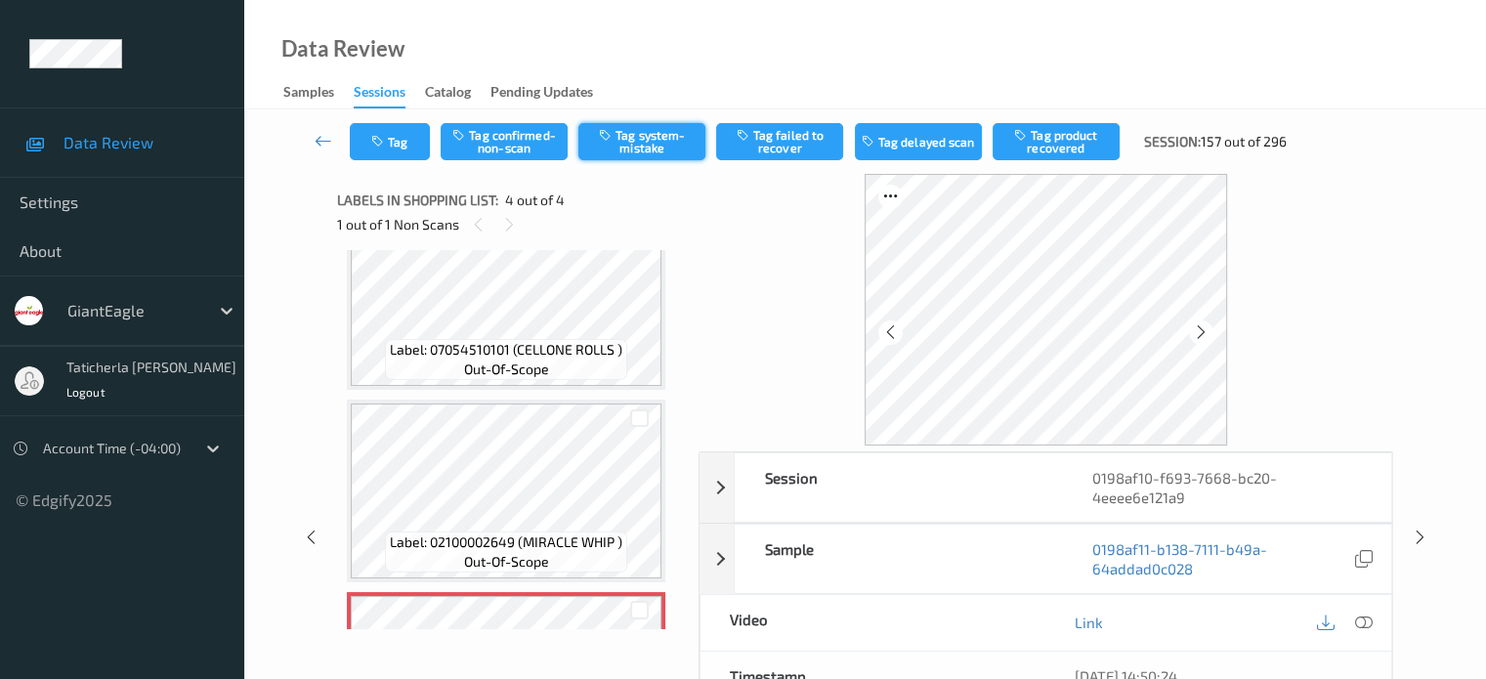
click at [671, 139] on button "Tag system-mistake" at bounding box center [641, 141] width 127 height 37
click at [403, 144] on button "Tag" at bounding box center [390, 141] width 80 height 37
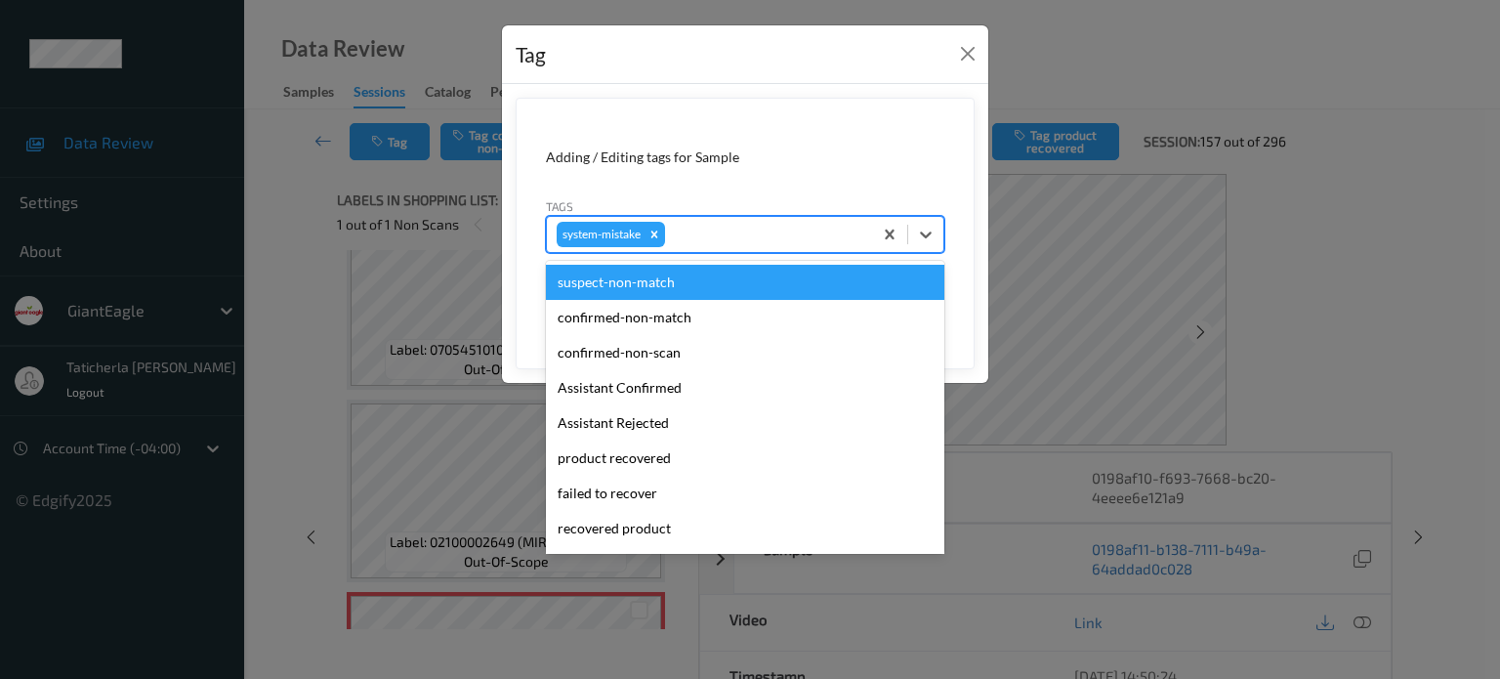
click at [738, 230] on div at bounding box center [765, 234] width 193 height 23
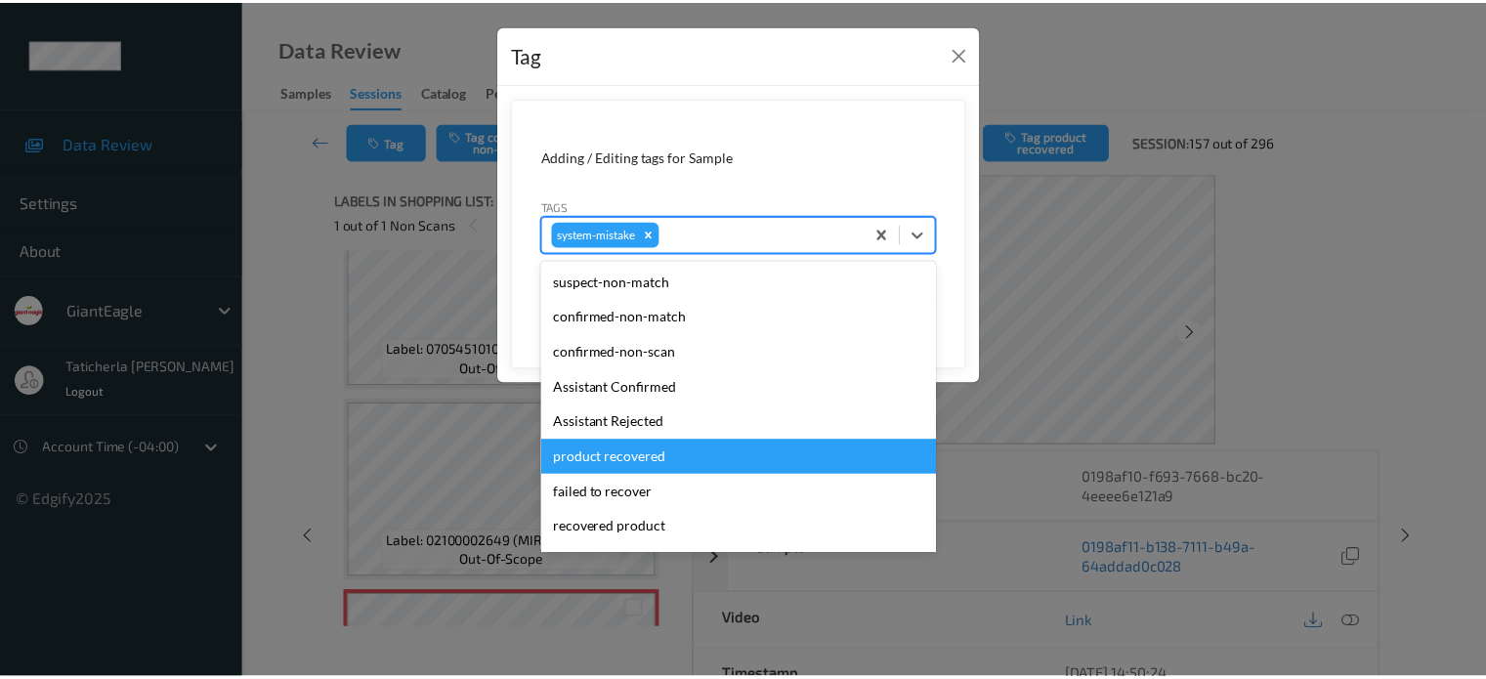
scroll to position [98, 0]
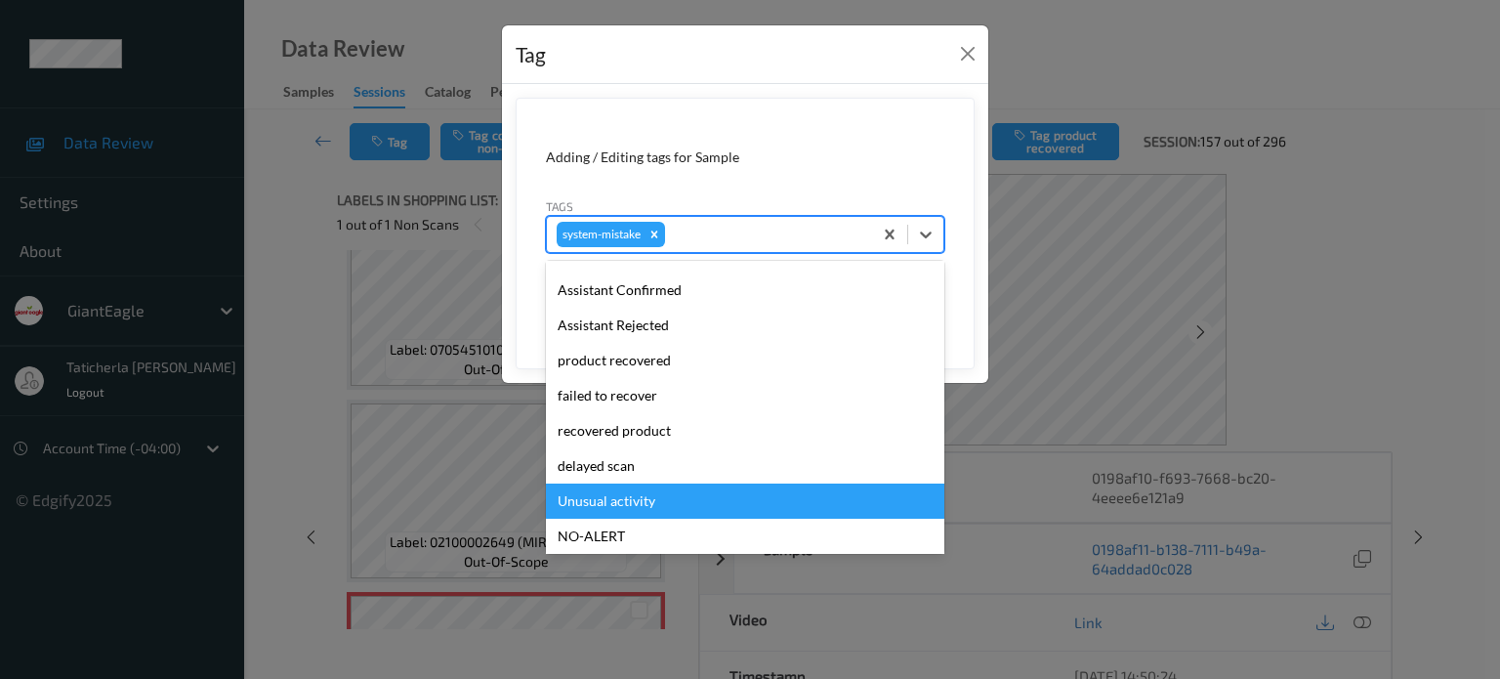
click at [615, 491] on div "Unusual activity" at bounding box center [745, 500] width 398 height 35
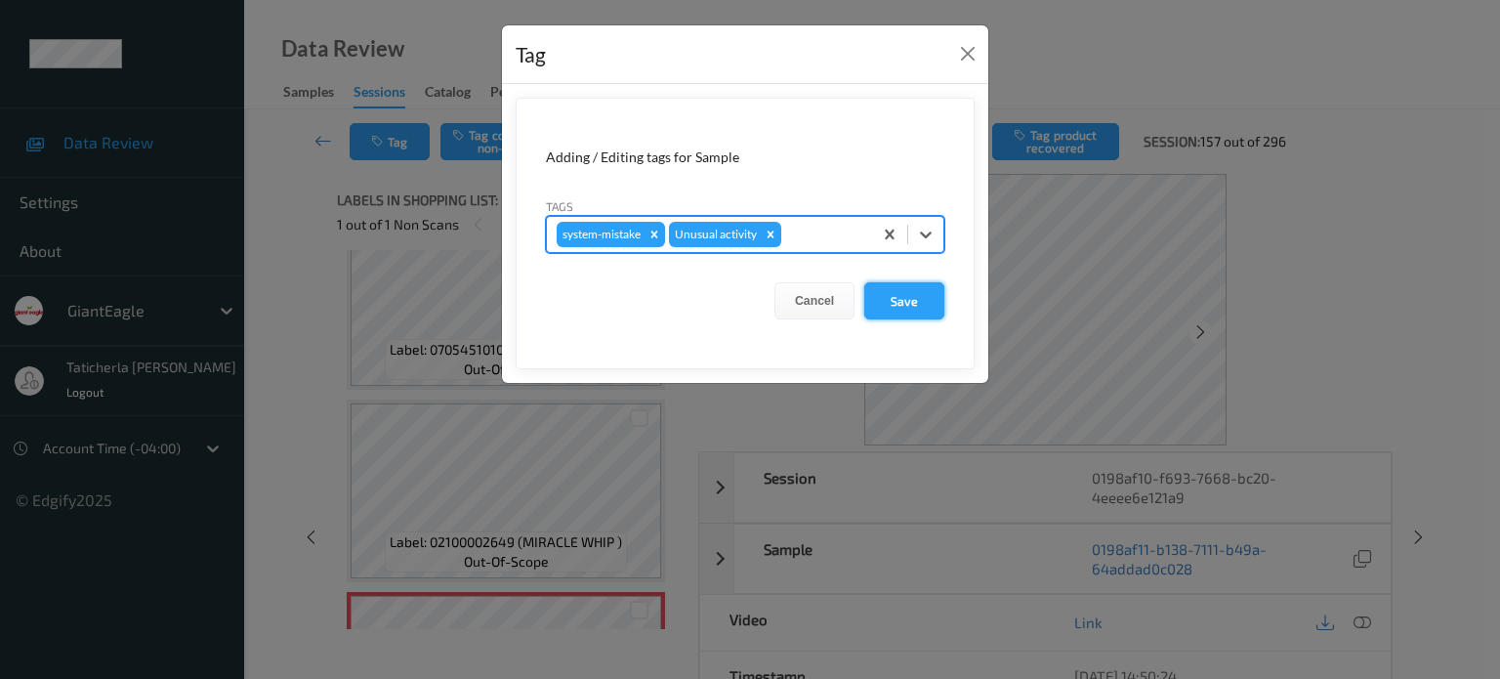
click at [924, 300] on button "Save" at bounding box center [904, 300] width 80 height 37
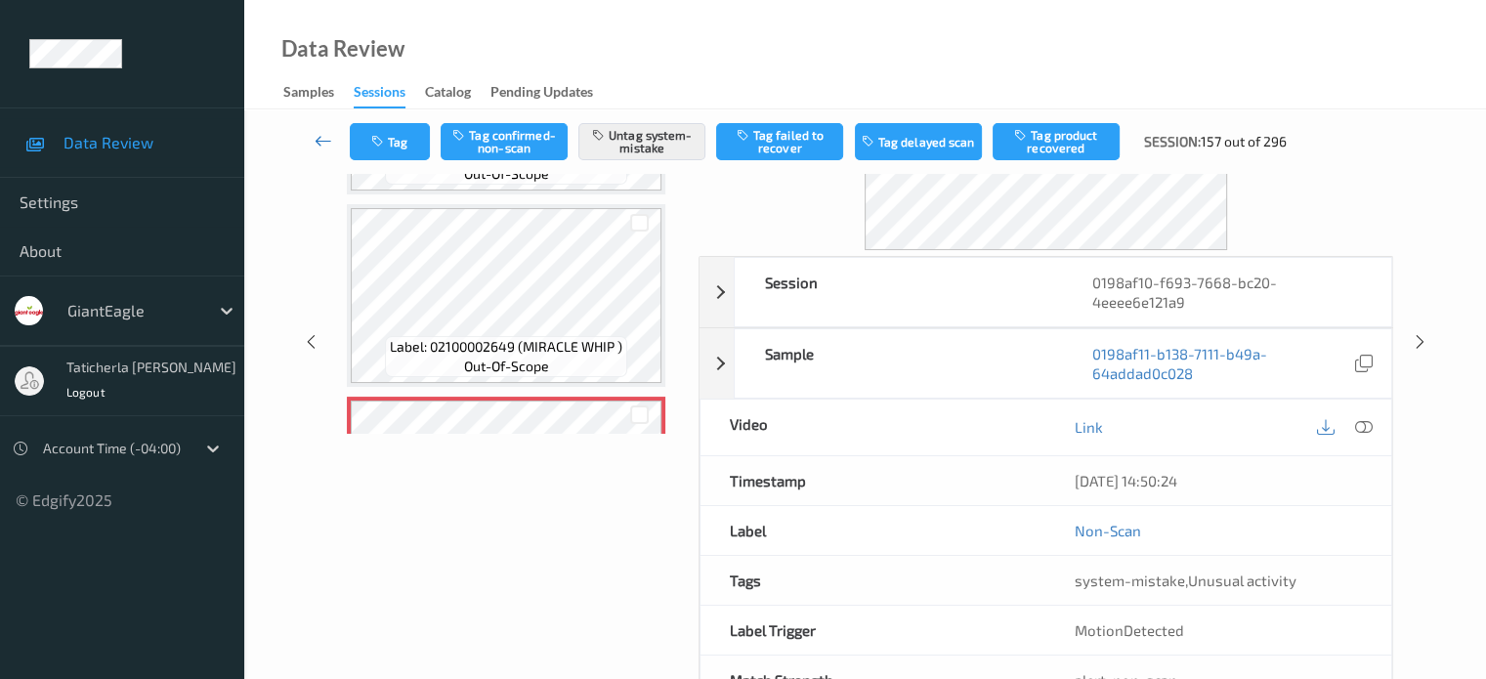
click at [320, 136] on icon at bounding box center [323, 141] width 18 height 20
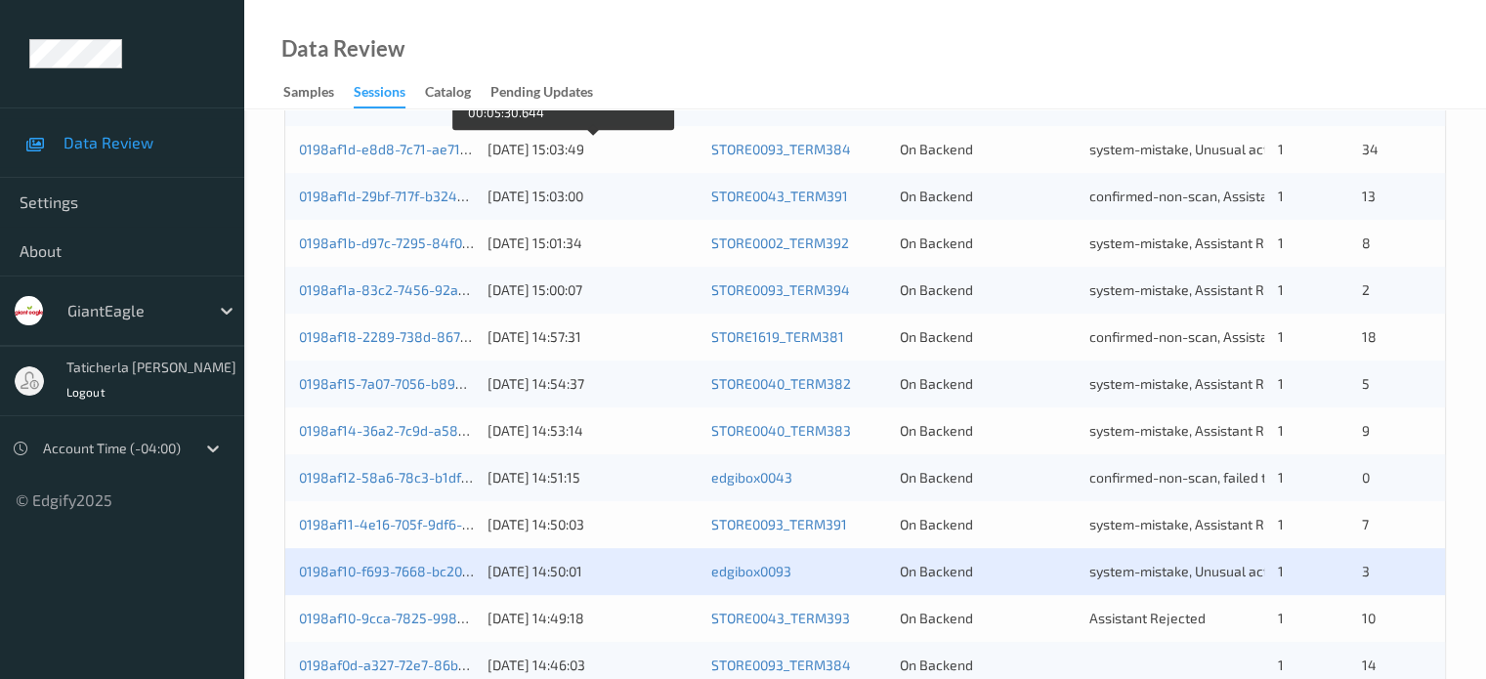
scroll to position [943, 0]
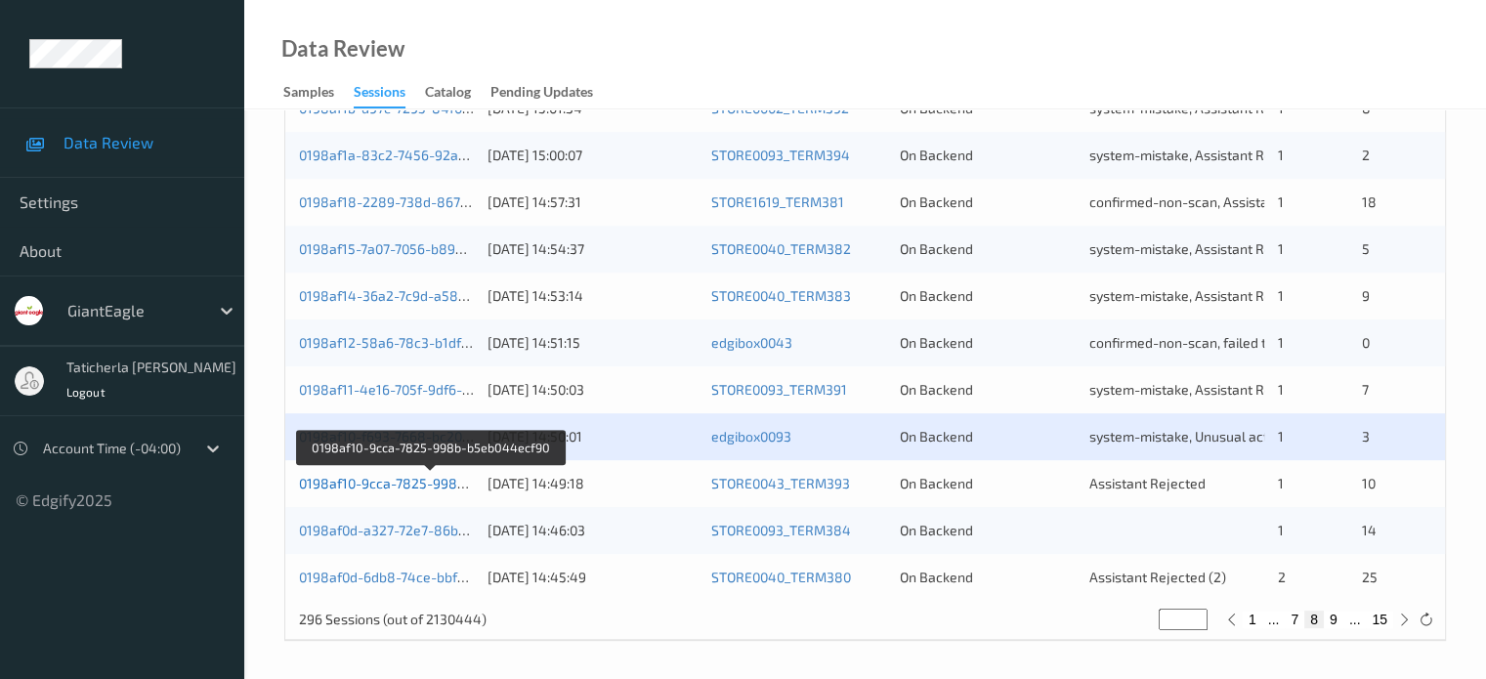
click at [395, 475] on link "0198af10-9cca-7825-998b-b5eb044ecf90" at bounding box center [431, 483] width 264 height 17
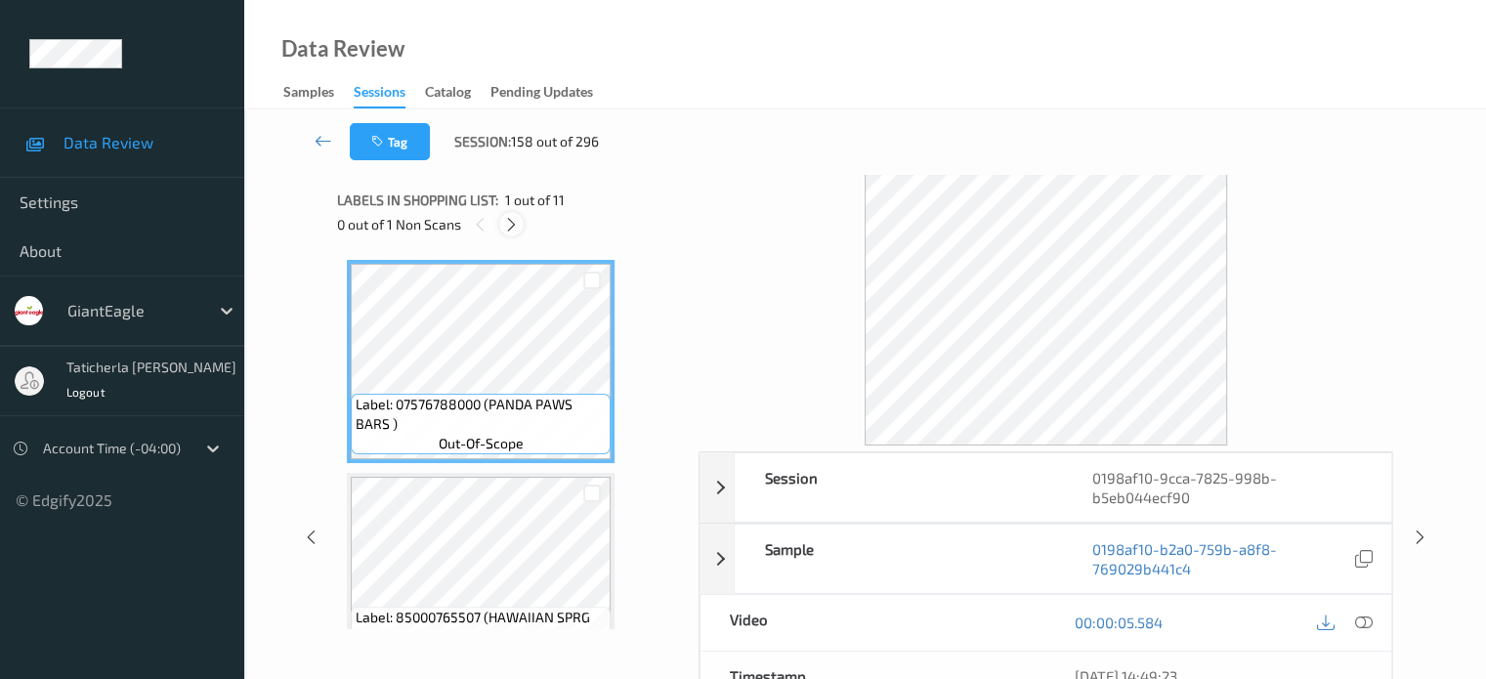
click at [516, 222] on icon at bounding box center [511, 225] width 17 height 18
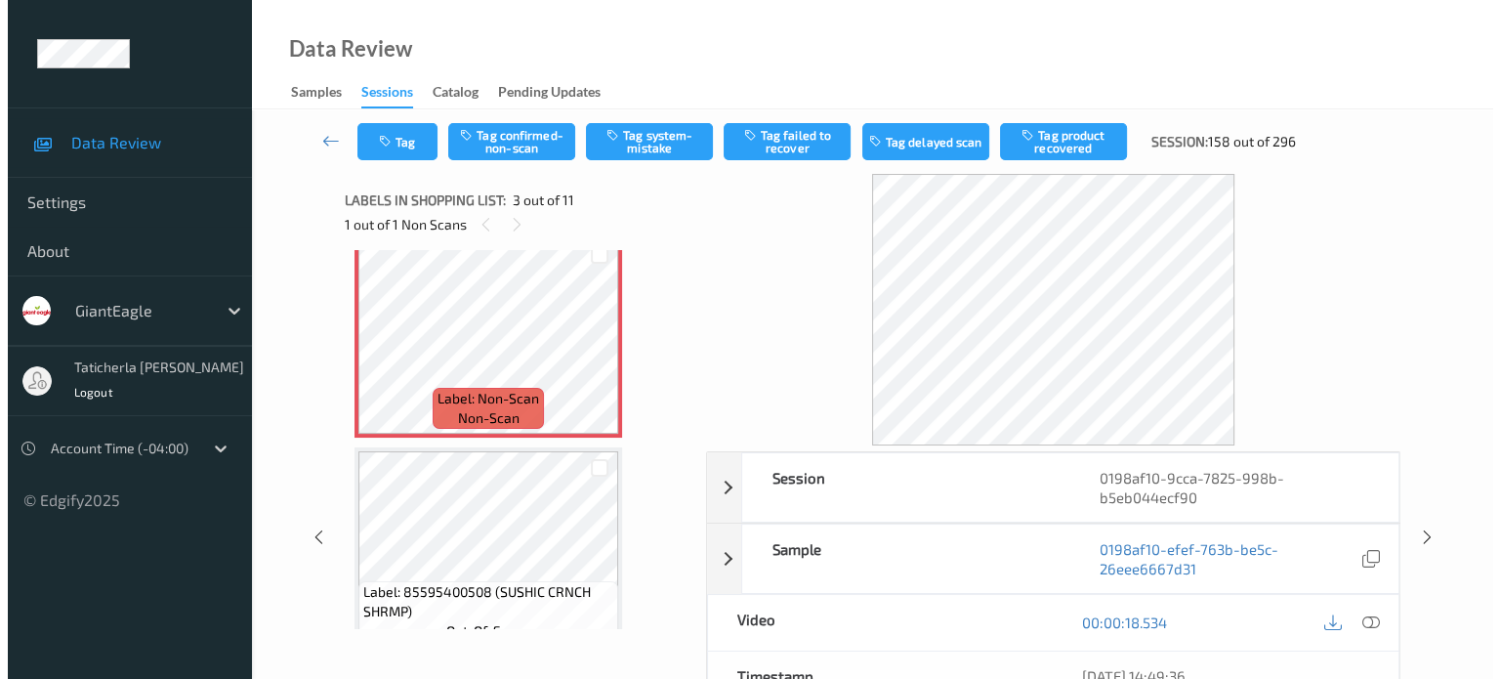
scroll to position [418, 0]
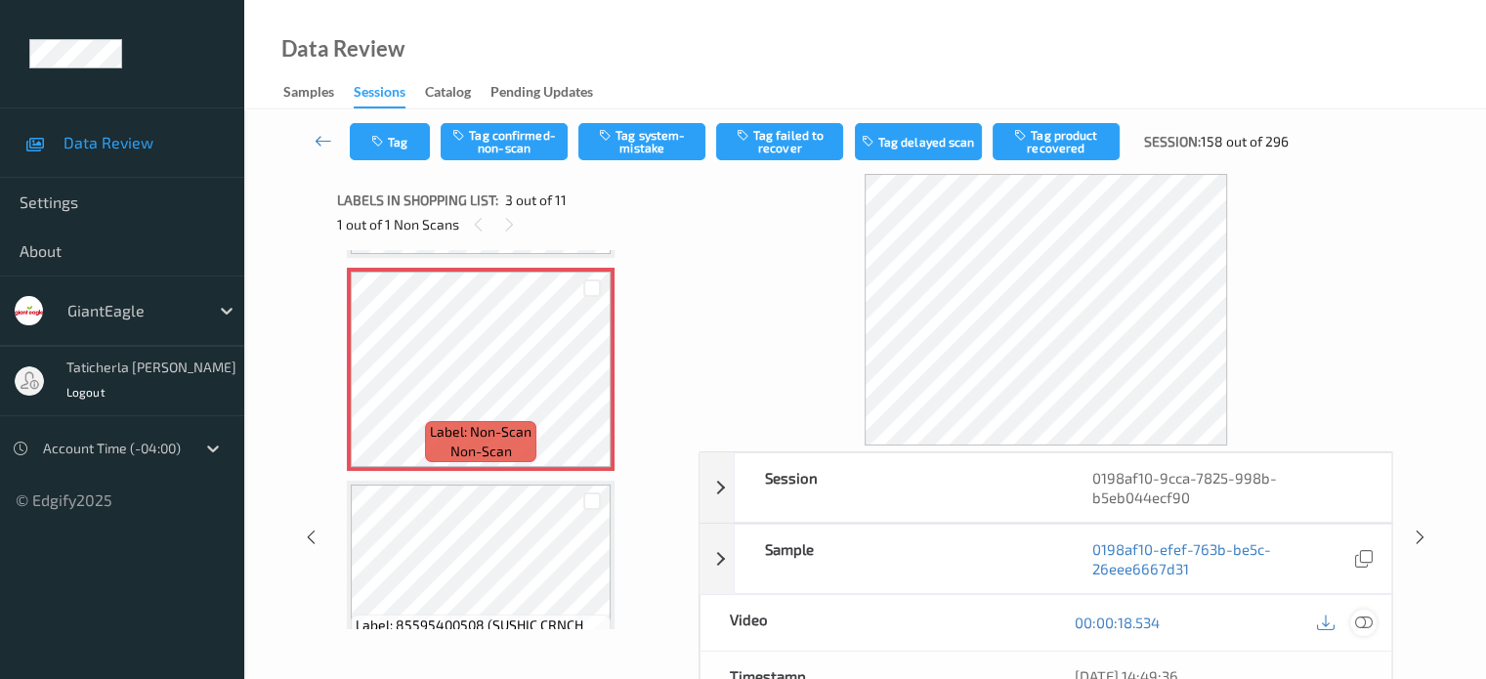
click at [1360, 621] on icon at bounding box center [1363, 622] width 18 height 18
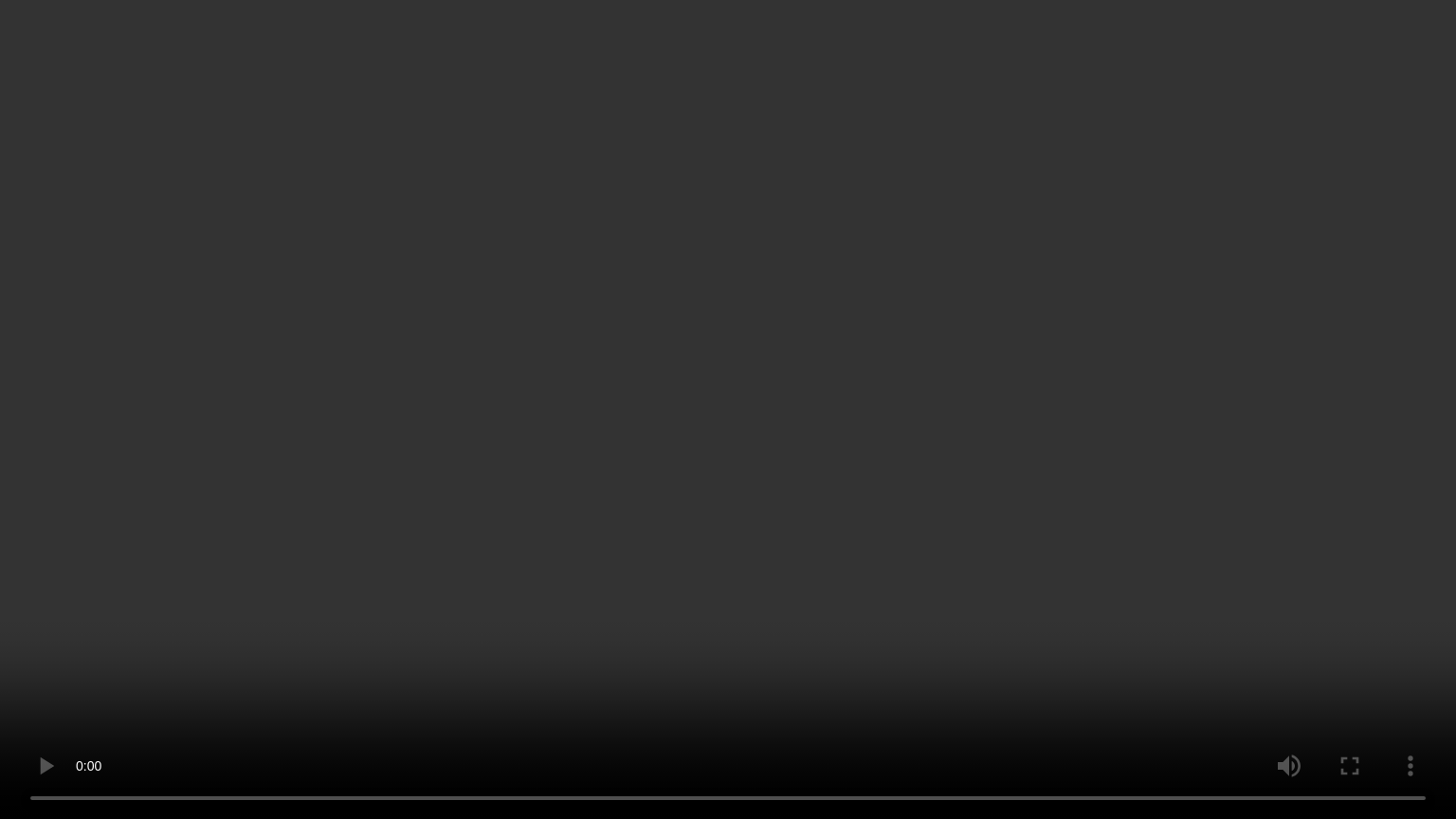
click at [142, 657] on video at bounding box center [728, 410] width 1456 height 819
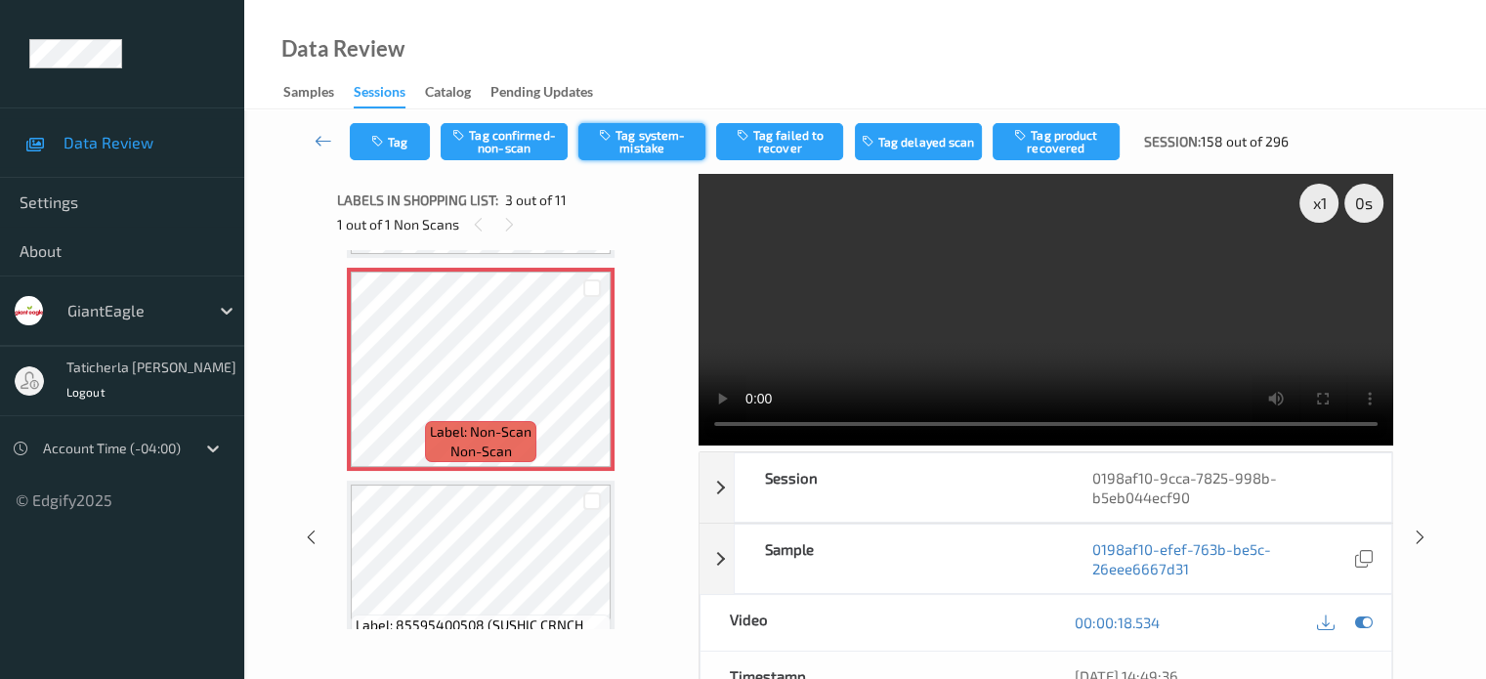
click at [654, 149] on button "Tag system-mistake" at bounding box center [641, 141] width 127 height 37
click at [398, 144] on button "Tag" at bounding box center [390, 141] width 80 height 37
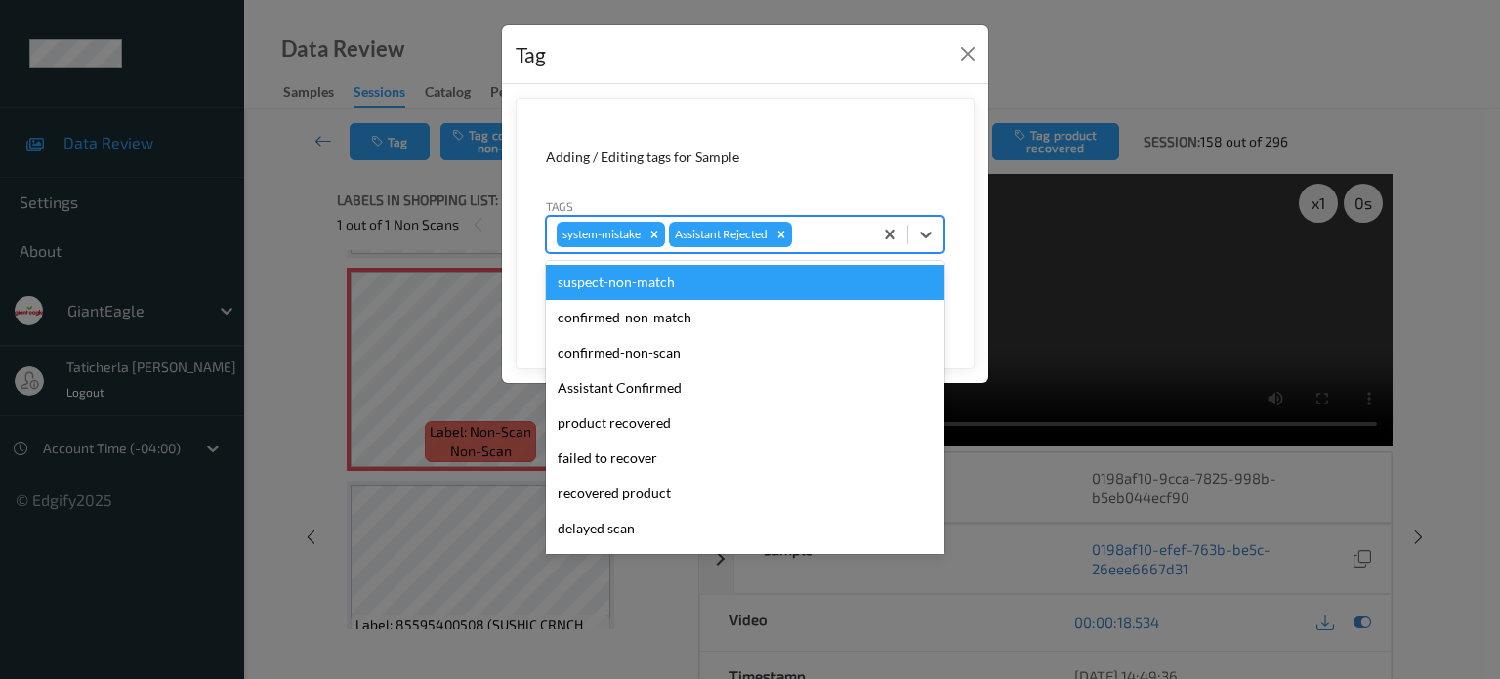
click at [839, 223] on div at bounding box center [829, 234] width 66 height 23
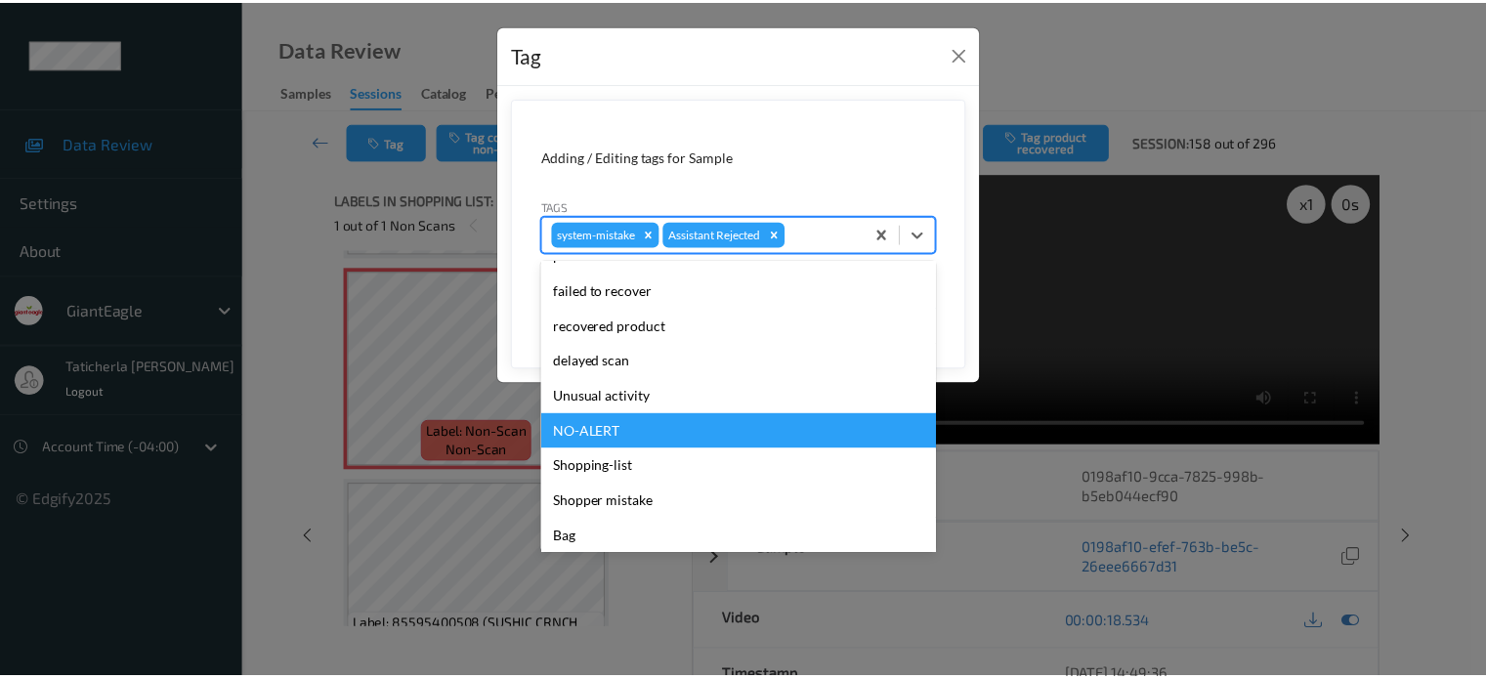
scroll to position [172, 0]
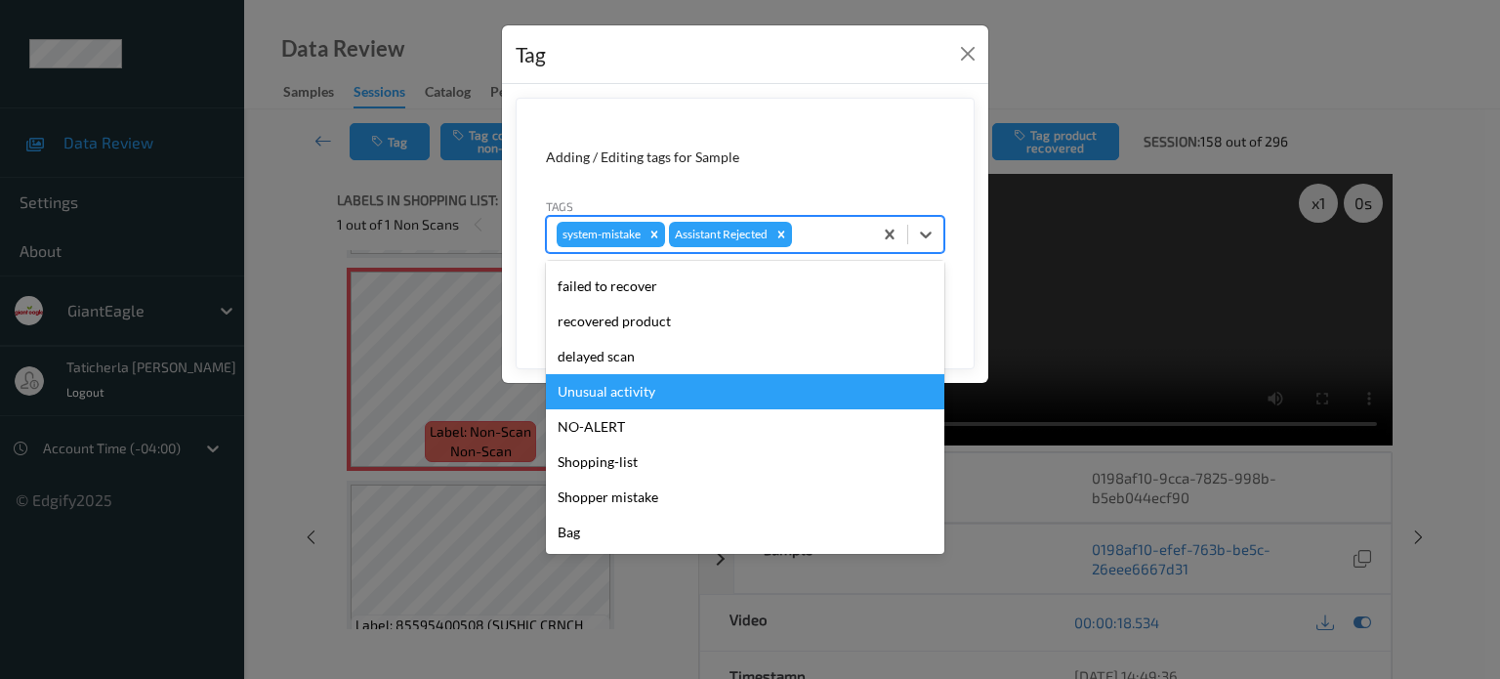
click at [695, 385] on div "Unusual activity" at bounding box center [745, 391] width 398 height 35
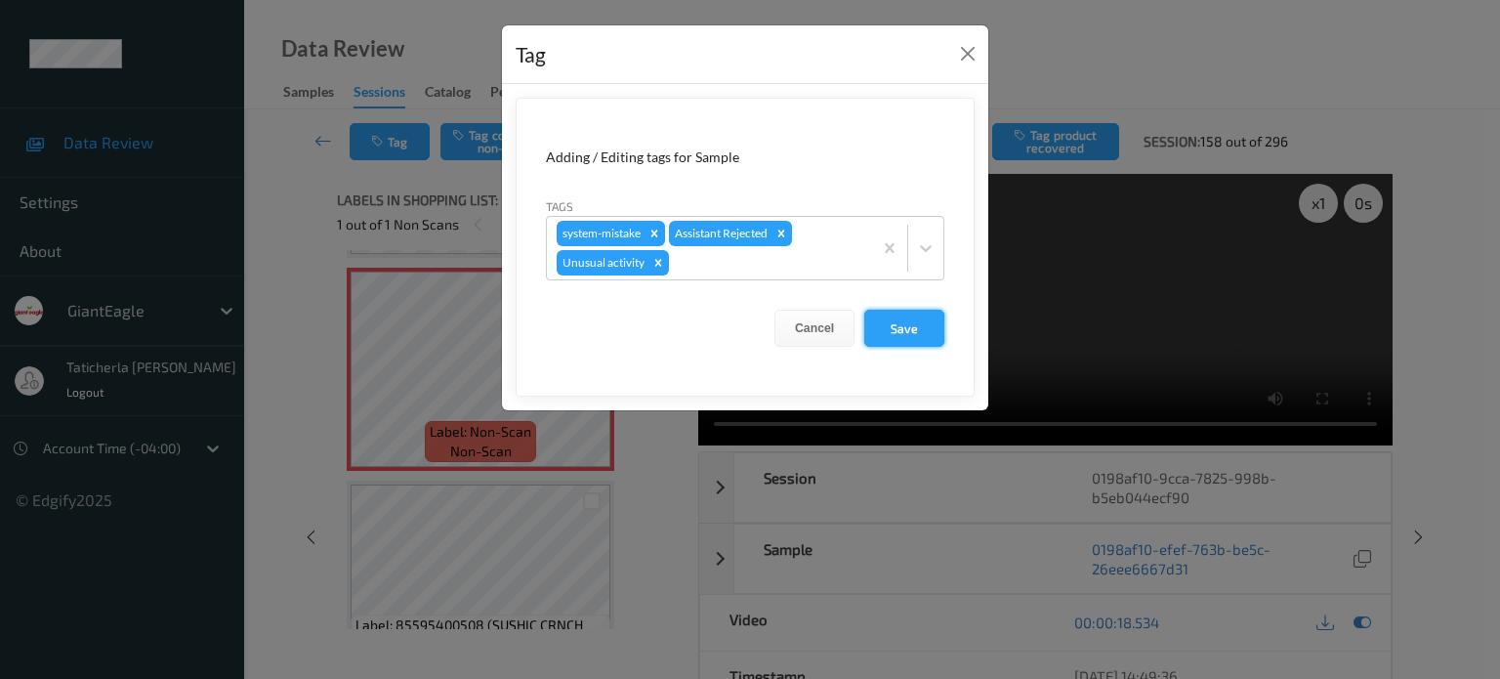
click at [919, 320] on button "Save" at bounding box center [904, 328] width 80 height 37
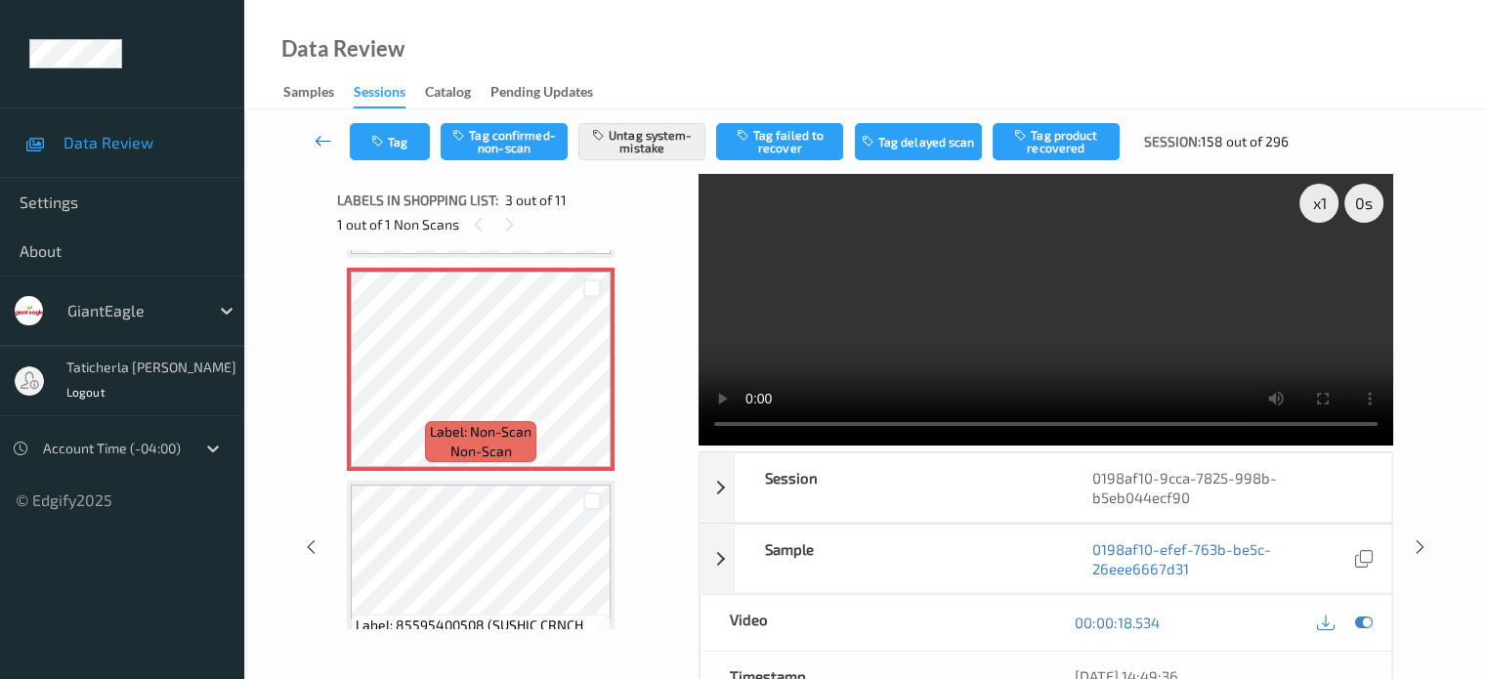
click at [321, 138] on icon at bounding box center [323, 141] width 18 height 20
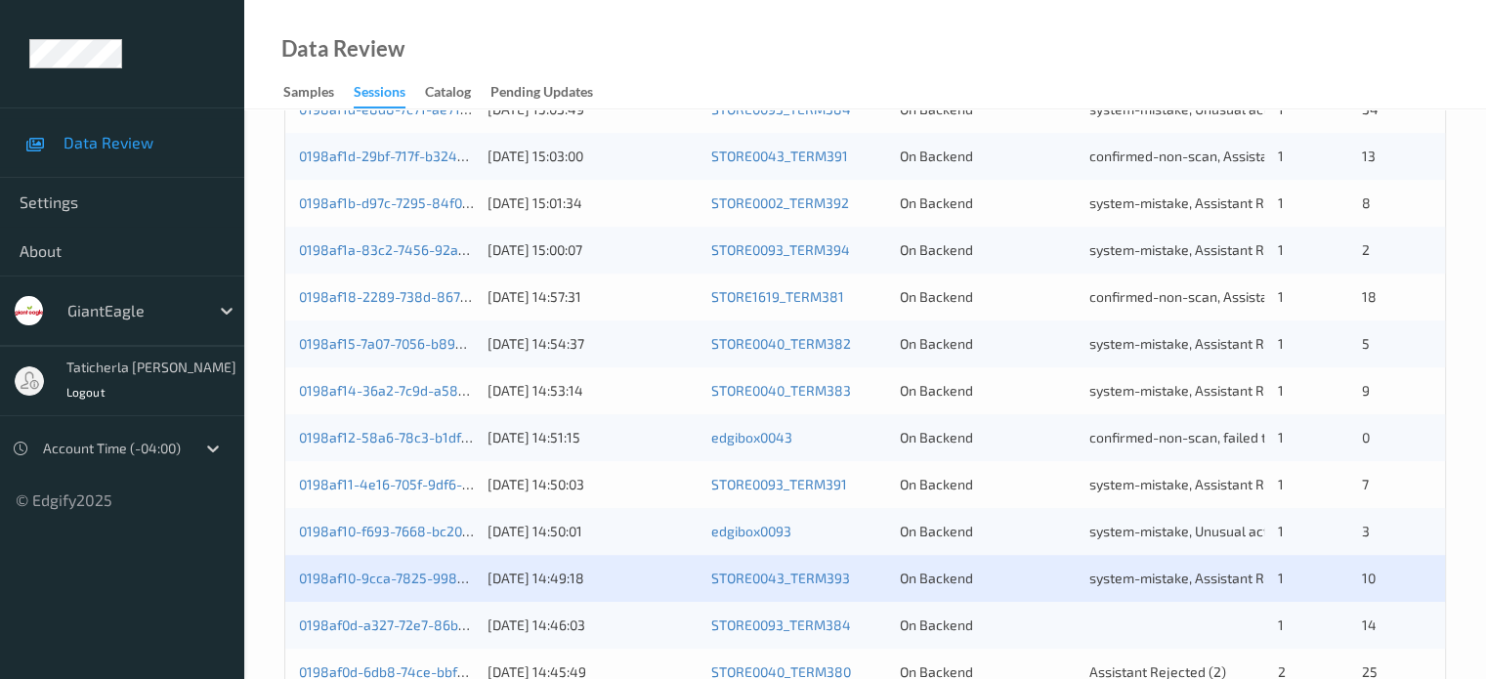
scroll to position [943, 0]
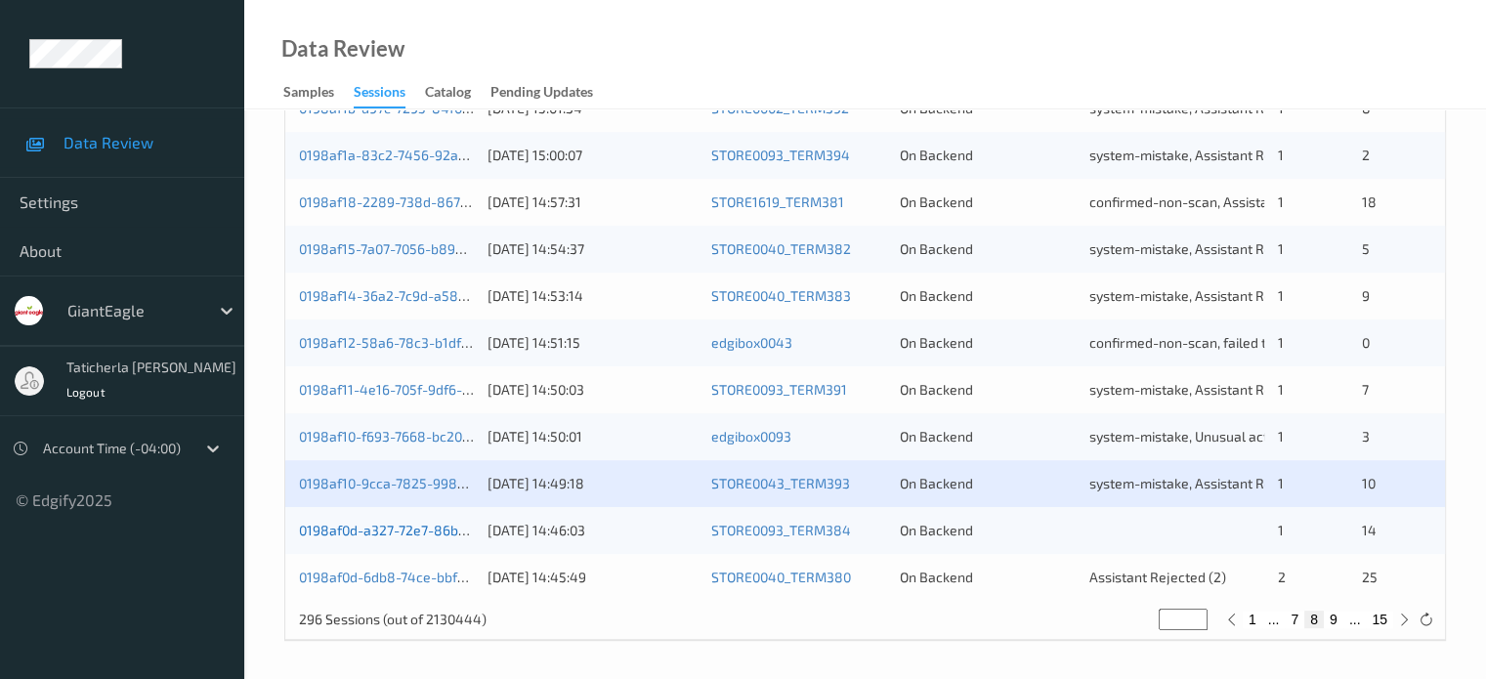
click at [408, 531] on link "0198af0d-a327-72e7-86b5-57f7c7489d4c" at bounding box center [430, 530] width 262 height 17
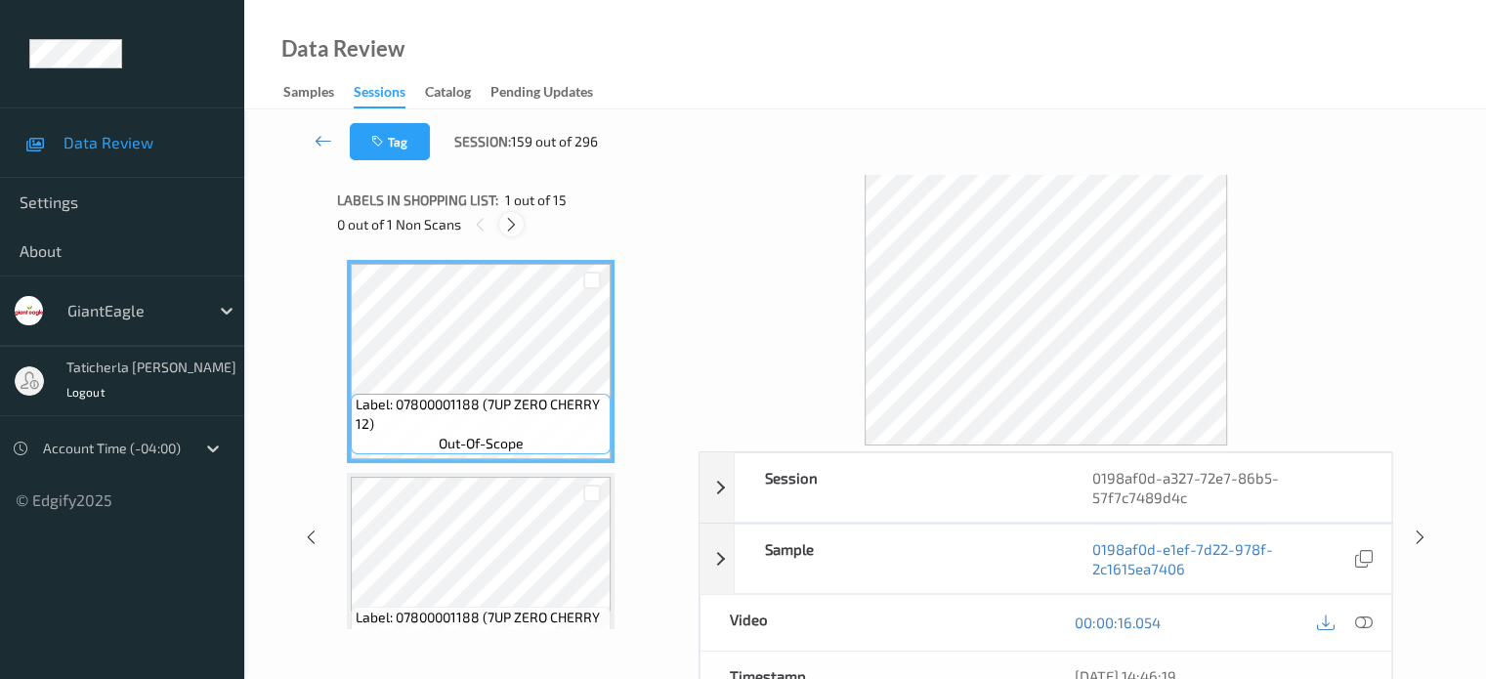
click at [516, 218] on icon at bounding box center [511, 225] width 17 height 18
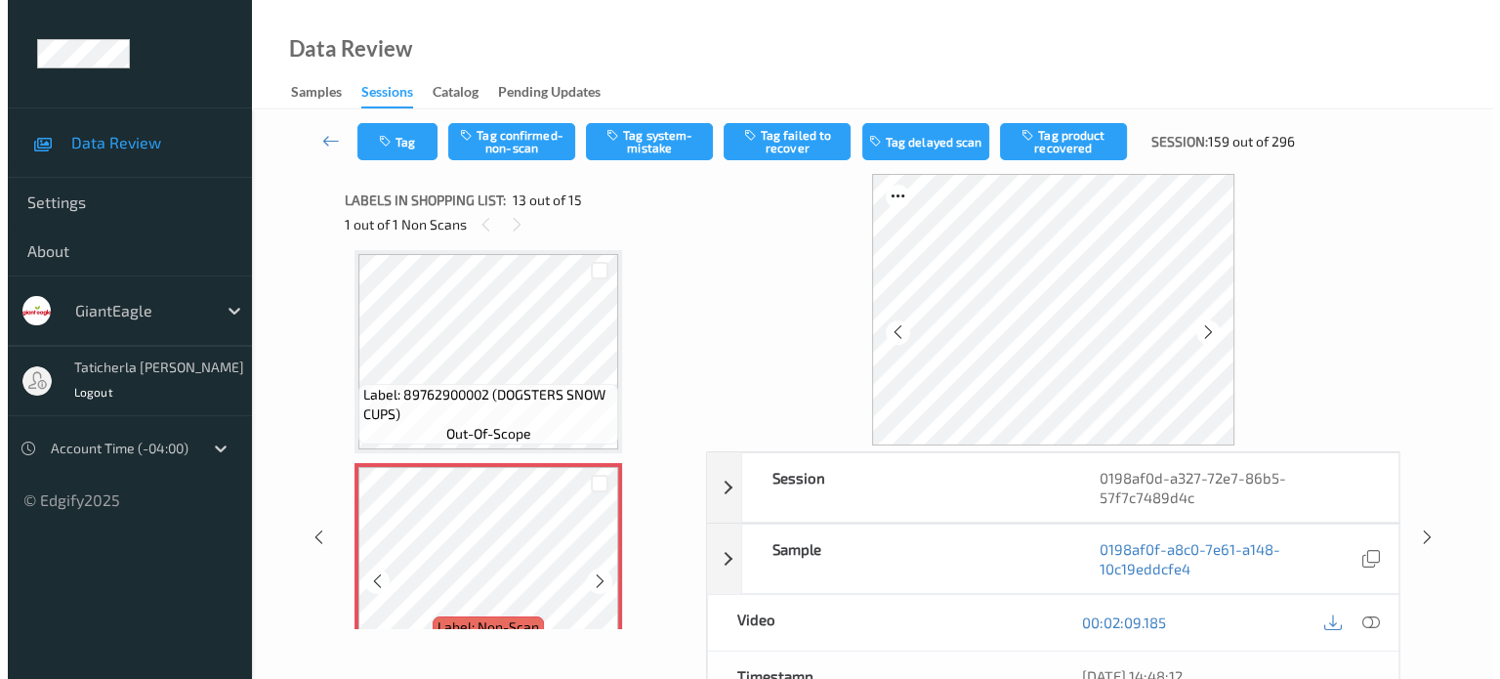
scroll to position [2450, 0]
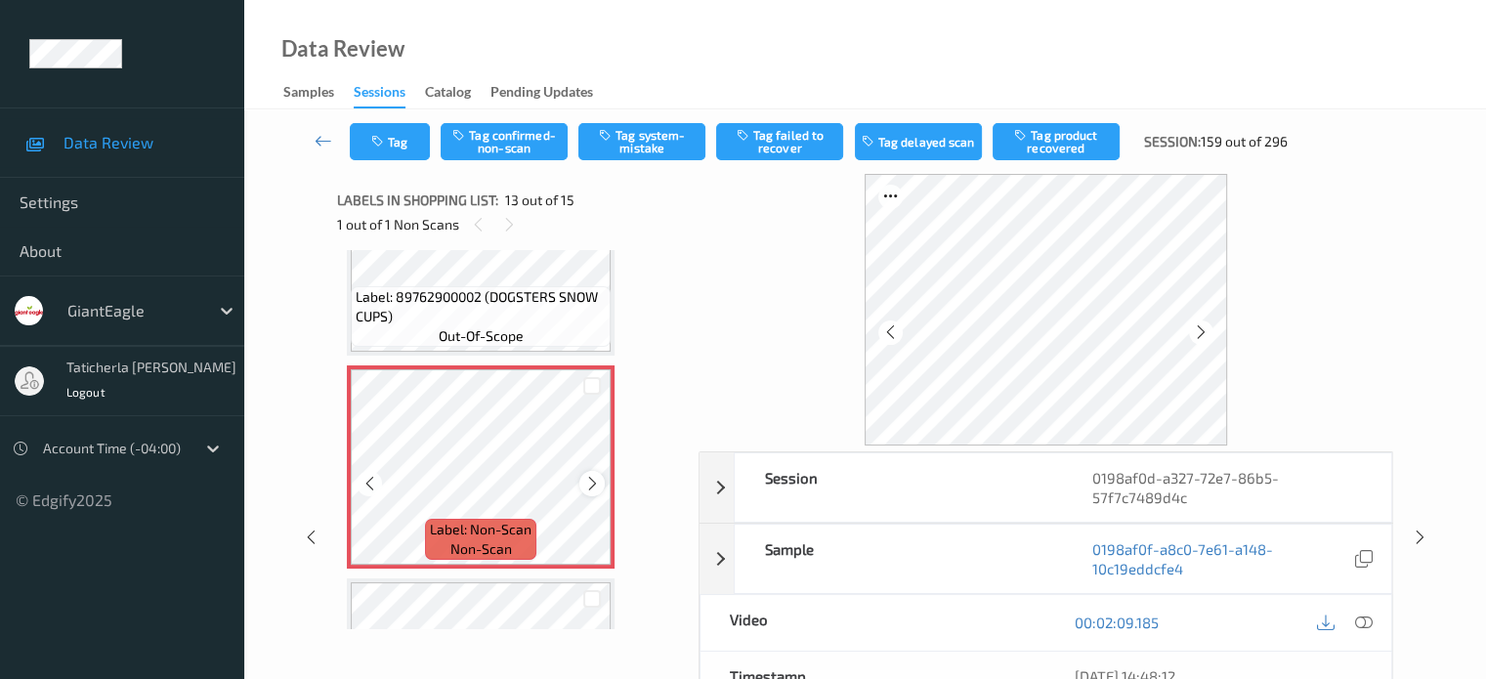
click at [594, 482] on icon at bounding box center [592, 484] width 17 height 18
click at [1360, 619] on icon at bounding box center [1363, 622] width 18 height 18
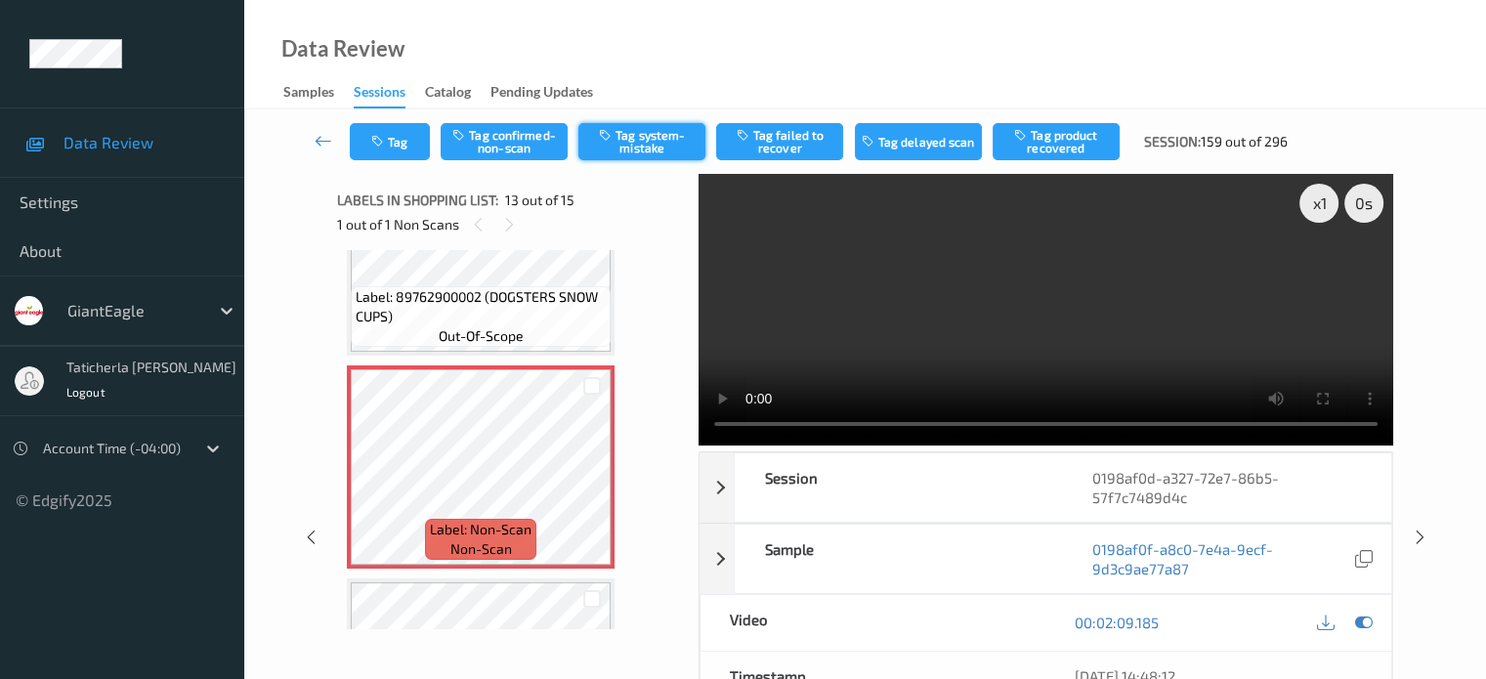
click at [627, 134] on button "Tag system-mistake" at bounding box center [641, 141] width 127 height 37
click at [399, 145] on button "Tag" at bounding box center [390, 141] width 80 height 37
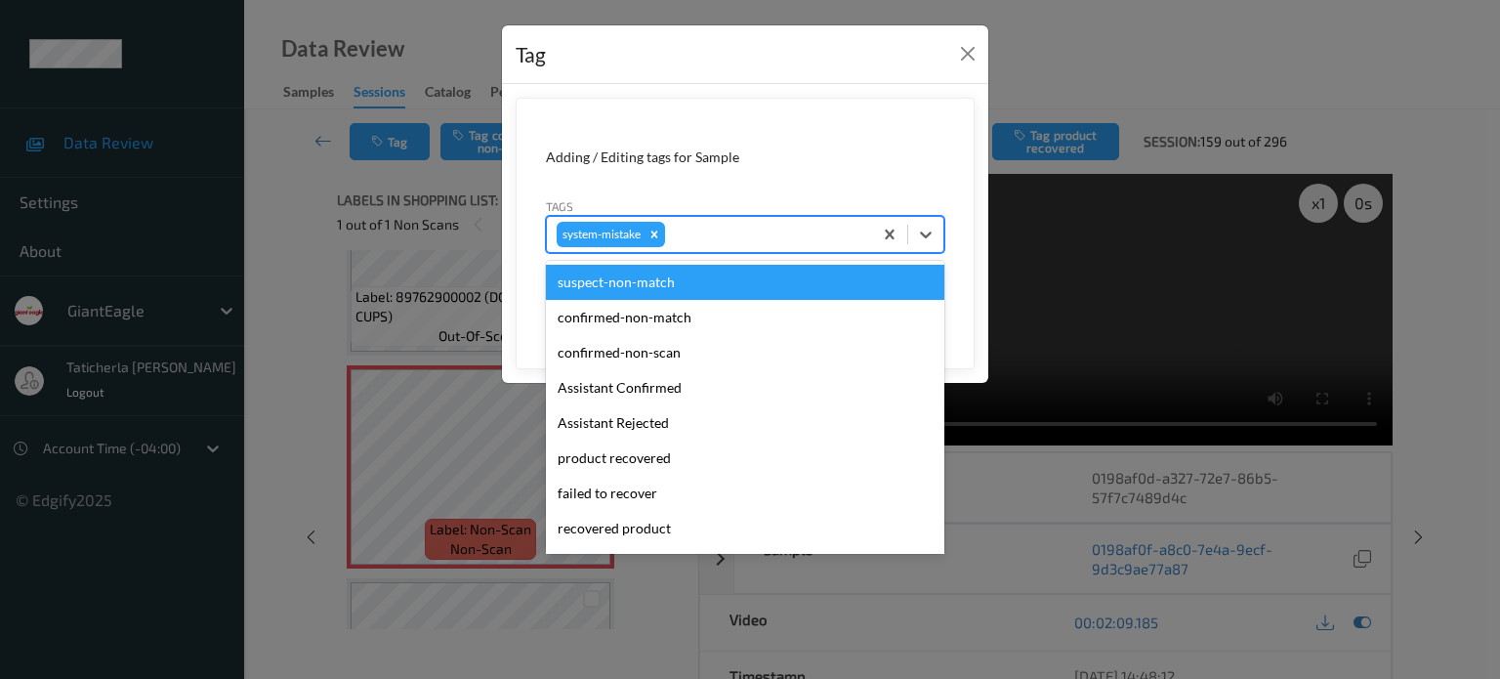
click at [728, 230] on div at bounding box center [765, 234] width 193 height 23
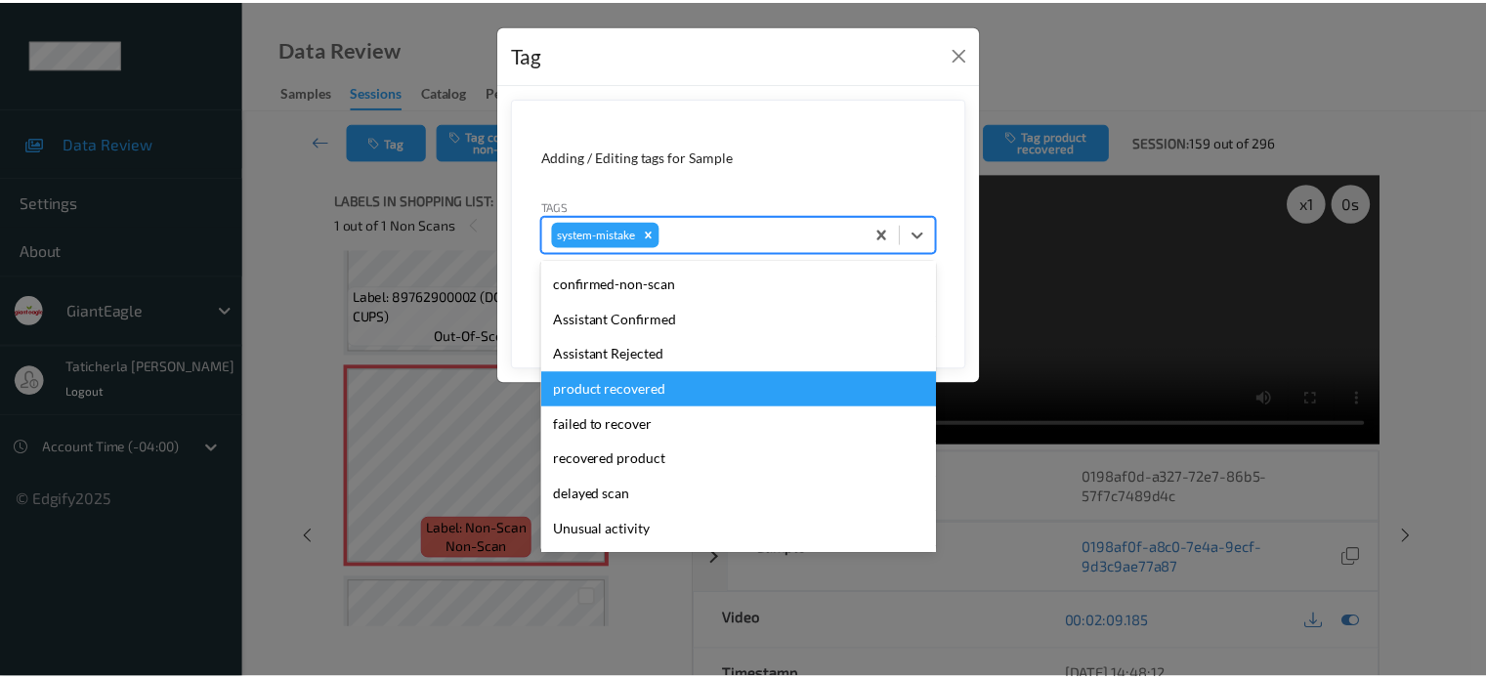
scroll to position [98, 0]
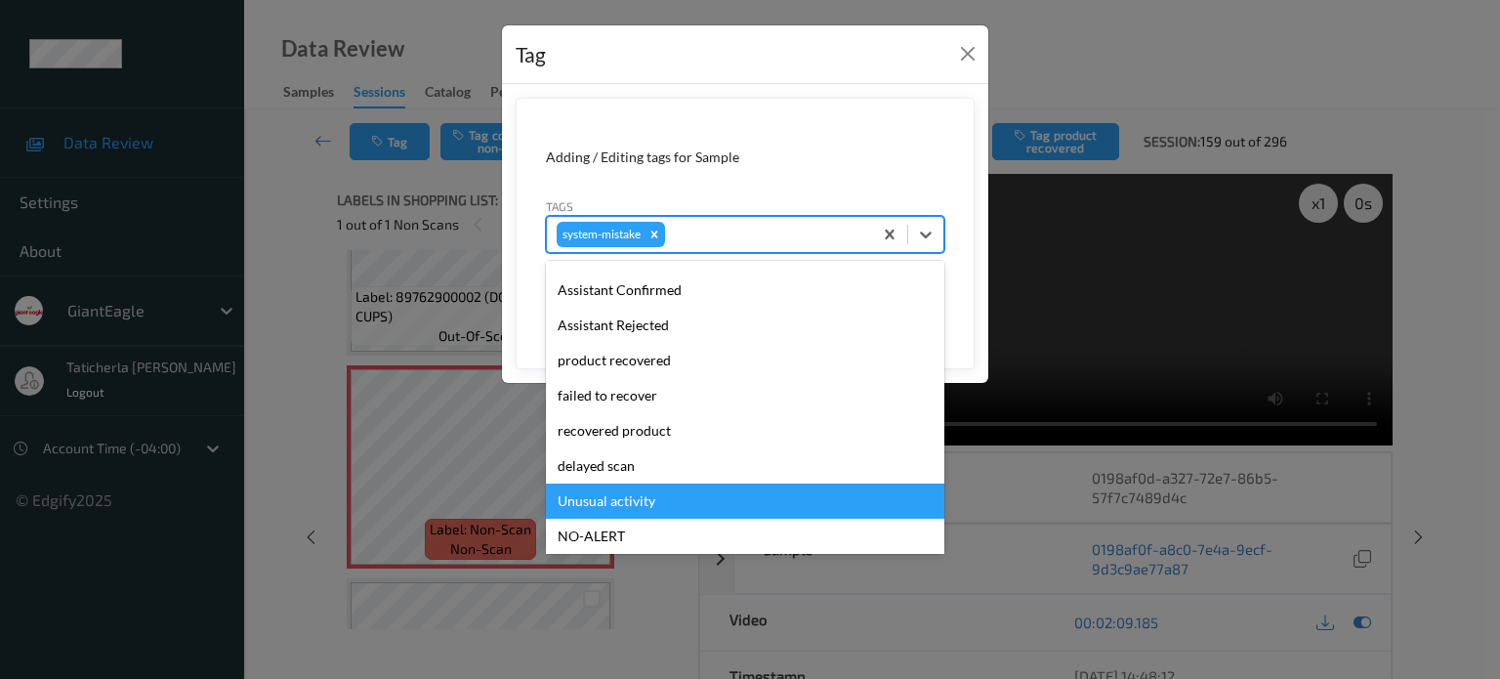
click at [640, 491] on div "Unusual activity" at bounding box center [745, 500] width 398 height 35
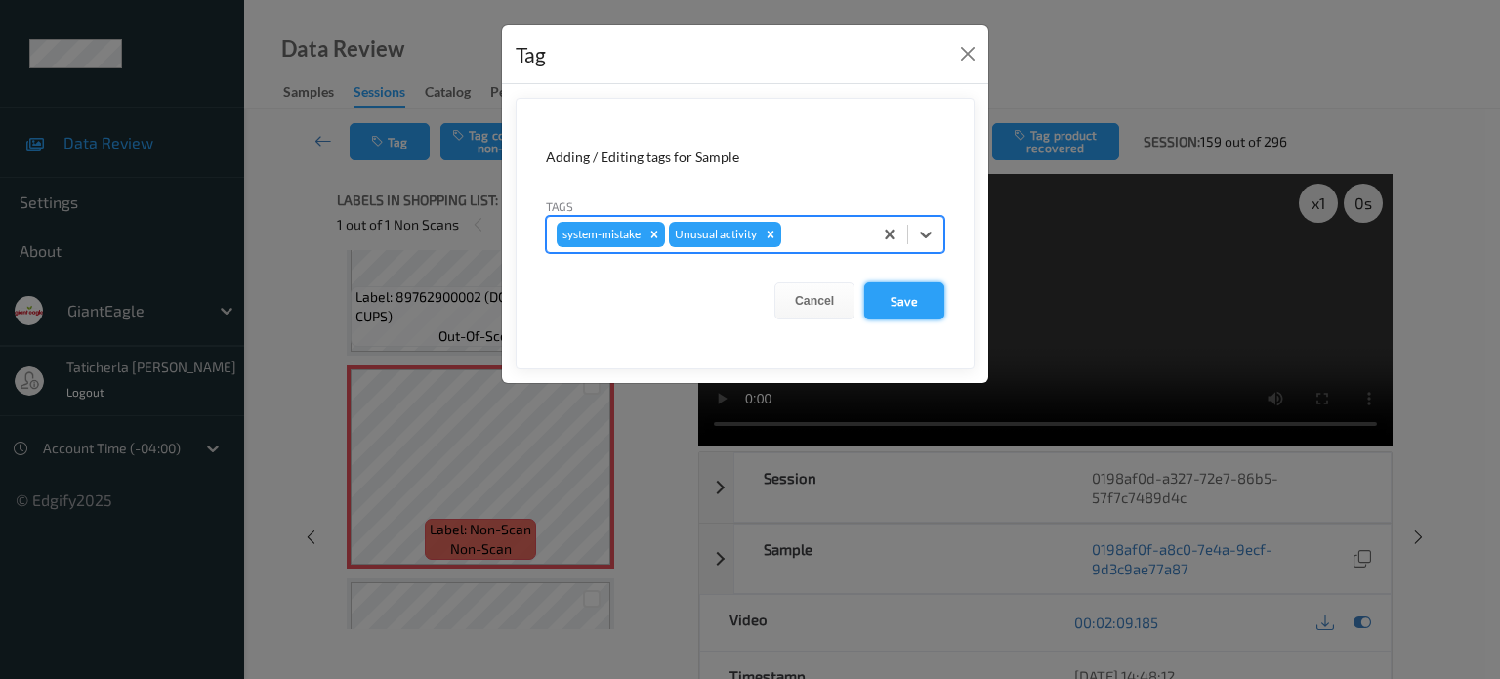
click at [902, 299] on button "Save" at bounding box center [904, 300] width 80 height 37
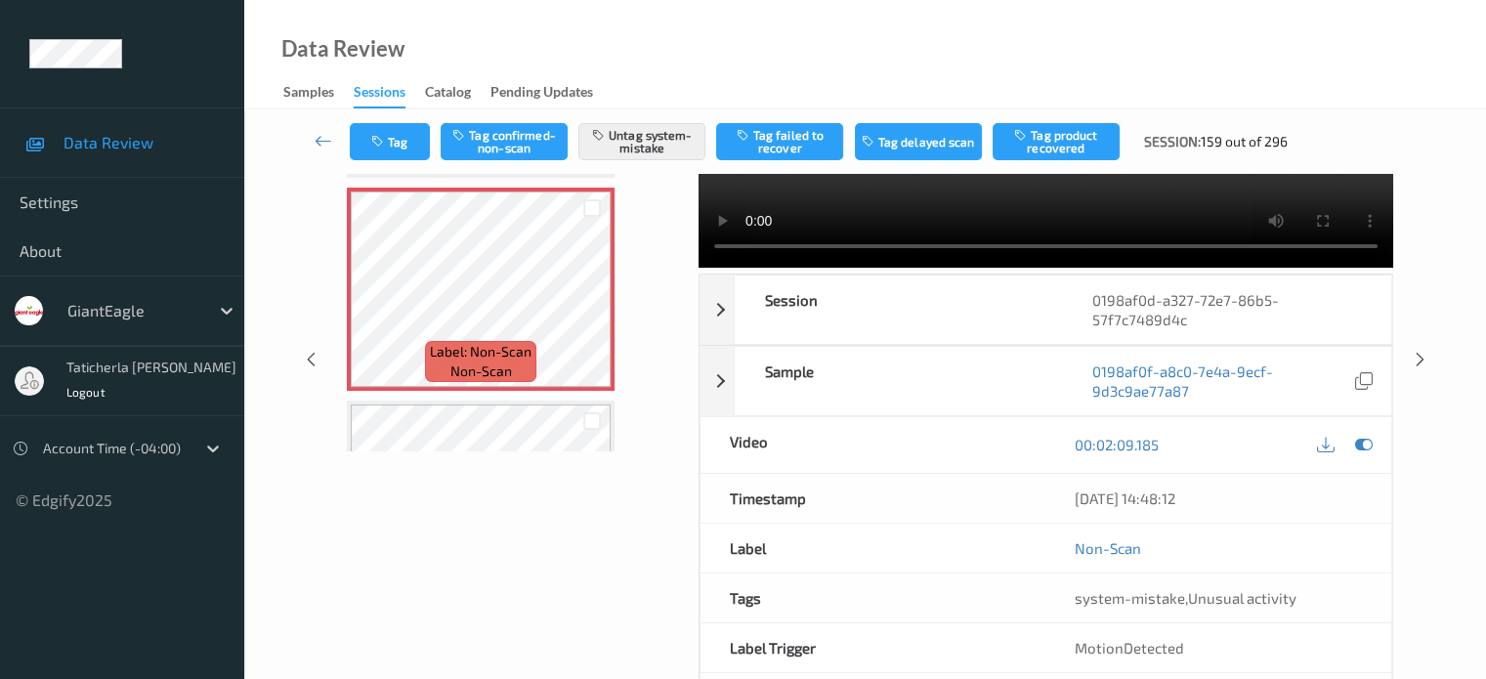
scroll to position [195, 0]
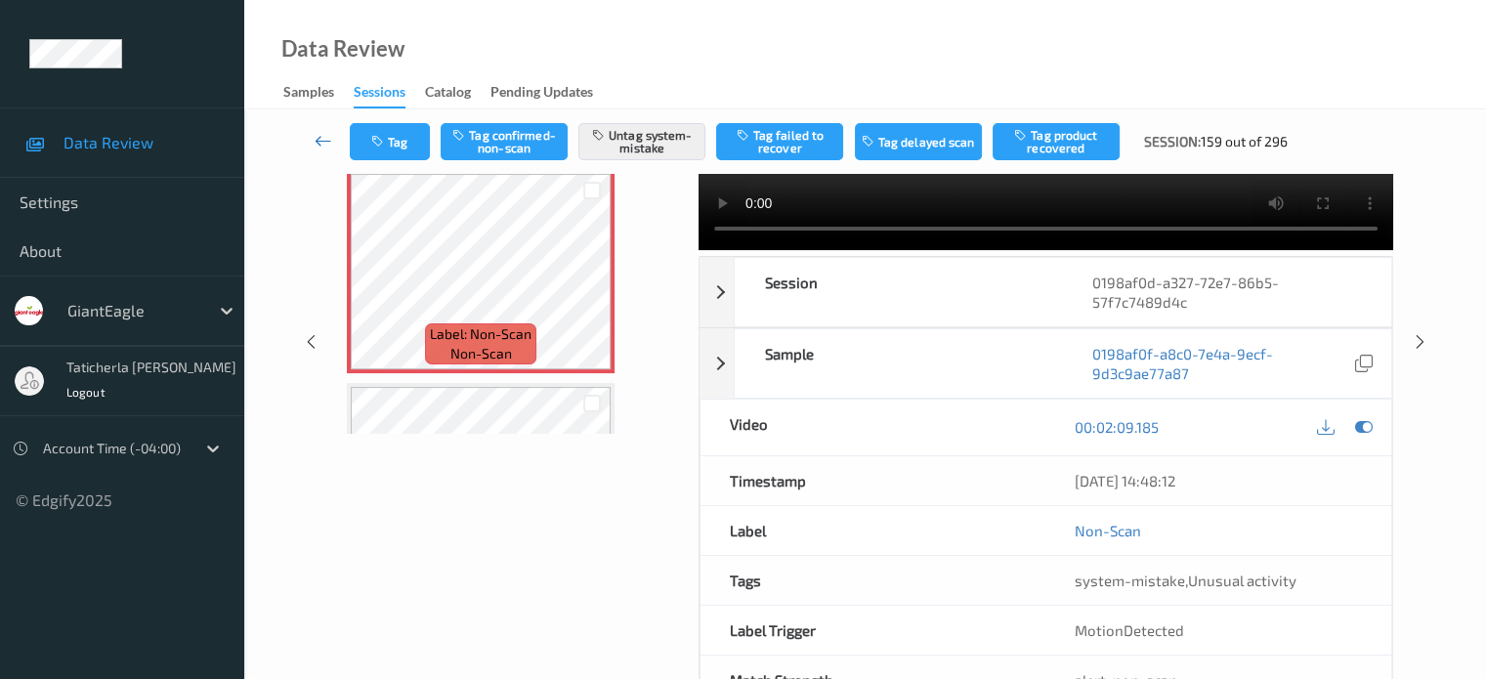
click at [324, 136] on icon at bounding box center [323, 141] width 18 height 20
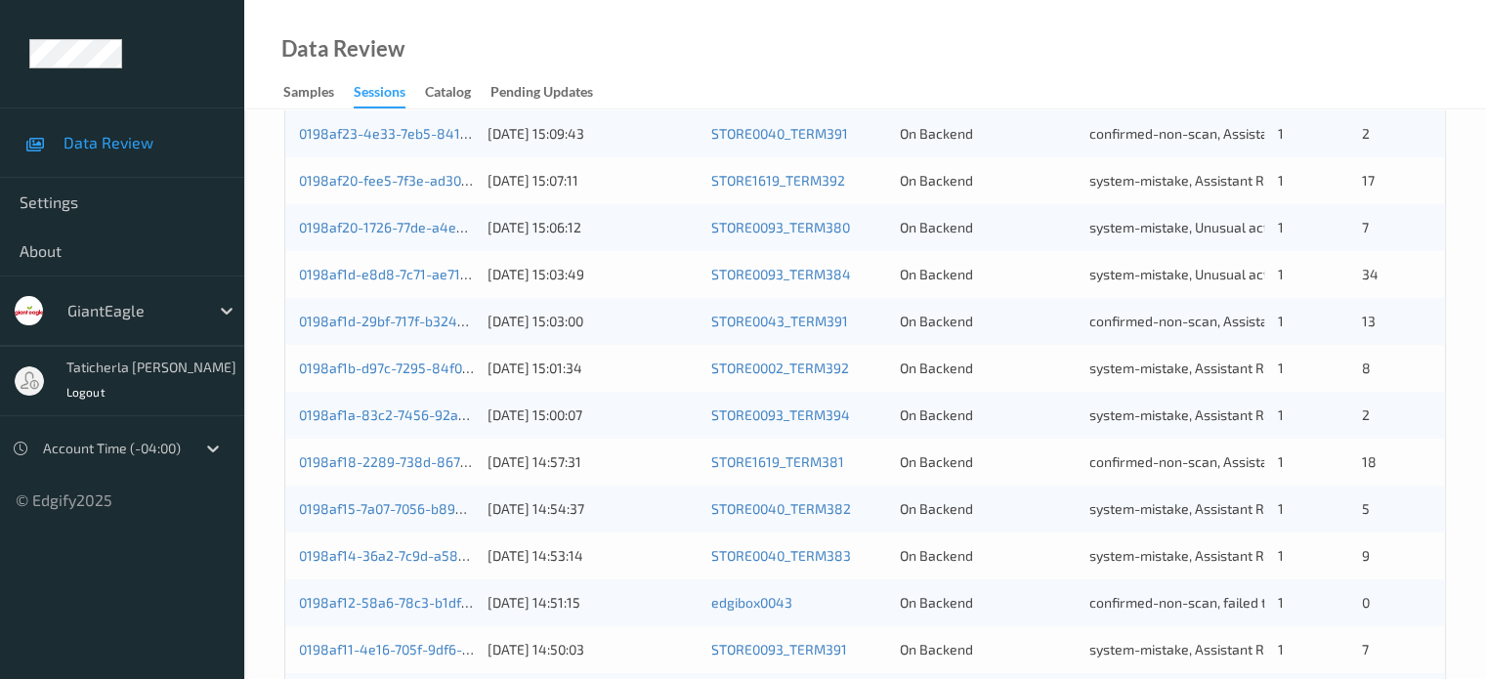
scroll to position [943, 0]
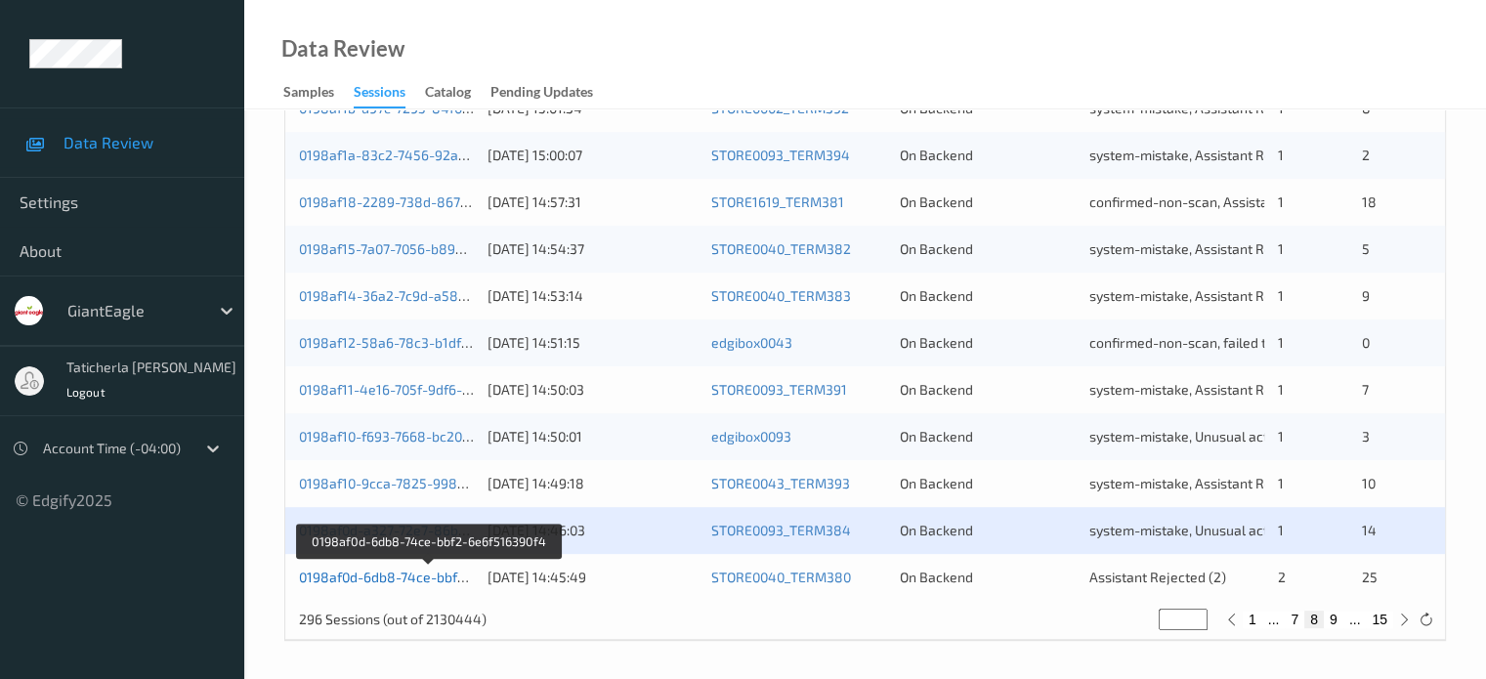
click at [428, 578] on link "0198af0d-6db8-74ce-bbf2-6e6f516390f4" at bounding box center [428, 576] width 259 height 17
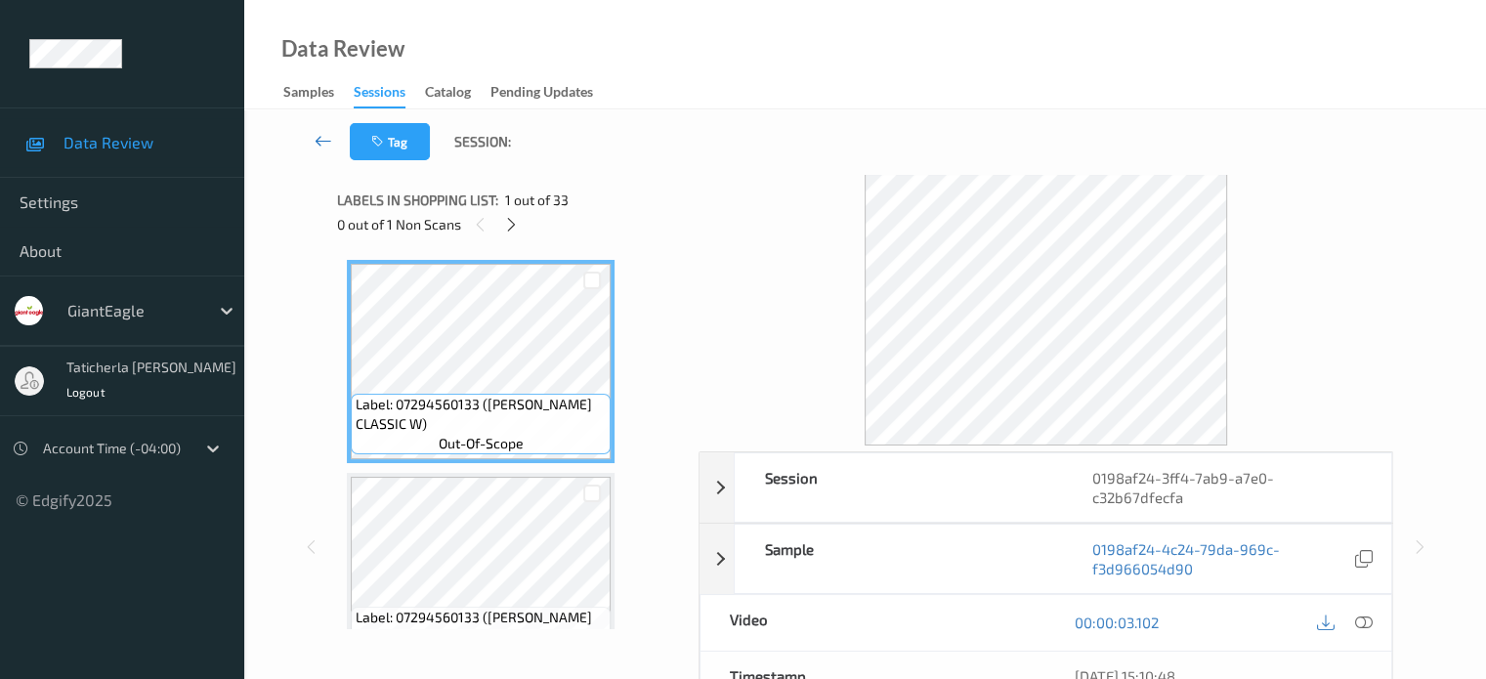
click at [324, 138] on icon at bounding box center [323, 141] width 18 height 20
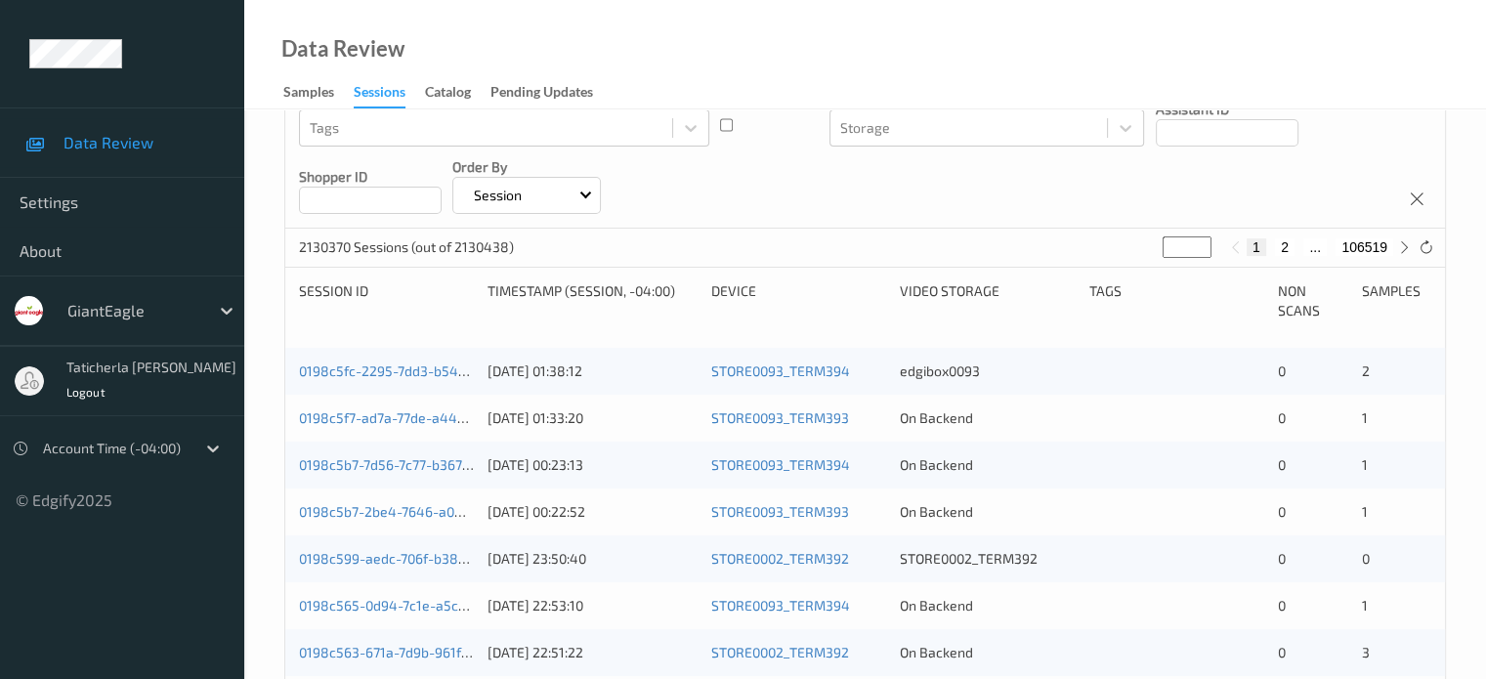
scroll to position [293, 0]
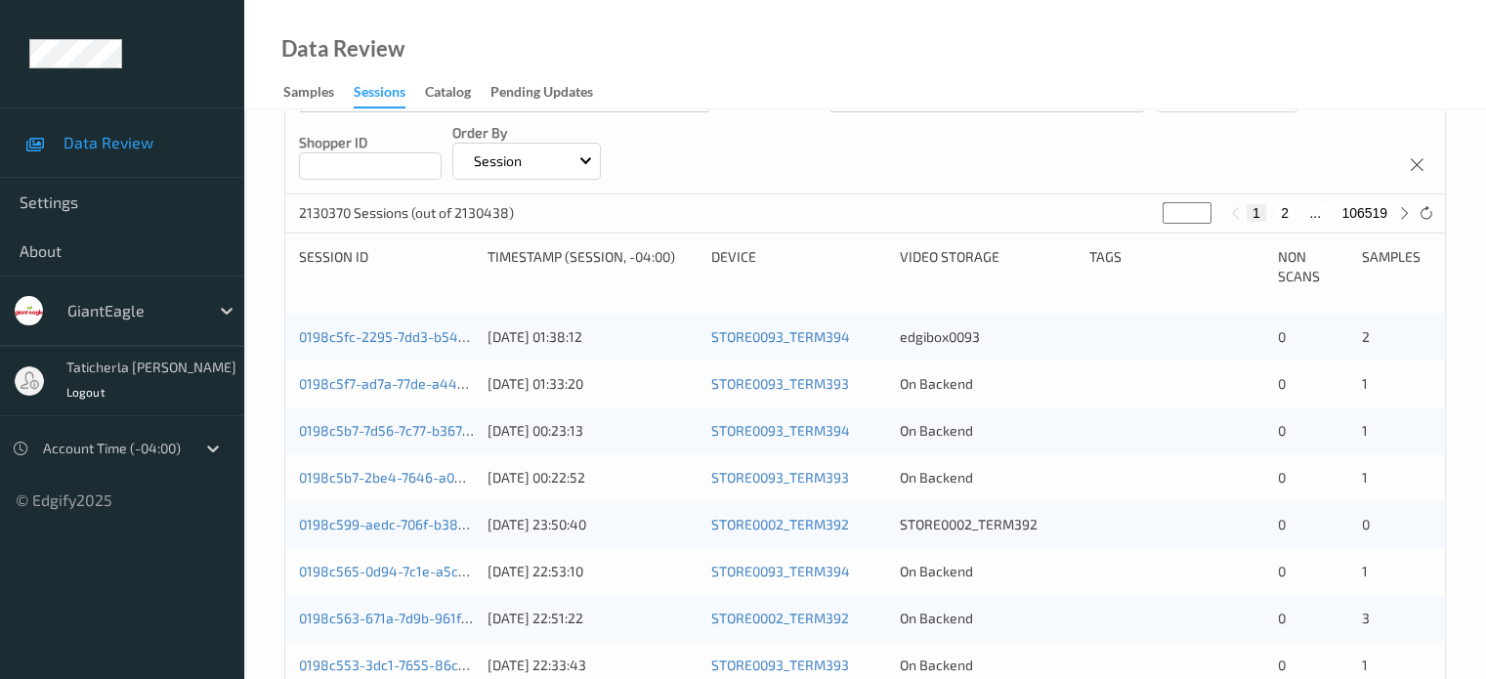
click at [1288, 215] on button "2" at bounding box center [1285, 213] width 20 height 18
type input "*"
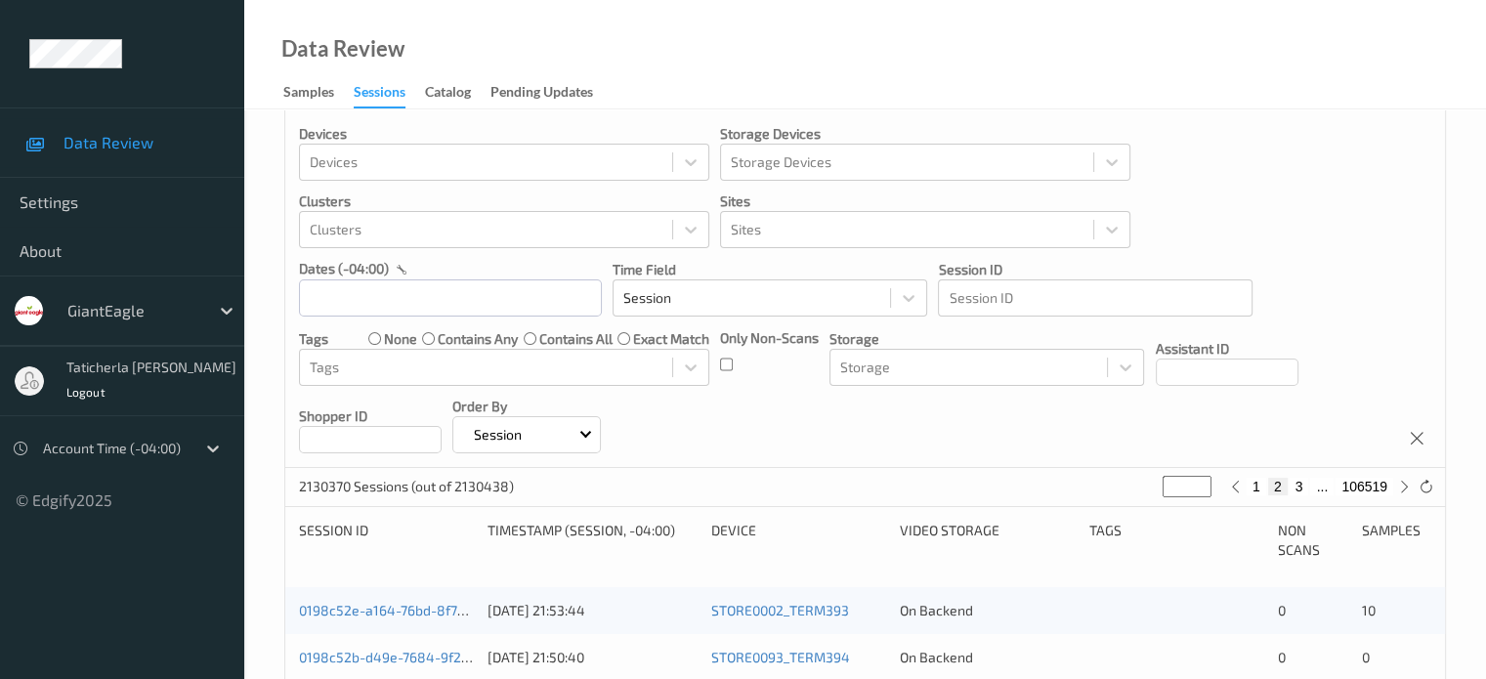
scroll to position [0, 0]
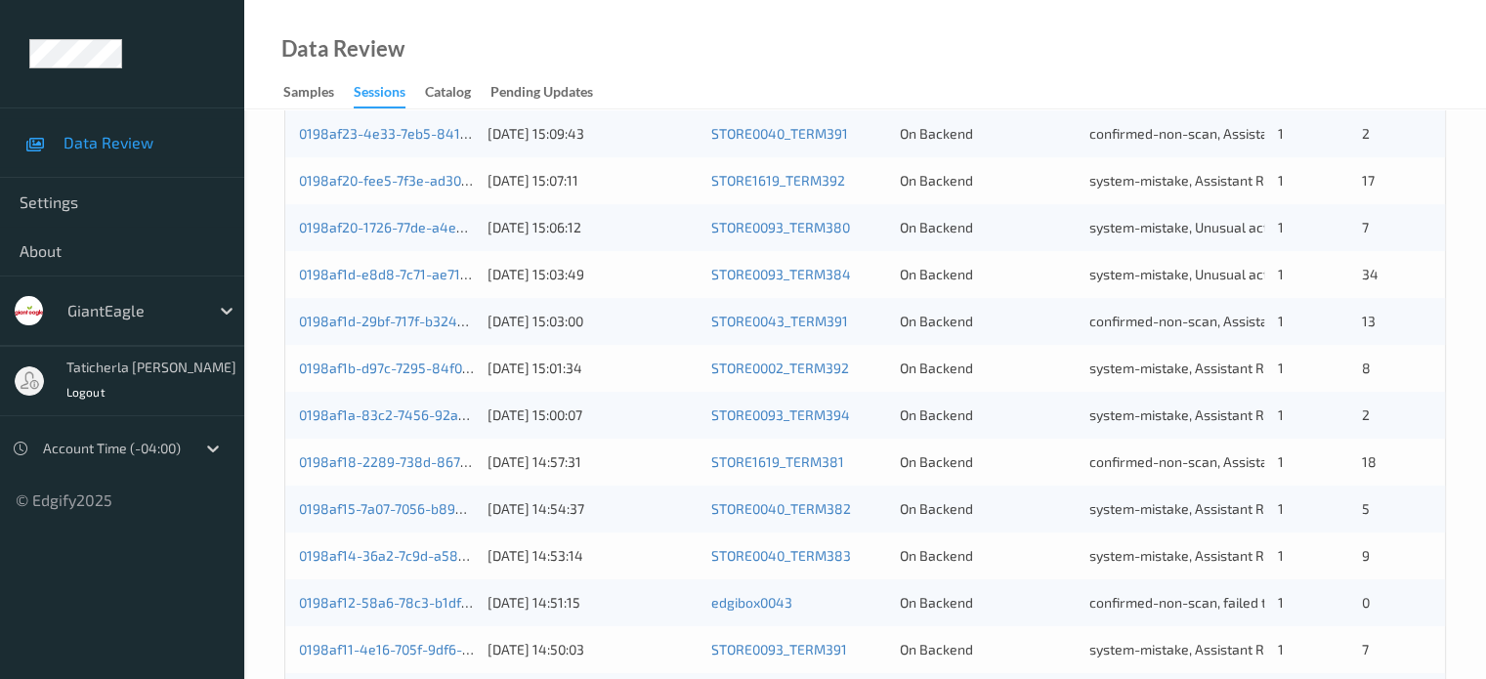
scroll to position [943, 0]
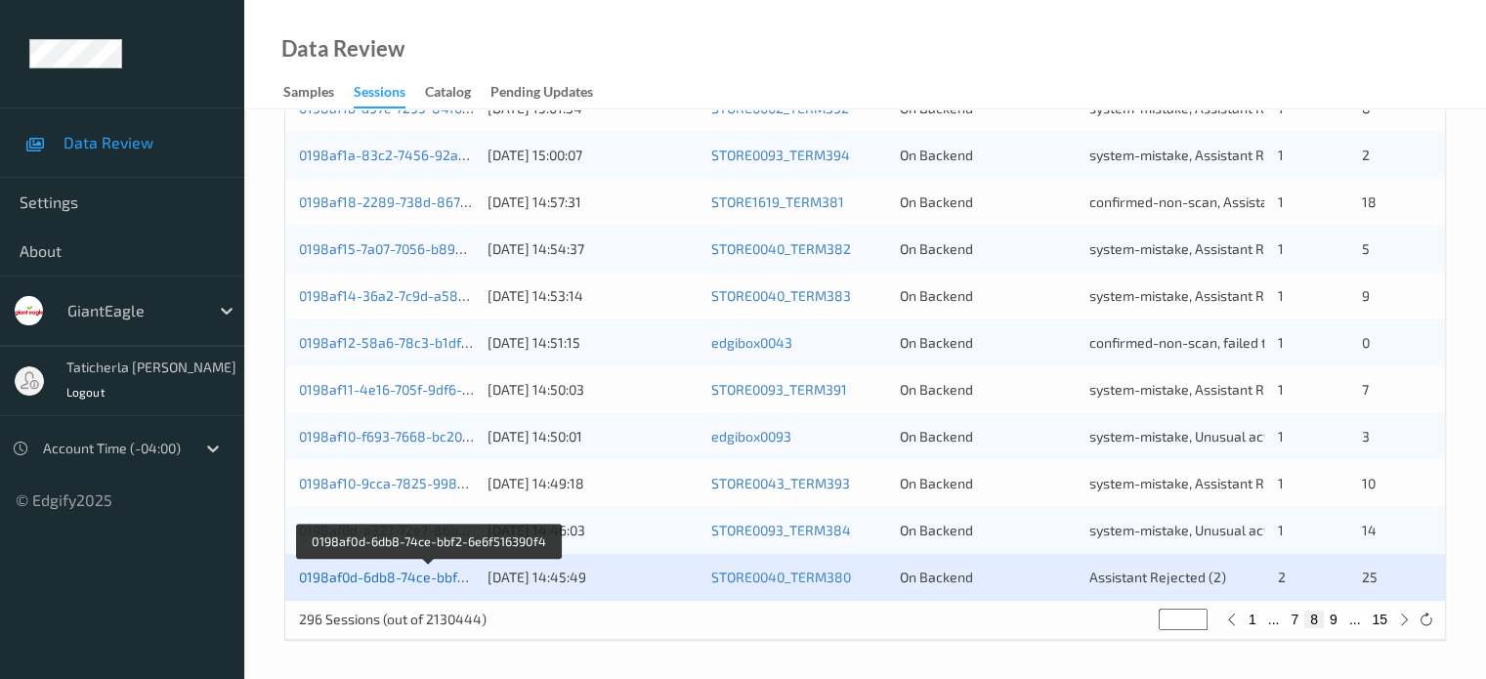
click at [369, 577] on link "0198af0d-6db8-74ce-bbf2-6e6f516390f4" at bounding box center [428, 576] width 259 height 17
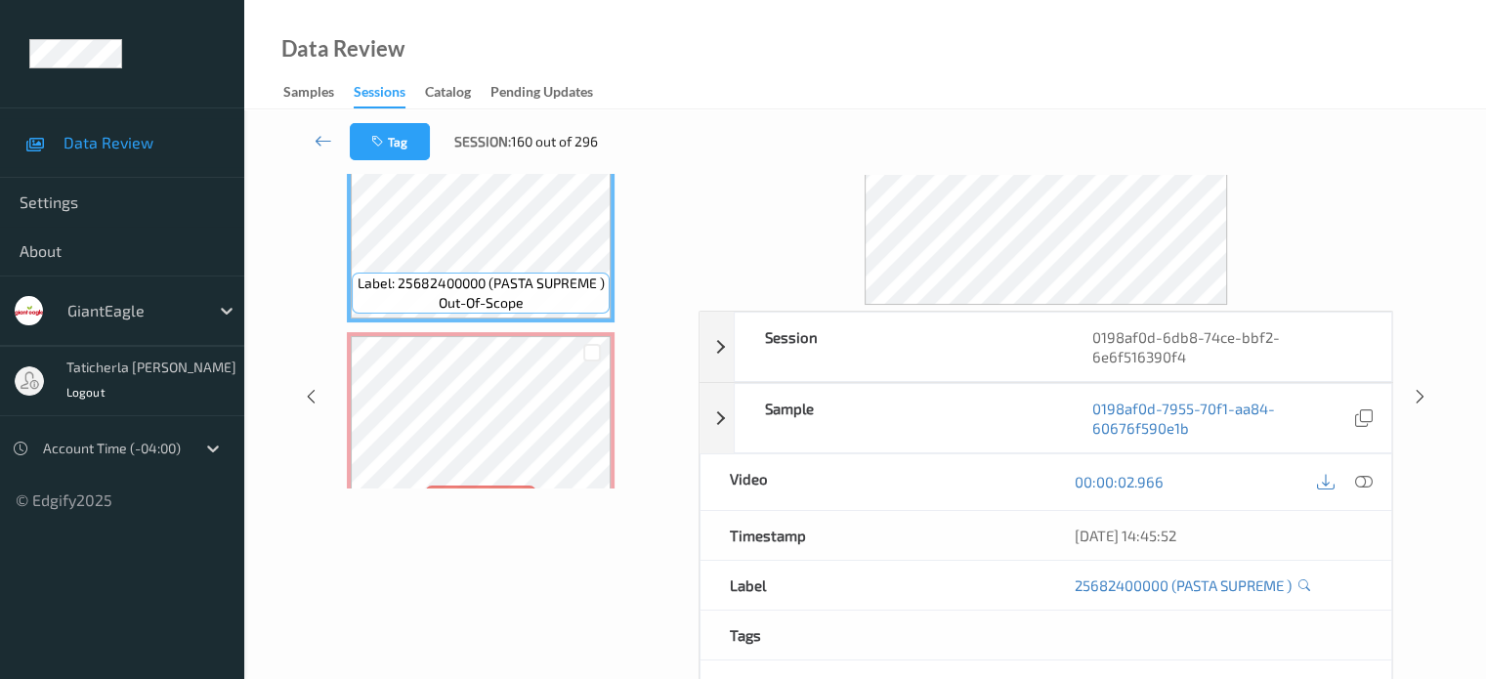
scroll to position [0, 0]
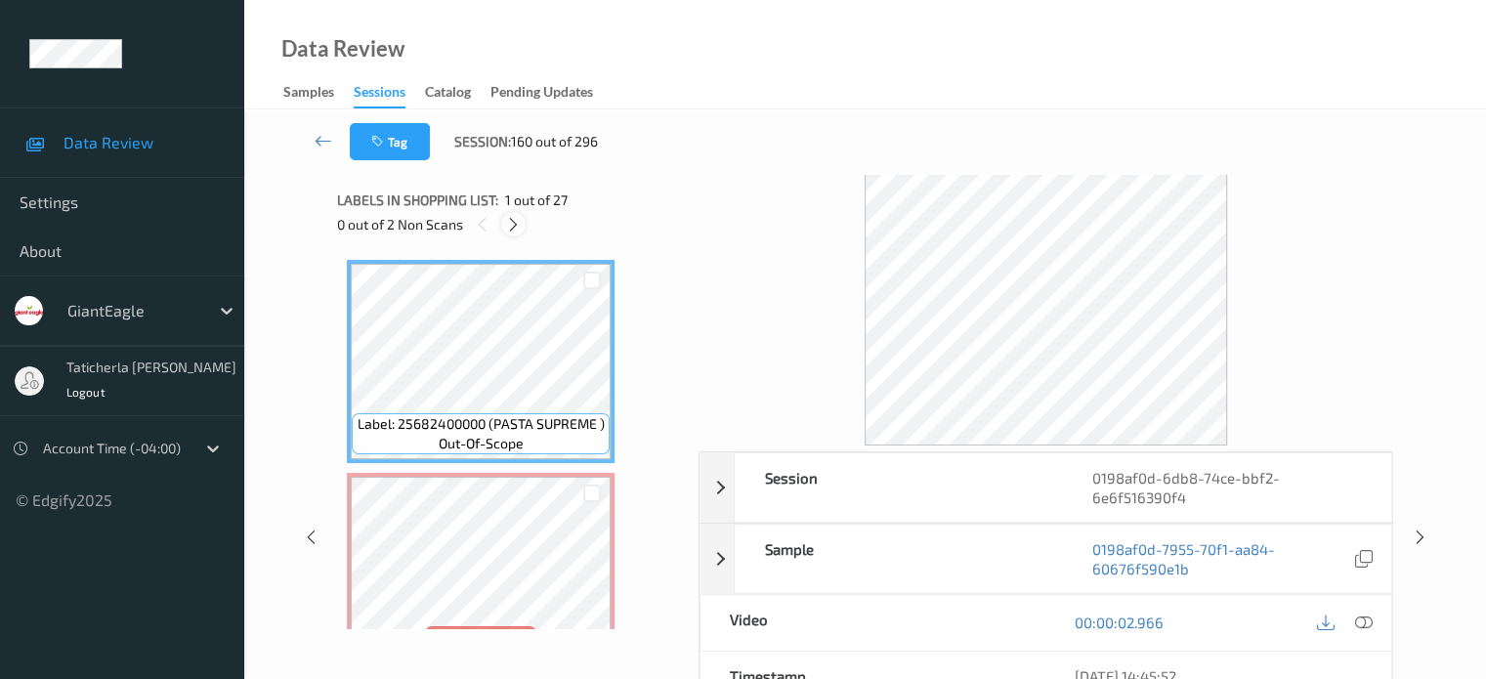
click at [518, 219] on icon at bounding box center [513, 225] width 17 height 18
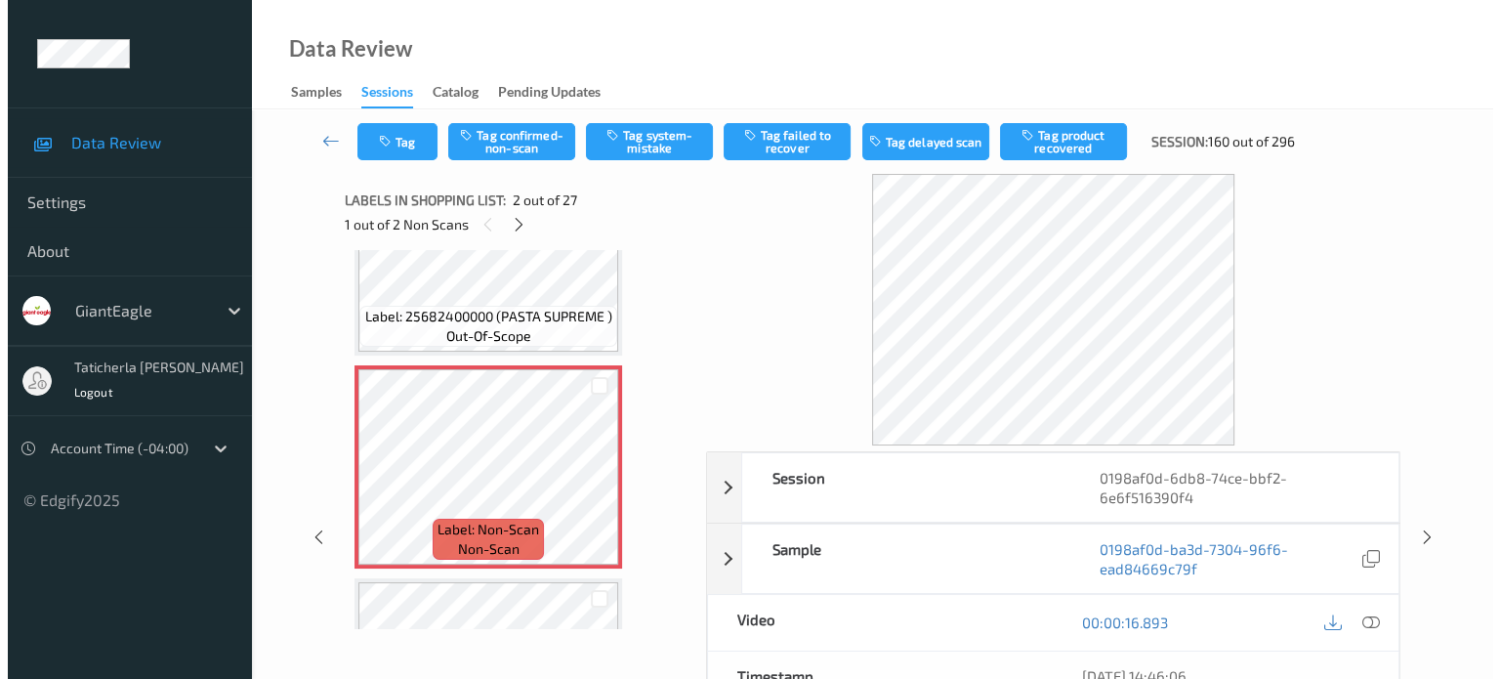
scroll to position [205, 0]
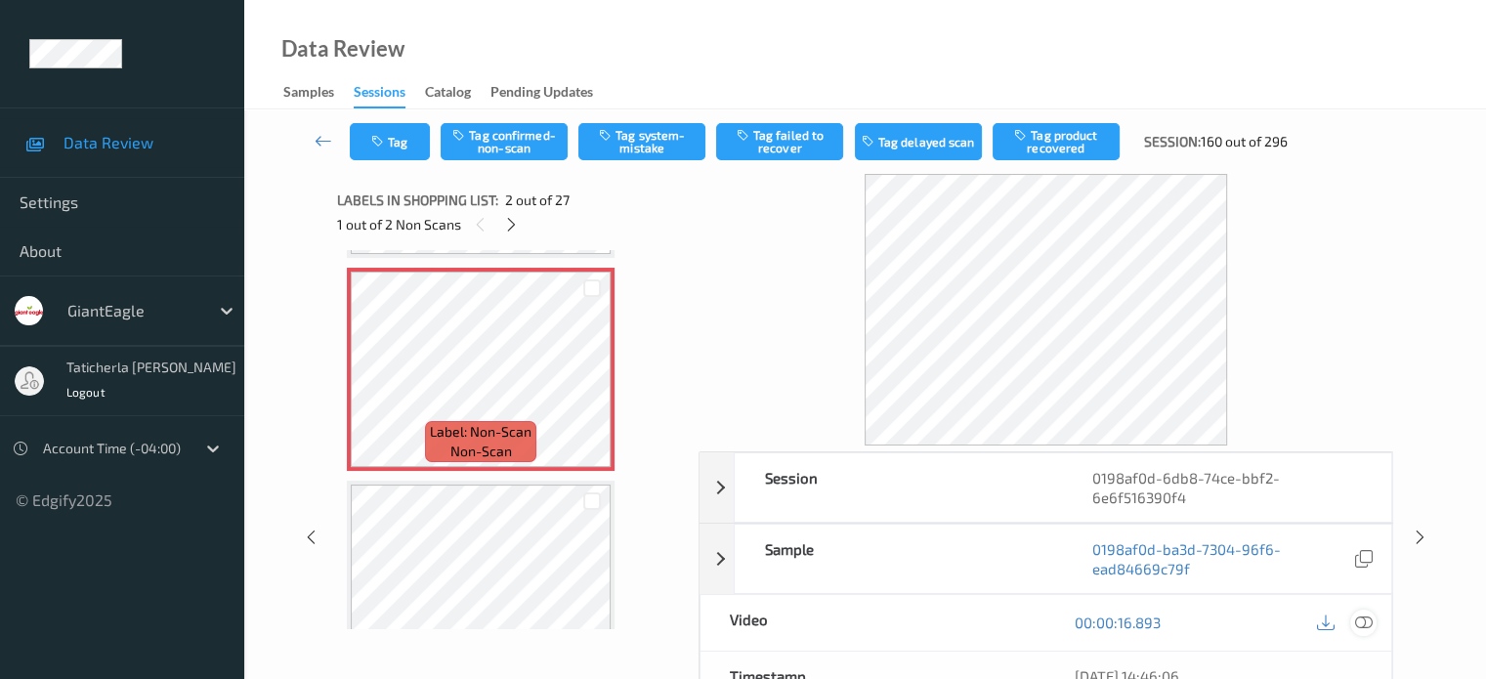
click at [1357, 619] on icon at bounding box center [1363, 622] width 18 height 18
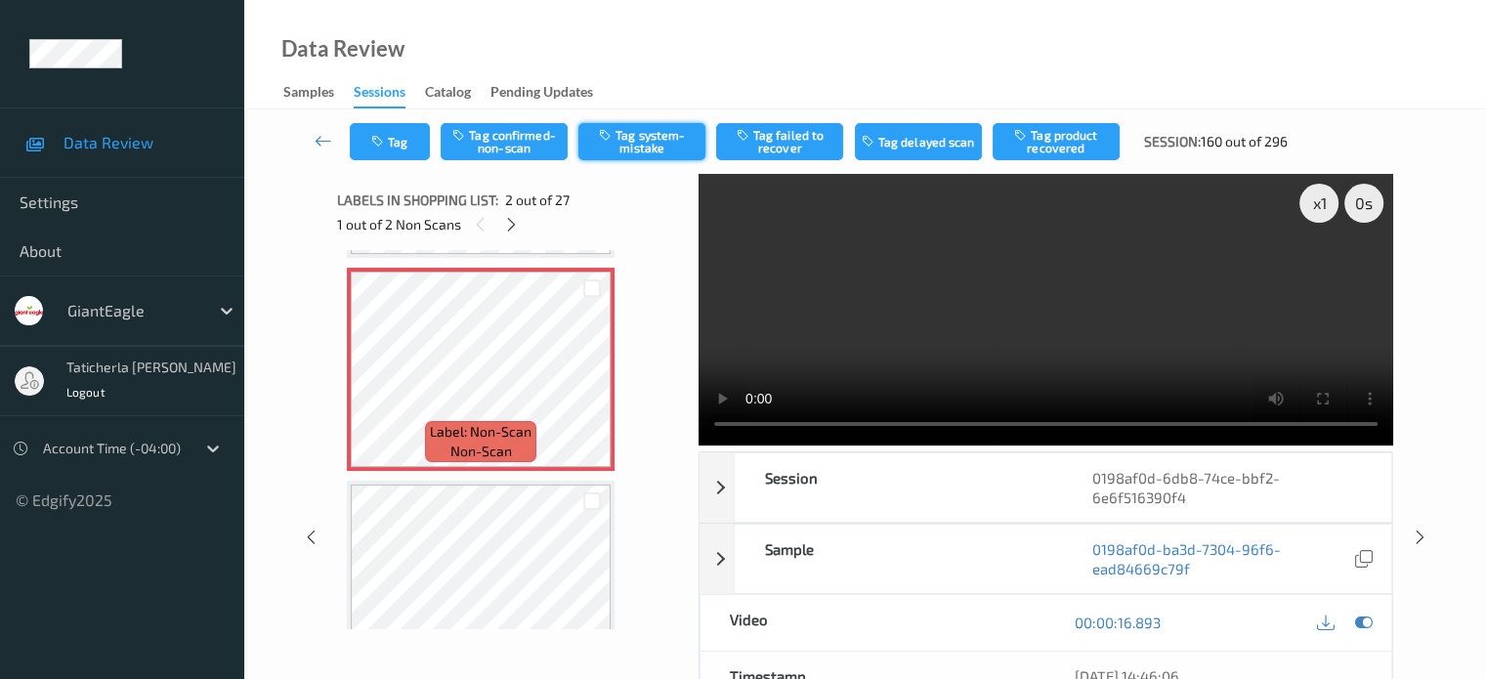
click at [660, 145] on button "Tag system-mistake" at bounding box center [641, 141] width 127 height 37
click at [397, 152] on button "Tag" at bounding box center [390, 141] width 80 height 37
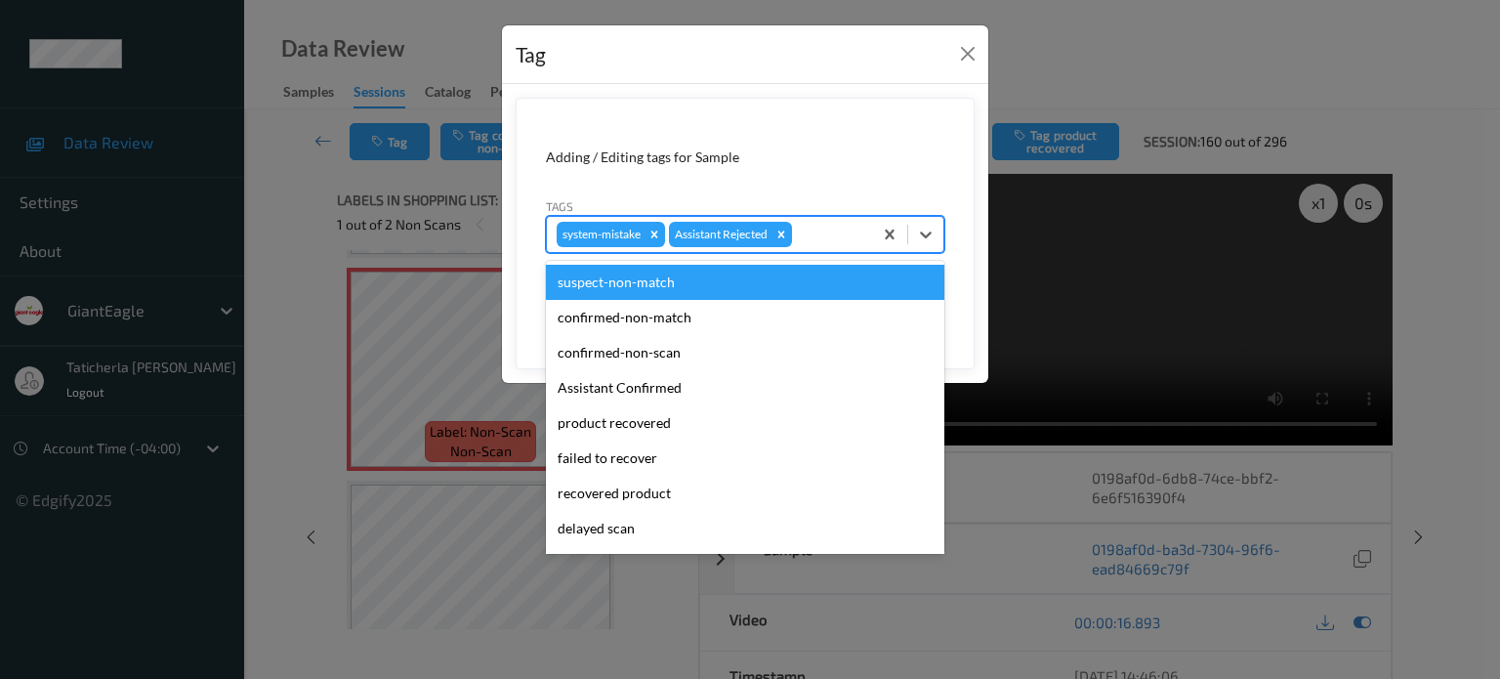
click at [831, 223] on div at bounding box center [829, 234] width 66 height 23
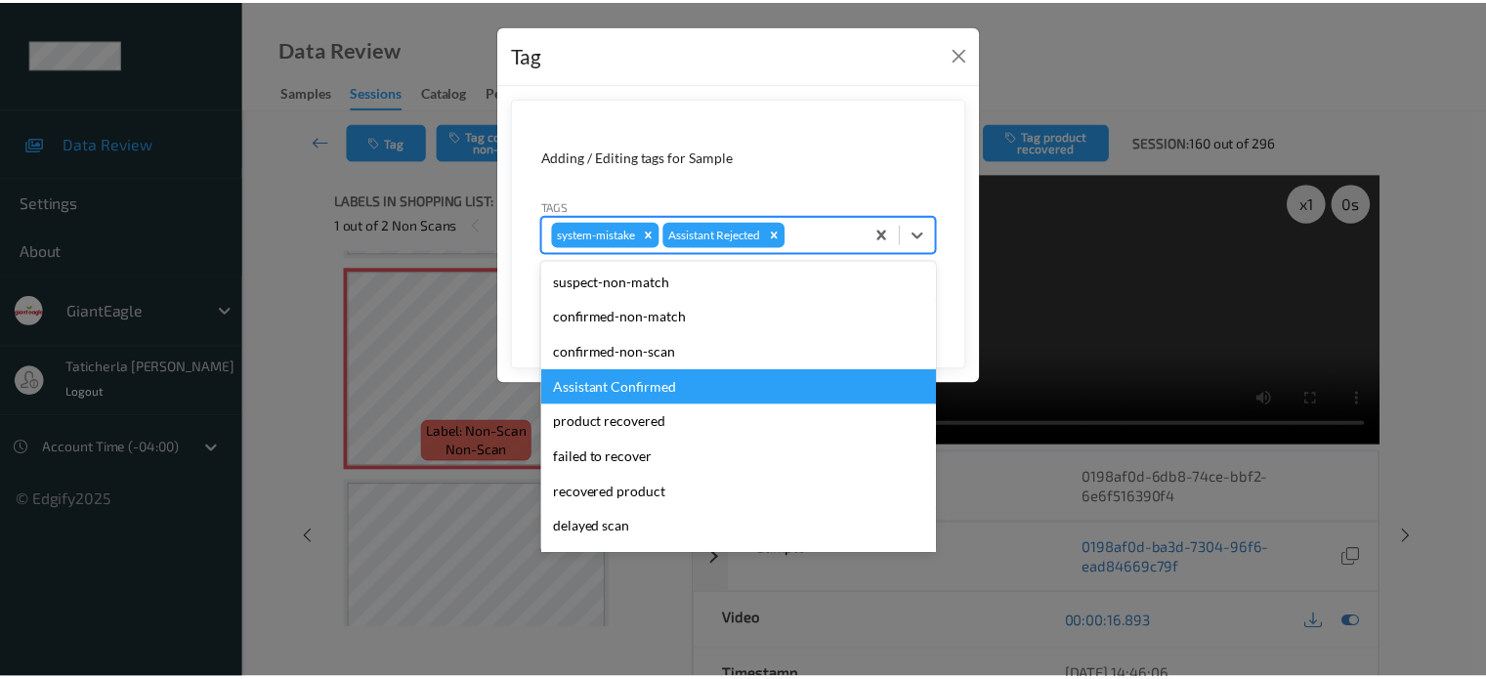
scroll to position [98, 0]
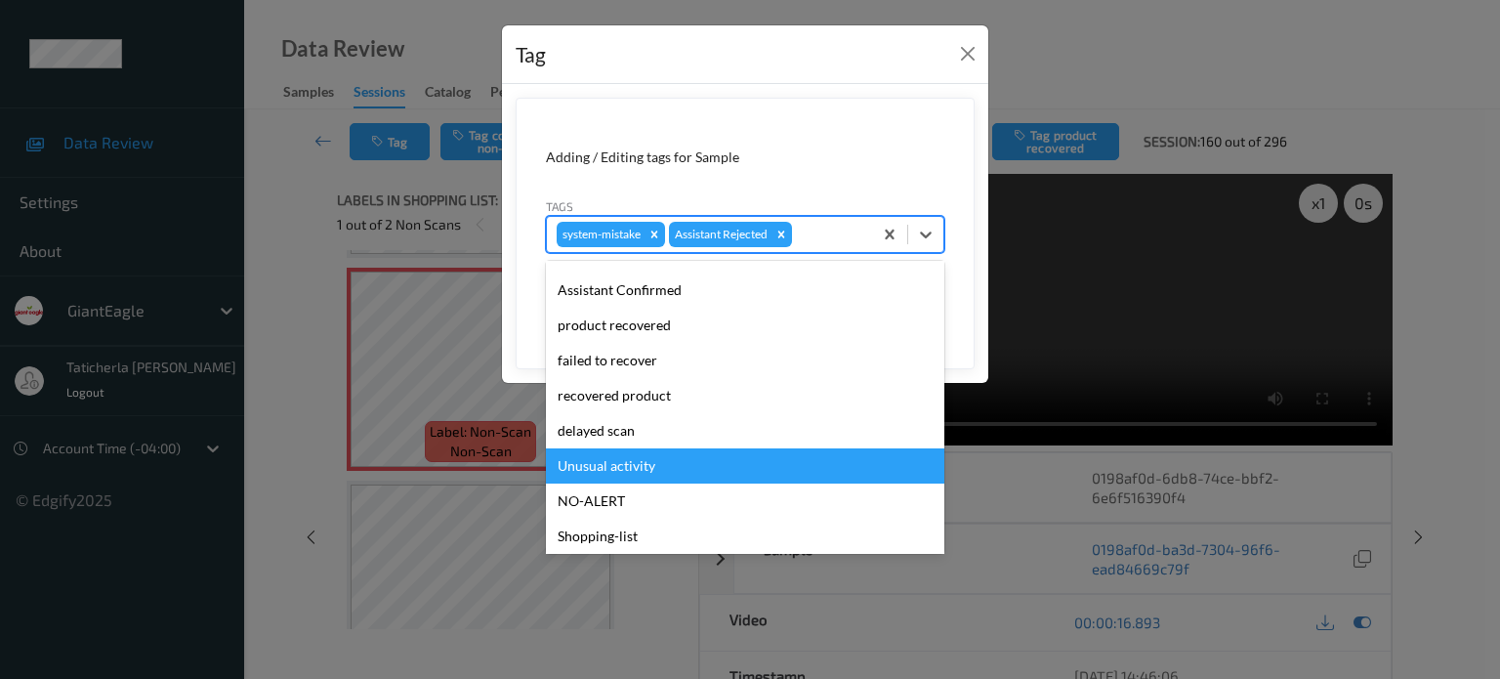
click at [663, 466] on div "Unusual activity" at bounding box center [745, 465] width 398 height 35
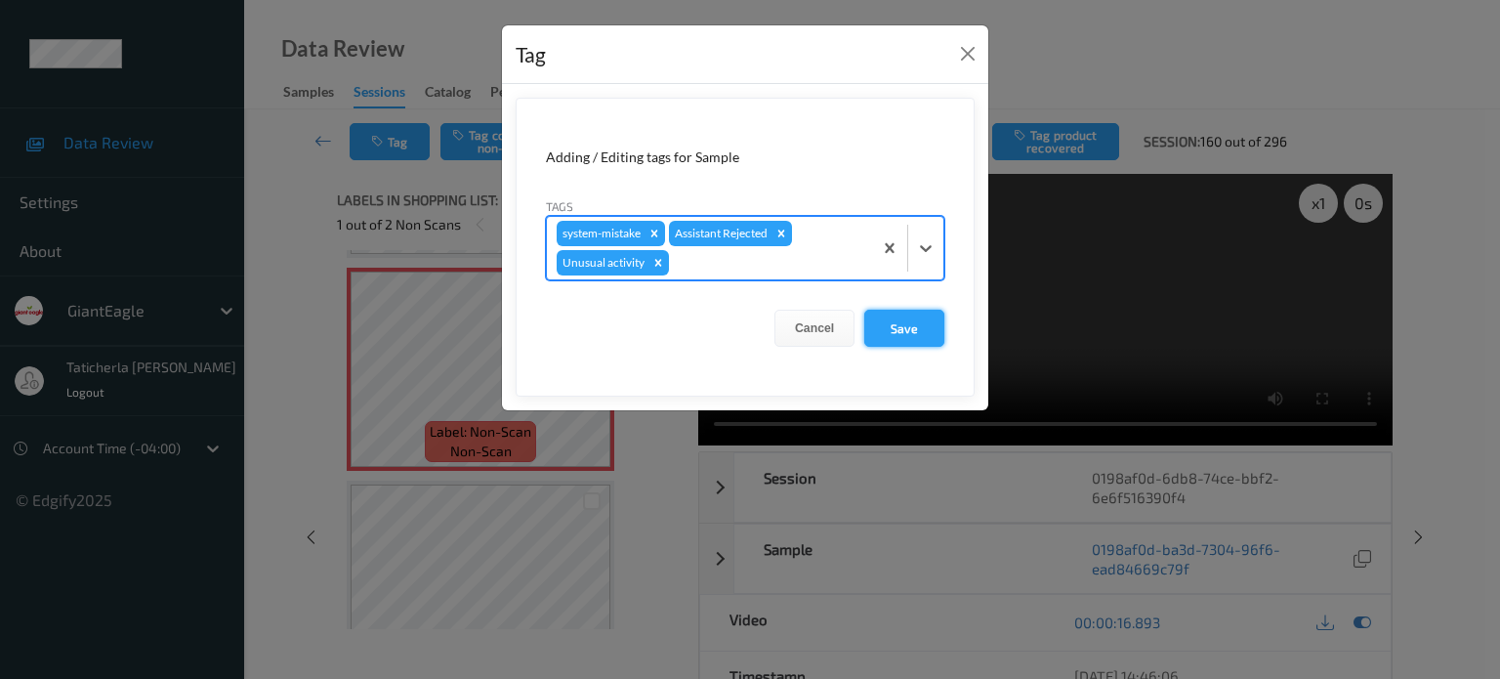
click at [911, 323] on button "Save" at bounding box center [904, 328] width 80 height 37
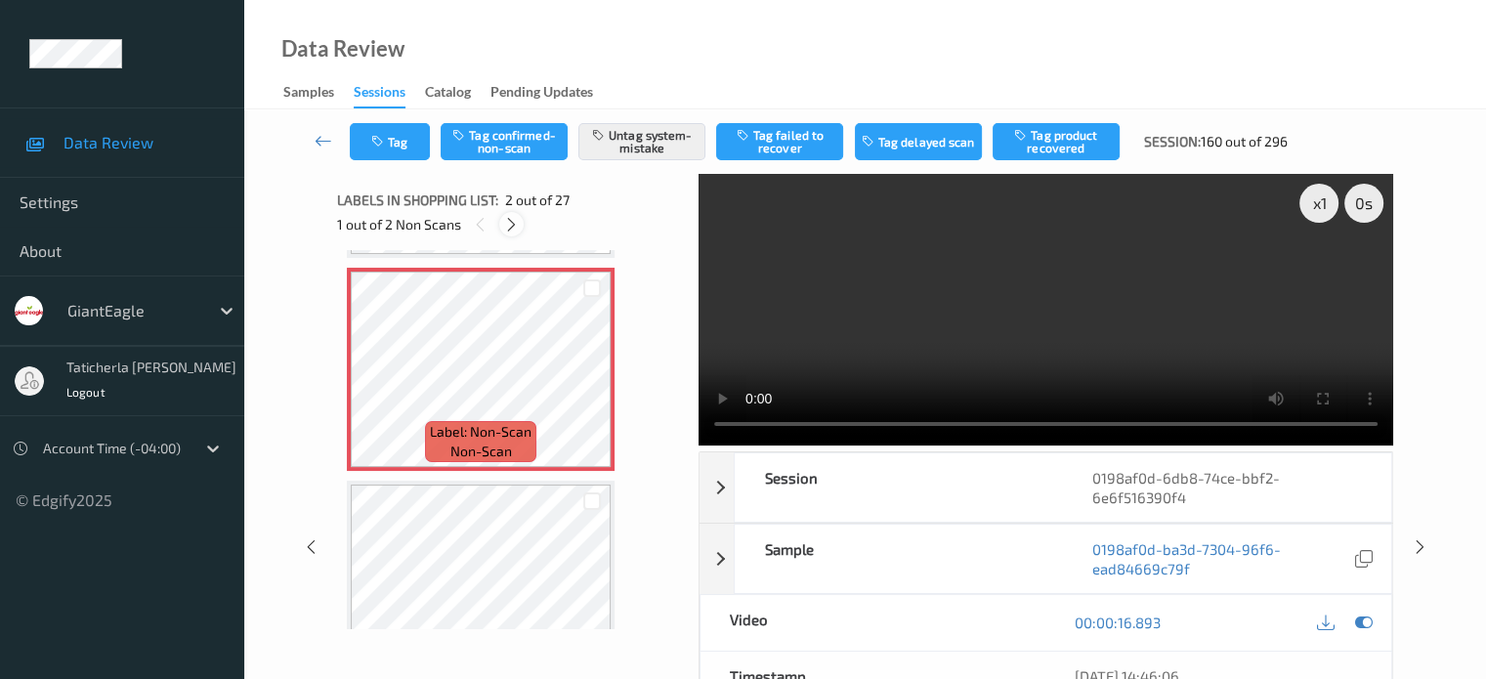
click at [508, 230] on icon at bounding box center [511, 225] width 17 height 18
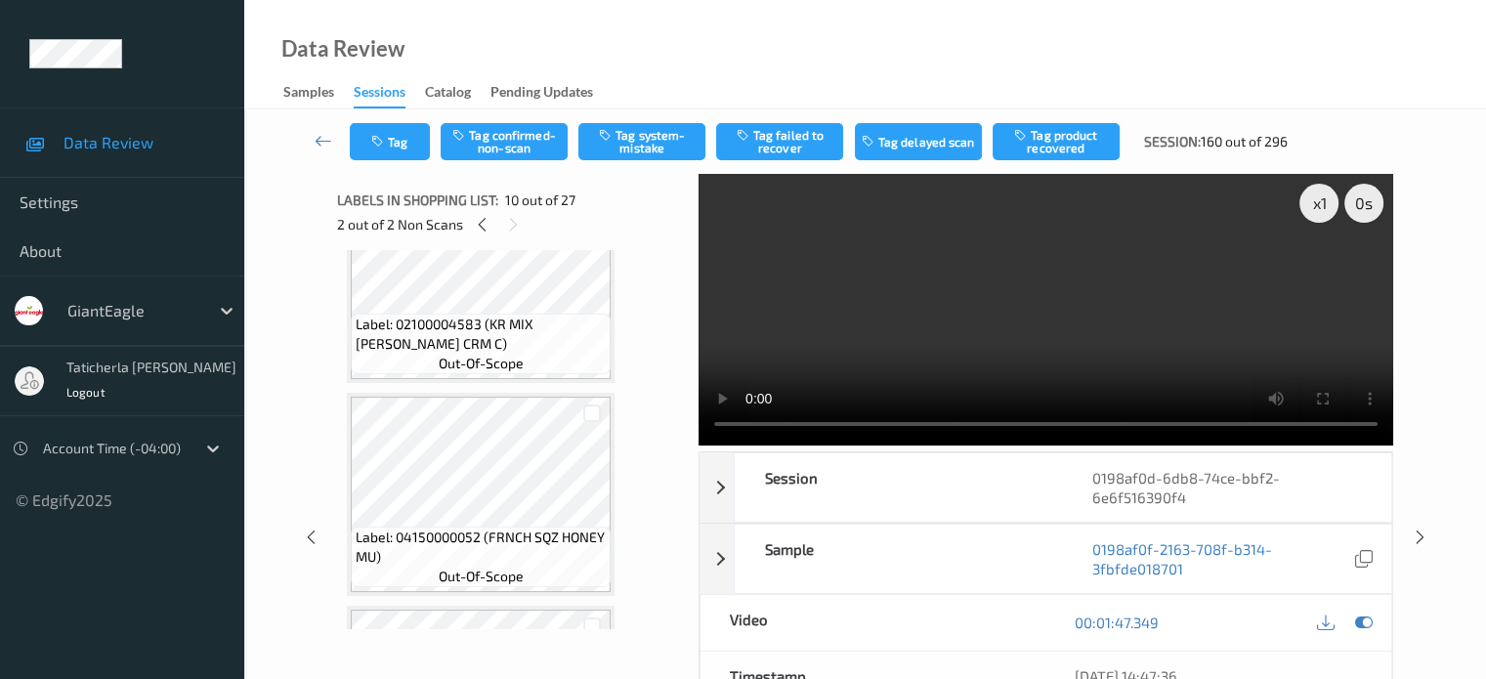
scroll to position [1225, 0]
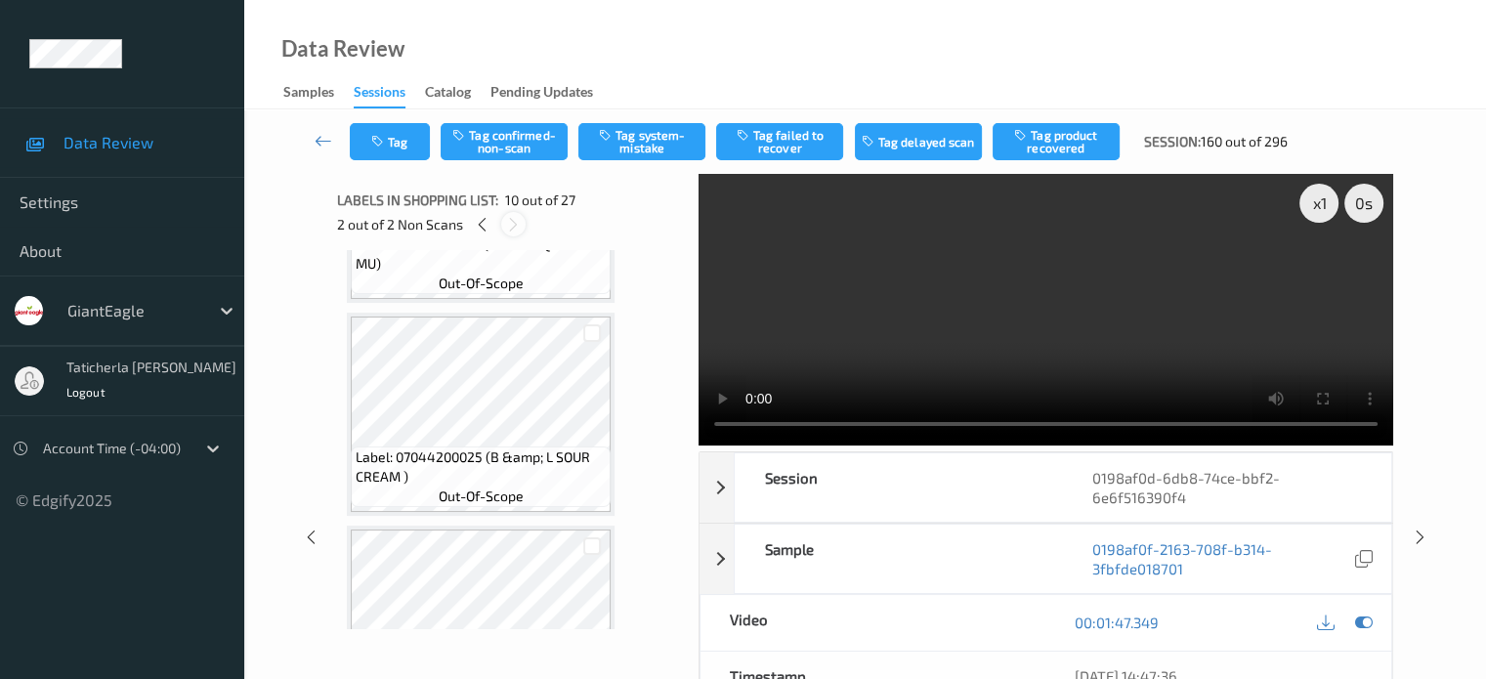
click at [515, 219] on icon at bounding box center [513, 225] width 17 height 18
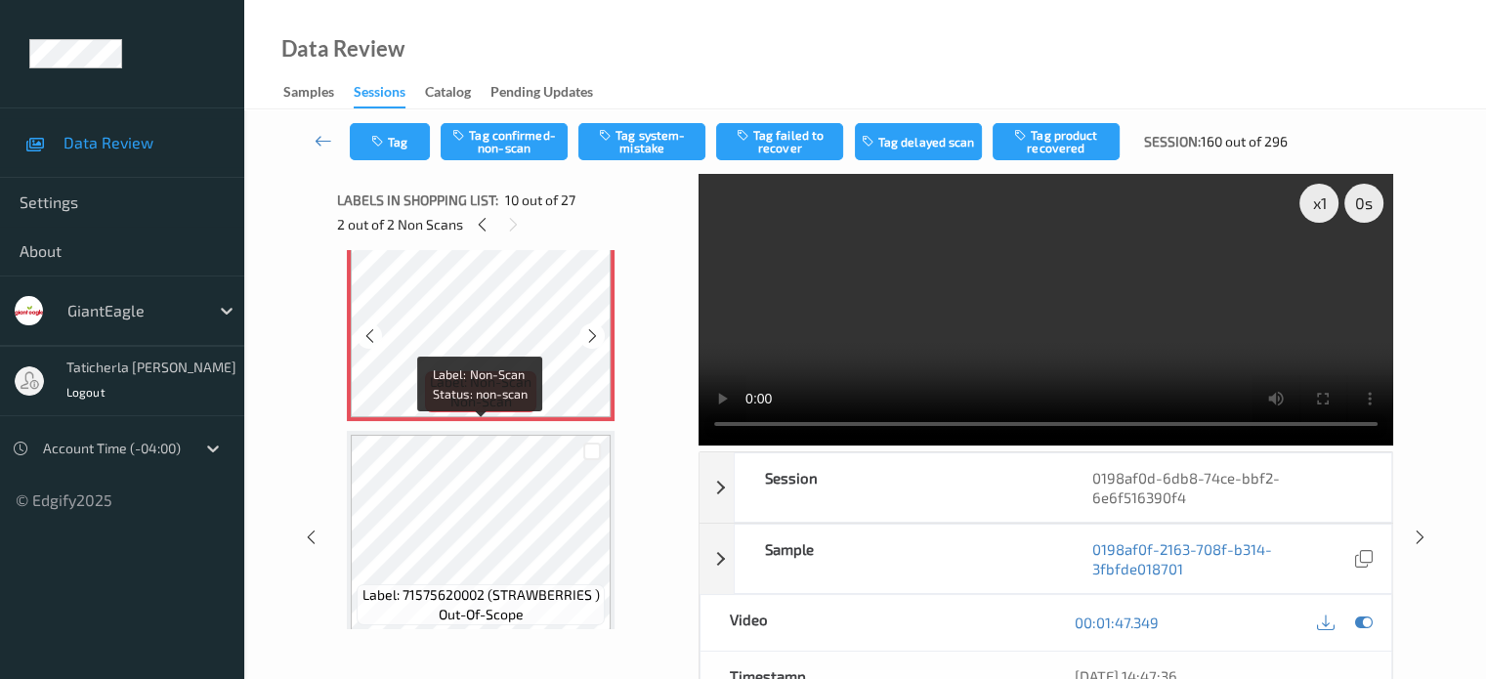
scroll to position [2006, 0]
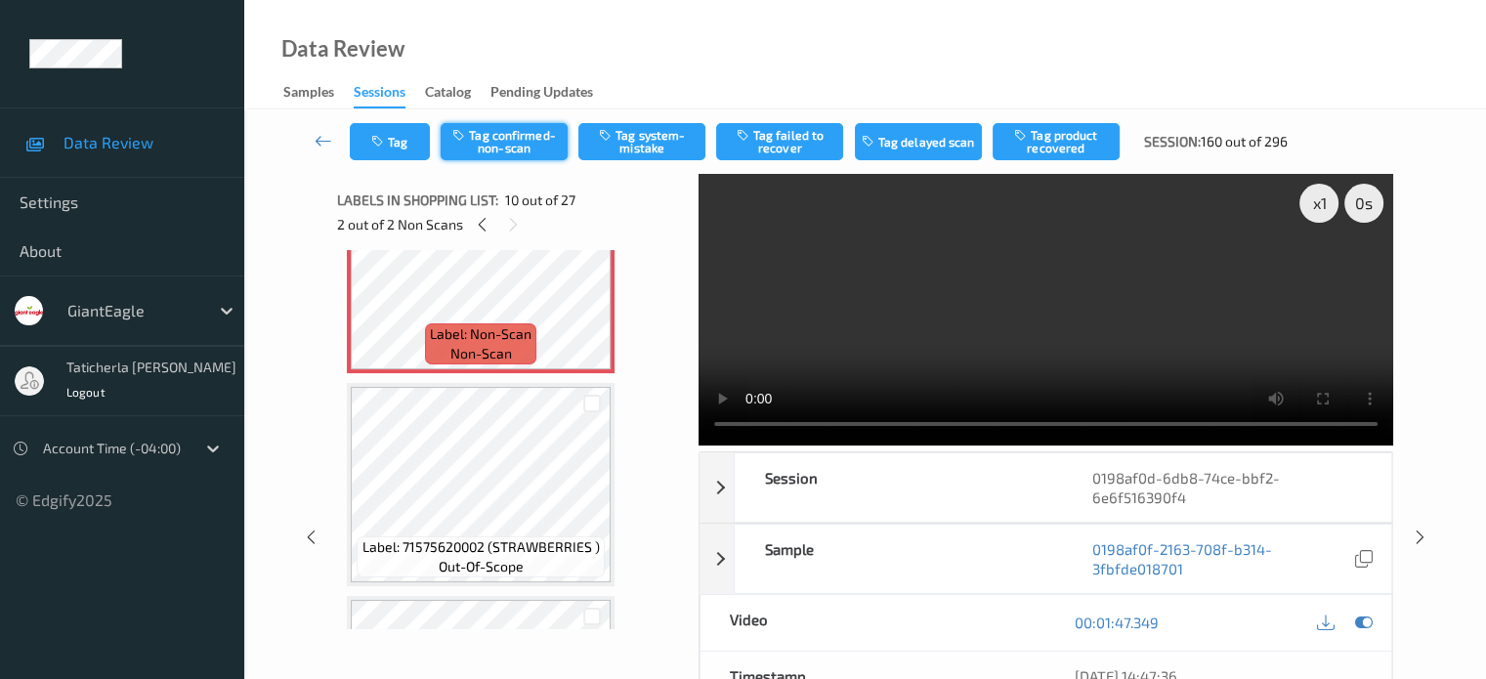
click at [521, 147] on button "Tag confirmed-non-scan" at bounding box center [503, 141] width 127 height 37
click at [795, 145] on button "Tag failed to recover" at bounding box center [779, 141] width 127 height 37
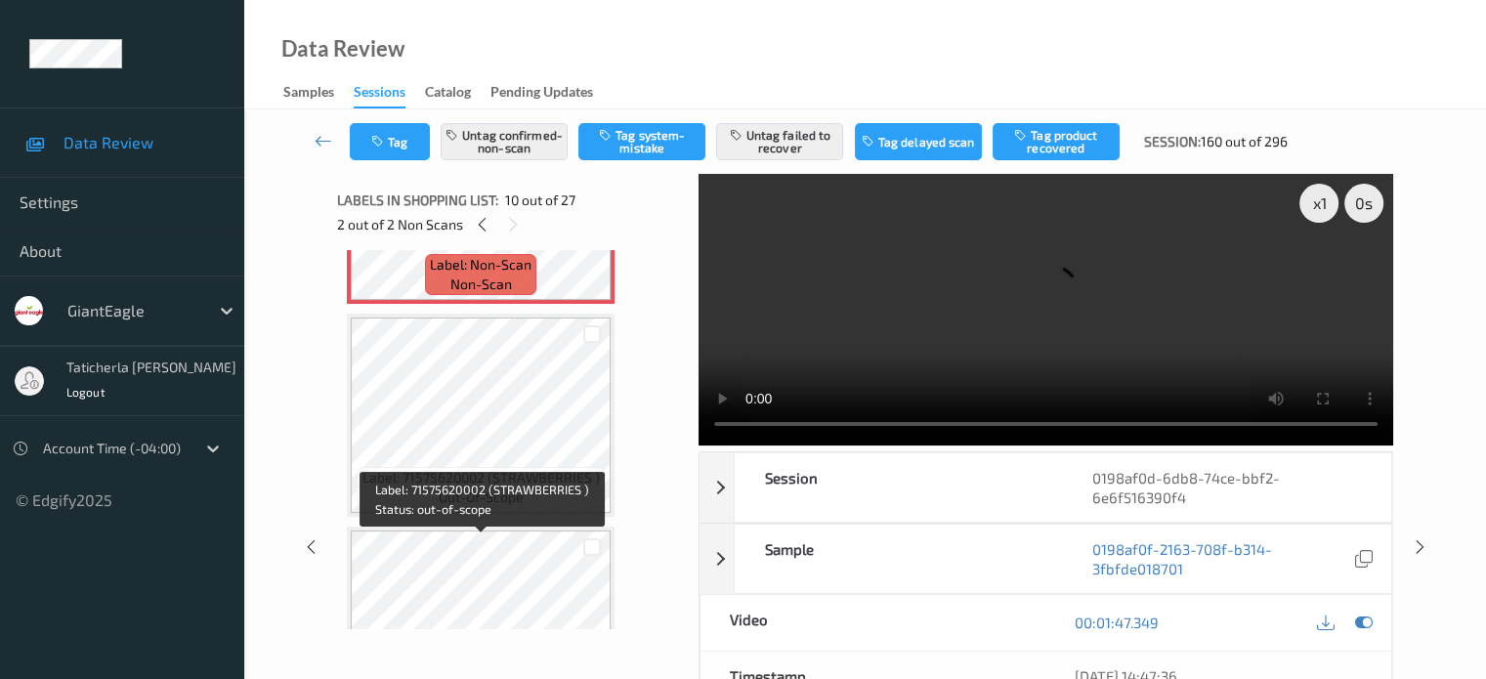
scroll to position [2201, 0]
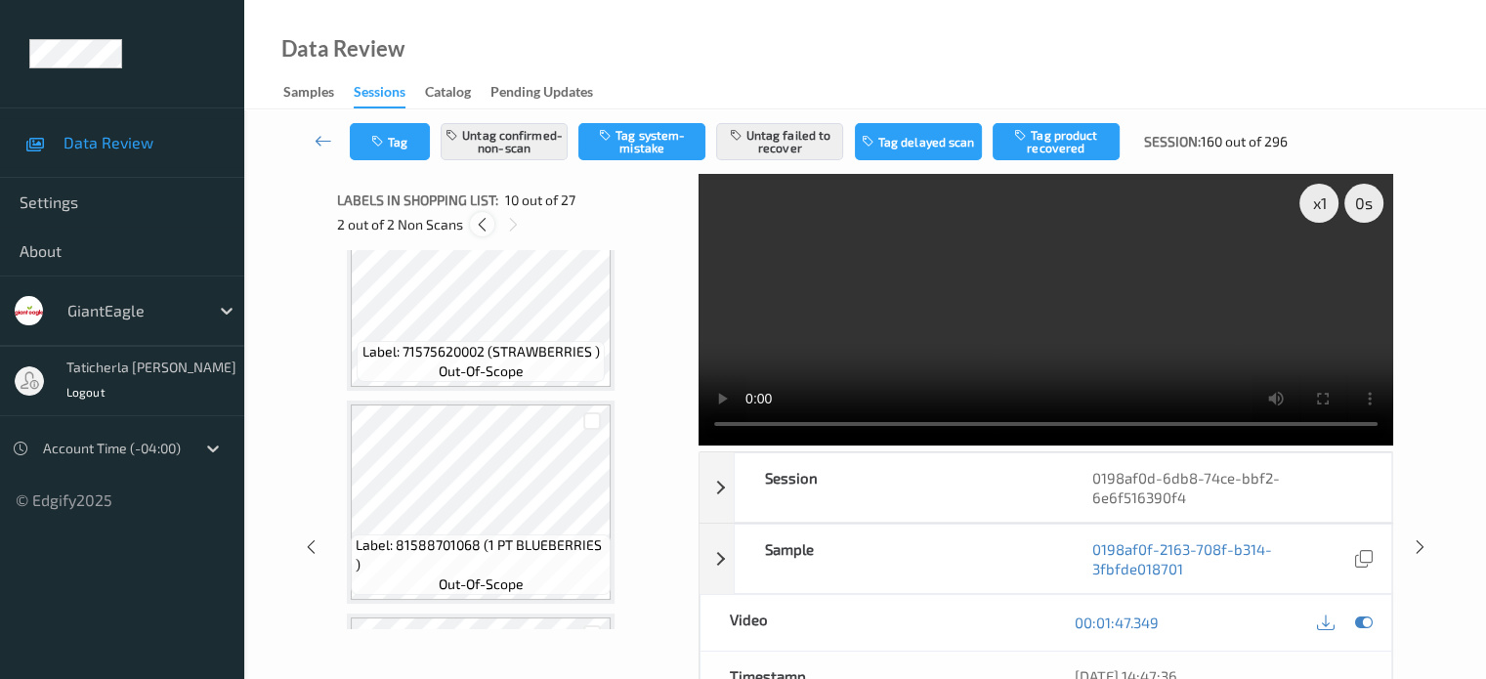
click at [478, 222] on icon at bounding box center [482, 225] width 17 height 18
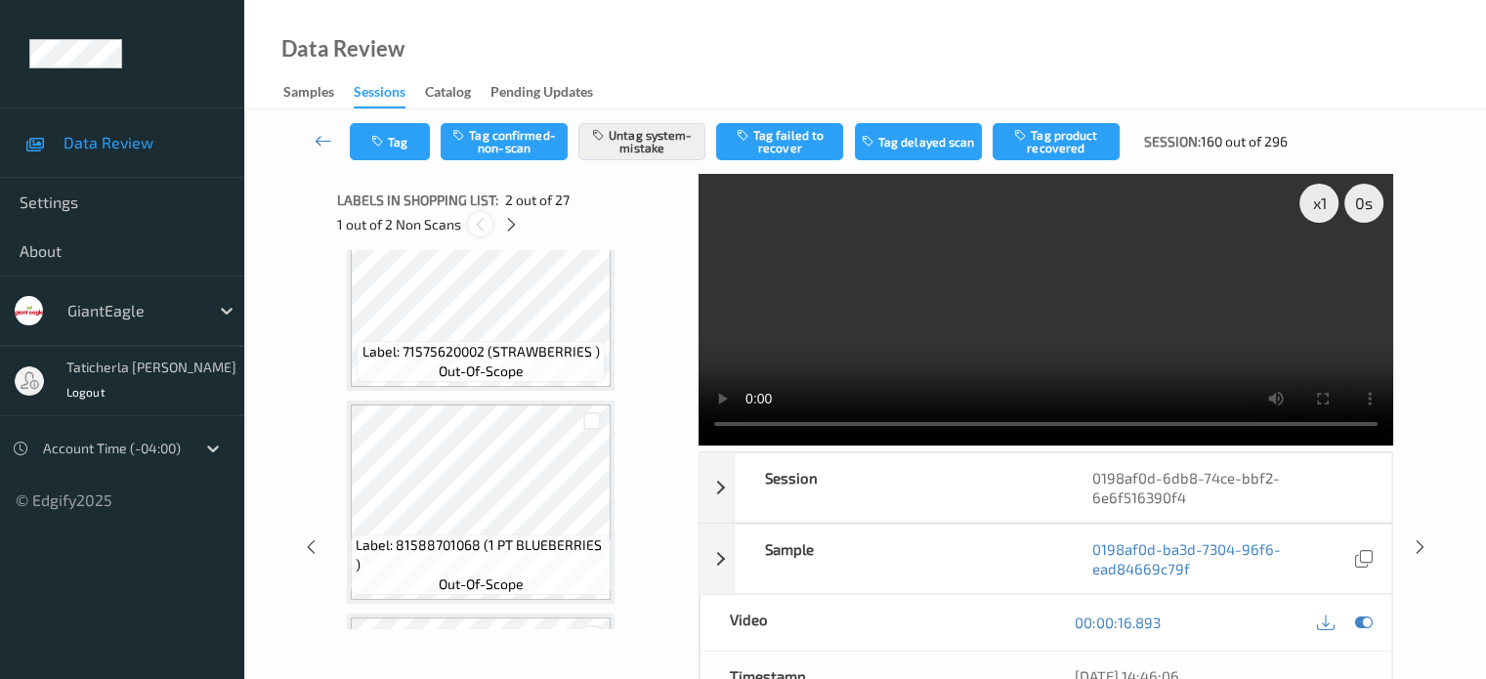
scroll to position [10, 0]
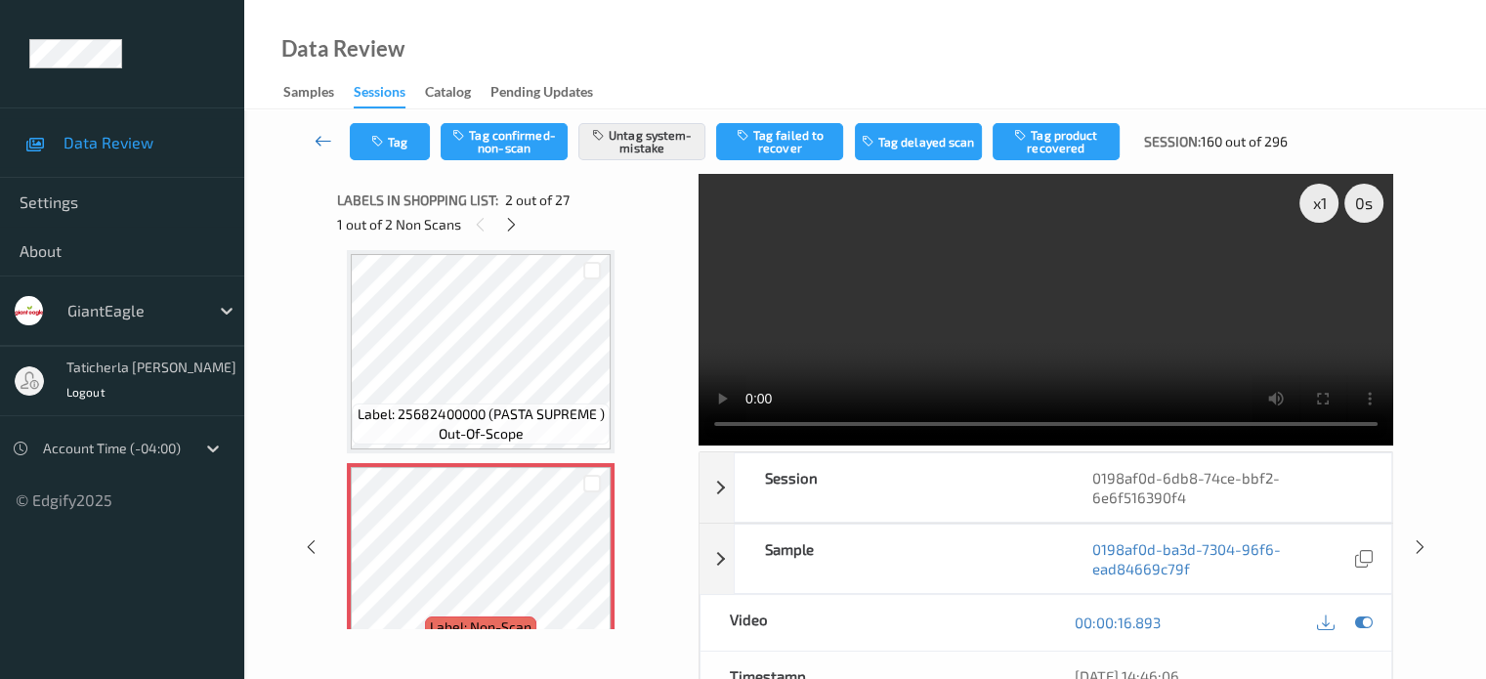
click at [328, 135] on icon at bounding box center [323, 141] width 18 height 20
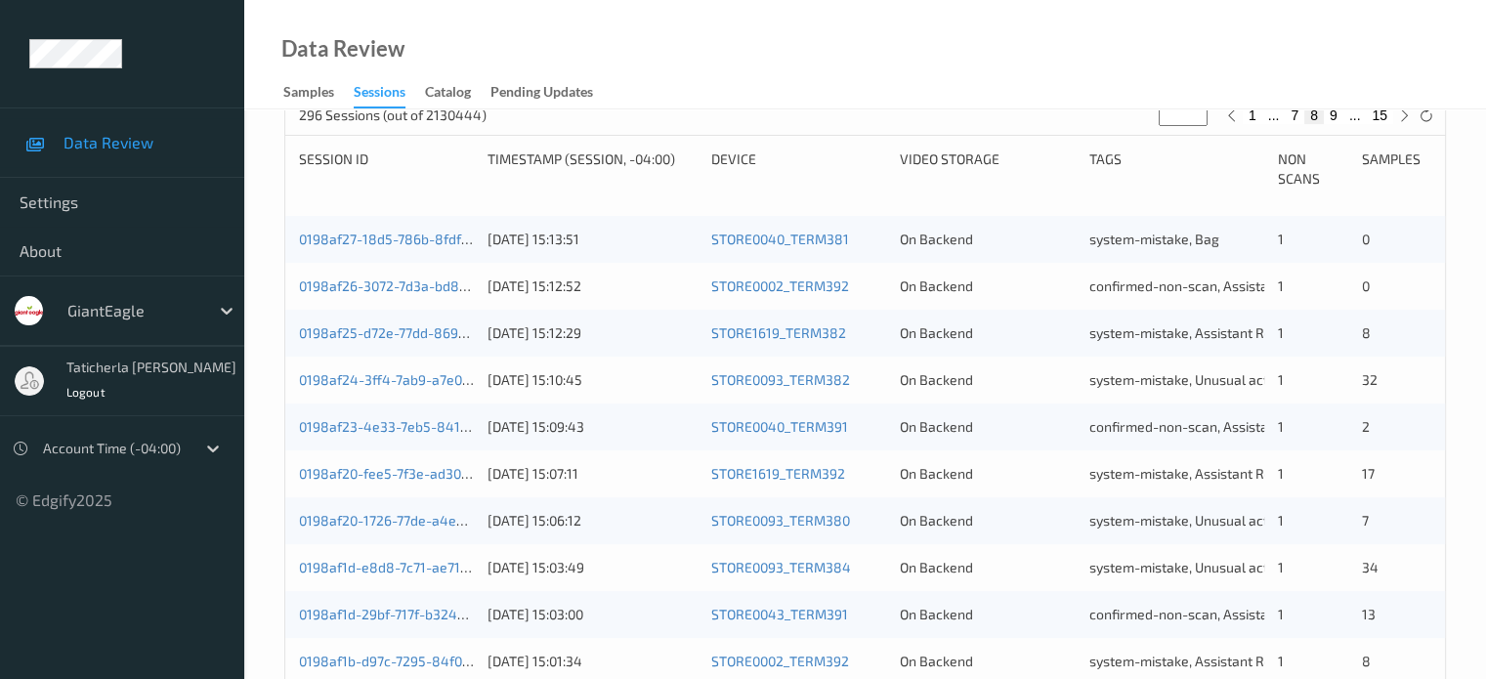
scroll to position [357, 0]
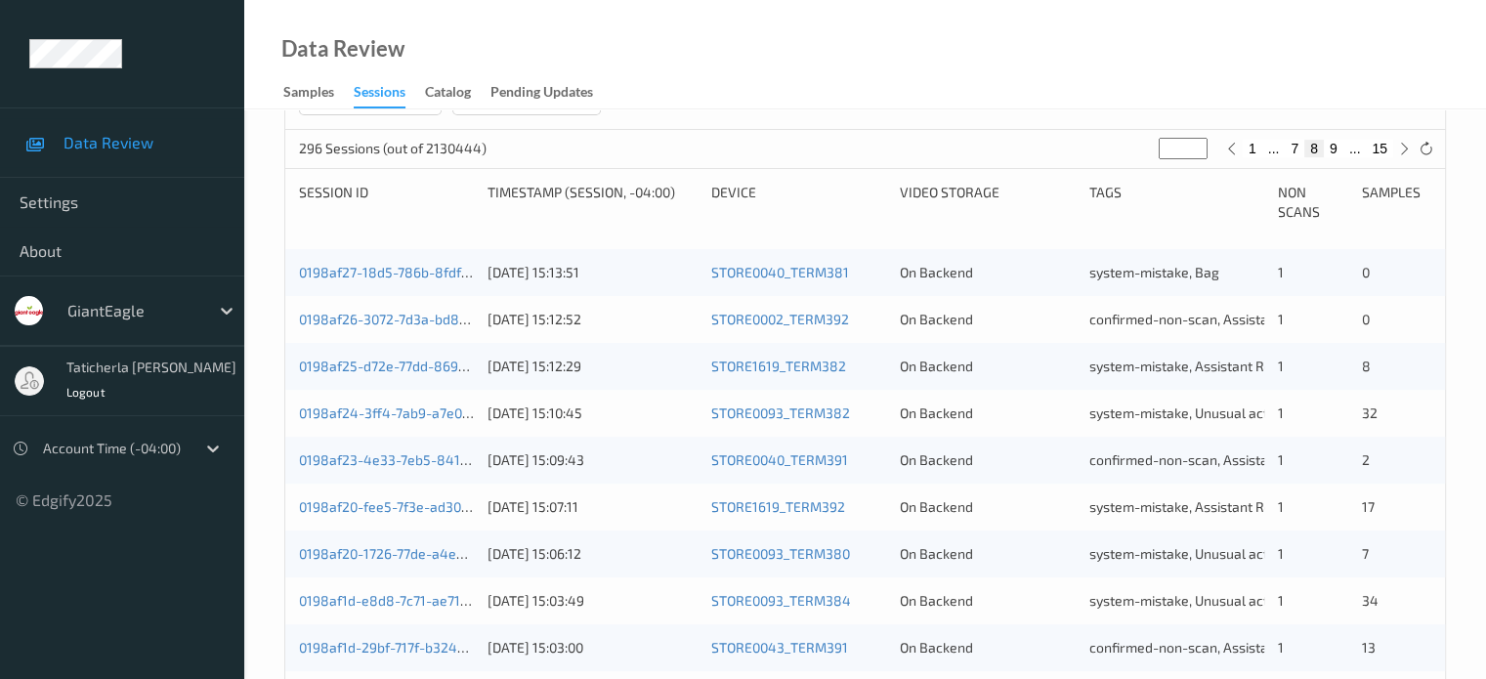
click at [1334, 149] on button "9" at bounding box center [1333, 149] width 20 height 18
type input "*"
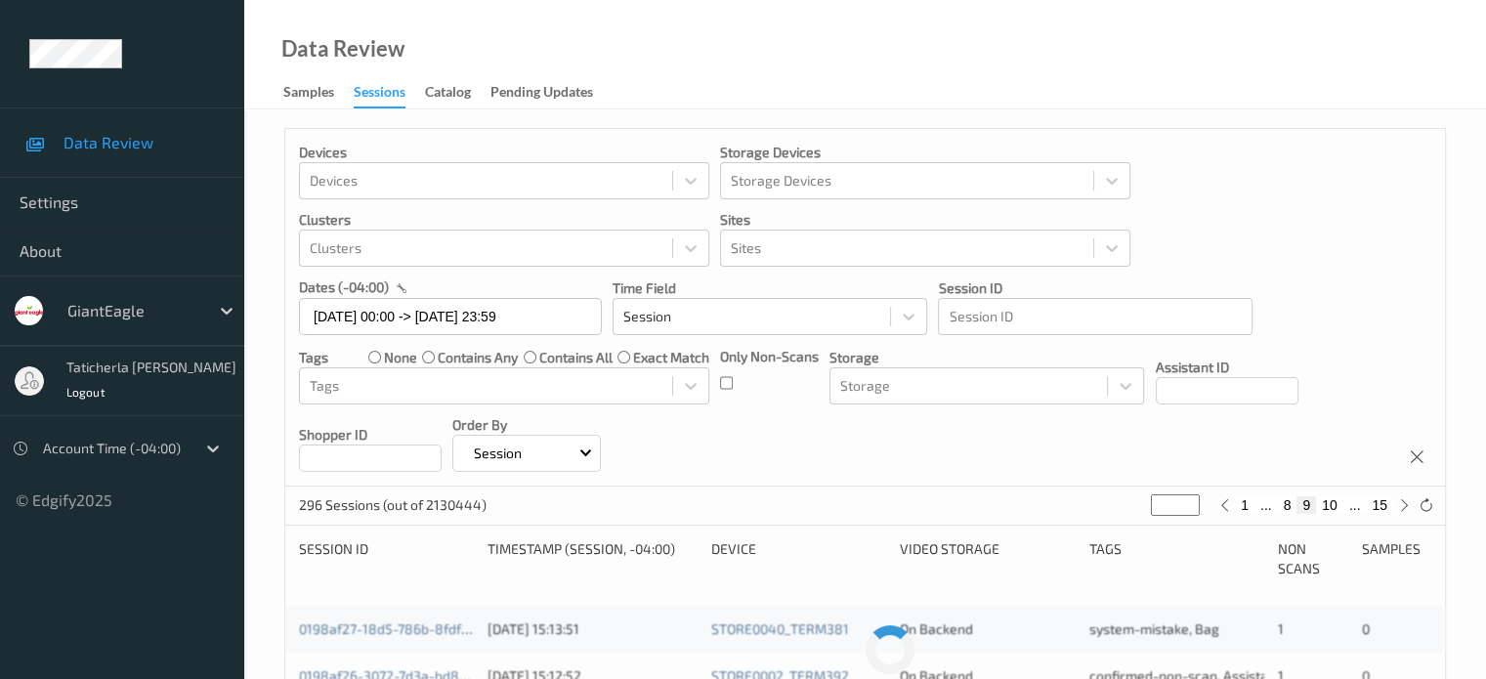
scroll to position [0, 0]
click at [1328, 503] on button "10" at bounding box center [1329, 506] width 27 height 18
type input "**"
click at [1335, 507] on button "11" at bounding box center [1329, 506] width 27 height 18
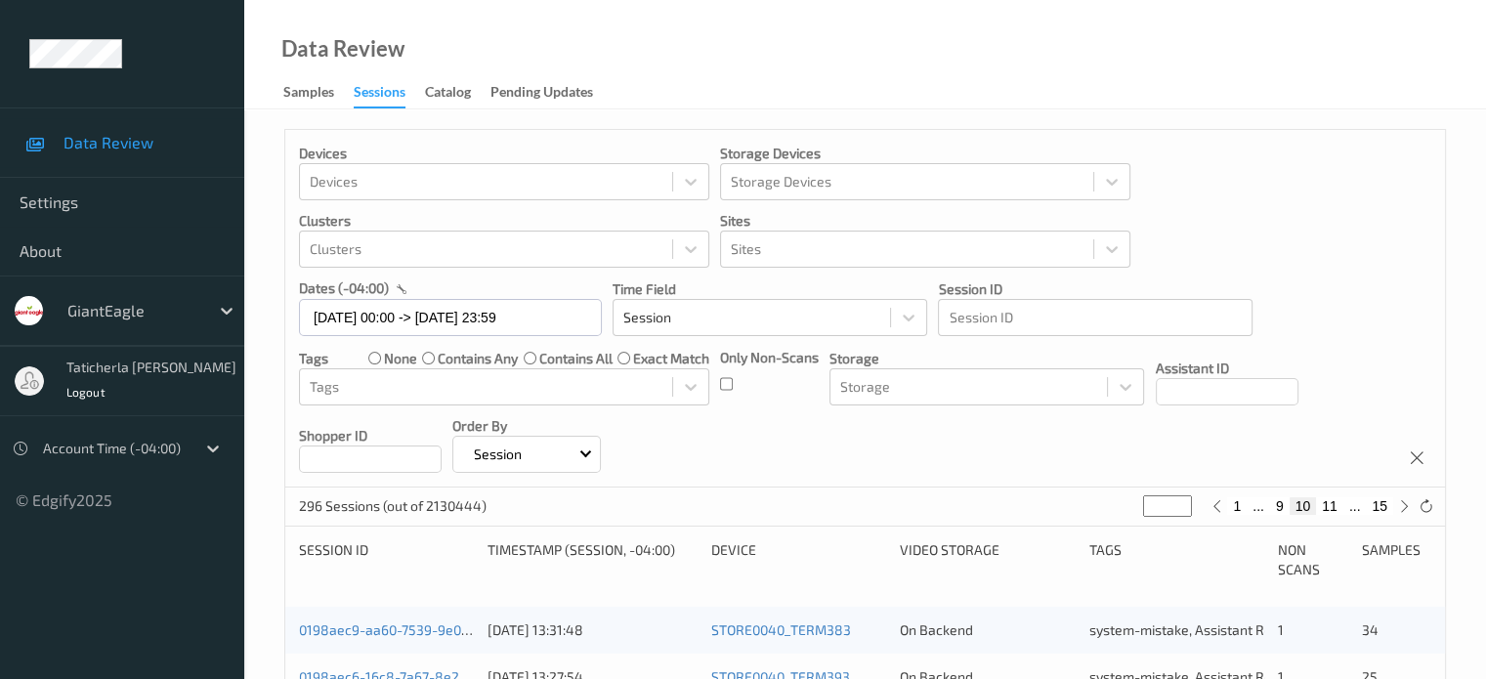
type input "**"
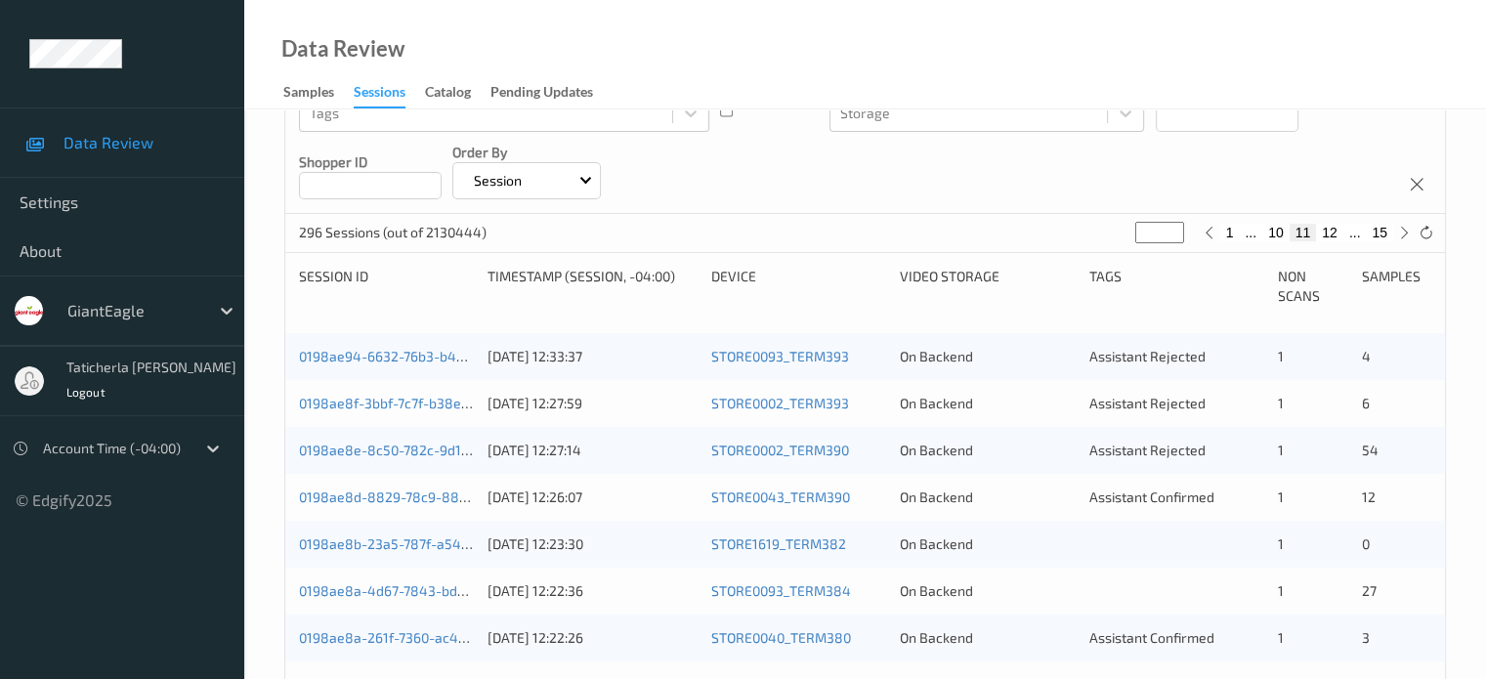
scroll to position [391, 0]
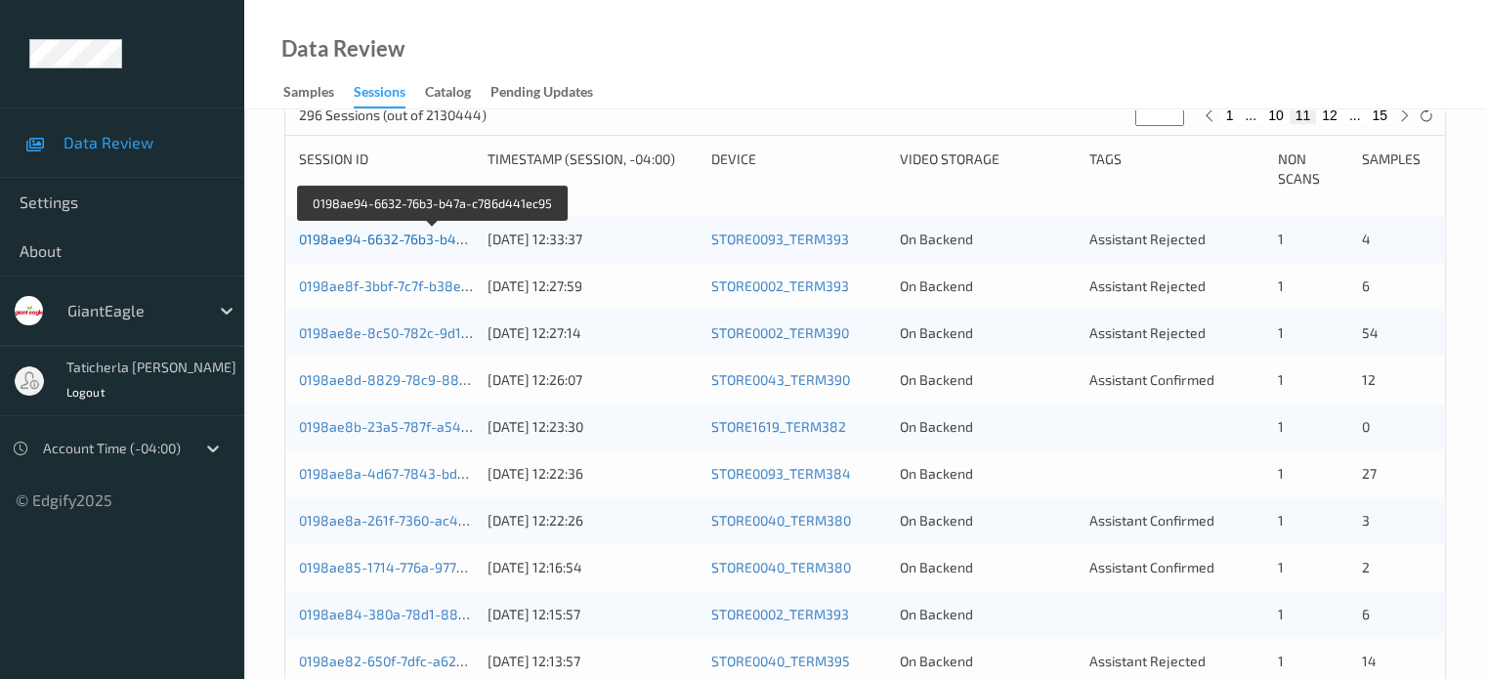
click at [383, 239] on link "0198ae94-6632-76b3-b47a-c786d441ec95" at bounding box center [434, 238] width 270 height 17
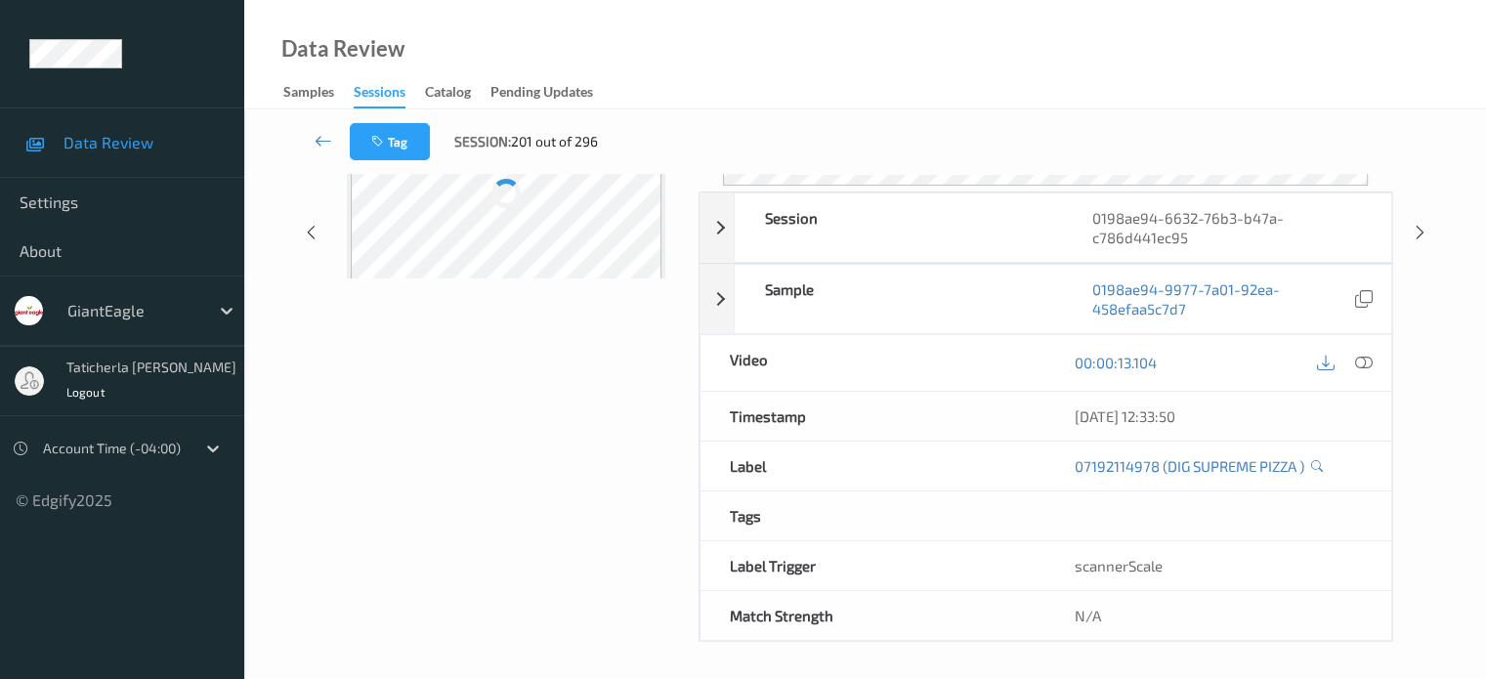
scroll to position [259, 0]
click at [317, 144] on icon at bounding box center [323, 141] width 18 height 20
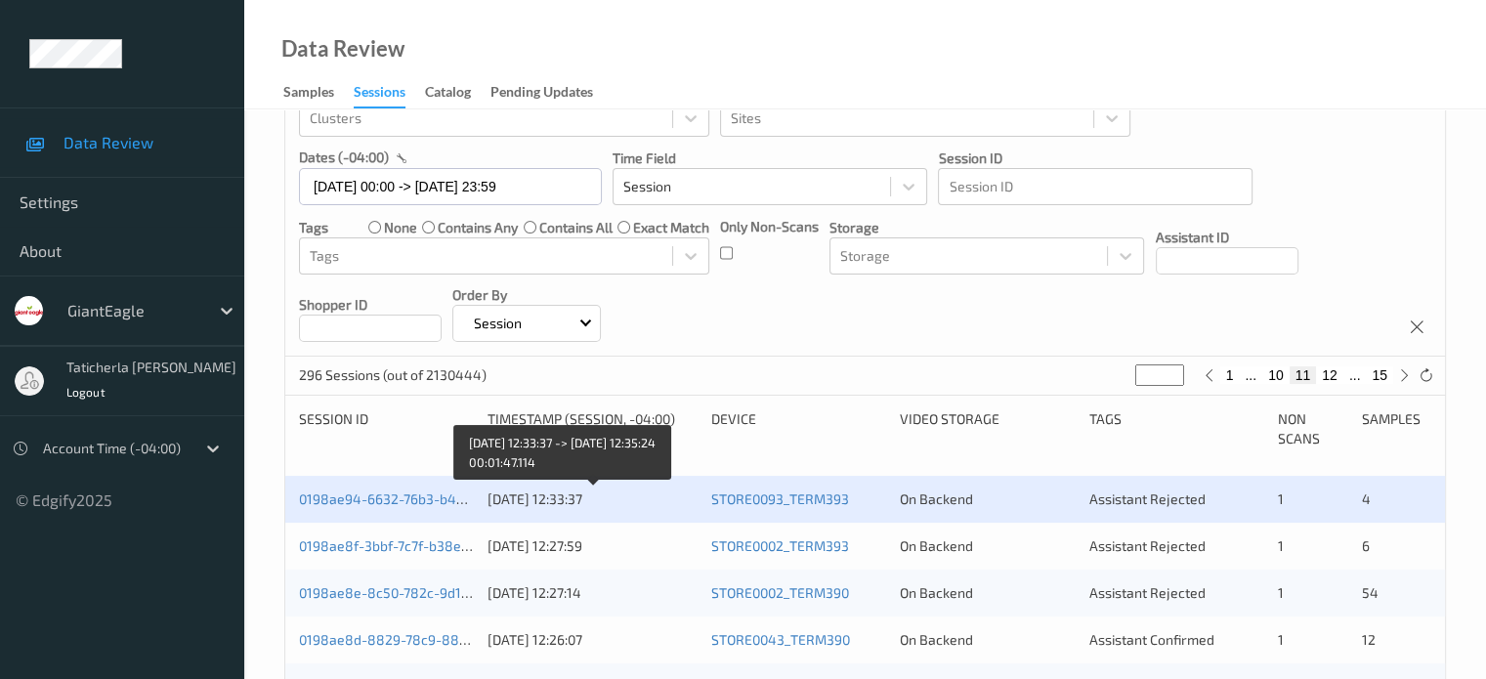
scroll to position [98, 0]
